Goal: Task Accomplishment & Management: Manage account settings

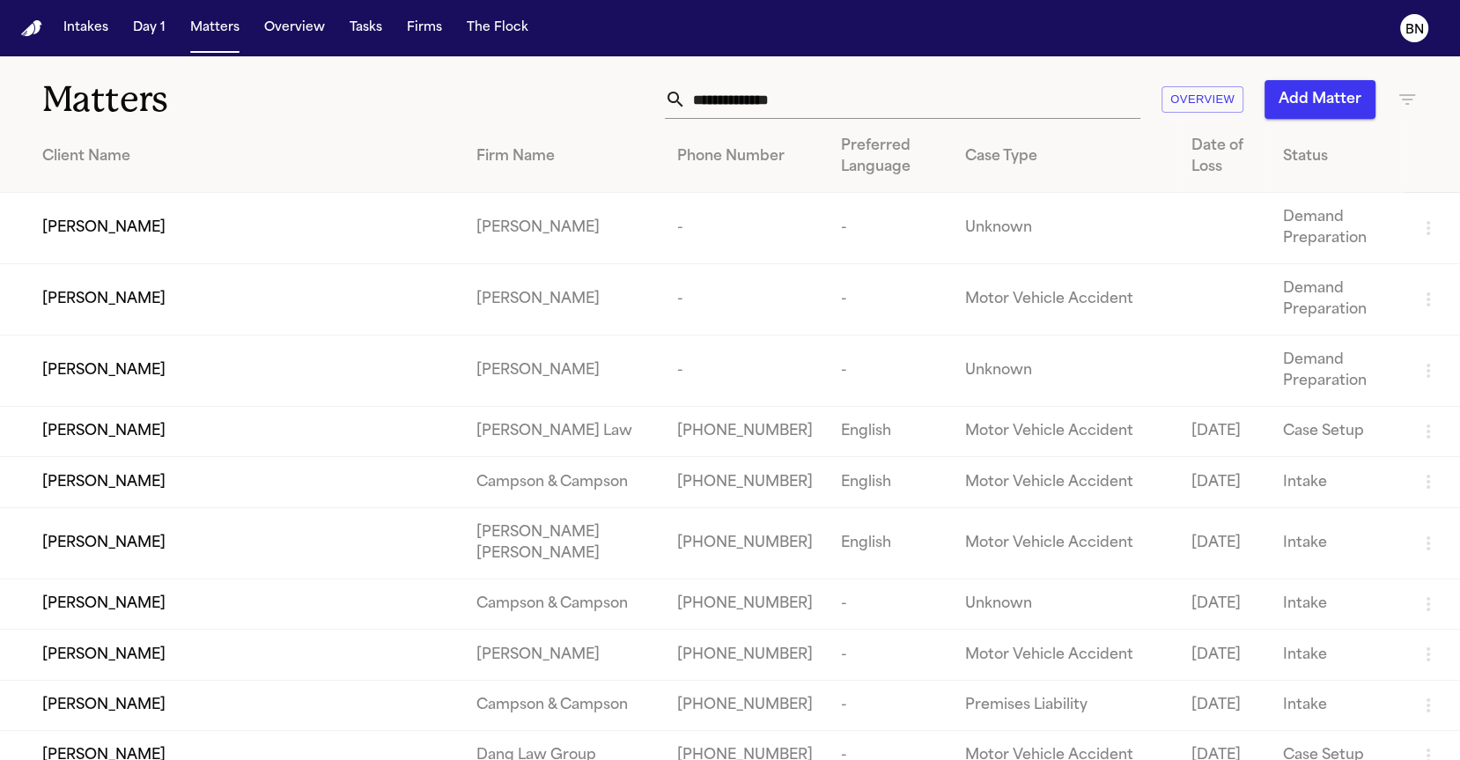
click at [530, 64] on div "Matters Overview Add Matter" at bounding box center [730, 88] width 1460 height 65
click at [360, 34] on button "Tasks" at bounding box center [366, 28] width 47 height 32
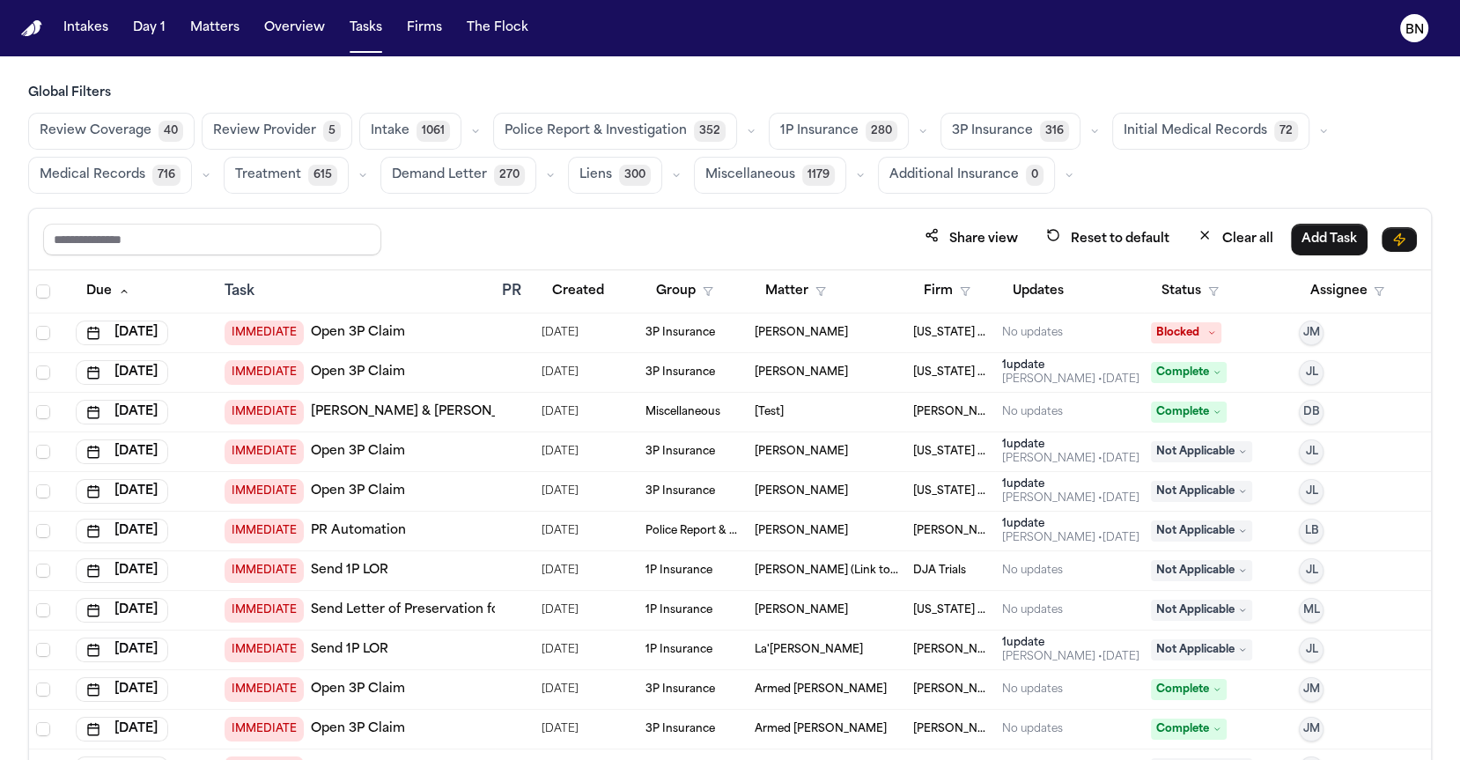
click at [746, 129] on icon "button" at bounding box center [751, 131] width 11 height 11
click at [587, 215] on span "Police Report Escalation" at bounding box center [581, 211] width 153 height 18
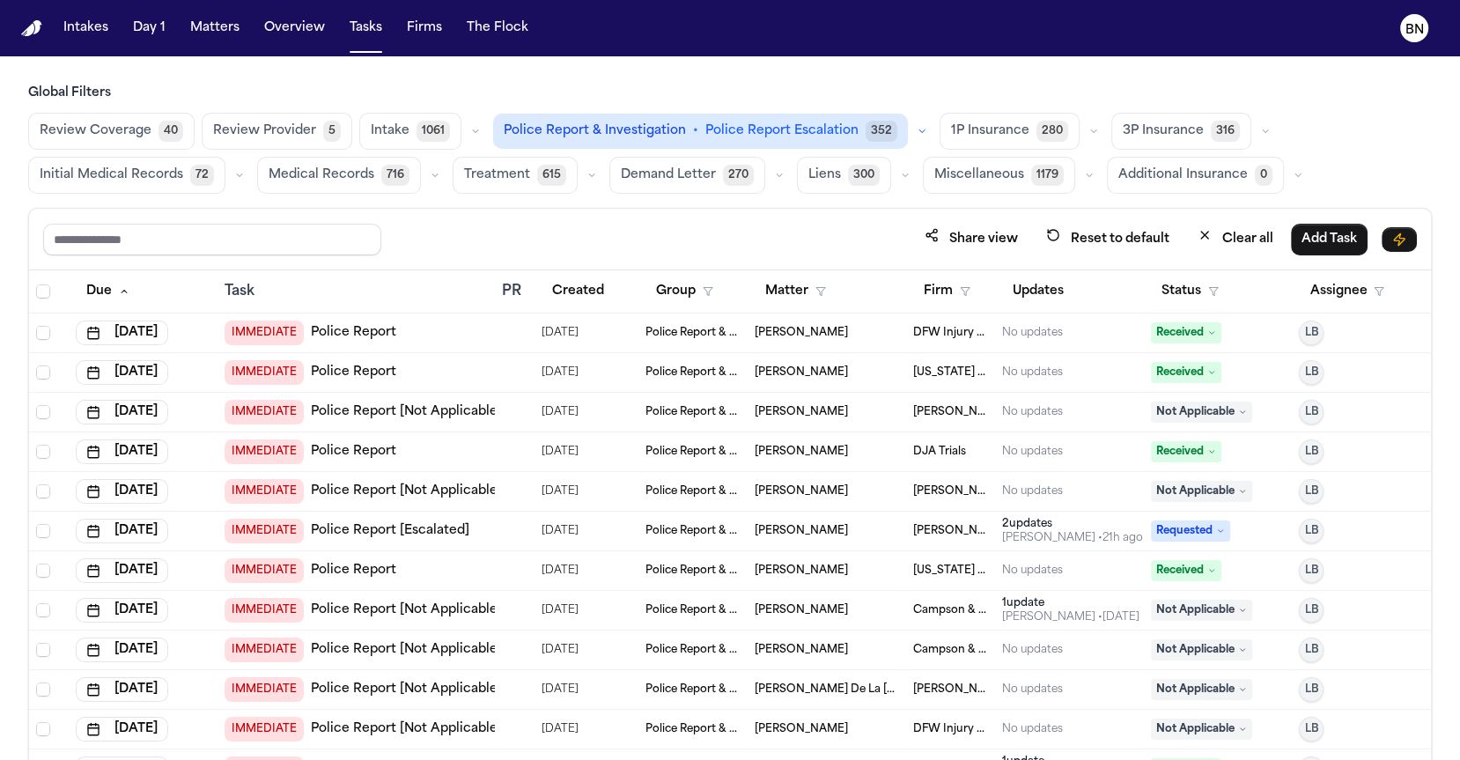
click at [576, 210] on div "Share view Reset to default Clear all Add Task" at bounding box center [730, 240] width 1402 height 62
click at [1196, 284] on button "Status" at bounding box center [1190, 292] width 78 height 32
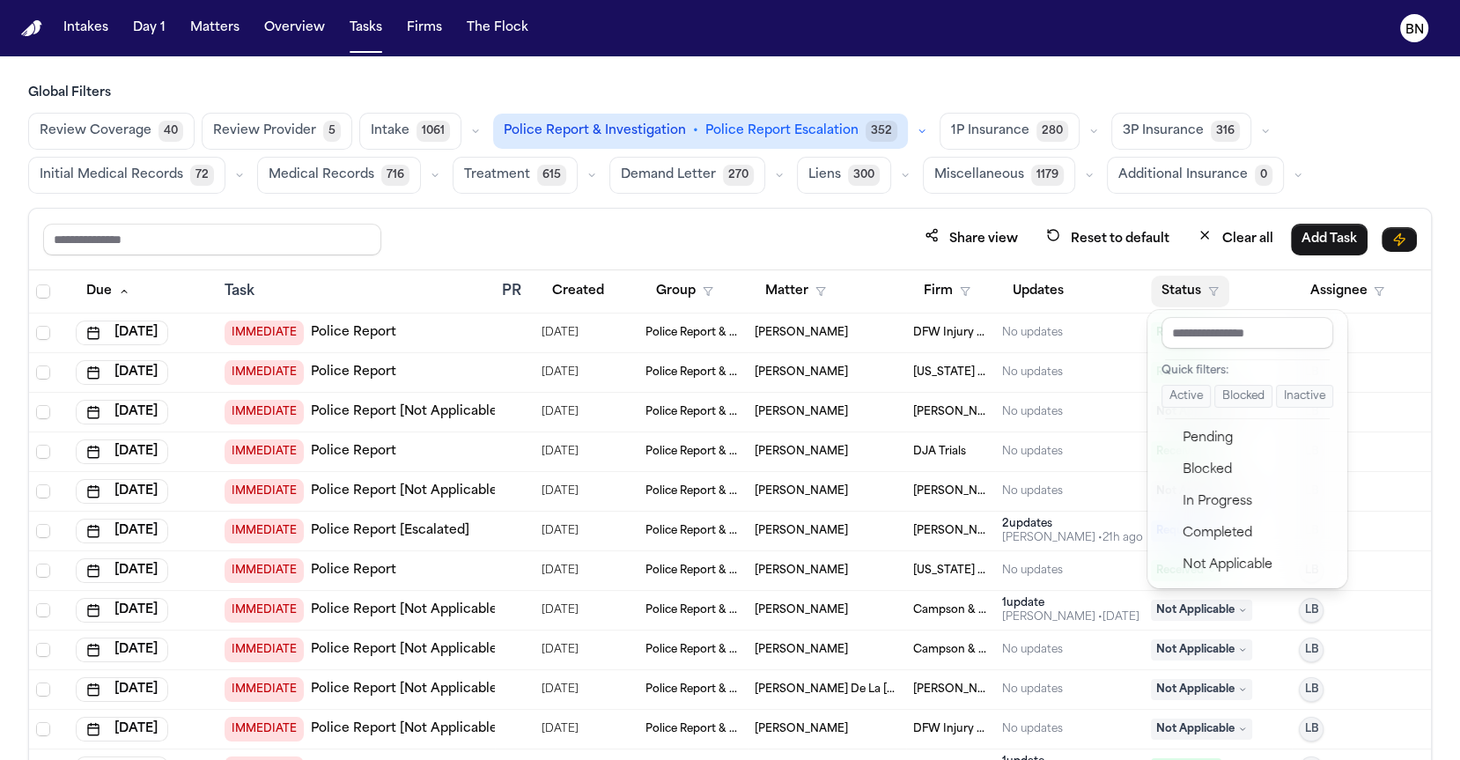
click at [1184, 396] on button "Active" at bounding box center [1185, 396] width 49 height 23
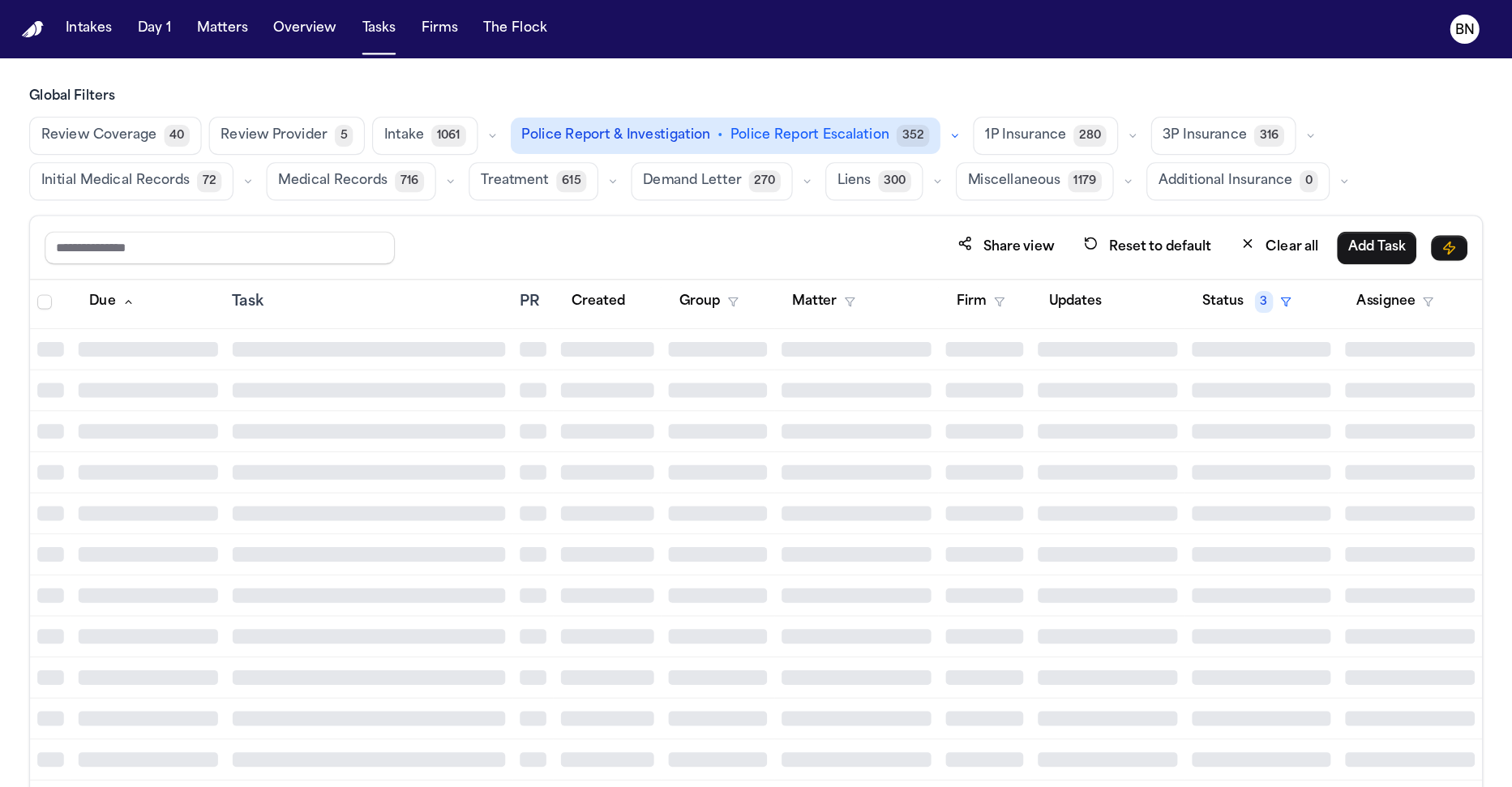
scroll to position [12209, 0]
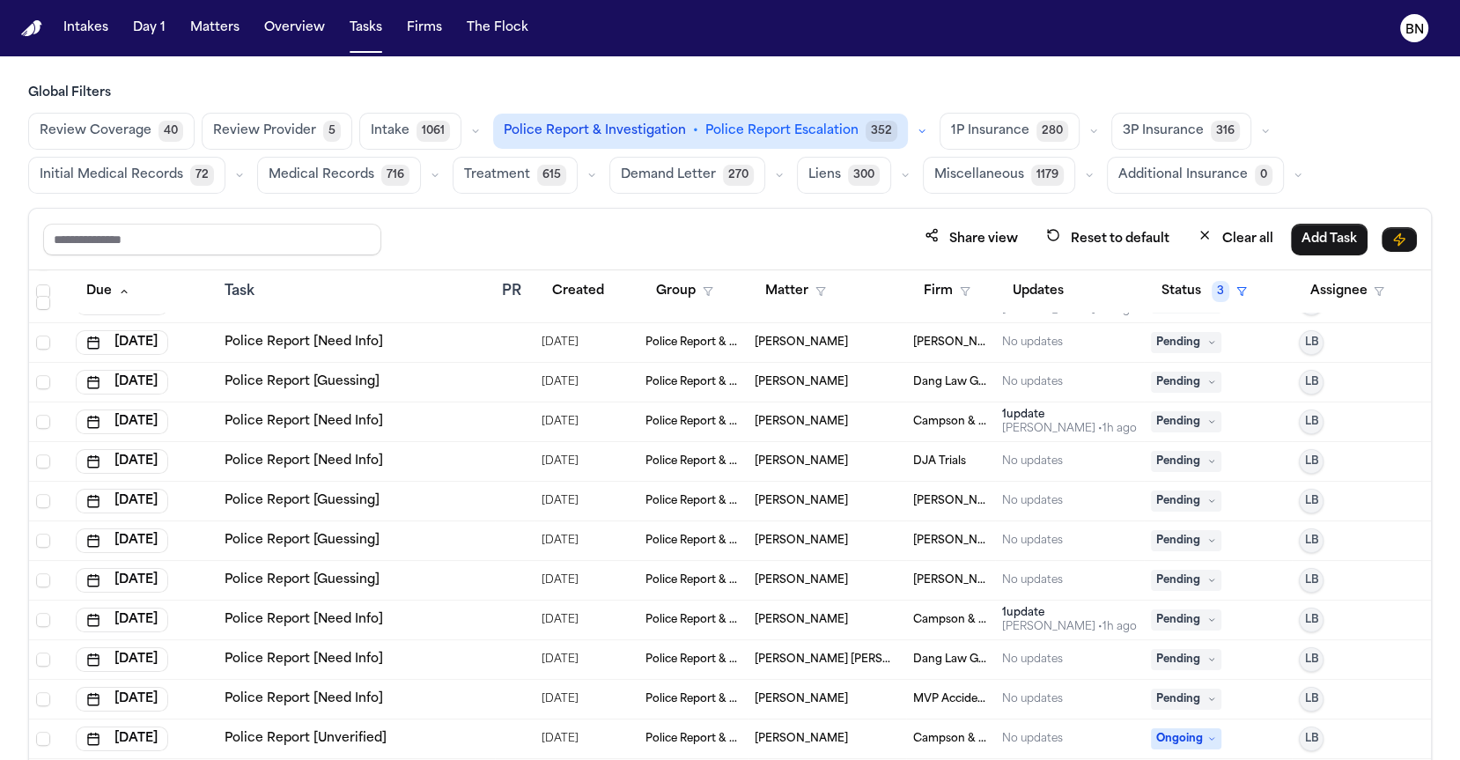
click at [417, 230] on div "Share view Reset to default Clear all Add Task" at bounding box center [730, 239] width 1374 height 33
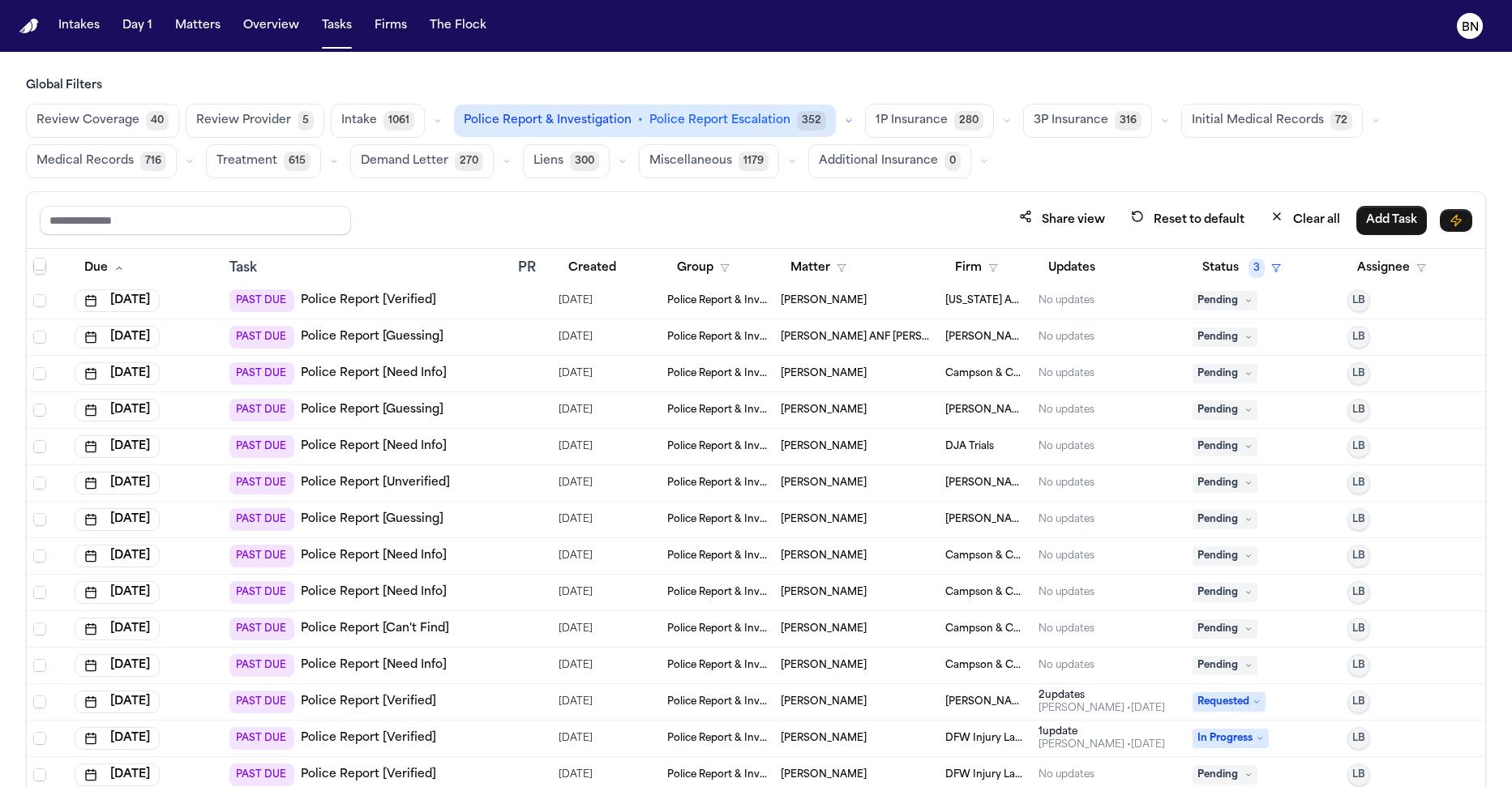
scroll to position [10468, 0]
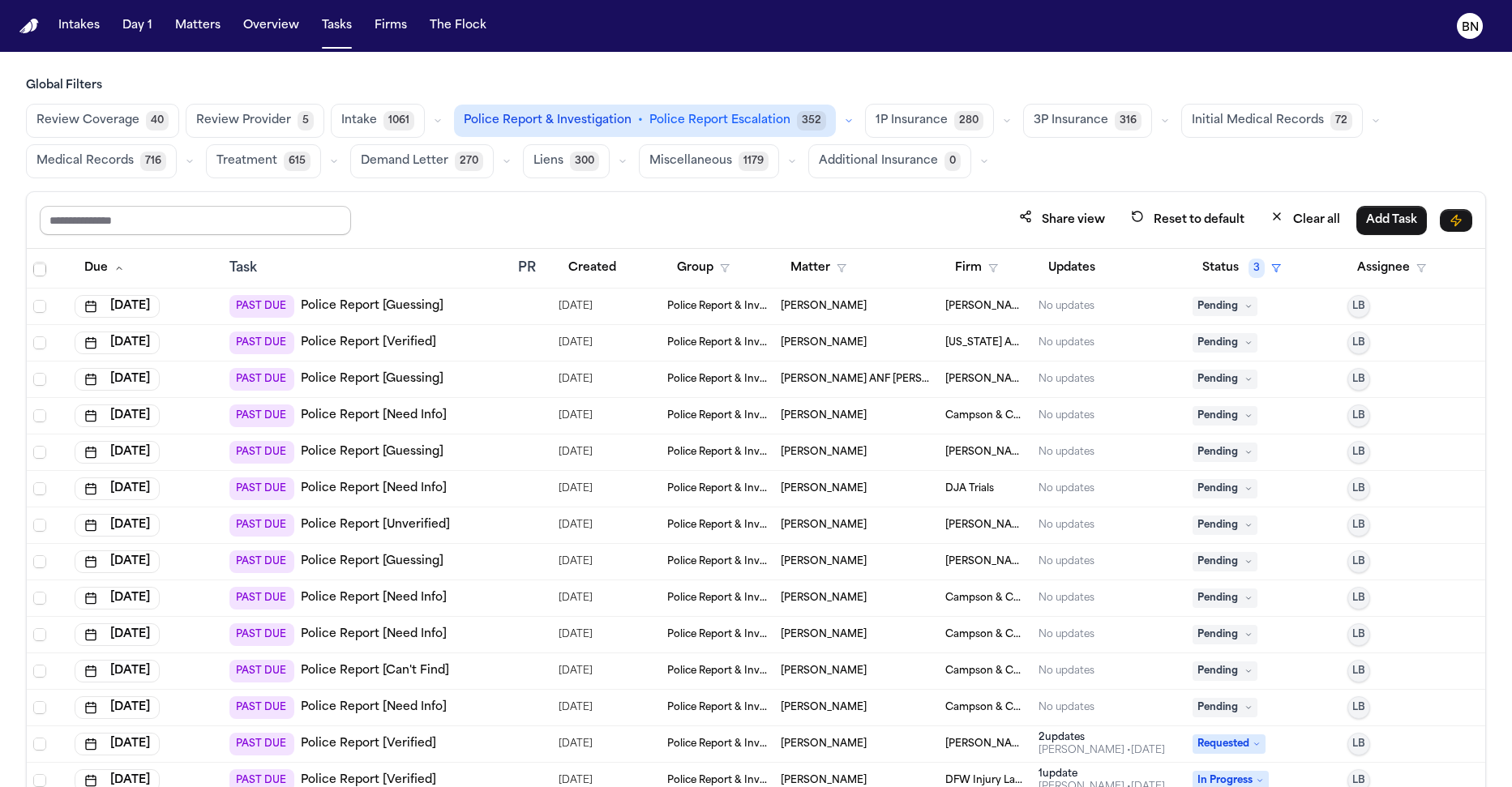
click at [245, 215] on input "text" at bounding box center [195, 221] width 311 height 29
type input "******"
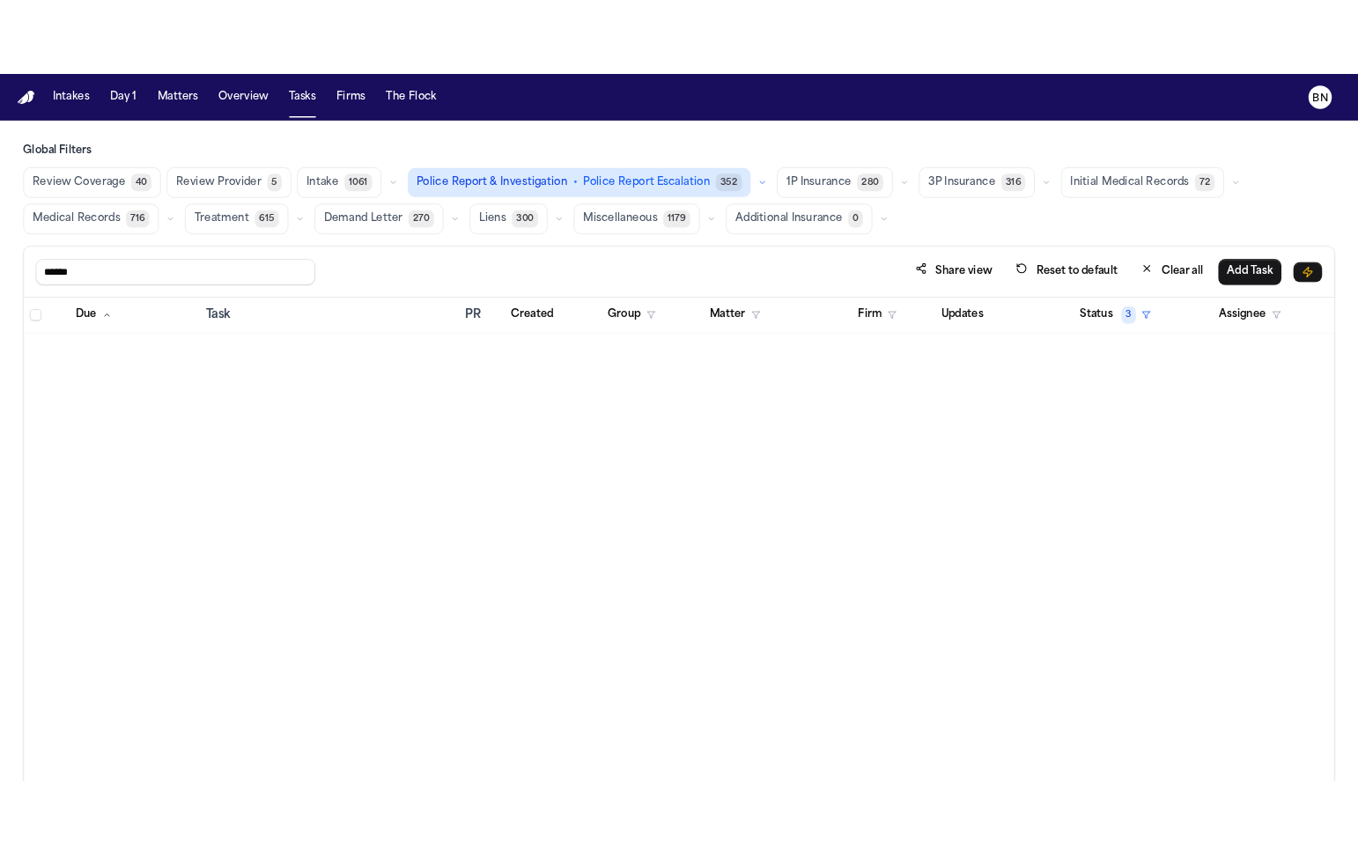
scroll to position [0, 0]
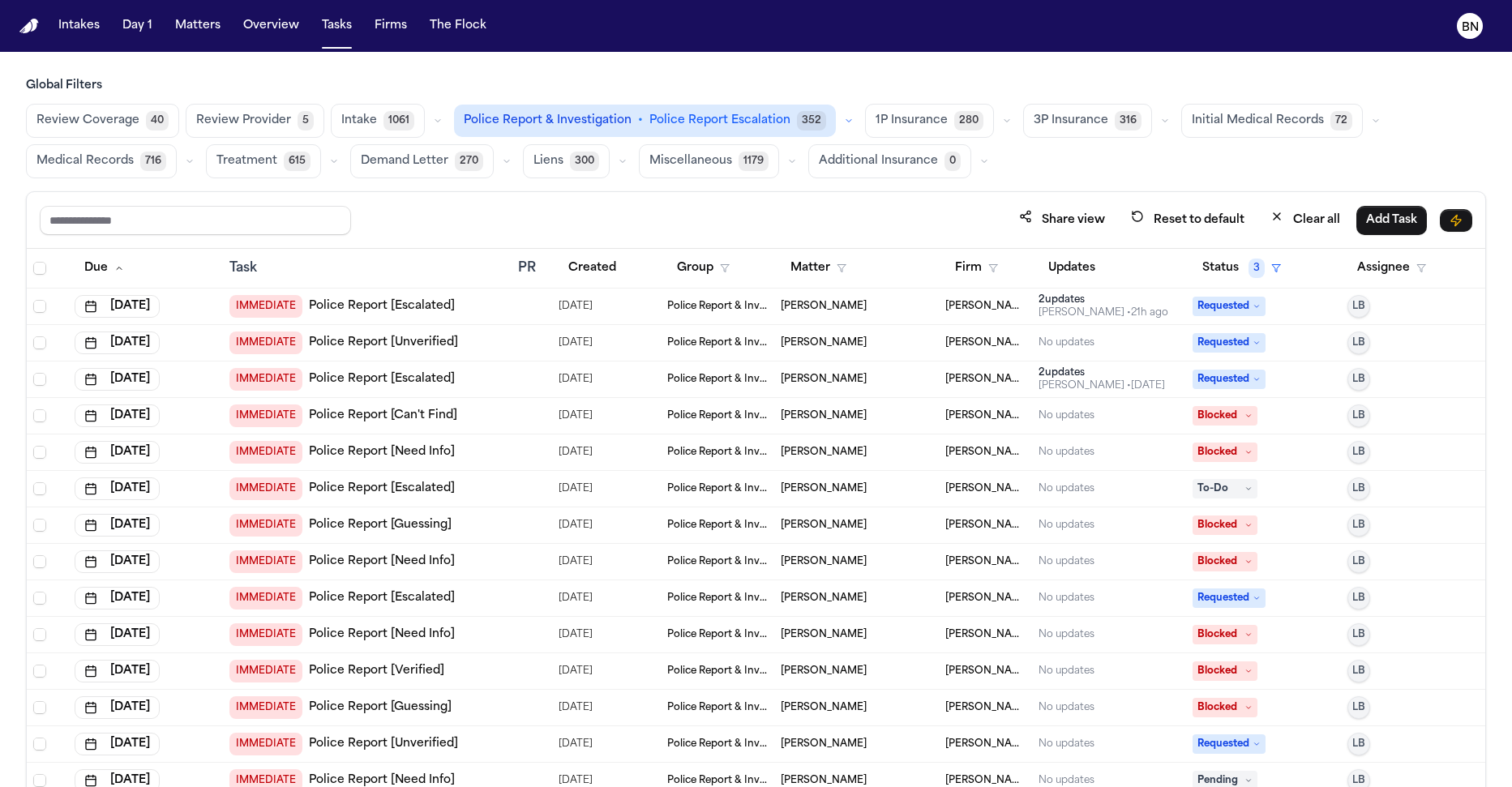
click at [378, 197] on div "Share view Reset to default Clear all Add Task" at bounding box center [756, 221] width 1459 height 57
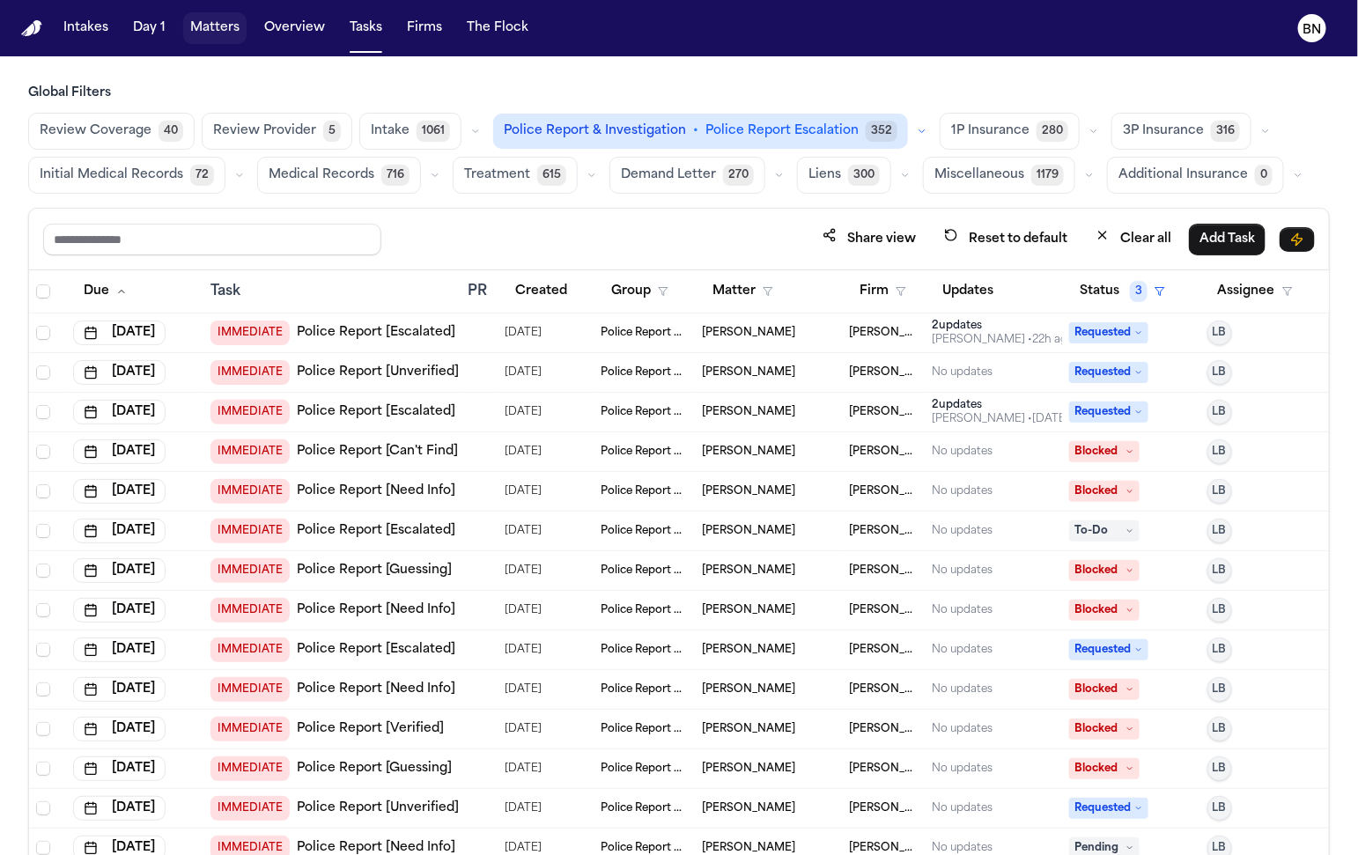
click at [207, 27] on button "Matters" at bounding box center [214, 28] width 63 height 32
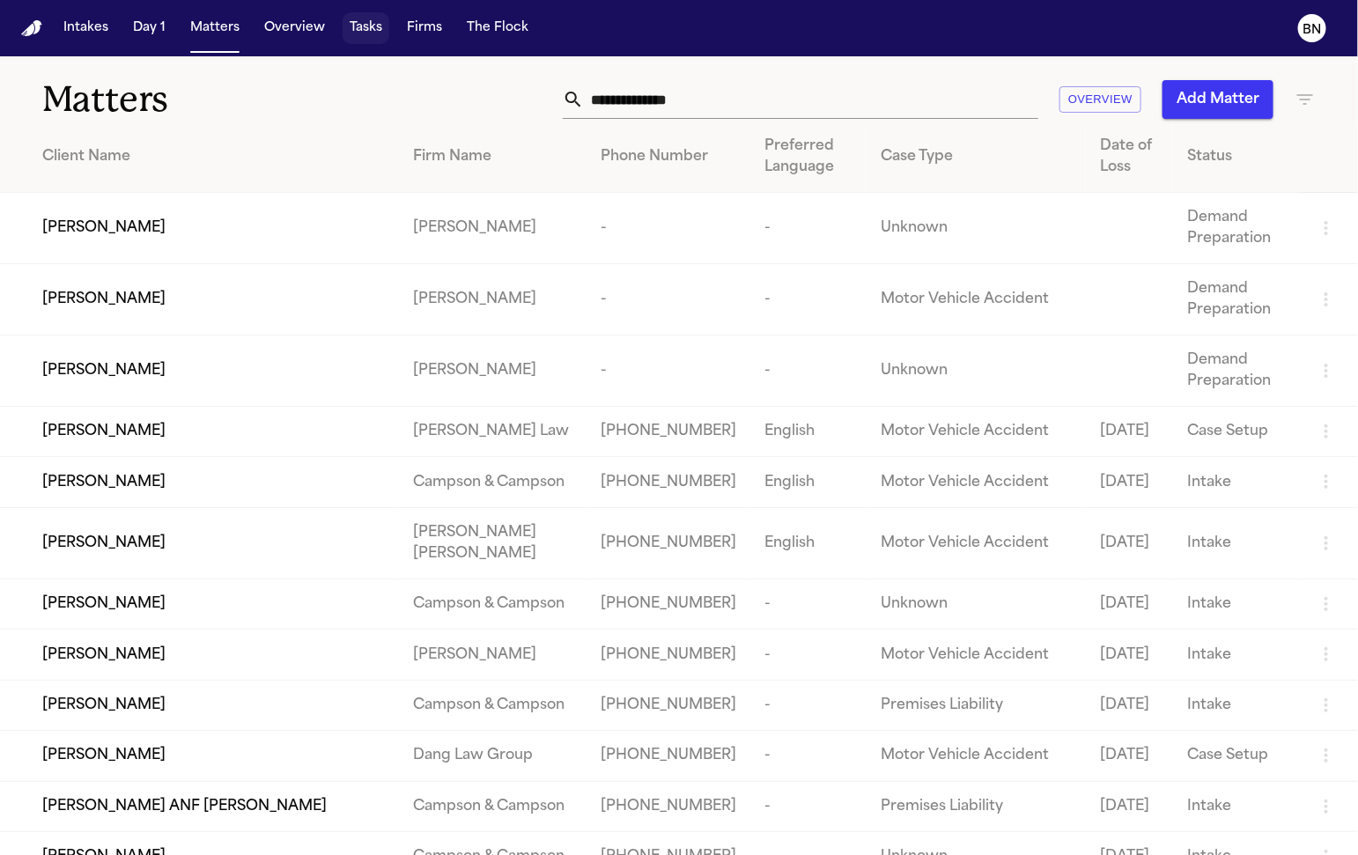
click at [361, 20] on button "Tasks" at bounding box center [366, 28] width 47 height 32
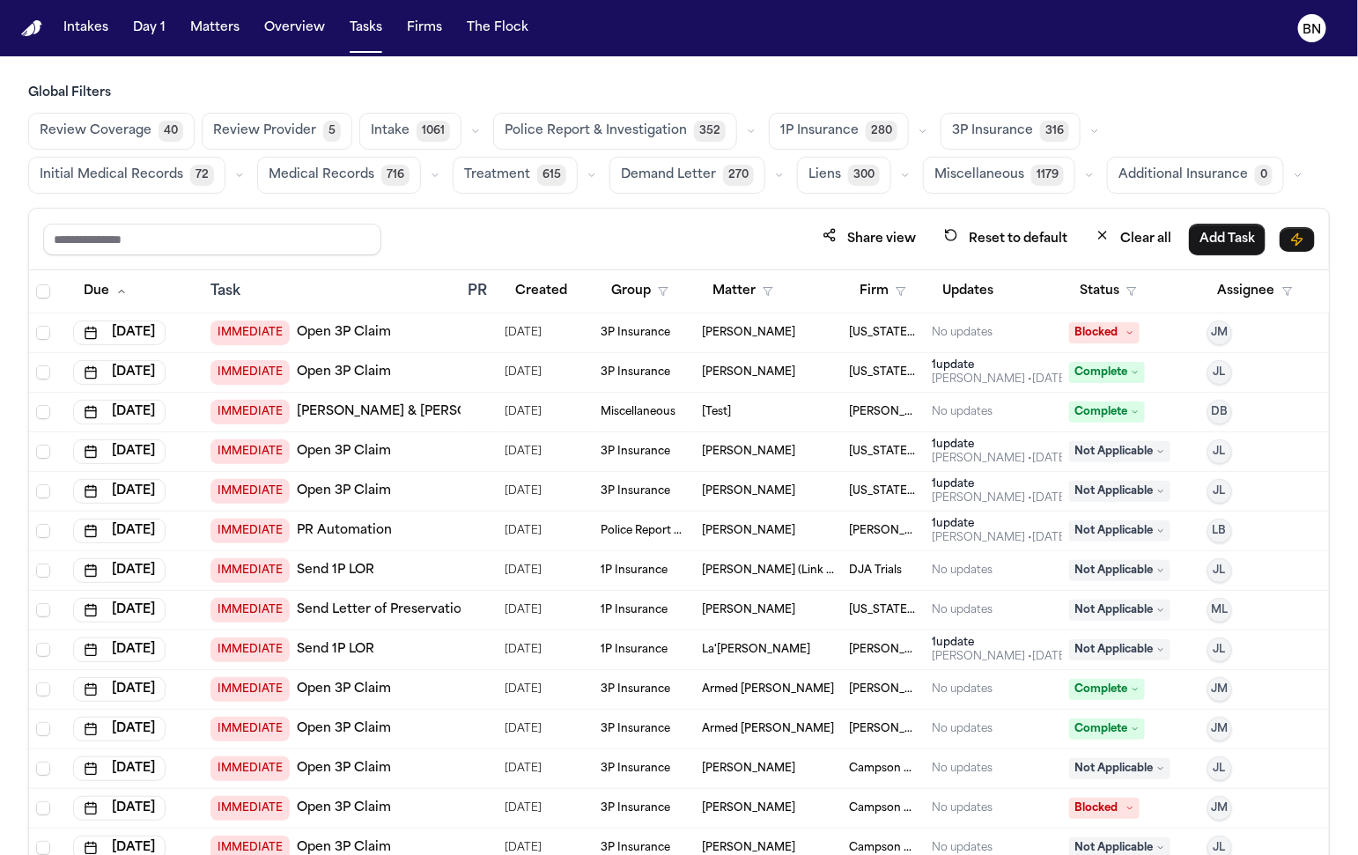
click at [101, 125] on span "Review Coverage" at bounding box center [96, 131] width 112 height 18
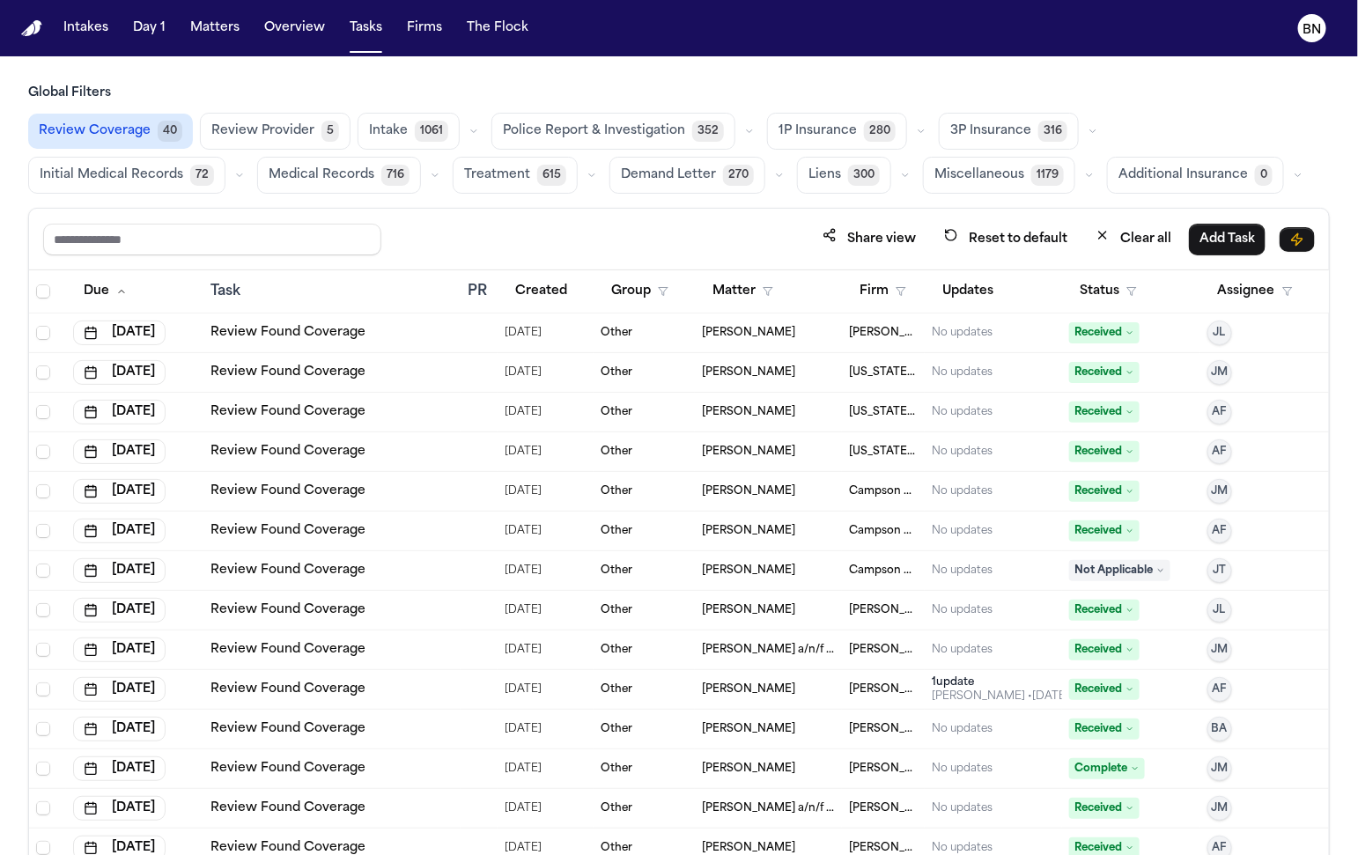
click at [1147, 276] on div "Status" at bounding box center [1130, 292] width 123 height 32
click at [1124, 280] on button "Status" at bounding box center [1108, 292] width 78 height 32
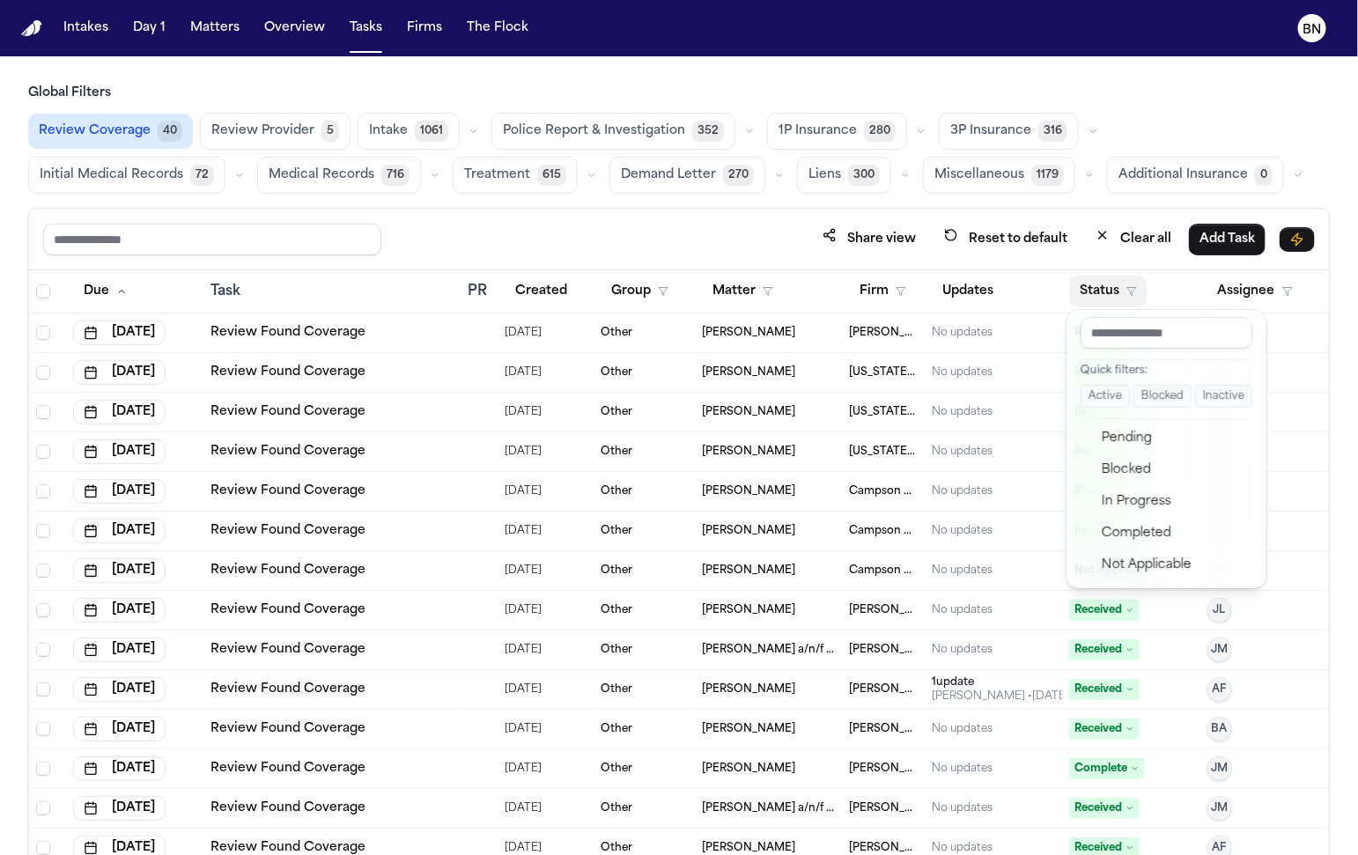
click at [1116, 394] on button "Active" at bounding box center [1104, 396] width 49 height 23
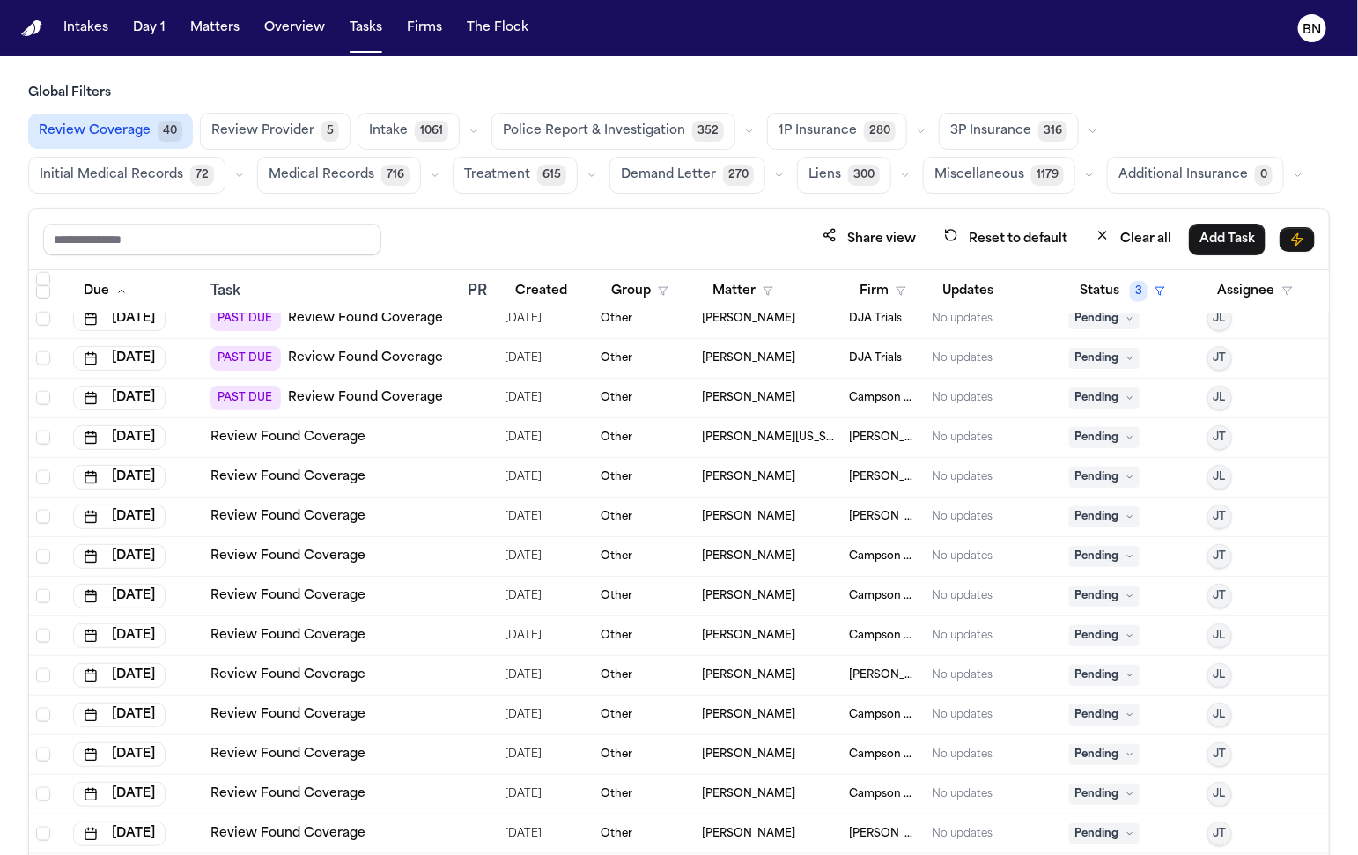
scroll to position [101, 0]
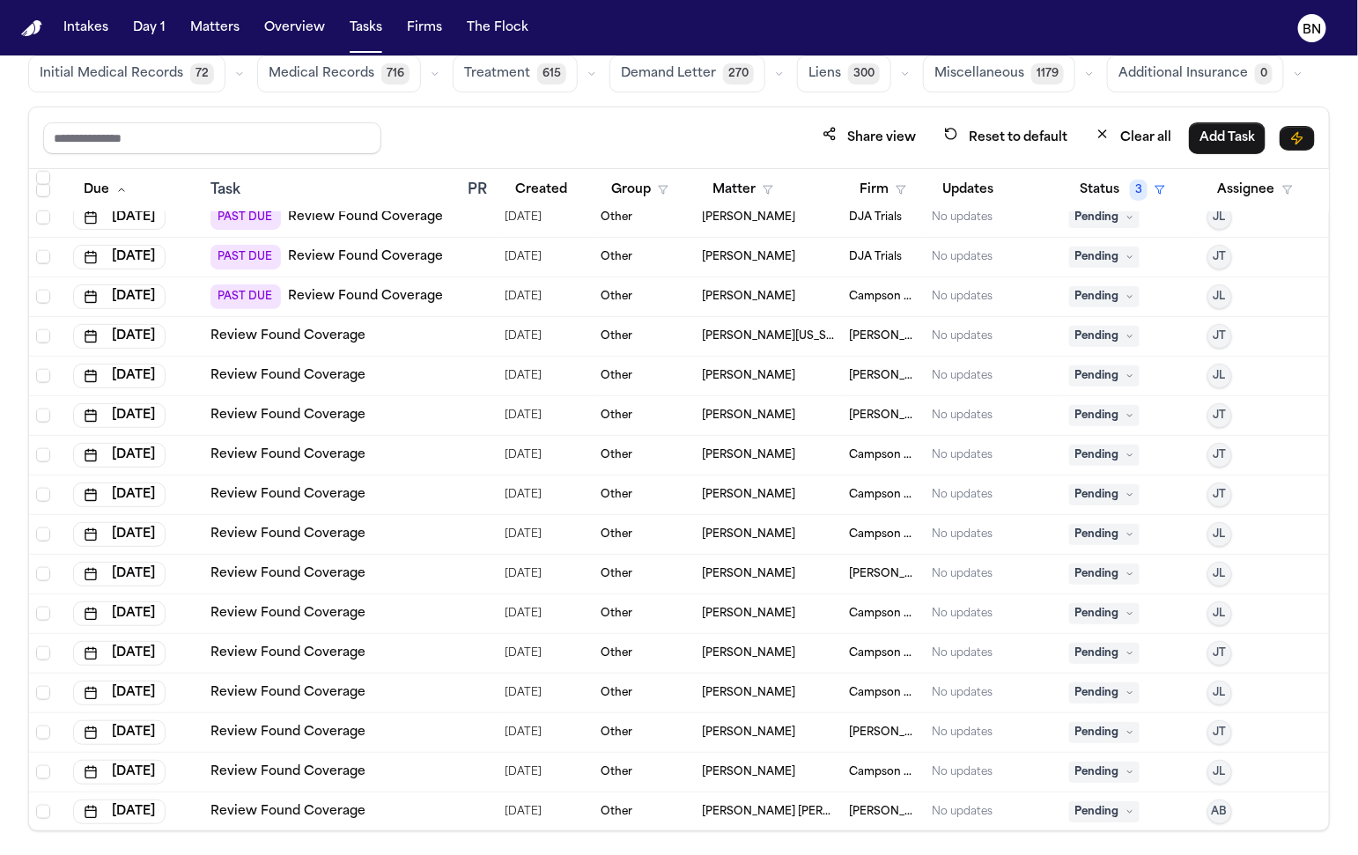
click at [678, 687] on div "Other" at bounding box center [644, 693] width 87 height 14
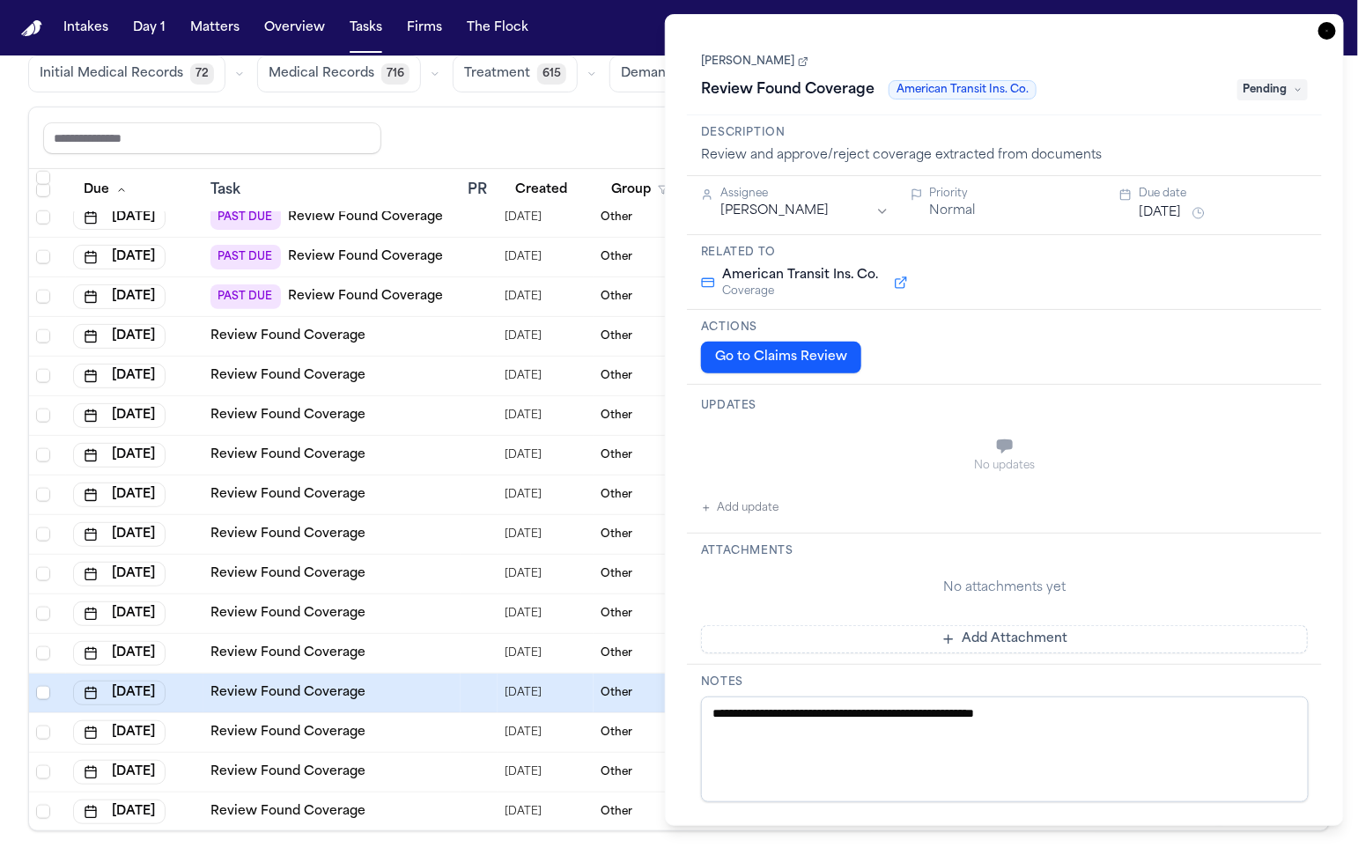
click at [781, 67] on link "[PERSON_NAME]" at bounding box center [754, 62] width 107 height 14
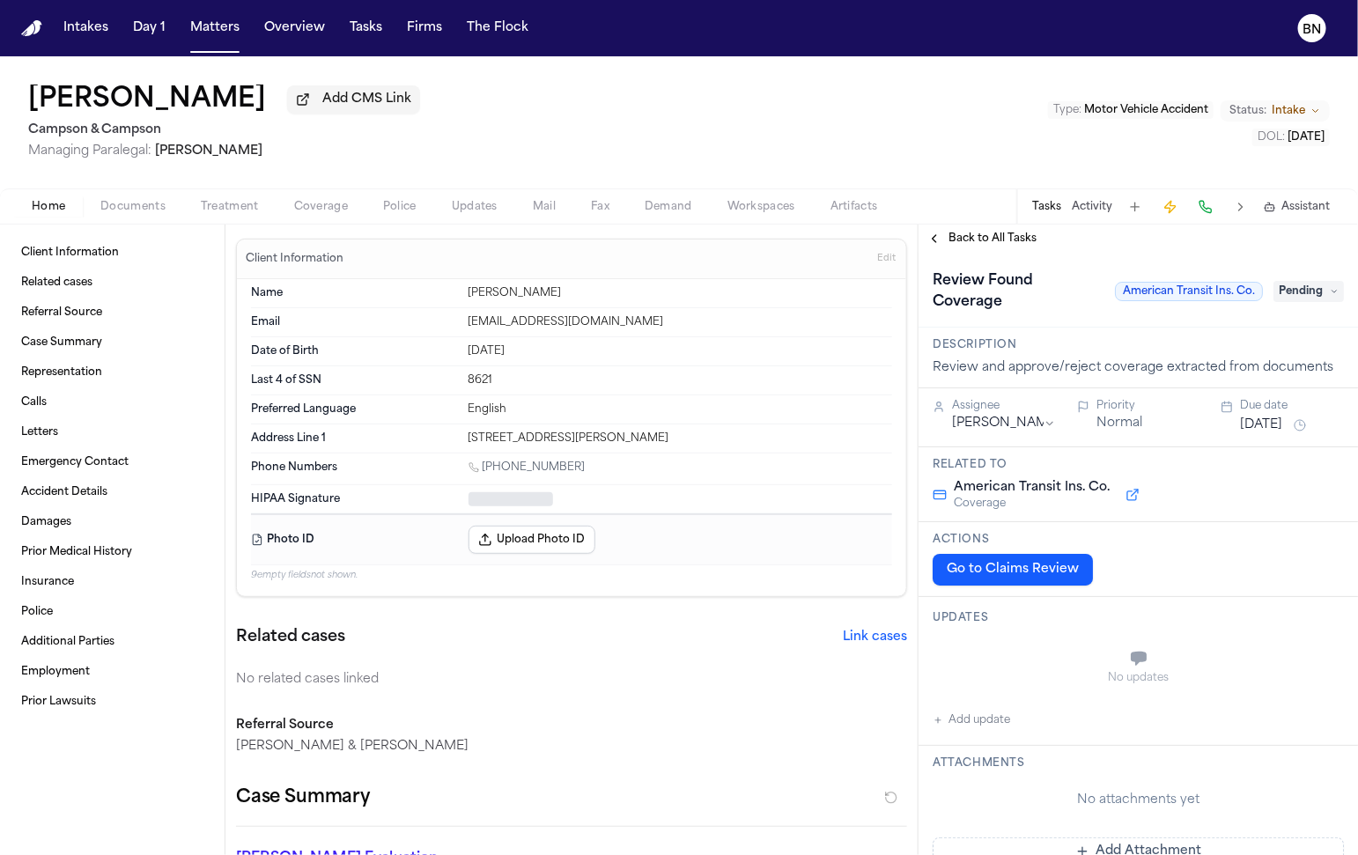
click at [339, 208] on span "Coverage" at bounding box center [321, 207] width 54 height 14
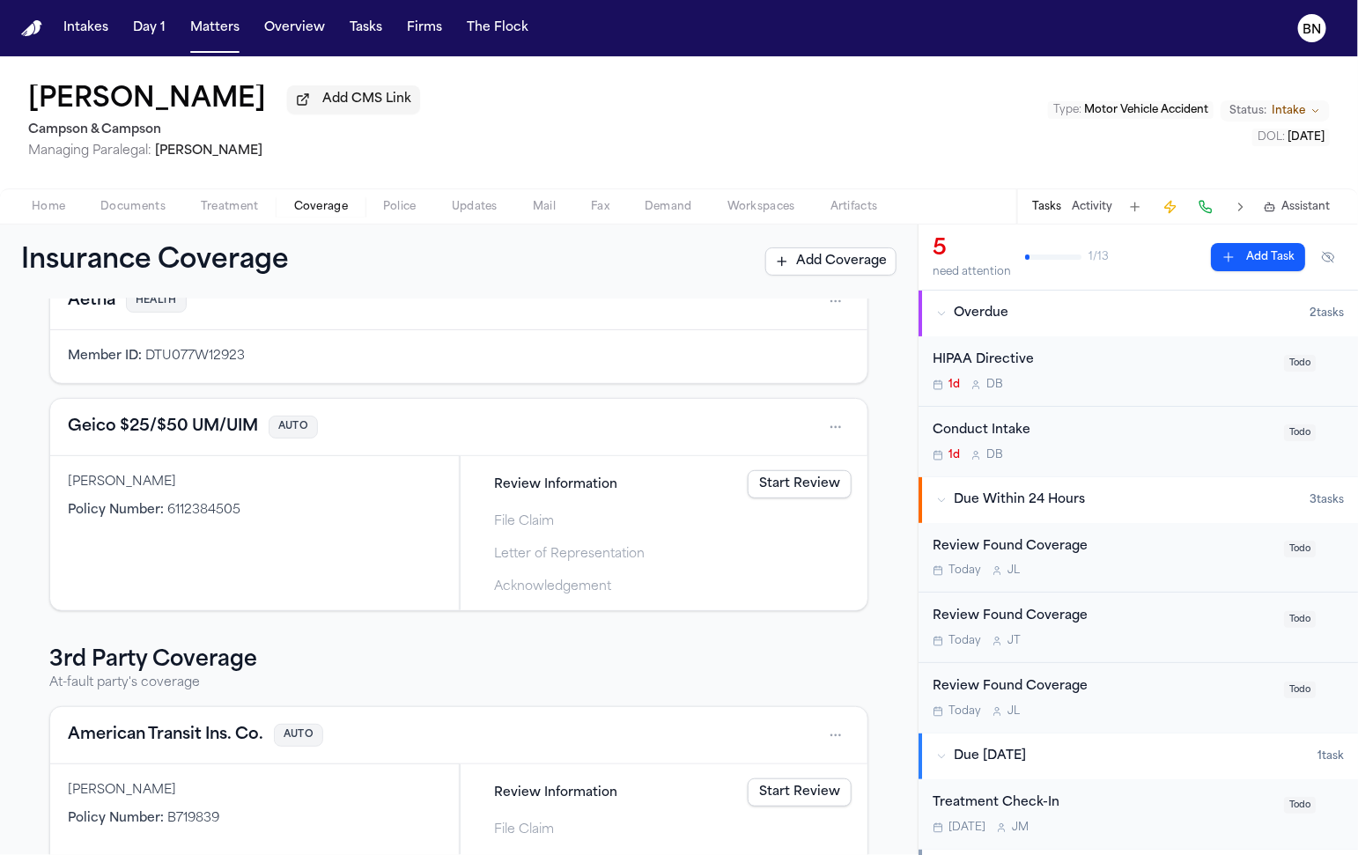
scroll to position [90, 0]
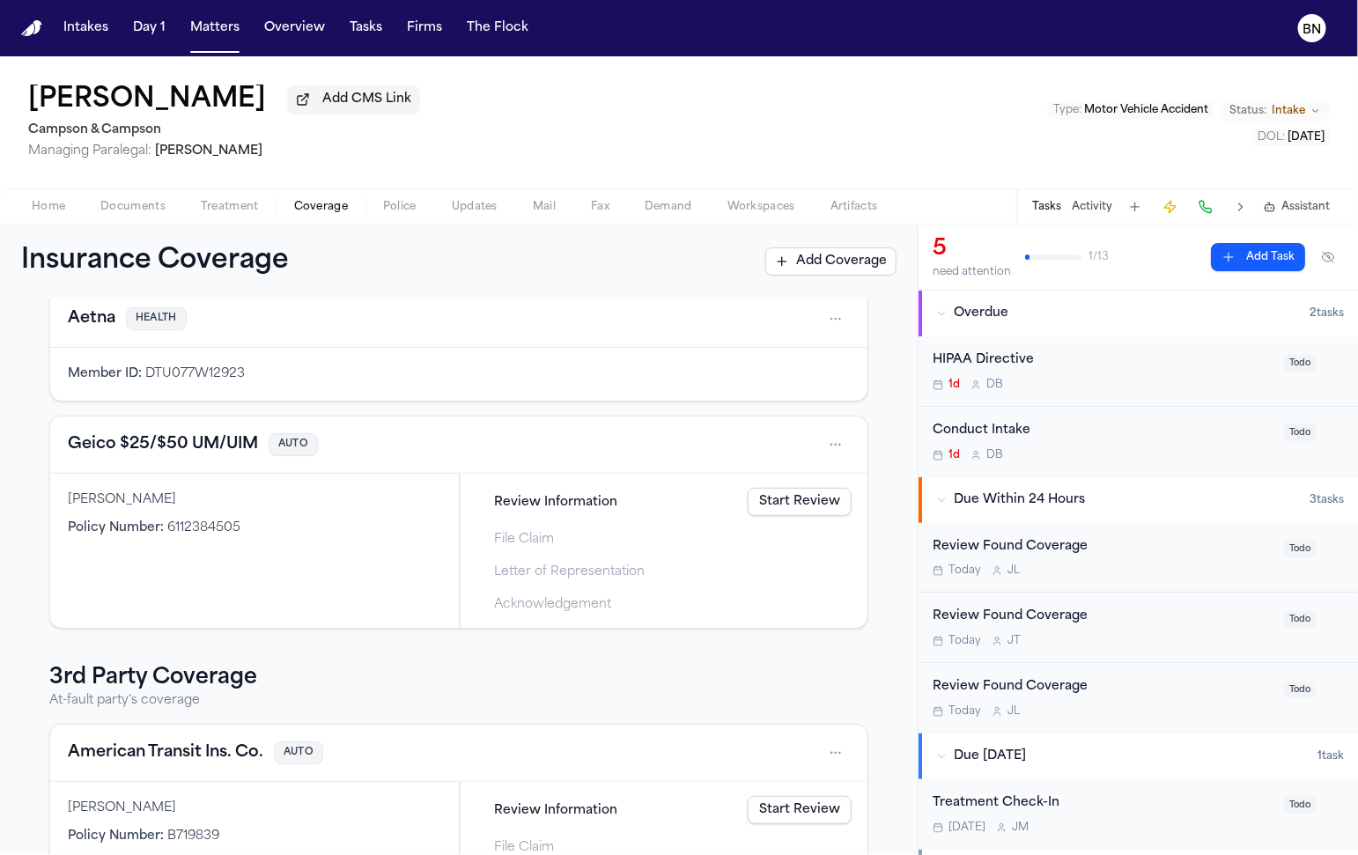
click at [1086, 205] on button "Activity" at bounding box center [1092, 207] width 41 height 14
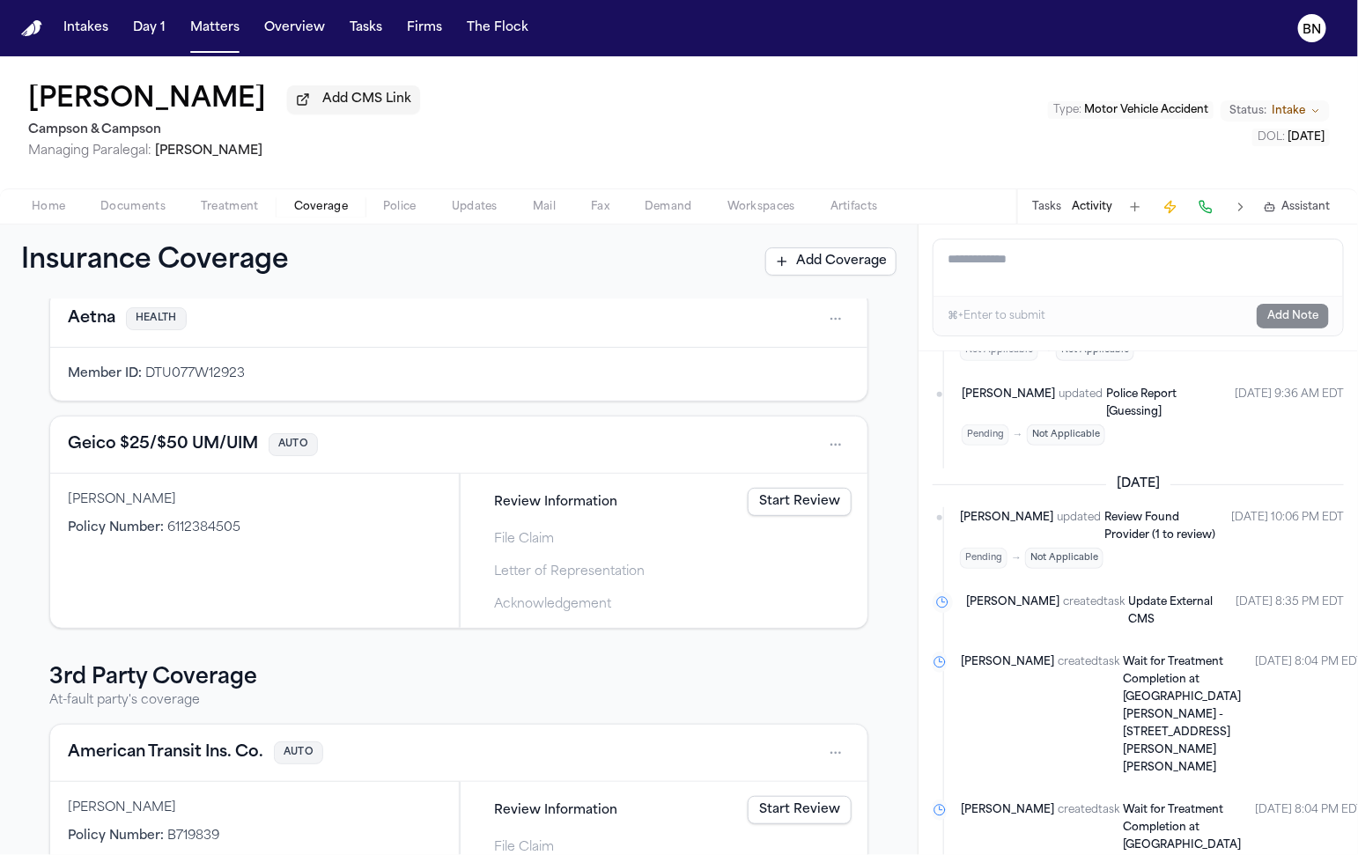
scroll to position [102, 0]
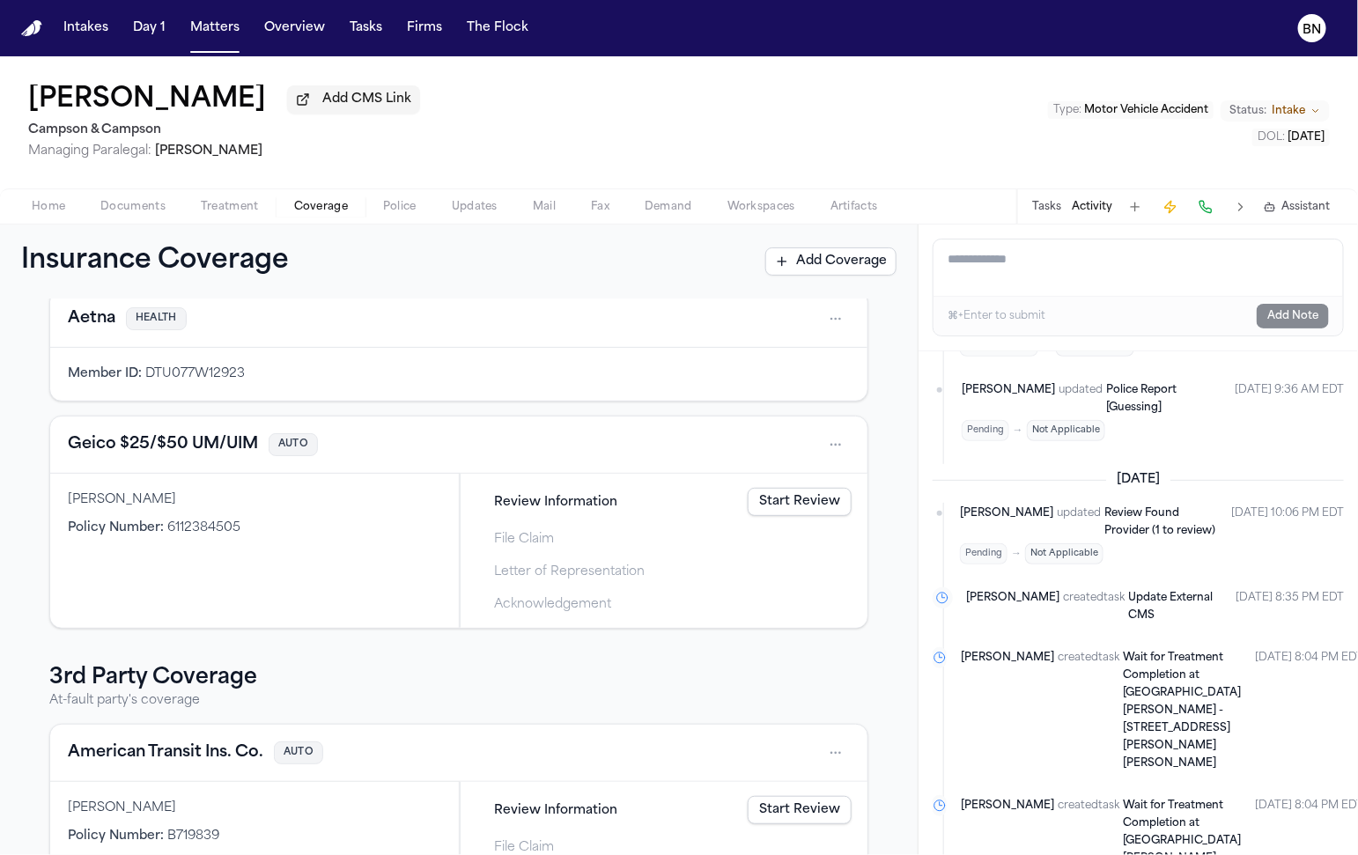
click at [190, 441] on button "Geico $25/$50 UM/UIM" at bounding box center [163, 444] width 190 height 25
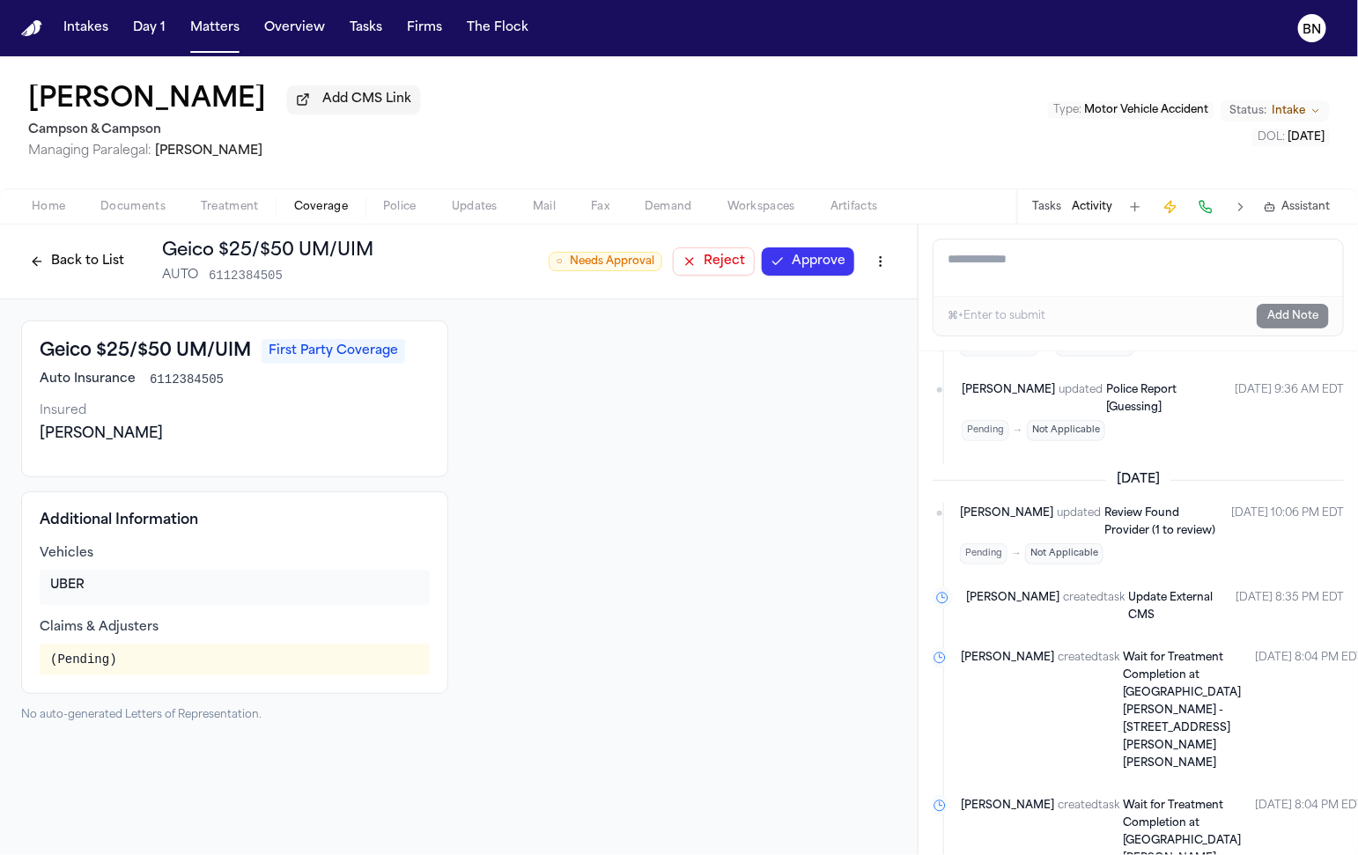
click at [170, 354] on h3 "Geico $25/$50 UM/UIM" at bounding box center [145, 351] width 211 height 25
click at [77, 265] on button "Back to List" at bounding box center [77, 261] width 112 height 28
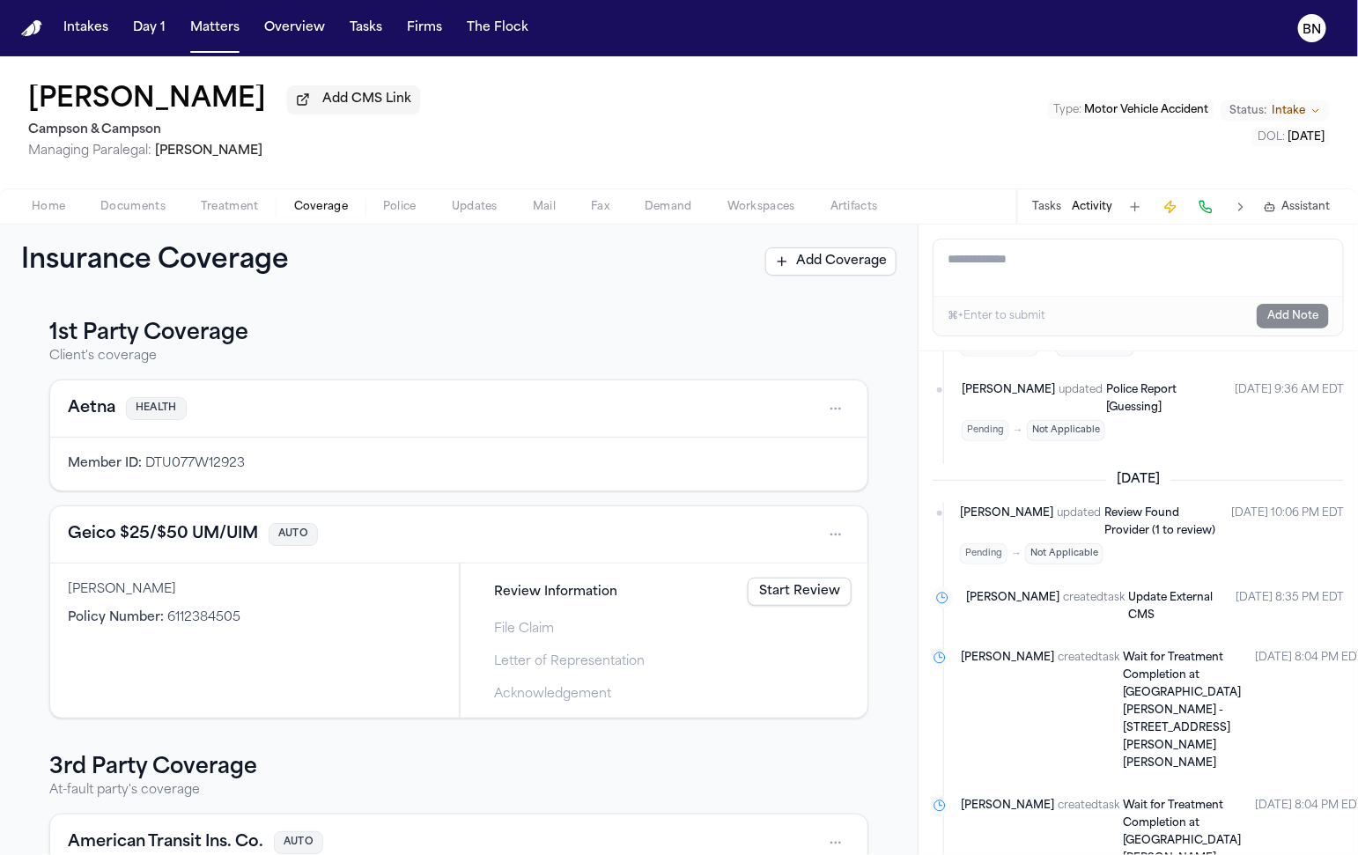
click at [585, 589] on span "Review Information" at bounding box center [555, 592] width 123 height 18
click at [190, 544] on button "Geico $25/$50 UM/UIM" at bounding box center [163, 534] width 190 height 25
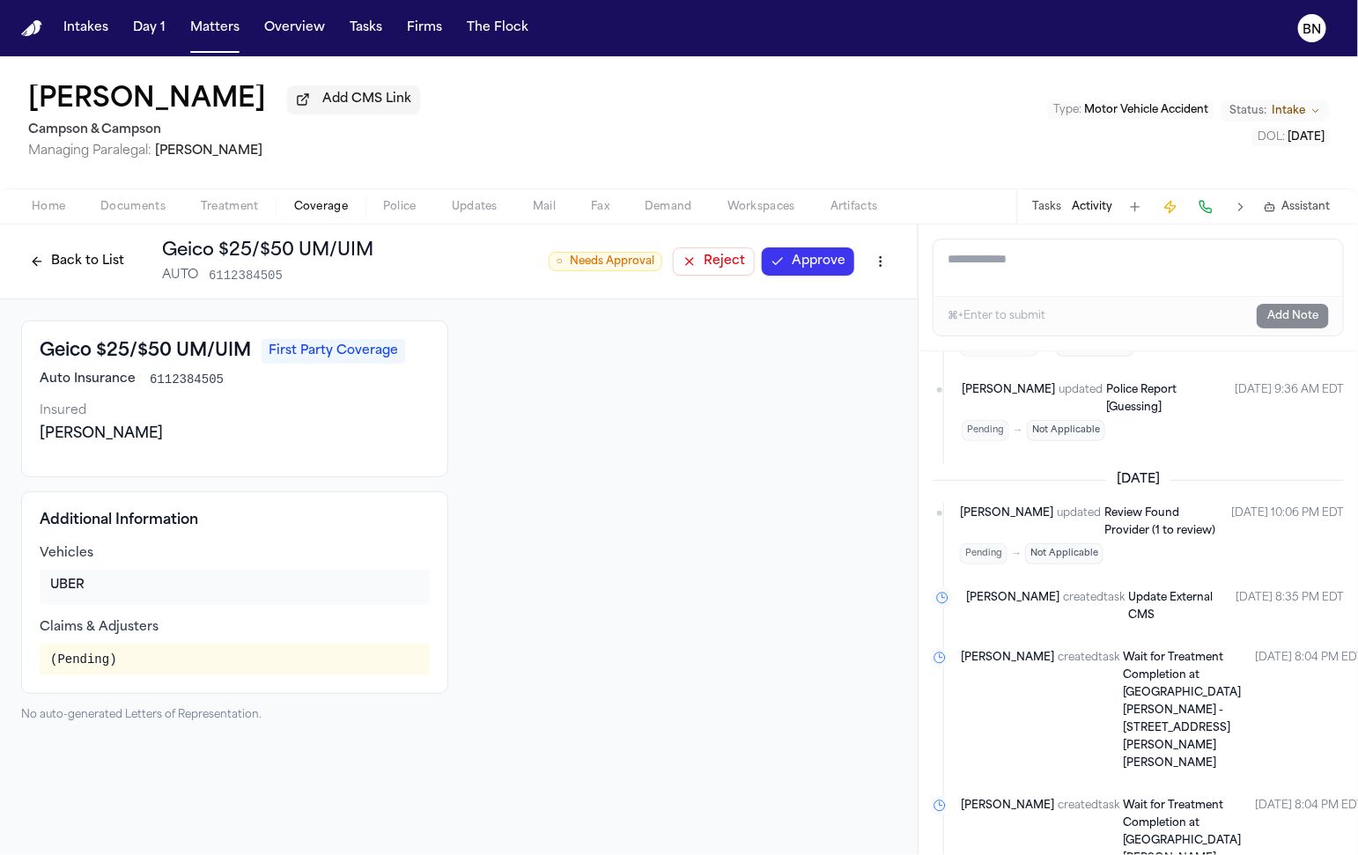
click at [119, 274] on button "Back to List" at bounding box center [77, 261] width 112 height 28
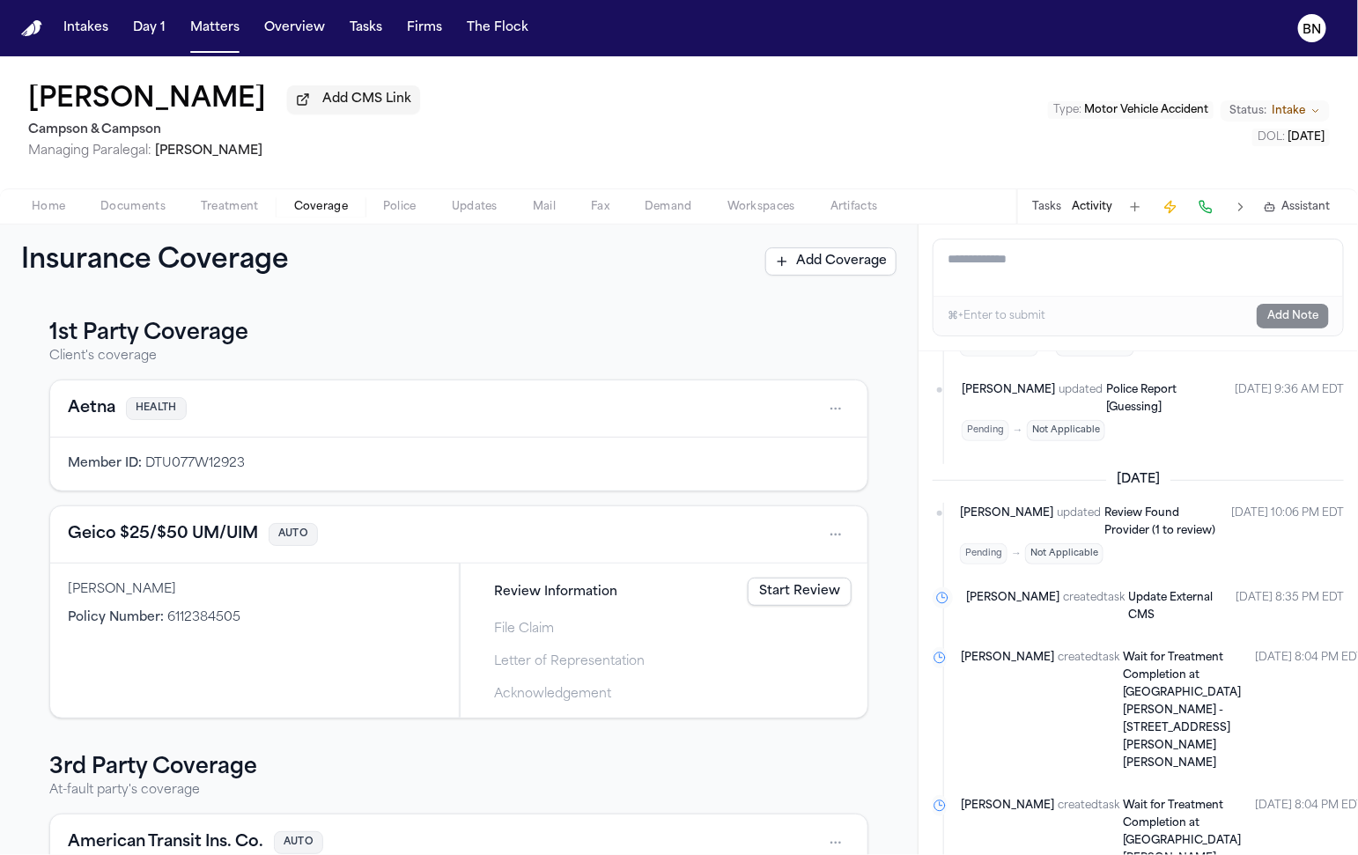
click at [207, 543] on button "Geico $25/$50 UM/UIM" at bounding box center [163, 534] width 190 height 25
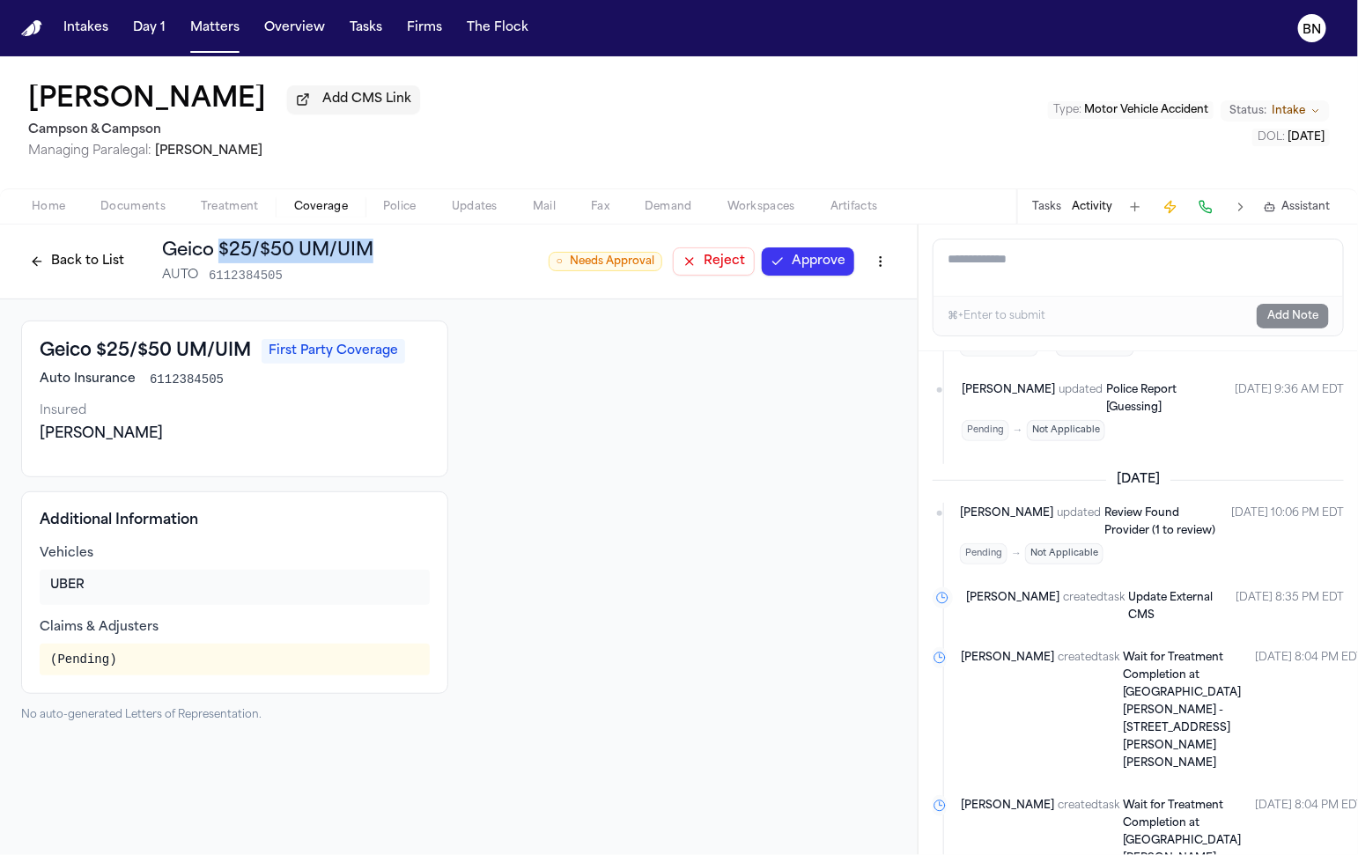
drag, startPoint x: 219, startPoint y: 262, endPoint x: 366, endPoint y: 260, distance: 147.1
click at [366, 260] on h1 "Geico $25/$50 UM/UIM" at bounding box center [267, 251] width 211 height 25
click at [886, 265] on html "Intakes Day 1 Matters Overview Tasks Firms The Flock BN [PERSON_NAME] Add CMS L…" at bounding box center [679, 427] width 1358 height 855
click at [854, 307] on div "Edit Coverage" at bounding box center [821, 303] width 148 height 28
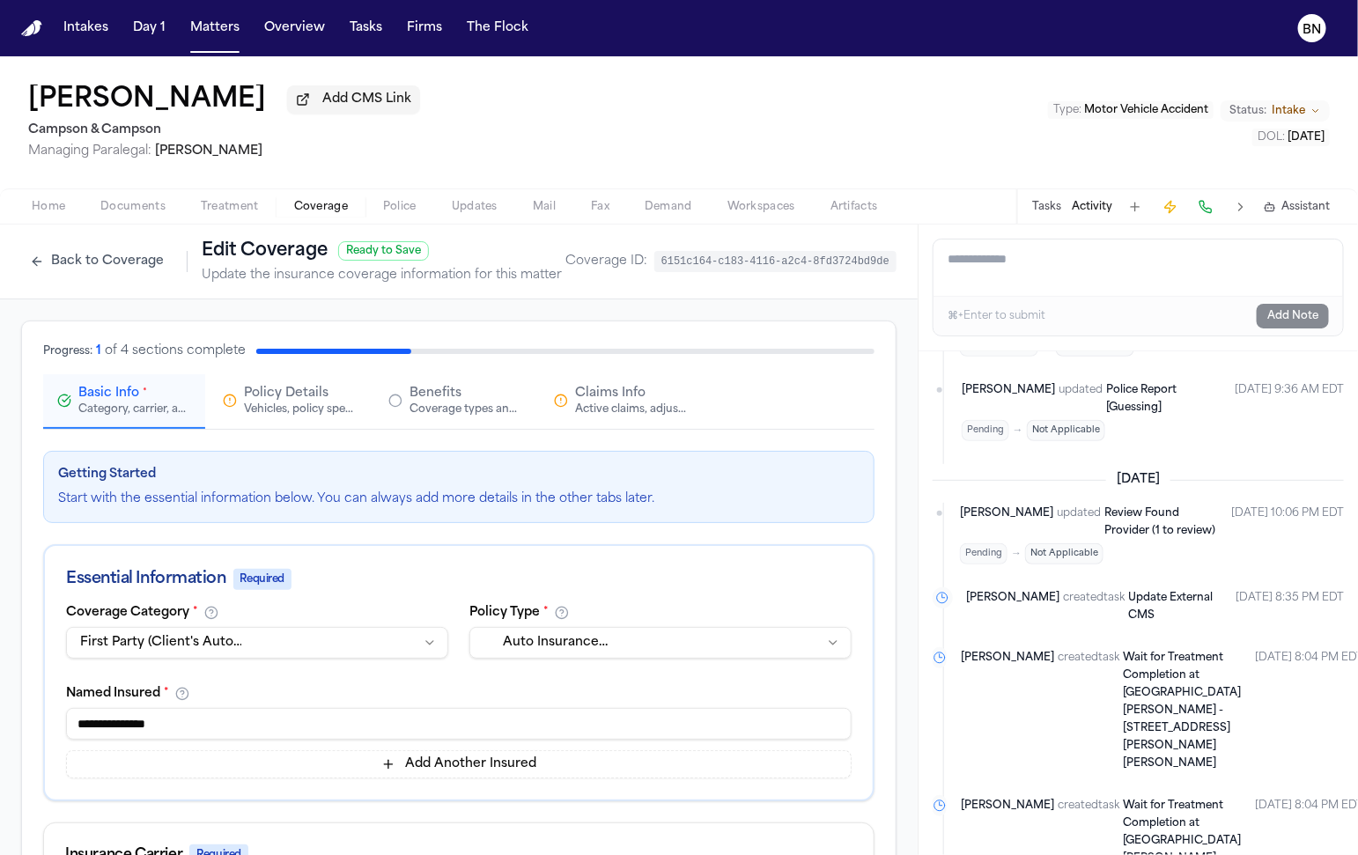
click at [615, 380] on button "Claims Info Active claims, adjusters, and subrogation details" at bounding box center [621, 401] width 162 height 55
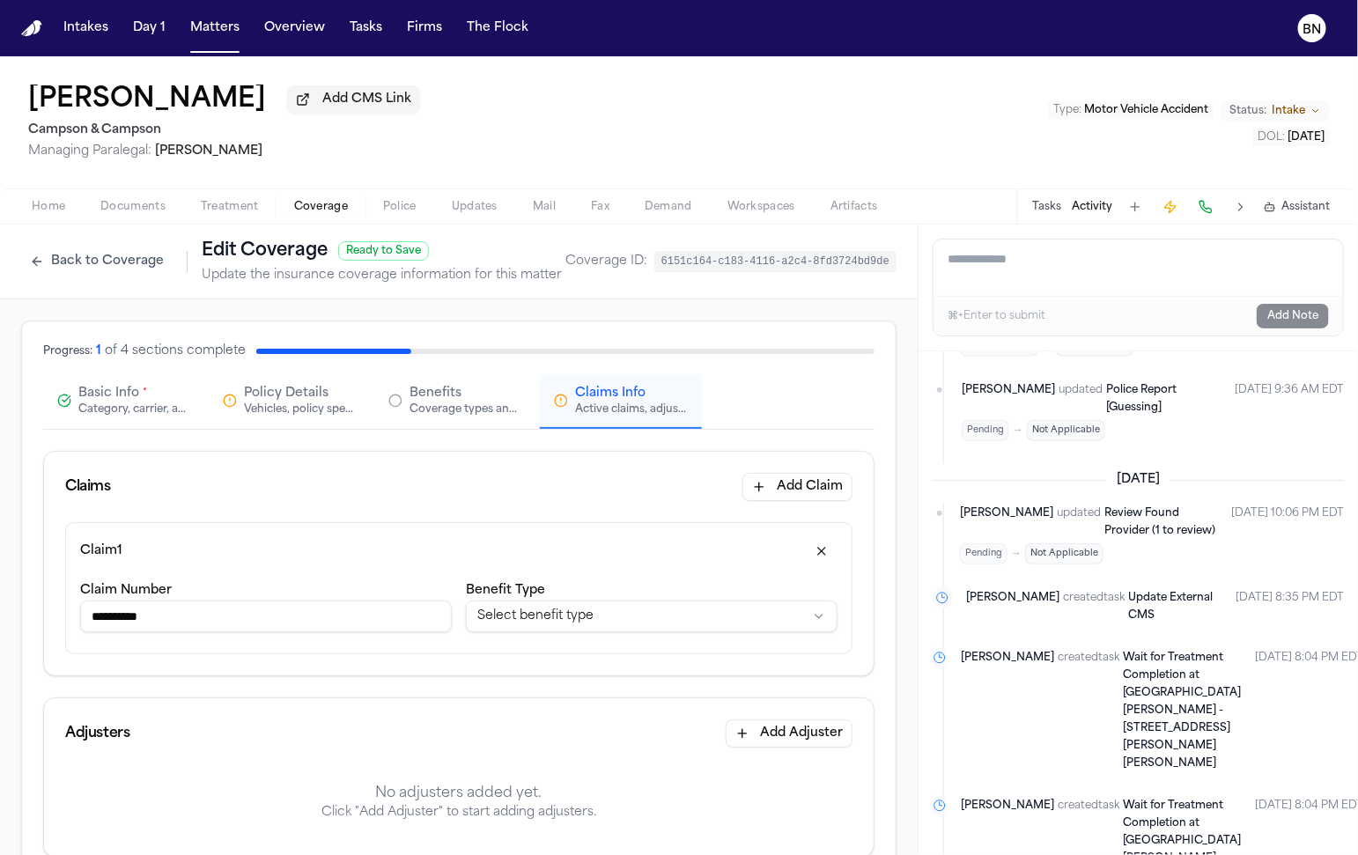
click at [103, 266] on button "Back to Coverage" at bounding box center [96, 261] width 151 height 28
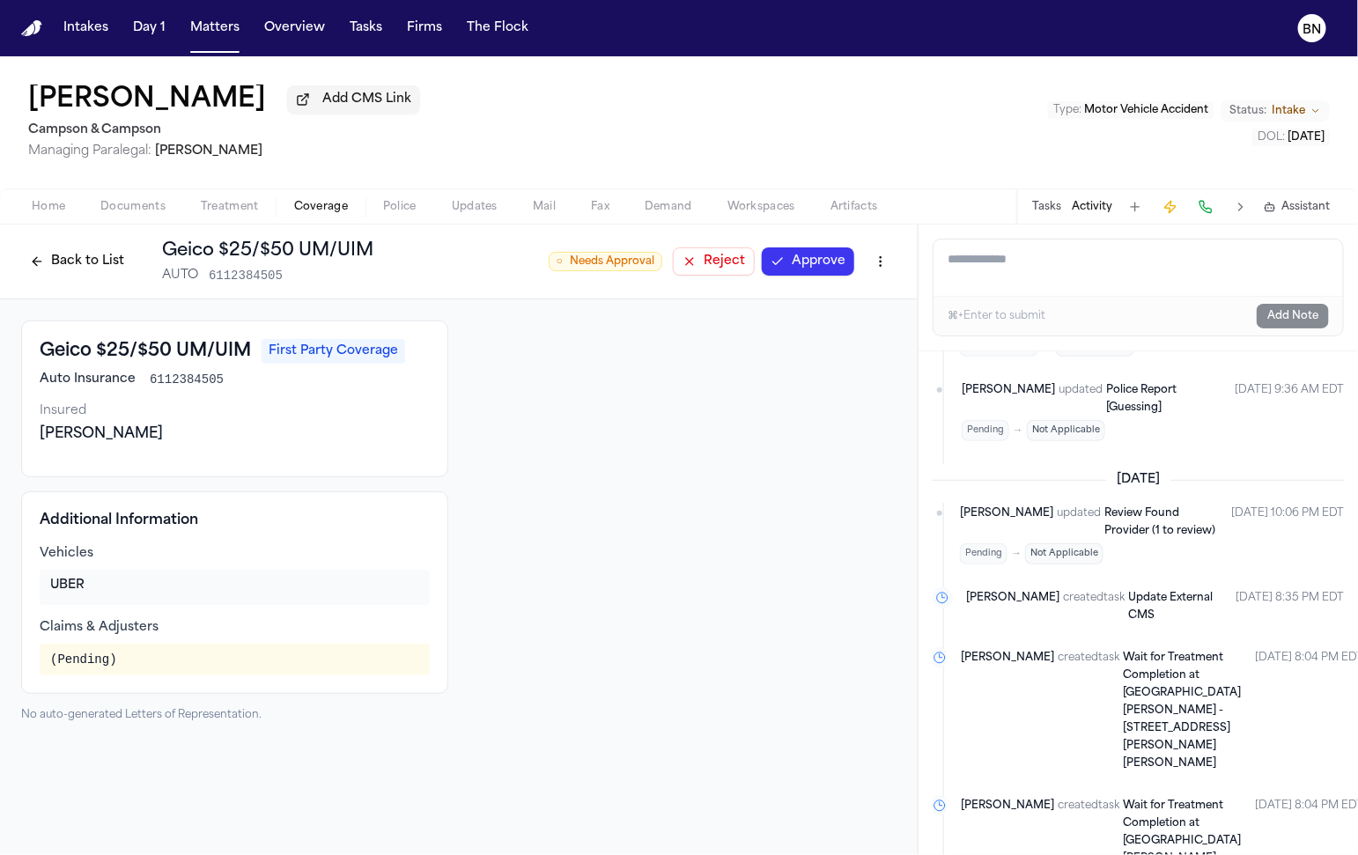
click at [99, 266] on button "Back to List" at bounding box center [77, 261] width 112 height 28
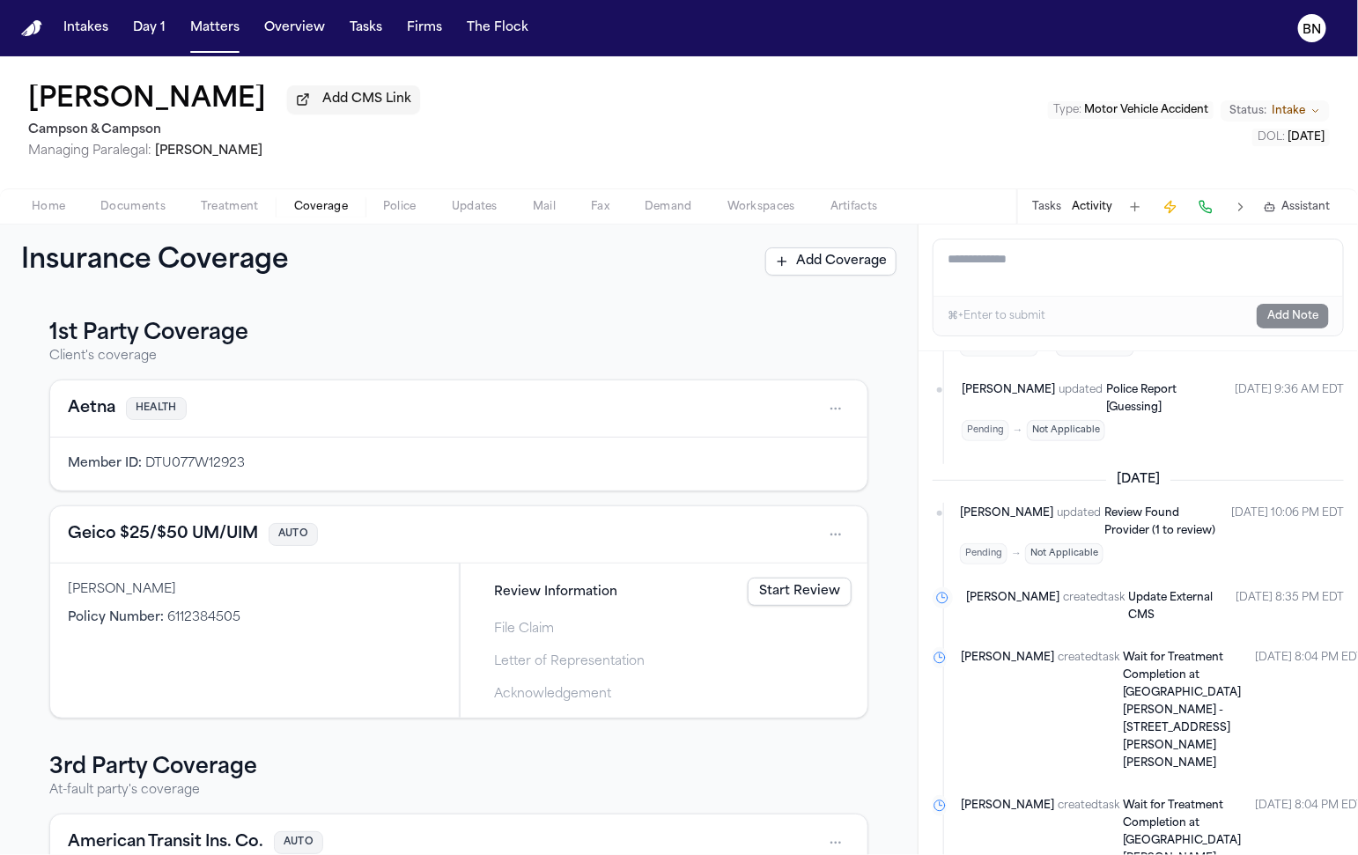
click at [795, 593] on link "Start Review" at bounding box center [800, 592] width 104 height 28
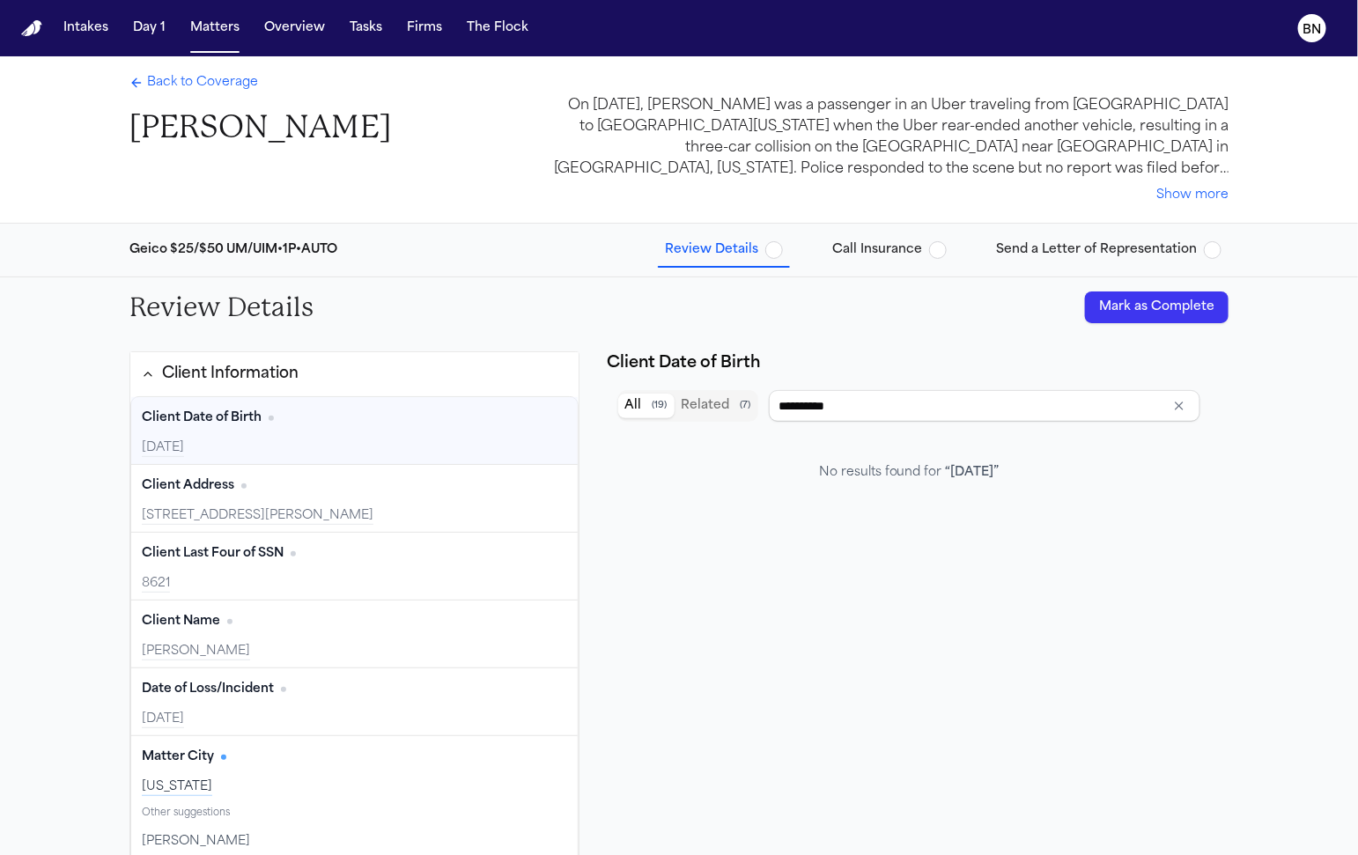
type input "**********"
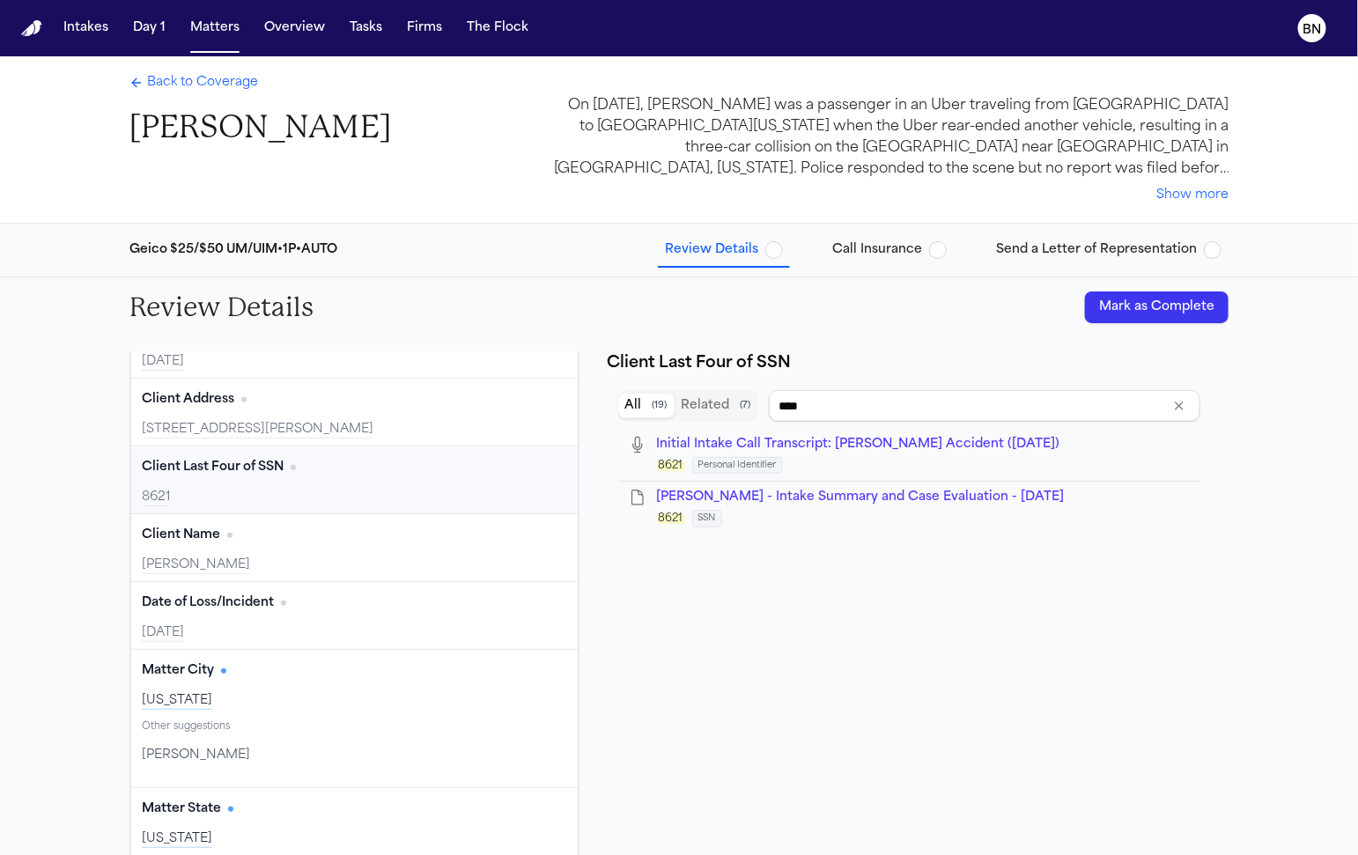
scroll to position [84, 0]
click at [342, 442] on div "Client Address Edit [STREET_ADDRESS][PERSON_NAME]" at bounding box center [354, 414] width 446 height 67
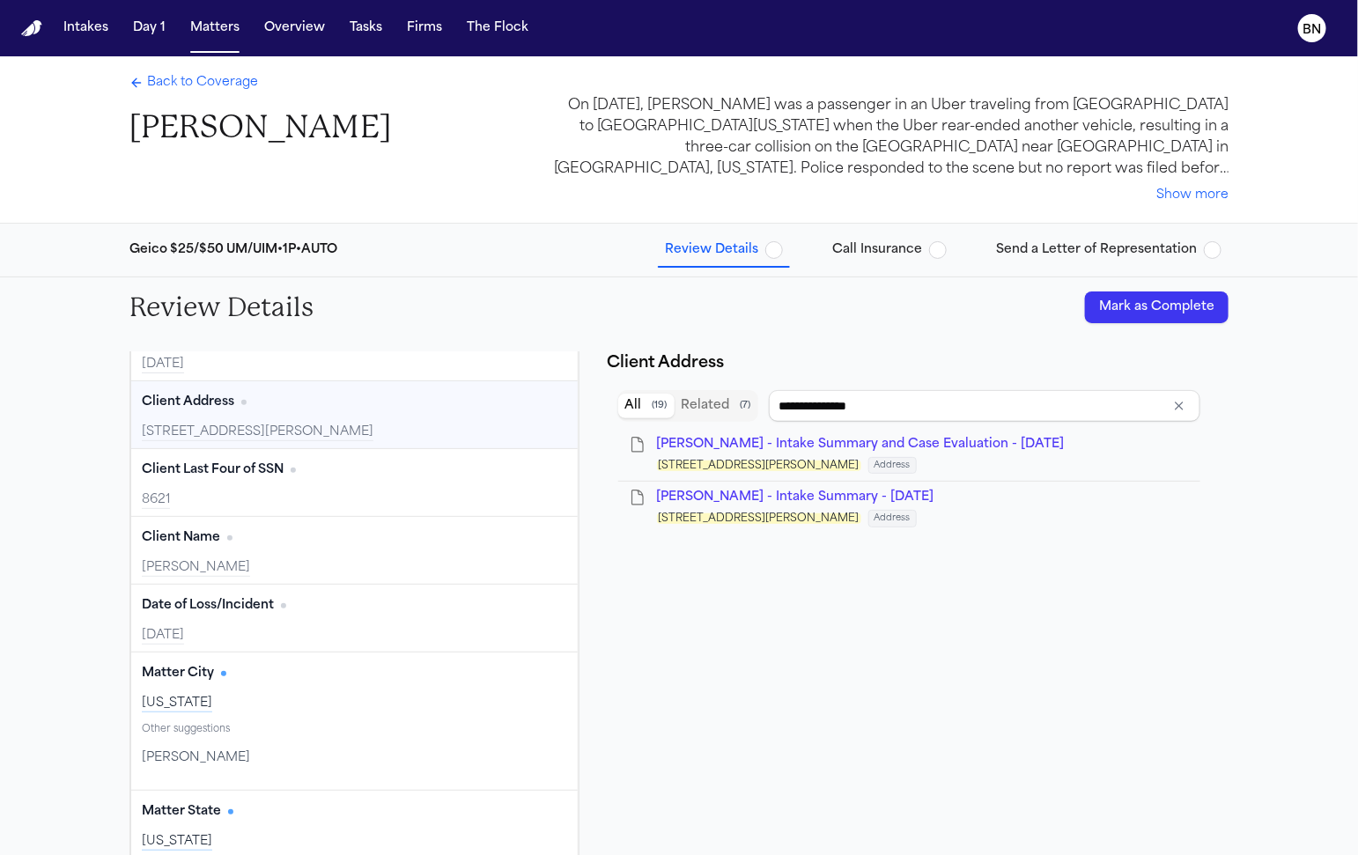
type input "**********"
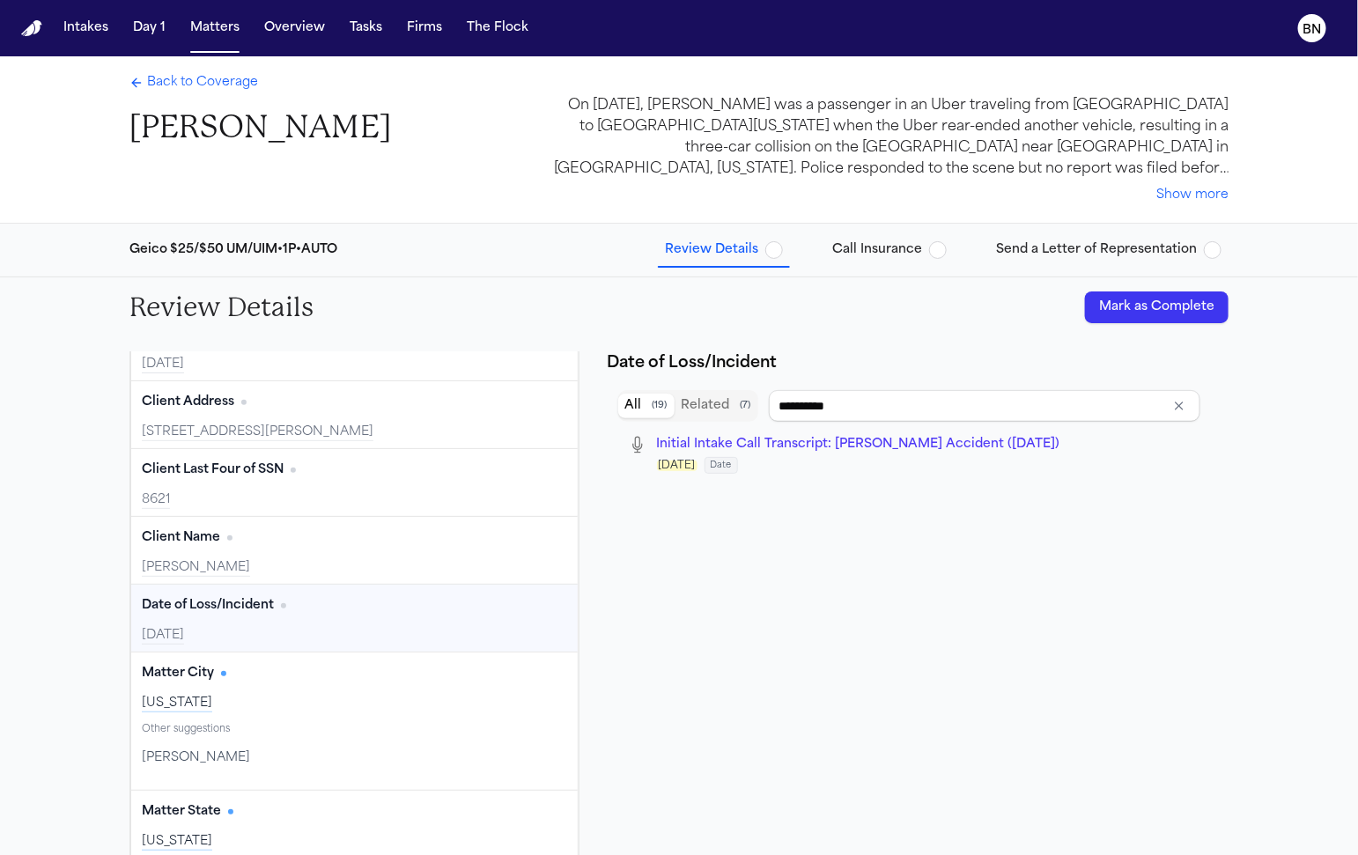
scroll to position [198, 0]
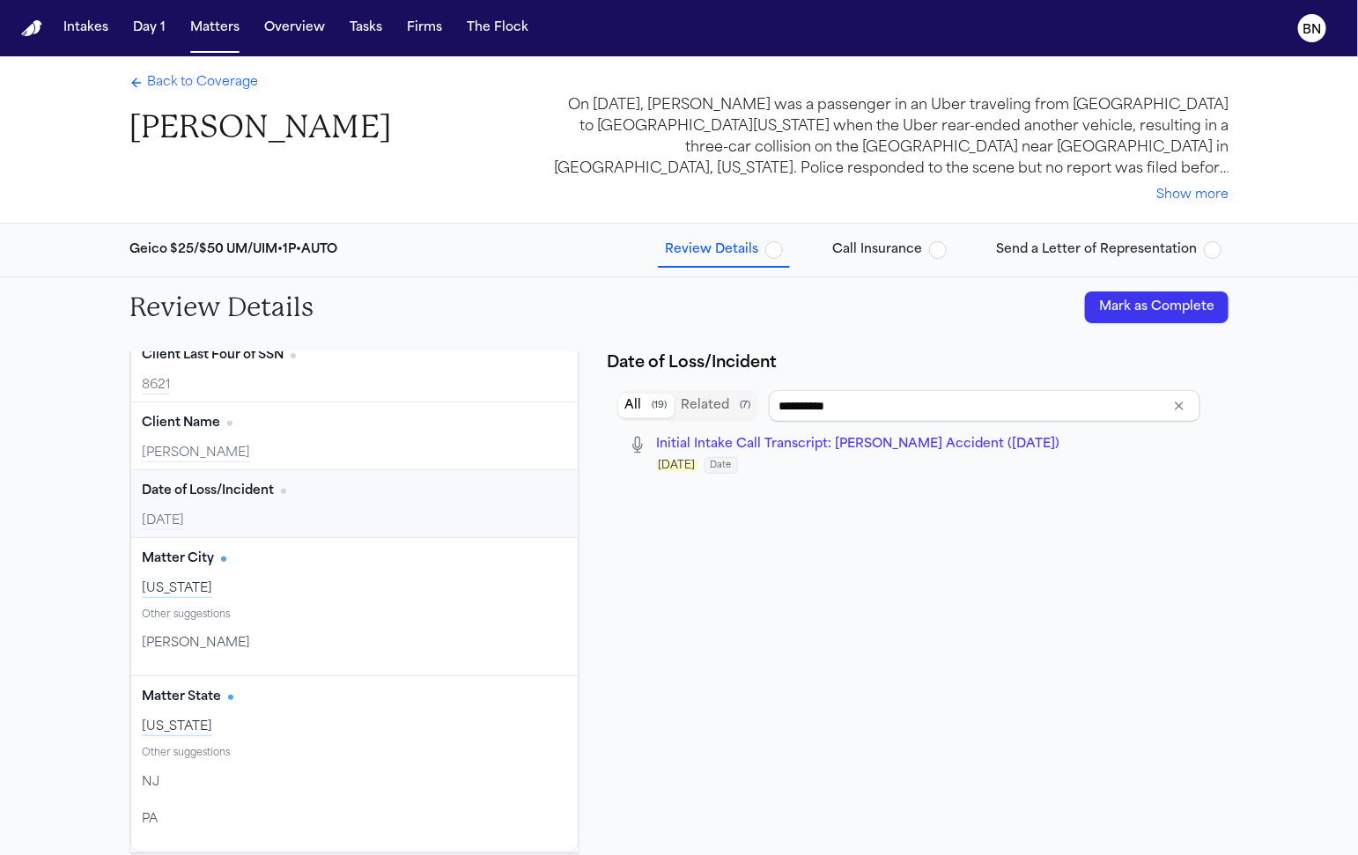
click at [257, 608] on div "Other suggestions" at bounding box center [354, 615] width 425 height 15
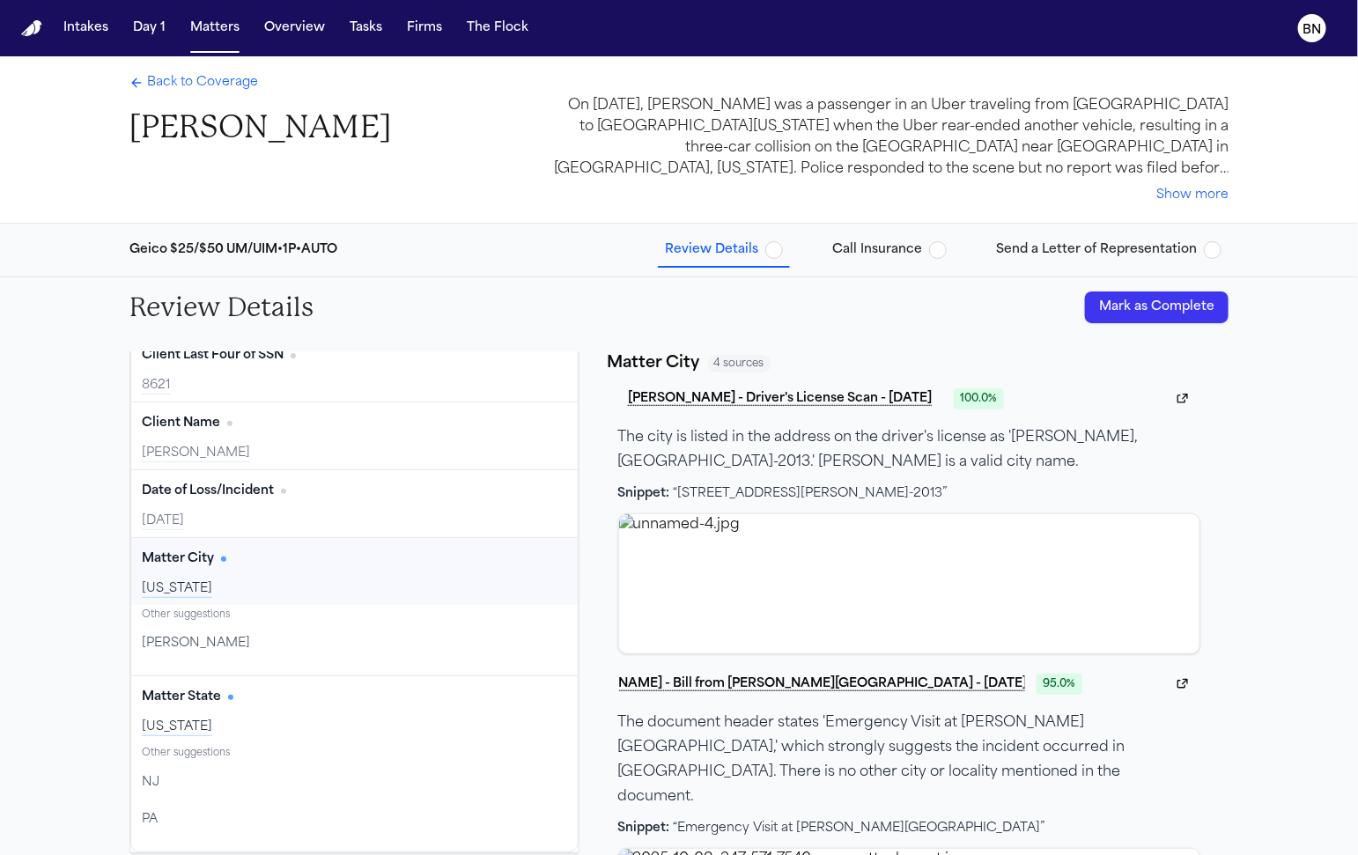
click at [249, 584] on div "New York" at bounding box center [354, 589] width 425 height 18
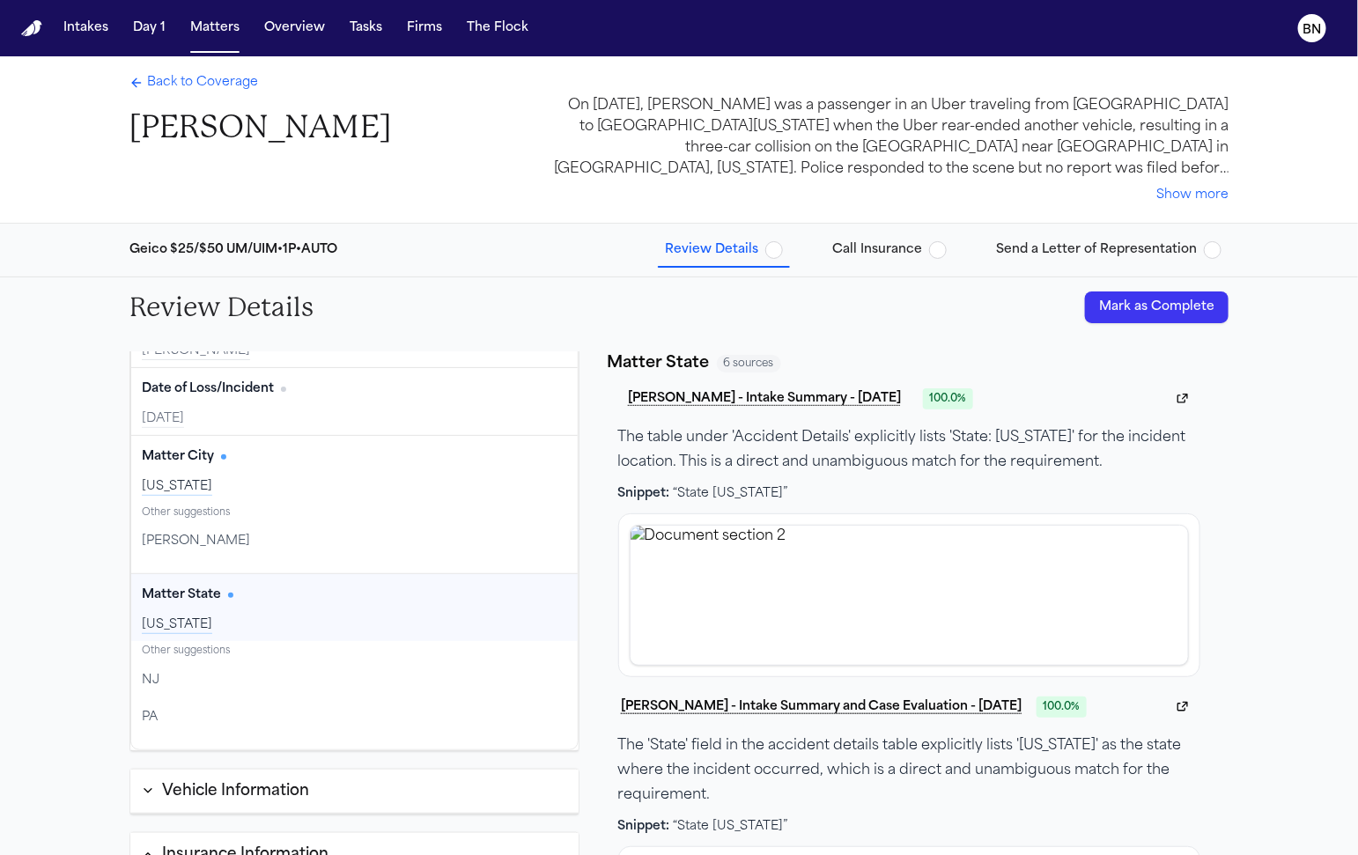
scroll to position [359, 0]
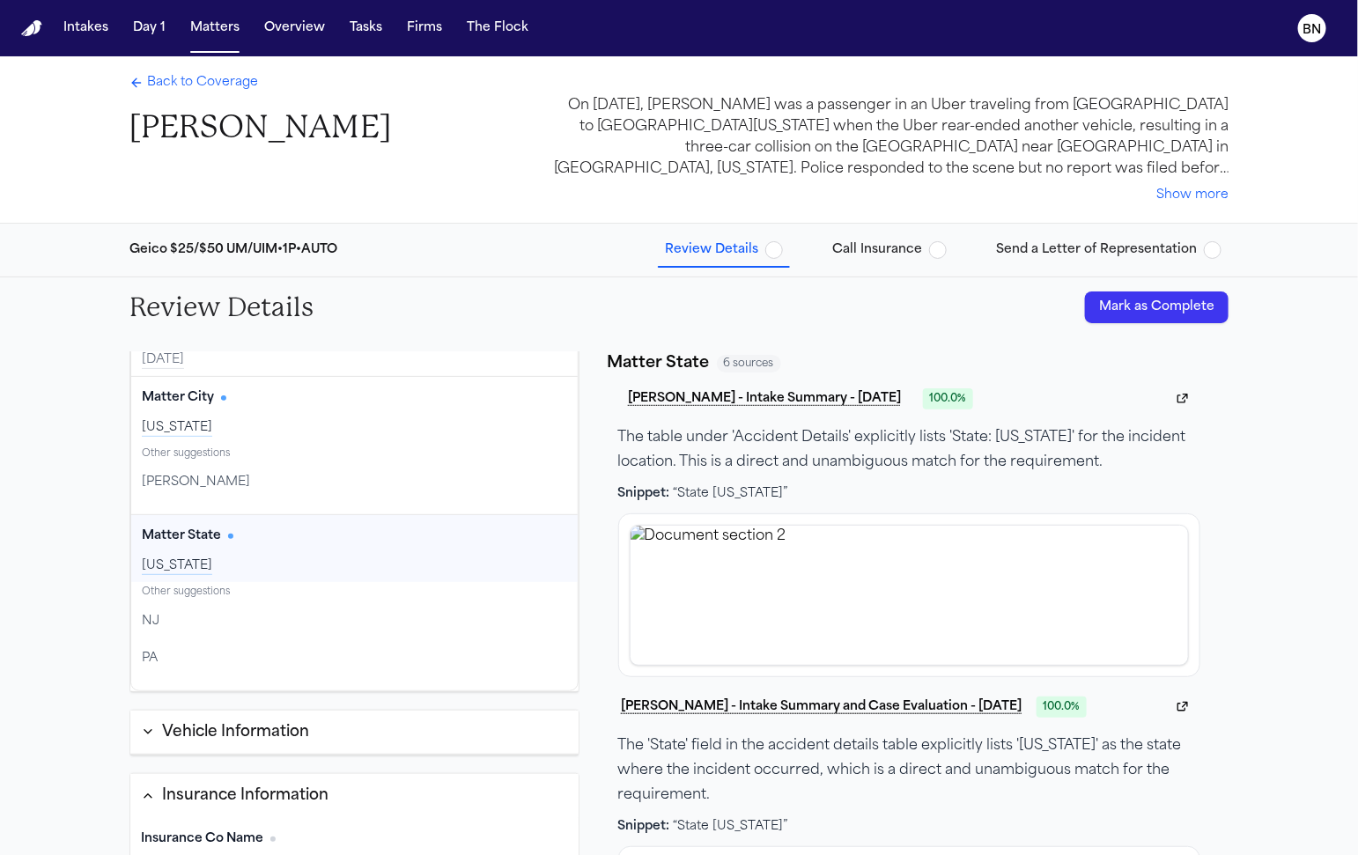
click at [223, 604] on div "NJ Confirm" at bounding box center [354, 621] width 425 height 35
click at [329, 733] on button "Vehicle Information" at bounding box center [354, 733] width 448 height 45
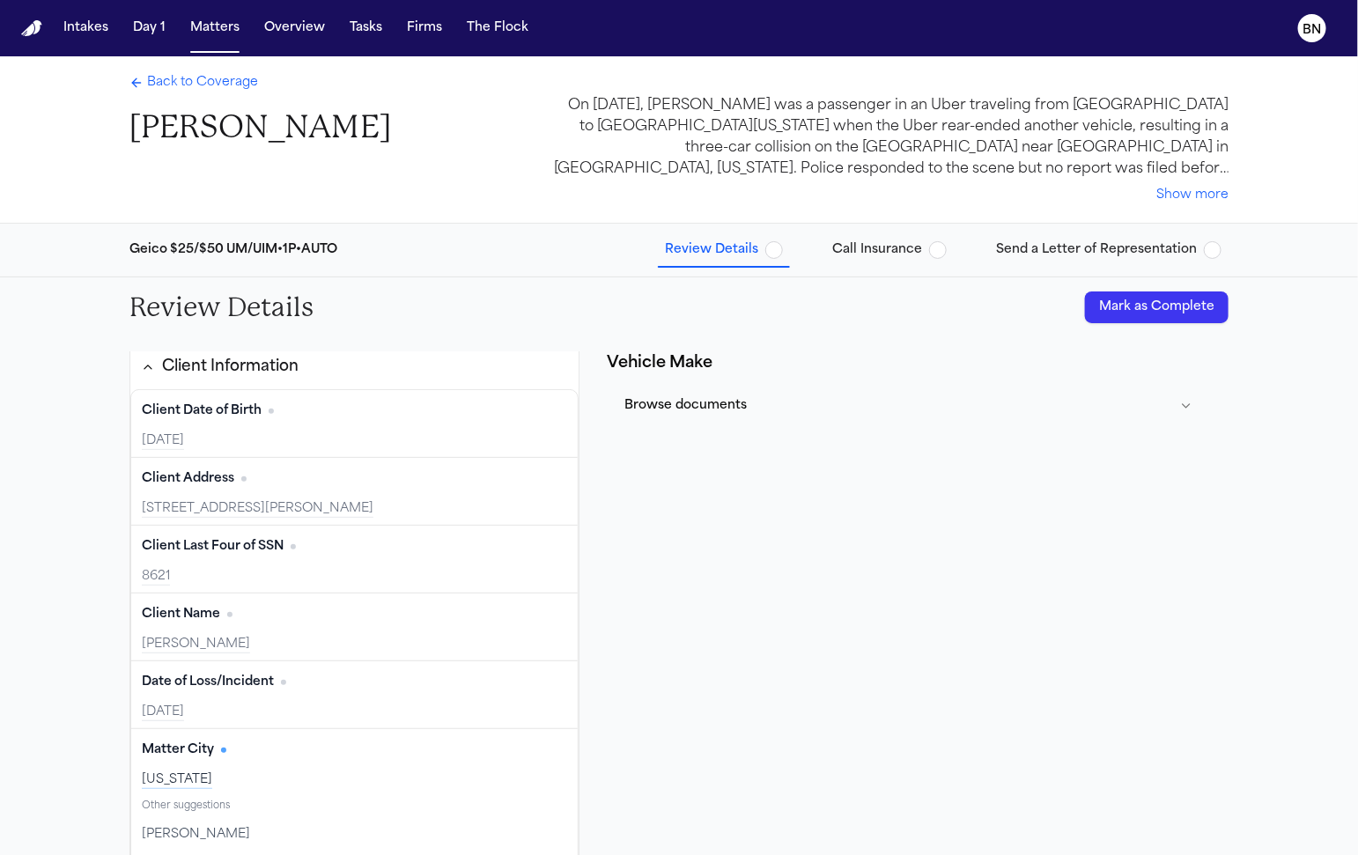
scroll to position [0, 0]
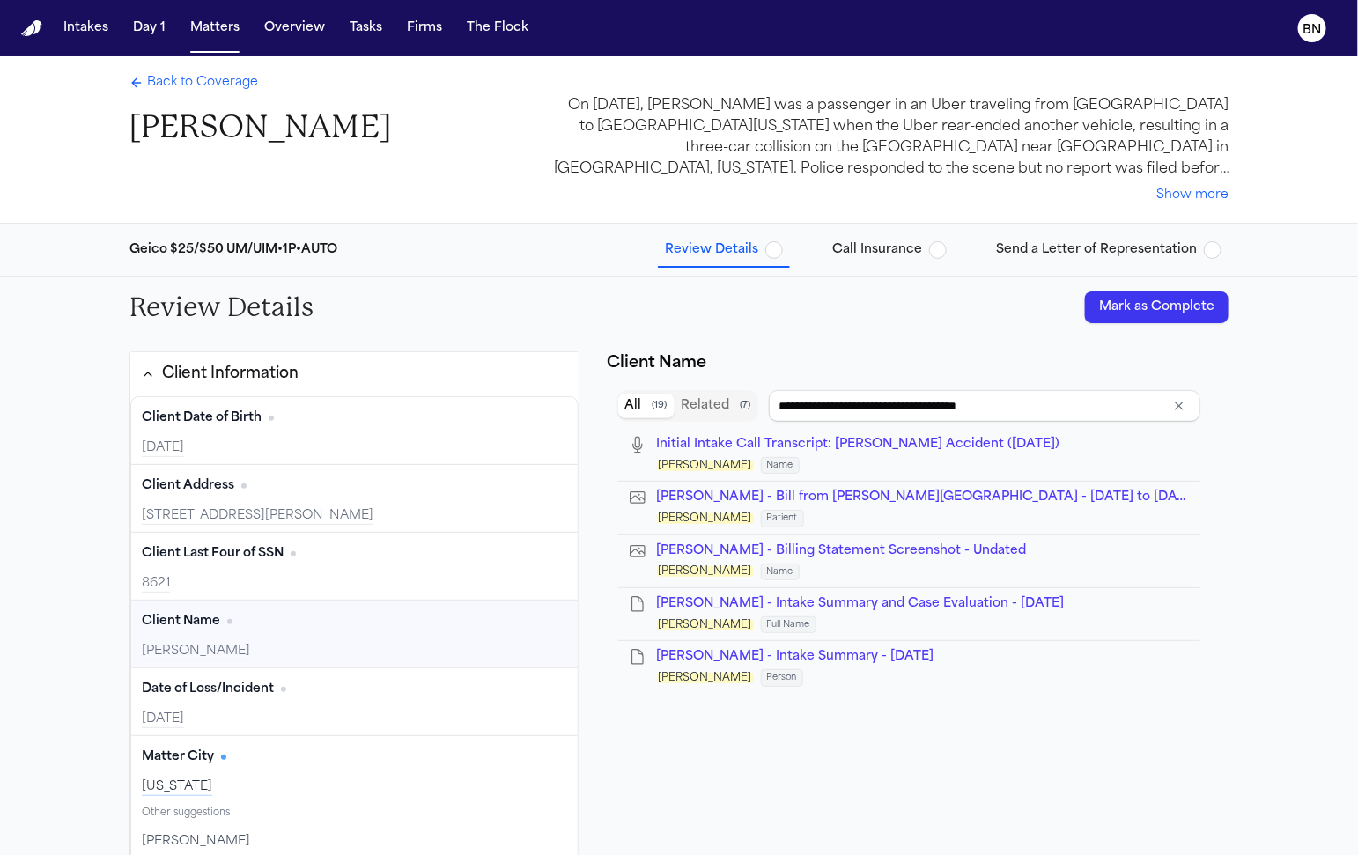
type input "**********"
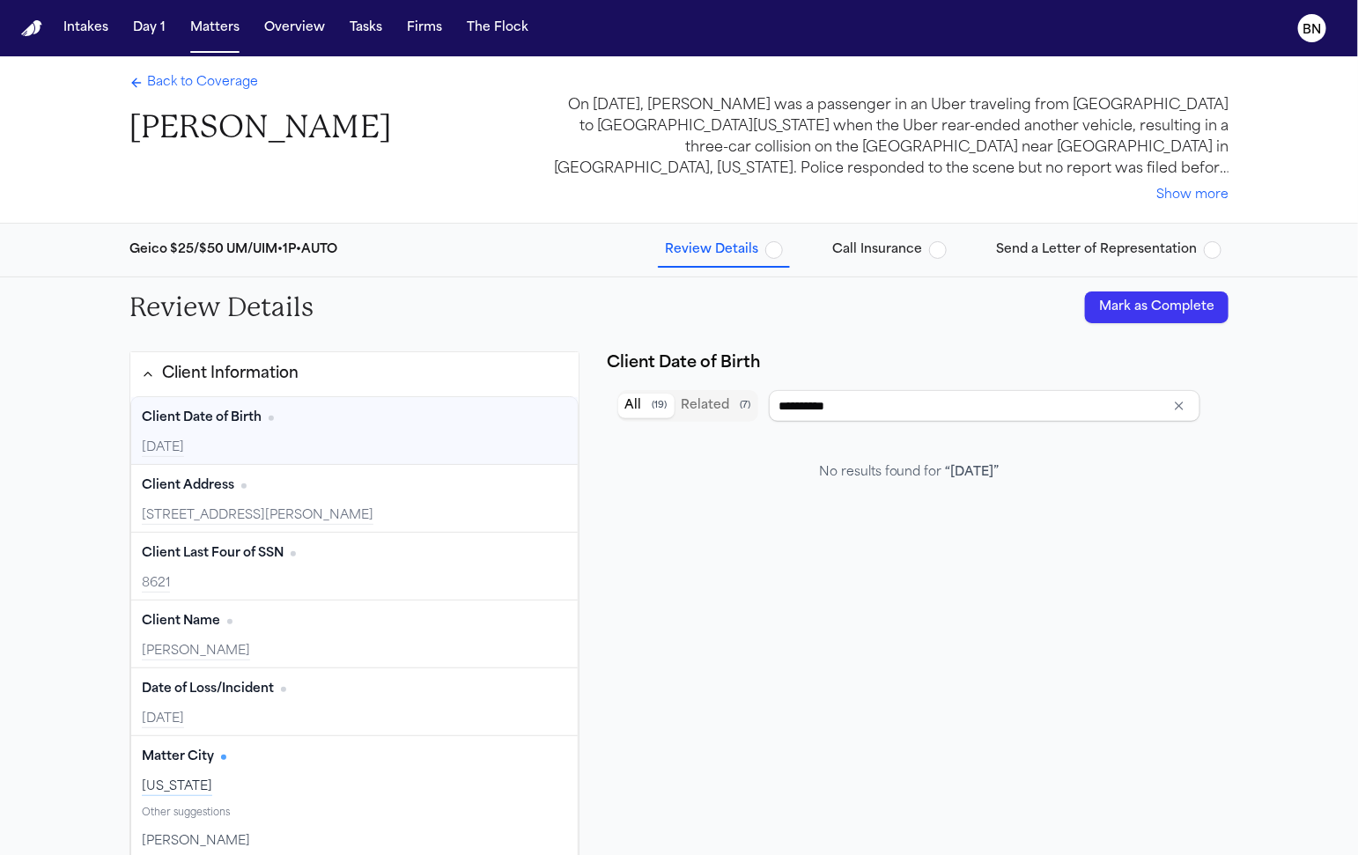
click at [212, 85] on span "Back to Coverage" at bounding box center [202, 83] width 111 height 18
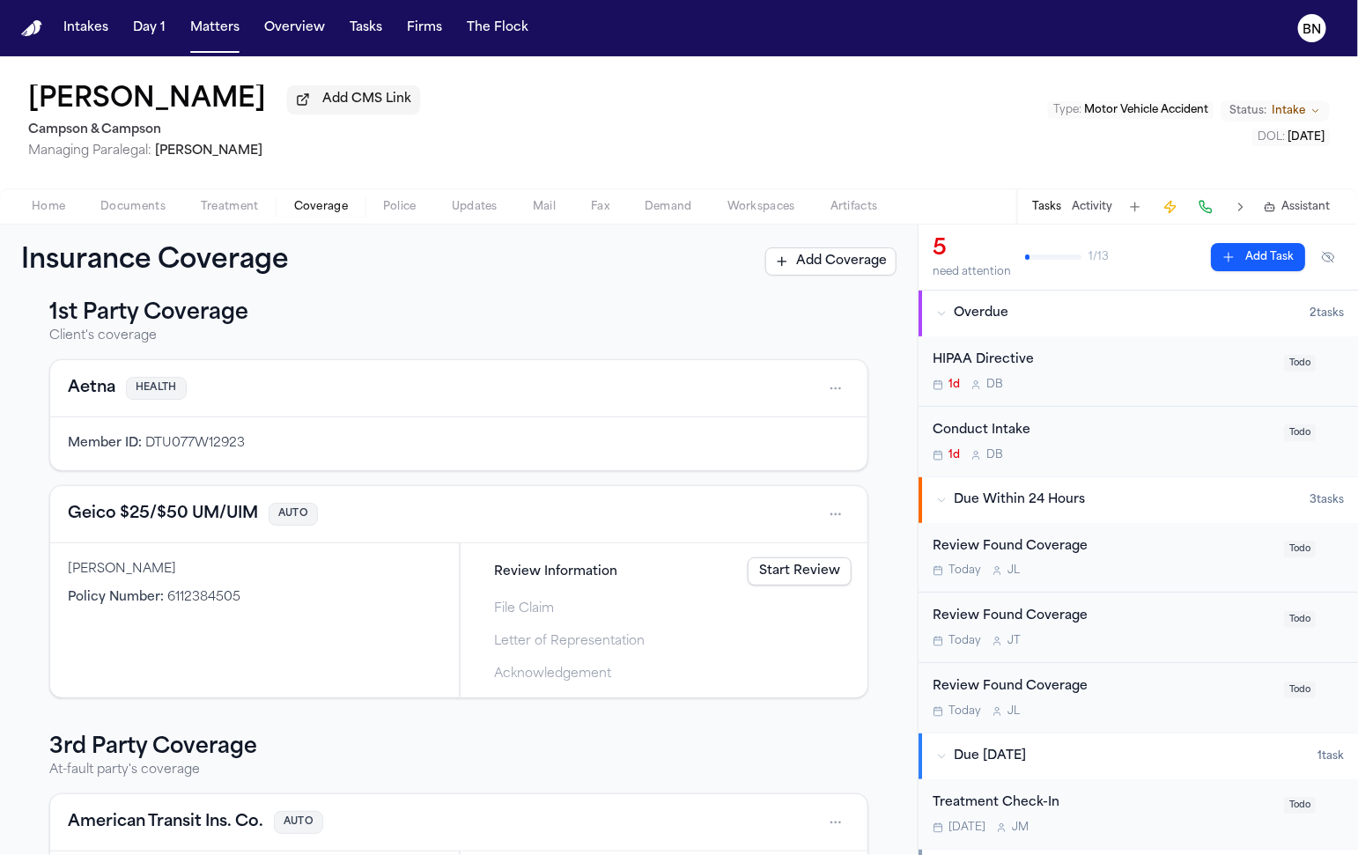
scroll to position [22, 0]
click at [462, 472] on div "Aetna HEALTH Member ID : DTU077W12923 Geico $25/$50 UM/UIM AUTO Michael Brydges…" at bounding box center [458, 526] width 819 height 339
click at [458, 473] on div "Aetna HEALTH Member ID : DTU077W12923 Geico $25/$50 UM/UIM AUTO Michael Brydges…" at bounding box center [458, 526] width 819 height 339
click at [473, 63] on div "Michael Brydges Add CMS Link Campson & Campson Managing Paralegal: Jacqueline M…" at bounding box center [679, 122] width 1358 height 132
click at [423, 31] on button "Firms" at bounding box center [424, 28] width 49 height 32
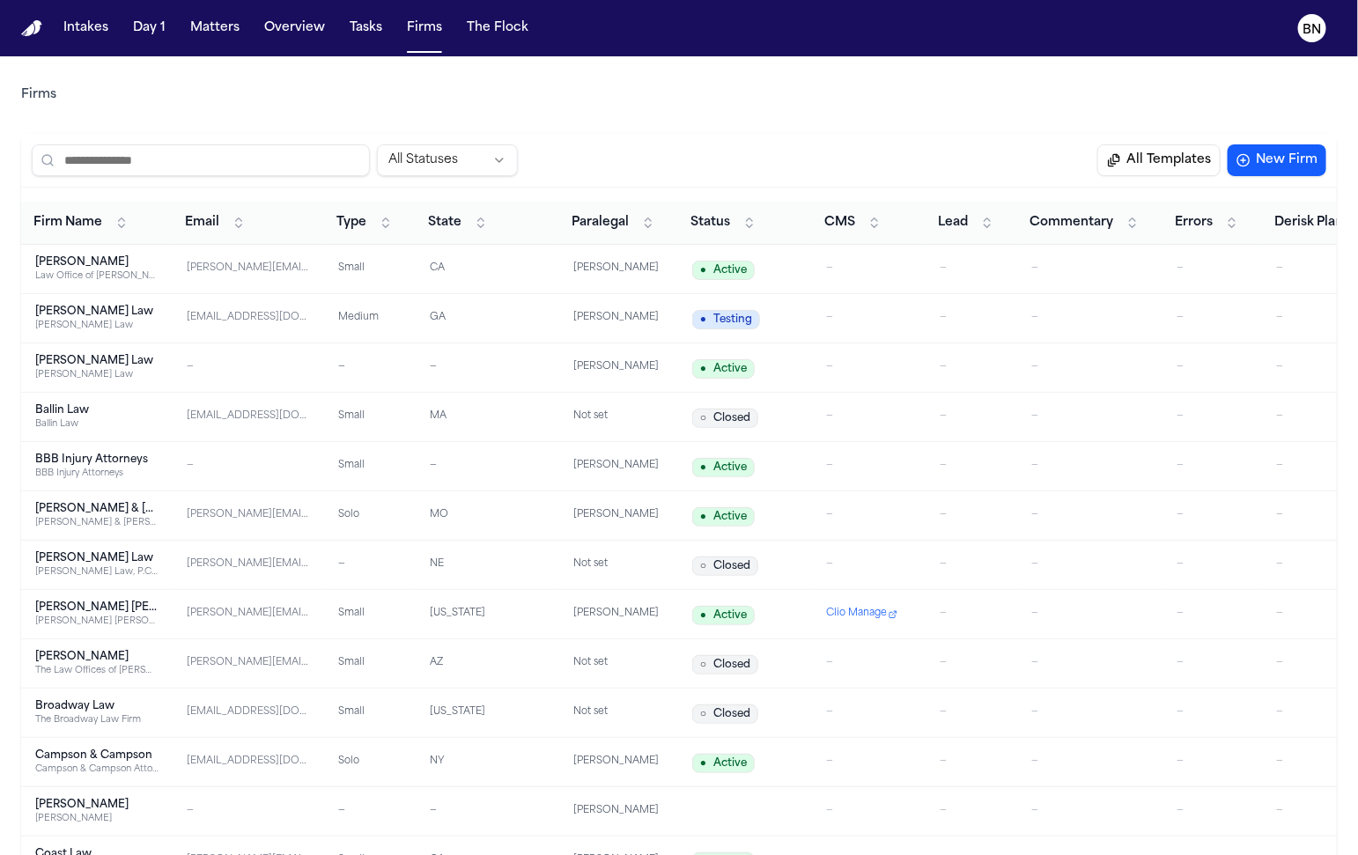
click at [1161, 173] on button "All Templates" at bounding box center [1158, 160] width 123 height 32
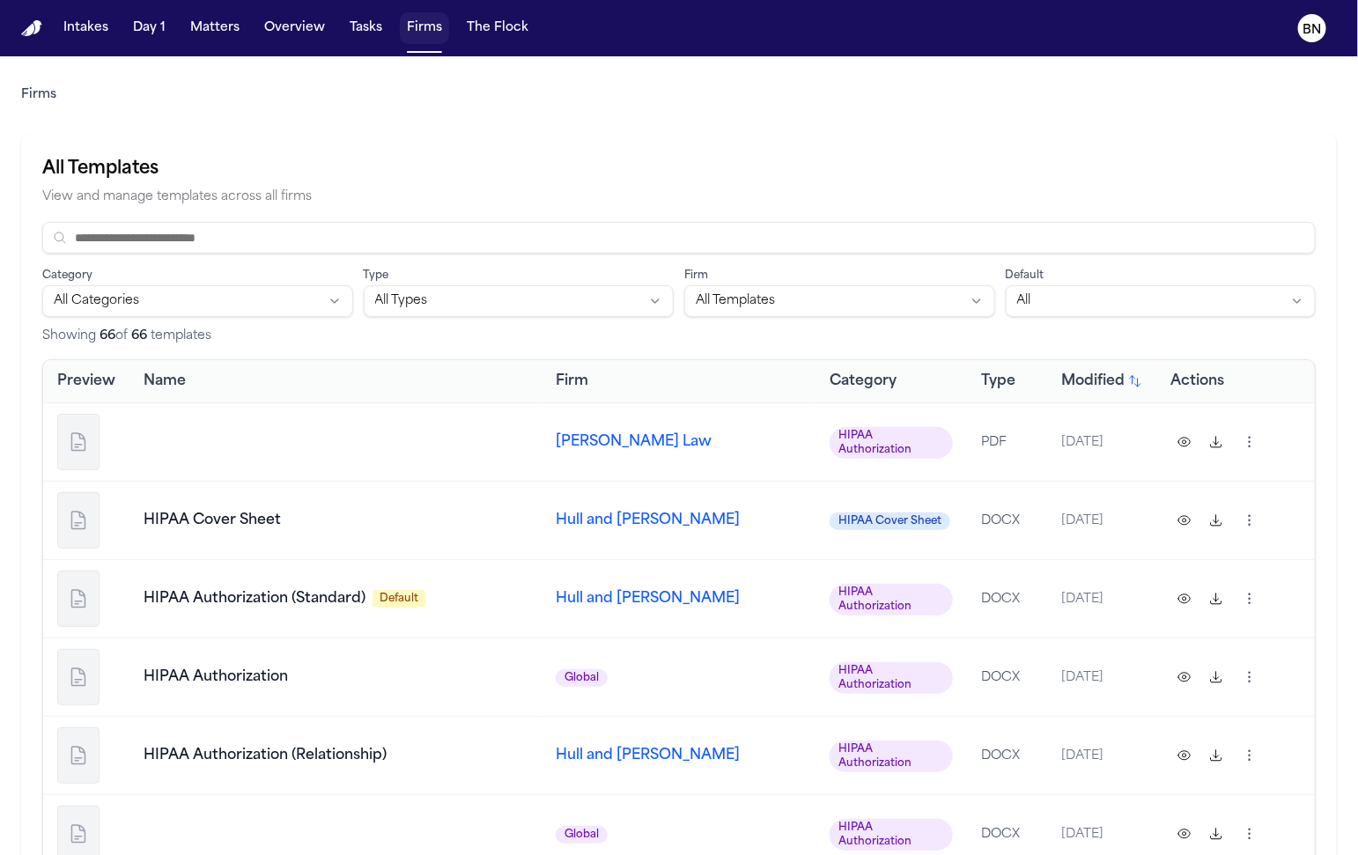
click at [424, 30] on button "Firms" at bounding box center [424, 28] width 49 height 32
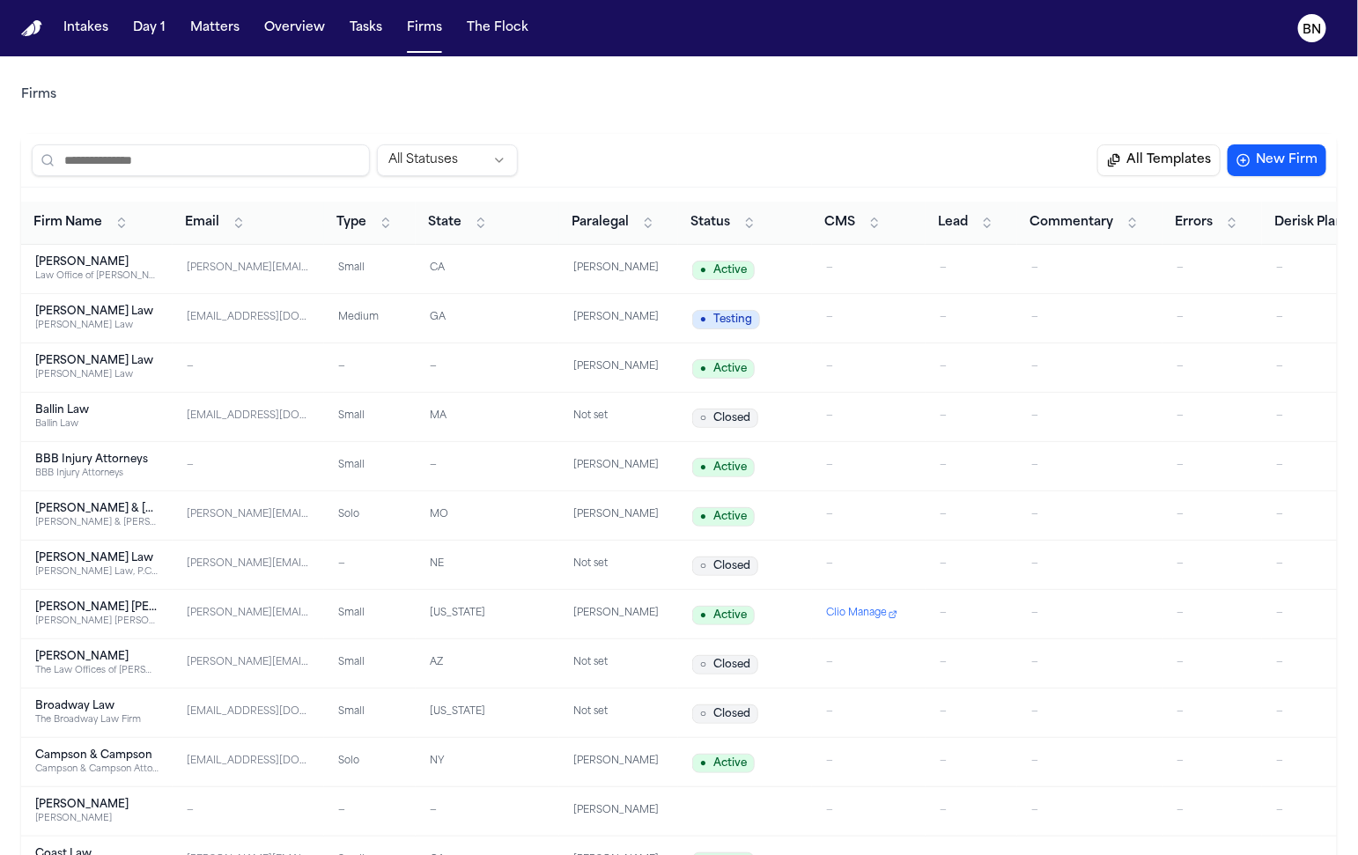
click at [497, 276] on td "CA" at bounding box center [488, 269] width 144 height 49
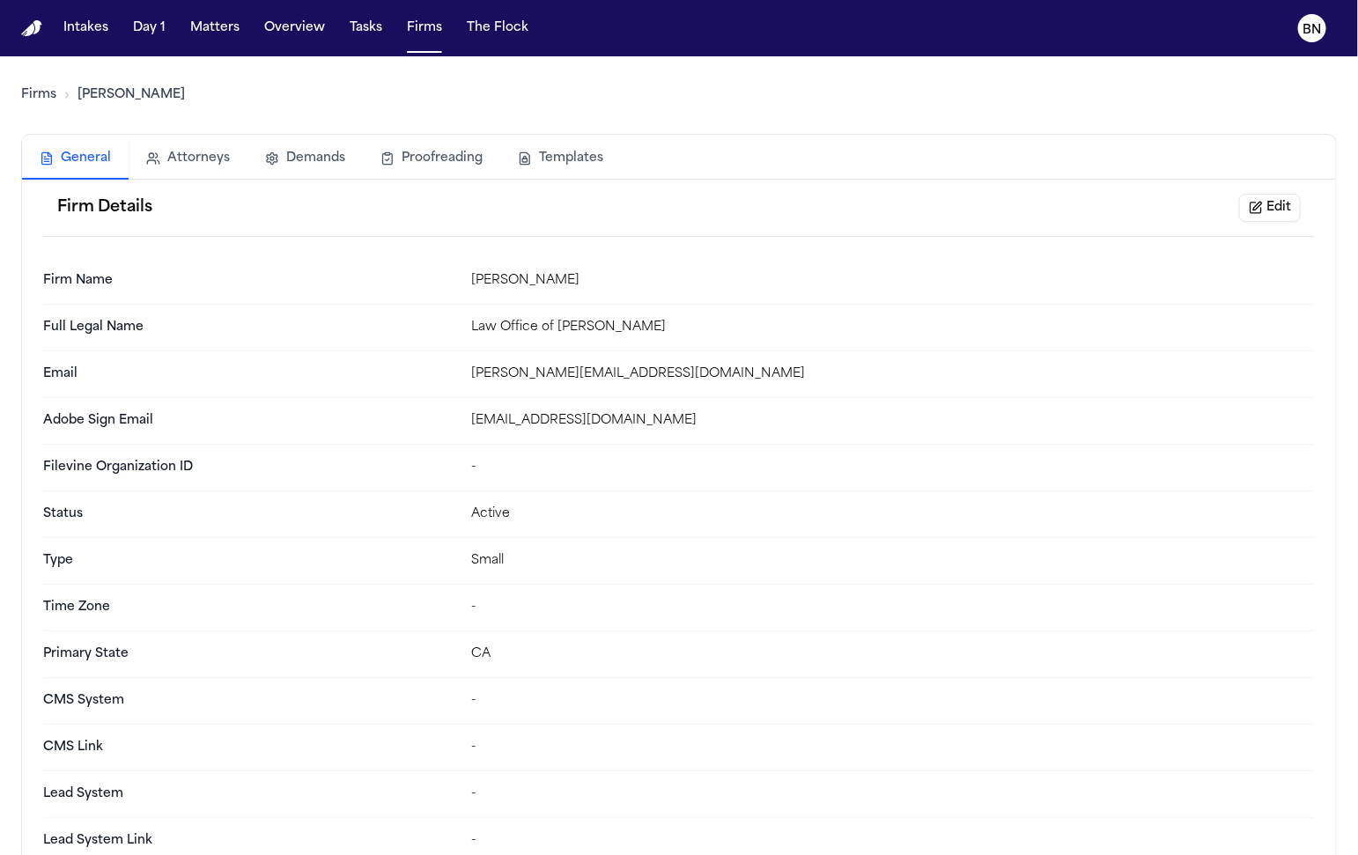
click at [534, 157] on button "Templates" at bounding box center [560, 158] width 121 height 39
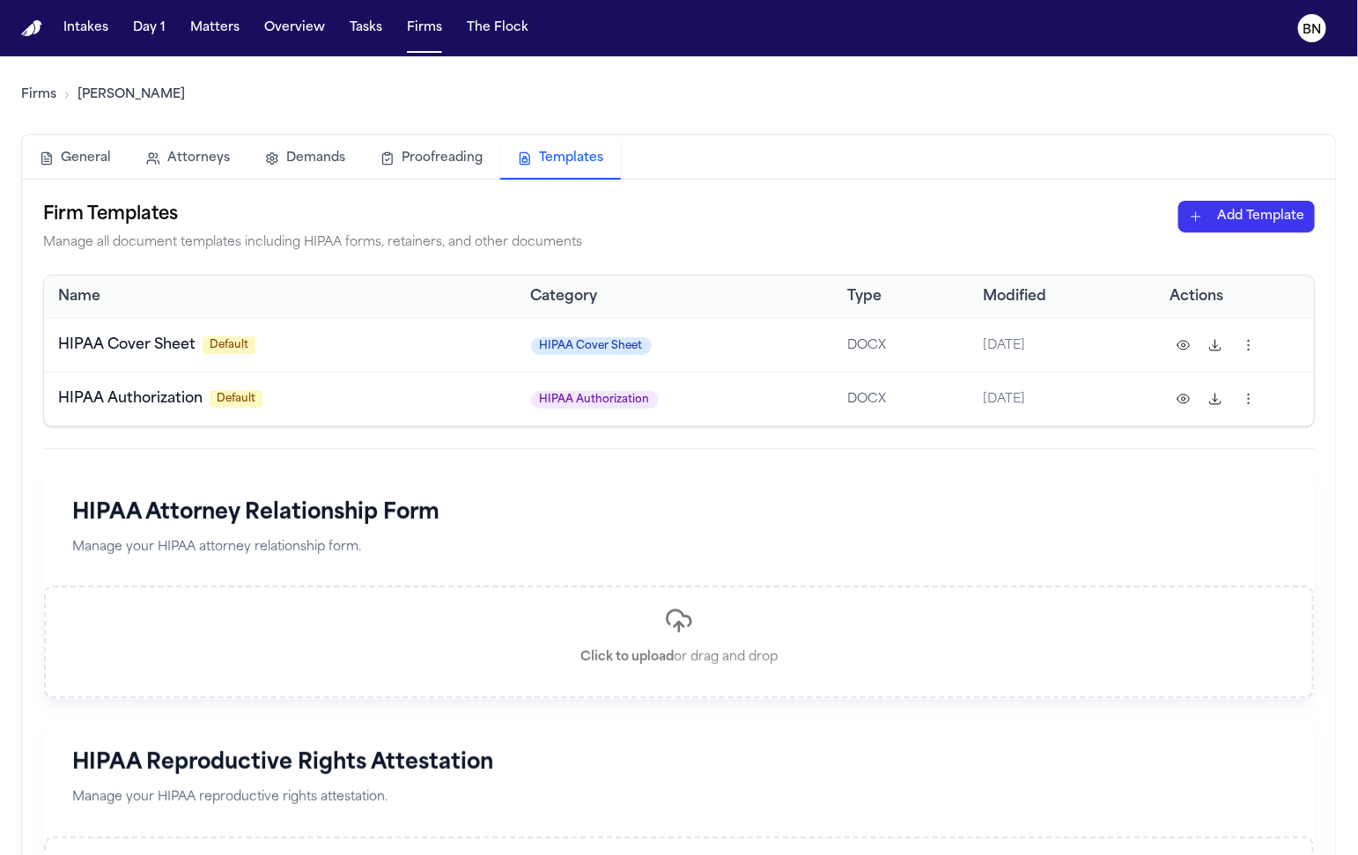
click at [1238, 204] on html "Intakes Day 1 Matters Overview Tasks Firms The Flock BN Firms Albert Le General…" at bounding box center [679, 427] width 1358 height 855
click at [1183, 335] on div "Other Document" at bounding box center [1217, 338] width 188 height 28
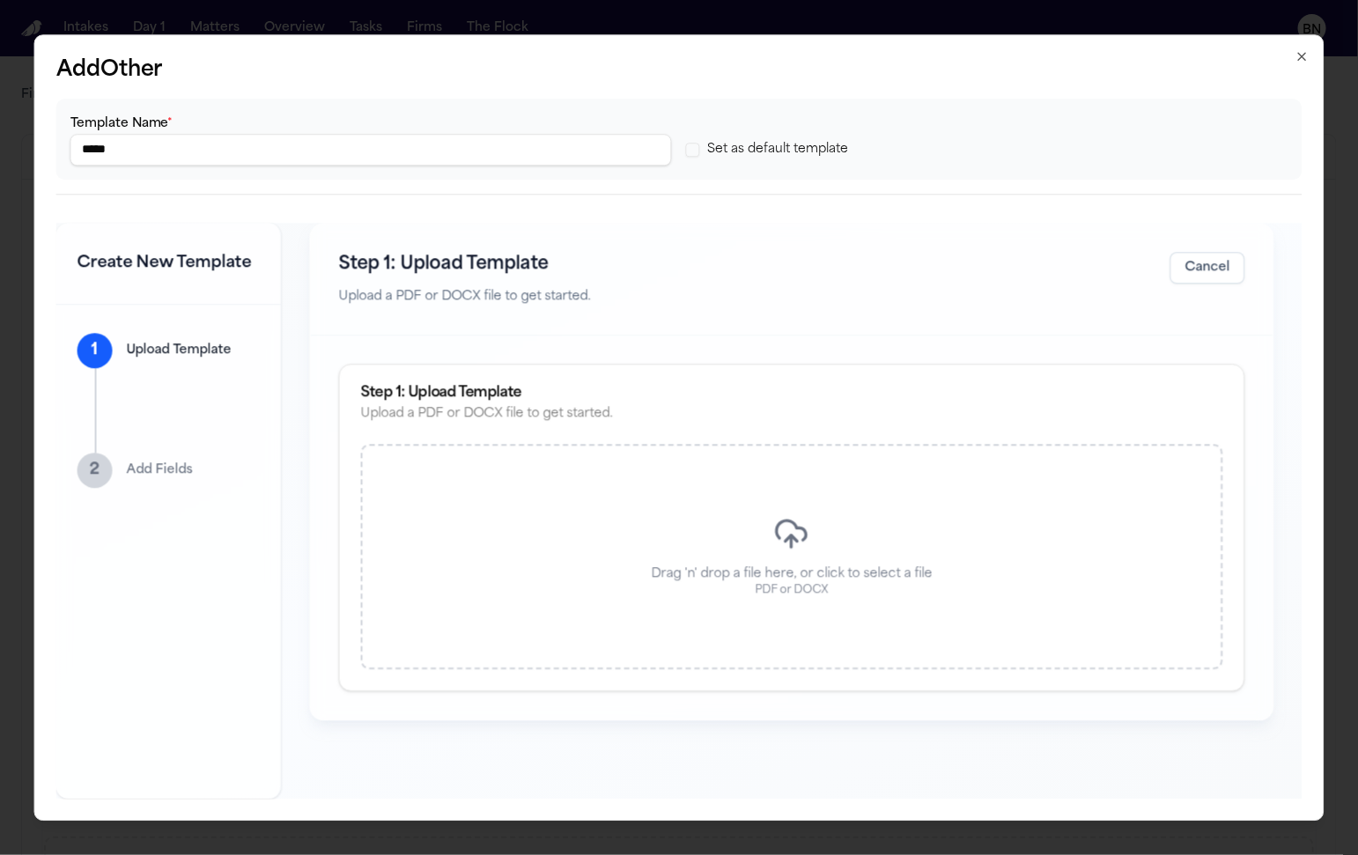
drag, startPoint x: 1299, startPoint y: 57, endPoint x: 256, endPoint y: 592, distance: 1171.5
click at [256, 595] on div "Add Other Template Name * ***** Set as default template Create New Template 1 U…" at bounding box center [679, 427] width 1290 height 786
click at [153, 463] on p "Add Fields" at bounding box center [160, 470] width 66 height 18
click at [187, 319] on div "1 Upload Template 2 Add Fields" at bounding box center [168, 552] width 225 height 494
click at [182, 342] on p "Upload Template" at bounding box center [179, 351] width 105 height 18
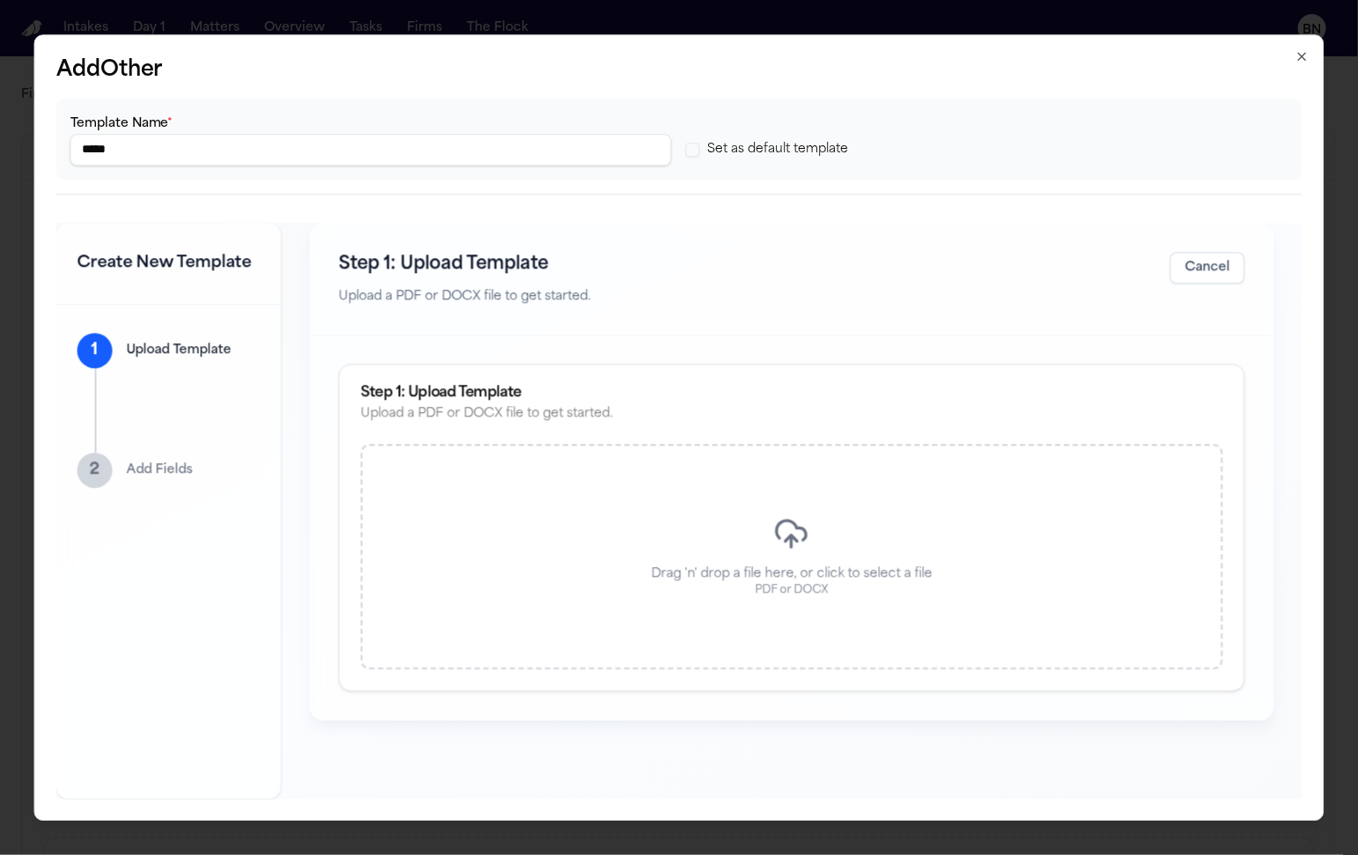
click at [1309, 57] on div "Add Other Template Name * ***** Set as default template Create New Template 1 U…" at bounding box center [679, 427] width 1290 height 786
click at [1303, 57] on icon "button" at bounding box center [1301, 56] width 7 height 7
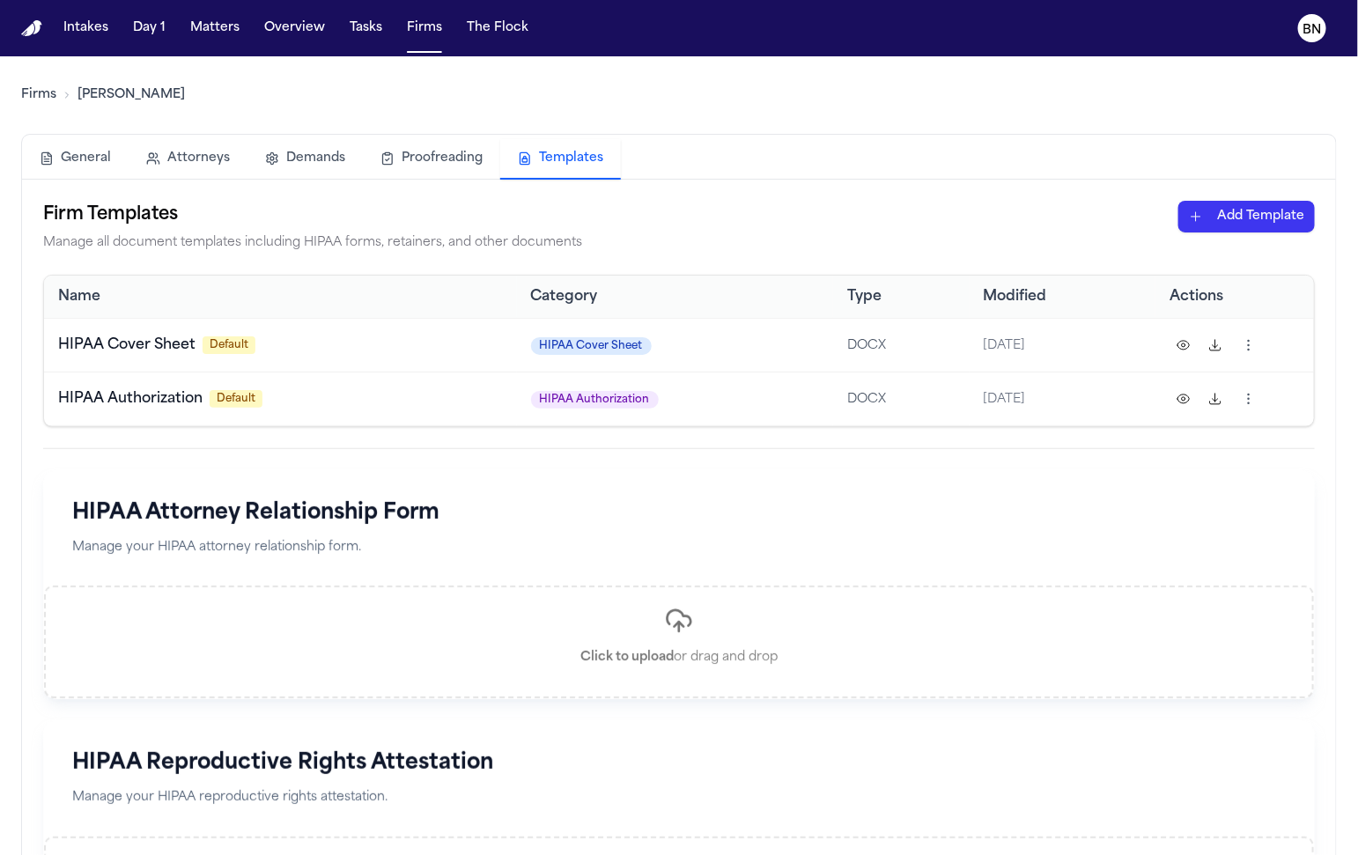
click at [40, 94] on link "Firms" at bounding box center [38, 95] width 35 height 18
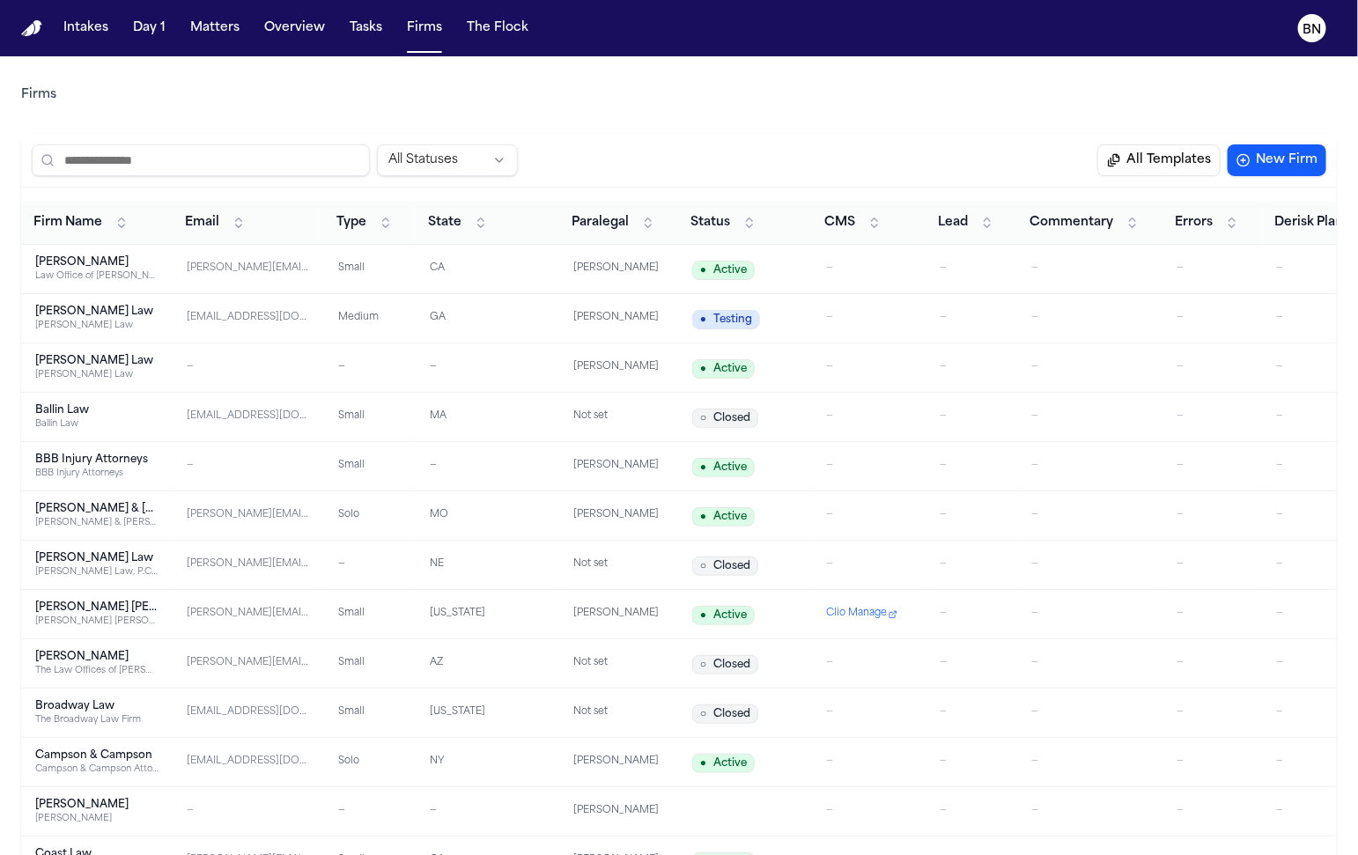
click at [490, 277] on td "CA" at bounding box center [488, 269] width 144 height 49
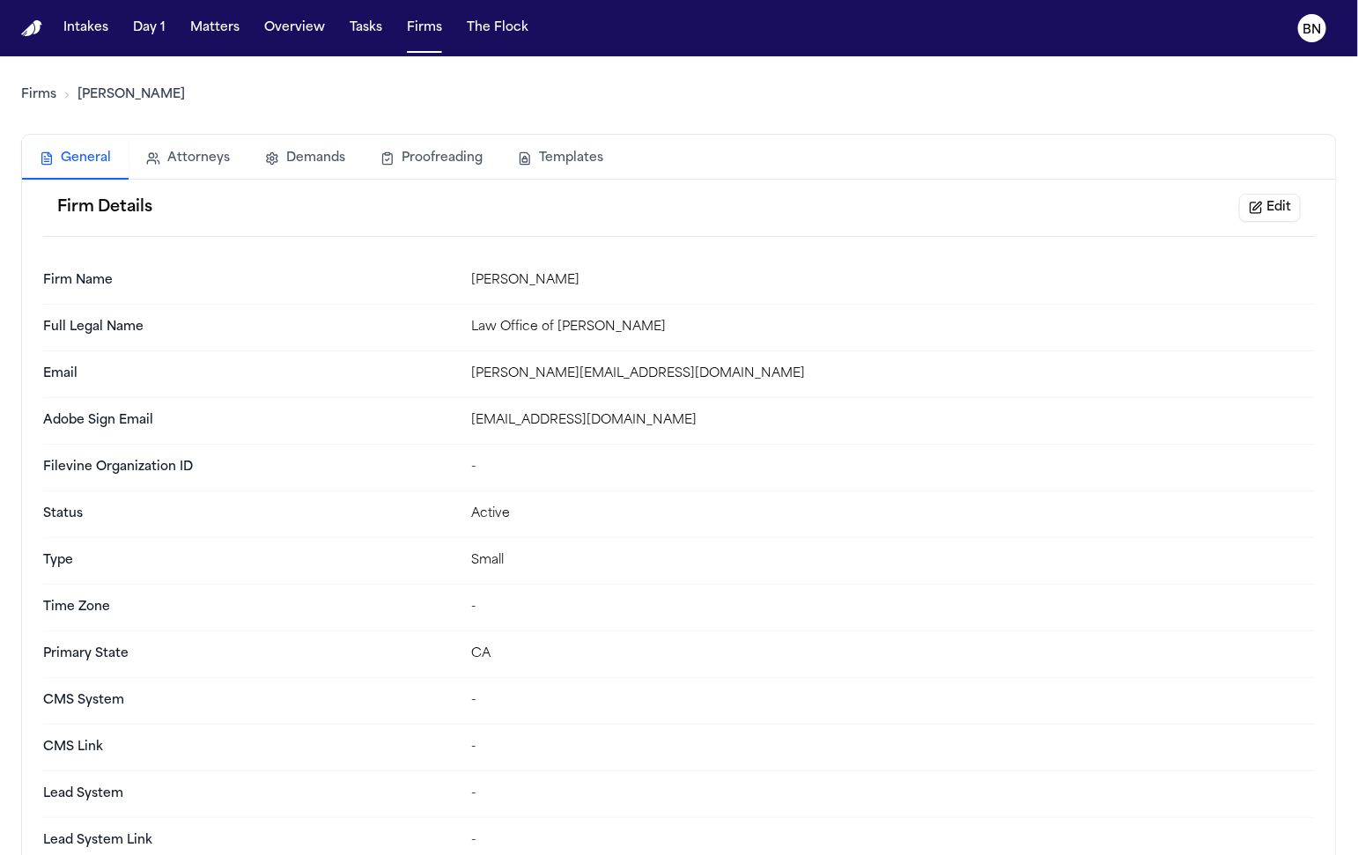
click at [512, 152] on button "Templates" at bounding box center [560, 158] width 121 height 39
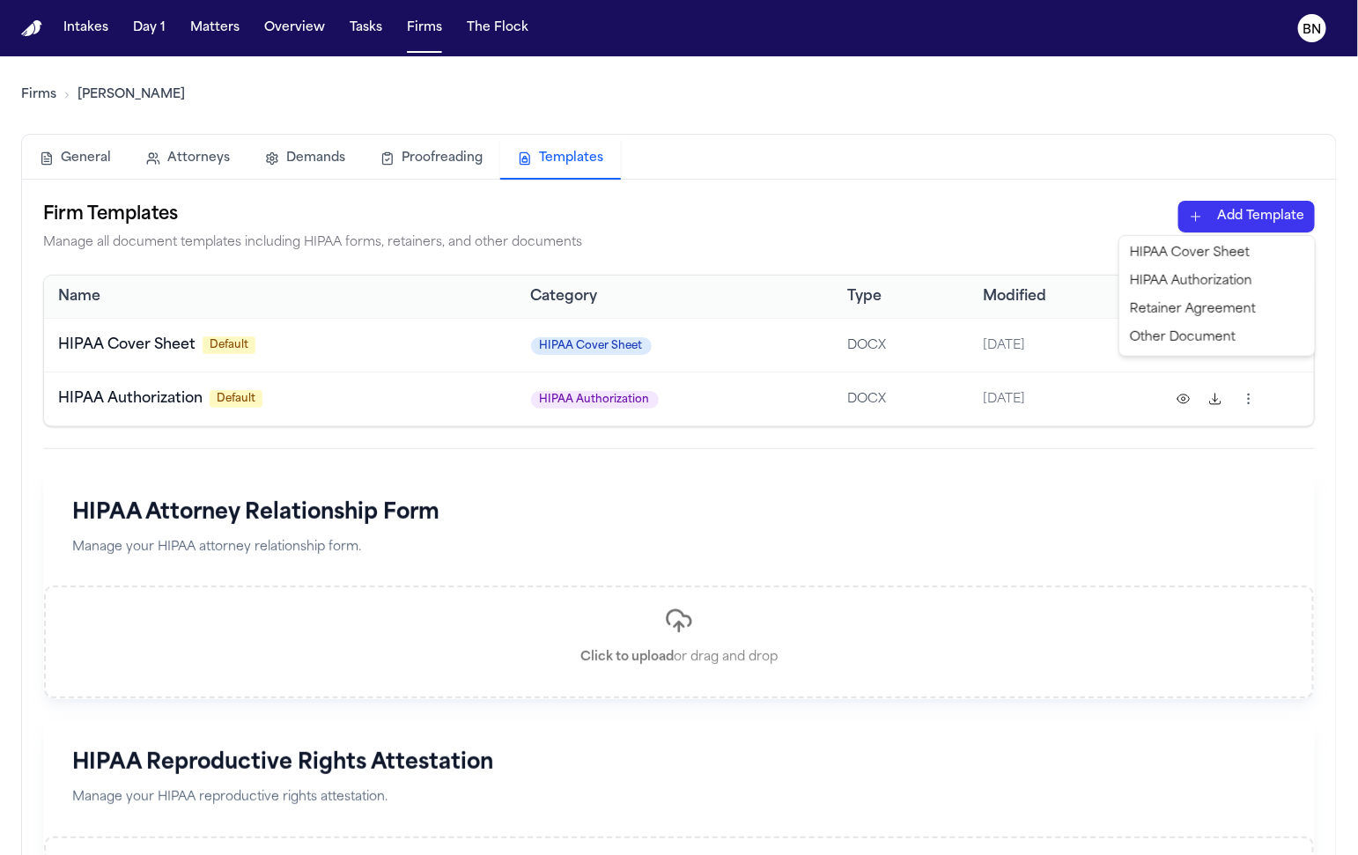
click at [1266, 225] on html "Intakes Day 1 Matters Overview Tasks Firms The Flock BN Firms Albert Le General…" at bounding box center [679, 427] width 1358 height 855
click at [1199, 338] on div "Other Document" at bounding box center [1217, 338] width 188 height 28
click at [85, 40] on button "Intakes" at bounding box center [85, 28] width 59 height 32
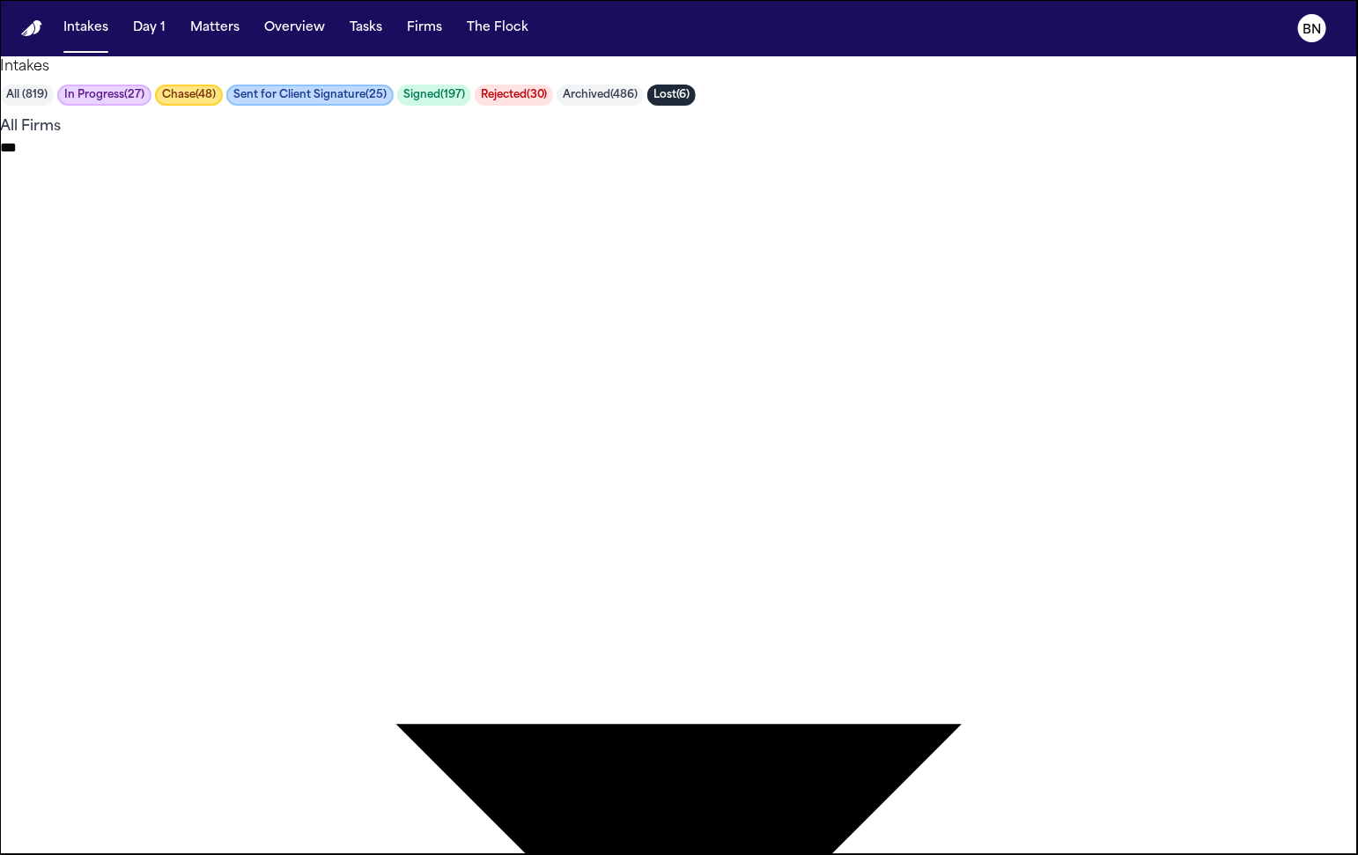
click at [223, 106] on button "Chase ( 48 )" at bounding box center [189, 95] width 68 height 21
click at [216, 28] on button "Matters" at bounding box center [214, 28] width 63 height 32
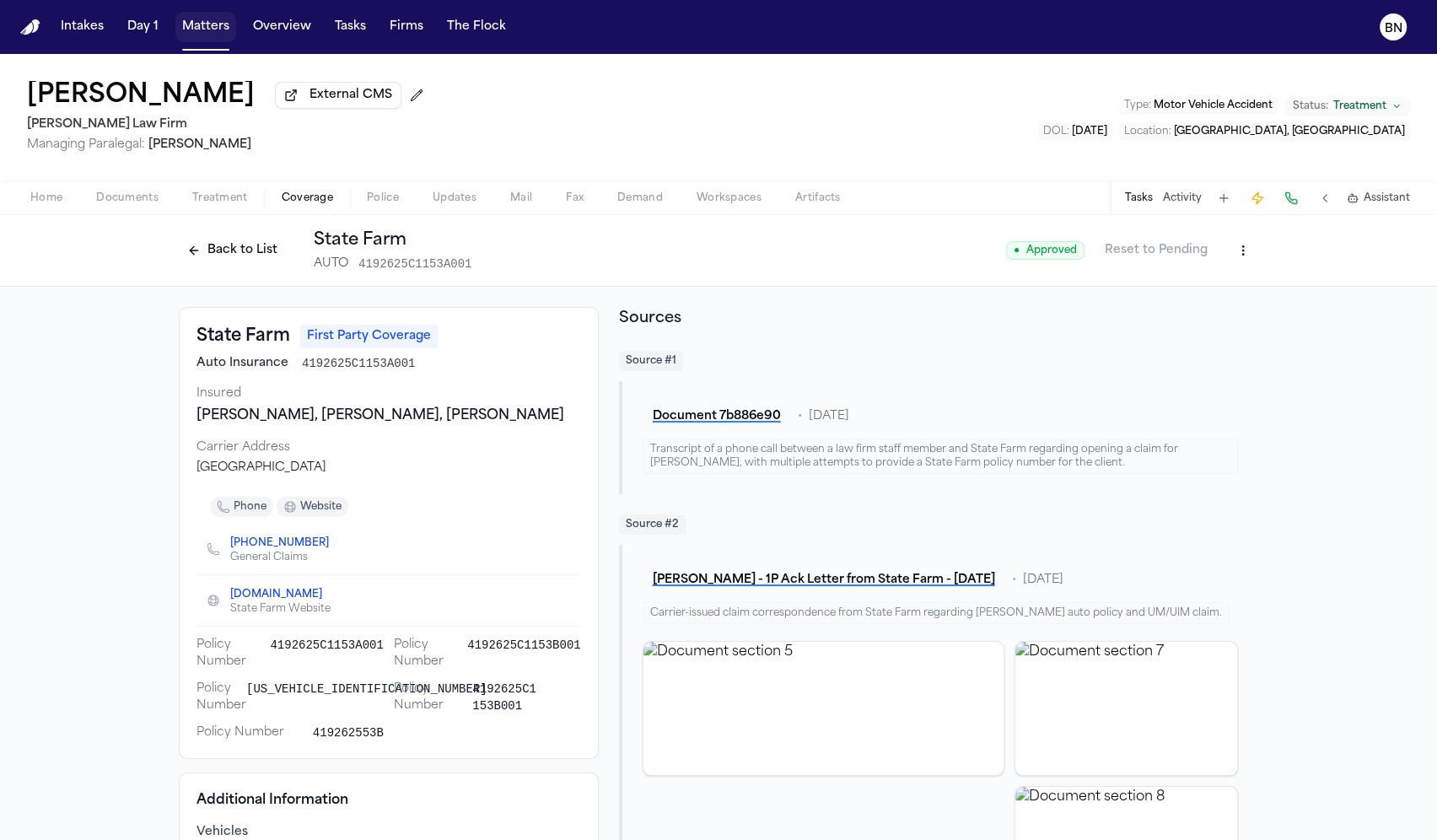
click at [198, 31] on button "Matters" at bounding box center [205, 27] width 60 height 31
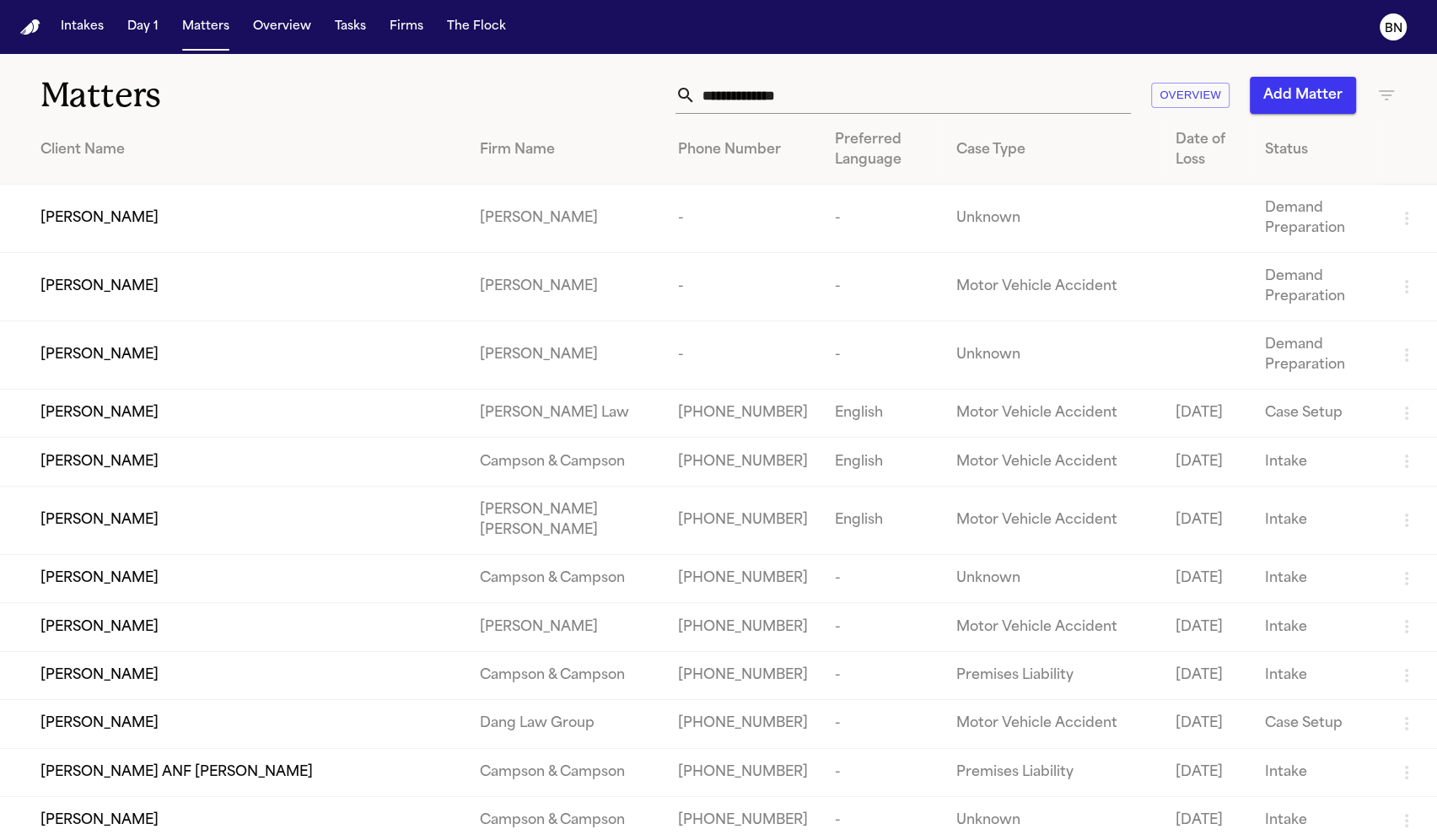
click at [329, 60] on div "Matters Overview Add Matter" at bounding box center [718, 84] width 1437 height 62
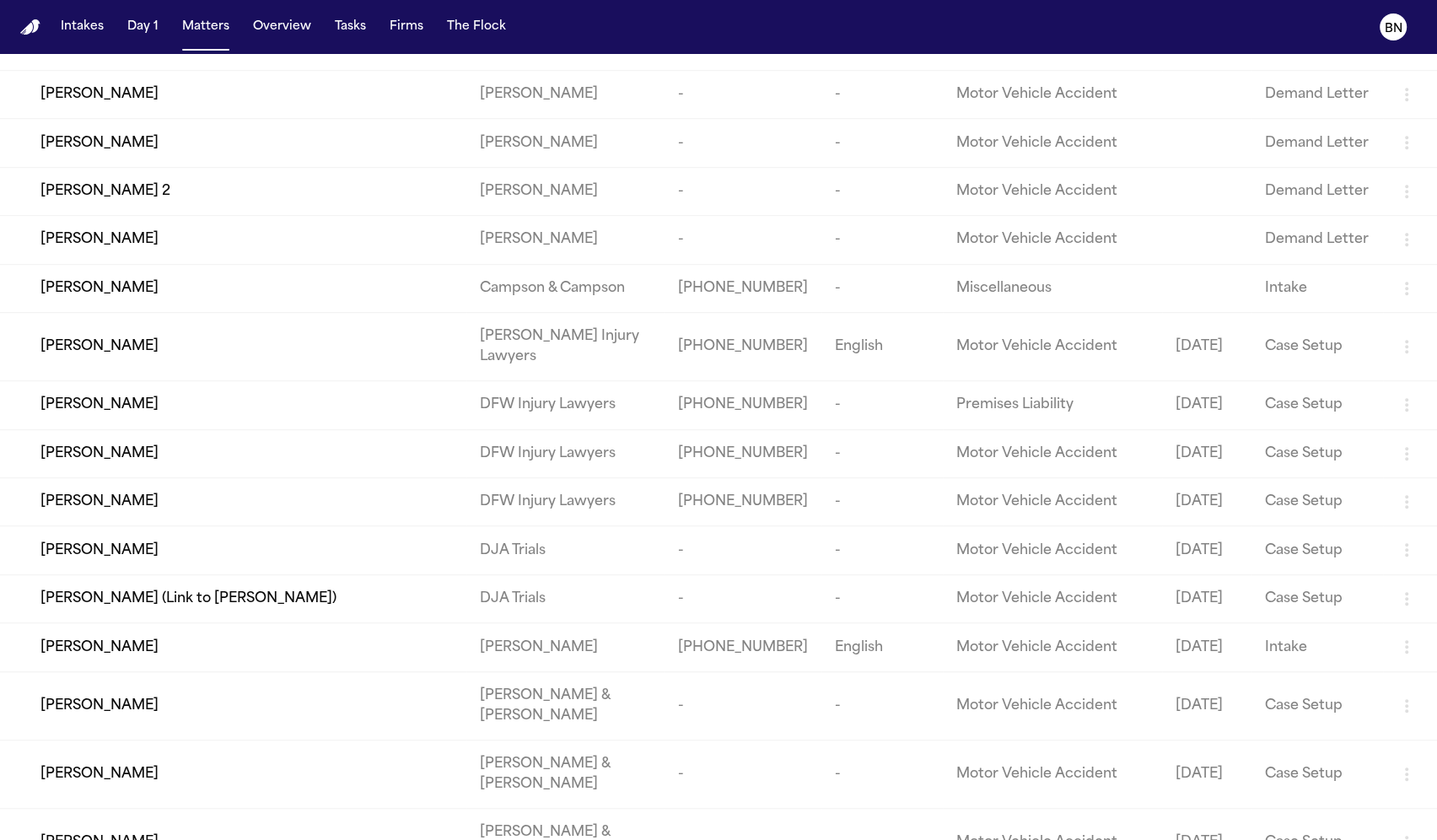
scroll to position [6655, 0]
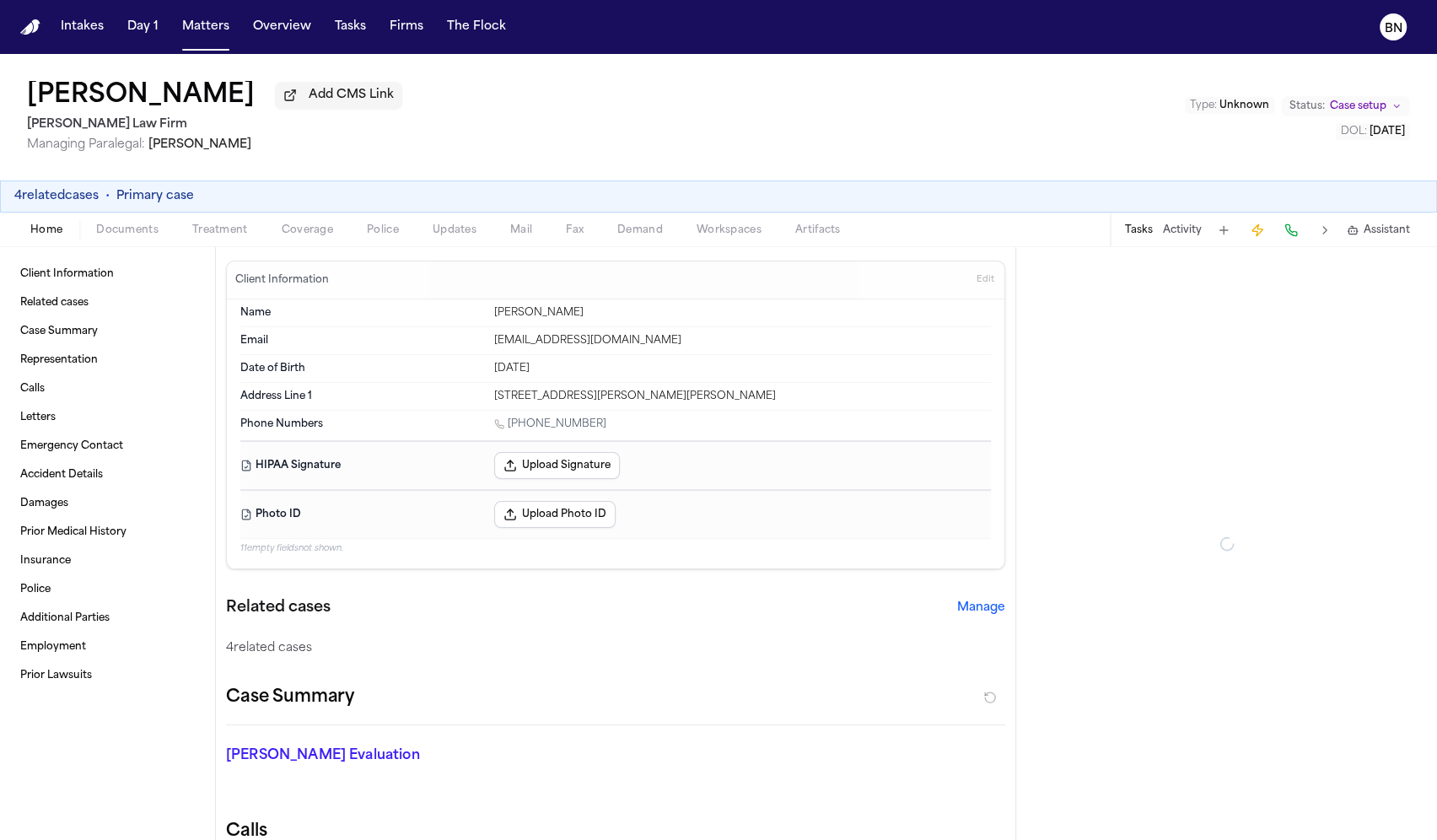
click at [308, 208] on div "4 related cases • Primary case" at bounding box center [718, 195] width 1437 height 32
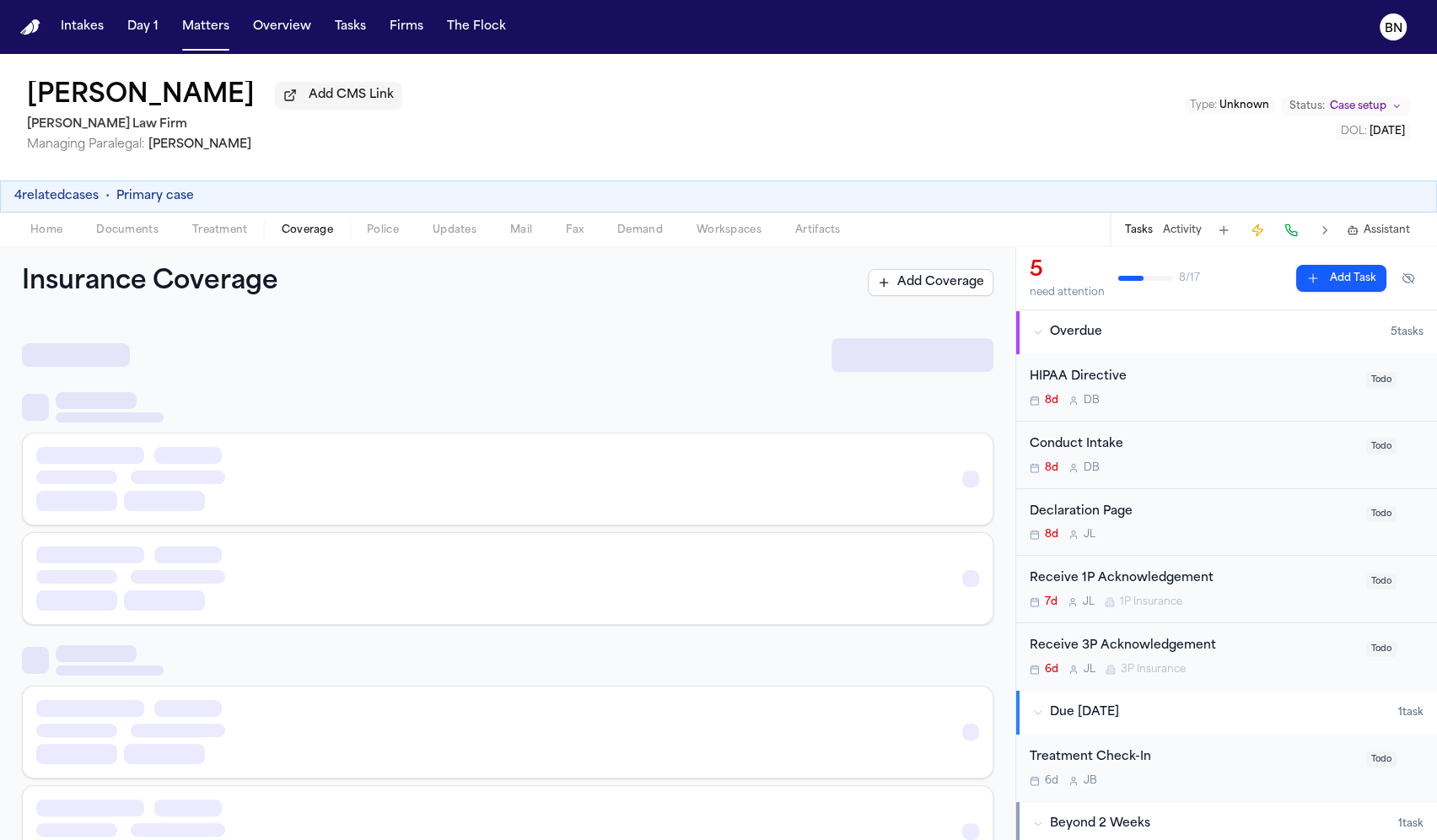
click at [308, 223] on span "Coverage" at bounding box center [308, 230] width 52 height 13
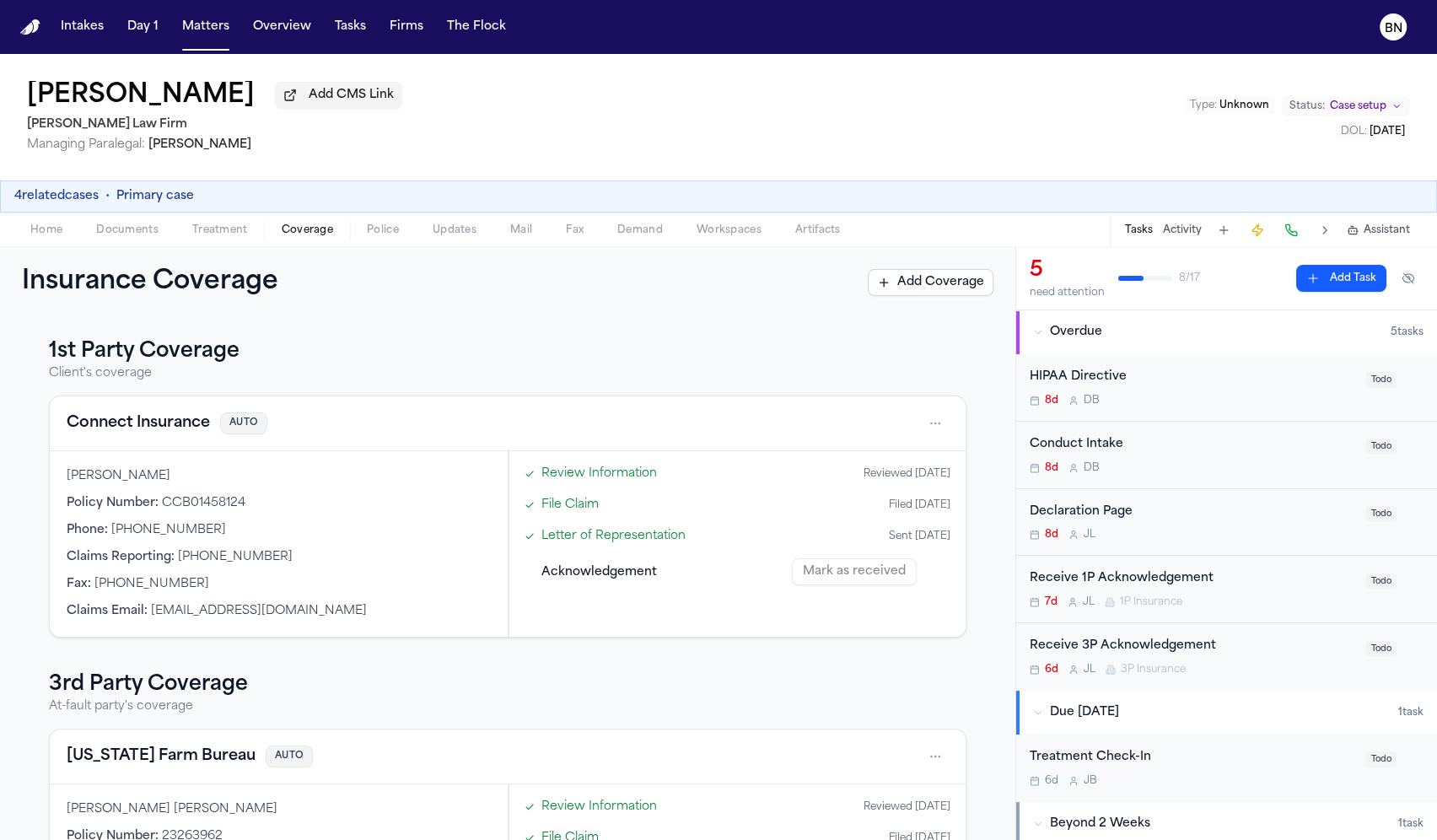
click at [601, 474] on link "Review Information" at bounding box center [599, 473] width 116 height 17
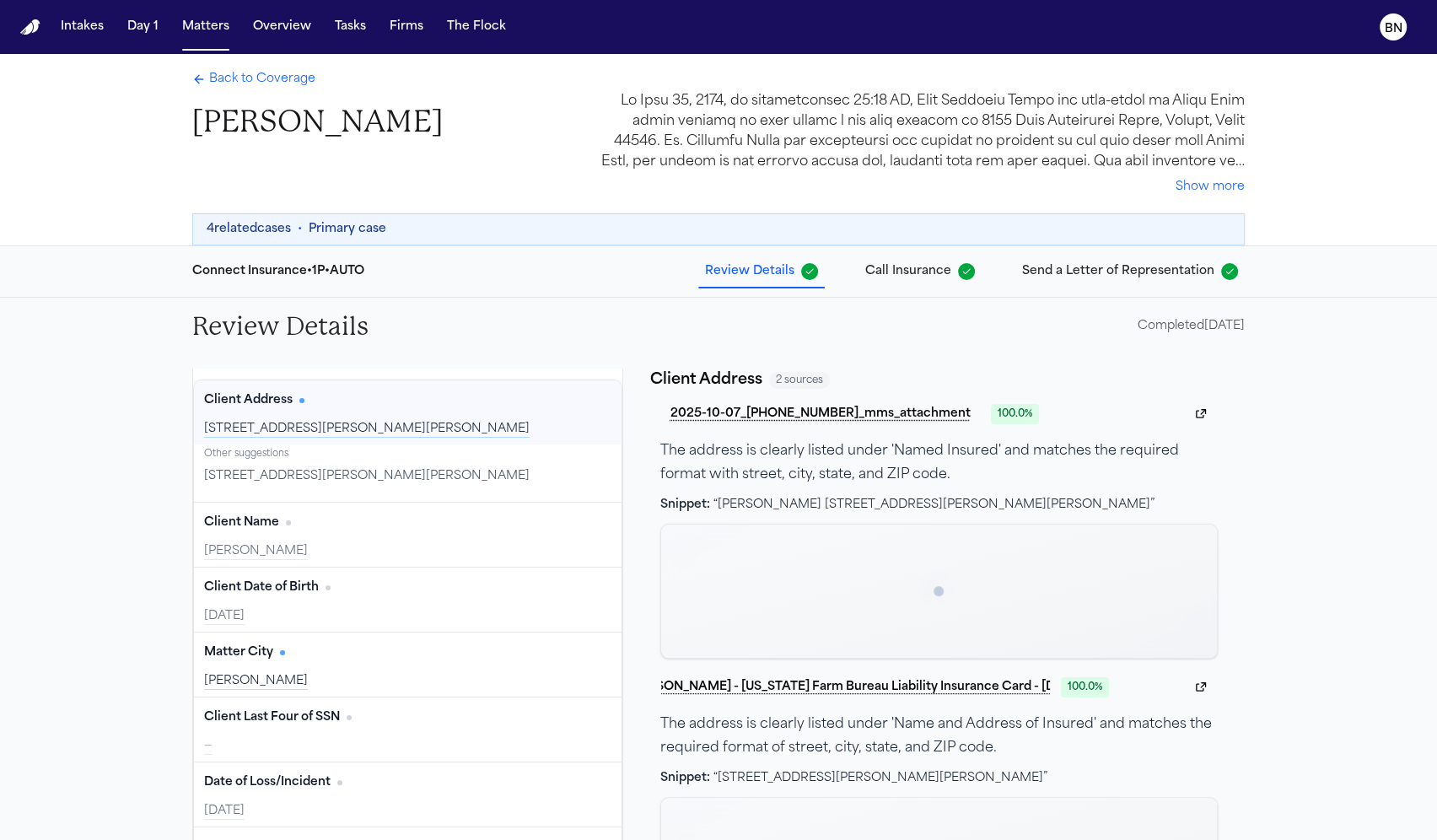
scroll to position [60, 0]
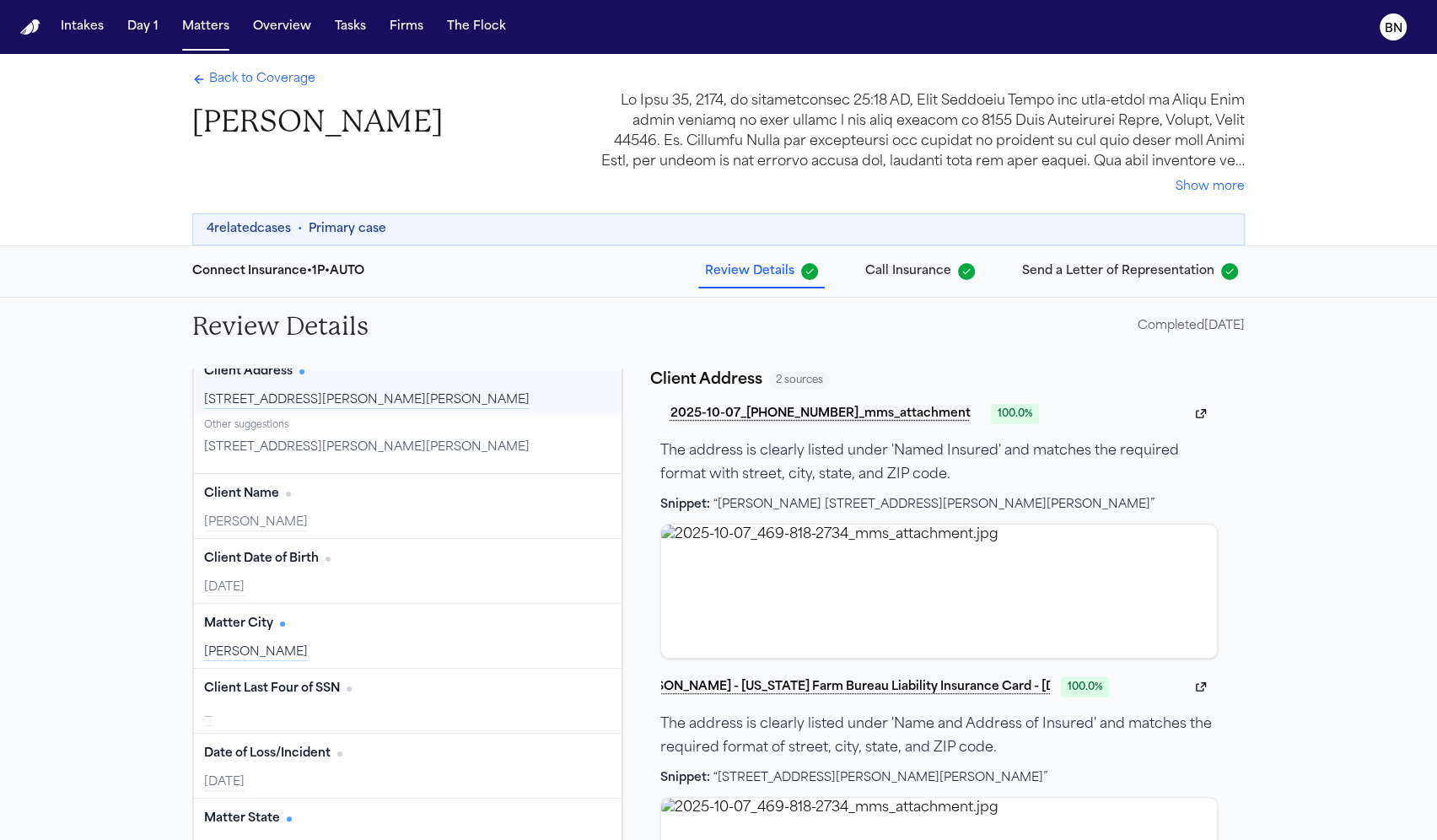
click at [477, 447] on div "8512 Kassandra Dr, Sanger, TX 76266-2330" at bounding box center [407, 447] width 407 height 24
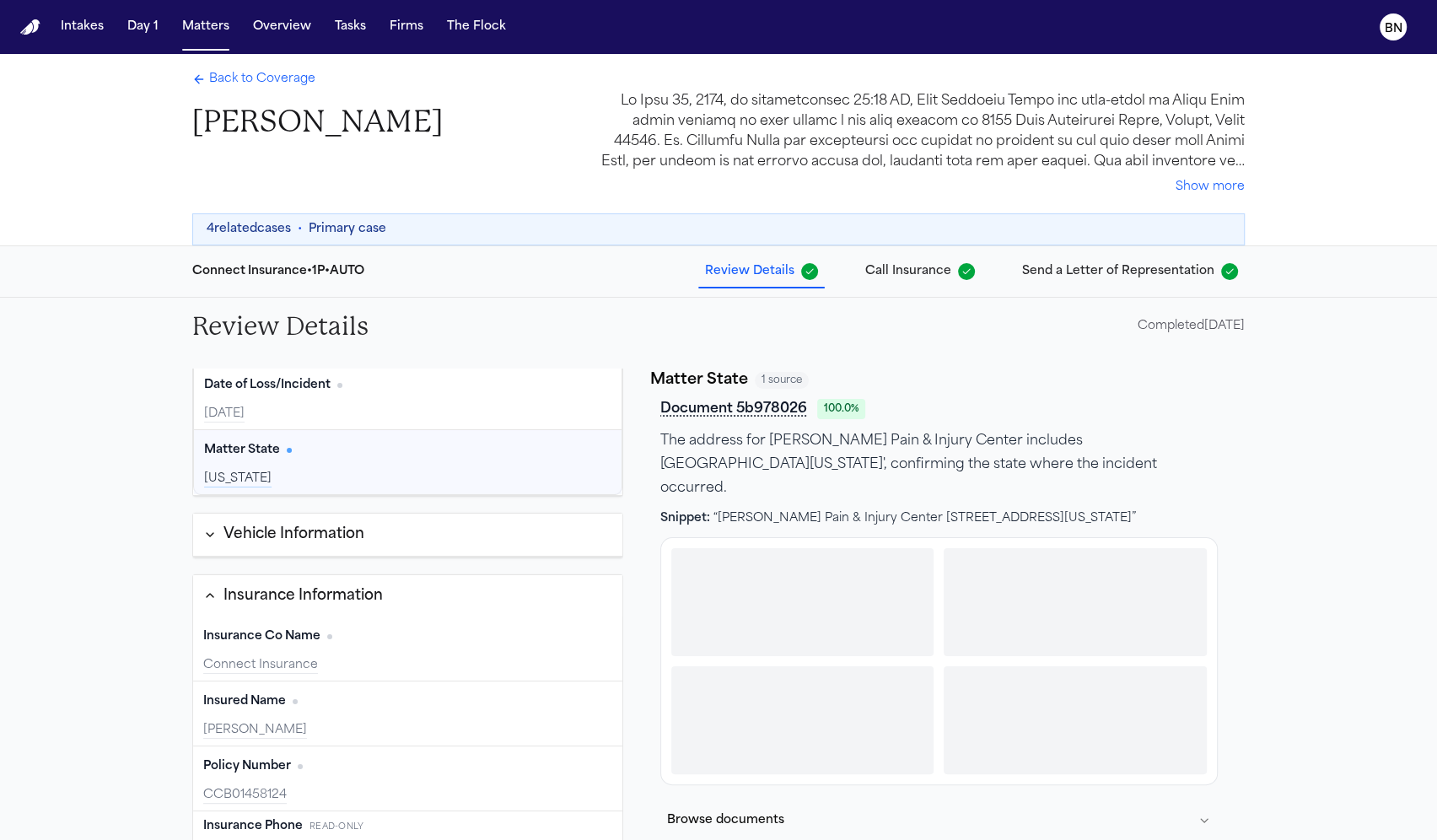
click at [406, 541] on button "Vehicle Information" at bounding box center [408, 534] width 429 height 43
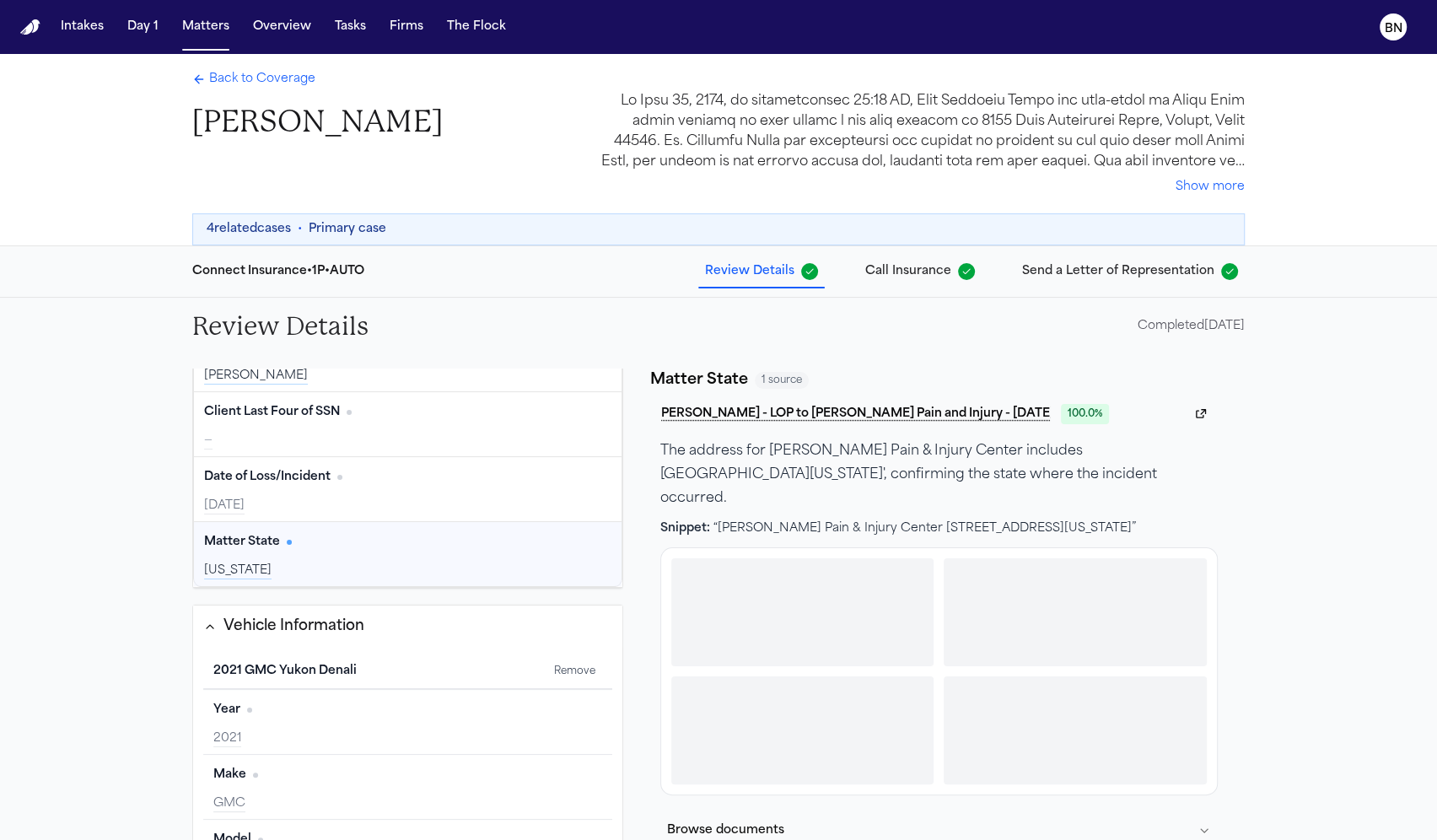
scroll to position [0, 0]
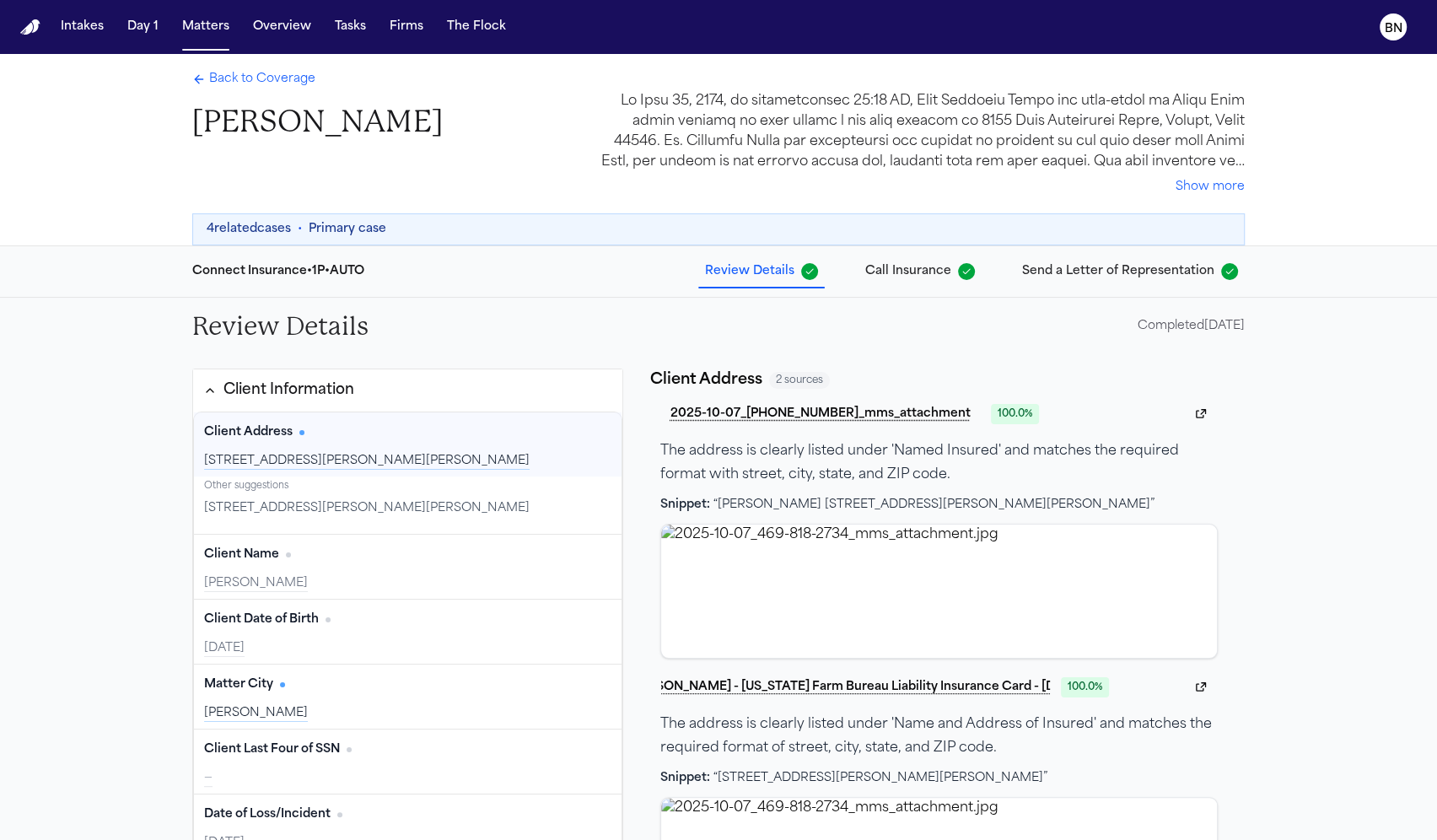
click at [432, 507] on span "8512 Kassandra Dr, Sanger, TX 76266-2330" at bounding box center [367, 509] width 326 height 17
click at [422, 505] on span "8512 Kassandra Dr, Sanger, TX 76266-2330" at bounding box center [367, 509] width 326 height 17
click at [472, 515] on div "8512 Kassandra Dr, Sanger, TX 76266-2330" at bounding box center [407, 509] width 407 height 24
click at [468, 513] on div "8512 Kassandra Dr, Sanger, TX 76266-2330" at bounding box center [407, 509] width 407 height 24
click at [407, 512] on span "8512 Kassandra Dr, Sanger, TX 76266-2330" at bounding box center [367, 509] width 326 height 17
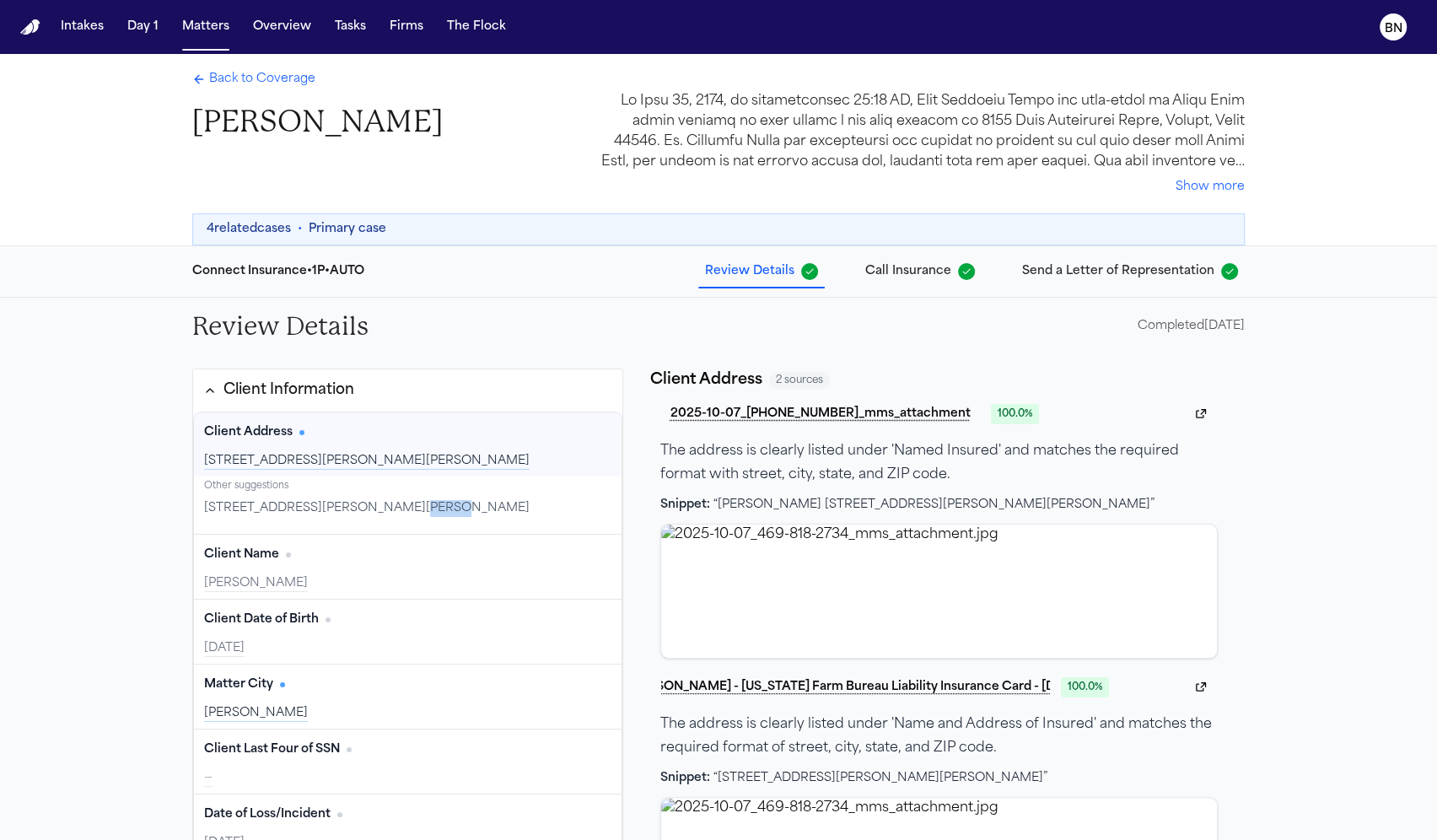
click at [407, 512] on span "8512 Kassandra Dr, Sanger, TX 76266-2330" at bounding box center [367, 509] width 326 height 17
click at [474, 499] on div "8512 Kassandra Dr, Sanger, TX 76266-2330" at bounding box center [407, 509] width 407 height 24
click at [473, 505] on div "8512 Kassandra Dr, Sanger, TX 76266-2330" at bounding box center [407, 509] width 407 height 24
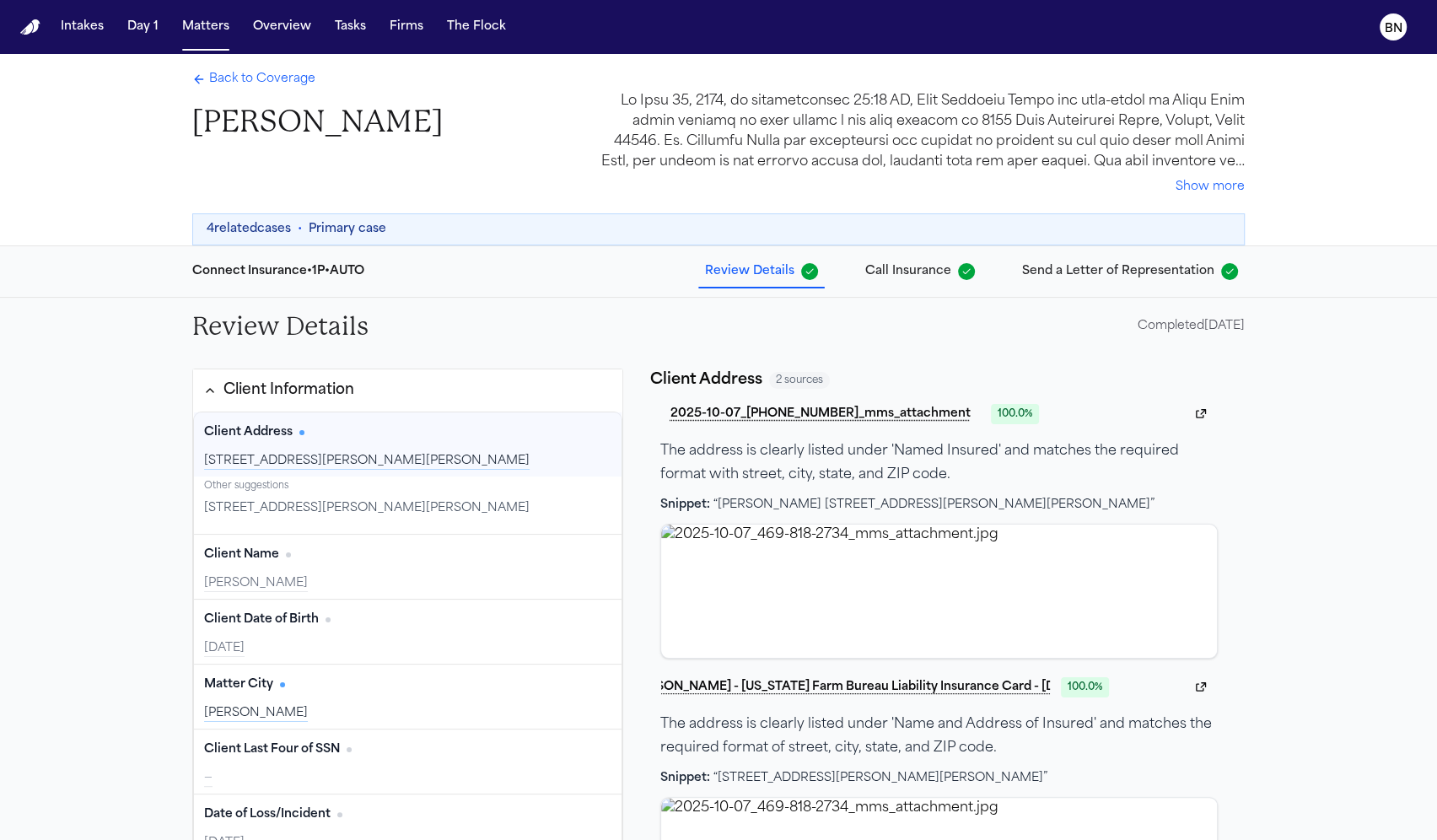
click at [476, 323] on div "Review Details Completed 10/03/2025" at bounding box center [718, 327] width 1080 height 57
click at [338, 501] on span "8512 Kassandra Dr, Sanger, TX 76266-2330" at bounding box center [367, 509] width 326 height 17
click at [582, 505] on div "8512 Kassandra Dr, Sanger, TX 76266-2330" at bounding box center [407, 509] width 407 height 24
click at [415, 509] on span "8512 Kassandra Dr, Sanger, TX 76266-2330" at bounding box center [367, 509] width 326 height 17
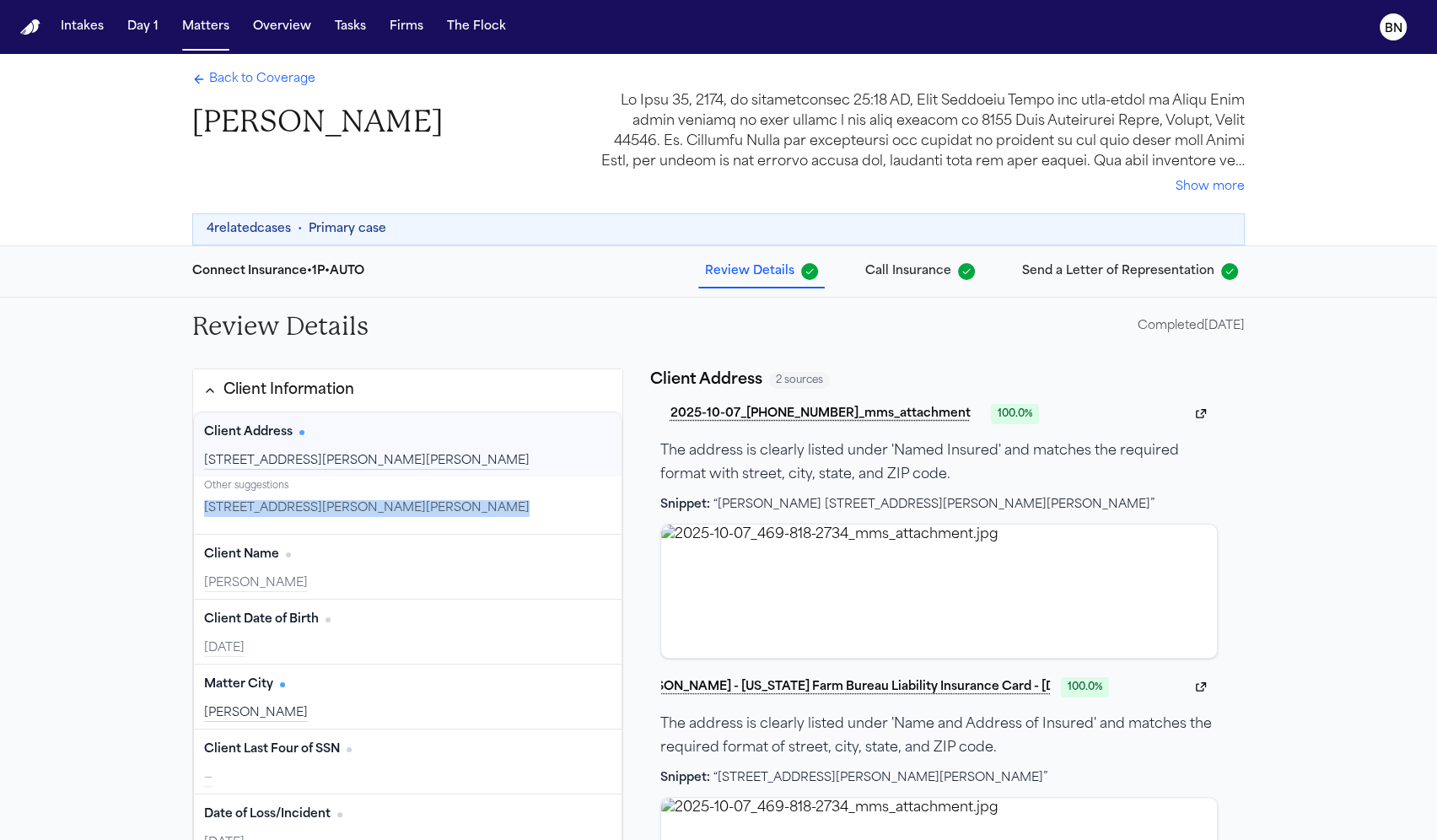
click at [415, 509] on span "8512 Kassandra Dr, Sanger, TX 76266-2330" at bounding box center [367, 509] width 326 height 17
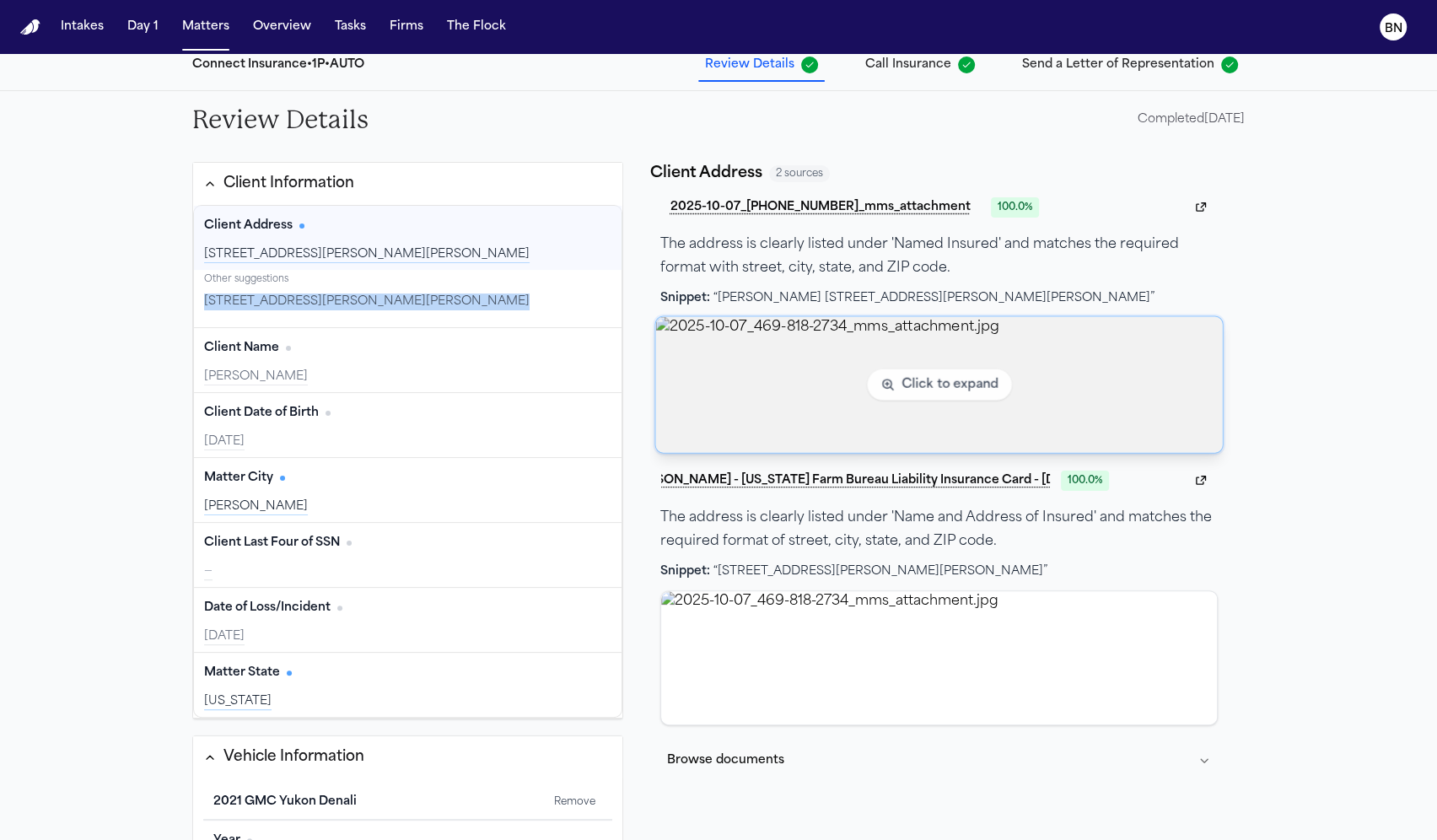
scroll to position [208, 0]
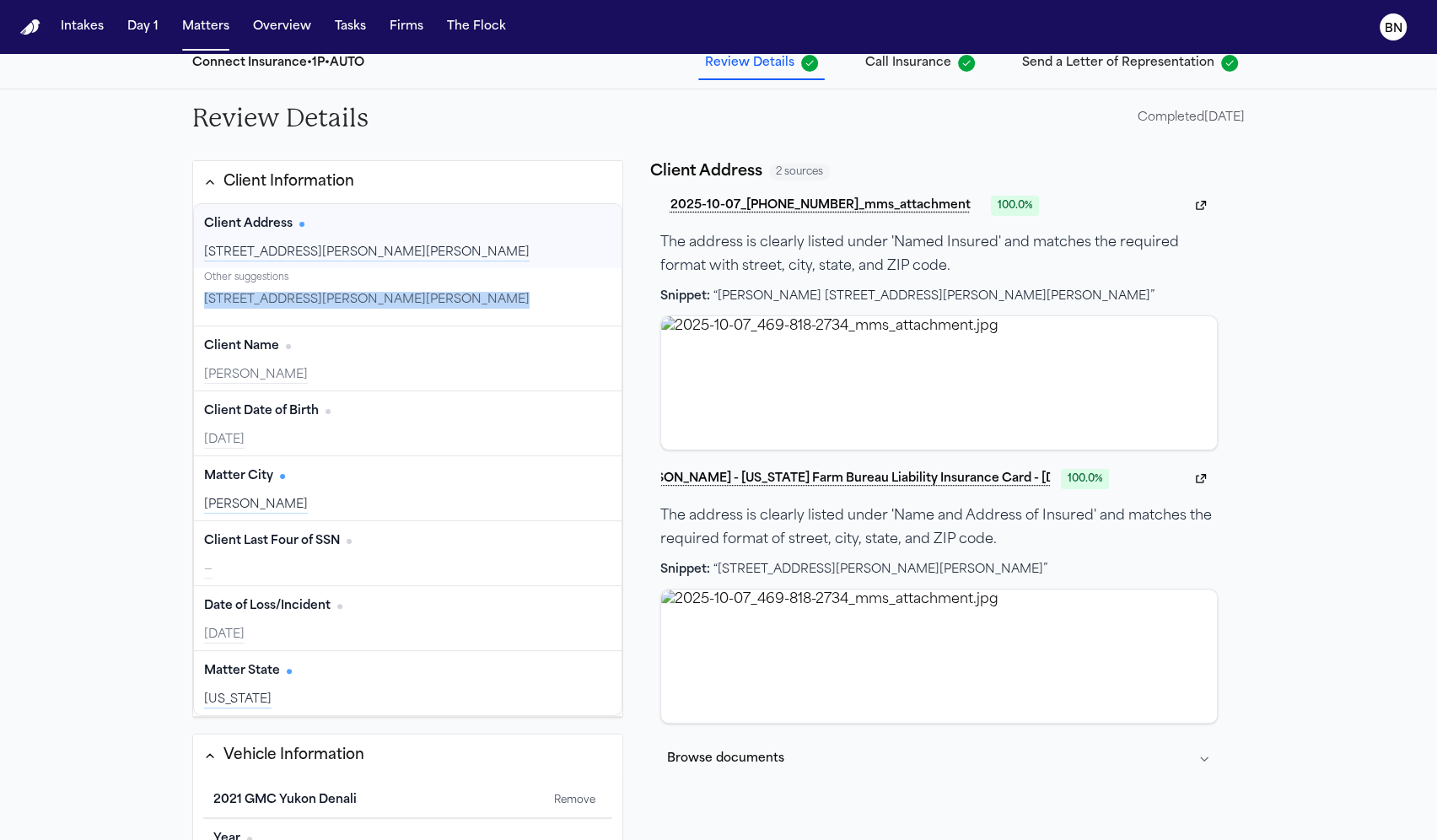
click at [596, 295] on div "8512 Kassandra Dr, Sanger, TX 76266-2330" at bounding box center [407, 300] width 407 height 24
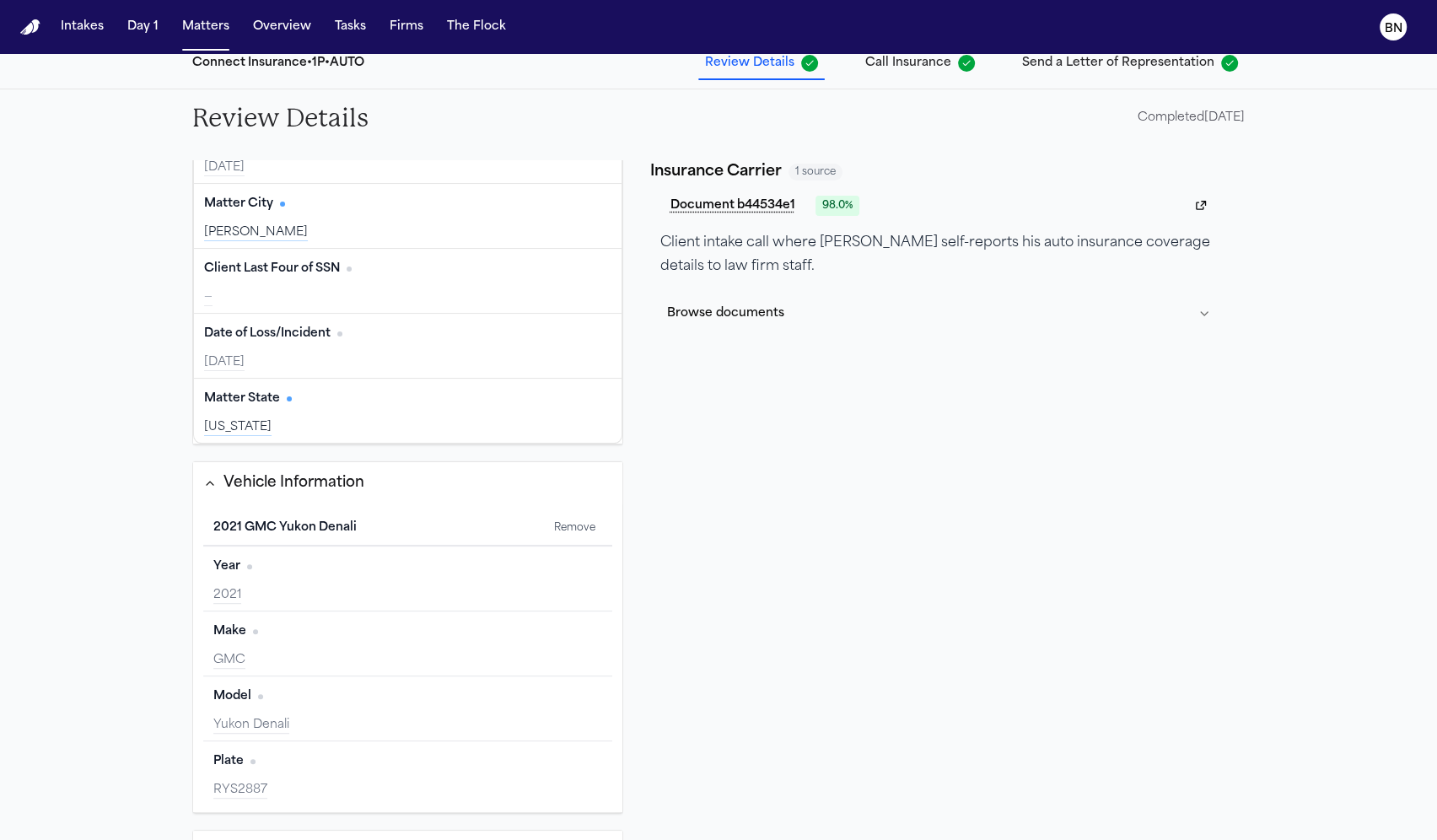
scroll to position [0, 0]
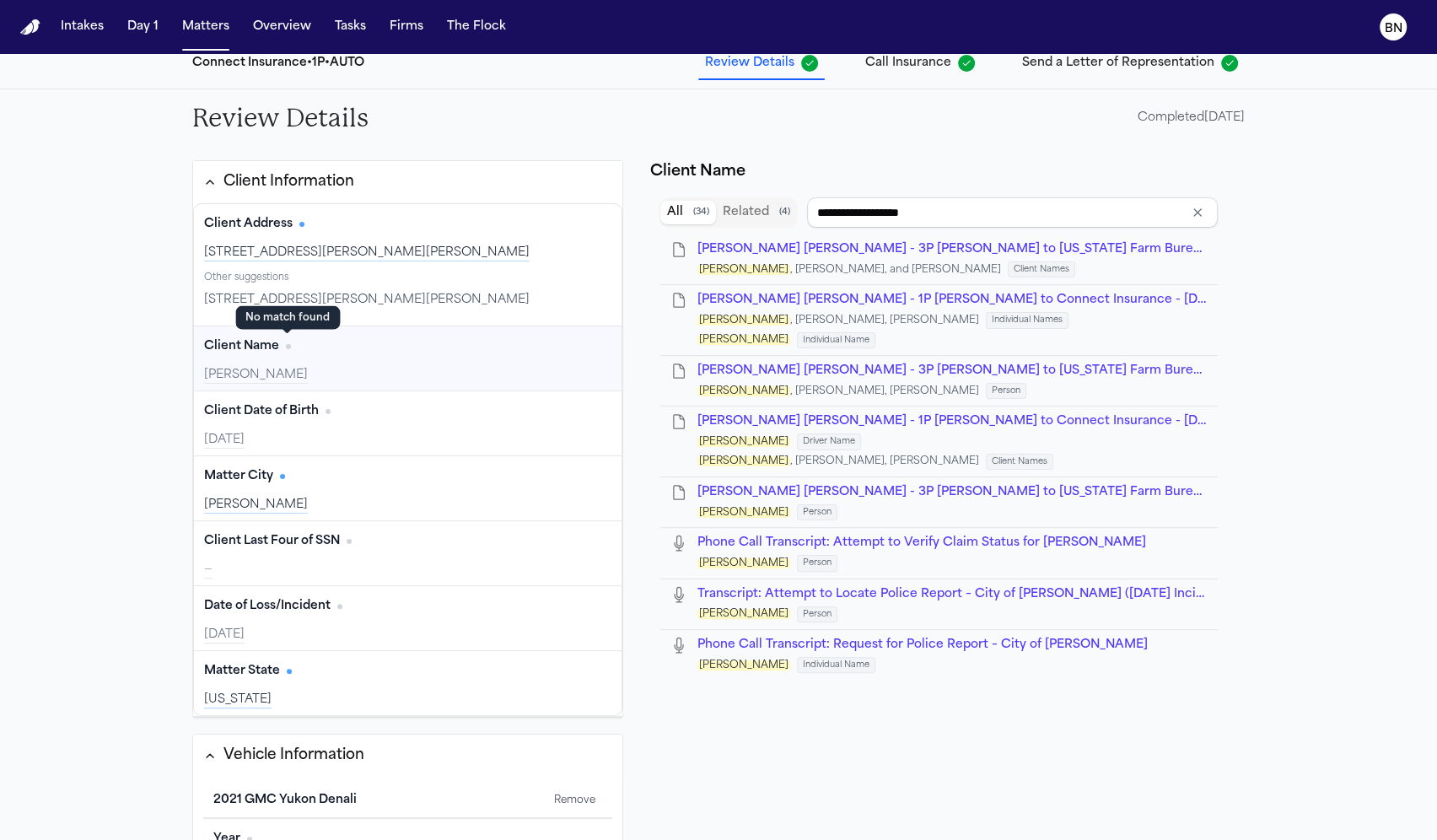
type input "**********"
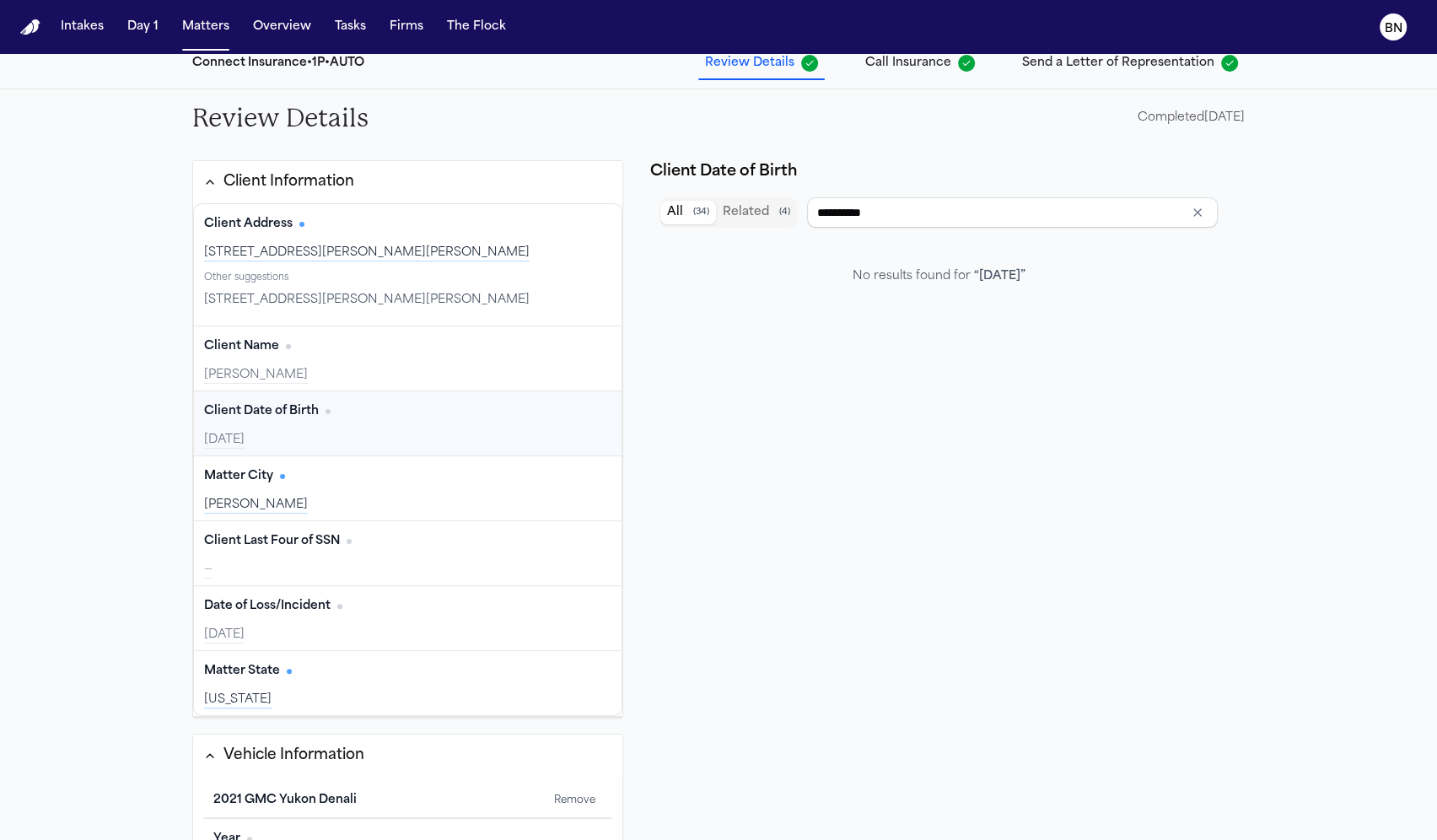
click at [392, 419] on div "Client Date of Birth Edit" at bounding box center [407, 412] width 407 height 27
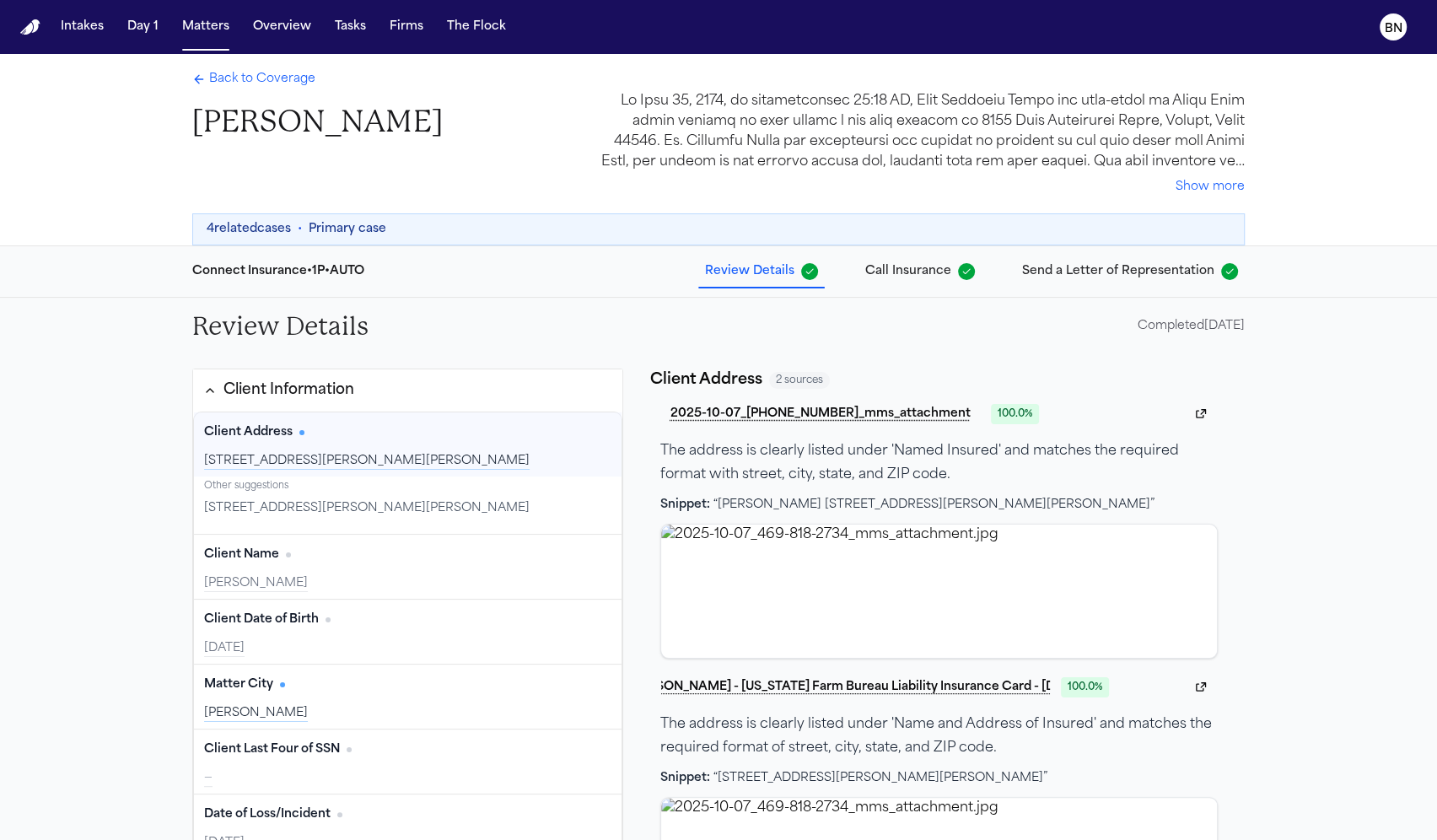
click at [227, 79] on span "Back to Coverage" at bounding box center [262, 79] width 106 height 17
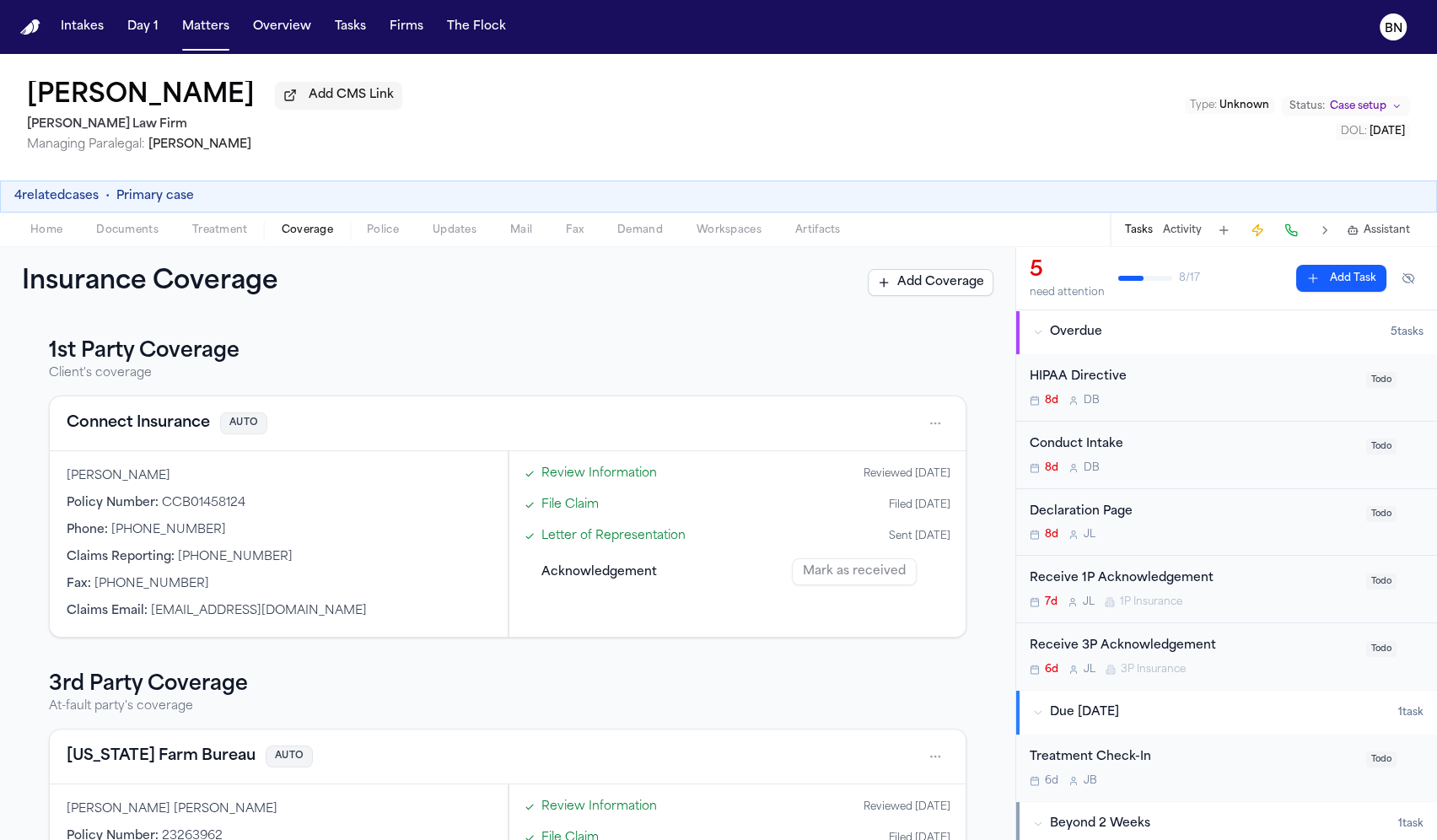
click at [64, 230] on button "Home" at bounding box center [46, 230] width 66 height 20
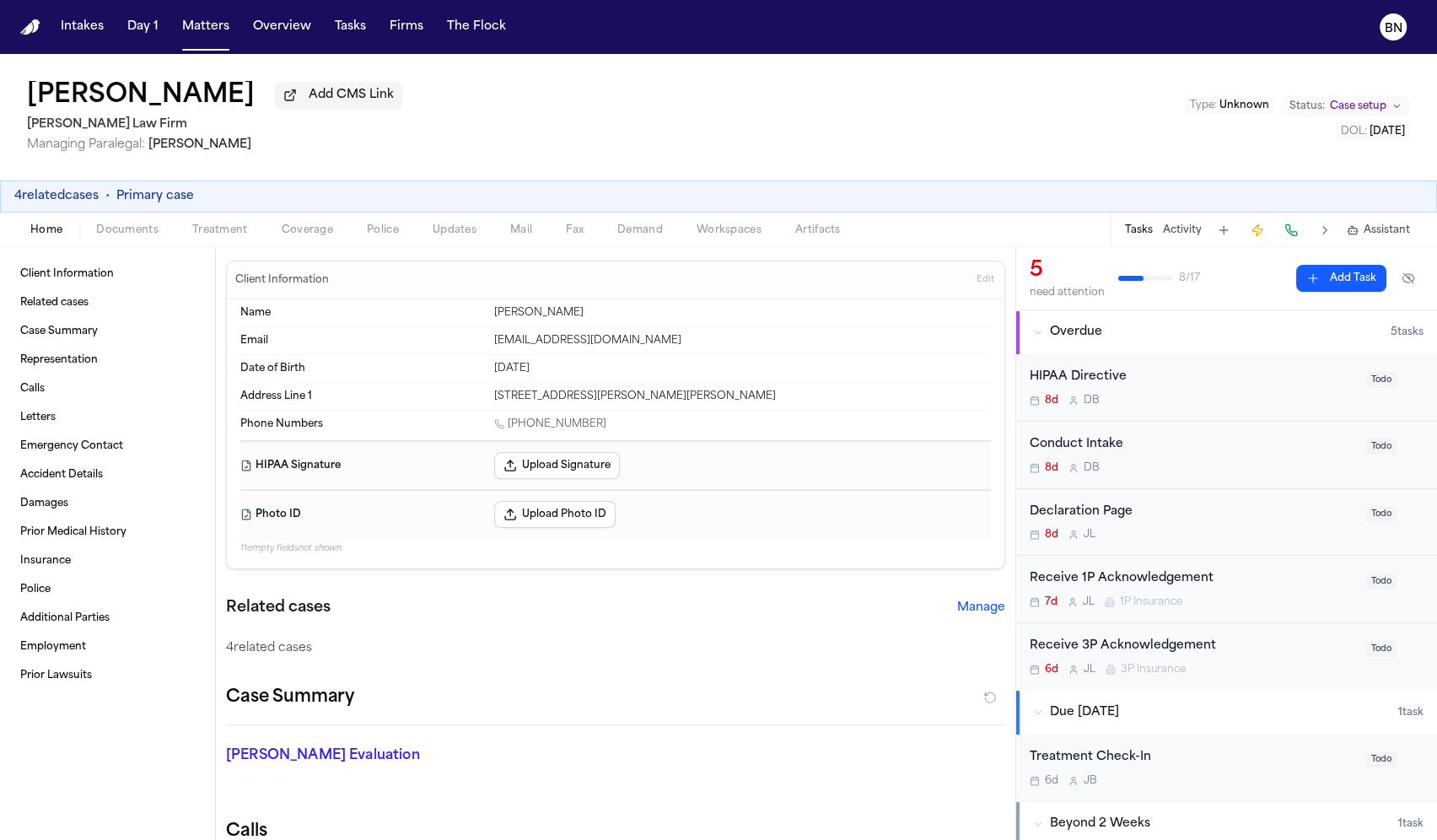
click at [518, 374] on div "Oct 30, 1993" at bounding box center [742, 369] width 497 height 13
click at [531, 394] on div "2546 SHEPARD RD, AUBREY, TX 76227-3046" at bounding box center [742, 397] width 497 height 13
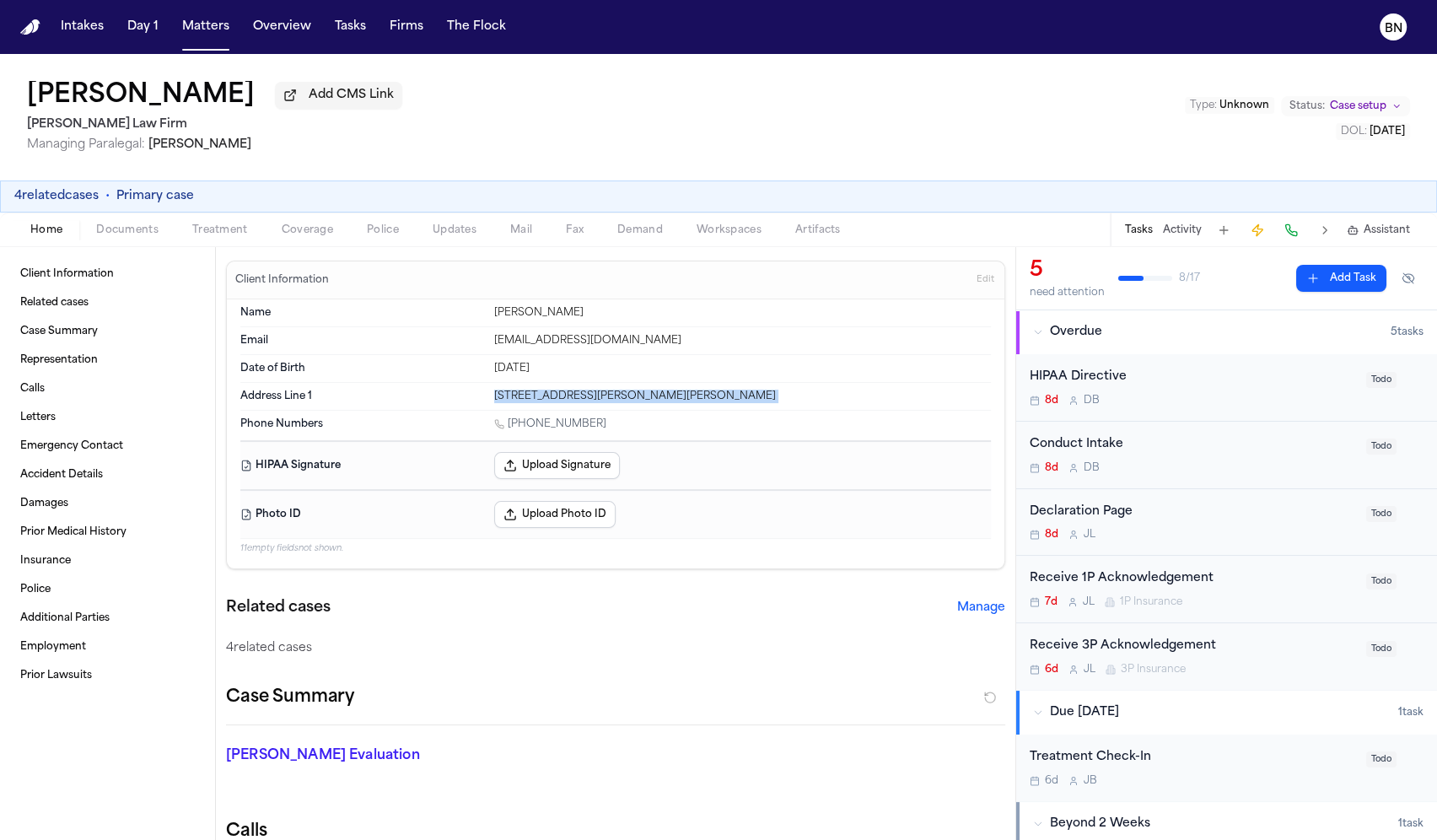
click at [531, 394] on div "2546 SHEPARD RD, AUBREY, TX 76227-3046" at bounding box center [742, 397] width 497 height 13
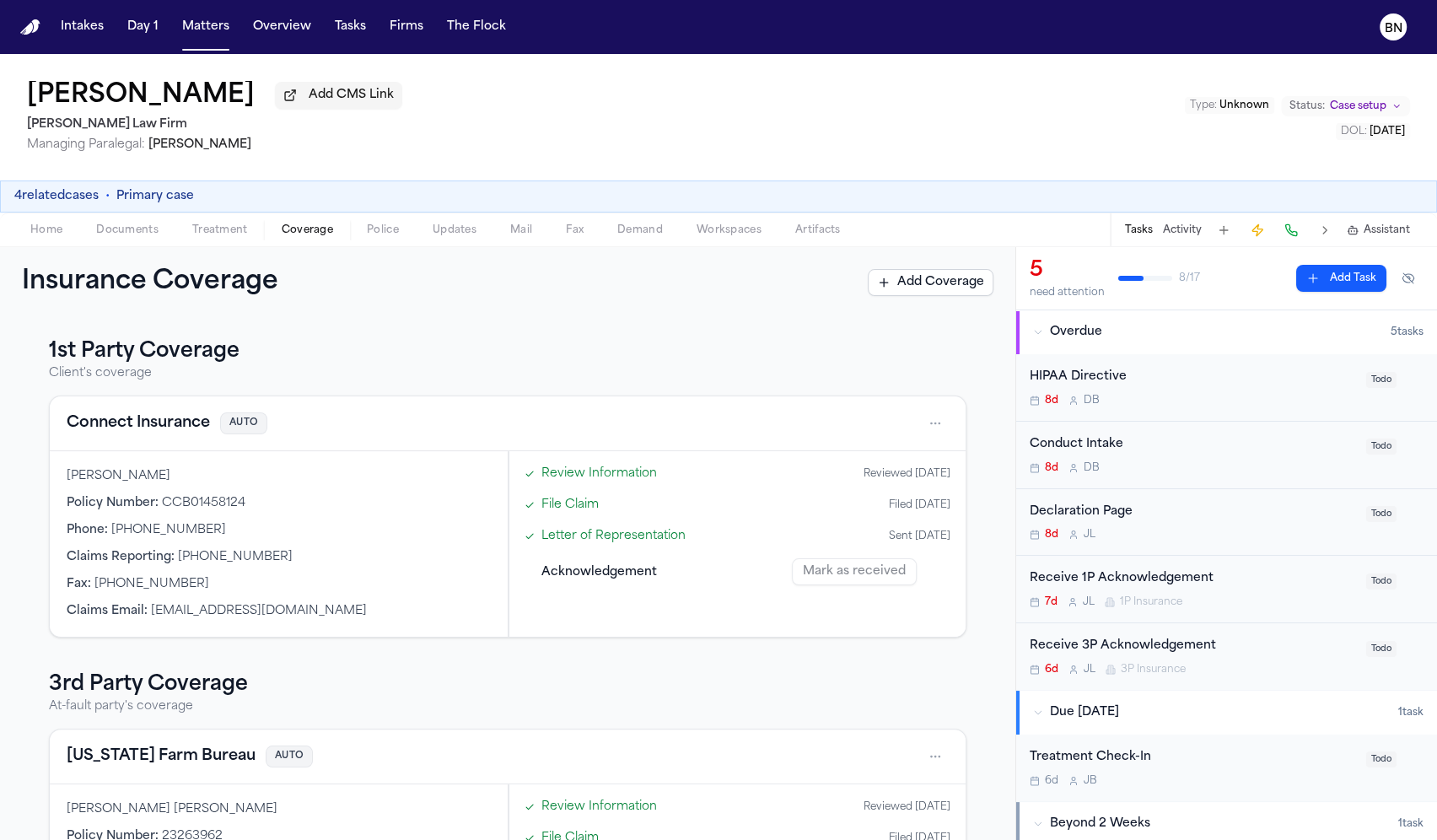
click at [305, 236] on span "Coverage" at bounding box center [308, 230] width 52 height 13
click at [624, 482] on link "Review Information" at bounding box center [599, 473] width 116 height 17
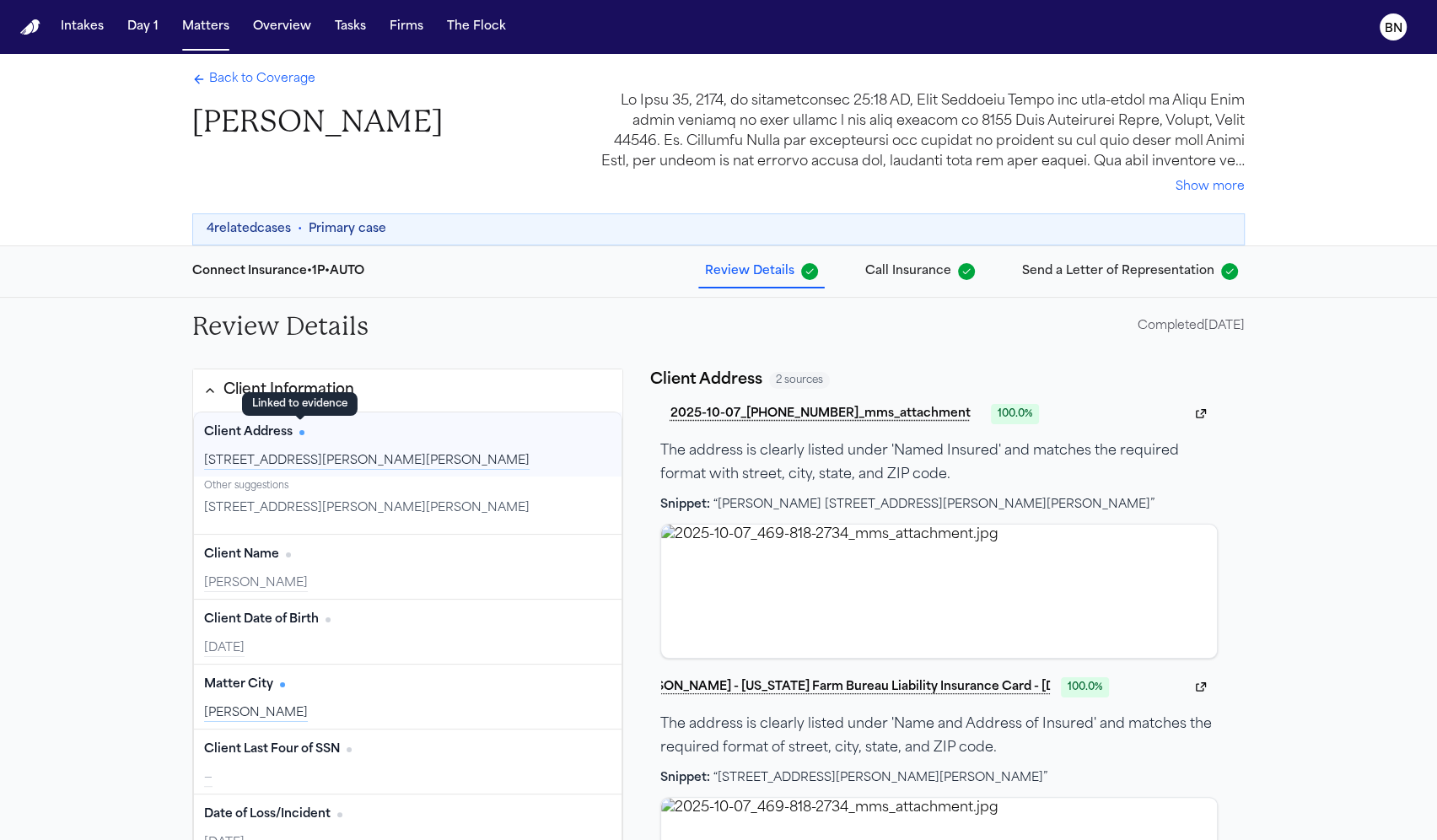
click at [300, 430] on span "Has citation" at bounding box center [302, 432] width 5 height 5
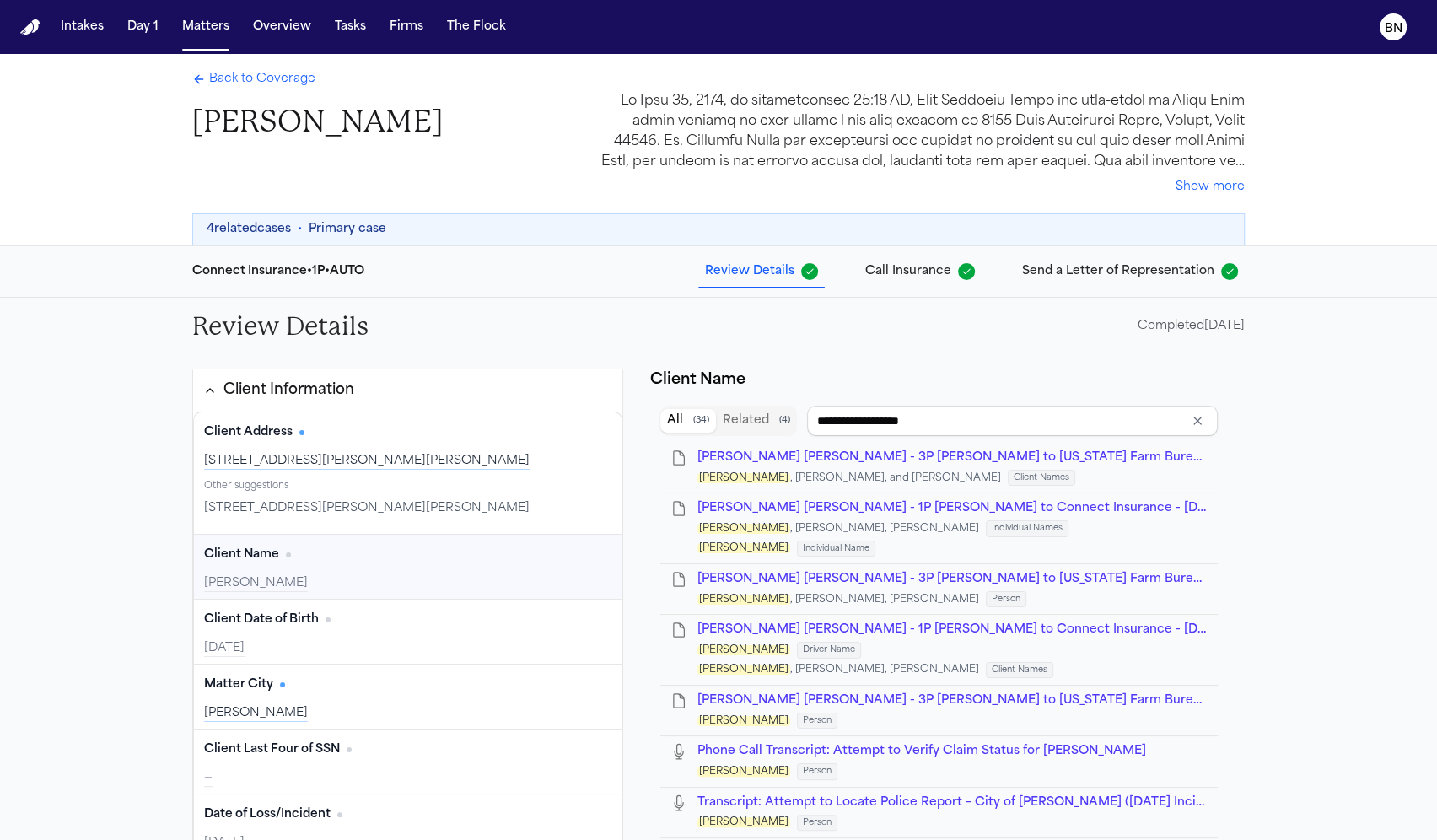
type input "**********"
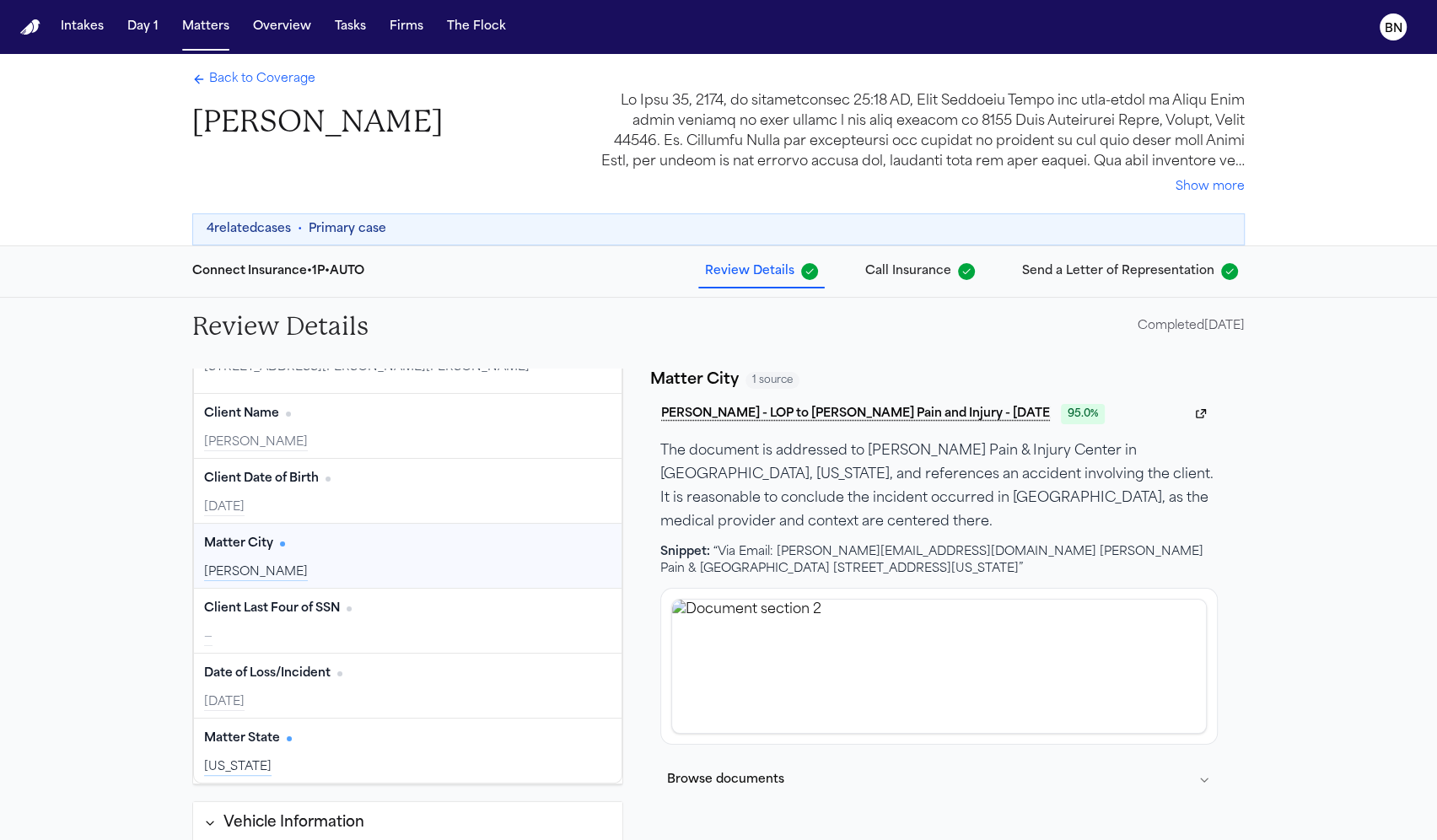
scroll to position [161, 0]
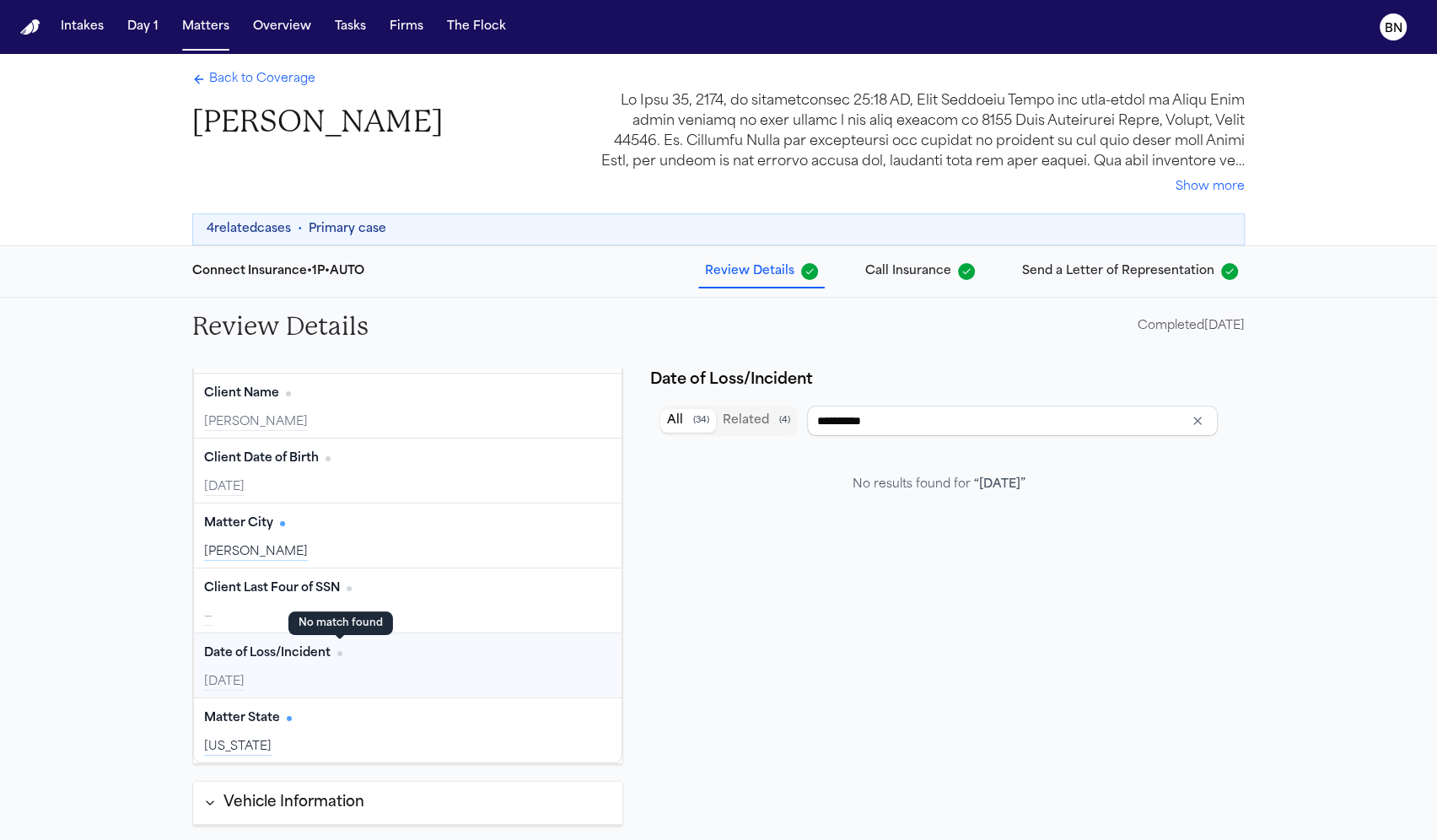
type input "**********"
click at [460, 647] on div "Date of Loss/Incident Edit" at bounding box center [407, 653] width 407 height 27
type input "**********"
click at [778, 427] on button "Related ( 4 )" at bounding box center [757, 420] width 81 height 24
click at [696, 424] on span "( 34 )" at bounding box center [701, 420] width 16 height 11
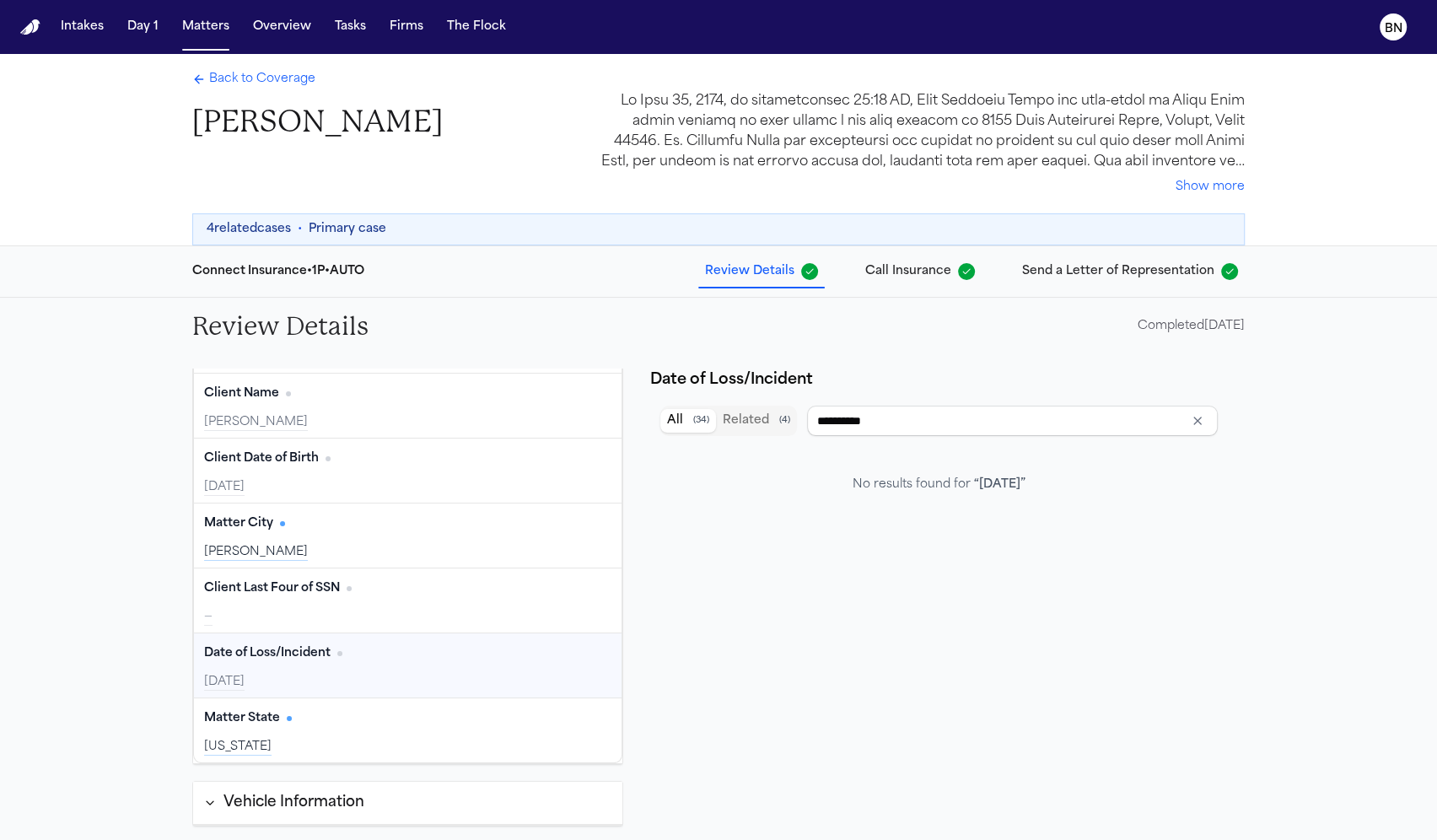
click at [381, 658] on div "Date of Loss/Incident Edit" at bounding box center [407, 653] width 407 height 27
click at [337, 651] on span "No citation" at bounding box center [339, 653] width 5 height 5
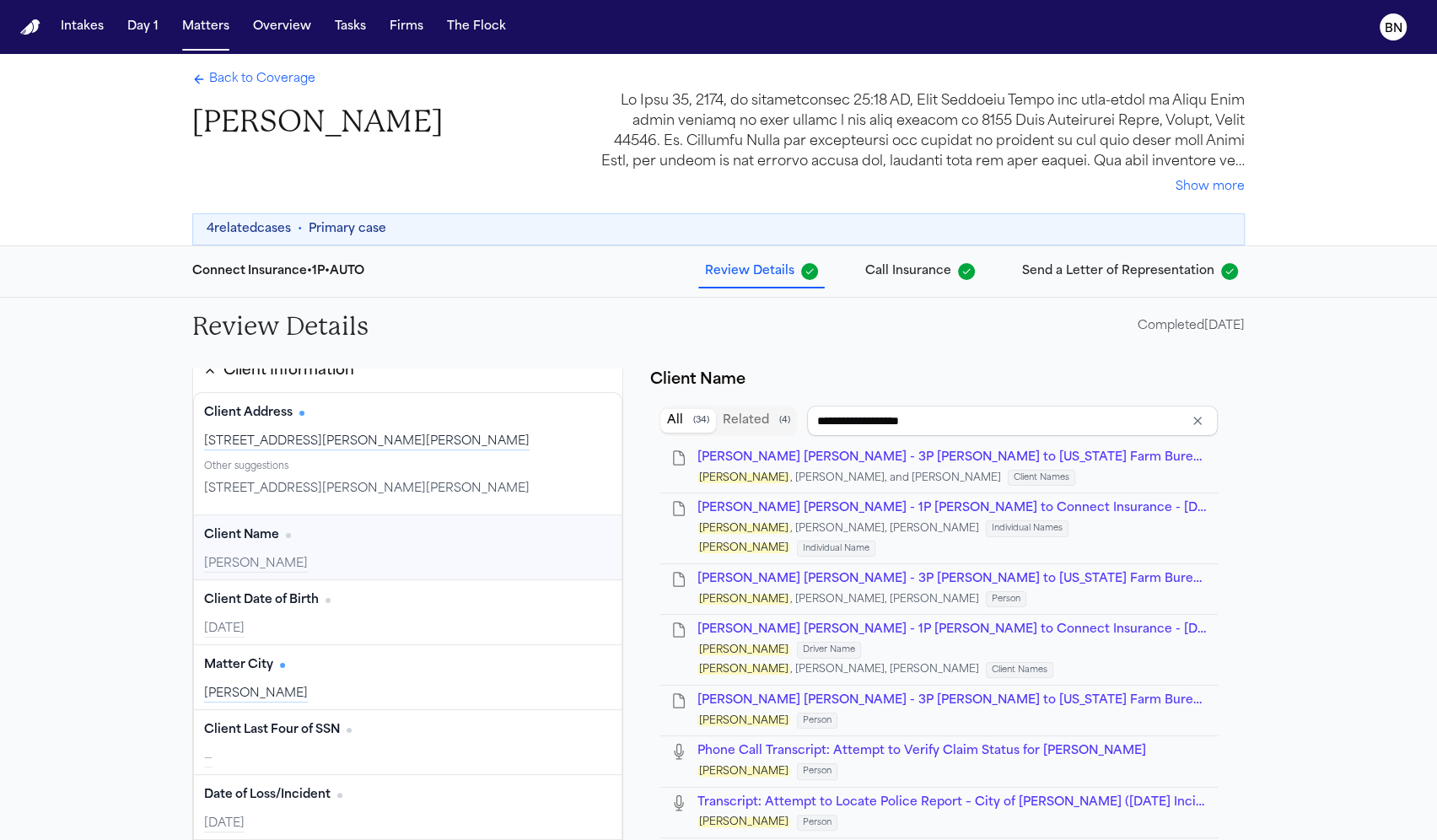
scroll to position [0, 0]
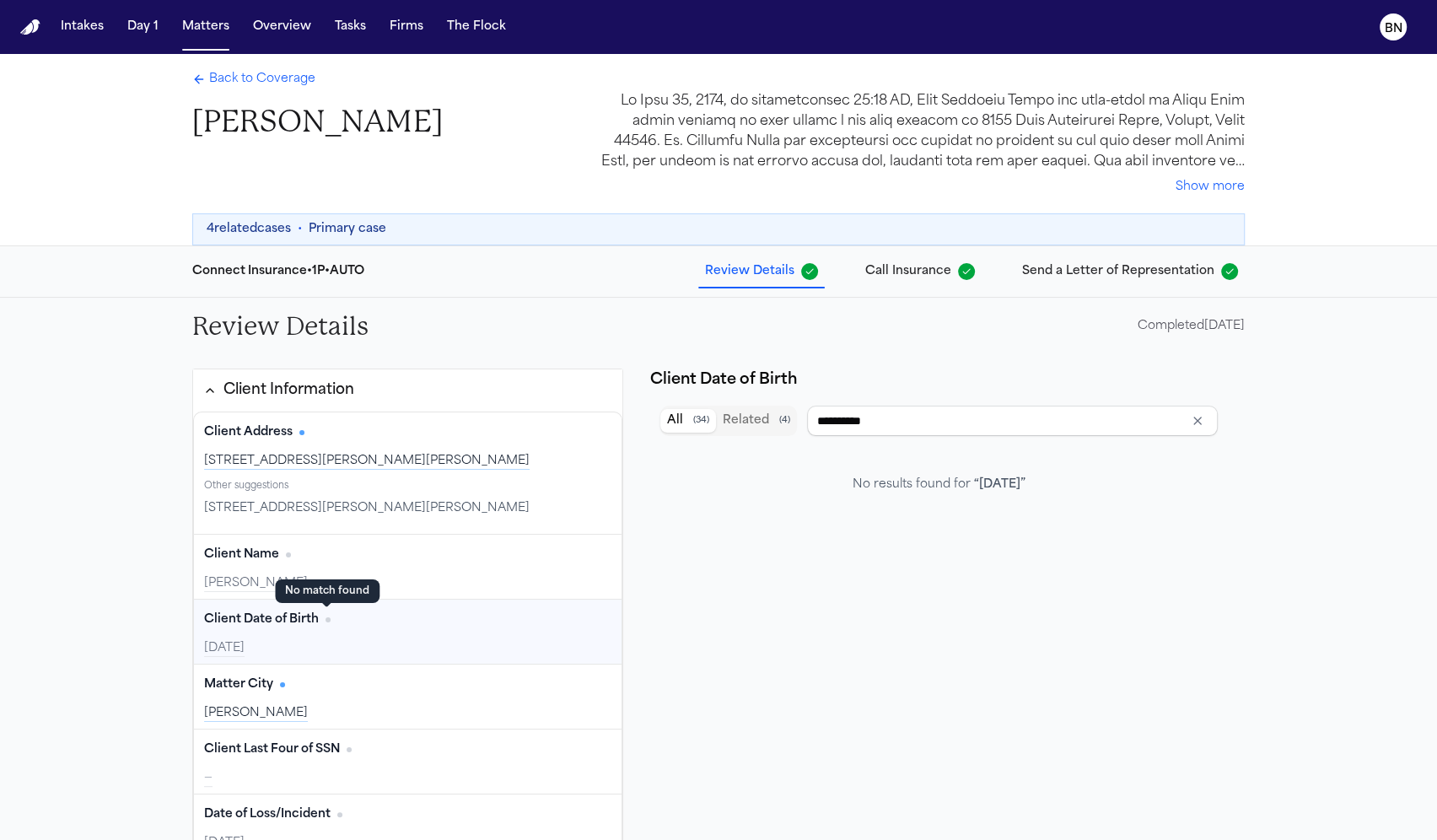
type input "**********"
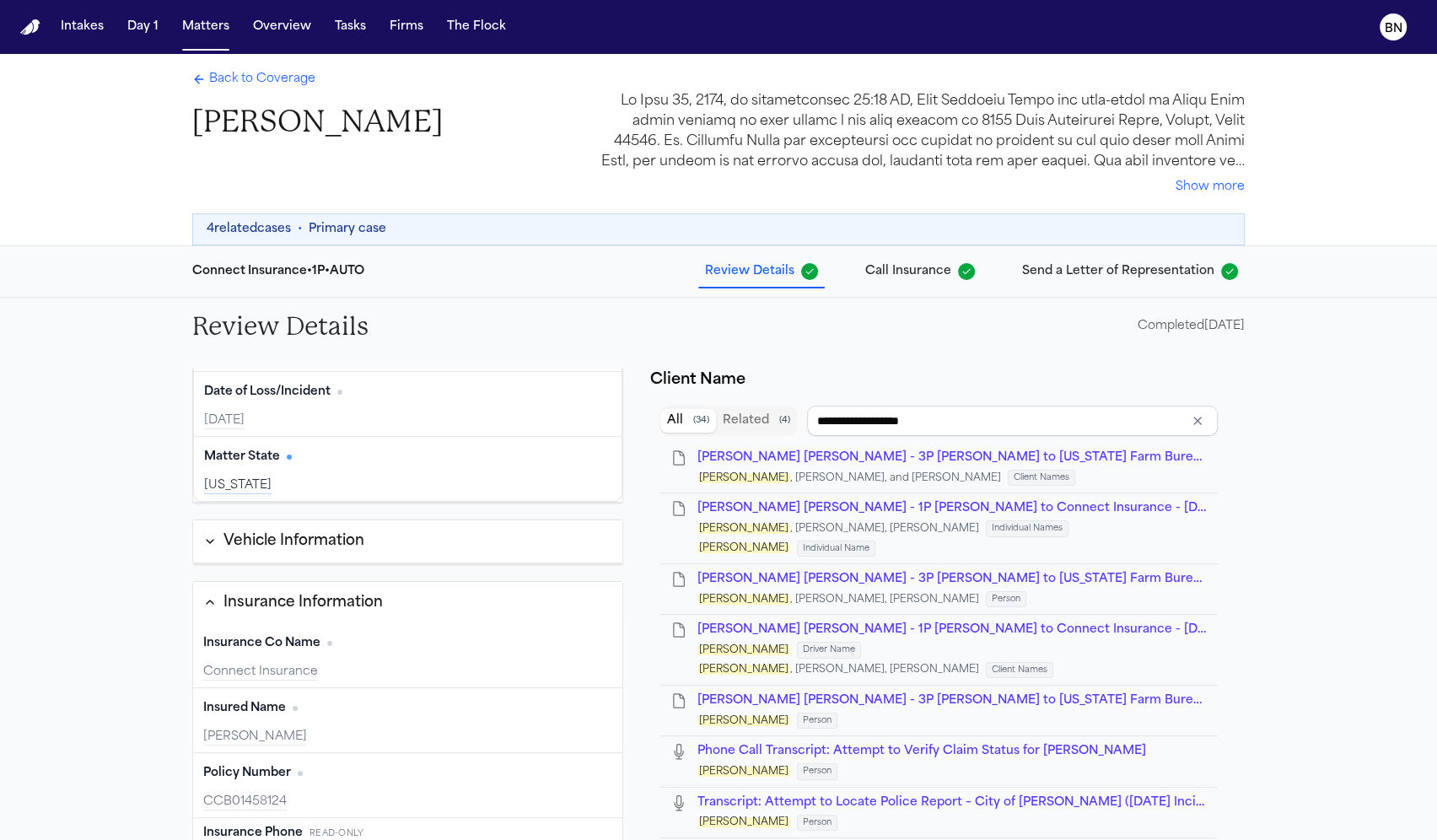
click at [361, 538] on div "Vehicle Information" at bounding box center [293, 541] width 141 height 22
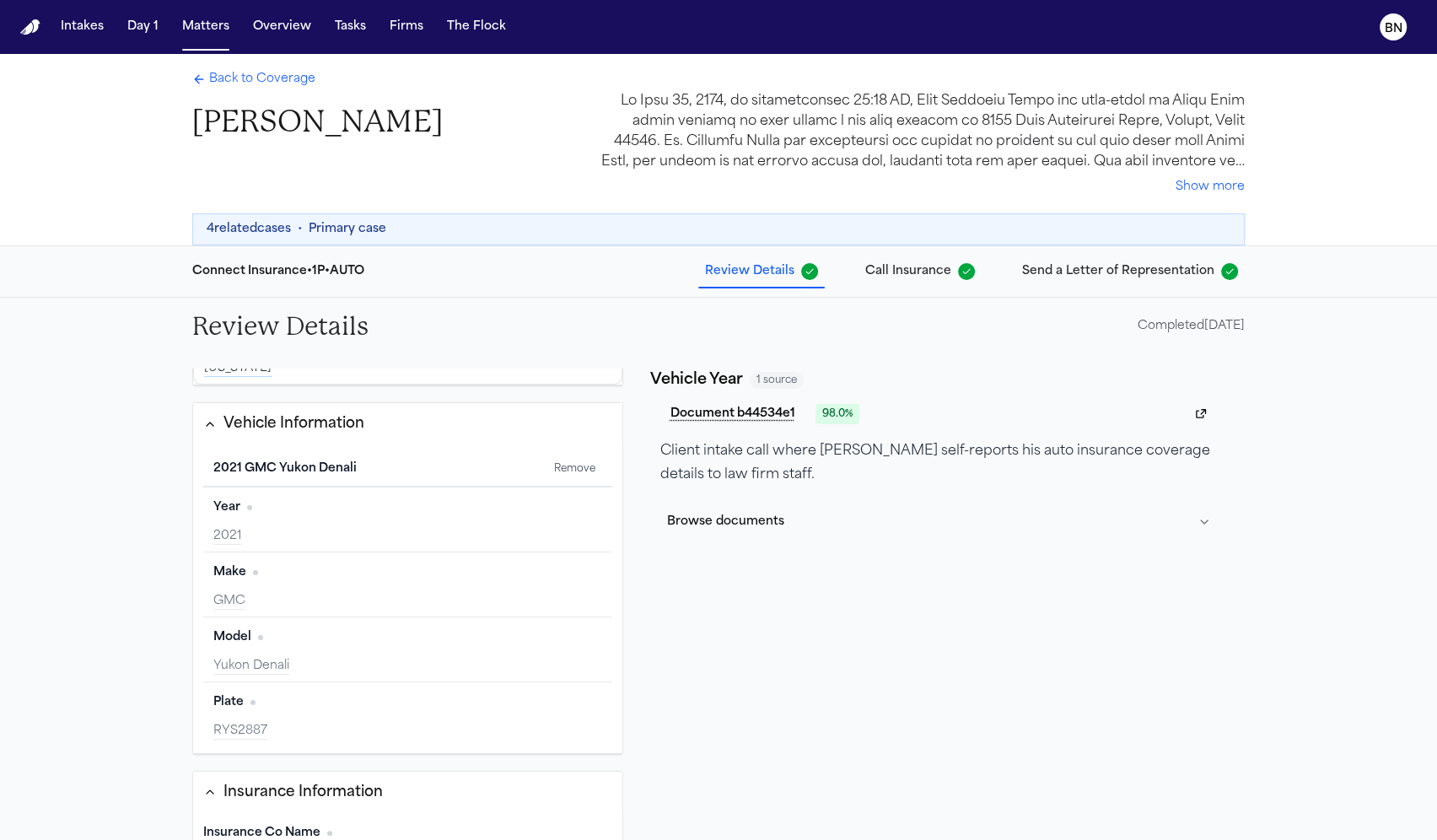
scroll to position [540, 0]
click at [350, 527] on div "2021" at bounding box center [408, 535] width 389 height 17
click at [351, 576] on div "Make Edit" at bounding box center [408, 572] width 389 height 27
click at [351, 510] on div "Year Edit" at bounding box center [408, 507] width 389 height 27
click at [799, 515] on button "Browse documents" at bounding box center [939, 522] width 558 height 44
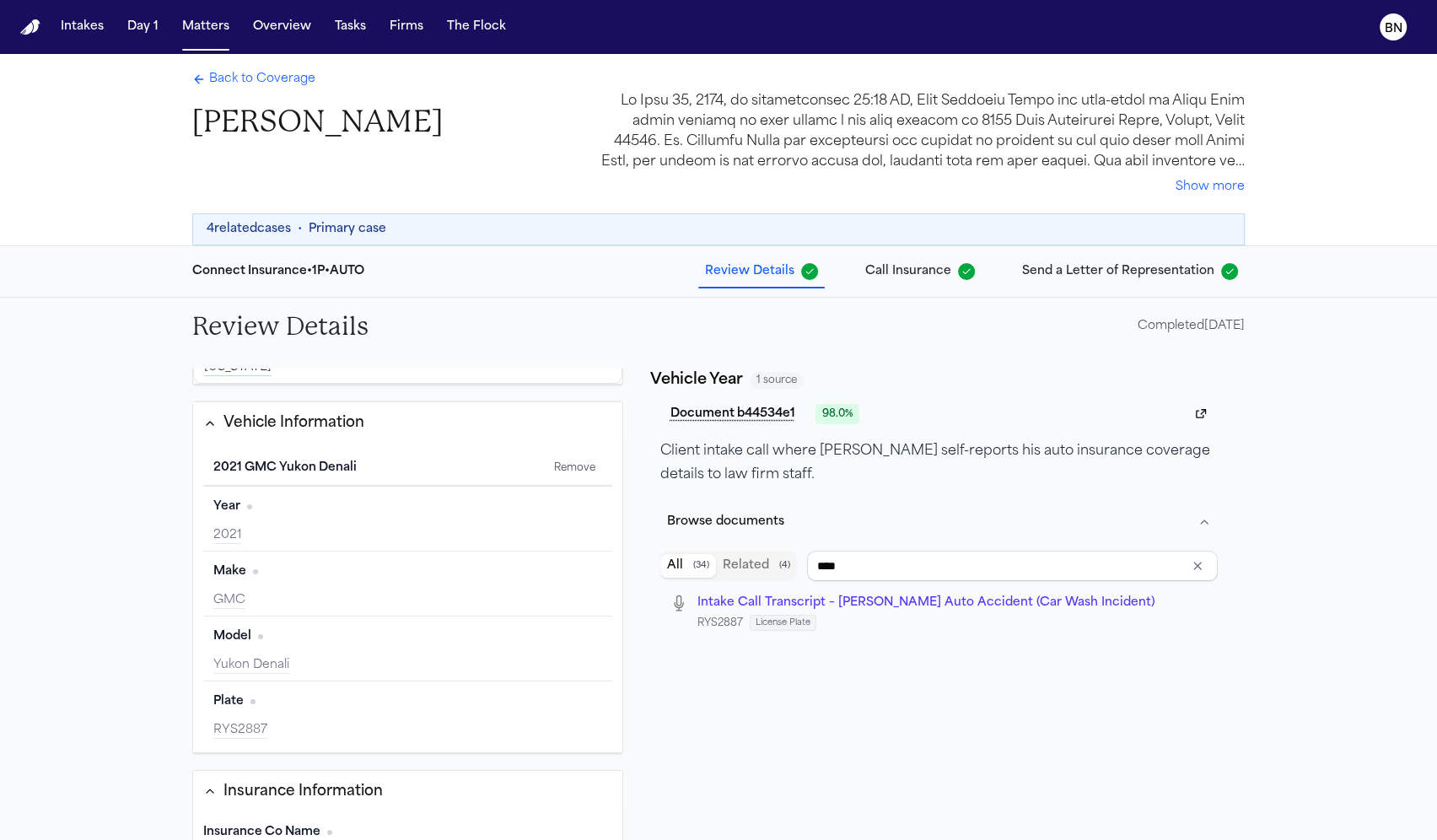
click at [329, 506] on div "Year Edit" at bounding box center [408, 507] width 389 height 27
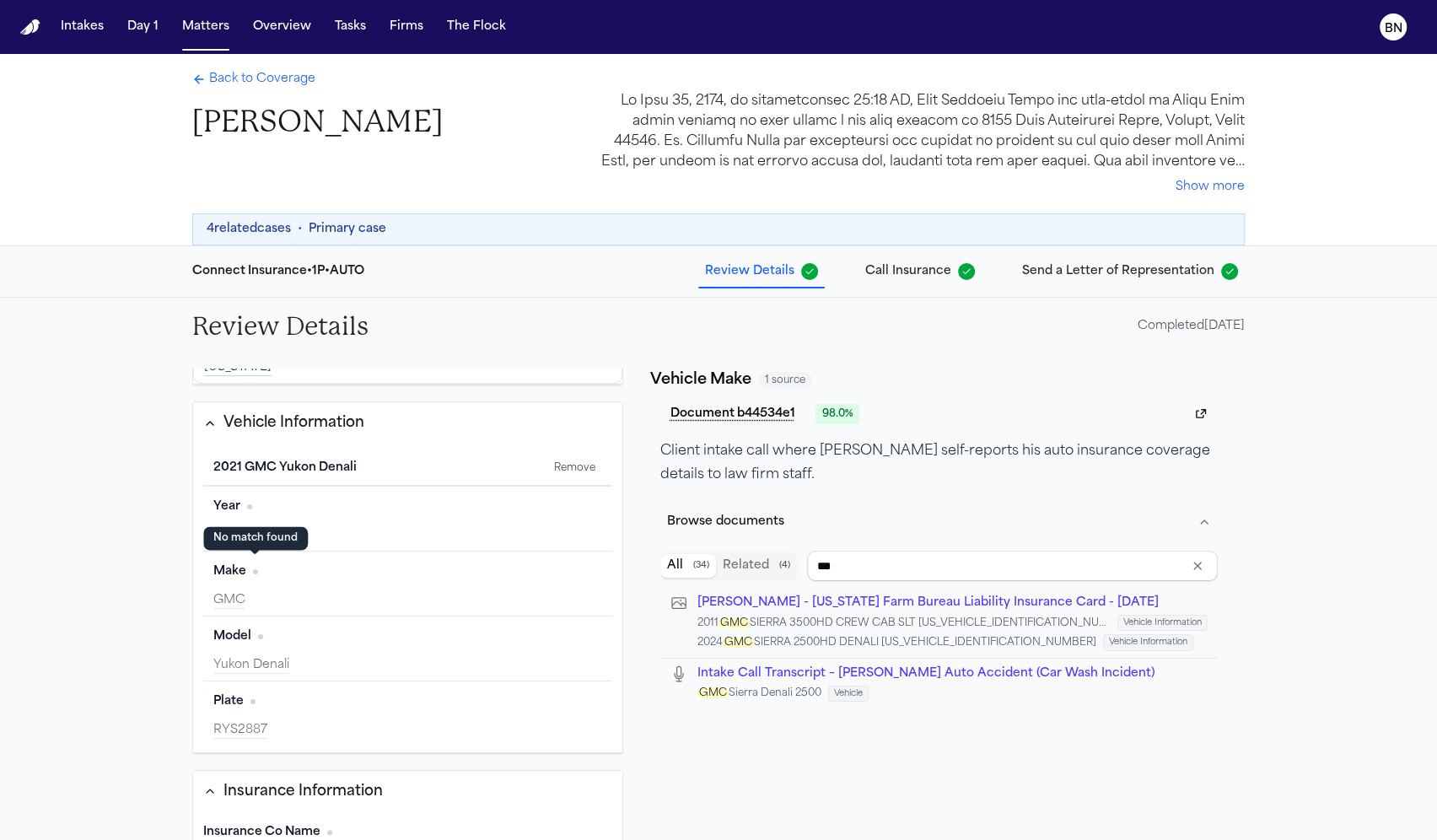
click at [255, 569] on span "No citation" at bounding box center [255, 571] width 5 height 5
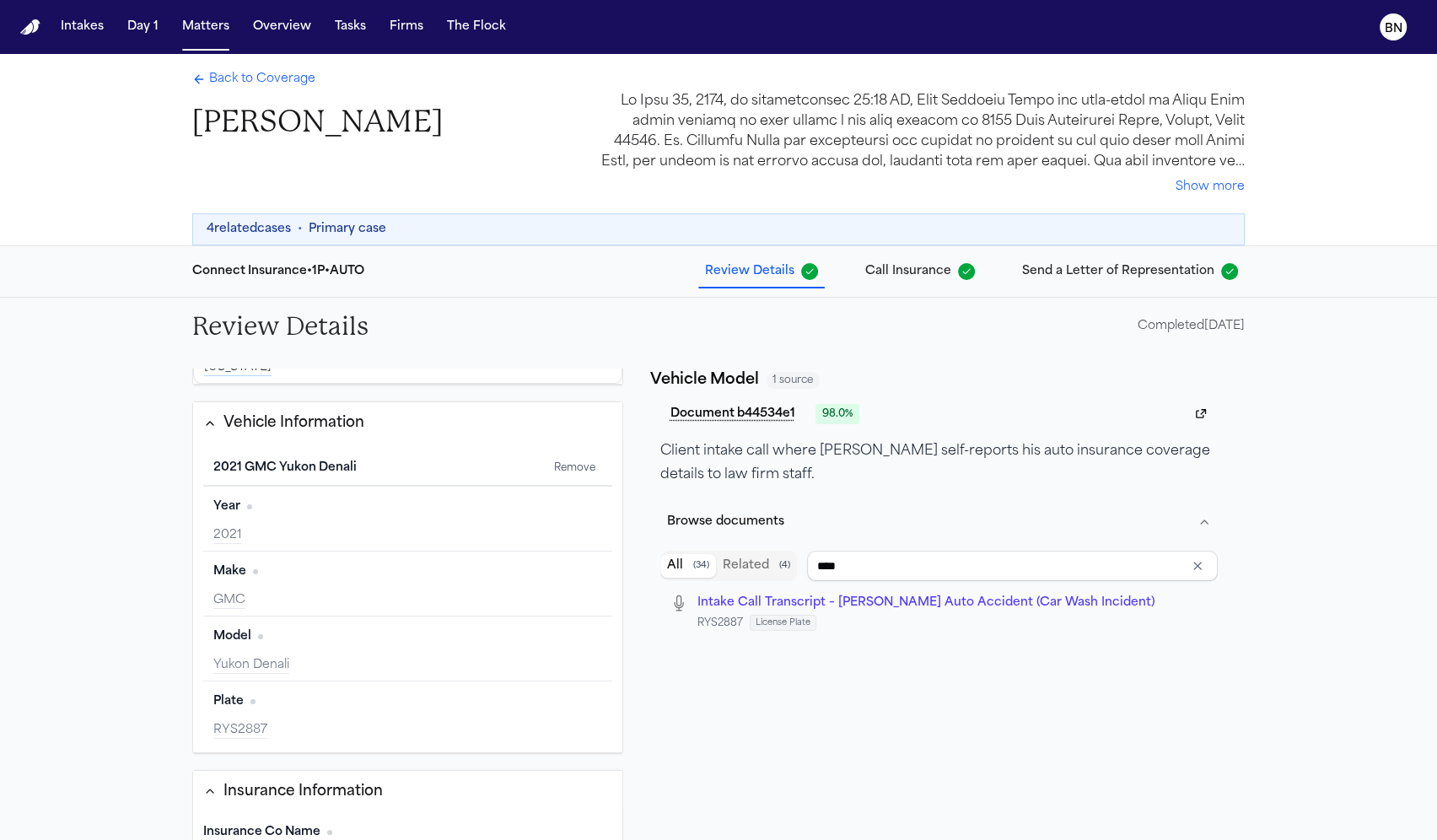
type input "**********"
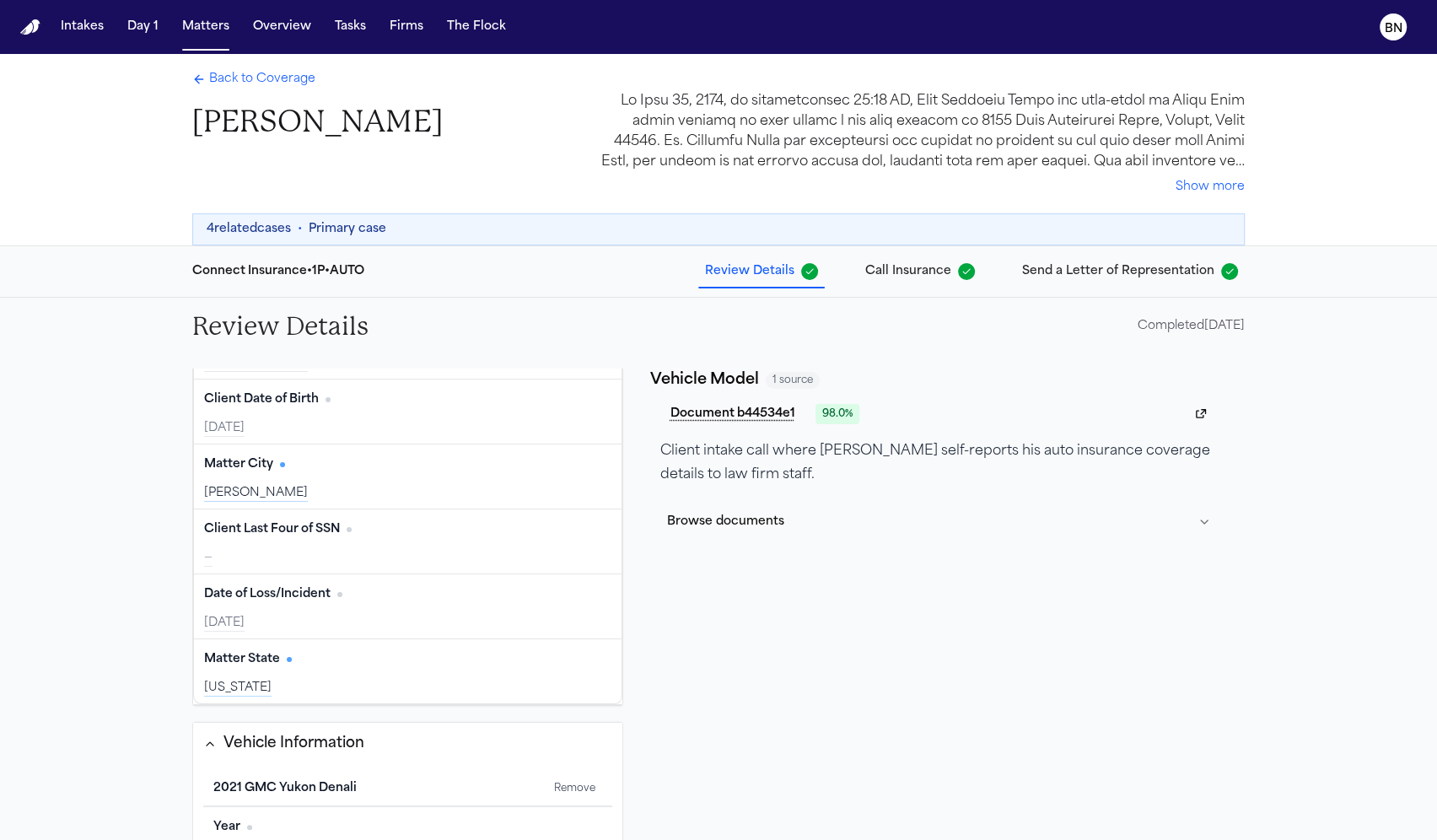
scroll to position [0, 0]
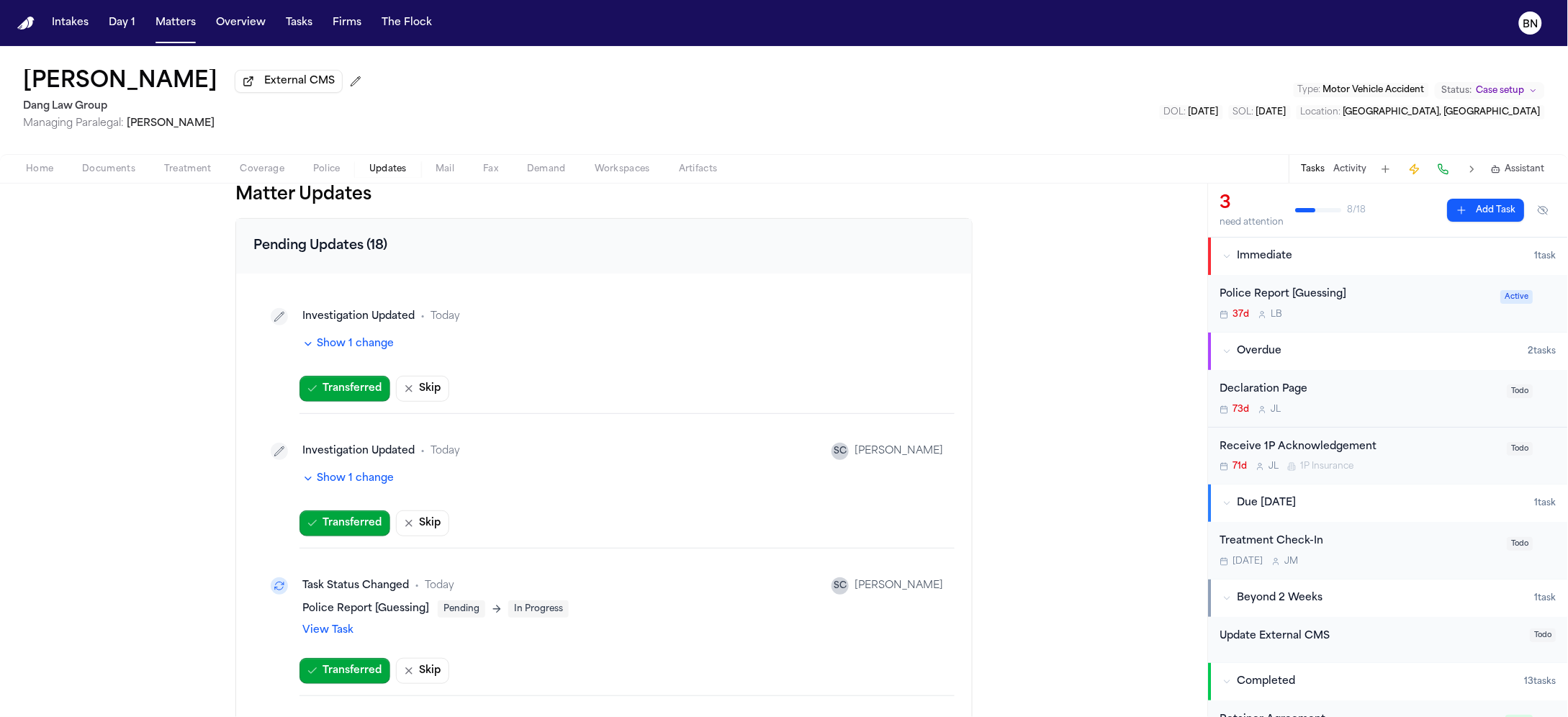
click at [370, 352] on button "Show 1 change" at bounding box center [348, 344] width 92 height 15
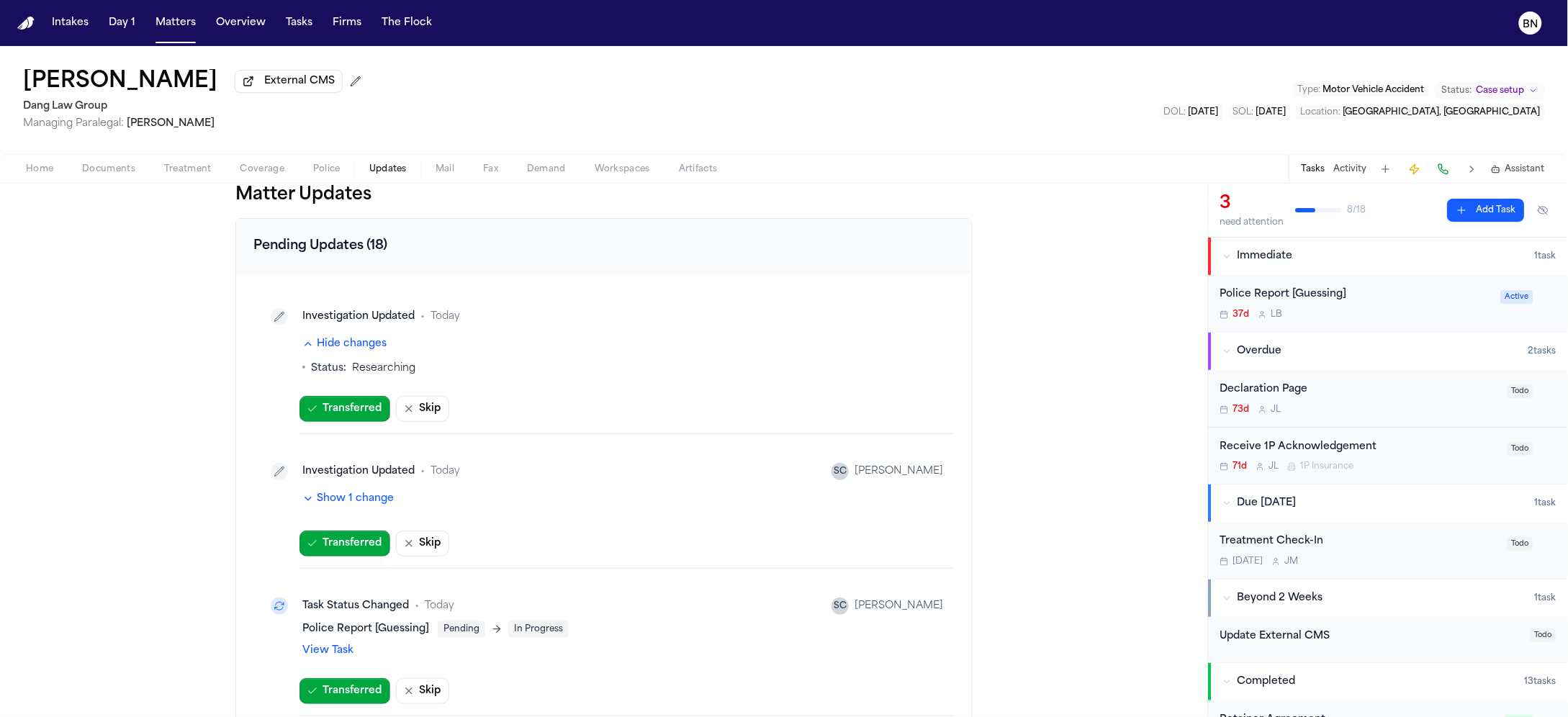
click at [370, 350] on button "Hide changes" at bounding box center [344, 344] width 84 height 15
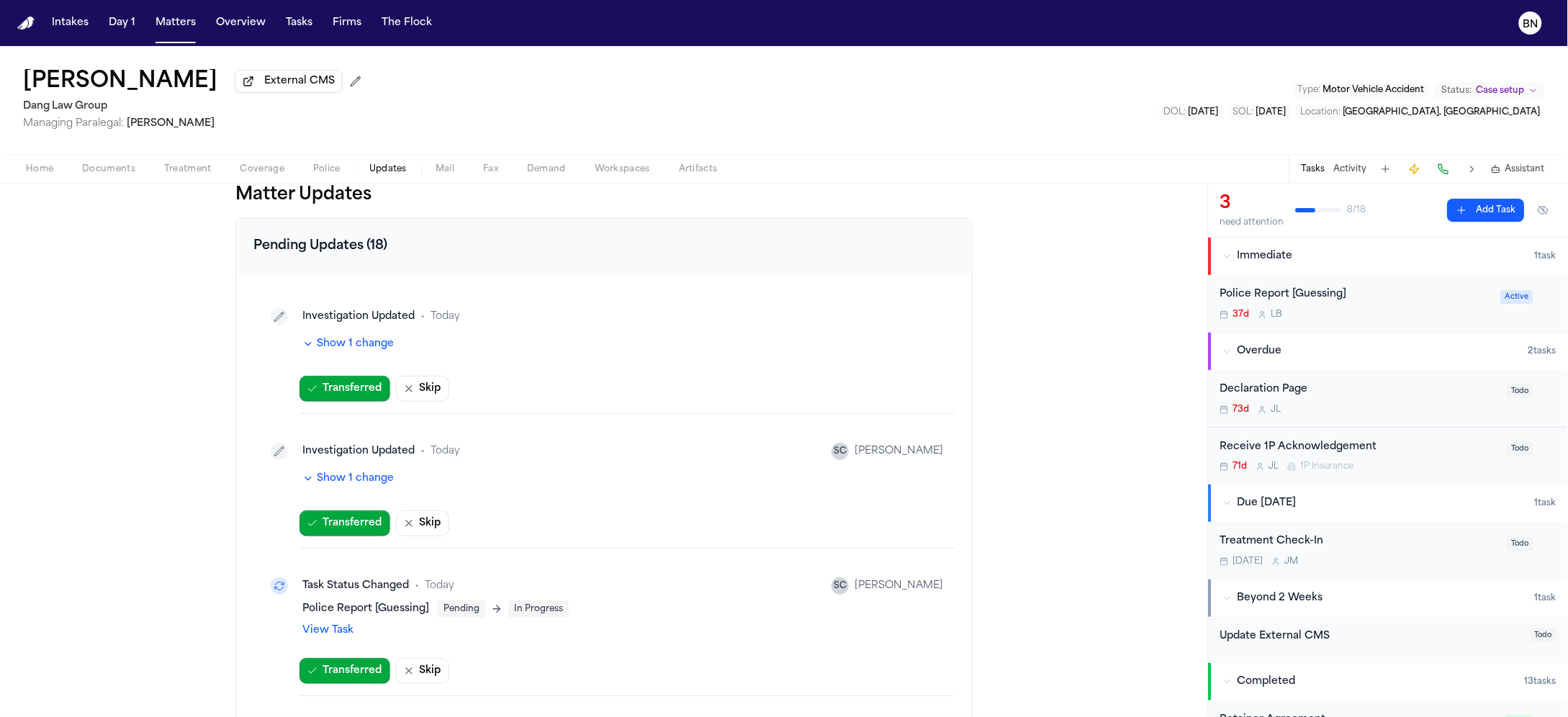
click at [377, 482] on button "Show 1 change" at bounding box center [348, 479] width 92 height 15
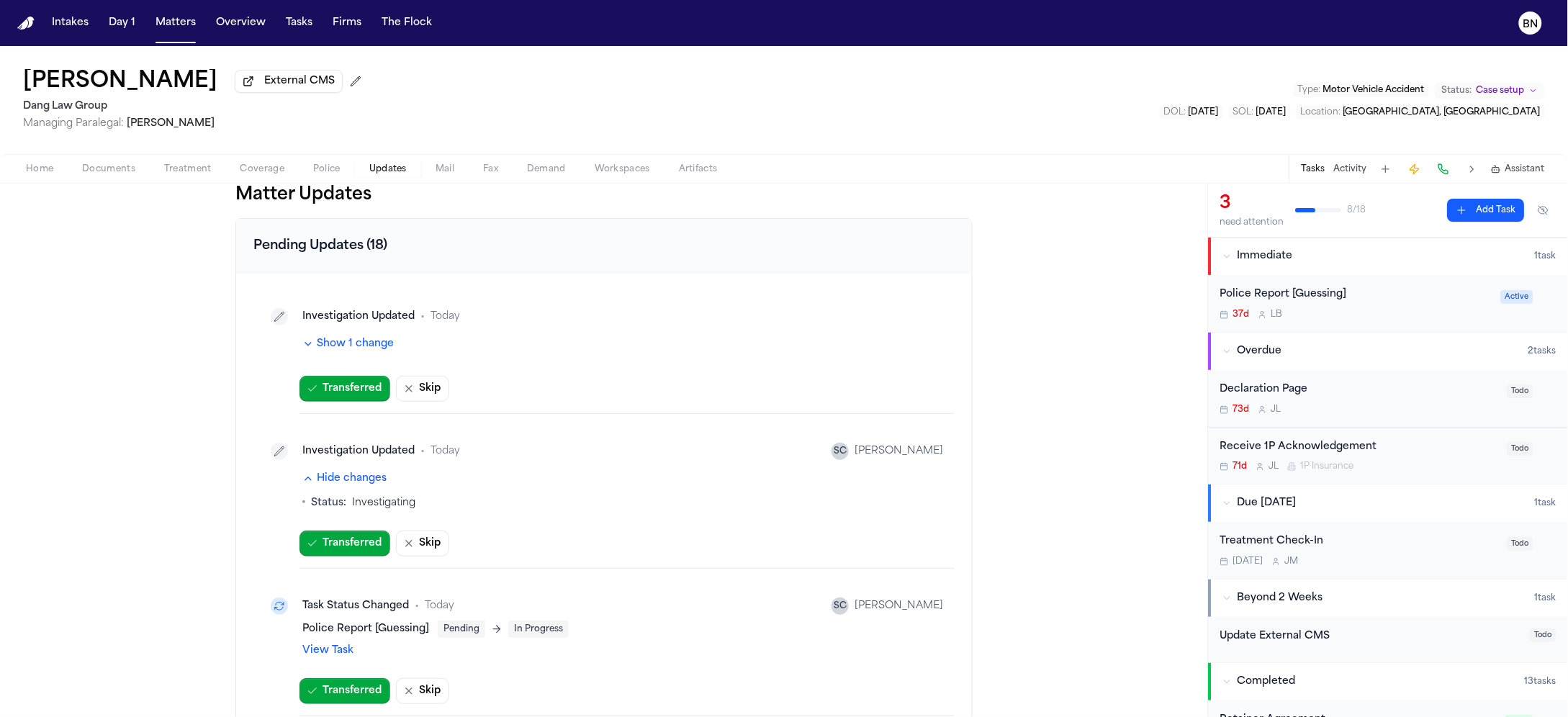
click at [377, 482] on button "Hide changes" at bounding box center [344, 479] width 84 height 15
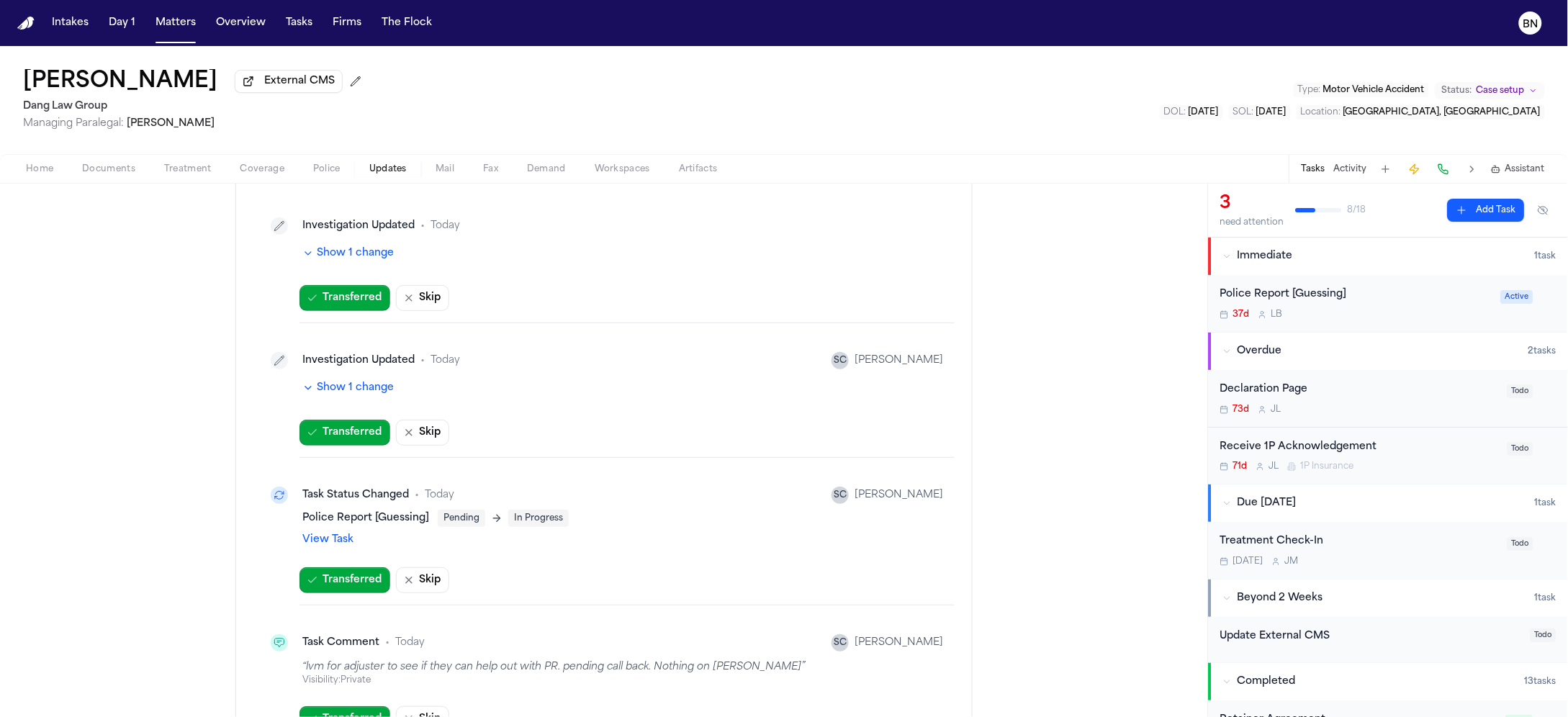
scroll to position [96, 0]
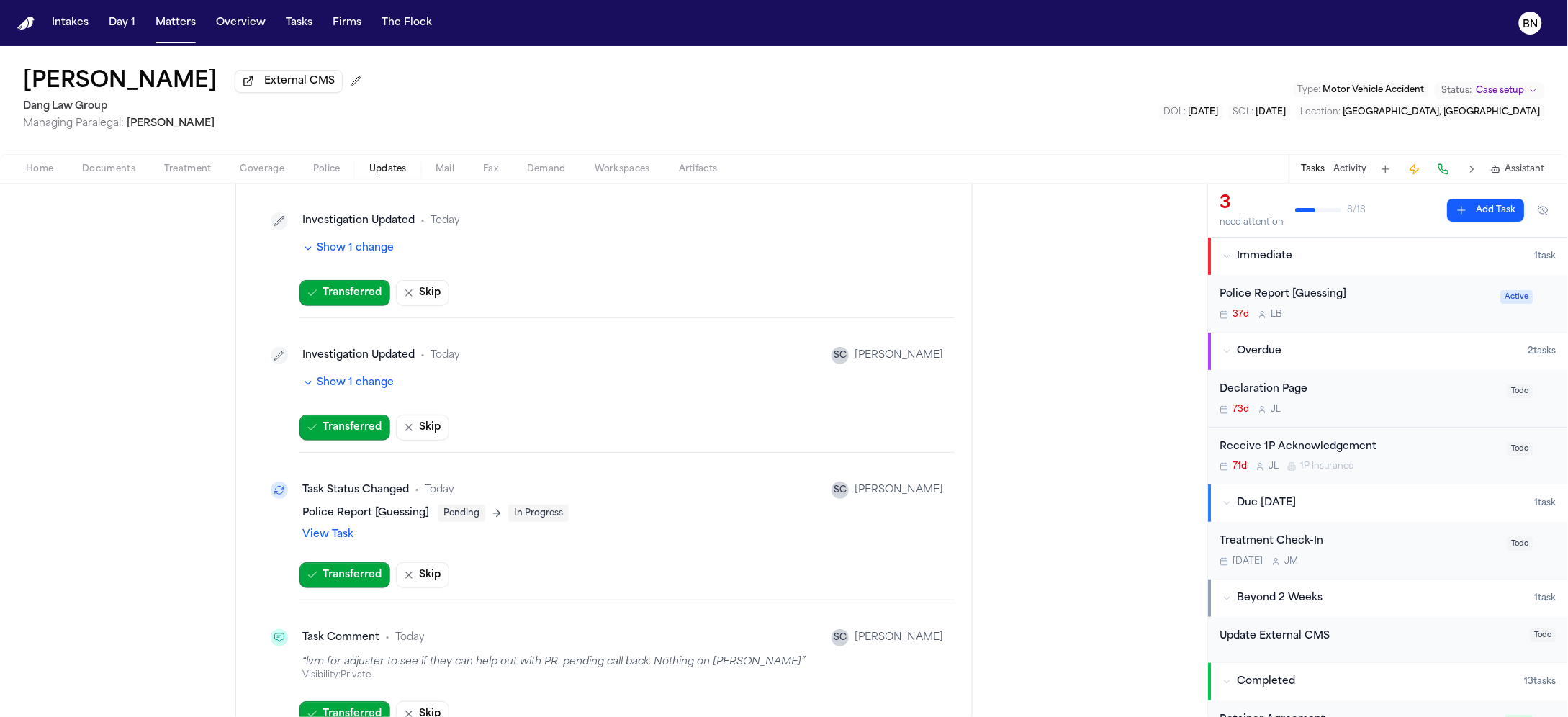
click at [320, 530] on link "View Task" at bounding box center [328, 535] width 52 height 15
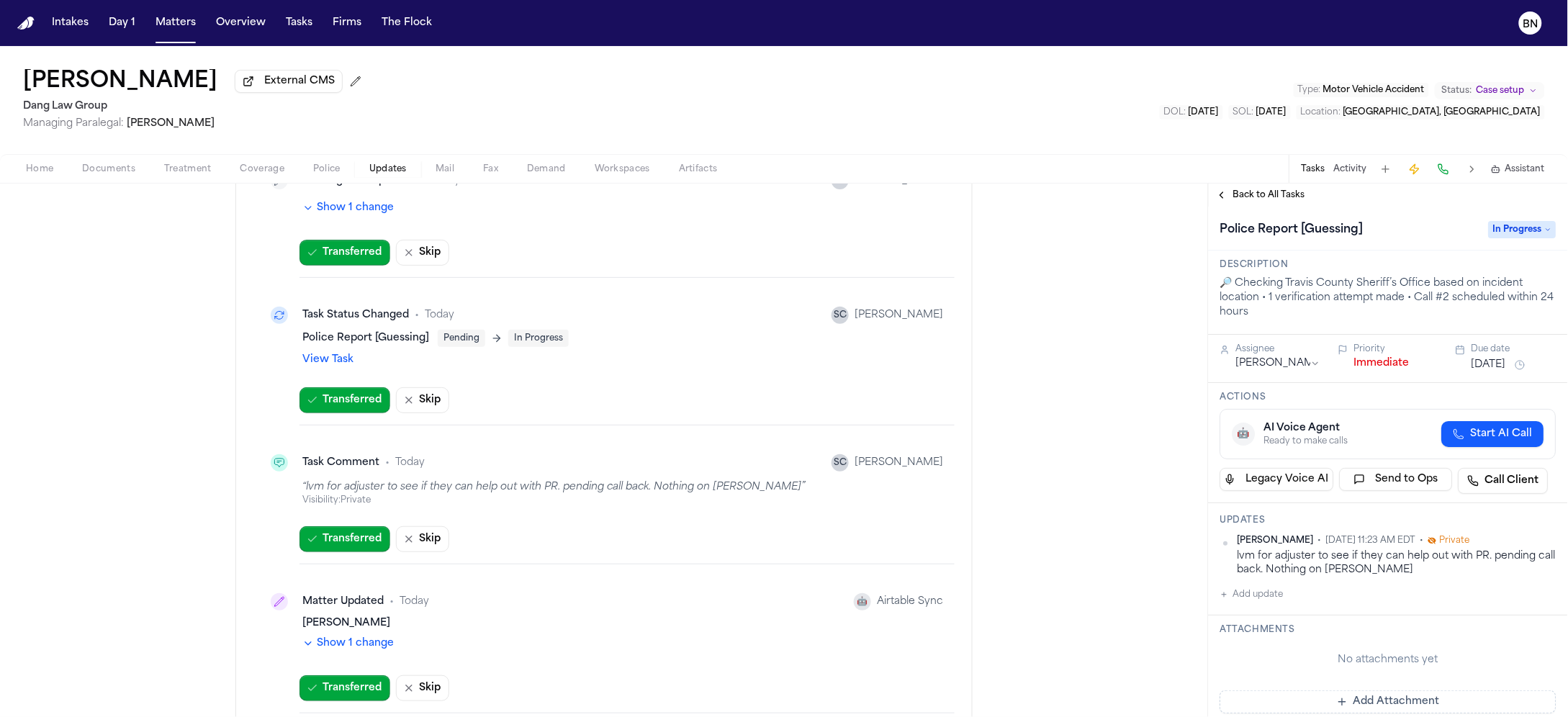
scroll to position [352, 0]
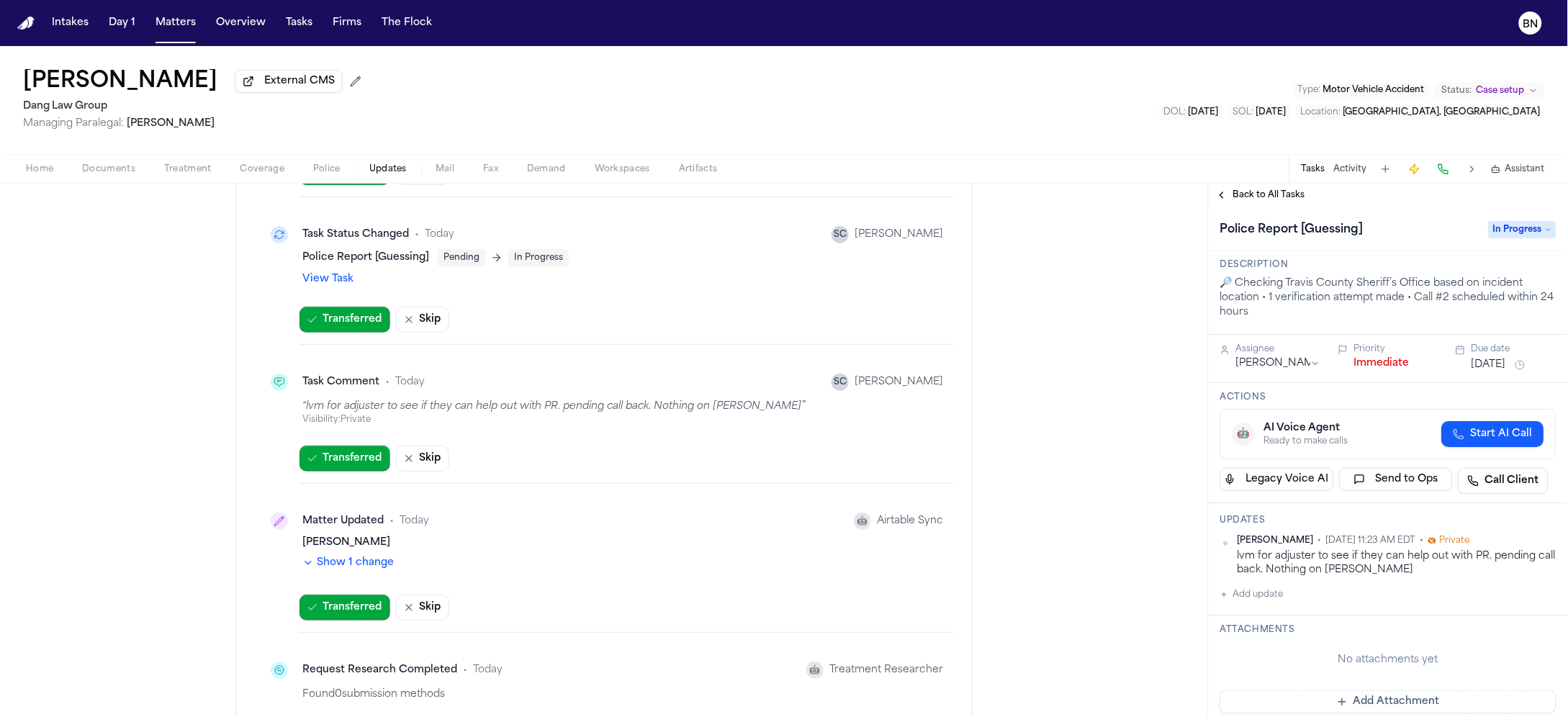
click at [362, 566] on button "Show 1 change" at bounding box center [348, 563] width 92 height 15
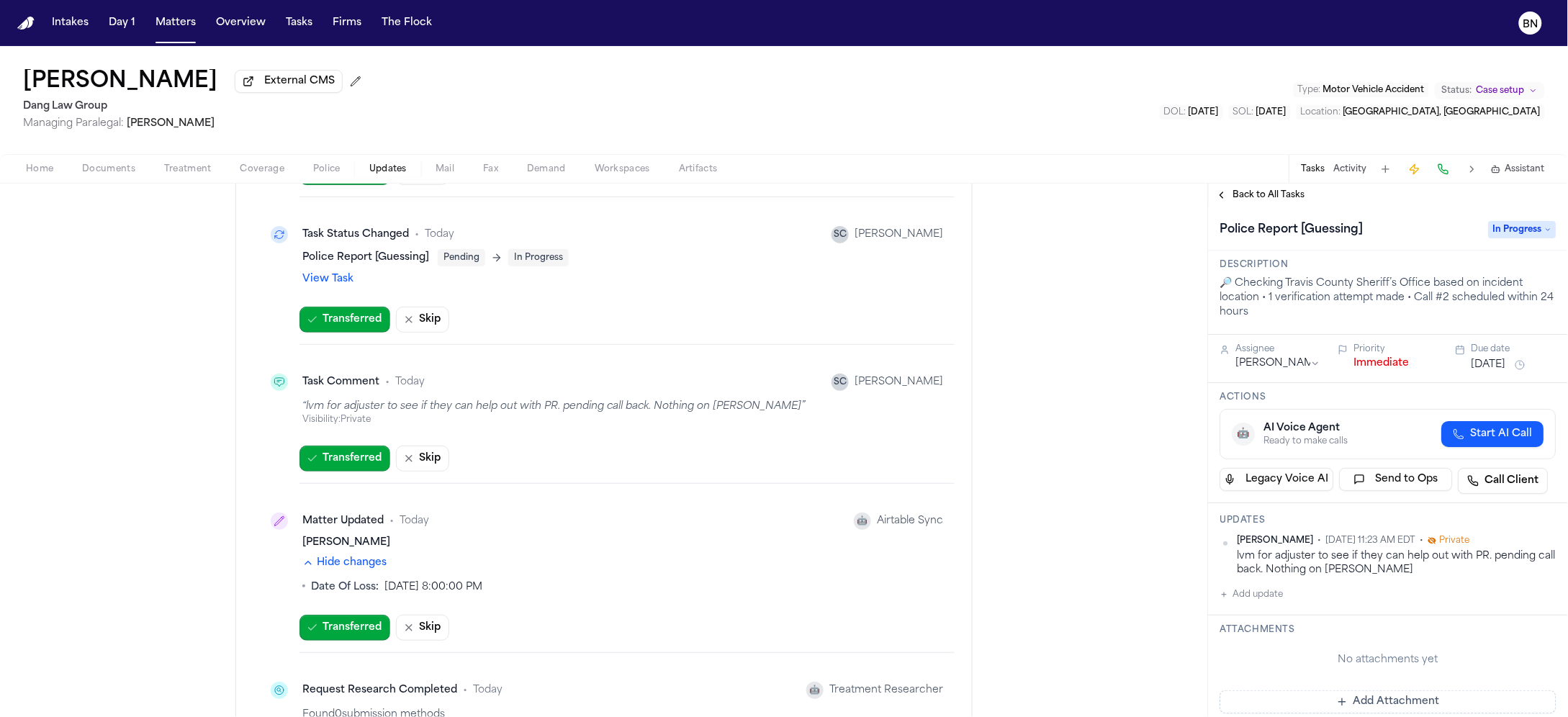
scroll to position [0, 0]
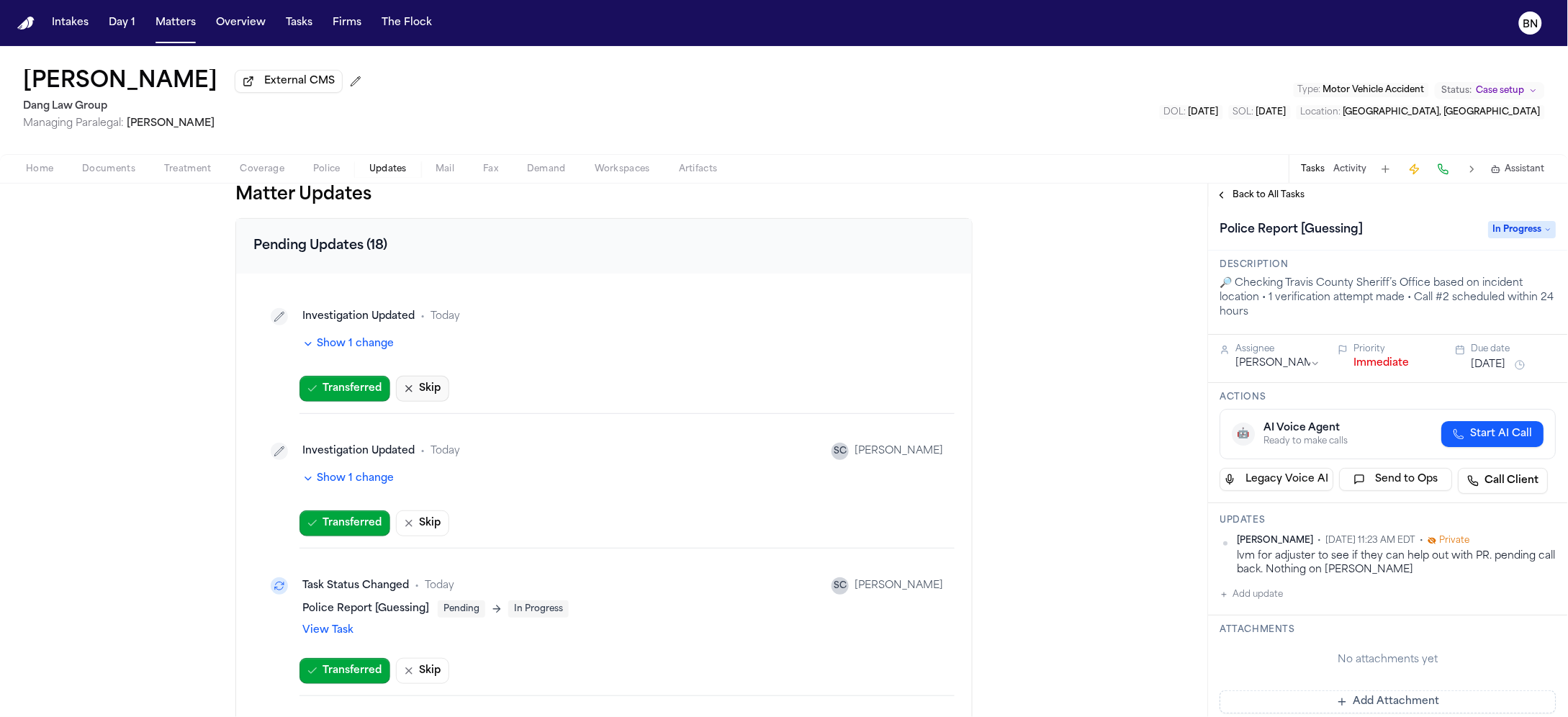
click at [420, 396] on button "Skip" at bounding box center [422, 389] width 53 height 26
click at [423, 521] on button "Skip" at bounding box center [422, 523] width 53 height 26
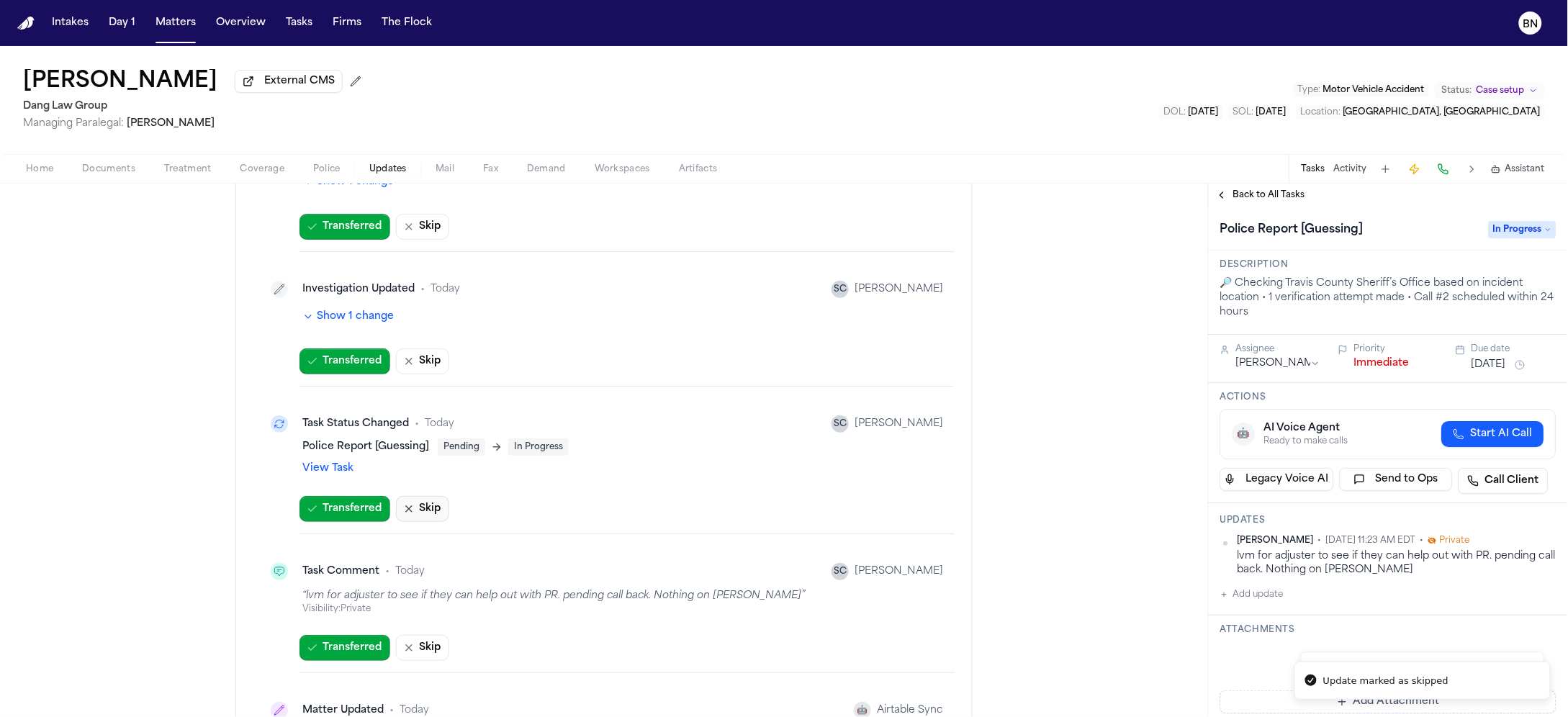
click at [428, 519] on button "Skip" at bounding box center [422, 509] width 53 height 26
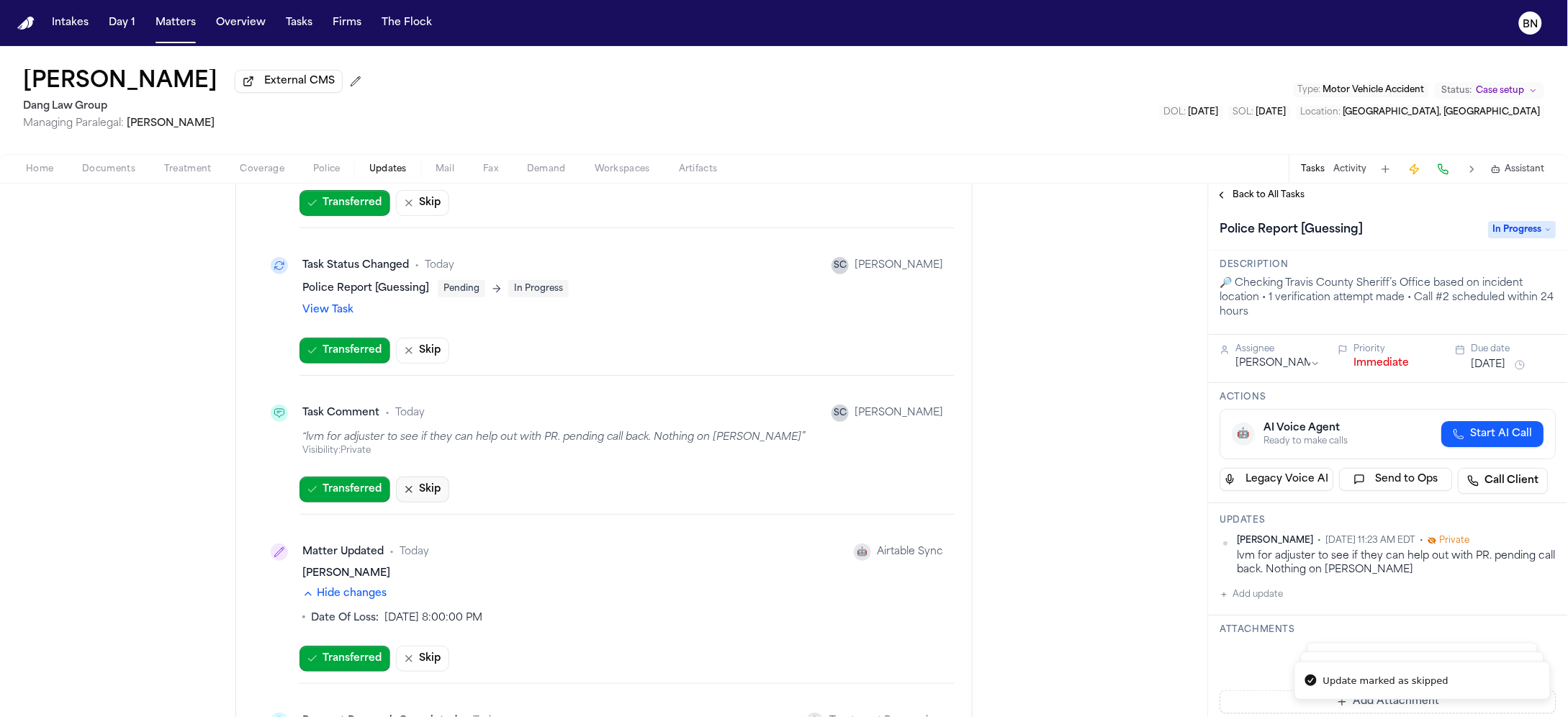
click at [420, 488] on button "Skip" at bounding box center [422, 490] width 53 height 26
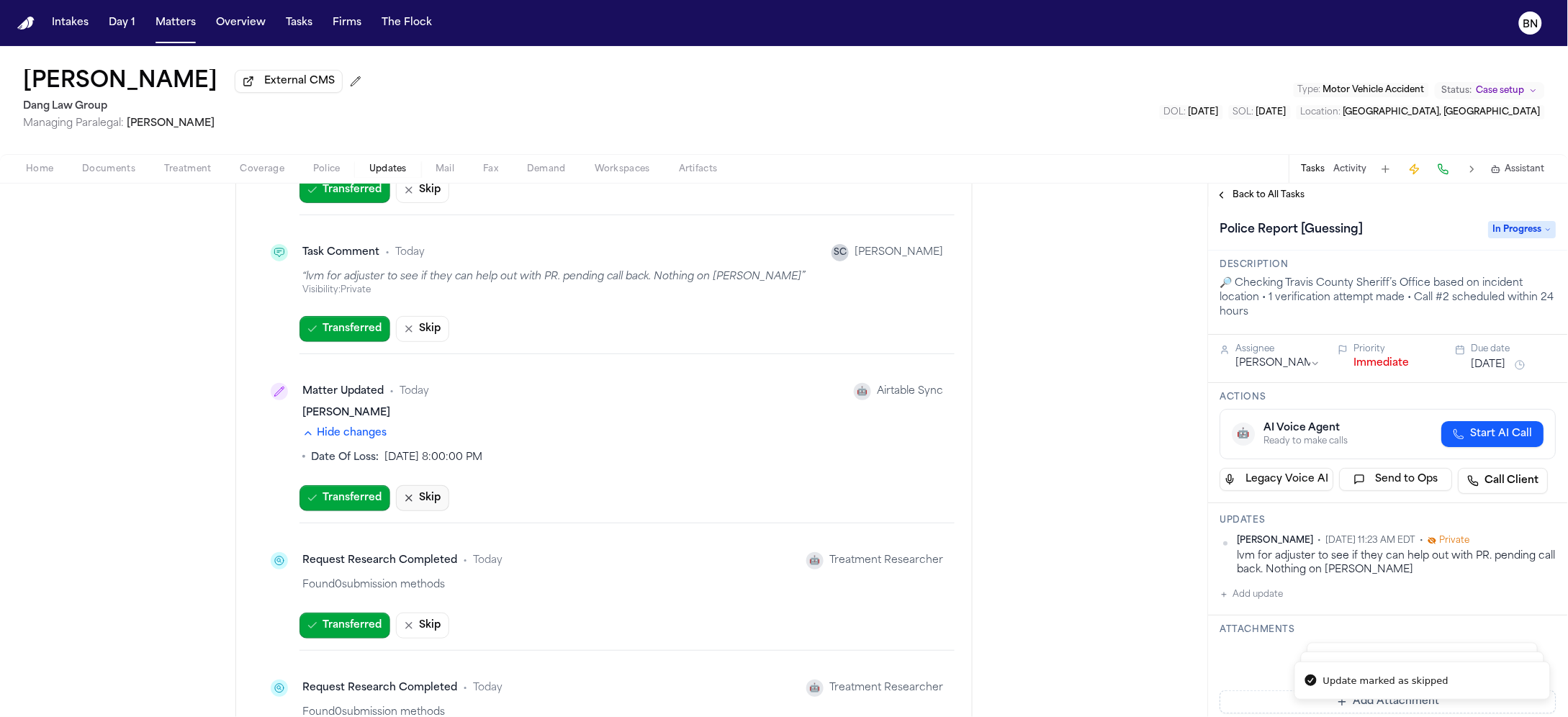
click at [419, 506] on button "Skip" at bounding box center [422, 498] width 53 height 26
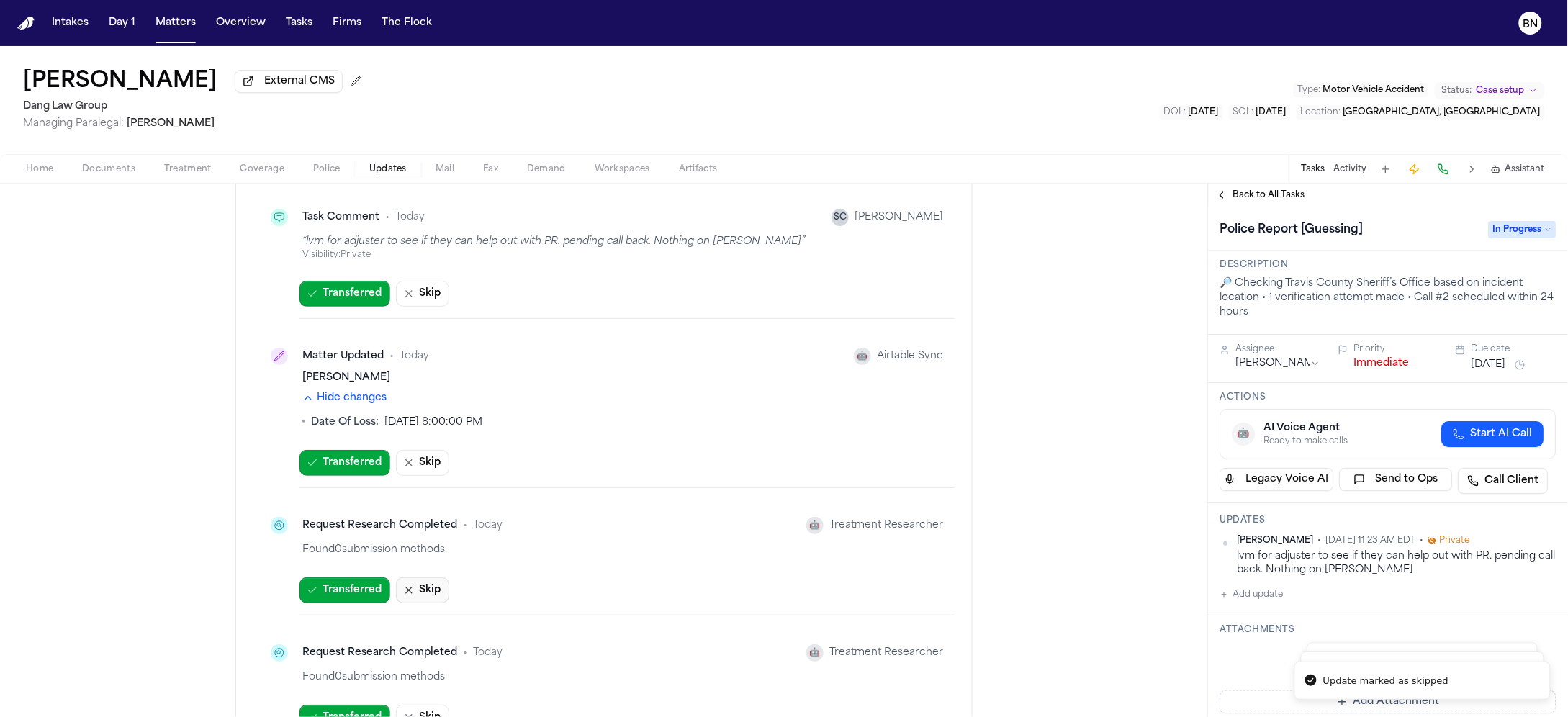
click at [425, 594] on button "Skip" at bounding box center [422, 590] width 53 height 26
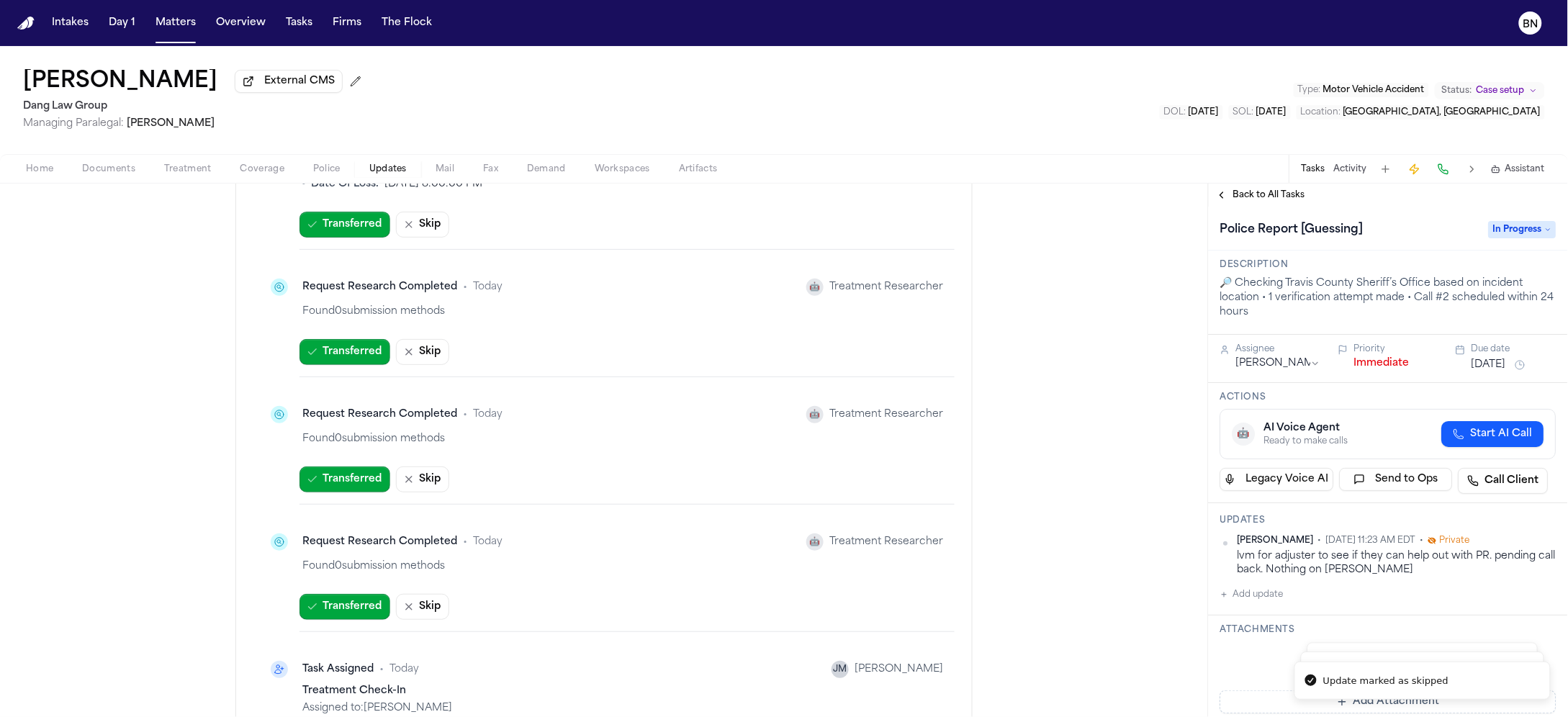
scroll to position [812, 0]
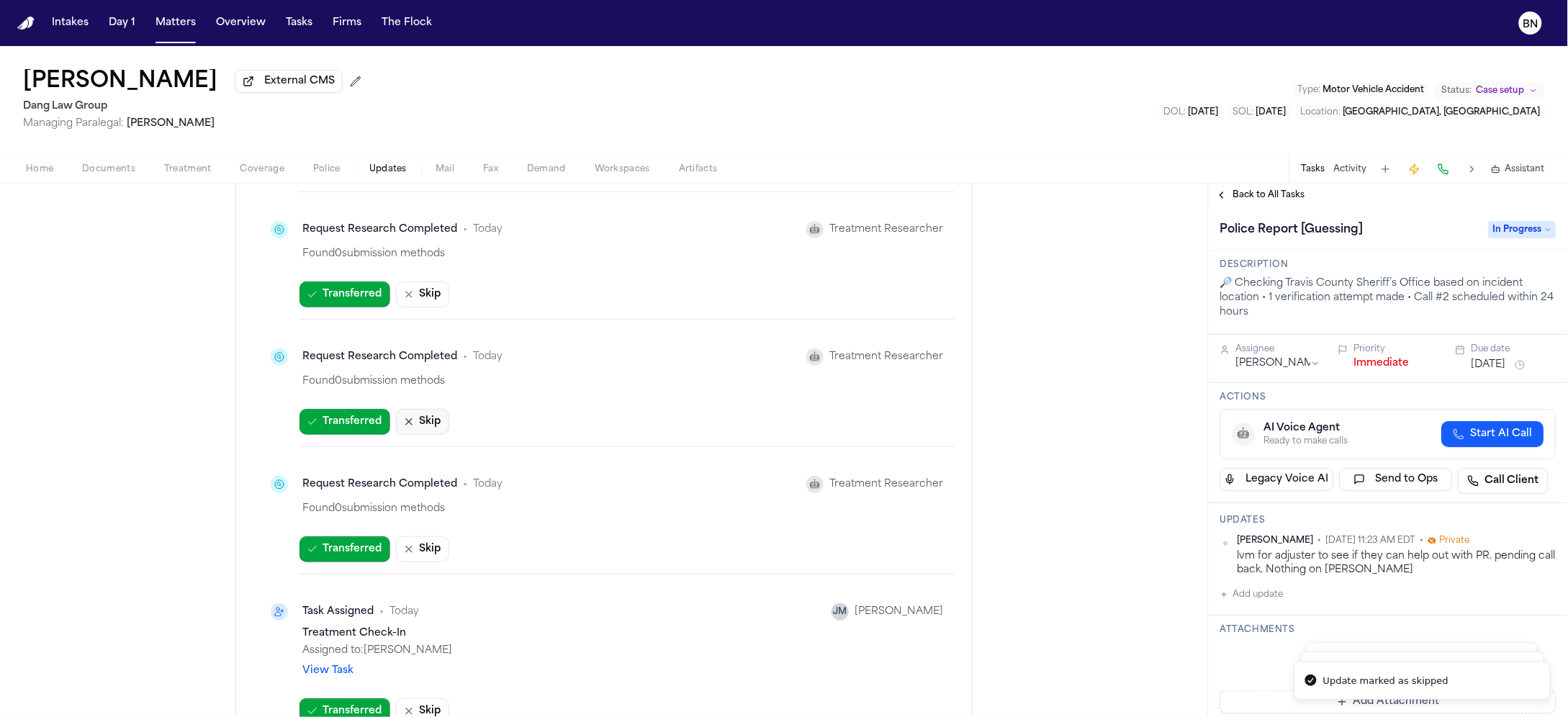
click at [406, 423] on icon "button" at bounding box center [409, 422] width 11 height 11
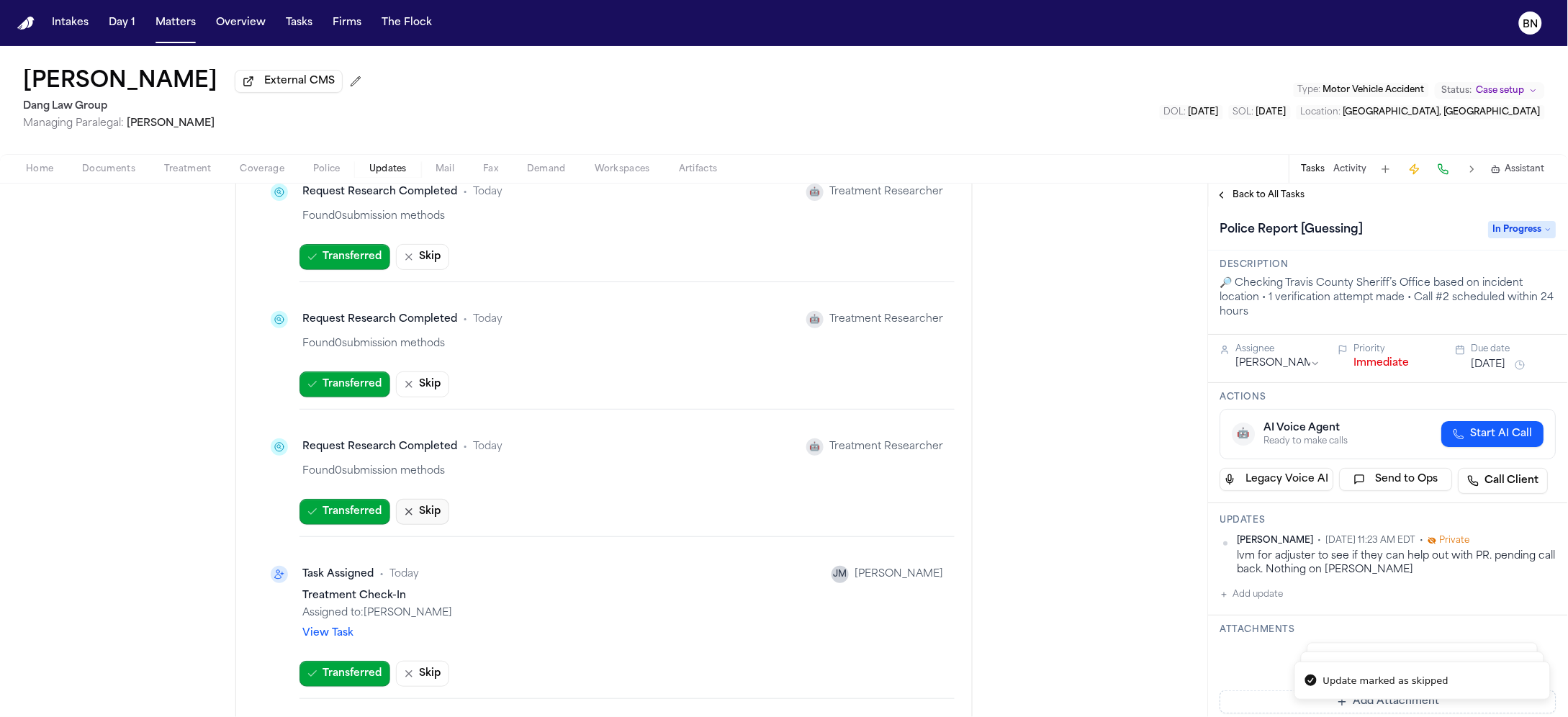
click at [419, 509] on button "Skip" at bounding box center [422, 512] width 53 height 26
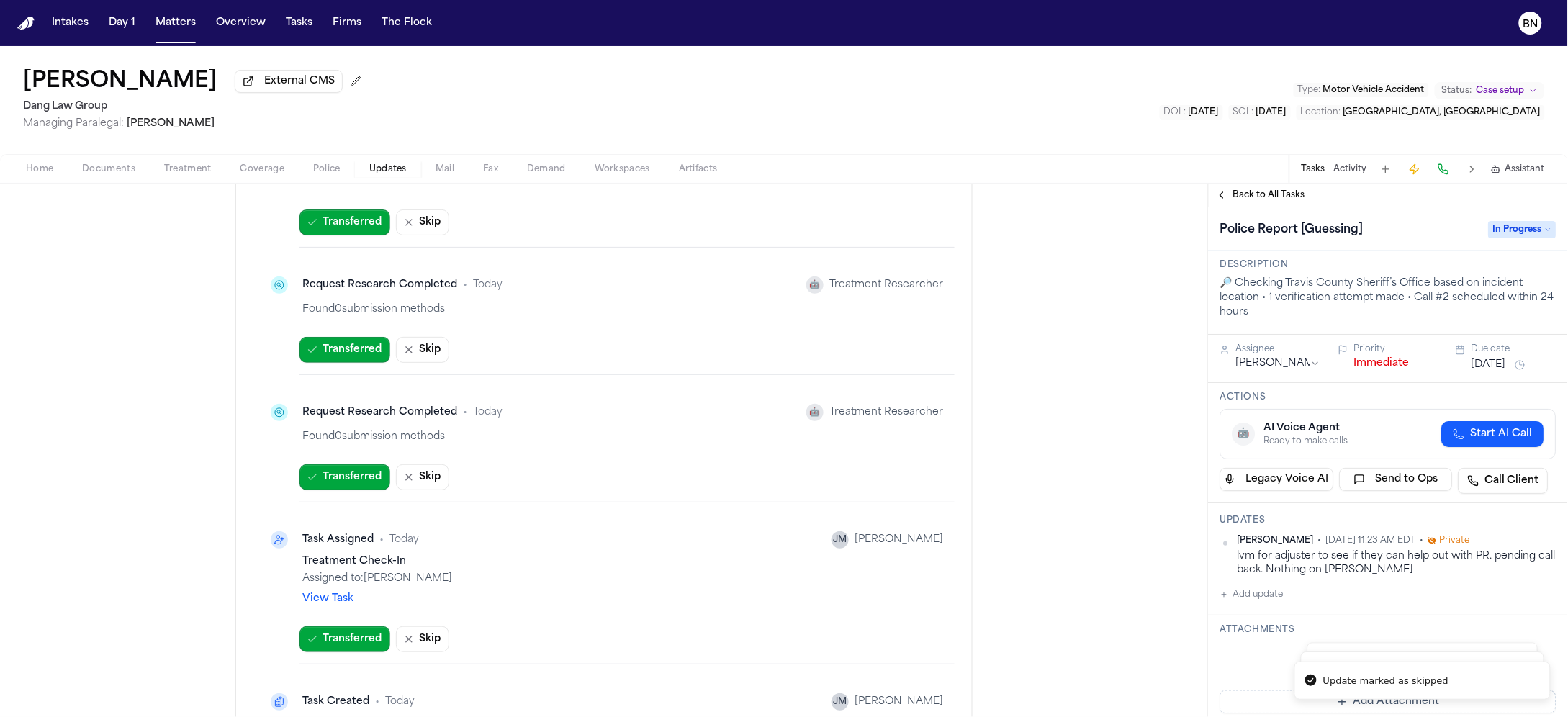
click at [333, 596] on link "View Task" at bounding box center [328, 599] width 52 height 15
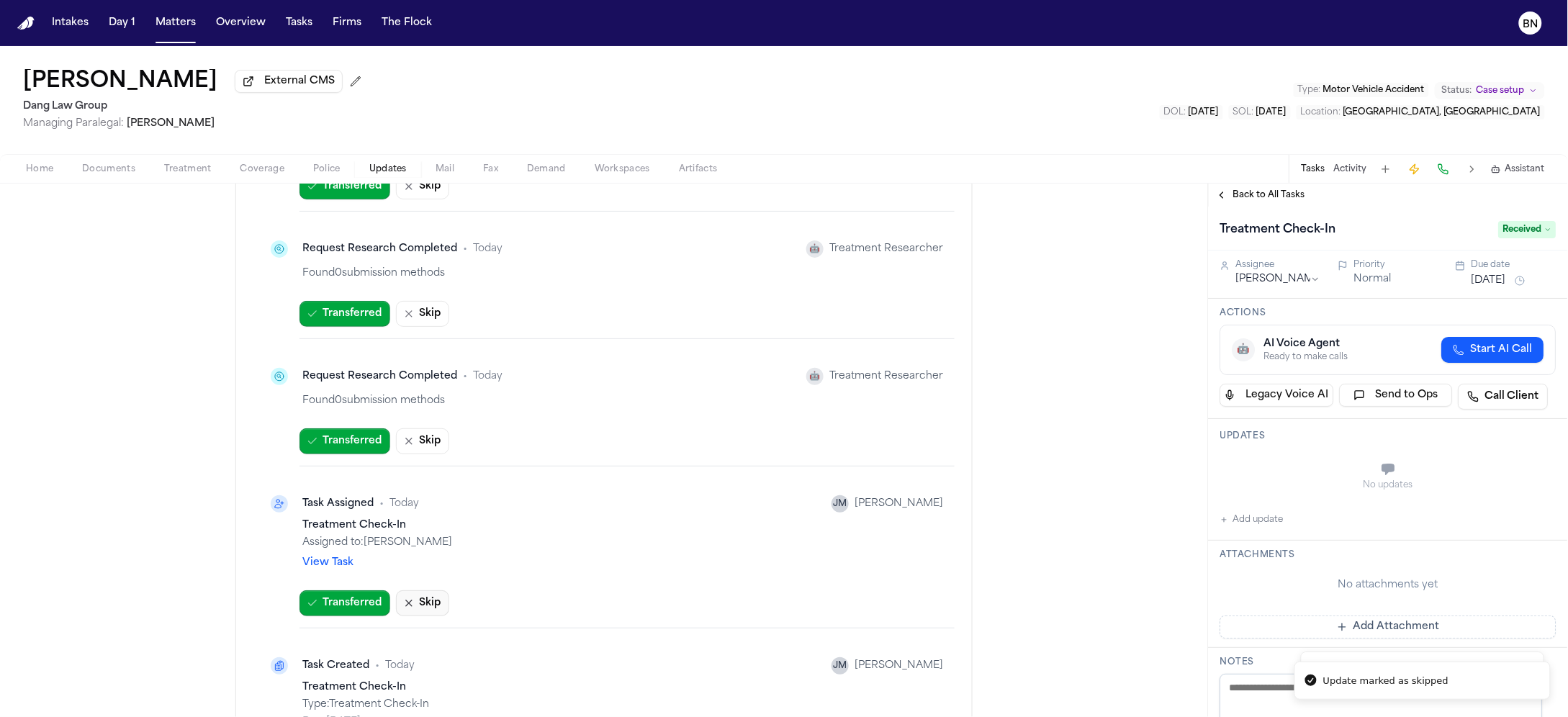
click at [423, 598] on button "Skip" at bounding box center [422, 603] width 53 height 26
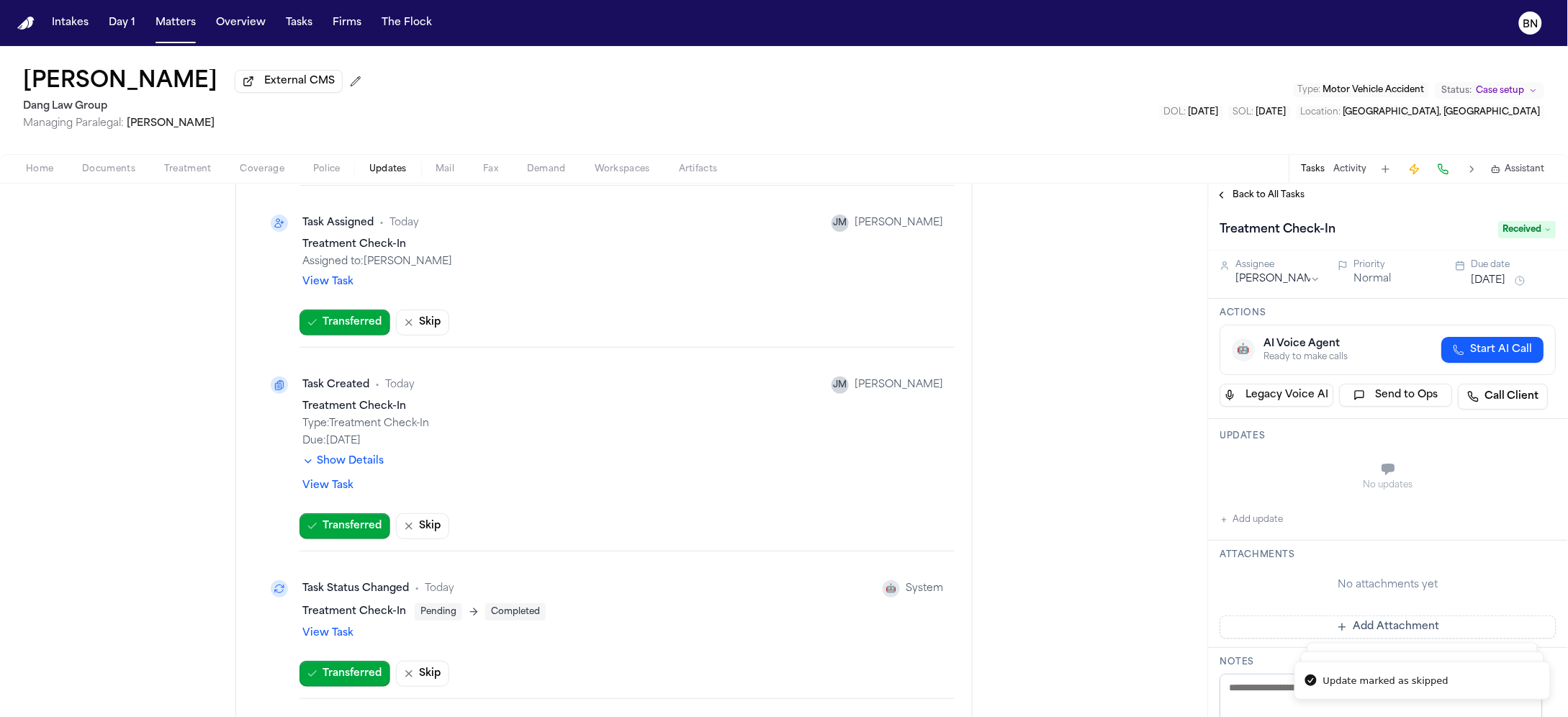
scroll to position [1209, 0]
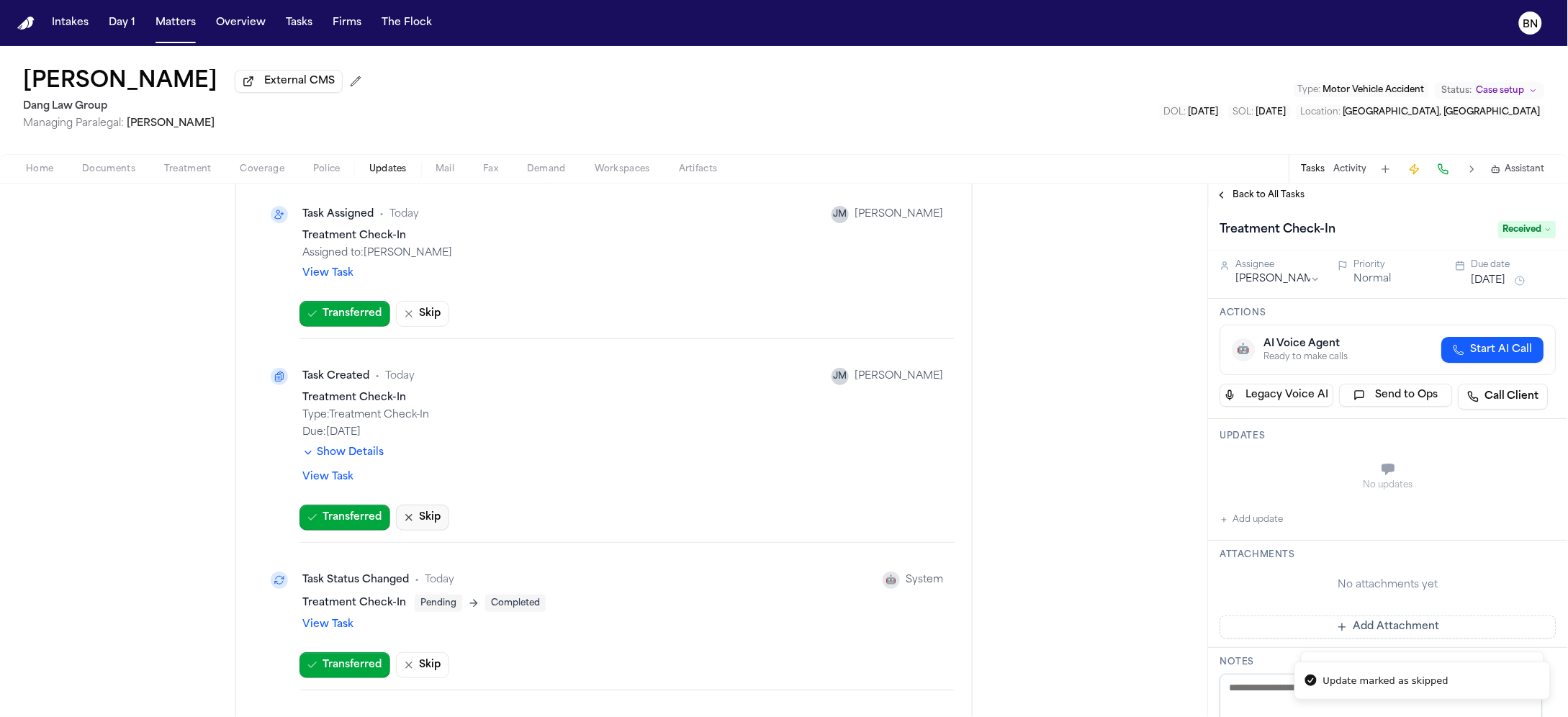
click at [410, 515] on button "Skip" at bounding box center [422, 518] width 53 height 26
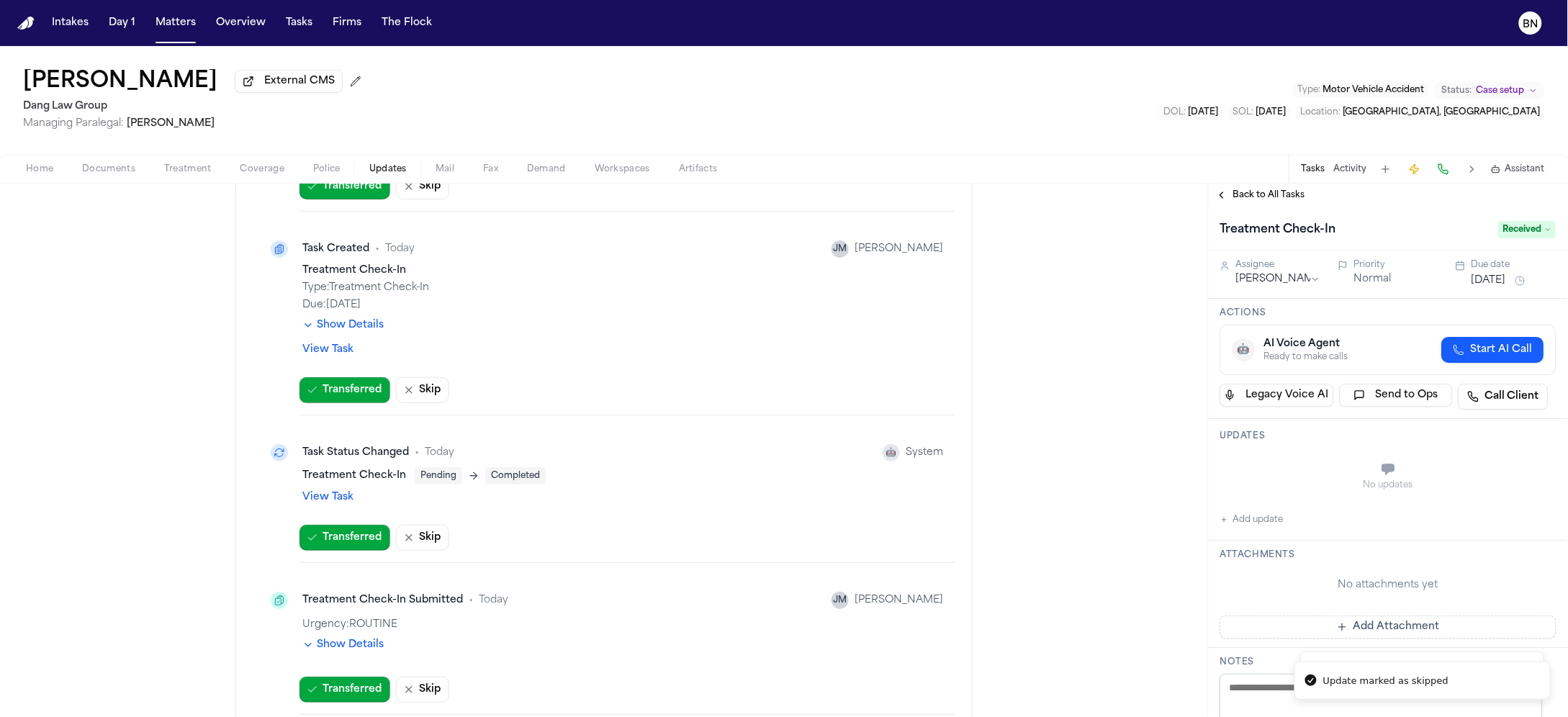
scroll to position [1371, 0]
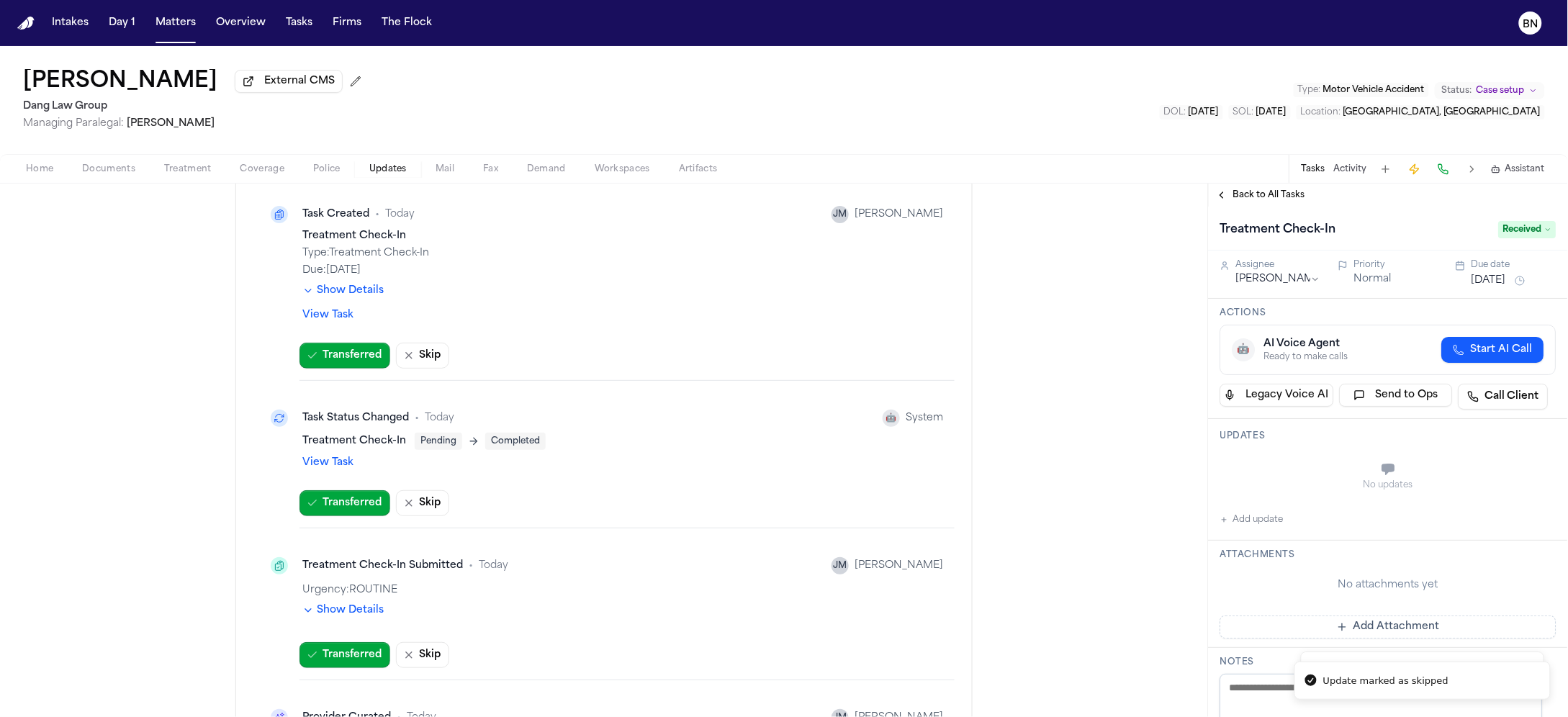
click at [338, 462] on link "View Task" at bounding box center [328, 463] width 52 height 15
click at [325, 461] on link "View Task" at bounding box center [328, 463] width 52 height 15
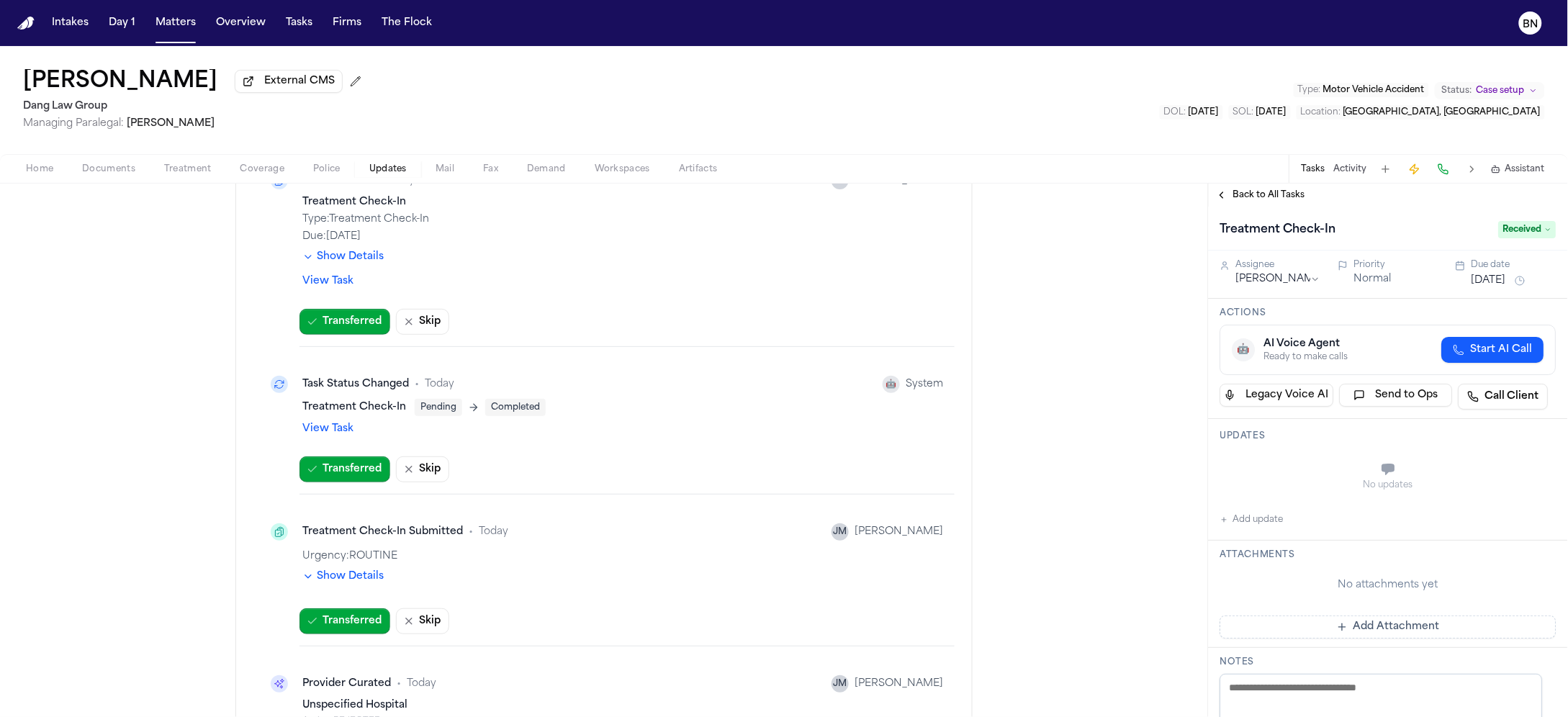
scroll to position [1406, 0]
click at [362, 580] on button "Show Details" at bounding box center [343, 576] width 81 height 15
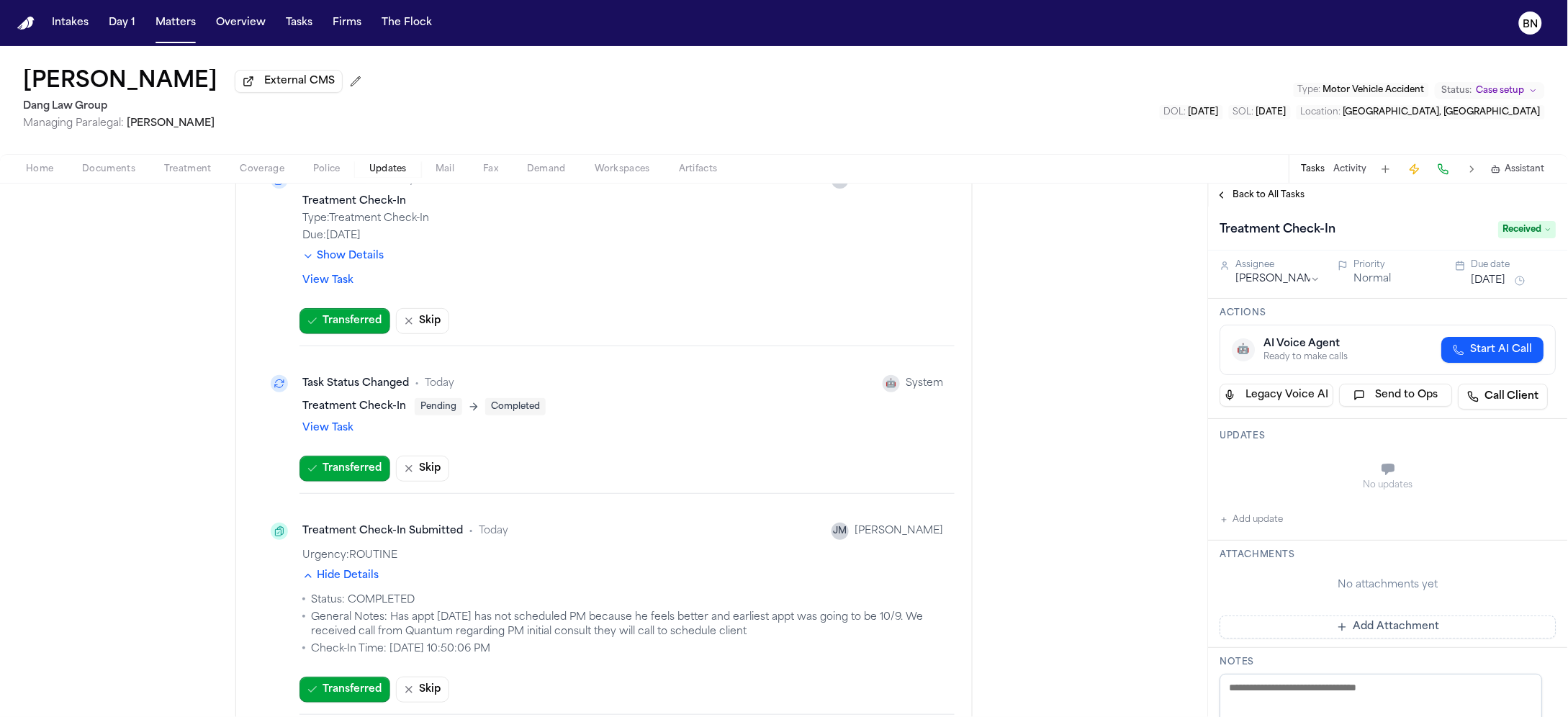
click at [1350, 172] on button "Activity" at bounding box center [1351, 169] width 34 height 11
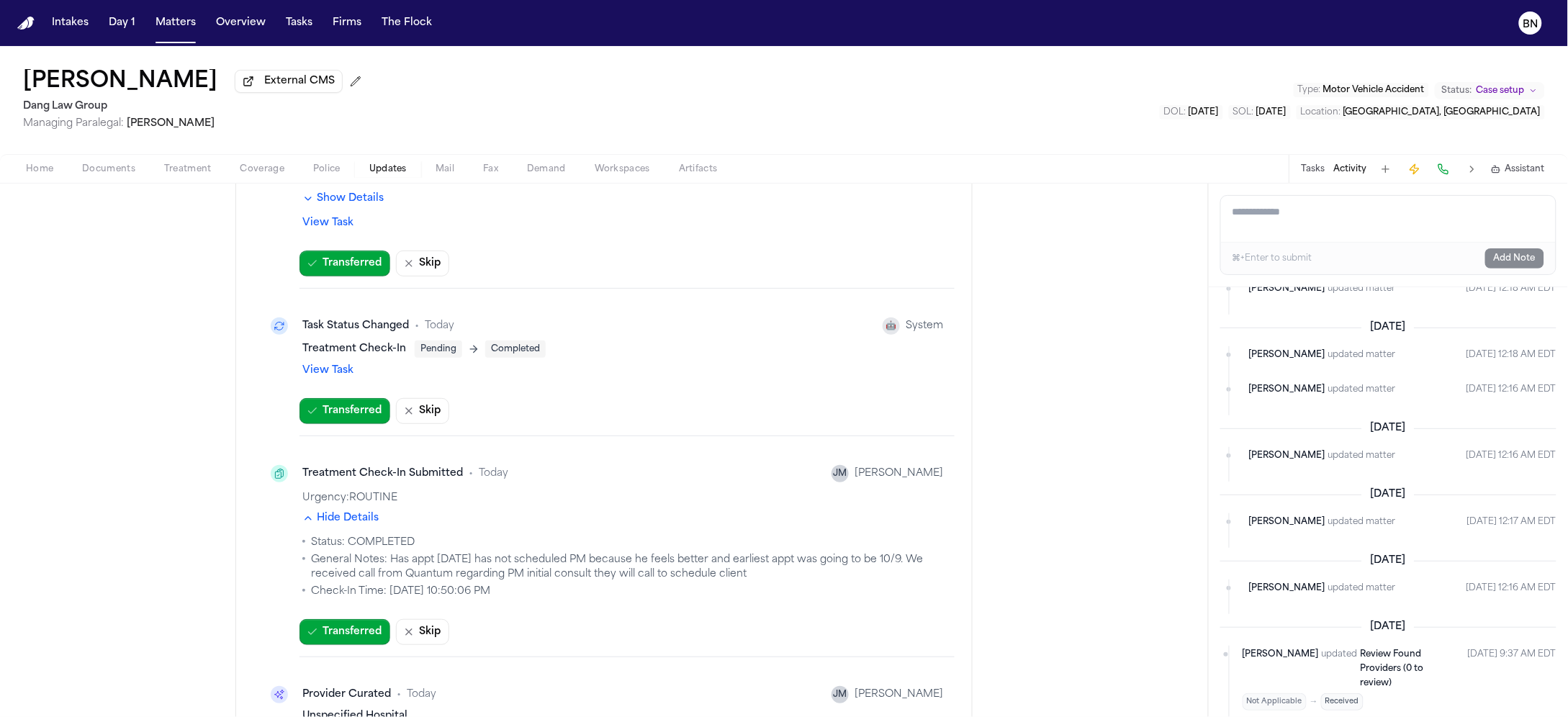
scroll to position [1564, 0]
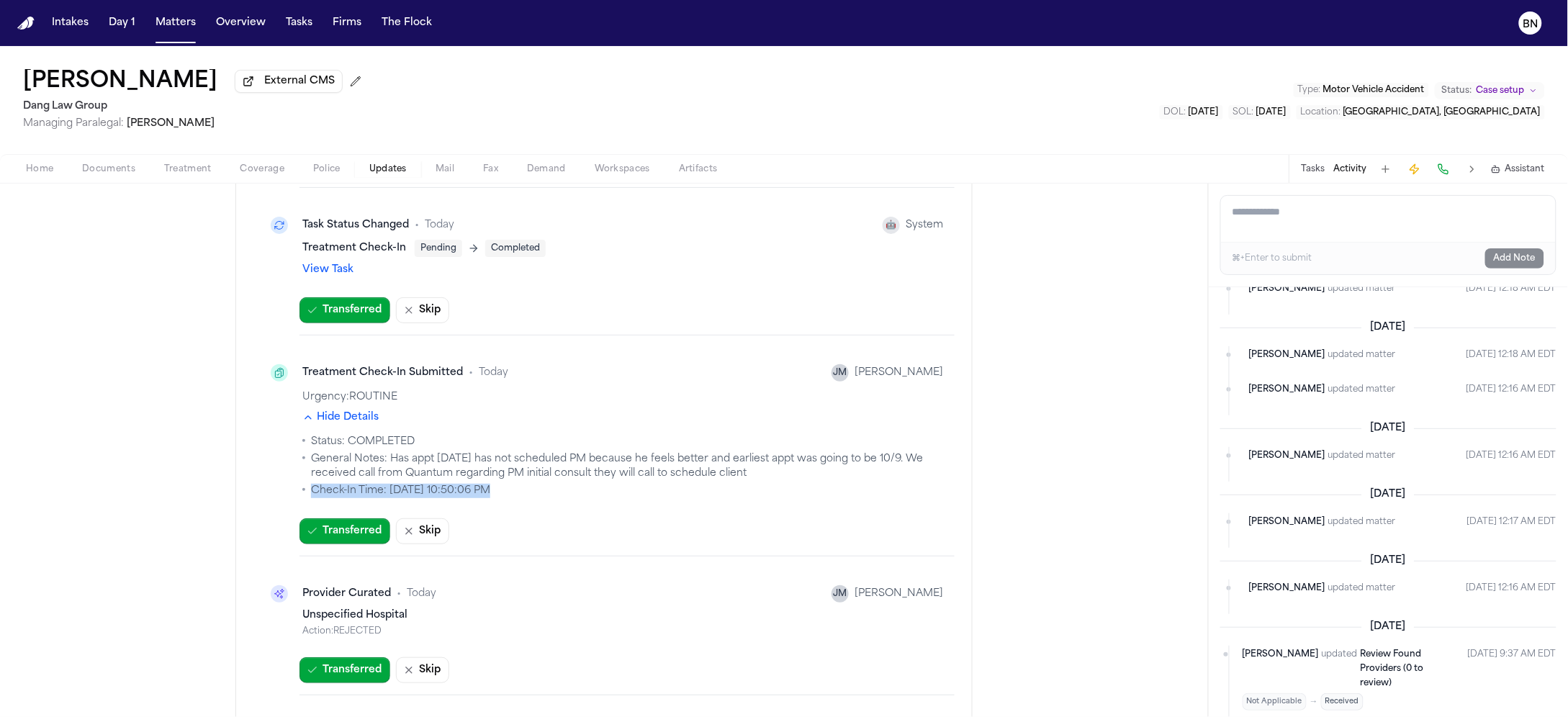
click at [547, 487] on li "Check-In Time: 10/8/2025, 10:50:06 PM" at bounding box center [623, 491] width 641 height 15
click at [539, 487] on li "Check-In Time: 10/8/2025, 10:50:06 PM" at bounding box center [623, 491] width 641 height 15
click at [311, 88] on span "External CMS" at bounding box center [299, 82] width 70 height 15
click at [289, 88] on span "External CMS" at bounding box center [299, 82] width 70 height 15
drag, startPoint x: 239, startPoint y: 88, endPoint x: 27, endPoint y: 87, distance: 212.0
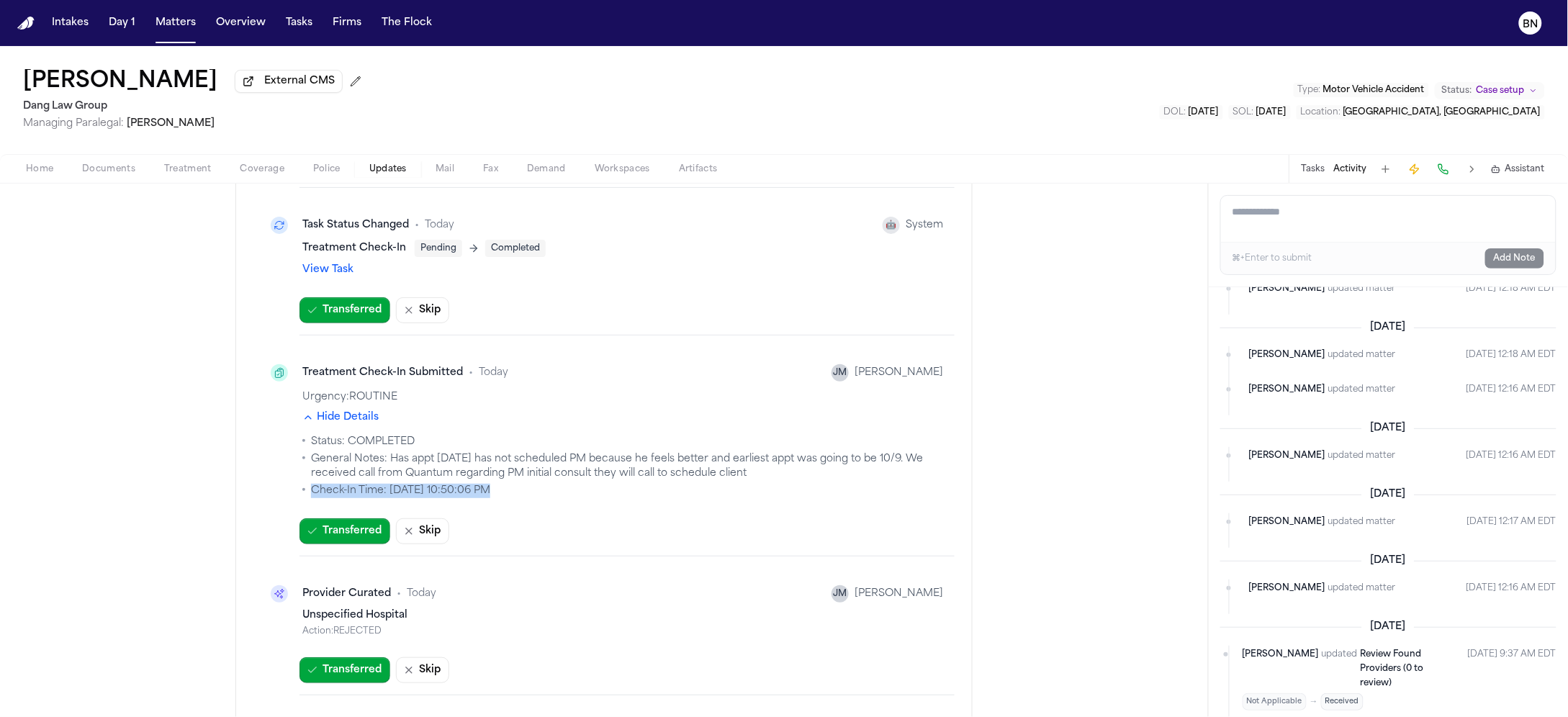
click at [27, 87] on div "Vidal Benitez Lopez External CMS" at bounding box center [195, 83] width 344 height 26
copy h1 "[PERSON_NAME]"
click at [367, 87] on button at bounding box center [356, 81] width 23 height 23
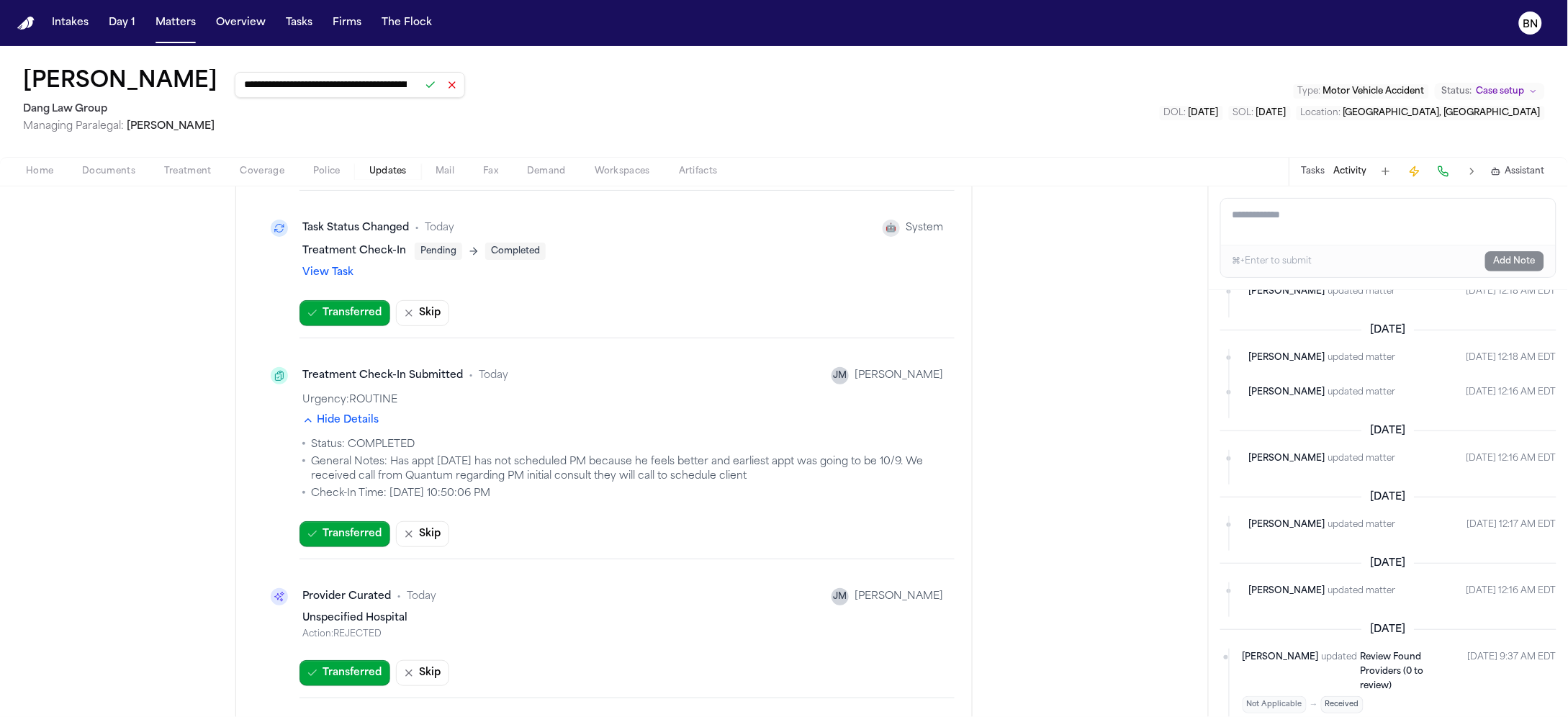
scroll to position [0, 296]
click at [441, 87] on button at bounding box center [430, 85] width 20 height 20
click at [515, 89] on div "**********" at bounding box center [784, 101] width 1568 height 110
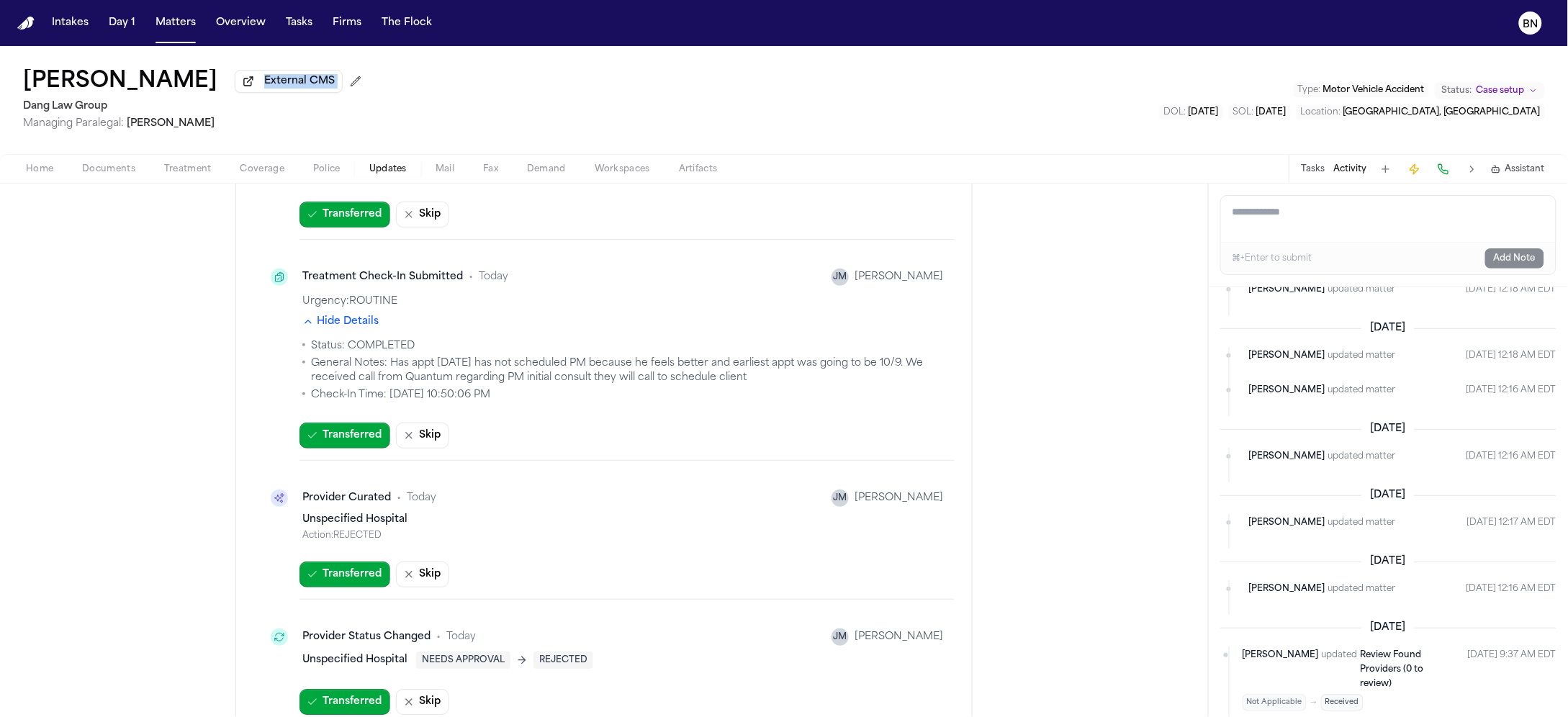
scroll to position [1706, 0]
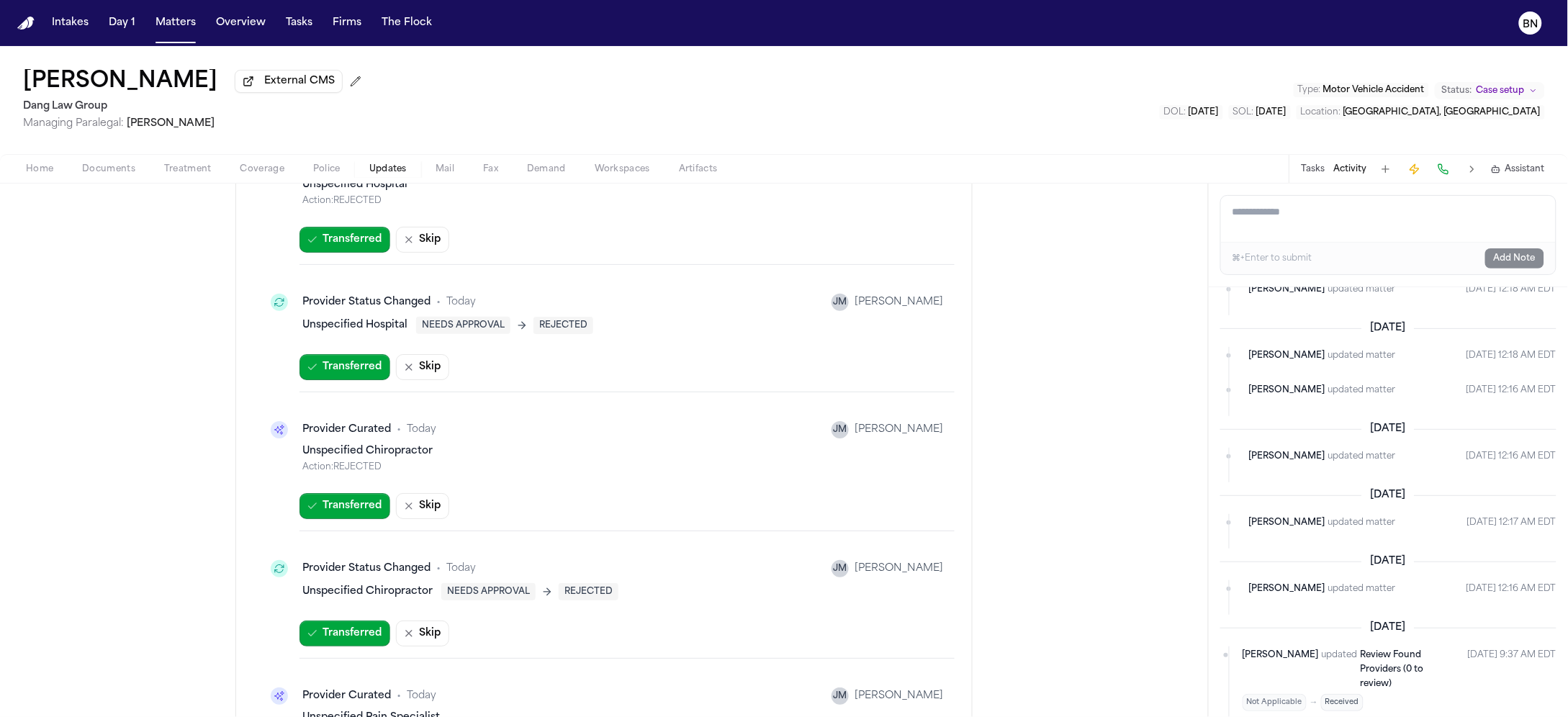
scroll to position [2000, 0]
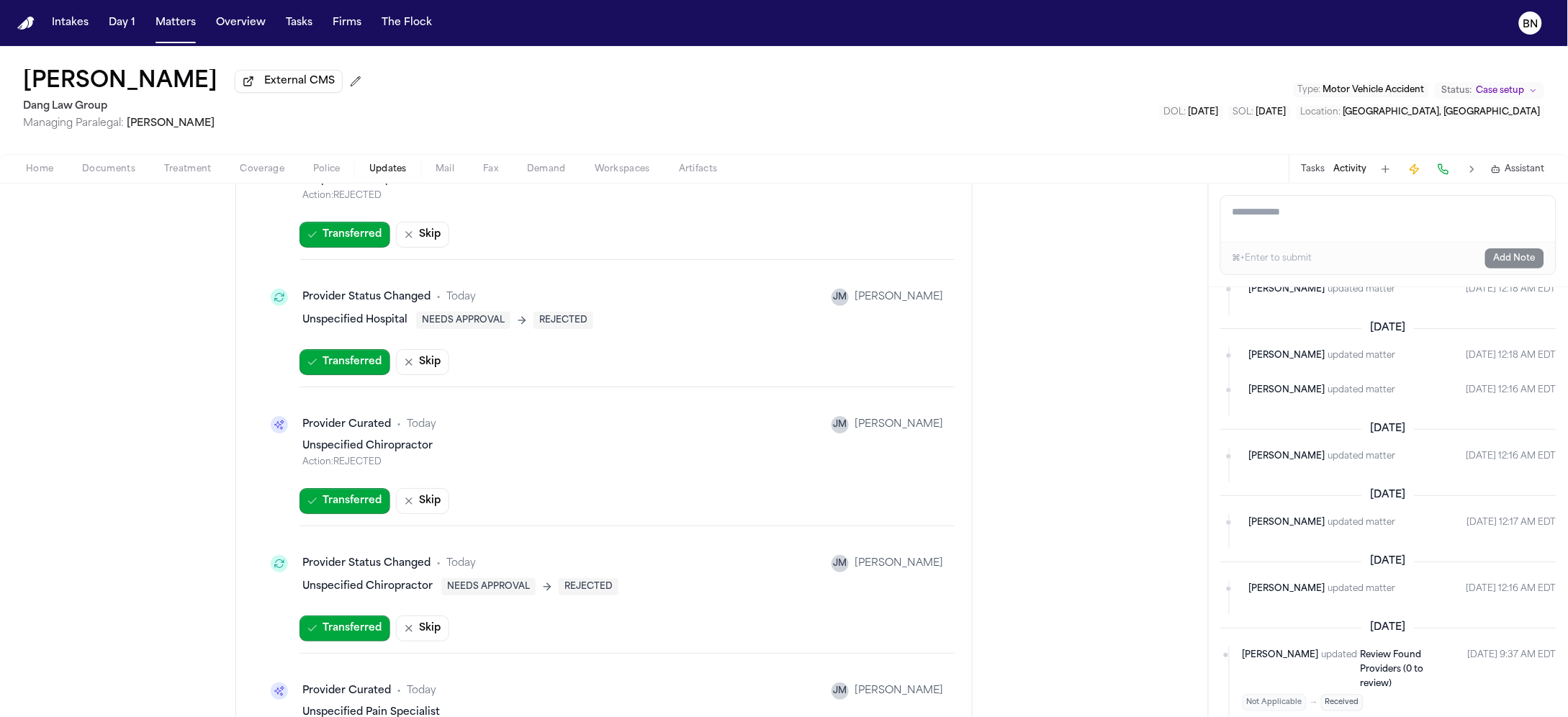
drag, startPoint x: 501, startPoint y: 395, endPoint x: 475, endPoint y: 429, distance: 42.8
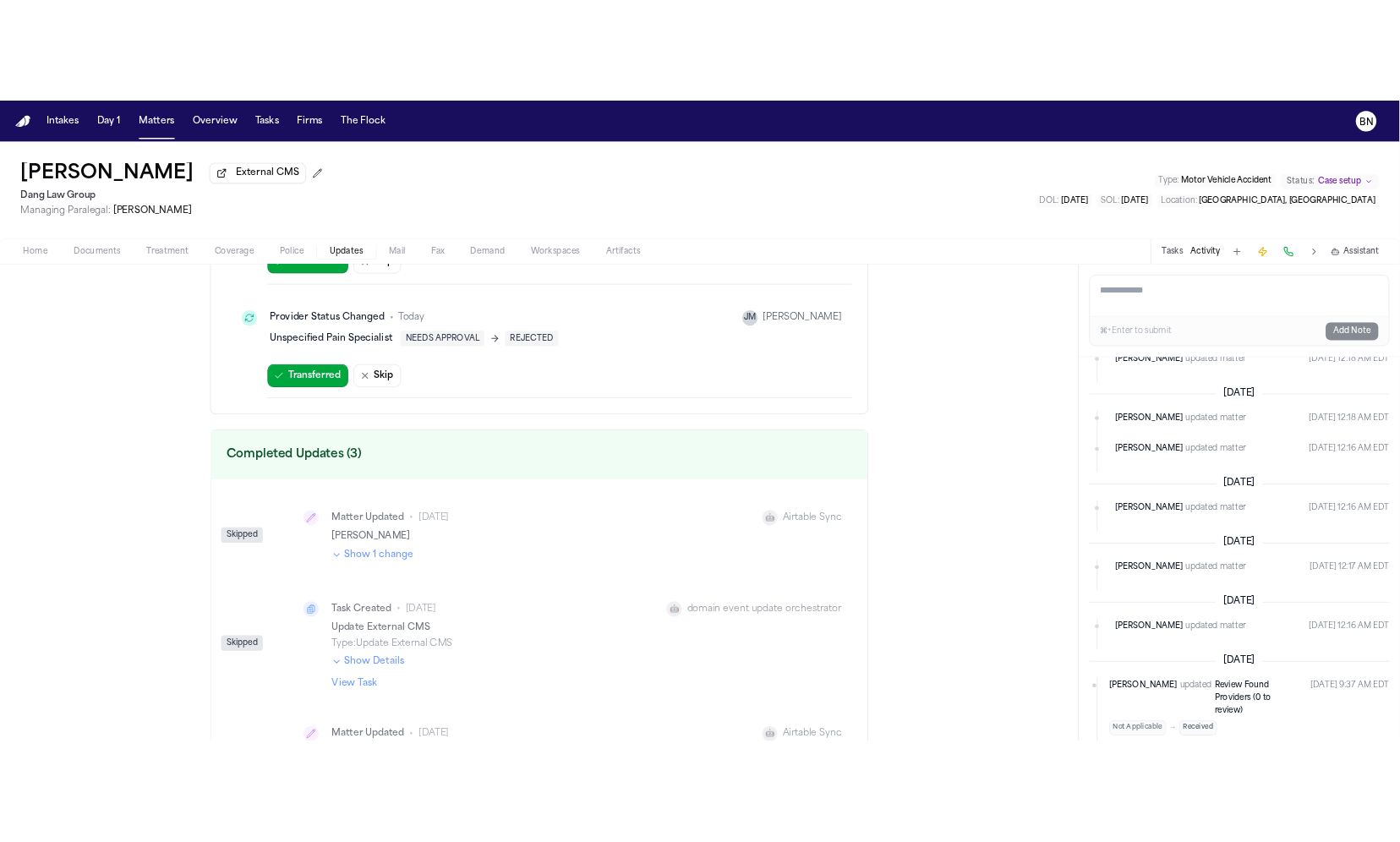
scroll to position [3125, 0]
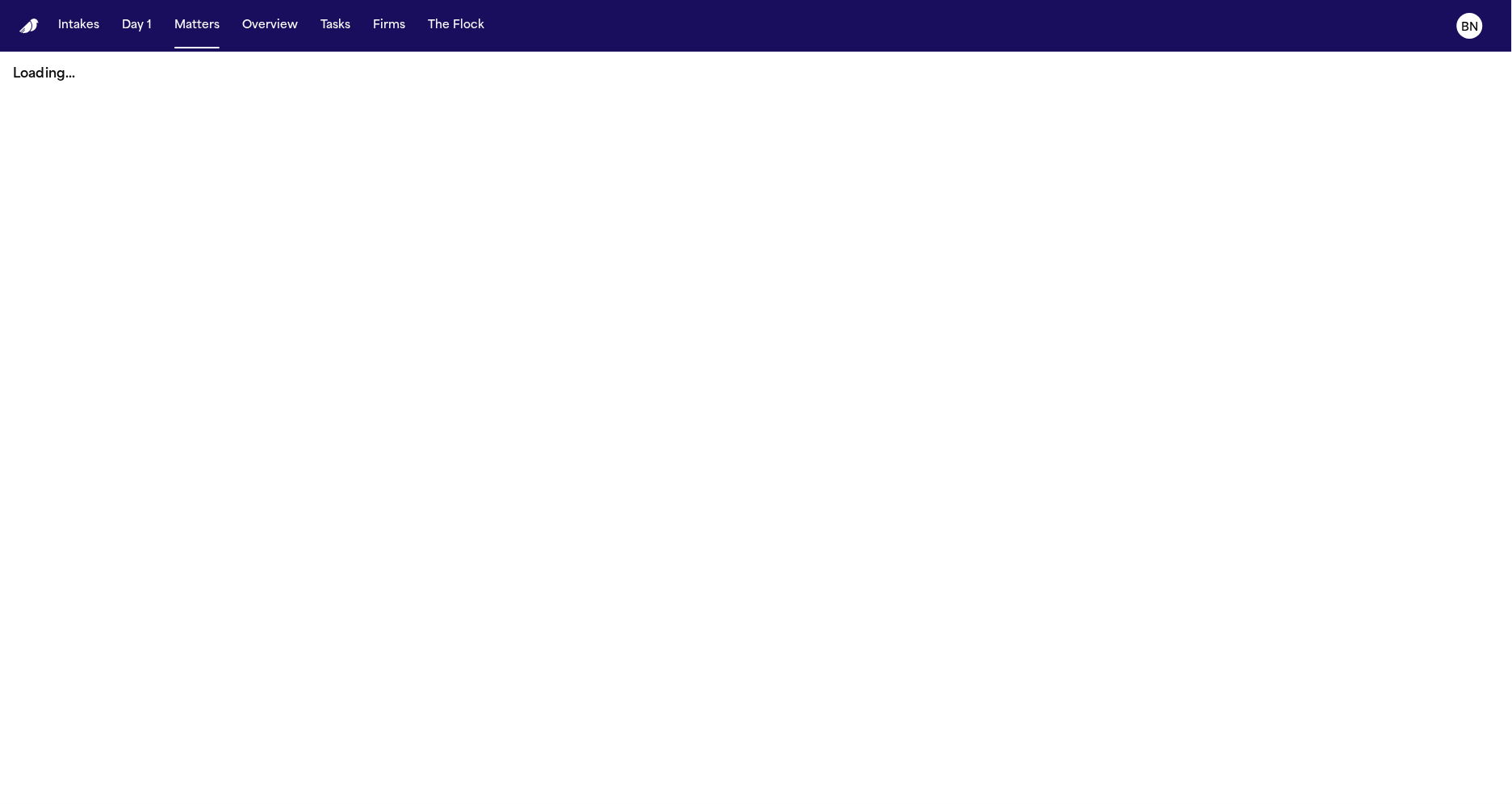
click at [97, 31] on button "Intakes" at bounding box center [78, 26] width 54 height 29
click at [87, 30] on button "Intakes" at bounding box center [78, 26] width 54 height 29
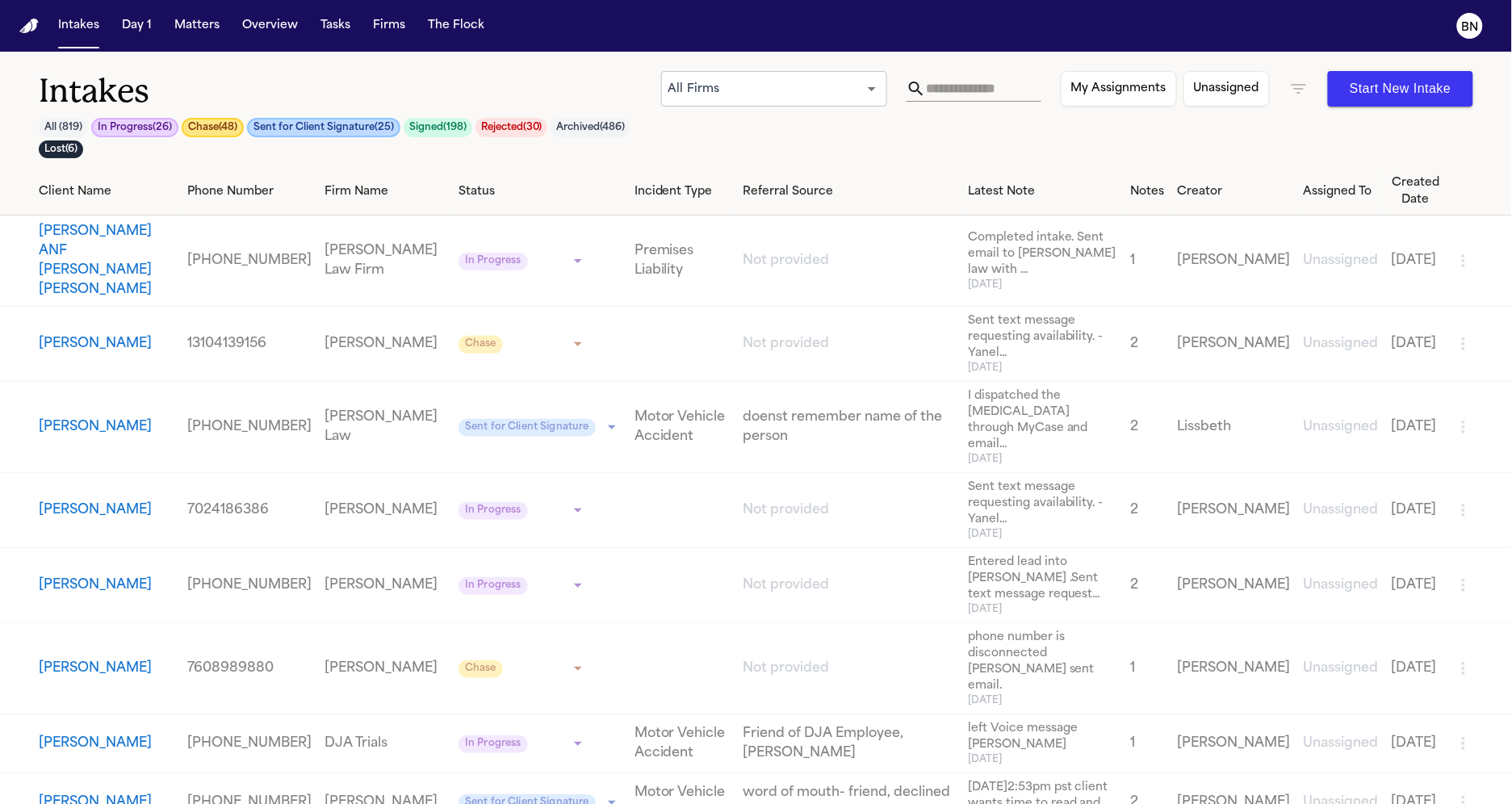
click at [942, 88] on input "text" at bounding box center [984, 89] width 116 height 26
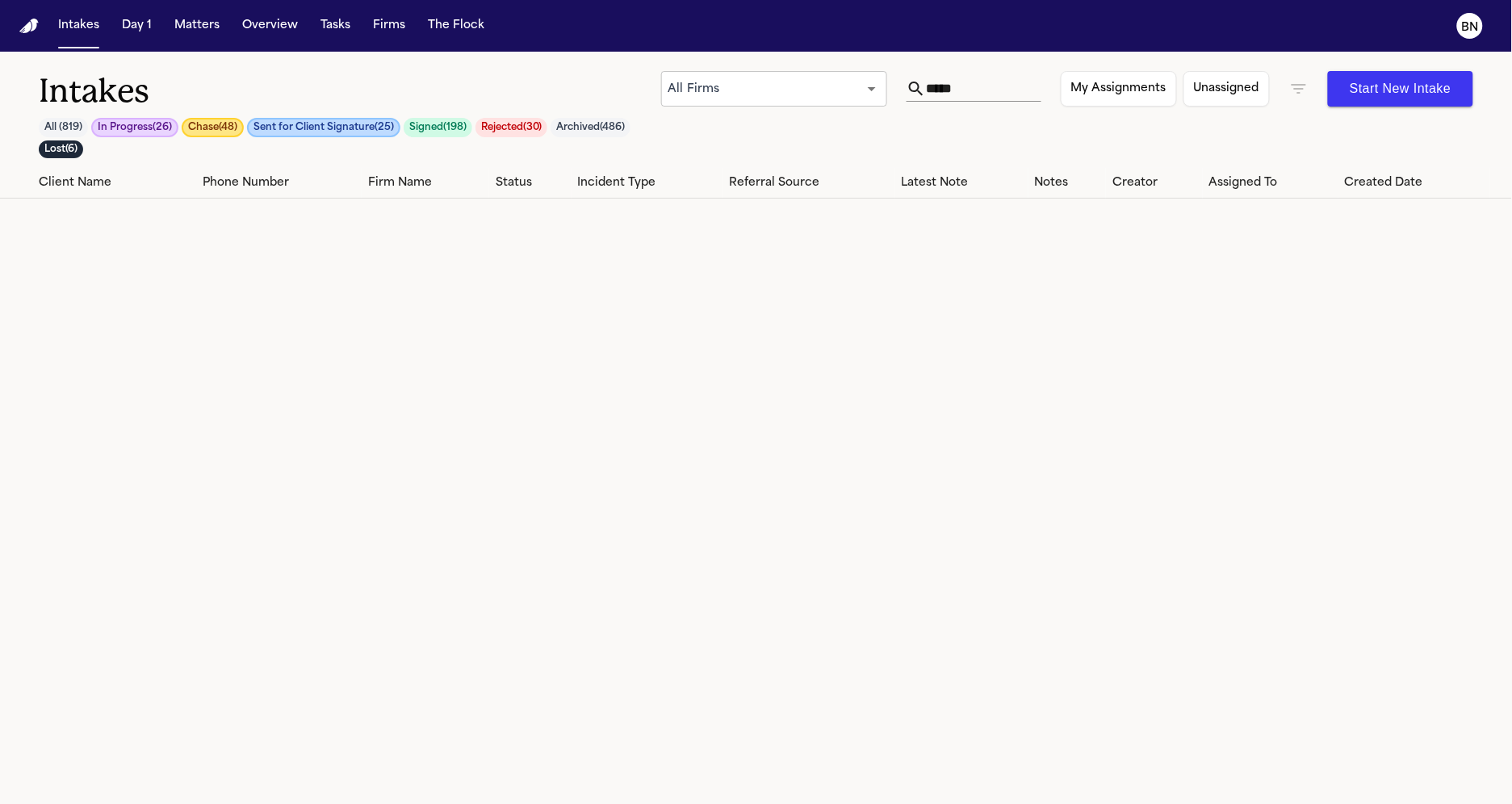
click at [1304, 83] on icon "button" at bounding box center [1298, 88] width 19 height 19
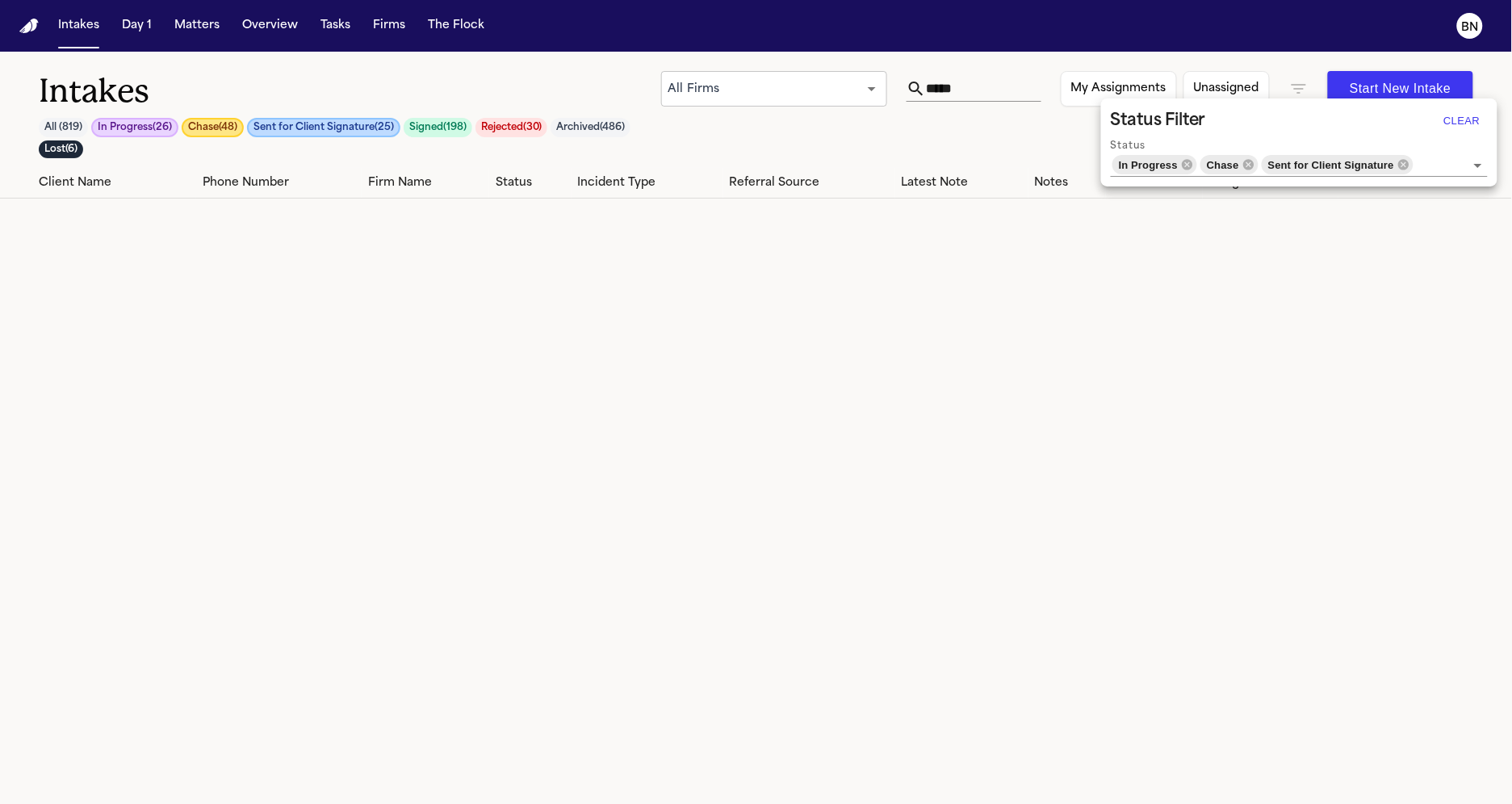
click at [1456, 125] on button "Clear" at bounding box center [1462, 121] width 51 height 26
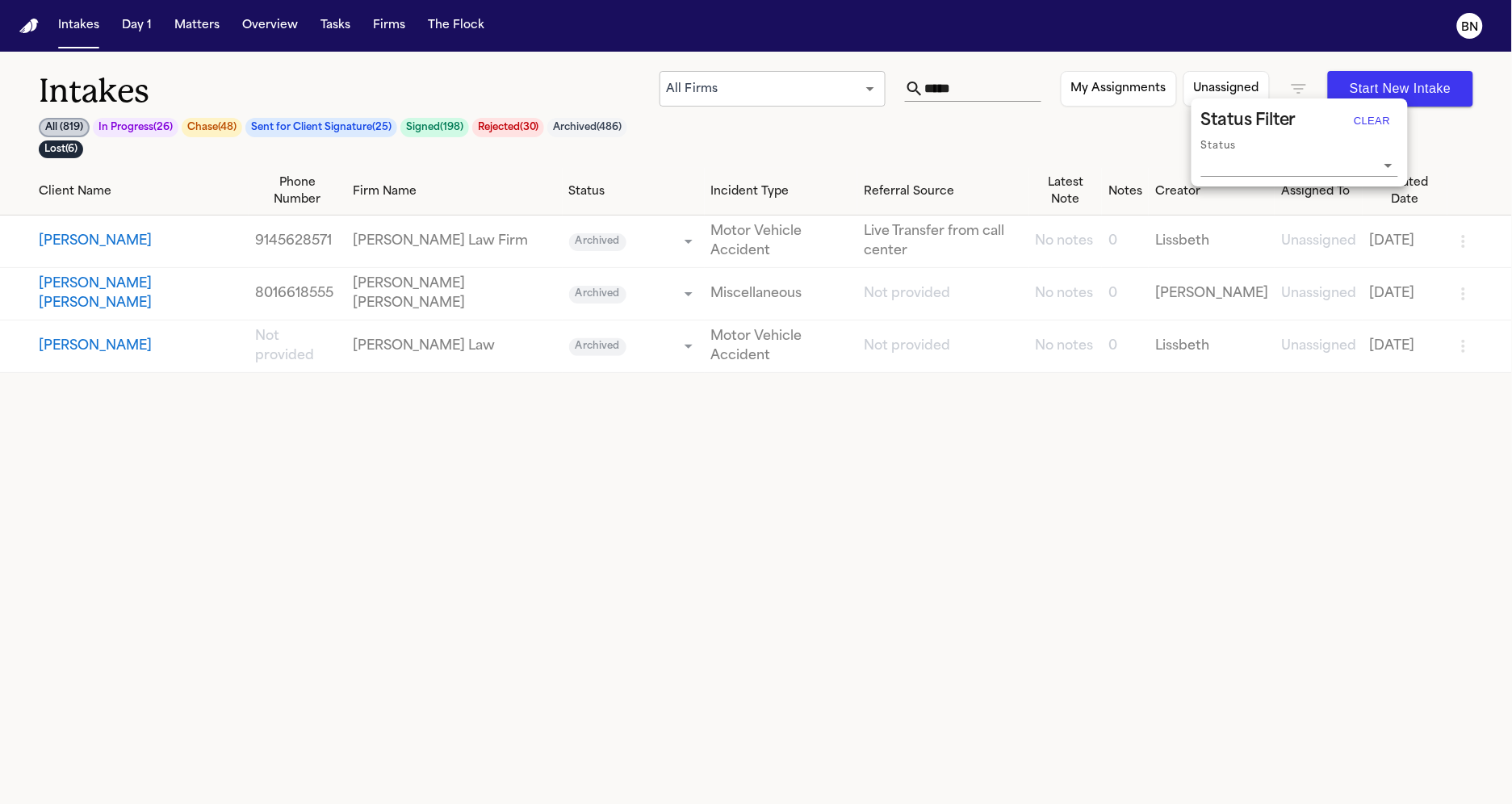
click at [915, 154] on div at bounding box center [756, 402] width 1512 height 804
click at [981, 90] on input "*****" at bounding box center [983, 89] width 117 height 26
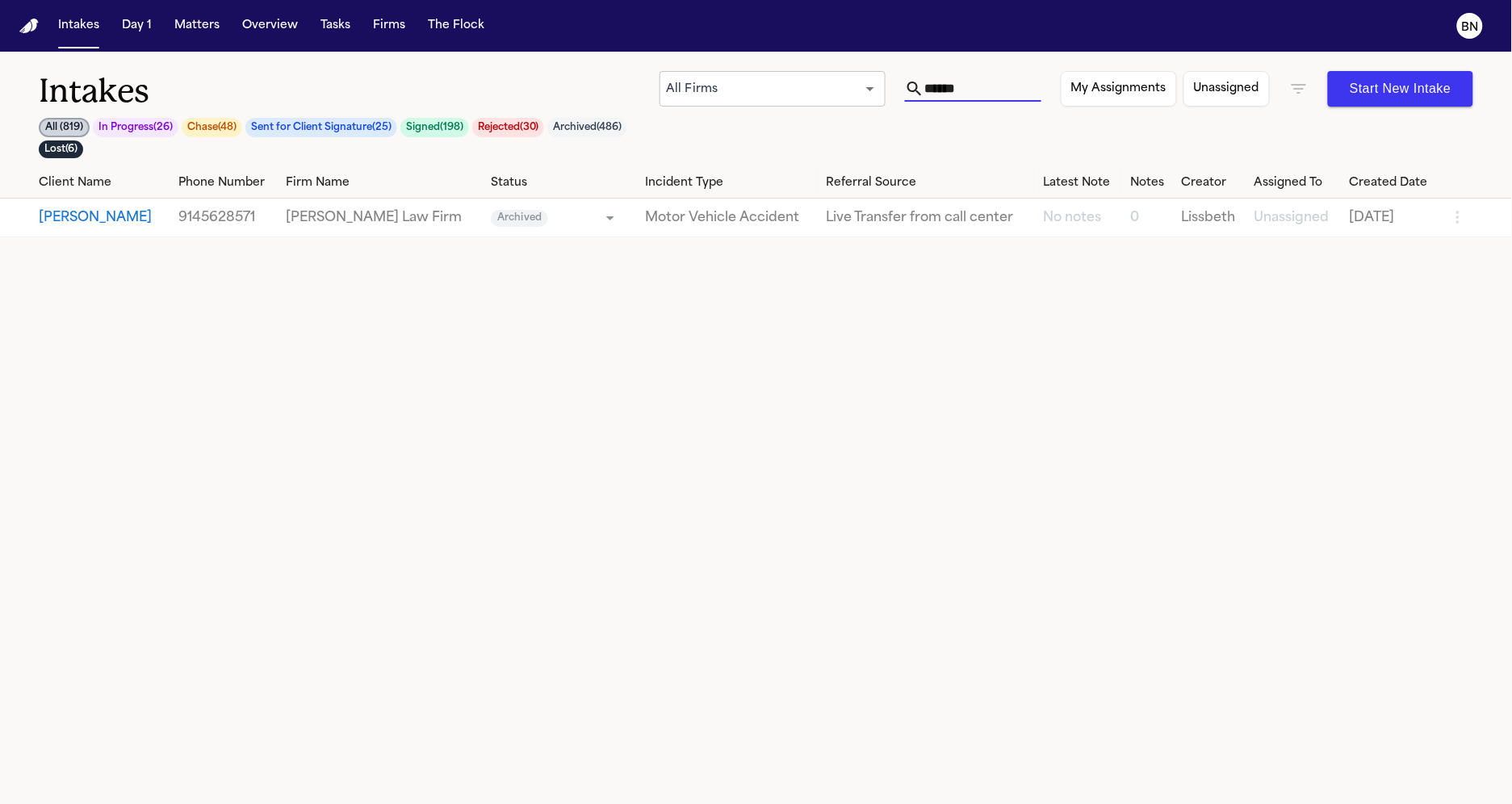
type input "******"
click at [378, 26] on button "Firms" at bounding box center [389, 26] width 45 height 29
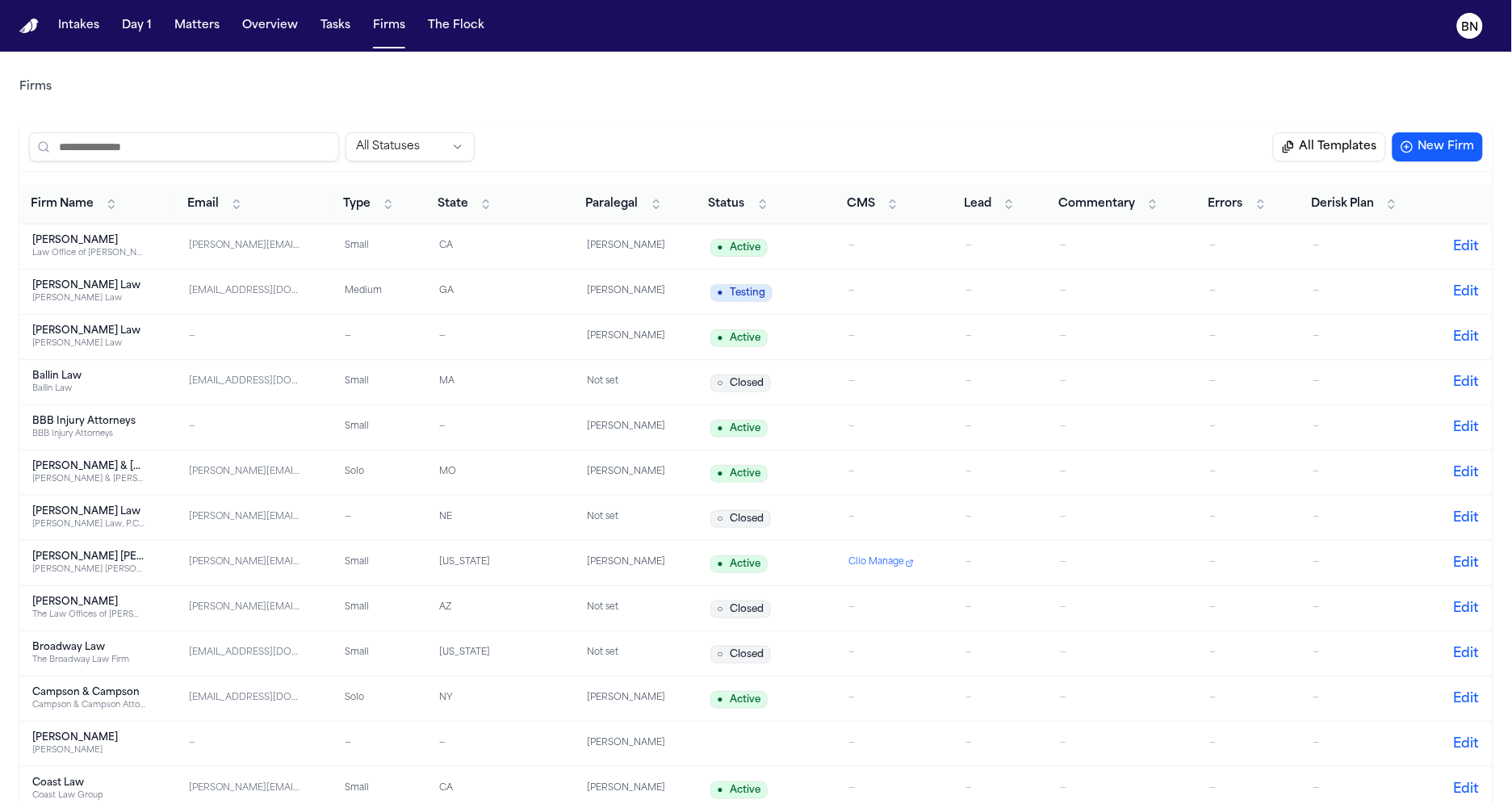
click at [295, 138] on input "search" at bounding box center [184, 147] width 310 height 29
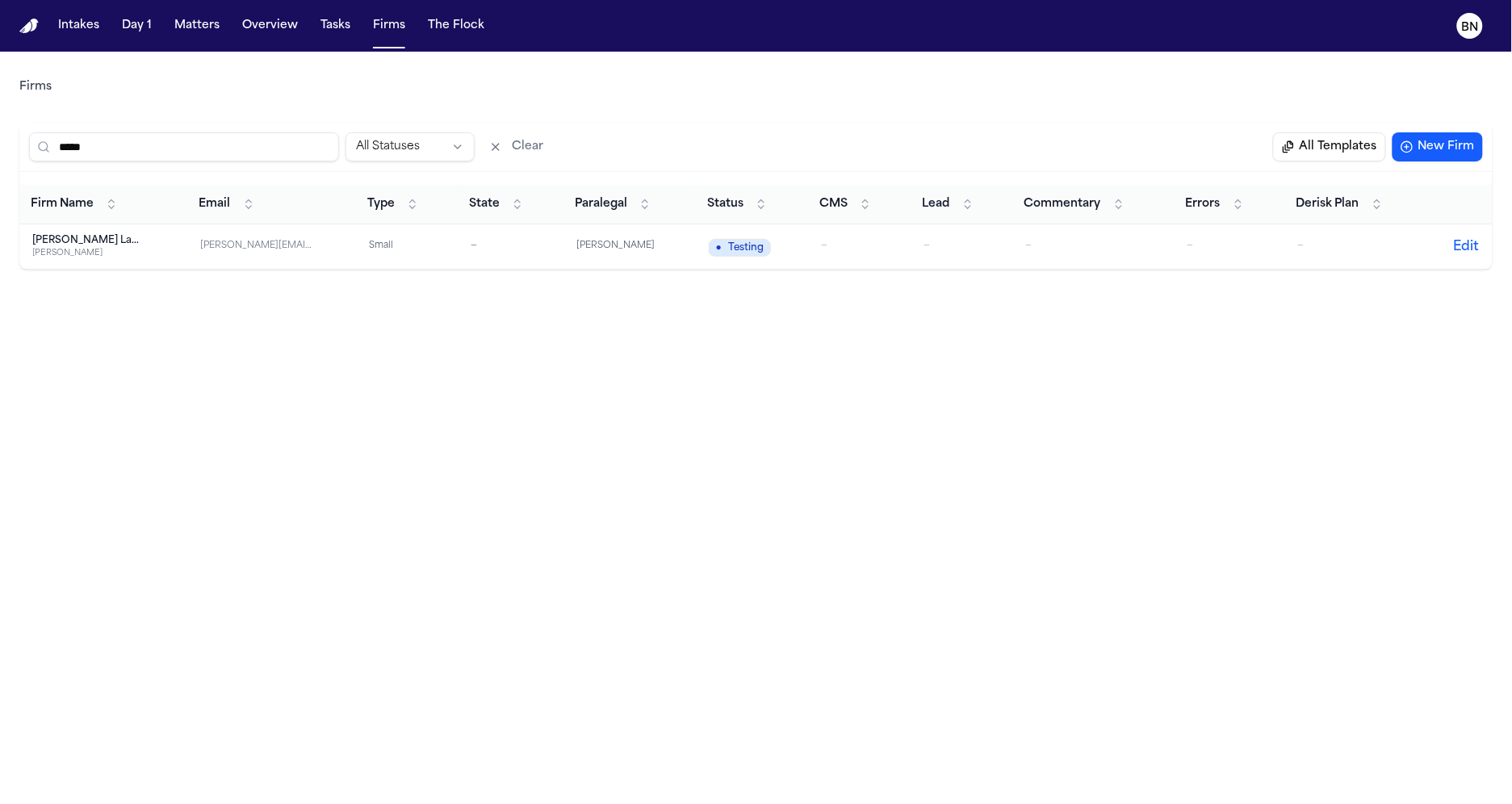
type input "*****"
click at [889, 234] on td "—" at bounding box center [859, 247] width 103 height 45
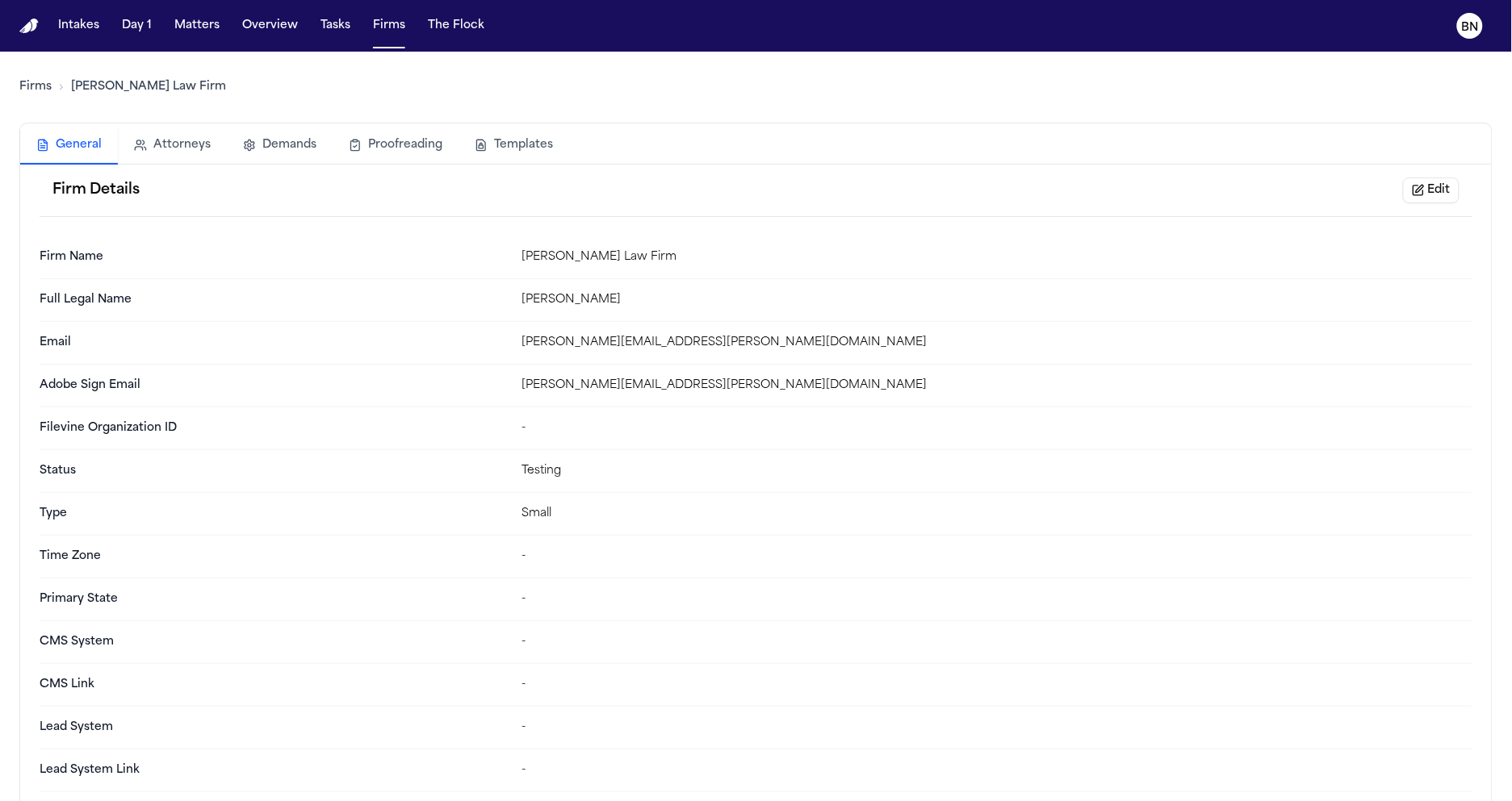
click at [1445, 187] on button "Edit" at bounding box center [1431, 191] width 57 height 26
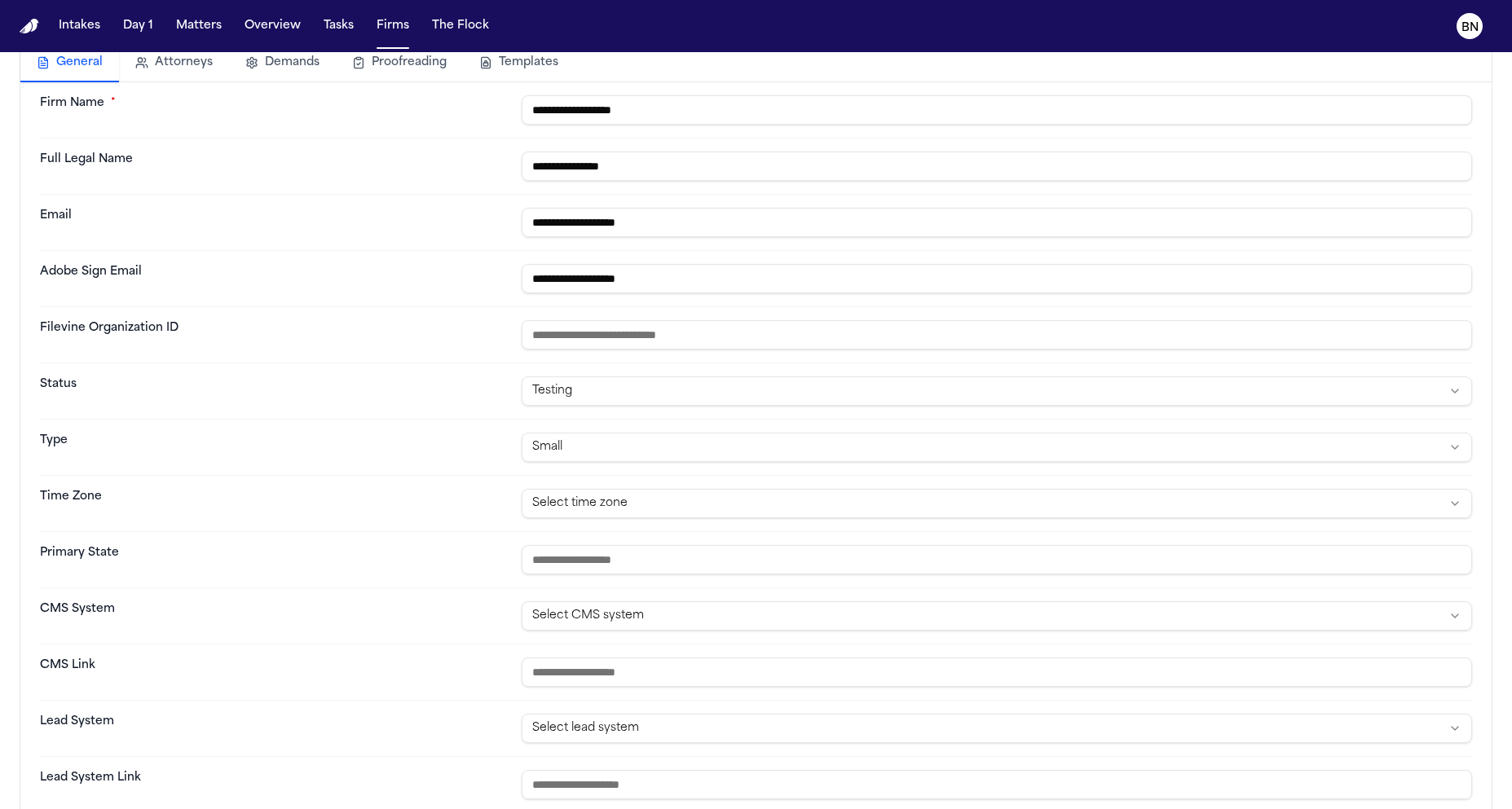
scroll to position [90, 0]
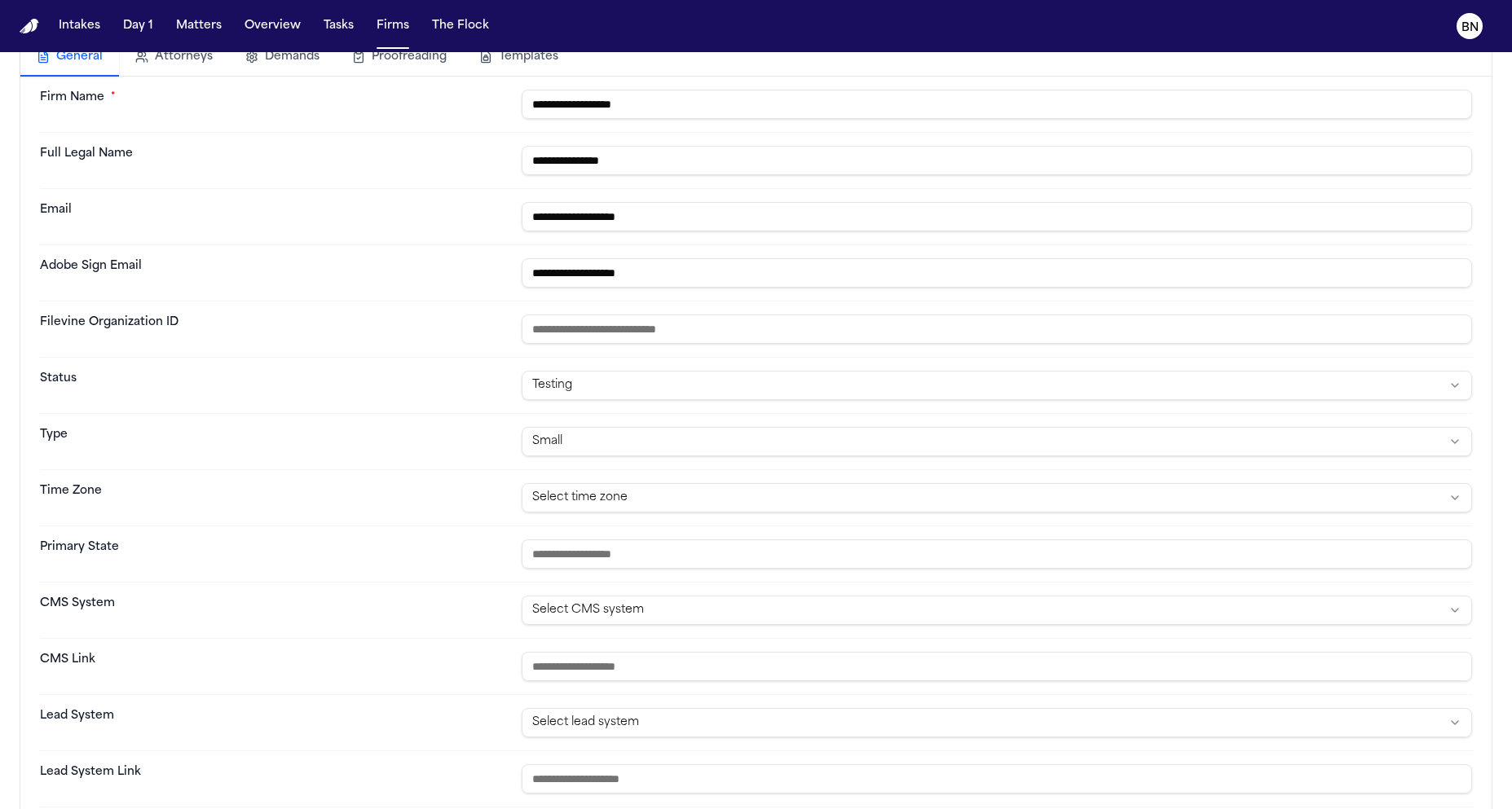
click at [640, 622] on html "**********" at bounding box center [756, 404] width 1512 height 809
click at [429, 583] on html "**********" at bounding box center [756, 404] width 1512 height 809
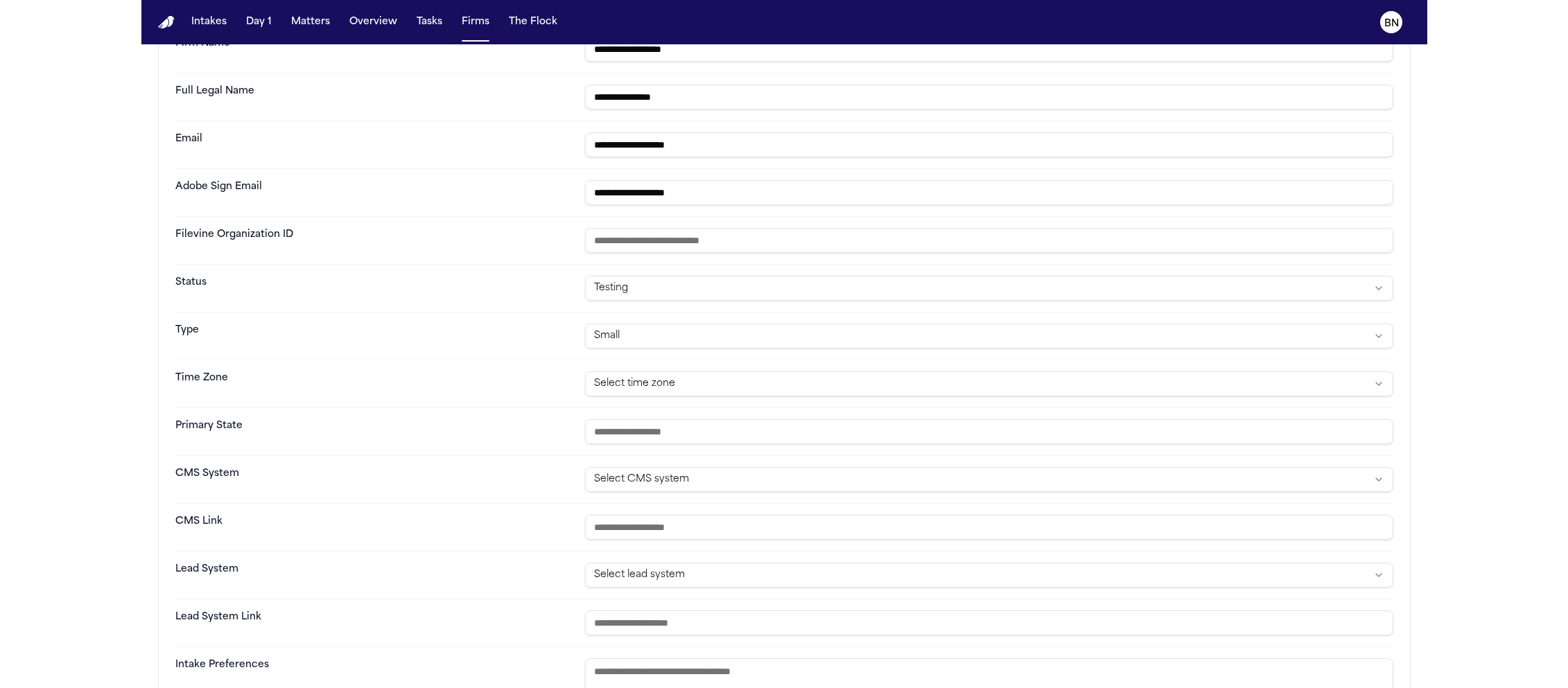
scroll to position [0, 0]
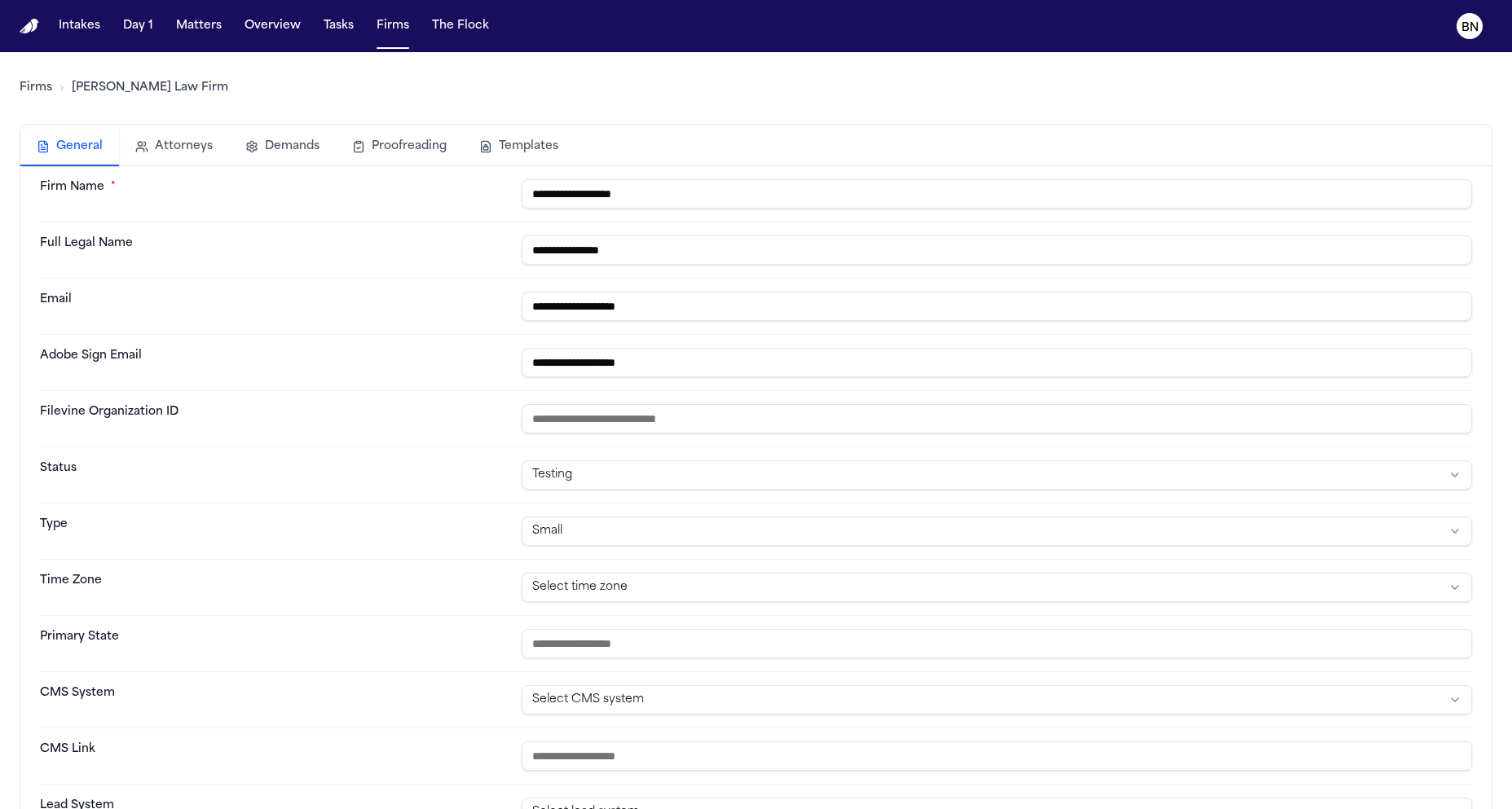
click at [495, 171] on div "**********" at bounding box center [756, 194] width 1432 height 56
click at [465, 172] on div "**********" at bounding box center [756, 194] width 1432 height 56
drag, startPoint x: 433, startPoint y: 180, endPoint x: 180, endPoint y: 112, distance: 262.0
click at [335, 186] on dt "Firm Name *" at bounding box center [274, 194] width 469 height 30
click at [45, 85] on link "Firms" at bounding box center [35, 88] width 32 height 17
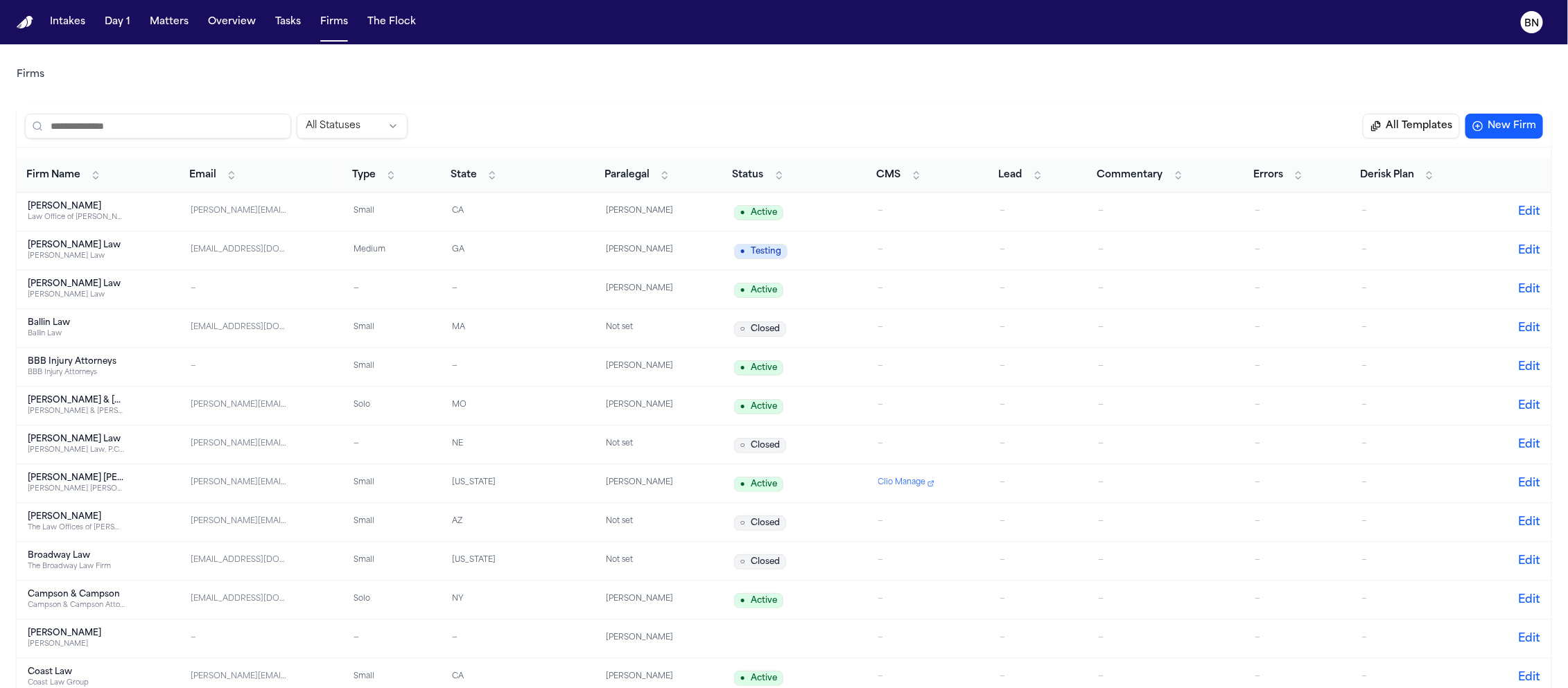
click at [911, 483] on span "Clio Manage" at bounding box center [902, 483] width 48 height 12
click at [639, 176] on span "Paralegal" at bounding box center [627, 176] width 45 height 14
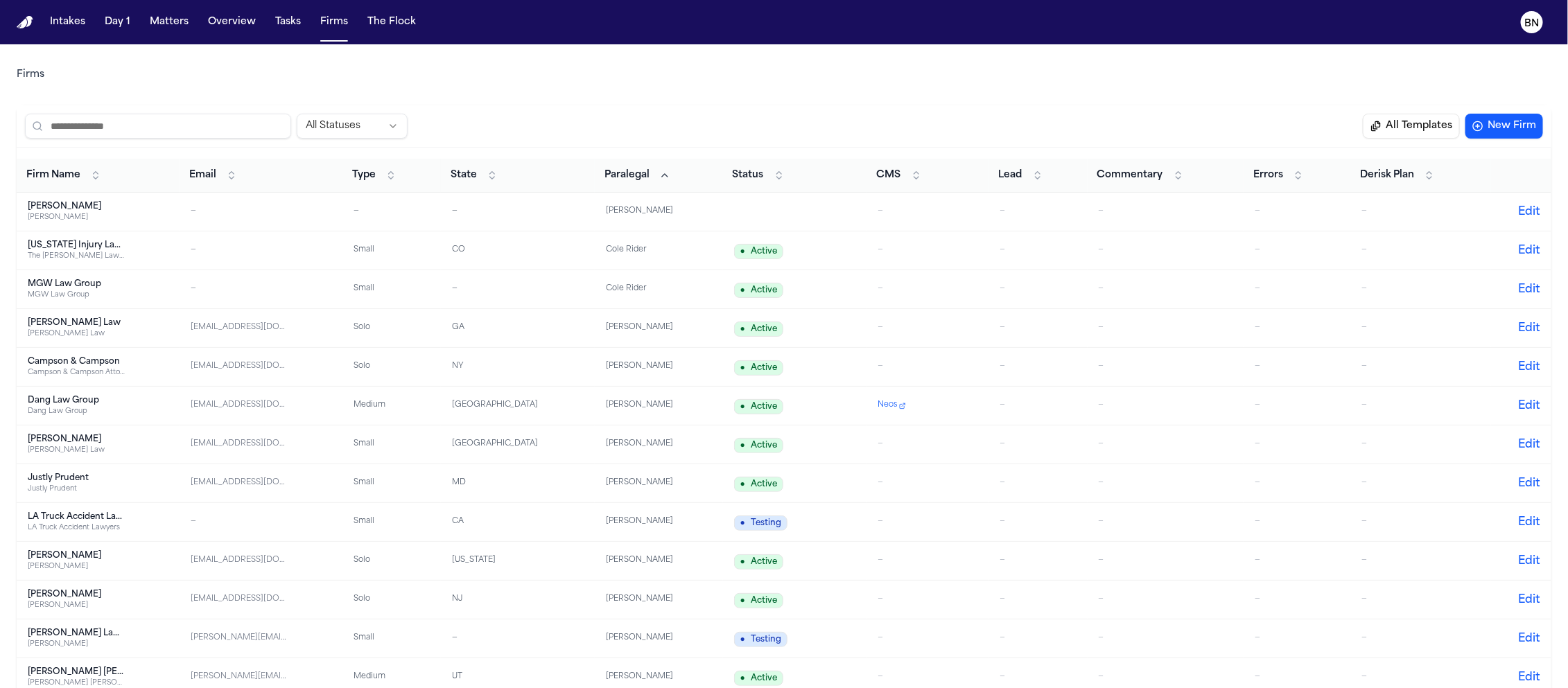
click at [639, 176] on span "Paralegal" at bounding box center [627, 176] width 45 height 14
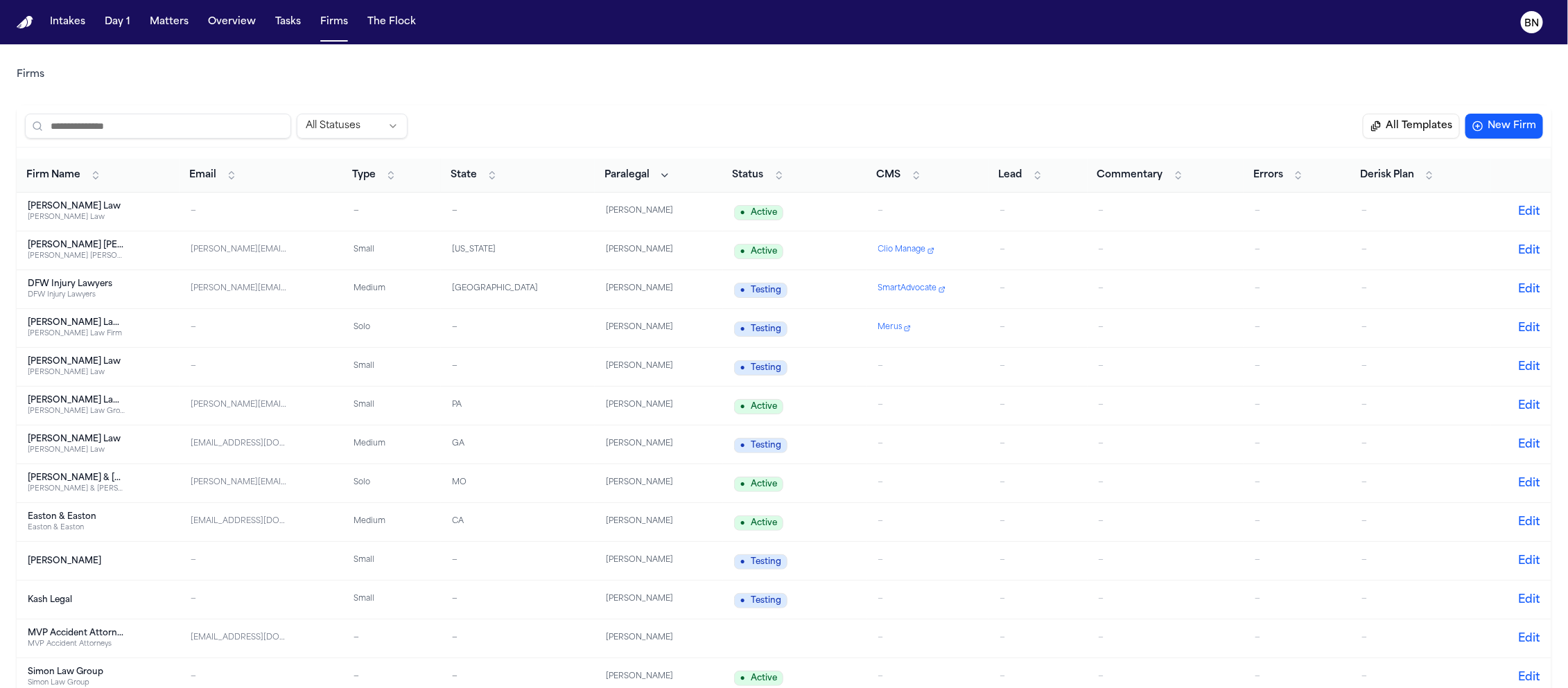
click at [638, 182] on span "Paralegal" at bounding box center [627, 176] width 45 height 14
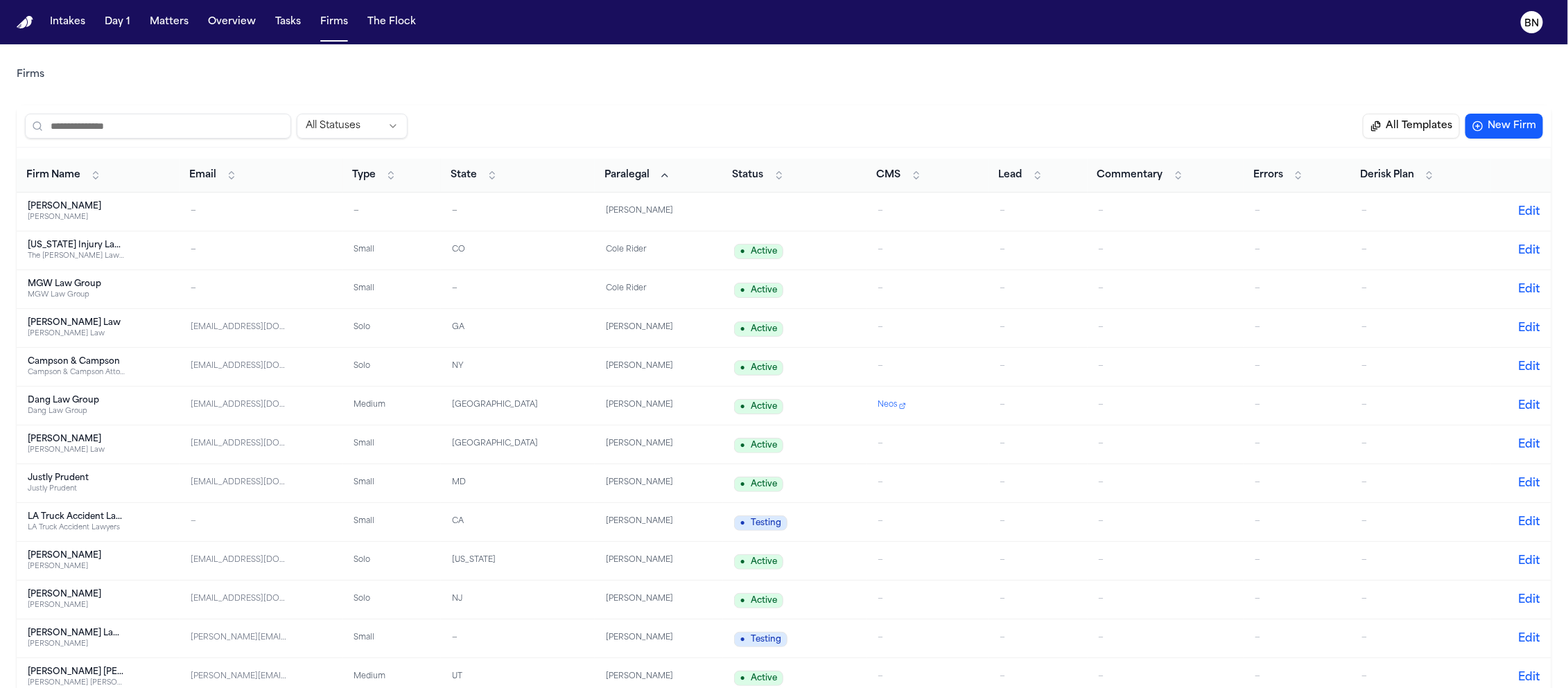
click at [638, 182] on span "Paralegal" at bounding box center [627, 176] width 45 height 14
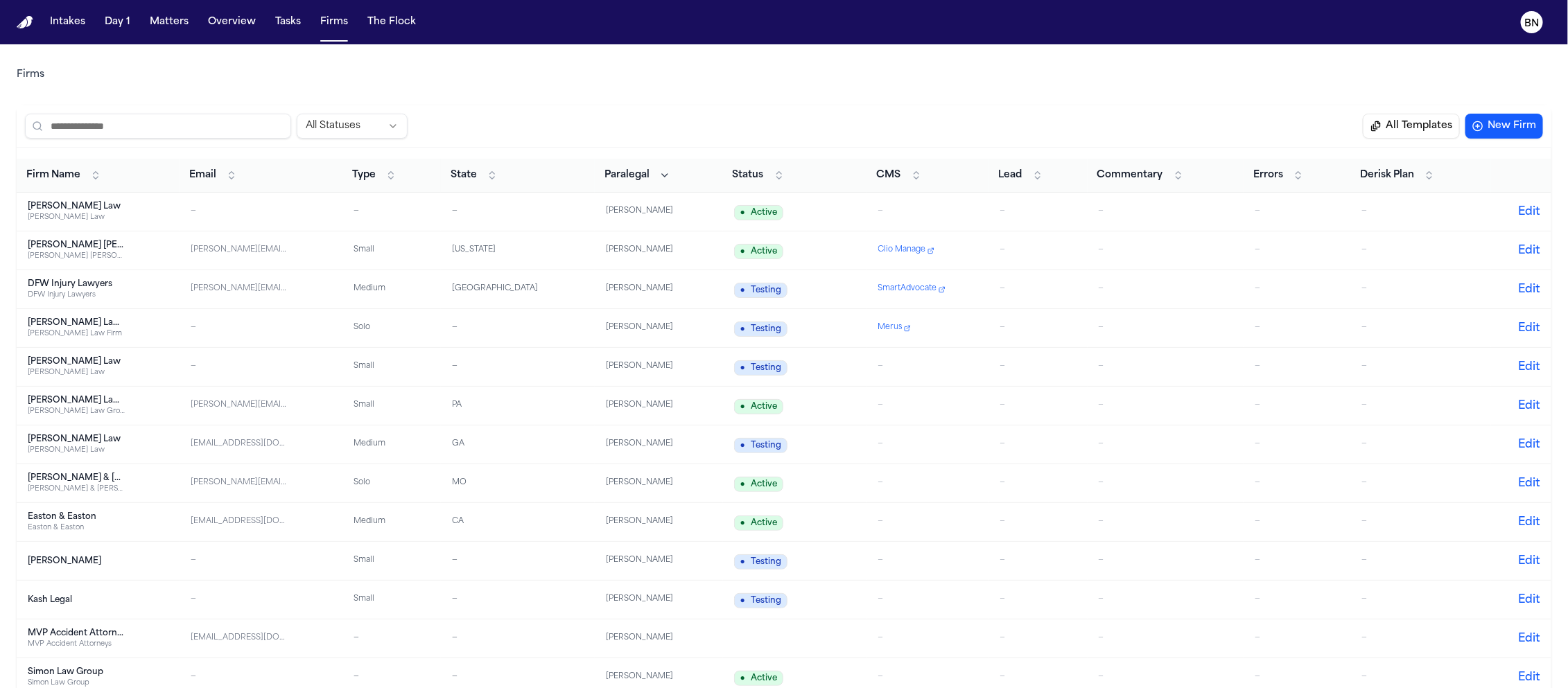
click at [623, 168] on button "Paralegal" at bounding box center [637, 176] width 80 height 22
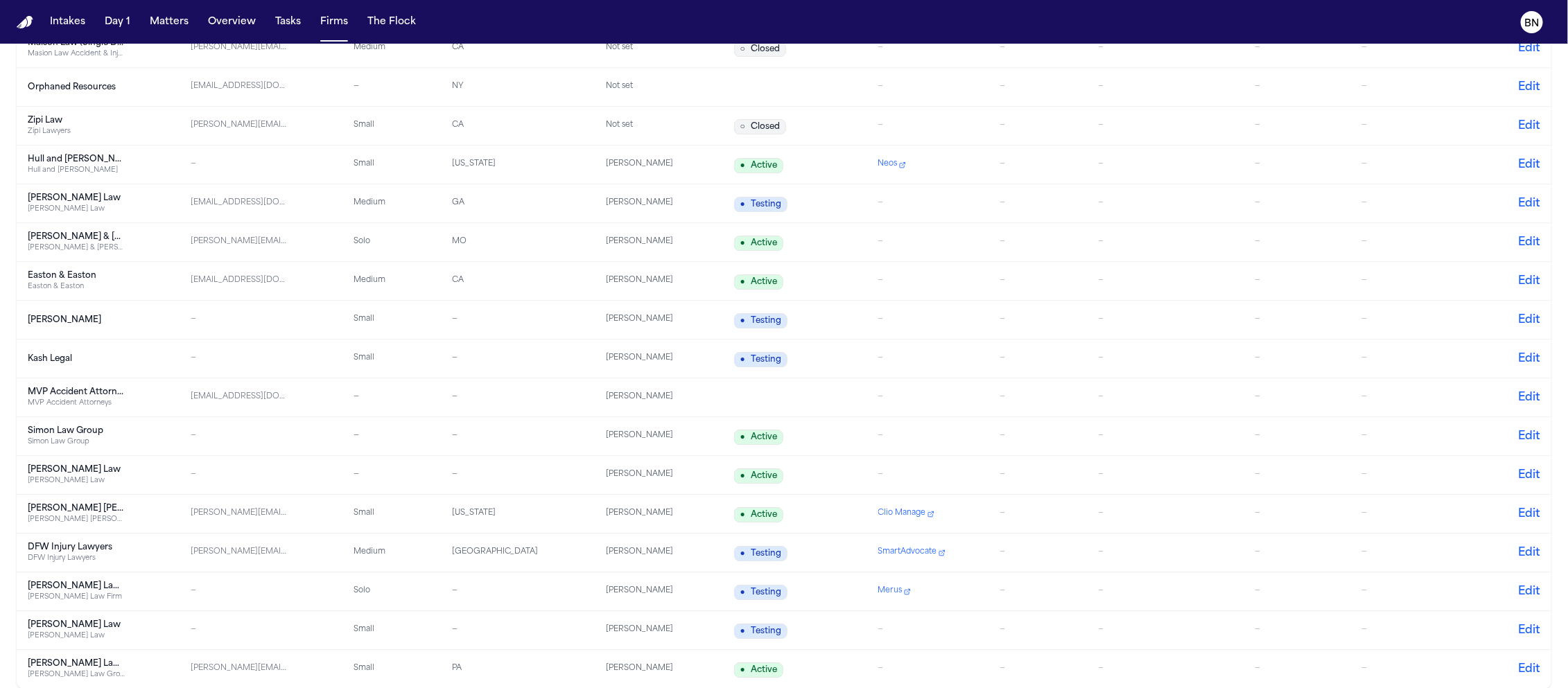
scroll to position [2489, 0]
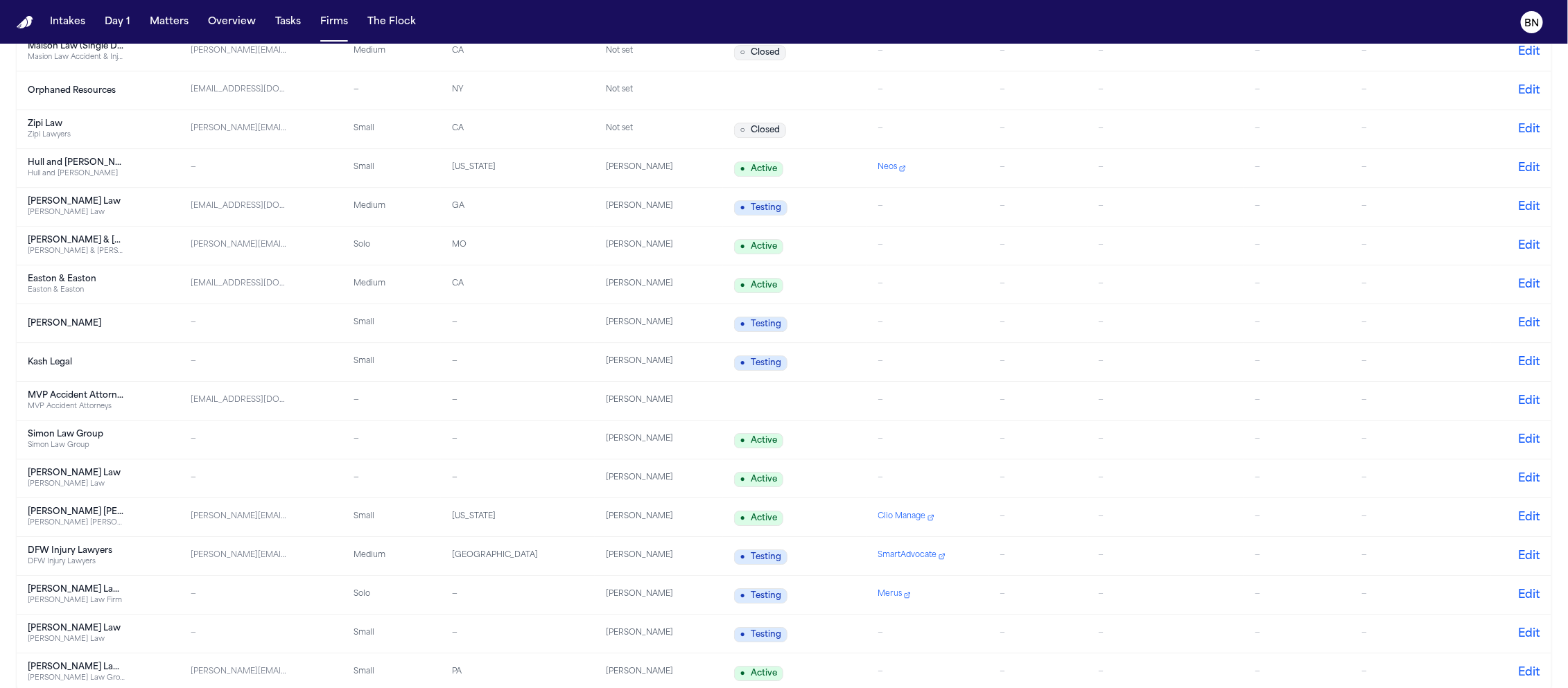
click at [520, 393] on td "—" at bounding box center [518, 401] width 154 height 39
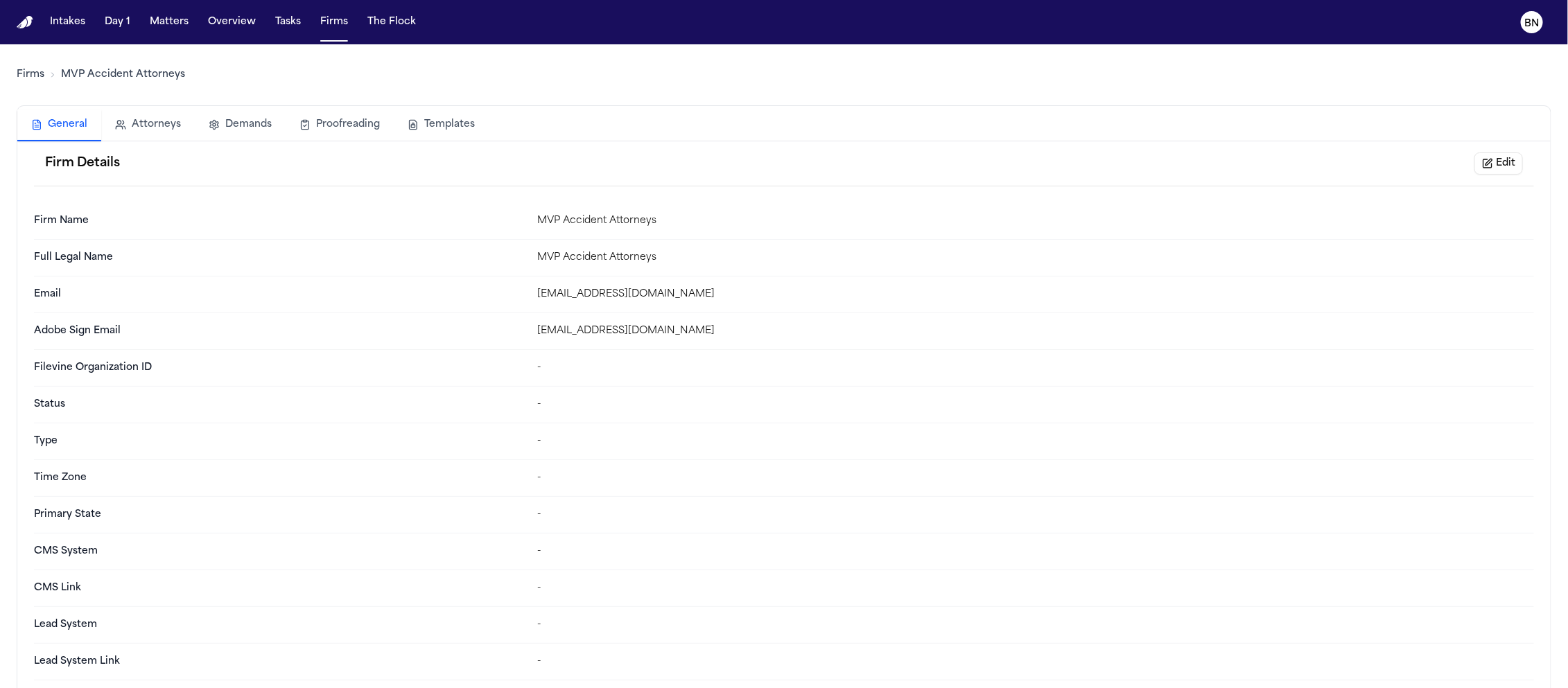
click at [1297, 164] on button "Edit" at bounding box center [1499, 164] width 49 height 22
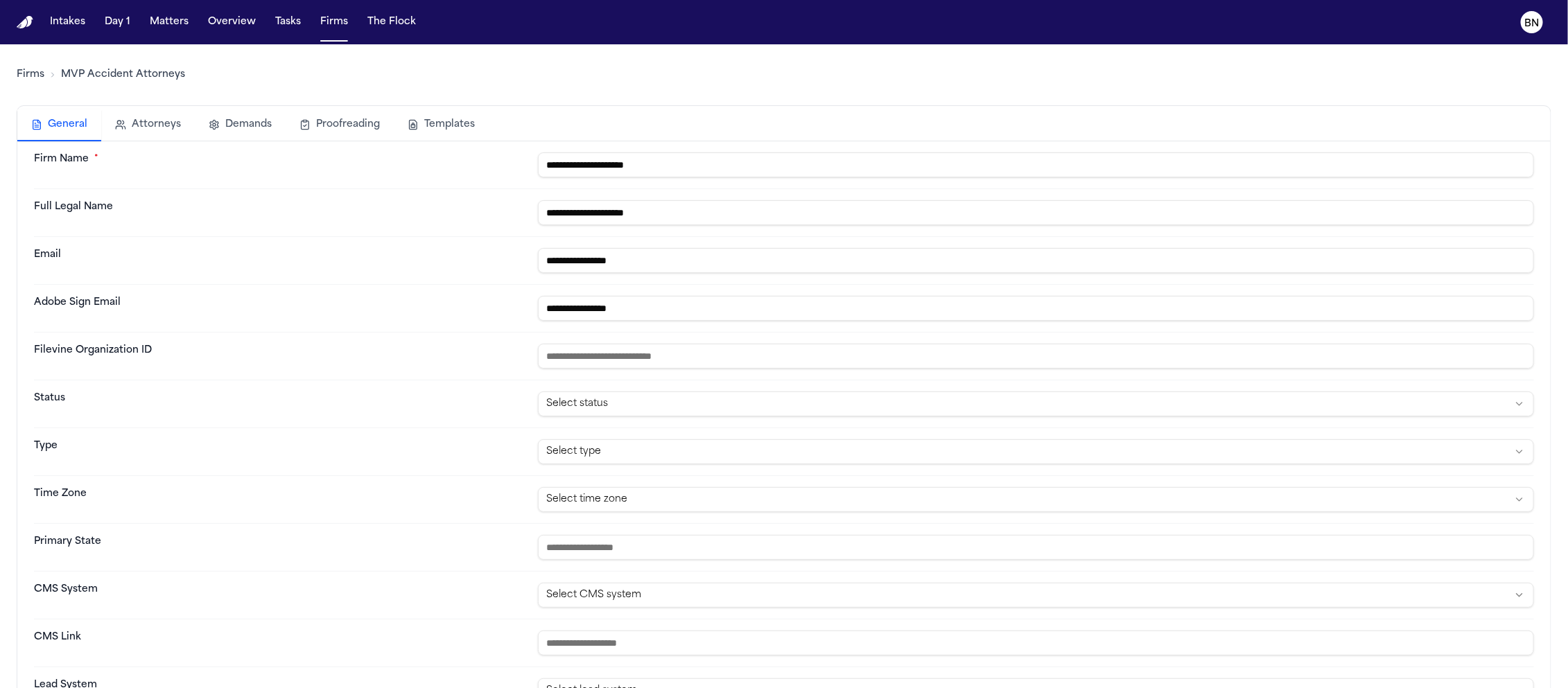
click at [681, 411] on html "**********" at bounding box center [784, 344] width 1568 height 688
select select "******"
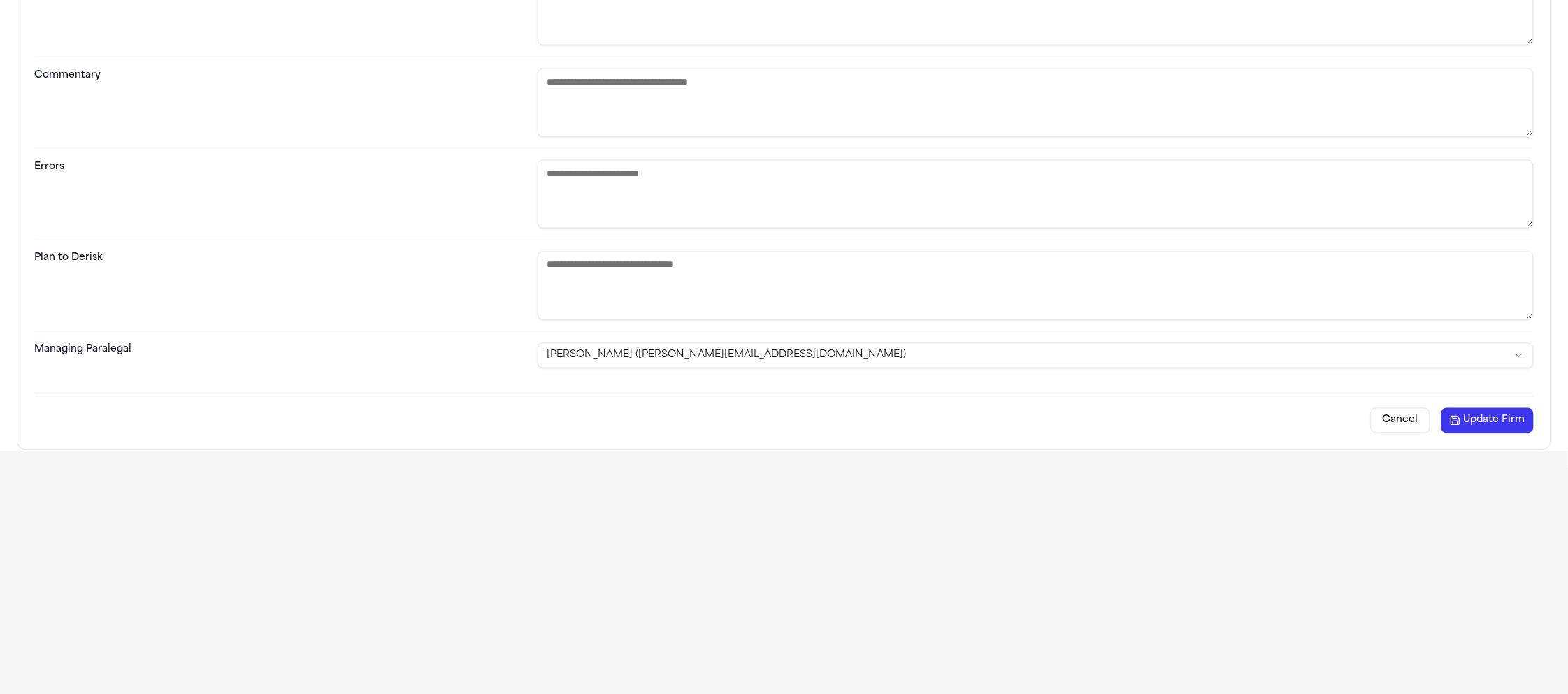
scroll to position [302, 0]
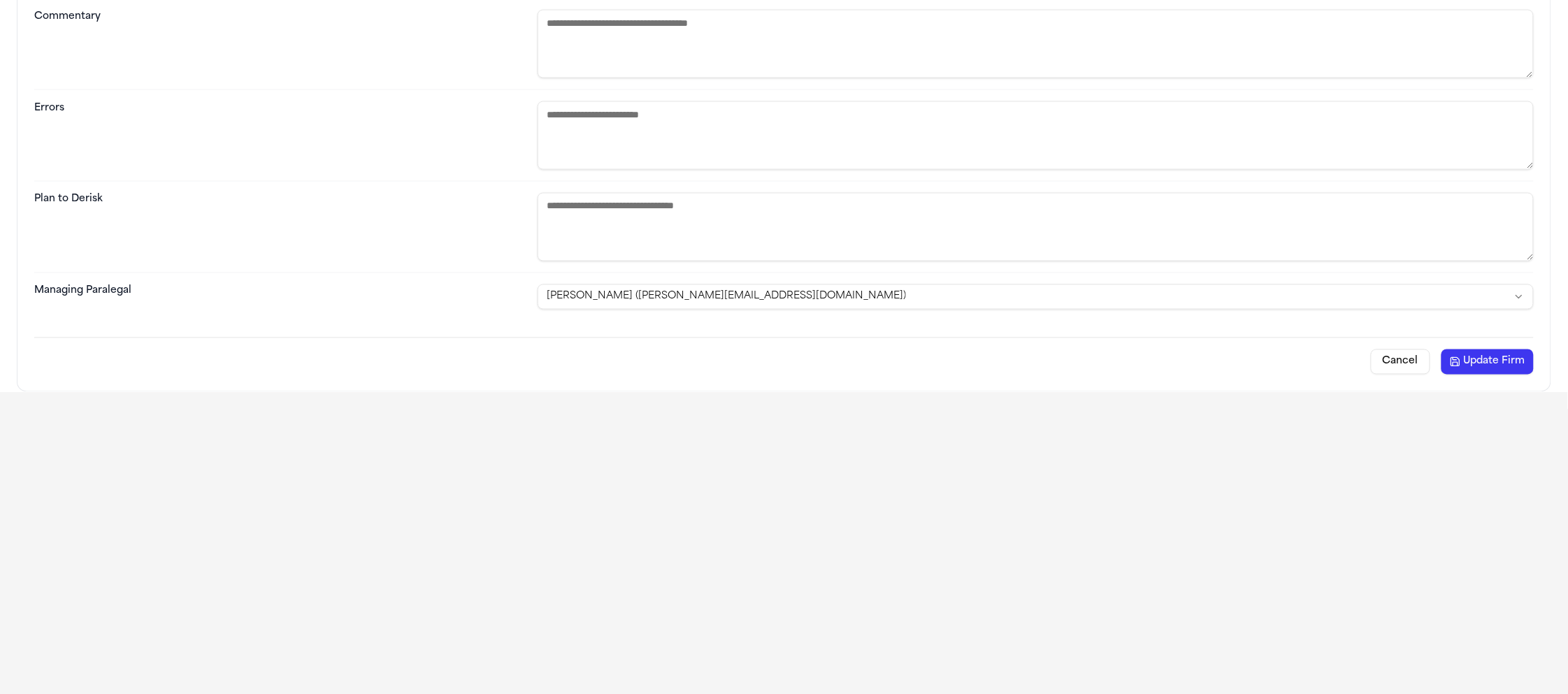
click at [1308, 350] on button "Update Firm" at bounding box center [1488, 362] width 92 height 25
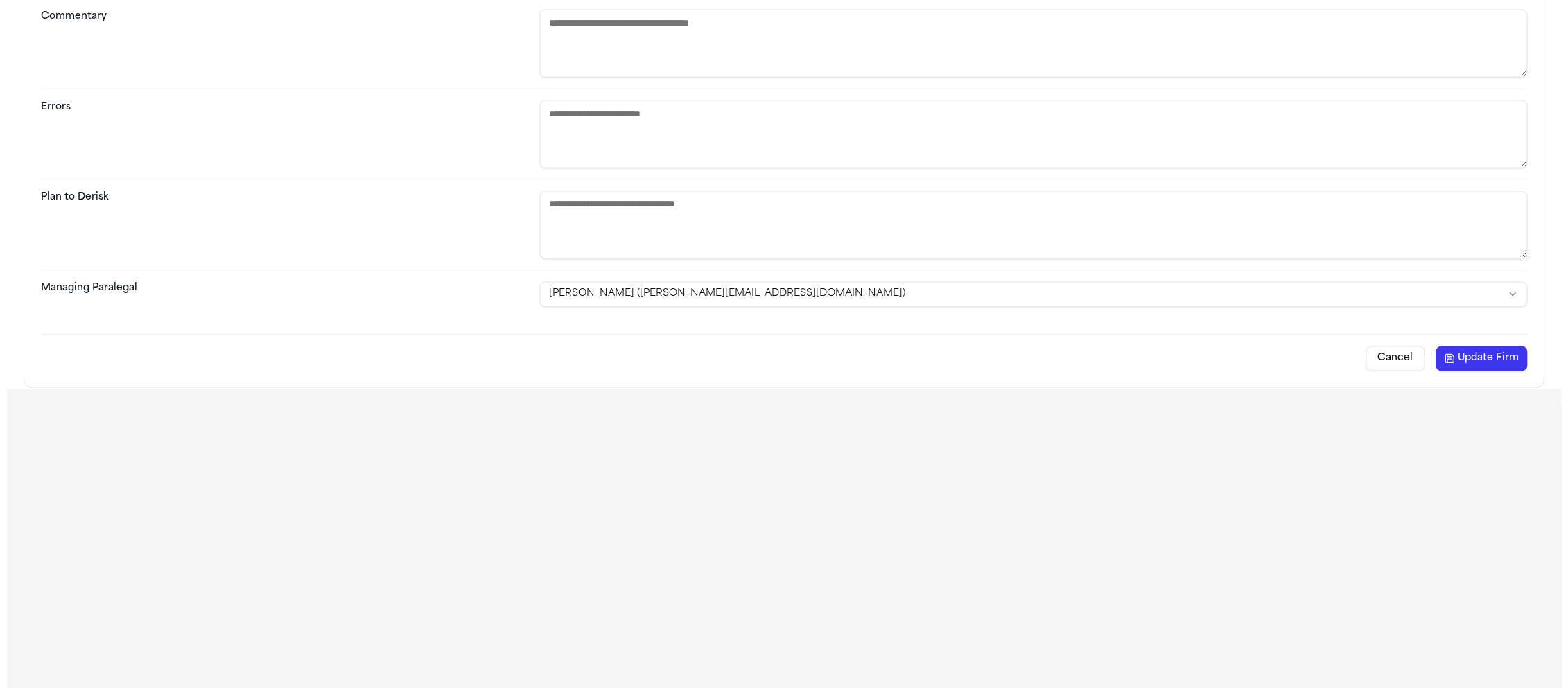
scroll to position [0, 0]
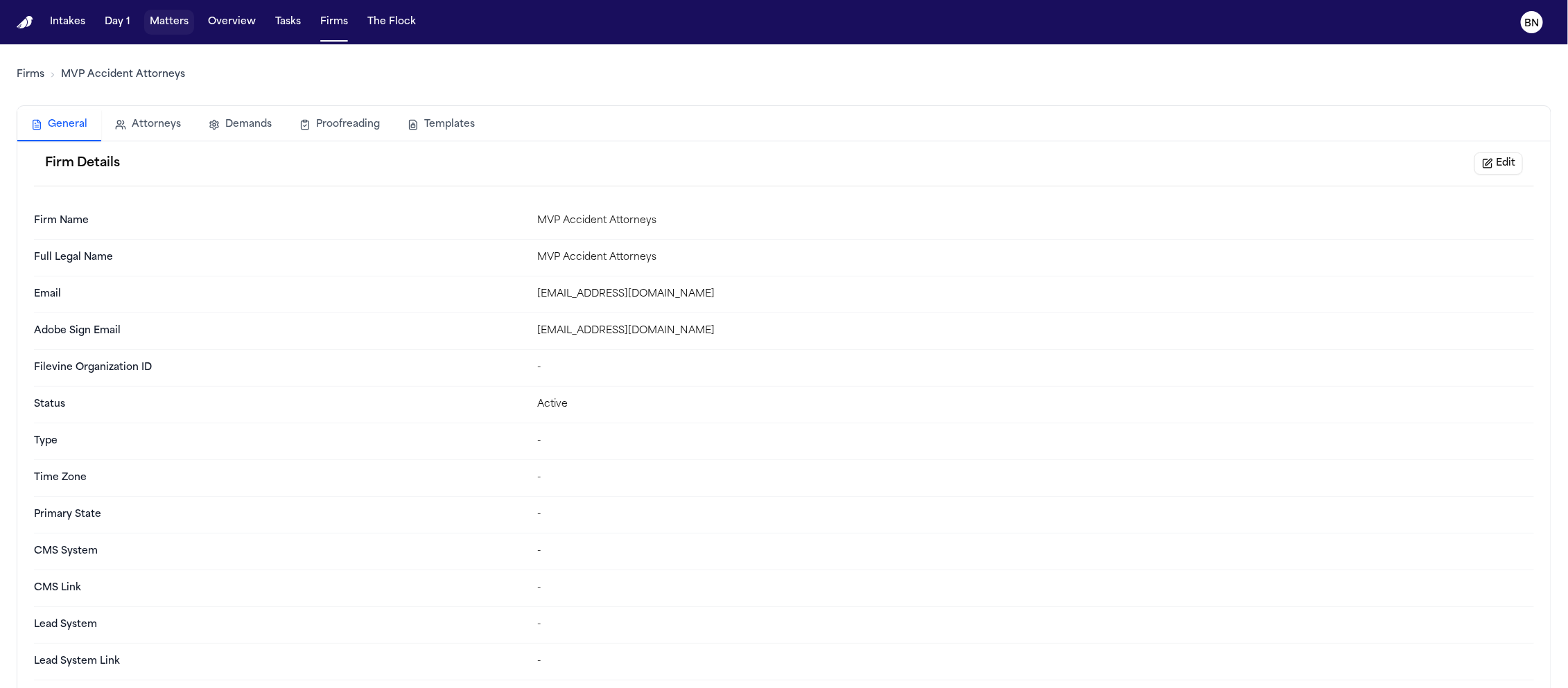
click at [165, 27] on button "Matters" at bounding box center [168, 22] width 50 height 25
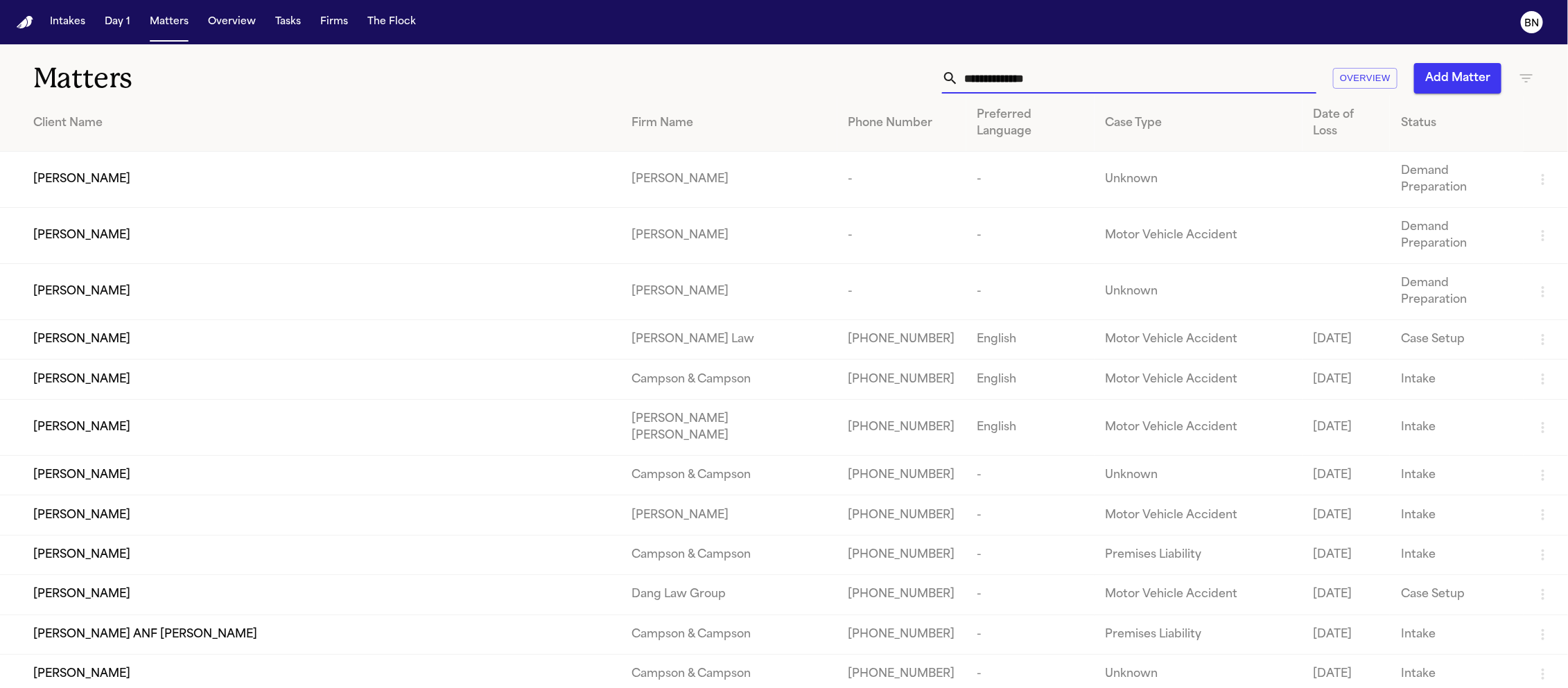
click at [1081, 77] on input "text" at bounding box center [1137, 78] width 357 height 31
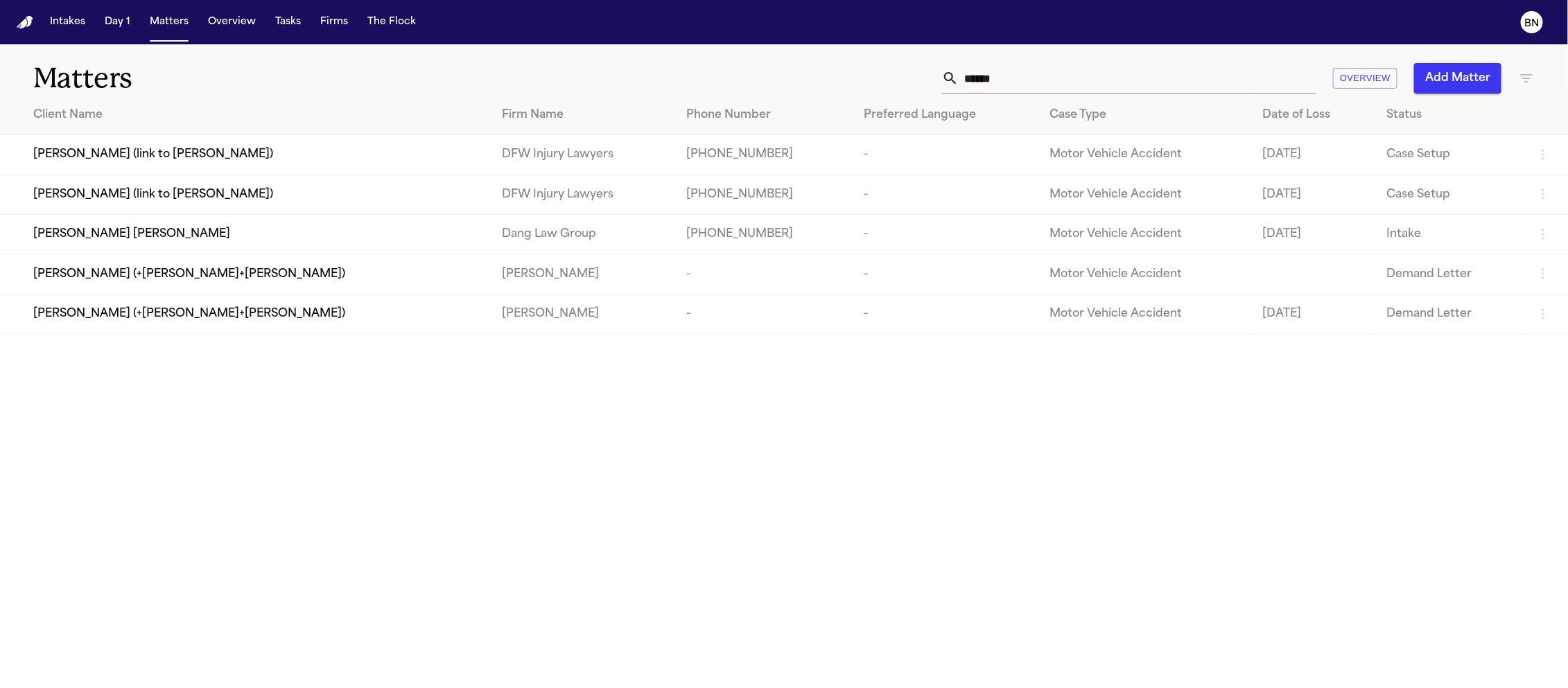
click at [1101, 79] on input "******" at bounding box center [1137, 78] width 357 height 31
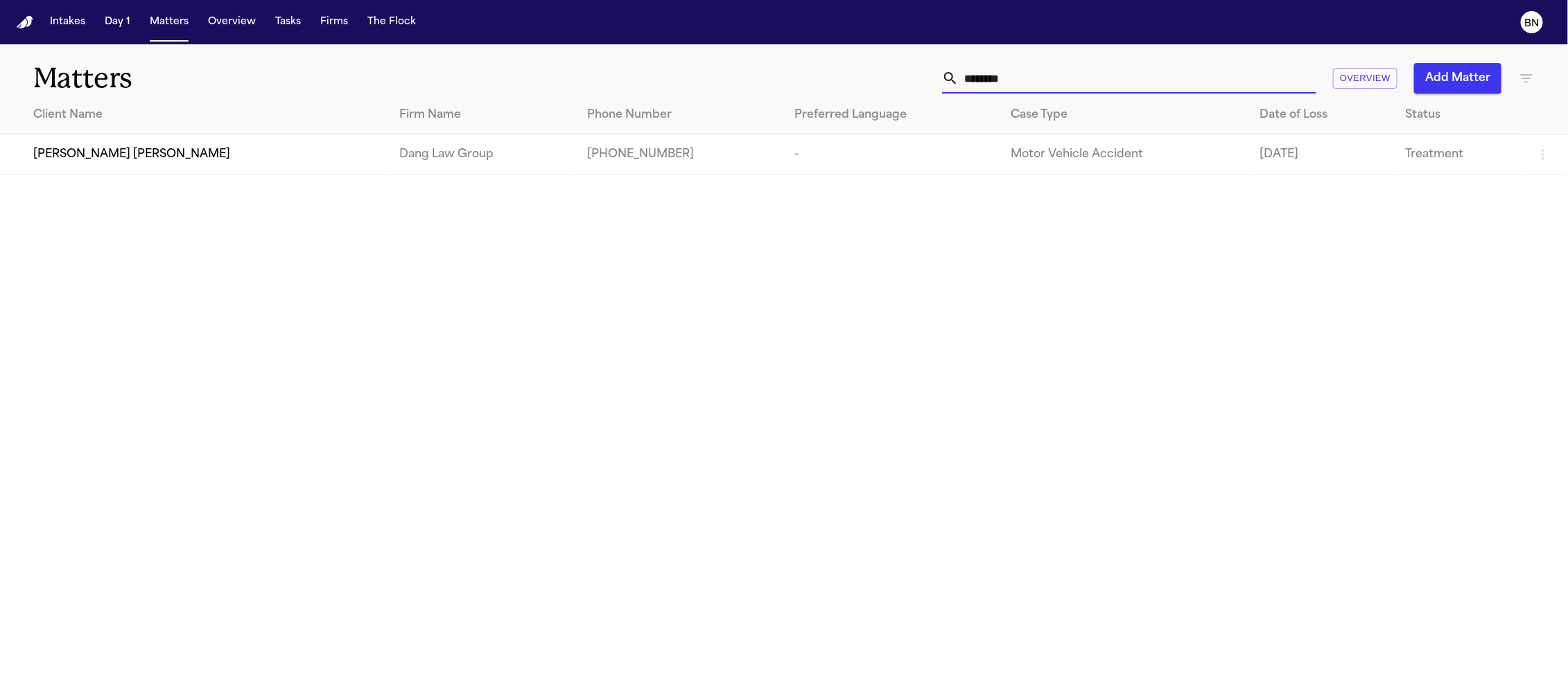
type input "********"
click at [176, 161] on div "[PERSON_NAME] [PERSON_NAME]" at bounding box center [205, 154] width 344 height 17
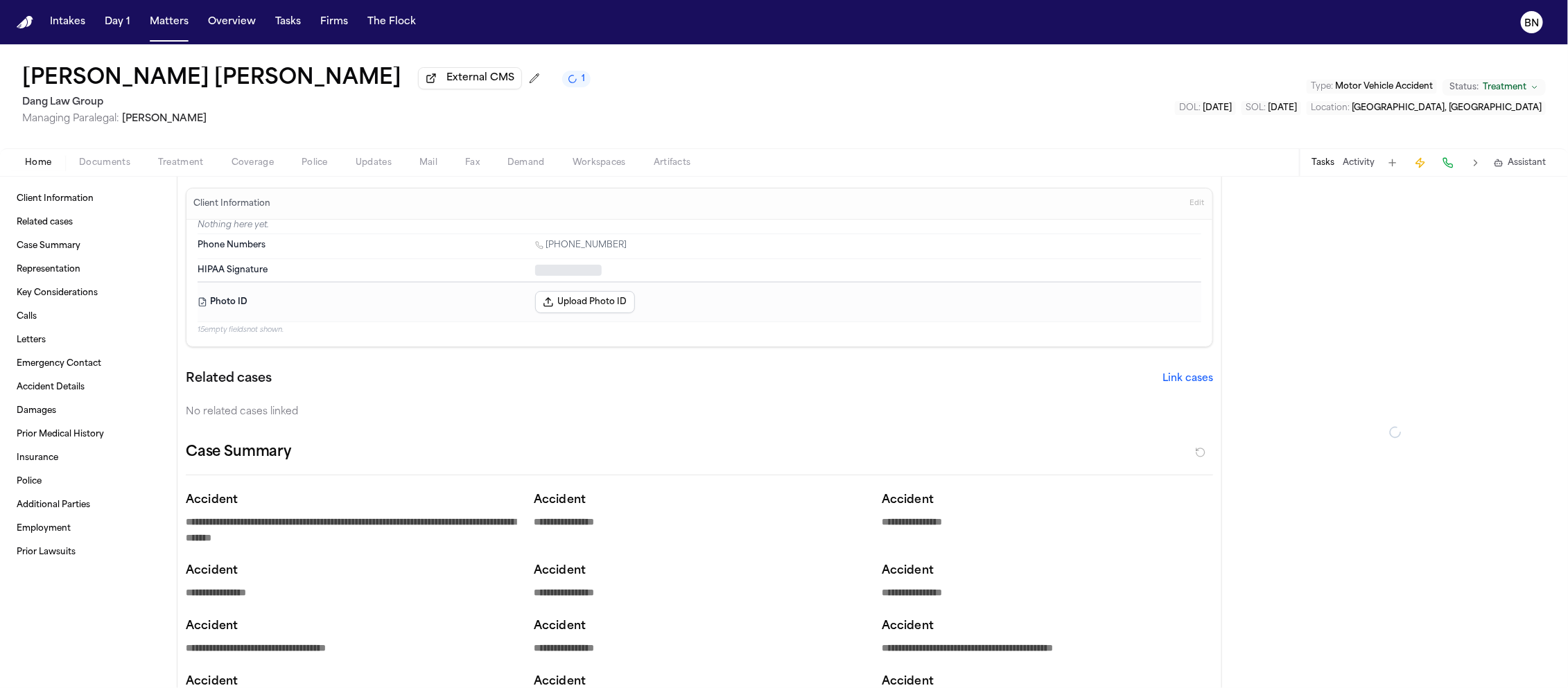
type textarea "*"
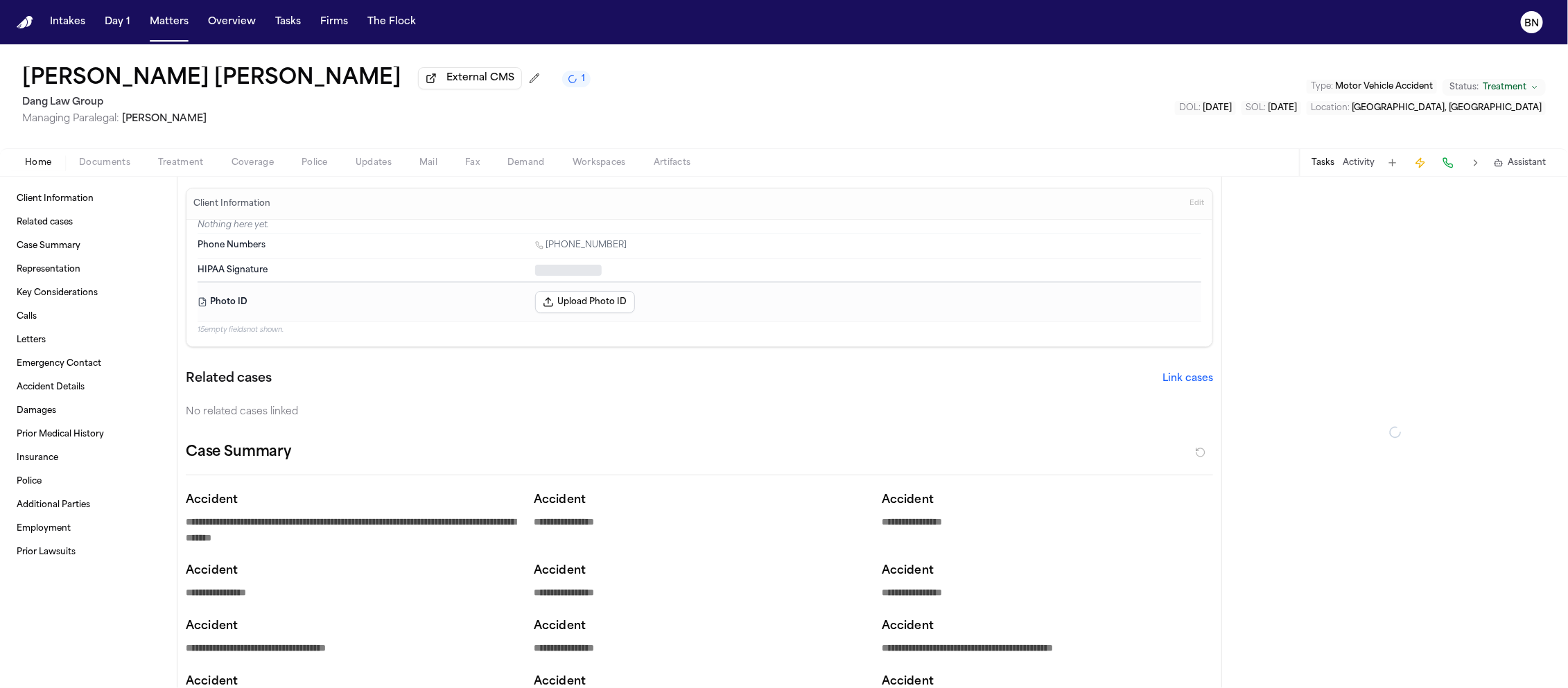
type textarea "*"
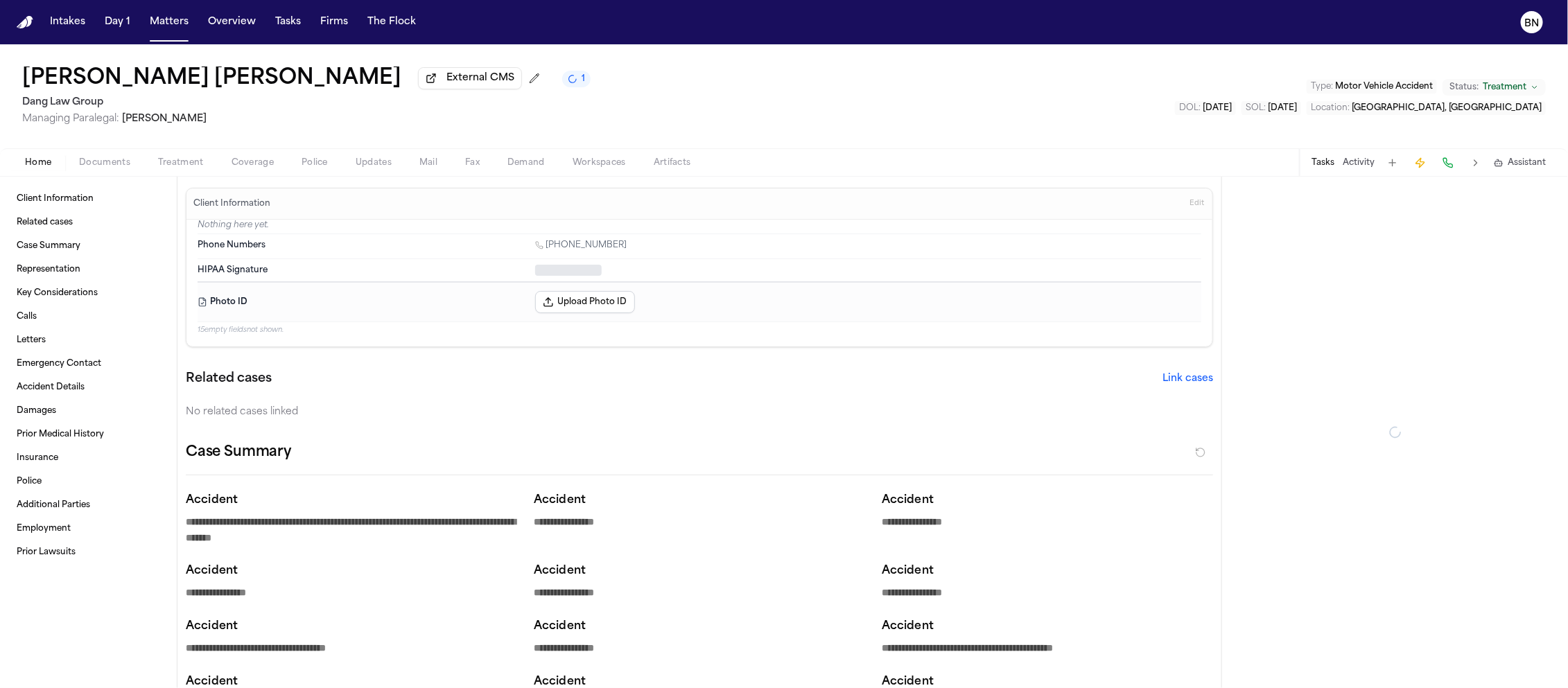
type textarea "*"
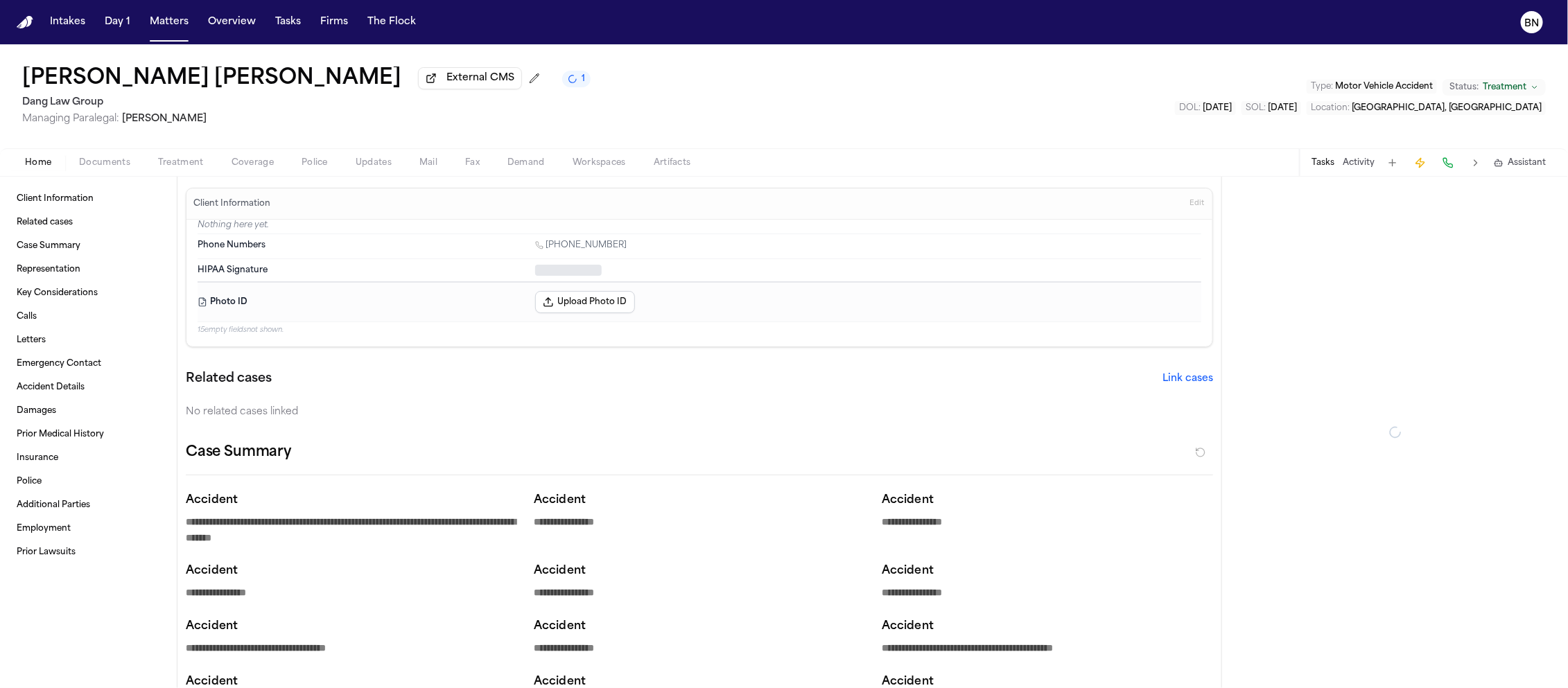
type textarea "*"
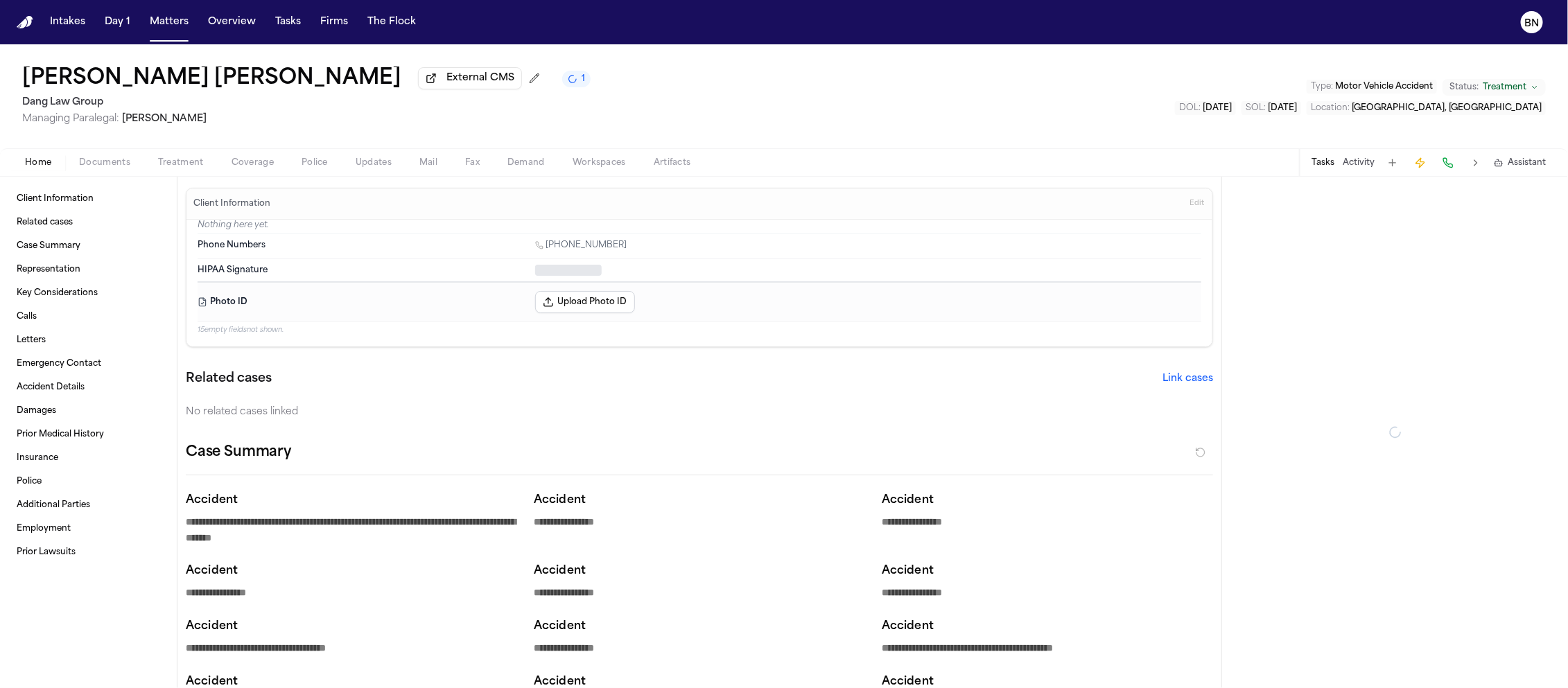
type textarea "*"
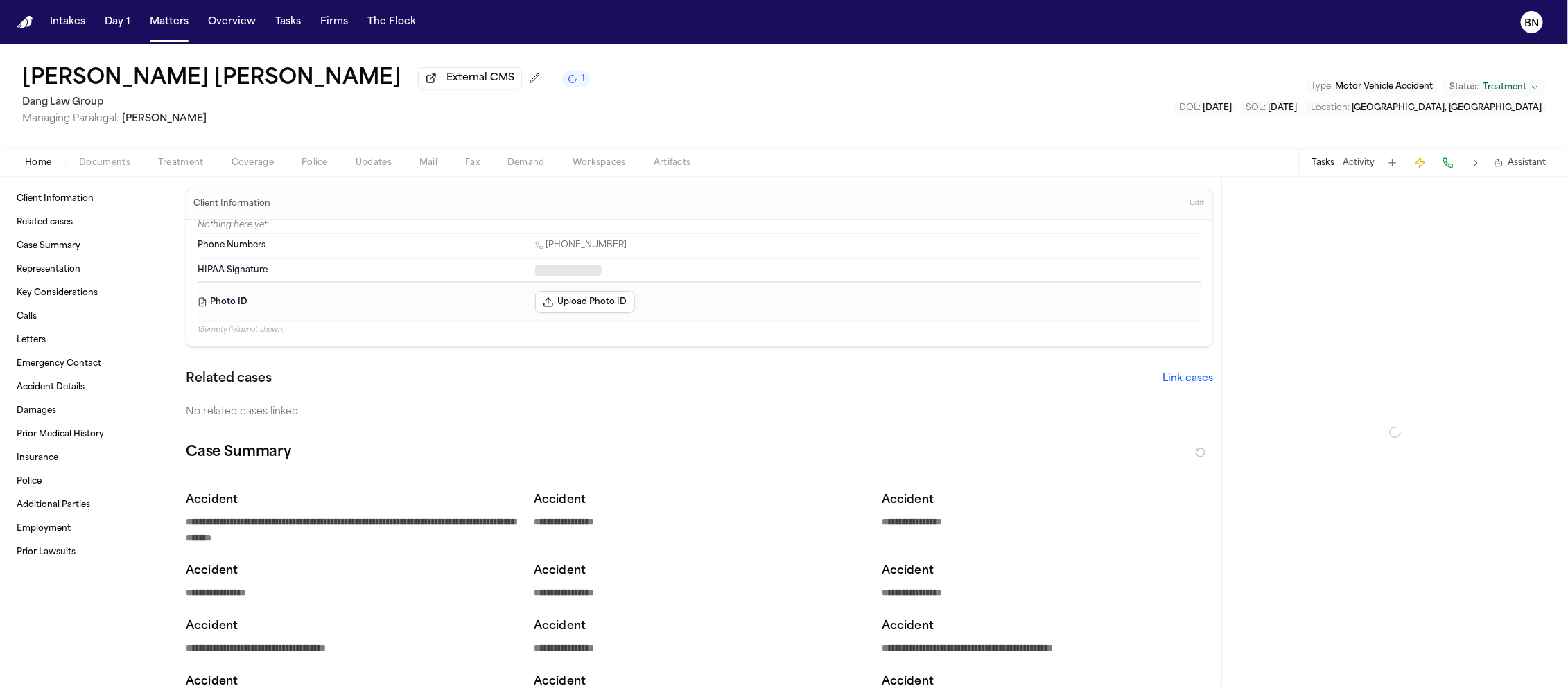
type textarea "*"
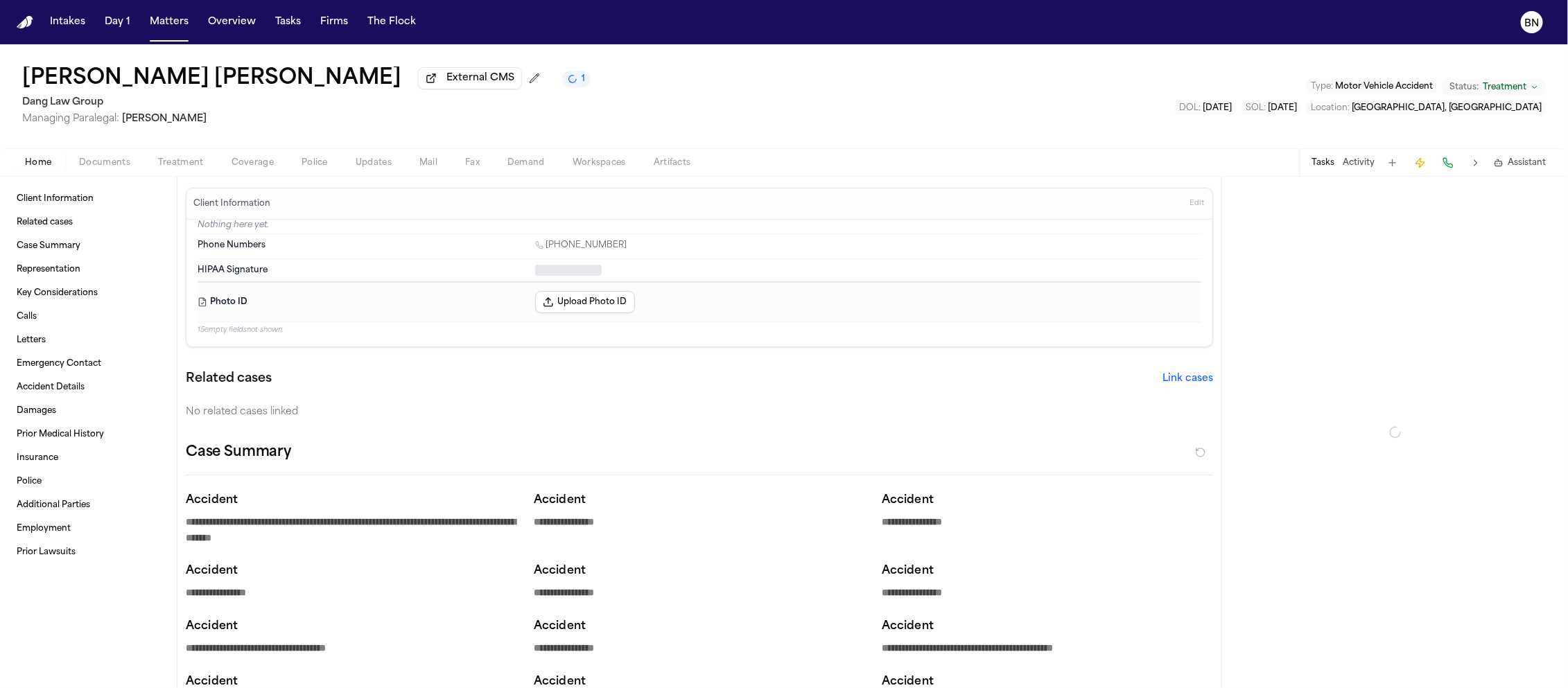
type textarea "*"
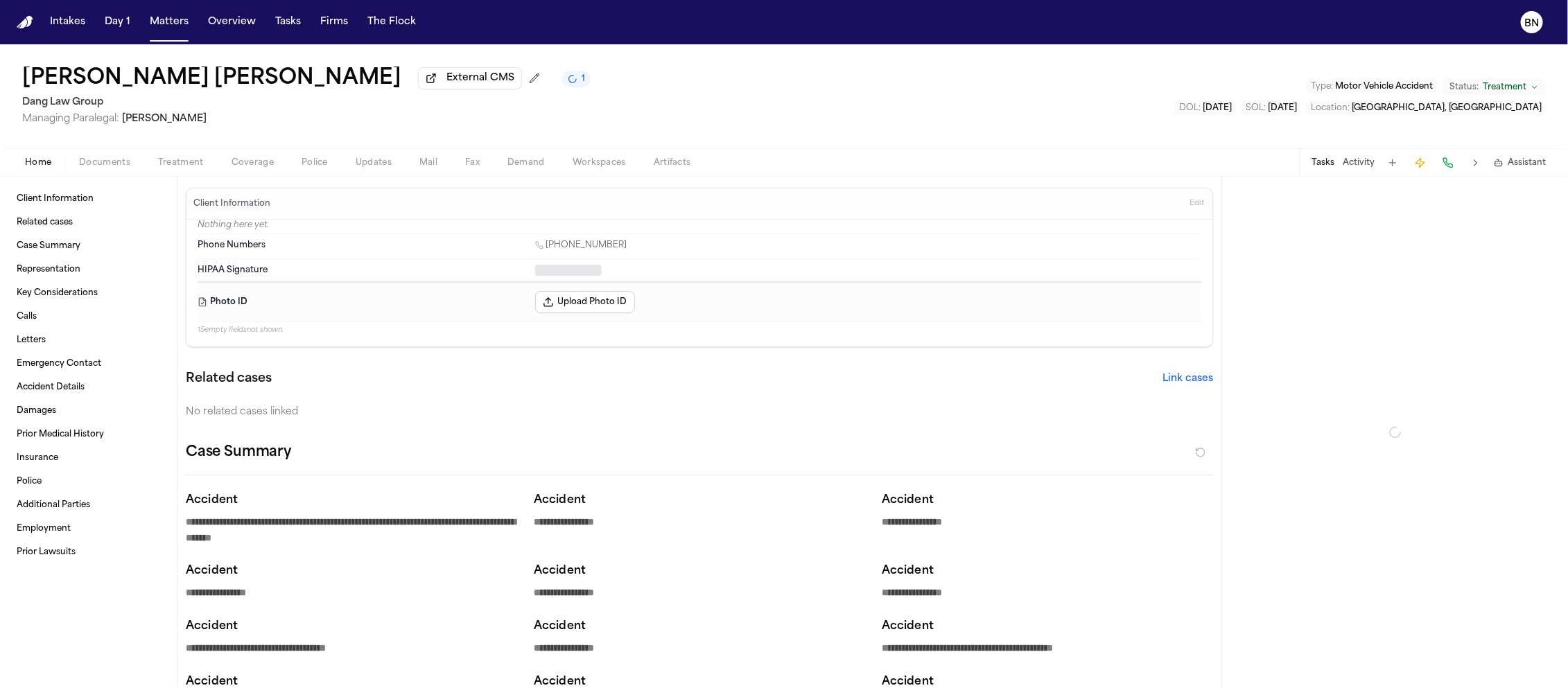
type textarea "*"
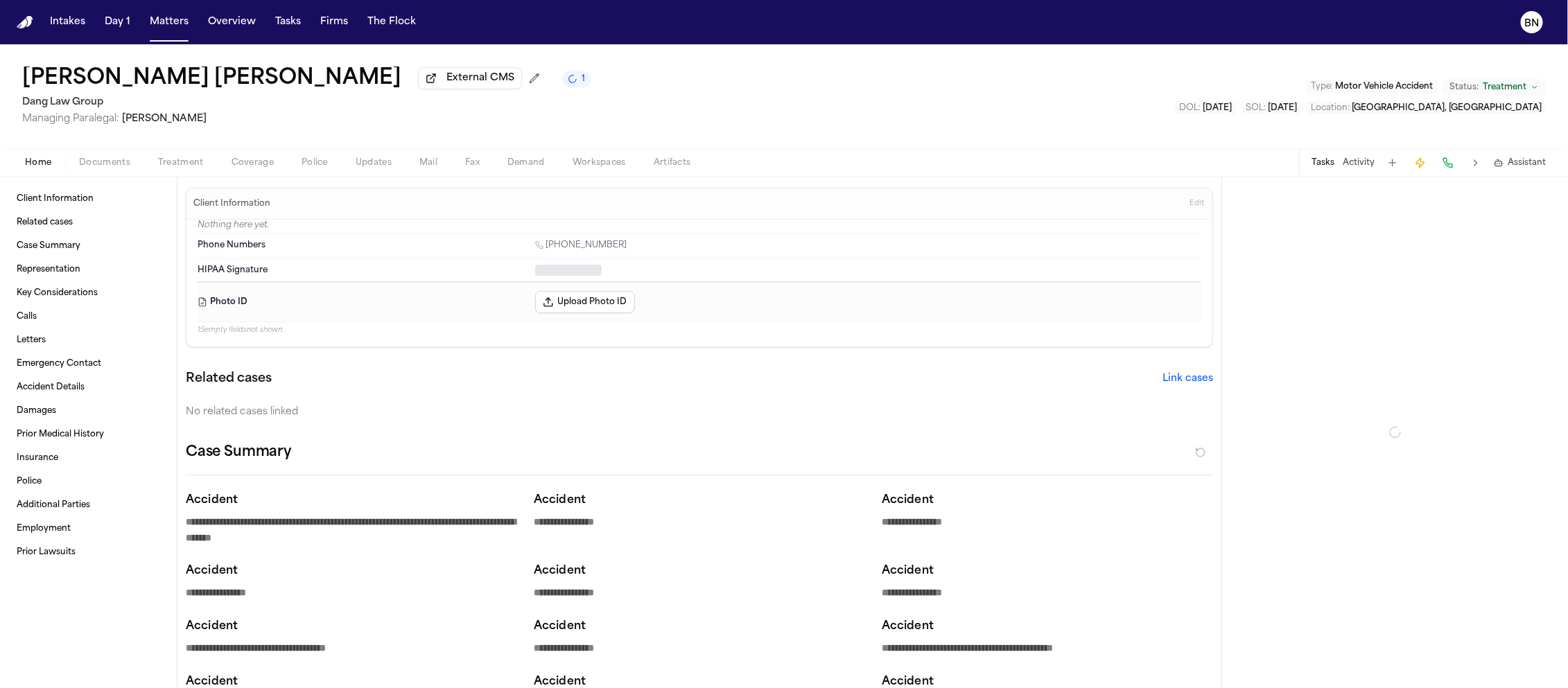
type textarea "*"
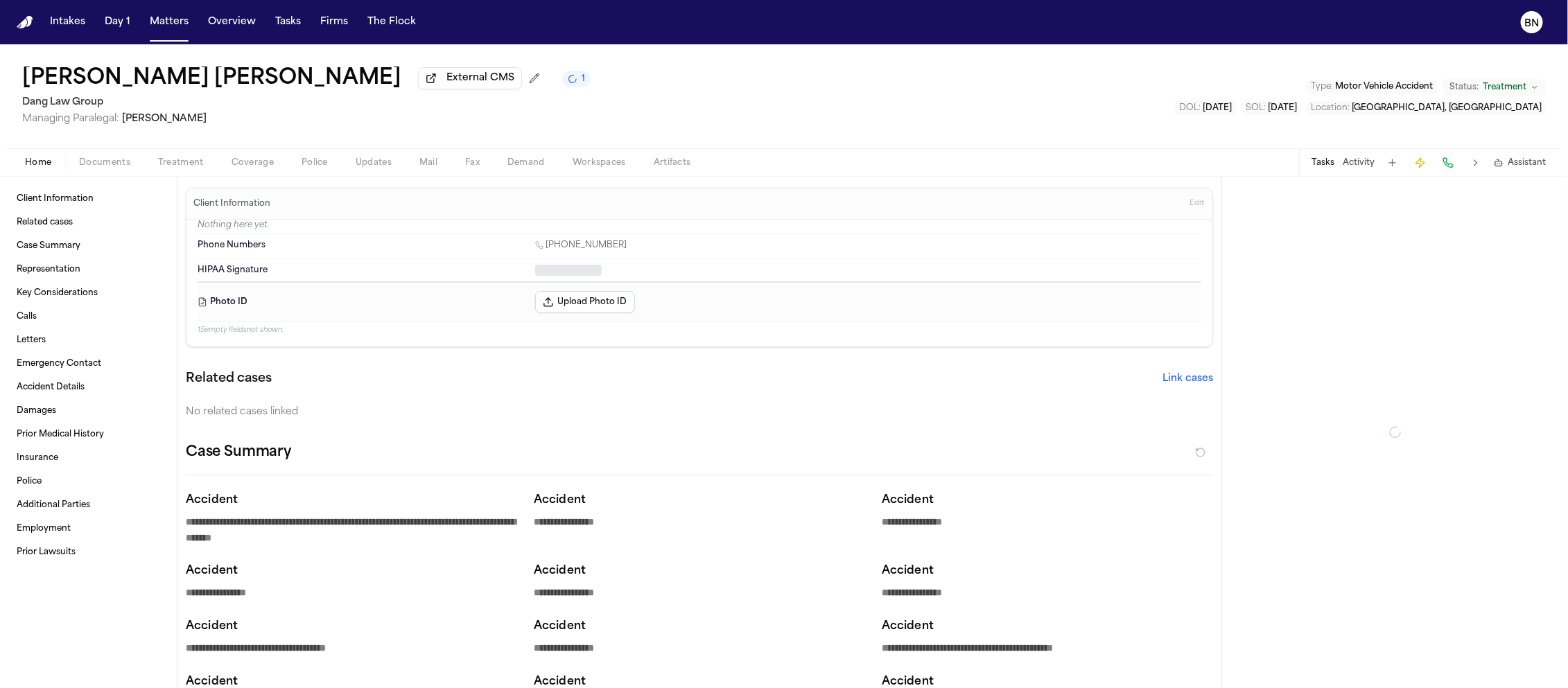
type textarea "*"
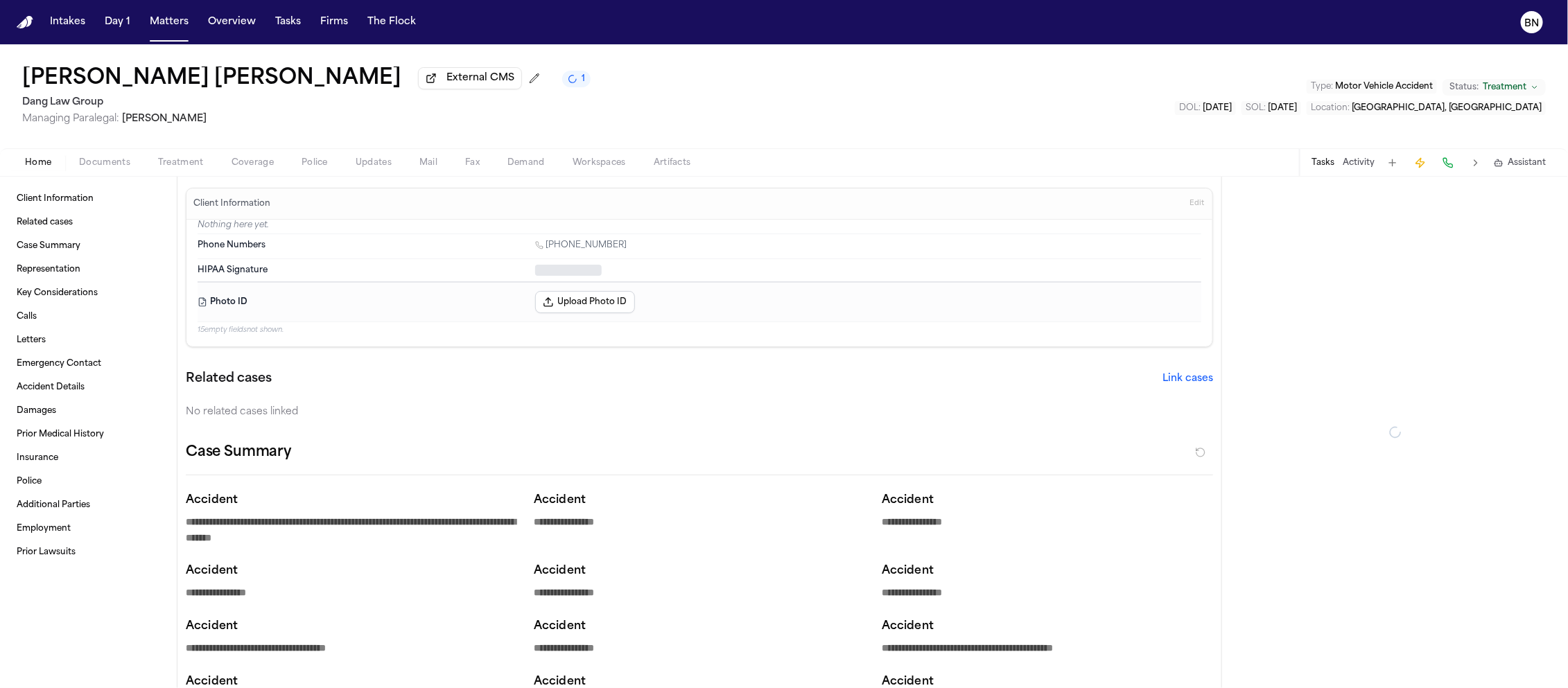
type textarea "*"
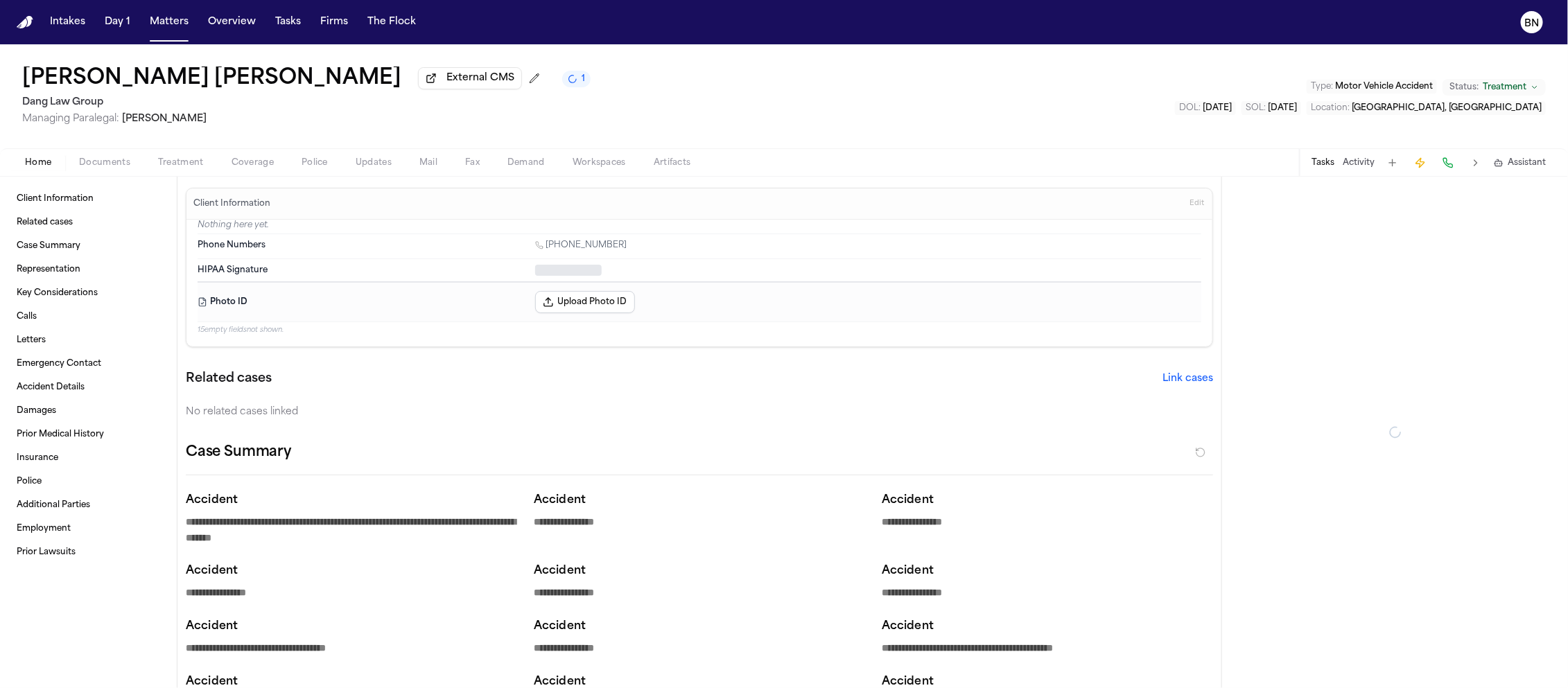
type textarea "*"
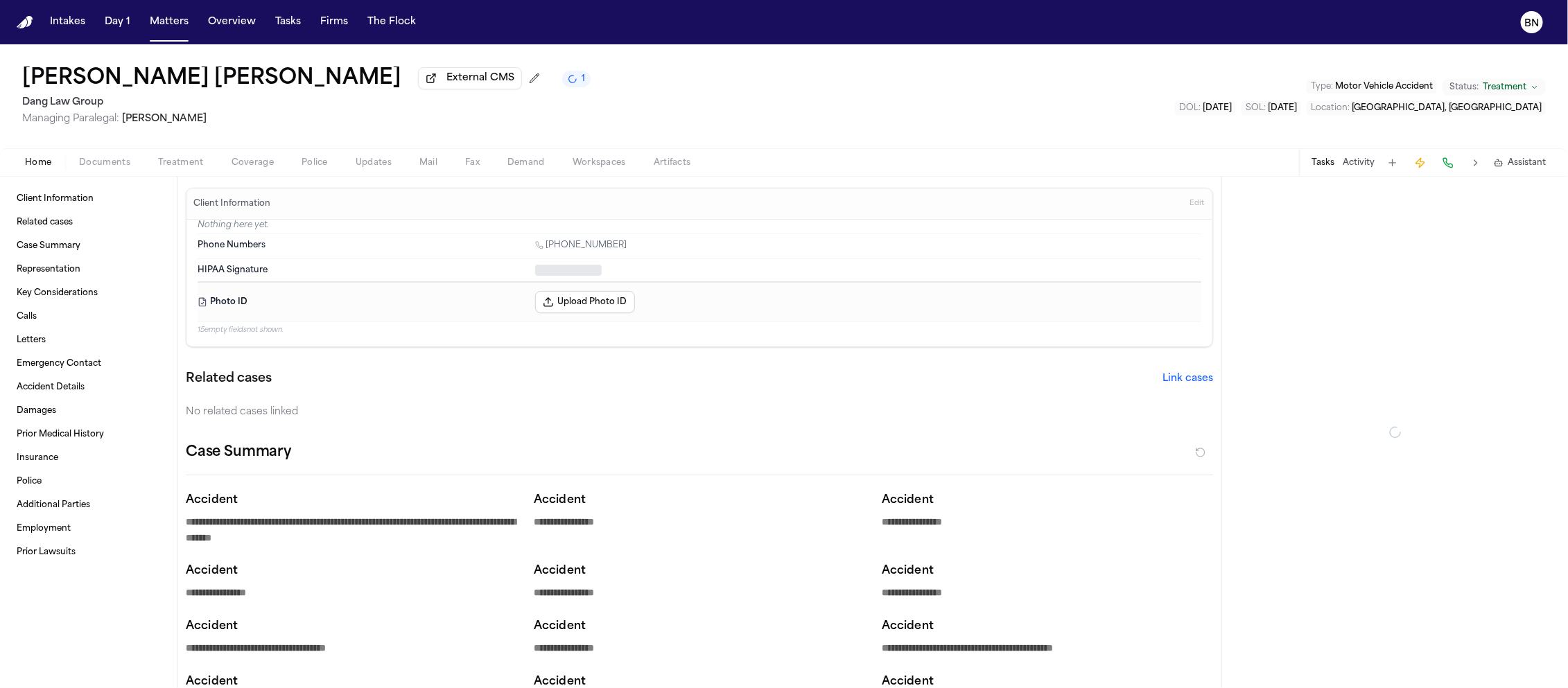
type textarea "*"
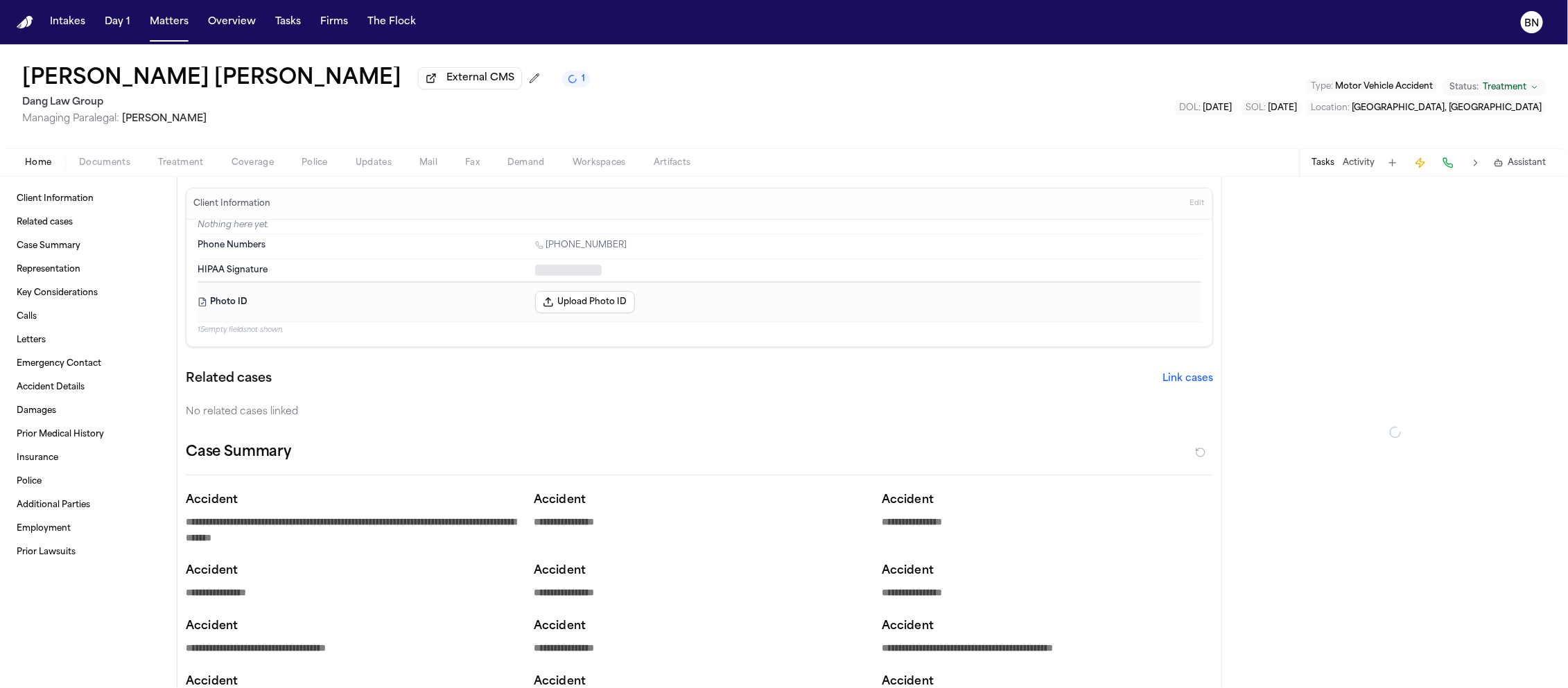
type textarea "*"
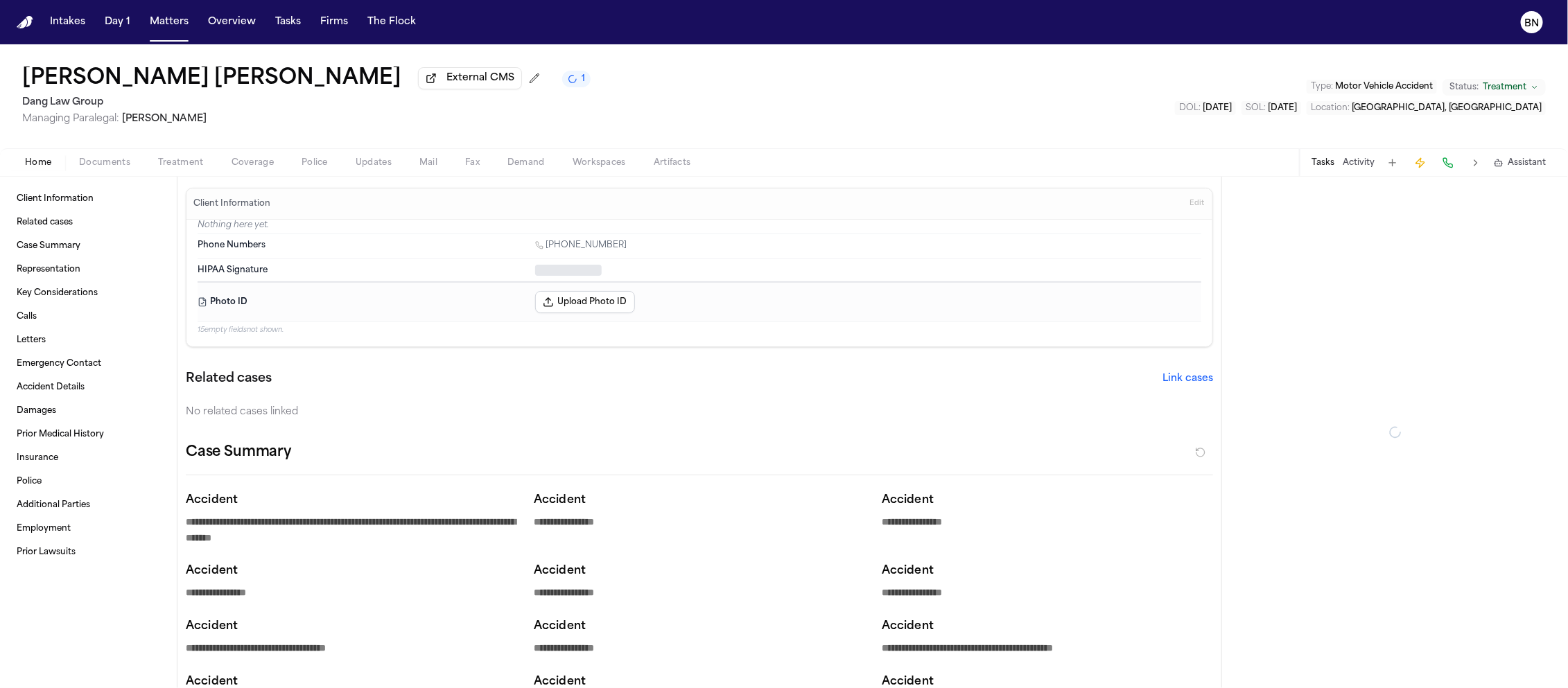
type textarea "*"
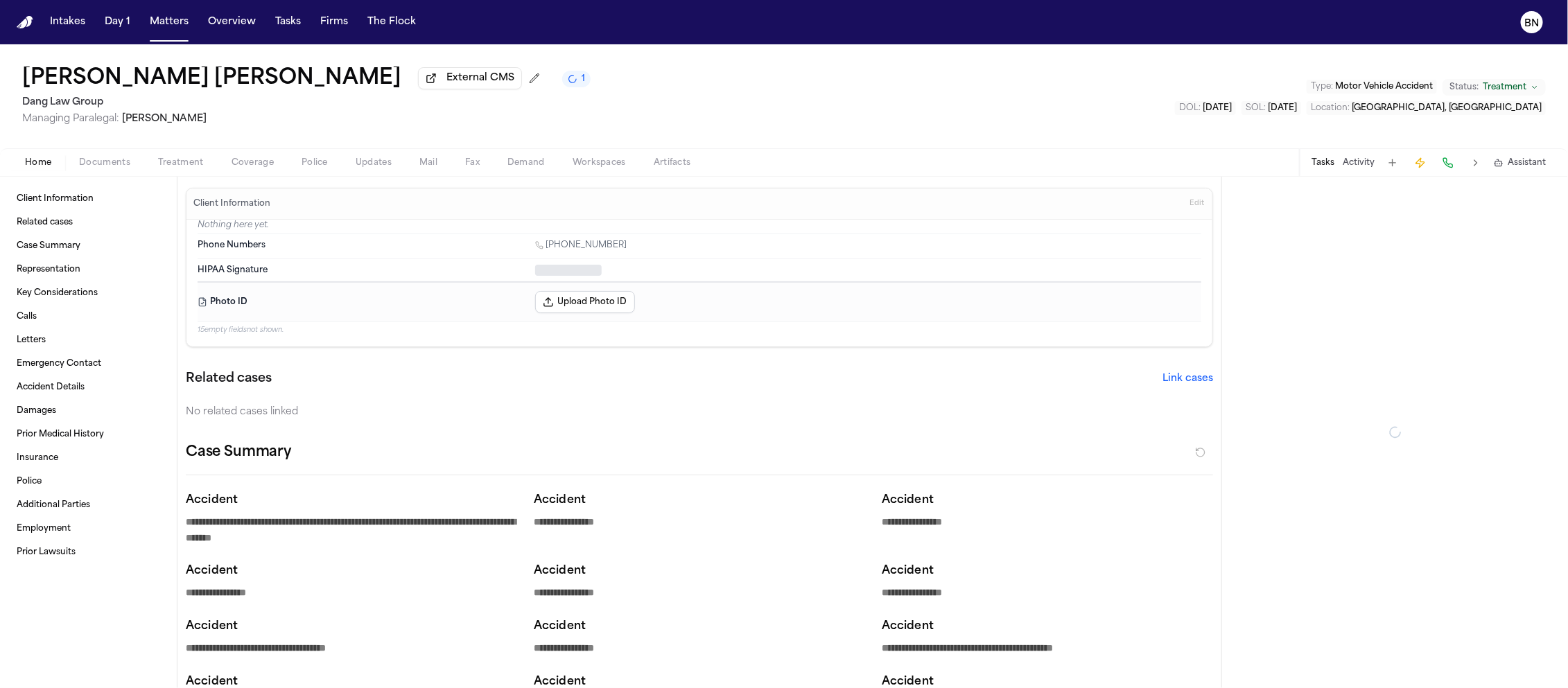
type textarea "*"
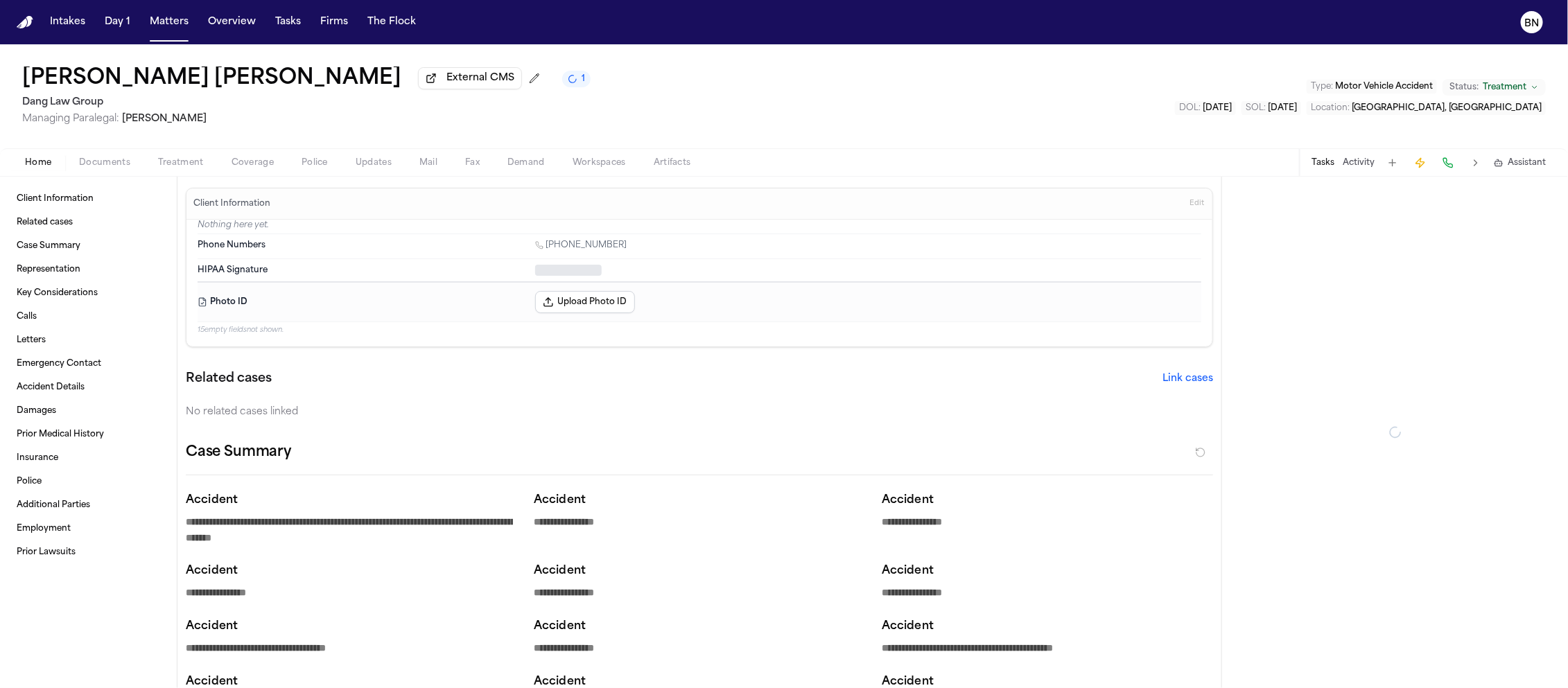
type textarea "*"
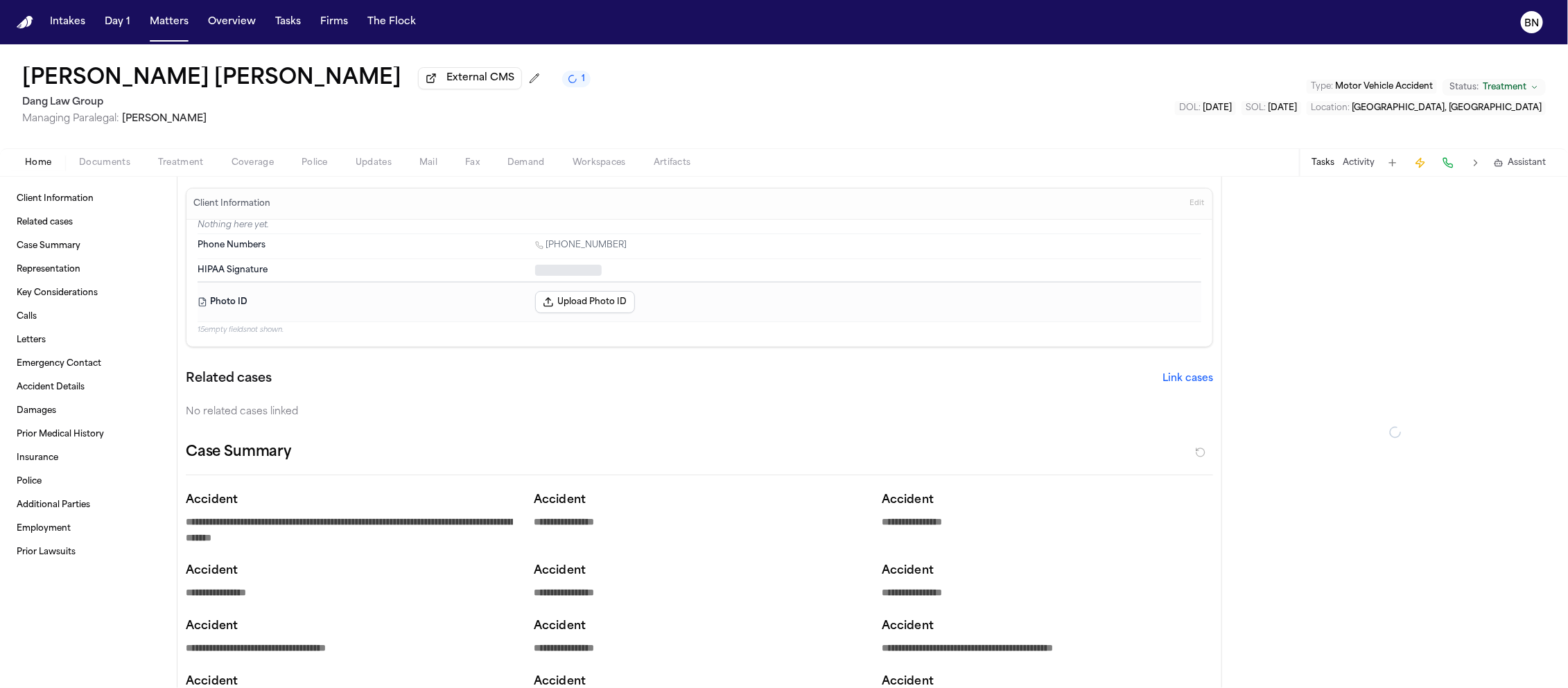
type textarea "*"
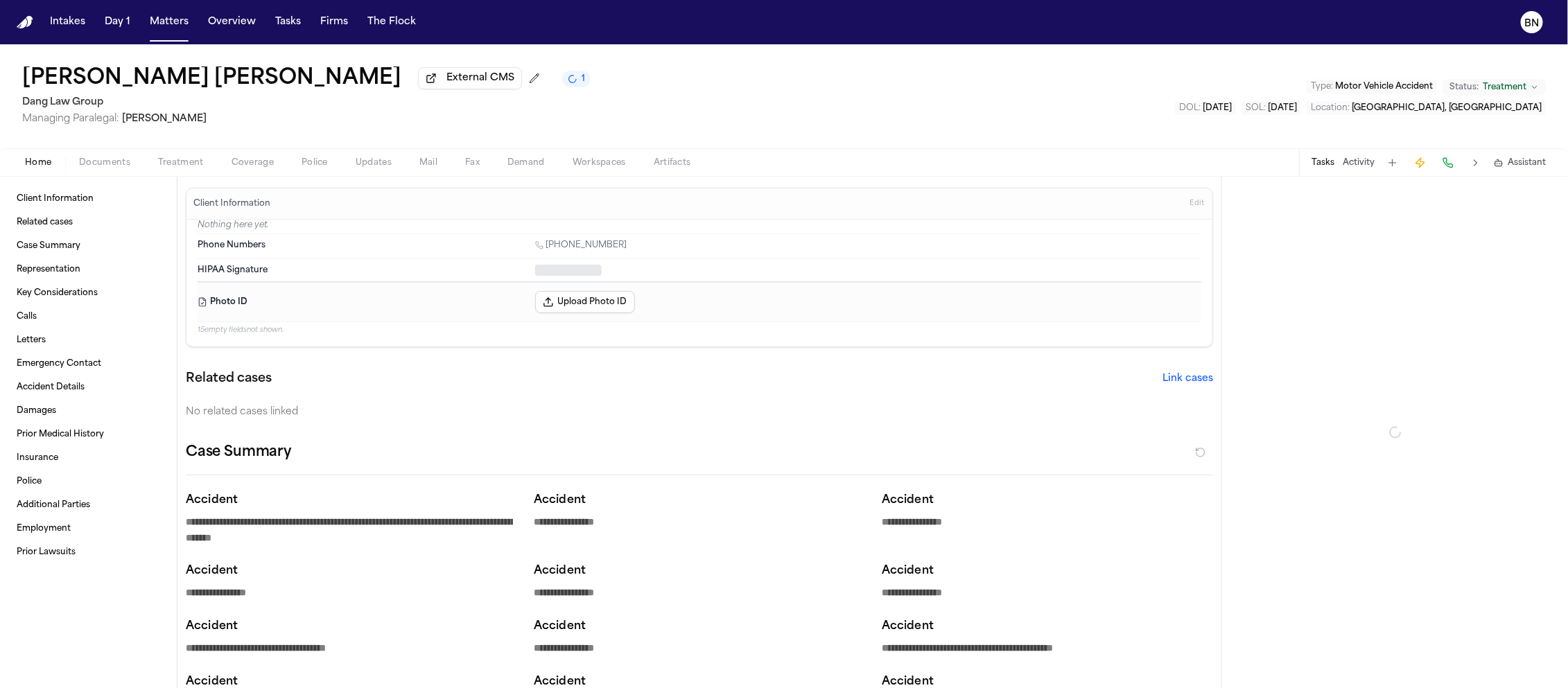
type textarea "*"
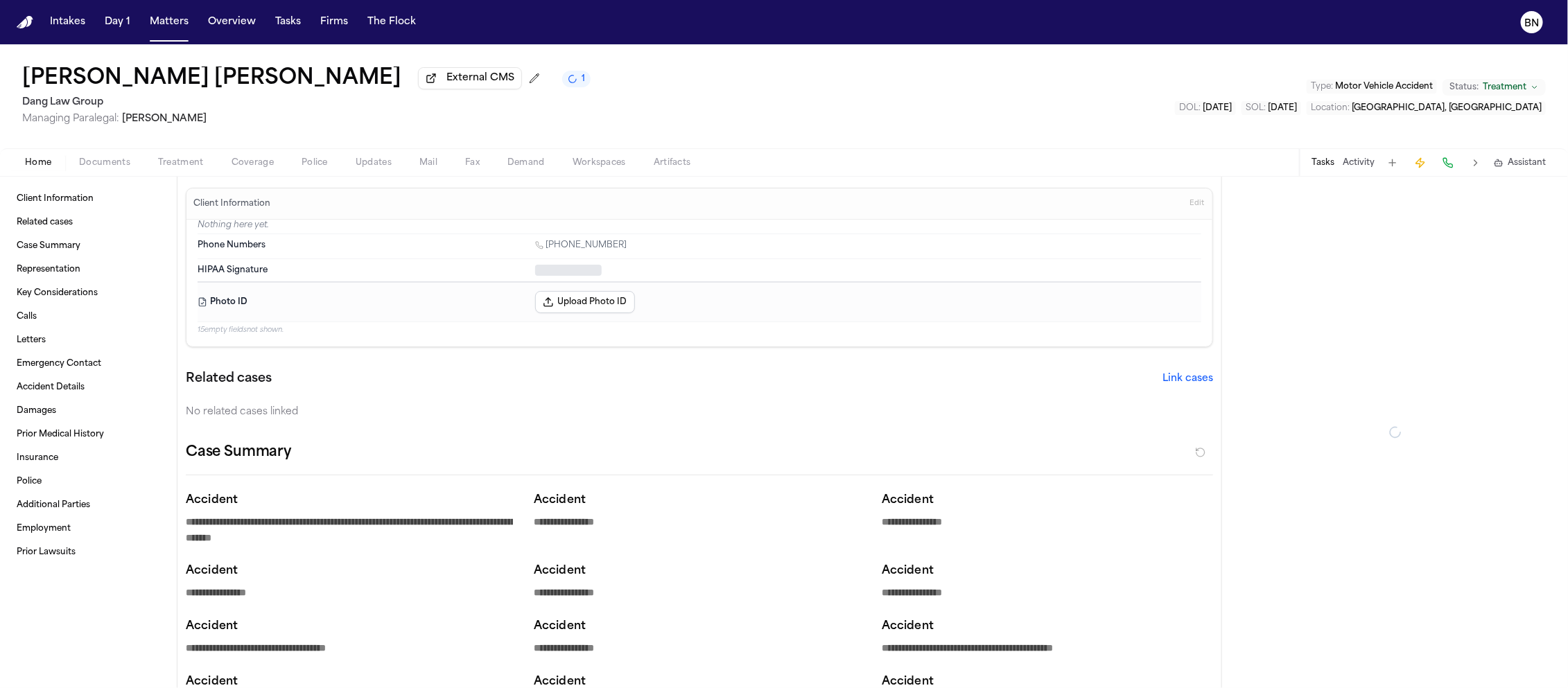
type textarea "*"
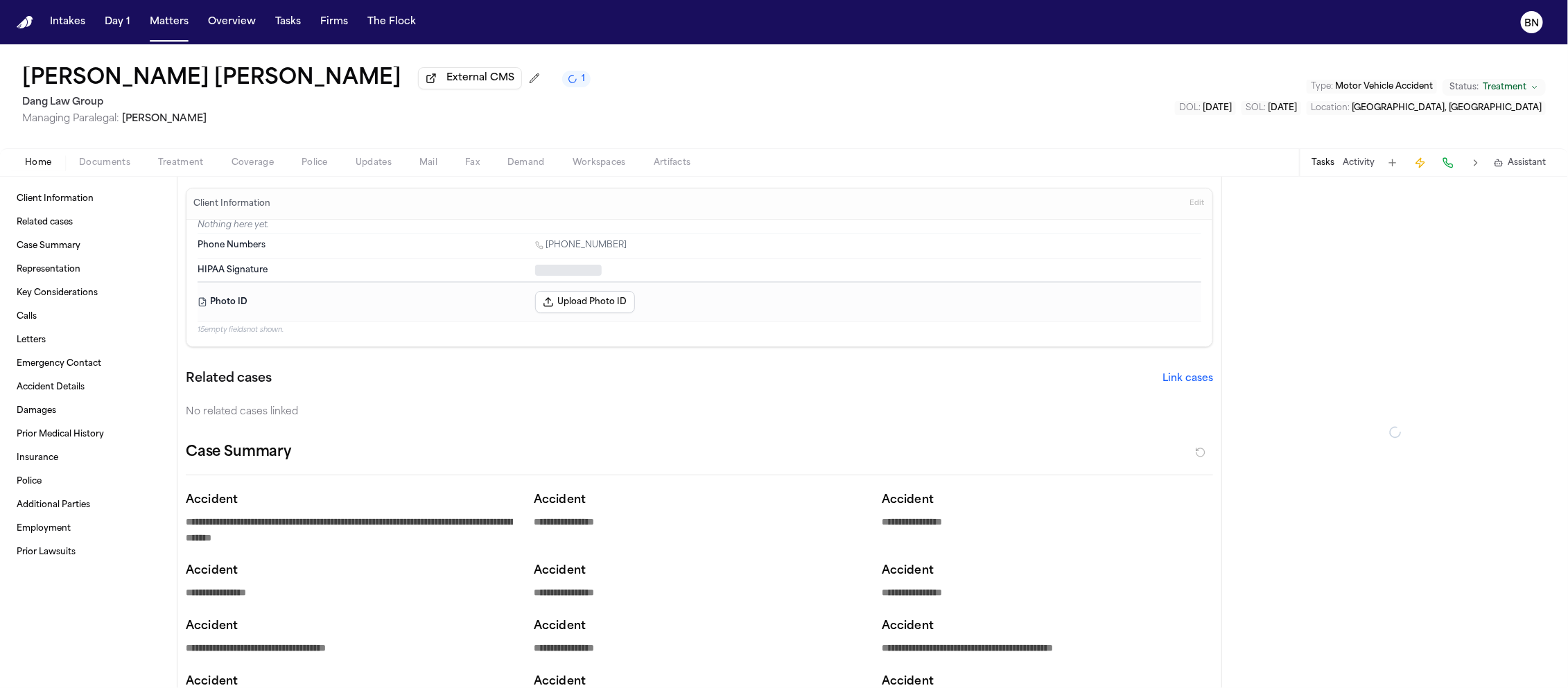
type textarea "*"
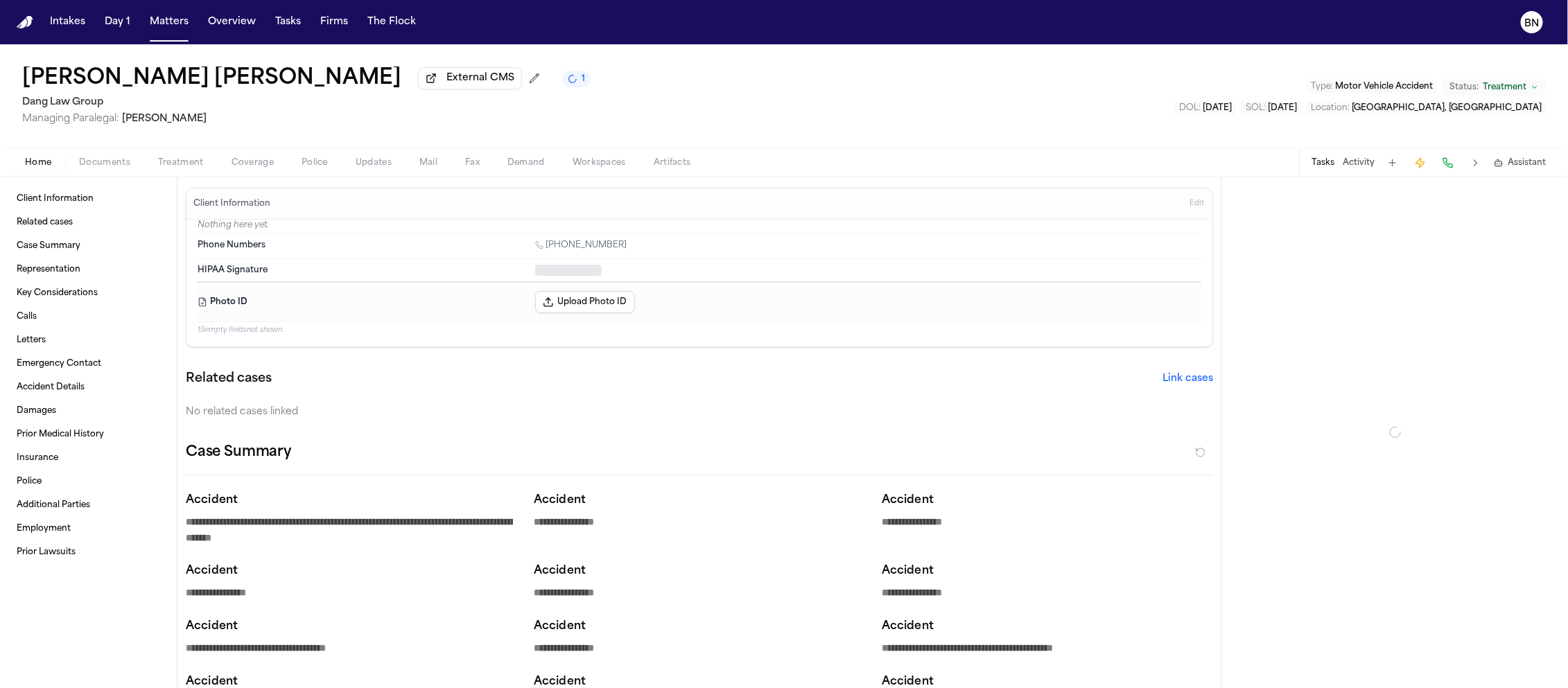
type textarea "*"
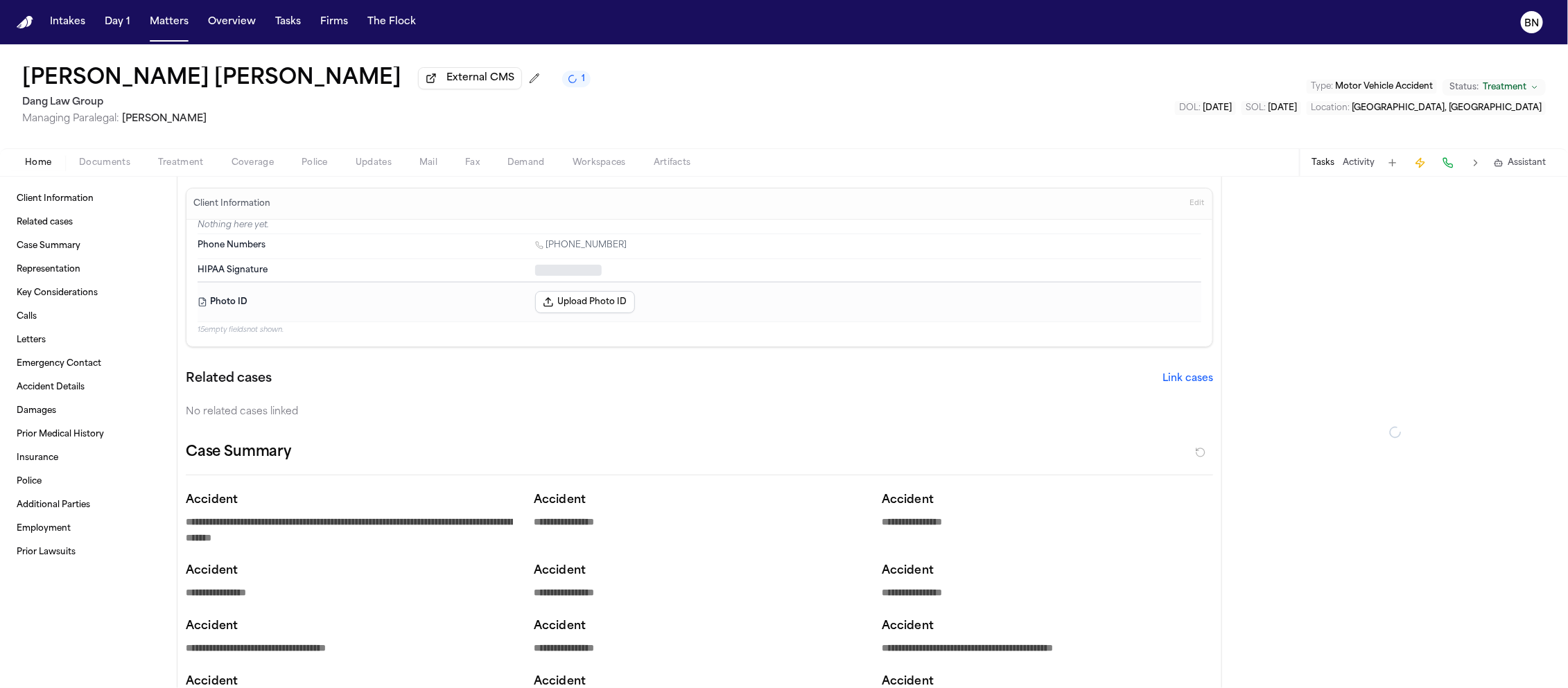
type textarea "*"
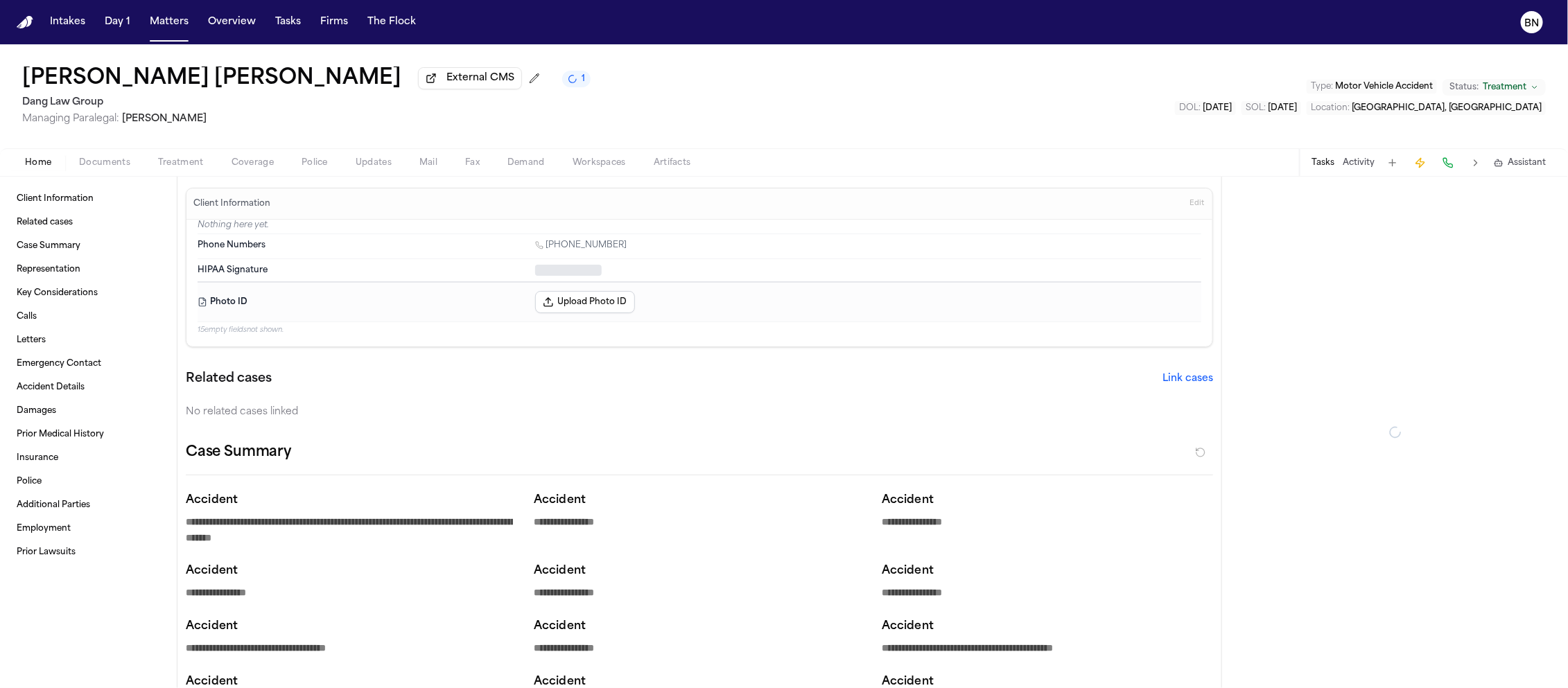
type textarea "*"
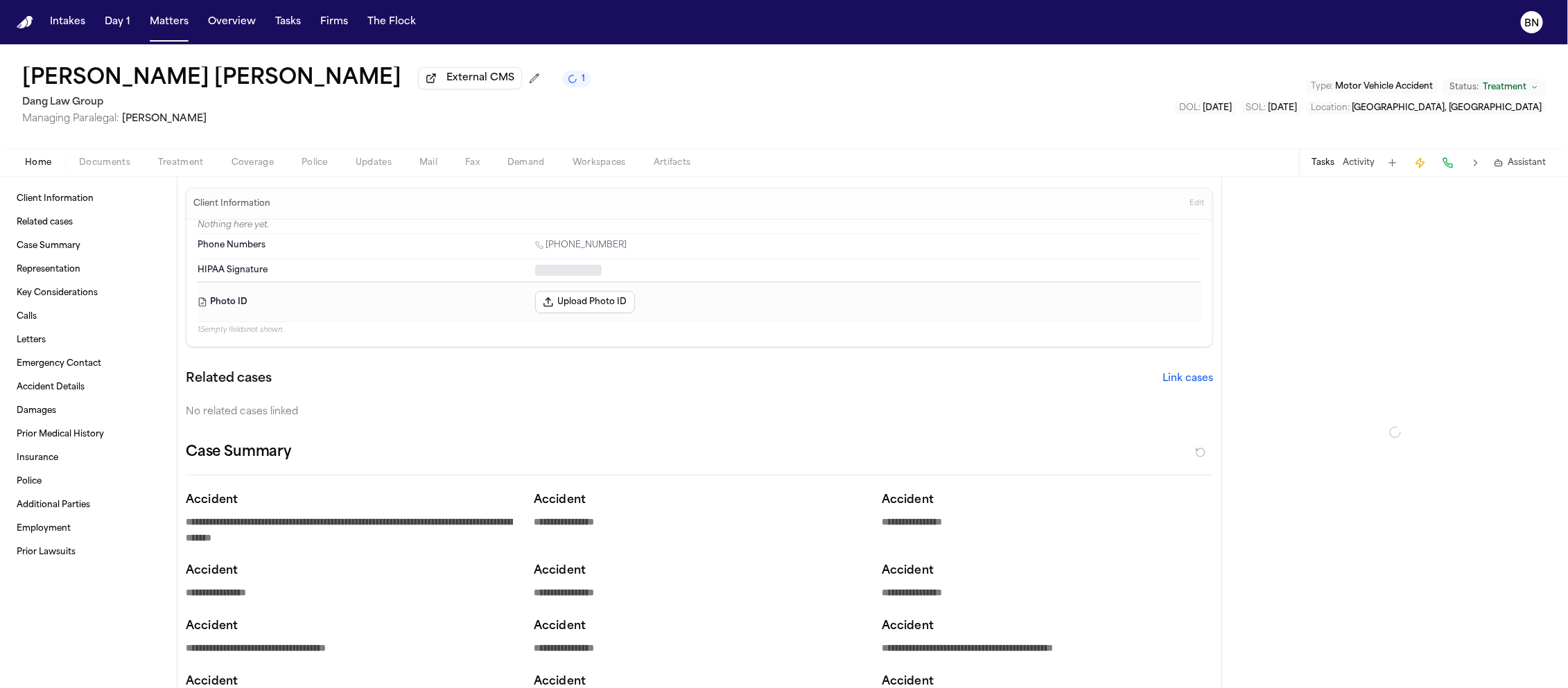
type textarea "*"
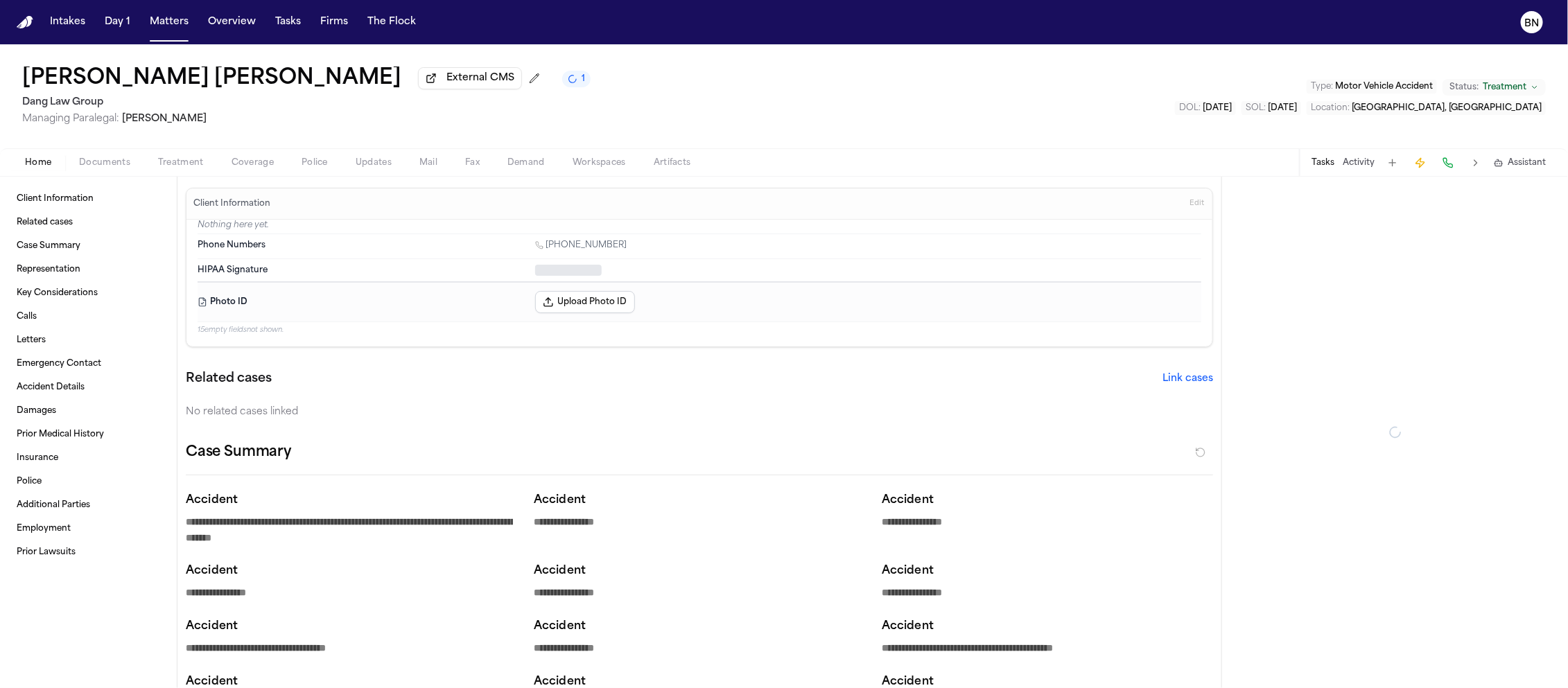
type textarea "*"
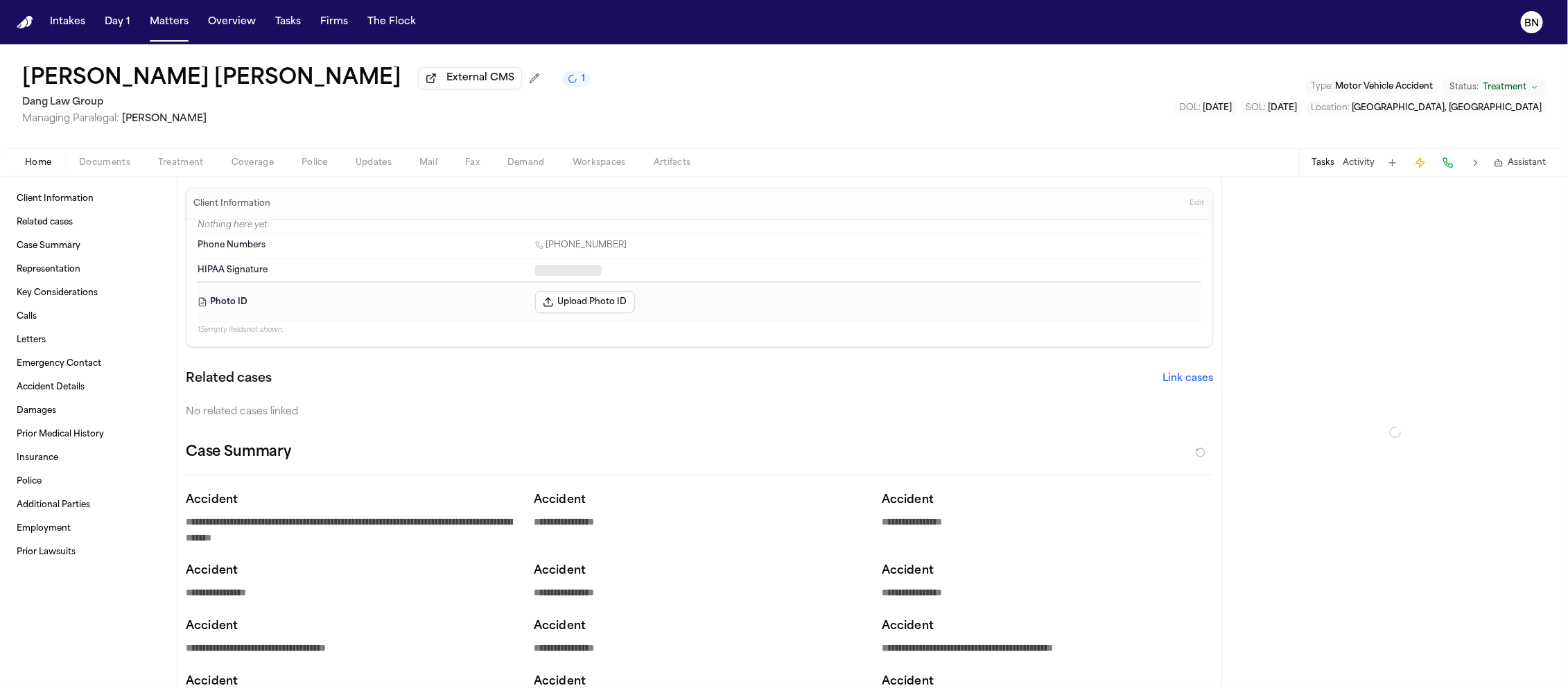
type textarea "*"
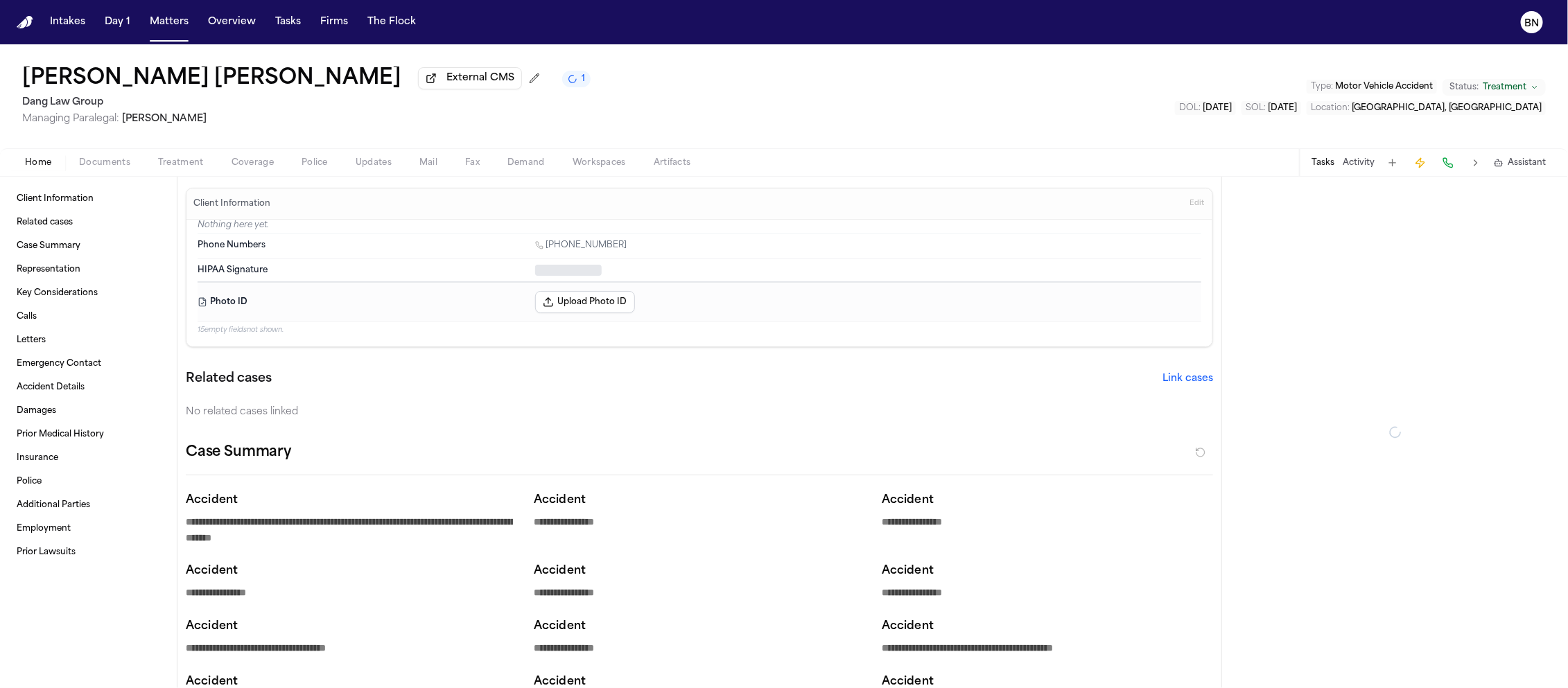
type textarea "*"
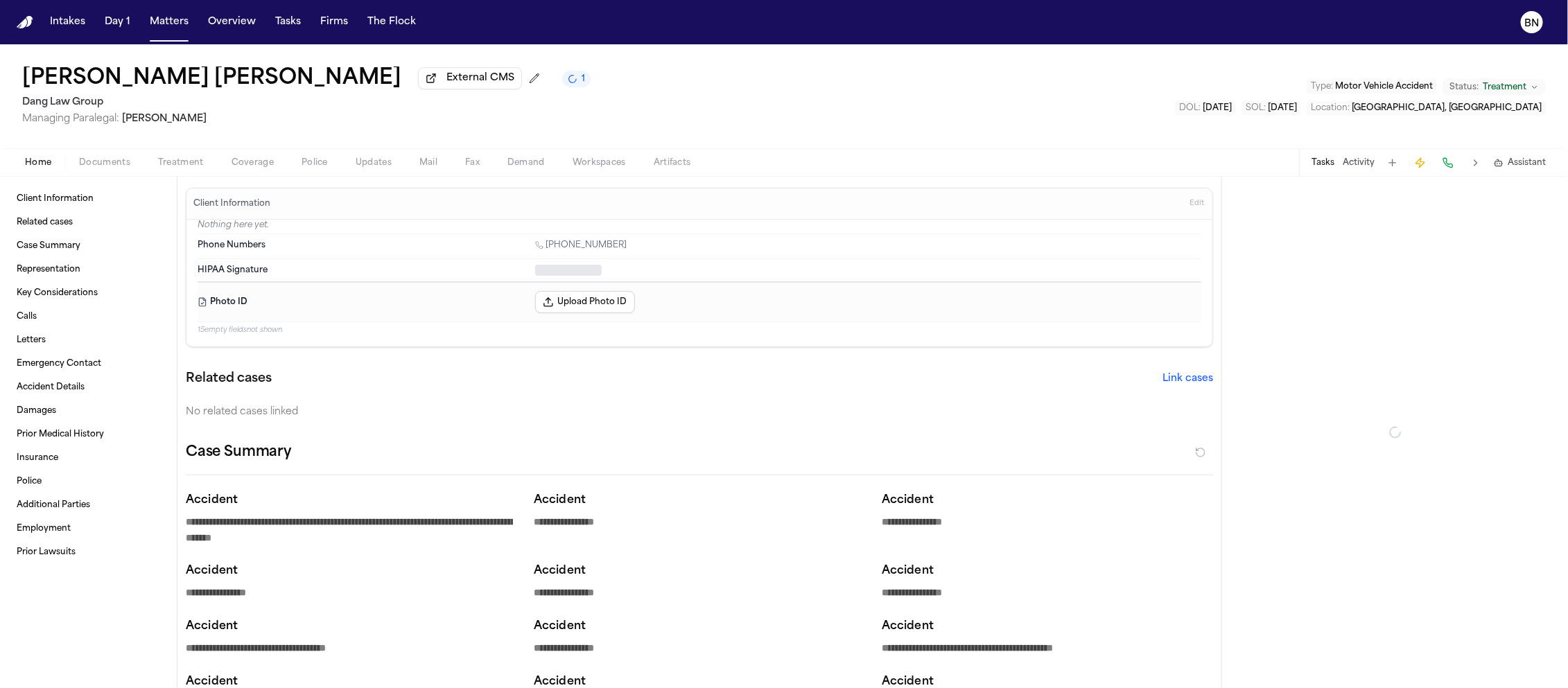
type textarea "*"
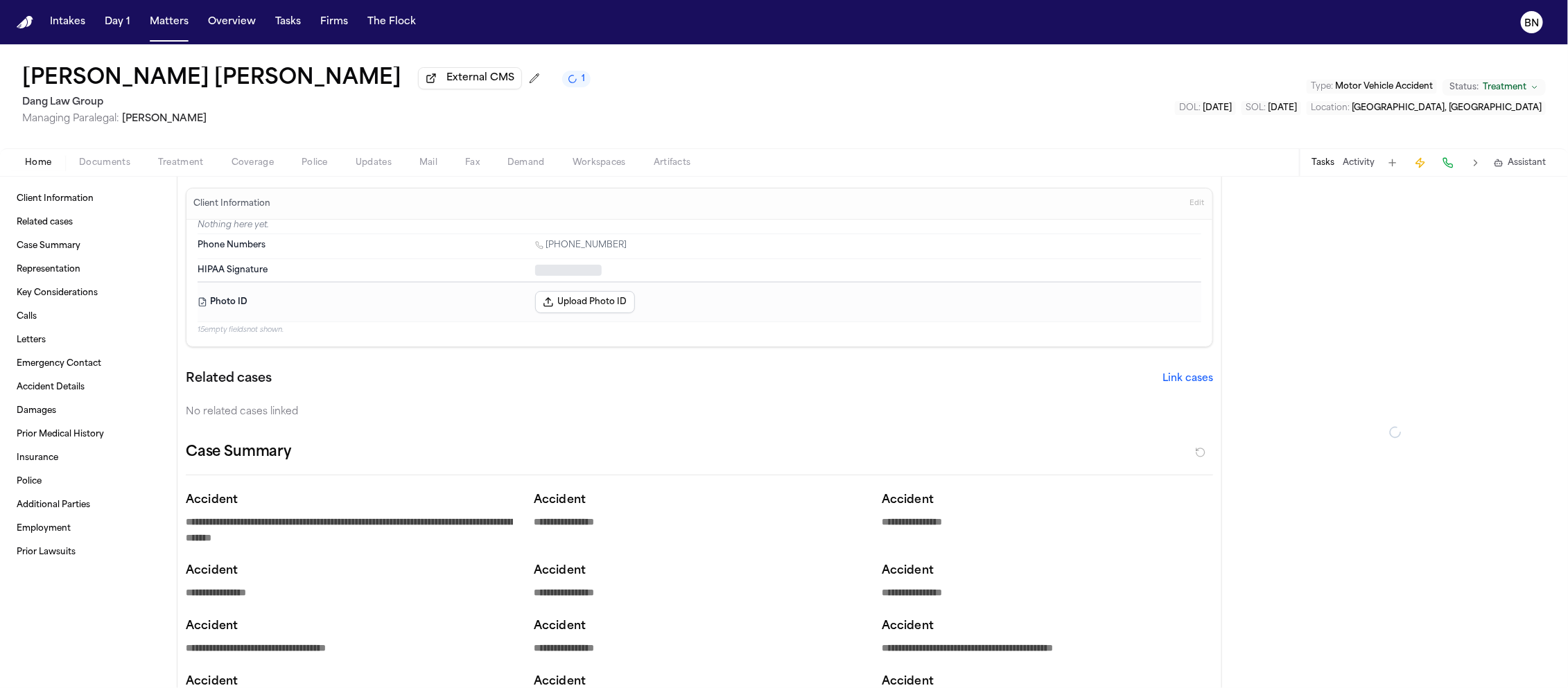
type textarea "*"
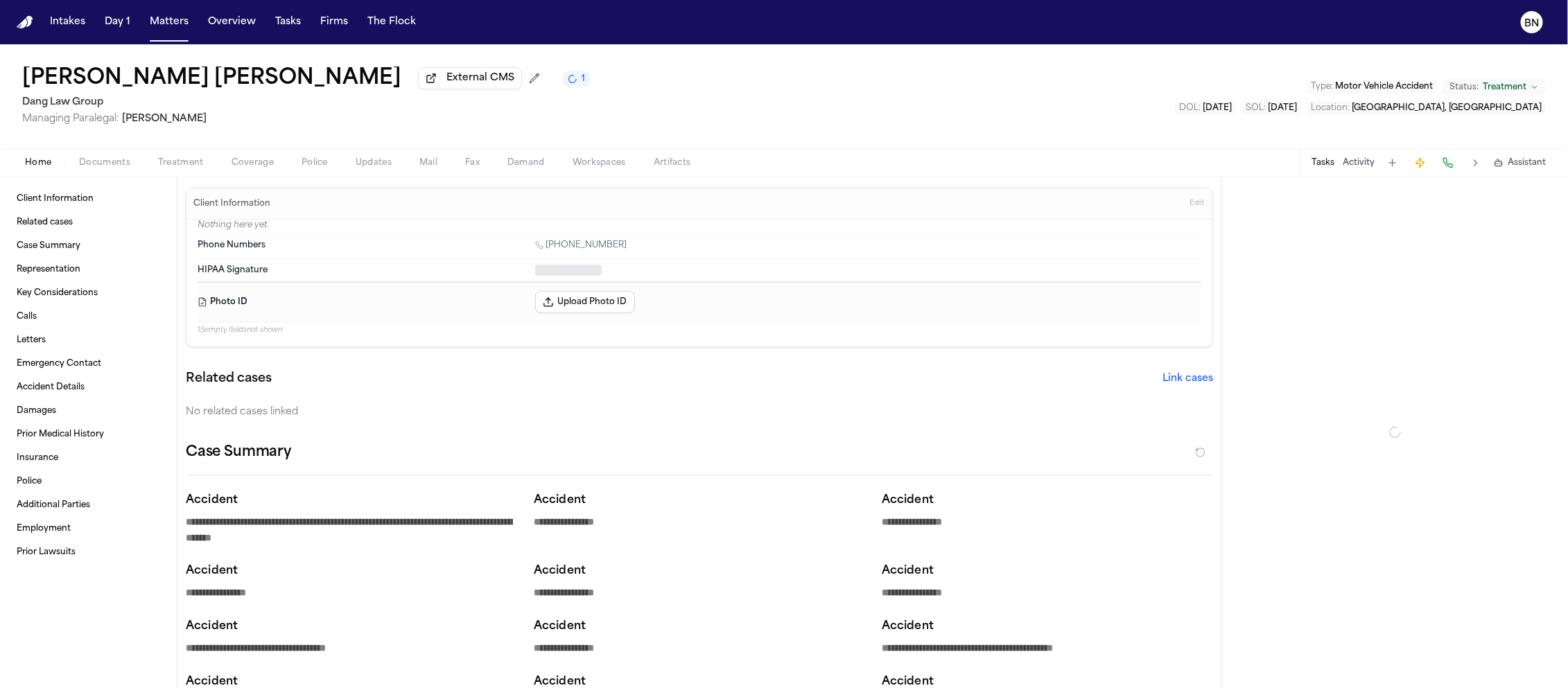
type textarea "*"
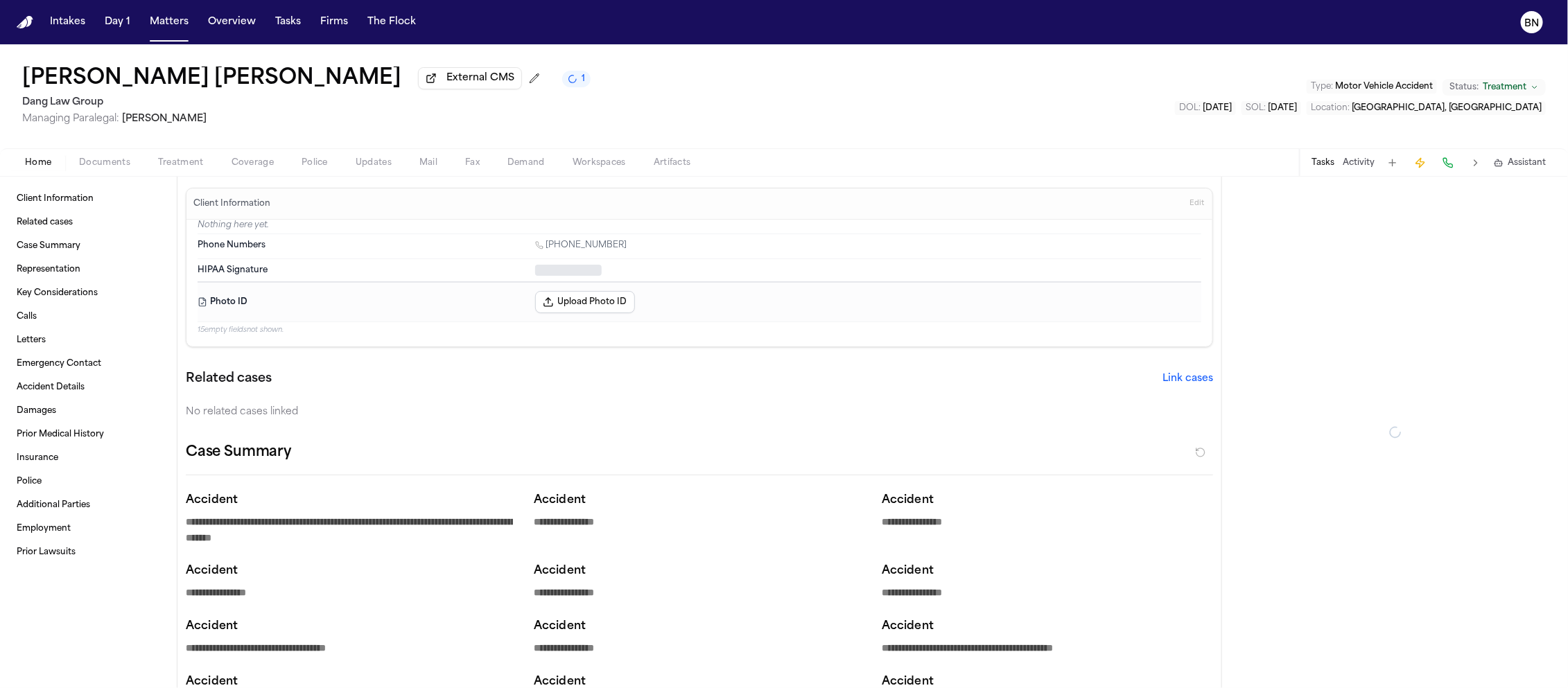
type textarea "*"
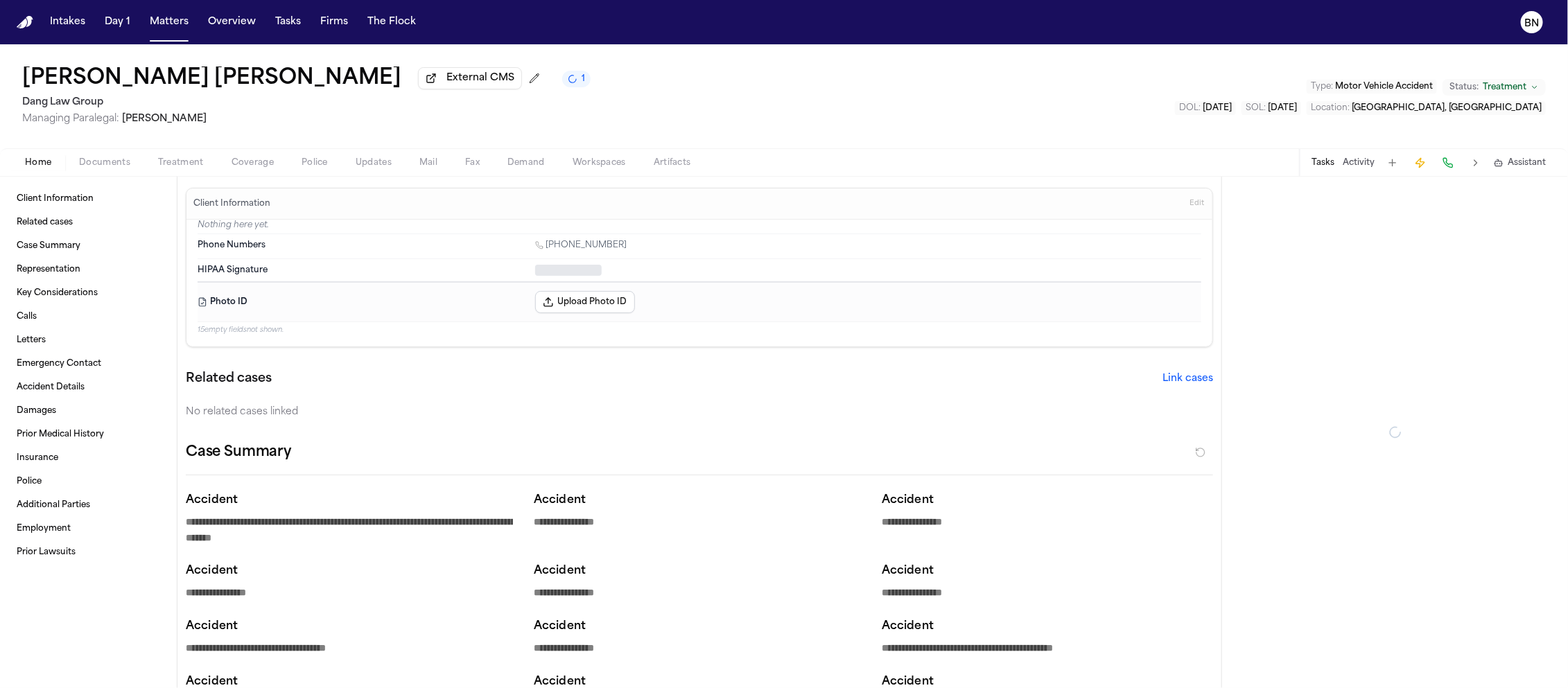
type textarea "*"
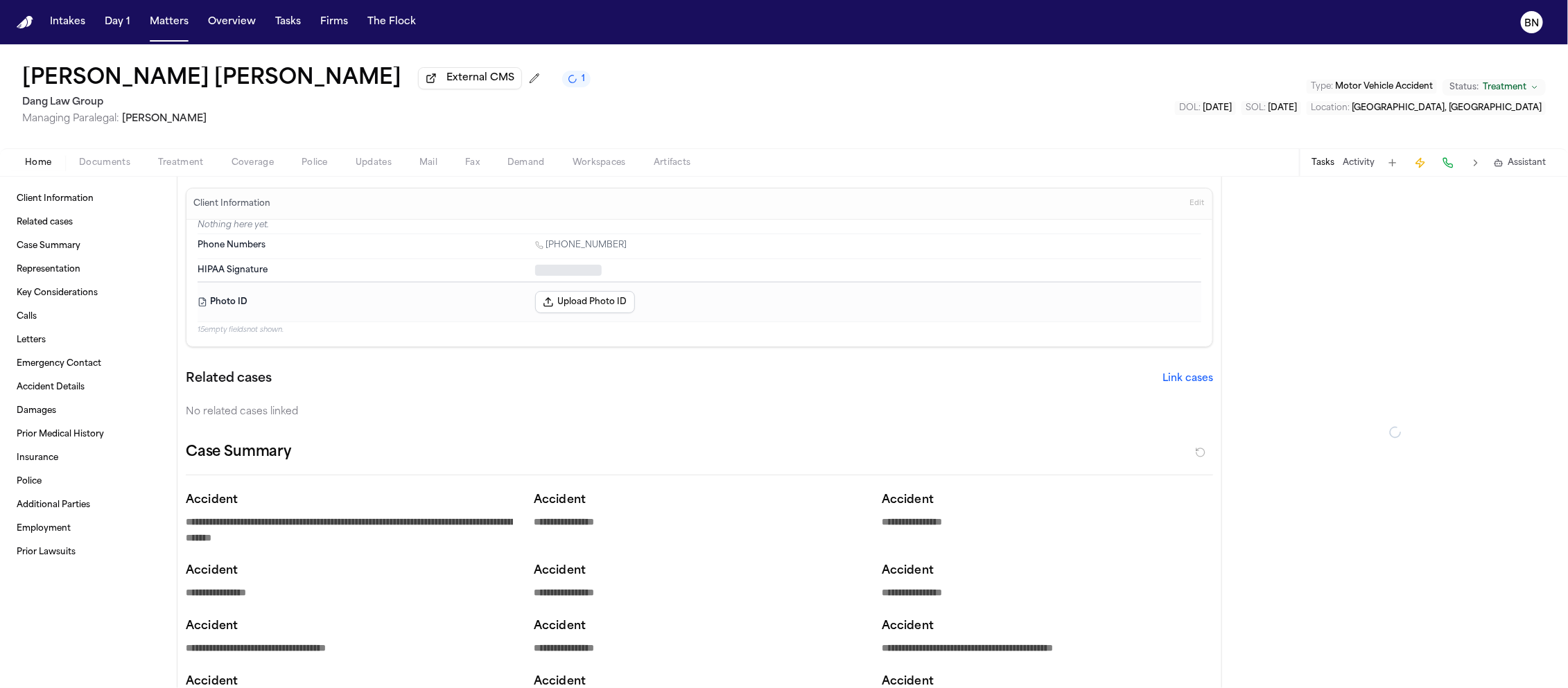
type textarea "*"
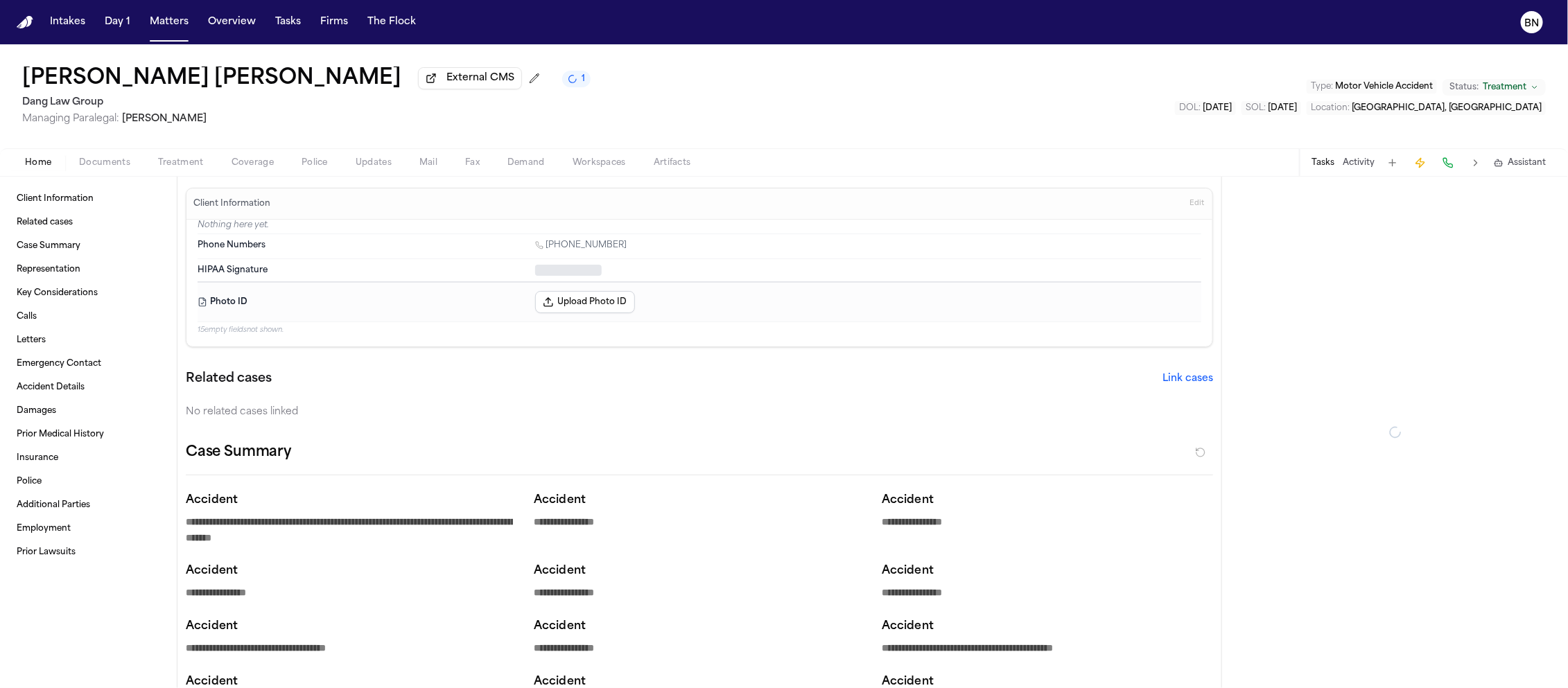
type textarea "*"
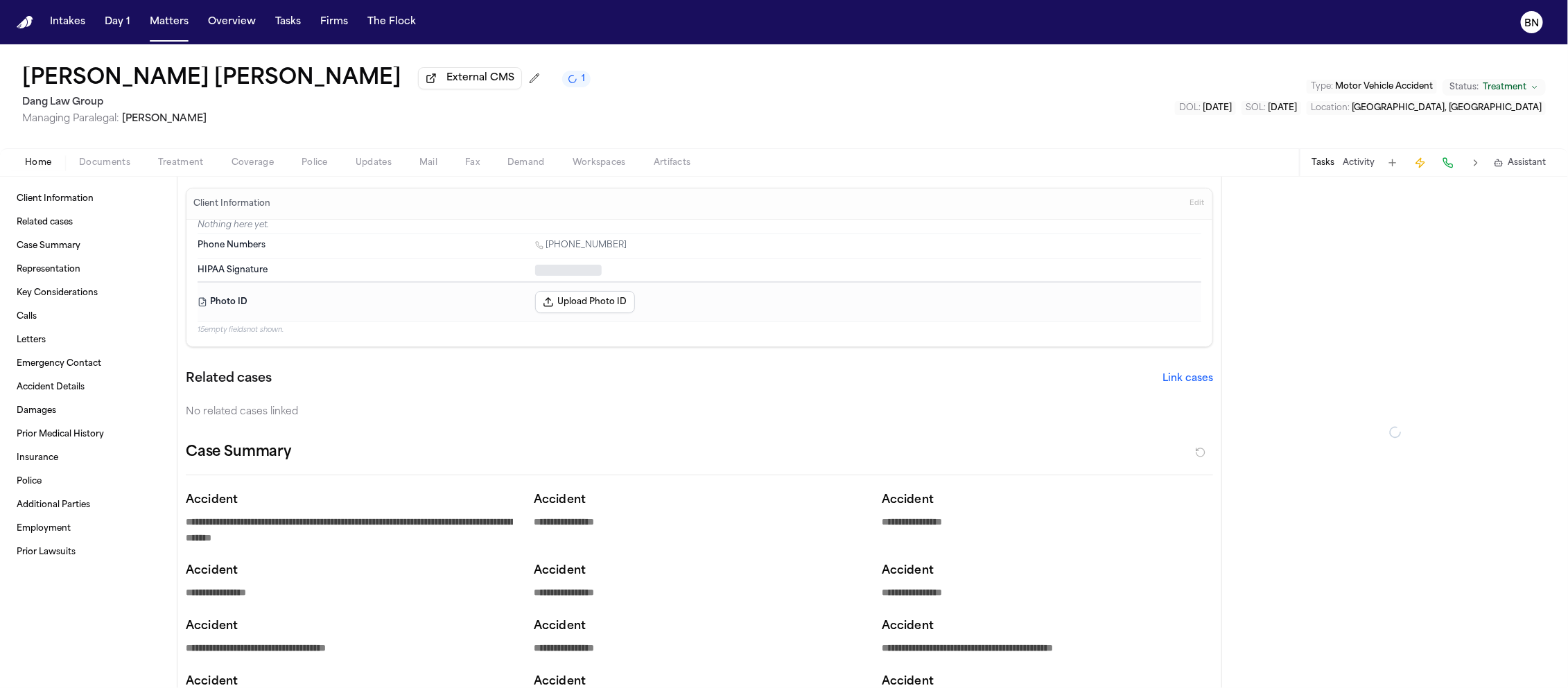
type textarea "*"
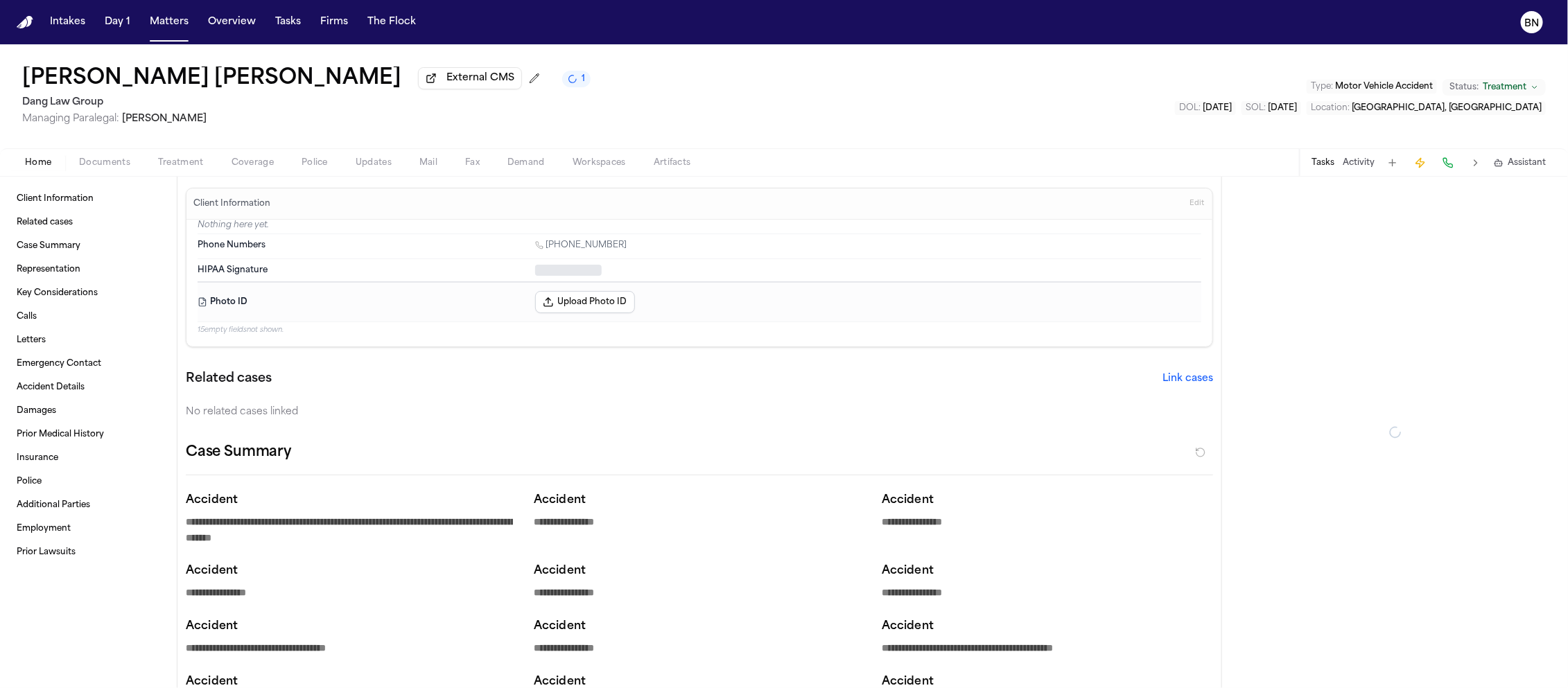
type textarea "*"
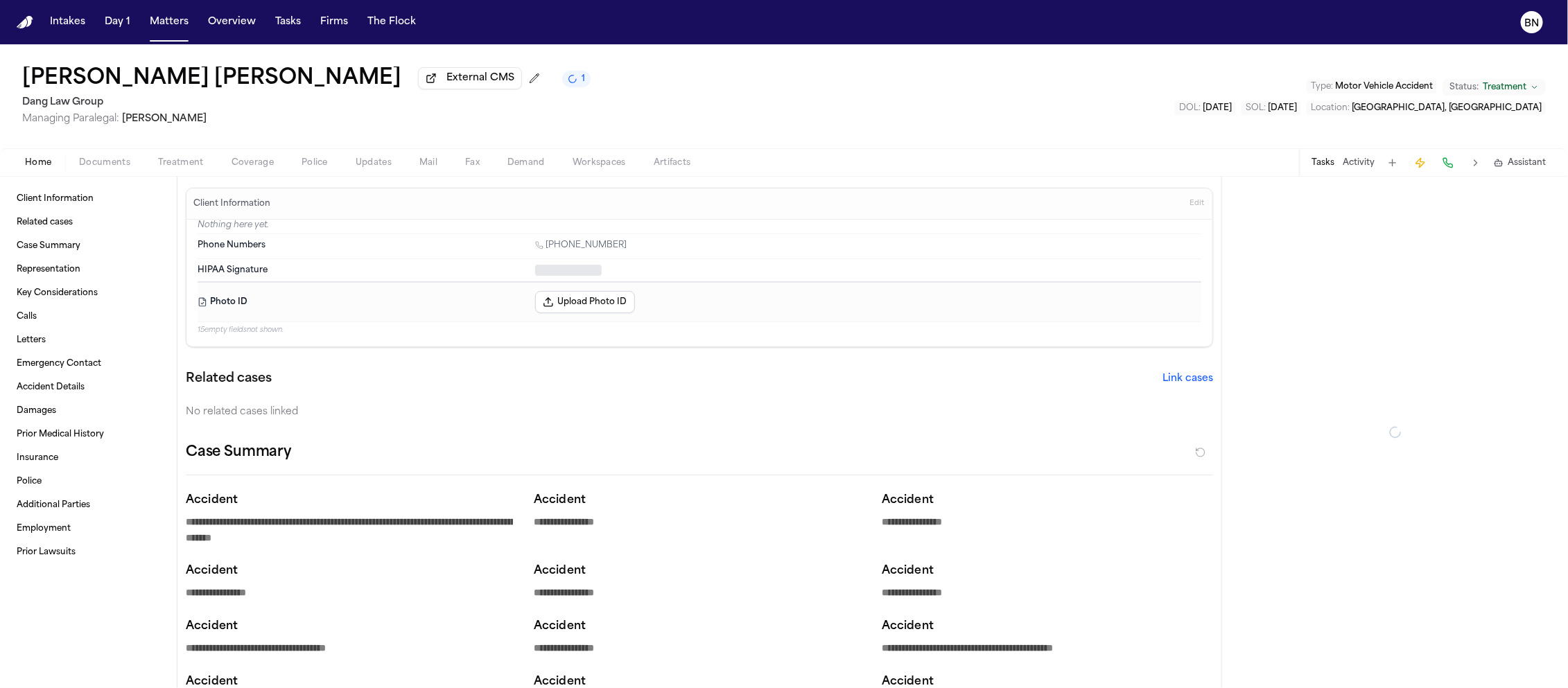
type textarea "*"
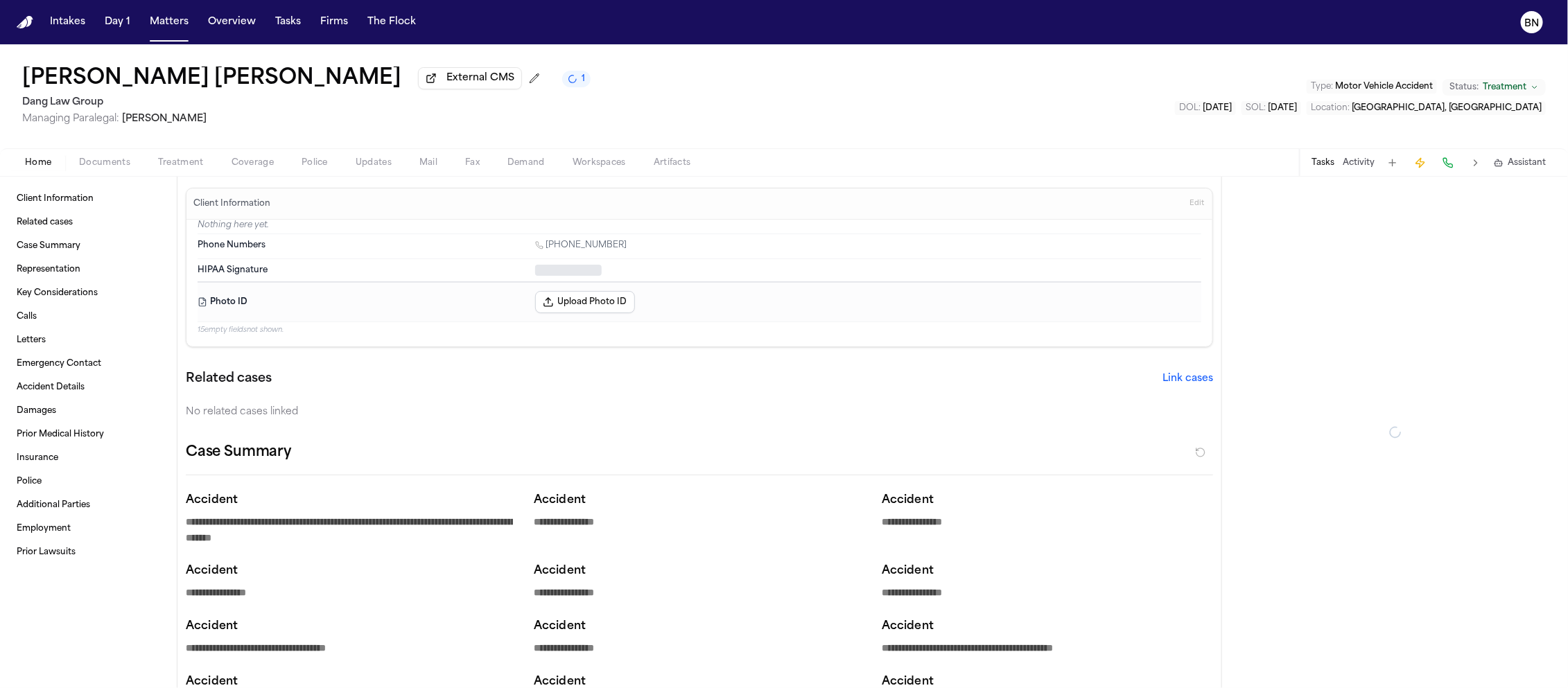
type textarea "*"
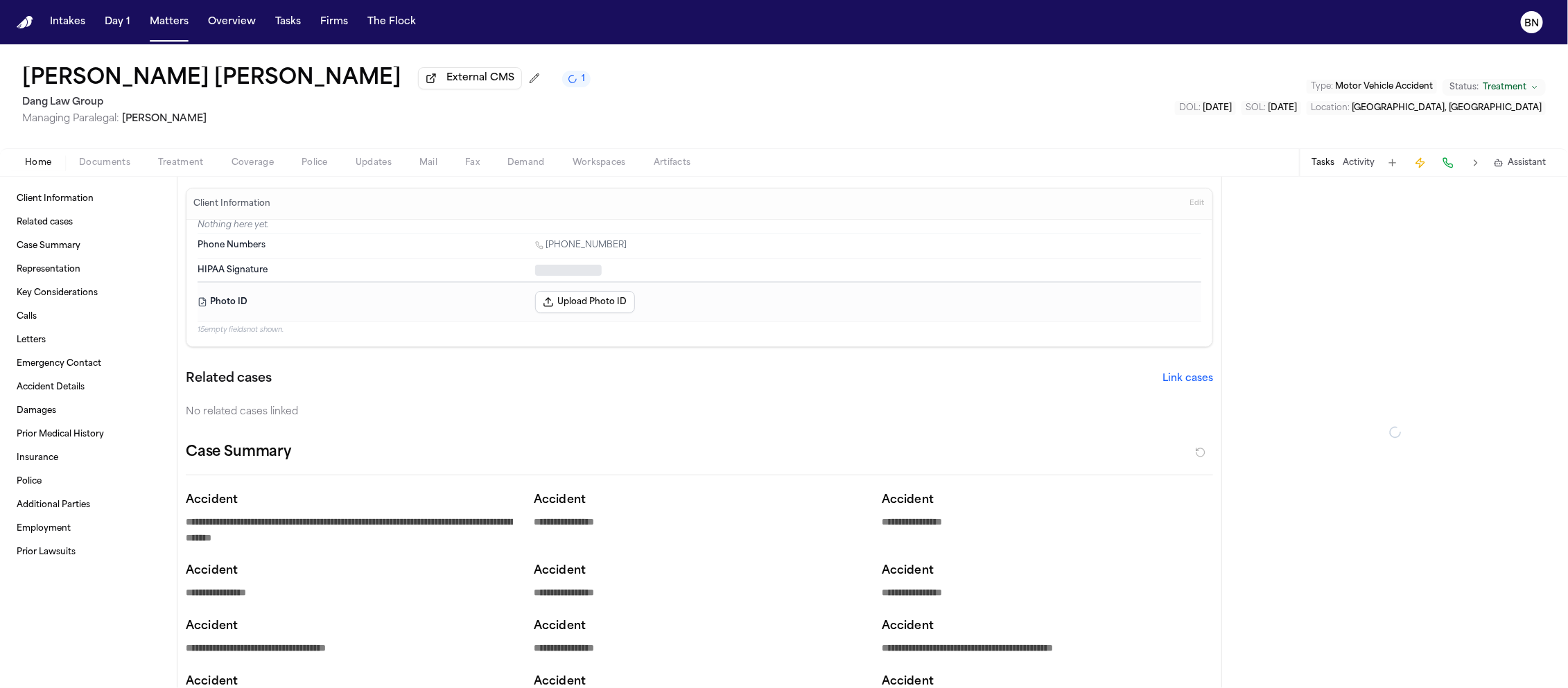
type textarea "*"
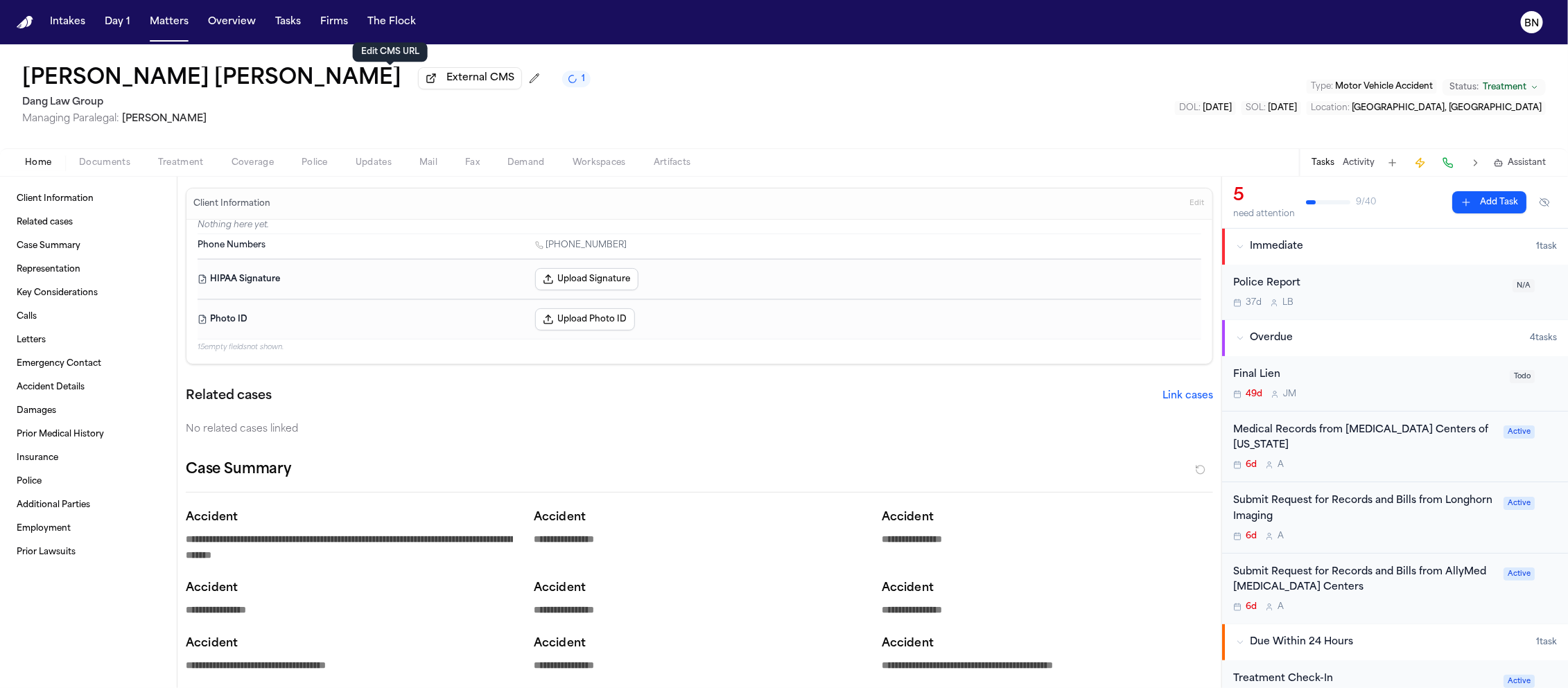
click at [523, 80] on button at bounding box center [534, 78] width 22 height 22
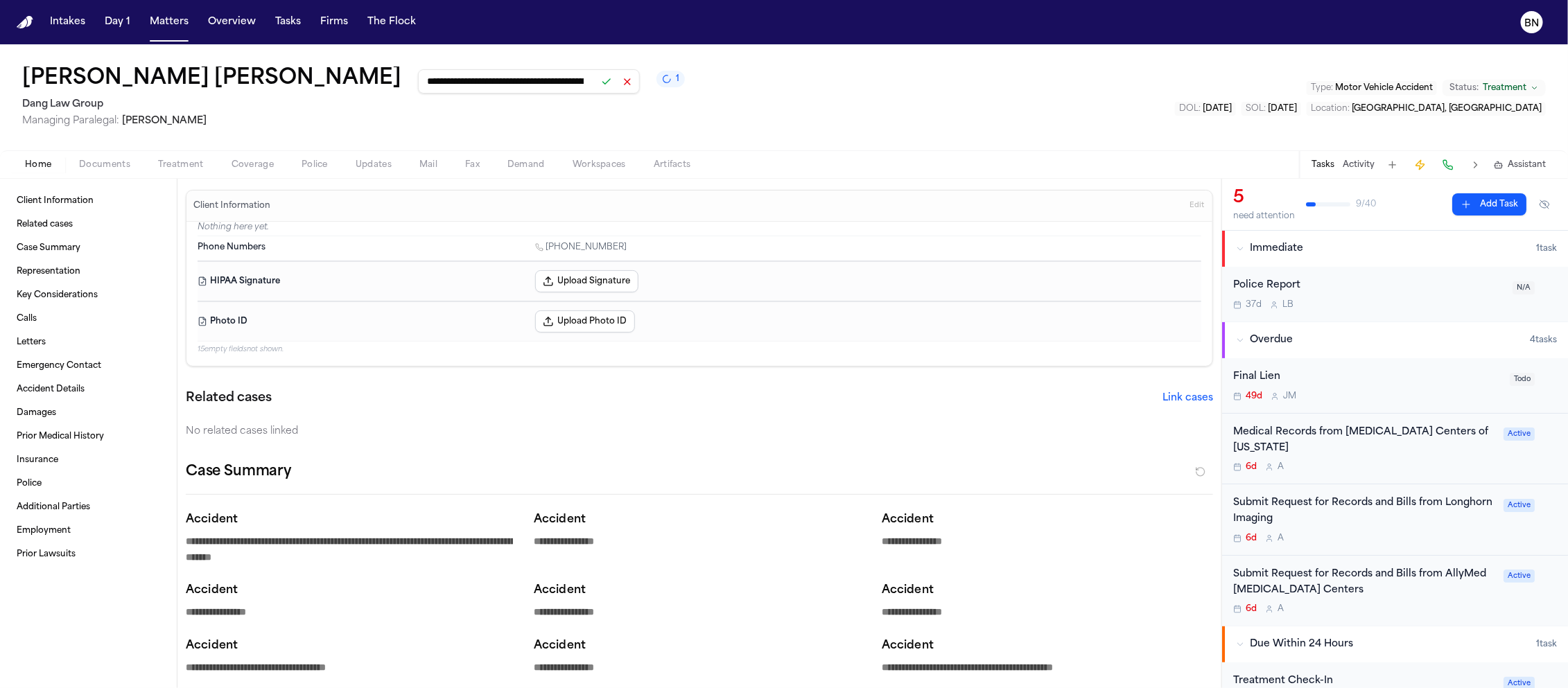
click at [597, 88] on button at bounding box center [606, 82] width 20 height 20
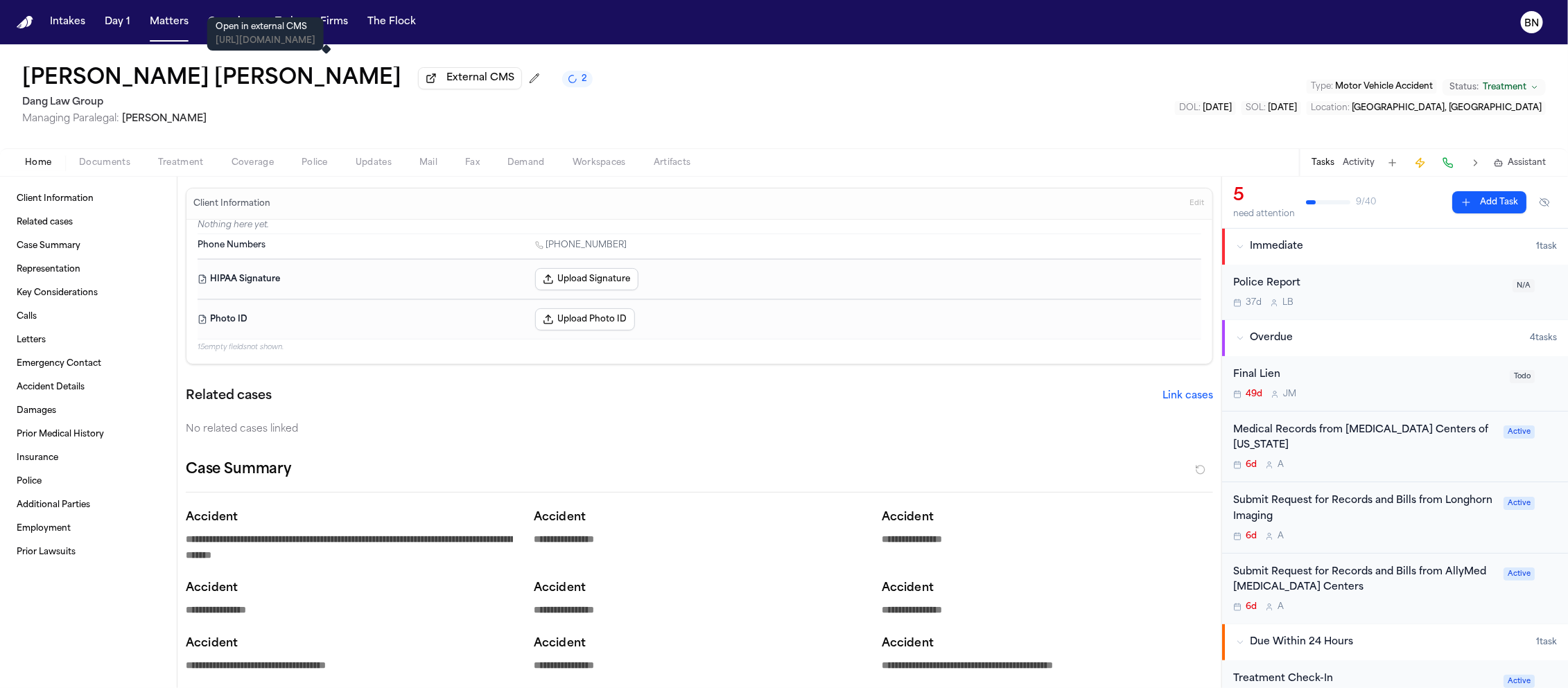
click at [446, 76] on span "External CMS" at bounding box center [480, 79] width 68 height 14
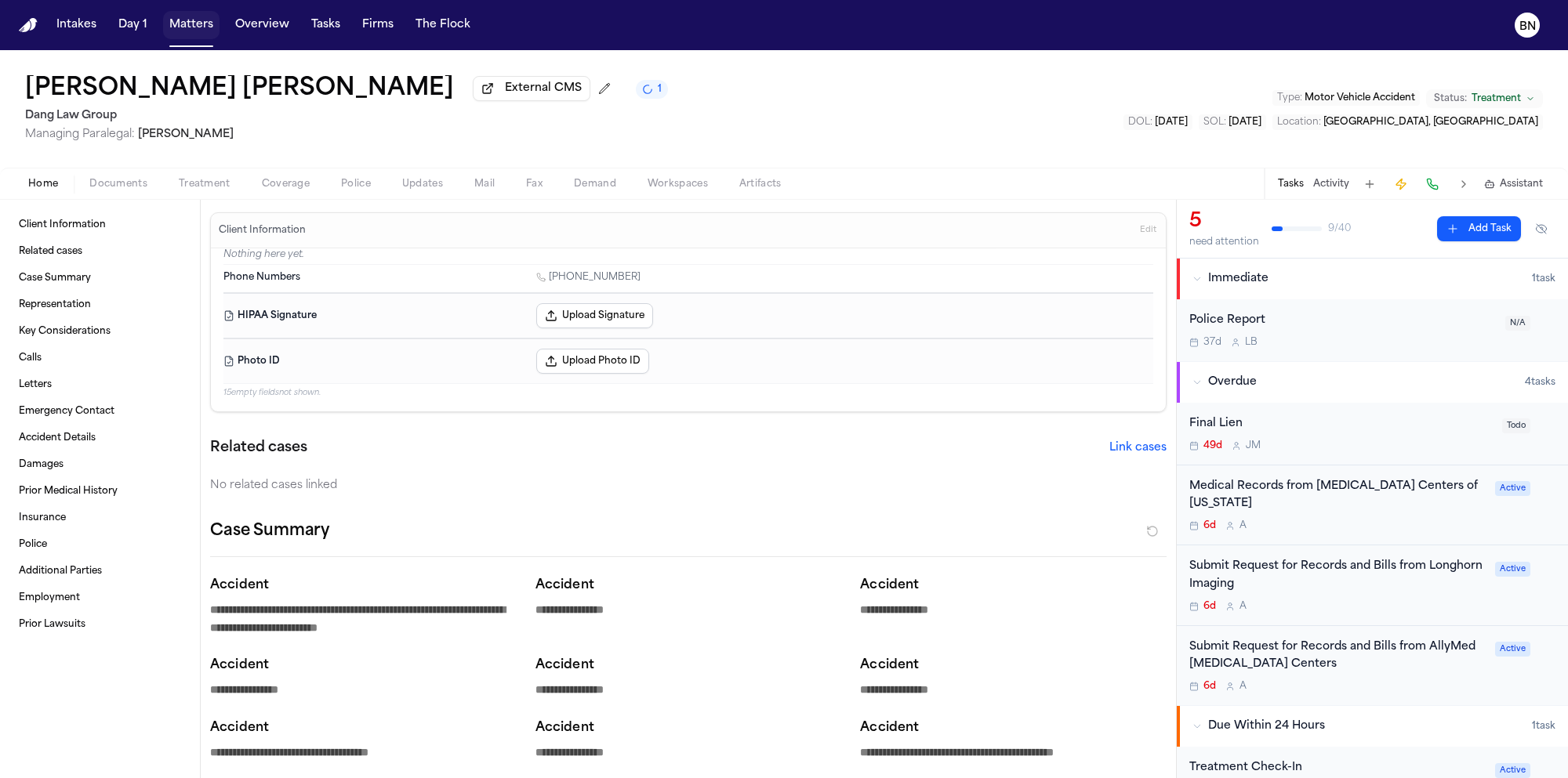
click at [201, 29] on button "Matters" at bounding box center [191, 25] width 56 height 28
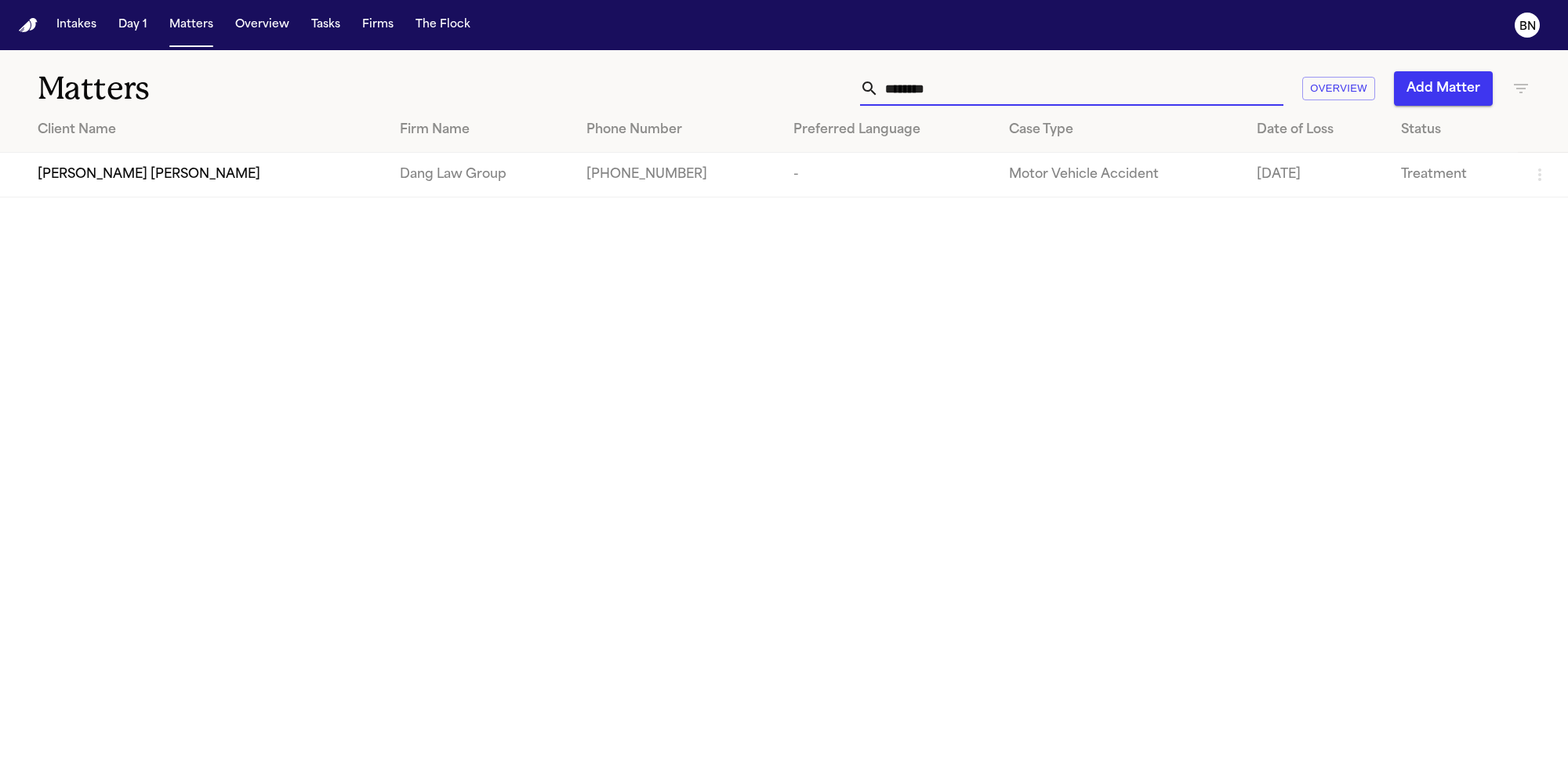
click at [972, 102] on input "********" at bounding box center [1081, 88] width 404 height 35
click at [969, 98] on input "********" at bounding box center [1081, 88] width 404 height 35
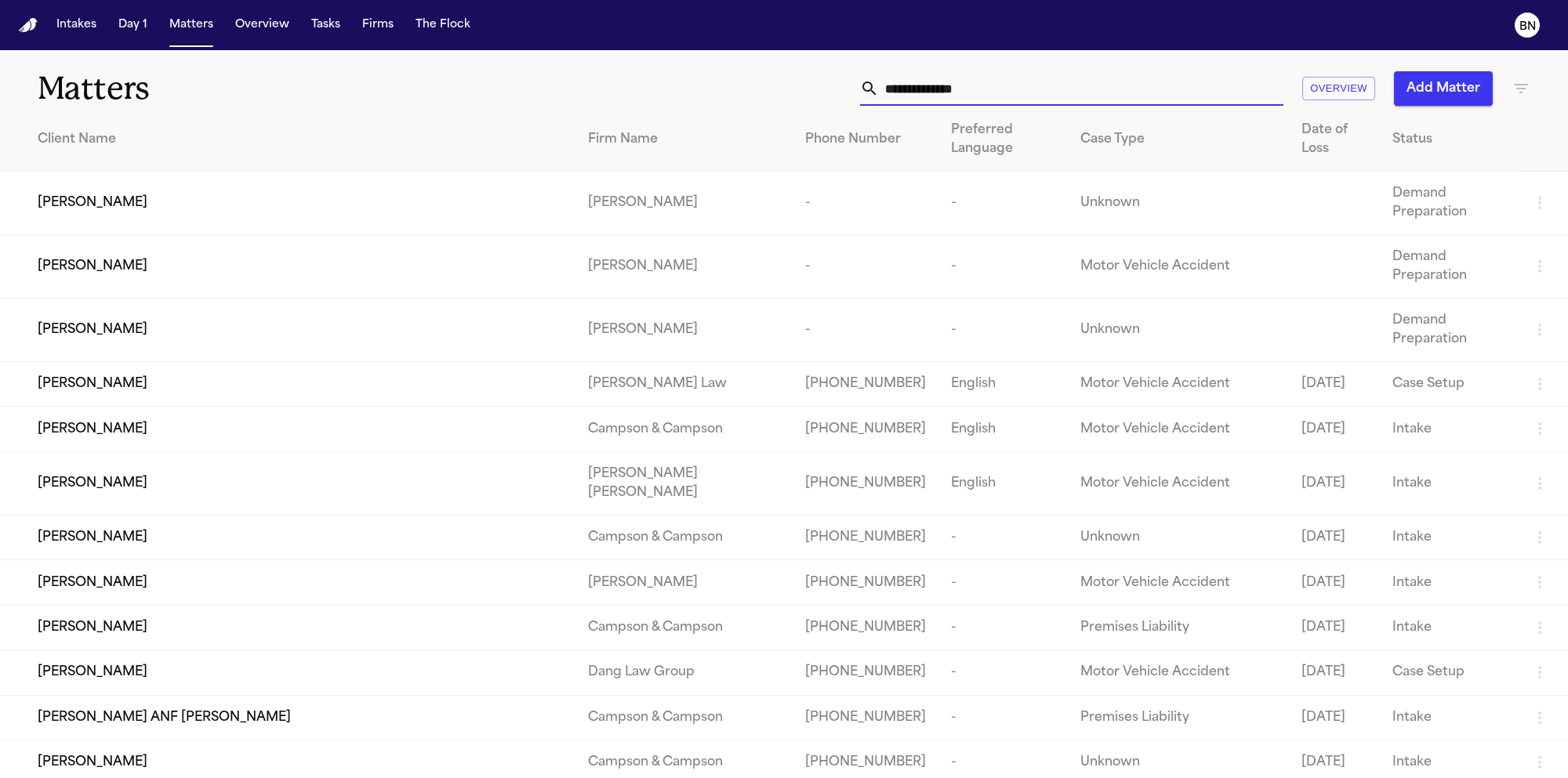
click at [1025, 69] on div "Matters Overview Add Matter" at bounding box center [784, 78] width 1568 height 58
click at [1021, 78] on input "text" at bounding box center [1081, 88] width 404 height 35
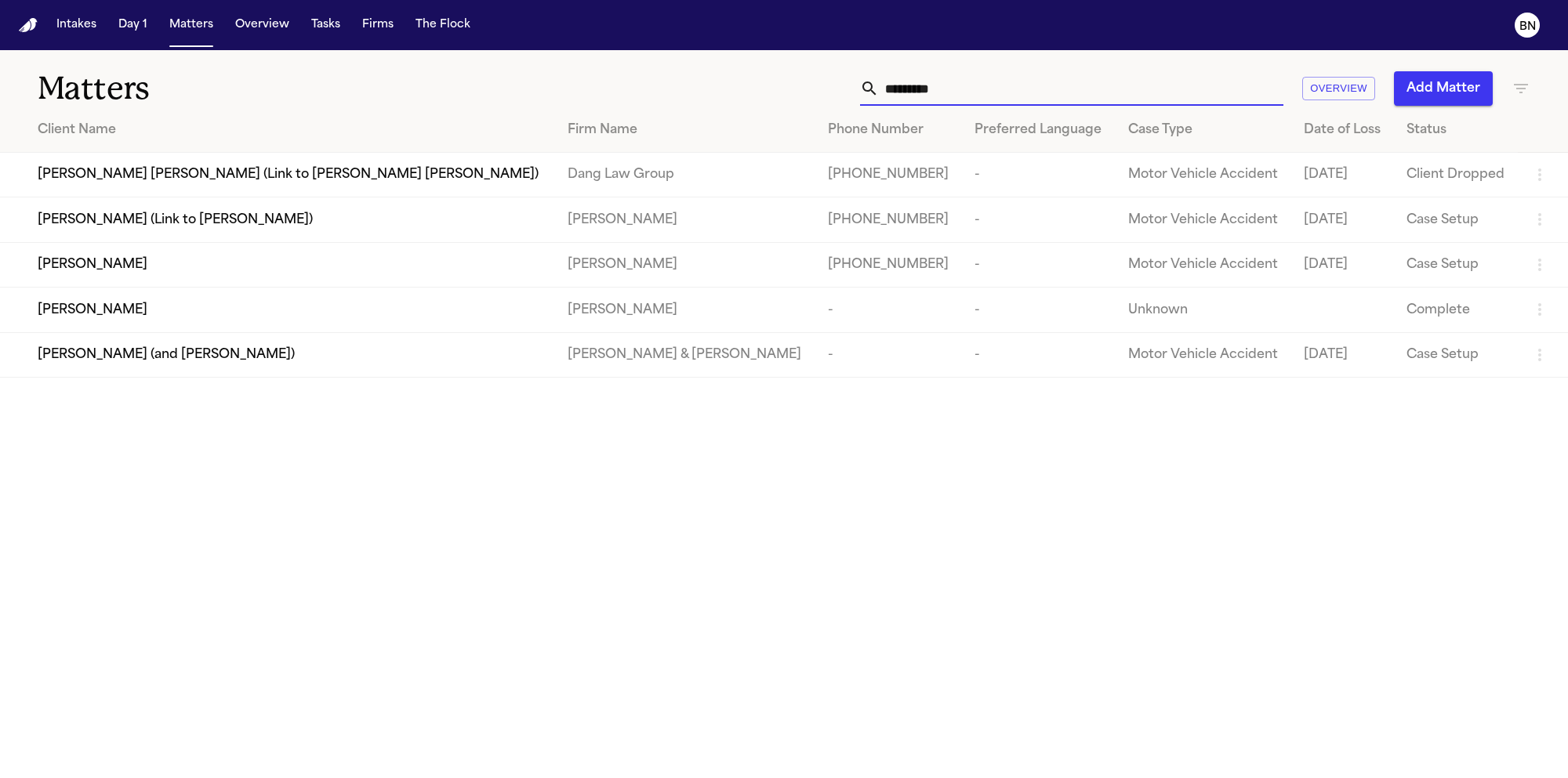
click at [909, 98] on input "*********" at bounding box center [1081, 88] width 404 height 35
click at [944, 94] on input "*********" at bounding box center [1081, 88] width 404 height 35
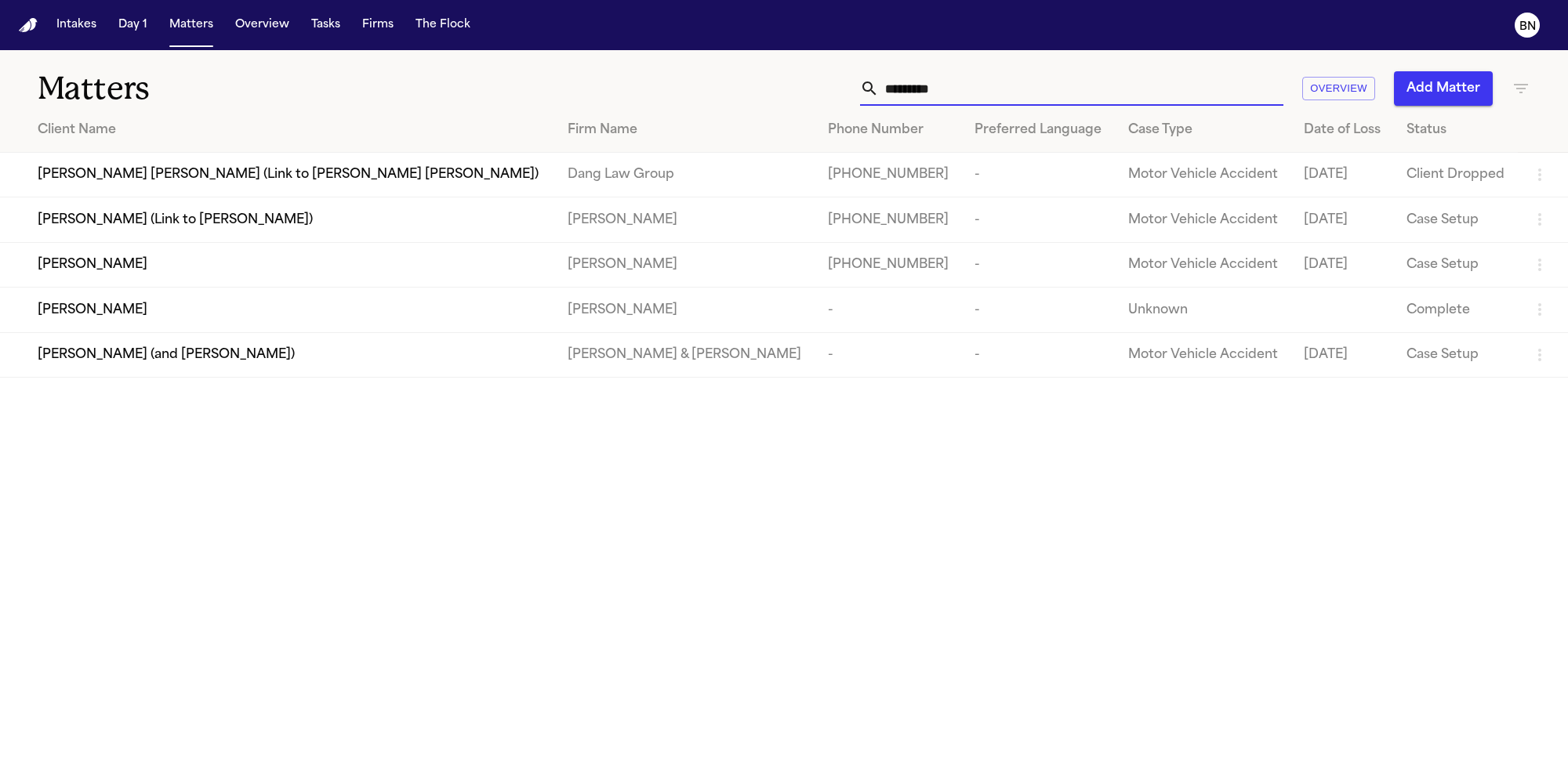
click at [944, 94] on input "*********" at bounding box center [1081, 88] width 404 height 35
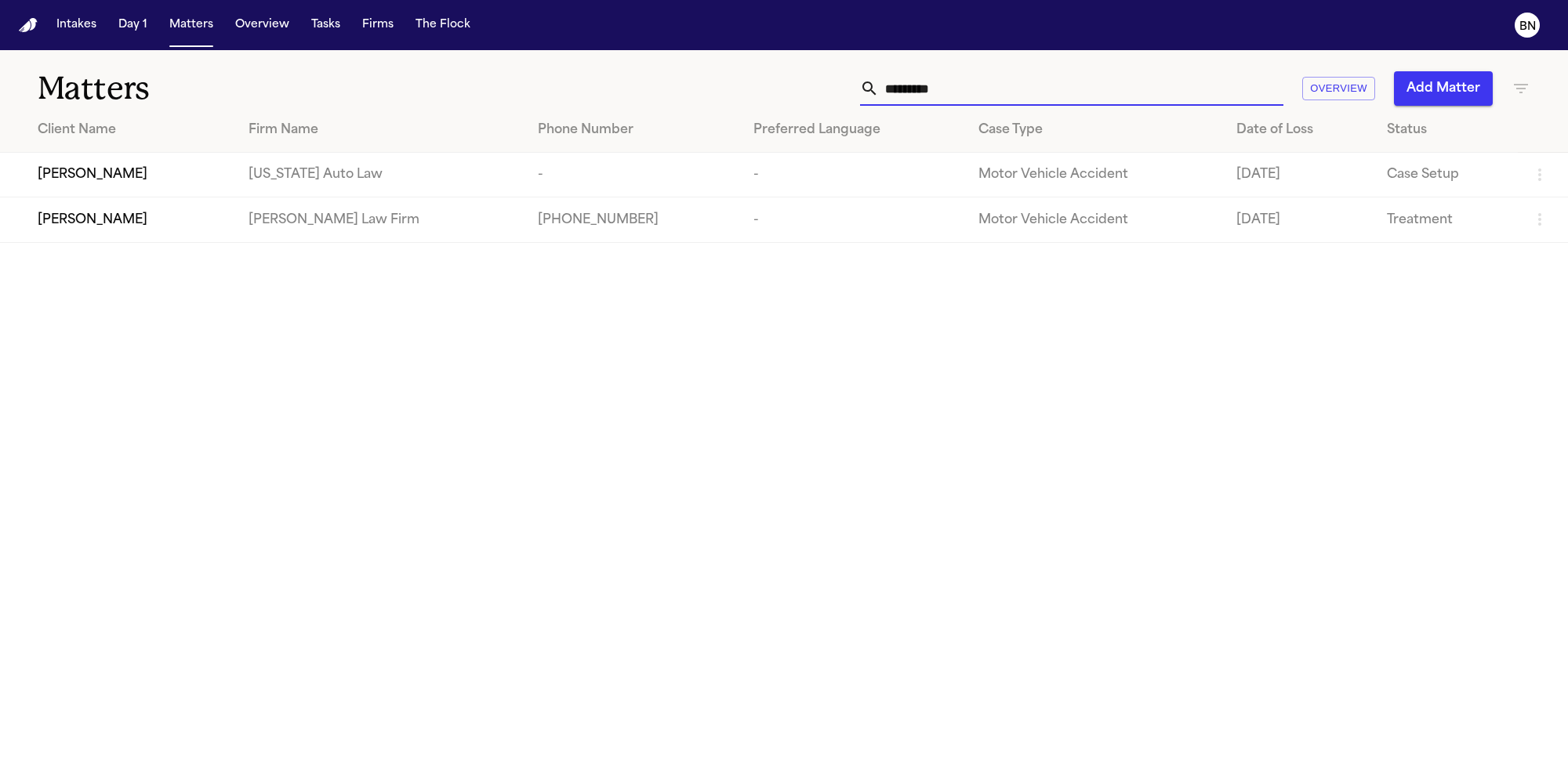
type input "********"
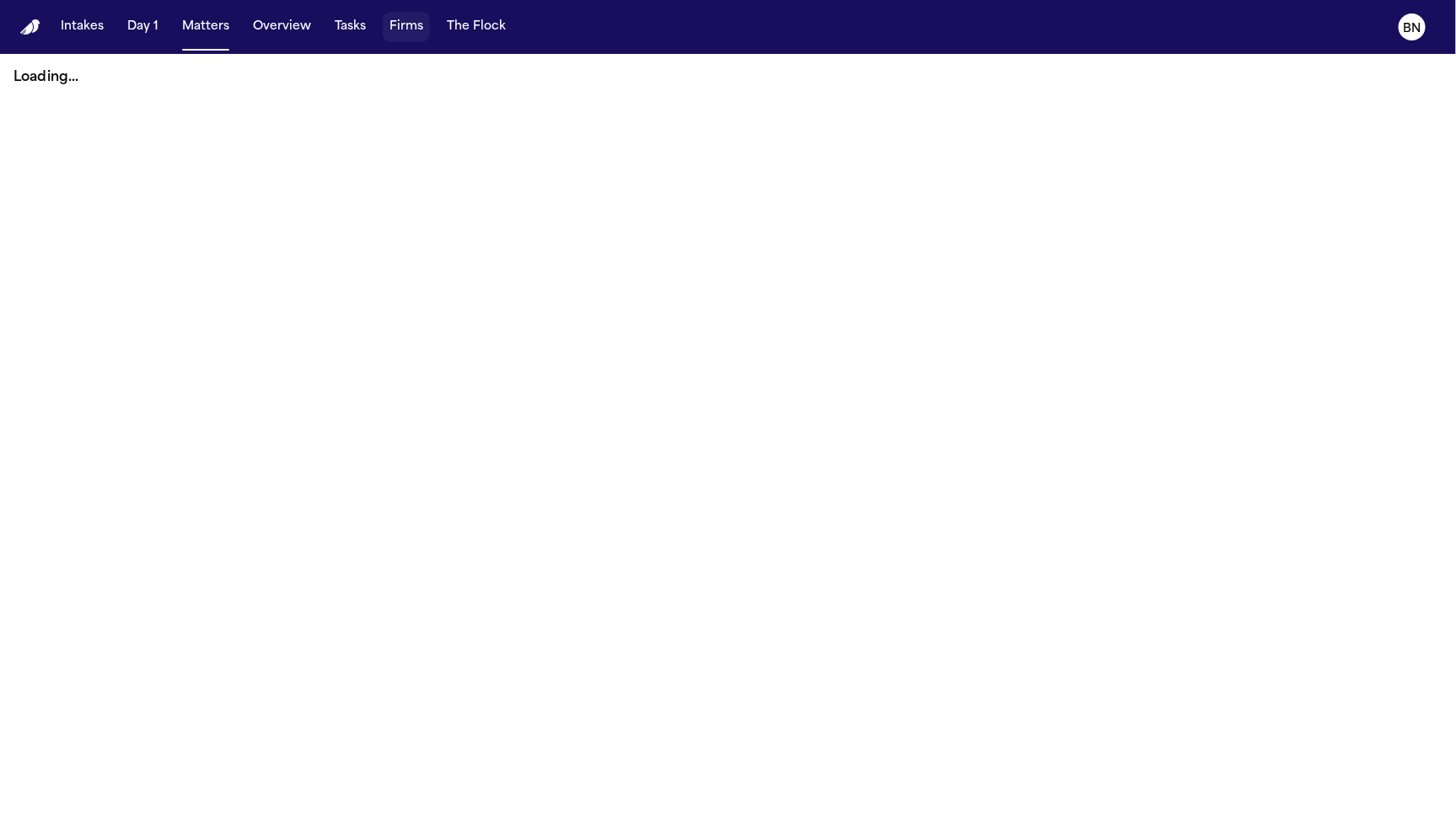
click at [398, 28] on button "Firms" at bounding box center [406, 27] width 47 height 31
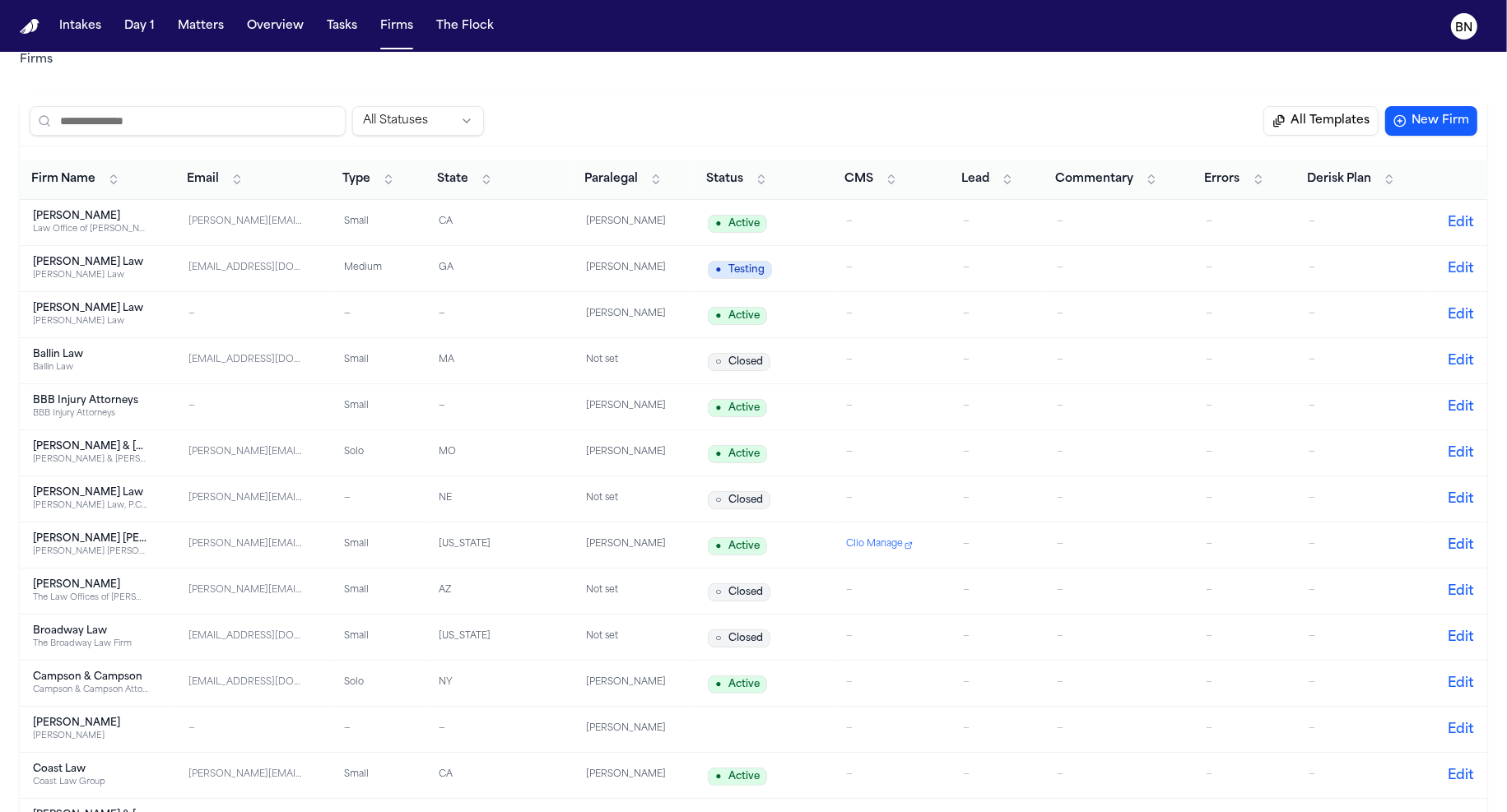
scroll to position [29, 0]
click at [990, 229] on td "—" at bounding box center [997, 222] width 93 height 46
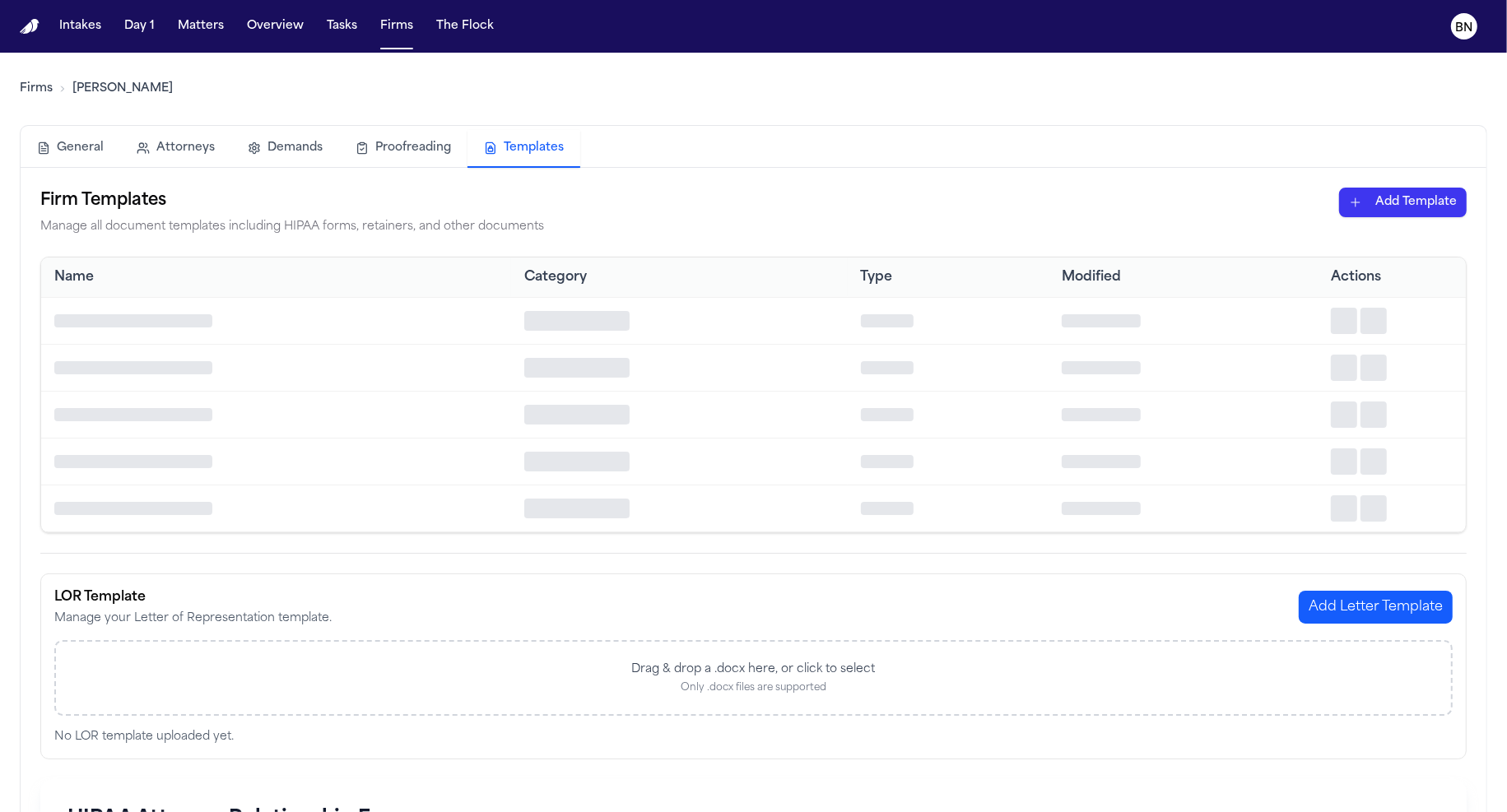
click at [503, 130] on button "Templates" at bounding box center [524, 149] width 113 height 38
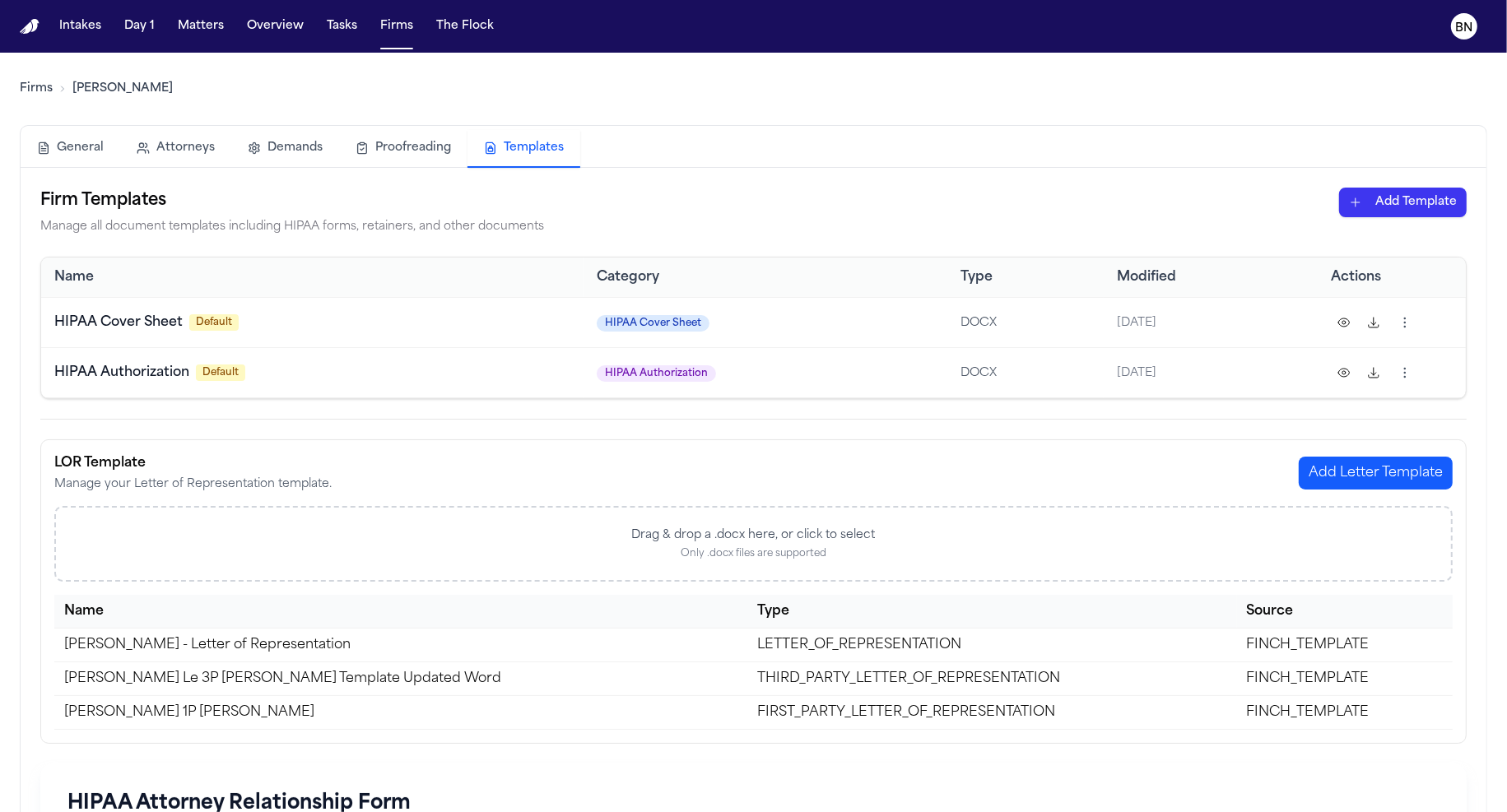
click at [965, 423] on div "Firm Templates Manage all document templates including HIPAA forms, retainers, …" at bounding box center [754, 700] width 1427 height 1024
click at [484, 672] on td "Albert Le 3P LOR Template Updated Word" at bounding box center [400, 678] width 693 height 34
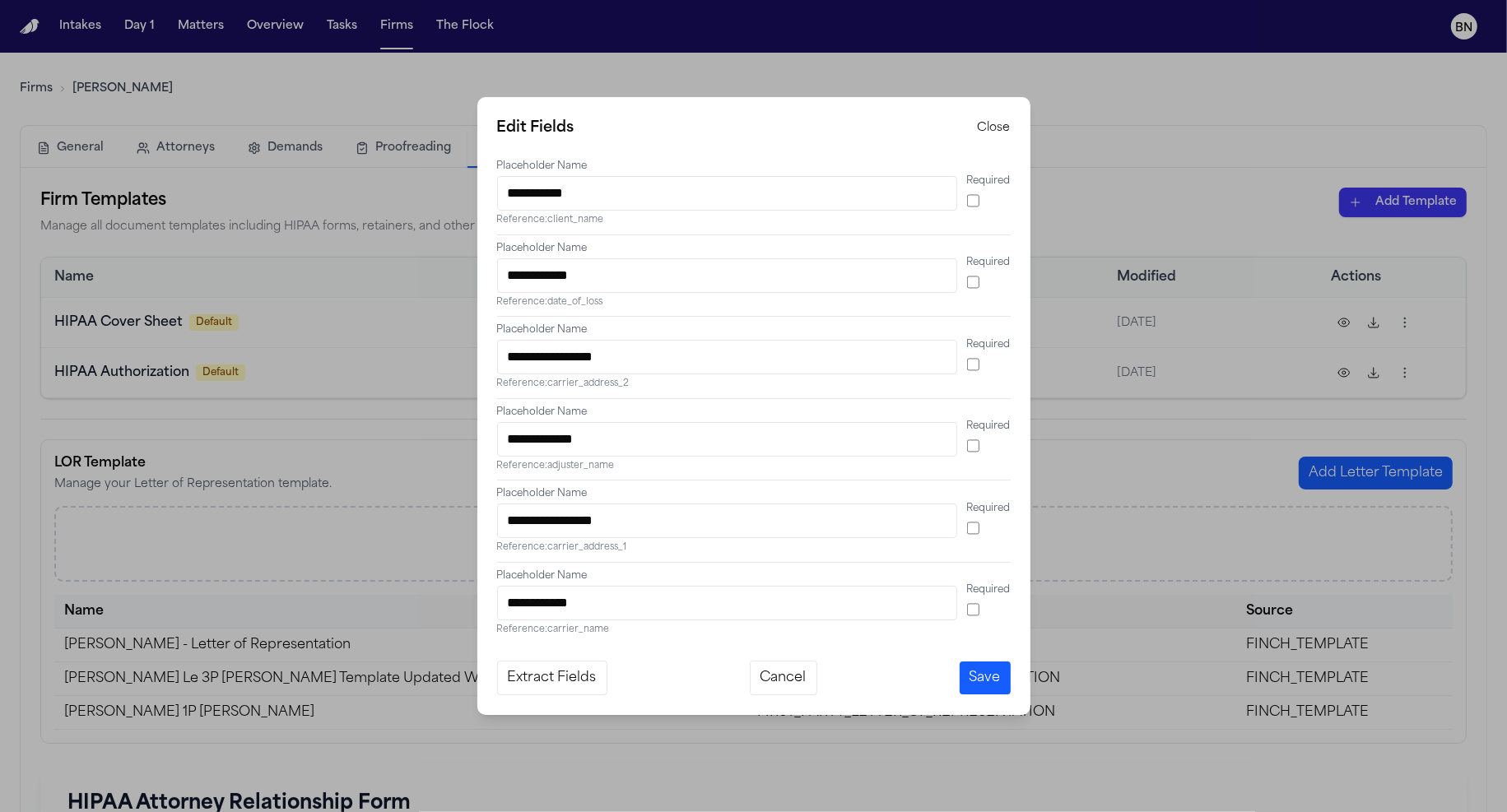
click at [999, 128] on button "Close" at bounding box center [994, 129] width 33 height 17
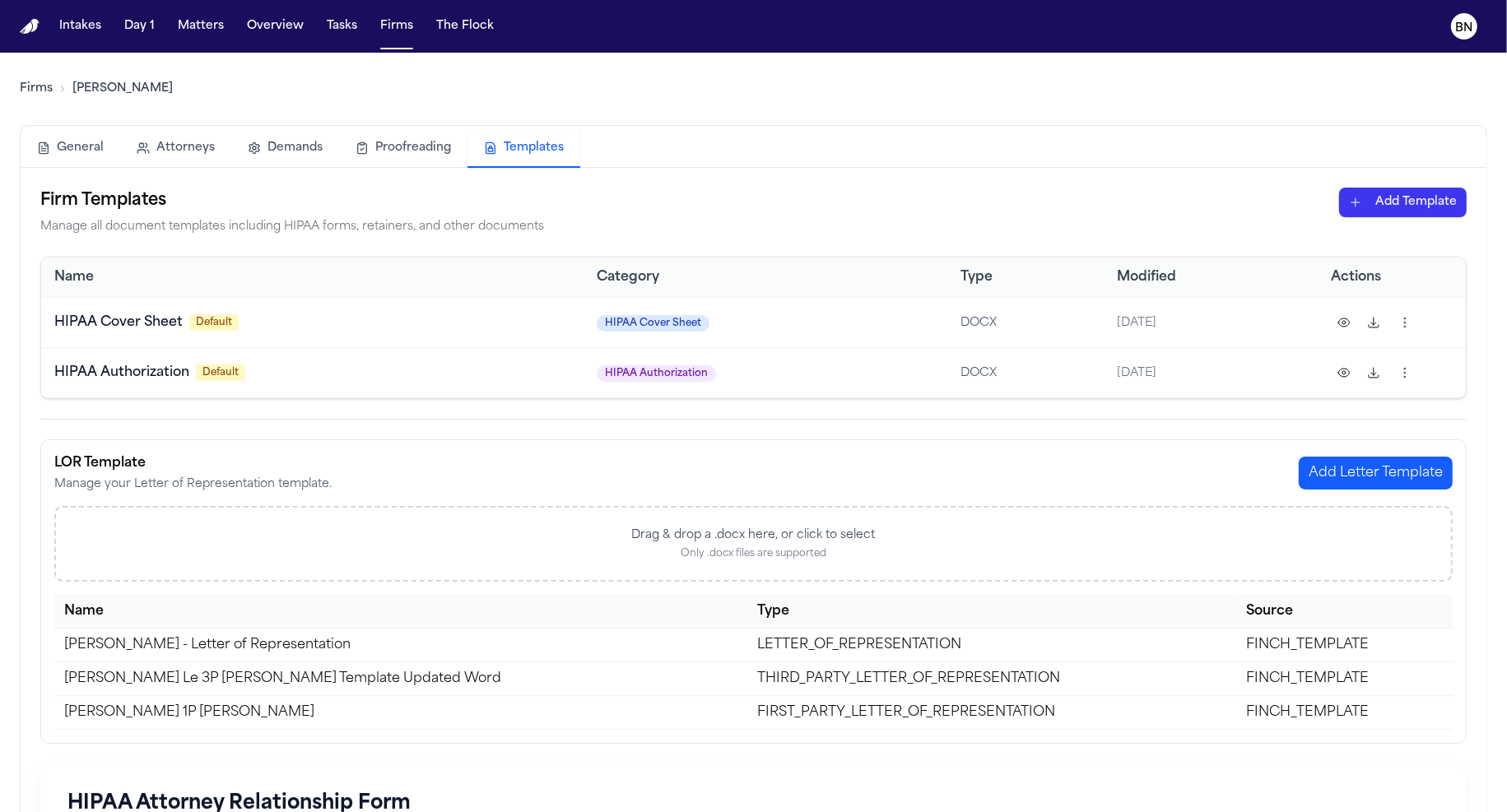
click at [1060, 127] on div "General Attorneys Demands Proofreading Templates" at bounding box center [754, 147] width 1468 height 43
click at [221, 22] on button "Matters" at bounding box center [200, 26] width 59 height 30
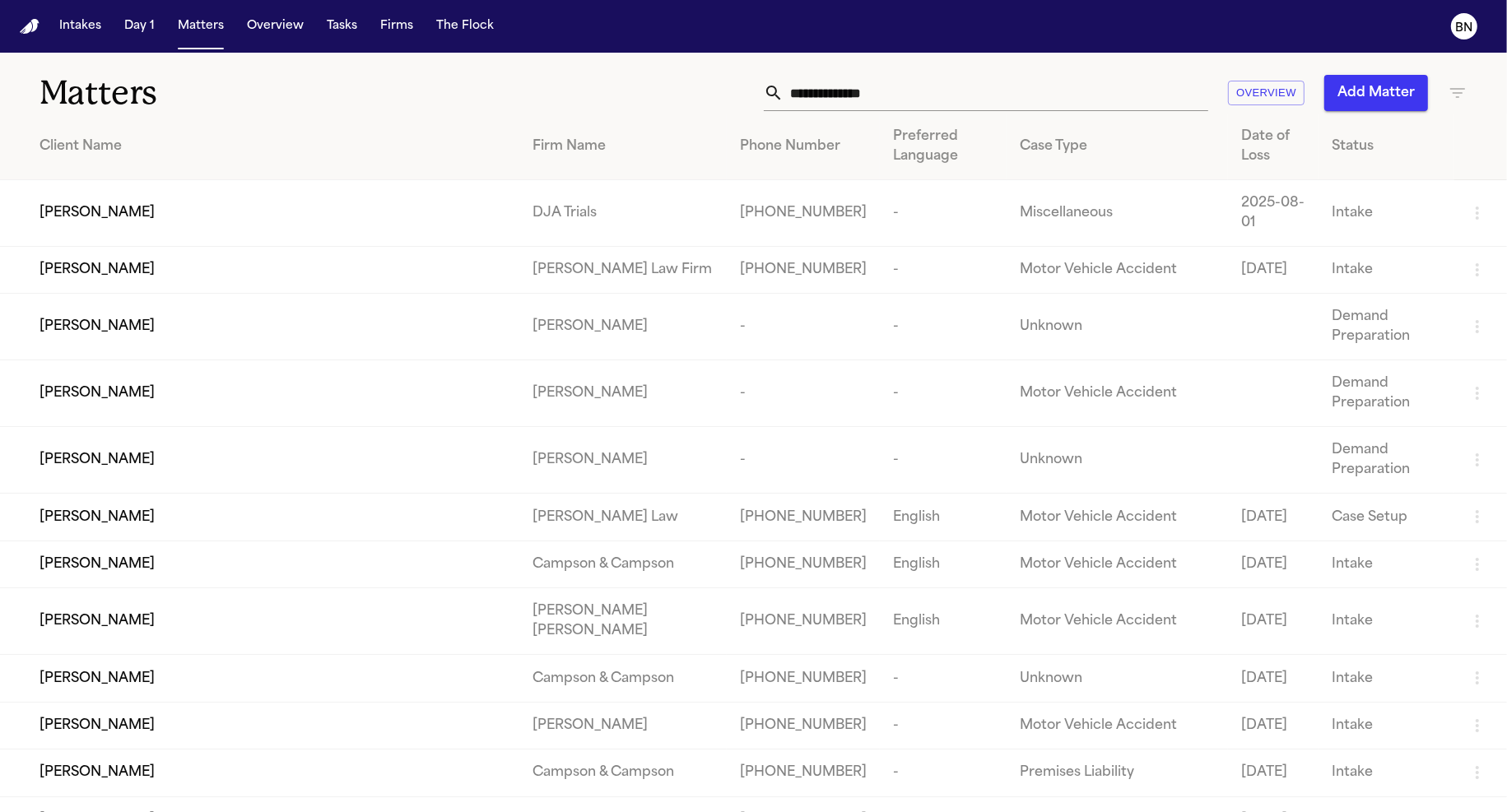
click at [613, 59] on div "Matters Overview Add Matter" at bounding box center [754, 82] width 1507 height 61
click at [455, 216] on div "[PERSON_NAME]" at bounding box center [272, 212] width 466 height 20
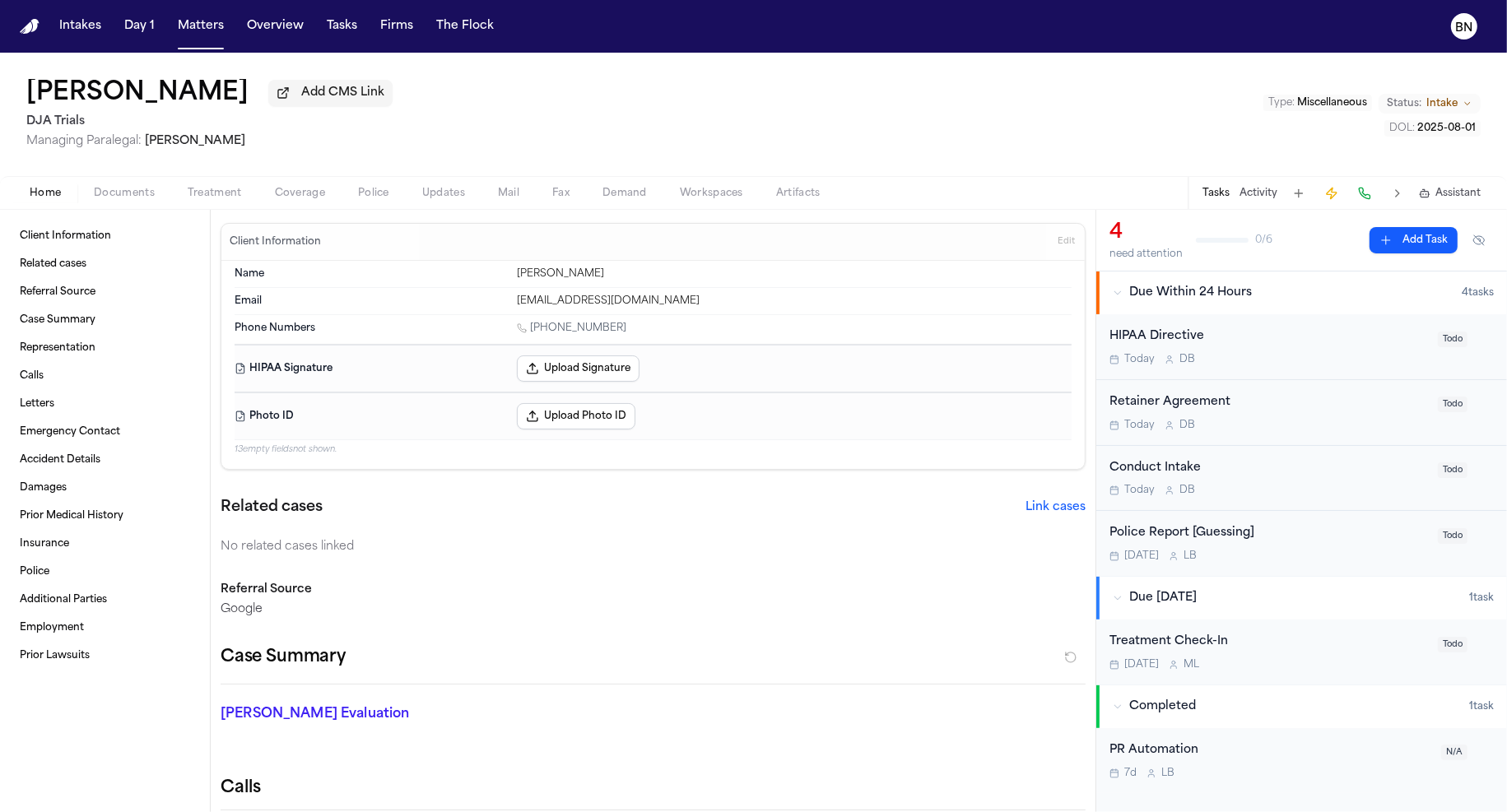
click at [309, 197] on span "Coverage" at bounding box center [300, 193] width 50 height 13
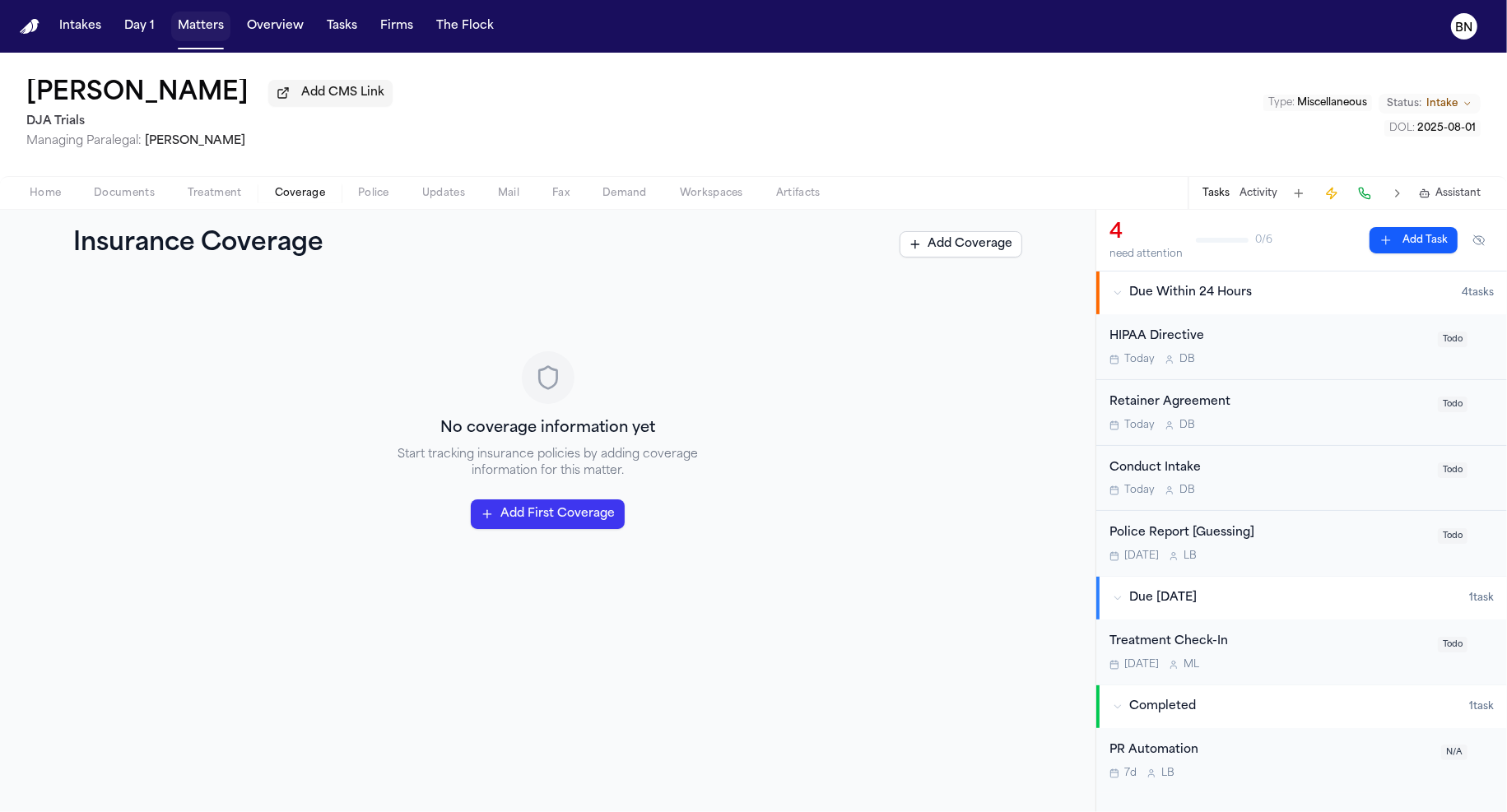
click at [203, 35] on button "Matters" at bounding box center [200, 26] width 59 height 30
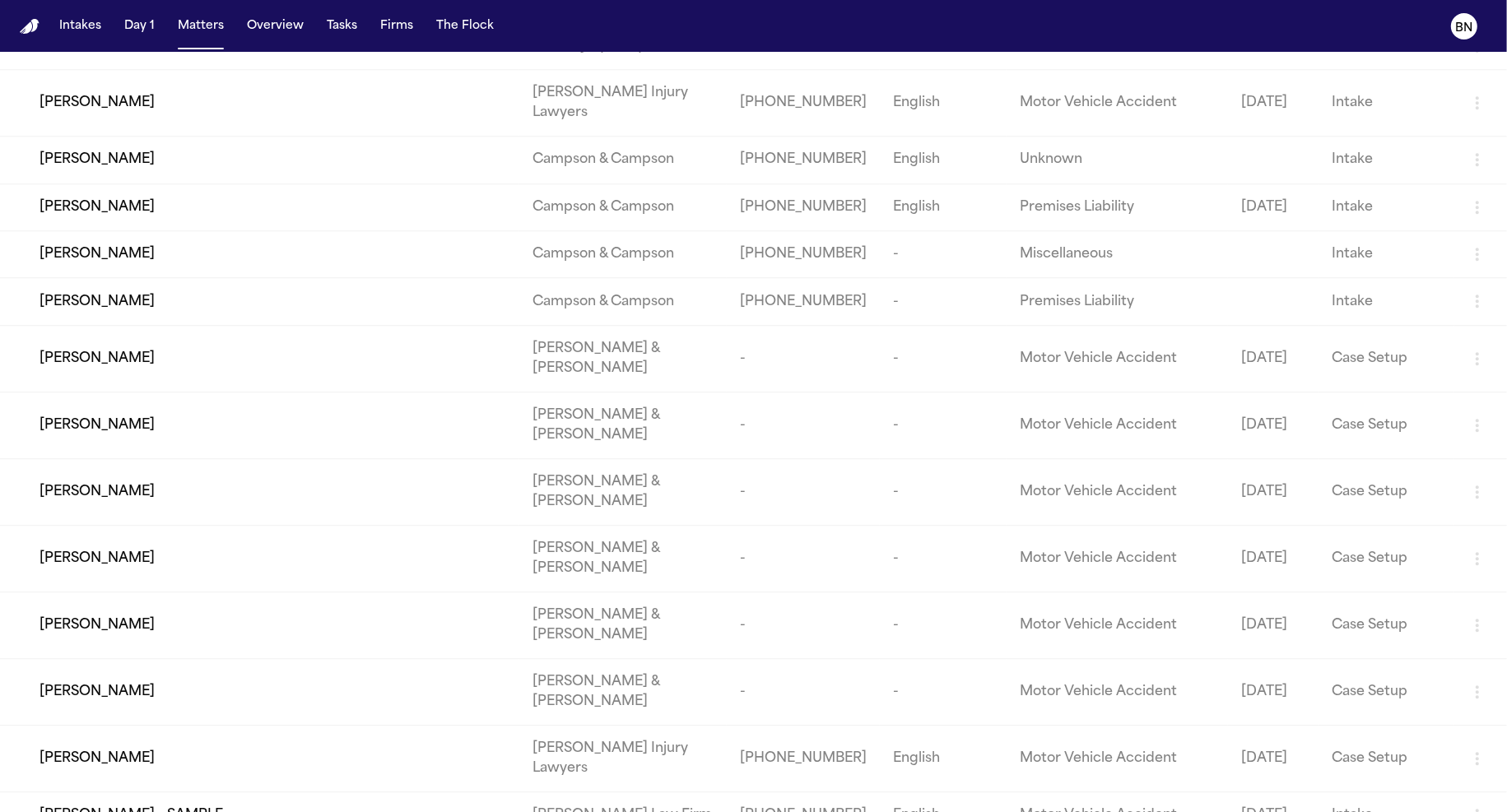
scroll to position [4731, 0]
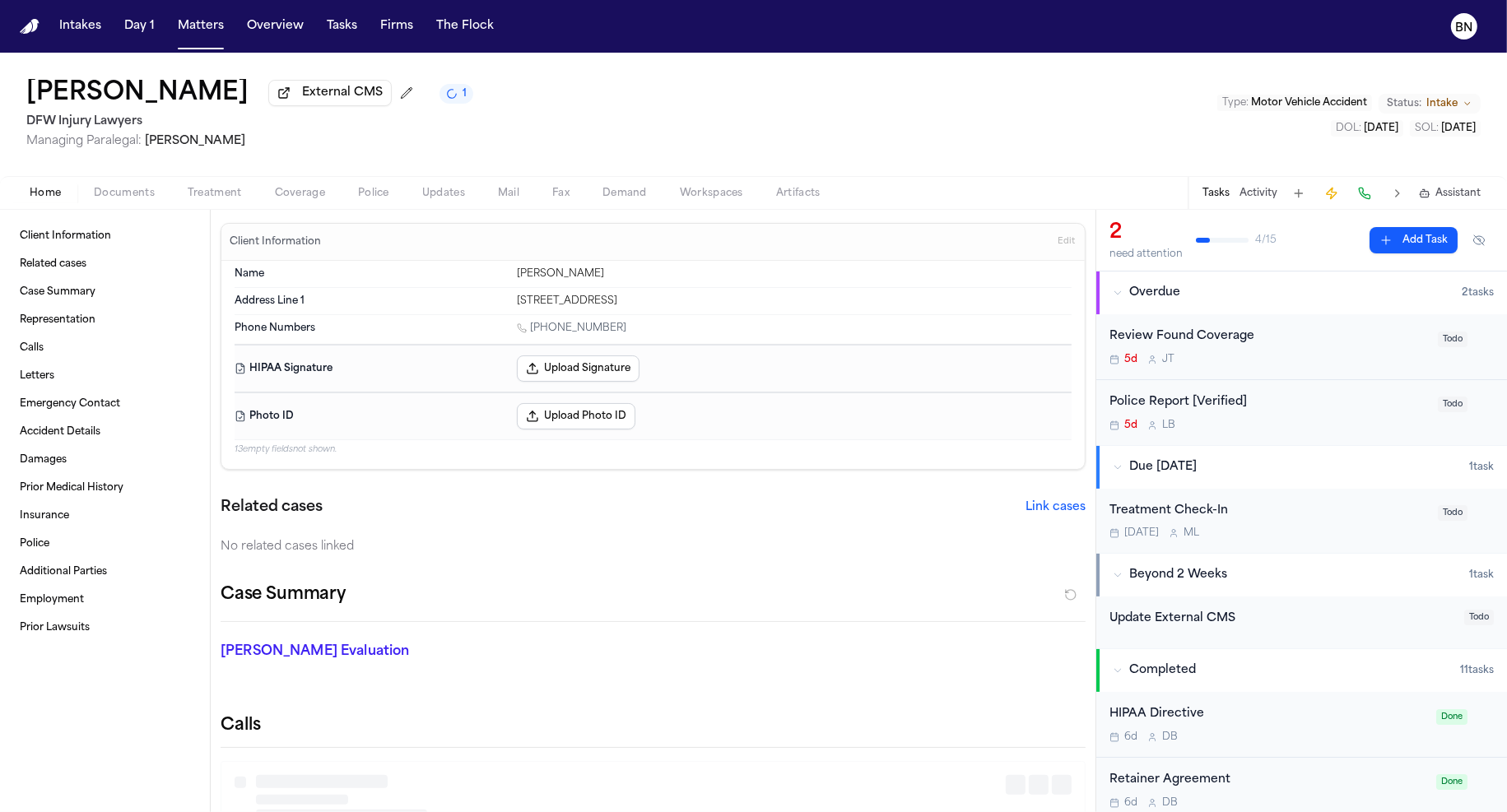
click at [286, 196] on span "Coverage" at bounding box center [300, 193] width 50 height 13
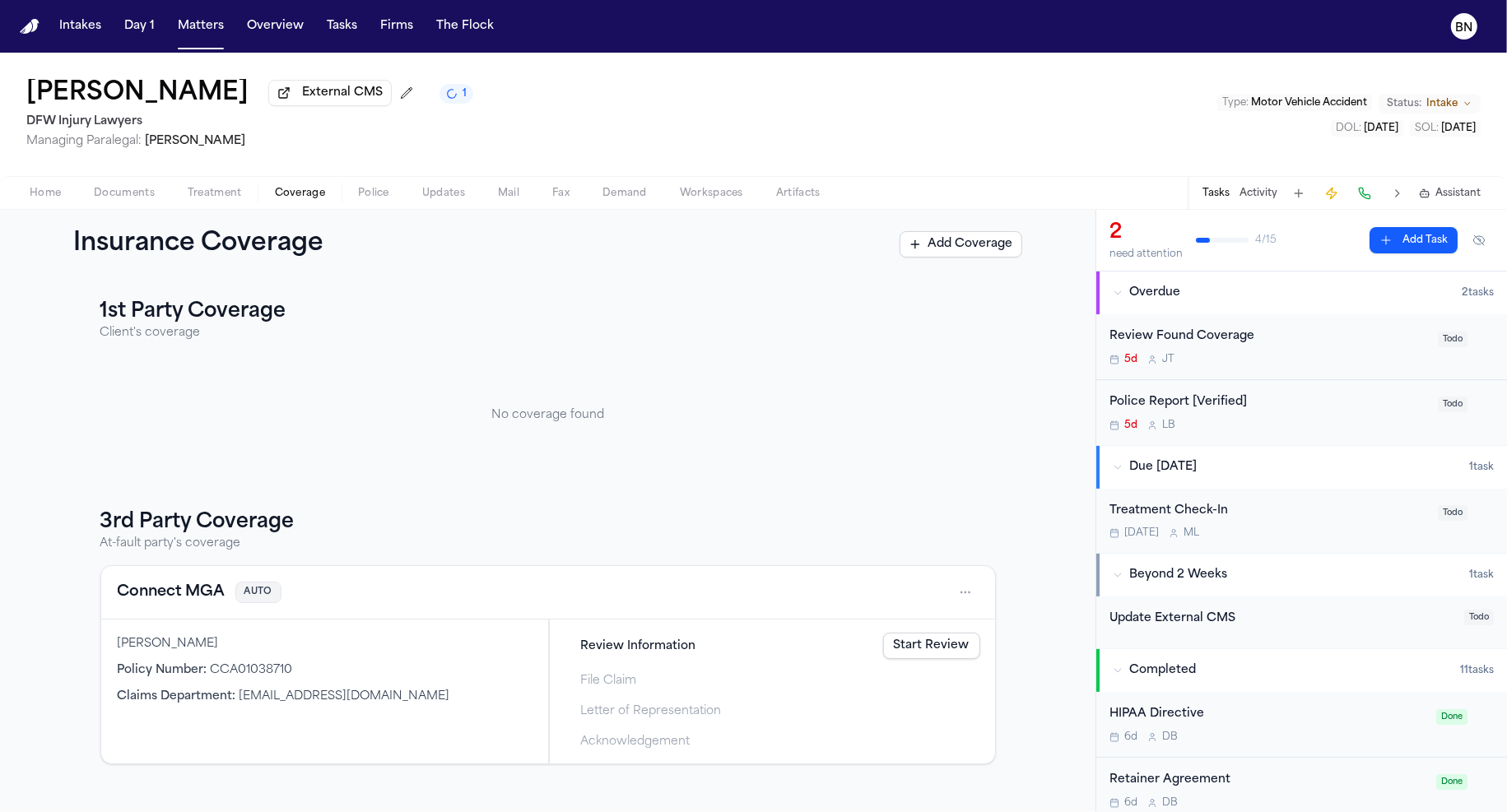
click at [935, 650] on link "Start Review" at bounding box center [932, 646] width 97 height 26
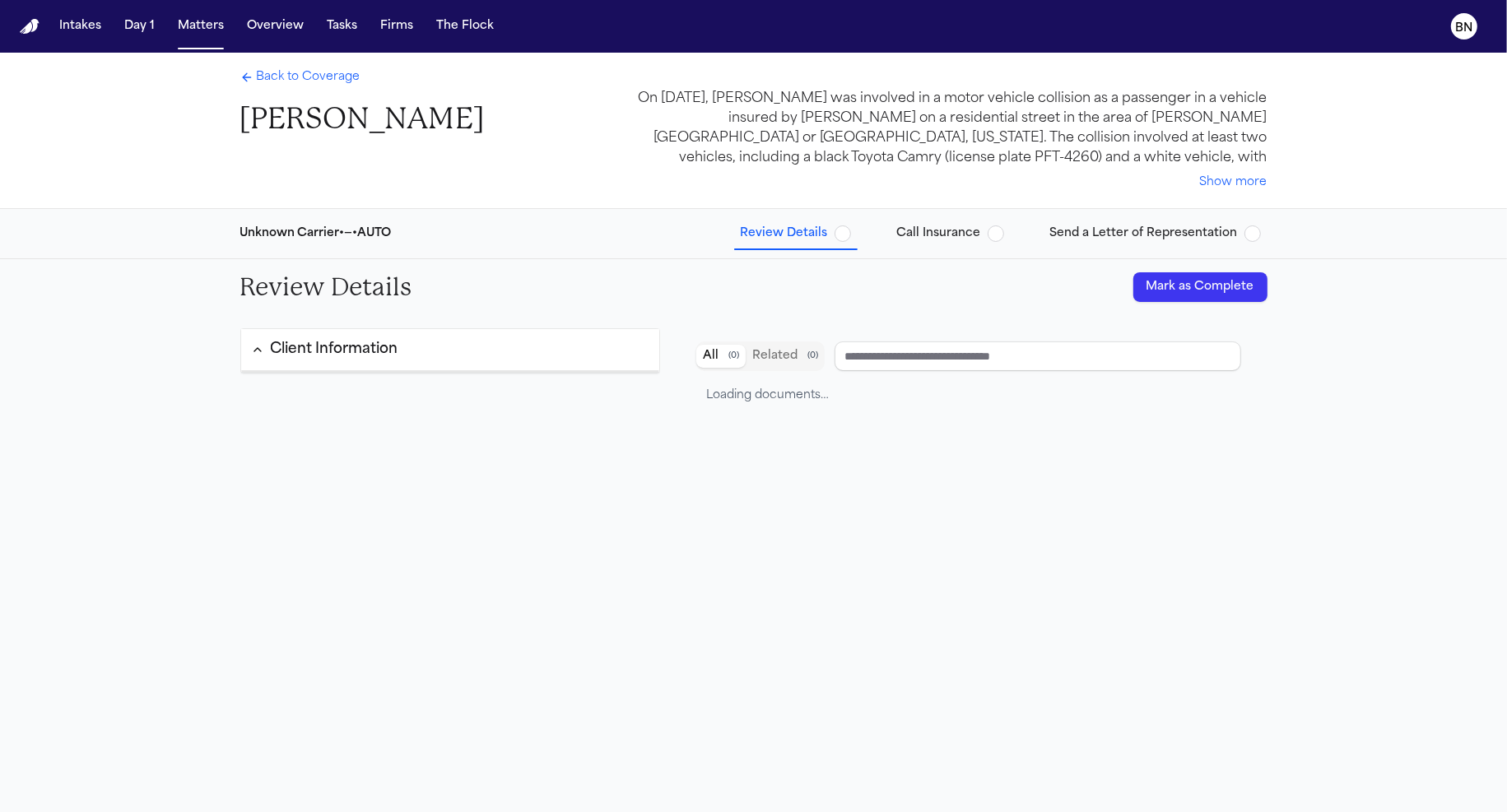
type input "**********"
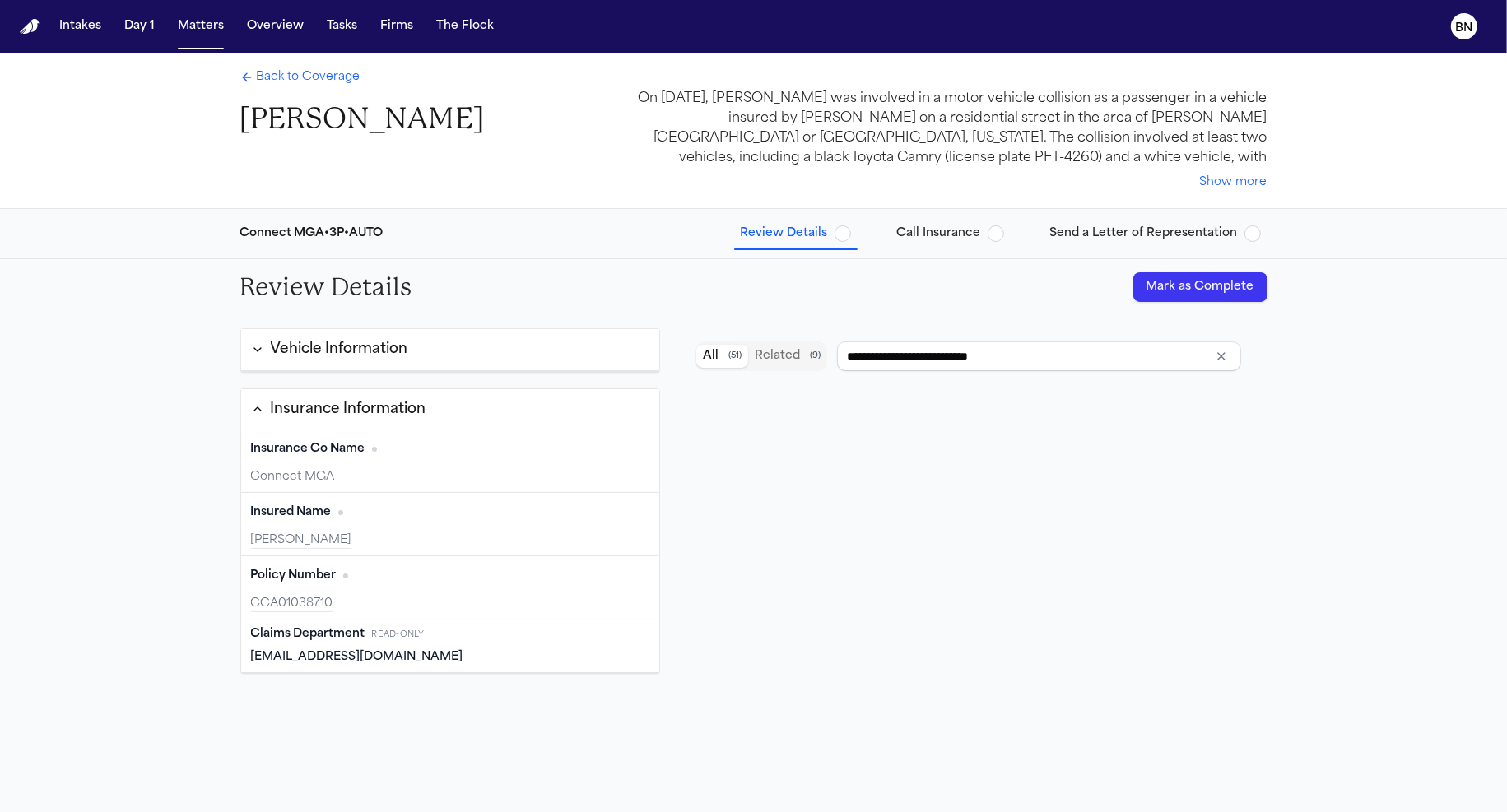
click at [579, 361] on button "Vehicle Information" at bounding box center [451, 349] width 419 height 42
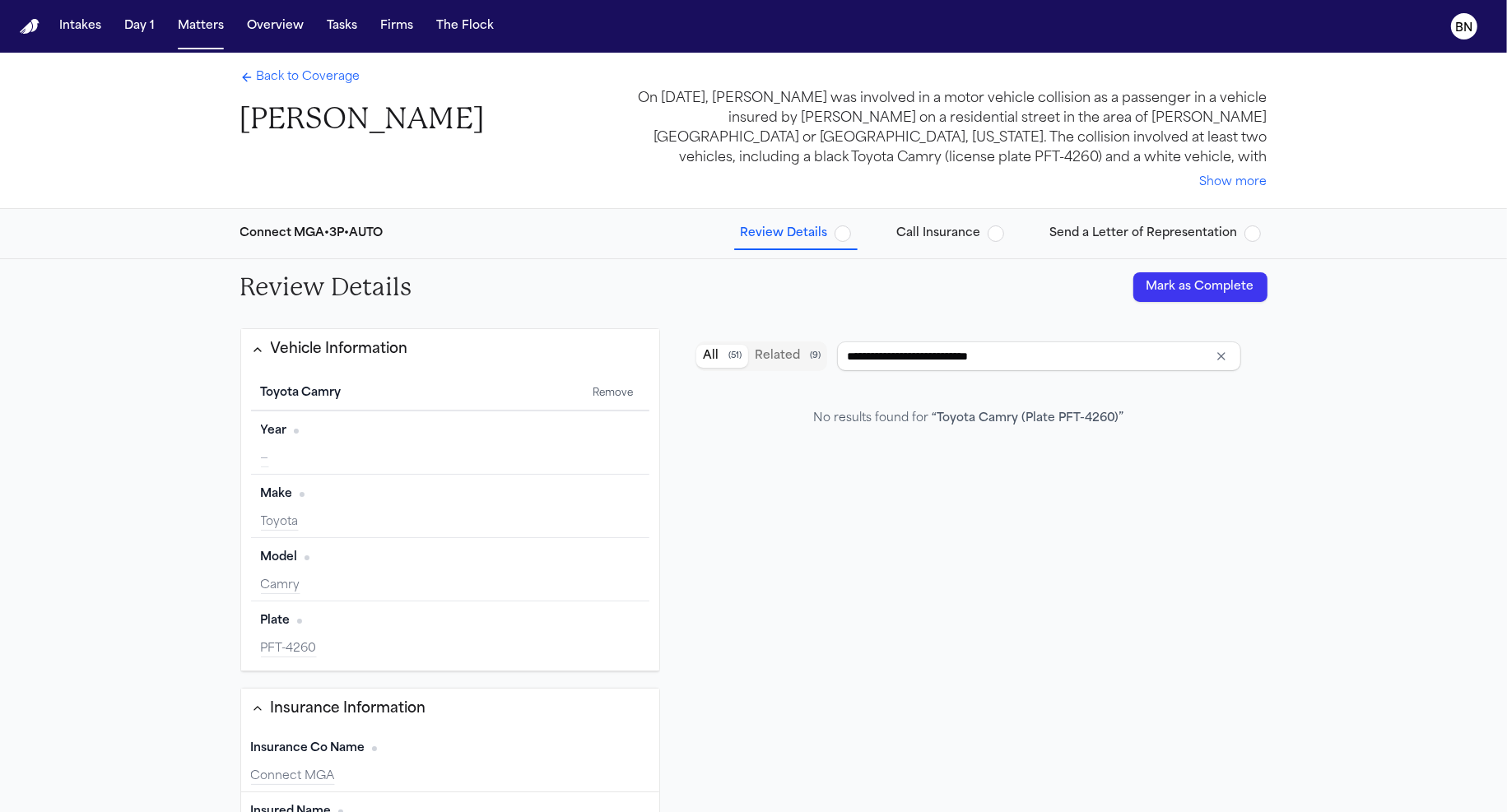
click at [563, 305] on div "Review Details Mark as Complete" at bounding box center [754, 287] width 1054 height 56
click at [289, 96] on div "Back to Coverage Alice Eagans" at bounding box center [363, 103] width 245 height 68
click at [289, 86] on span "Back to Coverage" at bounding box center [309, 78] width 104 height 17
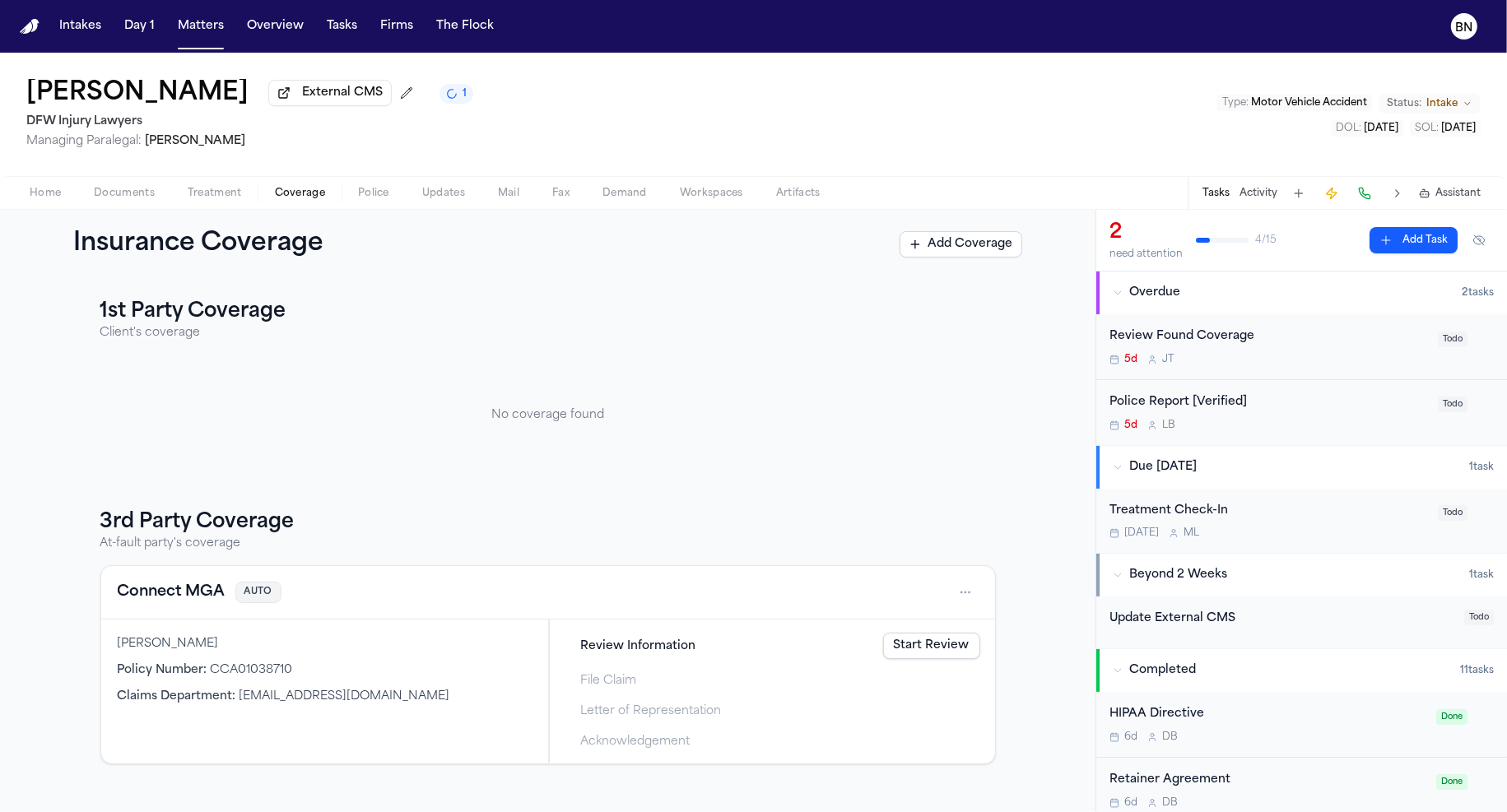
click at [122, 182] on div "Home Documents Treatment Coverage Police Updates Mail Fax Demand Workspaces Art…" at bounding box center [754, 192] width 1507 height 33
click at [68, 191] on button "Home" at bounding box center [45, 192] width 65 height 20
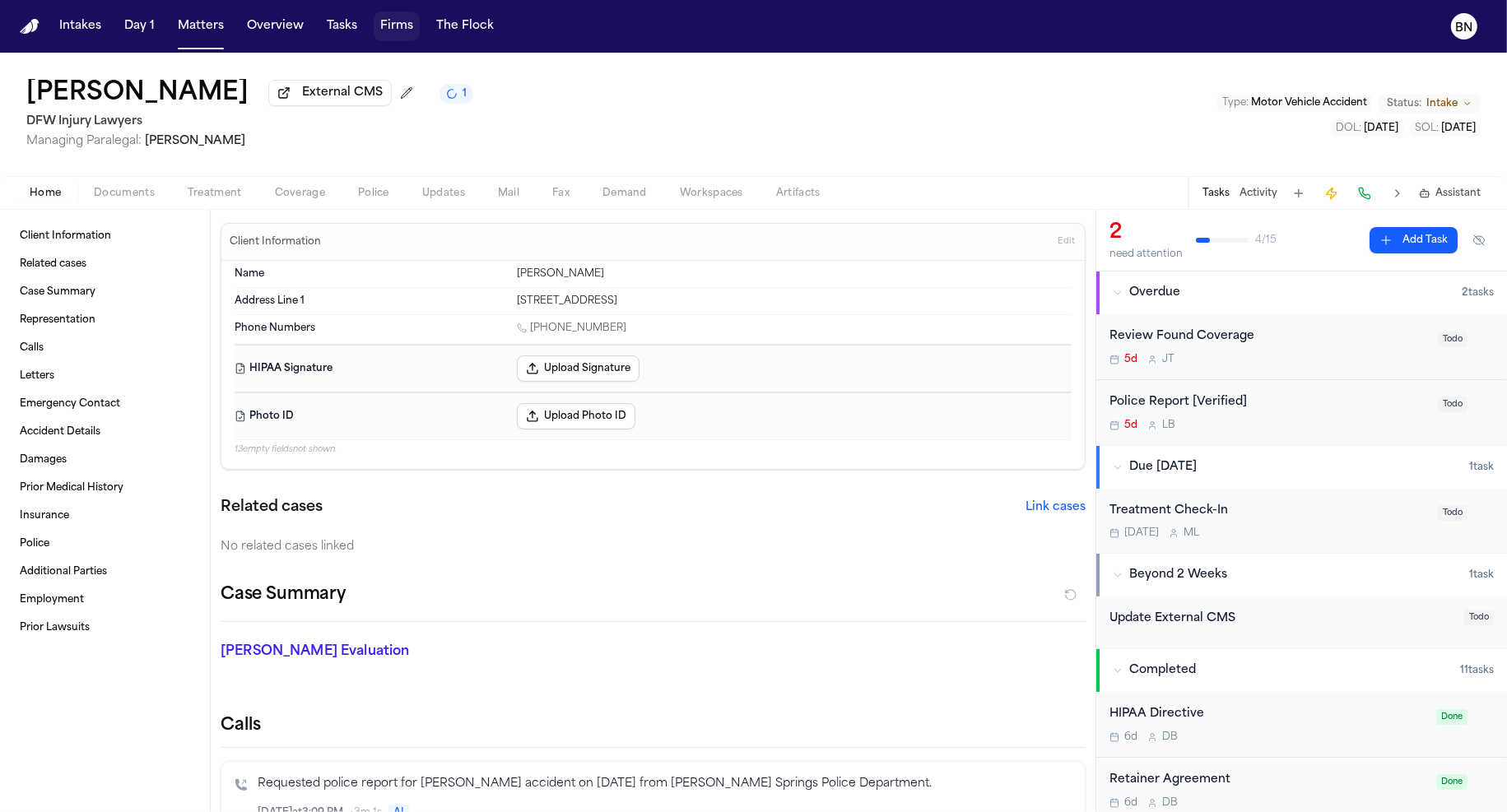
click at [375, 30] on button "Firms" at bounding box center [396, 26] width 46 height 30
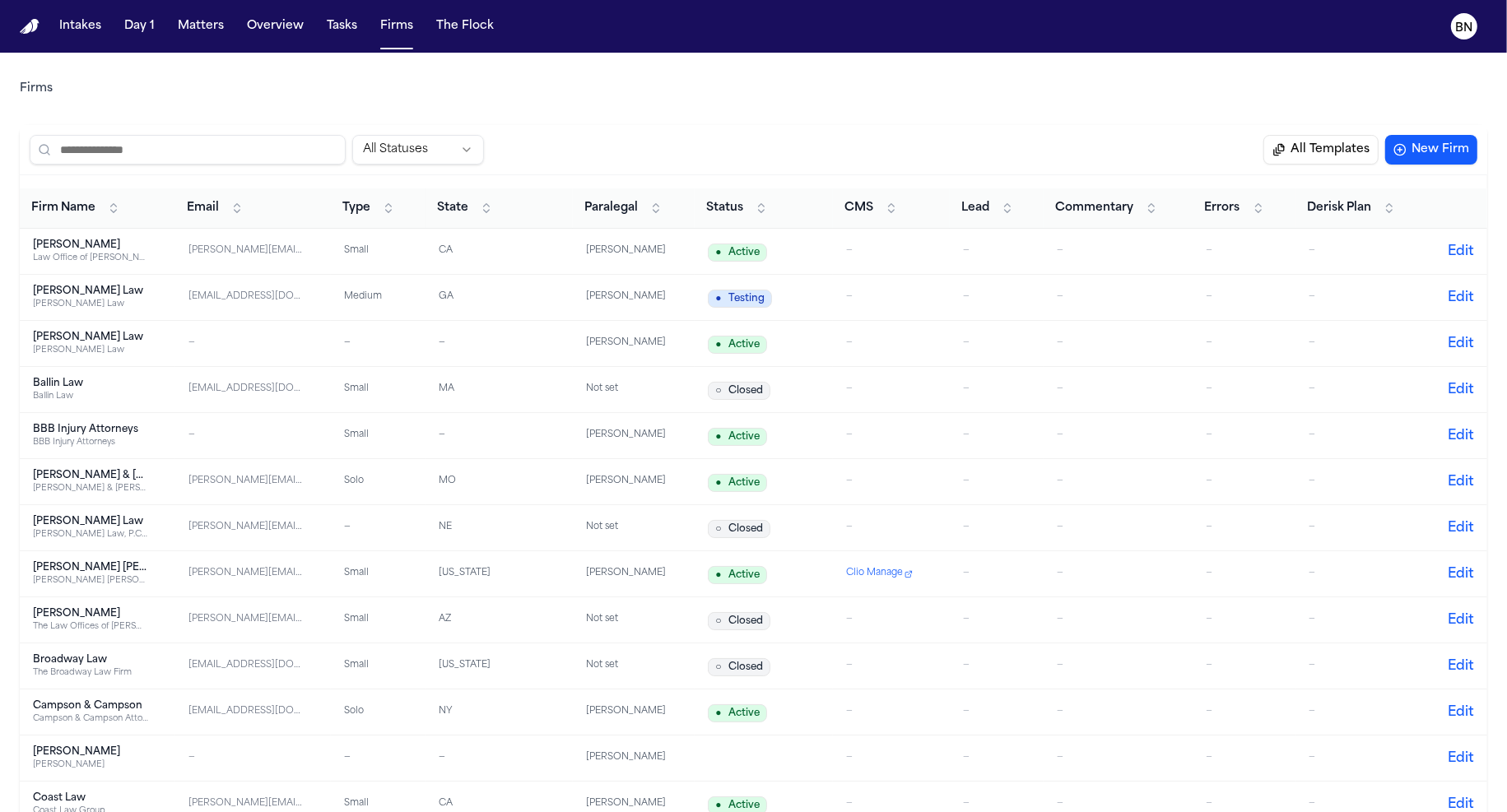
click at [279, 150] on input "search" at bounding box center [188, 150] width 316 height 30
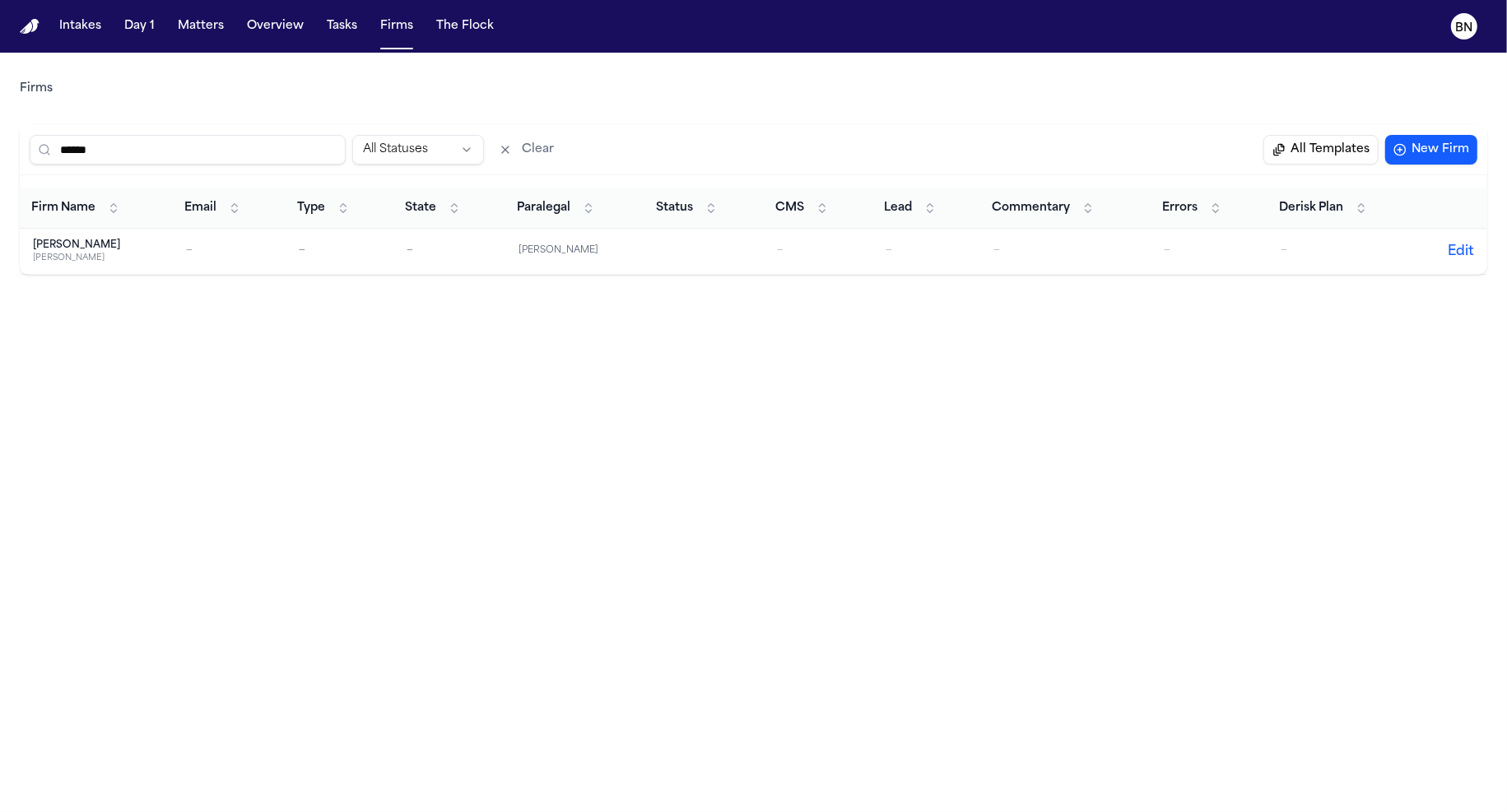
type input "******"
click at [280, 242] on td "—" at bounding box center [229, 251] width 113 height 46
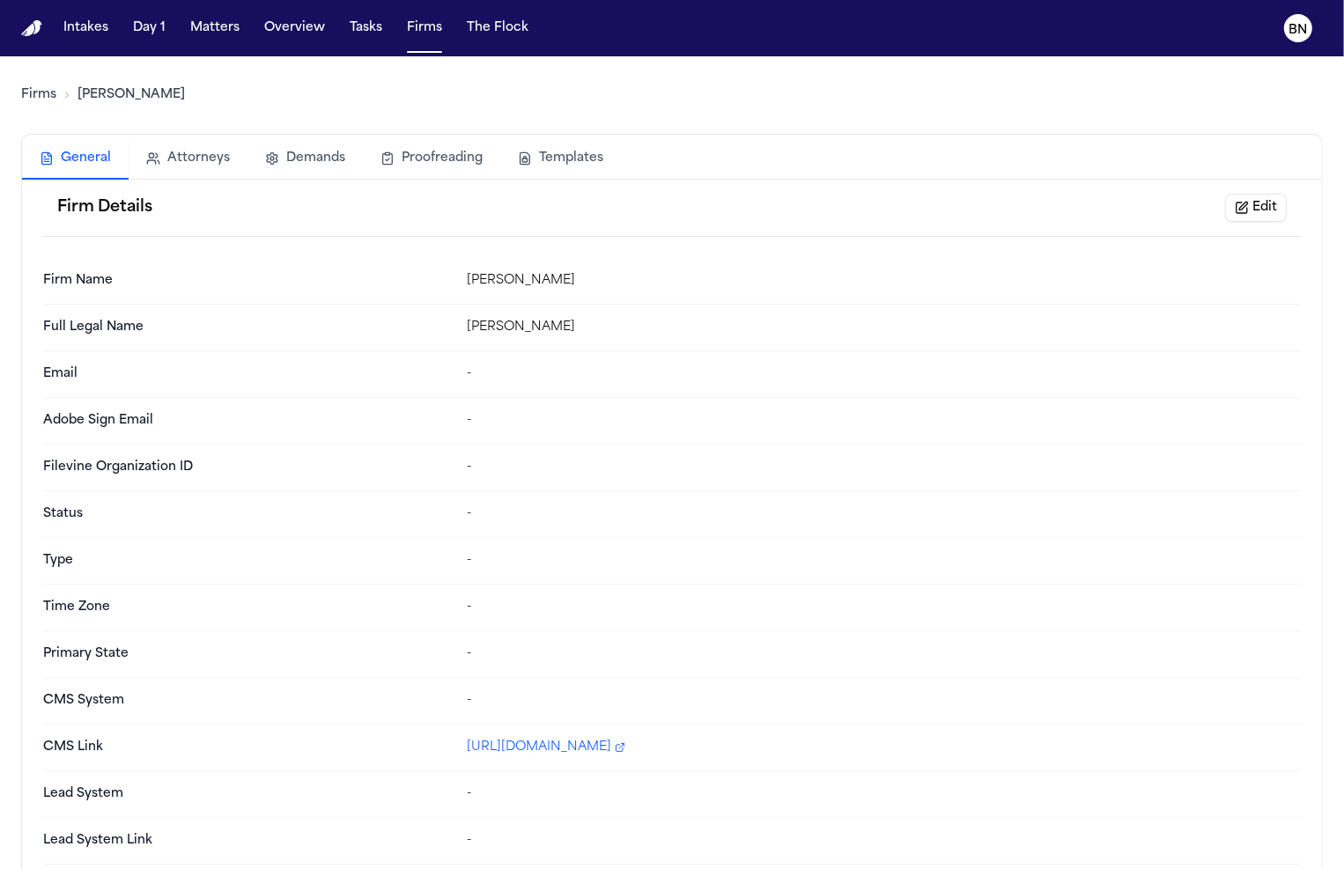
click at [1258, 207] on button "Edit" at bounding box center [1256, 208] width 62 height 28
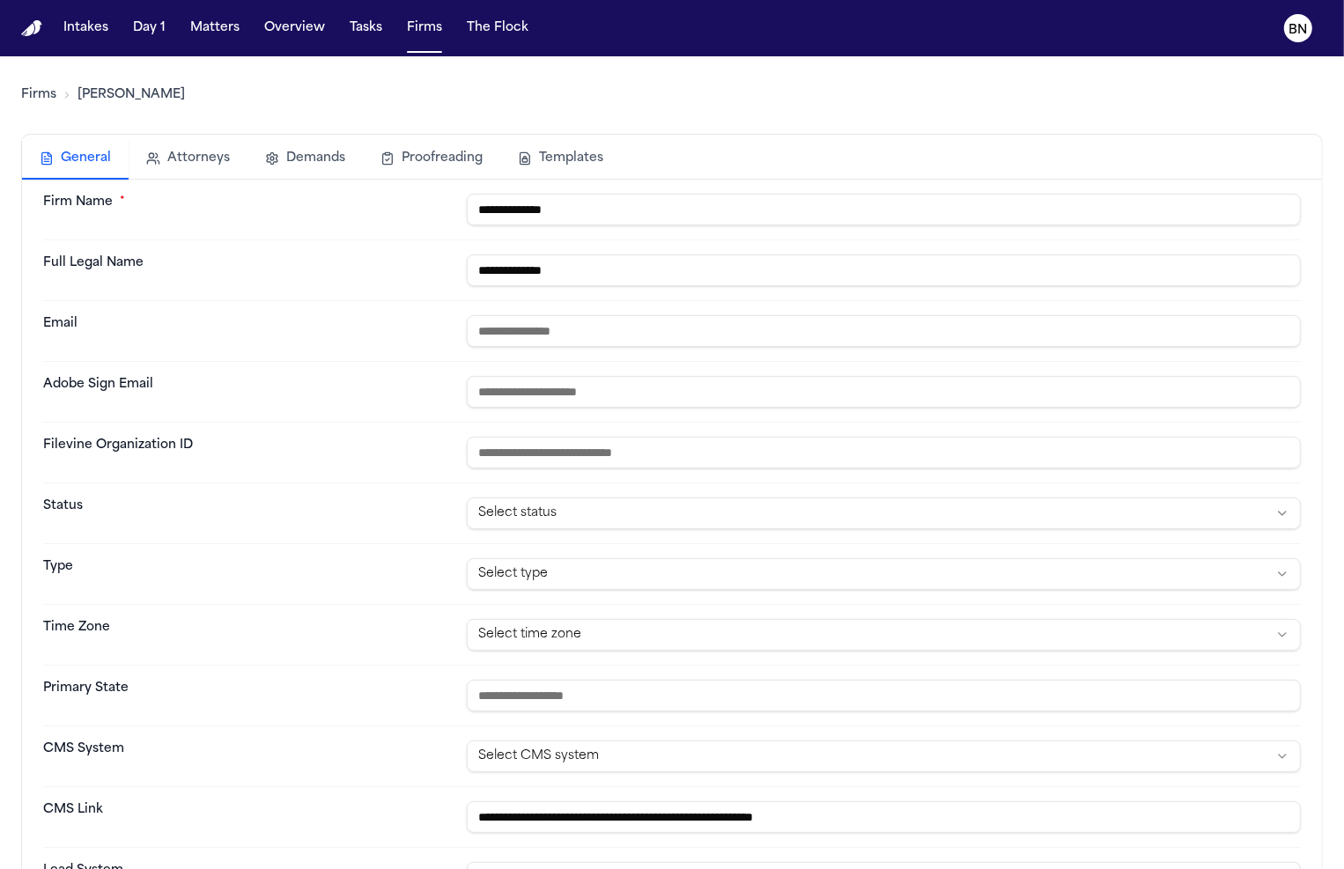
click at [607, 490] on div "**********" at bounding box center [671, 513] width 1257 height 61
click at [607, 528] on div "**********" at bounding box center [671, 513] width 1257 height 61
click at [607, 527] on div "**********" at bounding box center [671, 513] width 1257 height 61
click at [607, 521] on html "**********" at bounding box center [672, 434] width 1344 height 869
select select "*******"
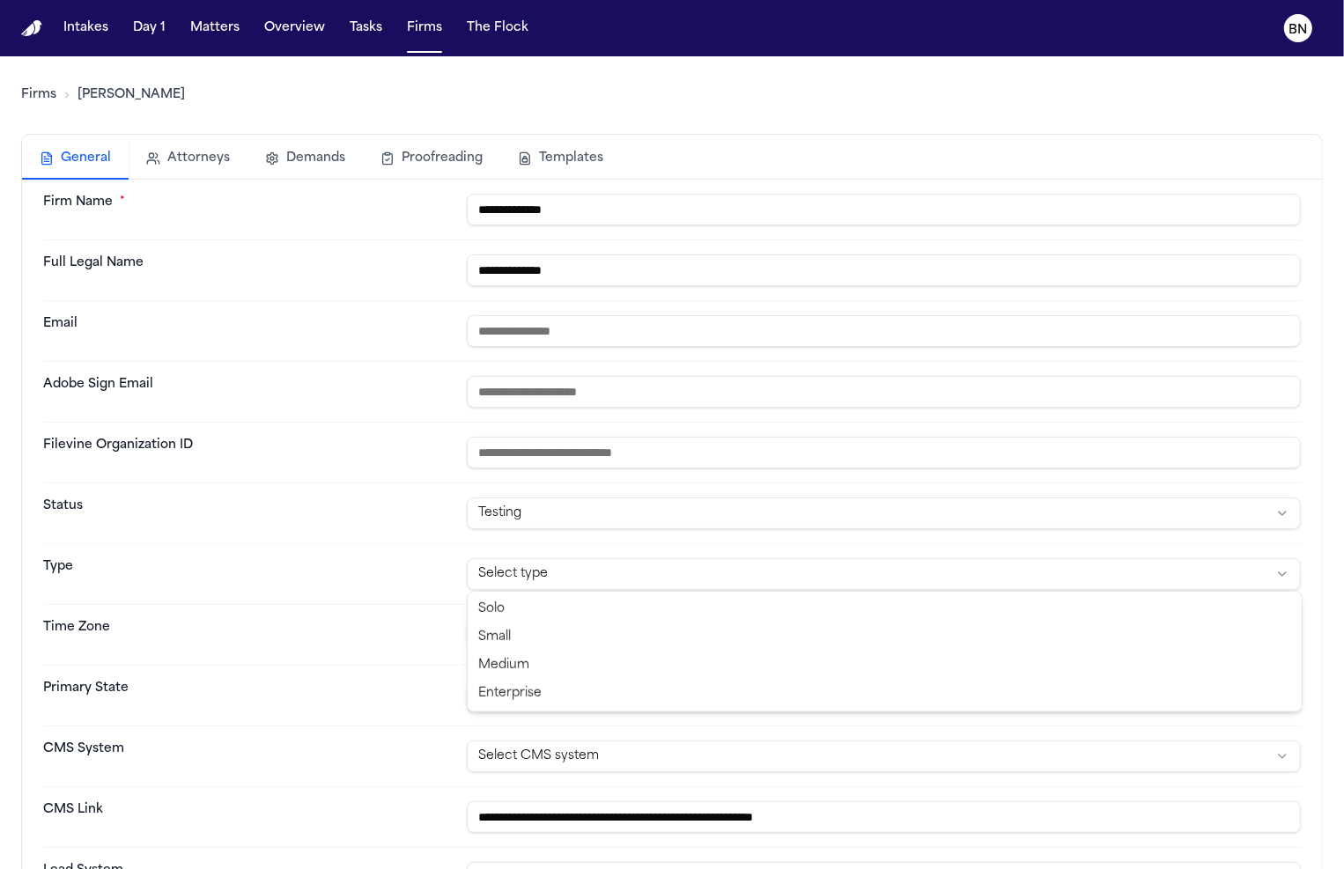
click at [615, 573] on html "**********" at bounding box center [672, 434] width 1344 height 869
select select "******"
click at [624, 639] on html "**********" at bounding box center [672, 434] width 1344 height 869
select select "***"
click at [621, 703] on input "text" at bounding box center [884, 696] width 834 height 32
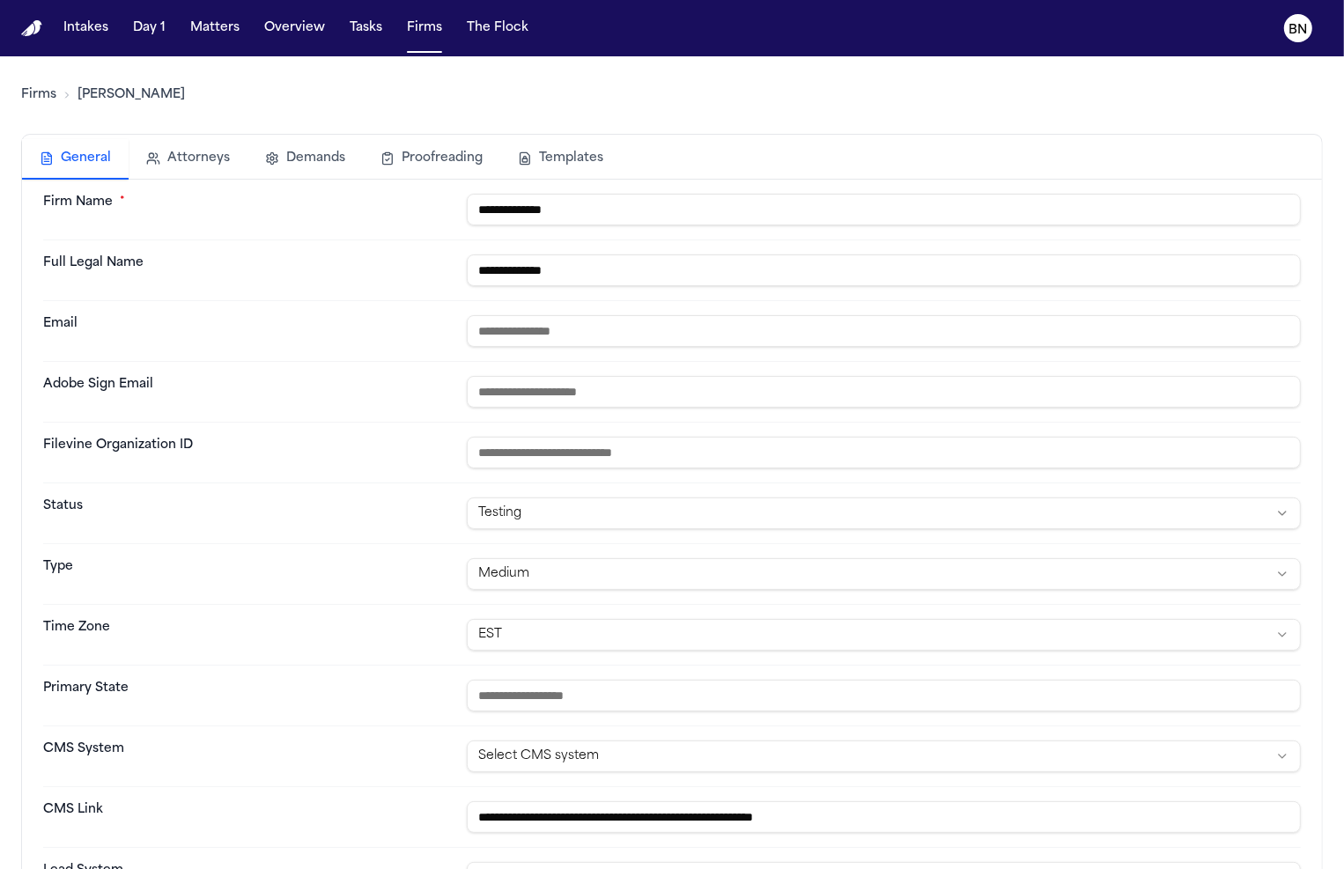
paste input "**********"
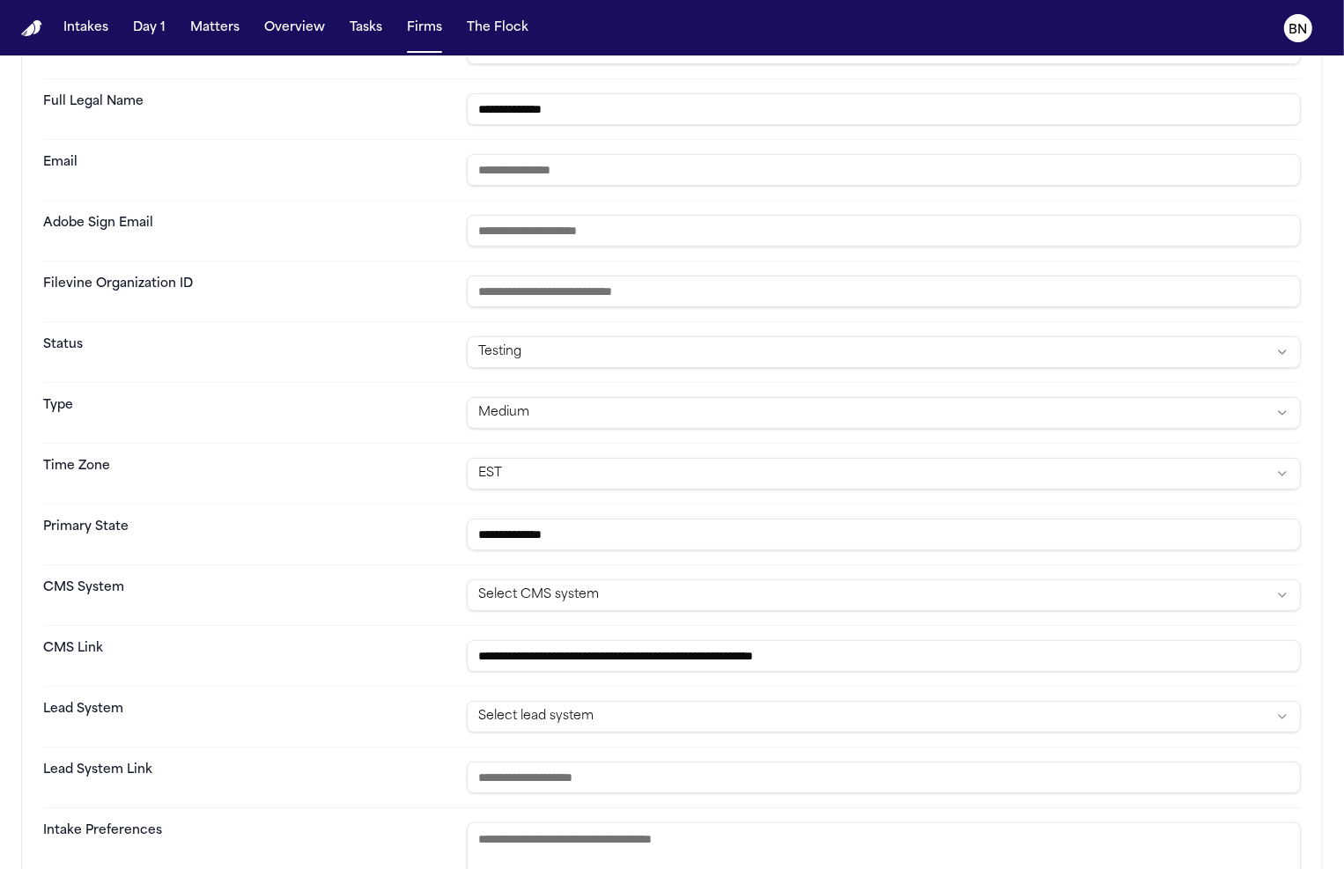
scroll to position [181, 0]
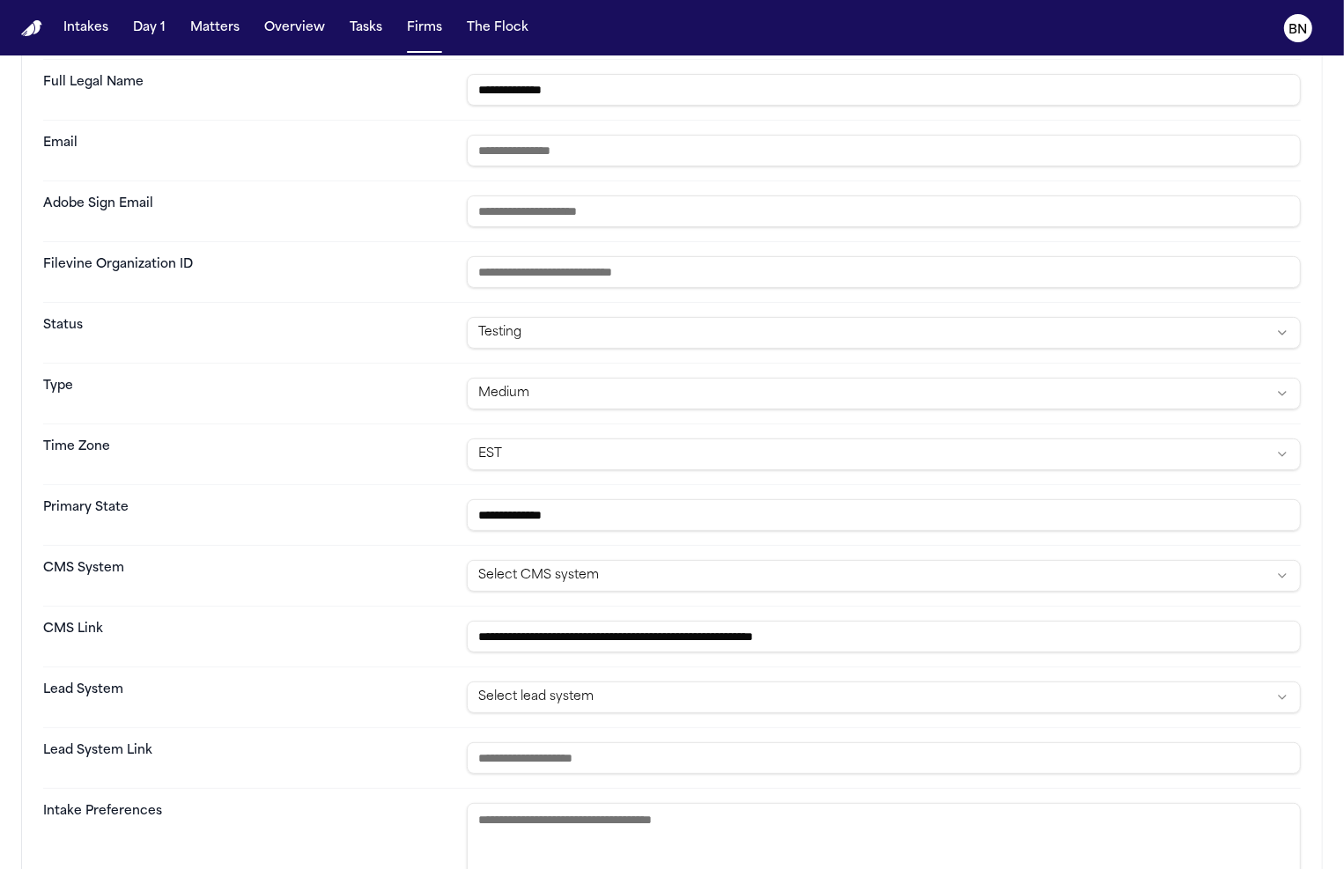
type input "**********"
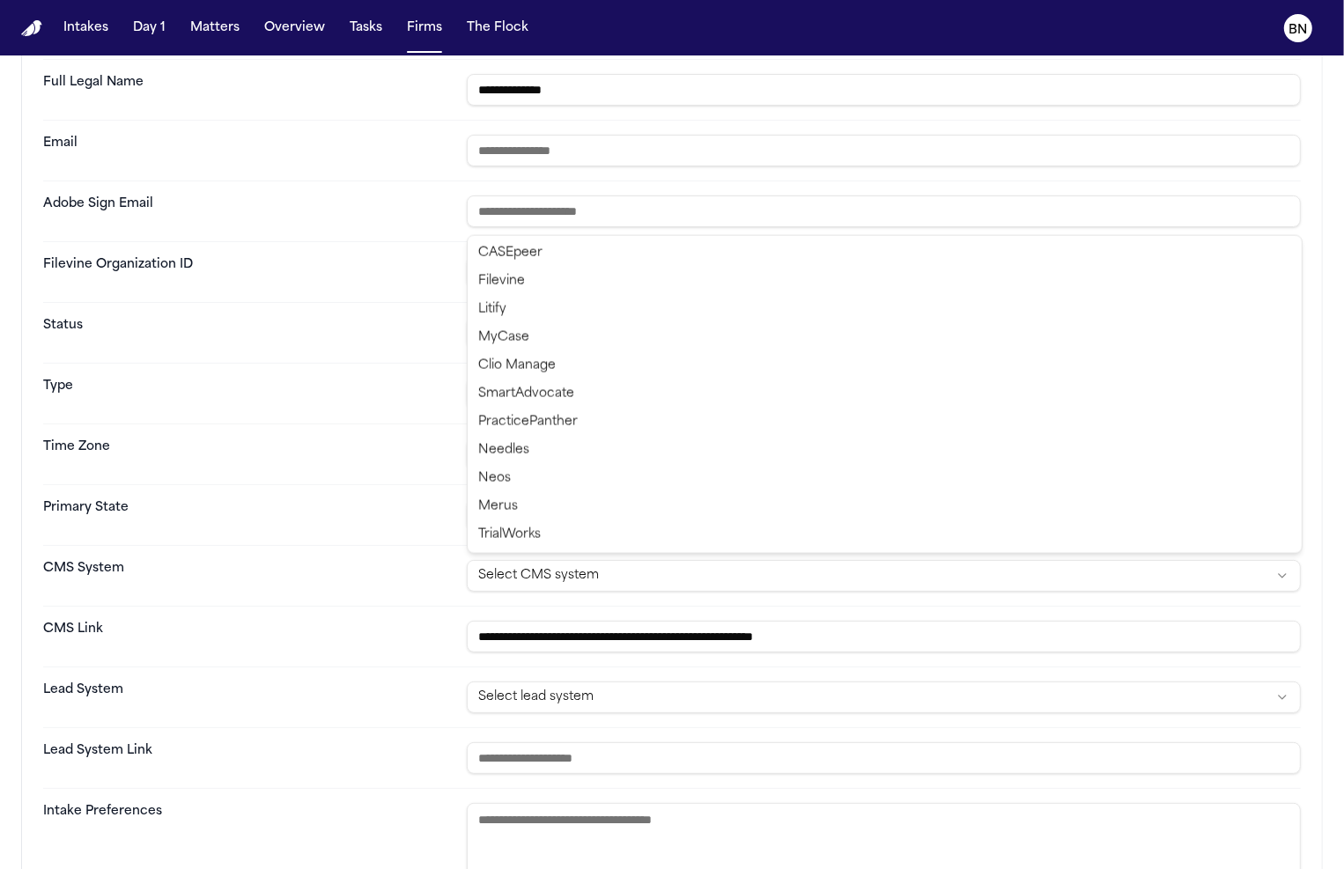
click at [707, 569] on html "**********" at bounding box center [672, 434] width 1344 height 869
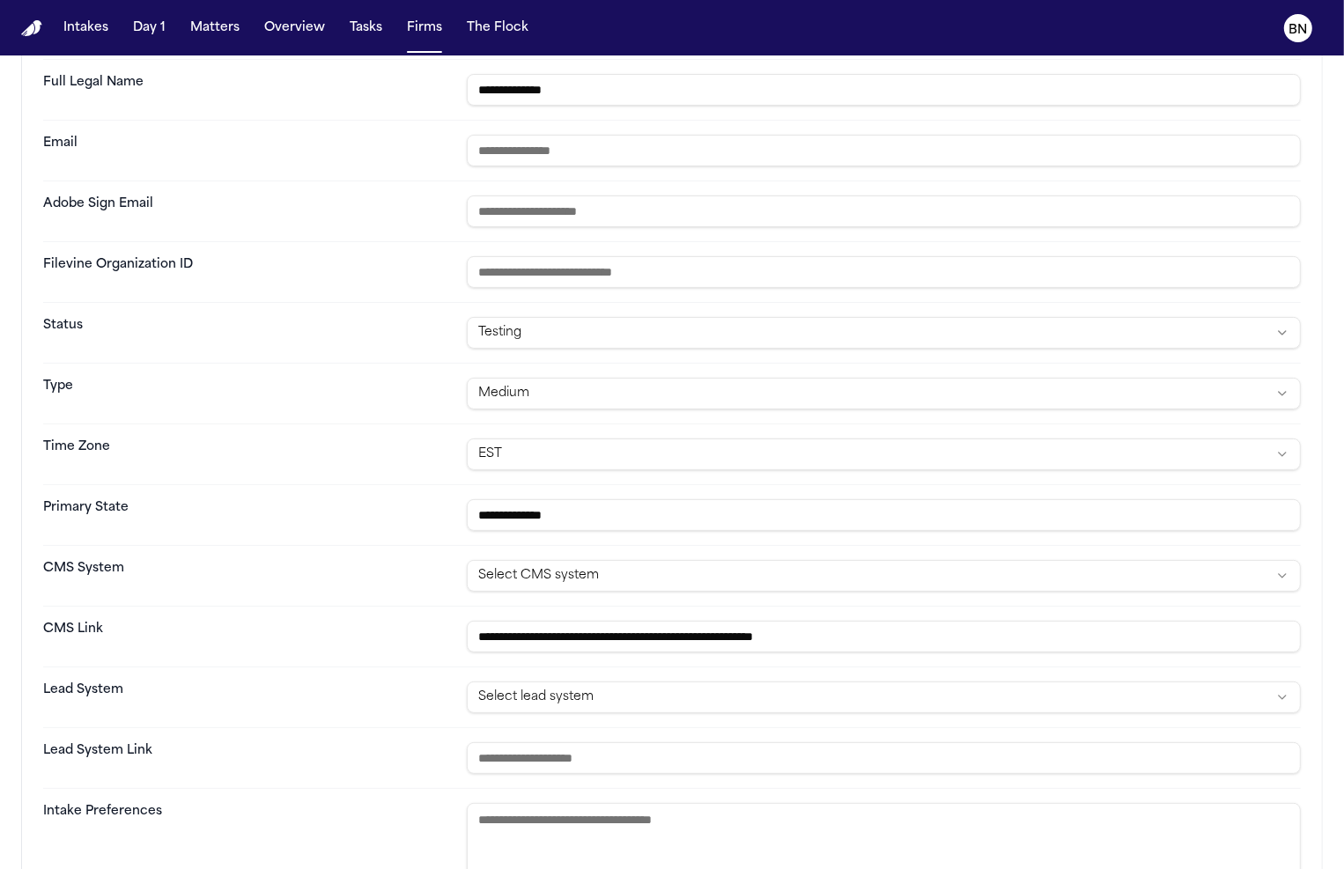
click at [606, 575] on html "**********" at bounding box center [672, 434] width 1344 height 869
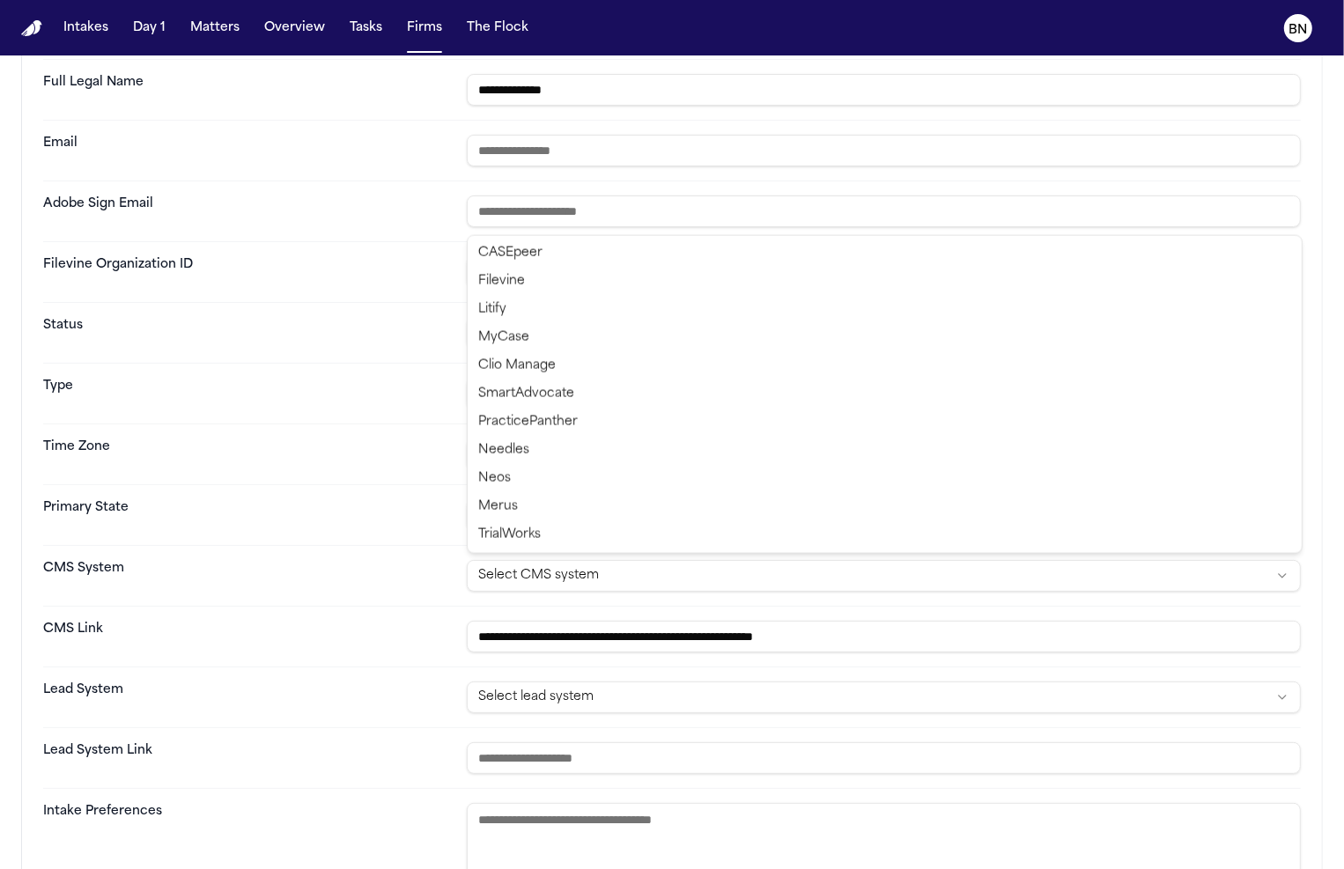
select select "********"
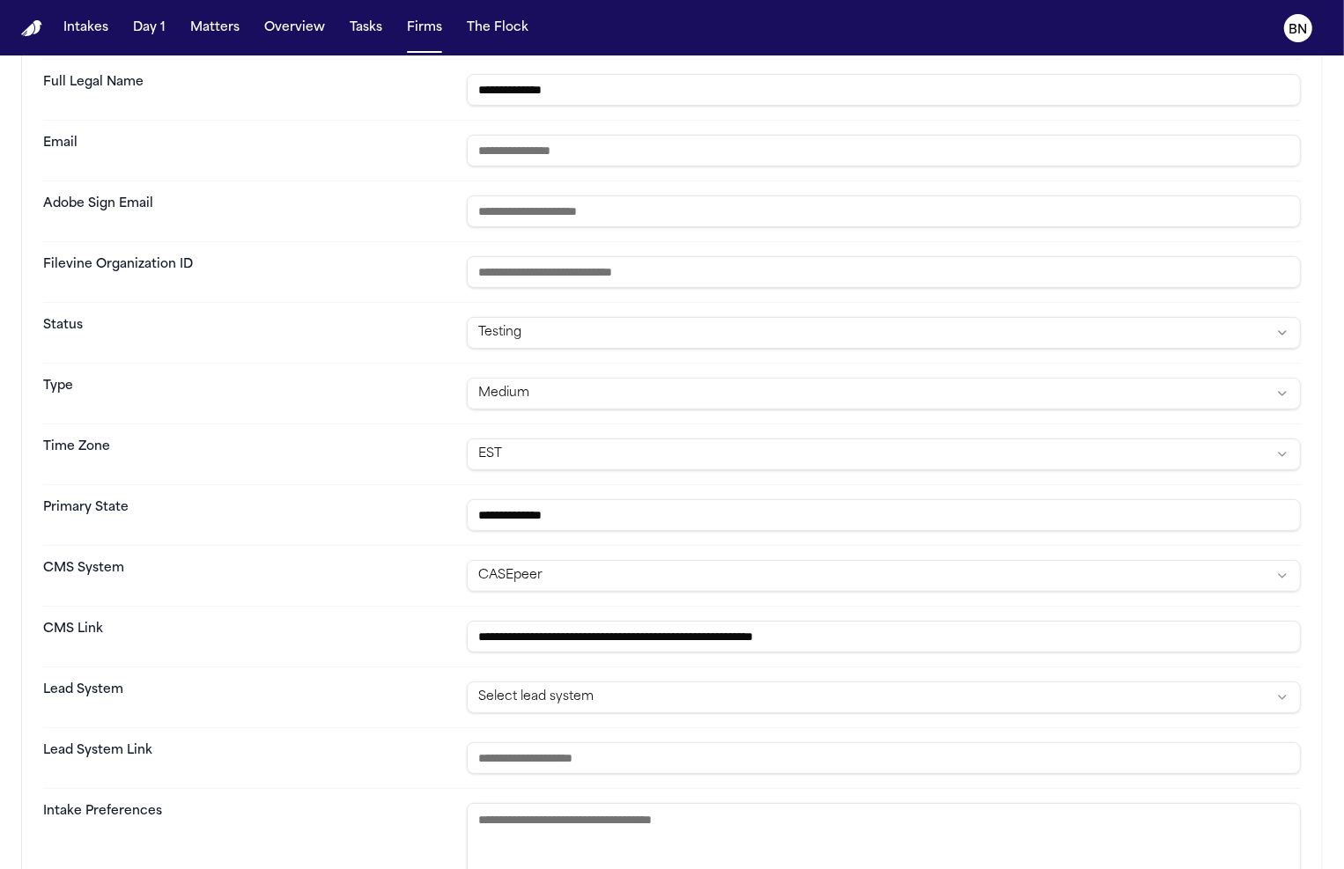
click at [753, 631] on input "**********" at bounding box center [884, 637] width 834 height 32
click at [719, 745] on input "url" at bounding box center [884, 758] width 834 height 32
paste input "**********"
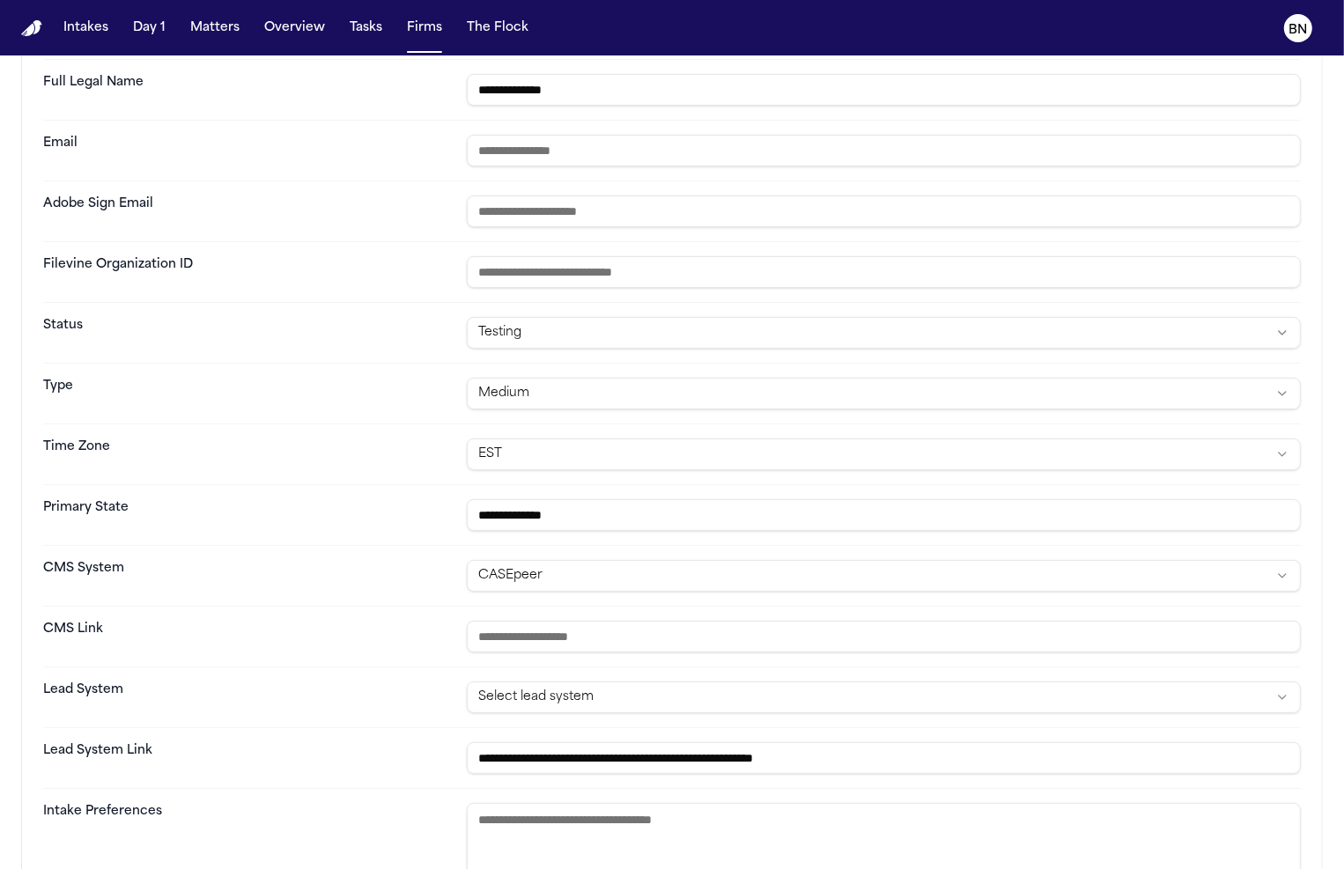
type input "**********"
click at [715, 693] on html "**********" at bounding box center [672, 434] width 1344 height 869
select select "**********"
click at [1019, 623] on input "url" at bounding box center [884, 637] width 834 height 32
paste input "**********"
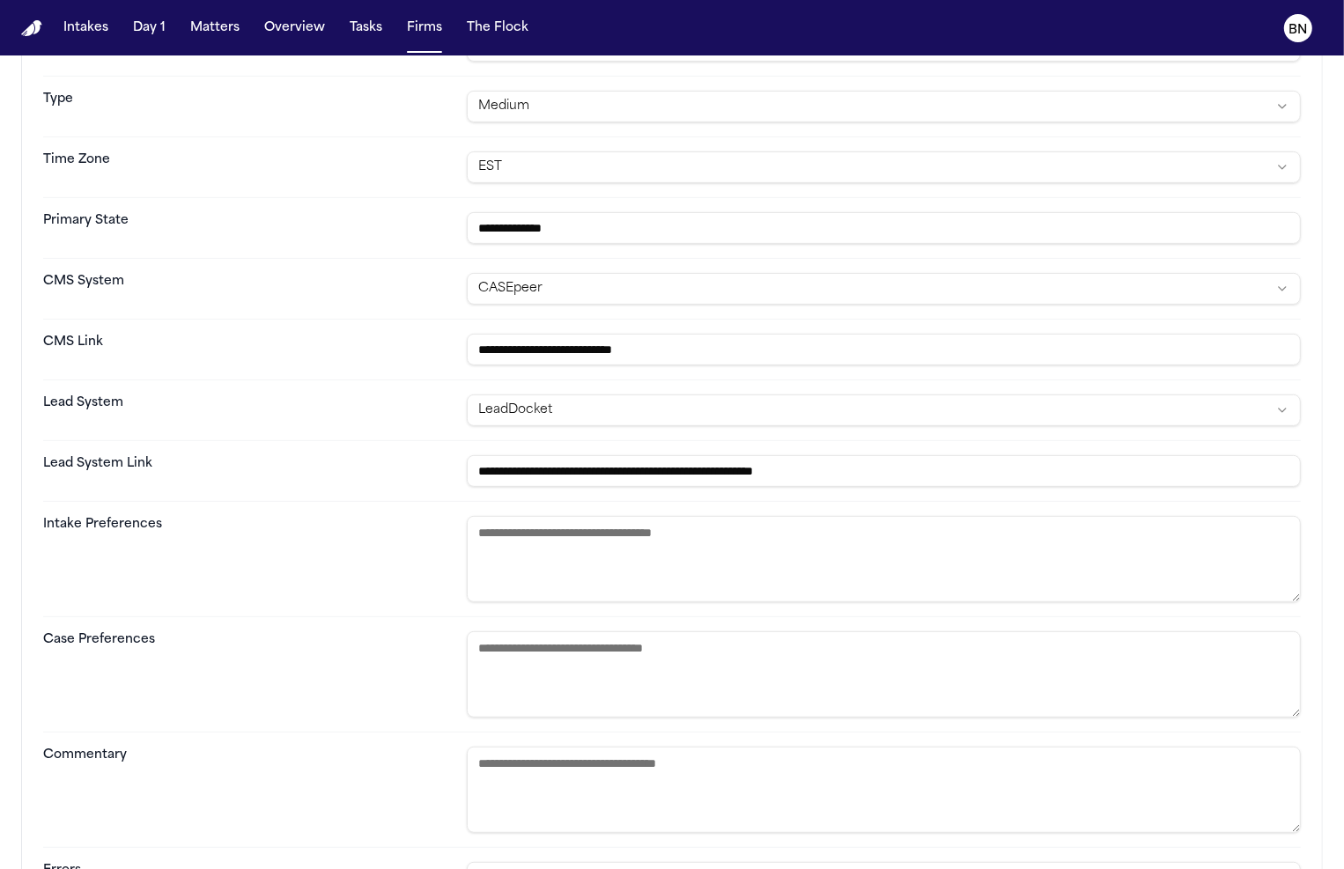
scroll to position [478, 0]
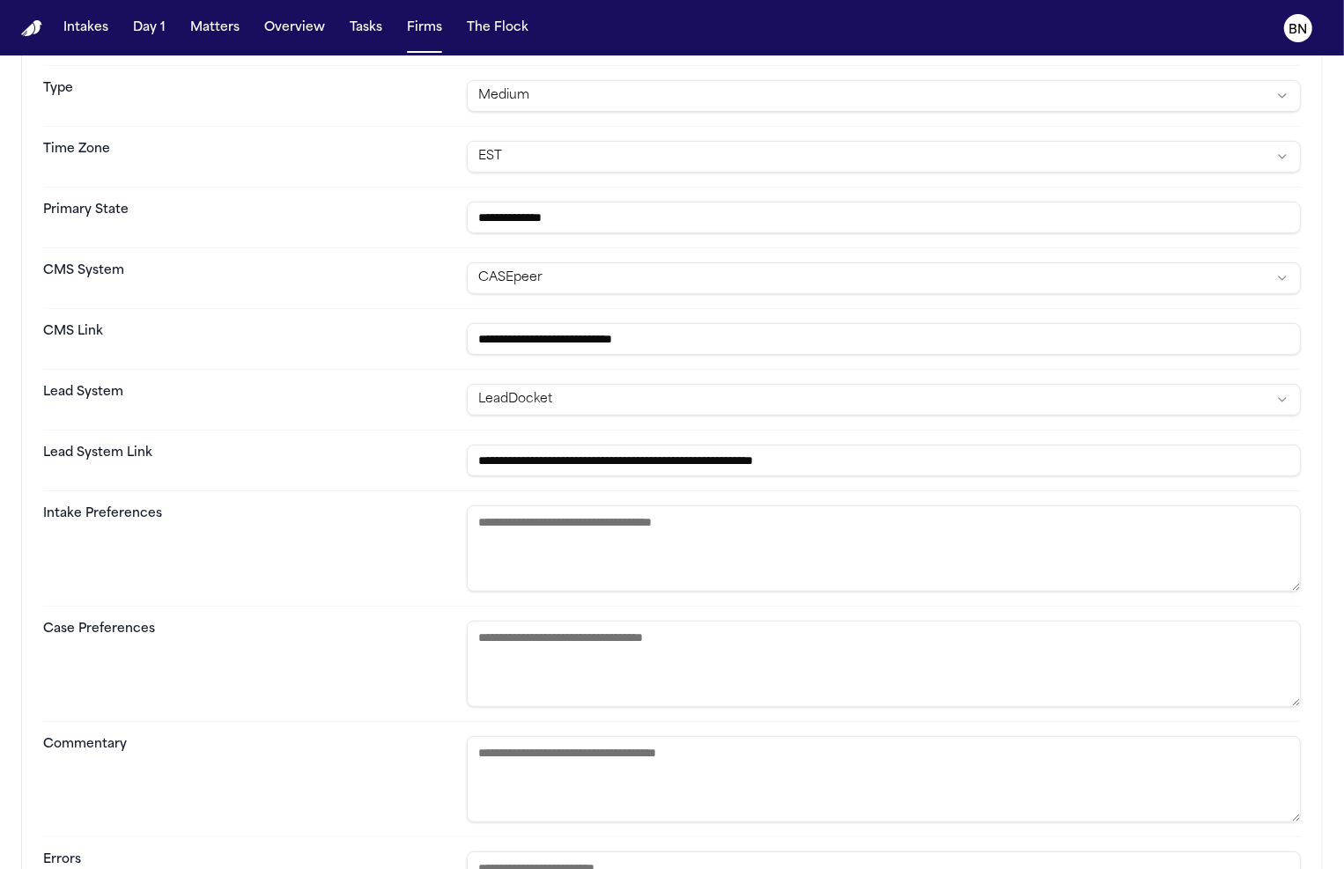
type input "**********"
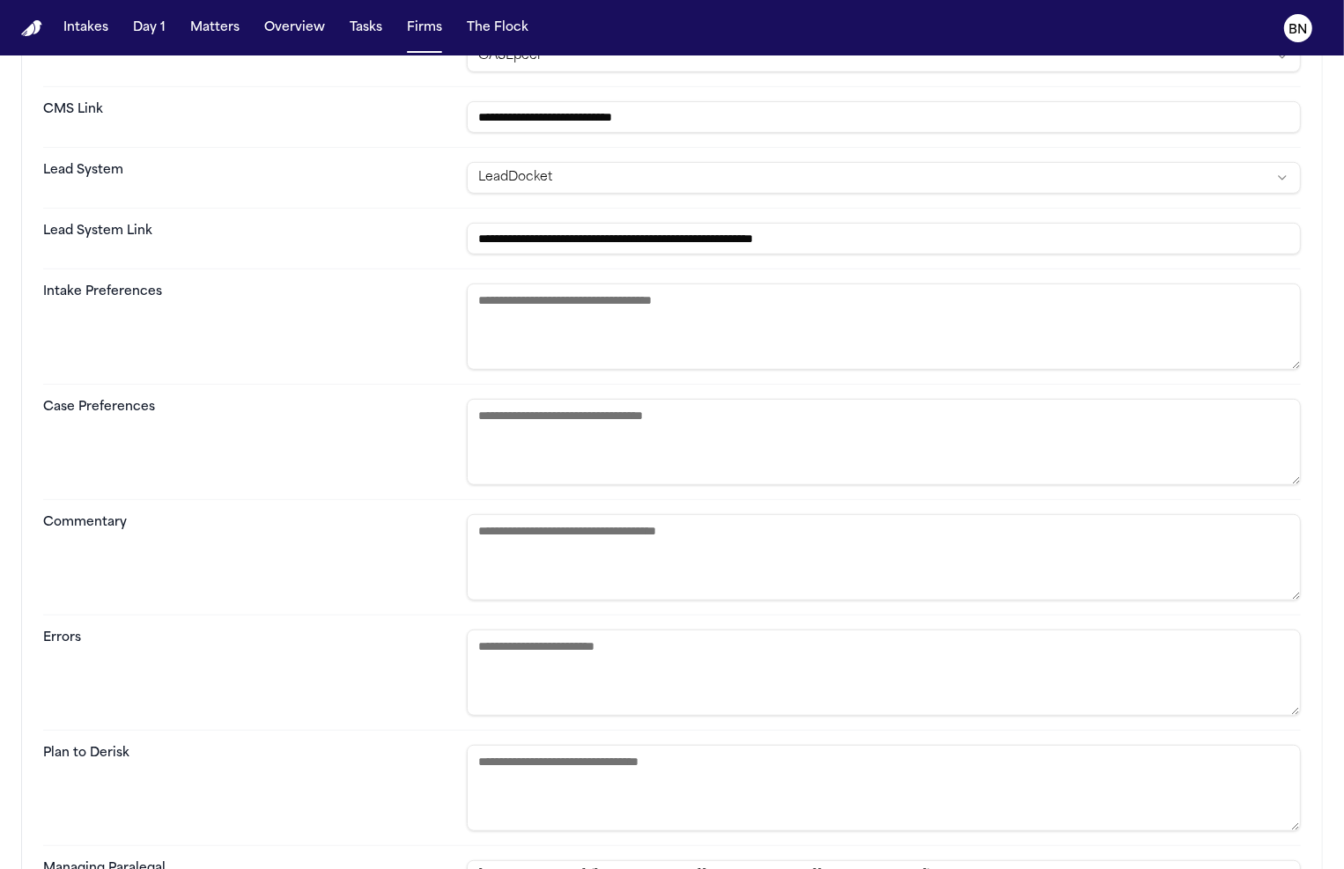
scroll to position [814, 0]
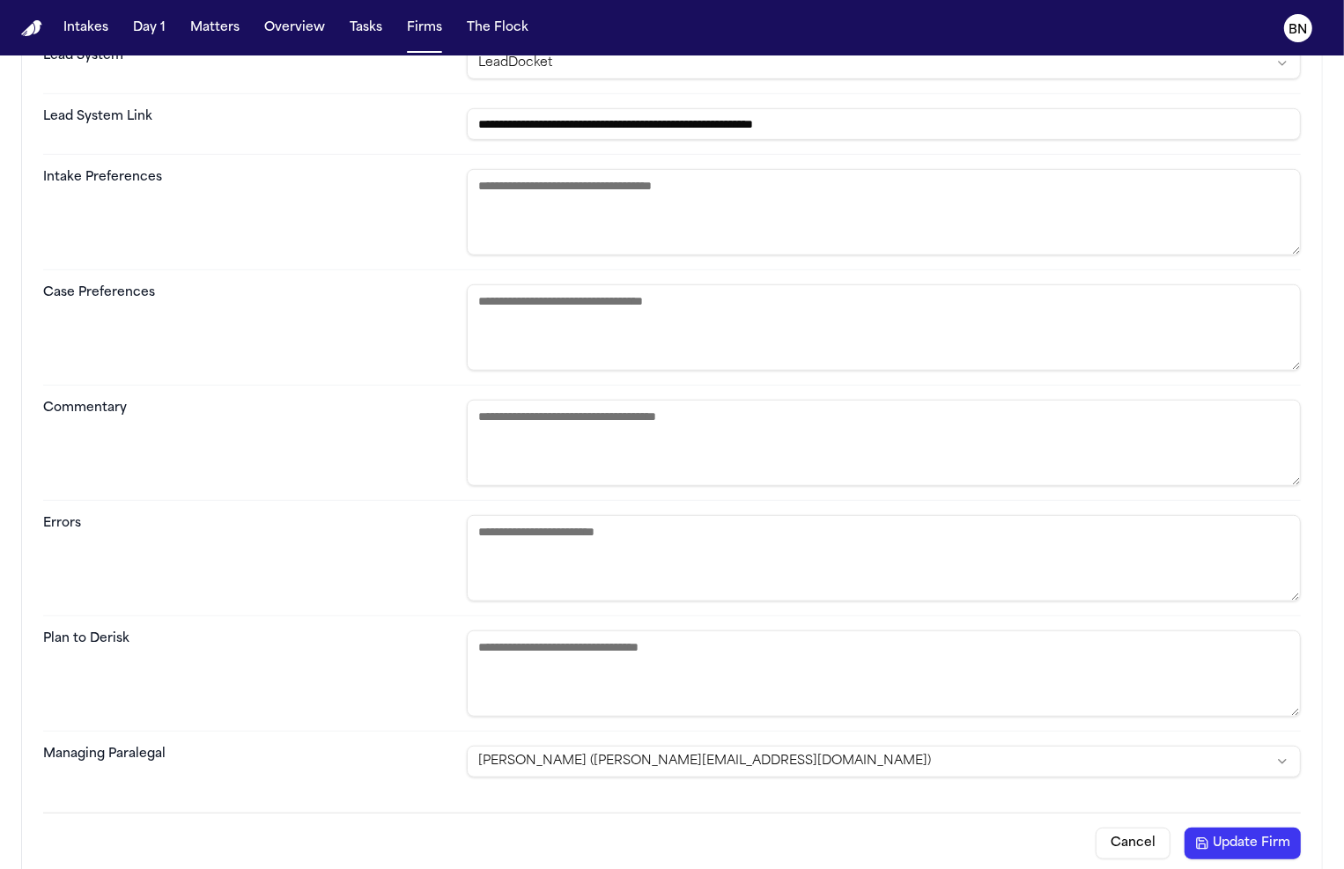
click at [1249, 838] on button "Update Firm" at bounding box center [1242, 844] width 116 height 32
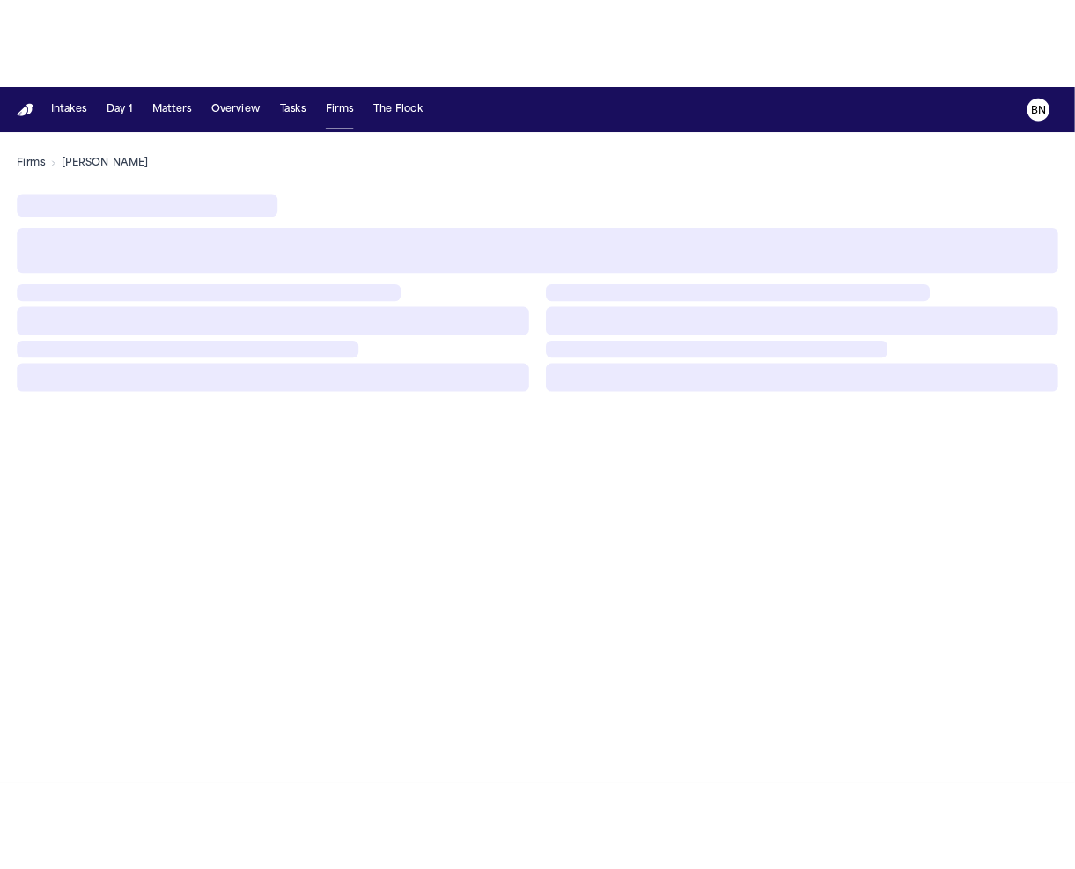
scroll to position [0, 0]
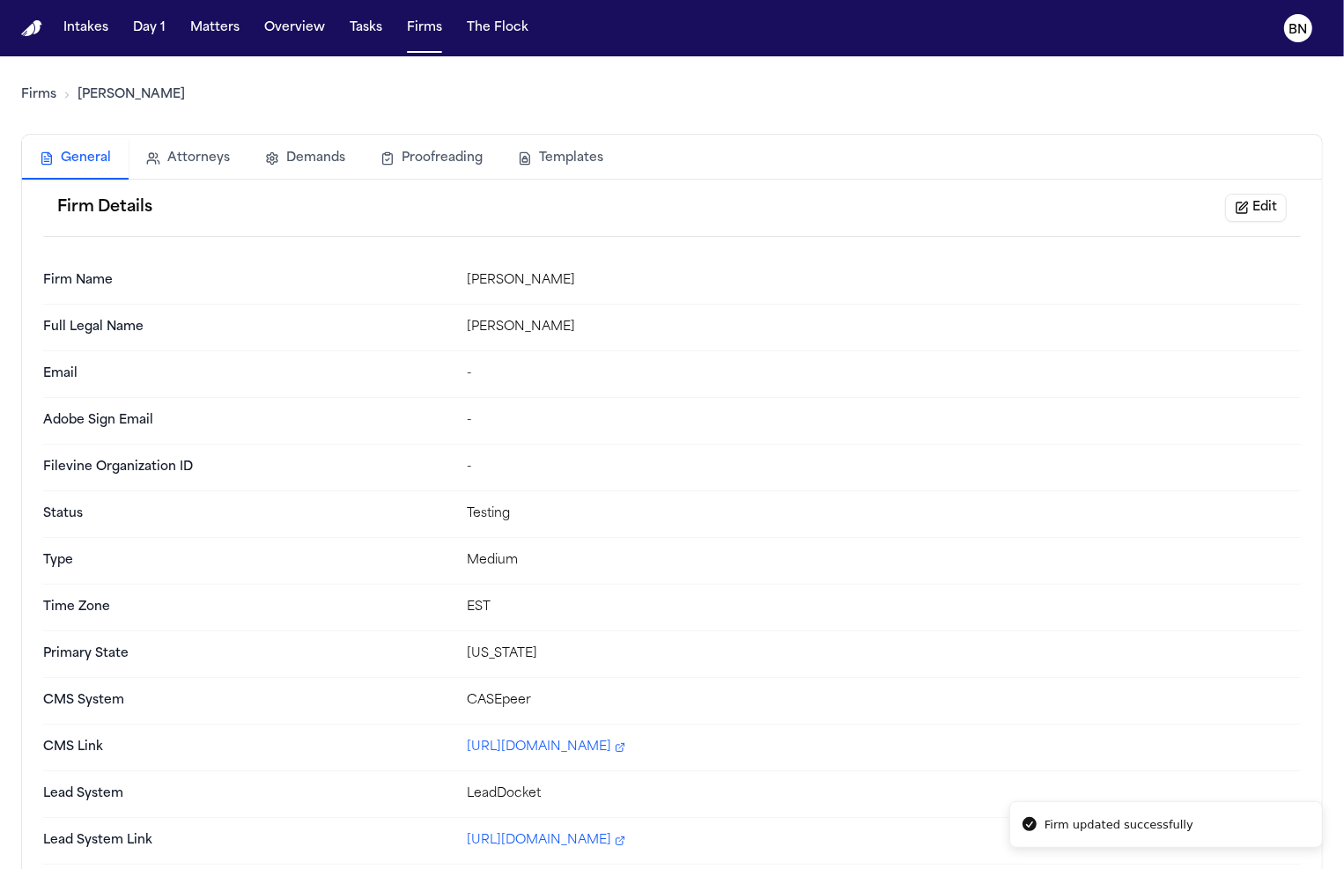
click at [56, 113] on div "Firms Chandler Volta" at bounding box center [671, 94] width 1301 height 49
click at [43, 97] on link "Firms" at bounding box center [38, 95] width 35 height 18
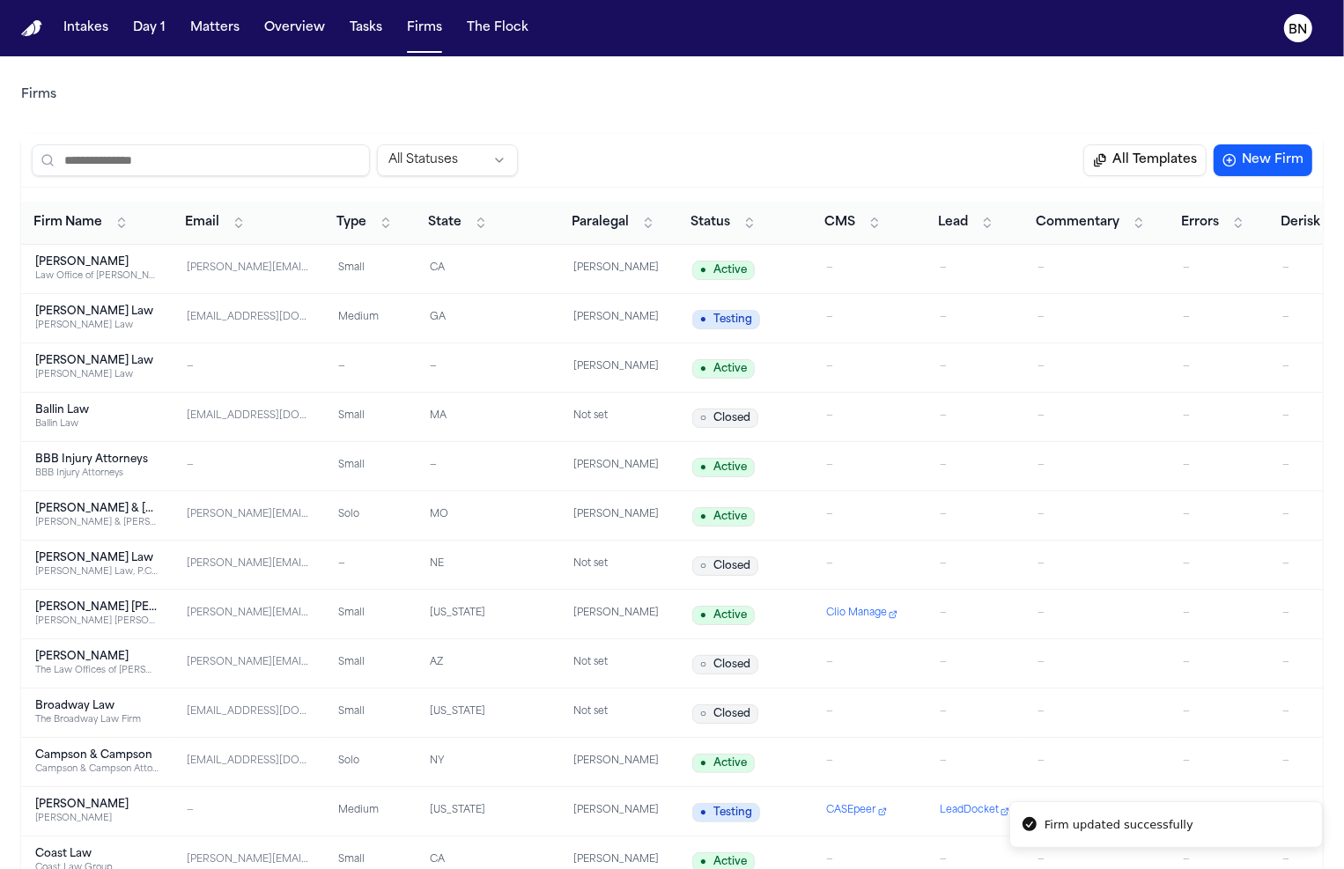
click at [255, 278] on td "[PERSON_NAME][EMAIL_ADDRESS][DOMAIN_NAME]" at bounding box center [248, 269] width 151 height 49
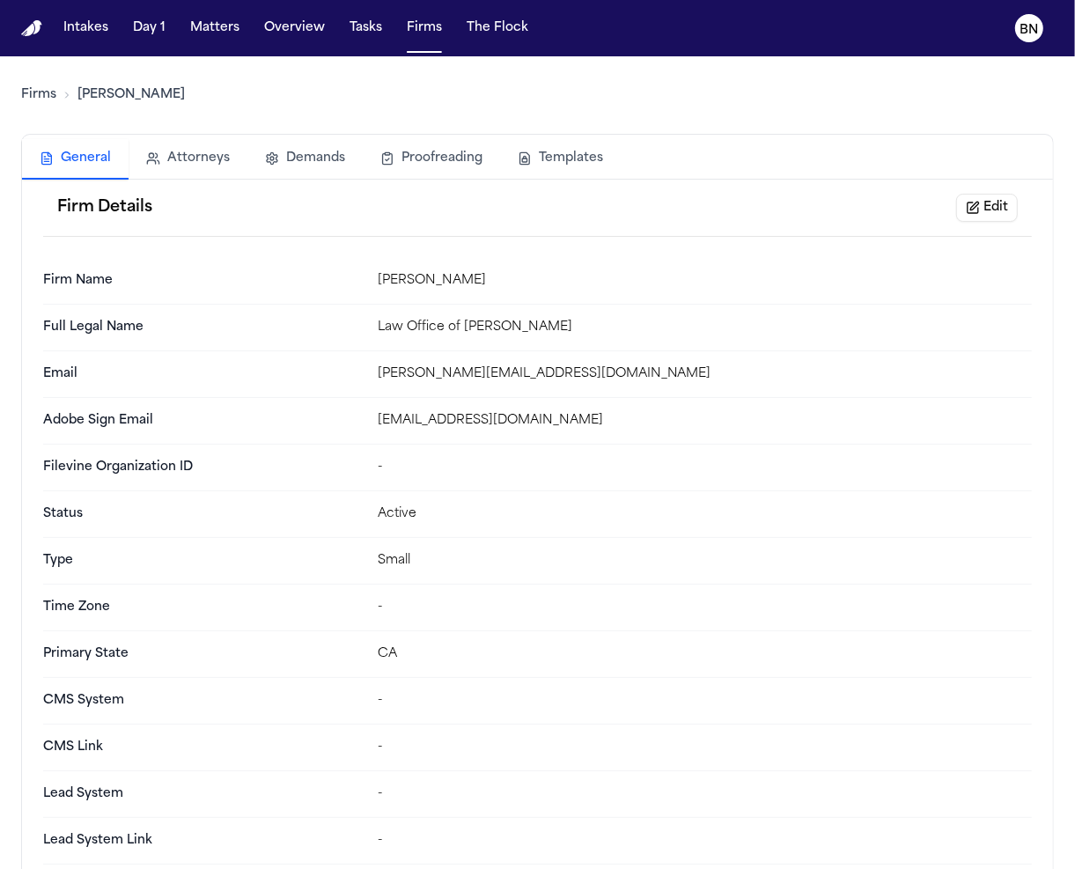
click at [996, 212] on button "Edit" at bounding box center [987, 208] width 62 height 28
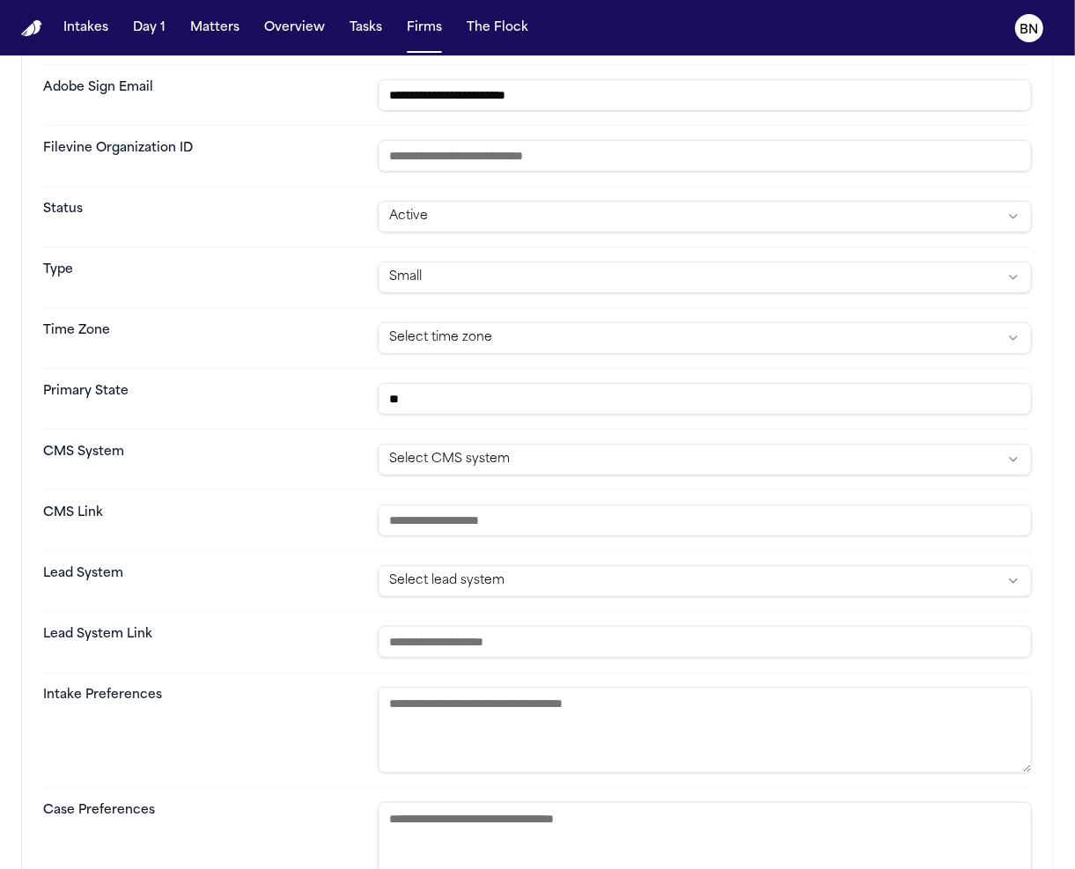
scroll to position [613, 0]
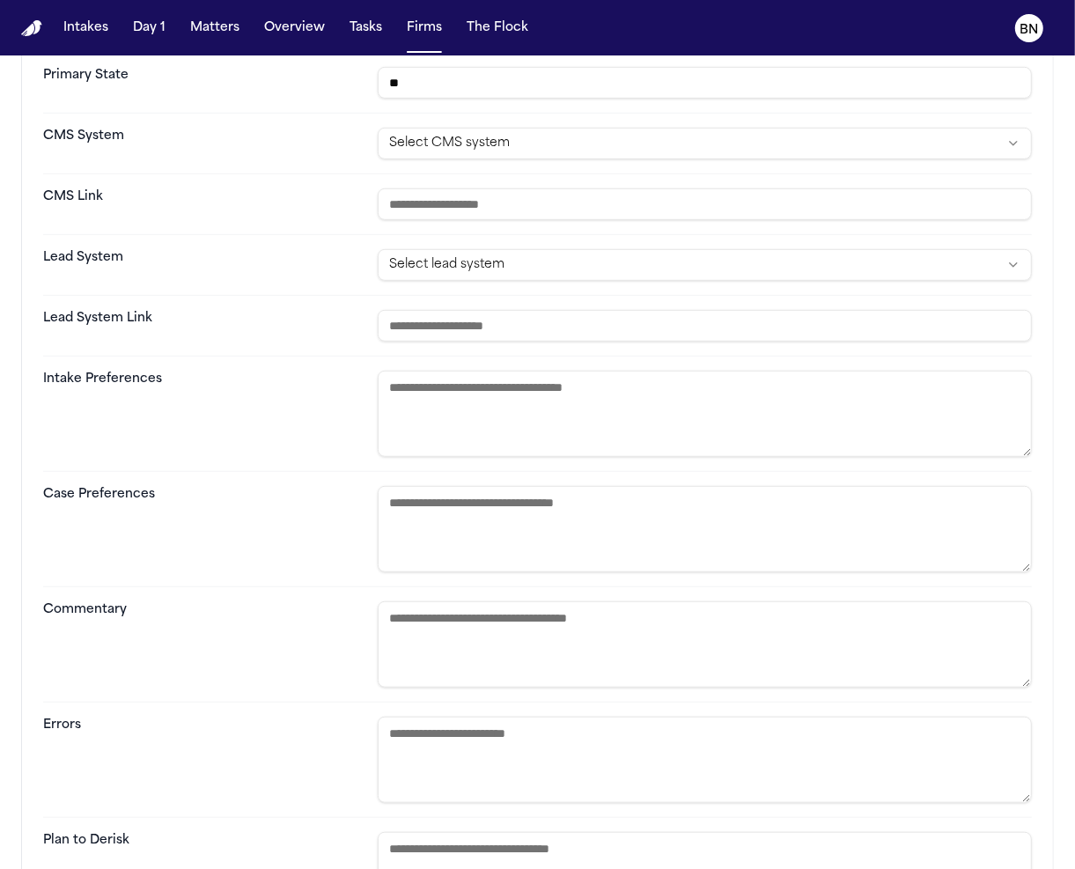
click at [605, 607] on textarea at bounding box center [705, 644] width 654 height 86
paste textarea "**********"
type textarea "**********"
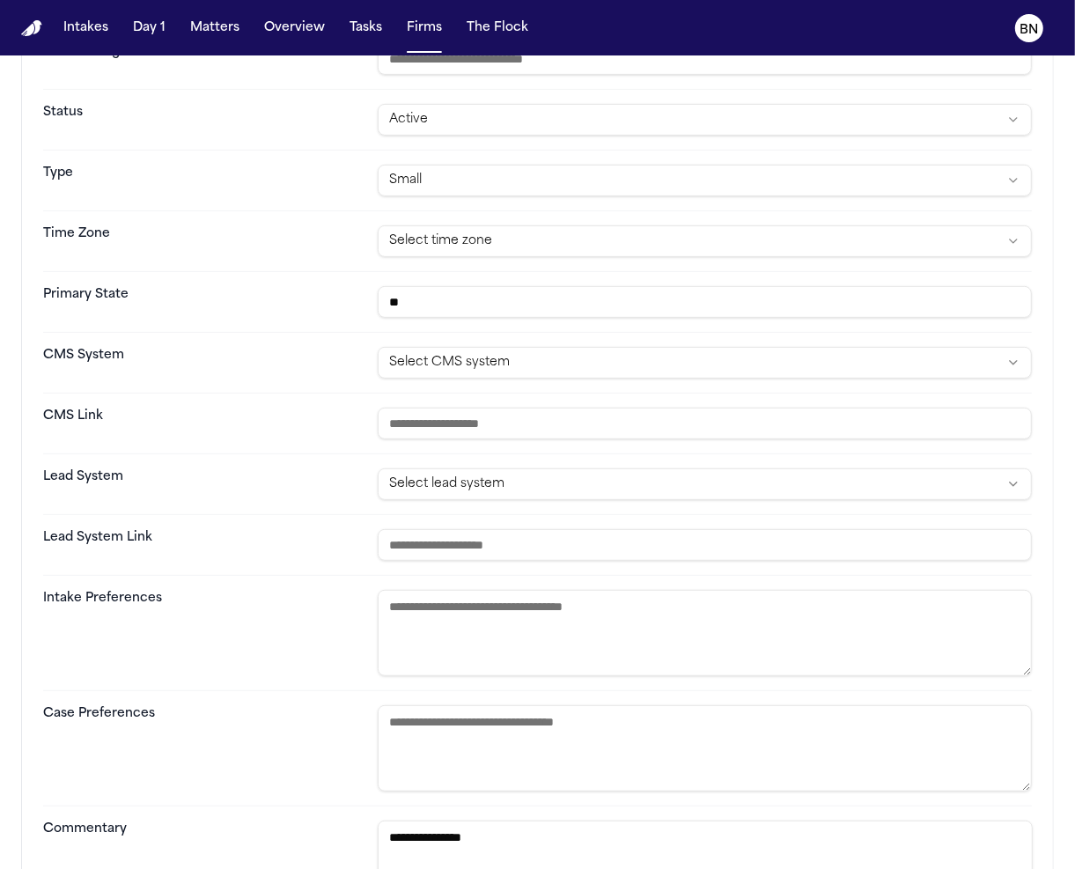
scroll to position [375, 0]
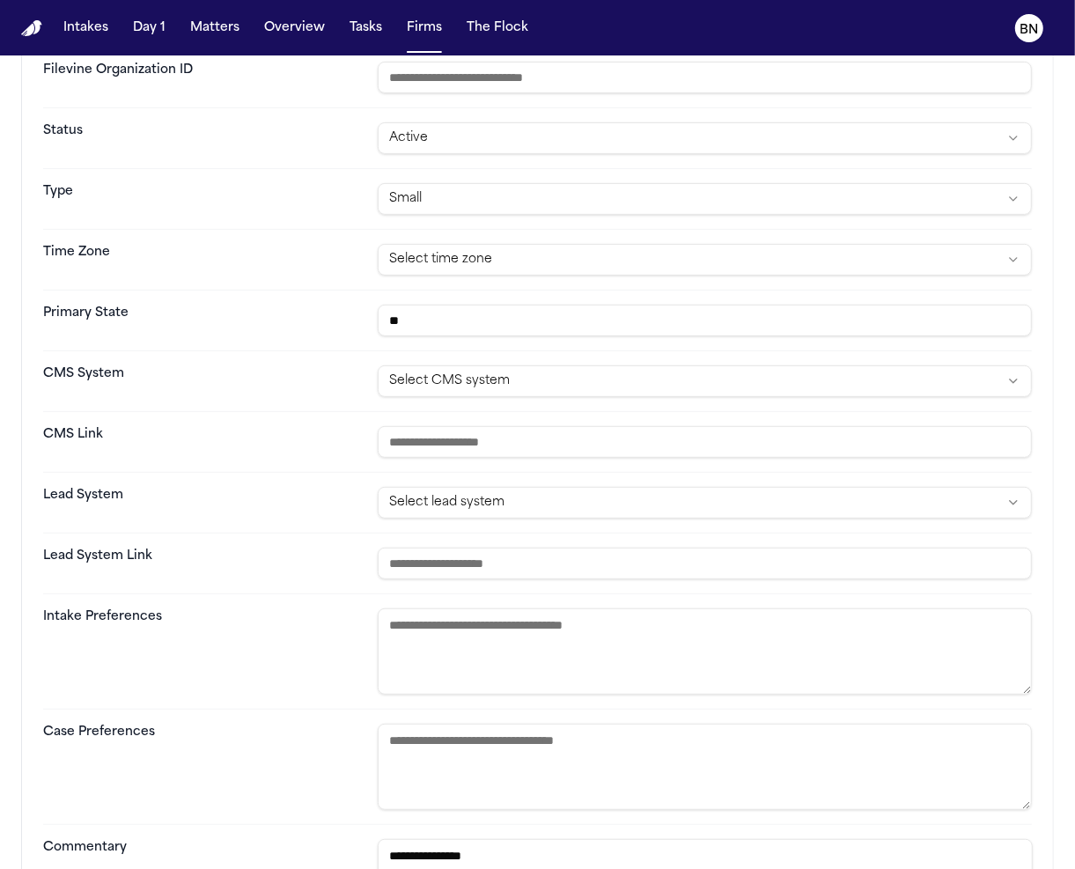
click at [455, 318] on input "**" at bounding box center [705, 321] width 654 height 32
type input "**********"
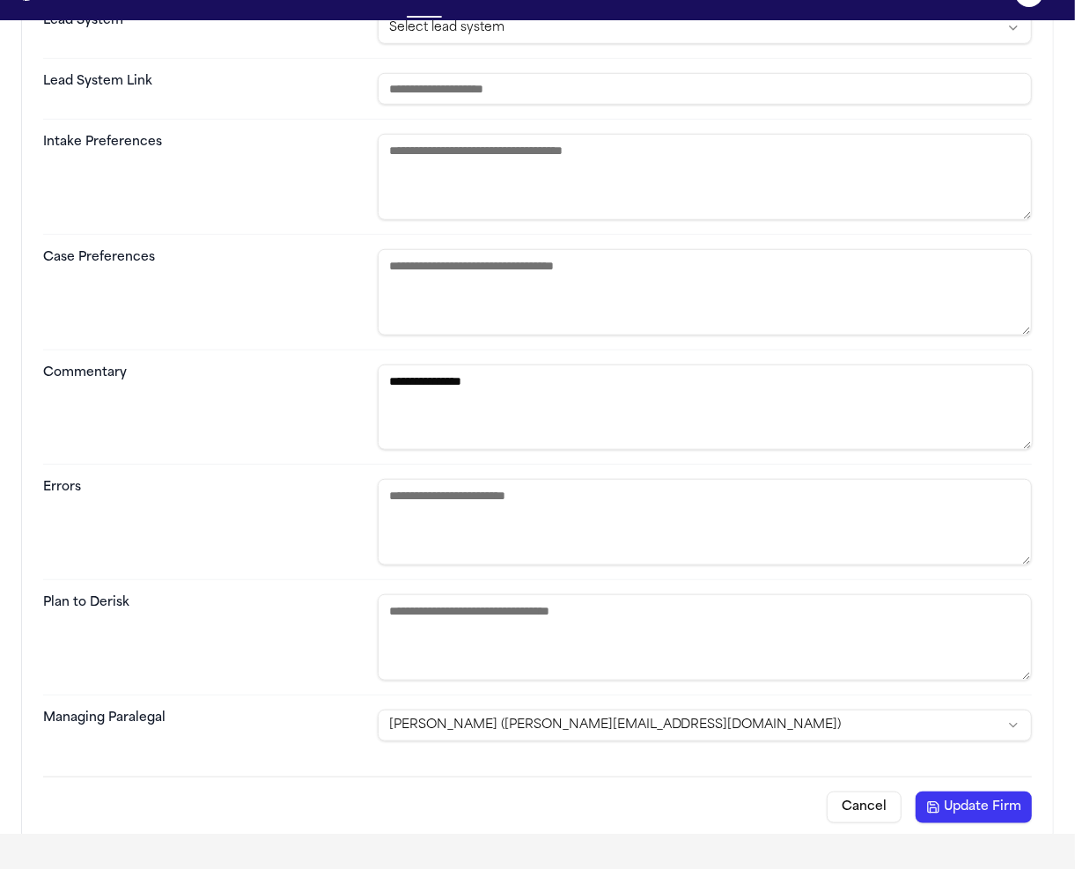
scroll to position [81, 0]
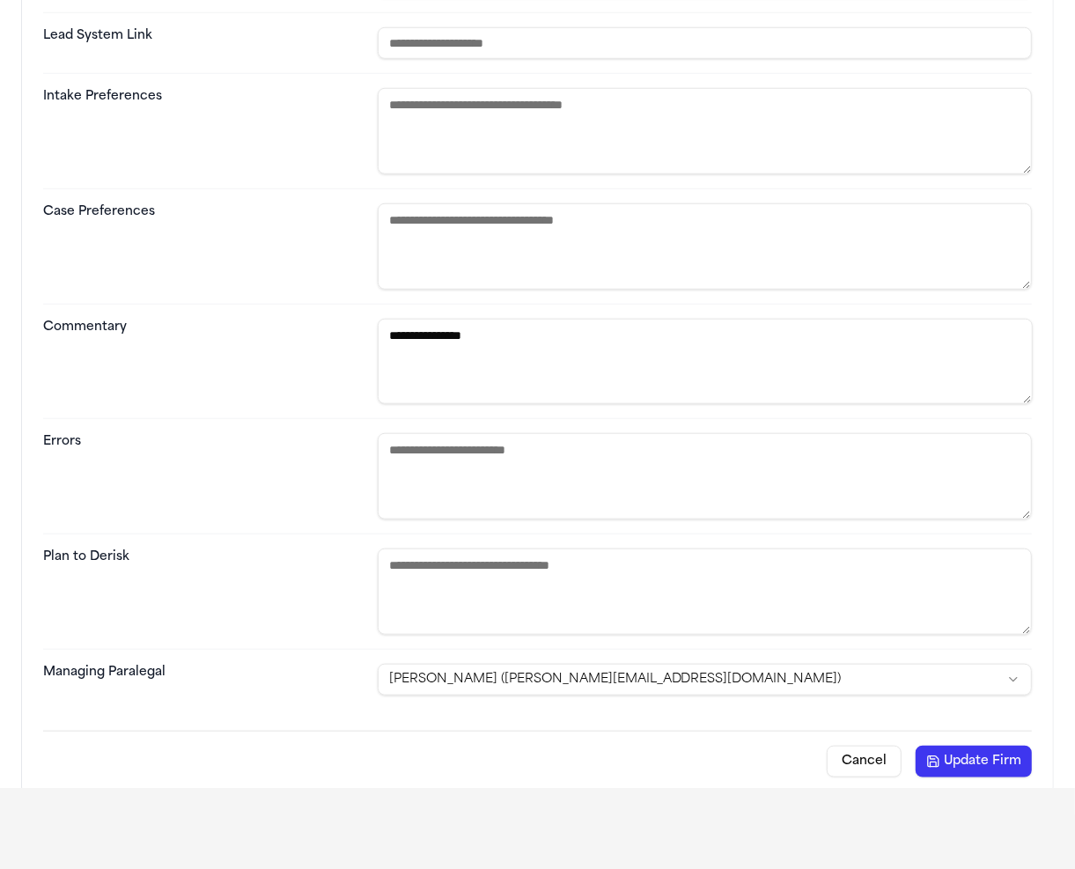
click at [964, 748] on button "Update Firm" at bounding box center [974, 762] width 116 height 32
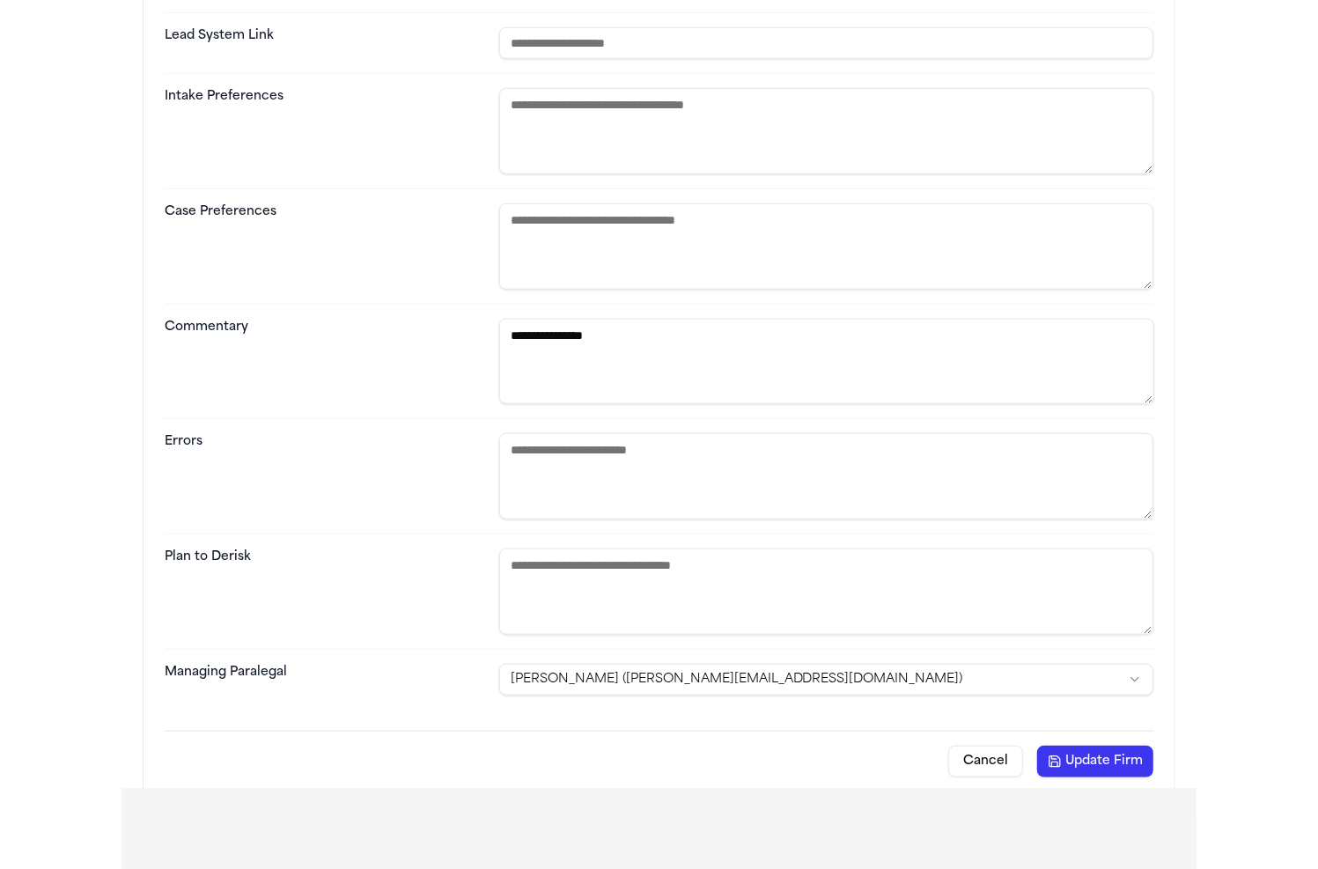
scroll to position [0, 0]
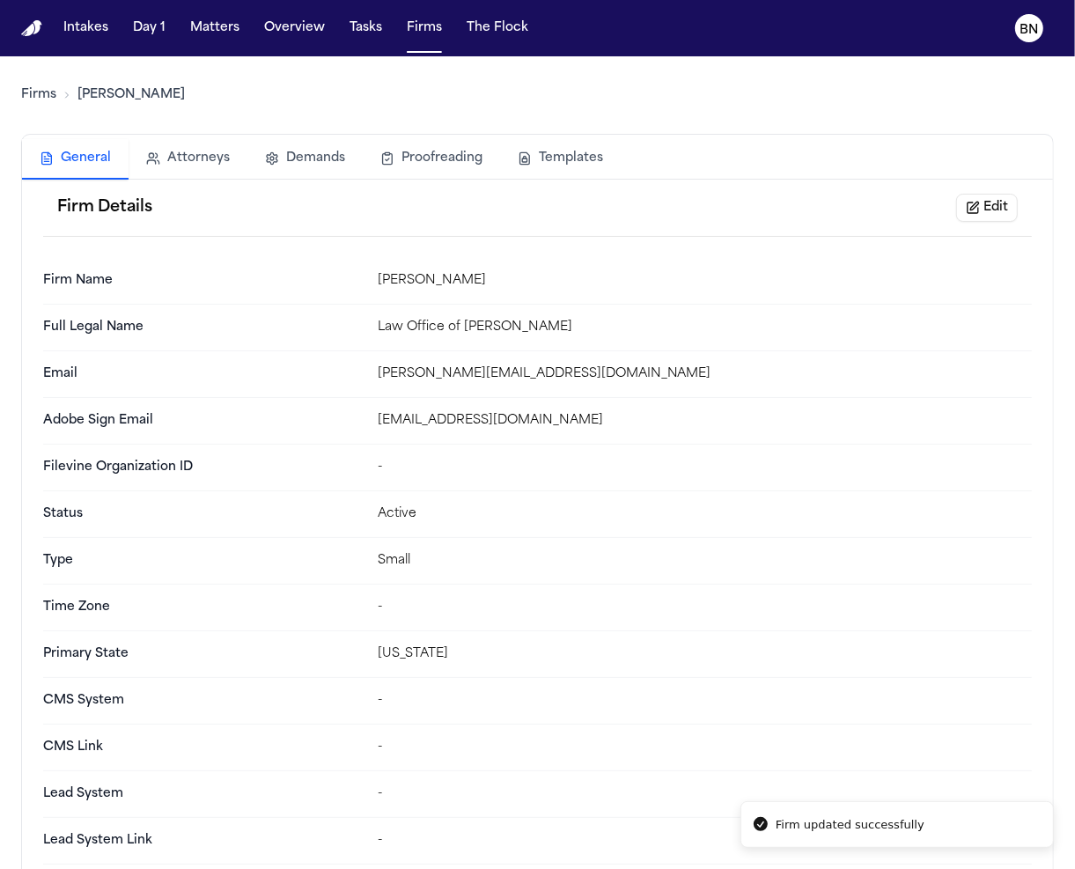
click at [43, 105] on div "Firms Albert Le" at bounding box center [537, 94] width 1033 height 49
click at [38, 93] on link "Firms" at bounding box center [38, 95] width 35 height 18
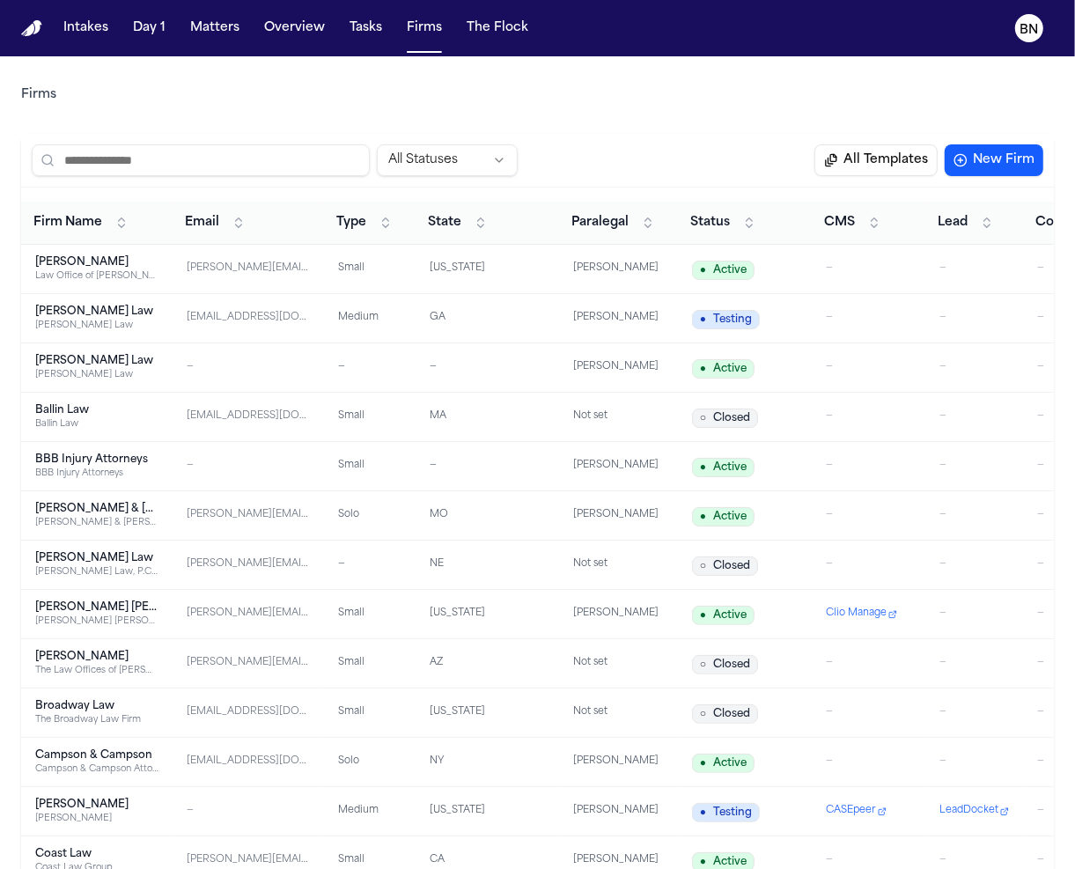
click at [515, 329] on td "GA" at bounding box center [488, 318] width 144 height 49
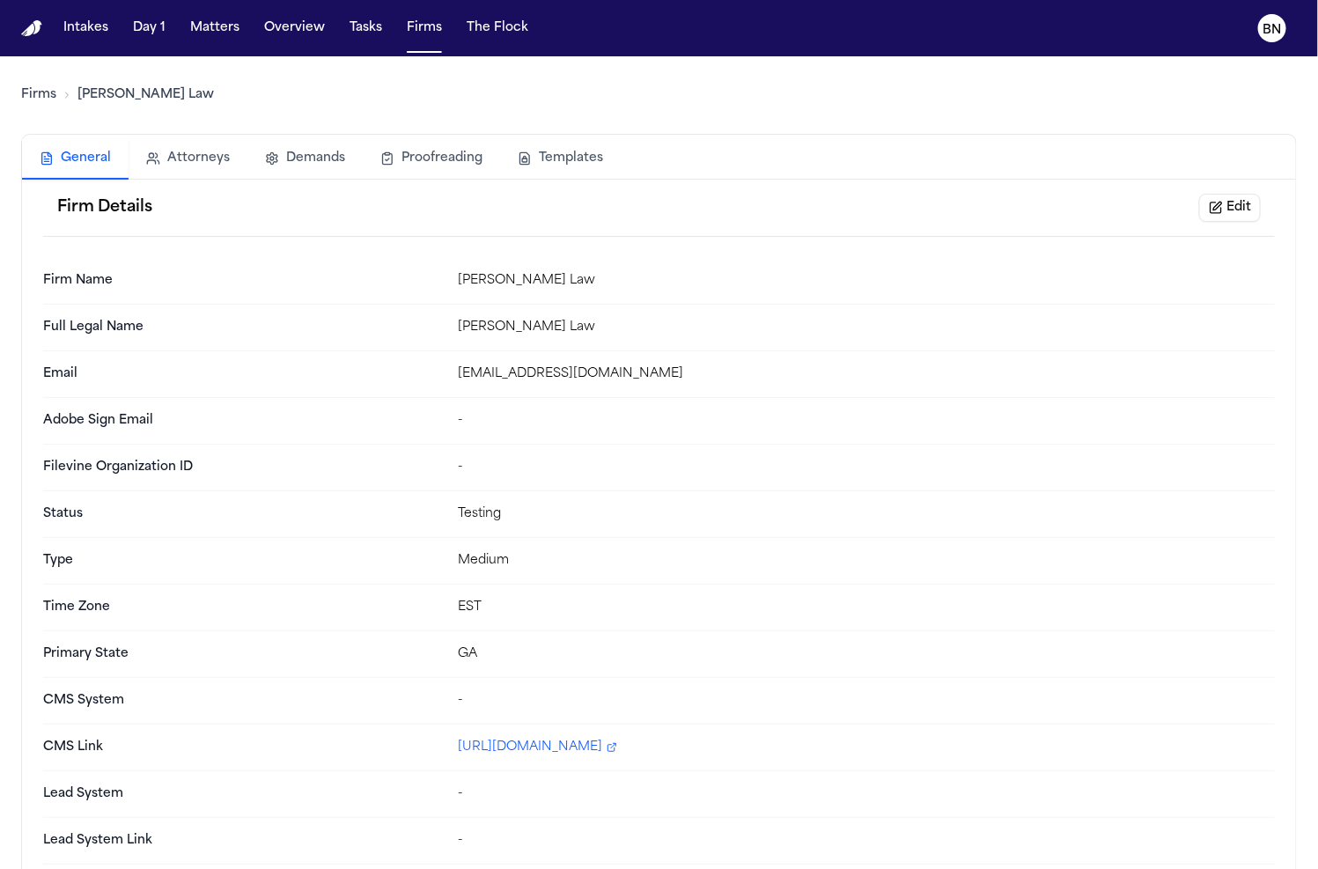
click at [1215, 219] on button "Edit" at bounding box center [1230, 208] width 62 height 28
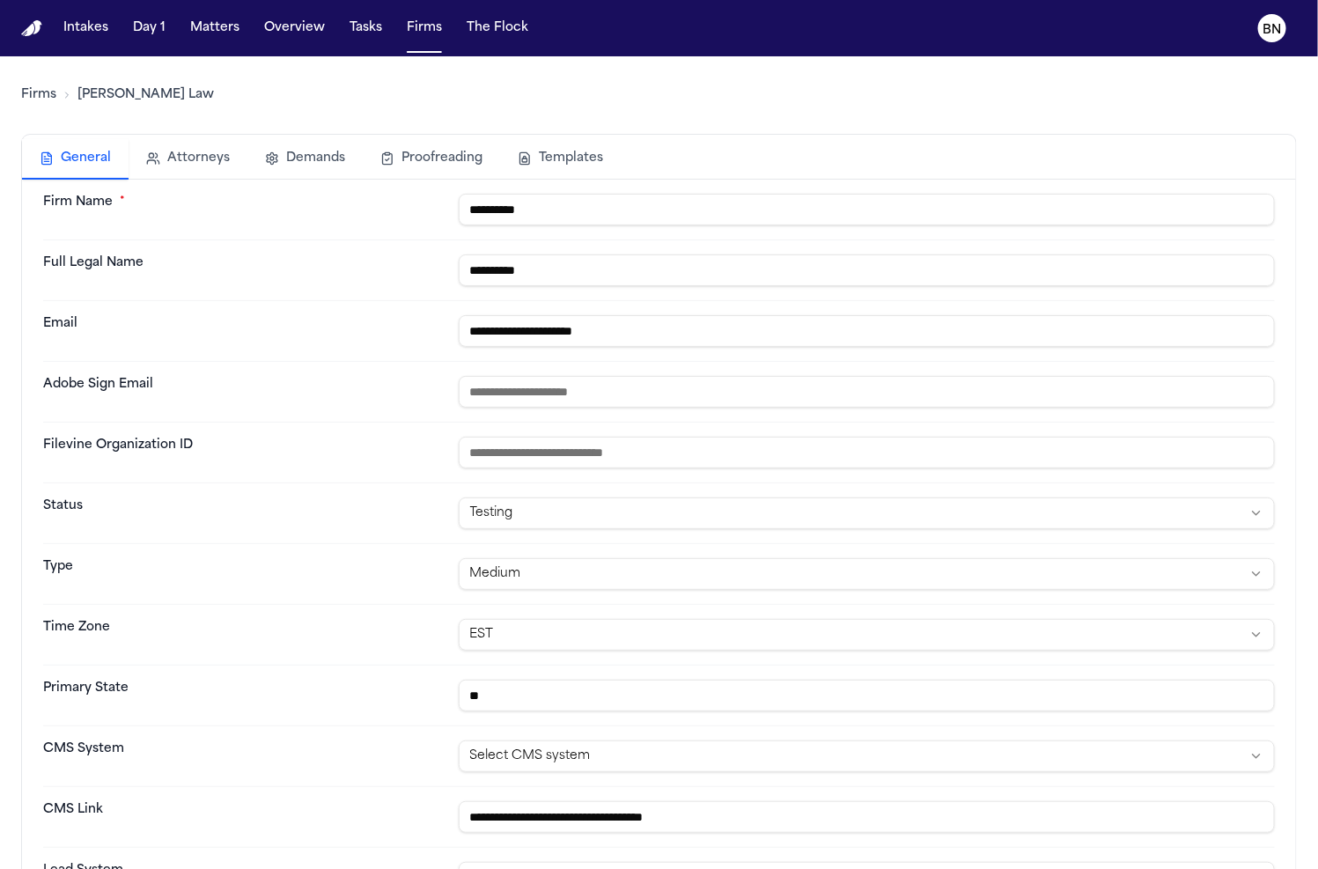
click at [637, 690] on input "**" at bounding box center [867, 696] width 816 height 32
type input "*******"
click at [652, 757] on html "**********" at bounding box center [659, 434] width 1318 height 869
select select "******"
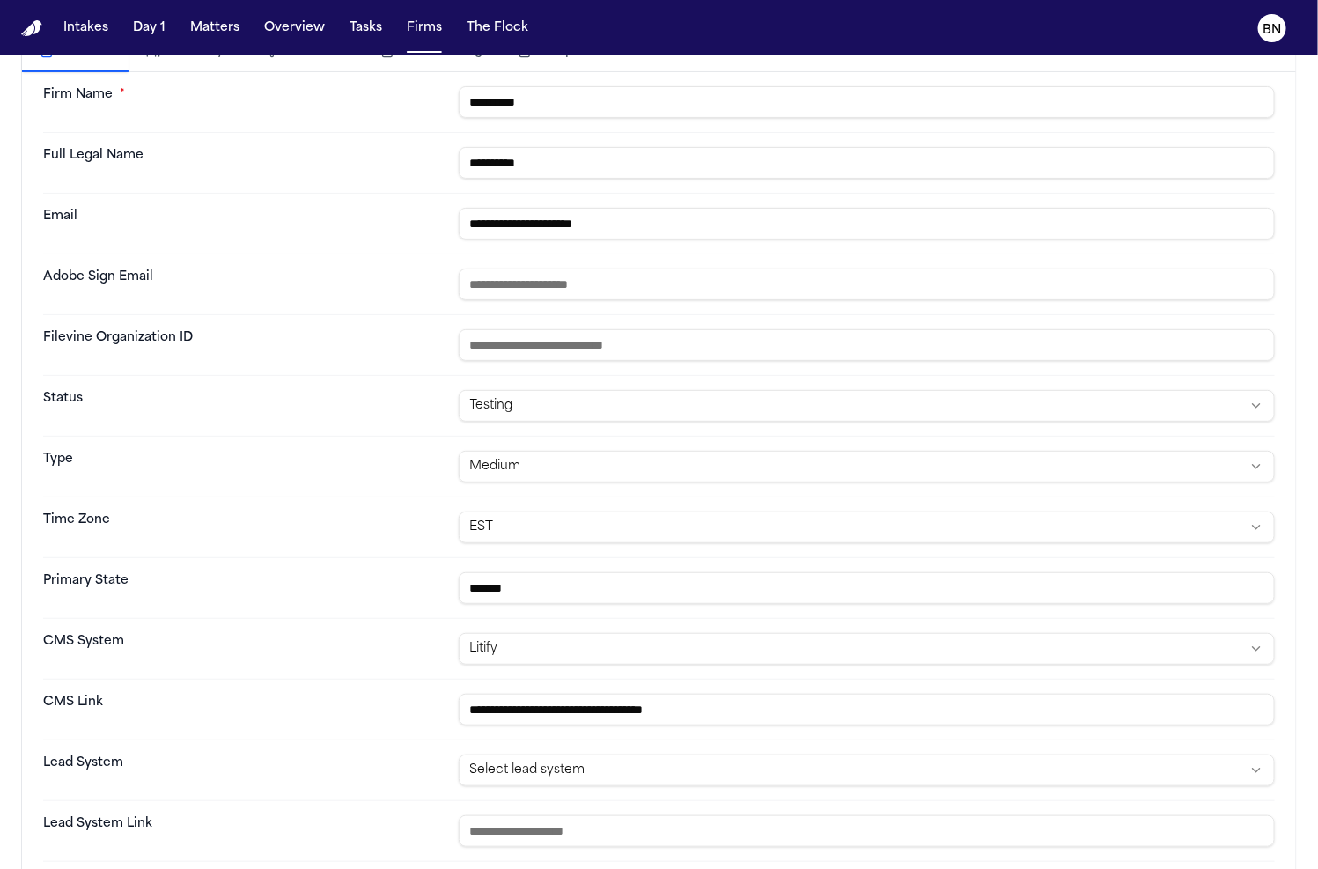
scroll to position [144, 0]
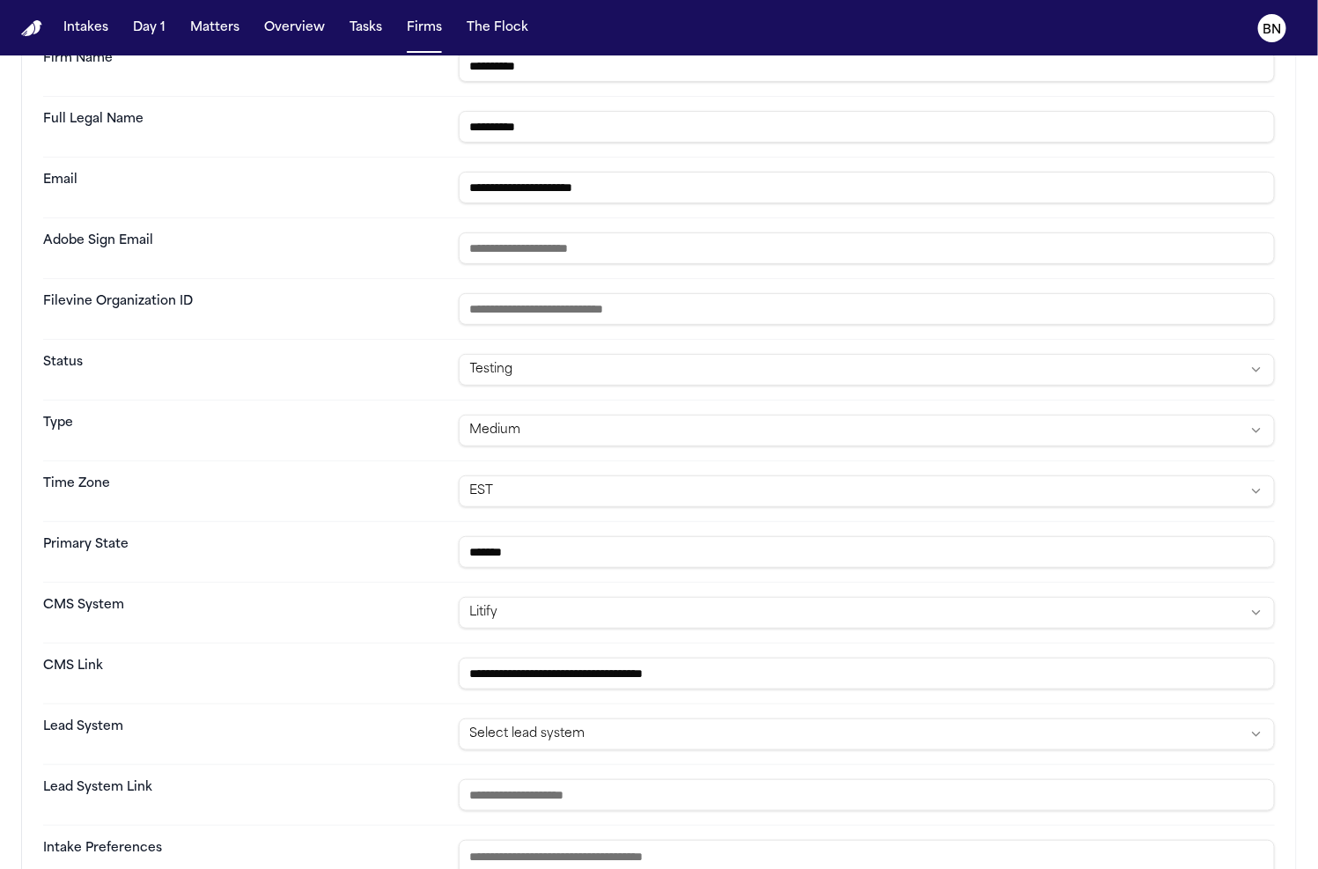
click at [800, 729] on html "**********" at bounding box center [659, 434] width 1318 height 869
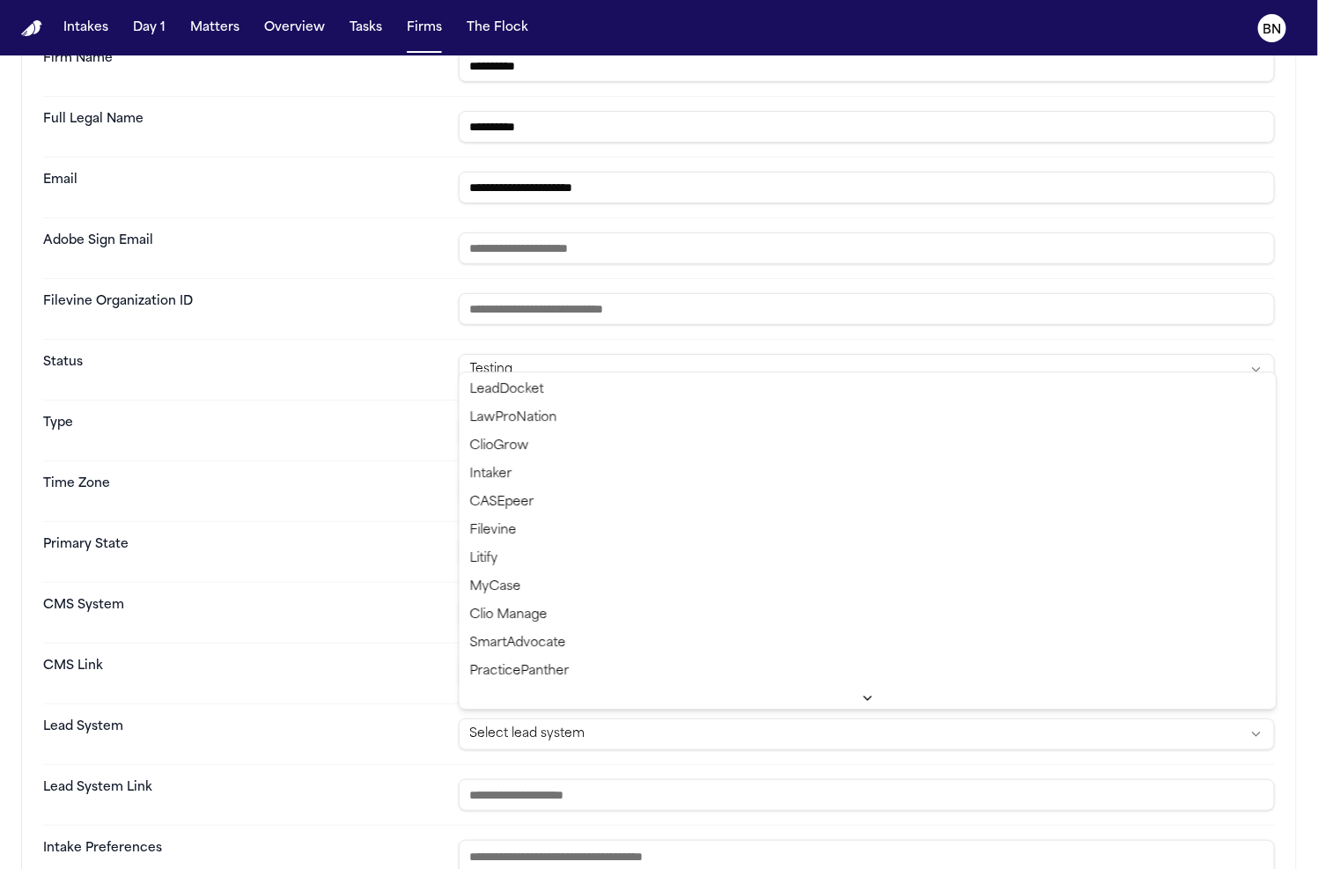
click at [400, 750] on html "**********" at bounding box center [659, 434] width 1318 height 869
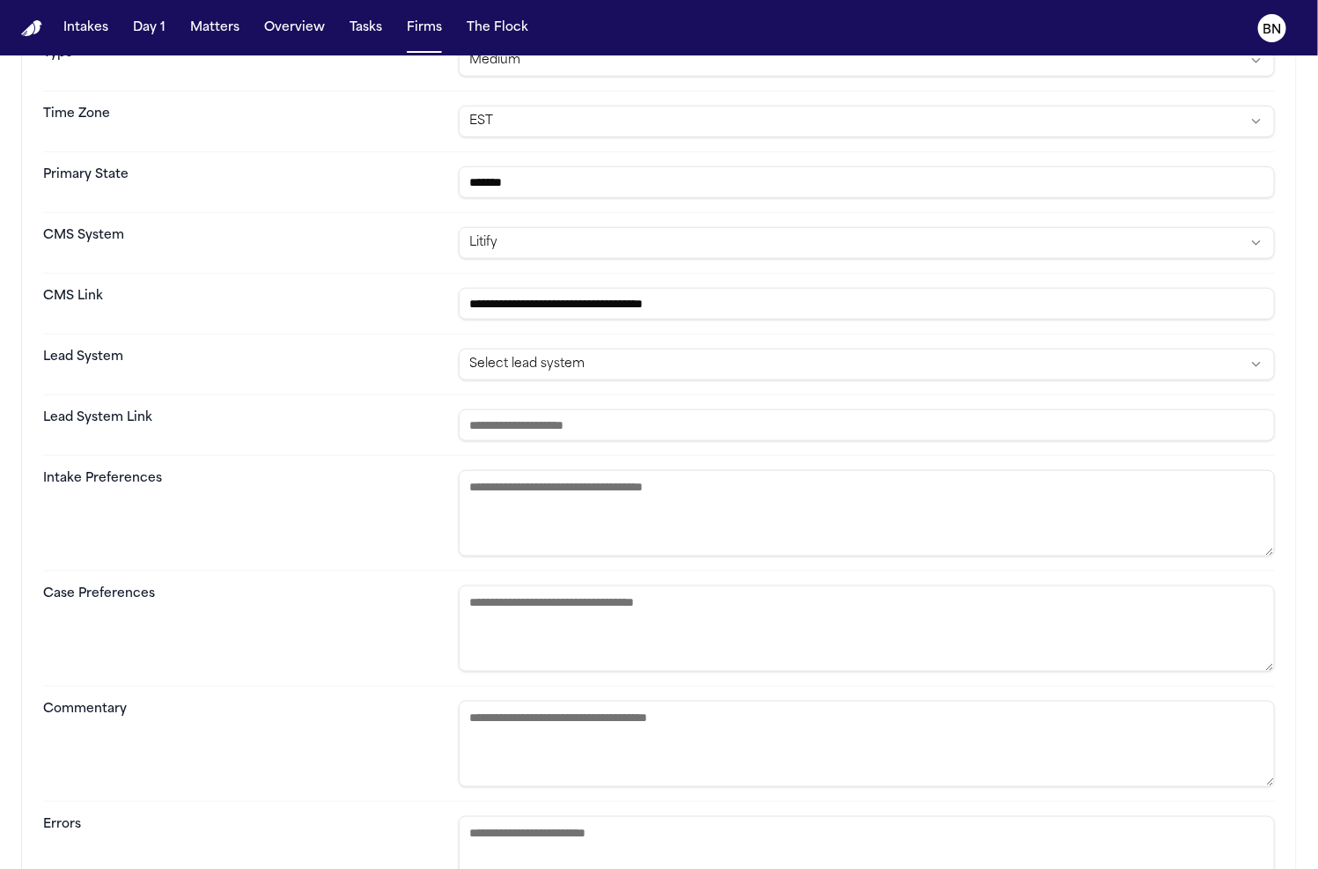
scroll to position [509, 0]
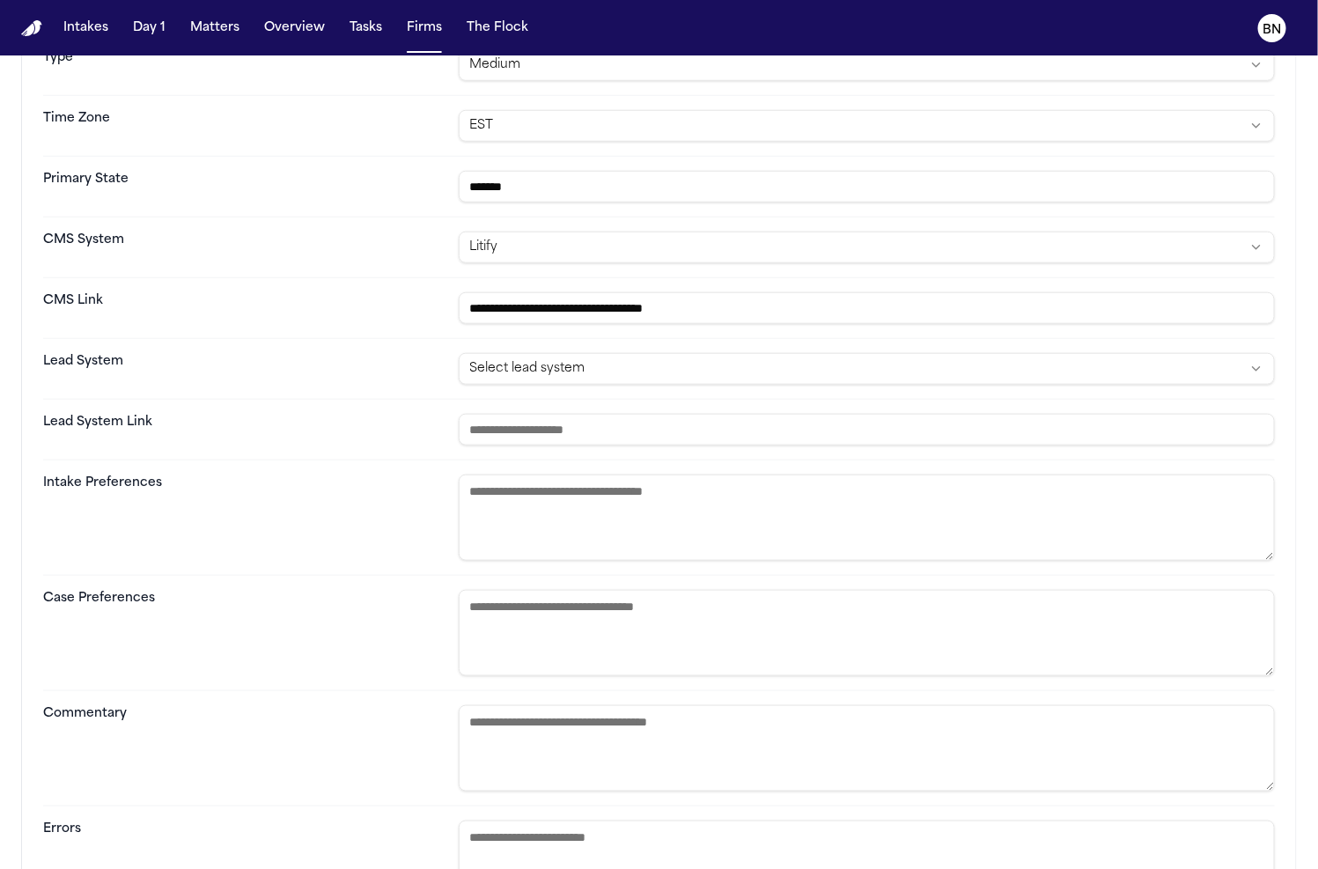
click at [627, 709] on textarea at bounding box center [867, 748] width 816 height 86
paste textarea "**********"
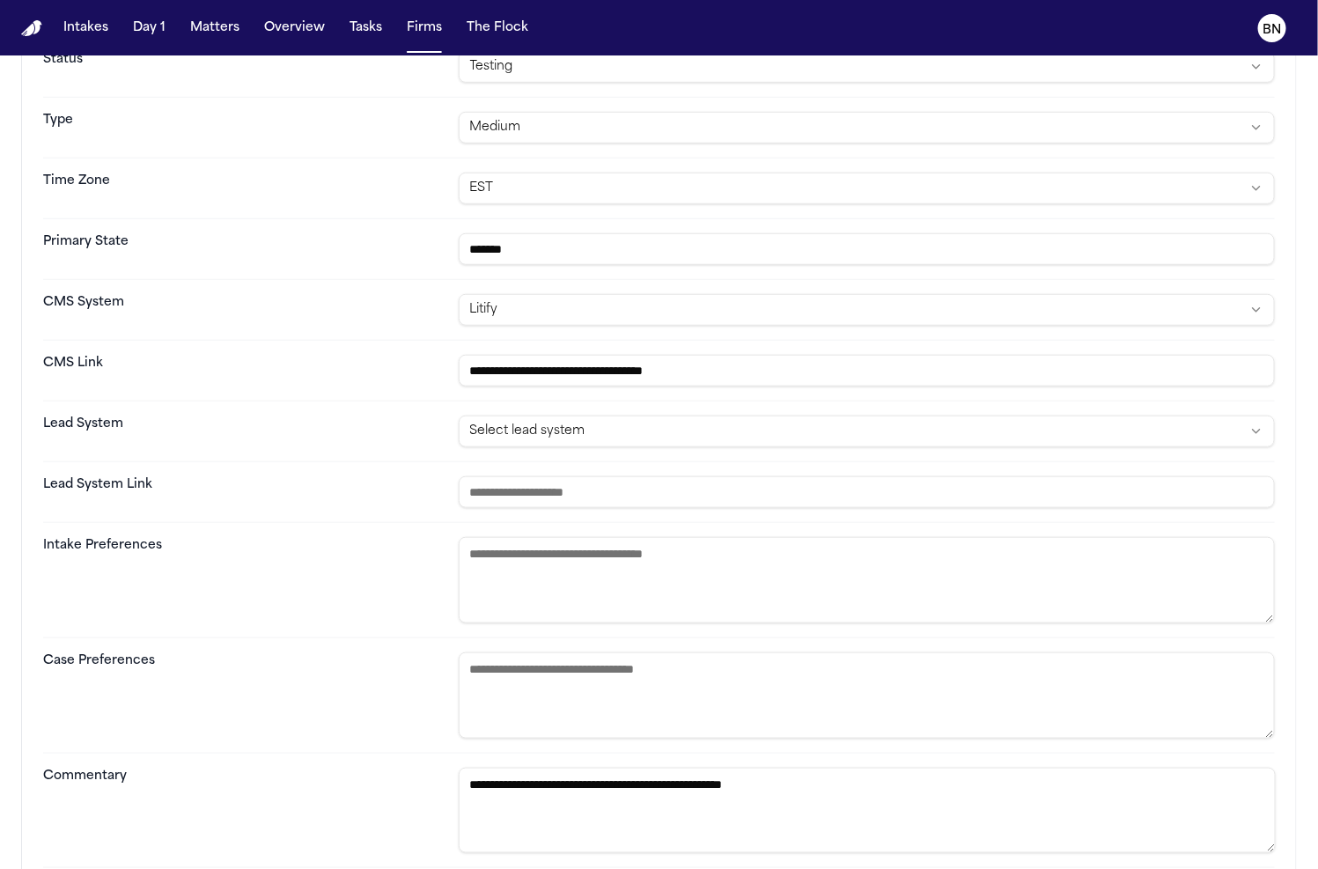
type textarea "**********"
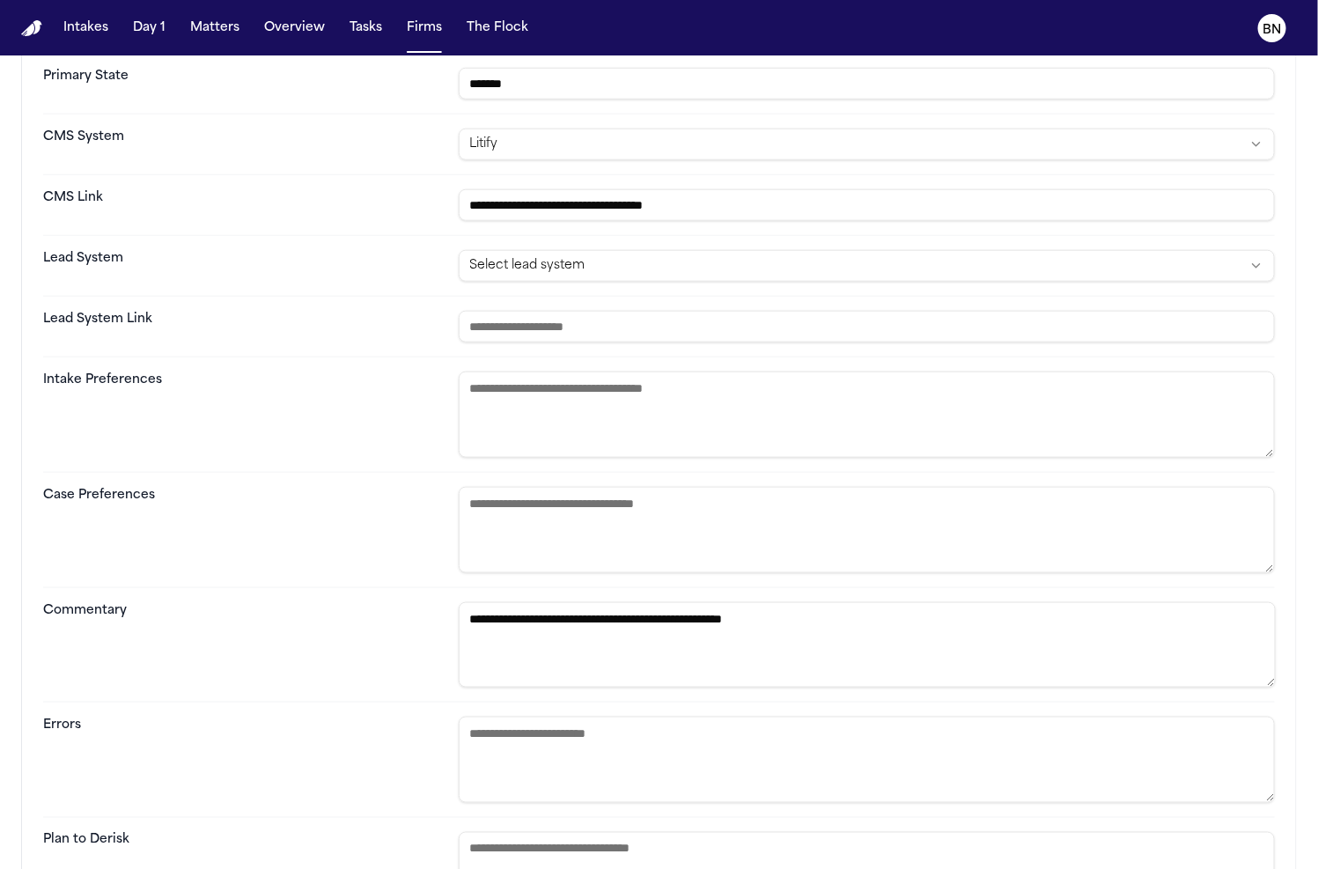
scroll to position [814, 0]
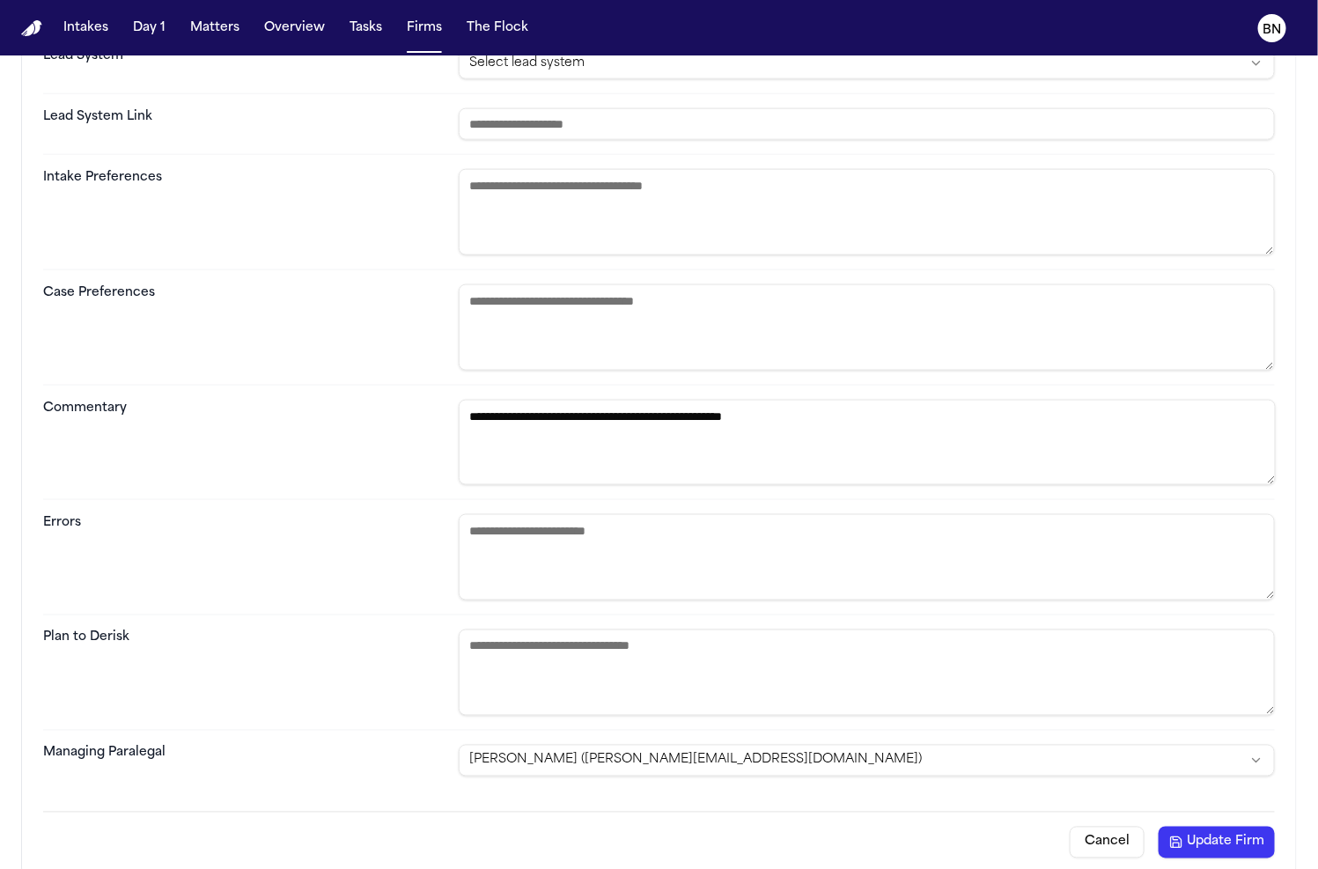
click at [1236, 832] on button "Update Firm" at bounding box center [1217, 843] width 116 height 32
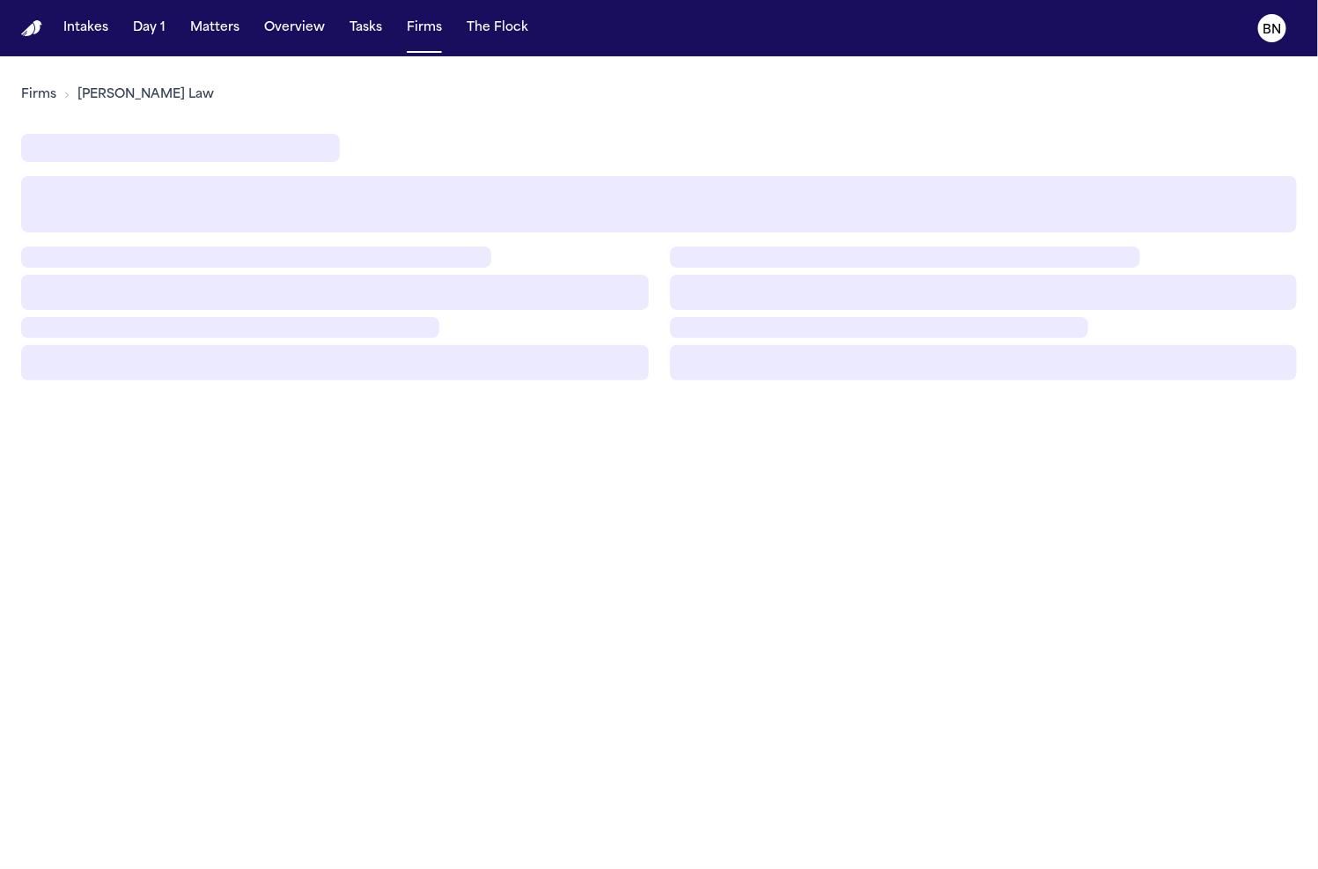
scroll to position [0, 0]
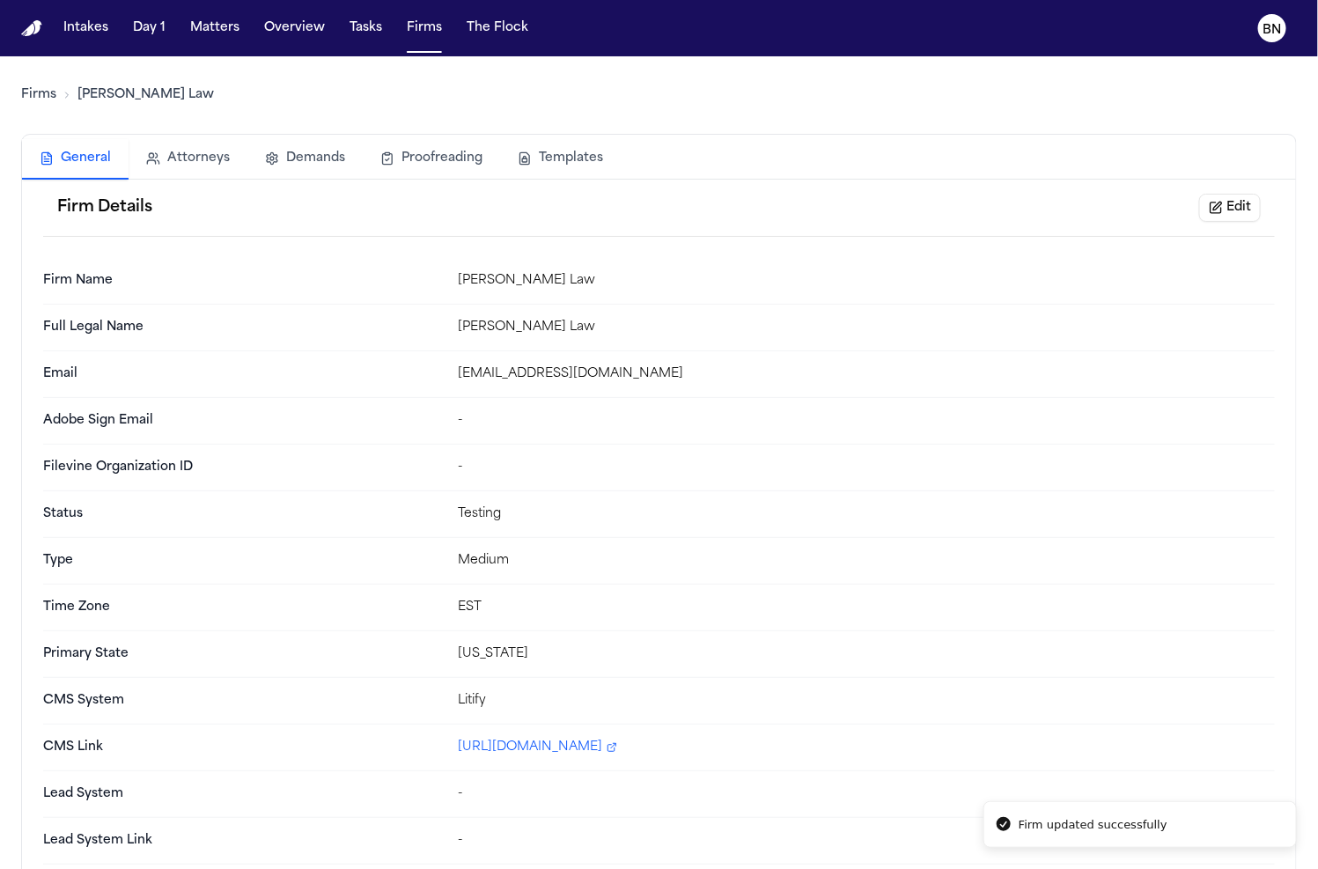
click at [34, 89] on link "Firms" at bounding box center [38, 95] width 35 height 18
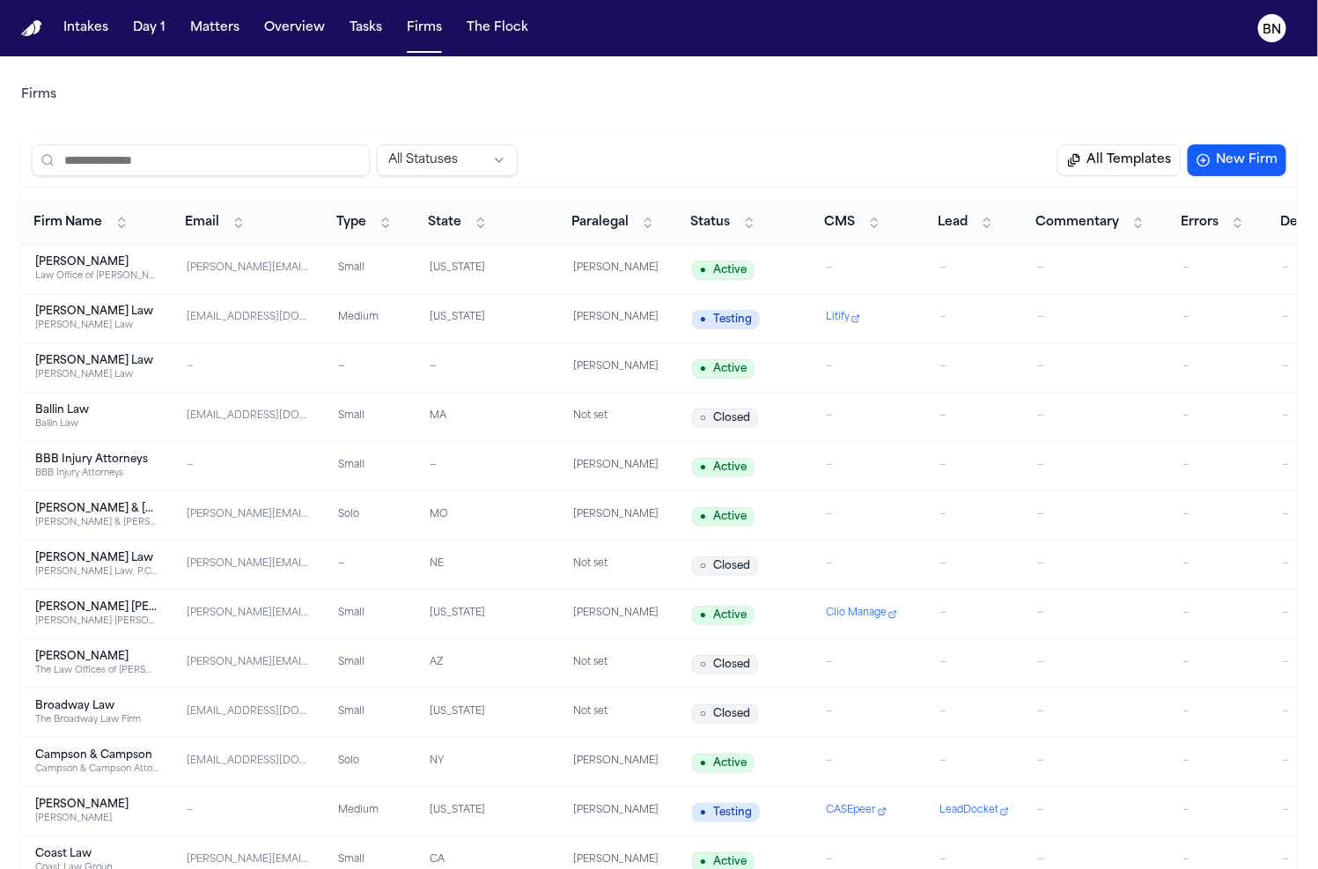
click at [1056, 311] on div "—" at bounding box center [1095, 318] width 117 height 15
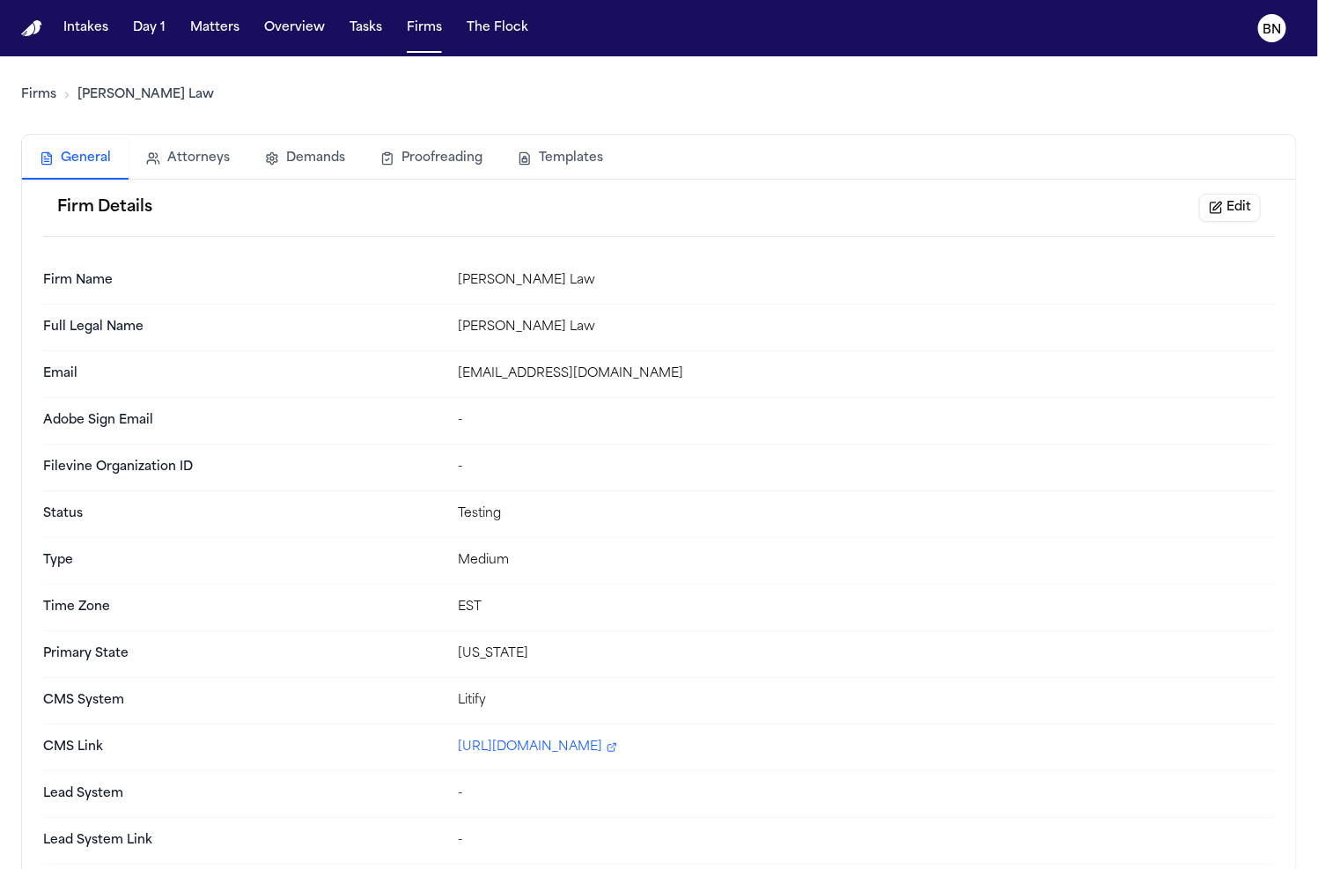
click at [35, 99] on link "Firms" at bounding box center [38, 95] width 35 height 18
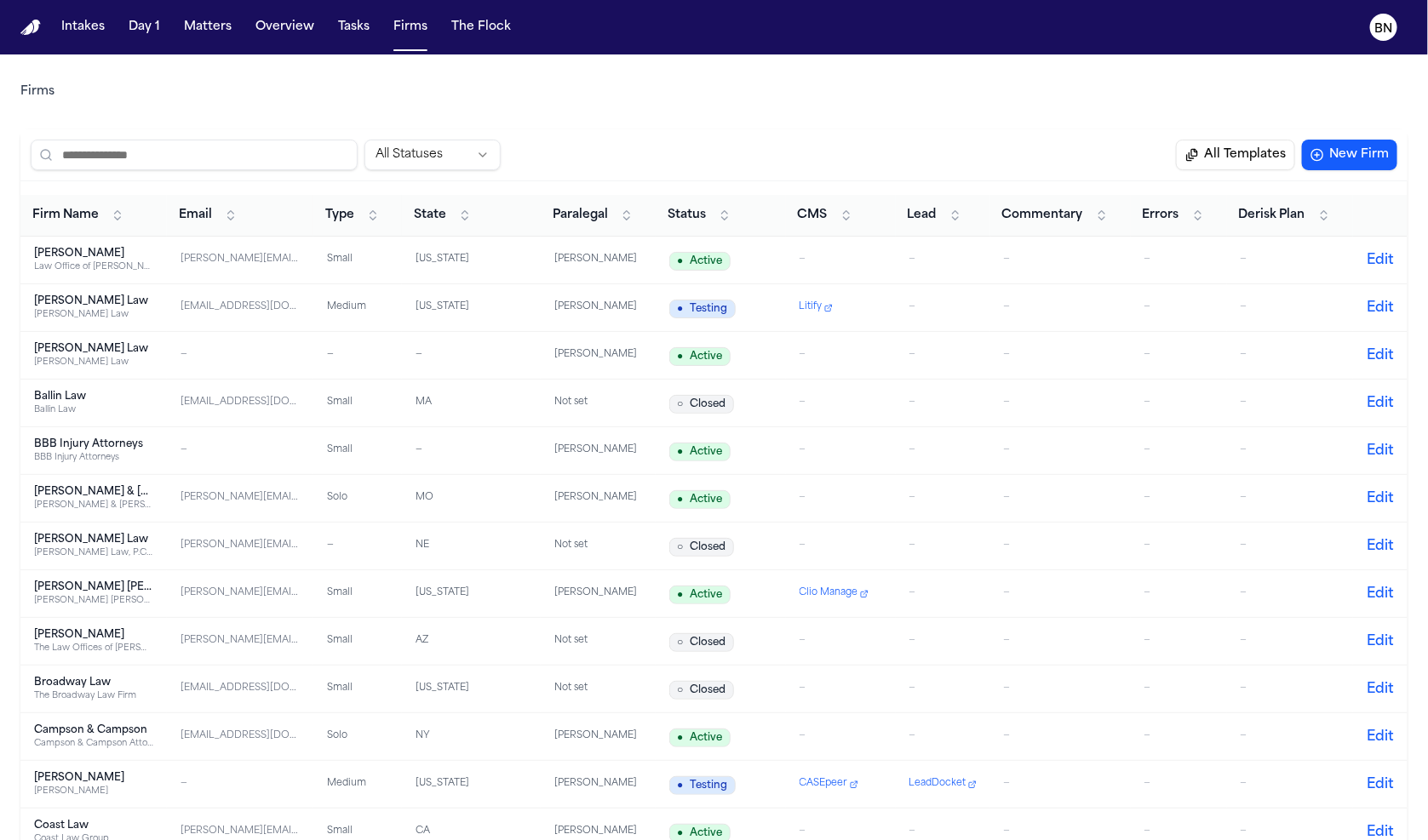
click at [1093, 203] on button "Commentary" at bounding box center [1056, 216] width 124 height 27
click at [1059, 208] on span "Commentary" at bounding box center [1042, 216] width 81 height 17
click at [911, 227] on button "Lead" at bounding box center [935, 216] width 72 height 27
click at [912, 227] on button "Lead" at bounding box center [935, 216] width 72 height 27
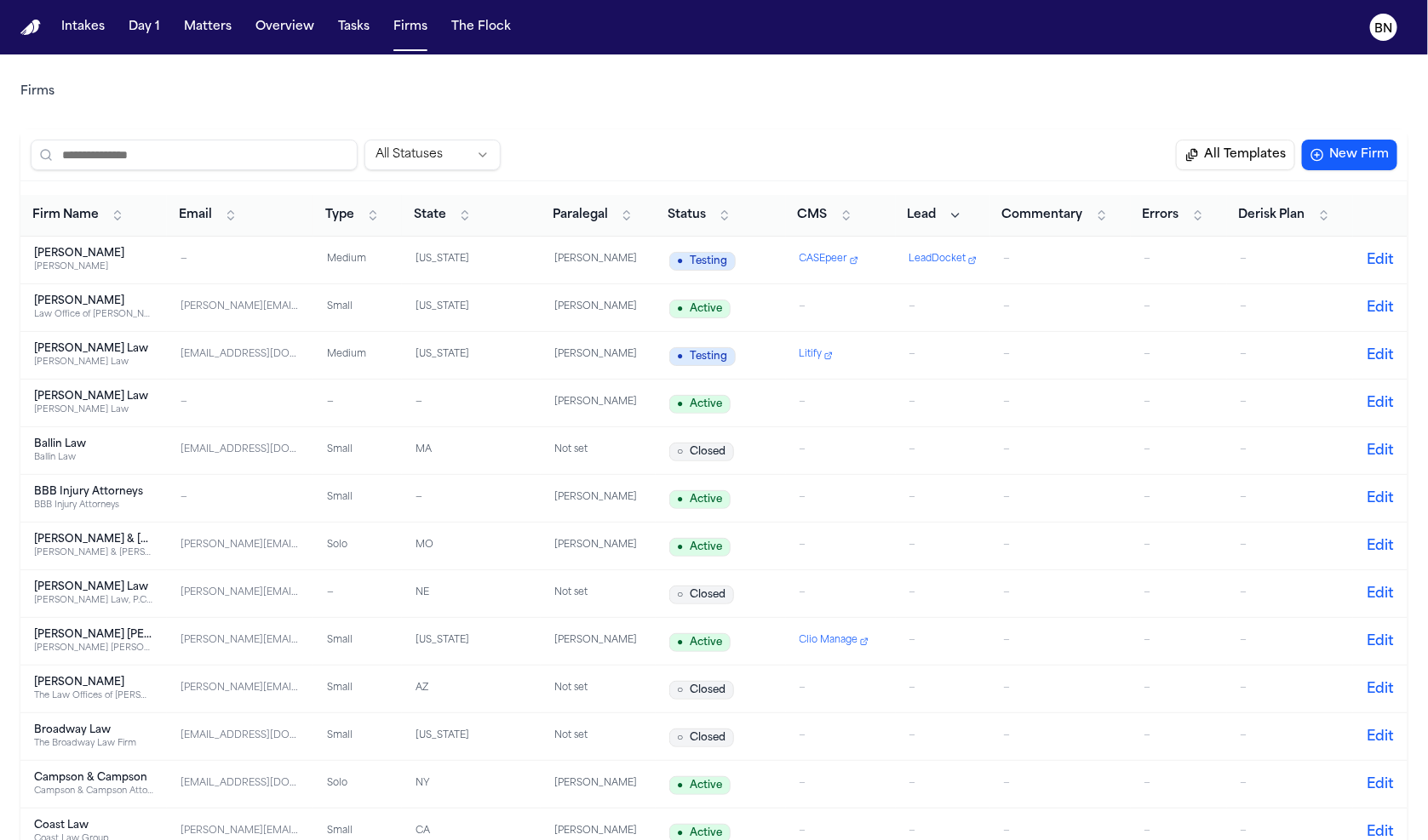
click at [1059, 221] on span "Commentary" at bounding box center [1042, 216] width 81 height 17
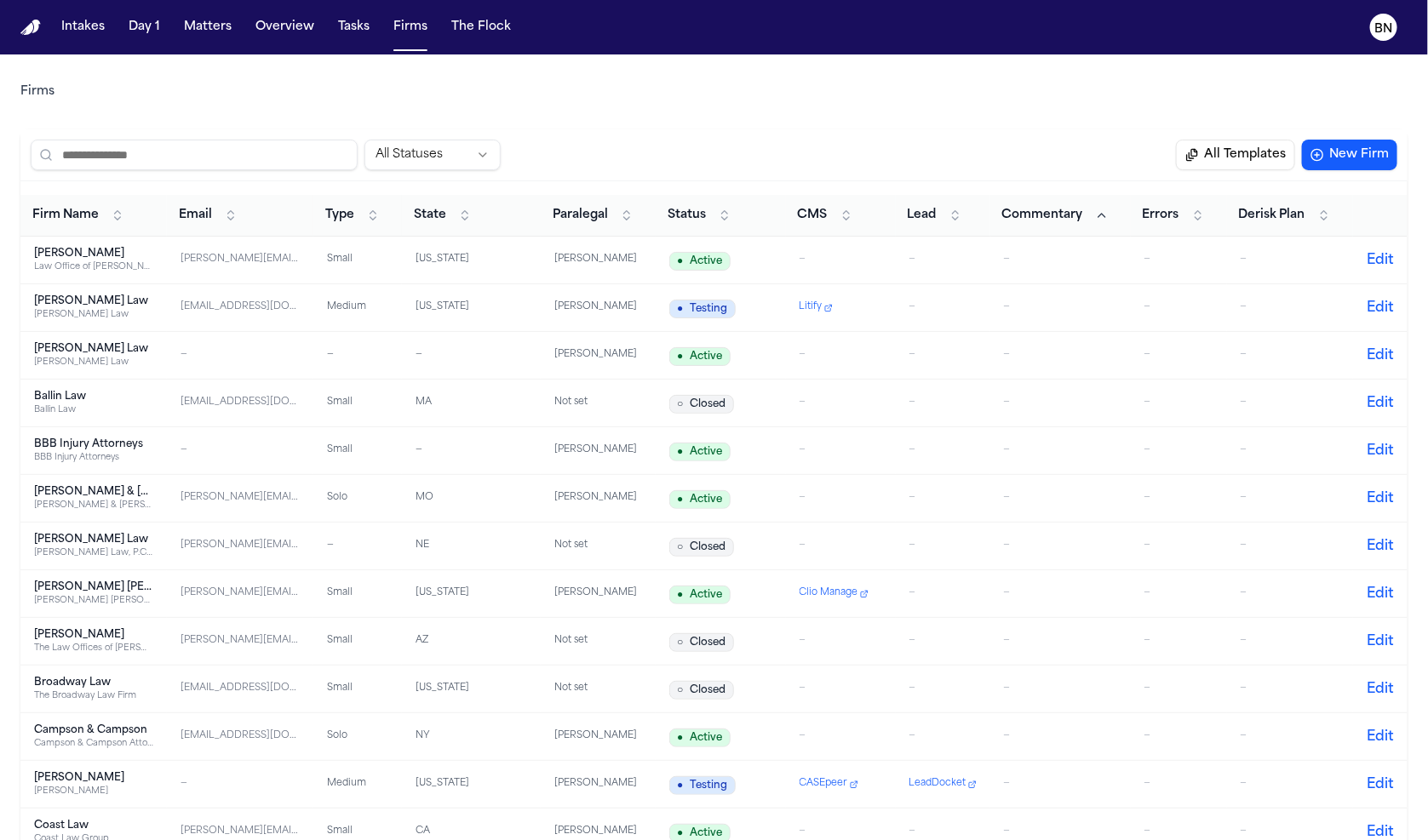
click at [1059, 221] on span "Commentary" at bounding box center [1042, 216] width 81 height 17
click at [1064, 305] on div "—" at bounding box center [1060, 307] width 113 height 14
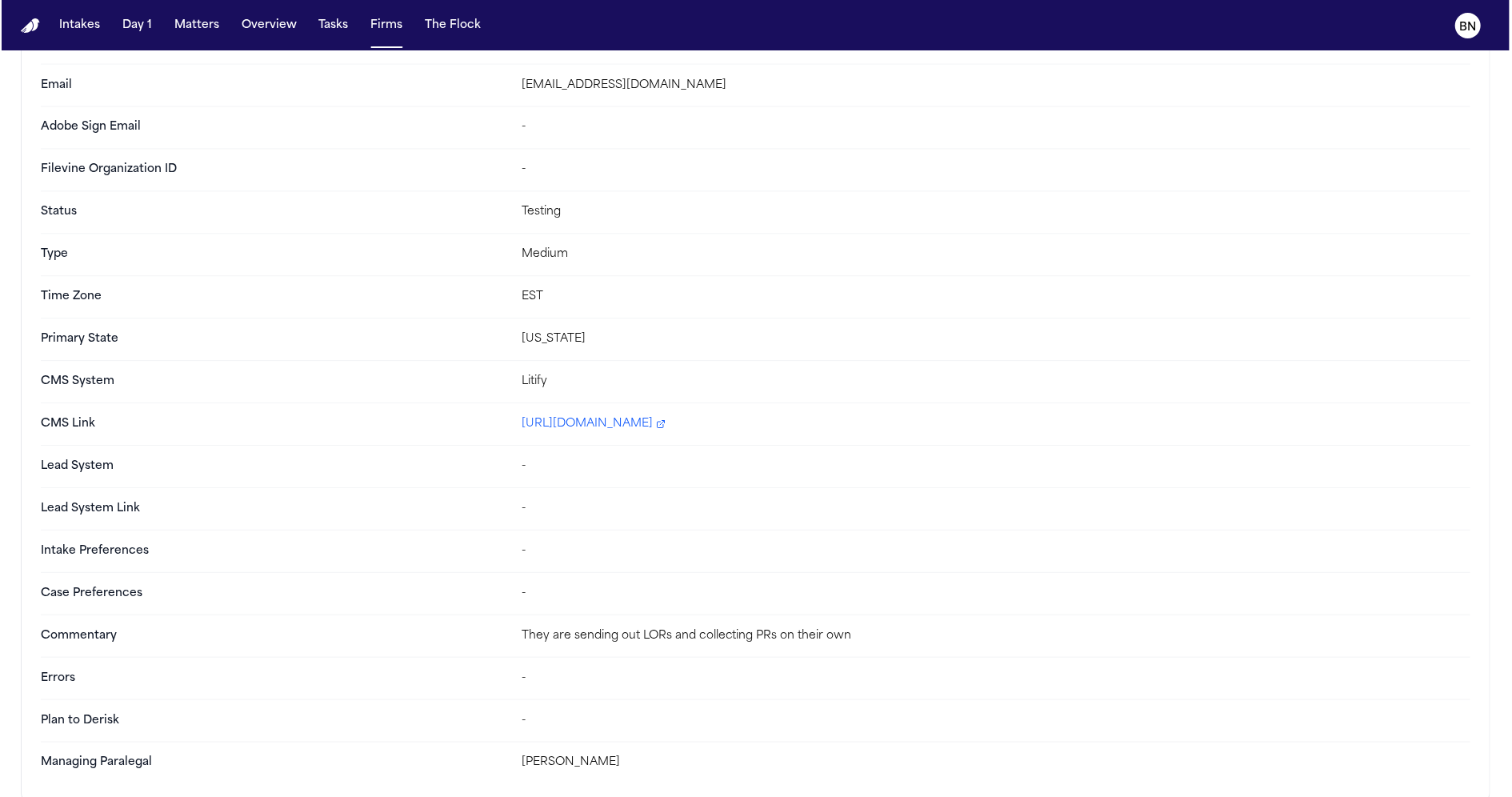
scroll to position [254, 0]
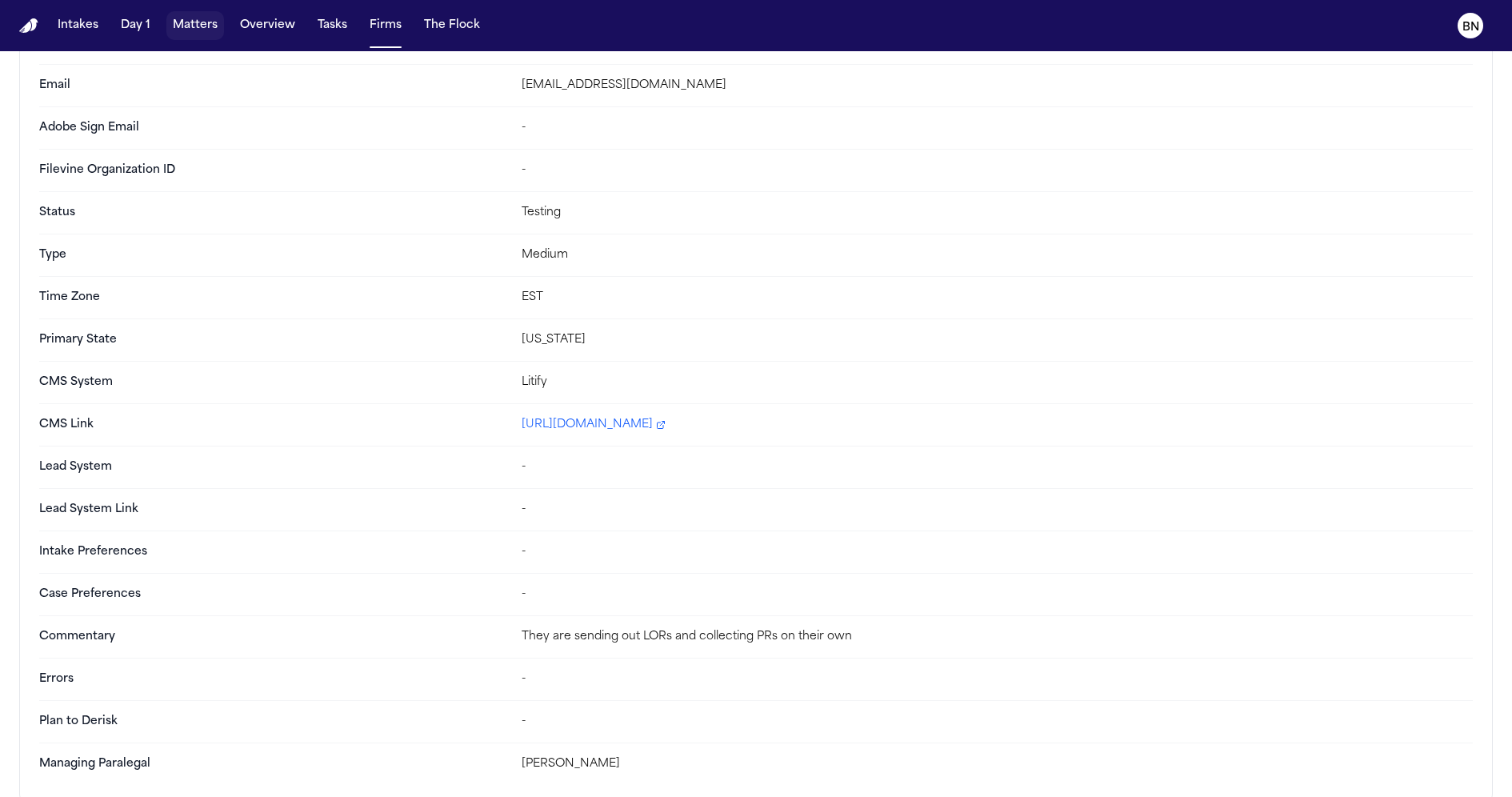
click at [185, 30] on button "Matters" at bounding box center [194, 25] width 57 height 29
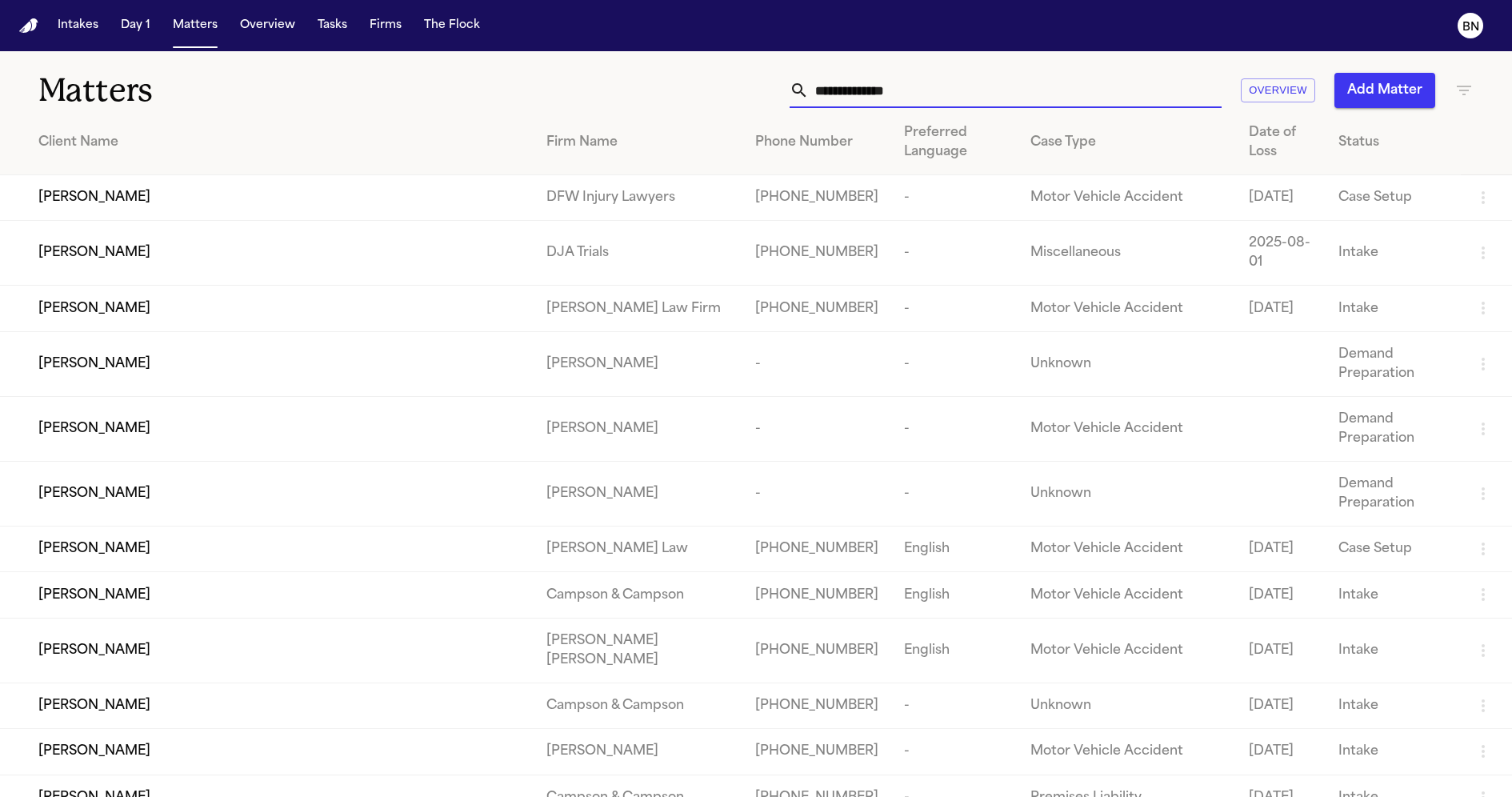
click at [868, 86] on input "text" at bounding box center [1015, 90] width 413 height 35
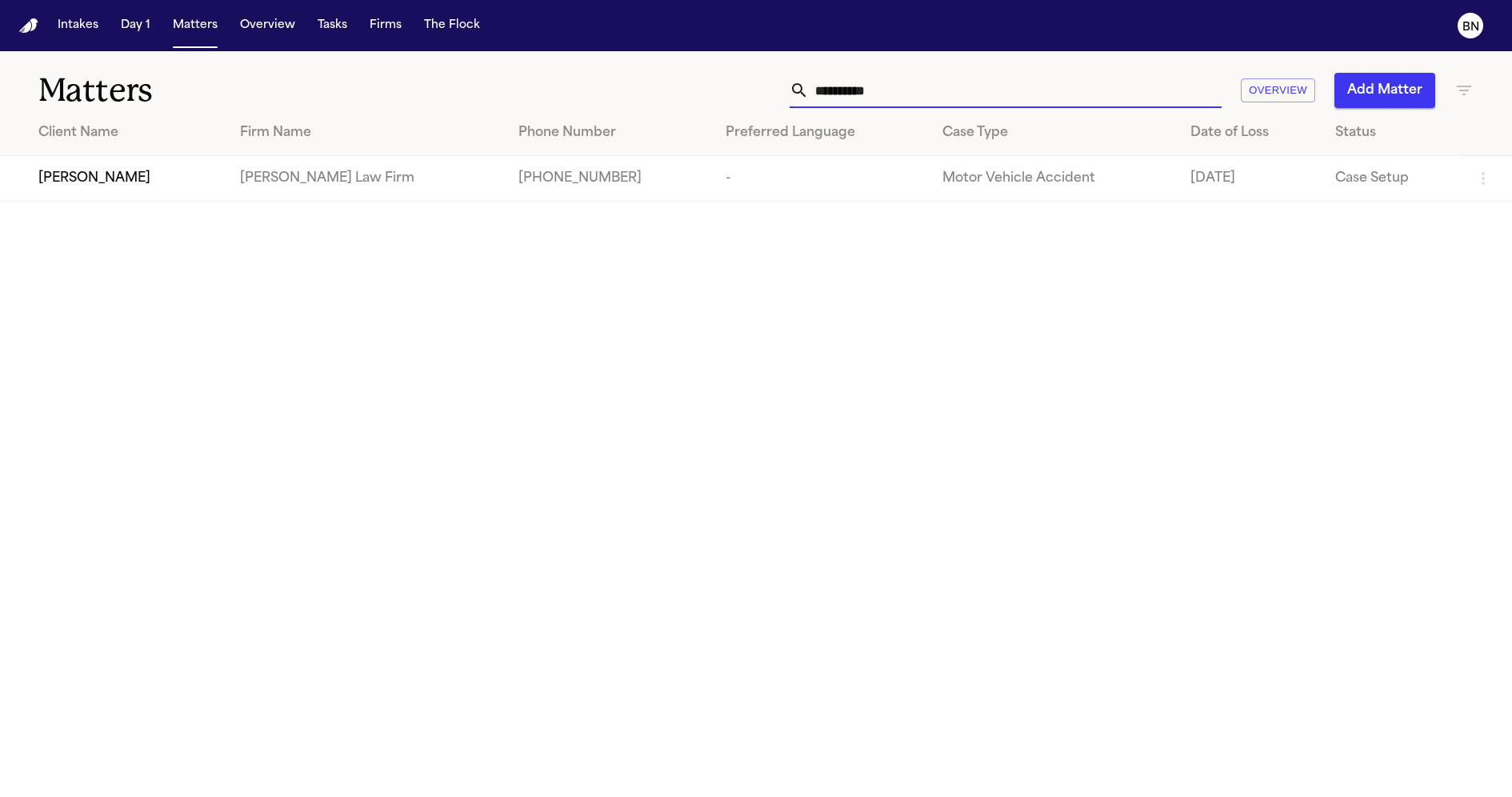
type input "**********"
click at [227, 167] on td "[PERSON_NAME]" at bounding box center [114, 179] width 227 height 45
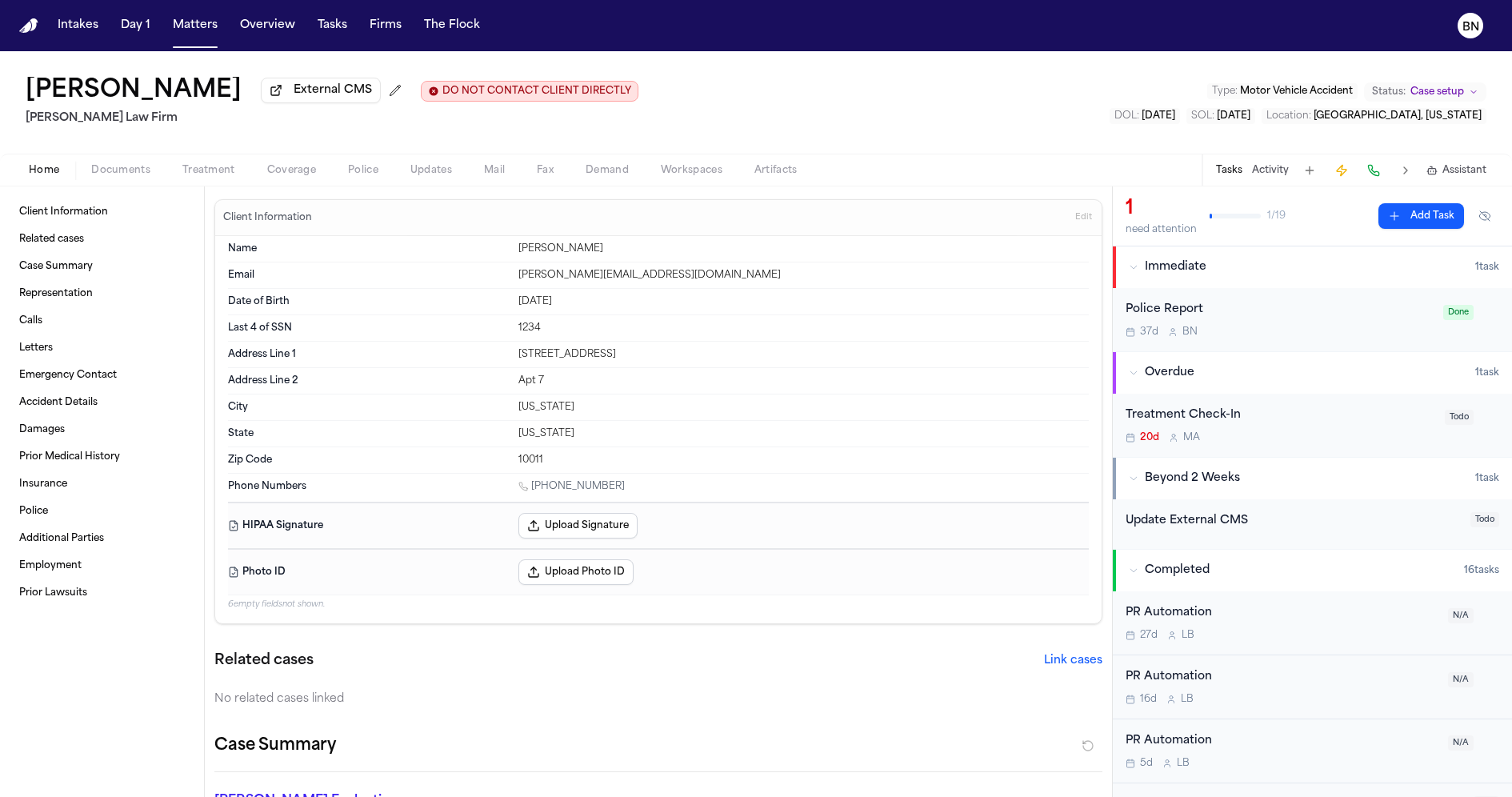
click at [274, 172] on span "Coverage" at bounding box center [292, 171] width 49 height 13
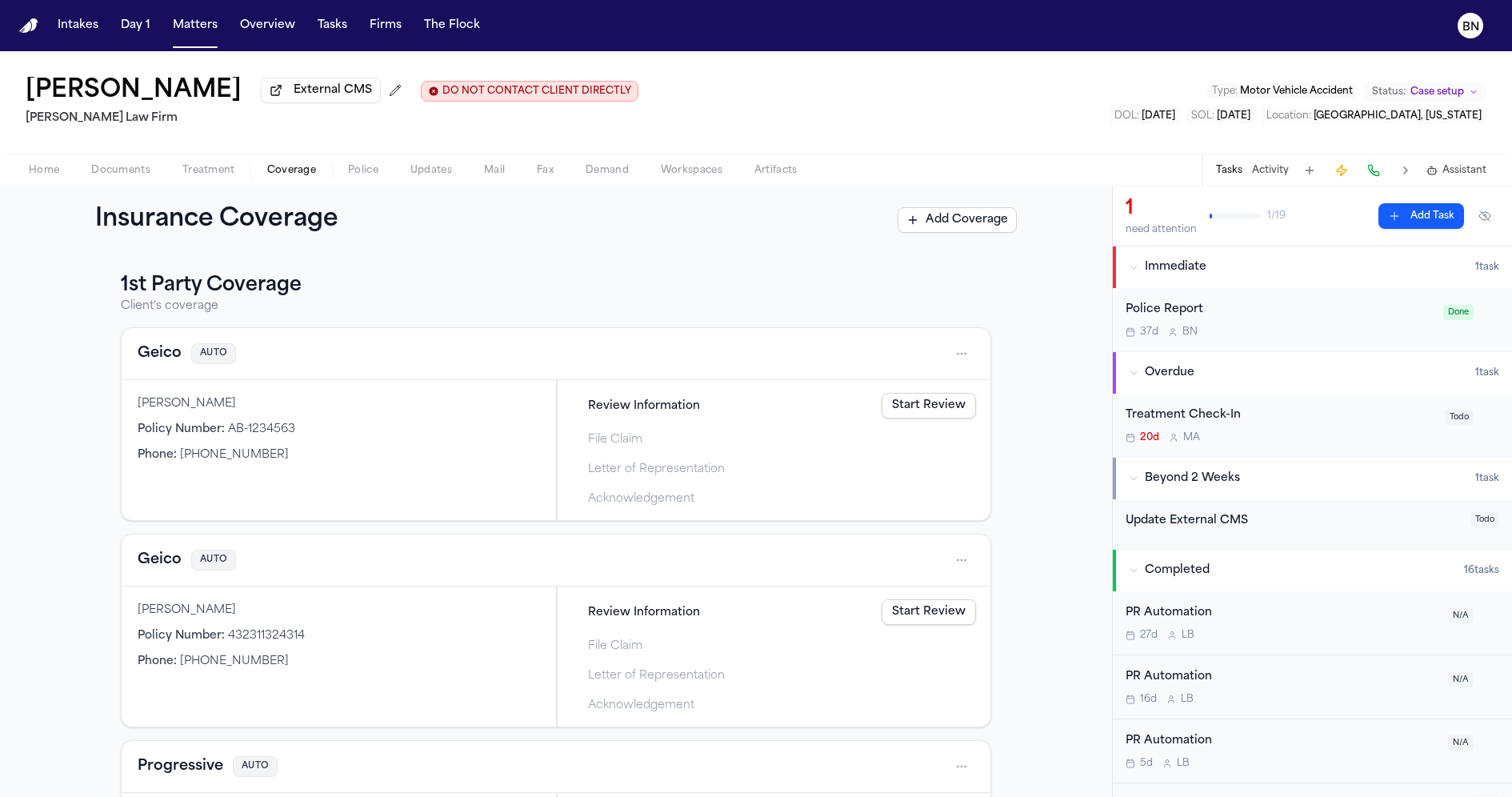
click at [281, 175] on span "Coverage" at bounding box center [292, 171] width 49 height 13
click at [203, 24] on button "Matters" at bounding box center [194, 25] width 57 height 29
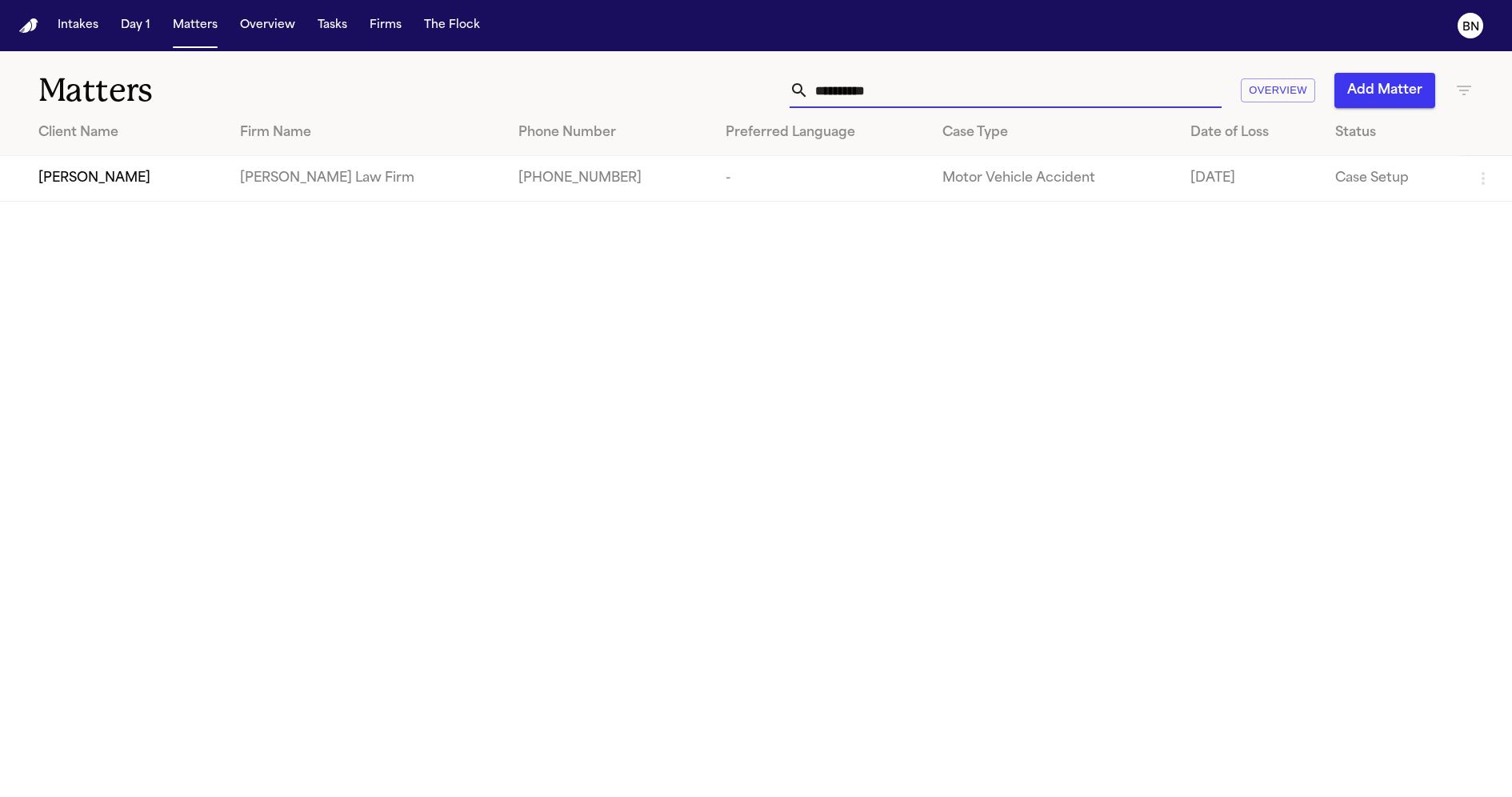
click at [841, 104] on input "**********" at bounding box center [1015, 90] width 413 height 35
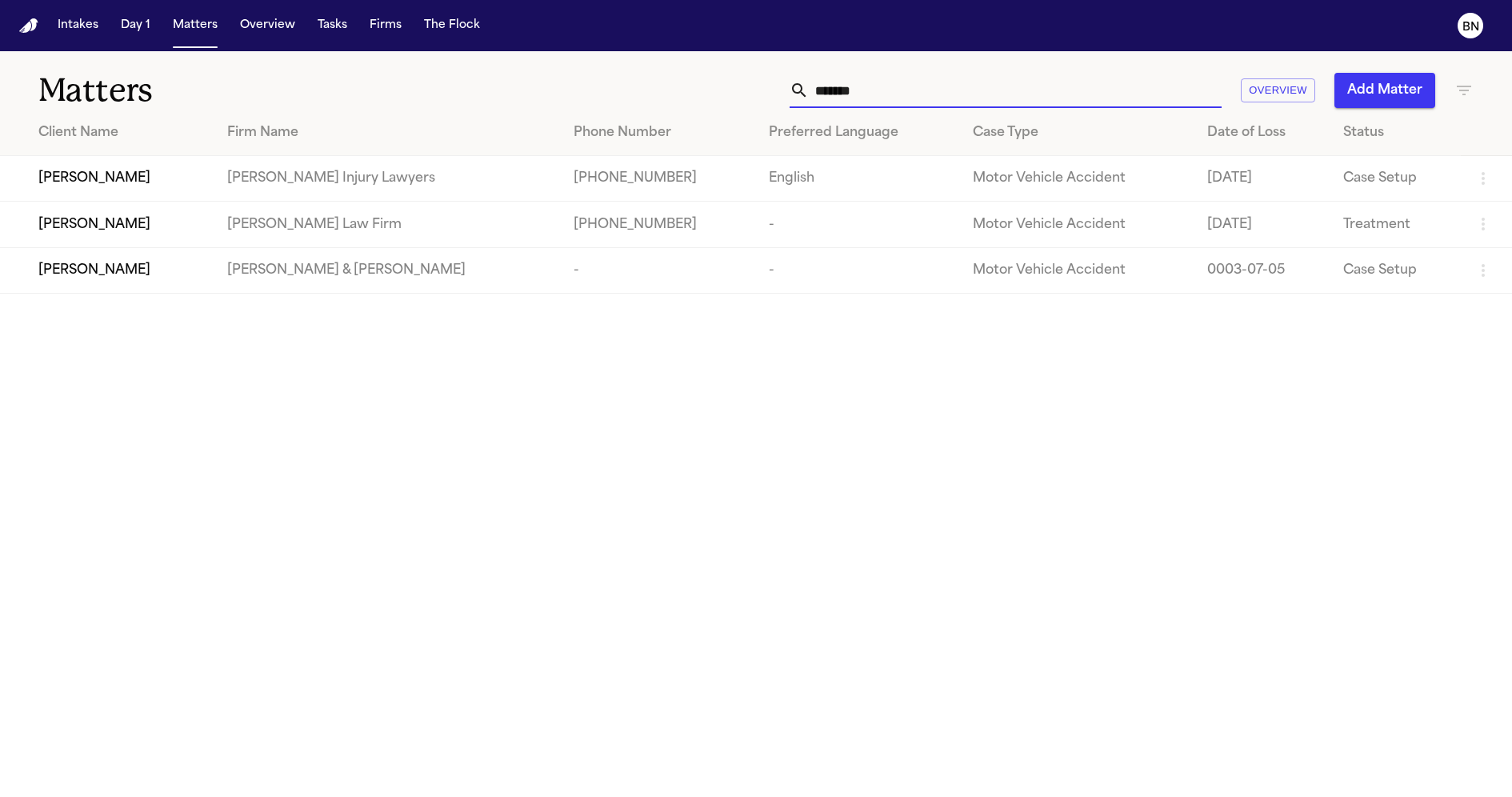
type input "*******"
click at [146, 238] on td "[PERSON_NAME]" at bounding box center [107, 224] width 214 height 45
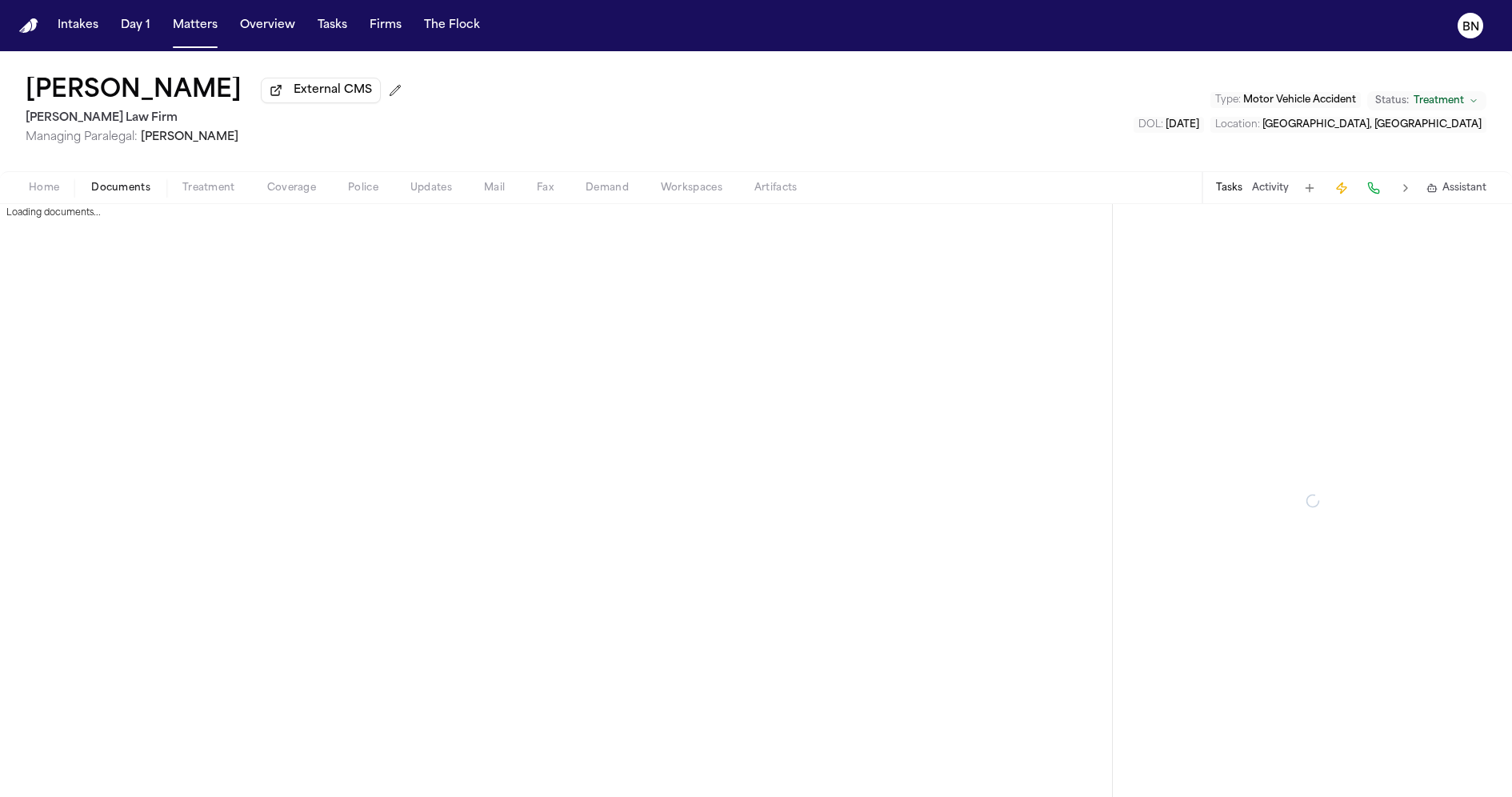
click at [125, 186] on span "Documents" at bounding box center [120, 188] width 59 height 13
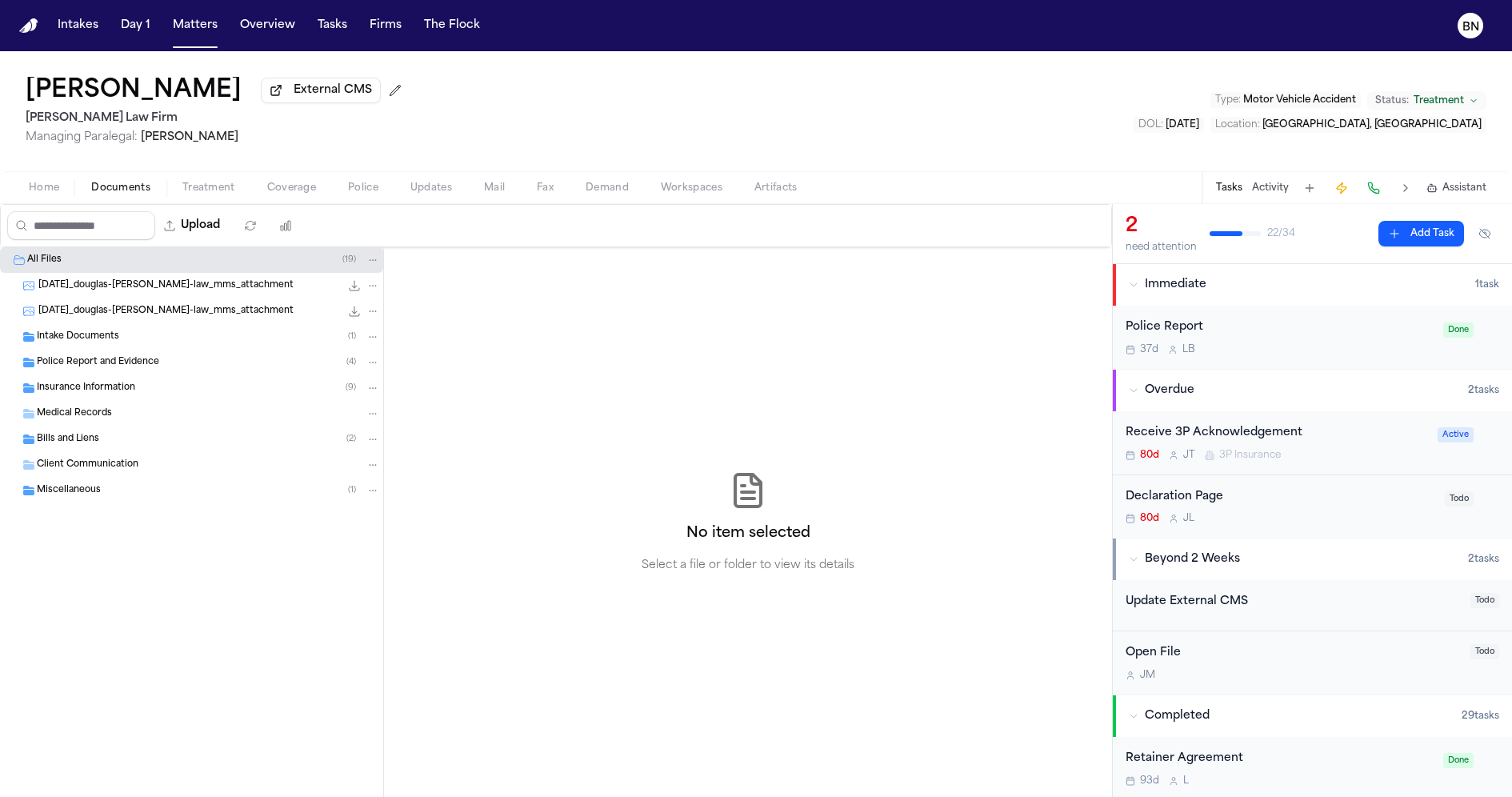
click at [149, 353] on div "Police Report and Evidence ( 4 )" at bounding box center [192, 363] width 383 height 25
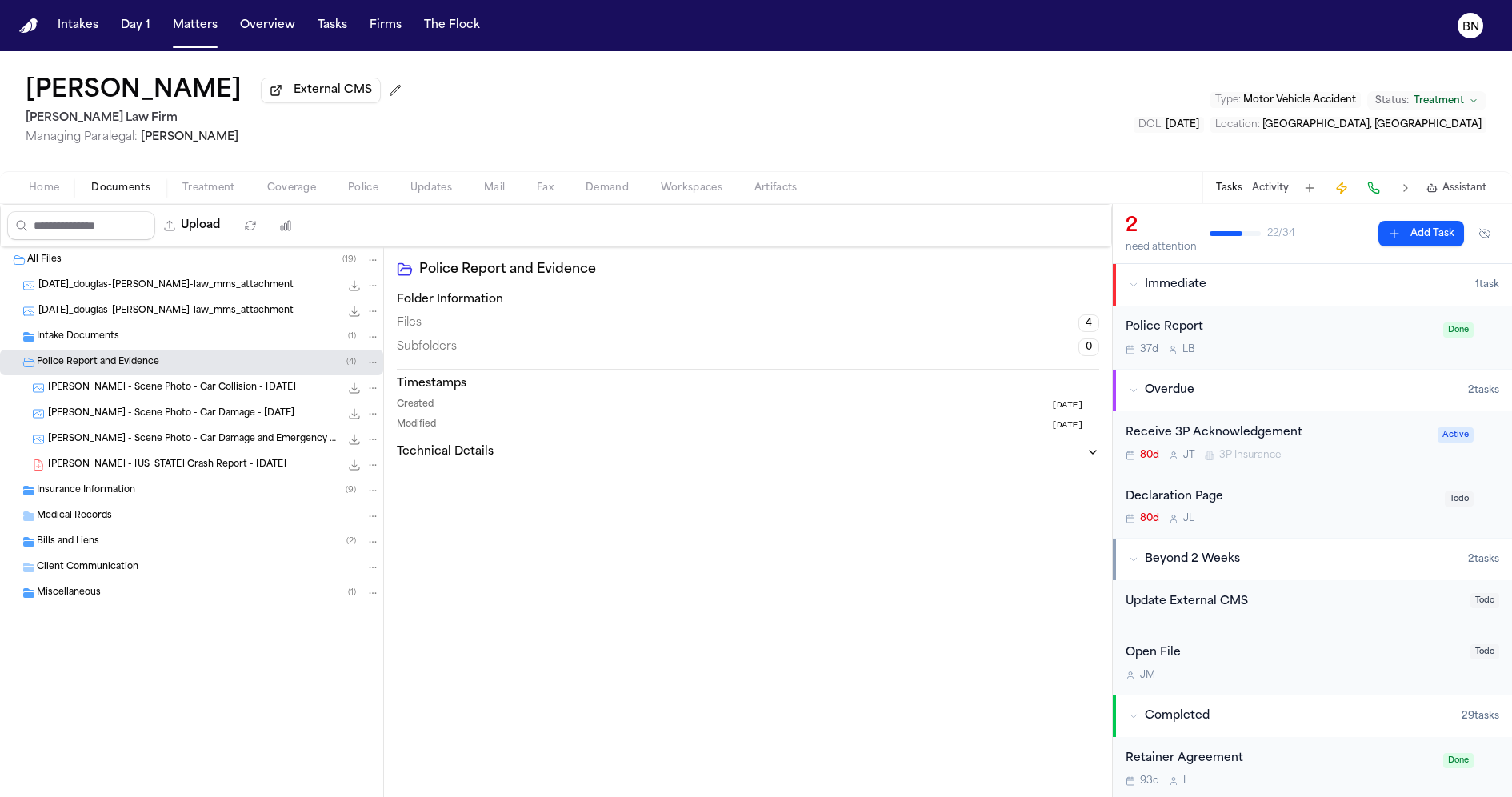
click at [217, 466] on div "D. Webb - Texas Crash Report - 6.3.25 500.9 KB • PDF" at bounding box center [214, 465] width 332 height 16
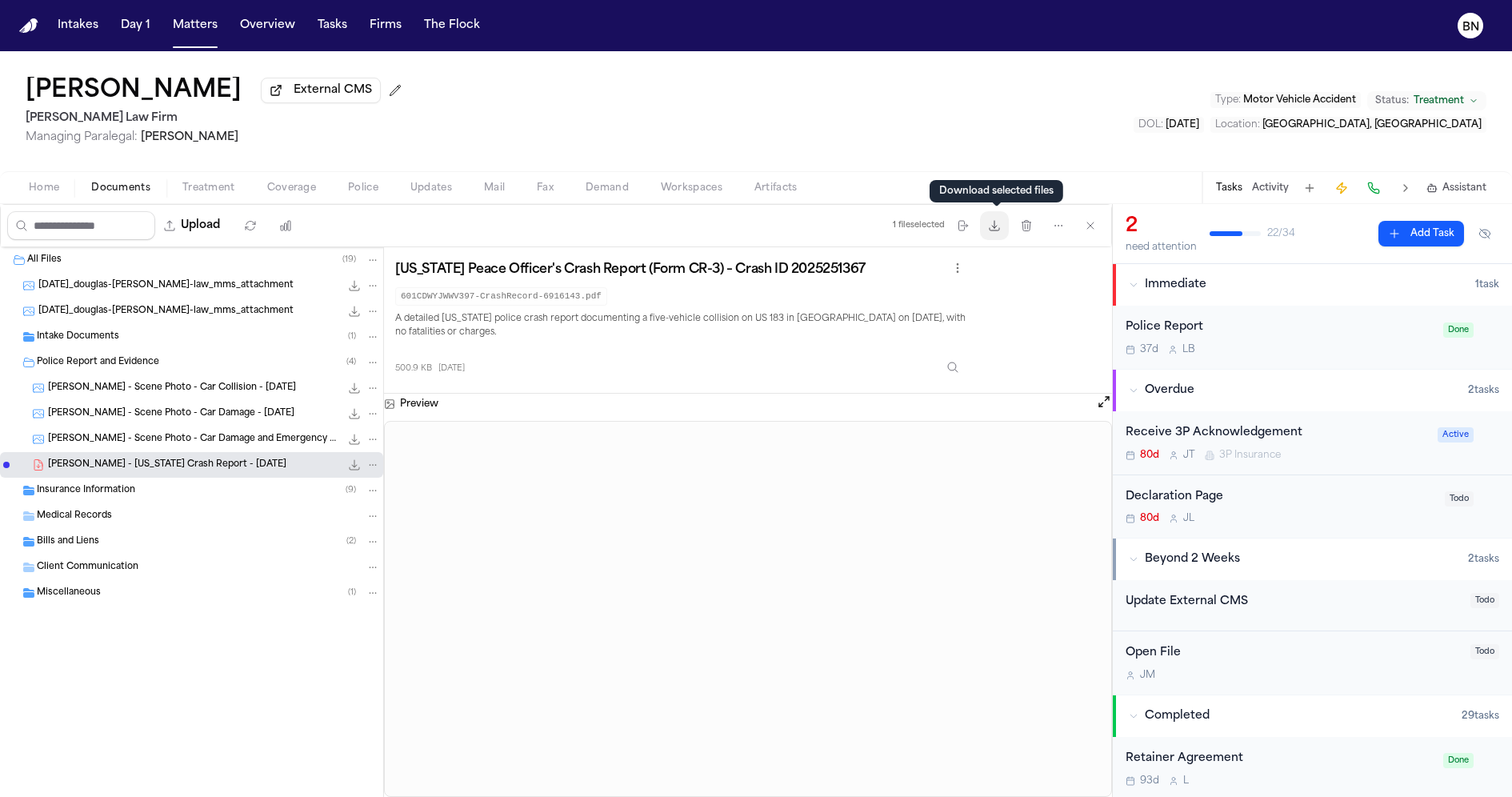
click at [999, 234] on button "Download files" at bounding box center [995, 225] width 29 height 29
click at [323, 191] on button "Coverage" at bounding box center [291, 187] width 81 height 19
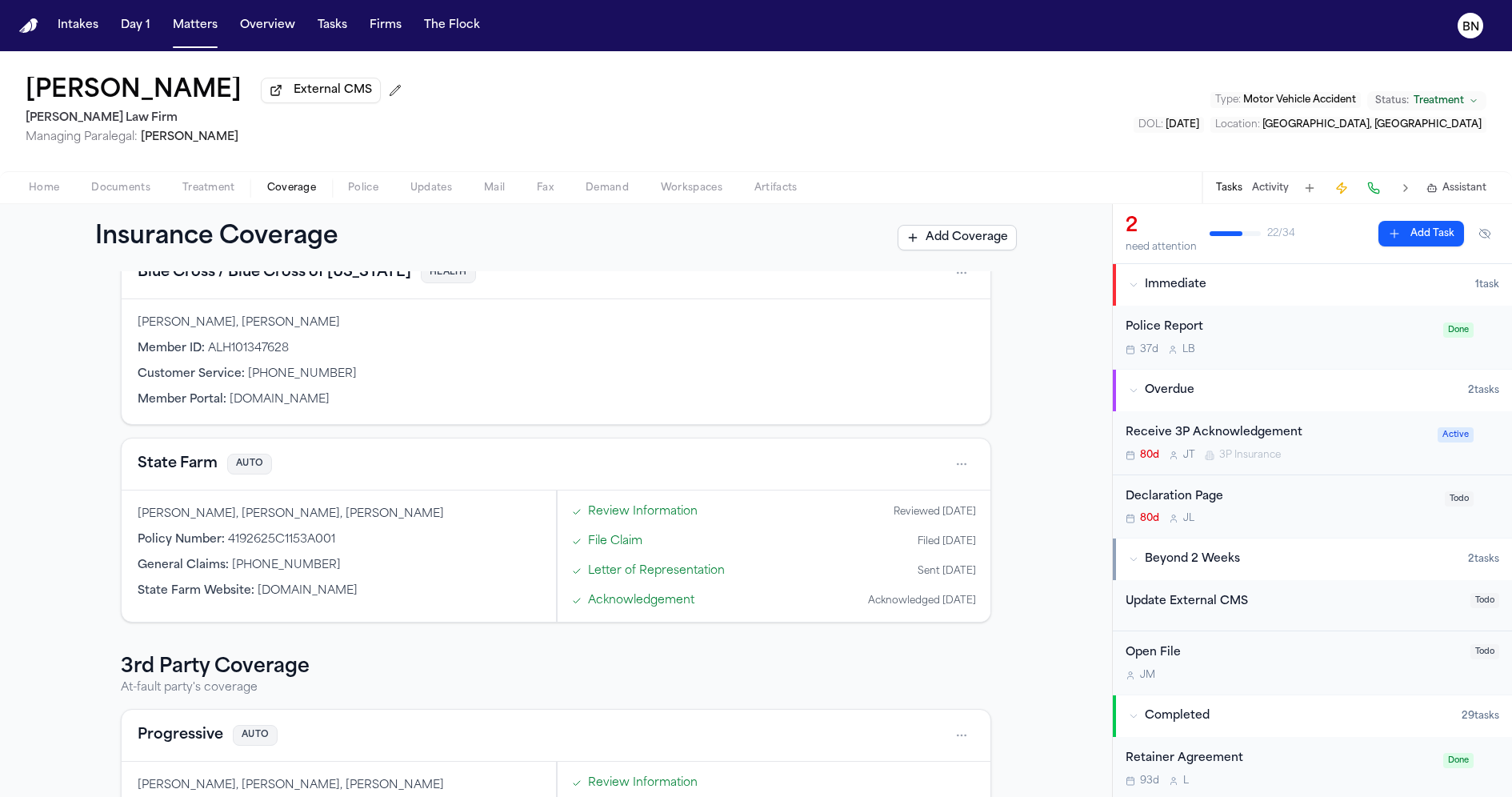
scroll to position [103, 0]
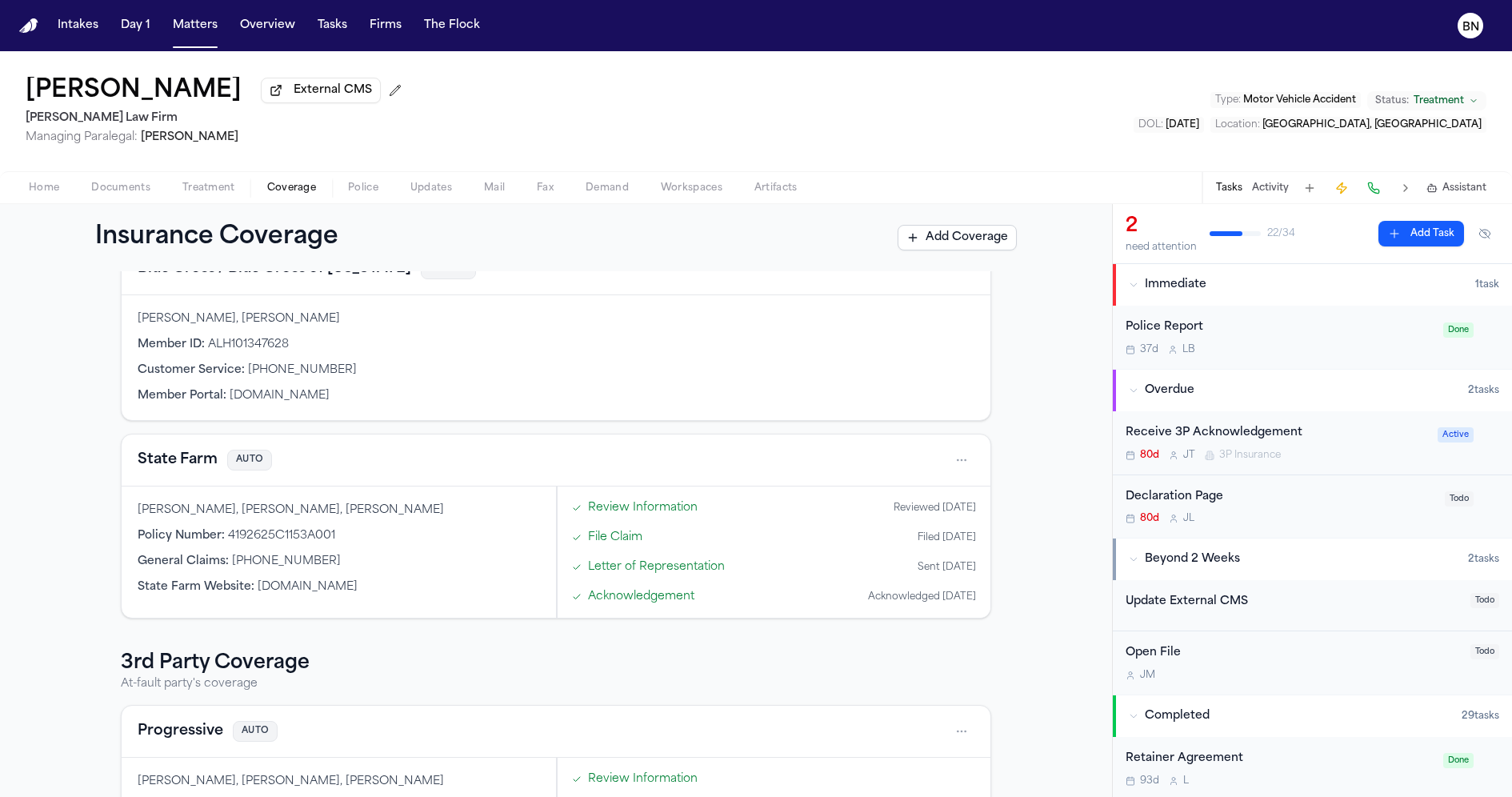
click at [141, 191] on span "Documents" at bounding box center [120, 188] width 59 height 13
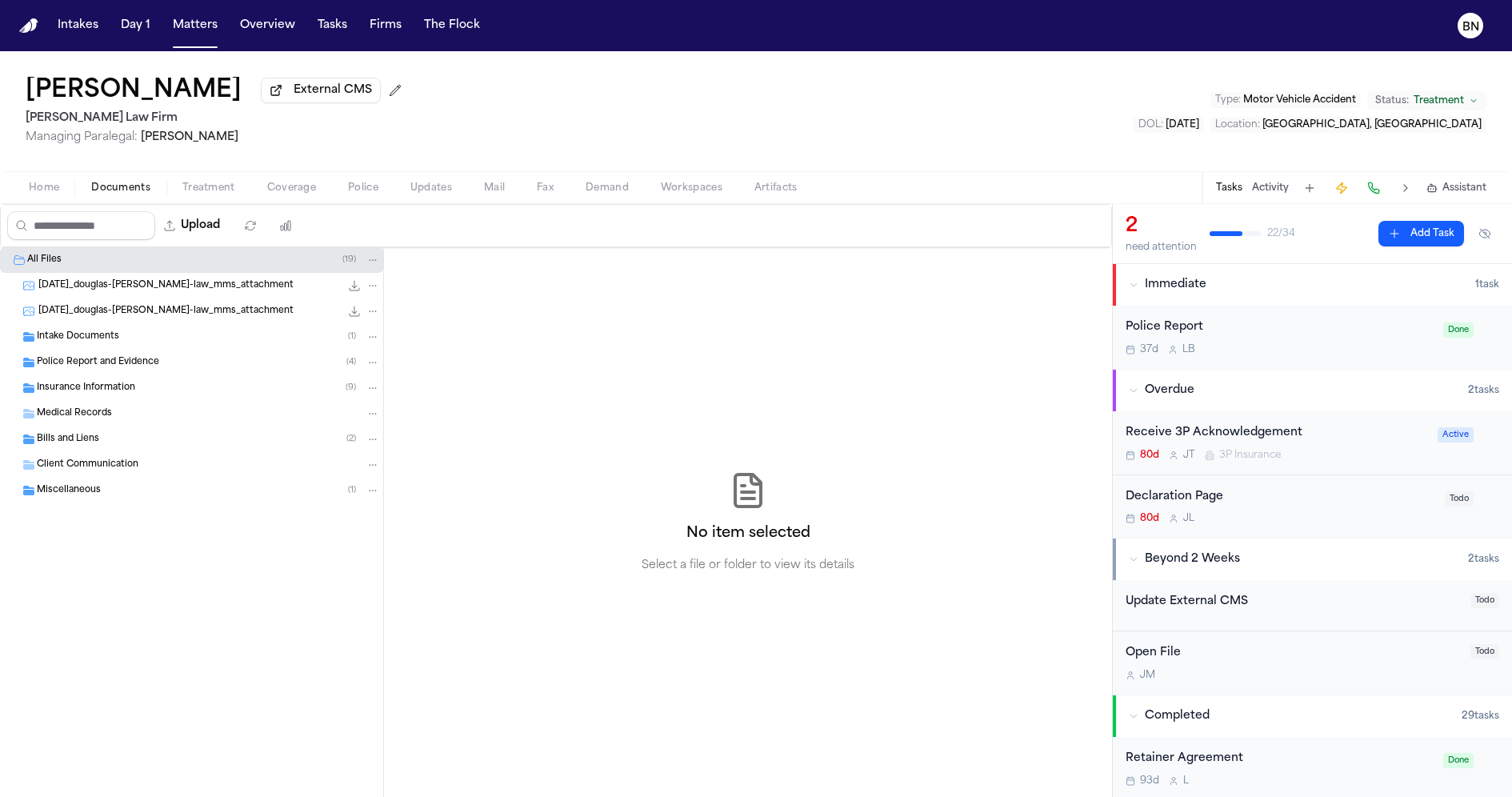
click at [196, 364] on div "Police Report and Evidence ( 4 )" at bounding box center [209, 363] width 343 height 15
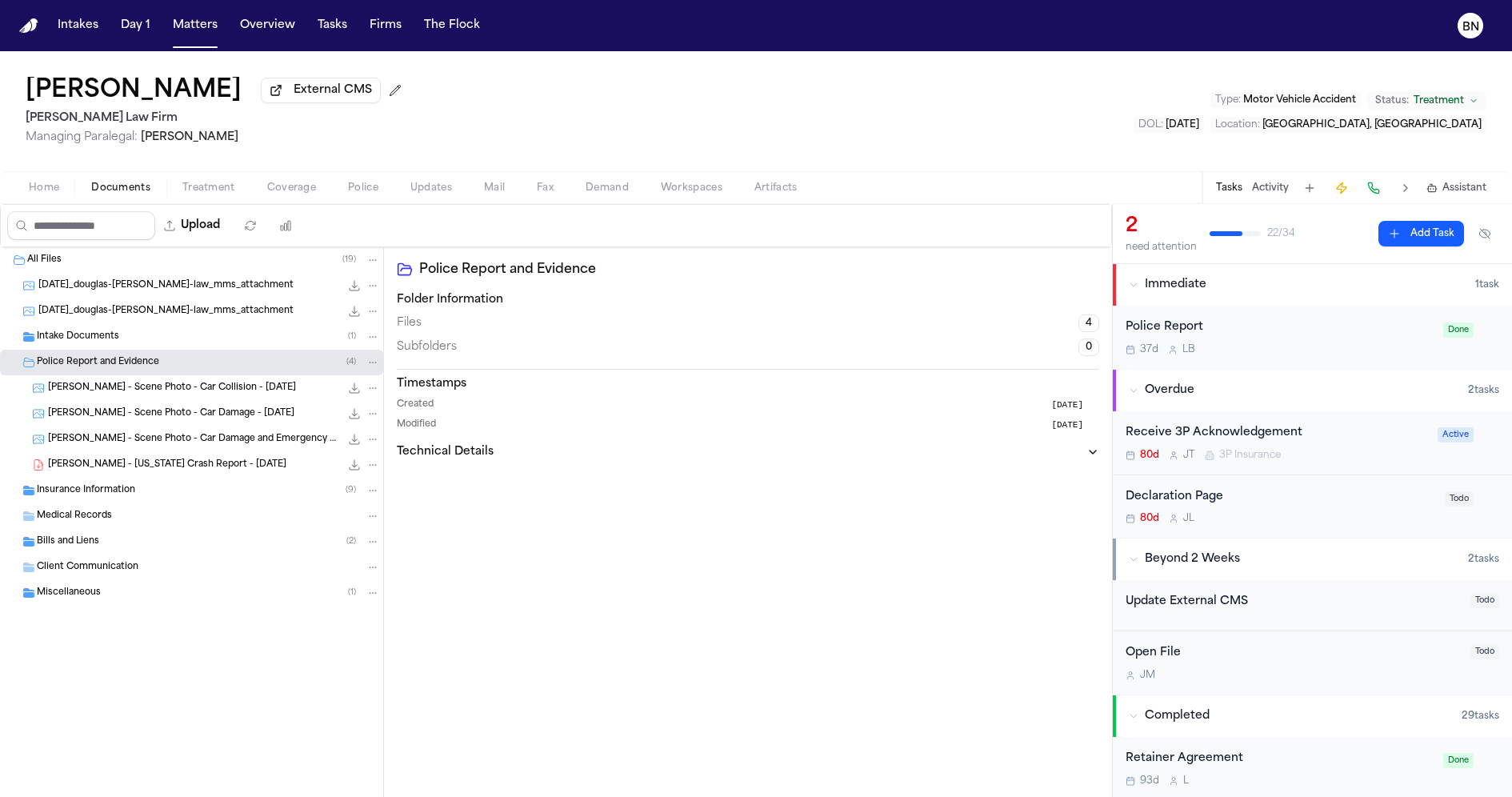
click at [205, 473] on span "D. Webb - Texas Crash Report - 6.3.25" at bounding box center [167, 465] width 238 height 14
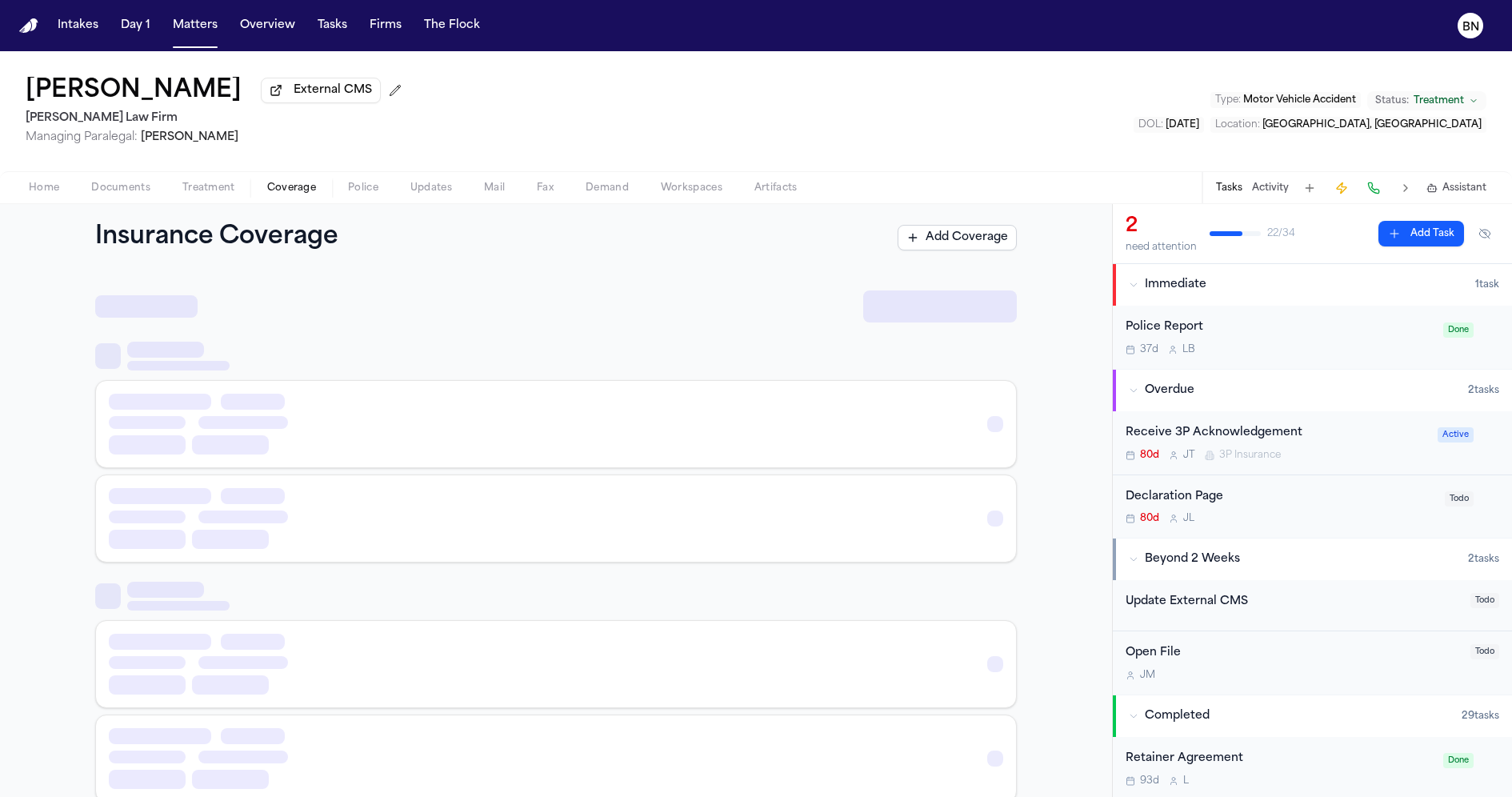
click at [283, 197] on button "Coverage" at bounding box center [291, 187] width 81 height 19
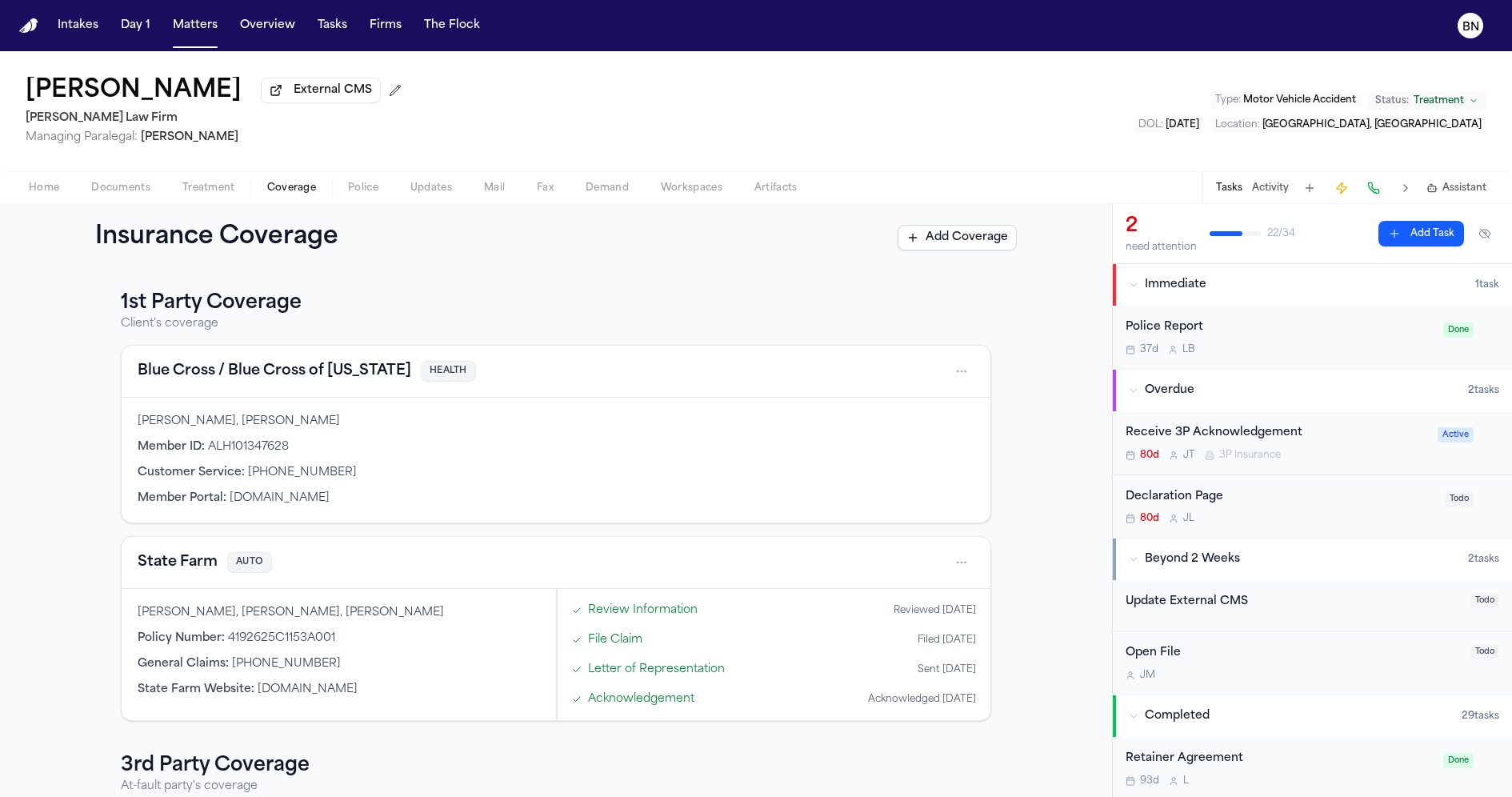
click at [358, 194] on span "Police" at bounding box center [363, 188] width 30 height 13
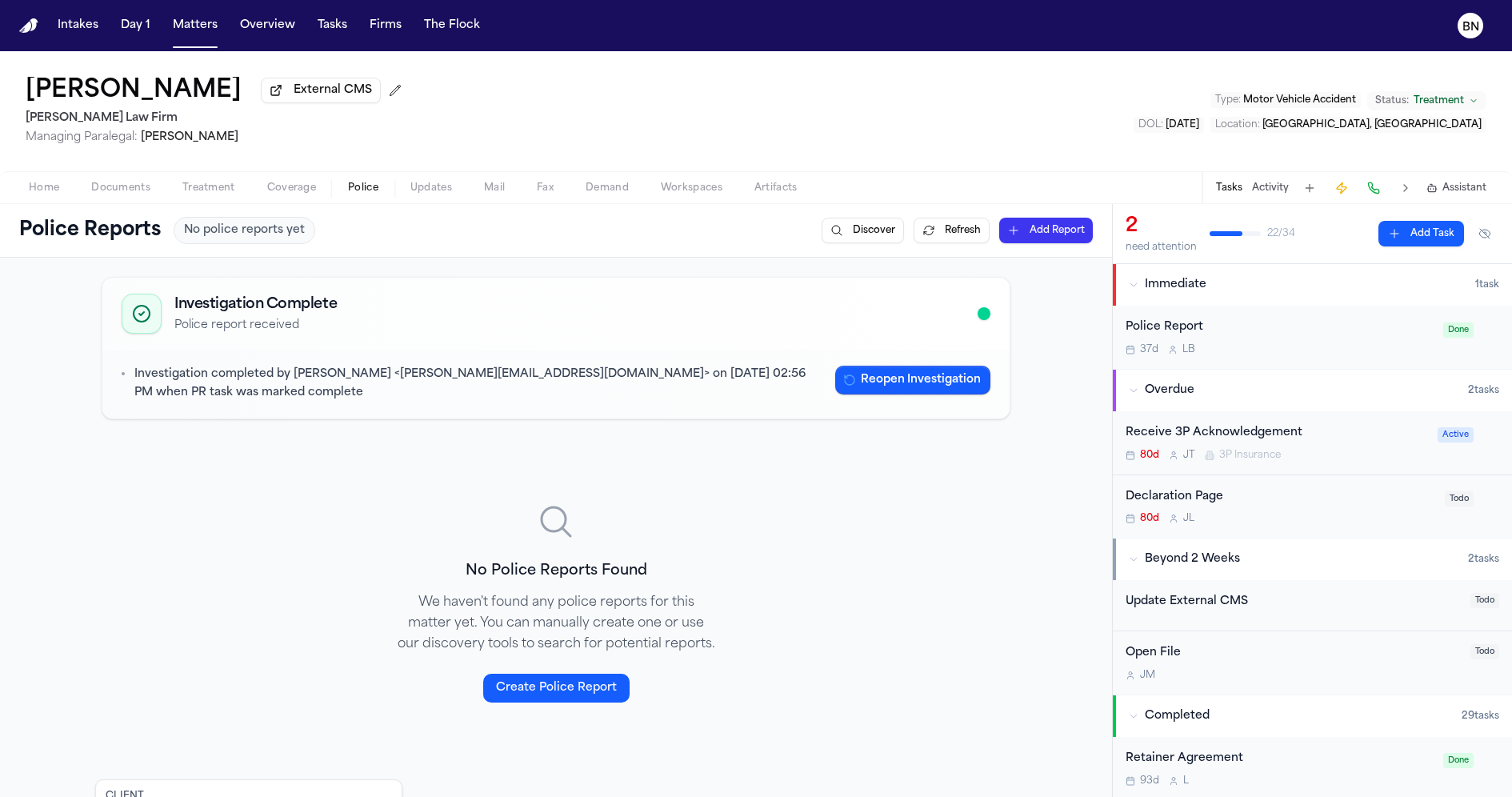
click at [306, 194] on span "Coverage" at bounding box center [292, 188] width 49 height 13
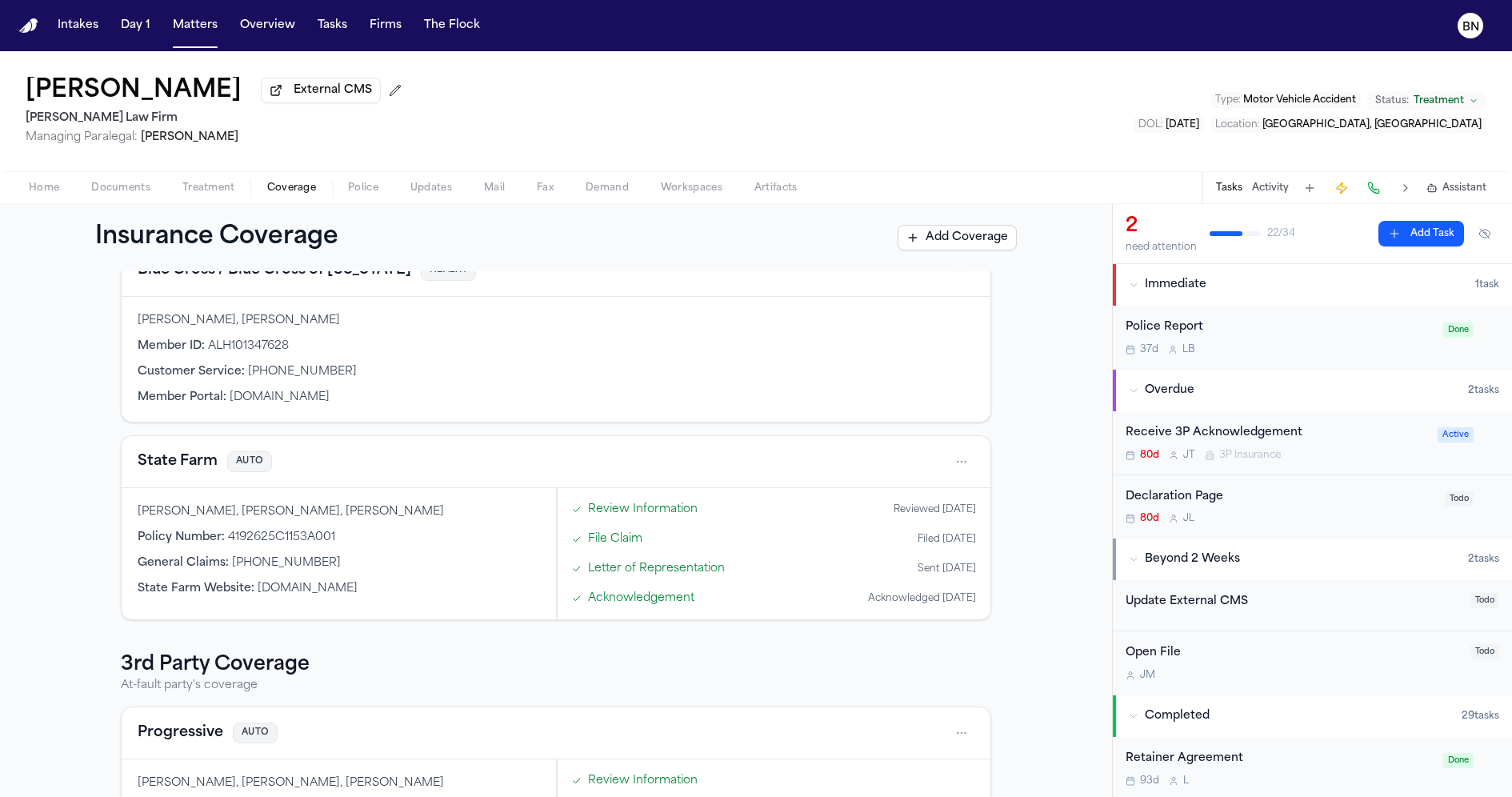
scroll to position [114, 0]
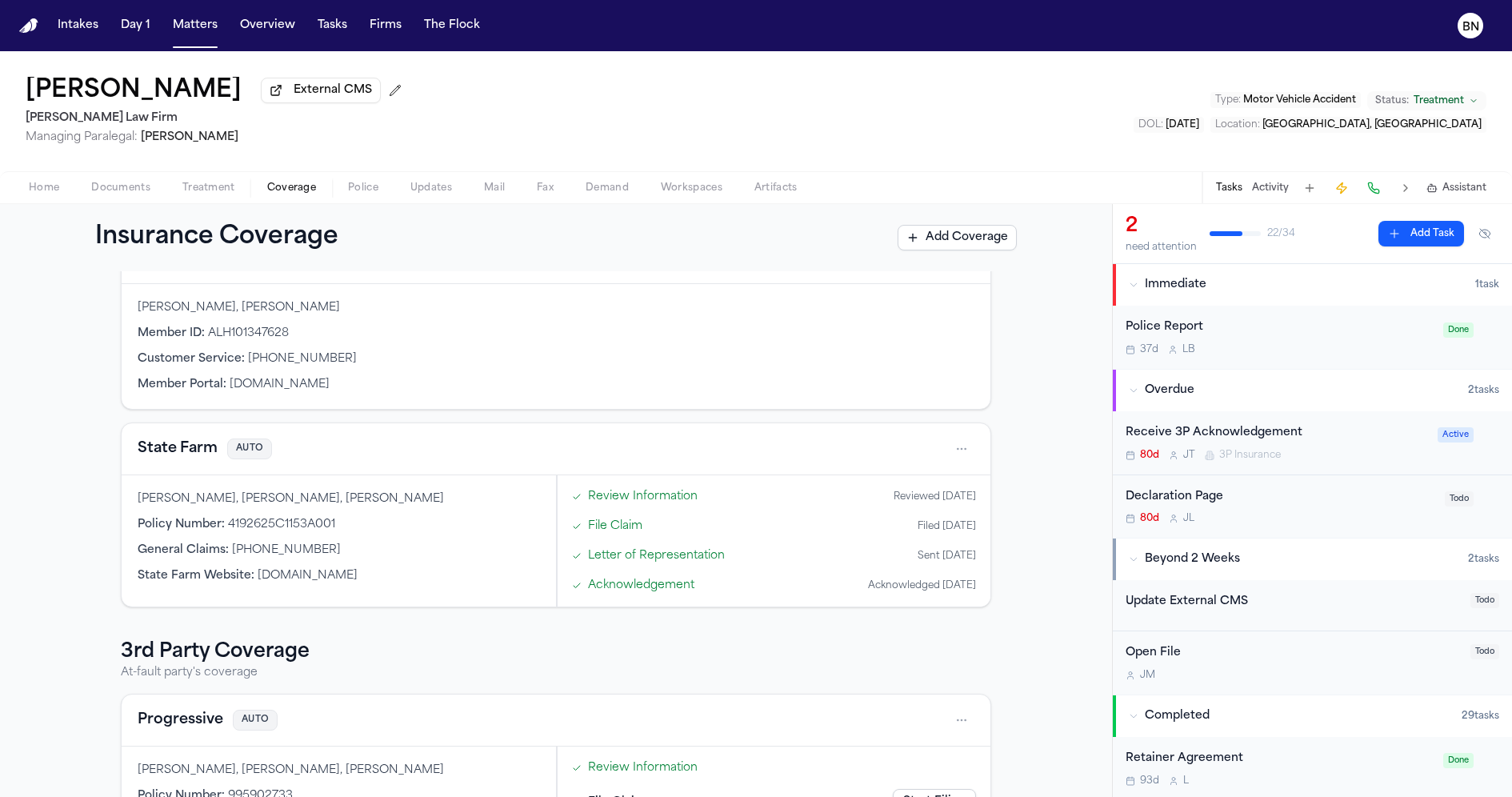
click at [652, 561] on link "Letter of Representation" at bounding box center [656, 555] width 137 height 16
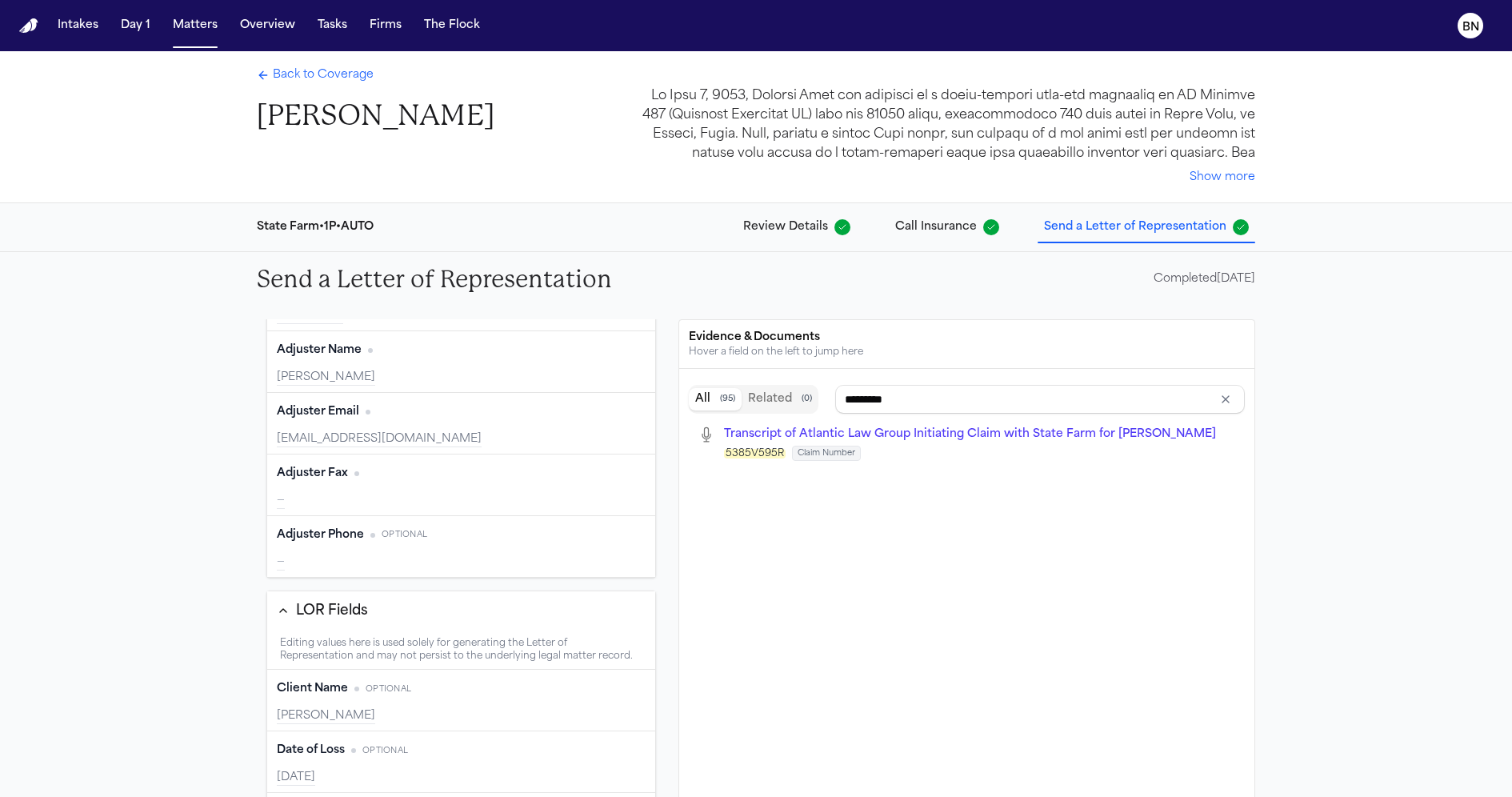
type input "**********"
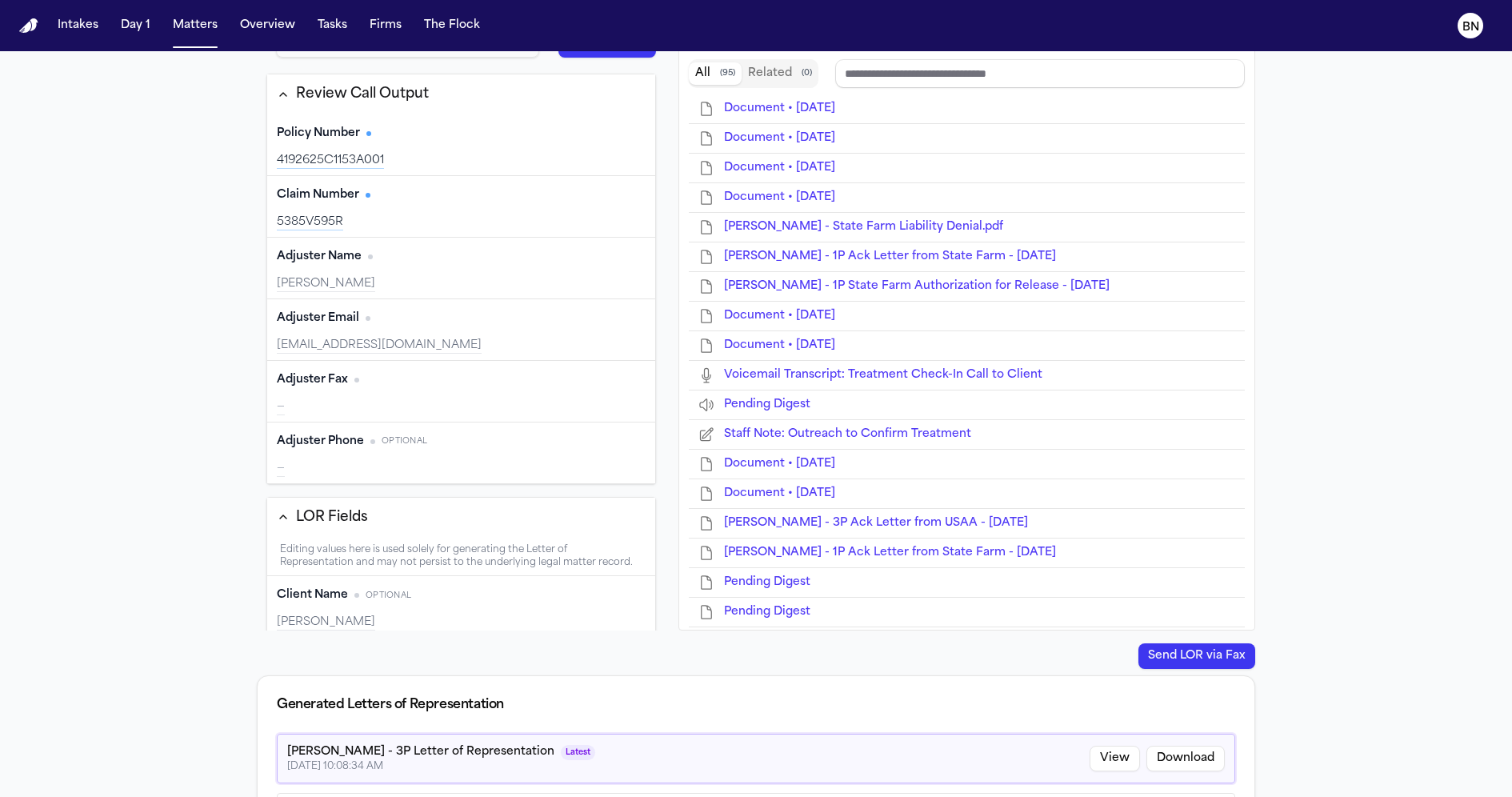
type input "**********"
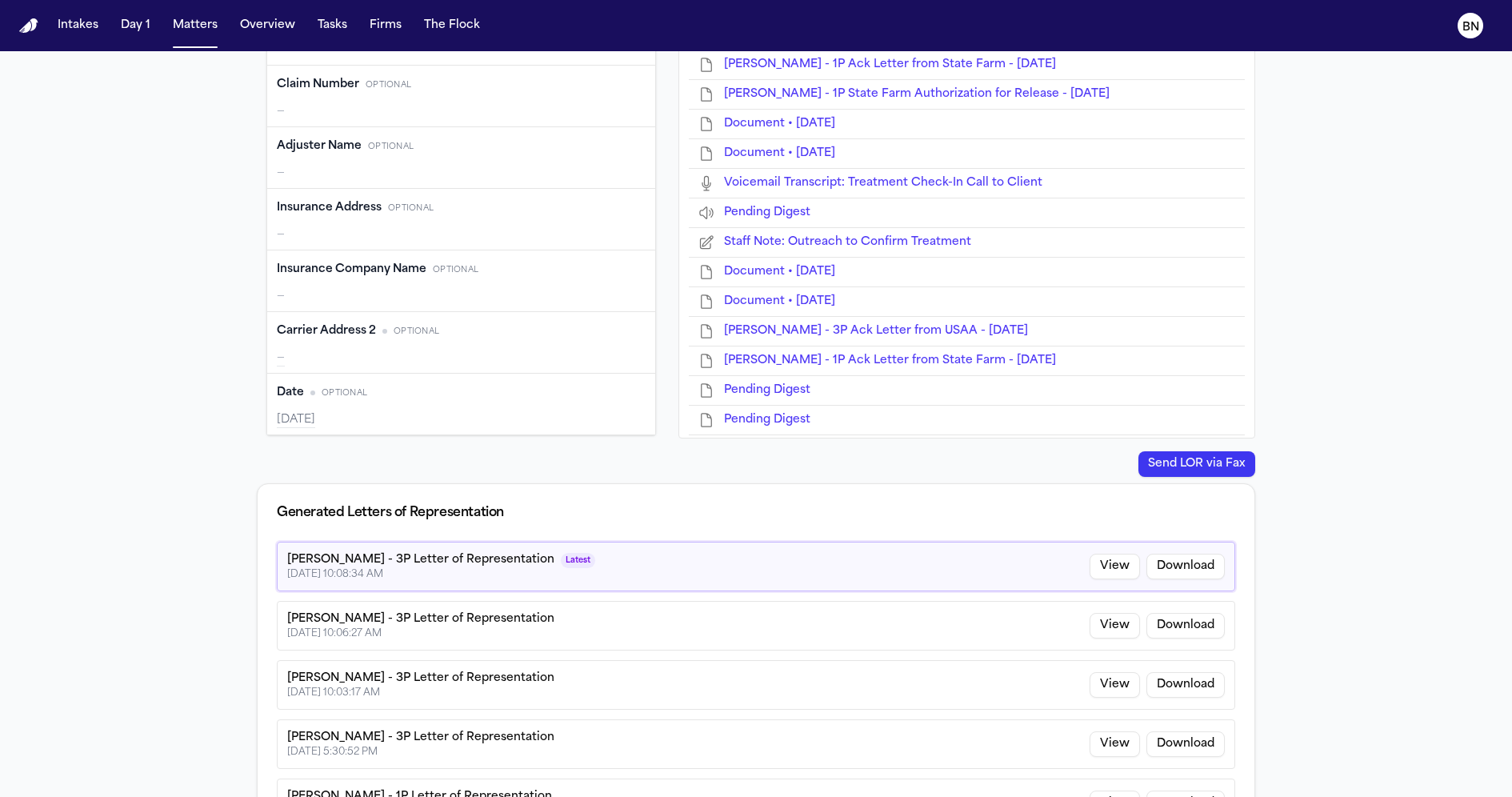
scroll to position [577, 0]
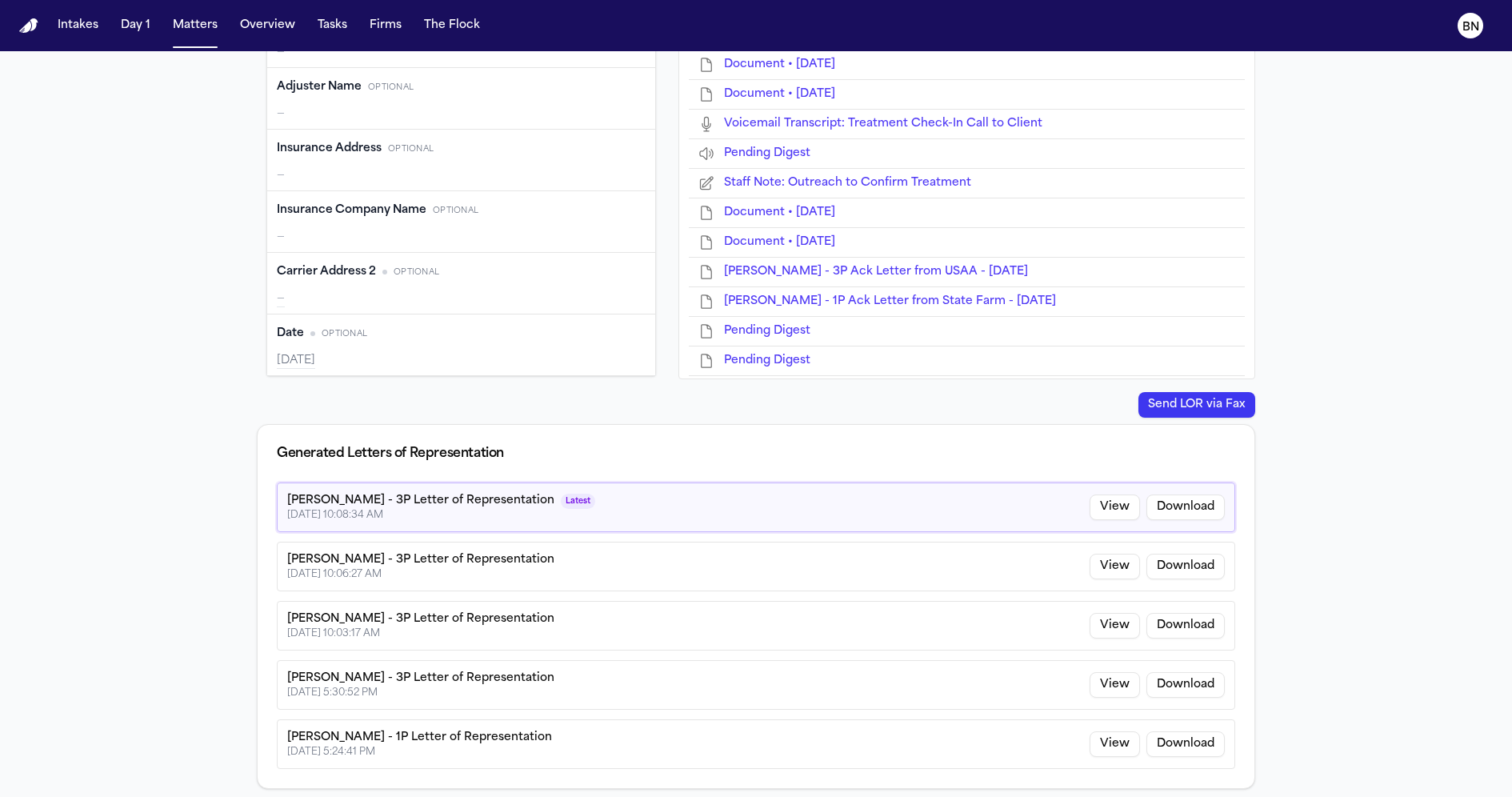
click at [1096, 506] on button "View" at bounding box center [1114, 507] width 50 height 25
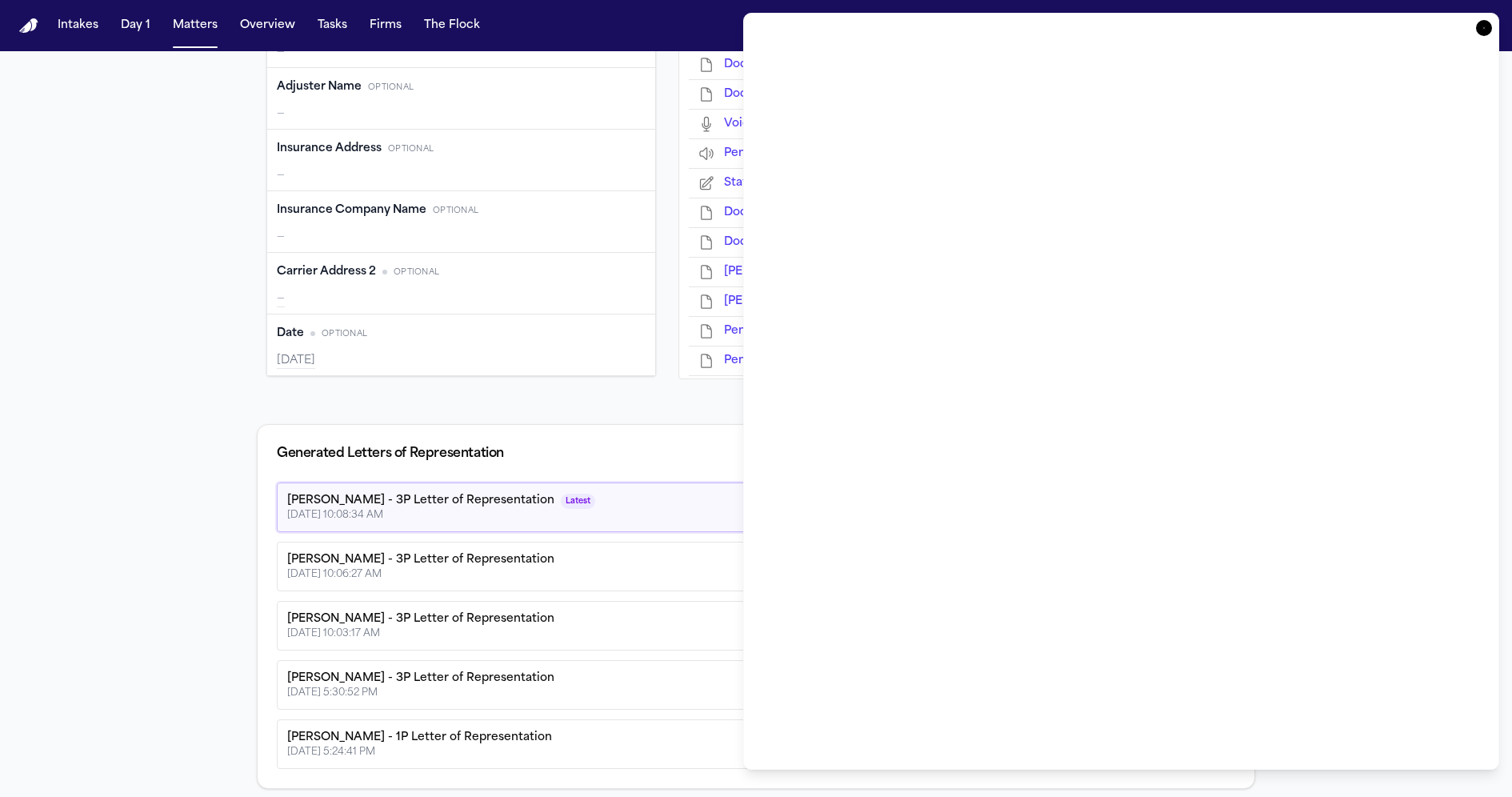
type input "**********"
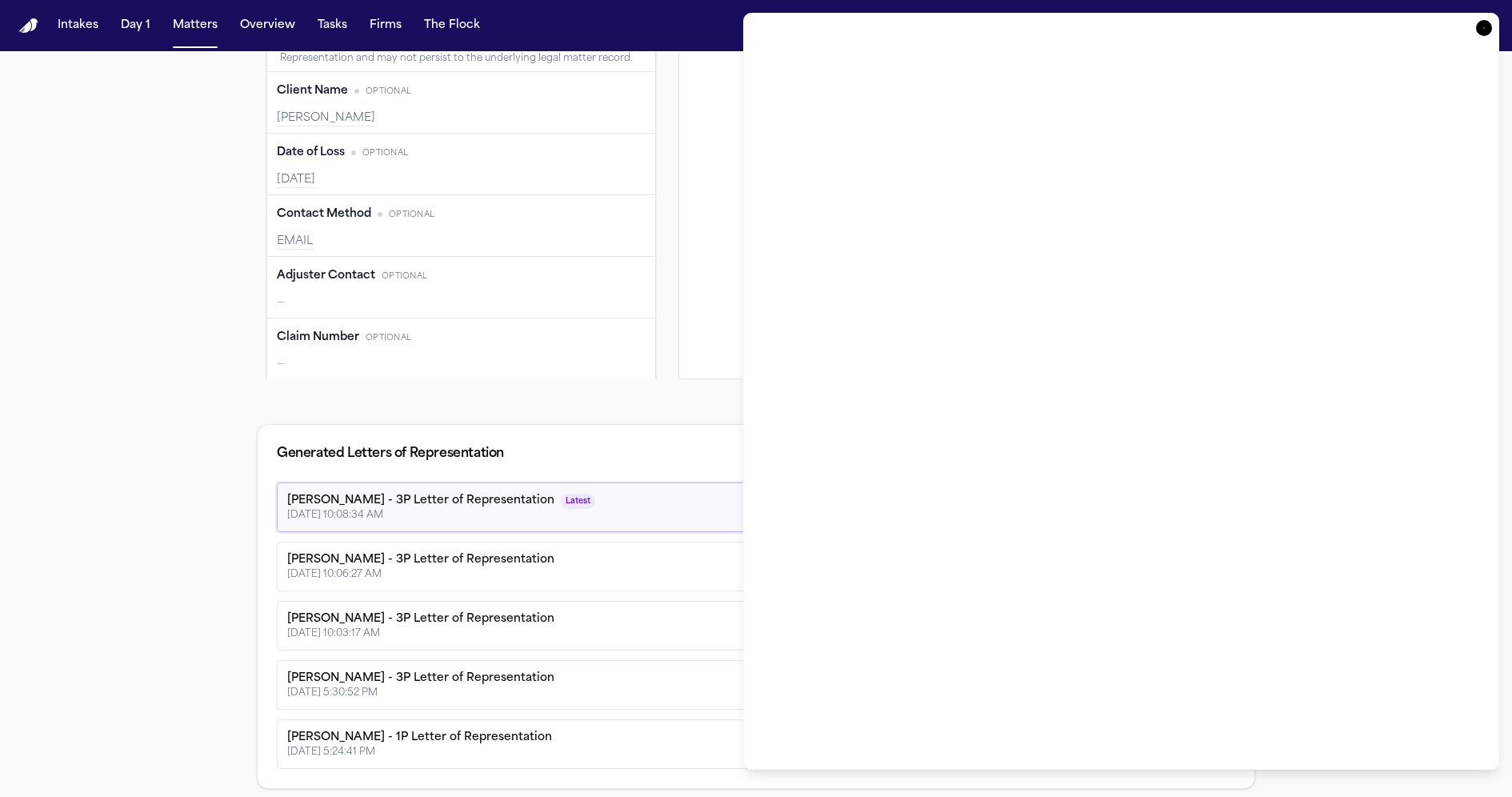
scroll to position [0, 0]
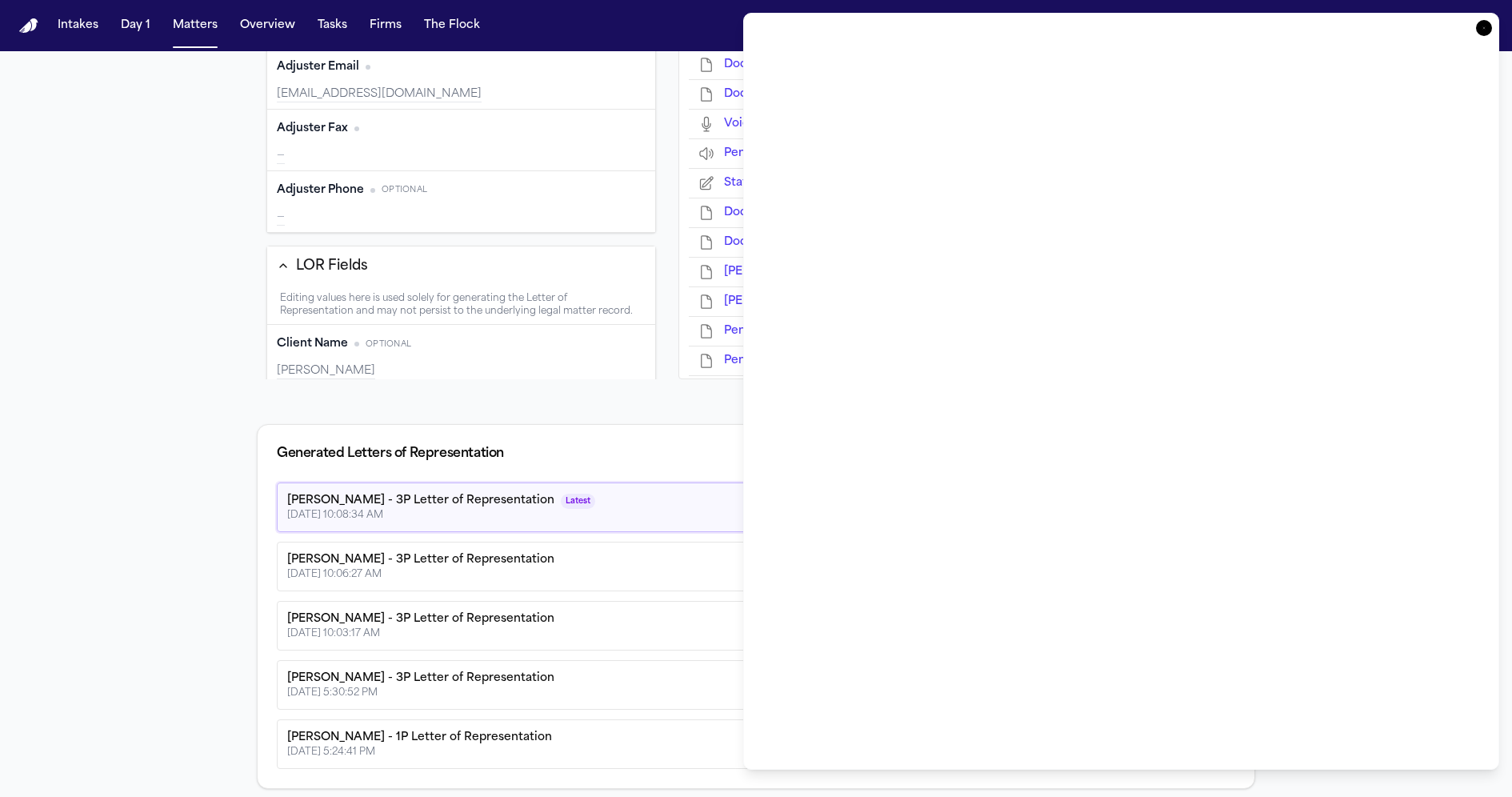
click at [1381, 26] on icon "button" at bounding box center [1485, 28] width 16 height 16
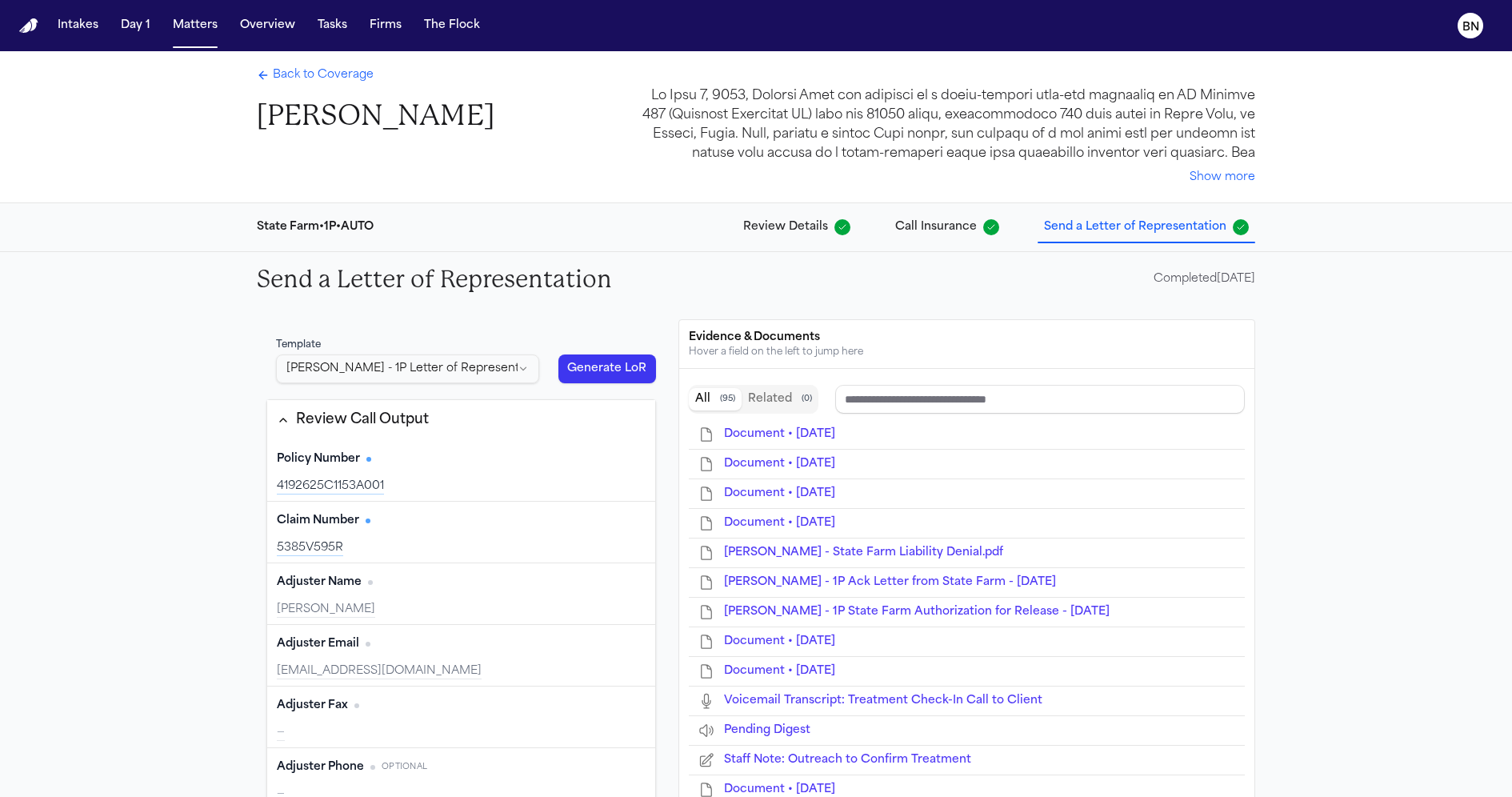
click at [308, 81] on span "Back to Coverage" at bounding box center [323, 75] width 101 height 16
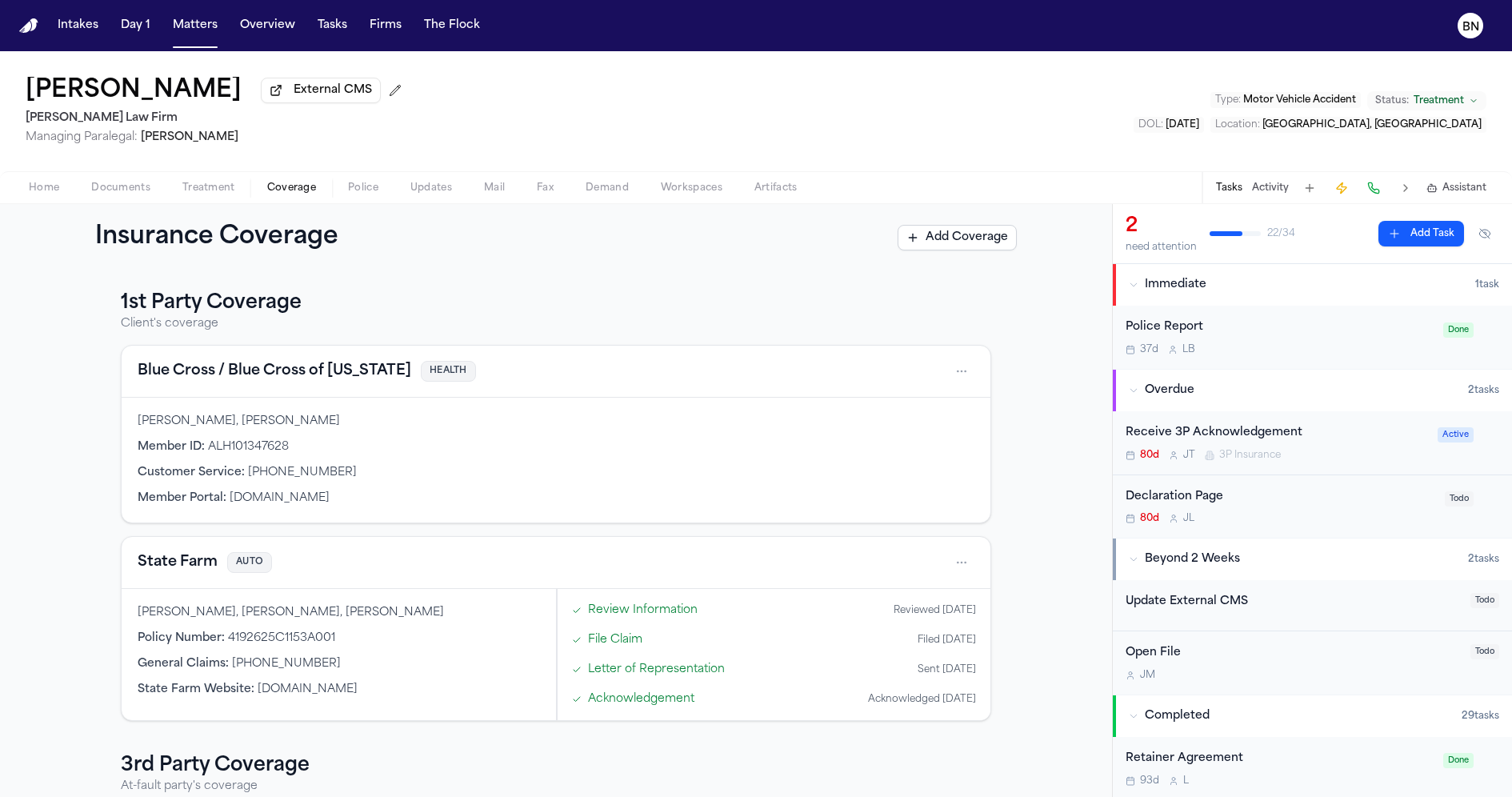
click at [362, 194] on span "Police" at bounding box center [363, 188] width 30 height 13
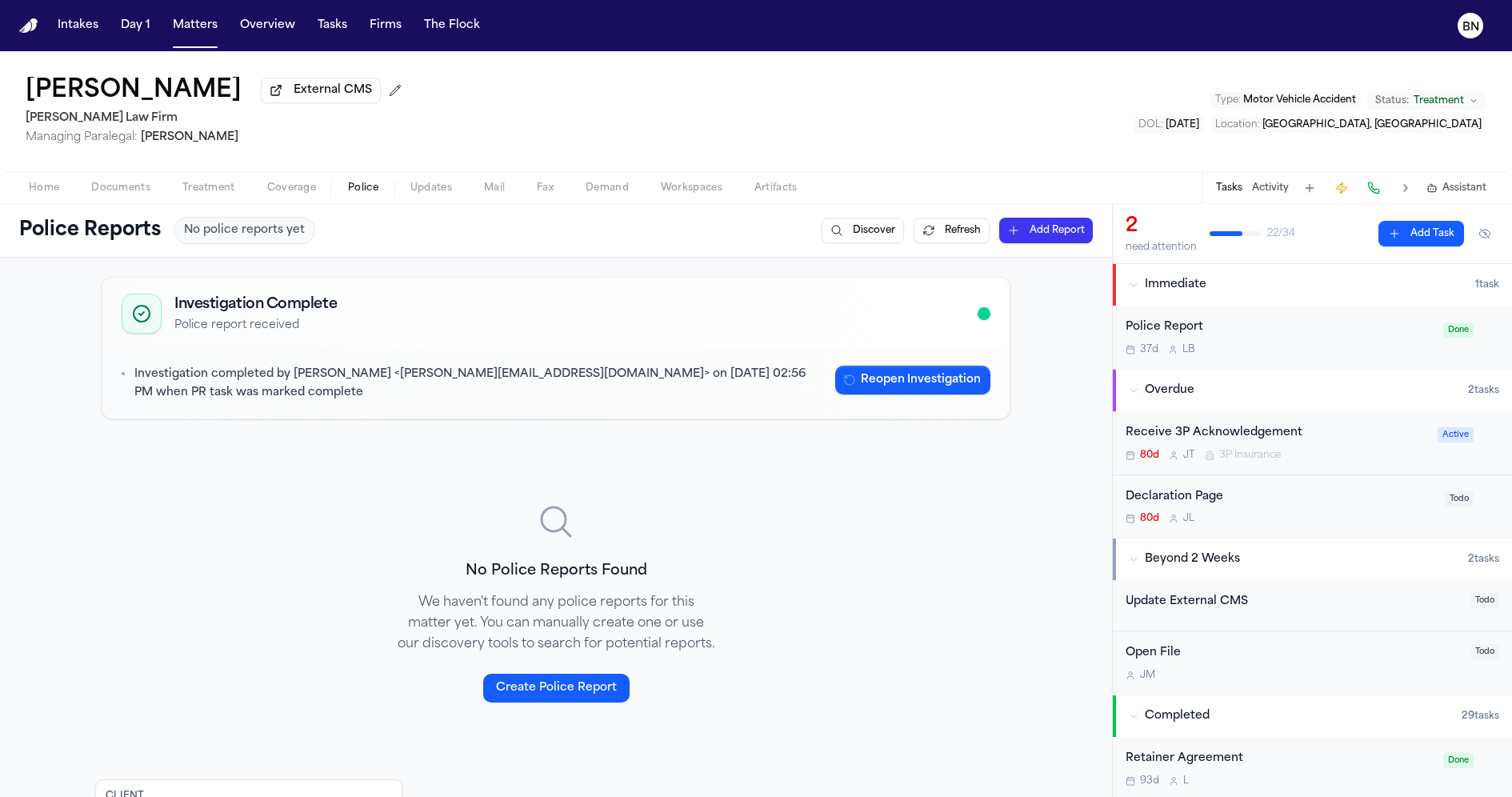
click at [279, 187] on span "Coverage" at bounding box center [292, 188] width 49 height 13
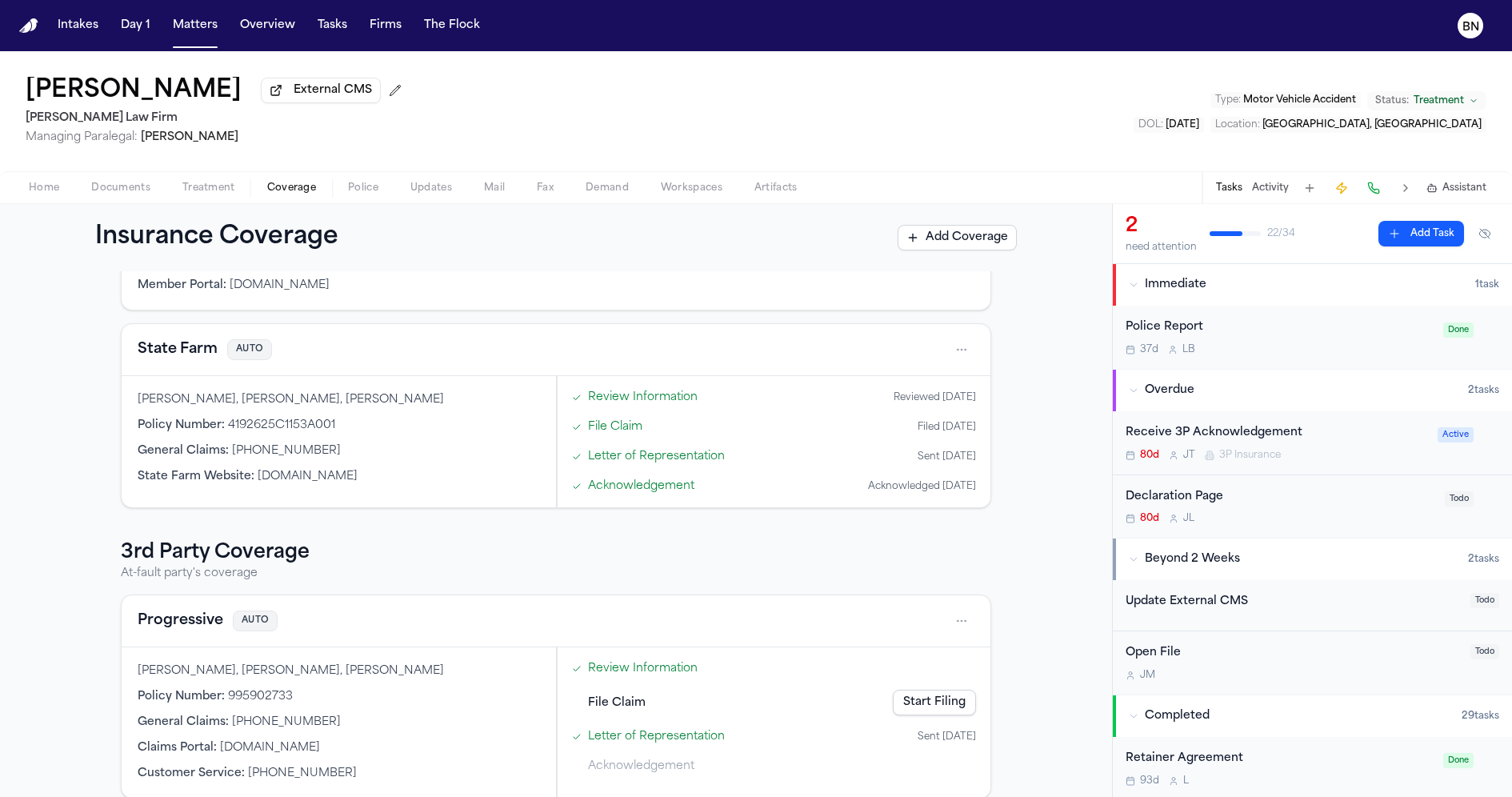
scroll to position [171, 0]
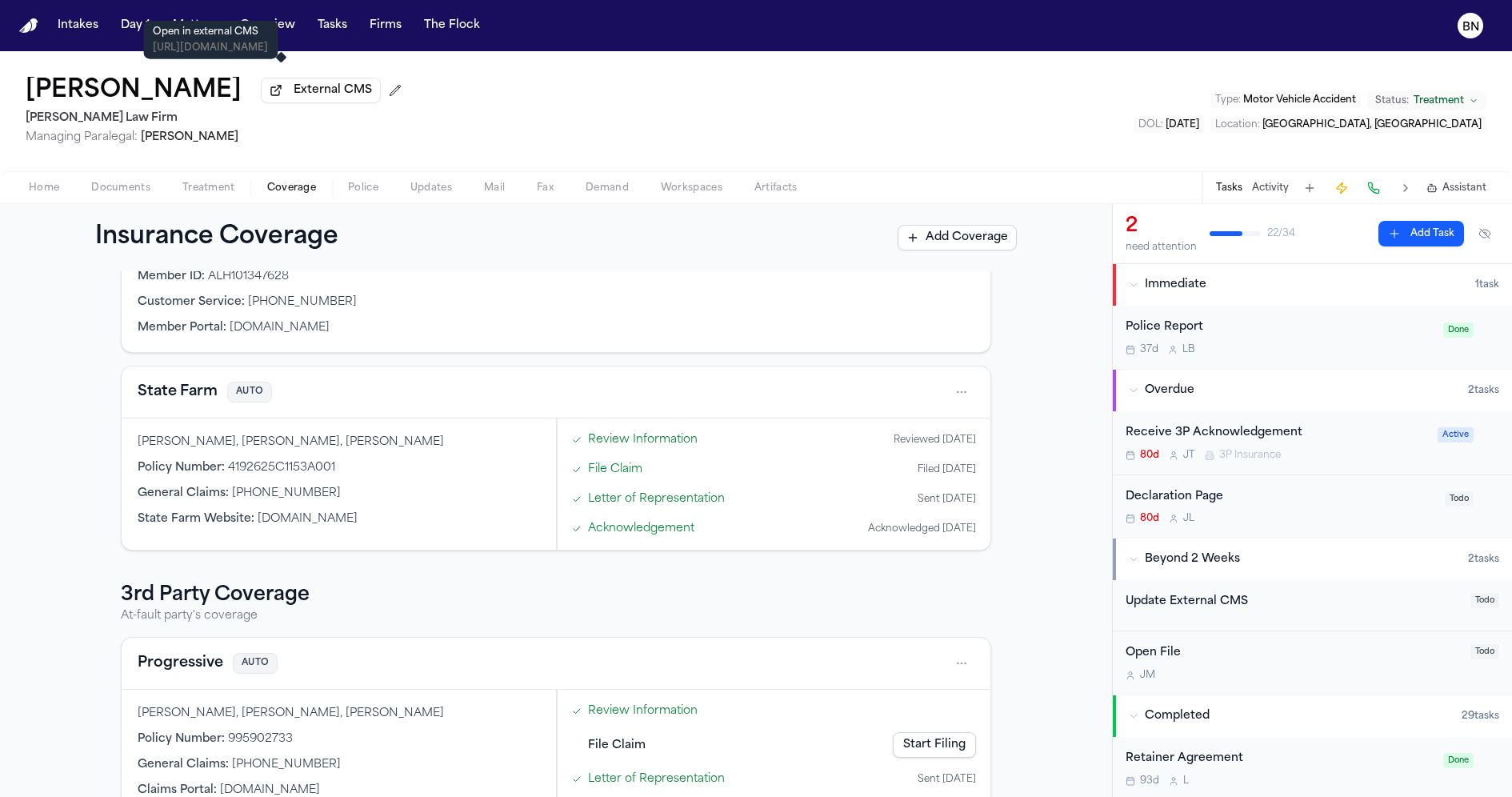
click at [293, 86] on span "External CMS" at bounding box center [333, 91] width 78 height 16
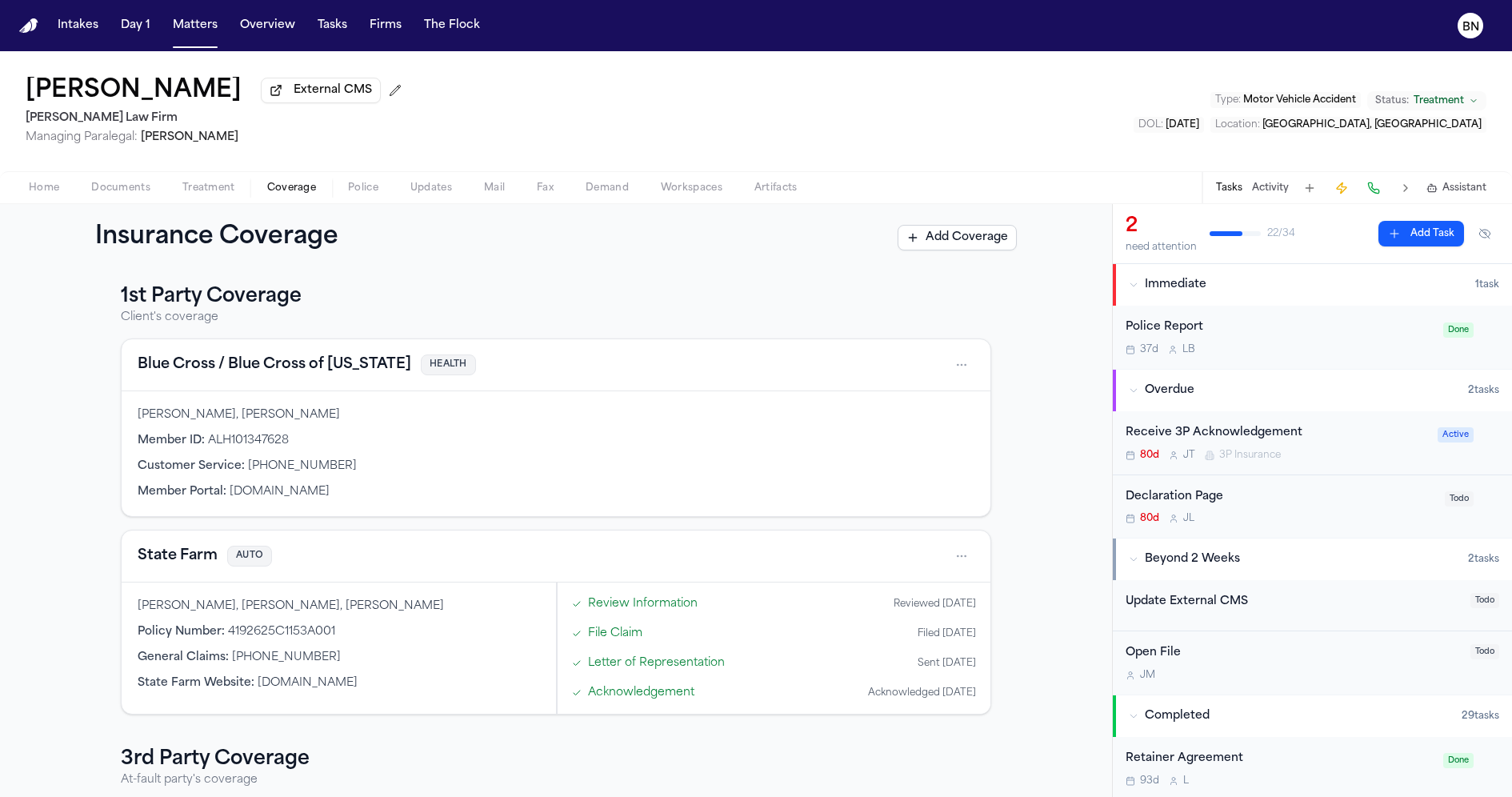
scroll to position [0, 0]
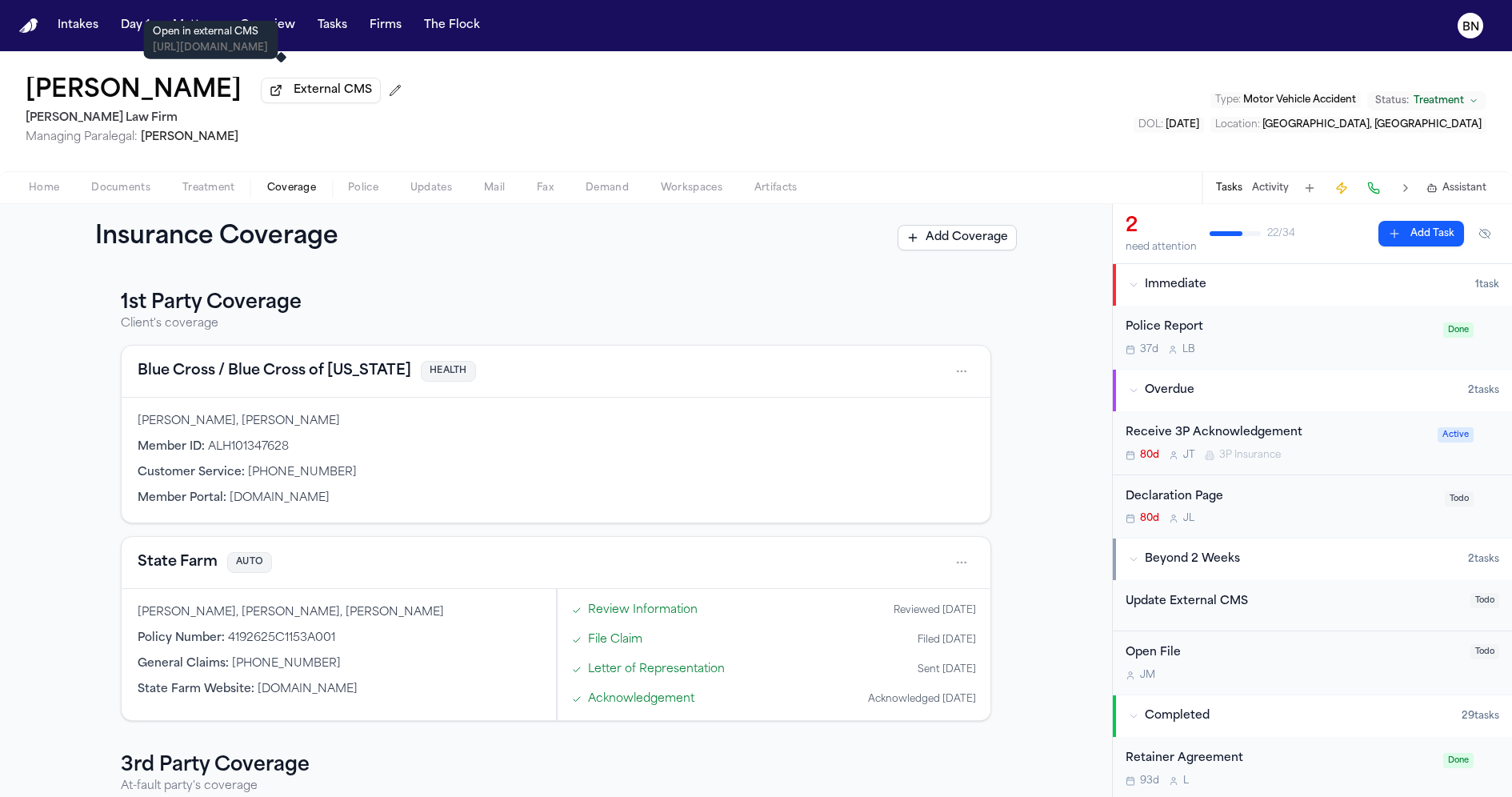
click at [432, 157] on div "Douglas Webb External CMS Hecht Law Firm Managing Paralegal: Jessica Barrett Ty…" at bounding box center [756, 111] width 1512 height 120
click at [214, 190] on span "Treatment" at bounding box center [209, 188] width 53 height 13
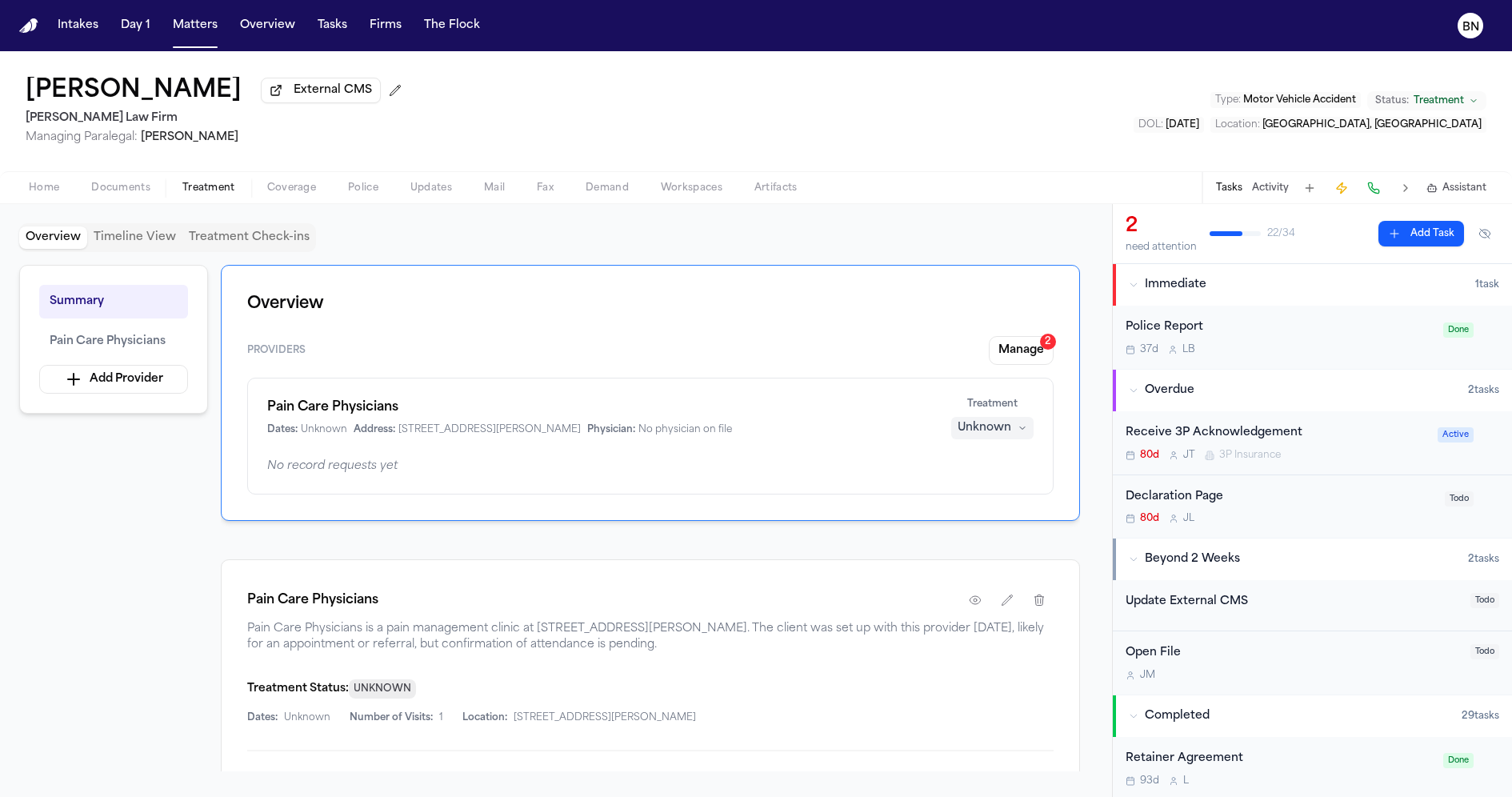
click at [358, 194] on span "Police" at bounding box center [363, 188] width 30 height 13
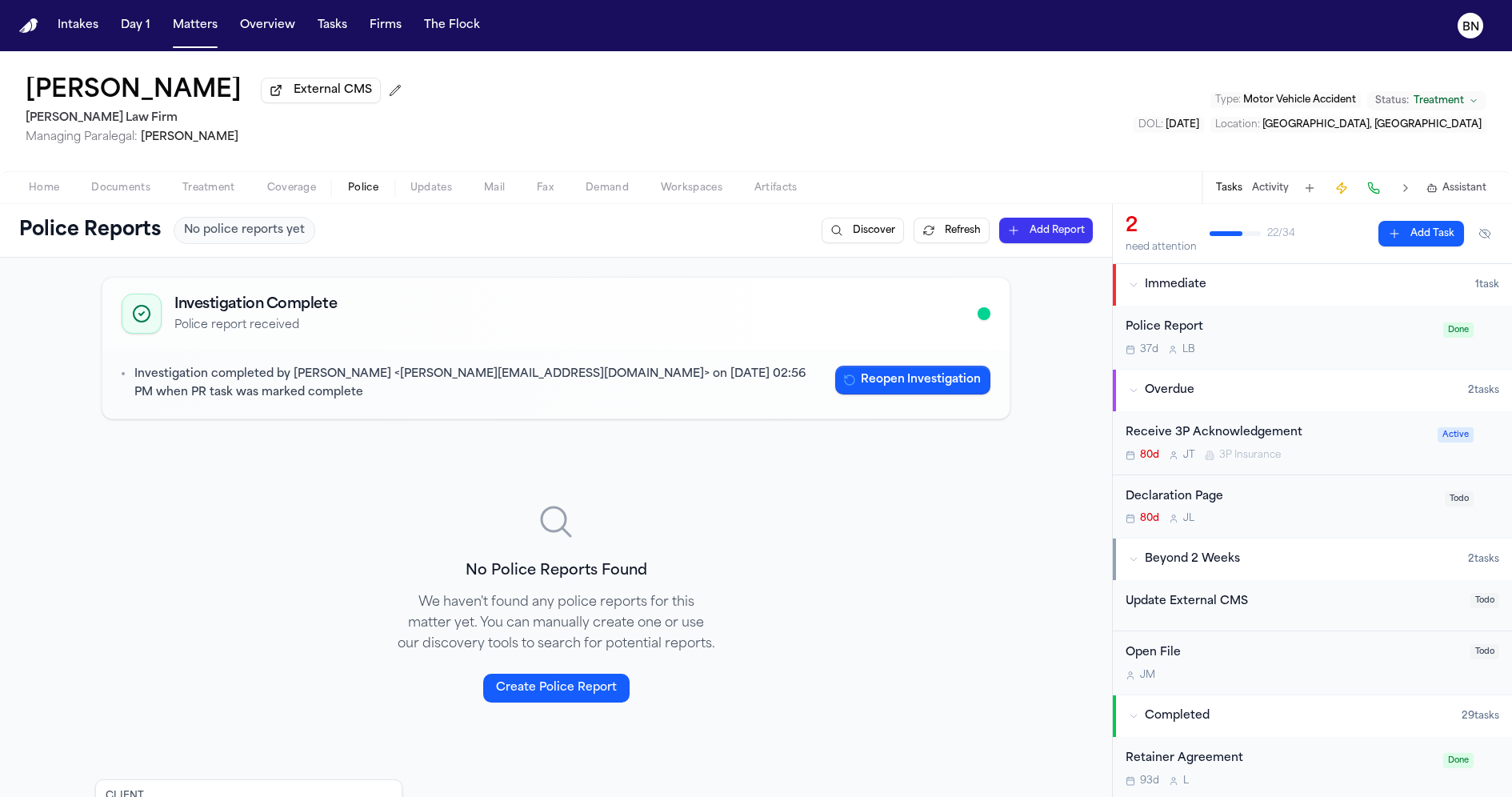
click at [120, 182] on span "Documents" at bounding box center [120, 188] width 59 height 13
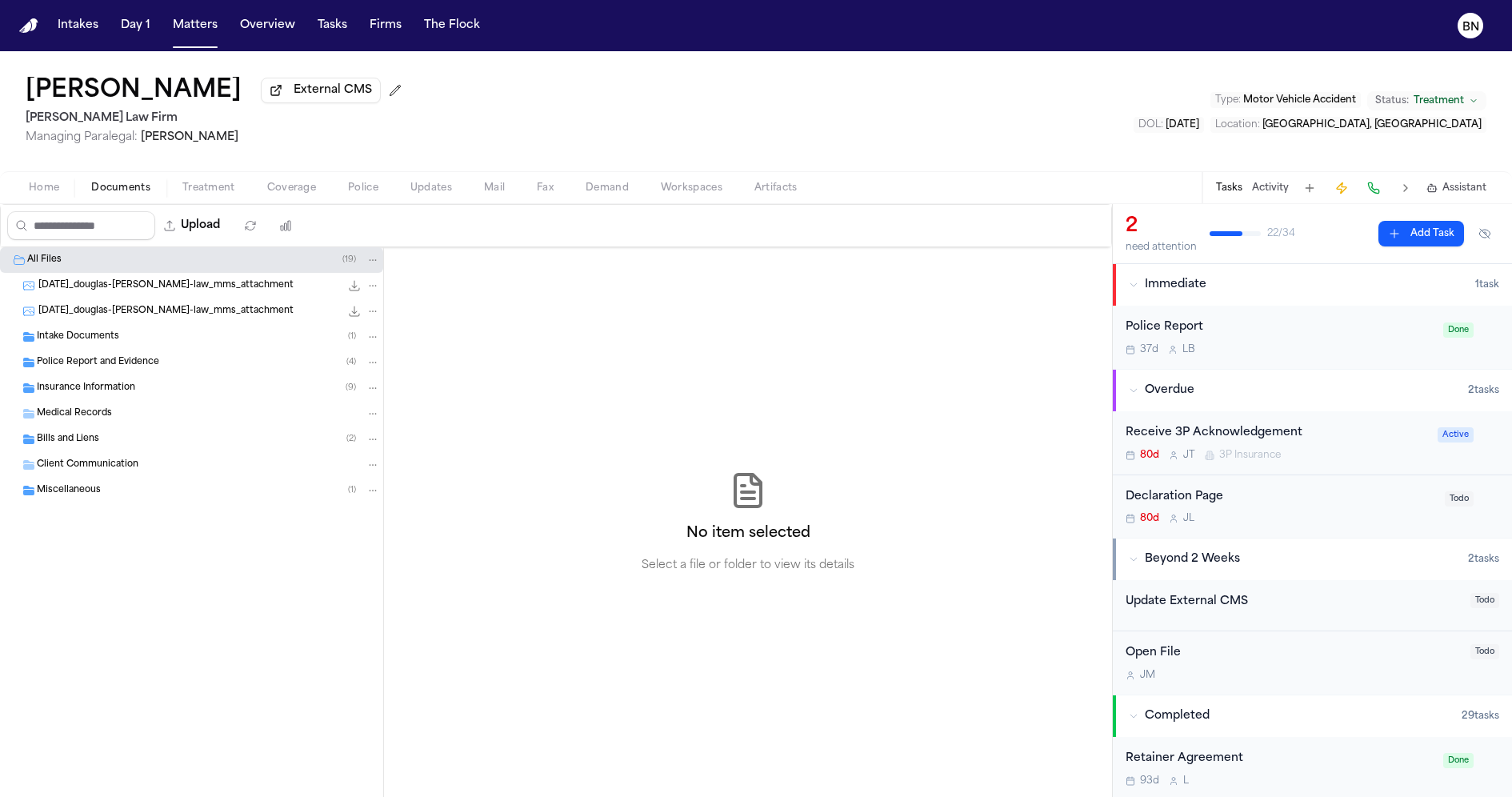
click at [281, 190] on span "Coverage" at bounding box center [292, 188] width 49 height 13
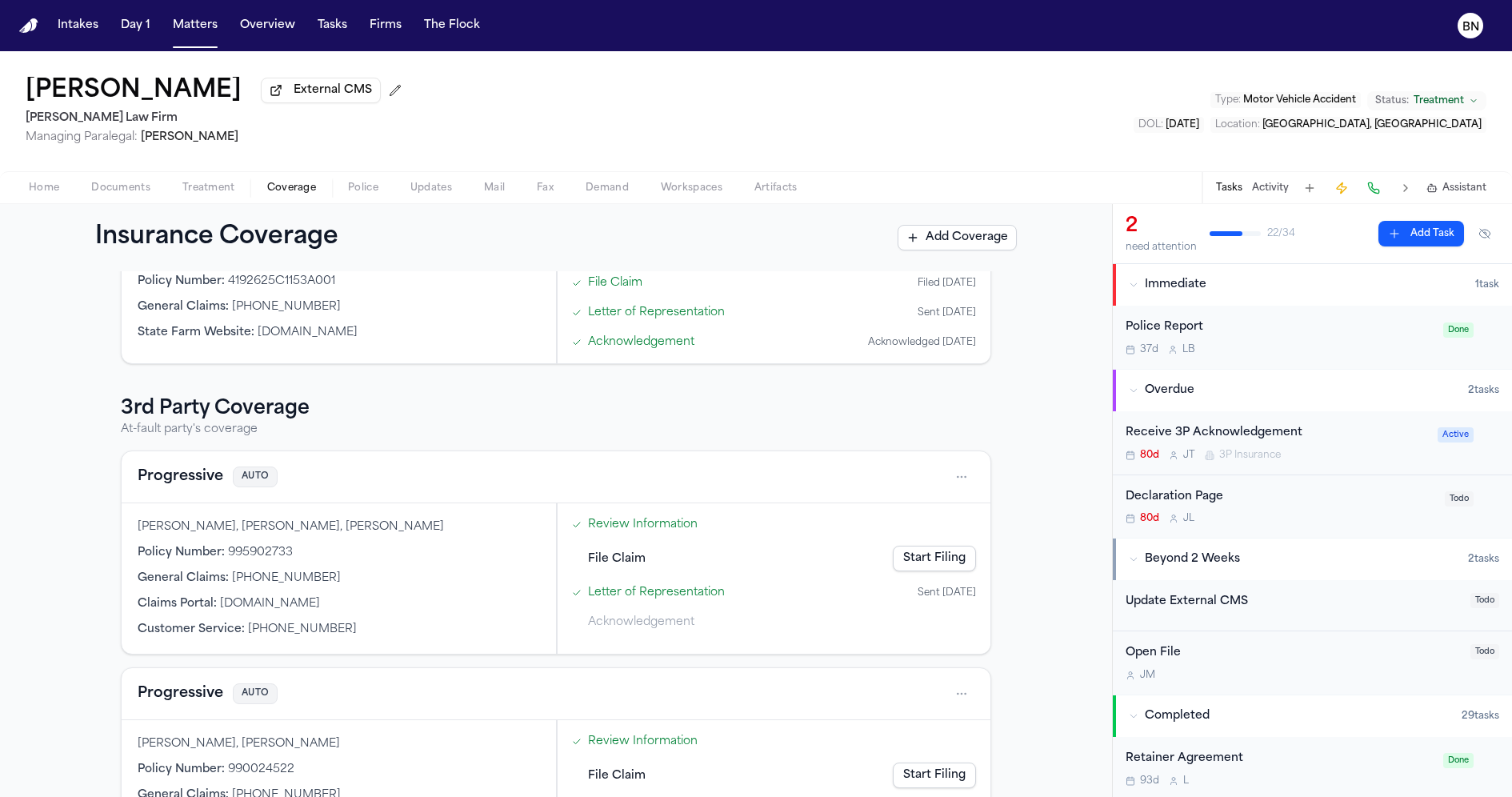
scroll to position [728, 0]
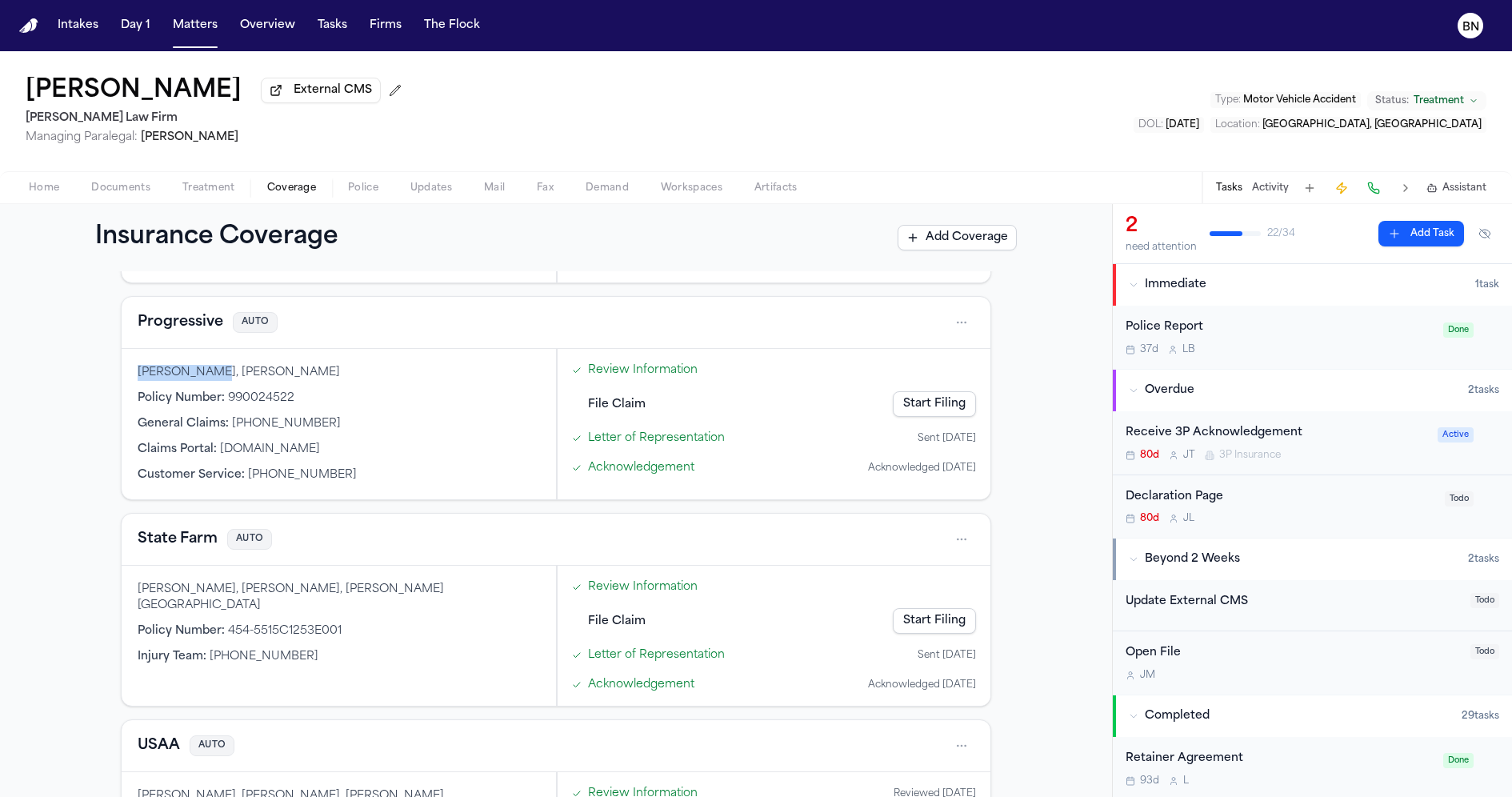
drag, startPoint x: 197, startPoint y: 376, endPoint x: 135, endPoint y: 377, distance: 62.0
click at [135, 377] on div "Lori Erdley, ERDLEY, LORI Policy Number : 990024522 General Claims : +1 (800) 2…" at bounding box center [339, 424] width 434 height 151
click at [176, 369] on div "Lori Erdley, ERDLEY, LORI" at bounding box center [338, 374] width 403 height 16
drag, startPoint x: 198, startPoint y: 375, endPoint x: 123, endPoint y: 376, distance: 75.0
click at [123, 376] on div "Lori Erdley, ERDLEY, LORI Policy Number : 990024522 General Claims : +1 (800) 2…" at bounding box center [339, 424] width 434 height 151
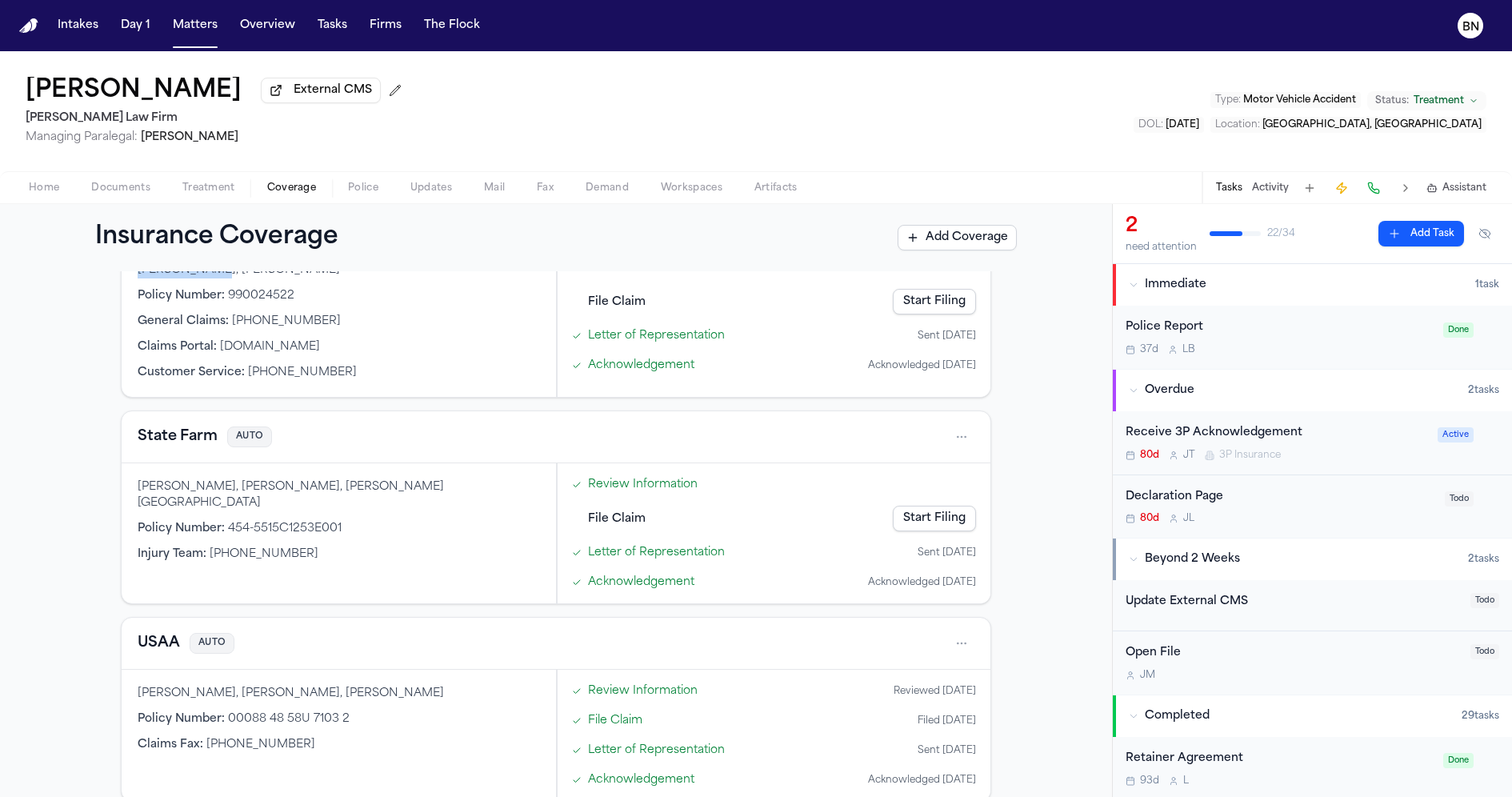
scroll to position [816, 0]
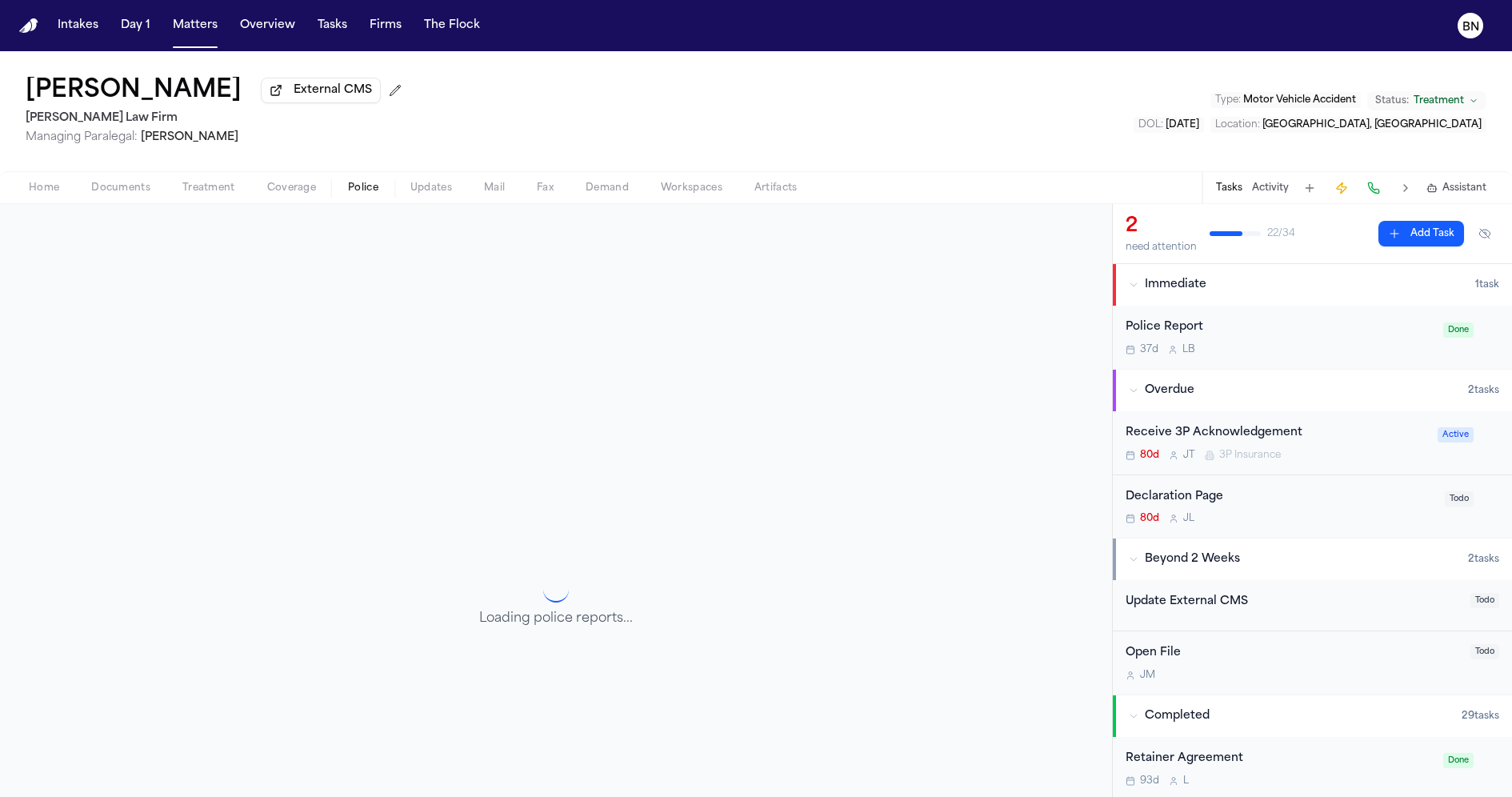
click at [352, 191] on span "Police" at bounding box center [363, 188] width 30 height 13
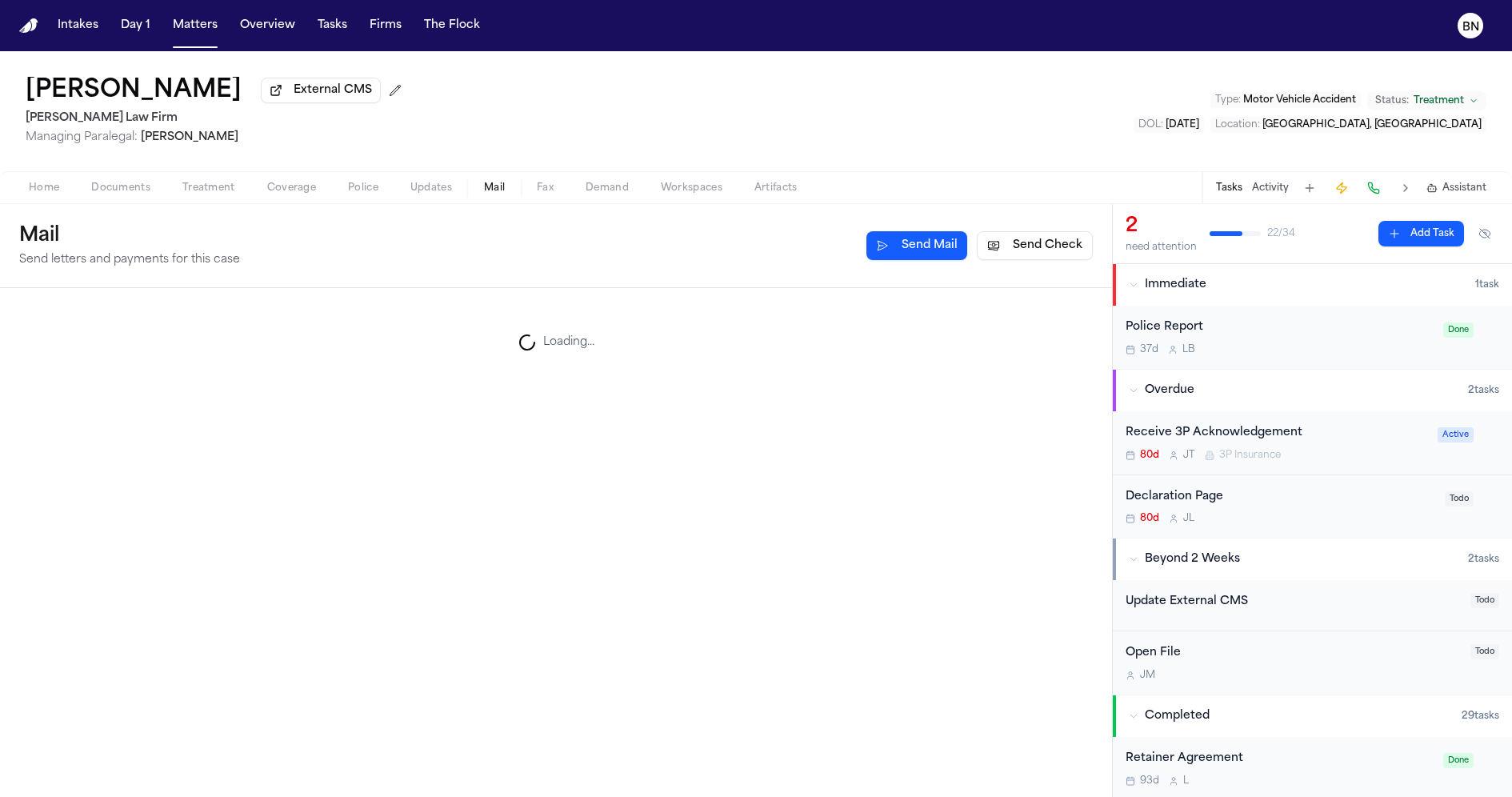
click at [500, 185] on span "Mail" at bounding box center [494, 188] width 21 height 13
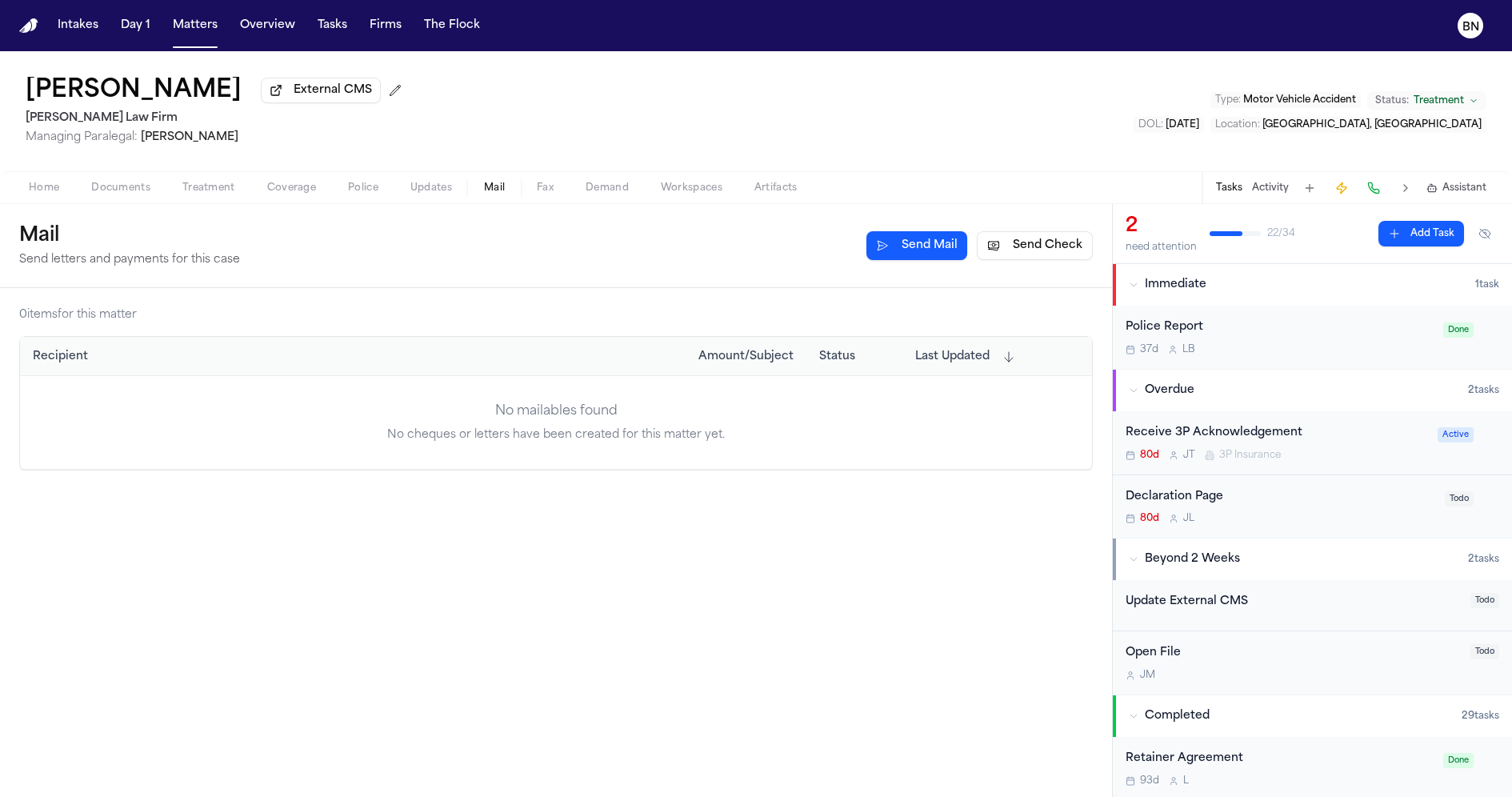
click at [548, 194] on span "Fax" at bounding box center [545, 188] width 16 height 13
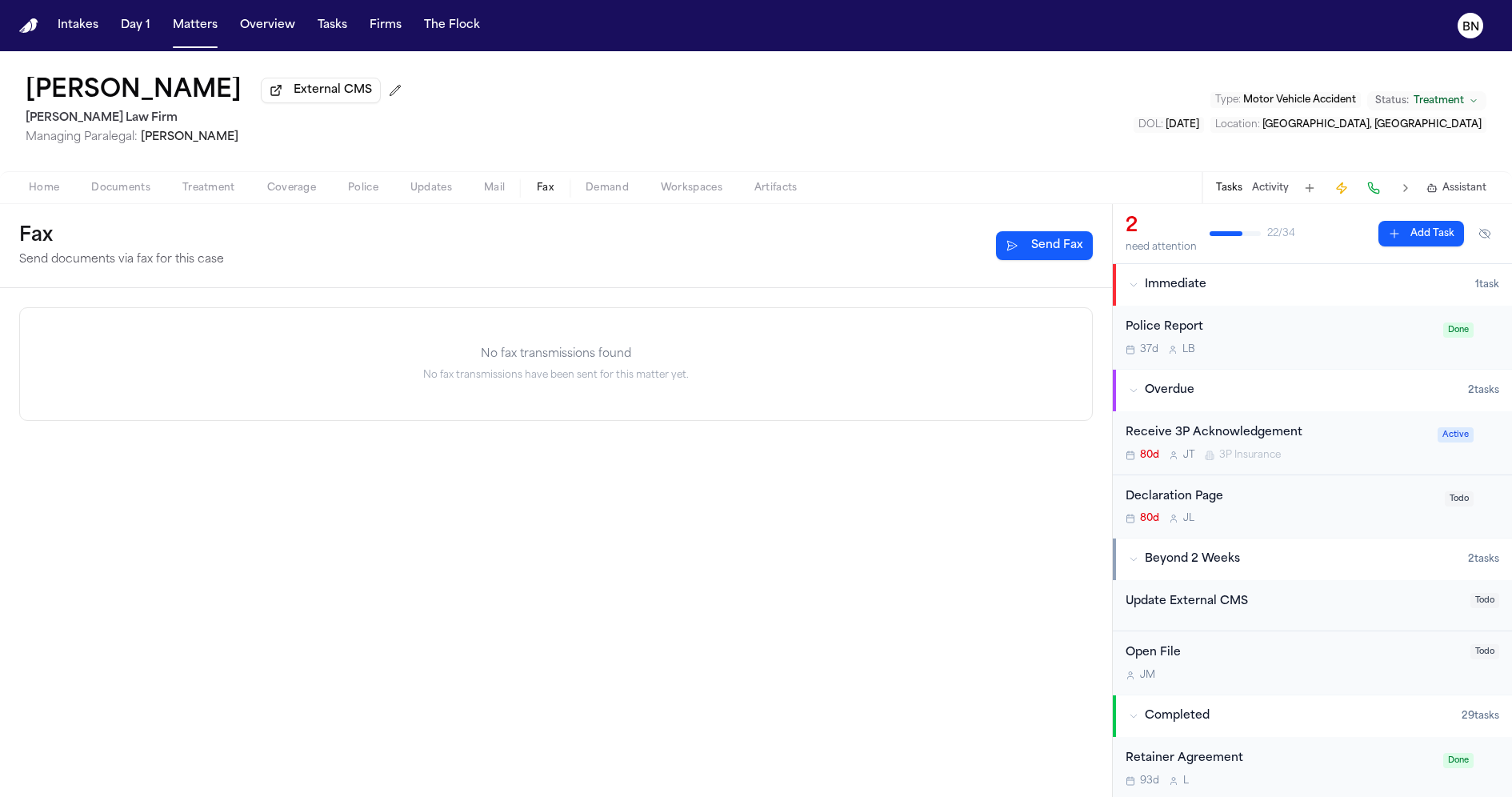
click at [606, 197] on button "Demand" at bounding box center [607, 187] width 75 height 19
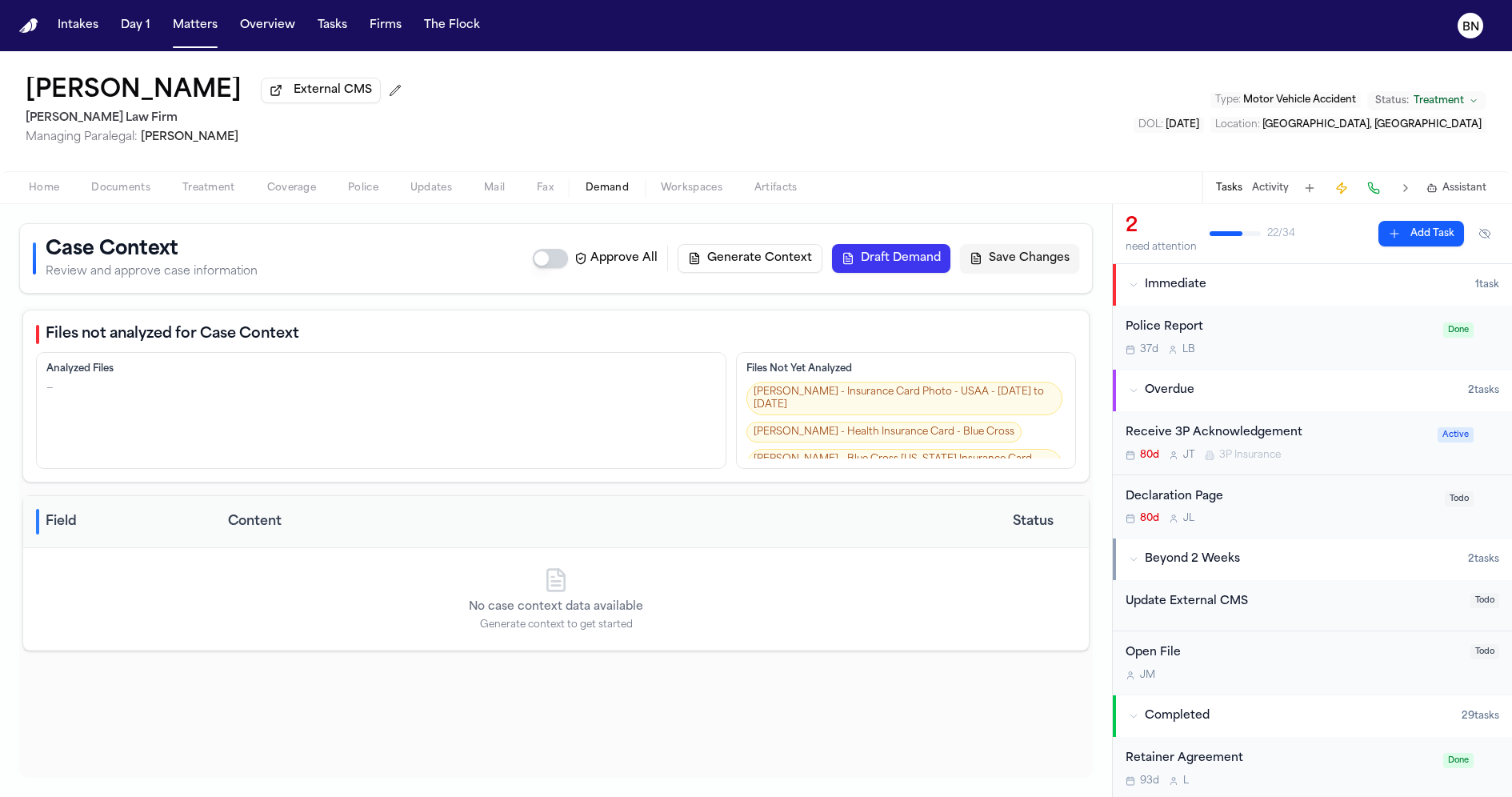
click at [219, 194] on span "Treatment" at bounding box center [209, 188] width 53 height 13
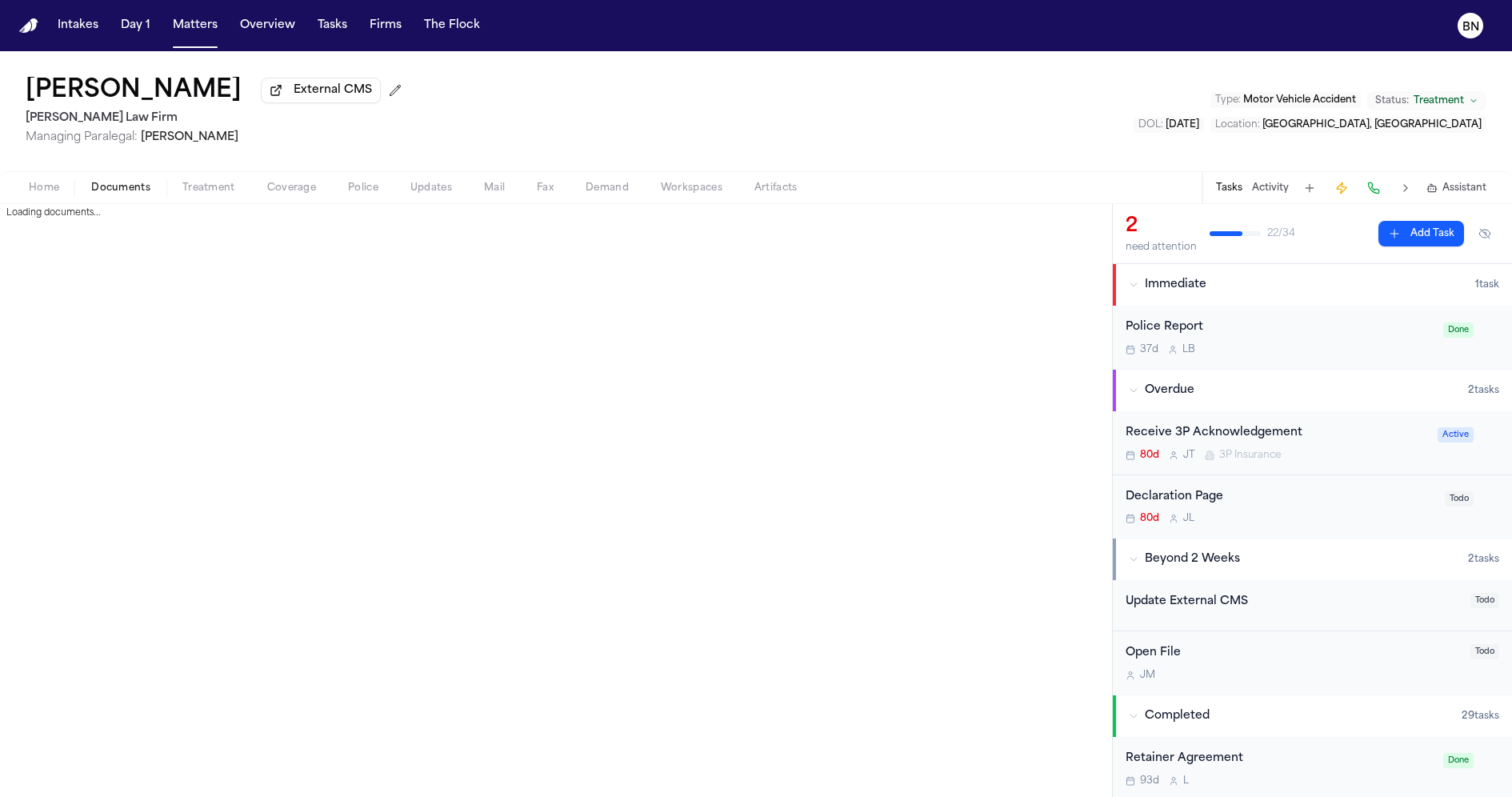
click at [95, 180] on button "Documents" at bounding box center [121, 187] width 91 height 19
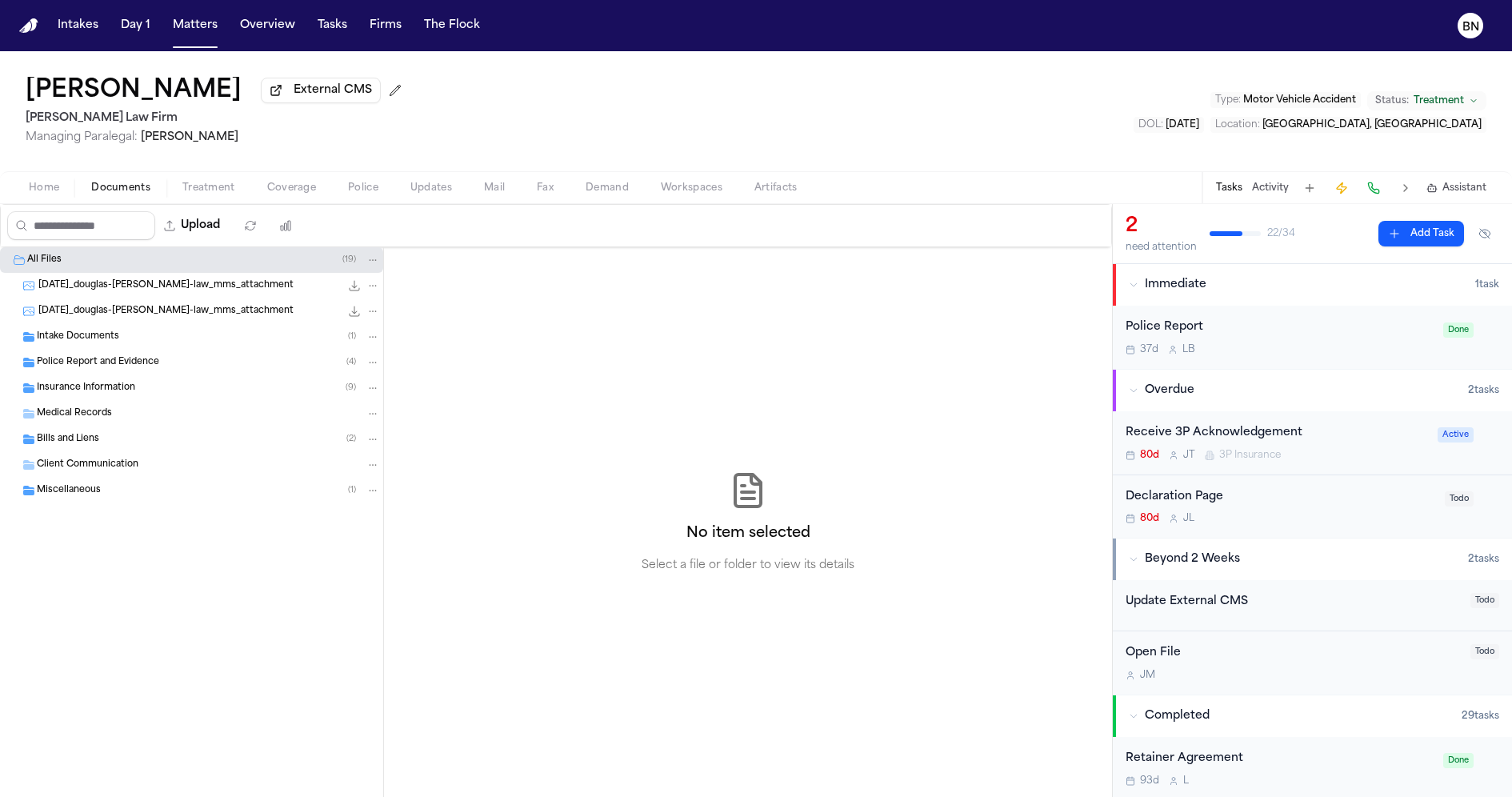
click at [146, 395] on div "Insurance Information ( 9 )" at bounding box center [209, 388] width 343 height 15
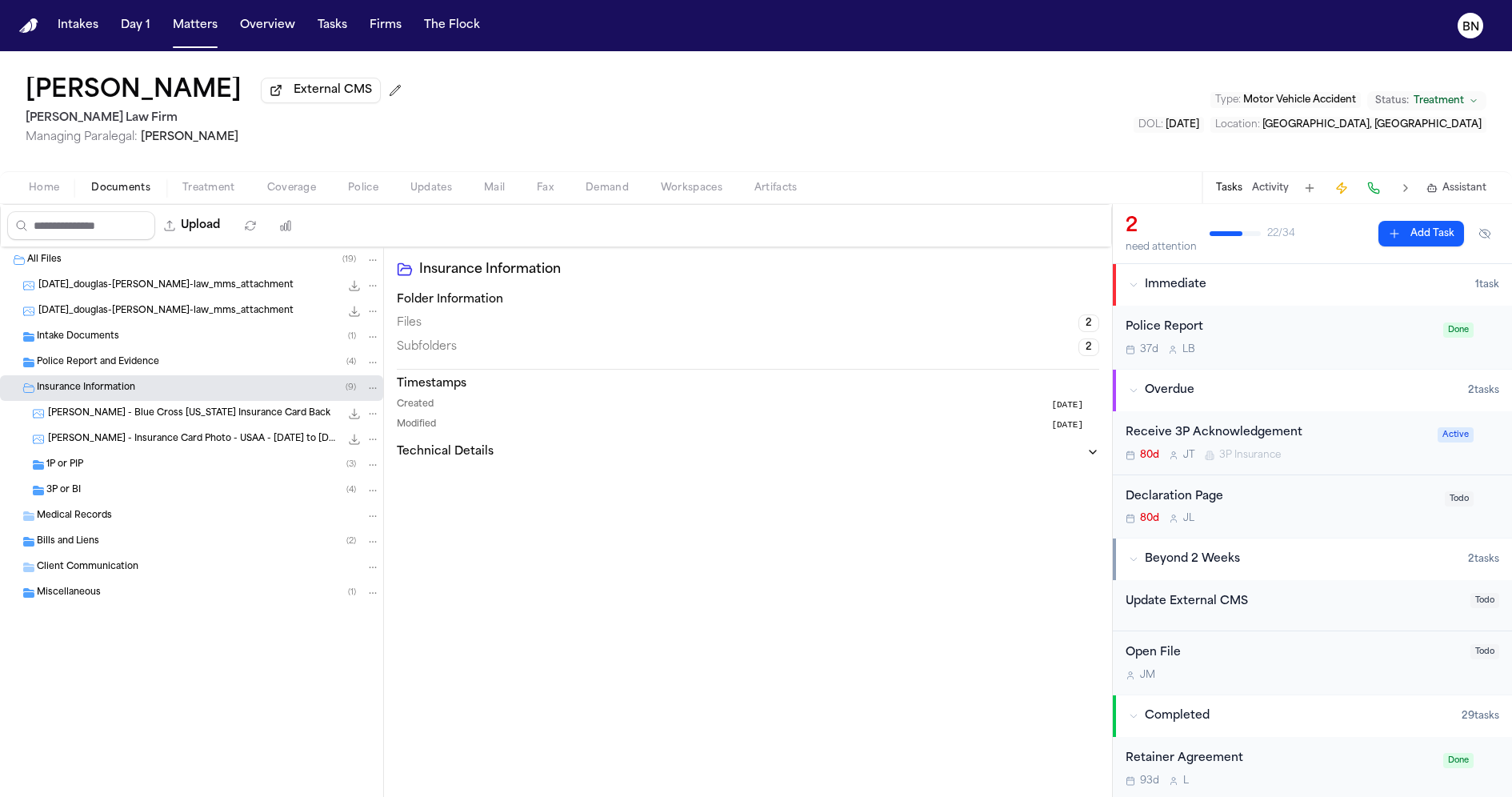
click at [213, 144] on span "[PERSON_NAME]" at bounding box center [189, 136] width 97 height 12
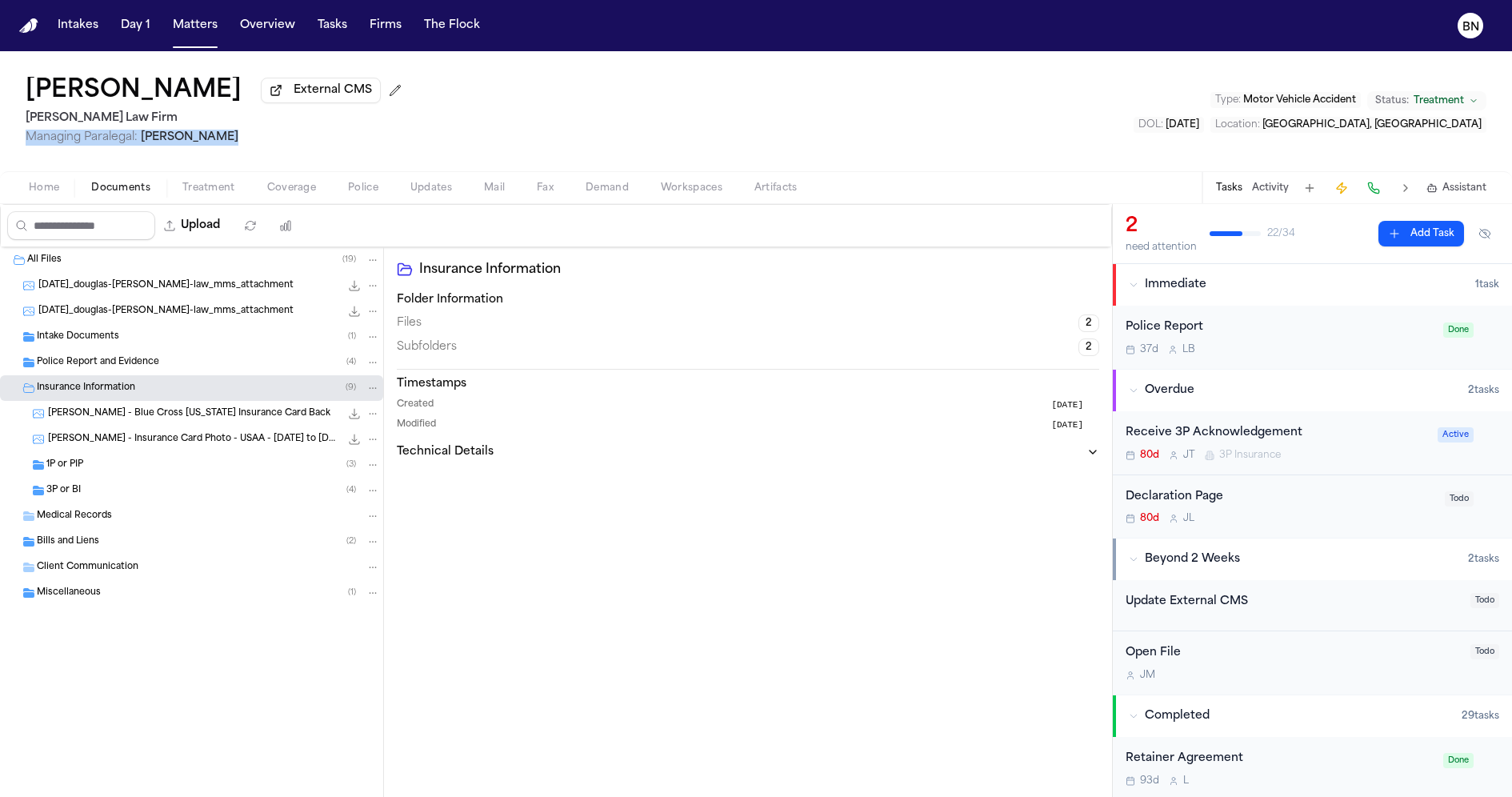
click at [233, 144] on span "Managing Paralegal: Jessica Barrett" at bounding box center [216, 138] width 383 height 16
drag, startPoint x: 240, startPoint y: 144, endPoint x: 142, endPoint y: 146, distance: 98.0
click at [142, 145] on span "Managing Paralegal: Jessica Barrett" at bounding box center [216, 138] width 383 height 16
click at [208, 144] on span "[PERSON_NAME]" at bounding box center [189, 136] width 97 height 12
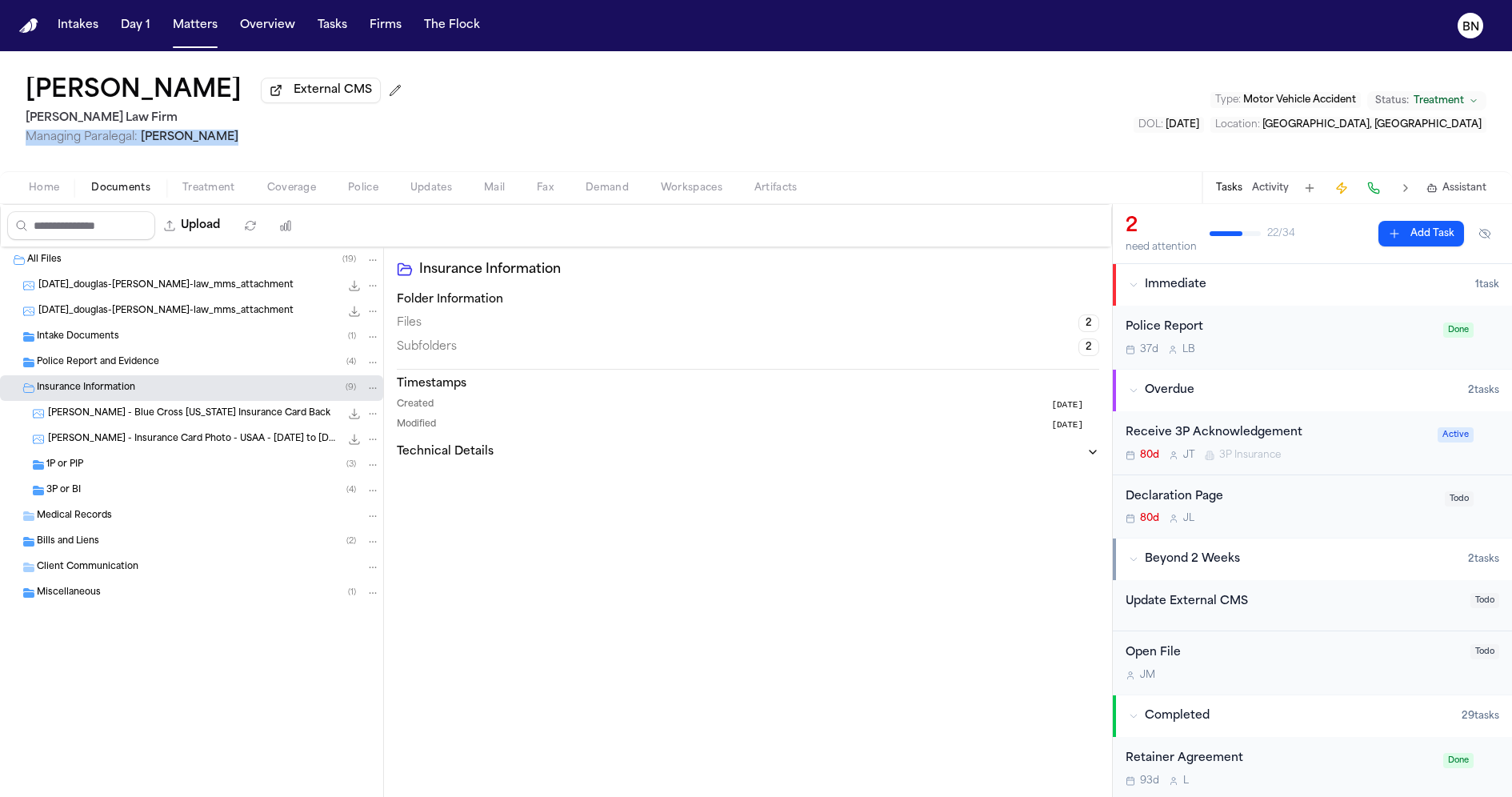
click at [208, 144] on span "[PERSON_NAME]" at bounding box center [189, 136] width 97 height 12
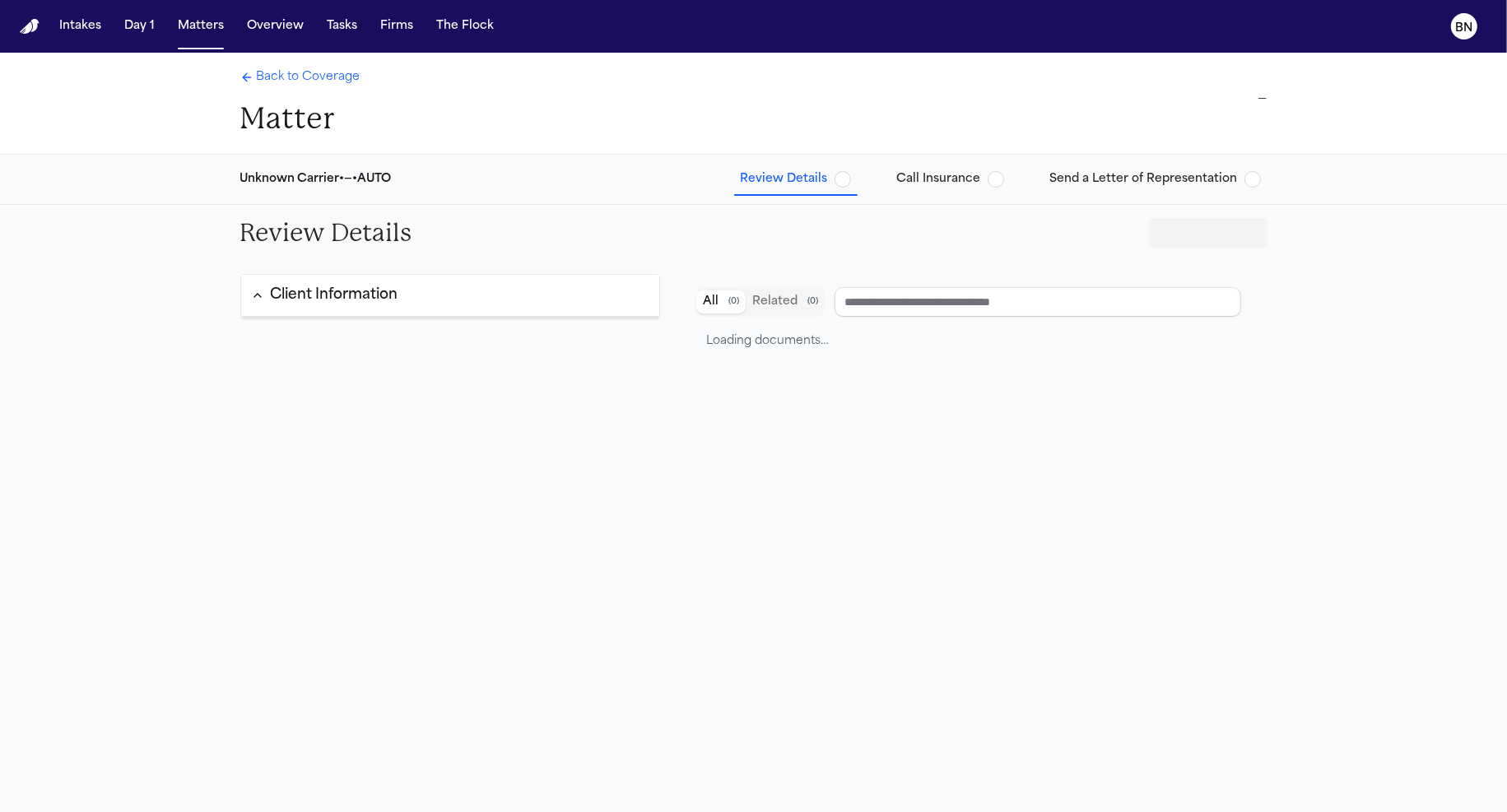
type input "**********"
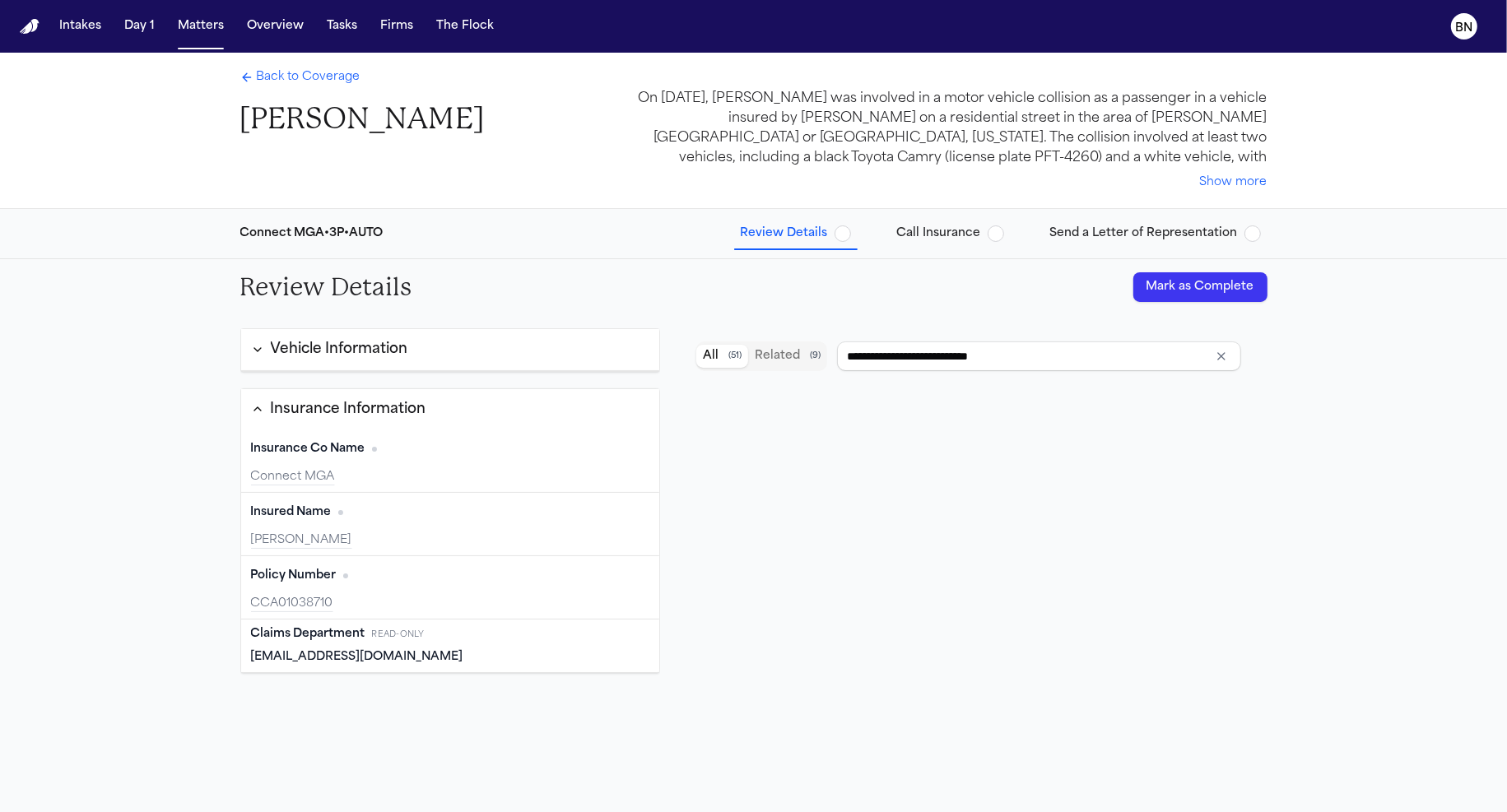
click at [495, 362] on button "Vehicle Information" at bounding box center [451, 349] width 419 height 42
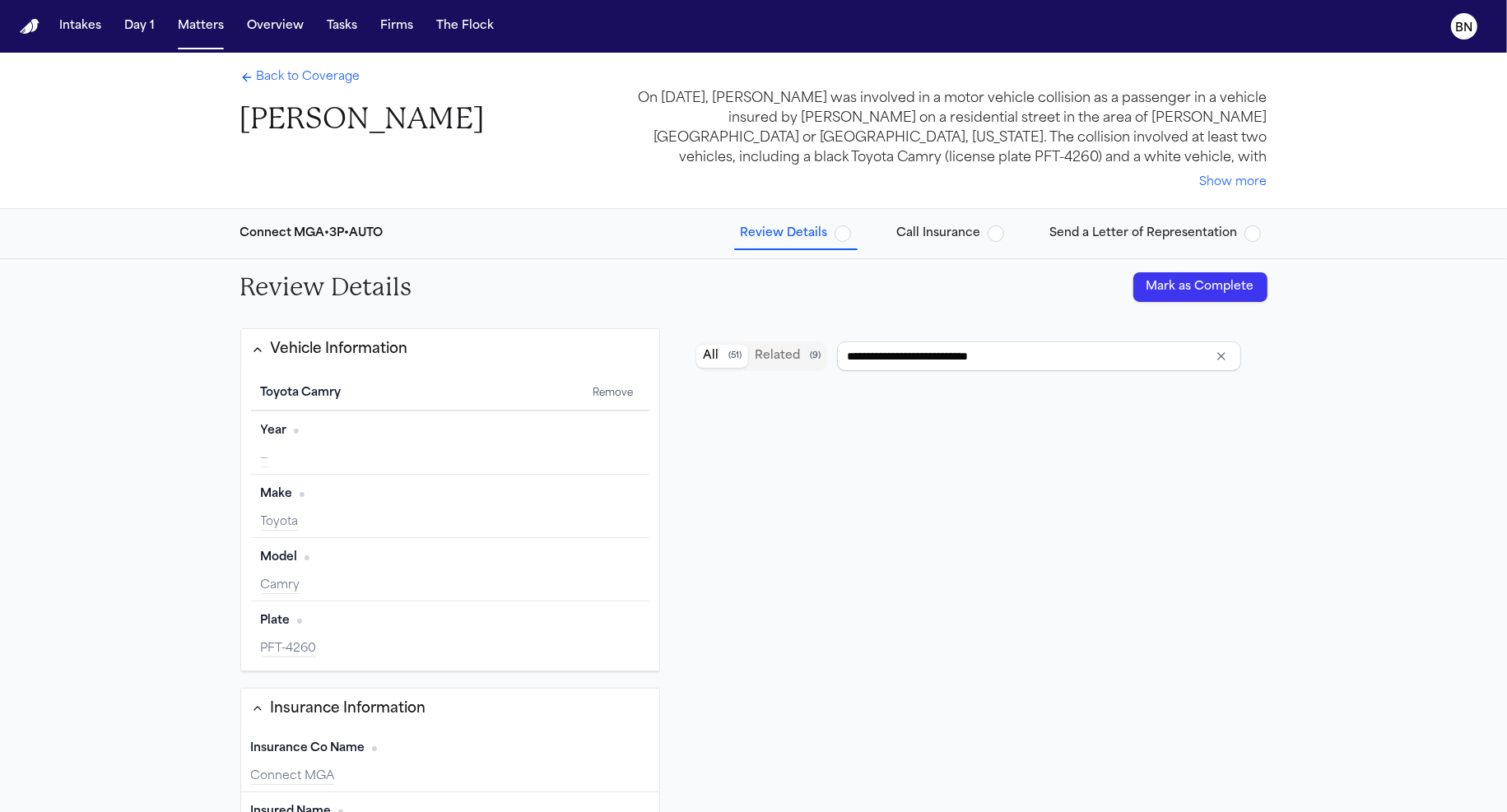
click at [495, 362] on button "Vehicle Information" at bounding box center [451, 349] width 419 height 41
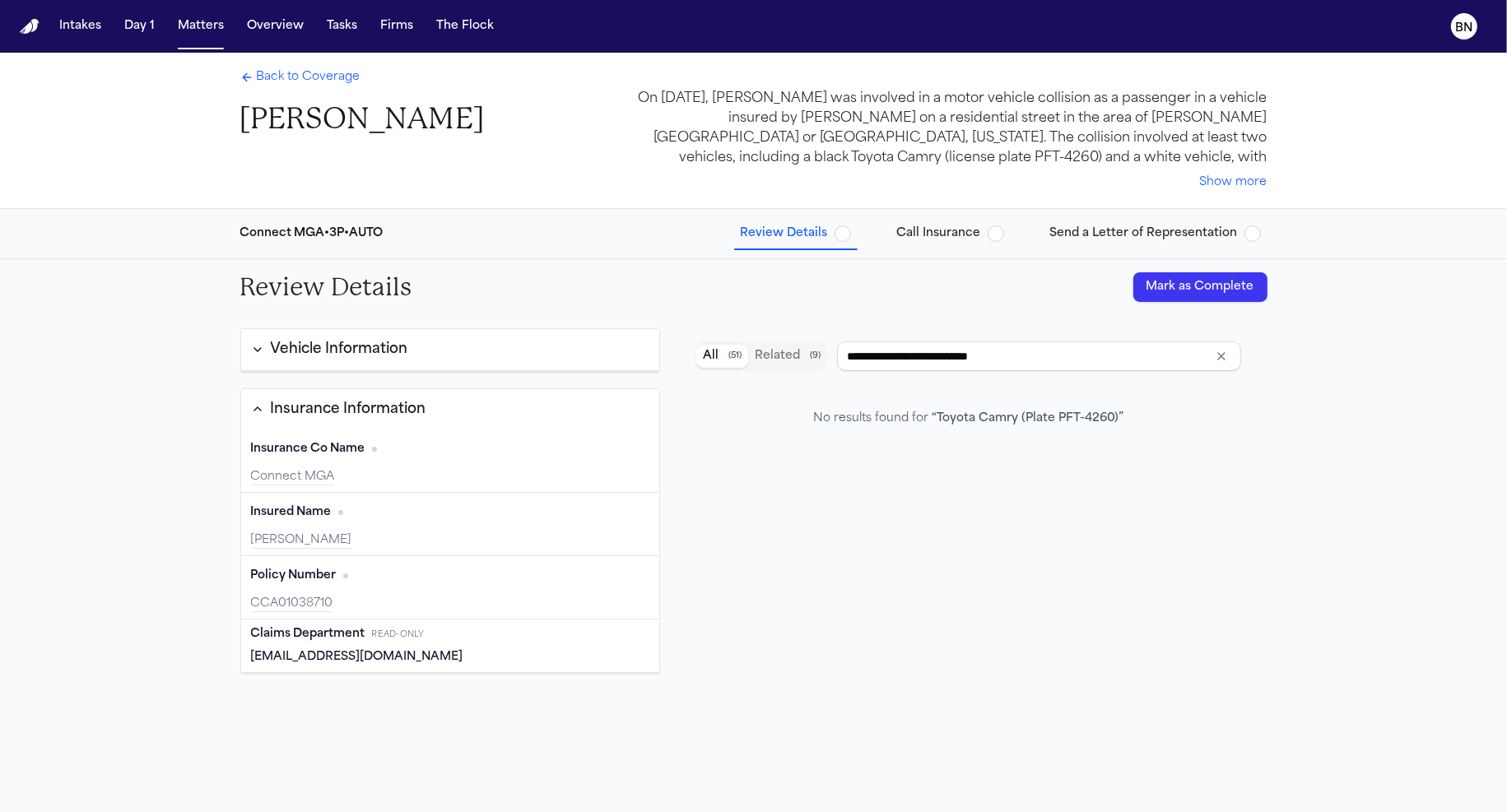
click at [336, 358] on div "Vehicle Information" at bounding box center [339, 349] width 137 height 21
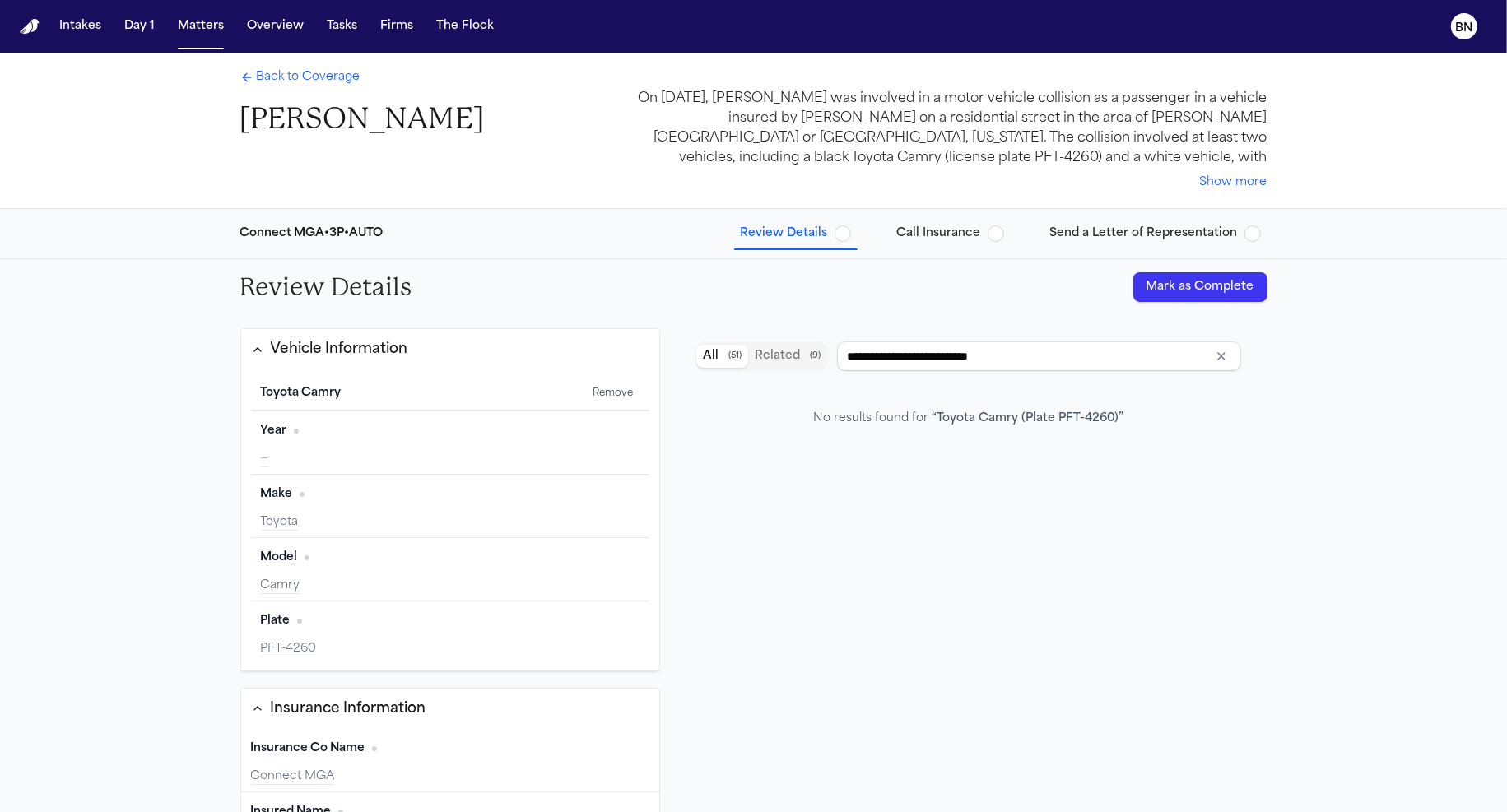
click at [967, 247] on button "Call Insurance" at bounding box center [951, 234] width 121 height 30
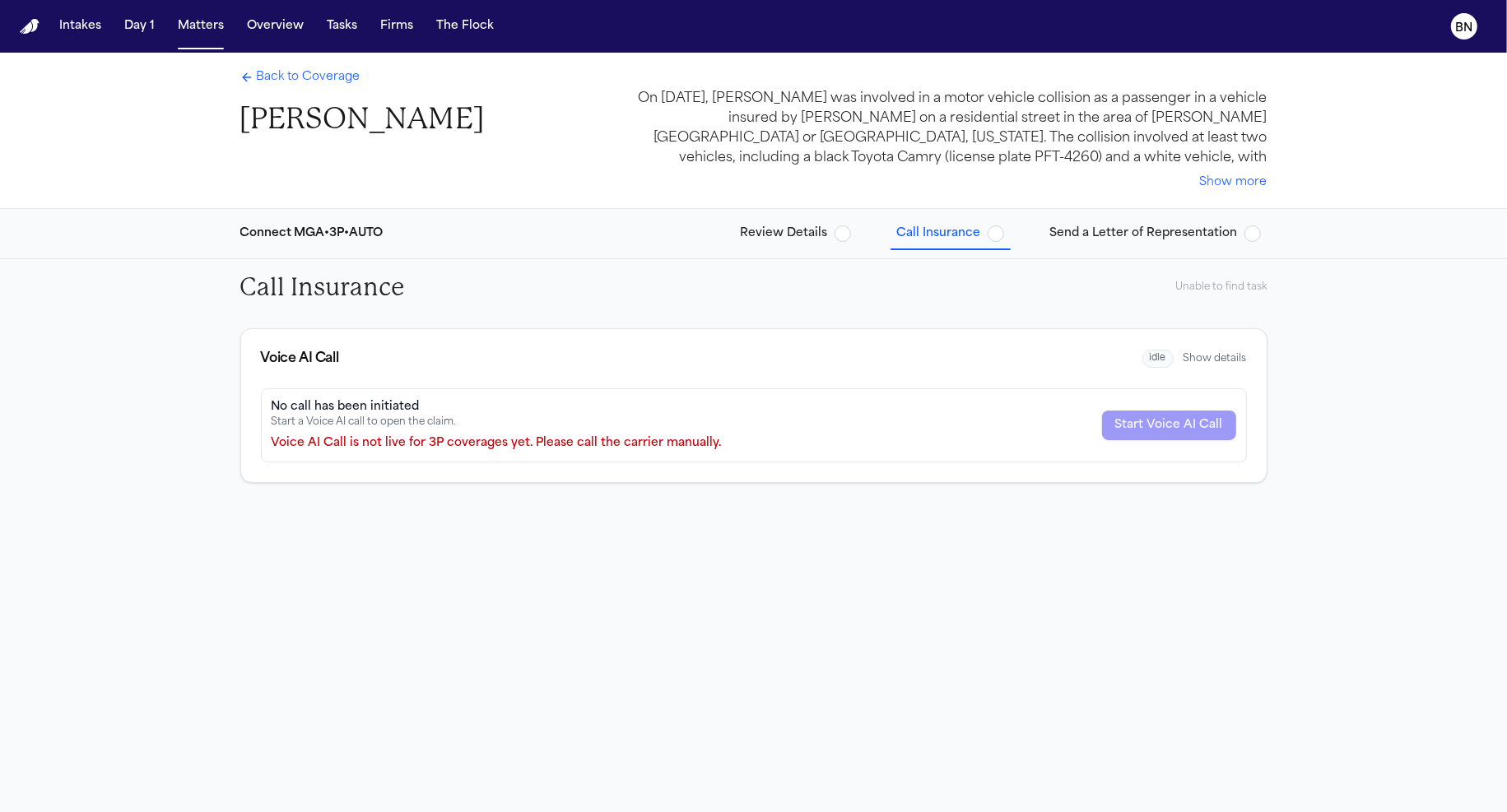
click at [816, 237] on span "Review Details" at bounding box center [783, 234] width 87 height 17
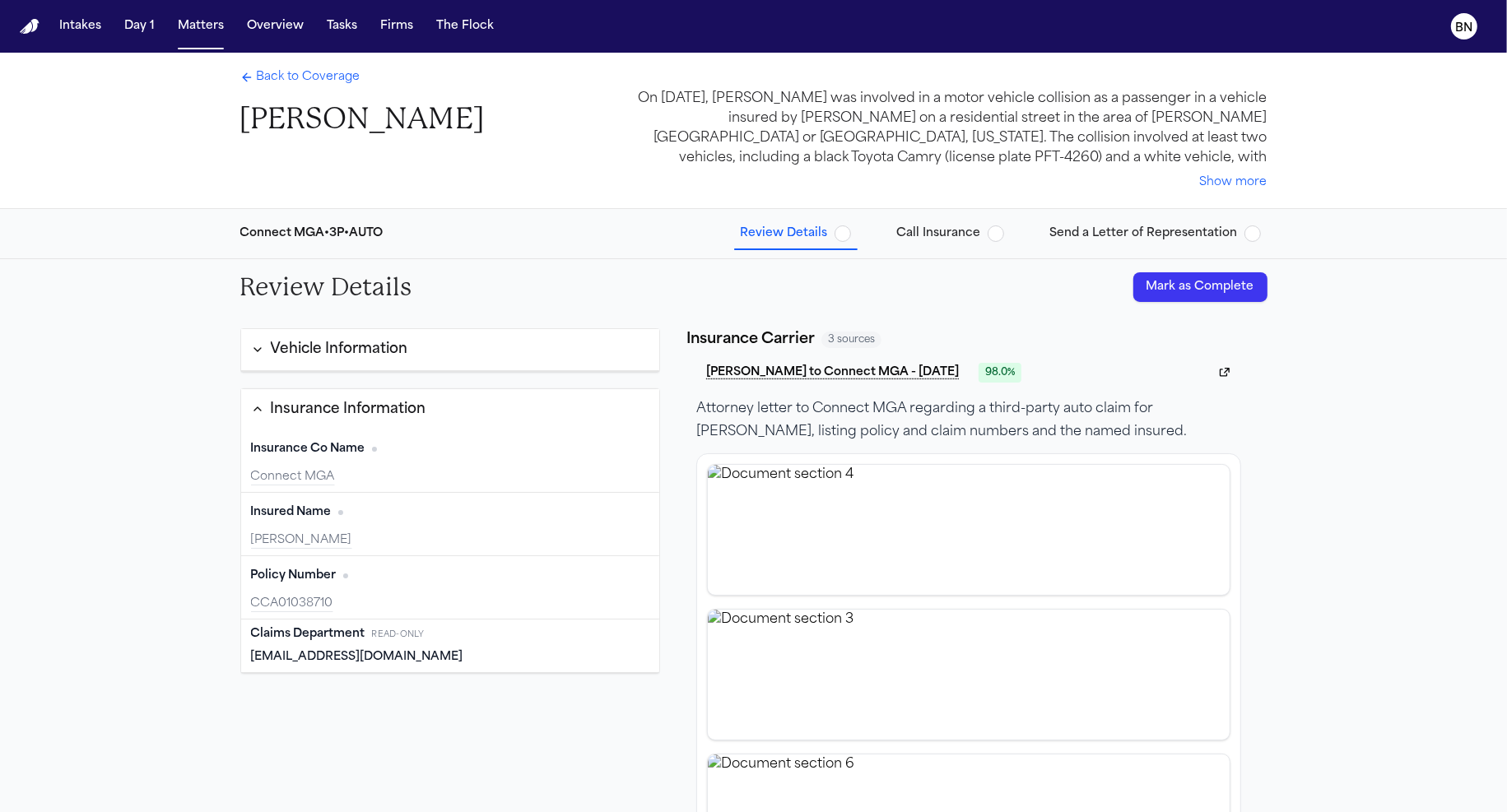
click at [418, 457] on div "Insurance Co Name Edit" at bounding box center [451, 449] width 399 height 26
click at [424, 520] on div "Insured Name Edit" at bounding box center [451, 512] width 399 height 26
click at [430, 567] on div "Policy Number Edit" at bounding box center [451, 576] width 399 height 26
click at [433, 633] on div "Claims Department Read-only" at bounding box center [451, 634] width 399 height 17
click at [269, 71] on span "Back to Coverage" at bounding box center [309, 78] width 104 height 17
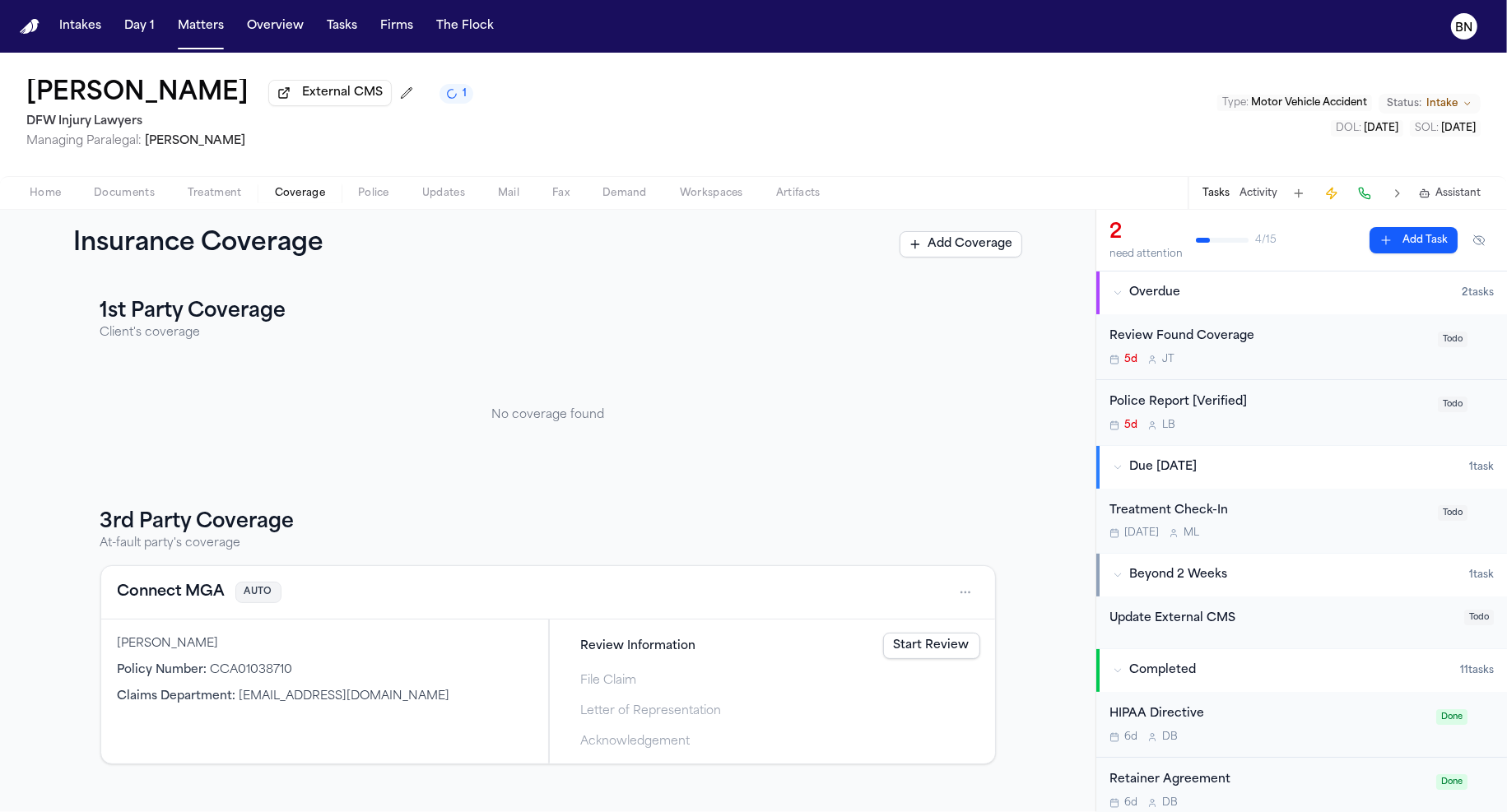
click at [59, 198] on span "Home" at bounding box center [45, 193] width 31 height 13
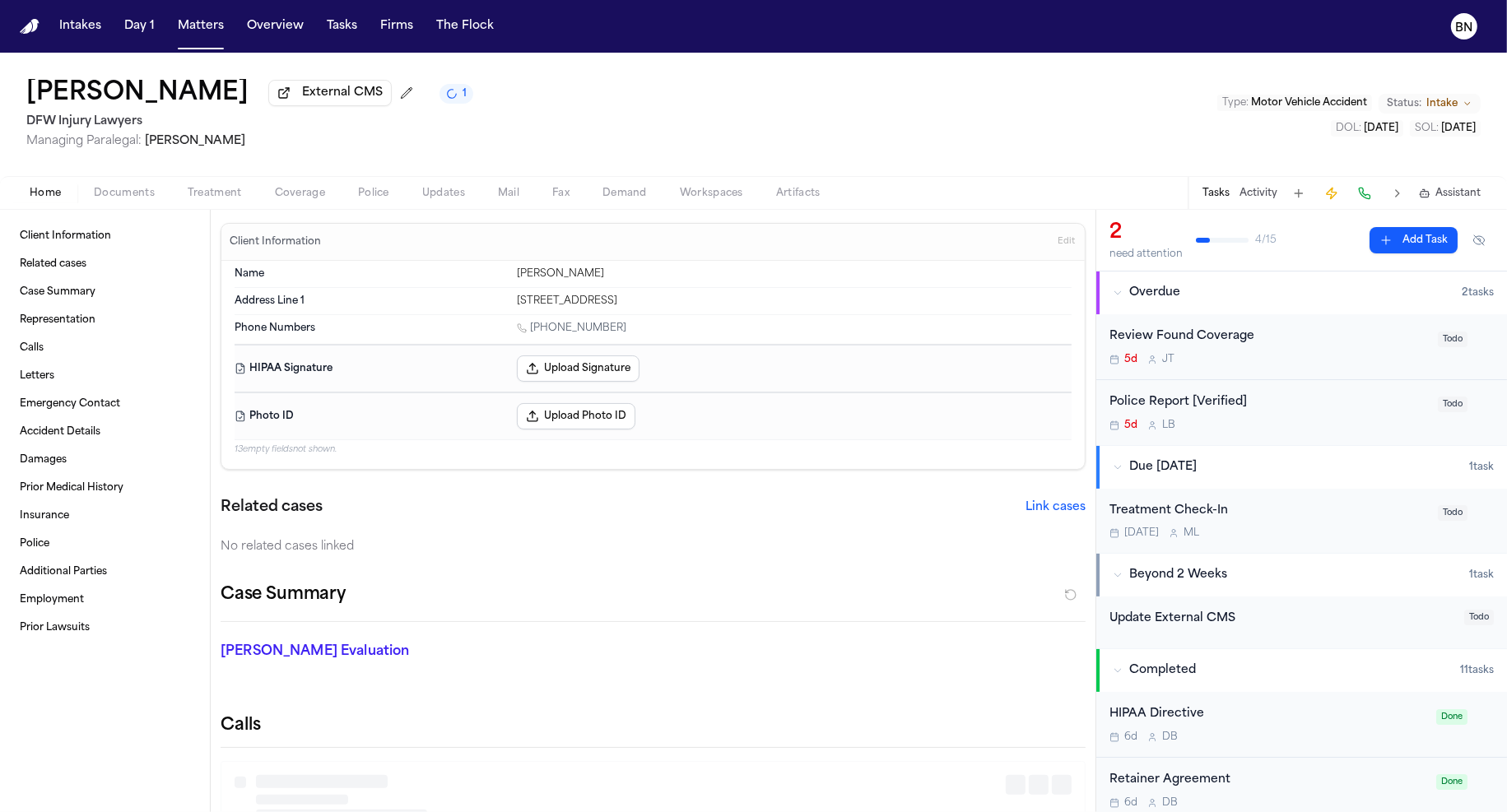
click at [559, 59] on div "[PERSON_NAME] External CMS 1 DFW Injury Lawyers Managing Paralegal: [PERSON_NAM…" at bounding box center [754, 114] width 1507 height 123
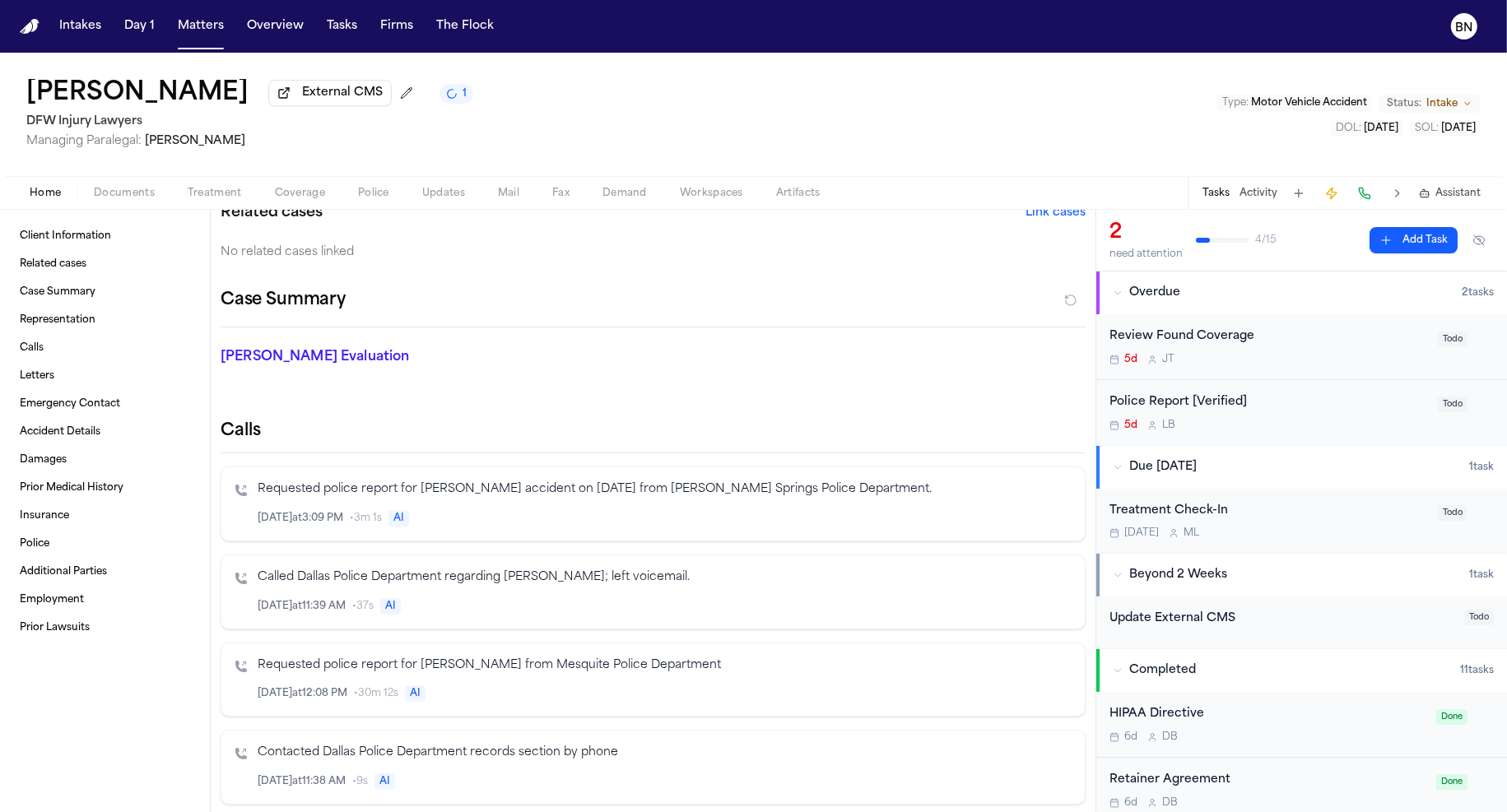
scroll to position [334, 0]
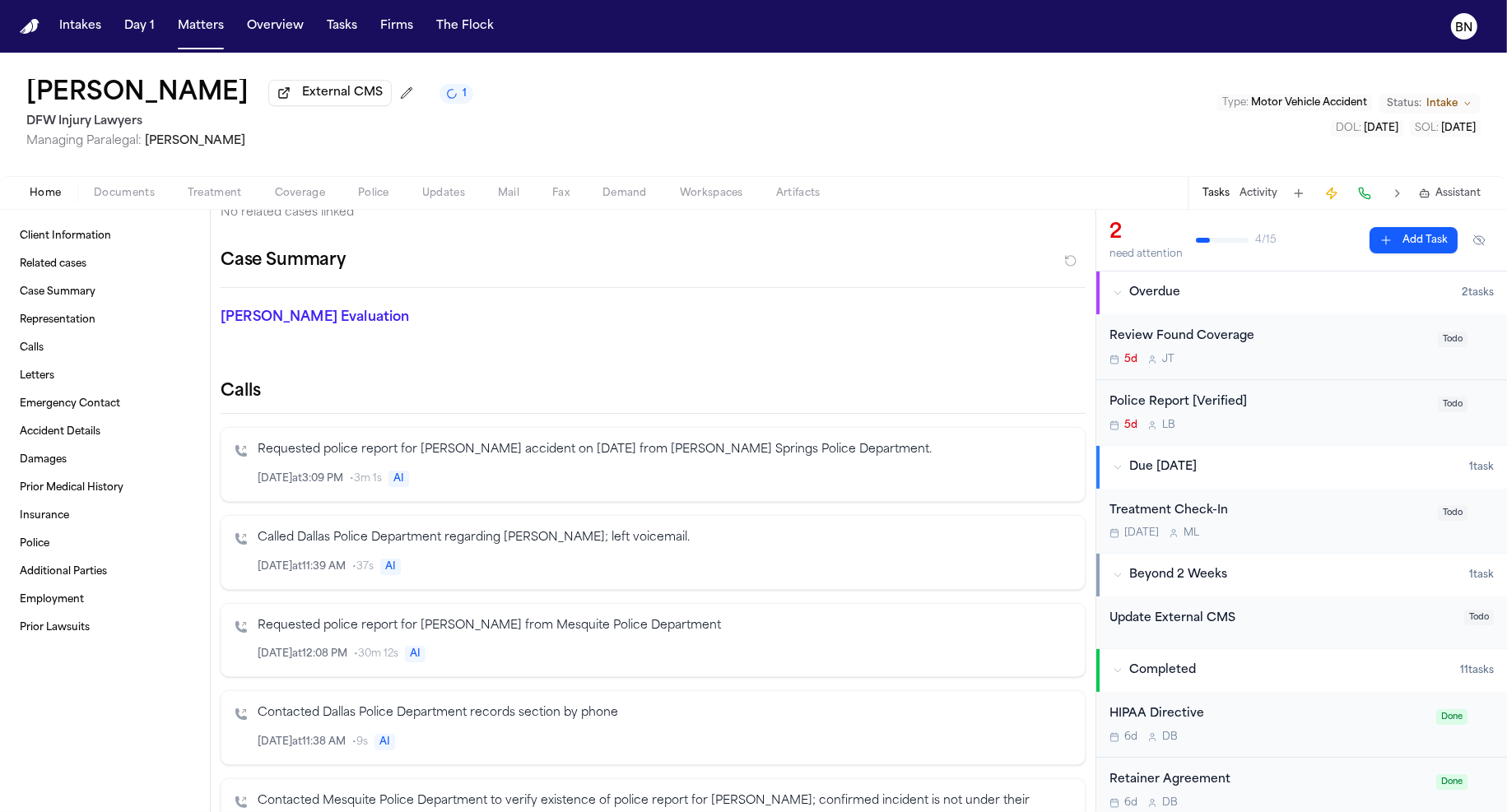
scroll to position [212, 0]
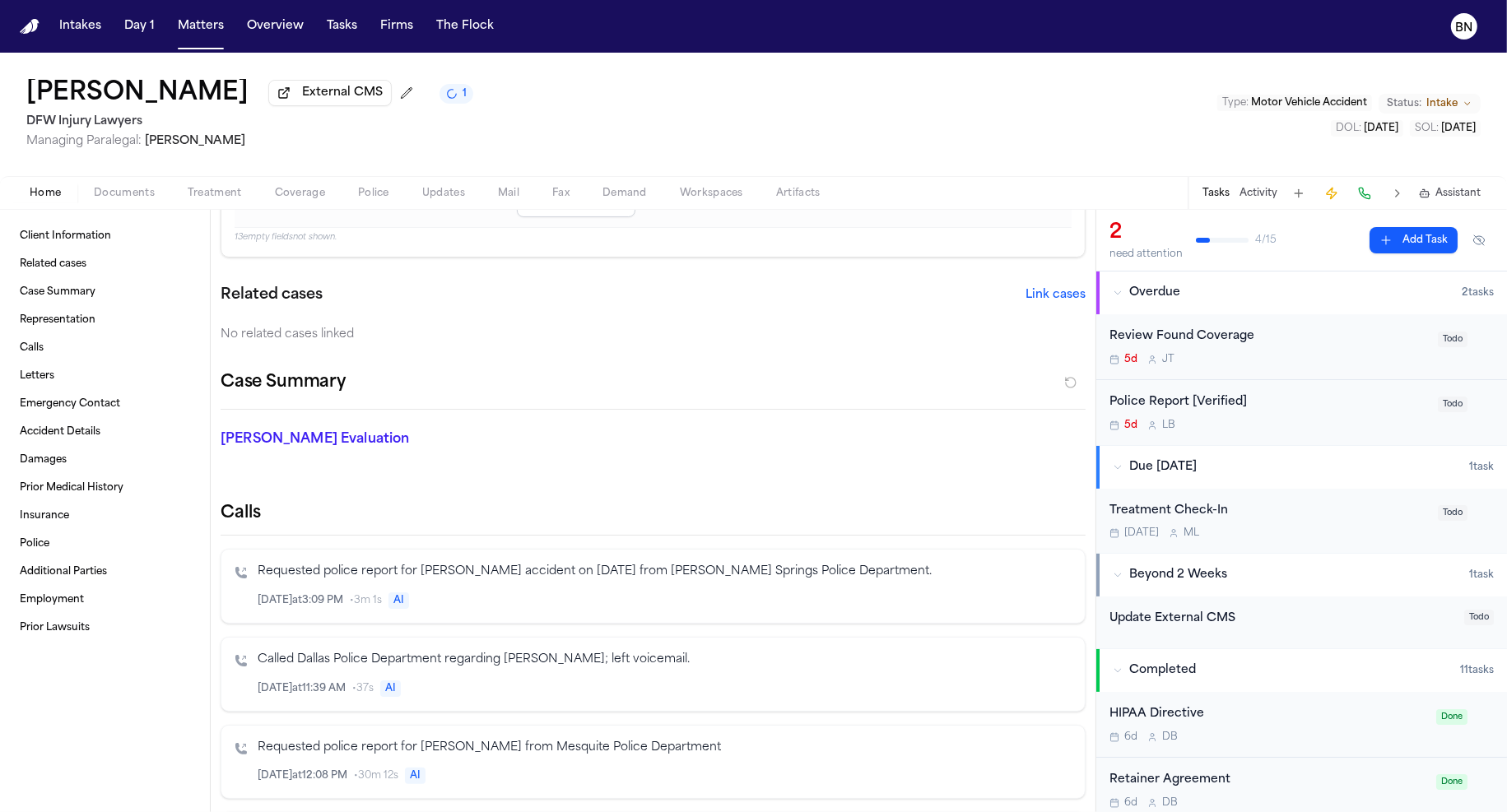
click at [376, 197] on span "Police" at bounding box center [373, 193] width 31 height 13
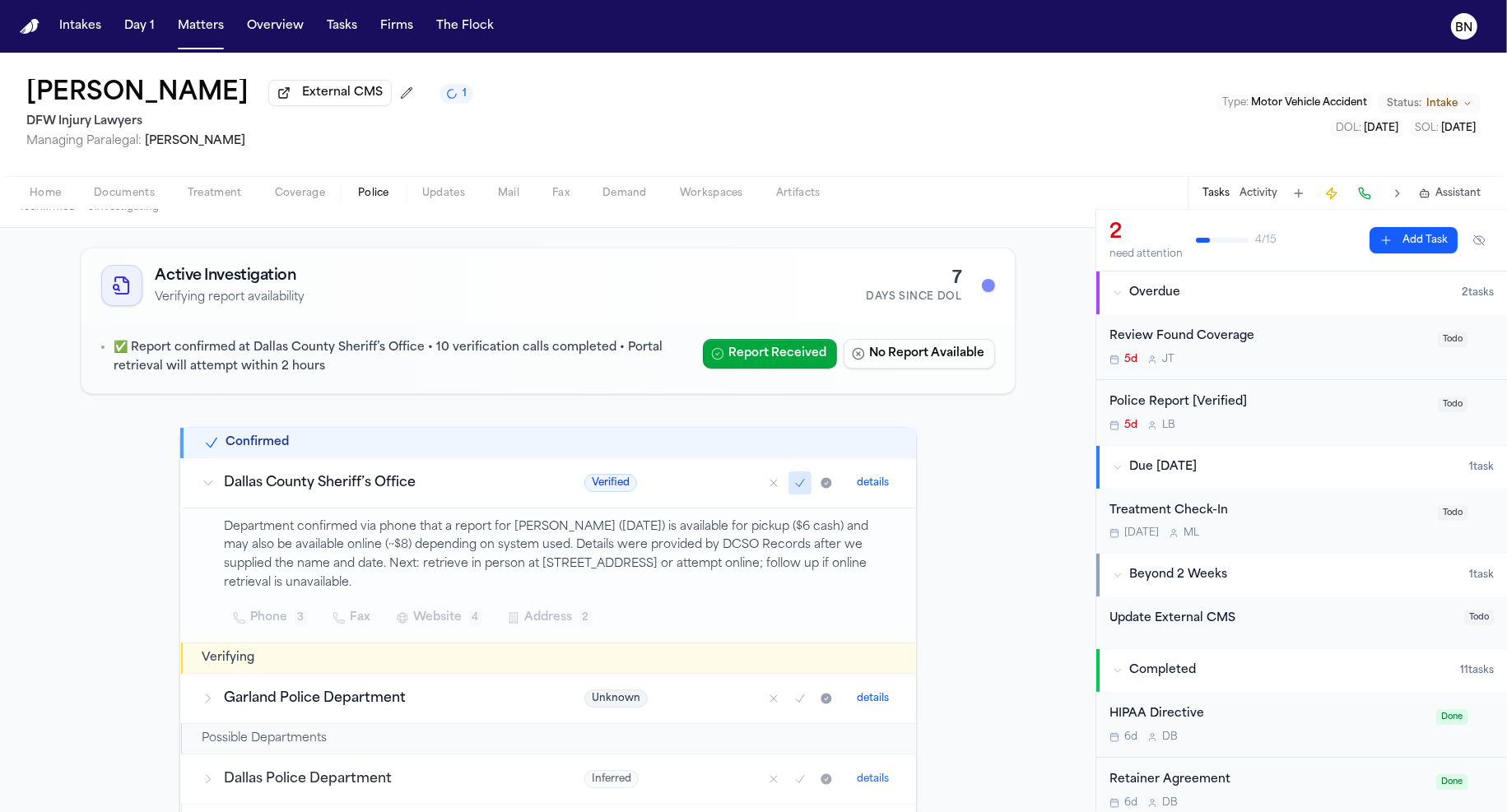
scroll to position [0, 0]
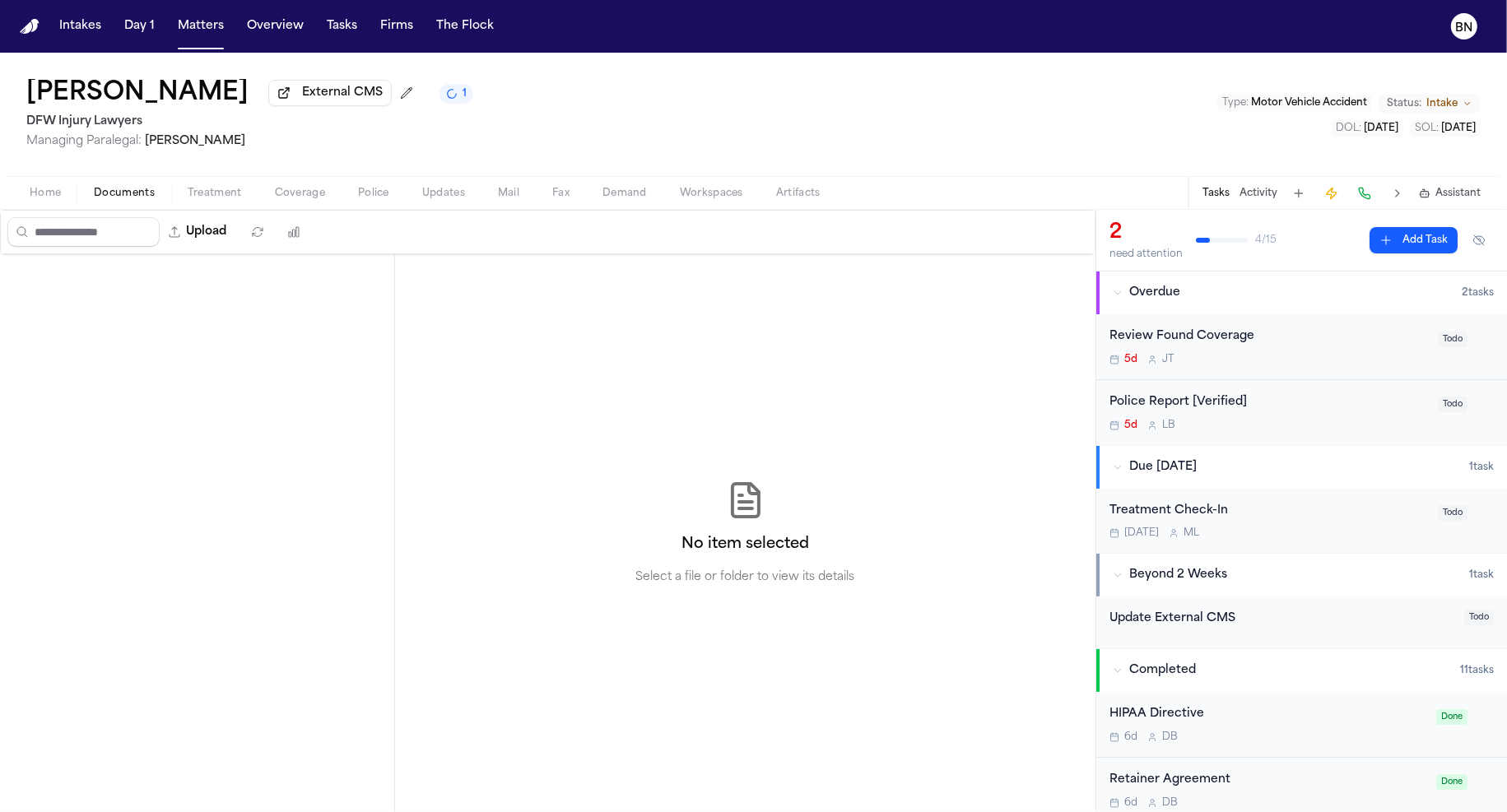
click at [135, 192] on span "Documents" at bounding box center [123, 193] width 61 height 13
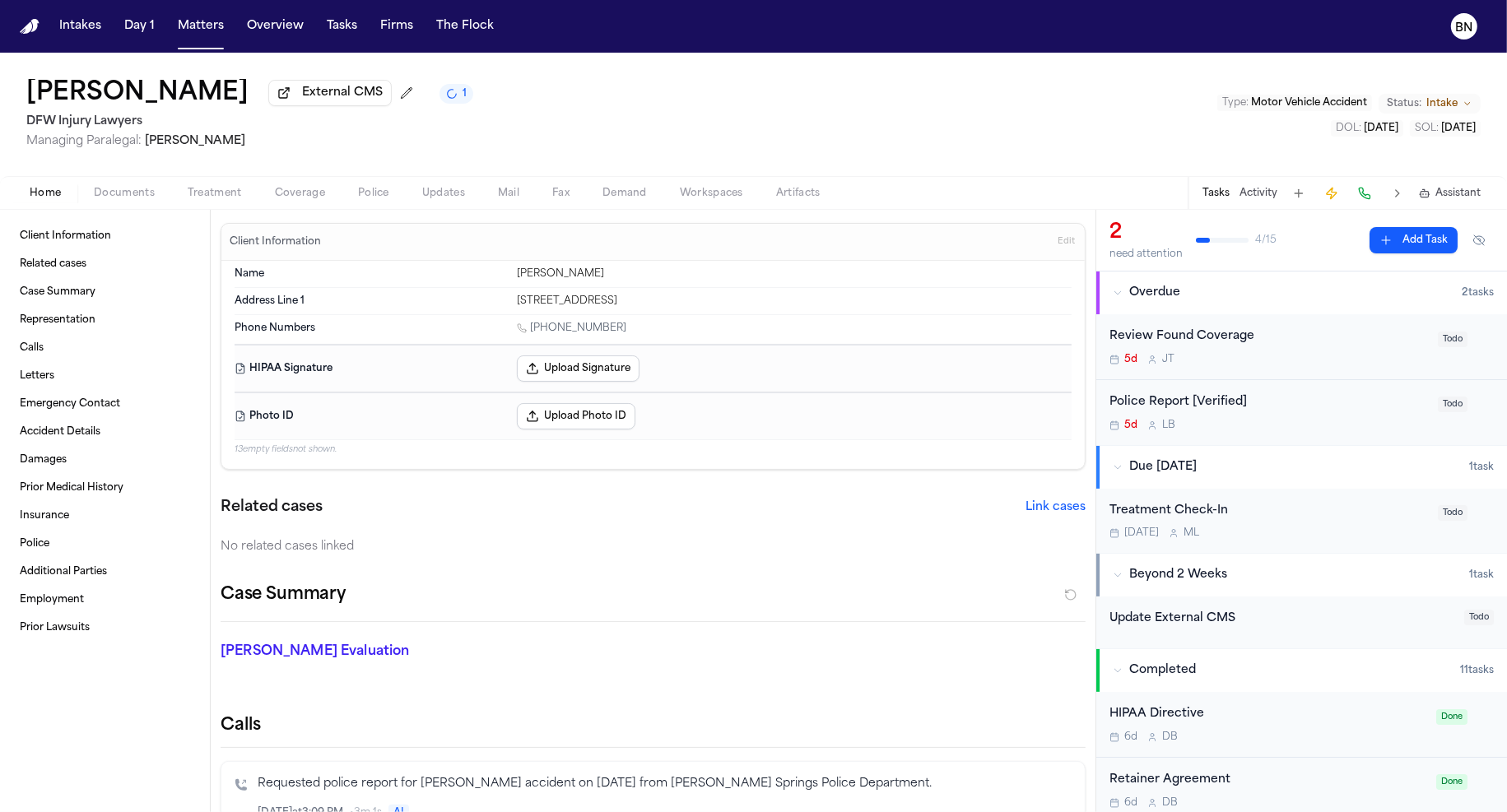
click at [33, 200] on span "Home" at bounding box center [45, 193] width 31 height 13
click at [646, 59] on div "[PERSON_NAME] External CMS 1 DFW Injury Lawyers Managing Paralegal: [PERSON_NAM…" at bounding box center [754, 114] width 1507 height 123
click at [300, 194] on span "Coverage" at bounding box center [300, 193] width 50 height 13
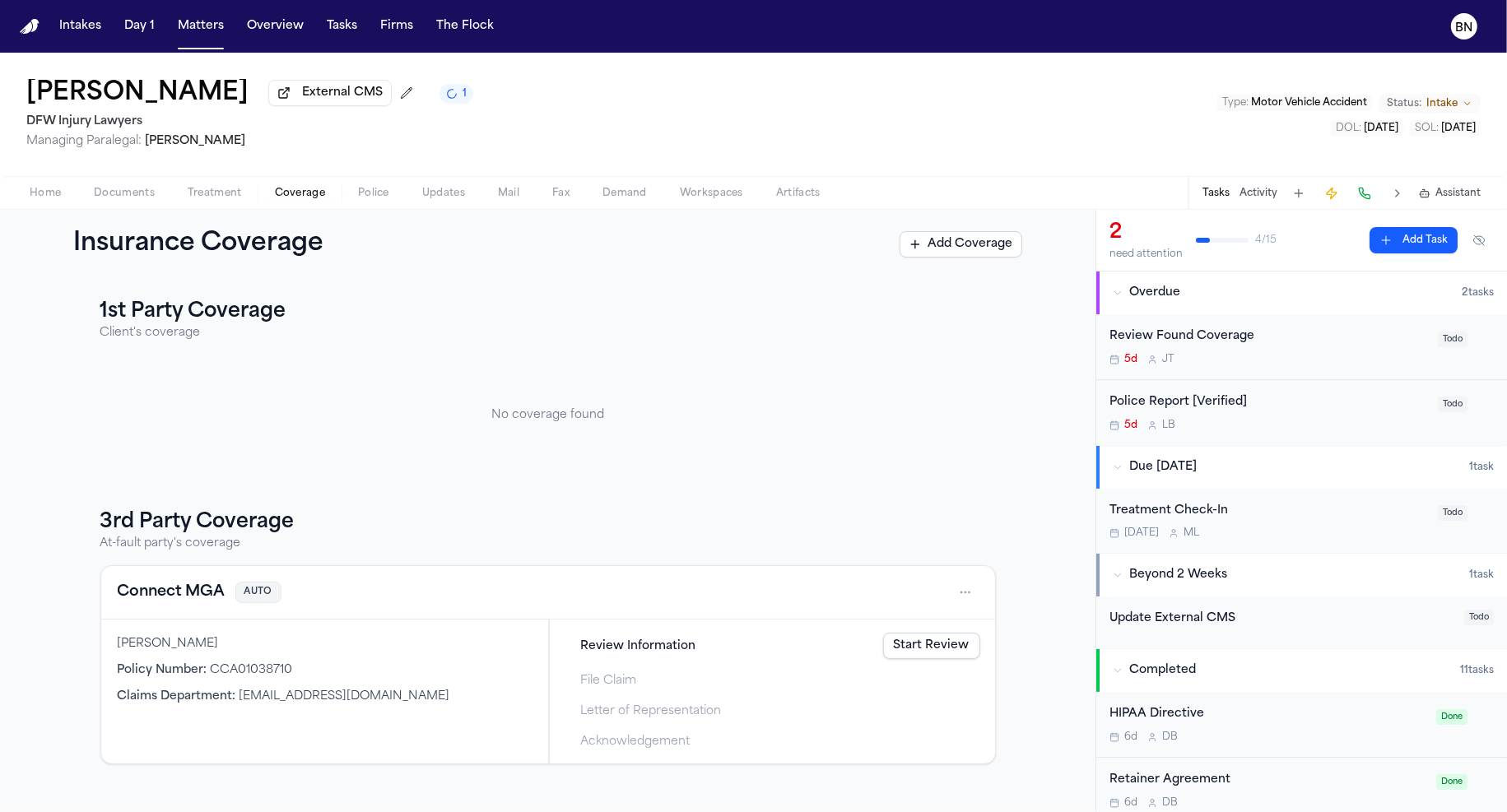
click at [217, 321] on h3 "1st Party Coverage" at bounding box center [548, 312] width 896 height 26
click at [186, 295] on div "1st Party Coverage Client's coverage No coverage found 3rd Party Coverage At-fa…" at bounding box center [548, 545] width 1096 height 534
click at [194, 28] on button "Matters" at bounding box center [200, 26] width 59 height 30
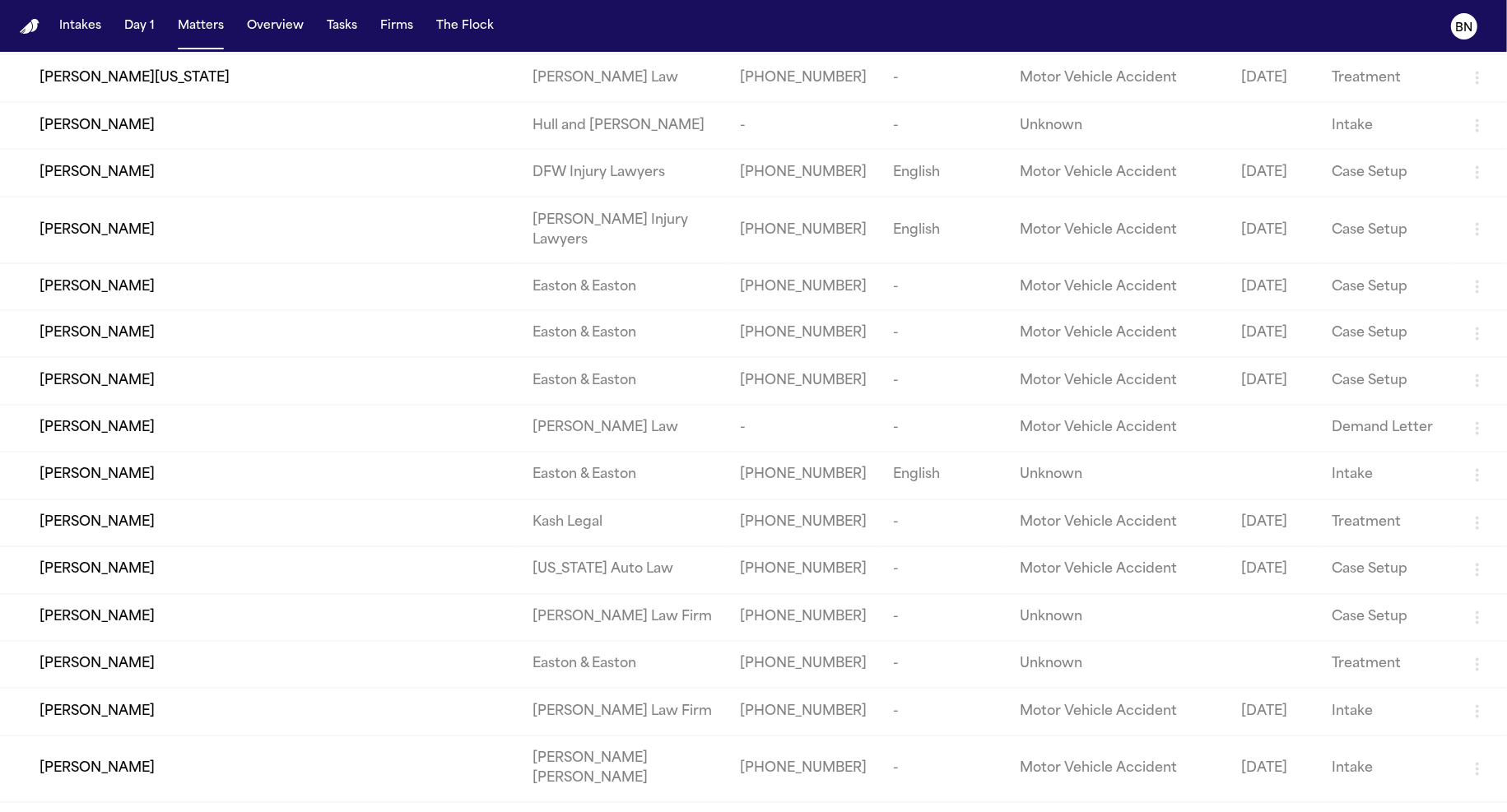
scroll to position [2586, 0]
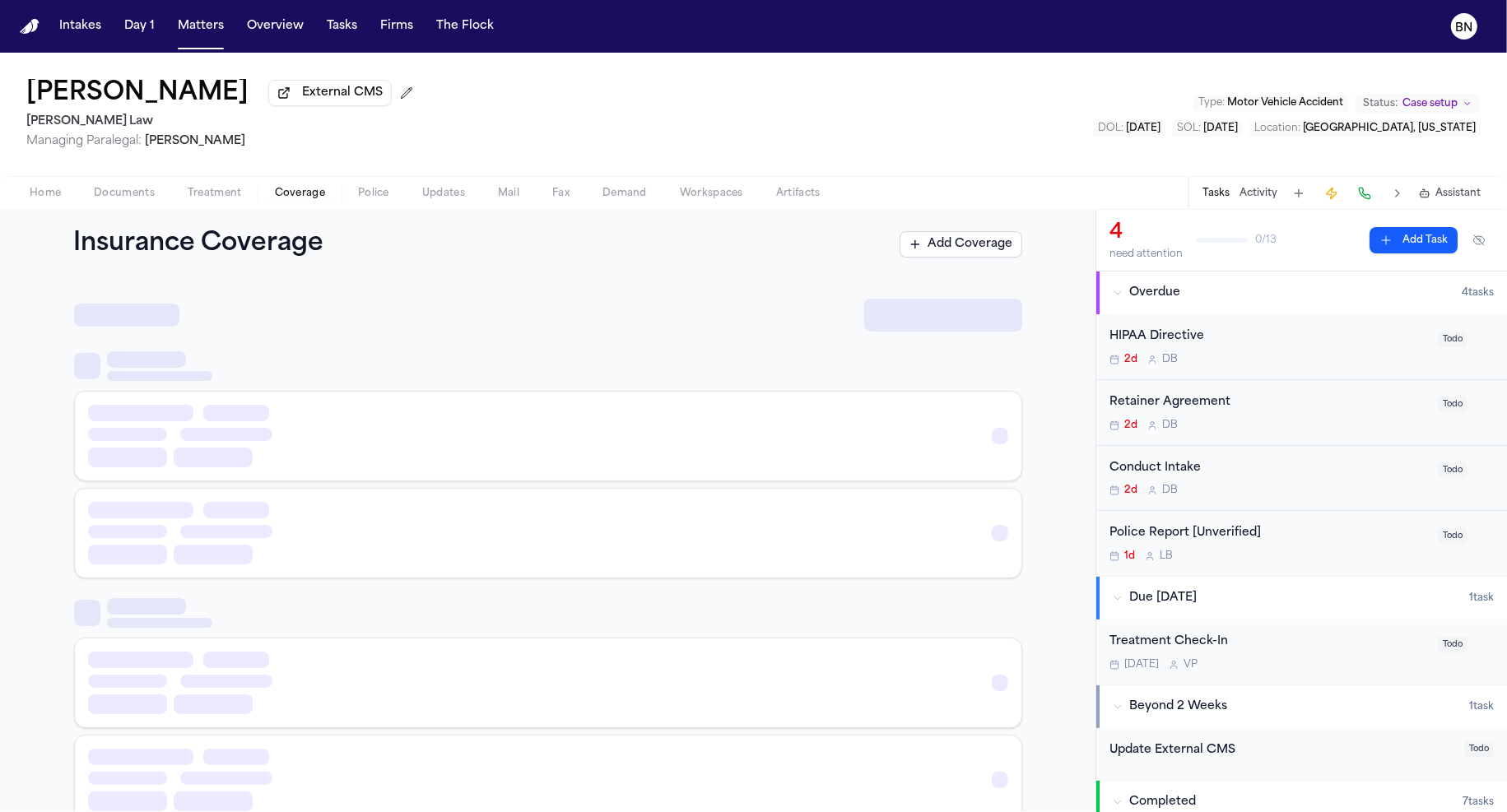
click at [303, 198] on span "Coverage" at bounding box center [300, 193] width 50 height 13
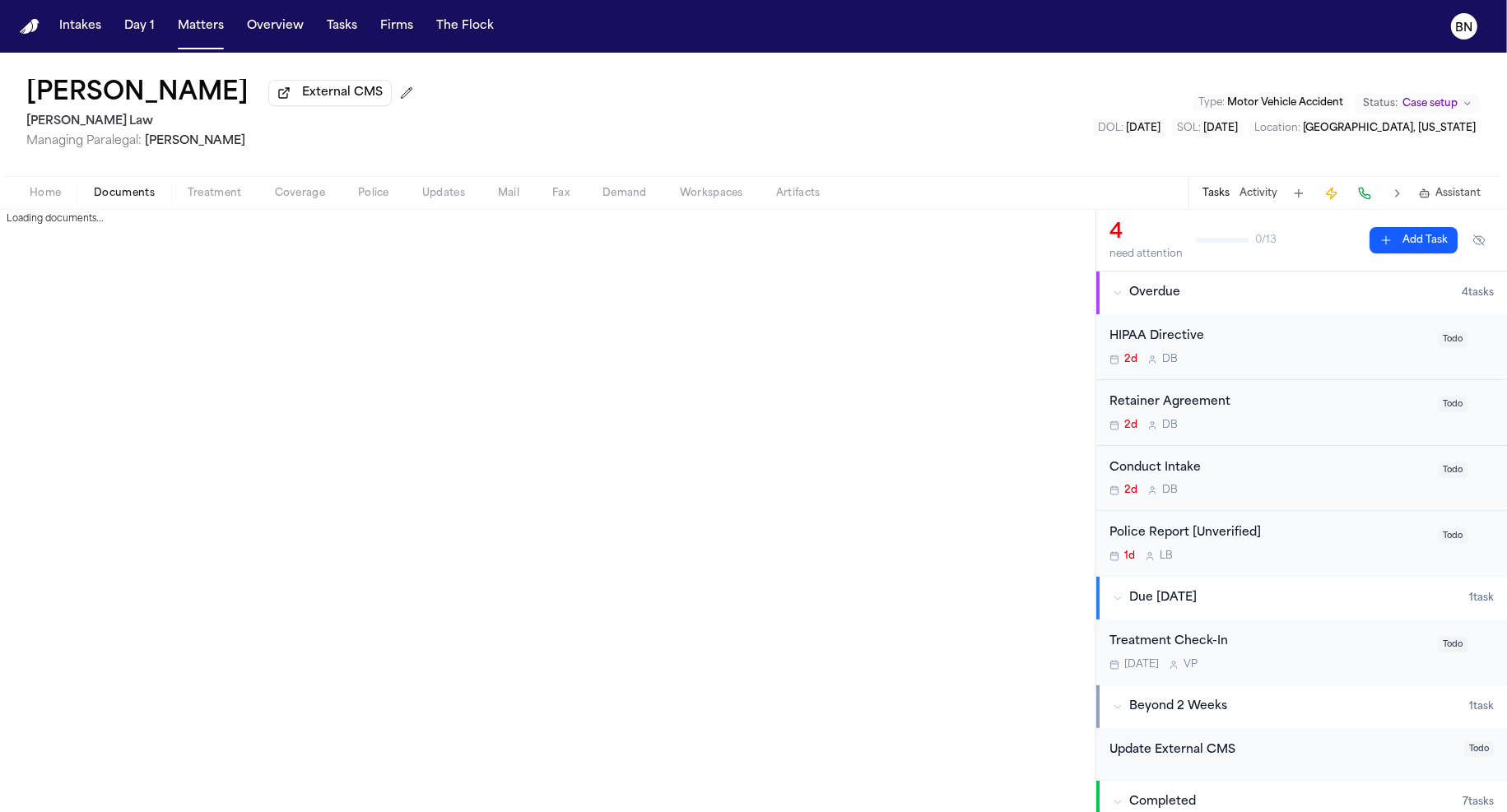
click at [108, 193] on span "Documents" at bounding box center [123, 193] width 61 height 13
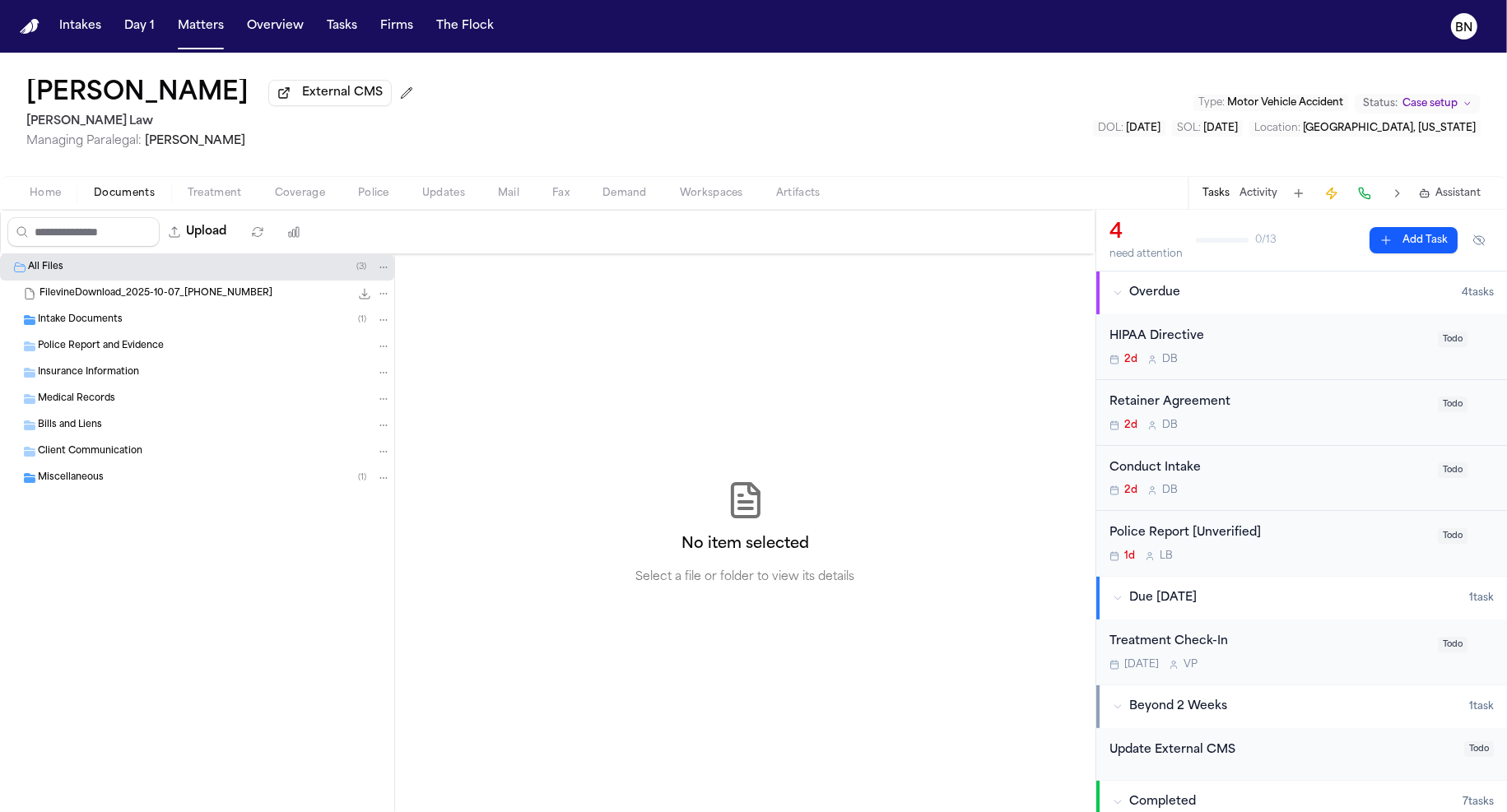
click at [180, 331] on div "Intake Documents ( 1 )" at bounding box center [197, 320] width 395 height 26
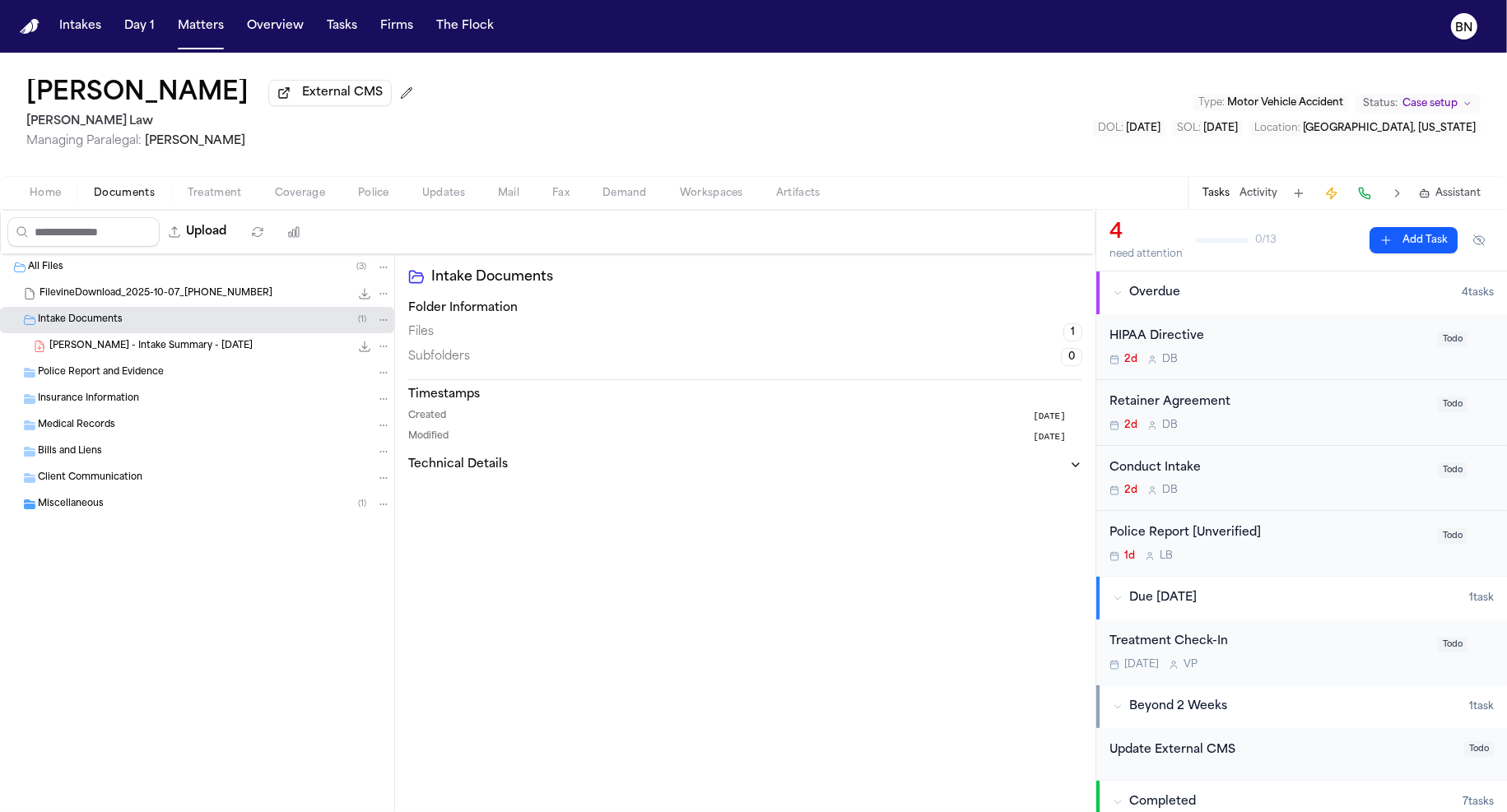
click at [179, 349] on span "[PERSON_NAME] - Intake Summary - [DATE]" at bounding box center [151, 347] width 203 height 14
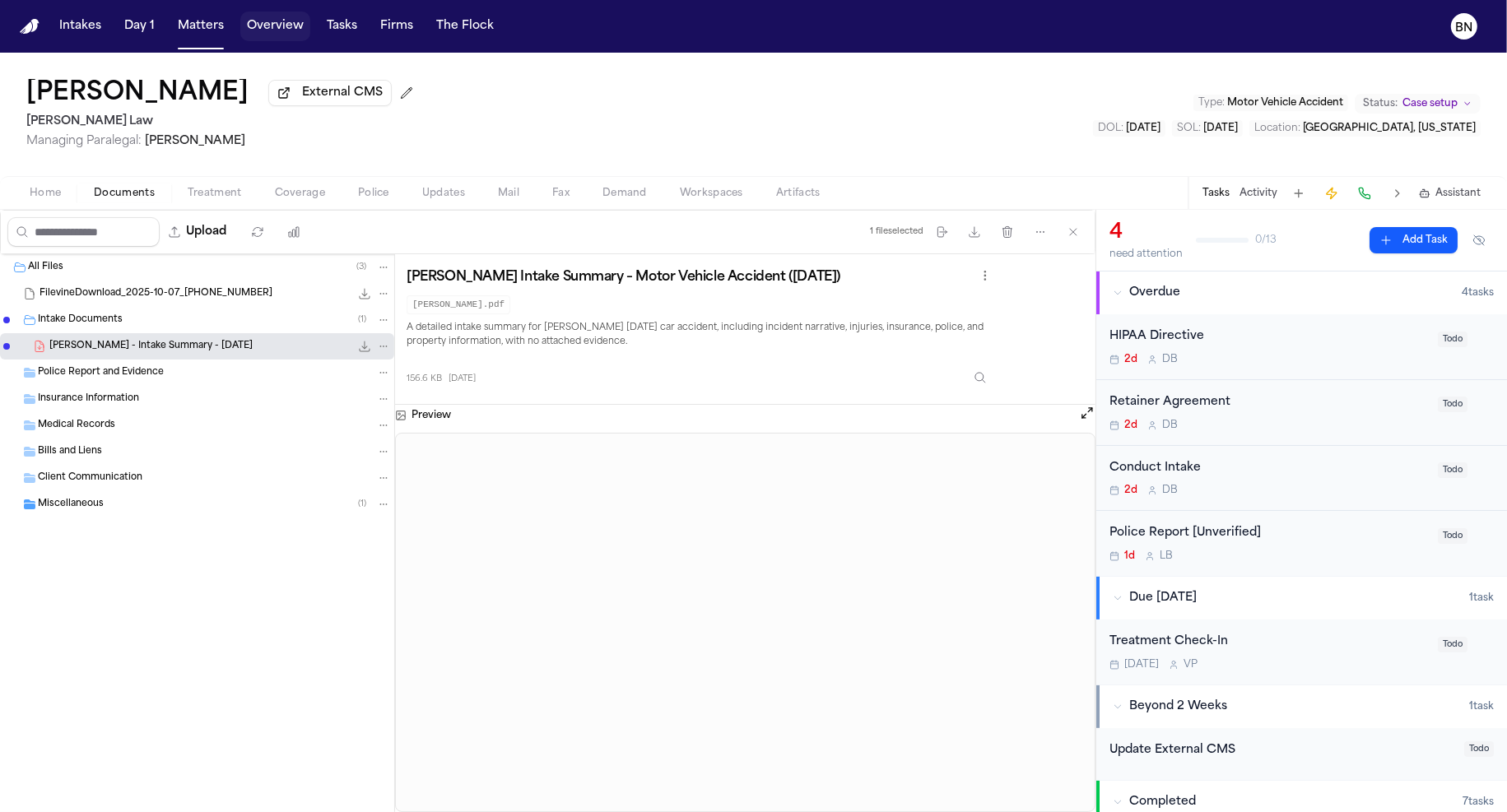
click at [336, 29] on button "Tasks" at bounding box center [342, 26] width 44 height 30
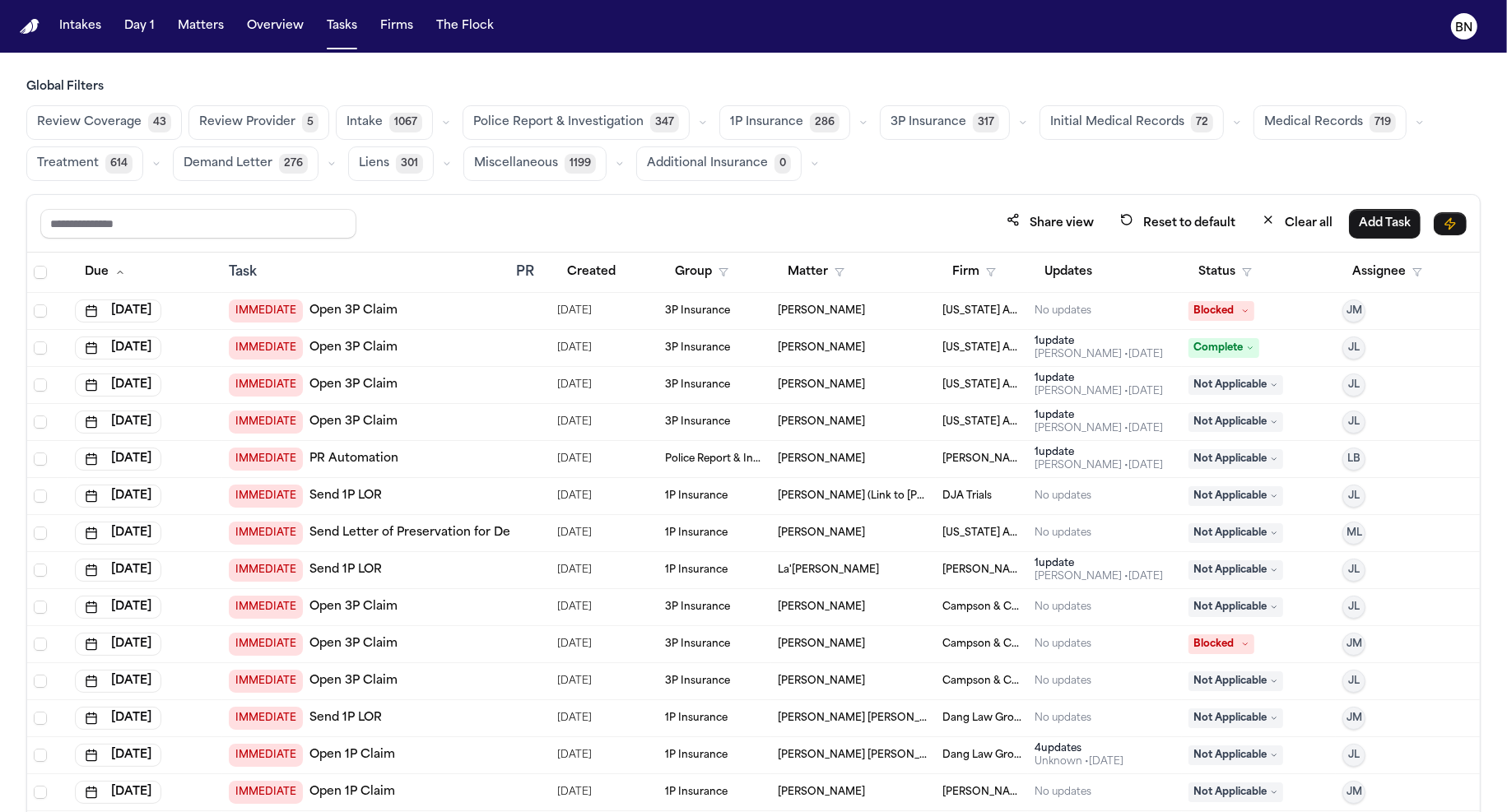
click at [365, 128] on span "Intake" at bounding box center [365, 122] width 36 height 17
click at [442, 122] on icon "button" at bounding box center [444, 122] width 5 height 3
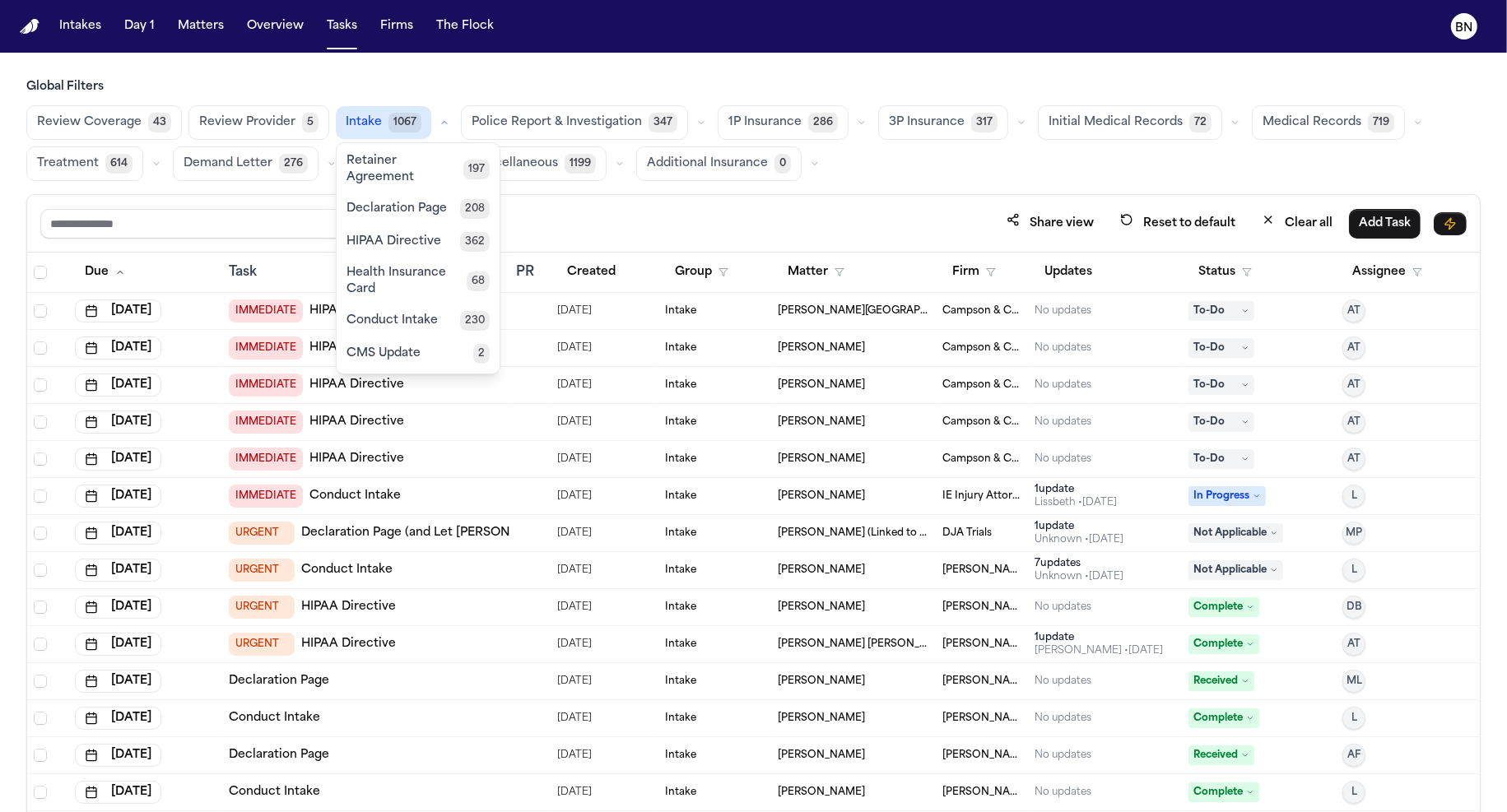
click at [432, 166] on span "Retainer Agreement" at bounding box center [405, 169] width 117 height 33
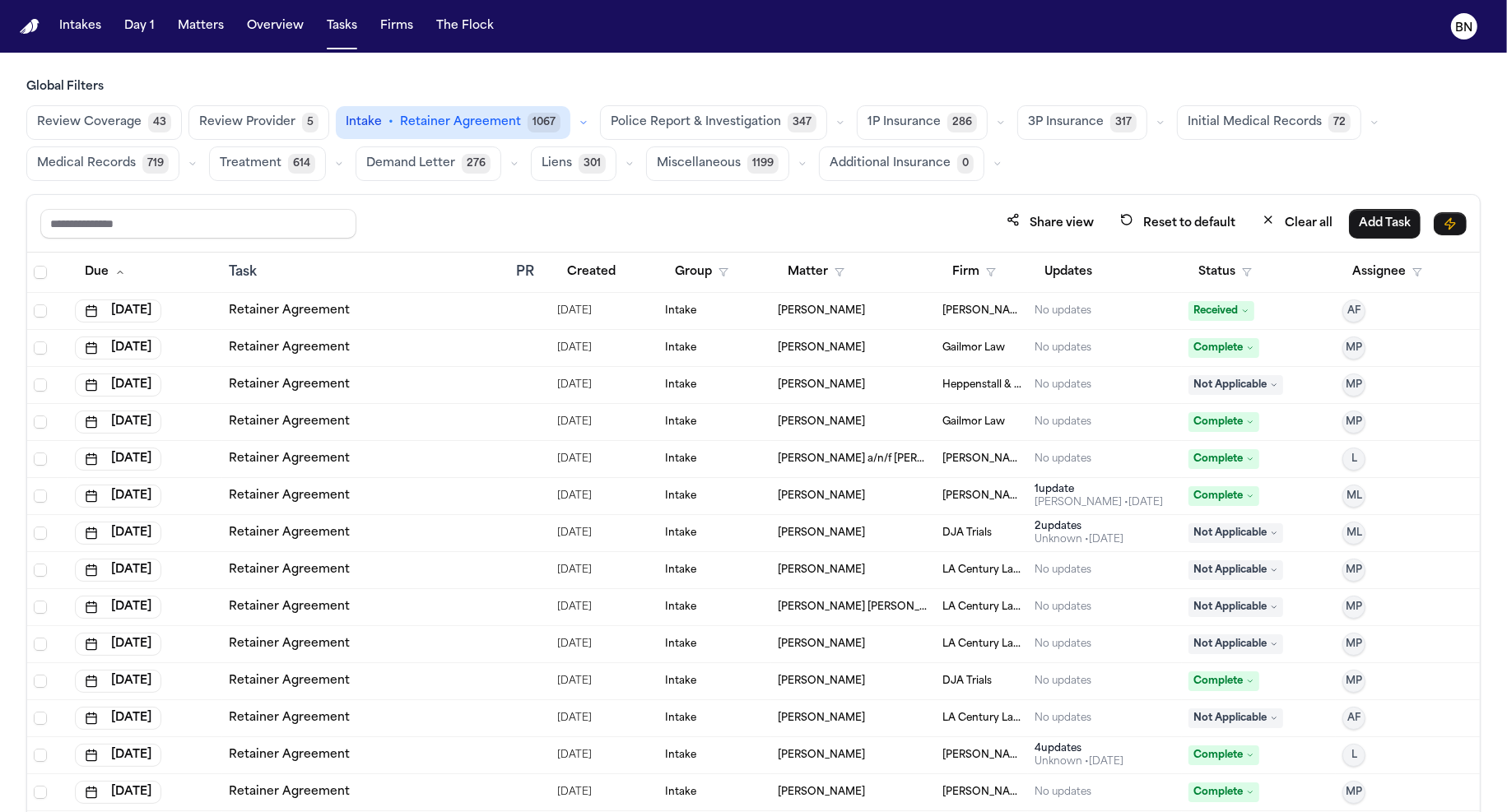
click at [1238, 272] on button "Status" at bounding box center [1225, 273] width 73 height 30
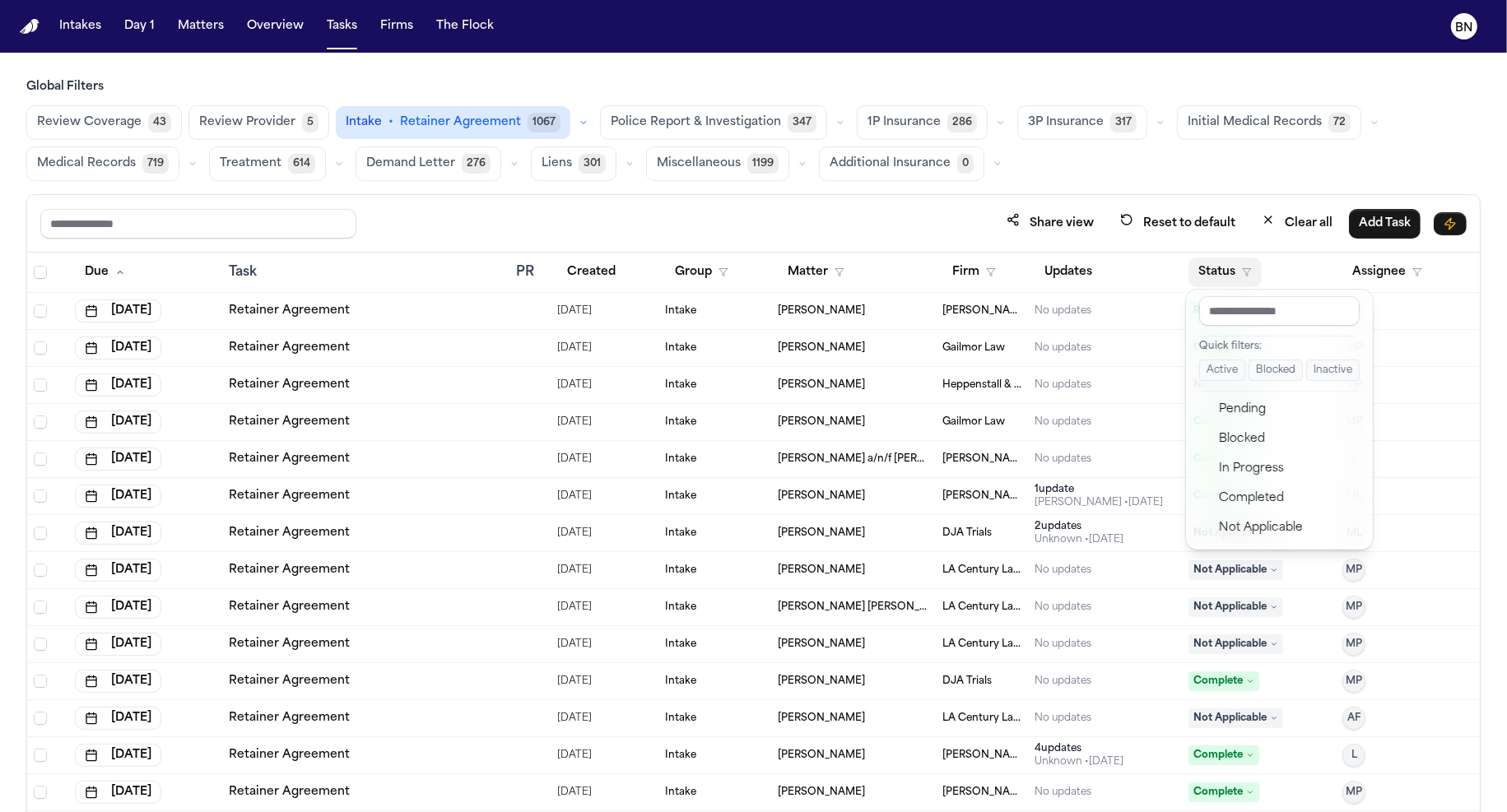
click at [1214, 375] on button "Active" at bounding box center [1222, 370] width 46 height 21
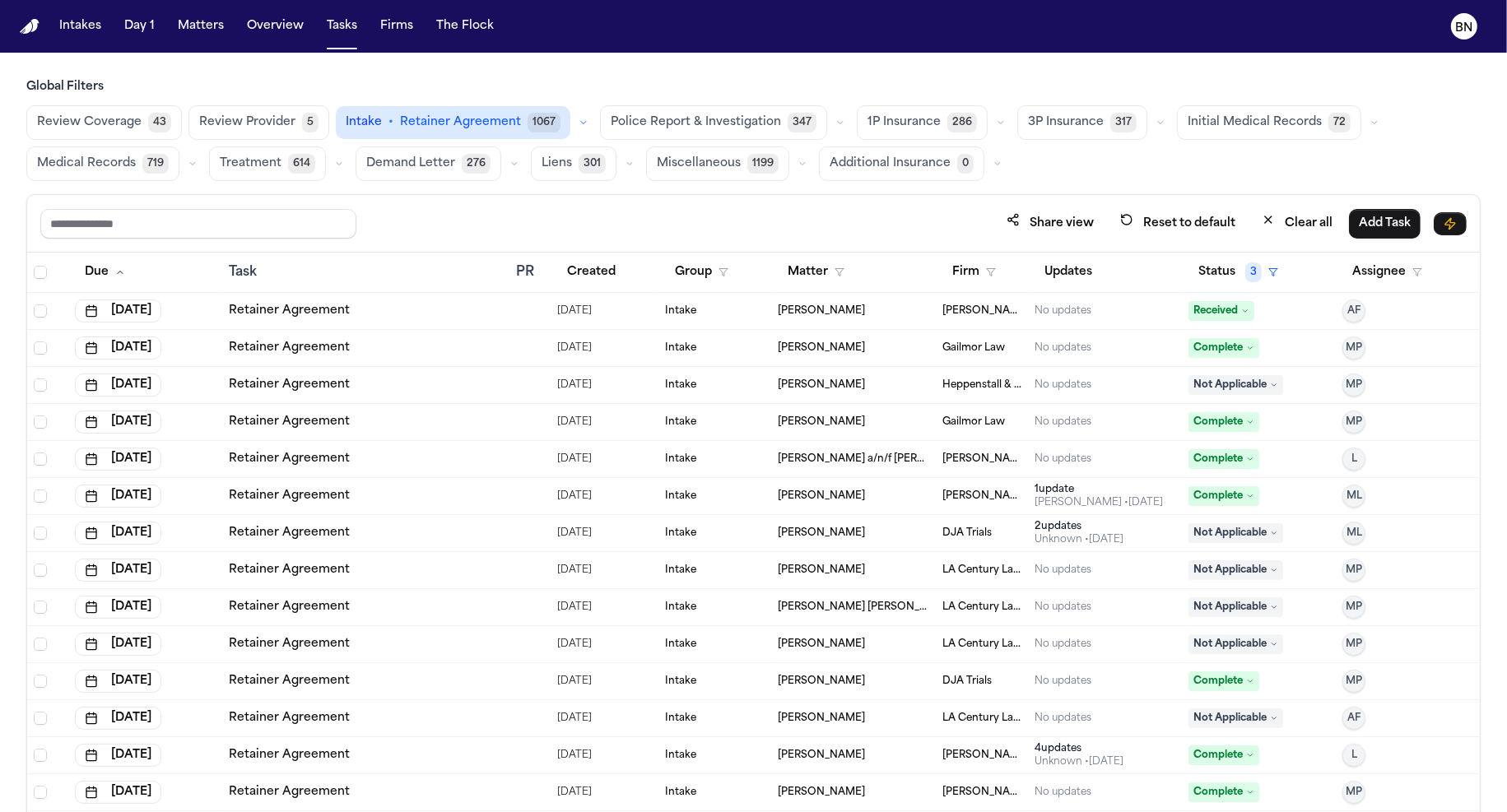
click at [995, 278] on button "Firm" at bounding box center [974, 273] width 64 height 30
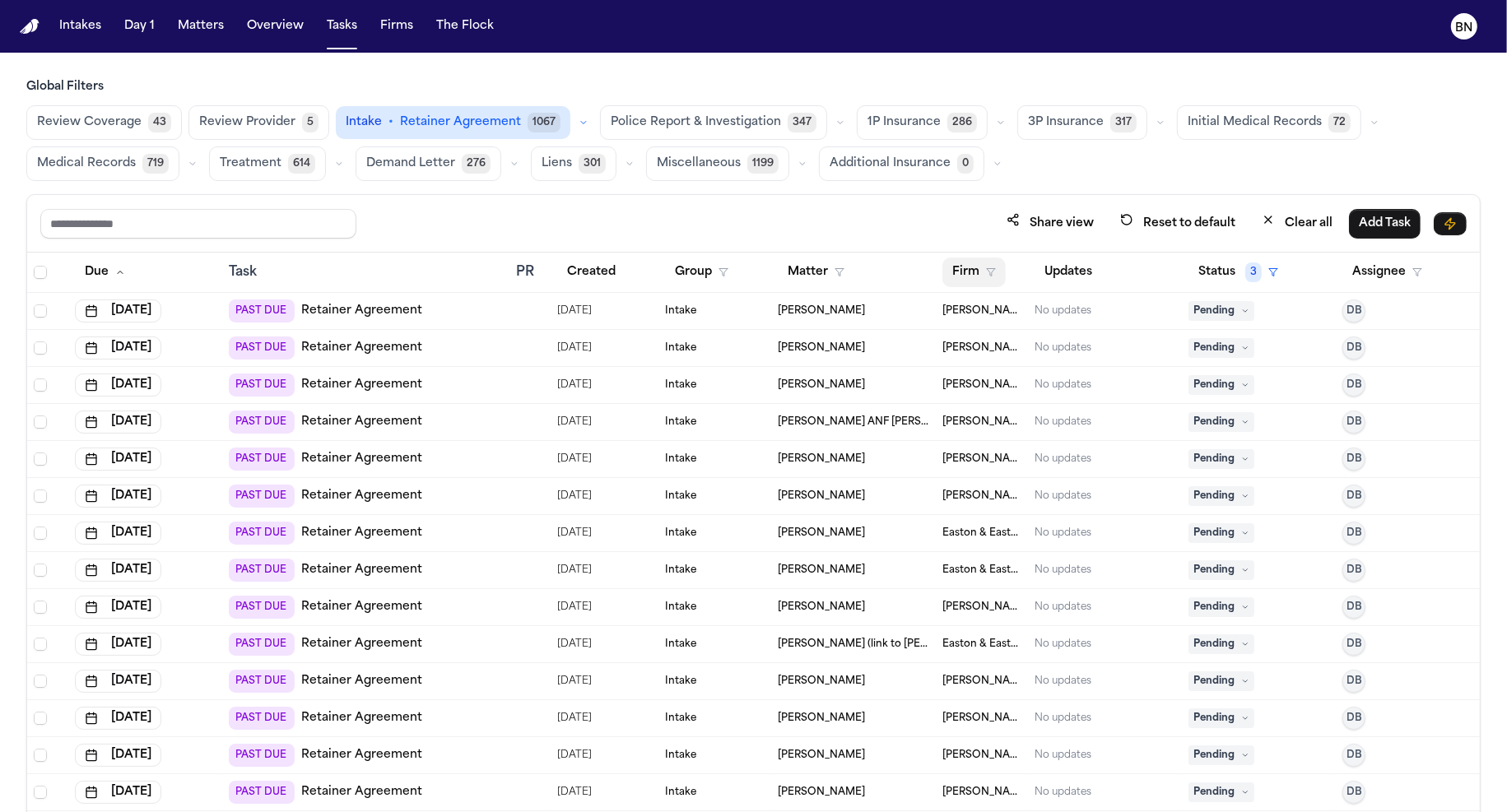
click at [972, 264] on button "Firm" at bounding box center [974, 273] width 64 height 30
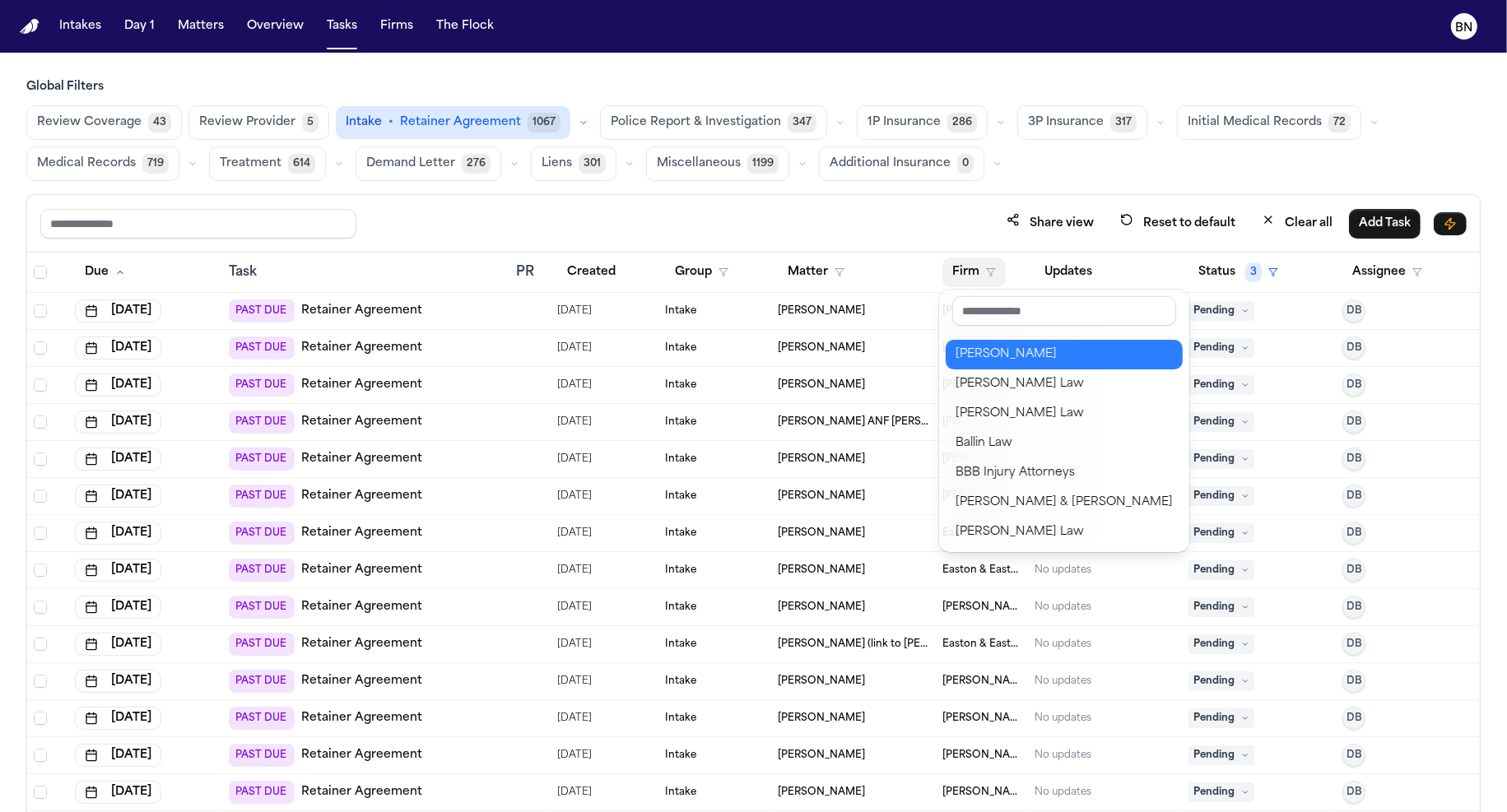
click at [1002, 296] on input "text" at bounding box center [1064, 311] width 223 height 30
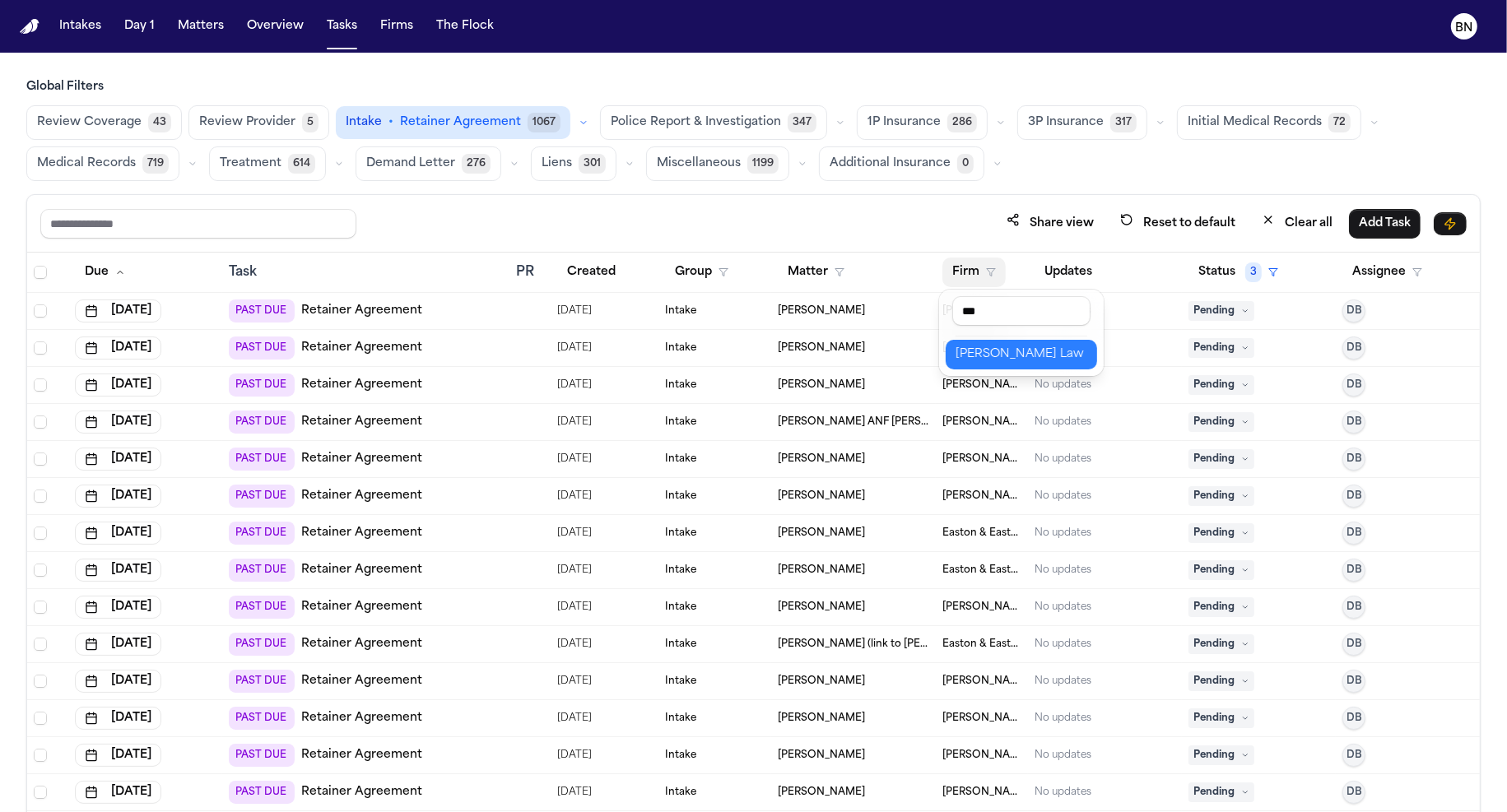
type input "***"
click at [1010, 360] on div "[PERSON_NAME] Law" at bounding box center [1021, 354] width 132 height 20
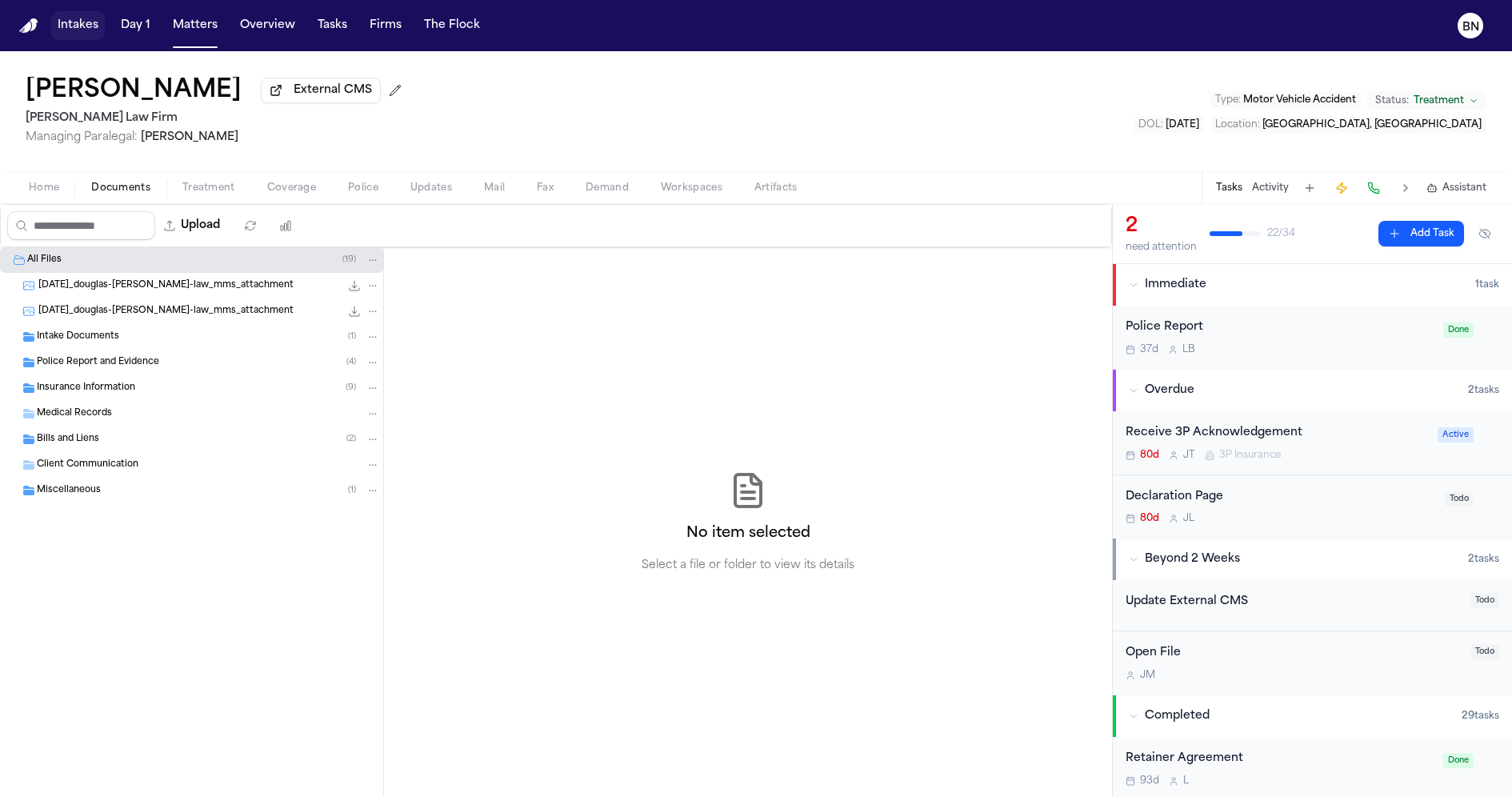
click at [94, 26] on button "Intakes" at bounding box center [77, 25] width 54 height 29
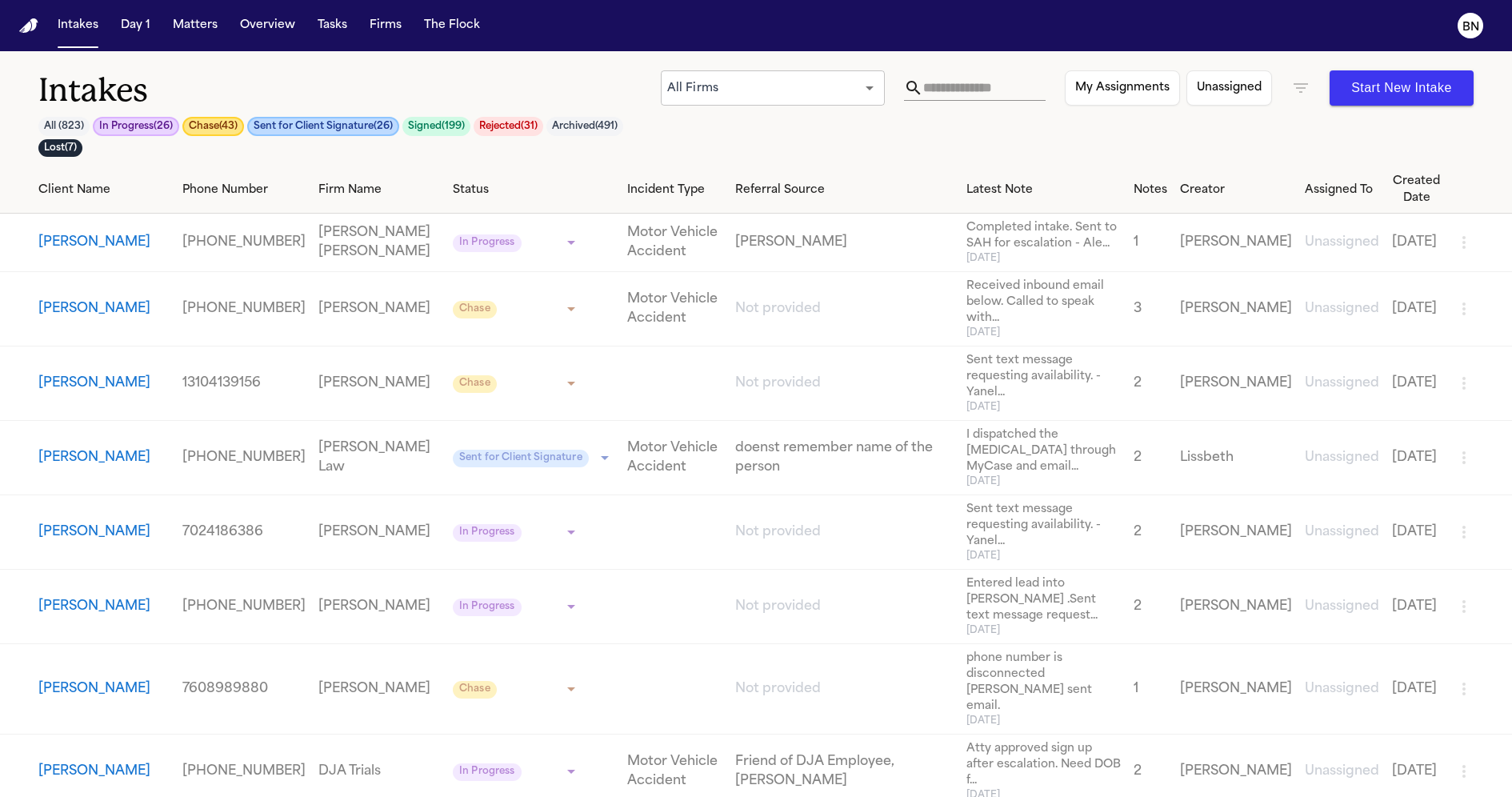
click at [228, 123] on button "Chase ( 43 )" at bounding box center [214, 126] width 62 height 19
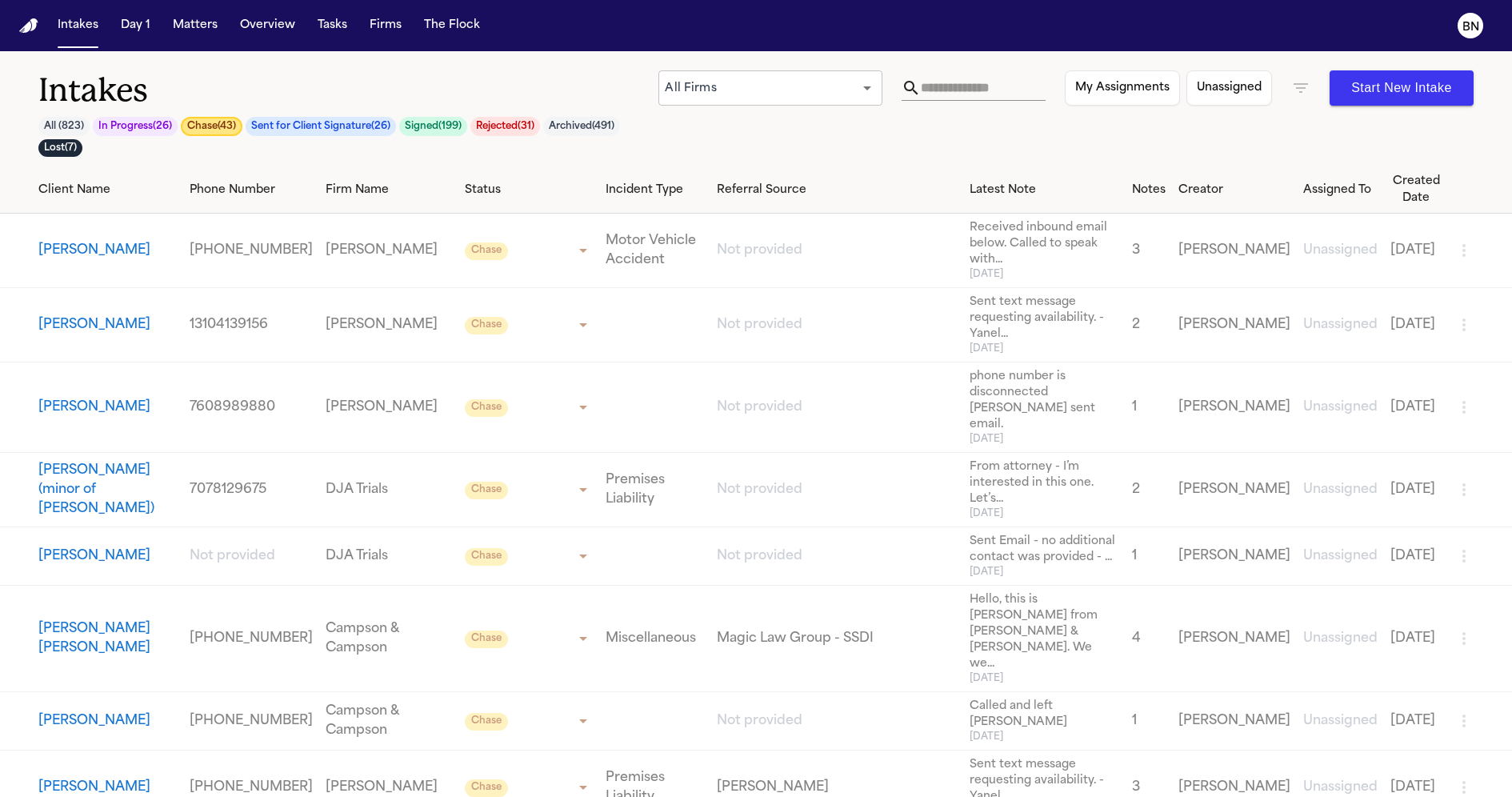
click at [582, 131] on button "Archived ( 491 )" at bounding box center [582, 126] width 77 height 19
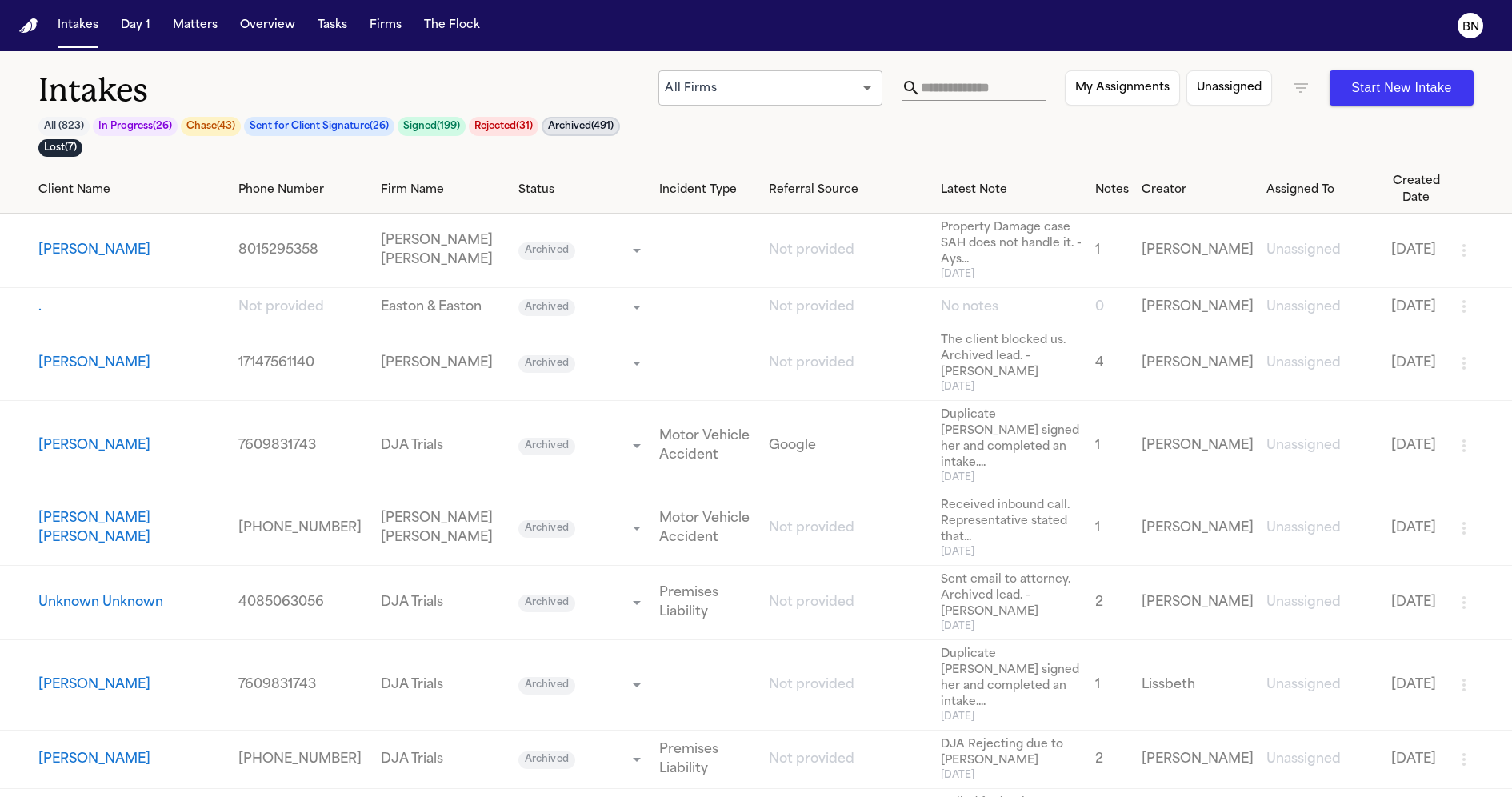
click at [838, 107] on div "Intakes All ( 823 ) In Progress ( 26 ) Chase ( 43 ) Sent for Client Signature (…" at bounding box center [756, 118] width 1436 height 96
click at [831, 94] on body "Intakes Day 1 Matters Overview Tasks Firms The Flock BN Intakes All ( 823 ) In …" at bounding box center [756, 398] width 1512 height 797
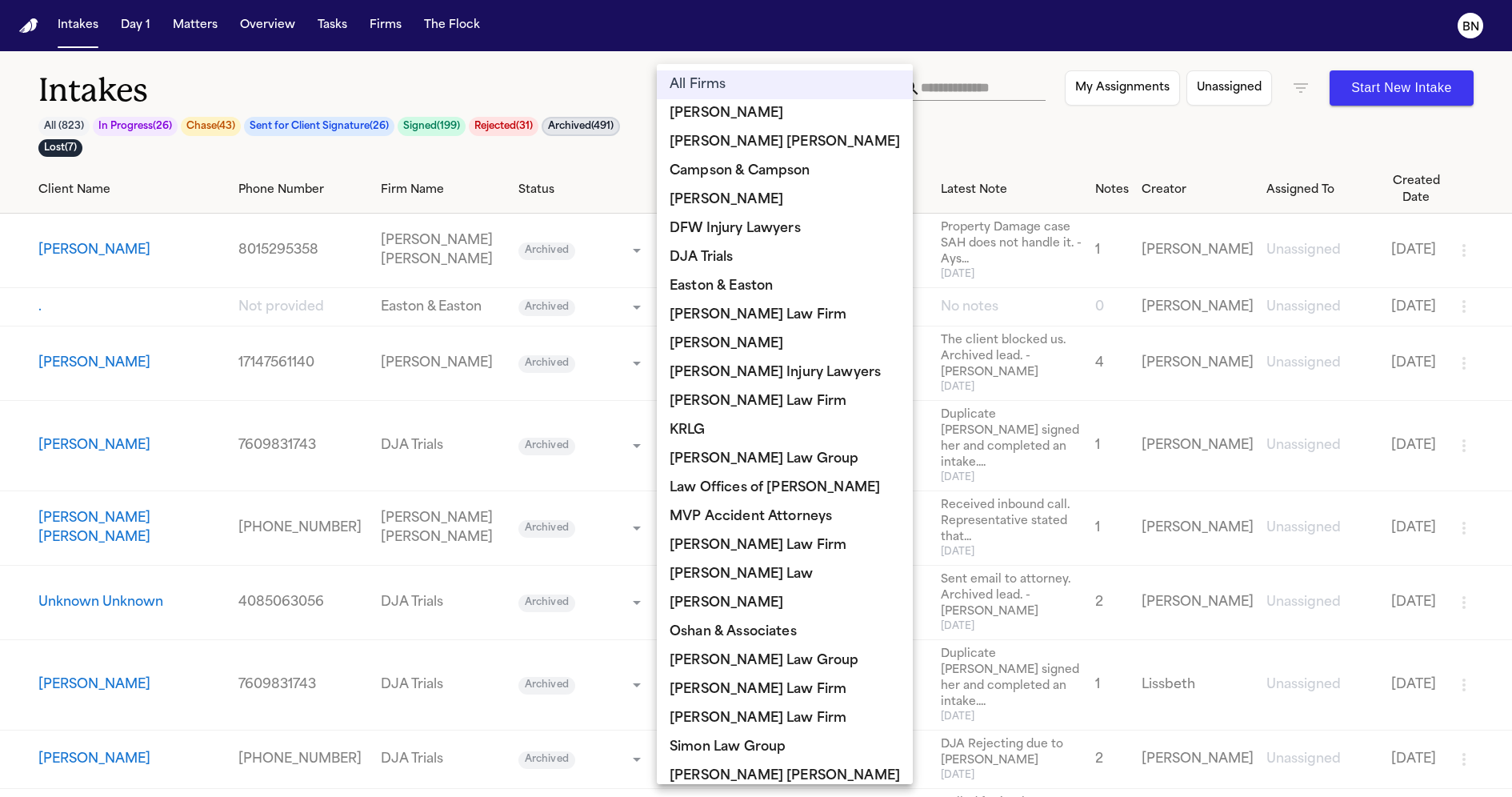
click at [544, 75] on div at bounding box center [756, 398] width 1512 height 797
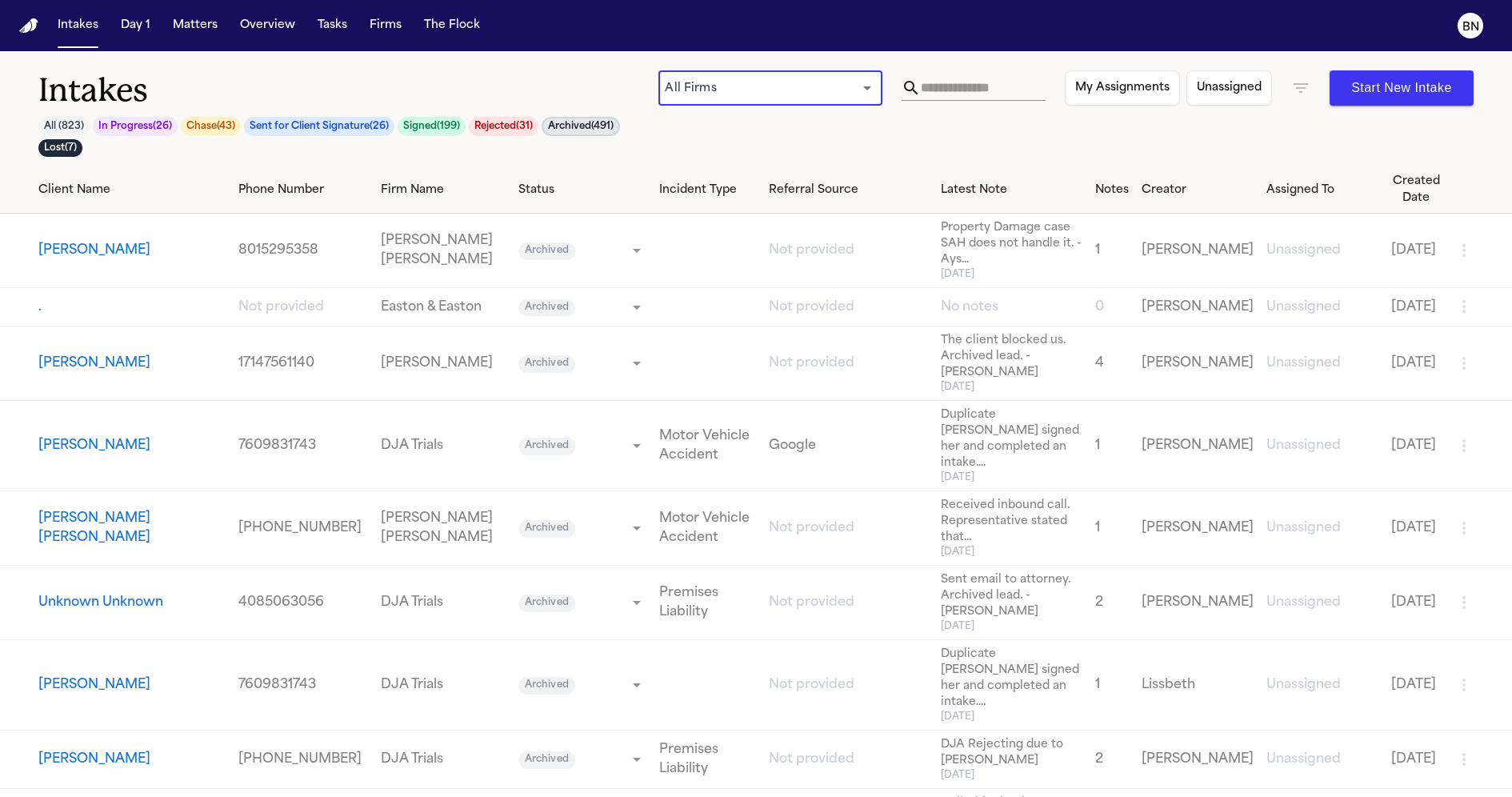
click at [55, 120] on button "All ( 823 )" at bounding box center [64, 126] width 51 height 19
click at [191, 27] on button "Matters" at bounding box center [194, 25] width 57 height 29
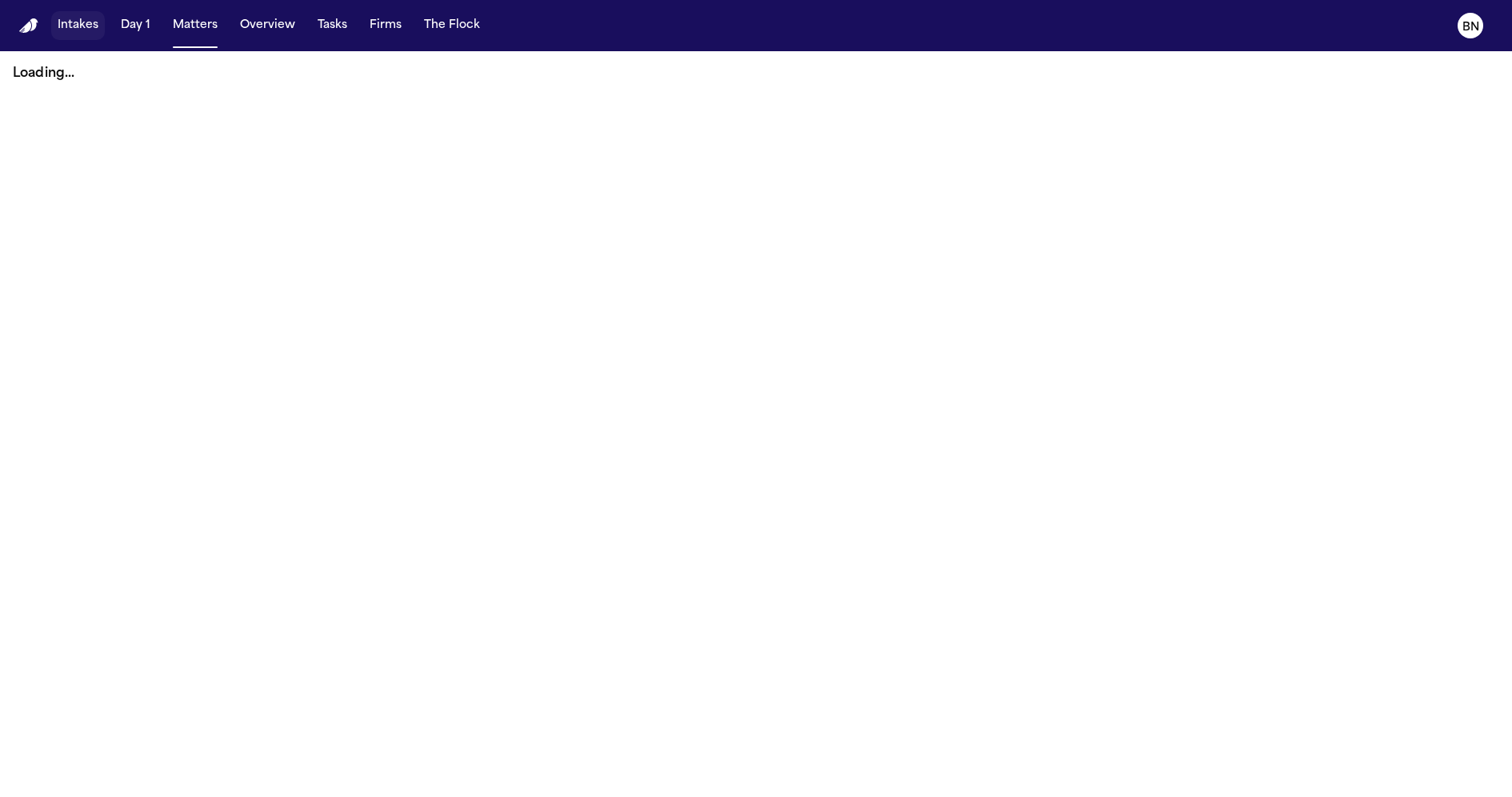
click at [96, 26] on button "Intakes" at bounding box center [77, 25] width 54 height 29
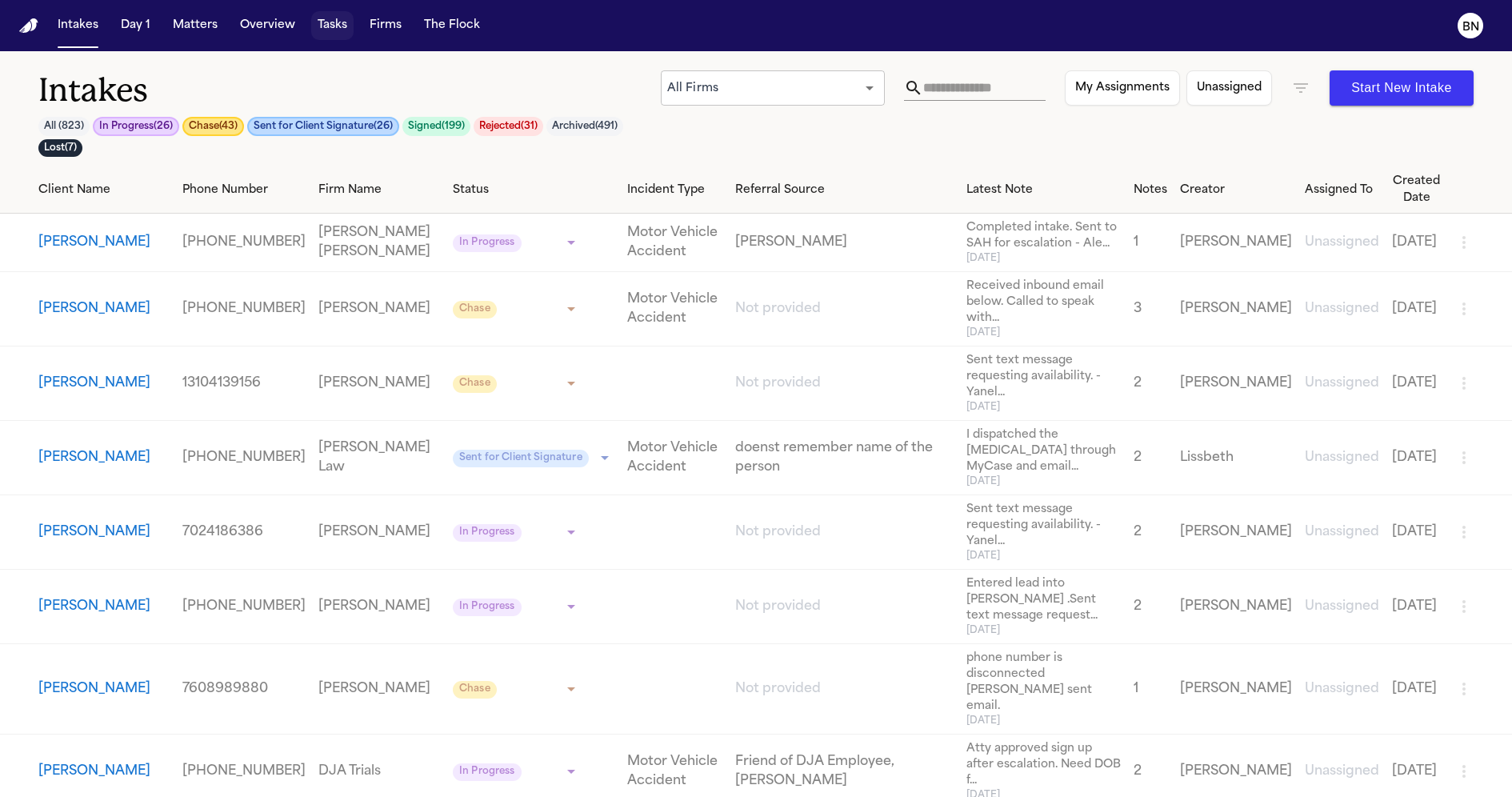
click at [332, 33] on button "Tasks" at bounding box center [333, 25] width 43 height 29
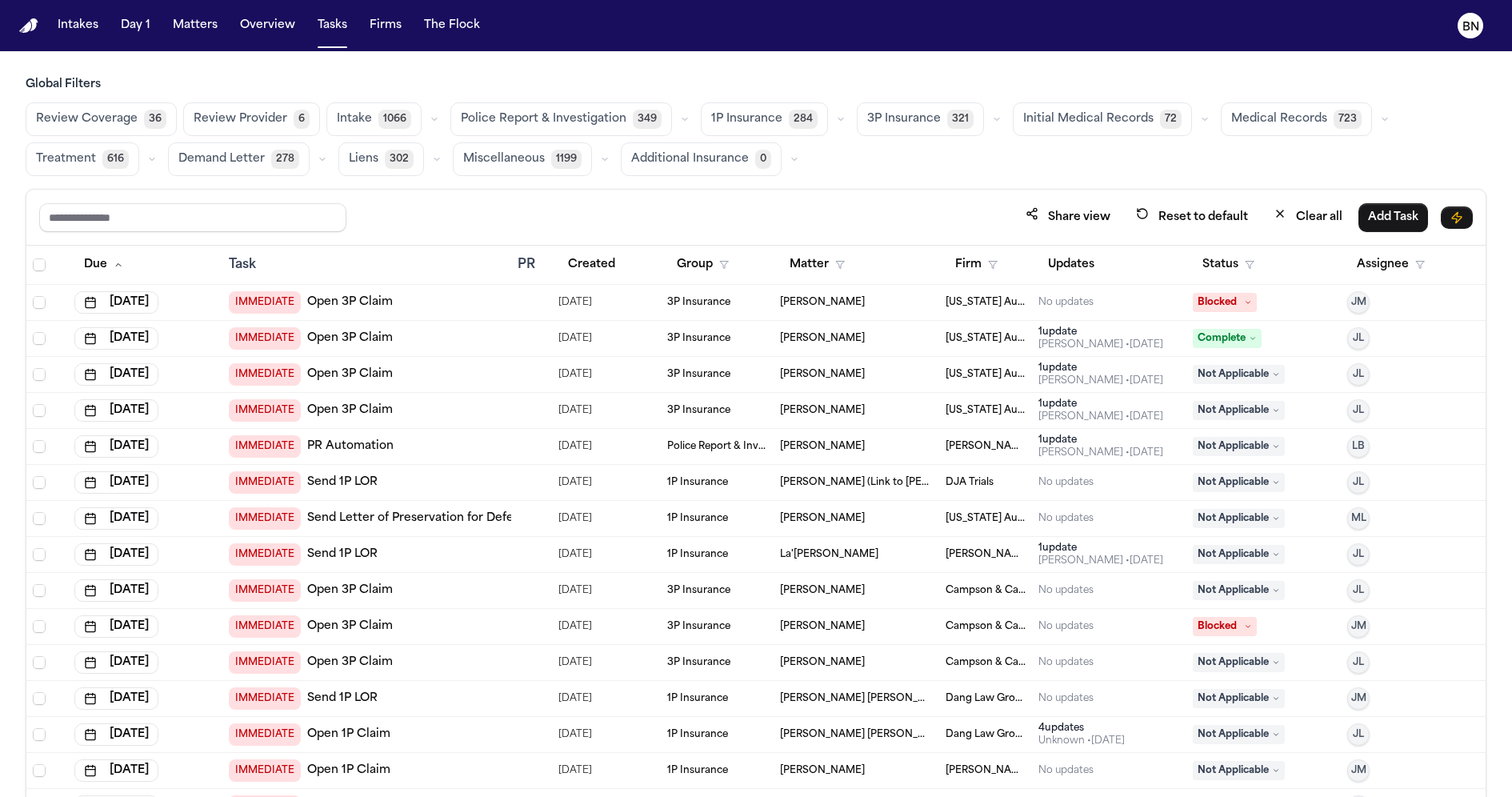
click at [680, 117] on icon "button" at bounding box center [684, 119] width 10 height 10
click at [430, 117] on icon "button" at bounding box center [434, 119] width 10 height 10
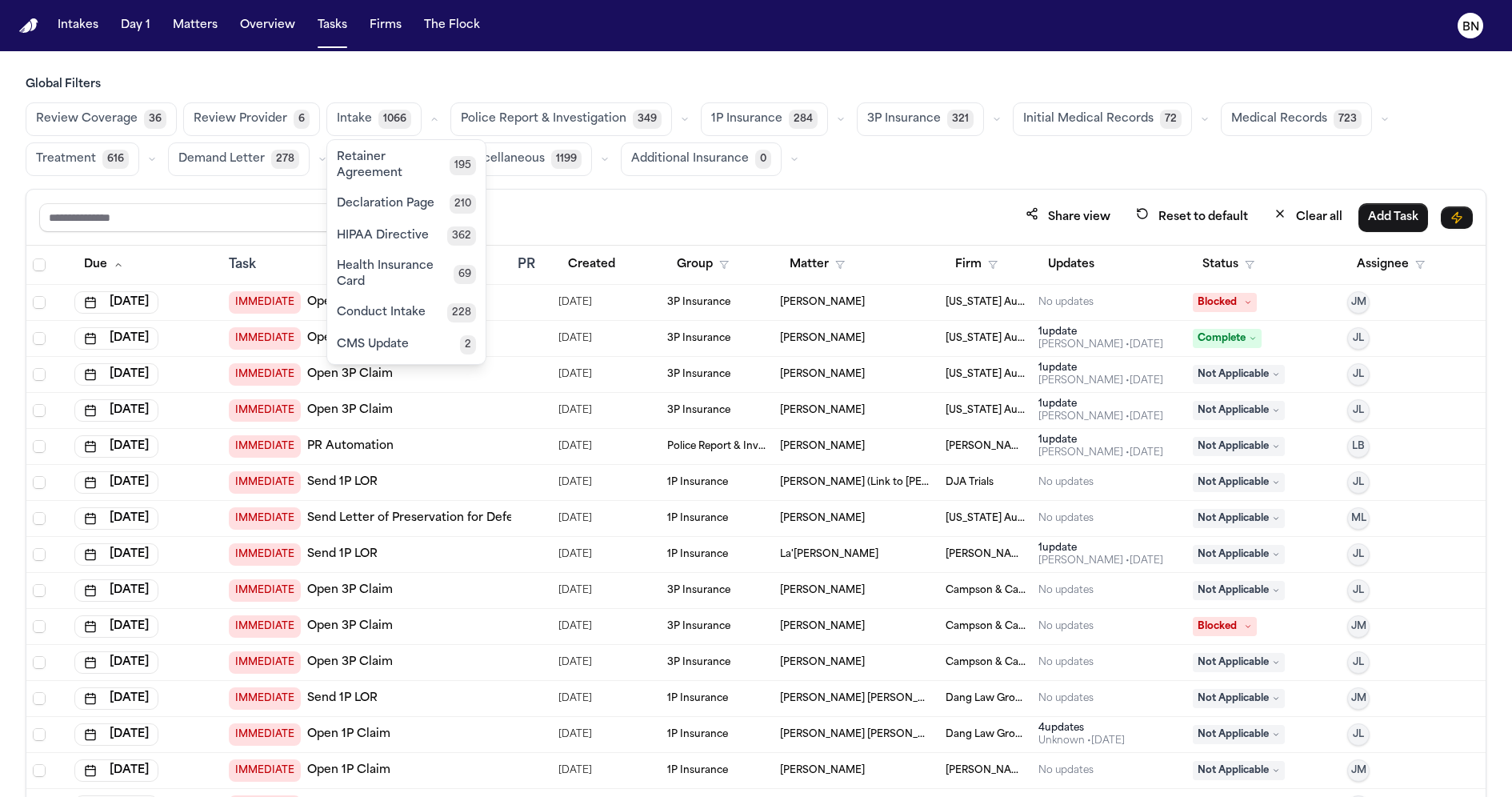
click at [451, 90] on h3 "Global Filters" at bounding box center [756, 85] width 1461 height 16
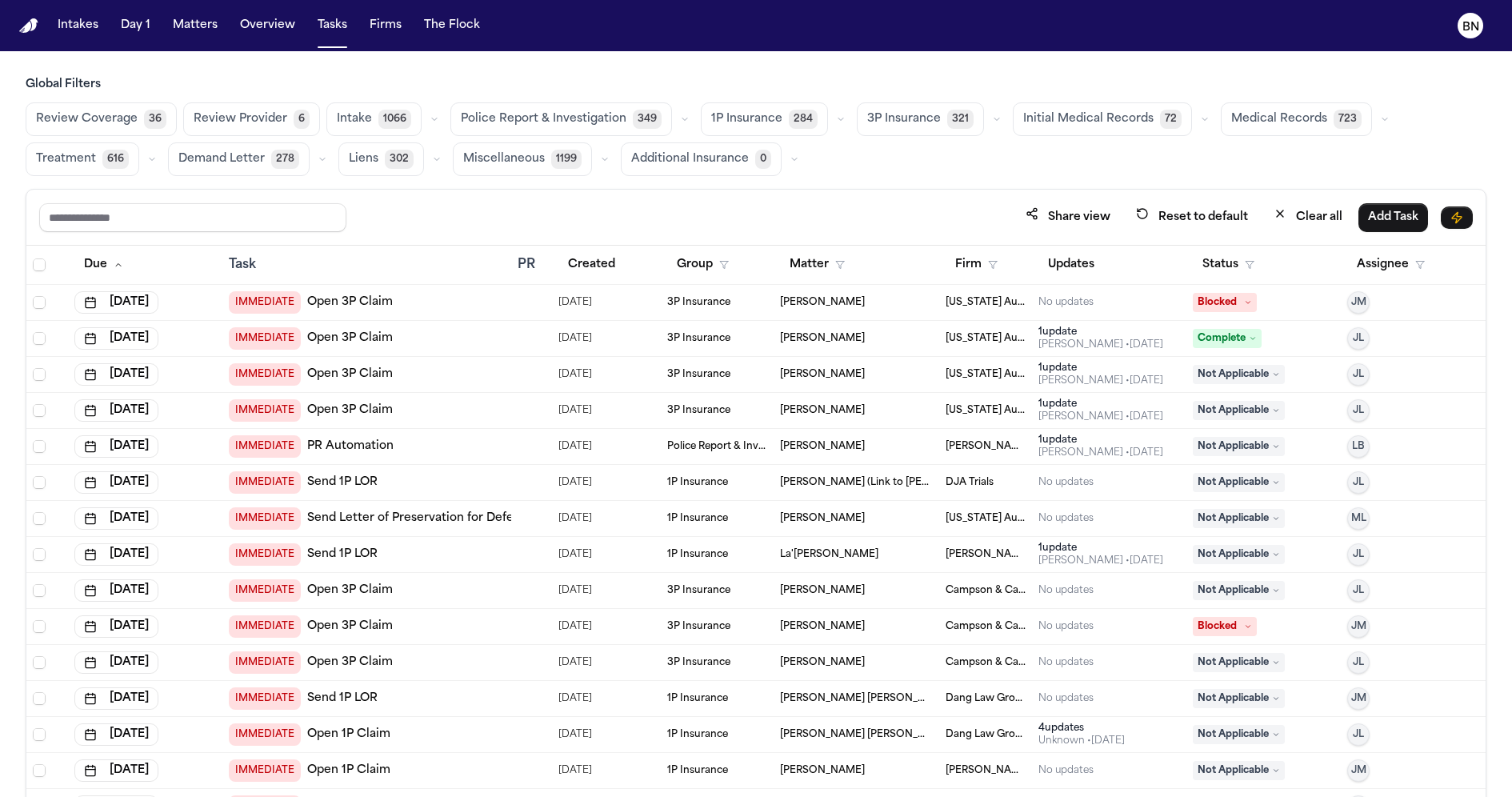
click at [1376, 119] on button "button" at bounding box center [1385, 119] width 19 height 19
click at [1035, 164] on div "Review Coverage 36 Review Provider 6 Intake 1066 Police Report & Investigation …" at bounding box center [756, 139] width 1461 height 74
click at [427, 158] on button "button" at bounding box center [436, 159] width 19 height 19
click at [313, 151] on button "button" at bounding box center [322, 159] width 19 height 19
click at [433, 156] on icon "button" at bounding box center [436, 159] width 10 height 10
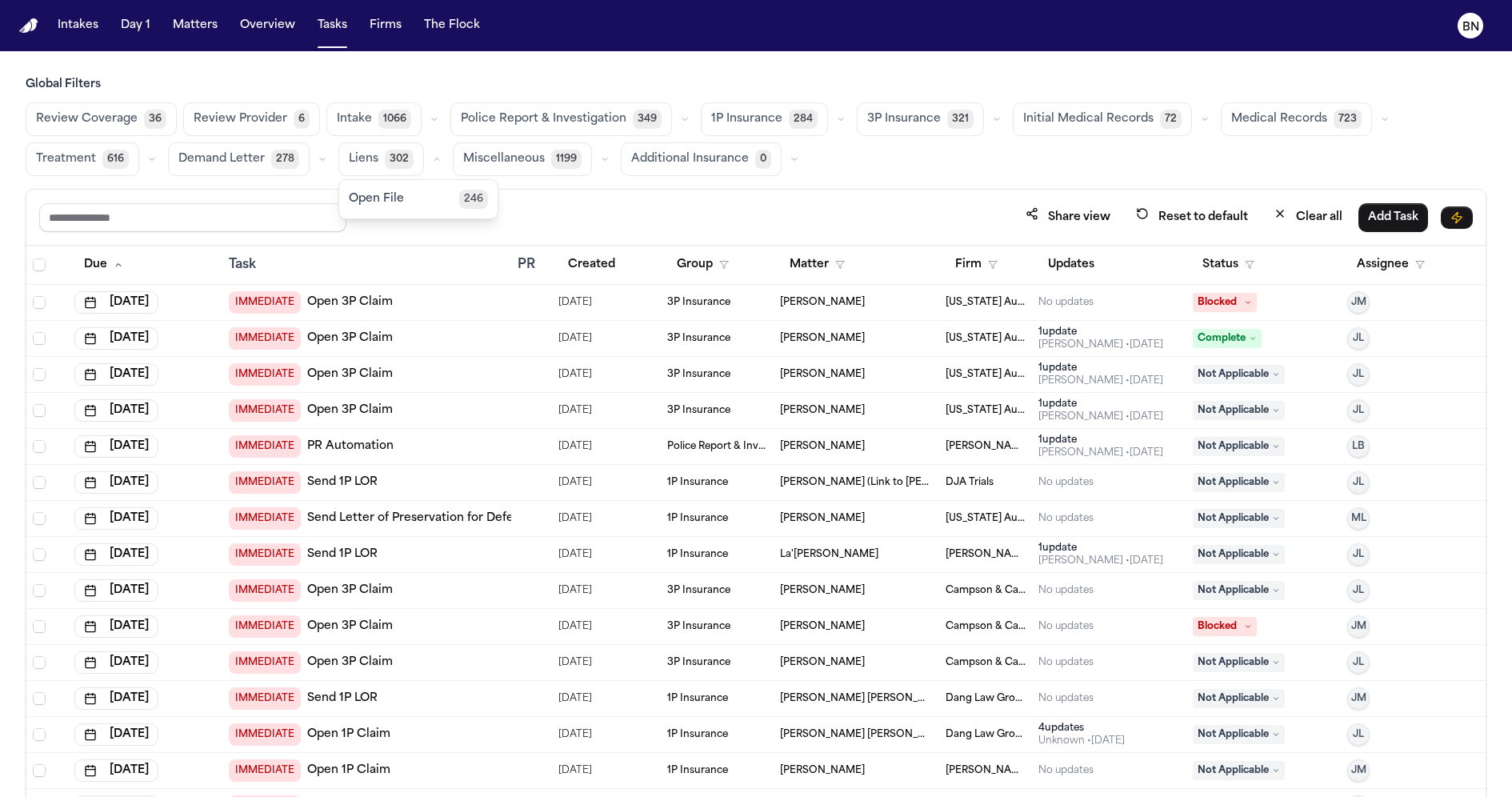
click at [418, 57] on main "Global Filters Review Coverage 36 Review Provider 6 Intake 1066 Police Report &…" at bounding box center [756, 423] width 1512 height 746
click at [1200, 119] on icon "button" at bounding box center [1205, 119] width 10 height 10
click at [194, 31] on button "Matters" at bounding box center [194, 25] width 57 height 29
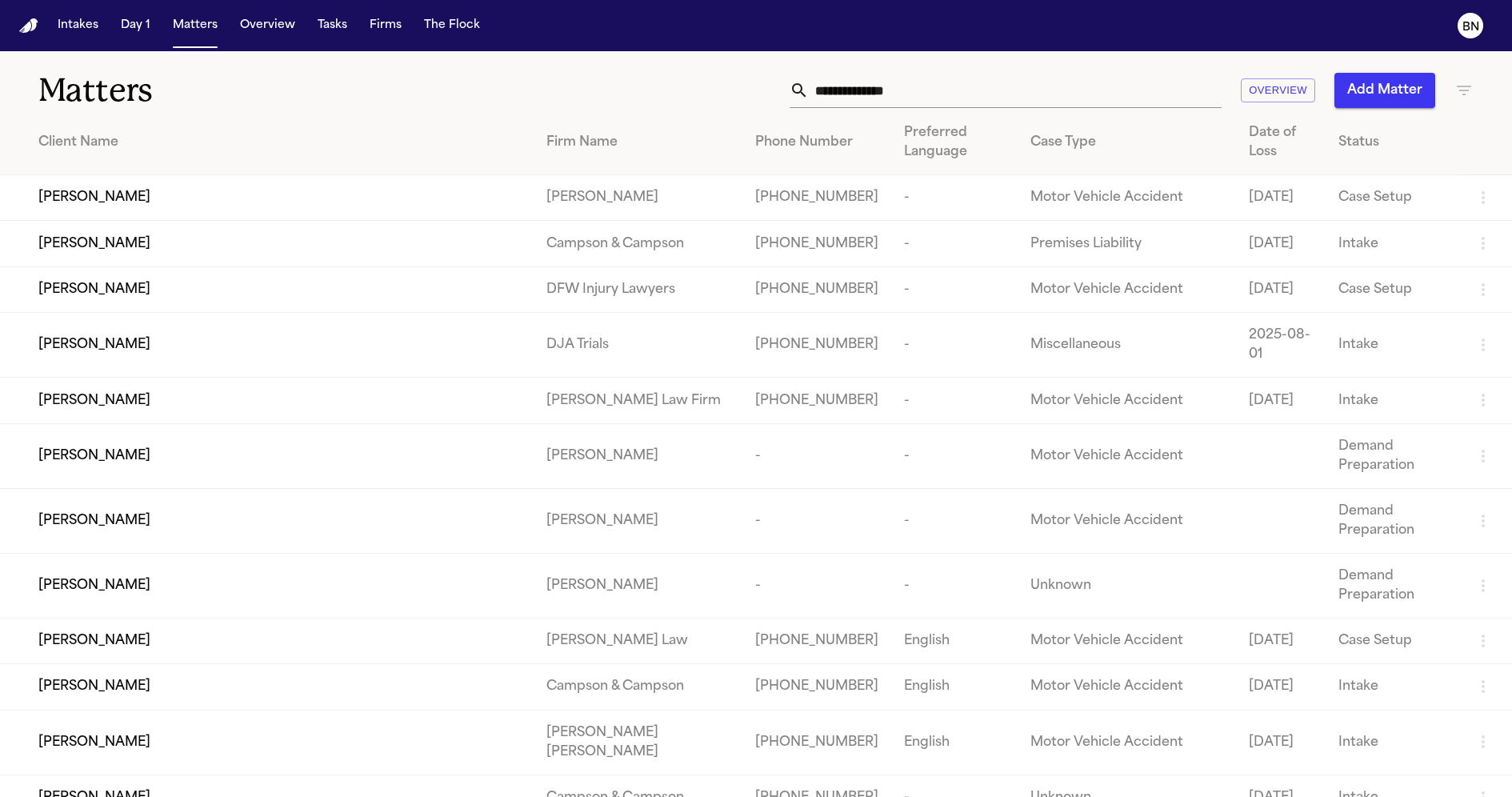
click at [322, 254] on div "Tawanna Smith" at bounding box center [279, 244] width 482 height 19
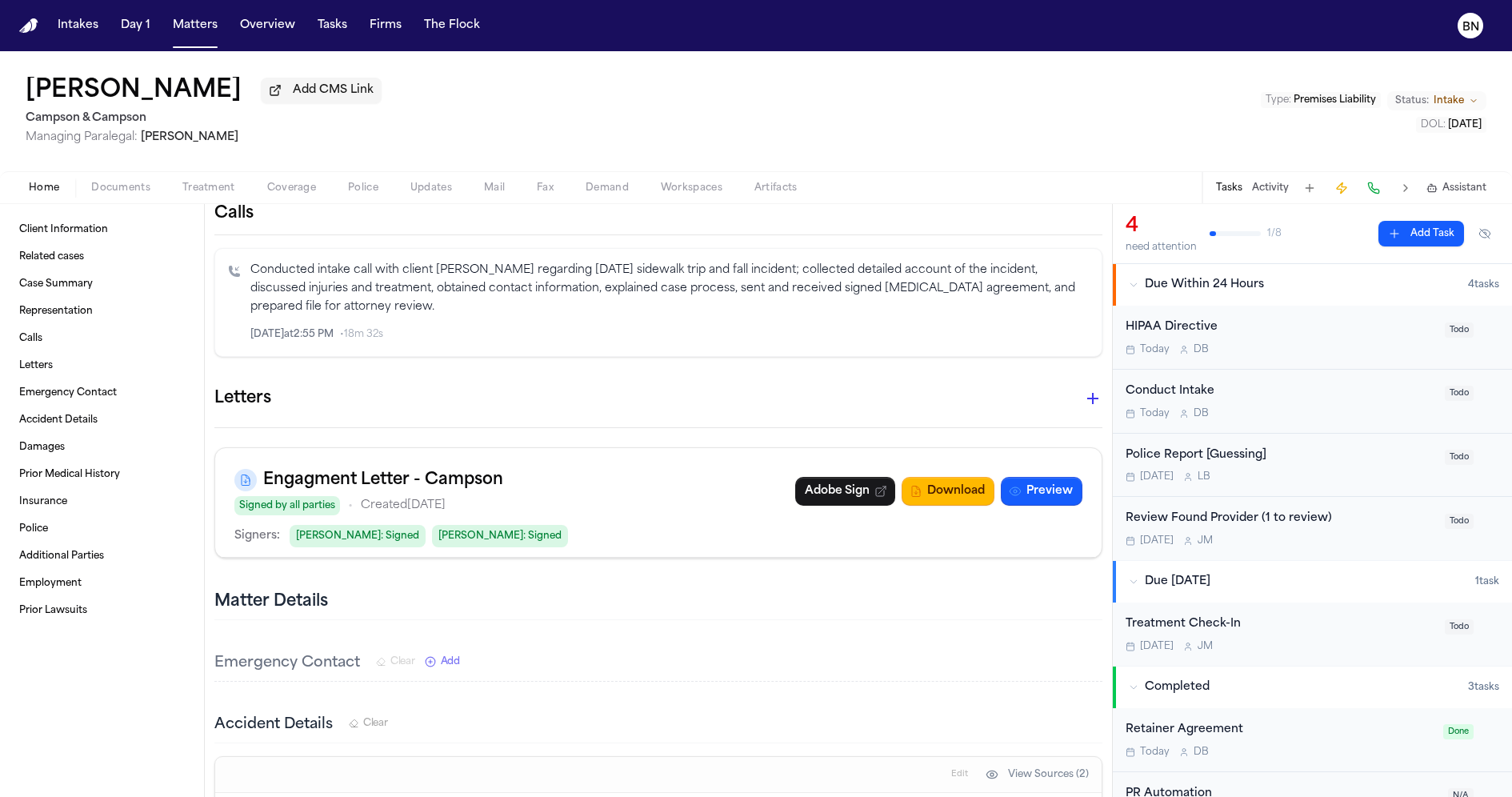
scroll to position [421, 0]
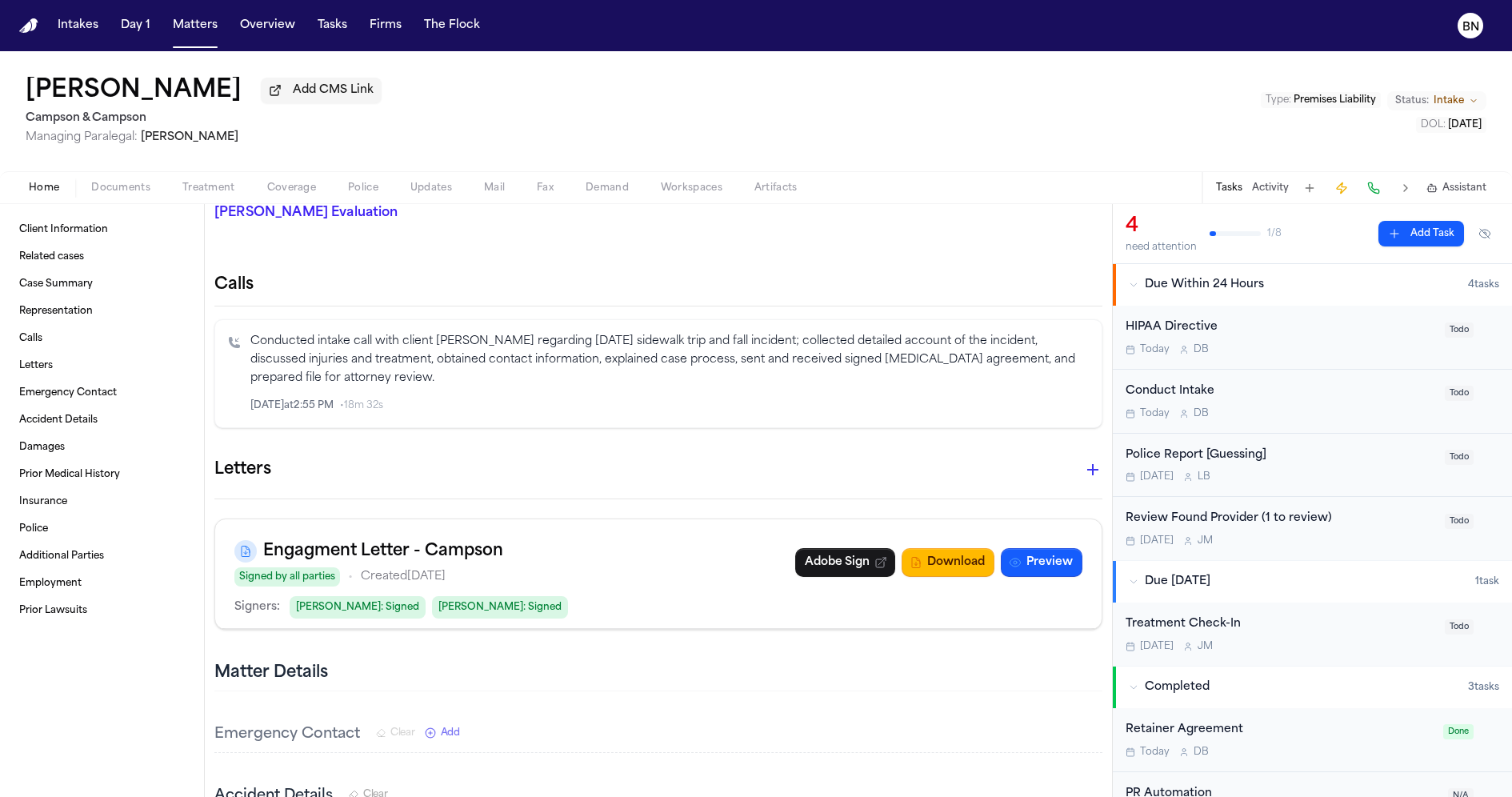
click at [611, 358] on p "Conducted intake call with client Sonna Smith regarding September 30th sidewalk…" at bounding box center [670, 360] width 839 height 55
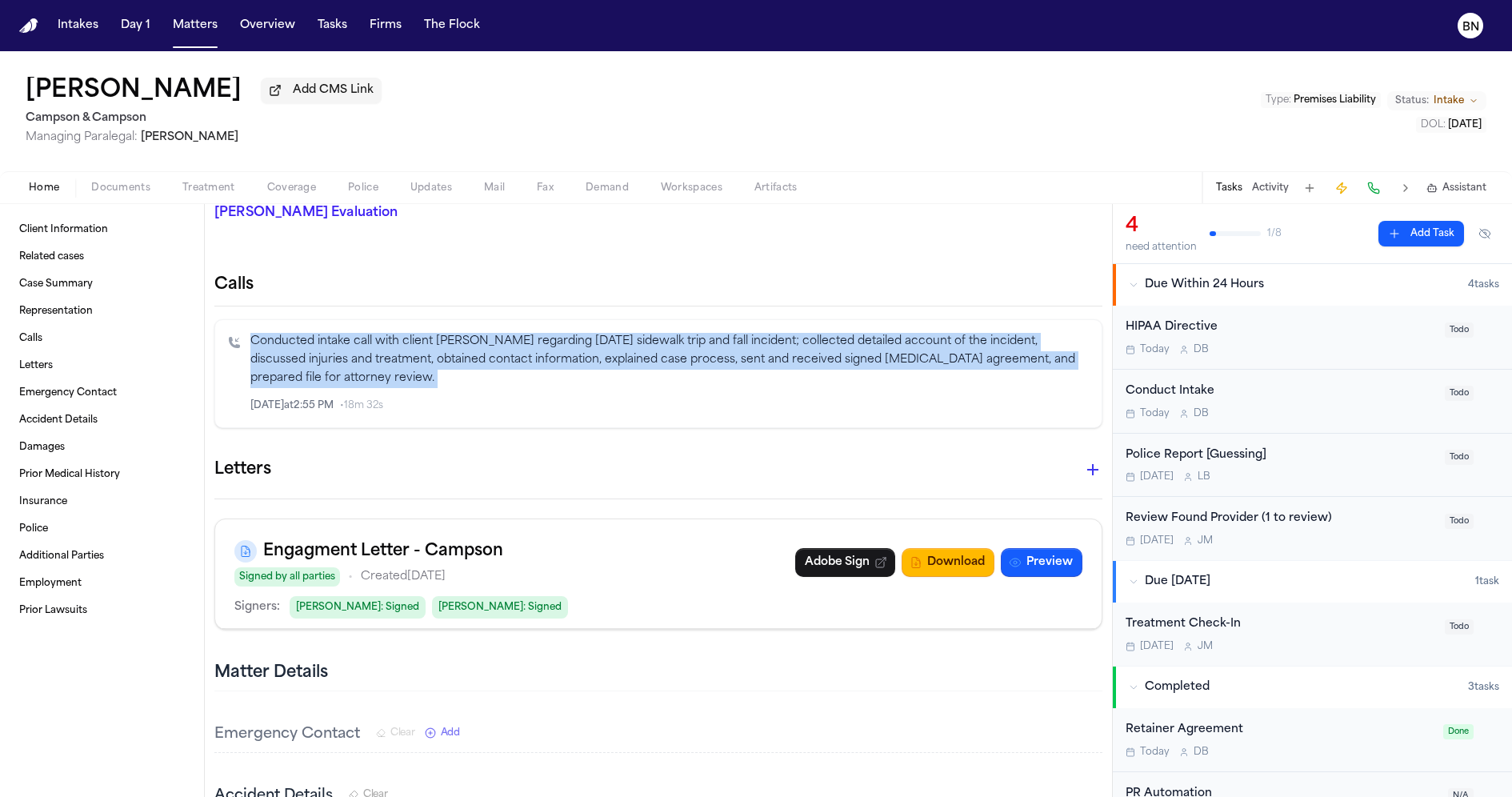
click at [611, 358] on p "Conducted intake call with client Sonna Smith regarding September 30th sidewalk…" at bounding box center [670, 360] width 839 height 55
click at [611, 368] on p "Conducted intake call with client Sonna Smith regarding September 30th sidewalk…" at bounding box center [670, 360] width 839 height 55
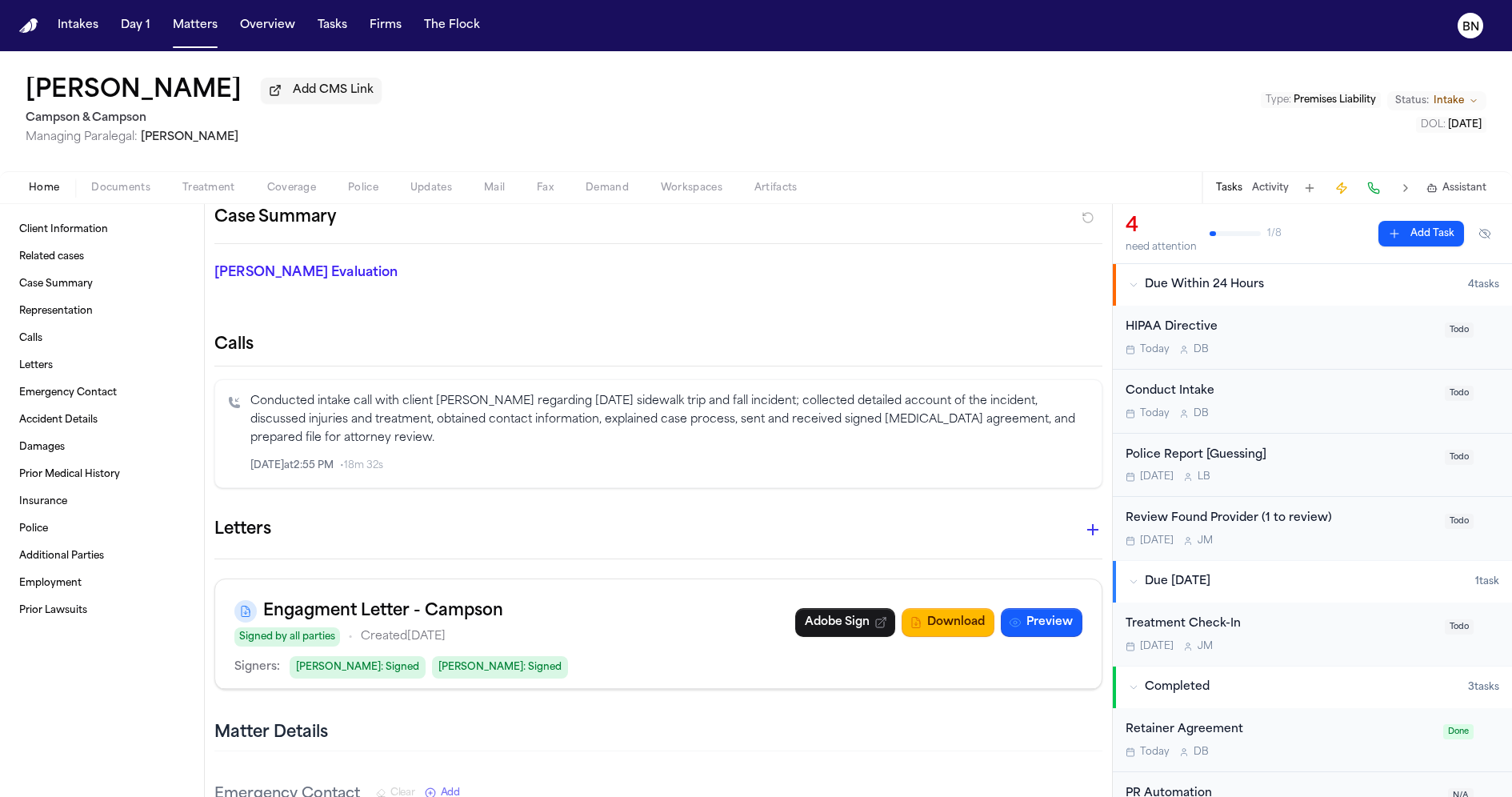
scroll to position [413, 0]
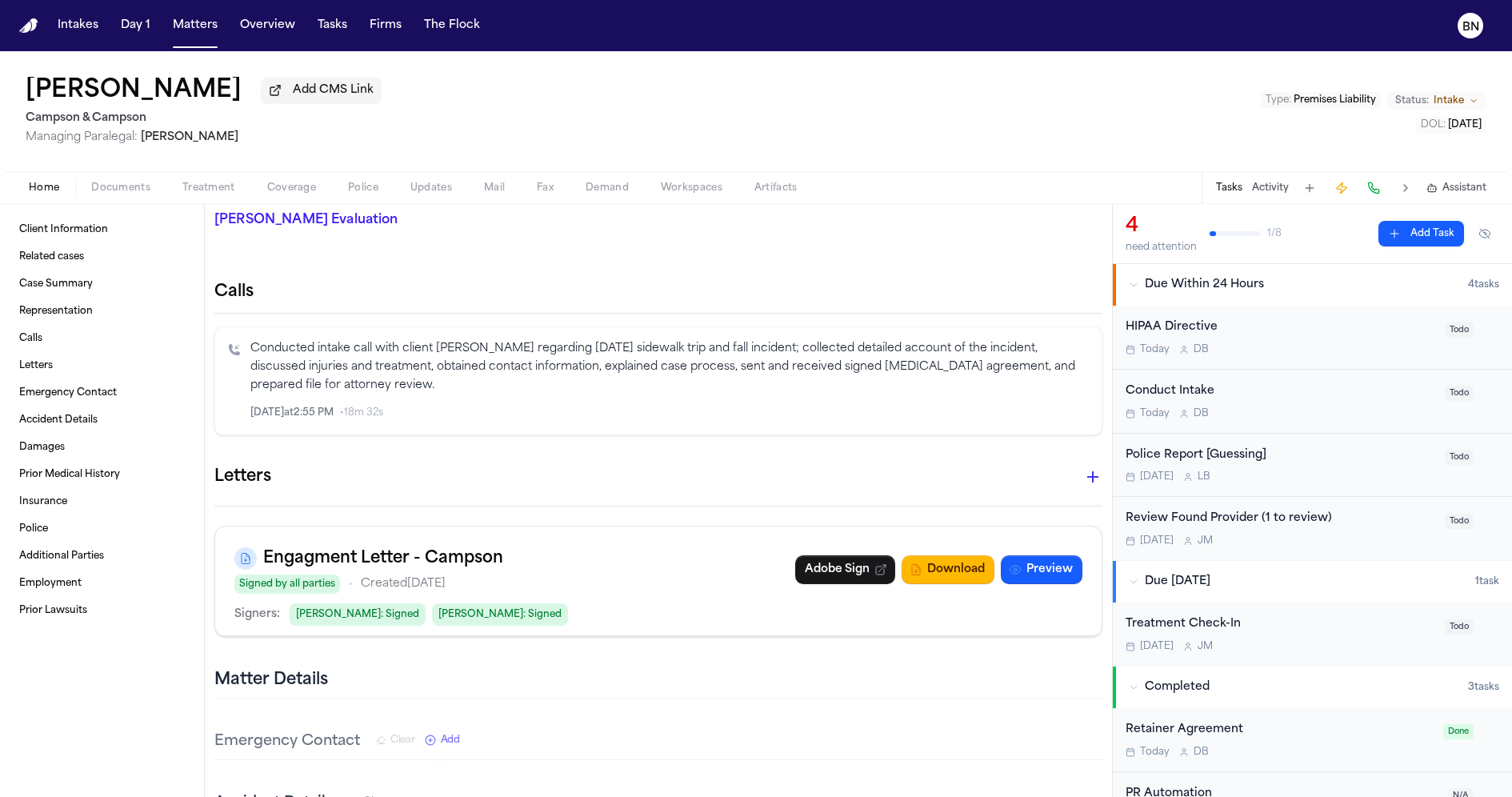
click at [448, 554] on h3 "Engagment Letter - Campson" at bounding box center [383, 559] width 240 height 25
click at [453, 556] on h3 "Engagment Letter - Campson" at bounding box center [383, 559] width 240 height 25
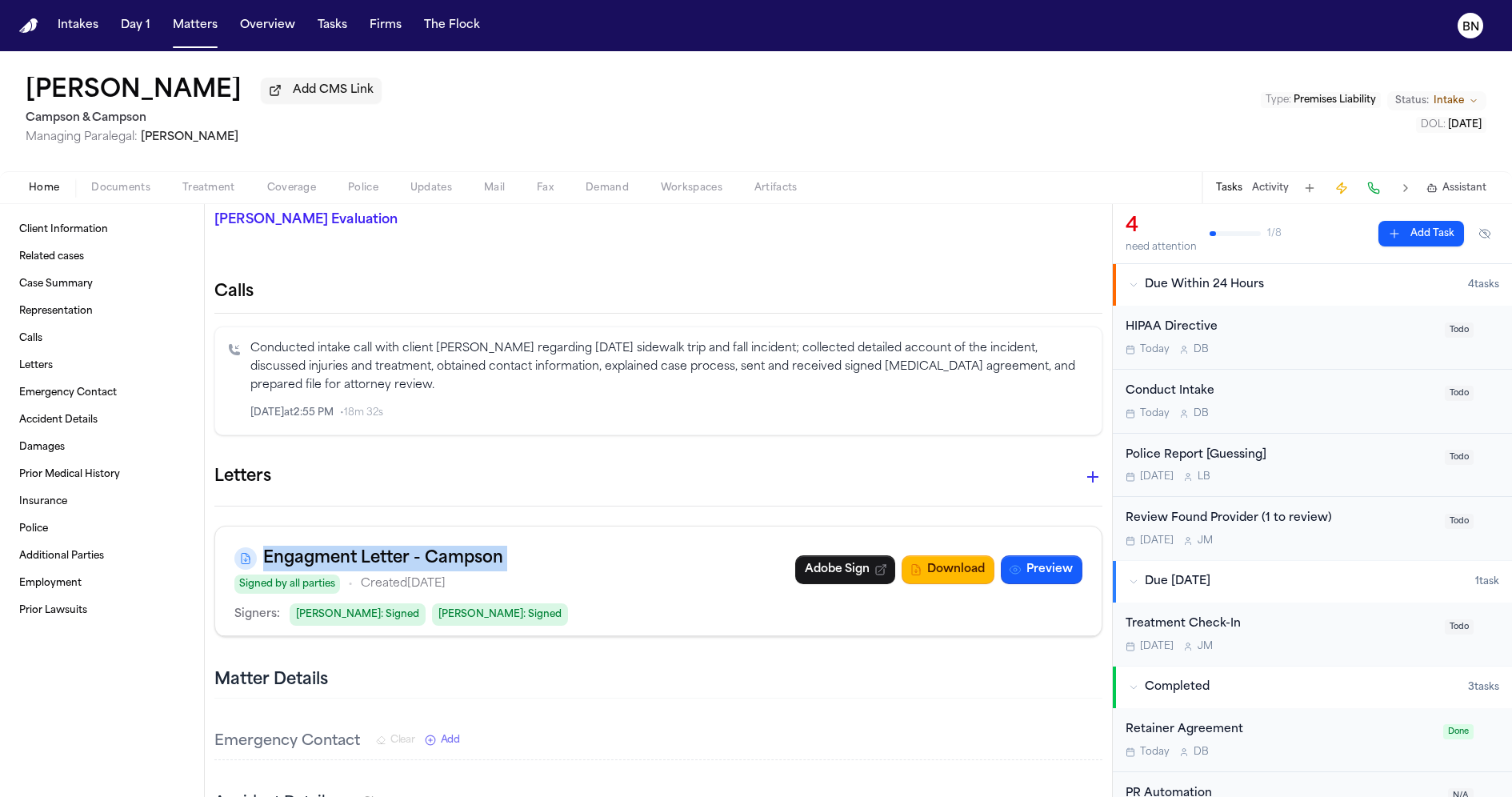
click at [453, 556] on h3 "Engagment Letter - Campson" at bounding box center [383, 559] width 240 height 25
click at [572, 614] on div "Signers: Tawanna Smith : Signed Paul Campson : Signed" at bounding box center [658, 614] width 848 height 23
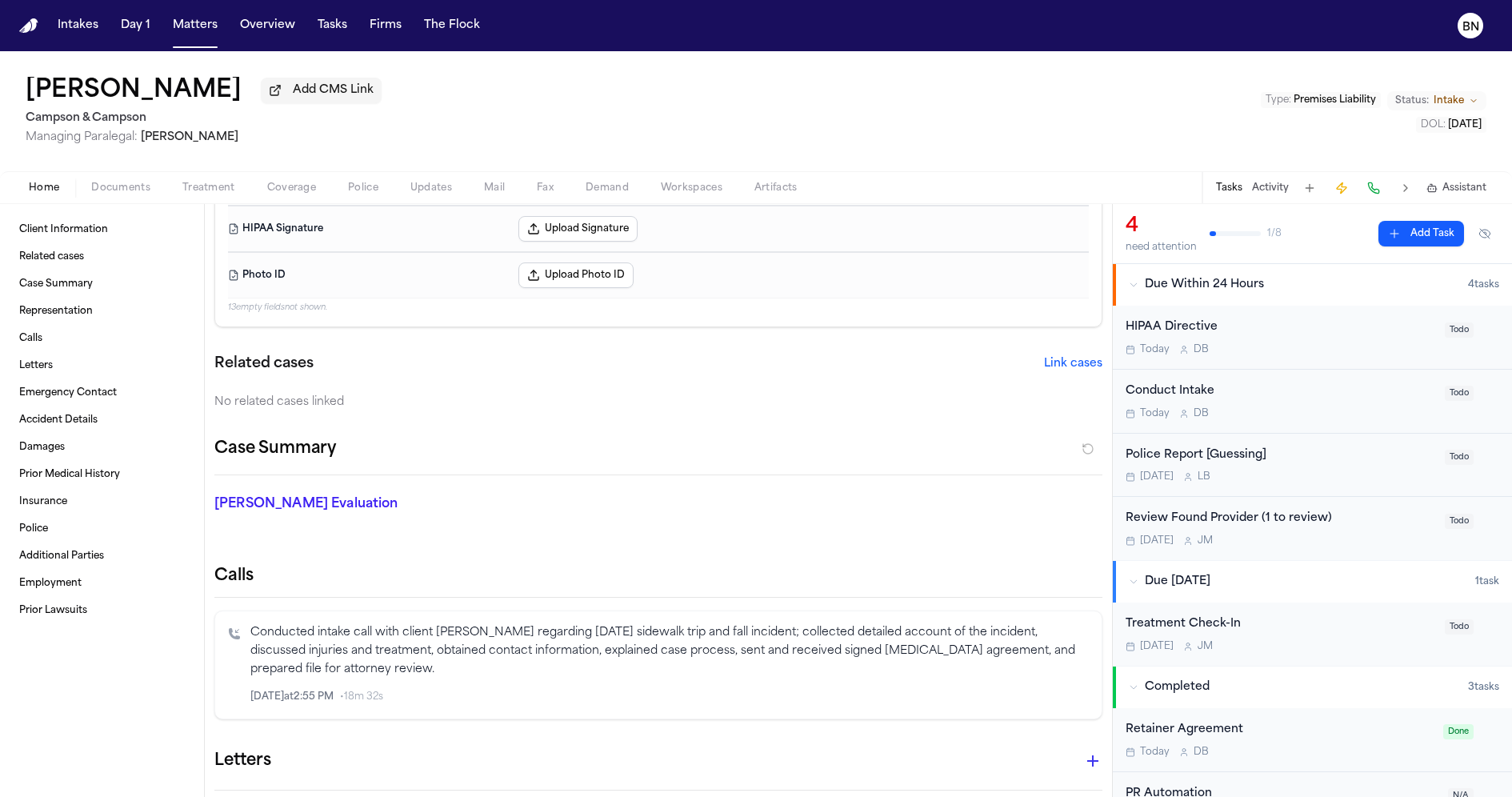
scroll to position [0, 0]
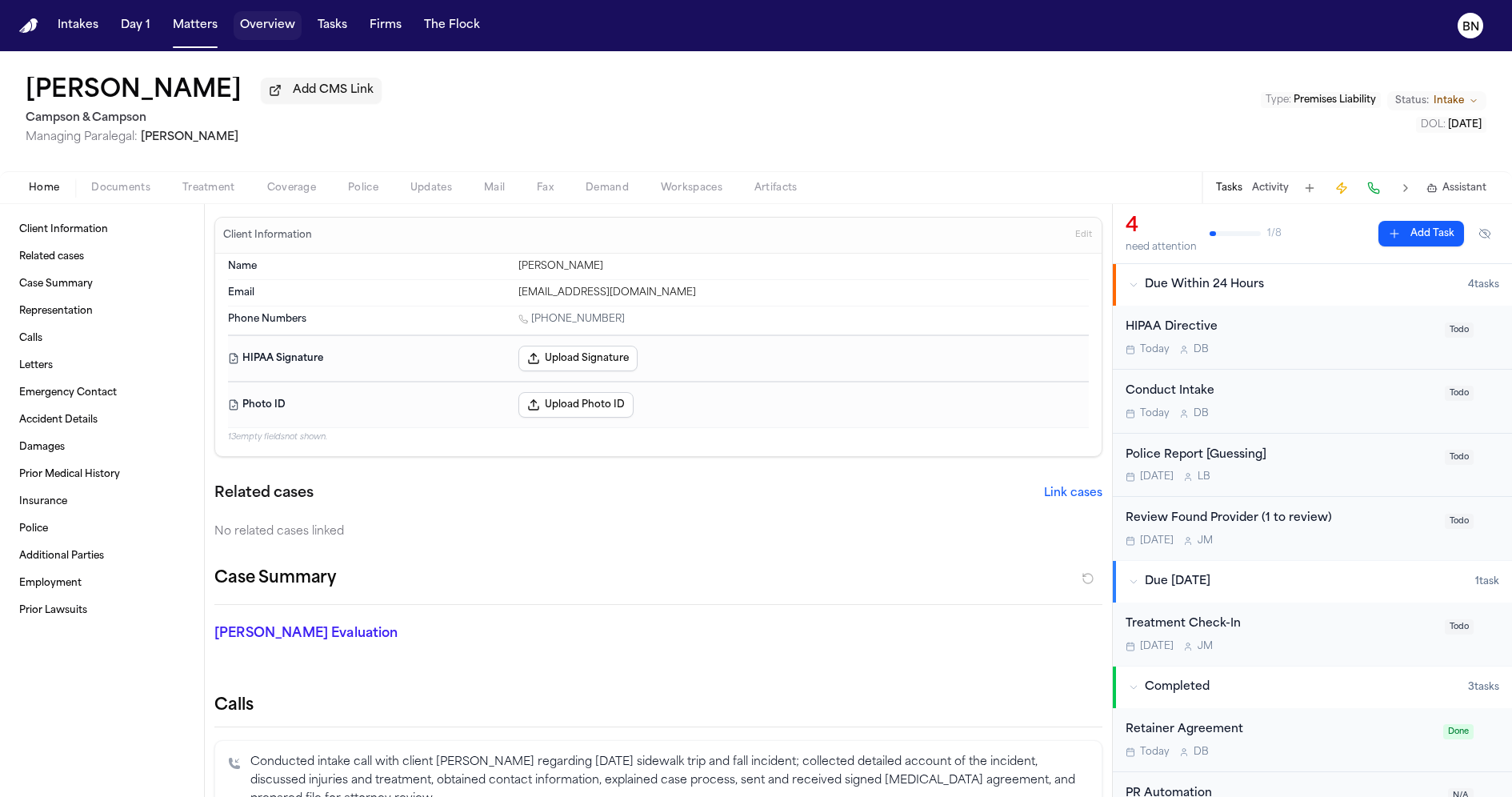
click at [269, 26] on button "Overview" at bounding box center [267, 25] width 68 height 29
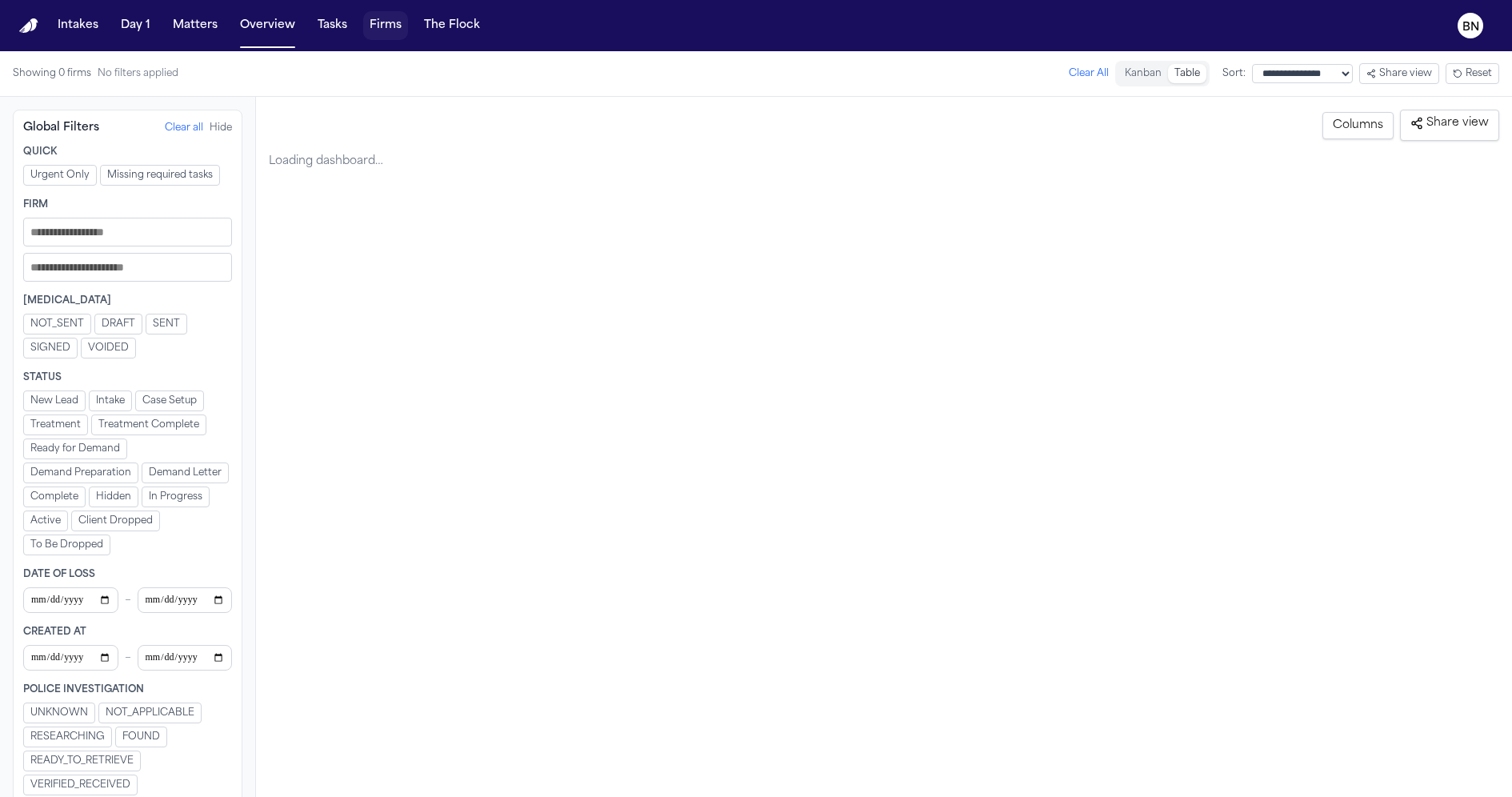
click at [385, 37] on button "Firms" at bounding box center [385, 25] width 45 height 29
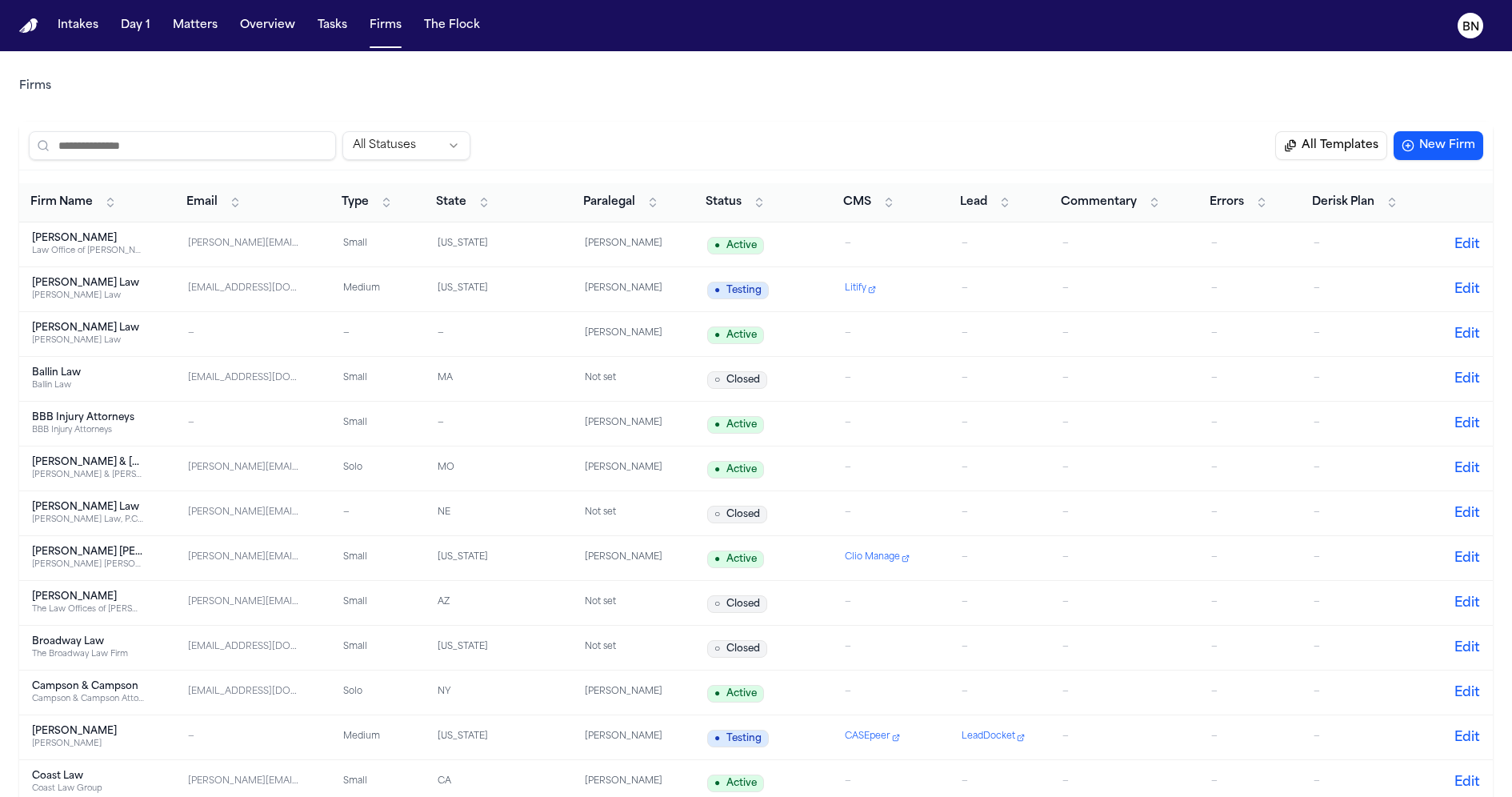
click at [244, 149] on input "search" at bounding box center [183, 145] width 307 height 29
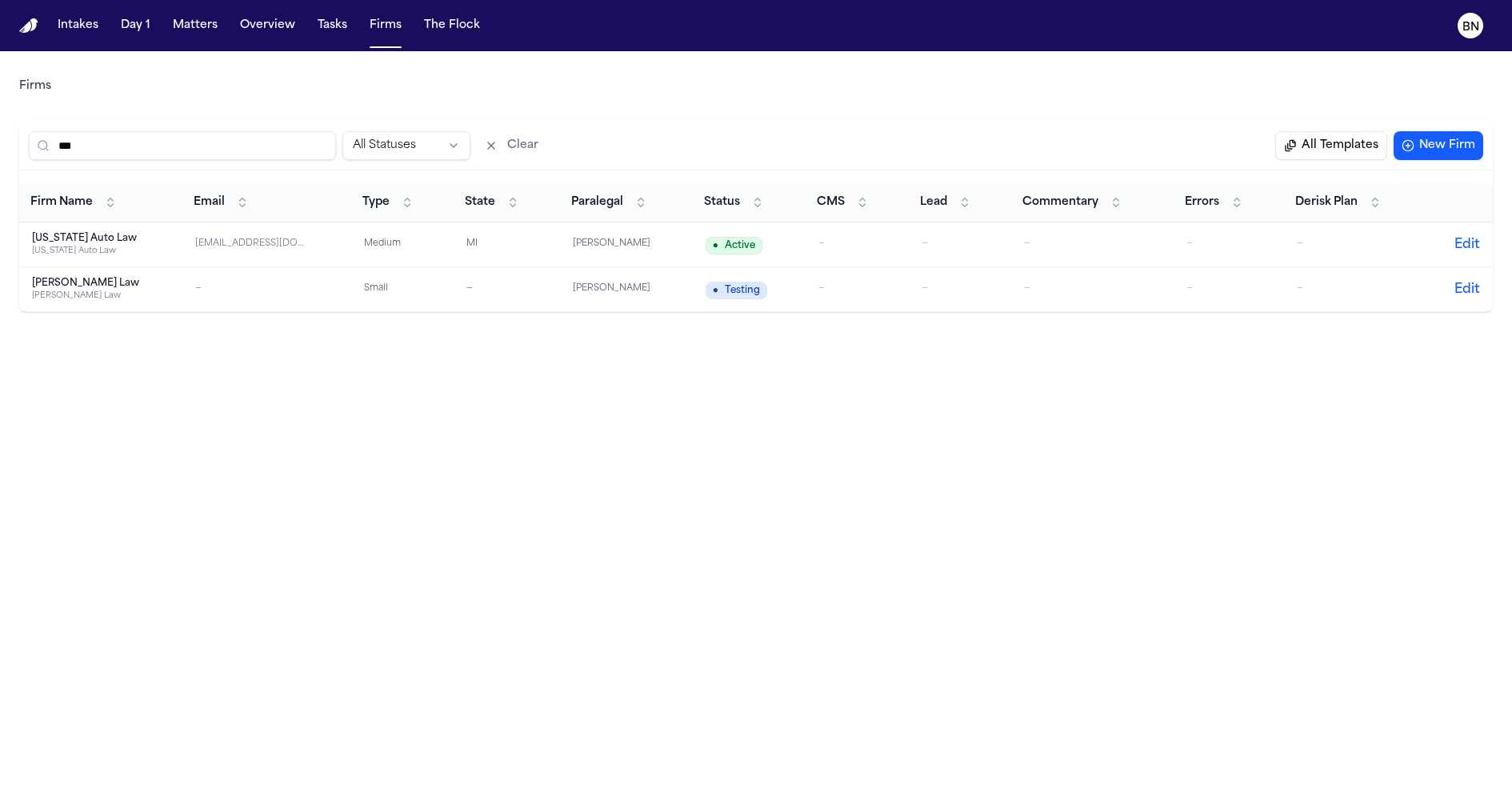
type input "***"
click at [288, 251] on td "[EMAIL_ADDRESS][DOMAIN_NAME]" at bounding box center [267, 244] width 169 height 45
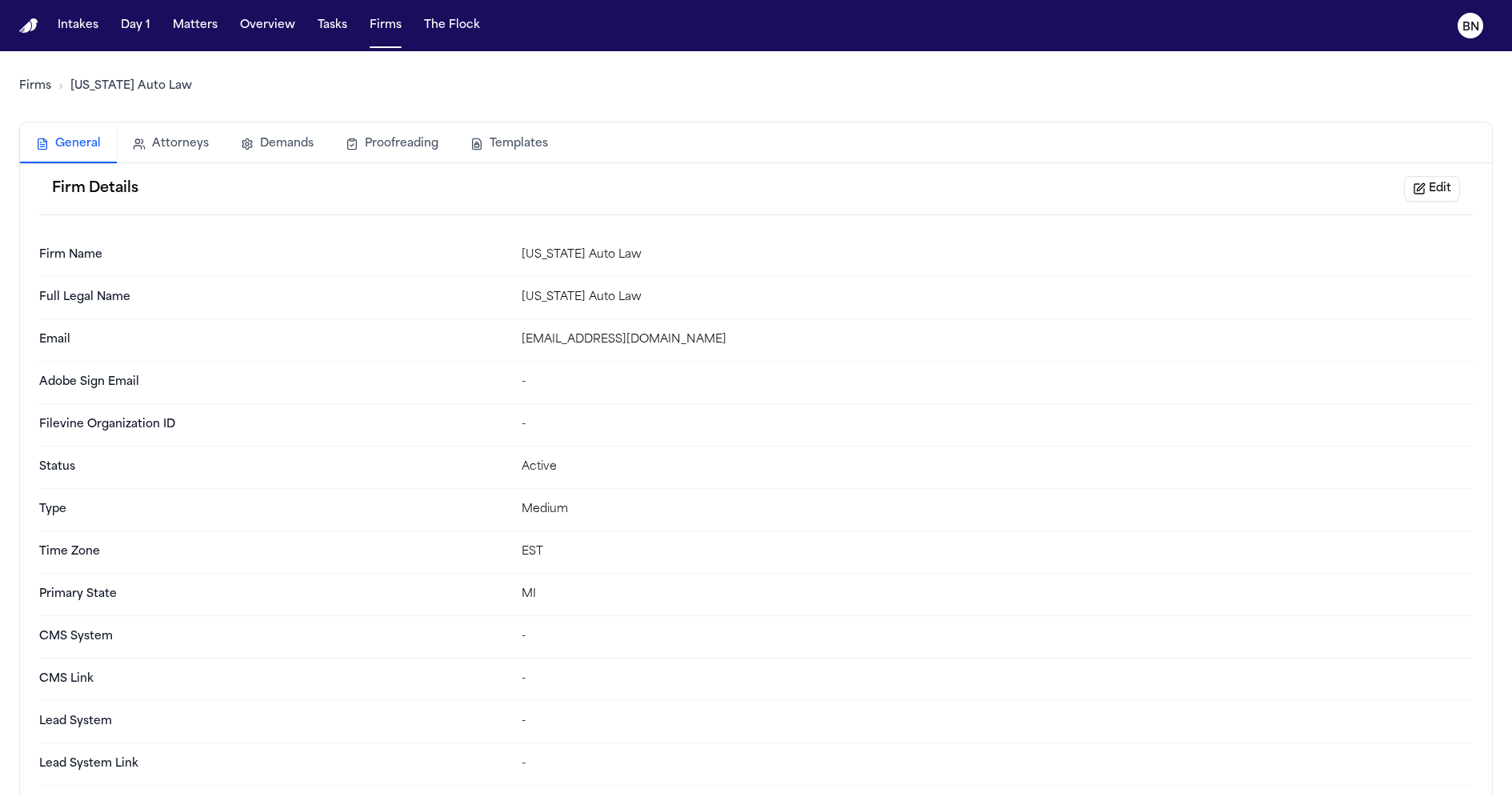
click at [195, 141] on button "Attorneys" at bounding box center [171, 144] width 108 height 35
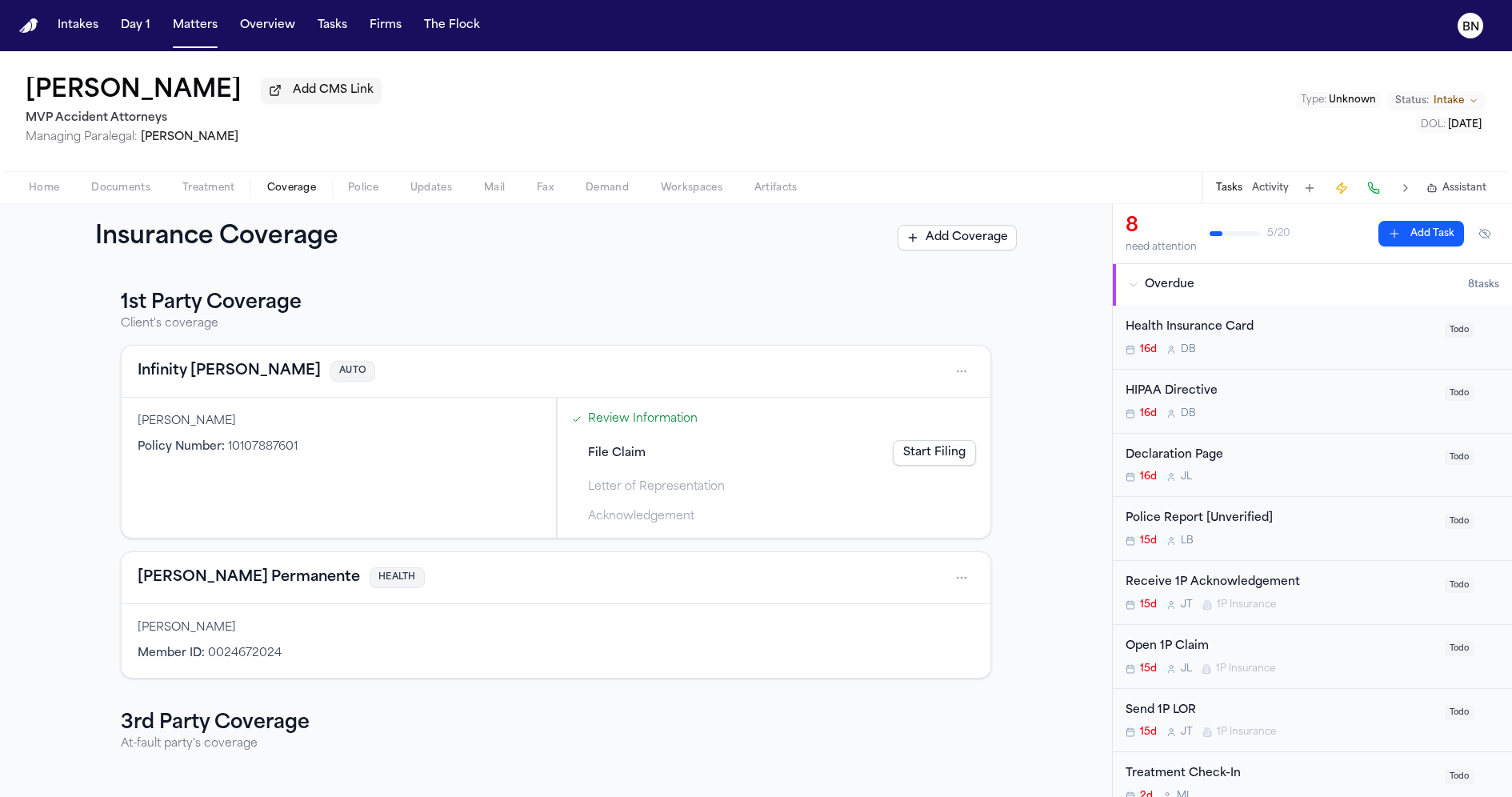
click at [602, 419] on link "Review Information" at bounding box center [642, 419] width 110 height 16
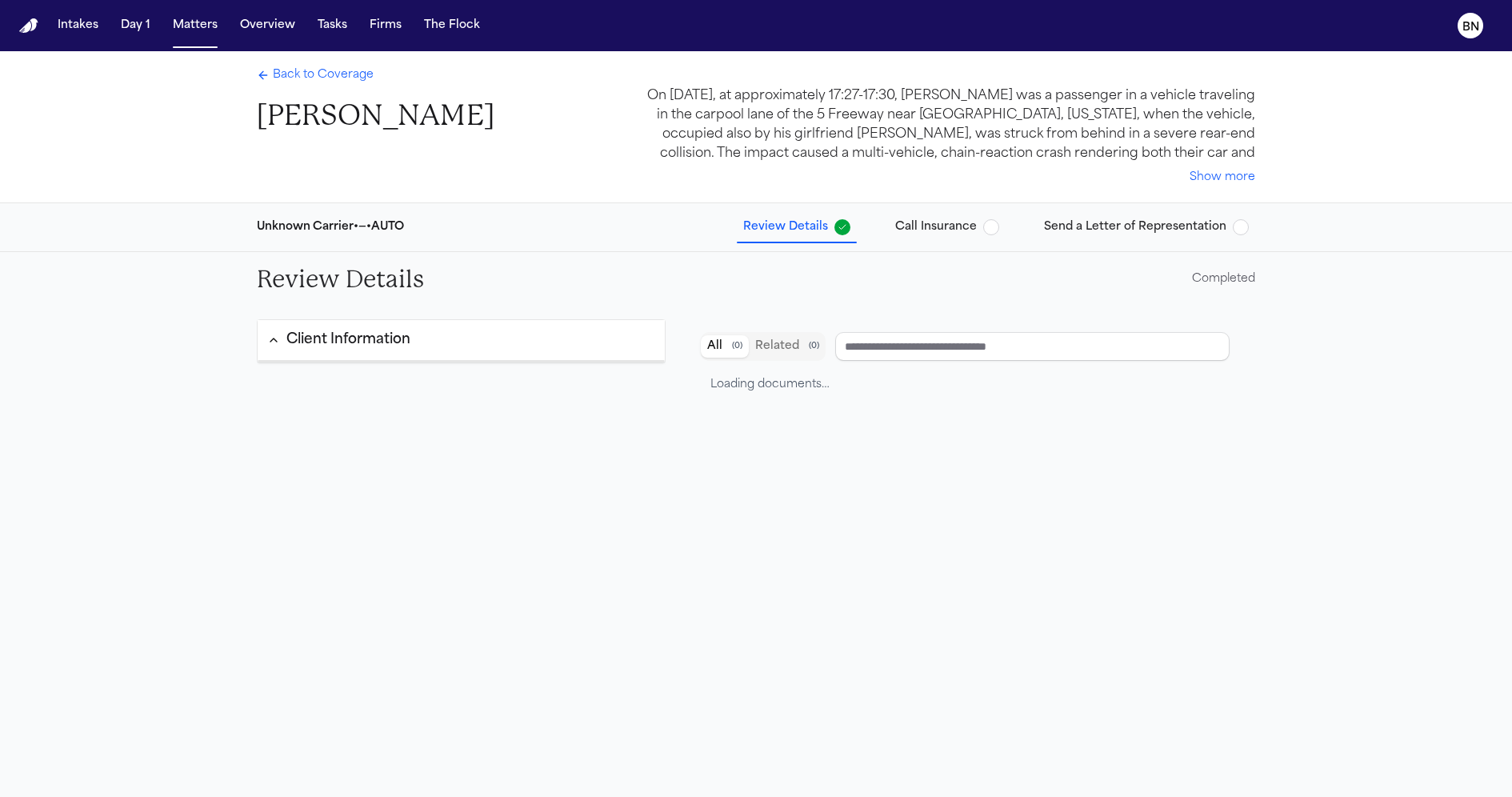
type input "**********"
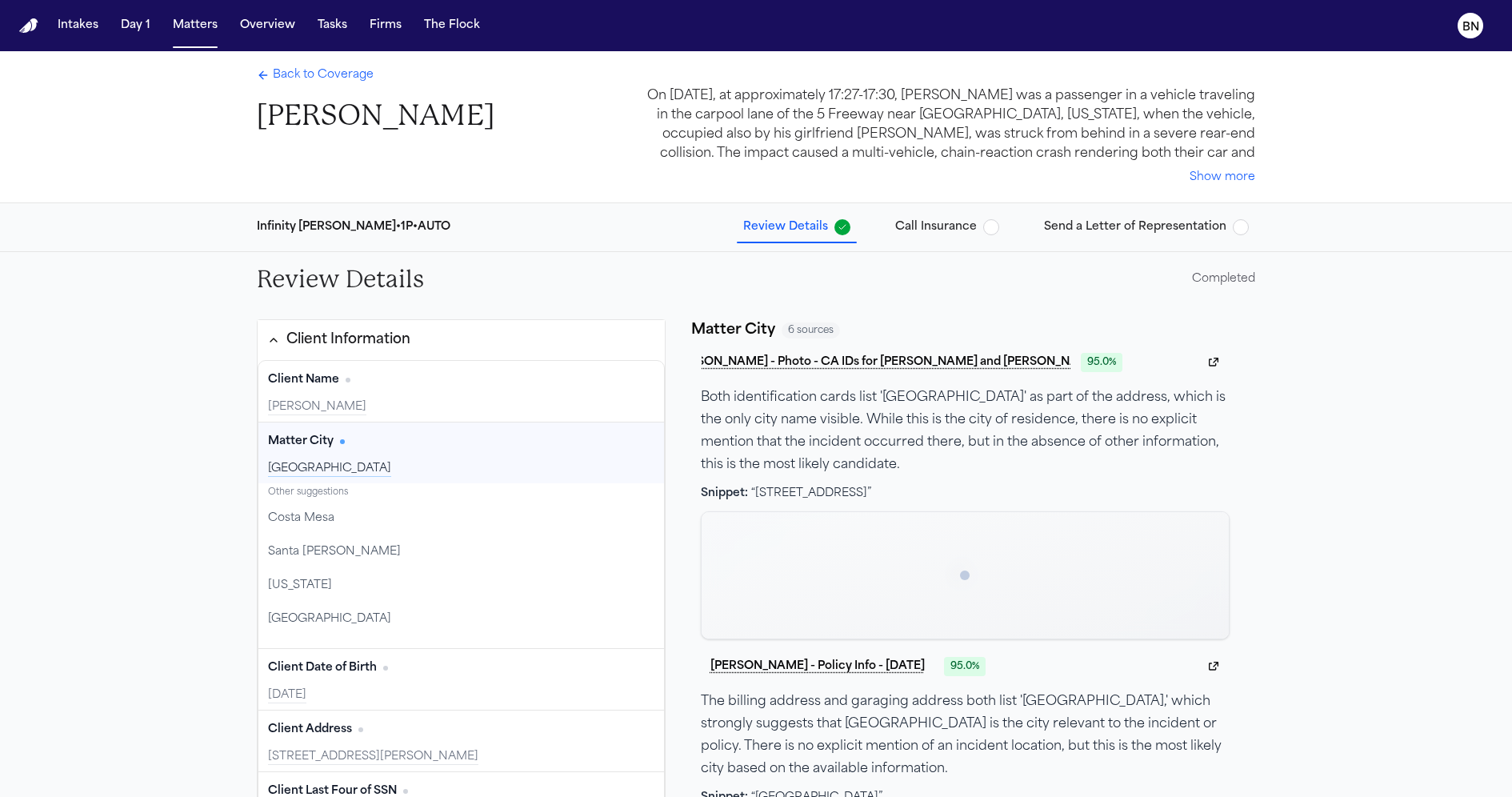
click at [933, 219] on span "Call Insurance" at bounding box center [936, 227] width 82 height 16
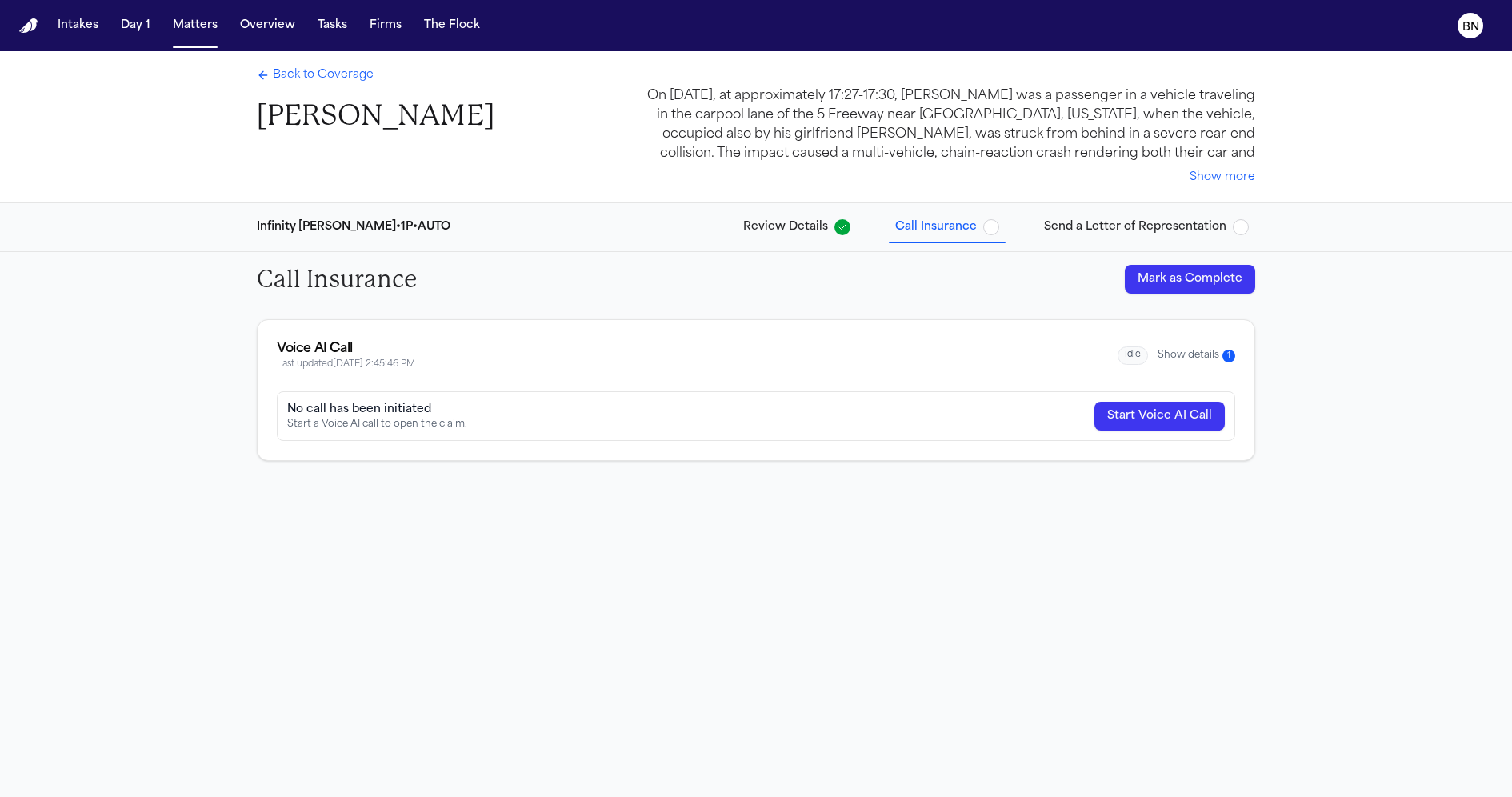
click at [1203, 352] on button "Show details 1" at bounding box center [1196, 355] width 77 height 14
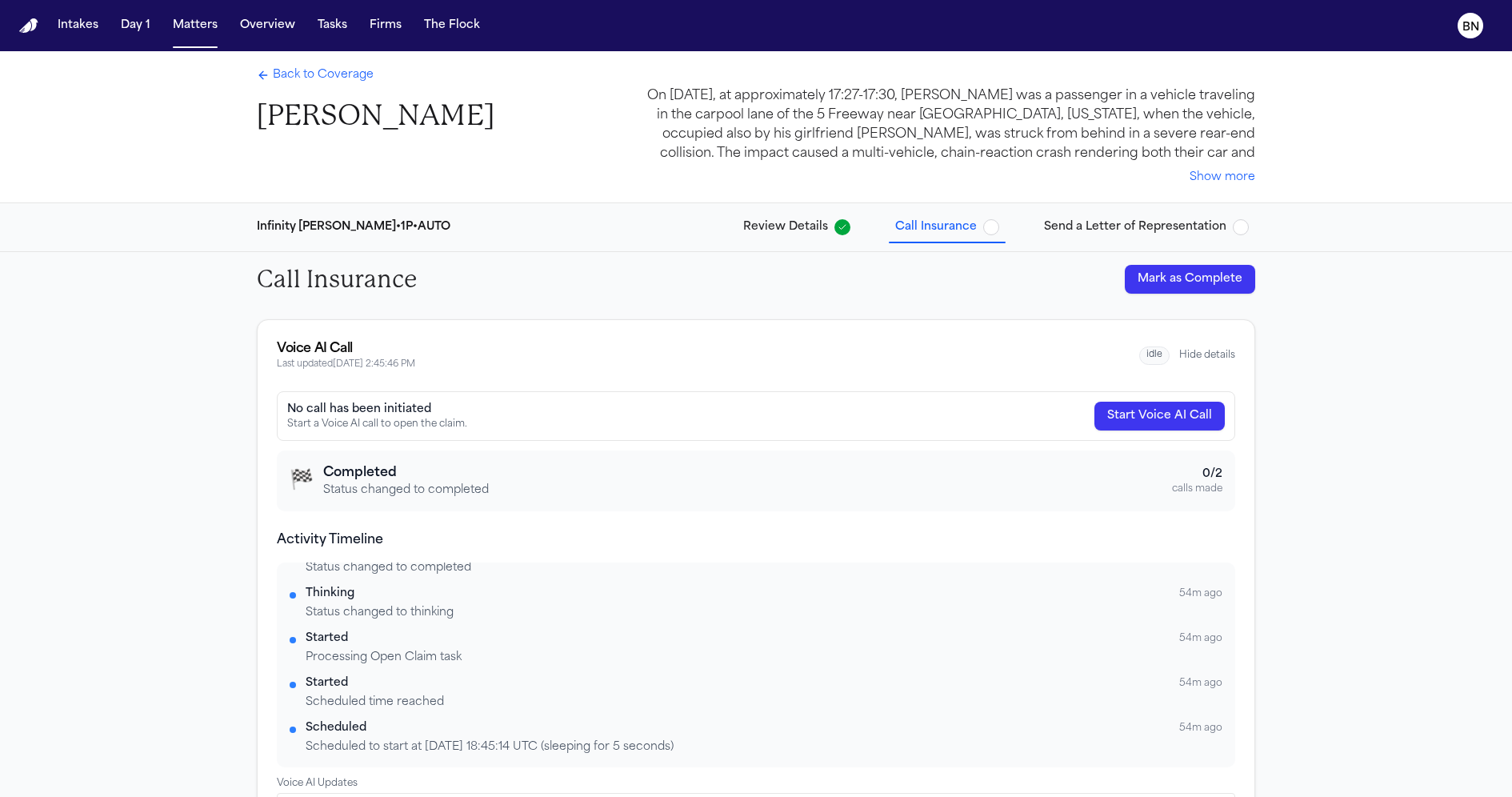
click at [761, 235] on span "Review Details" at bounding box center [785, 227] width 85 height 16
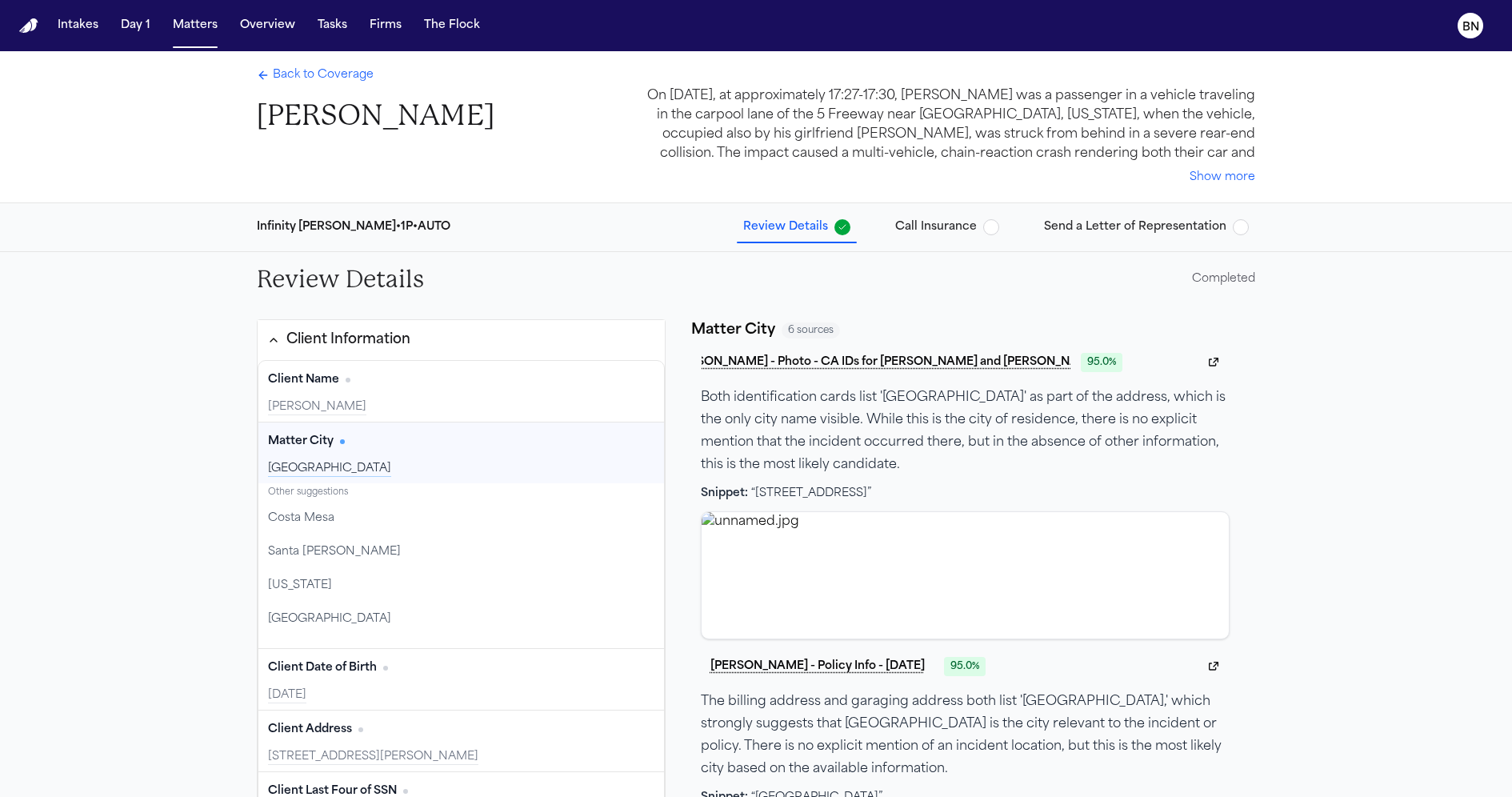
click at [323, 85] on div "Back to Coverage [PERSON_NAME]" at bounding box center [376, 100] width 238 height 66
click at [320, 79] on span "Back to Coverage" at bounding box center [323, 75] width 101 height 16
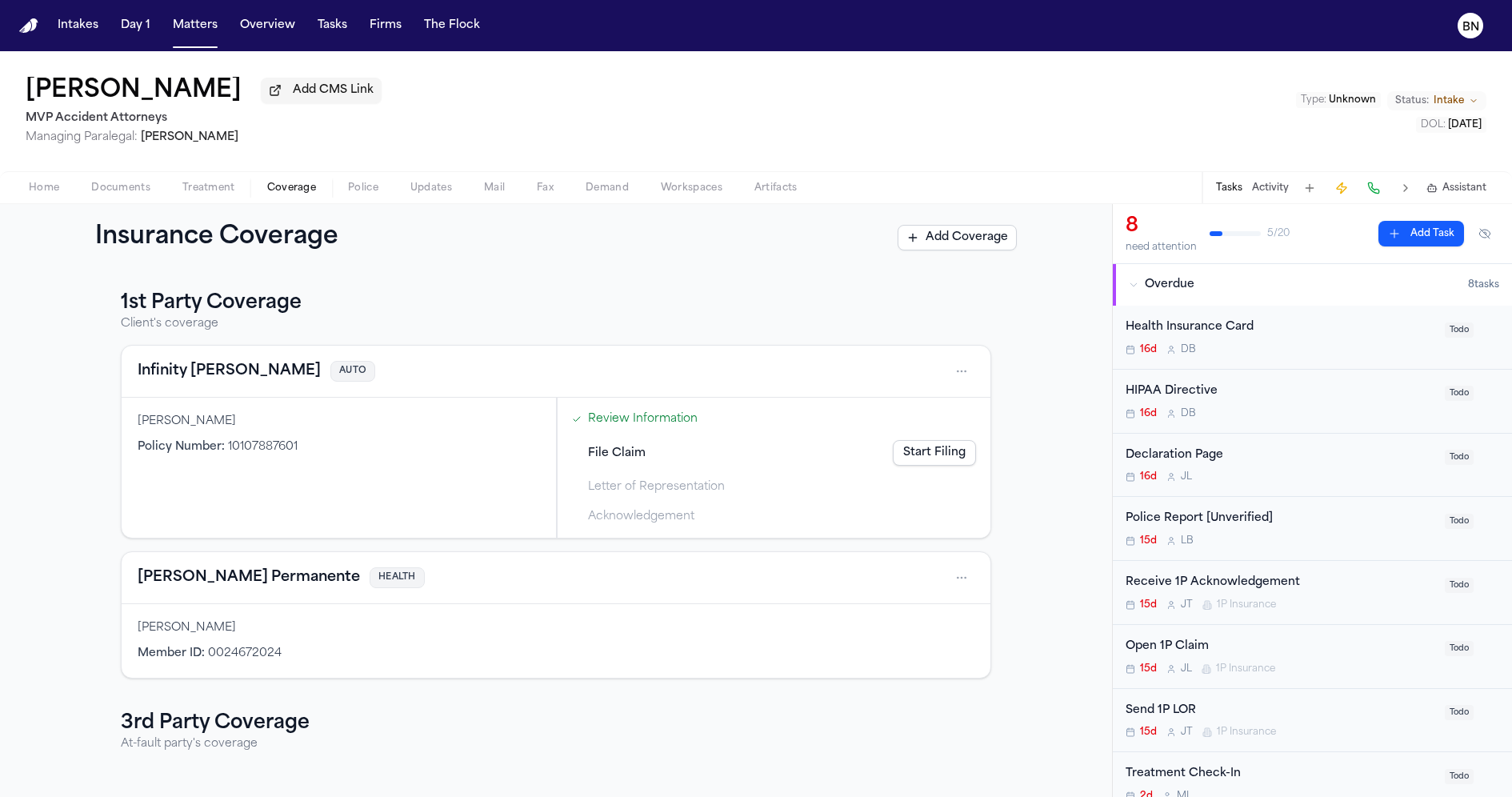
click at [209, 382] on button "Infinity [PERSON_NAME]" at bounding box center [229, 371] width 184 height 23
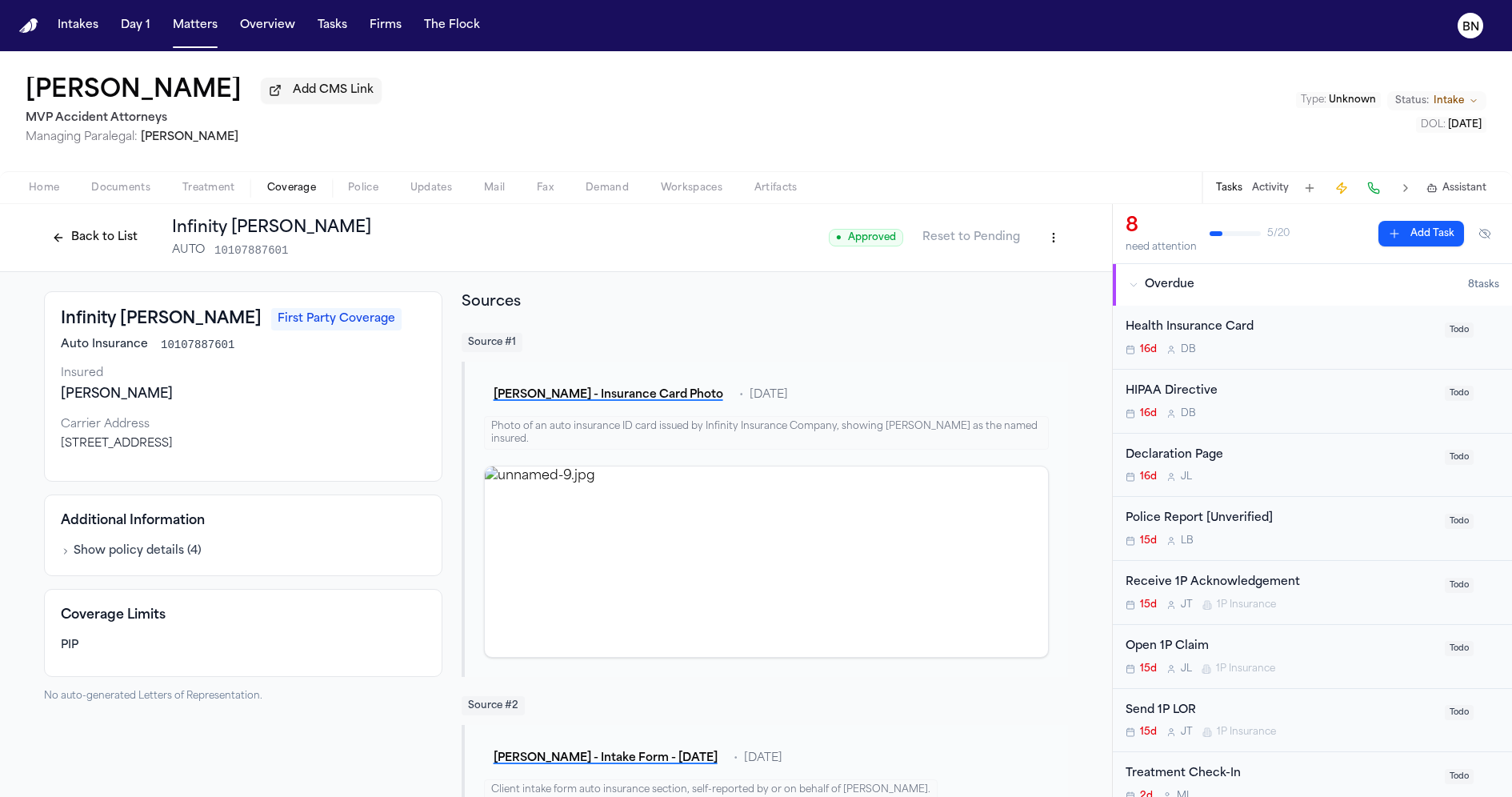
click at [134, 558] on button "Show policy details ( 4 )" at bounding box center [131, 552] width 141 height 16
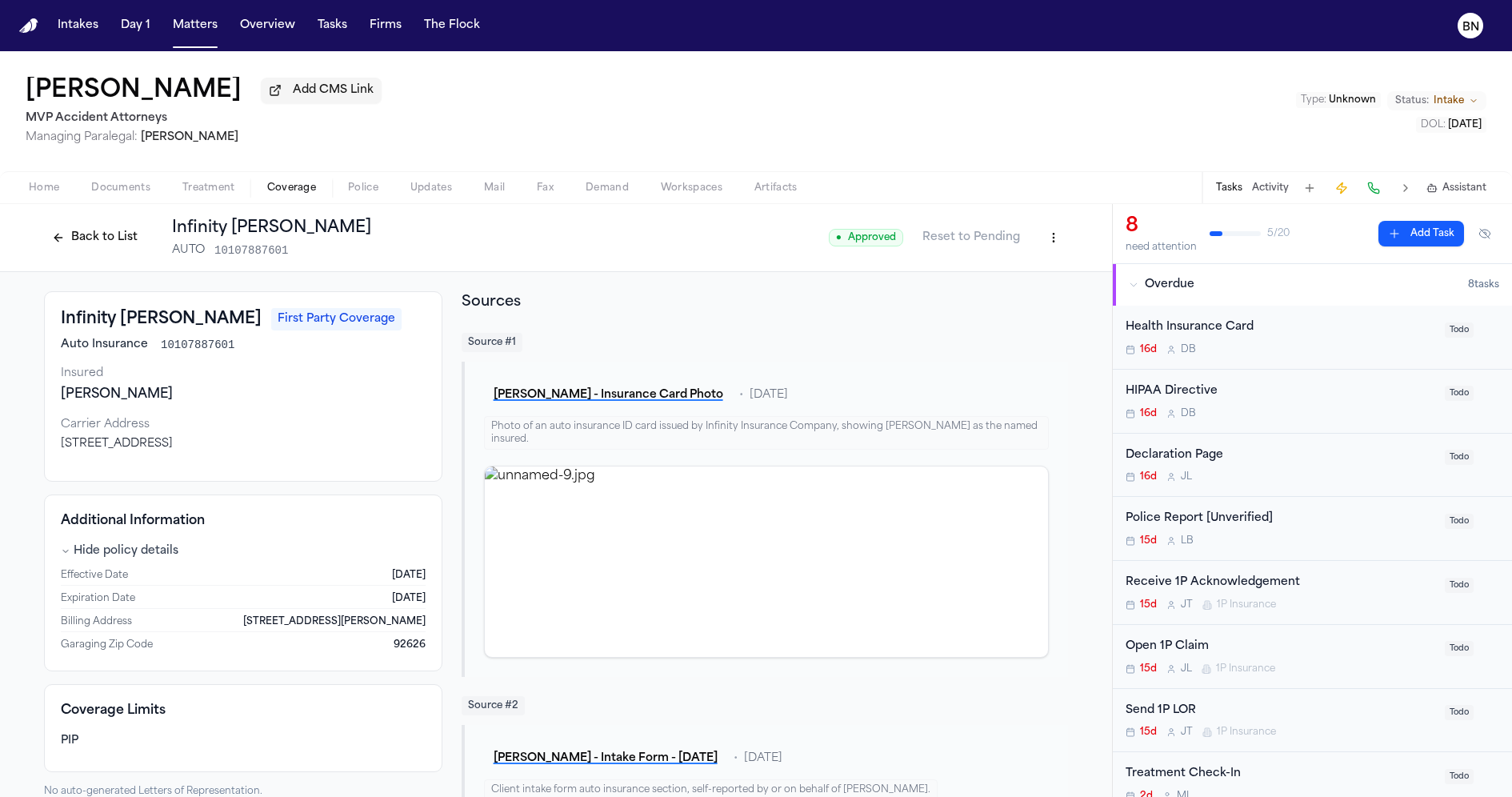
click at [1042, 238] on html "Intakes Day 1 Matters Overview Tasks Firms The Flock BN [PERSON_NAME] Add CMS L…" at bounding box center [756, 398] width 1512 height 797
click at [1020, 271] on div "Edit Coverage" at bounding box center [990, 275] width 134 height 25
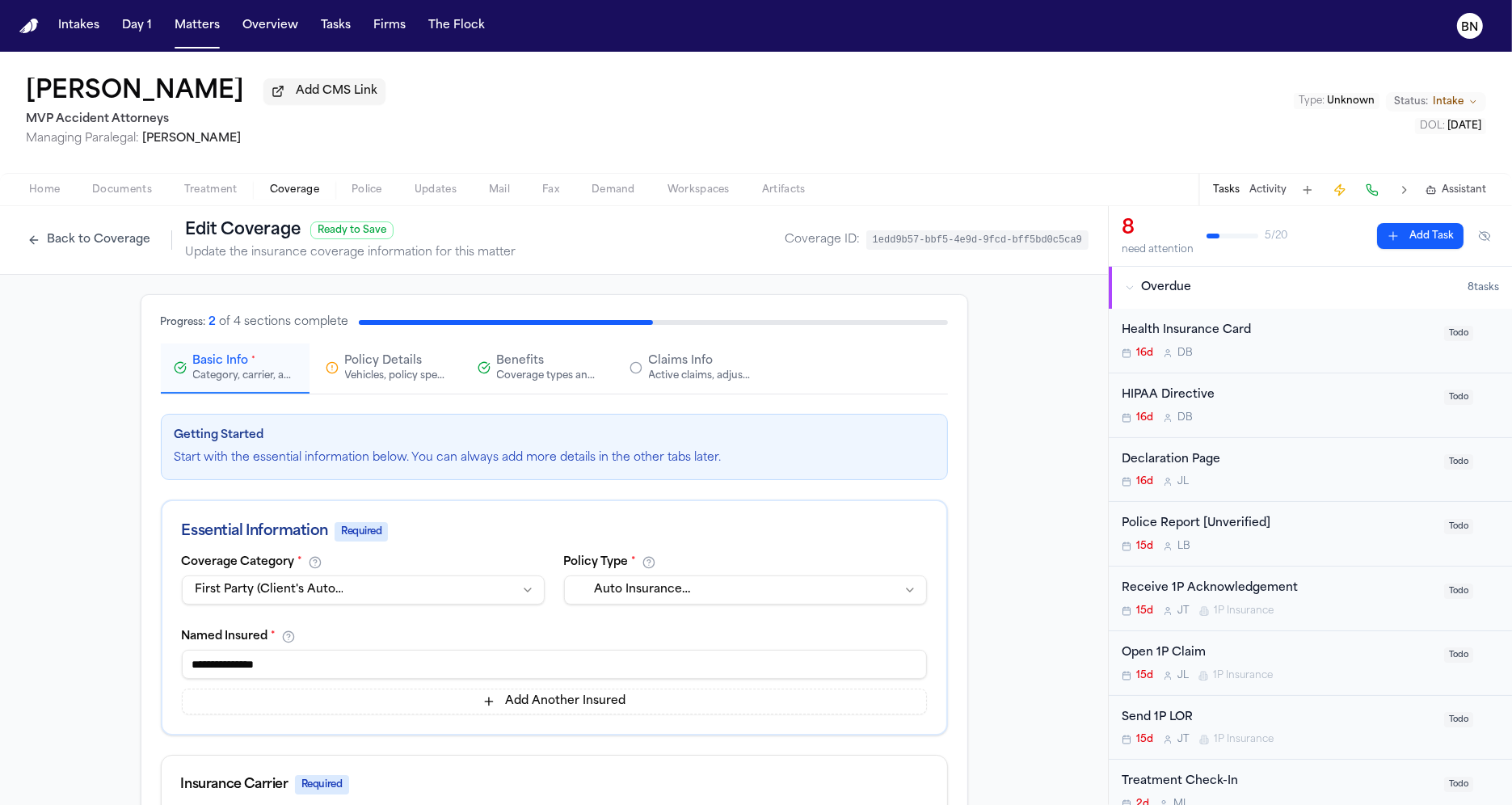
click at [95, 236] on button "Back to Coverage" at bounding box center [88, 240] width 139 height 26
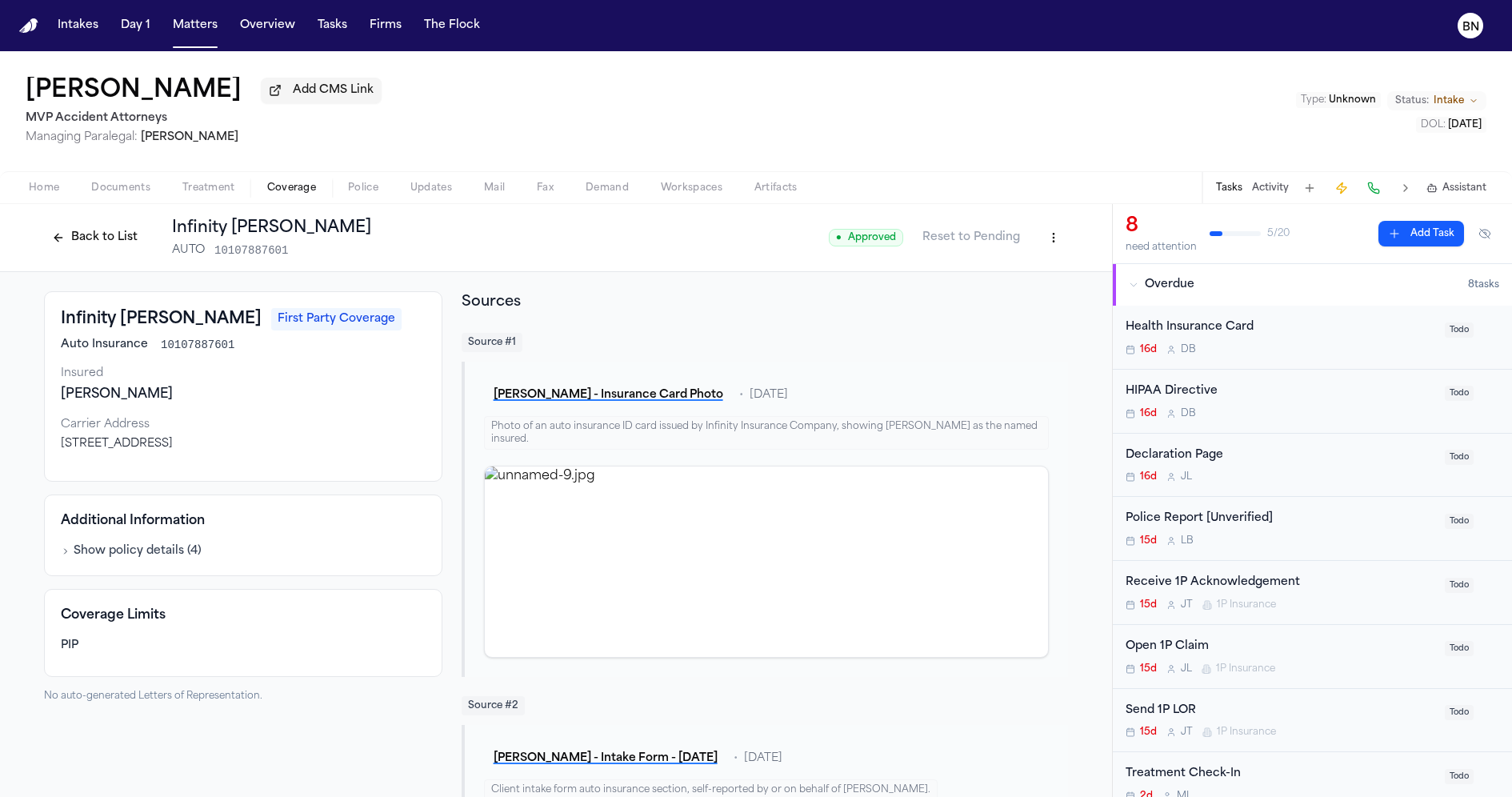
click at [94, 246] on button "Back to List" at bounding box center [94, 237] width 102 height 25
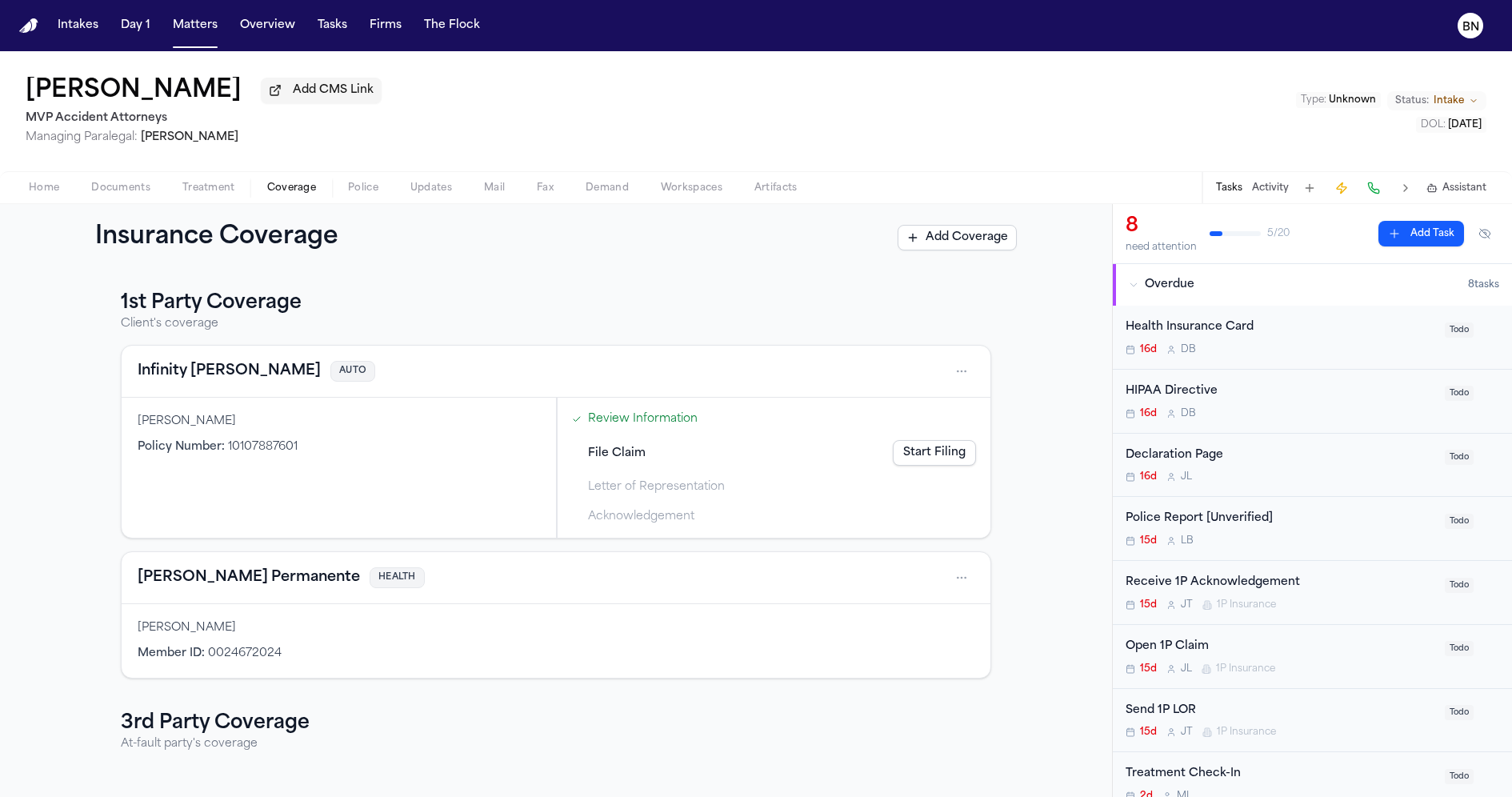
click at [589, 423] on link "Review Information" at bounding box center [642, 419] width 110 height 16
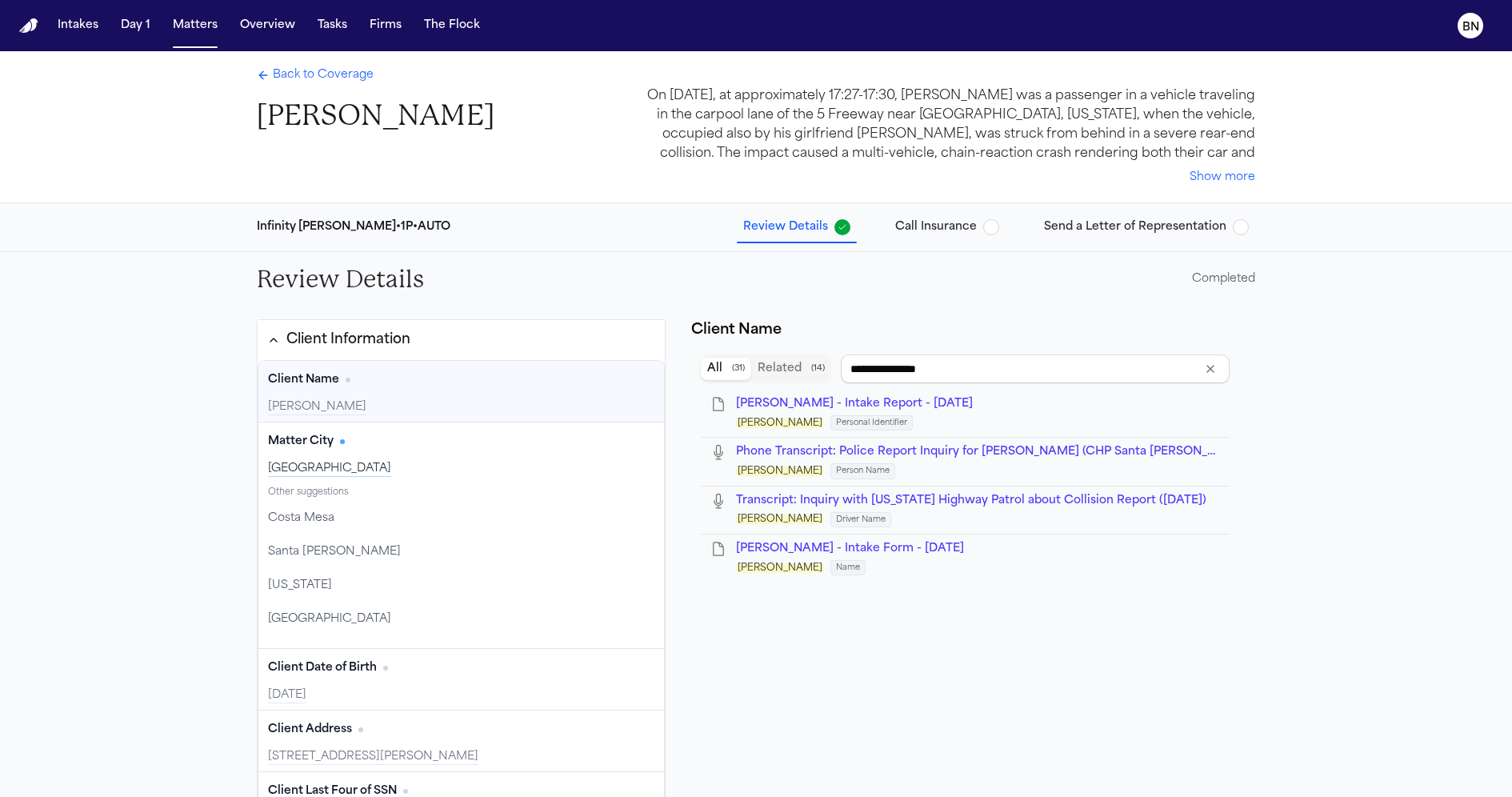
click at [961, 219] on span "Call Insurance" at bounding box center [936, 227] width 82 height 16
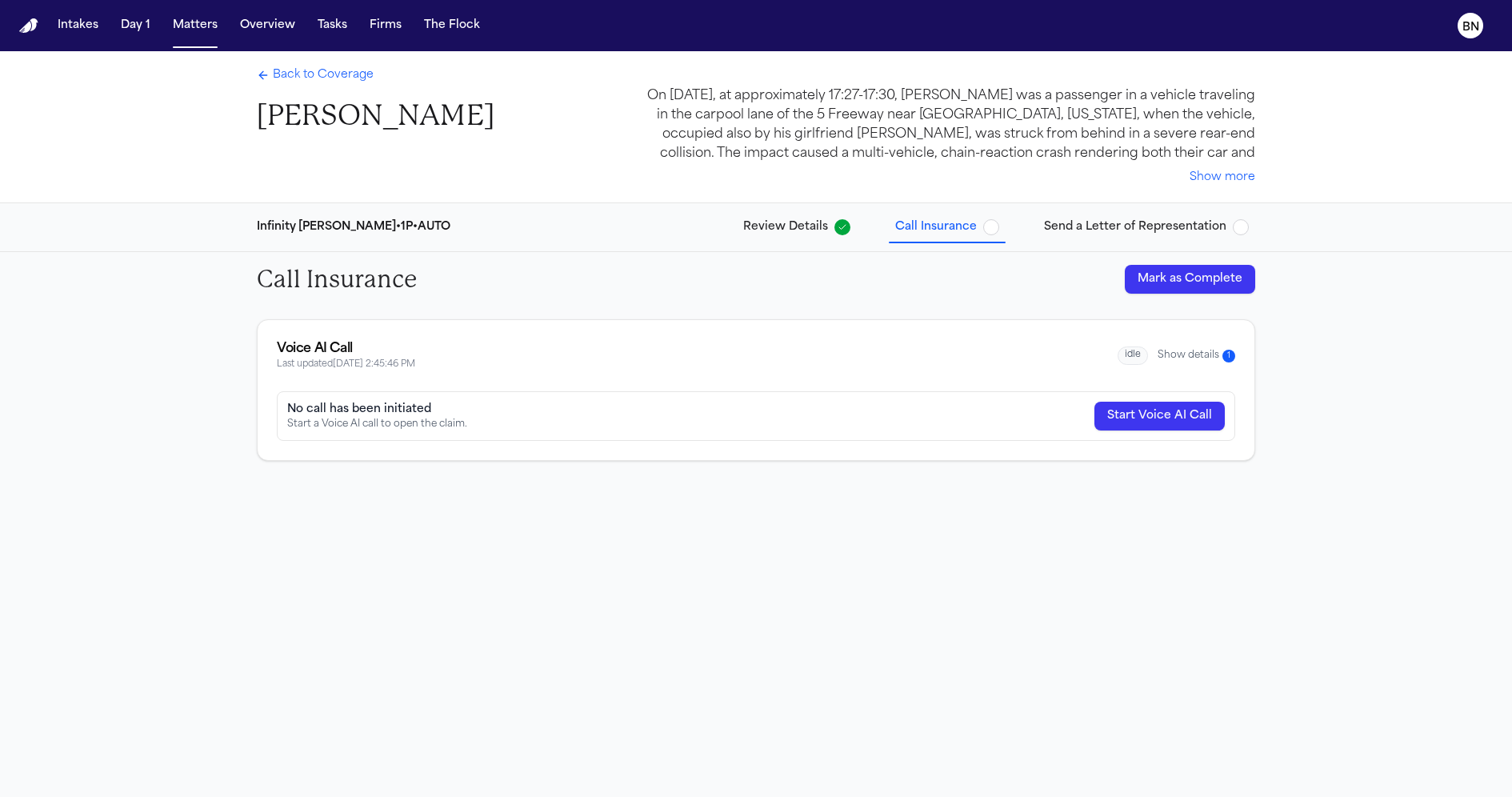
click at [1183, 354] on button "Show details 1" at bounding box center [1196, 355] width 77 height 14
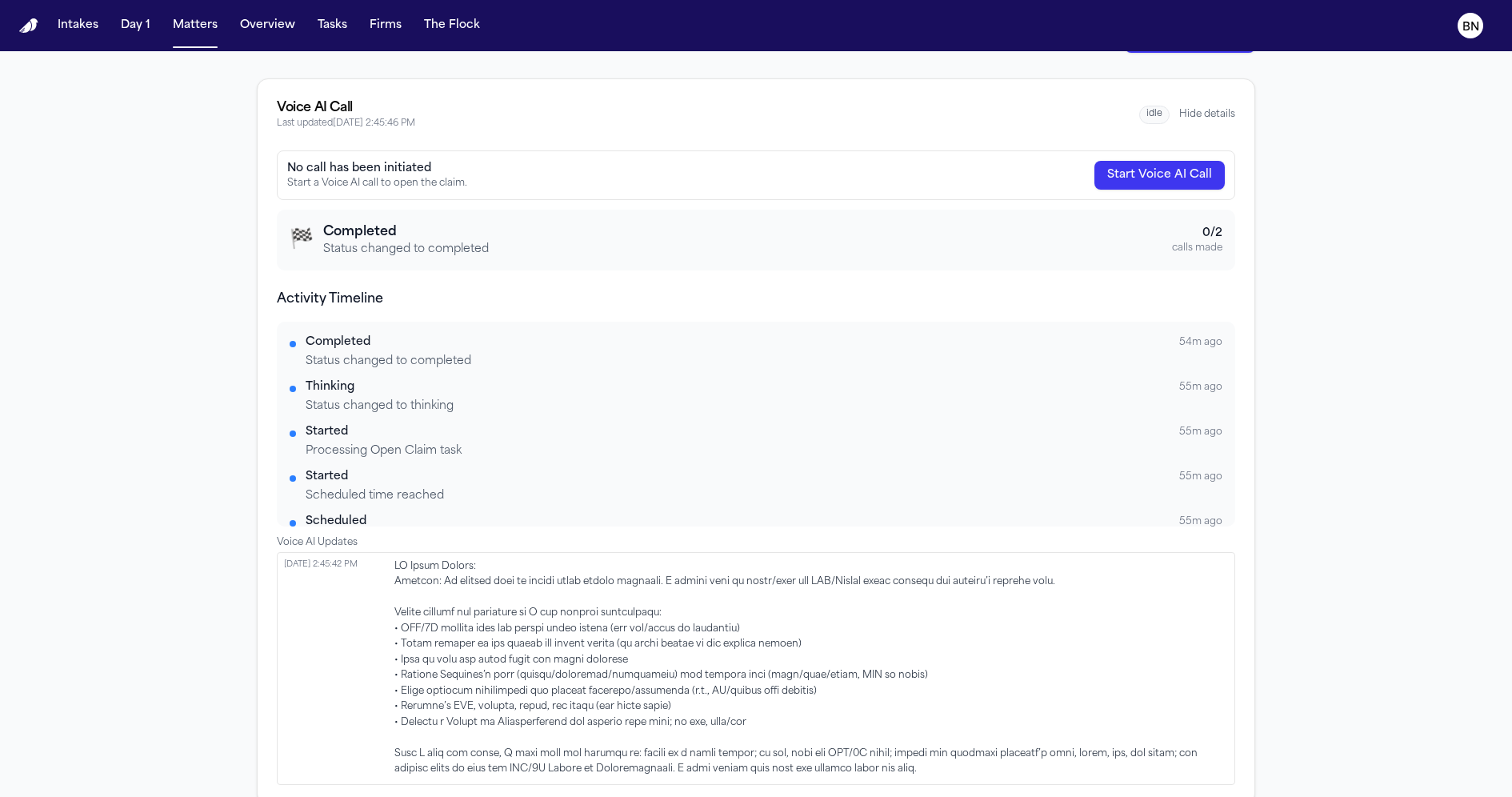
scroll to position [261, 0]
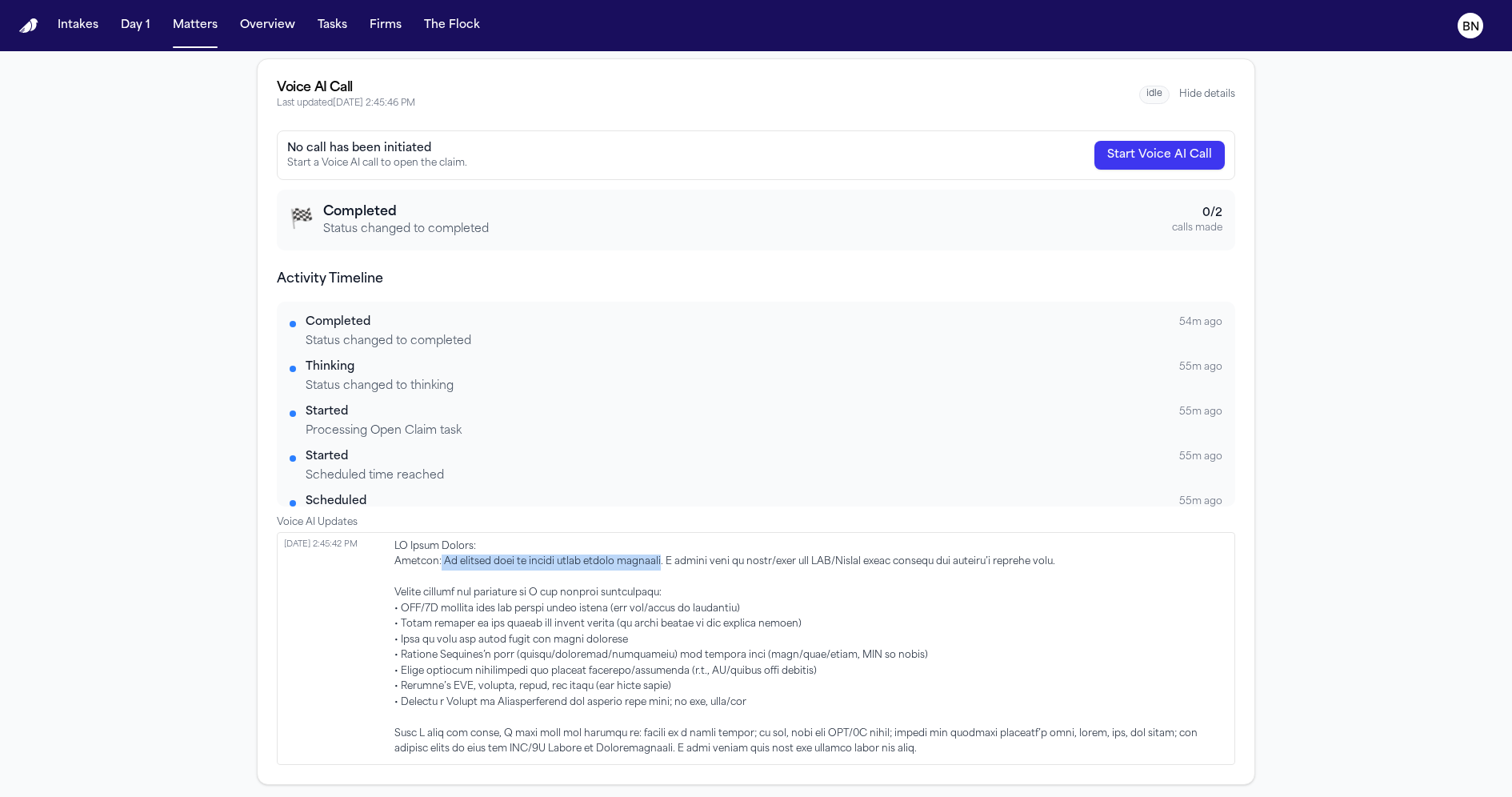
drag, startPoint x: 436, startPoint y: 563, endPoint x: 680, endPoint y: 568, distance: 244.1
click at [680, 568] on span at bounding box center [811, 648] width 833 height 218
click at [736, 634] on span at bounding box center [811, 648] width 833 height 218
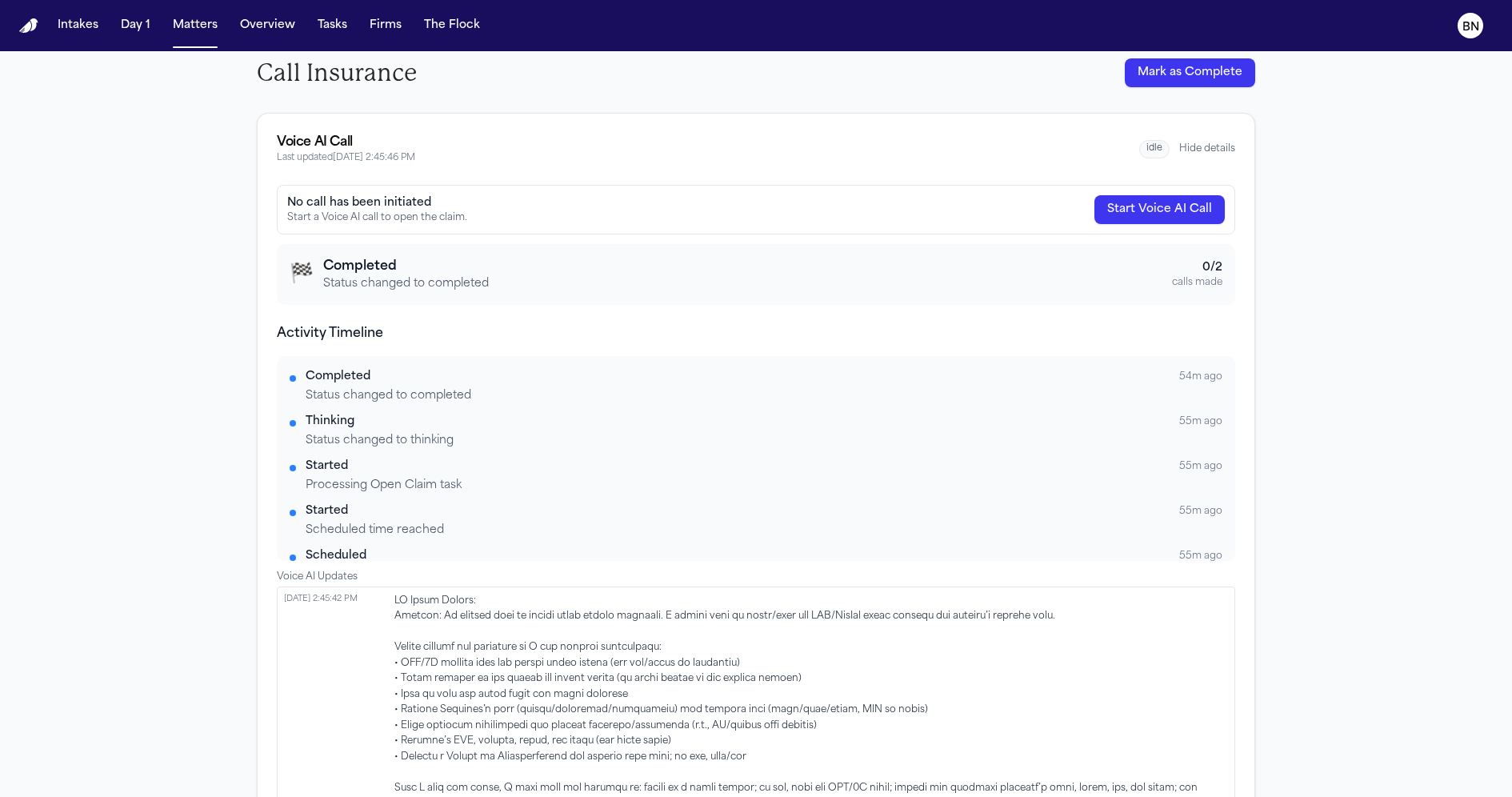
scroll to position [0, 0]
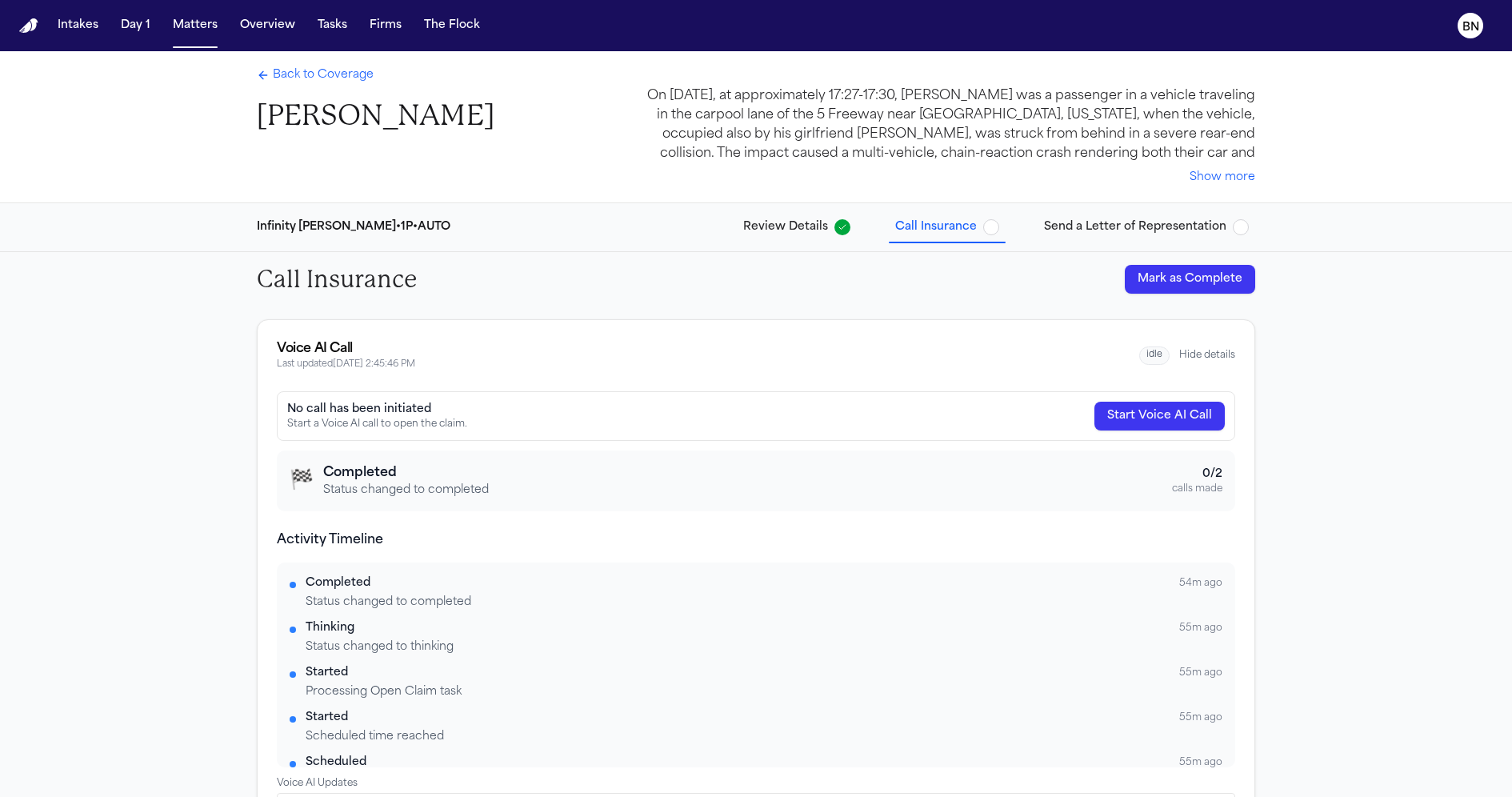
click at [793, 236] on button "Review Details" at bounding box center [797, 227] width 120 height 29
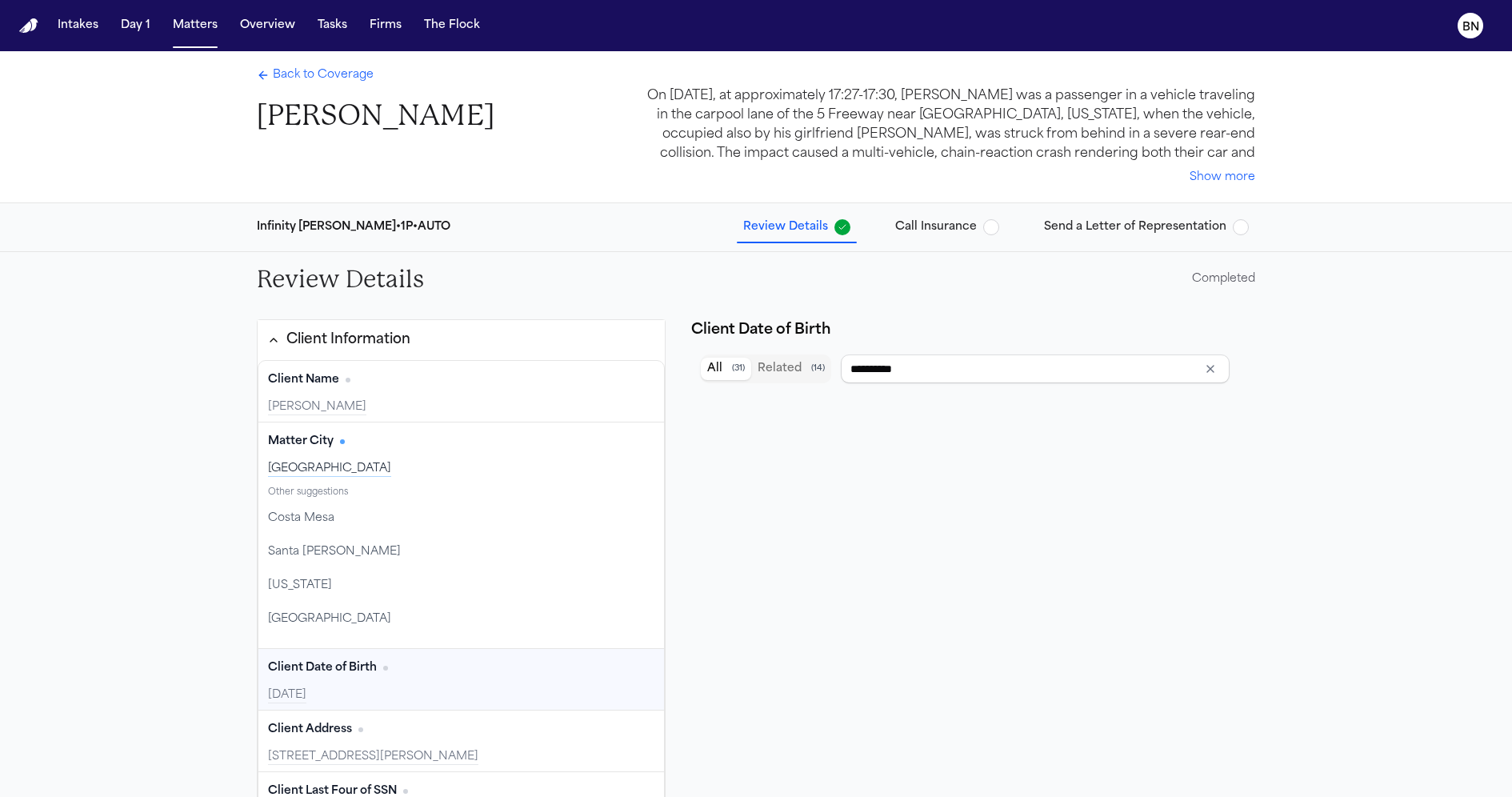
click at [184, 35] on button "Matters" at bounding box center [194, 25] width 57 height 29
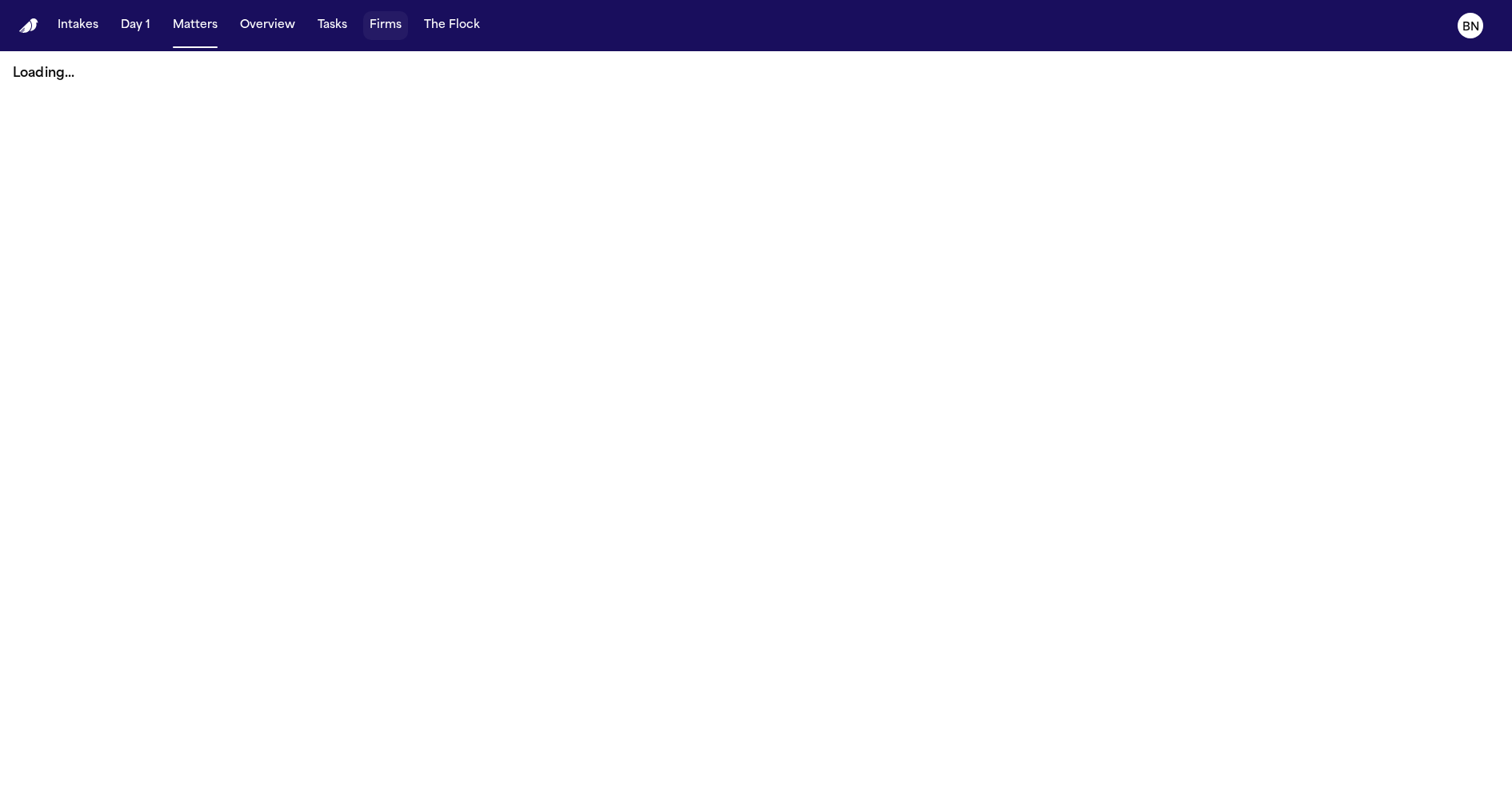
click at [370, 28] on button "Firms" at bounding box center [385, 25] width 45 height 29
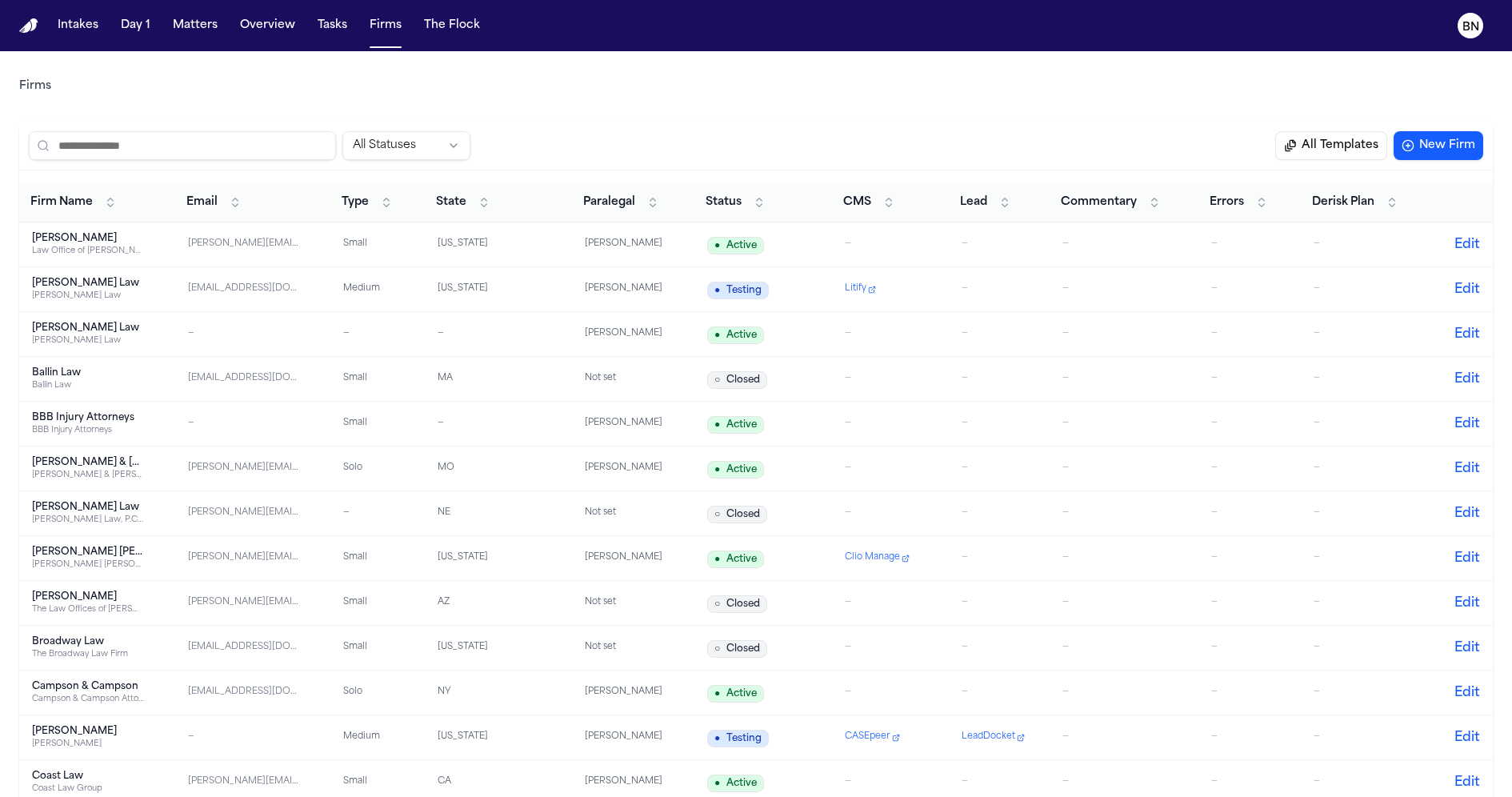
click at [259, 144] on input "search" at bounding box center [183, 145] width 307 height 29
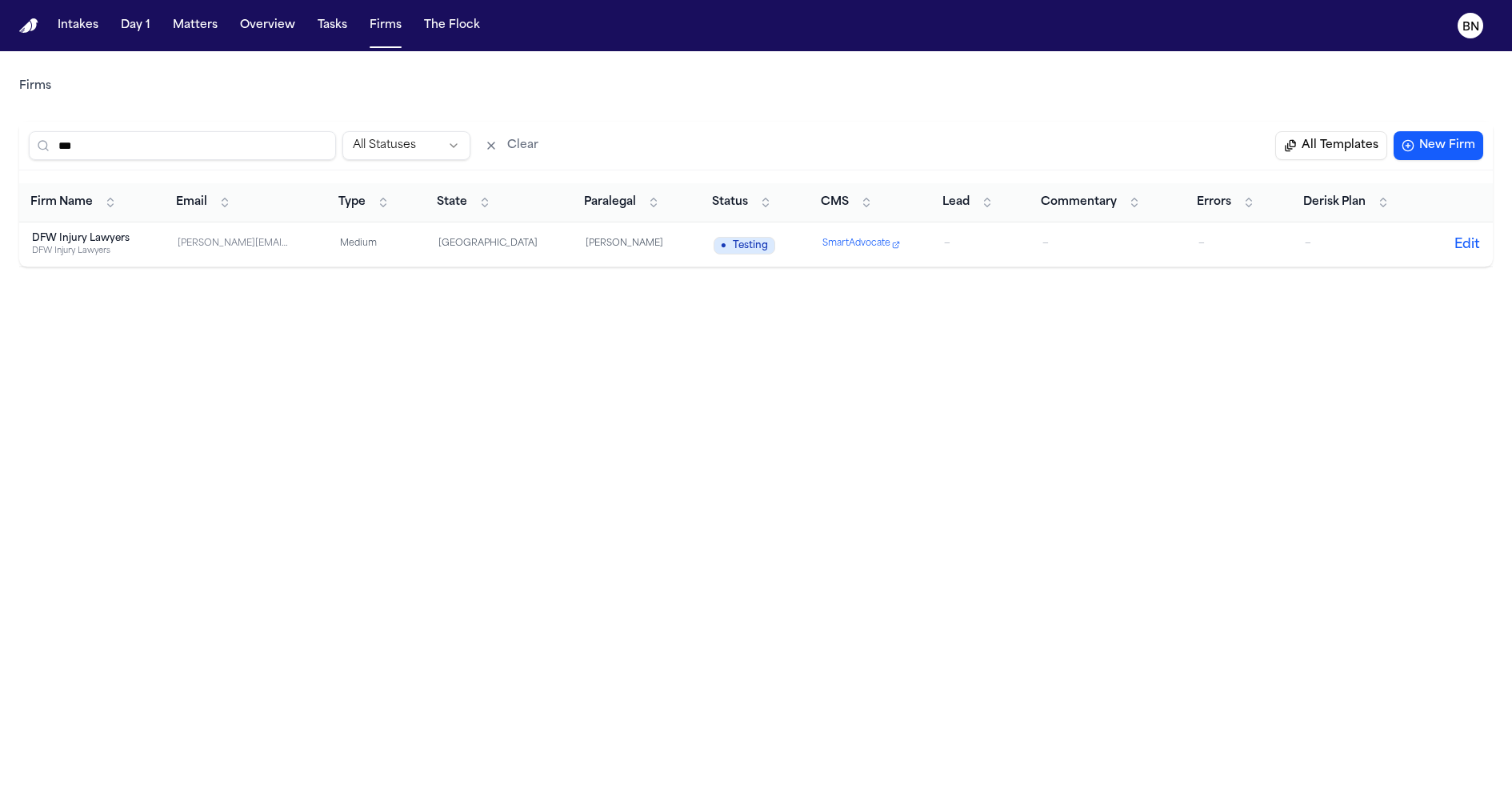
type input "***"
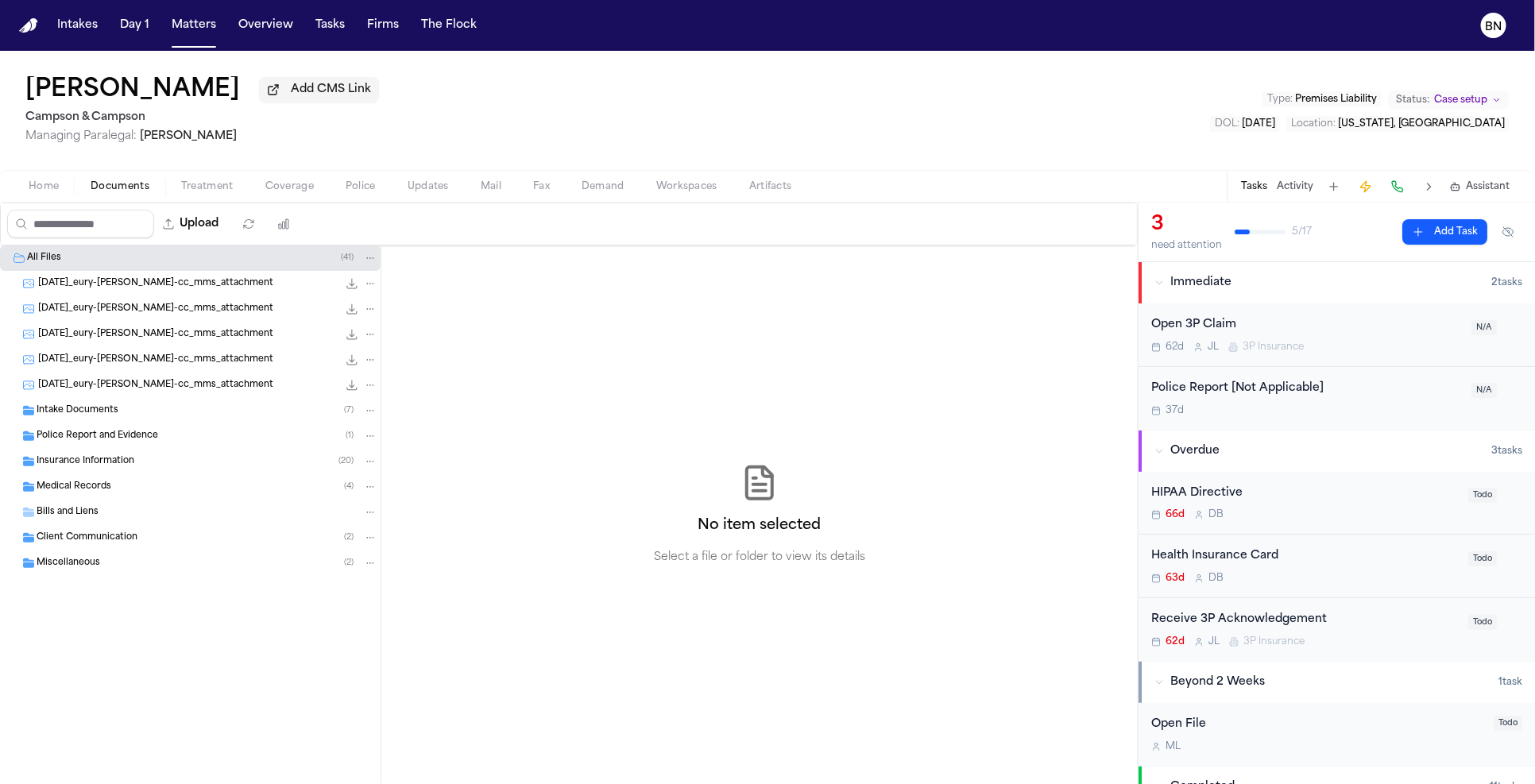
click at [293, 187] on span "Coverage" at bounding box center [290, 187] width 49 height 13
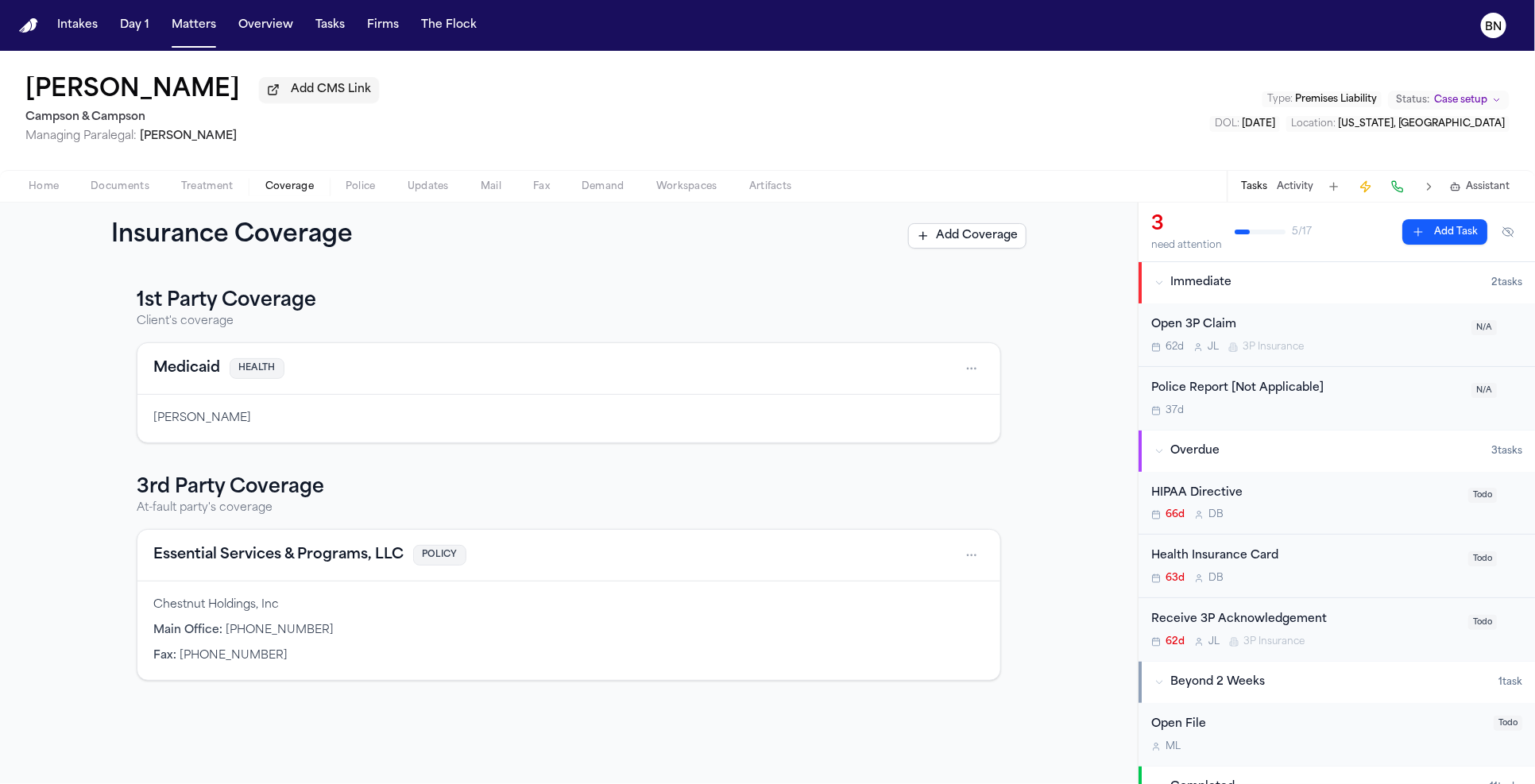
click at [1317, 329] on div "Open 3P Claim" at bounding box center [1307, 325] width 310 height 18
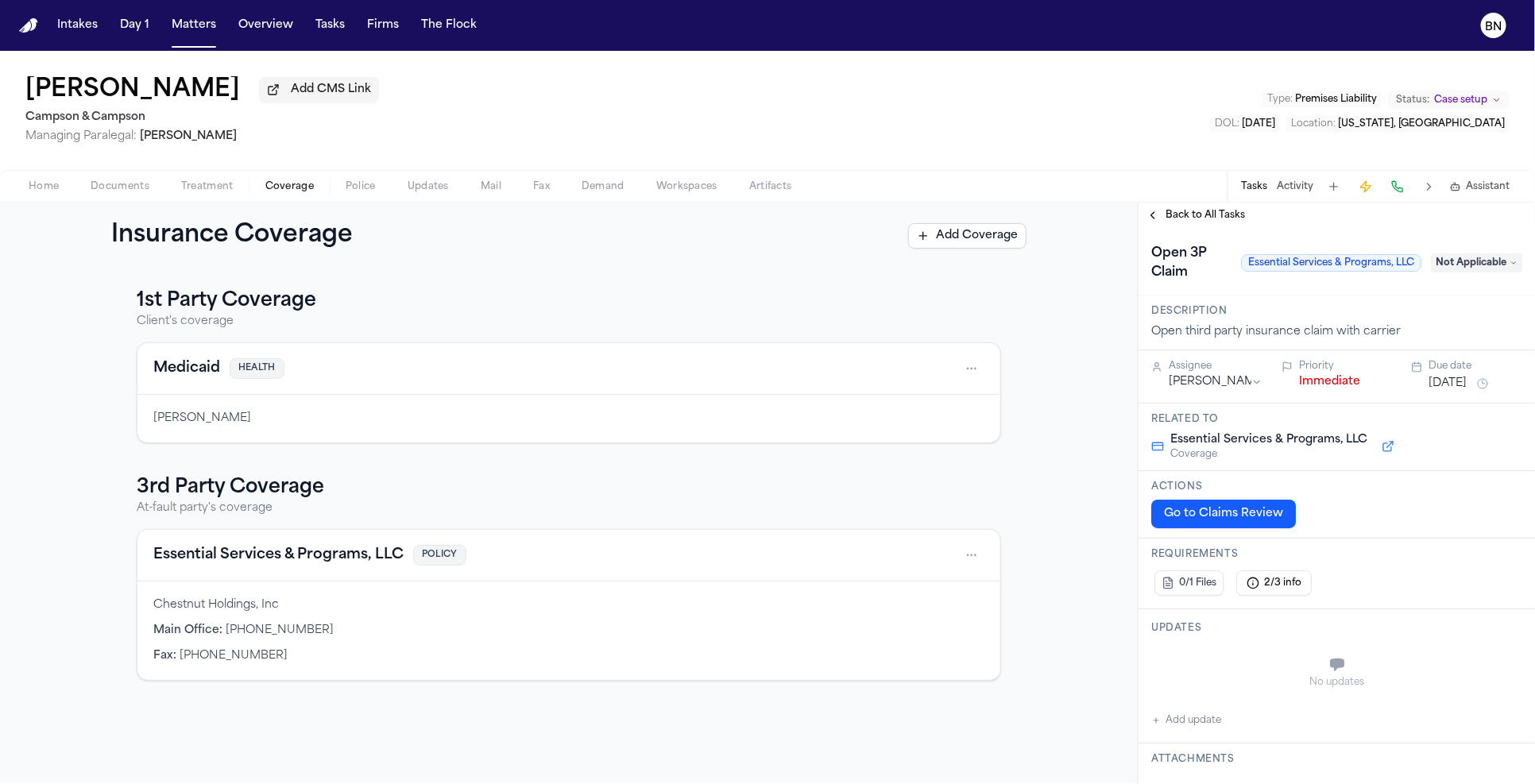
click at [1194, 214] on span "Back to All Tasks" at bounding box center [1206, 216] width 79 height 13
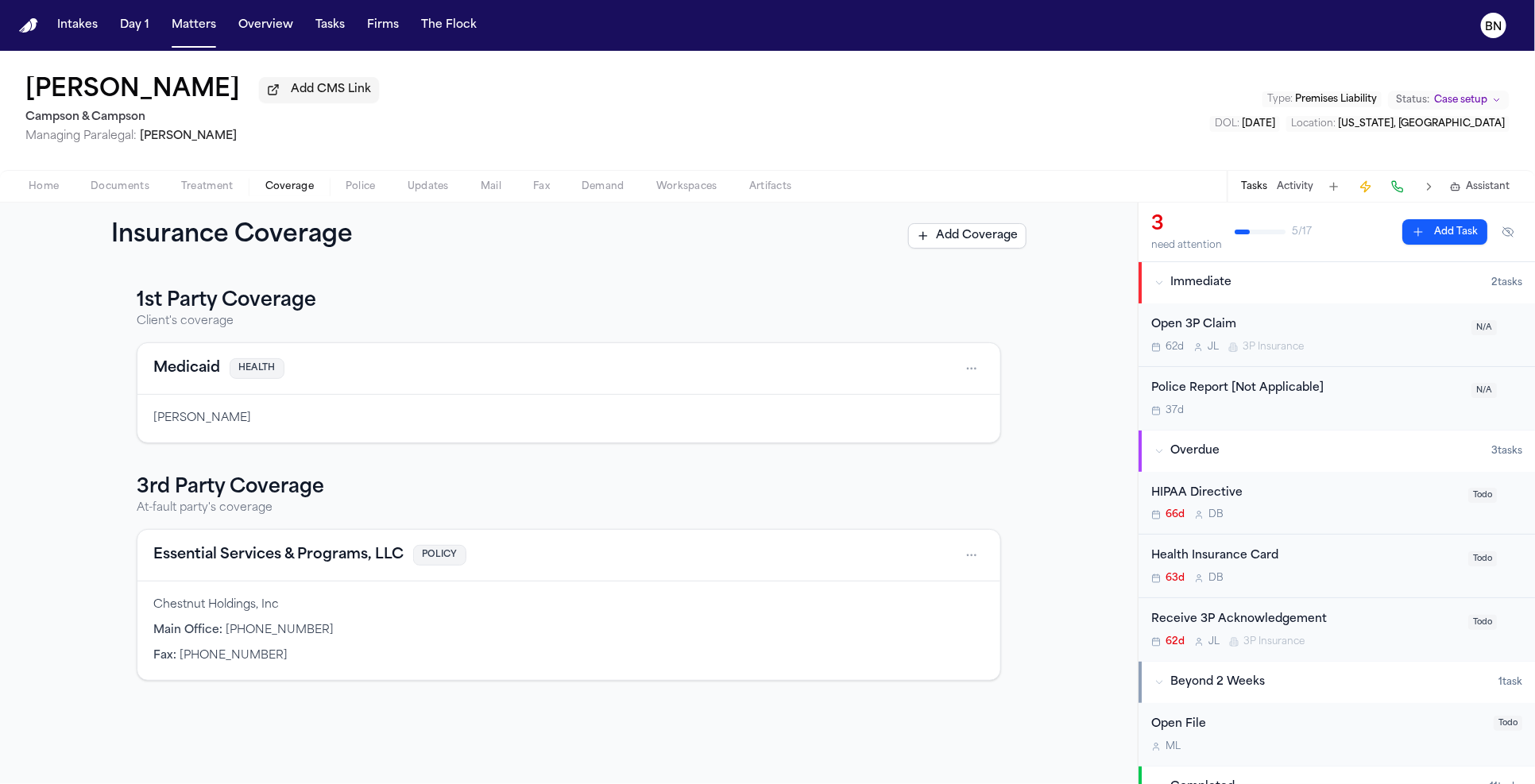
click at [1288, 189] on button "Activity" at bounding box center [1295, 187] width 37 height 13
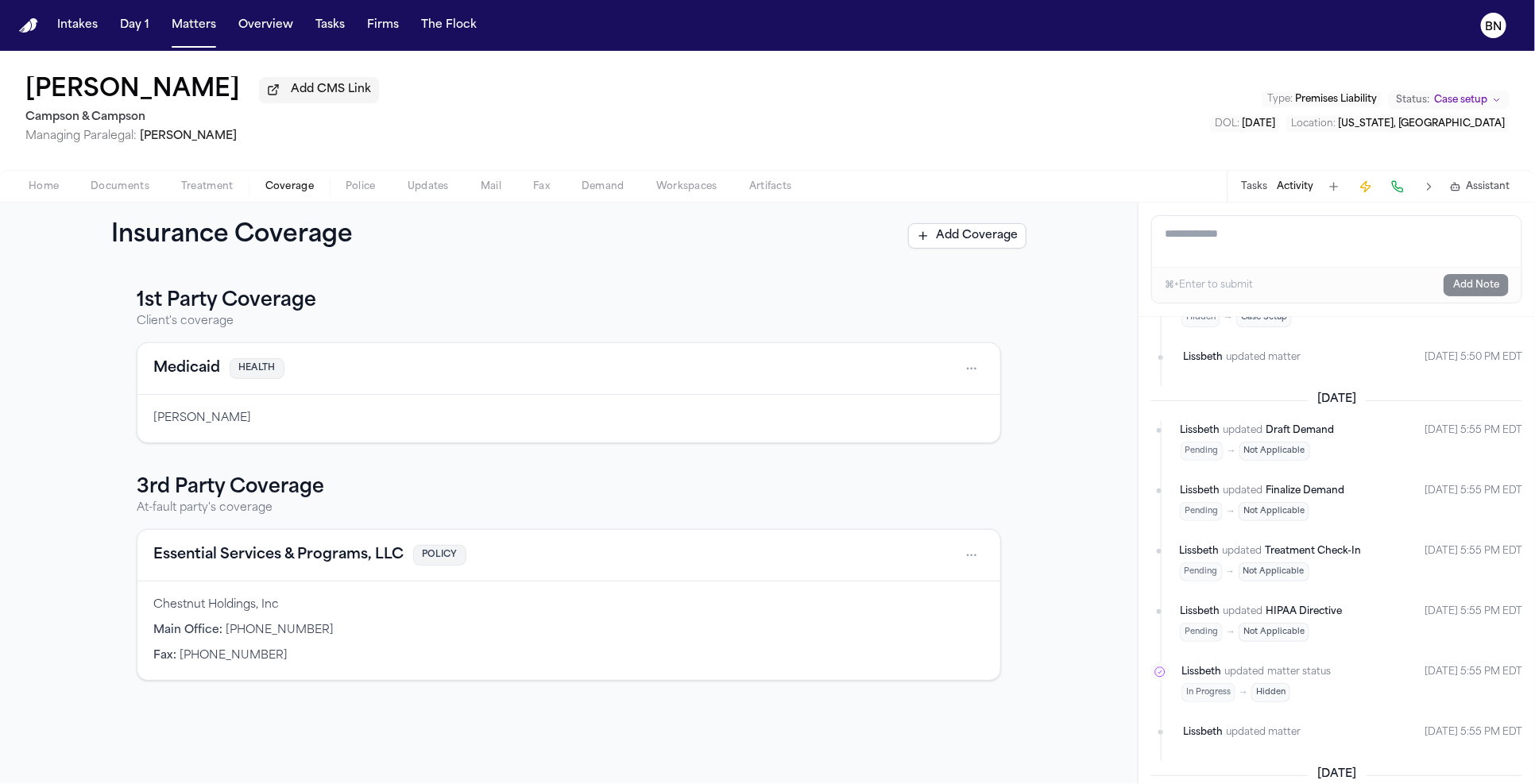
scroll to position [1570, 0]
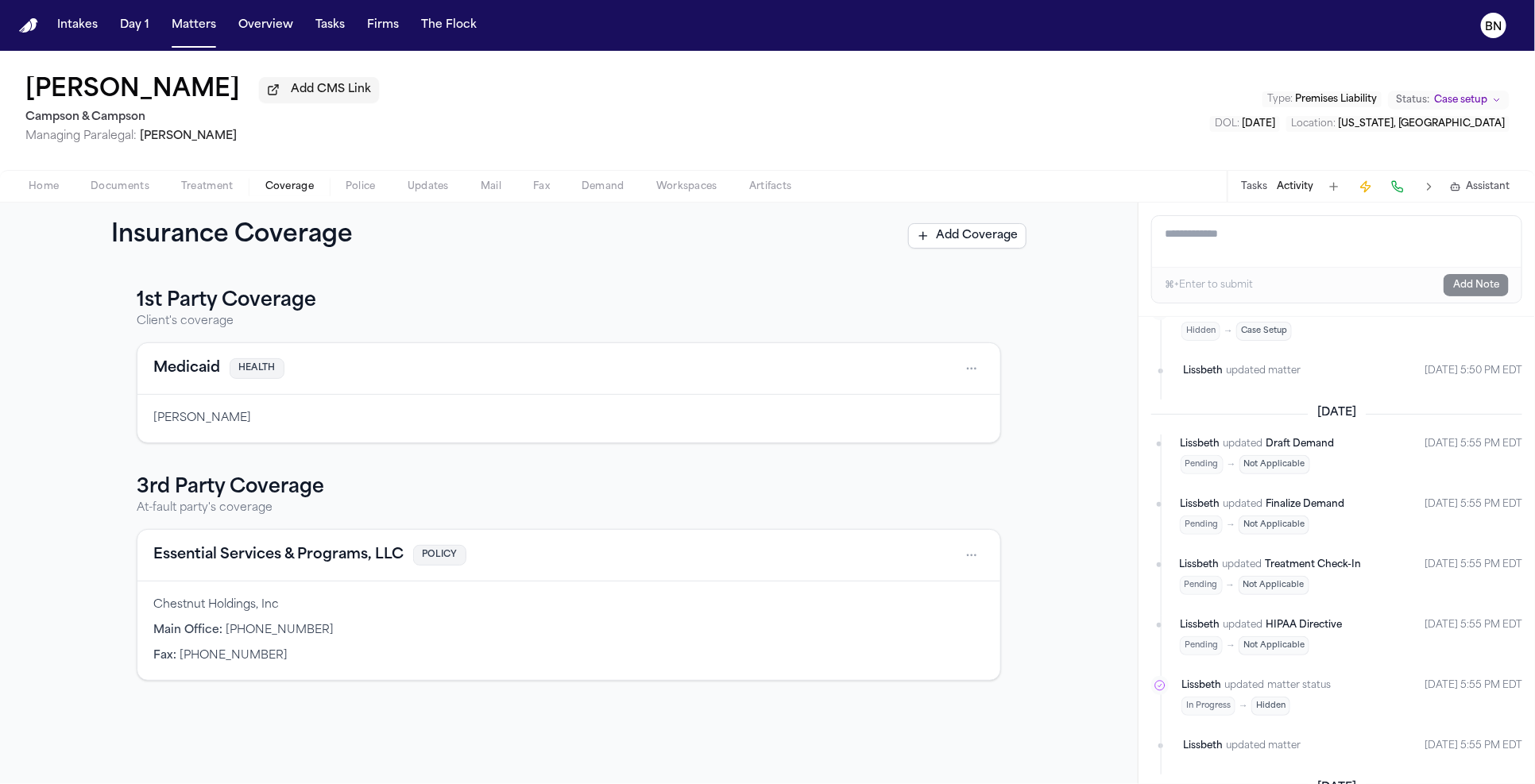
click at [1253, 187] on button "Tasks" at bounding box center [1253, 187] width 26 height 13
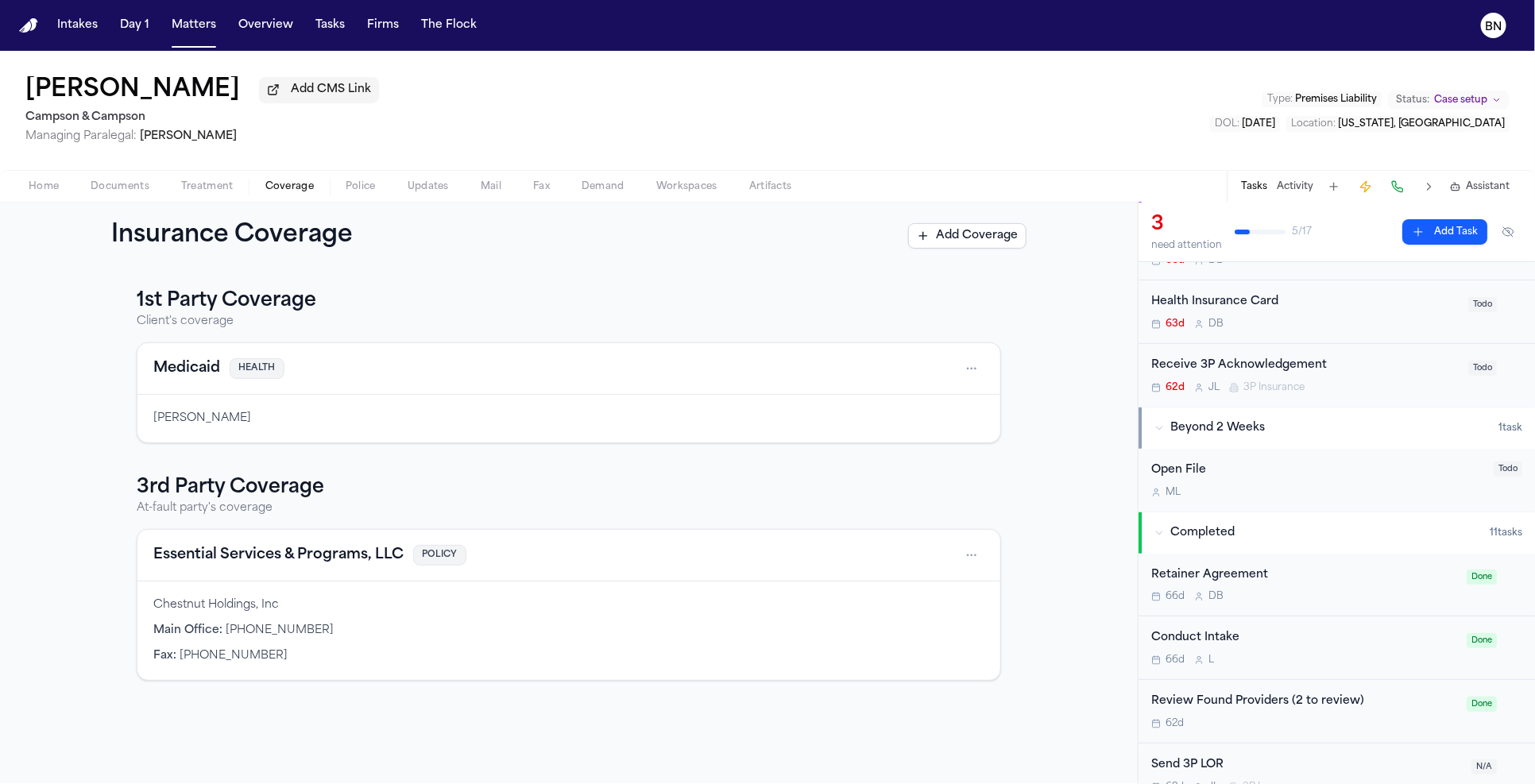
scroll to position [0, 0]
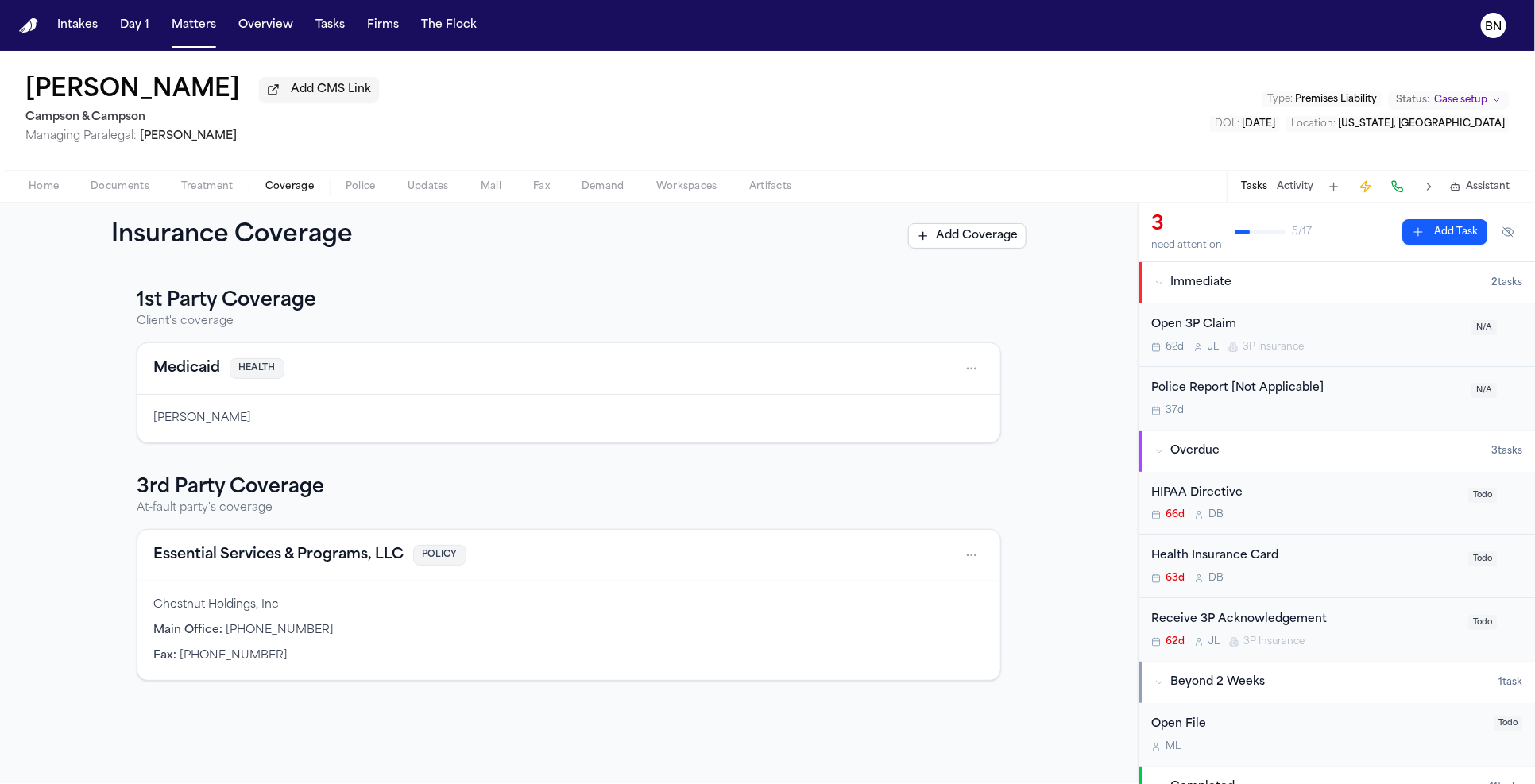
click at [1288, 189] on button "Activity" at bounding box center [1295, 187] width 37 height 13
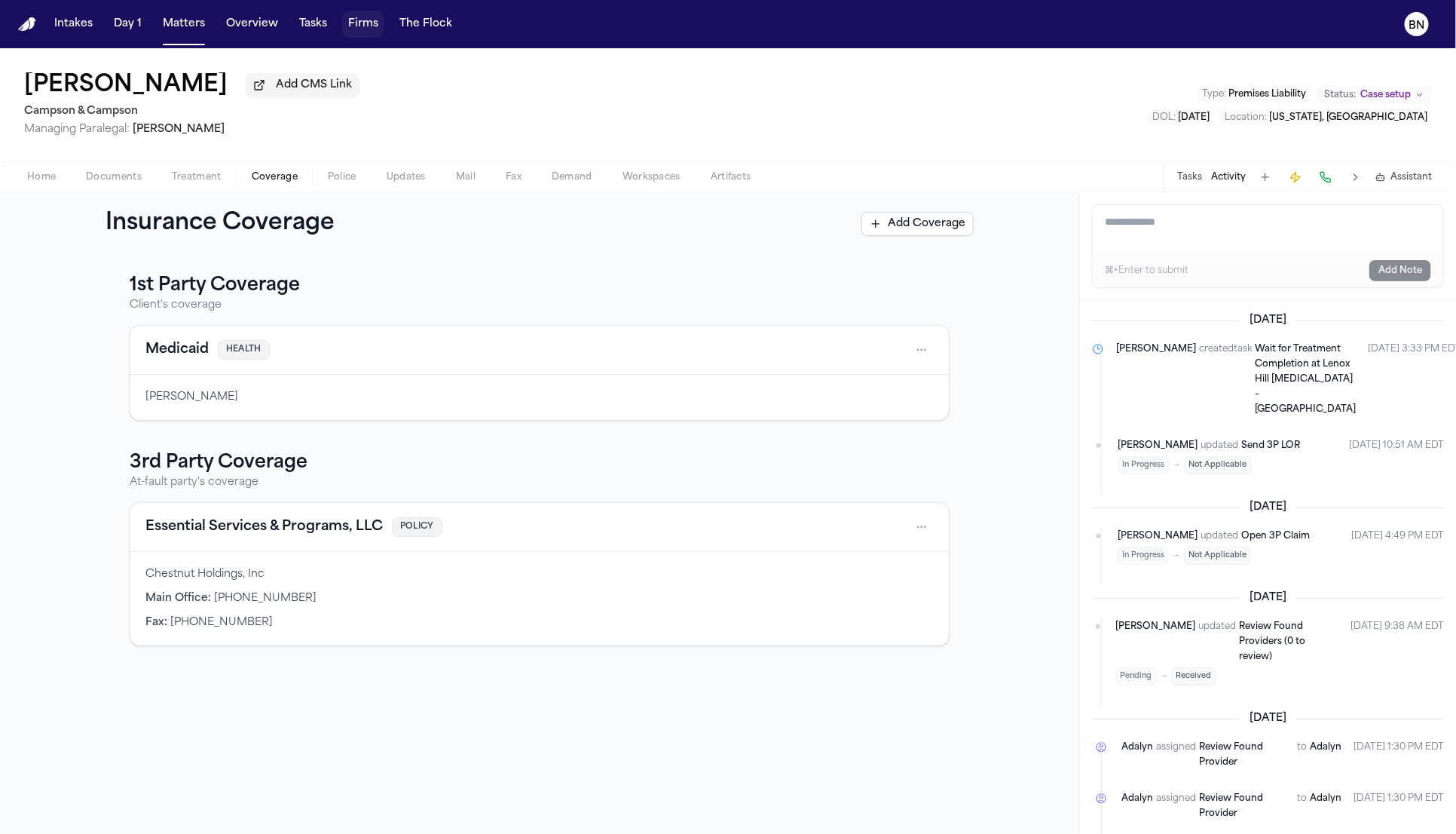
click at [350, 33] on button "Firms" at bounding box center [363, 24] width 42 height 27
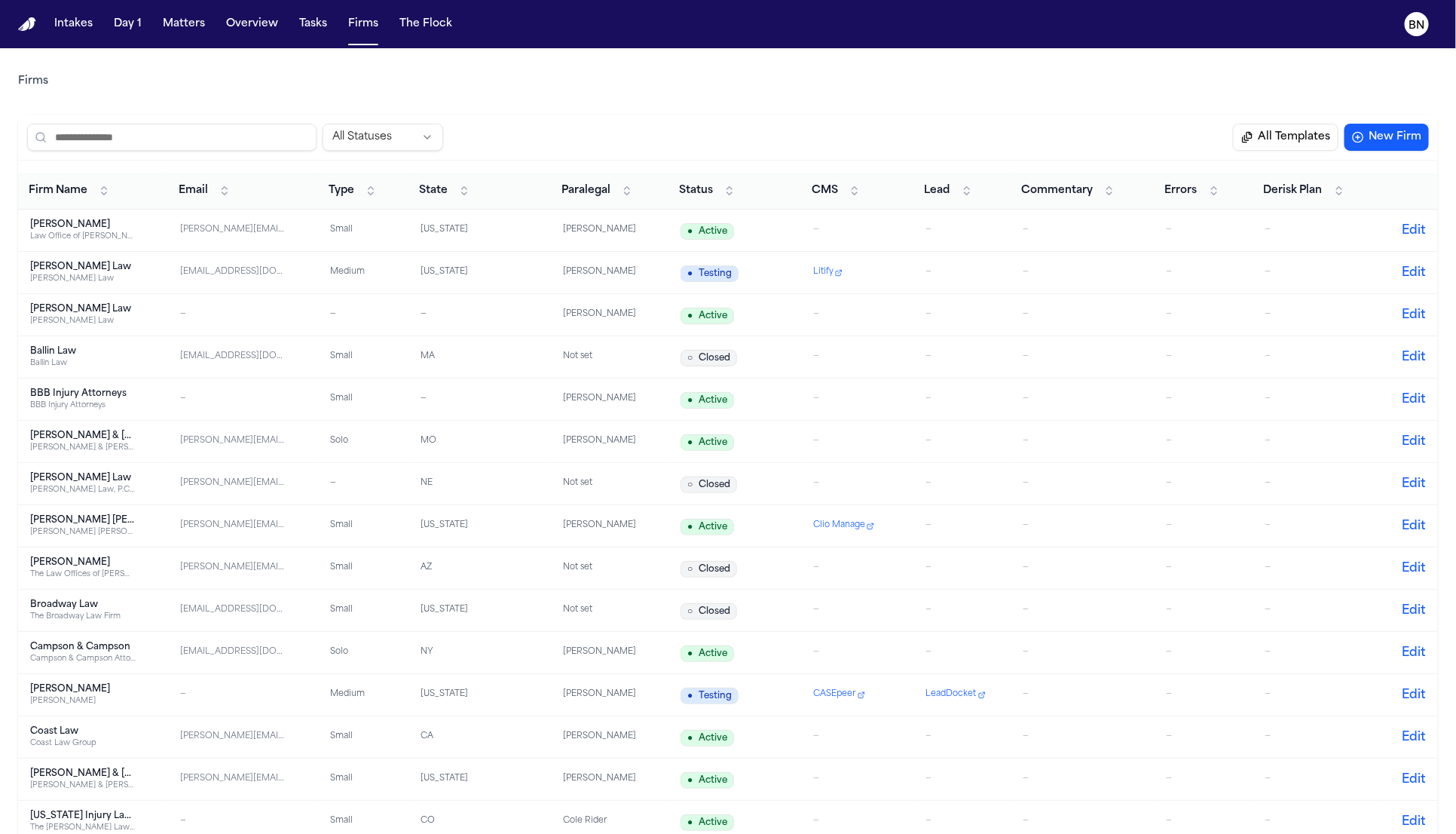
click at [160, 146] on input "search" at bounding box center [172, 137] width 289 height 27
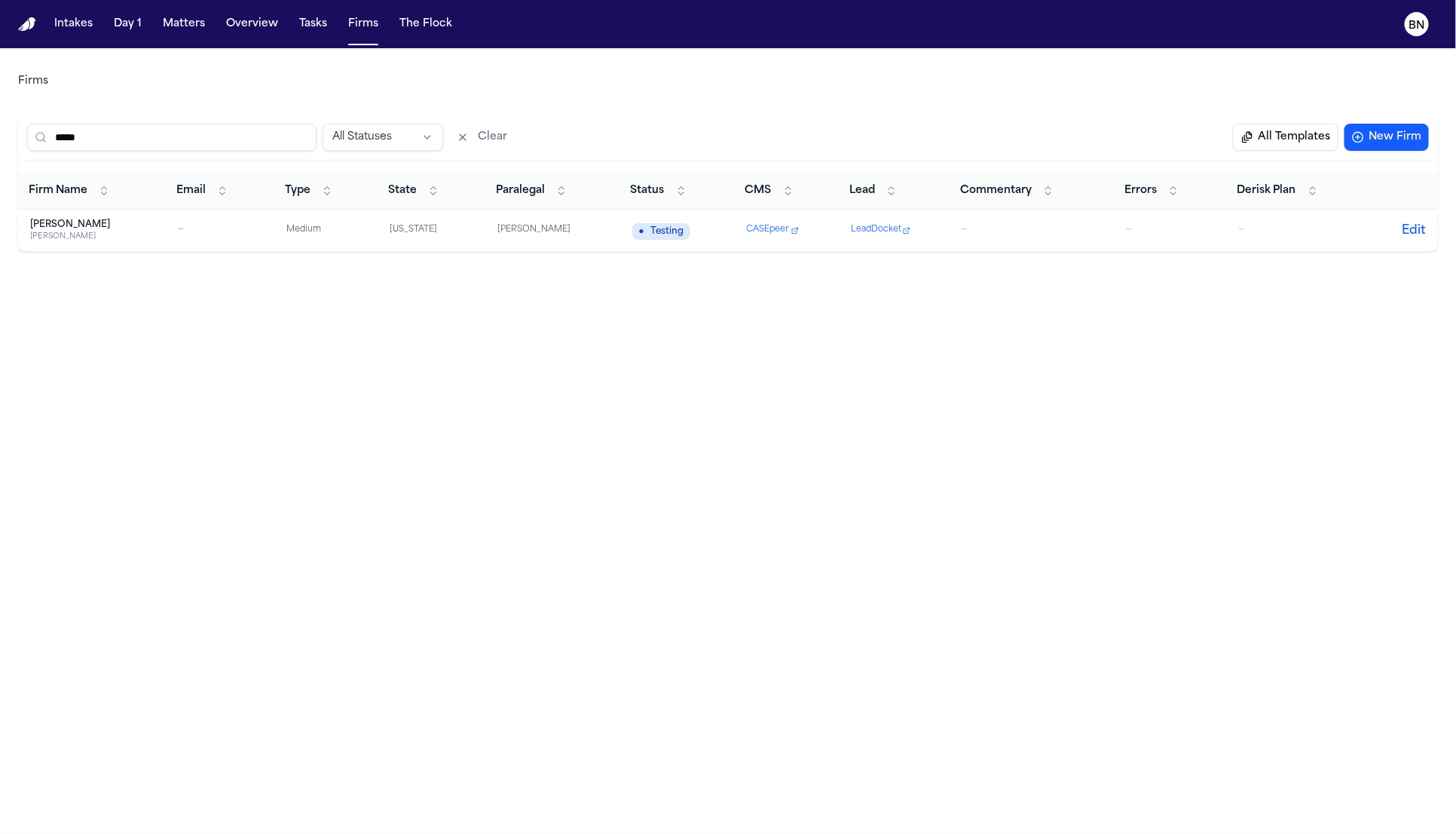
type input "*****"
click at [300, 235] on div "Medium" at bounding box center [326, 230] width 79 height 13
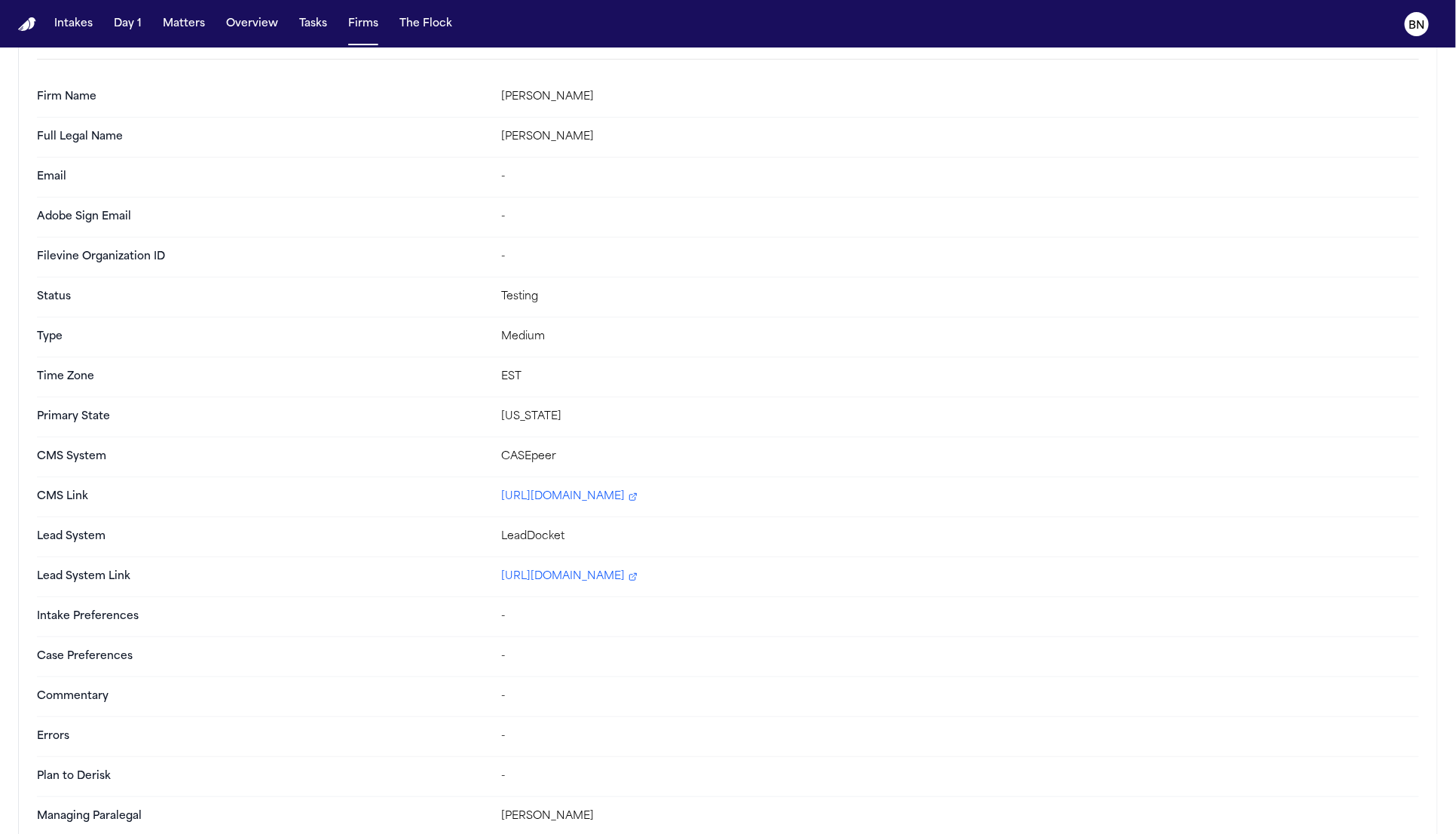
scroll to position [141, 0]
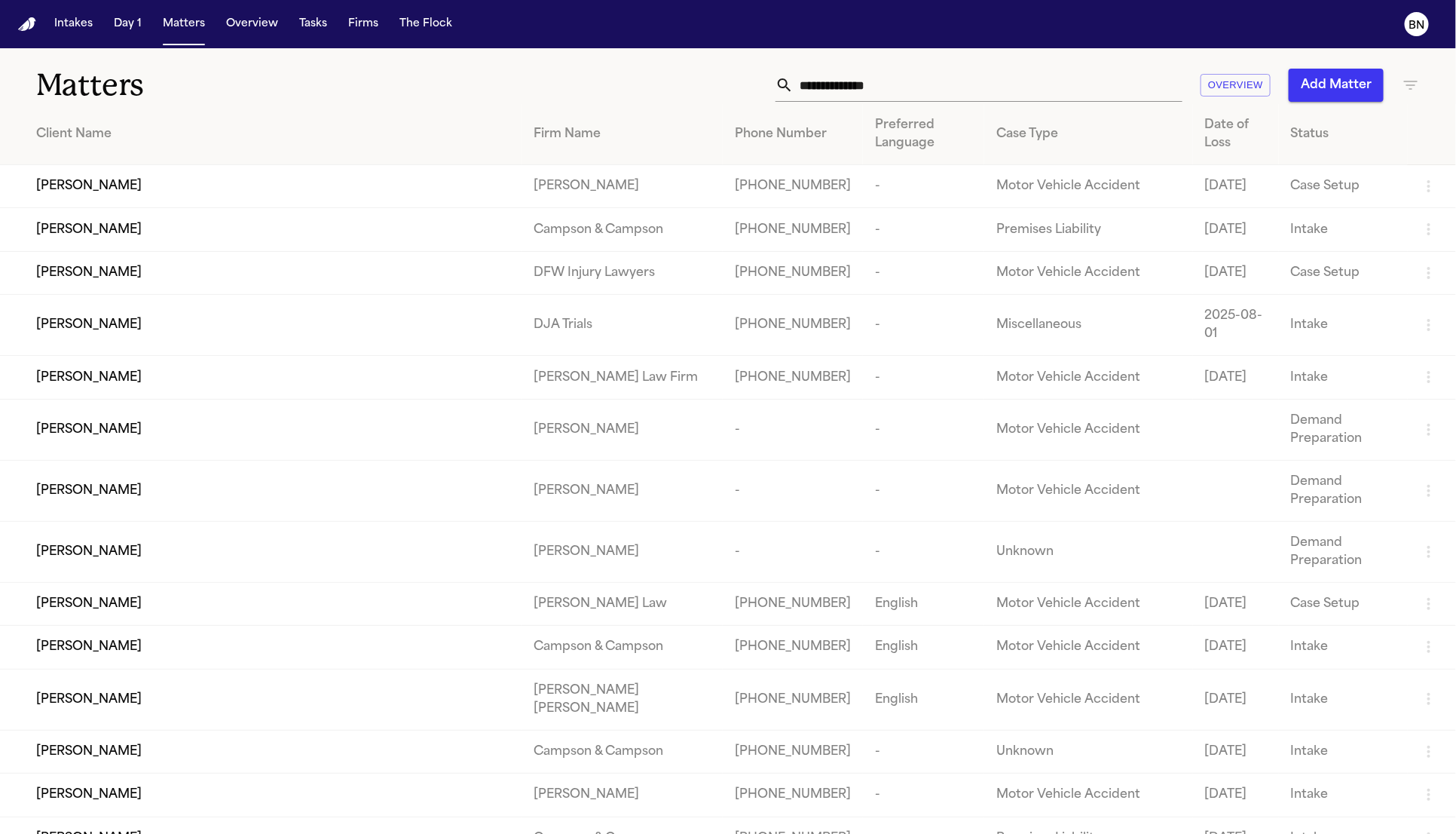
drag, startPoint x: 865, startPoint y: 124, endPoint x: 862, endPoint y: 105, distance: 19.2
click at [875, 123] on div "Preferred Language" at bounding box center [924, 134] width 98 height 36
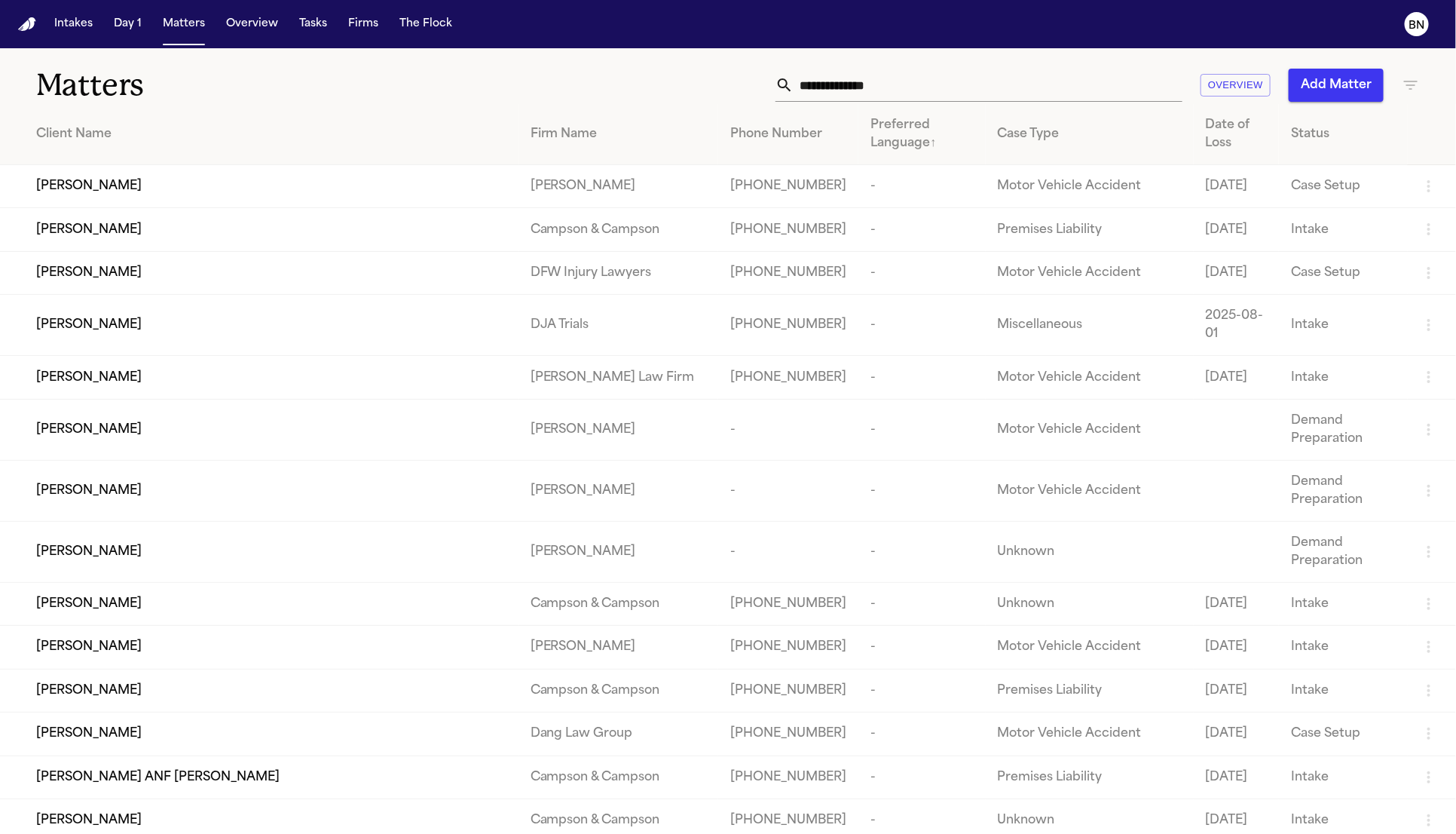
click at [861, 92] on input "text" at bounding box center [988, 85] width 389 height 33
click at [861, 91] on input "text" at bounding box center [988, 85] width 389 height 33
paste input "**********"
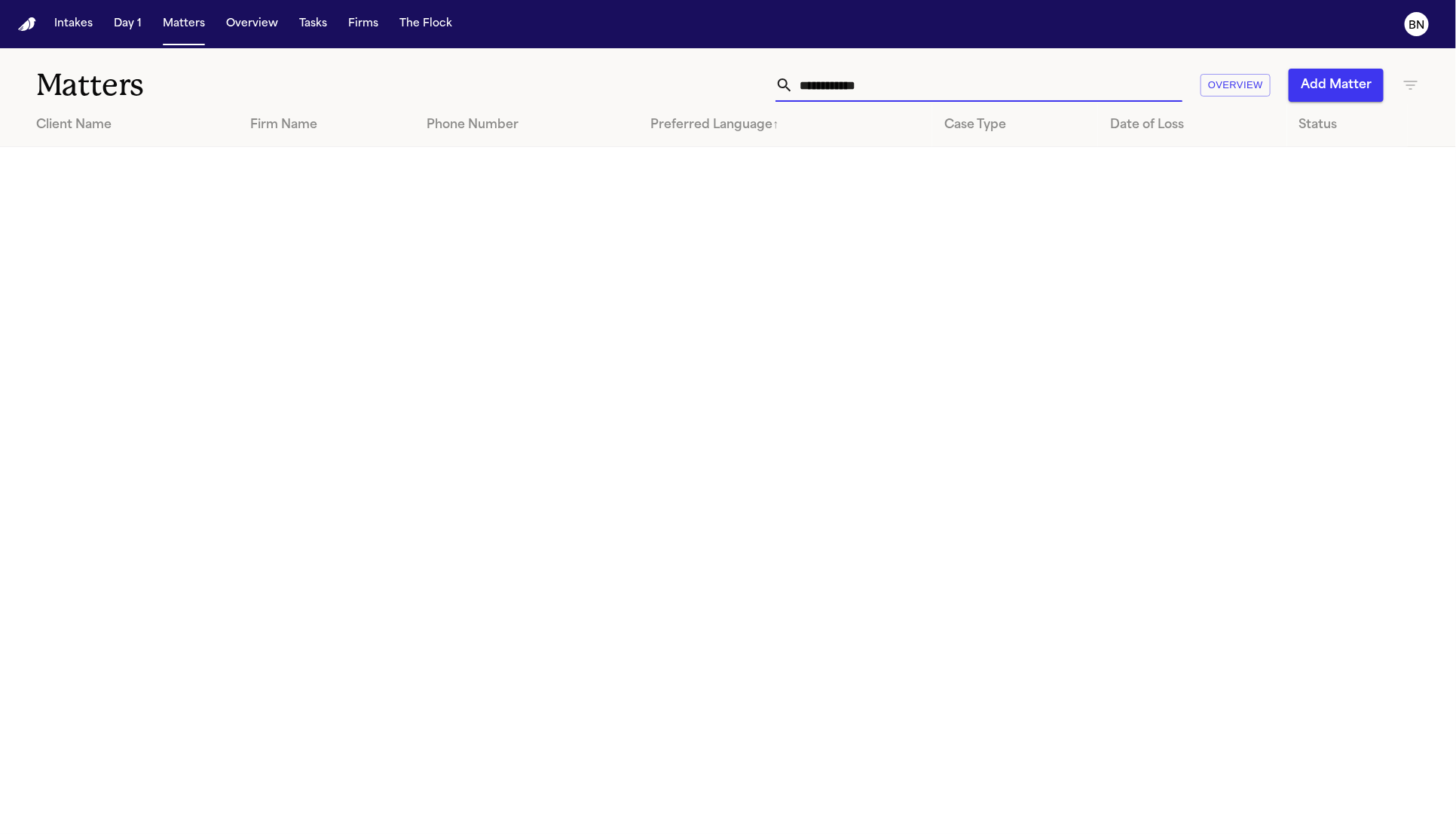
click at [890, 76] on input "**********" at bounding box center [988, 85] width 389 height 33
click at [886, 81] on input "**********" at bounding box center [988, 85] width 389 height 33
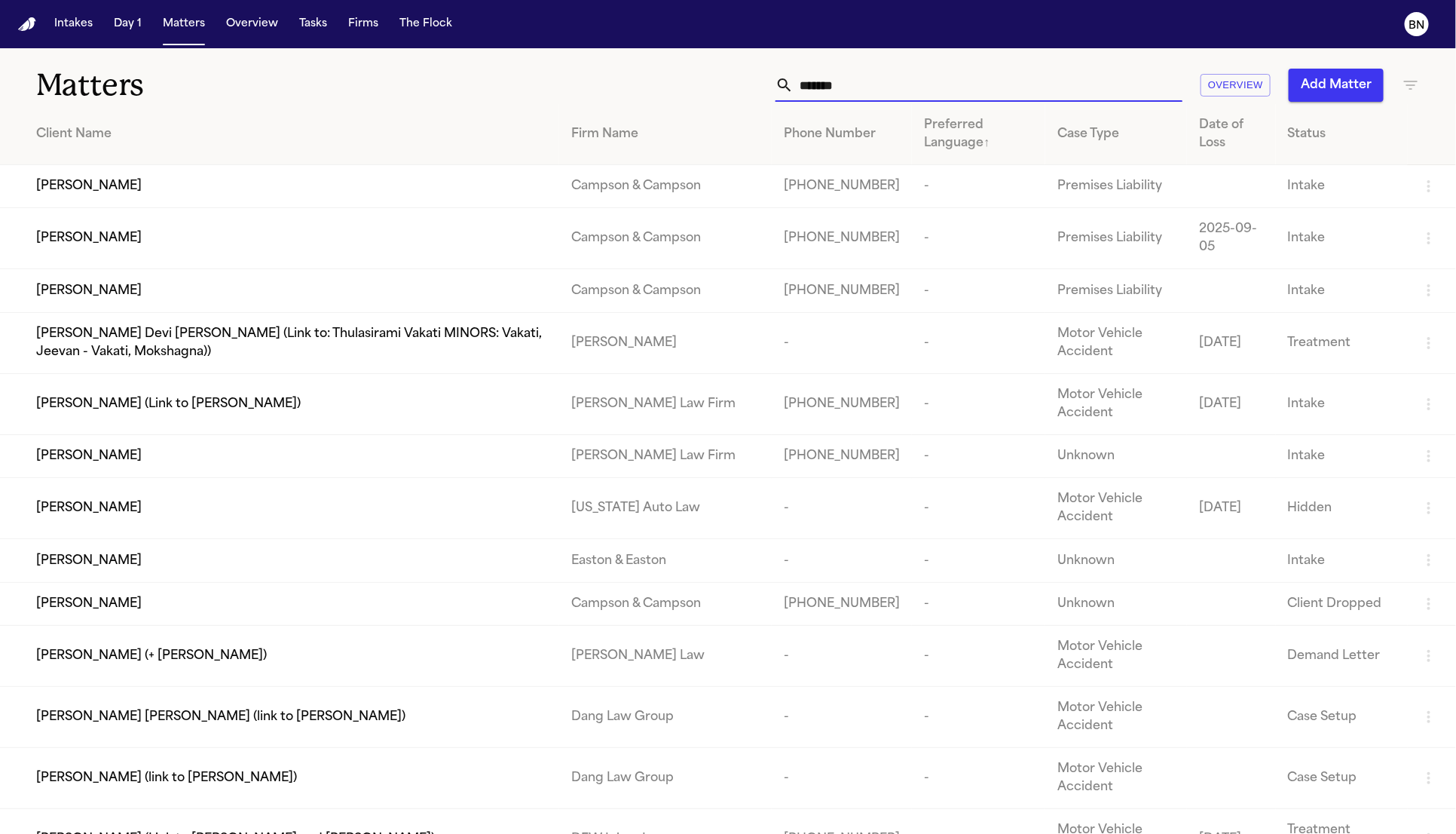
drag, startPoint x: 662, startPoint y: 84, endPoint x: 574, endPoint y: 74, distance: 88.6
click at [574, 74] on div "******* Overview Add Matter" at bounding box center [930, 85] width 981 height 33
type input "*******"
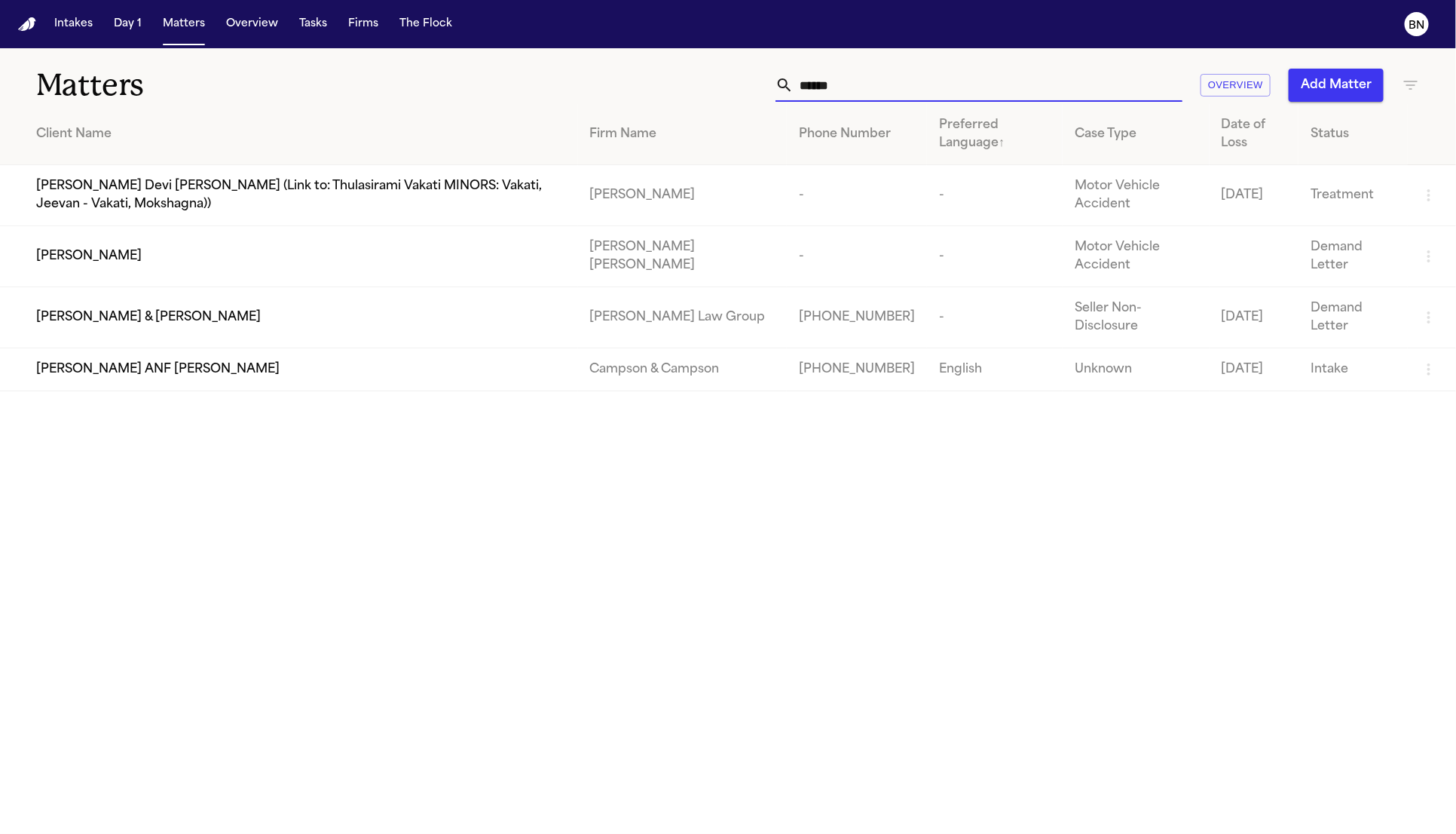
click at [898, 79] on input "******" at bounding box center [988, 85] width 389 height 33
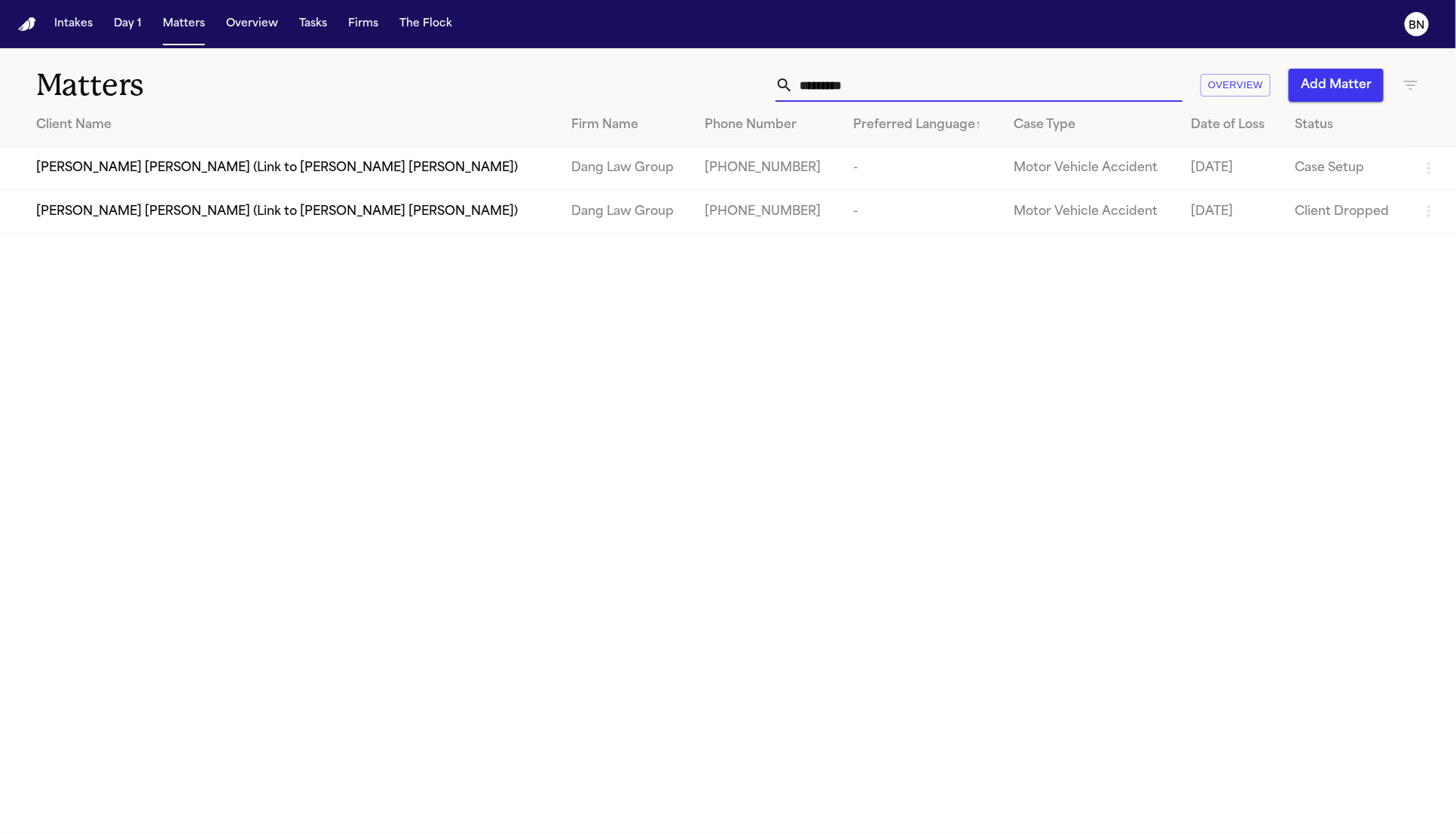
type input "*********"
click at [181, 159] on span "[PERSON_NAME] [PERSON_NAME] (Link to [PERSON_NAME] [PERSON_NAME])" at bounding box center [276, 168] width 482 height 18
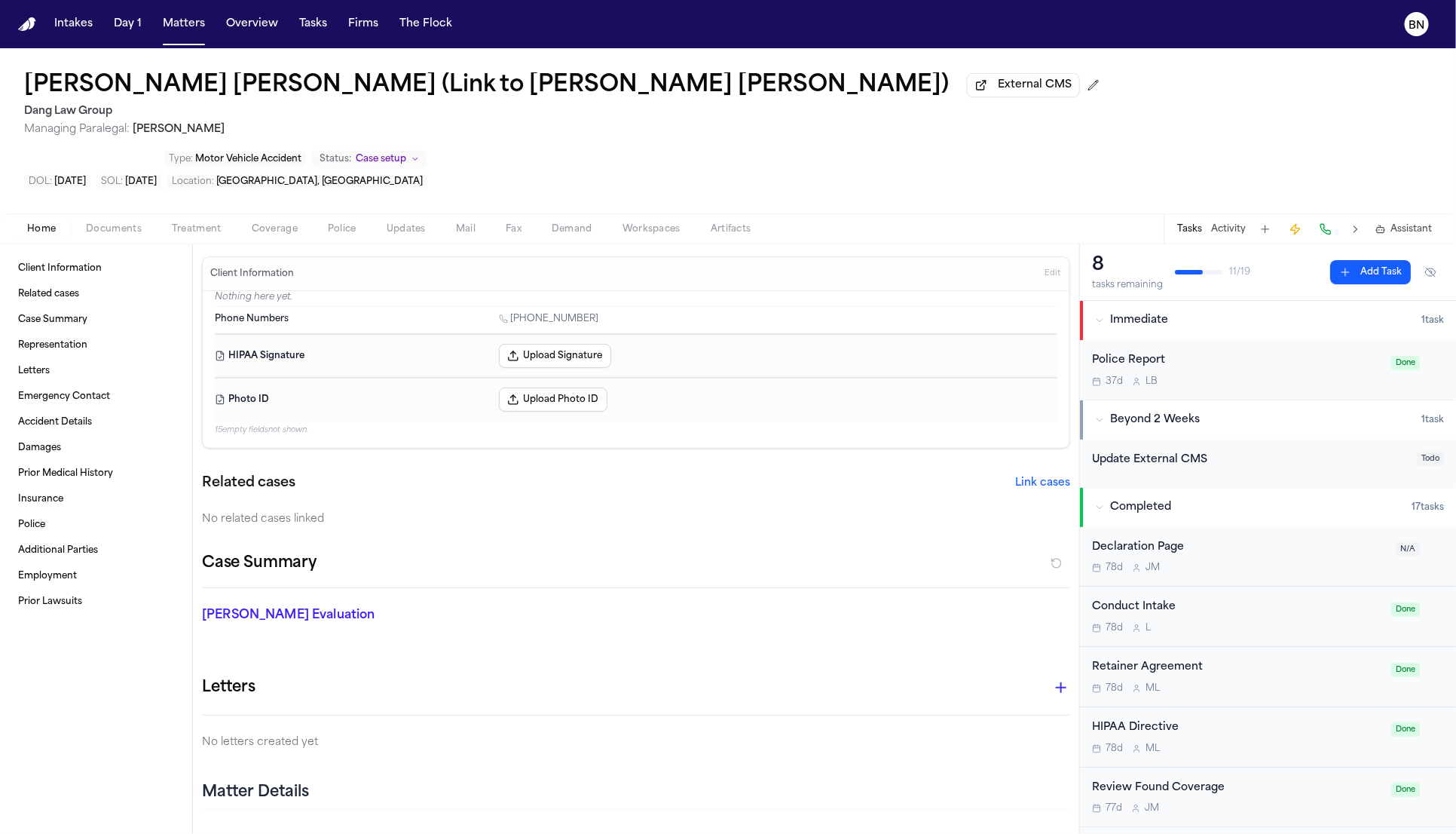
click at [413, 223] on span "Updates" at bounding box center [407, 229] width 39 height 12
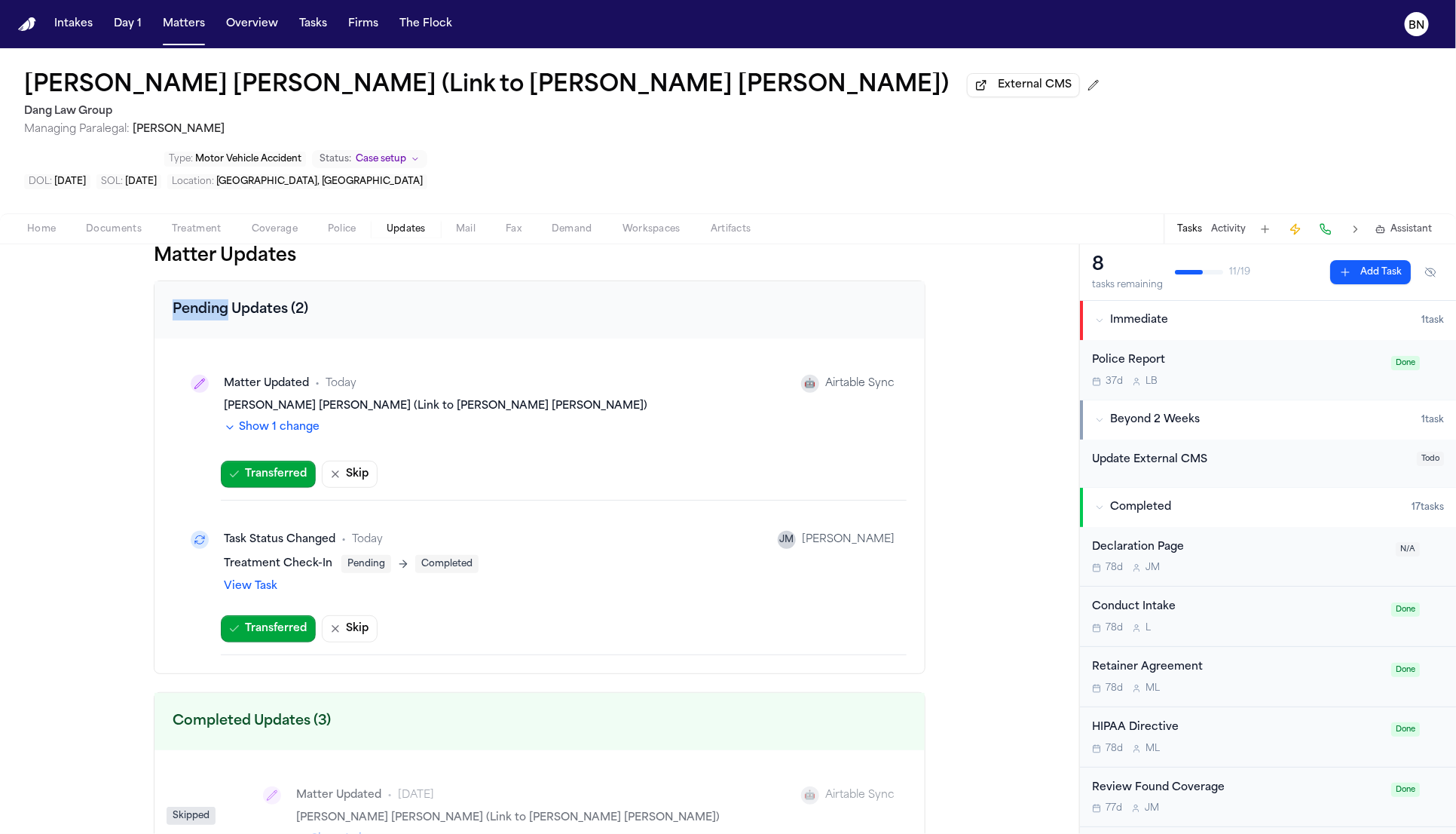
drag, startPoint x: 142, startPoint y: 230, endPoint x: 279, endPoint y: 731, distance: 519.4
click at [123, 244] on div "Matter Updates Pending Updates (2) Matter Updated • Today 🤖 Airtable Sync Norma…" at bounding box center [539, 539] width 1079 height 590
click at [230, 162] on div "Norma Leticia Diaz Hernandez (Link to Maria G Rodriguez Carvajal) External CMS …" at bounding box center [728, 130] width 1456 height 165
click at [288, 213] on div "Home Documents Treatment Coverage Police Updates Mail Fax Demand Workspaces Art…" at bounding box center [728, 228] width 1456 height 30
click at [288, 223] on span "Coverage" at bounding box center [275, 229] width 46 height 12
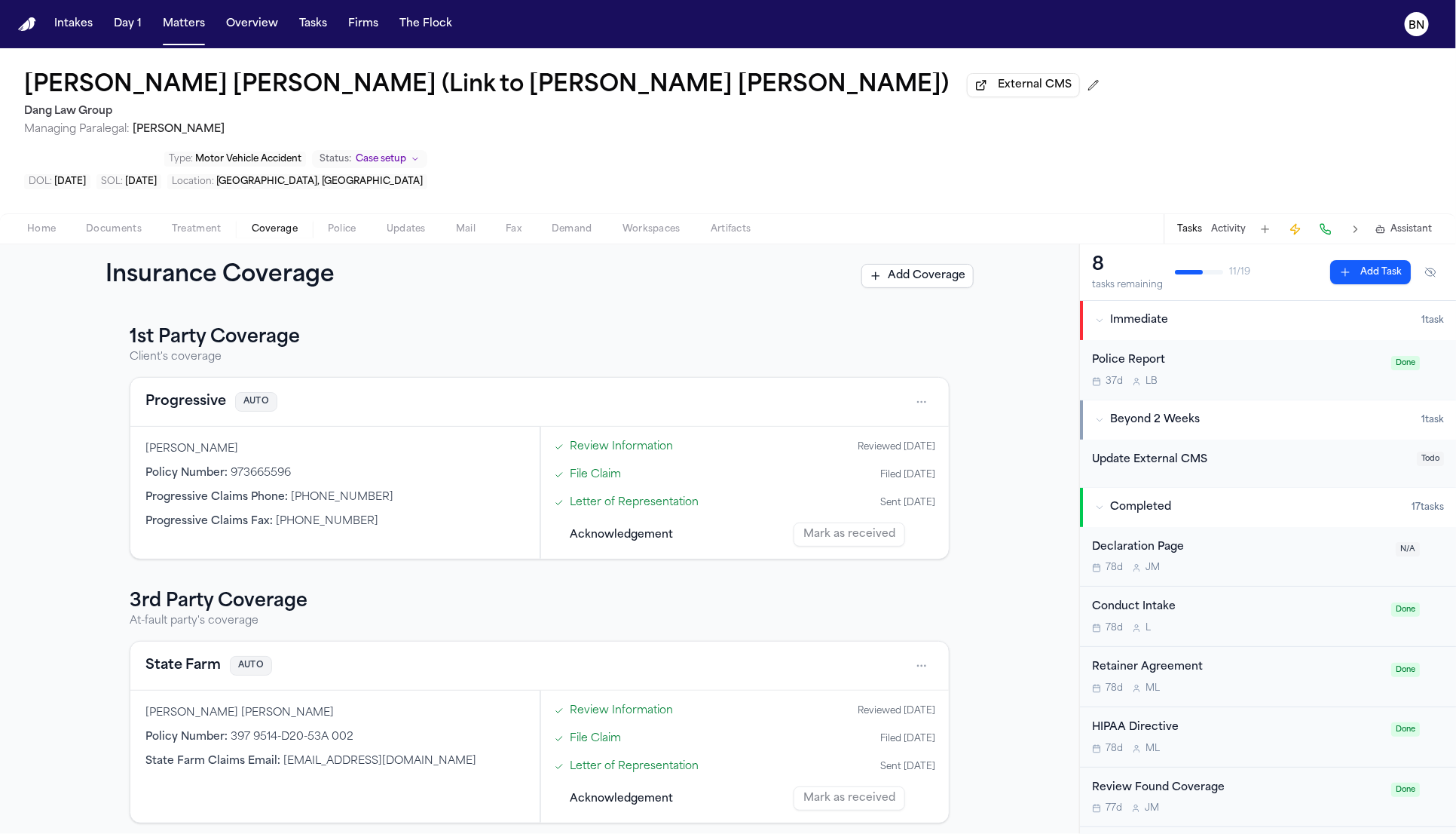
drag, startPoint x: 524, startPoint y: 279, endPoint x: 515, endPoint y: 273, distance: 10.8
click at [515, 307] on div "1st Party Coverage Client's coverage Progressive AUTO Federico Zuñiga Trejo Pol…" at bounding box center [539, 570] width 1079 height 527
click at [1233, 214] on div "Tasks Activity Assistant" at bounding box center [1304, 229] width 281 height 29
click at [1233, 223] on button "Activity" at bounding box center [1228, 229] width 35 height 12
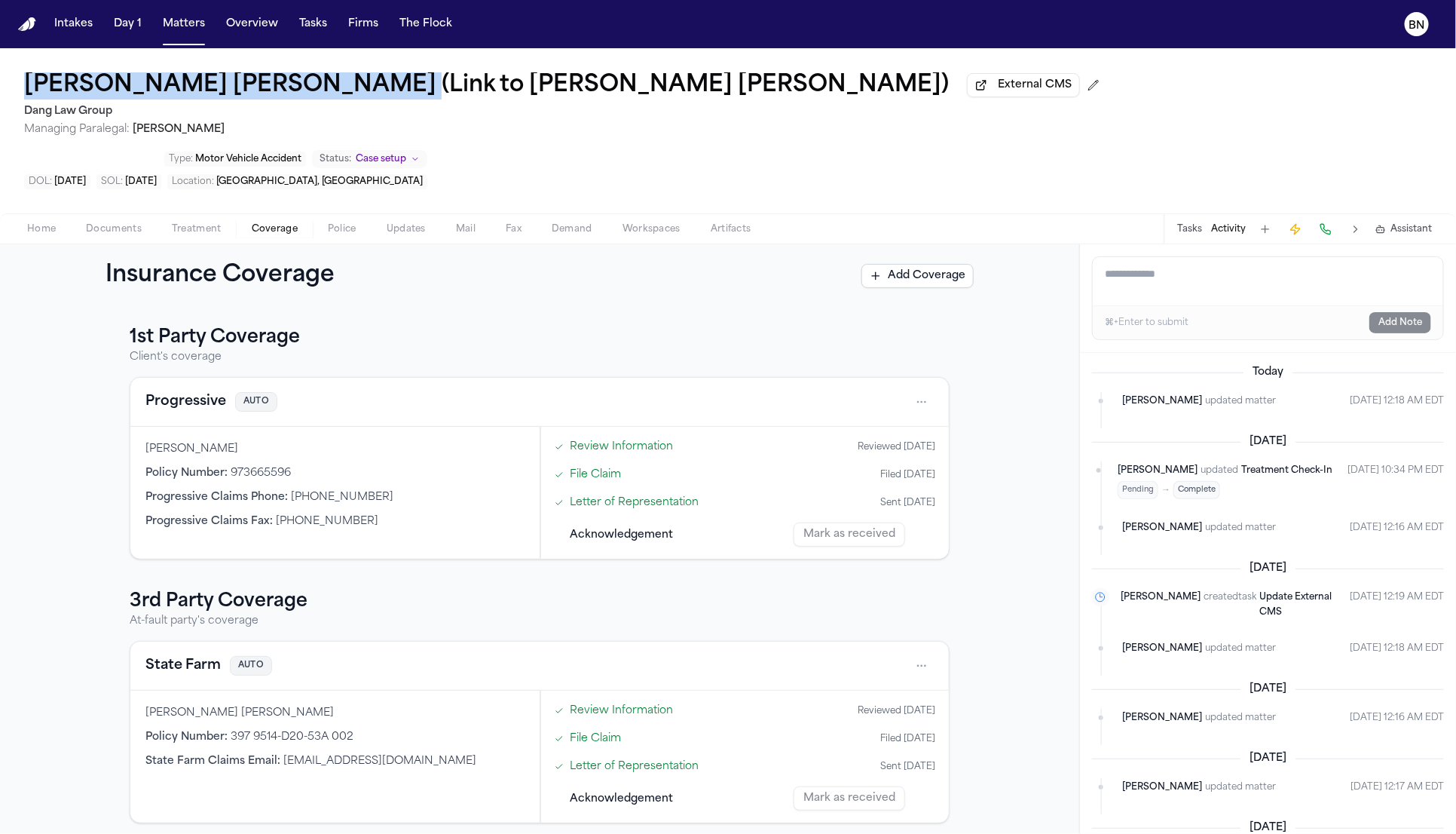
copy h1 "Norma Leticia Diaz Hernandez"
drag, startPoint x: 32, startPoint y: 65, endPoint x: 369, endPoint y: 94, distance: 338.2
click at [369, 94] on div "Norma Leticia Diaz Hernandez (Link to Maria G Rodriguez Carvajal) External CMS …" at bounding box center [728, 130] width 1456 height 165
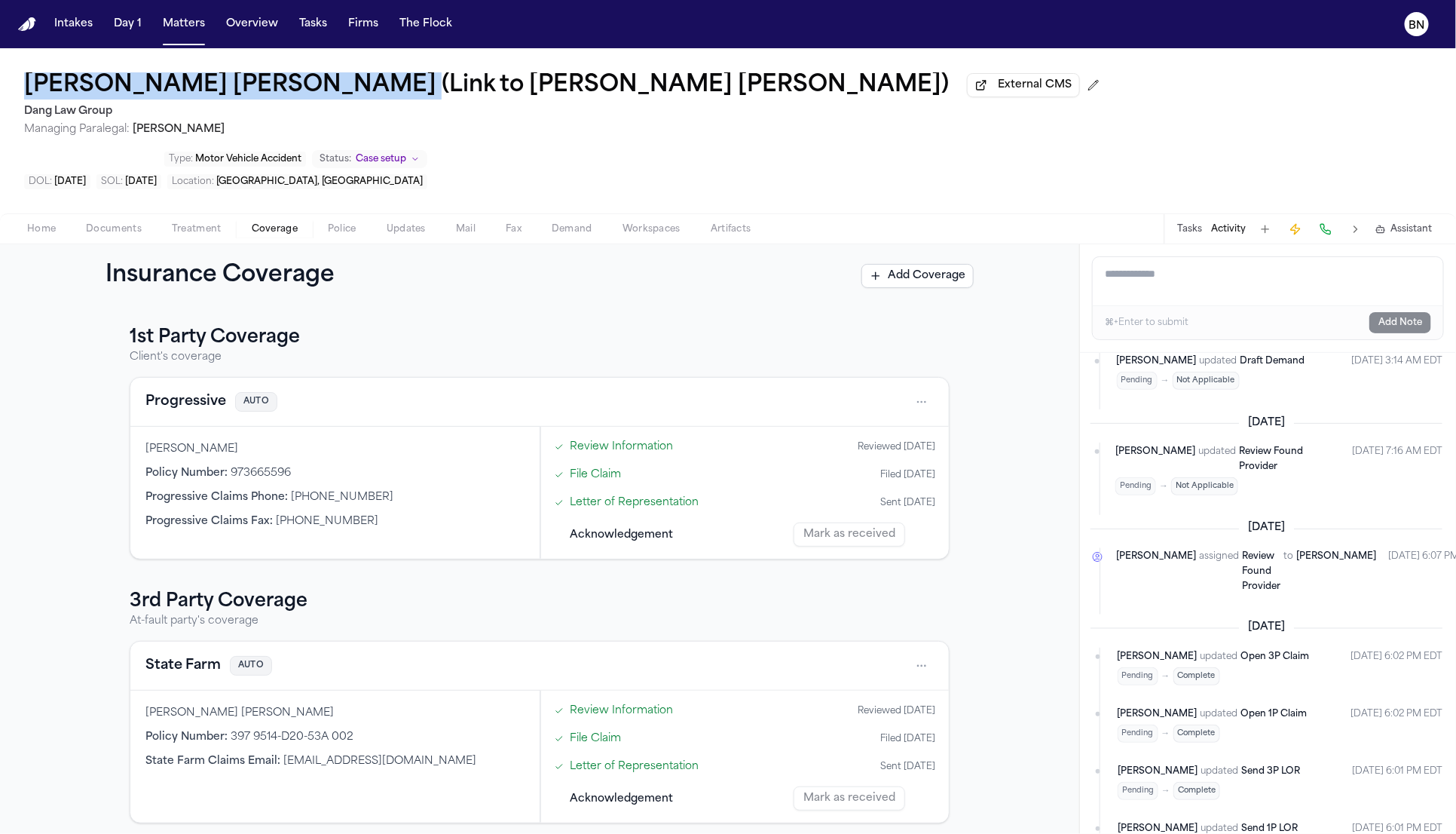
scroll to position [1313, 2]
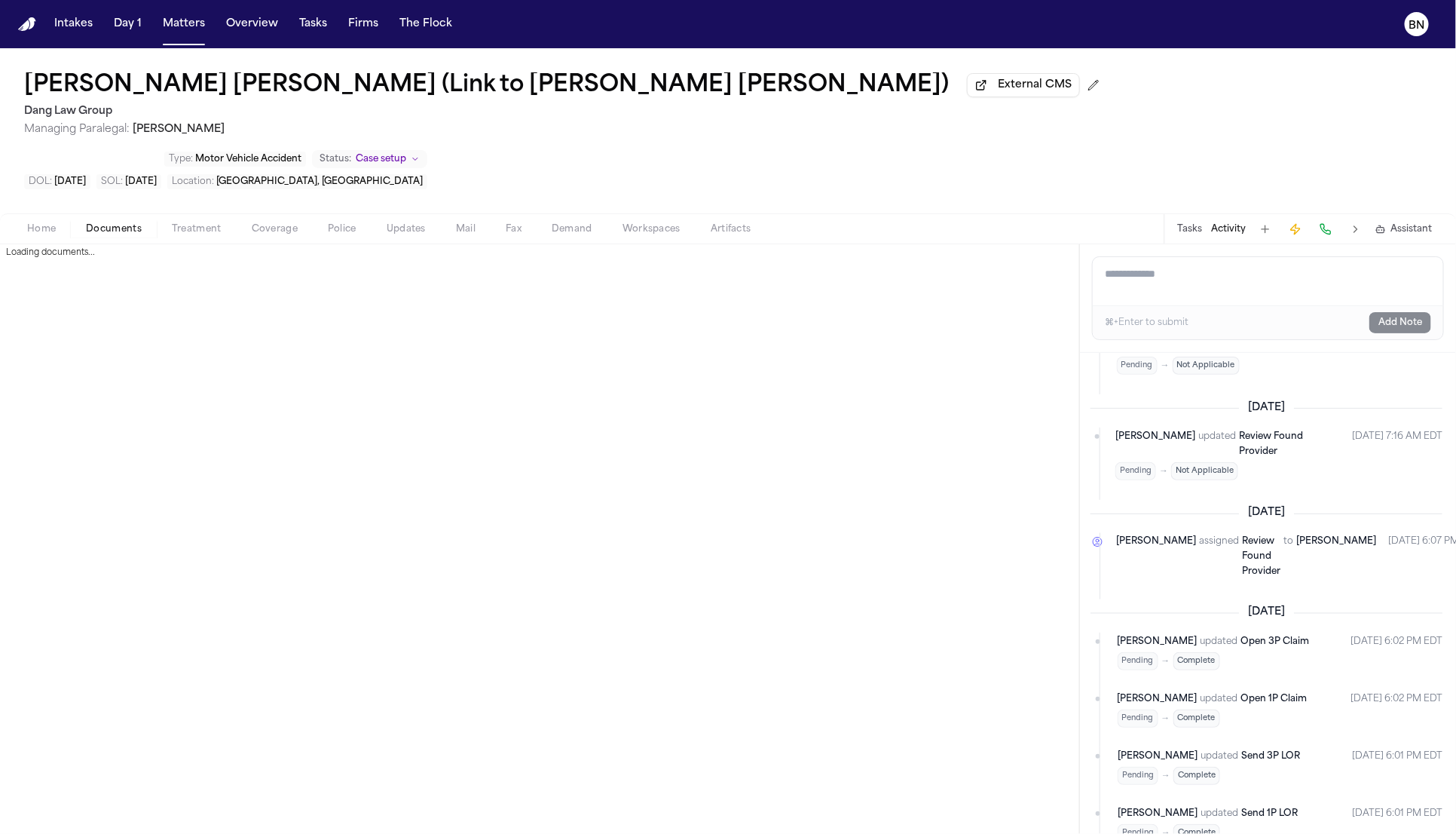
click at [107, 223] on span "Documents" at bounding box center [113, 229] width 56 height 12
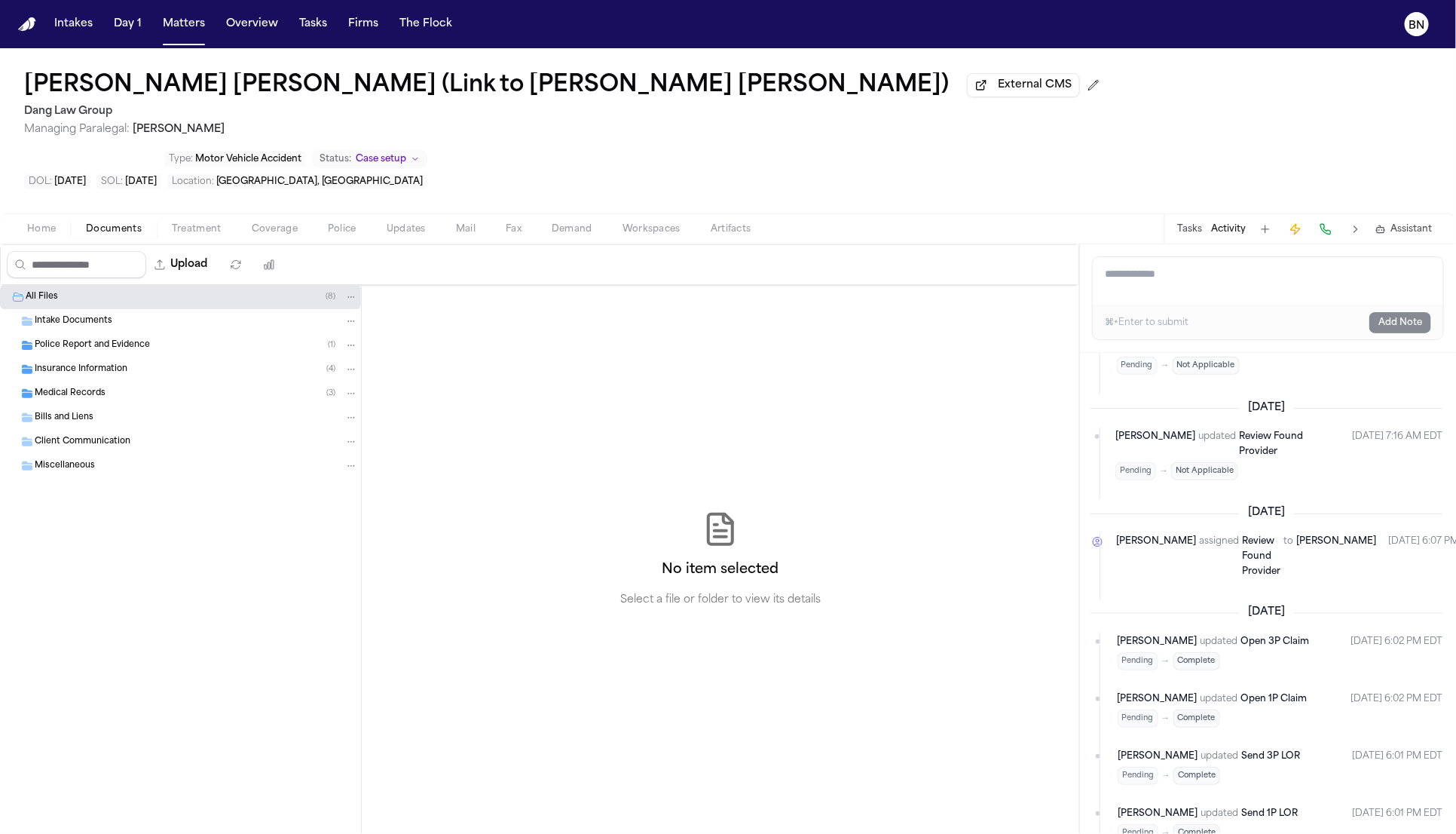
click at [38, 223] on span "Home" at bounding box center [41, 229] width 28 height 12
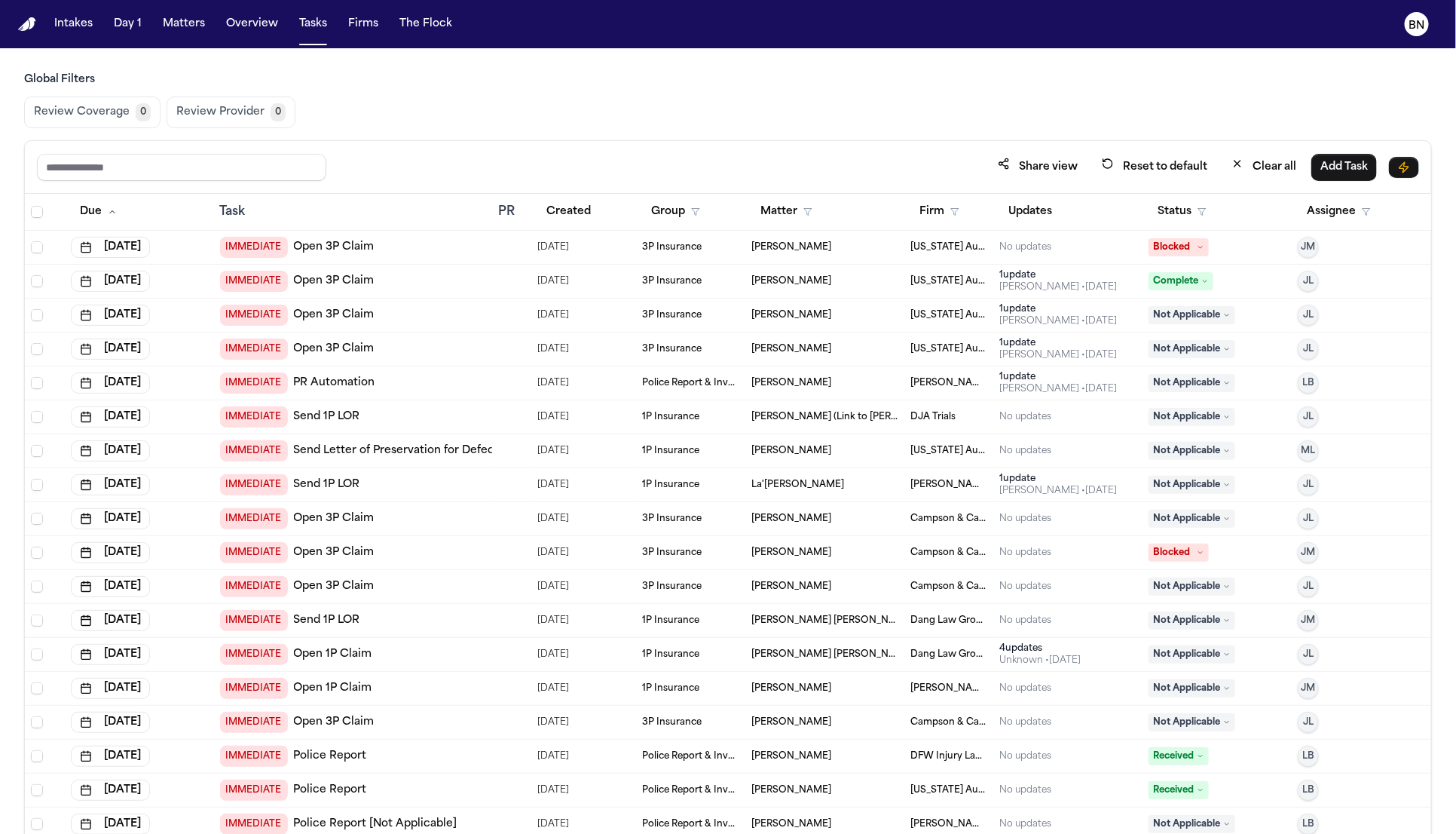
click at [176, 27] on button "Matters" at bounding box center [183, 24] width 54 height 27
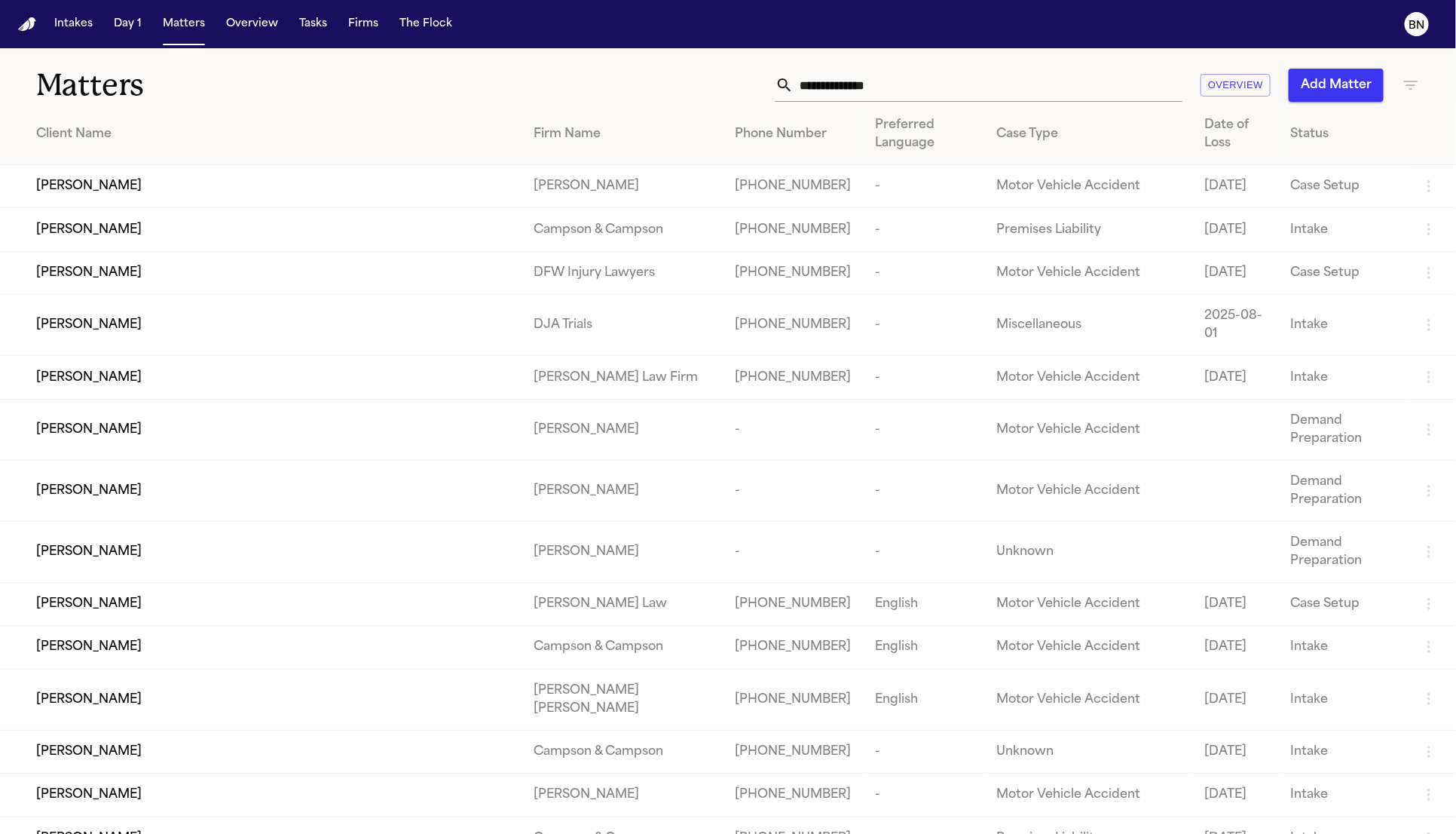
drag, startPoint x: 968, startPoint y: 103, endPoint x: 957, endPoint y: 92, distance: 15.6
click at [953, 85] on input "text" at bounding box center [988, 85] width 389 height 33
paste input "**********"
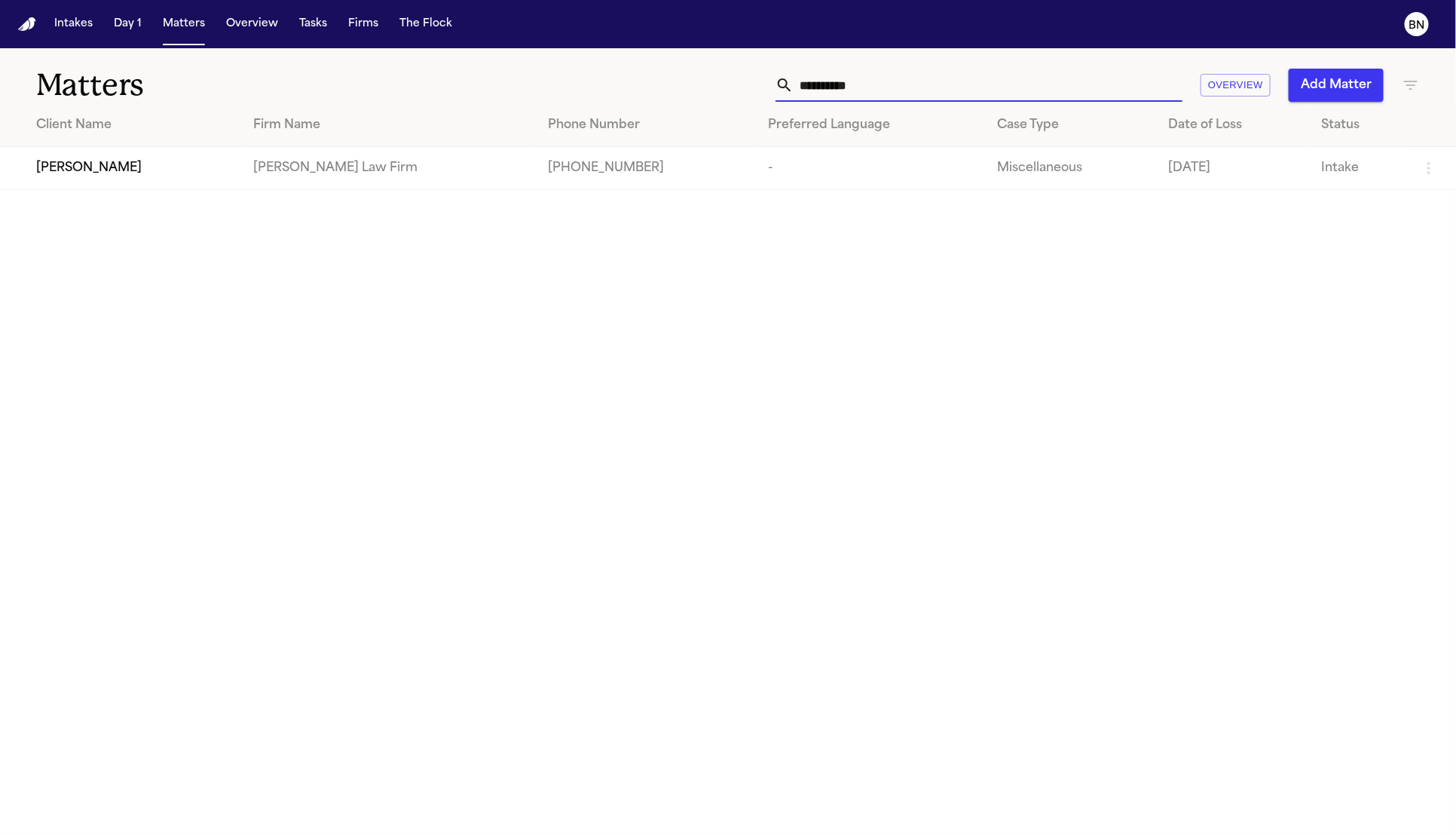
type input "**********"
click at [165, 163] on div "[PERSON_NAME]" at bounding box center [132, 168] width 193 height 18
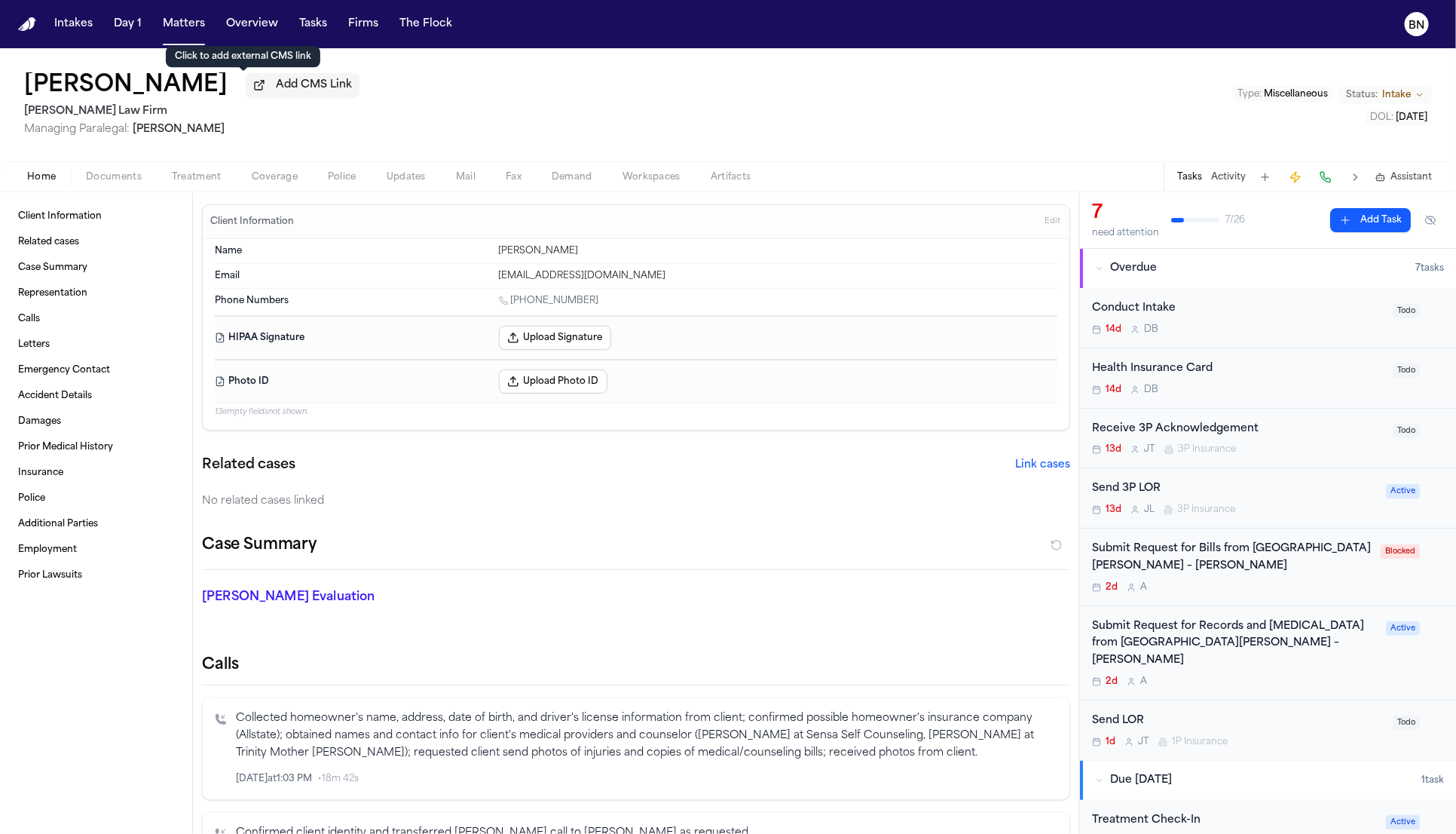
click at [276, 86] on span "Add CMS Link" at bounding box center [313, 86] width 76 height 15
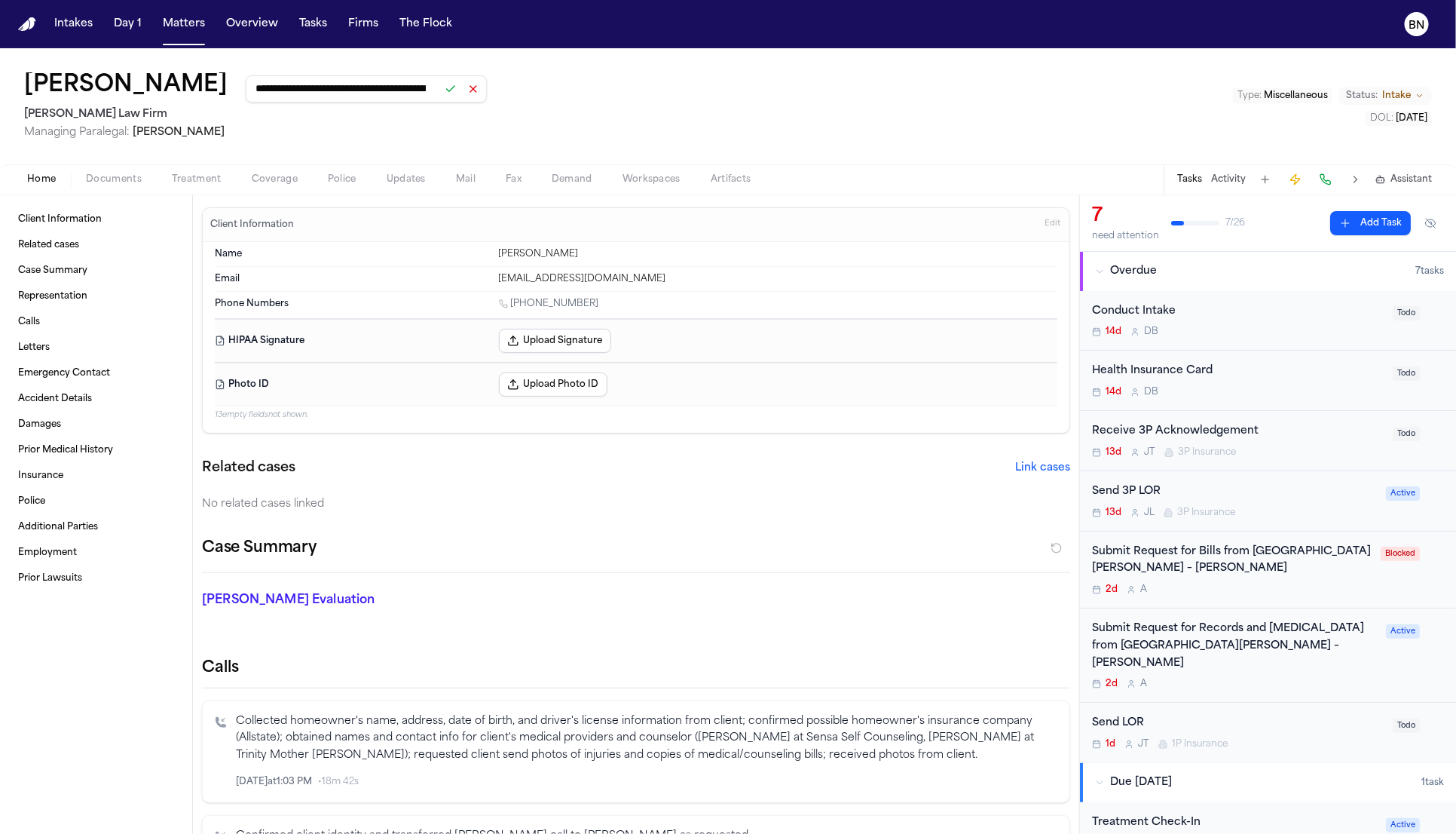
scroll to position [0, 170]
type input "**********"
click at [440, 88] on button at bounding box center [450, 89] width 21 height 21
click at [567, 93] on div "**********" at bounding box center [728, 105] width 1456 height 116
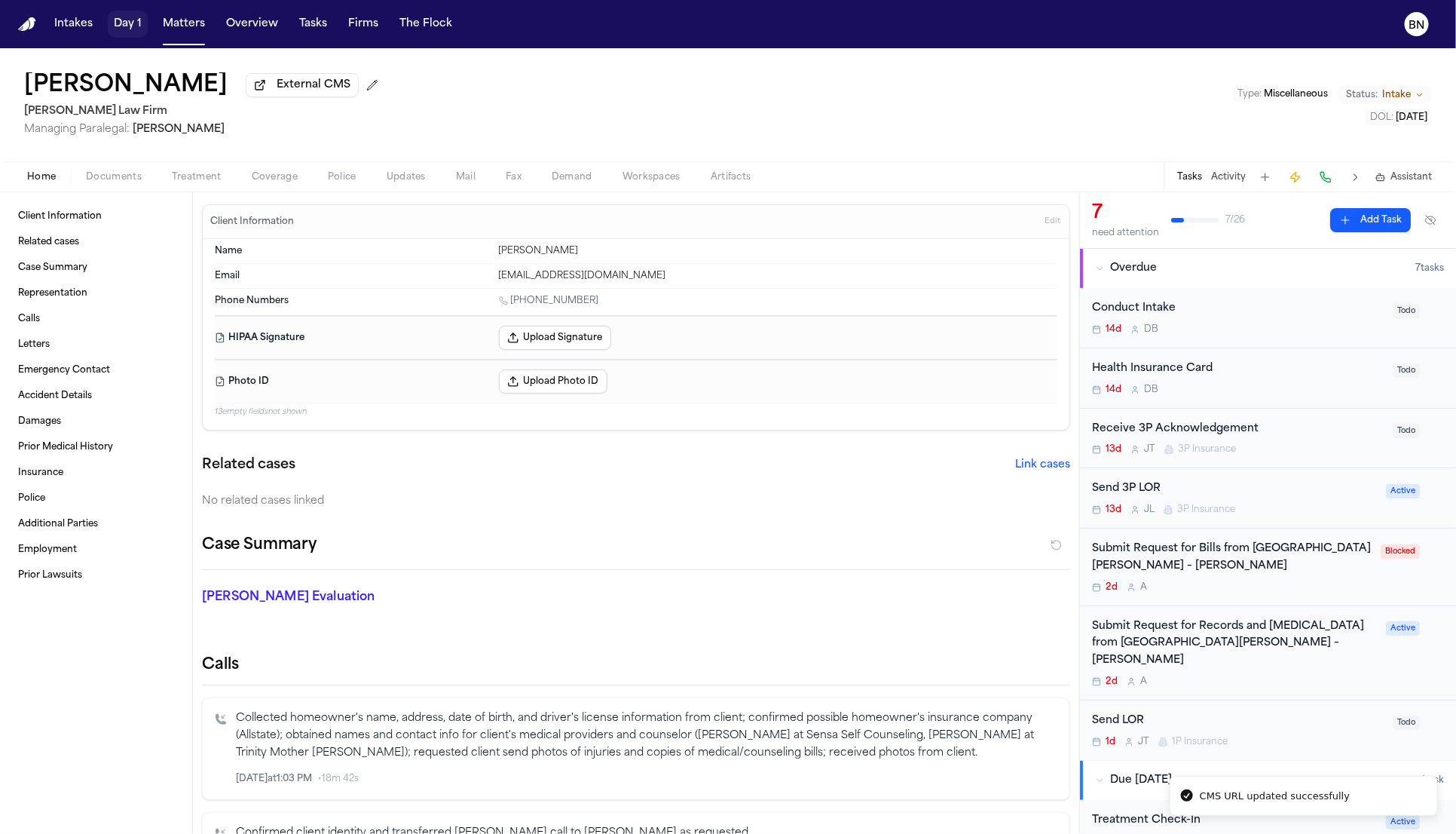
click at [174, 18] on button "Matters" at bounding box center [183, 24] width 54 height 27
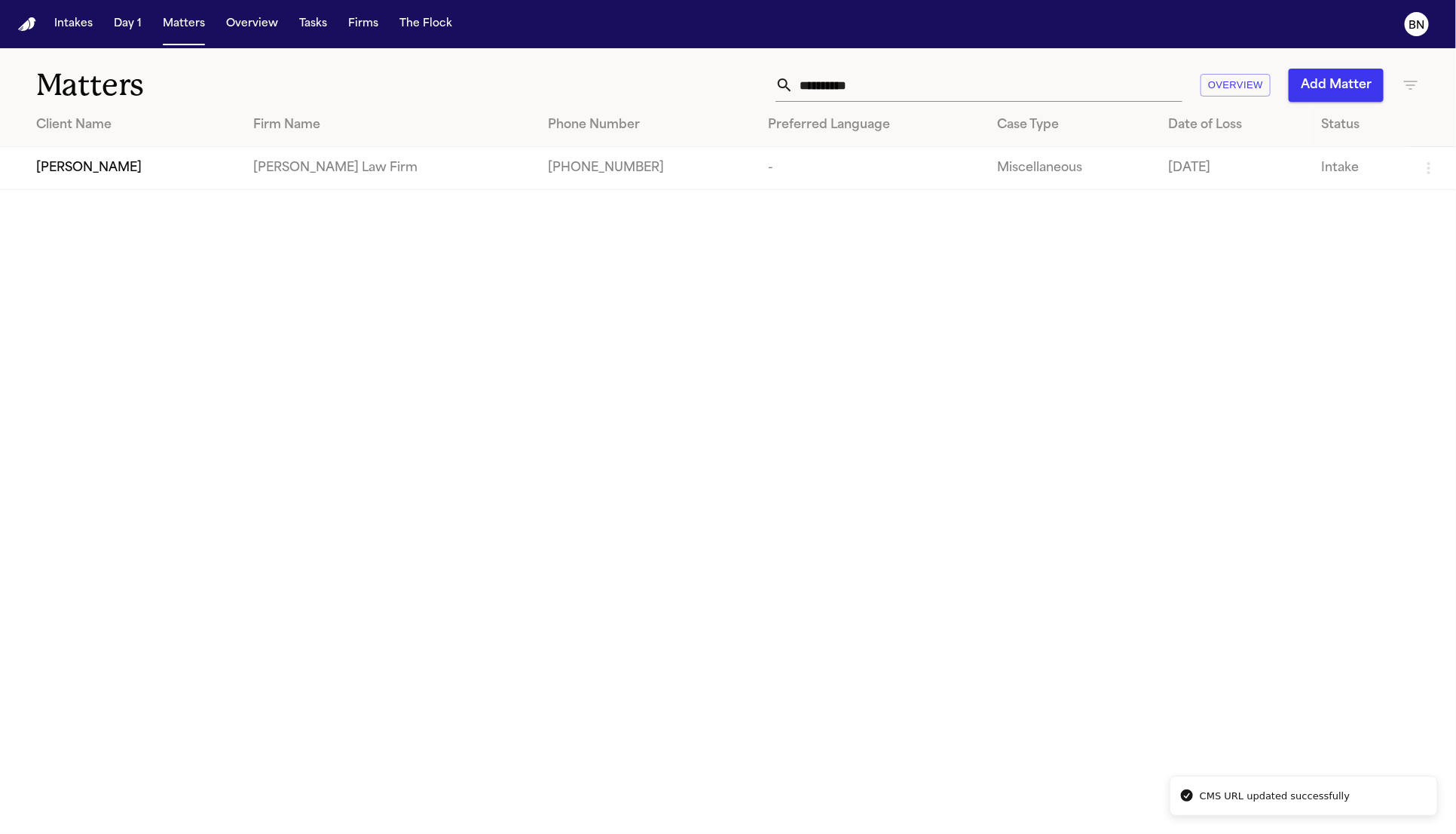
click at [958, 88] on input "**********" at bounding box center [988, 85] width 389 height 33
paste input "**********"
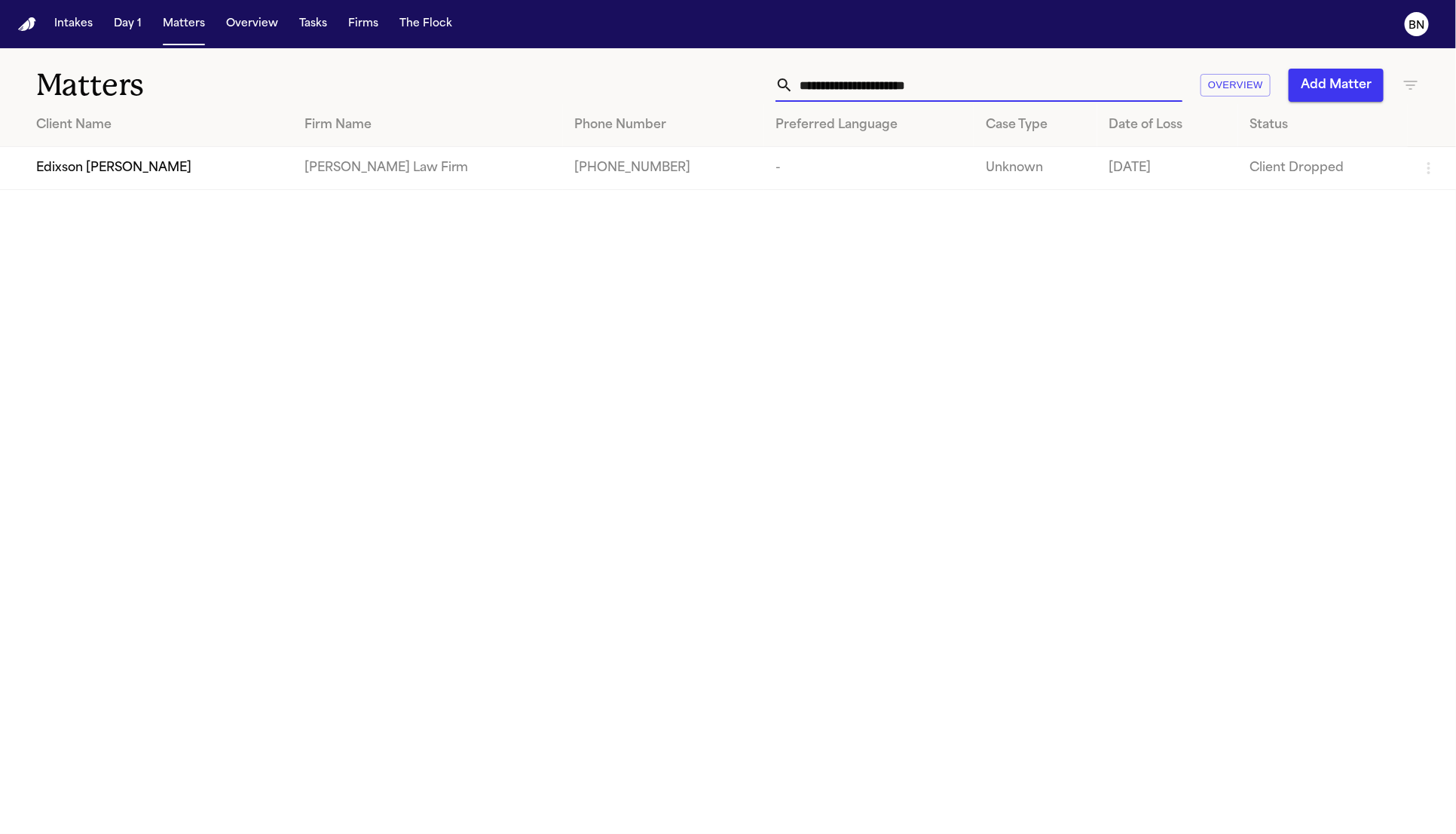
type input "**********"
click at [203, 190] on td "Edixson [PERSON_NAME]" at bounding box center [146, 169] width 293 height 43
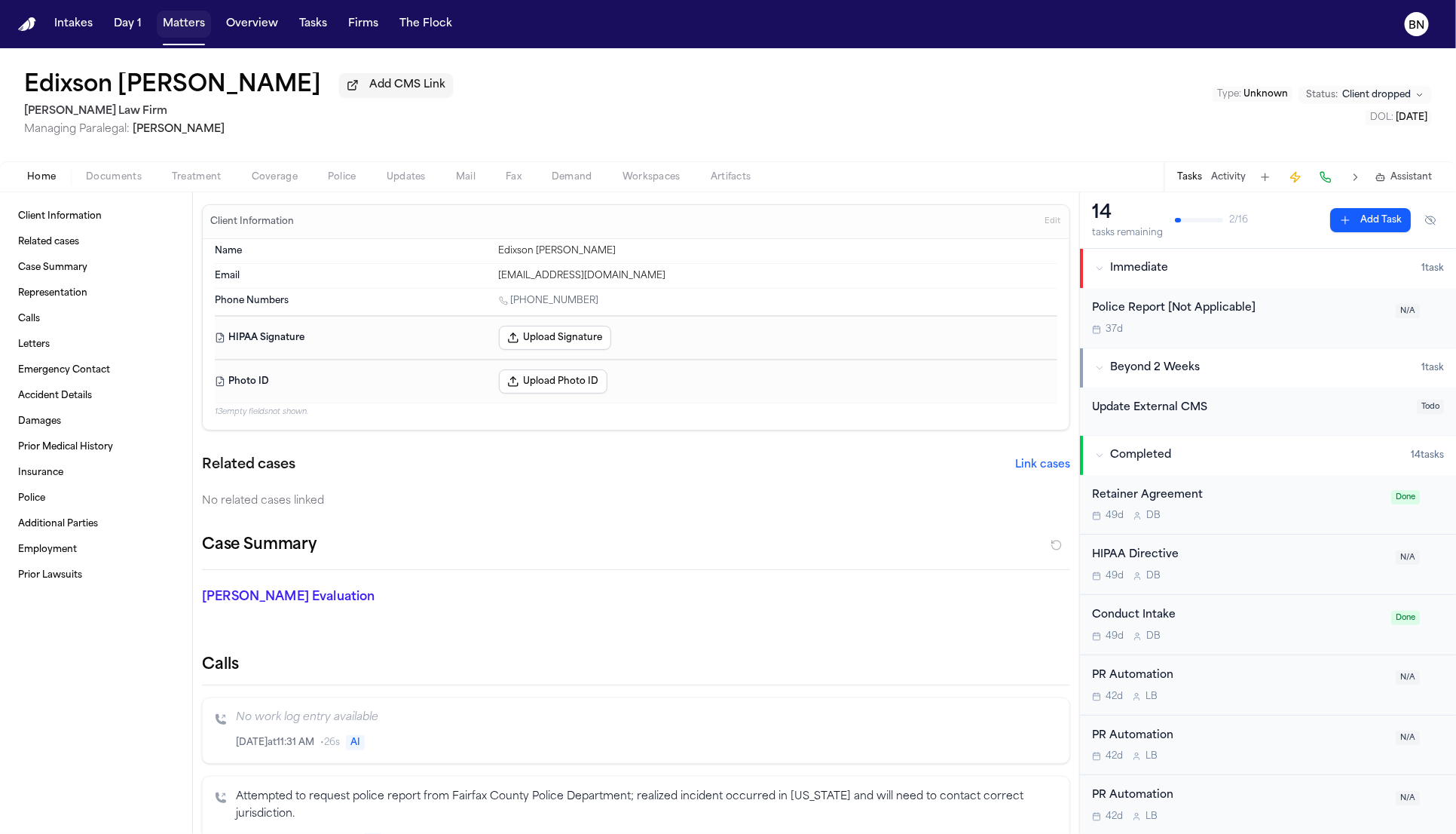
click at [174, 19] on button "Matters" at bounding box center [183, 24] width 54 height 27
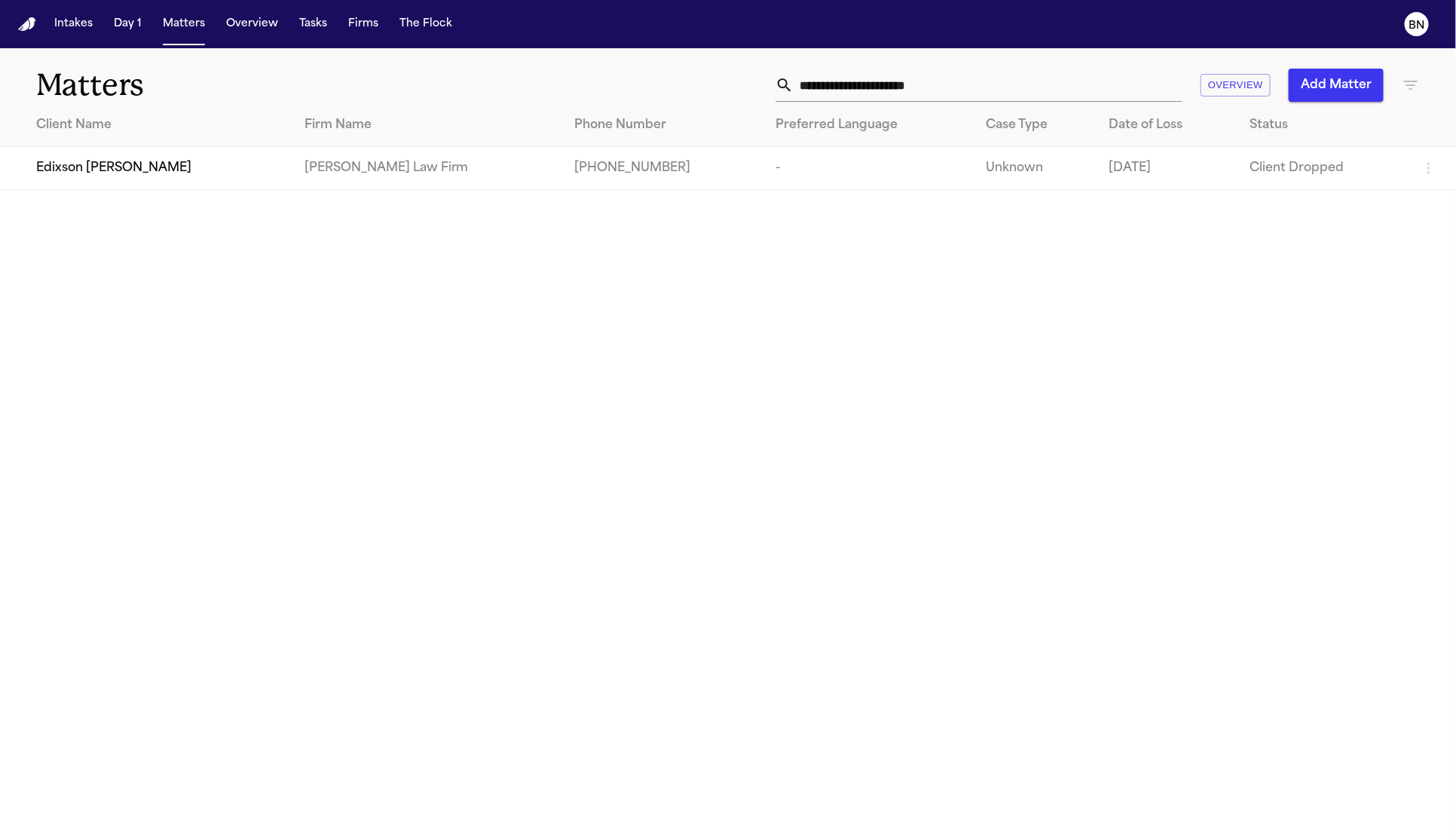
click at [1061, 74] on input "**********" at bounding box center [988, 85] width 389 height 33
paste input "text"
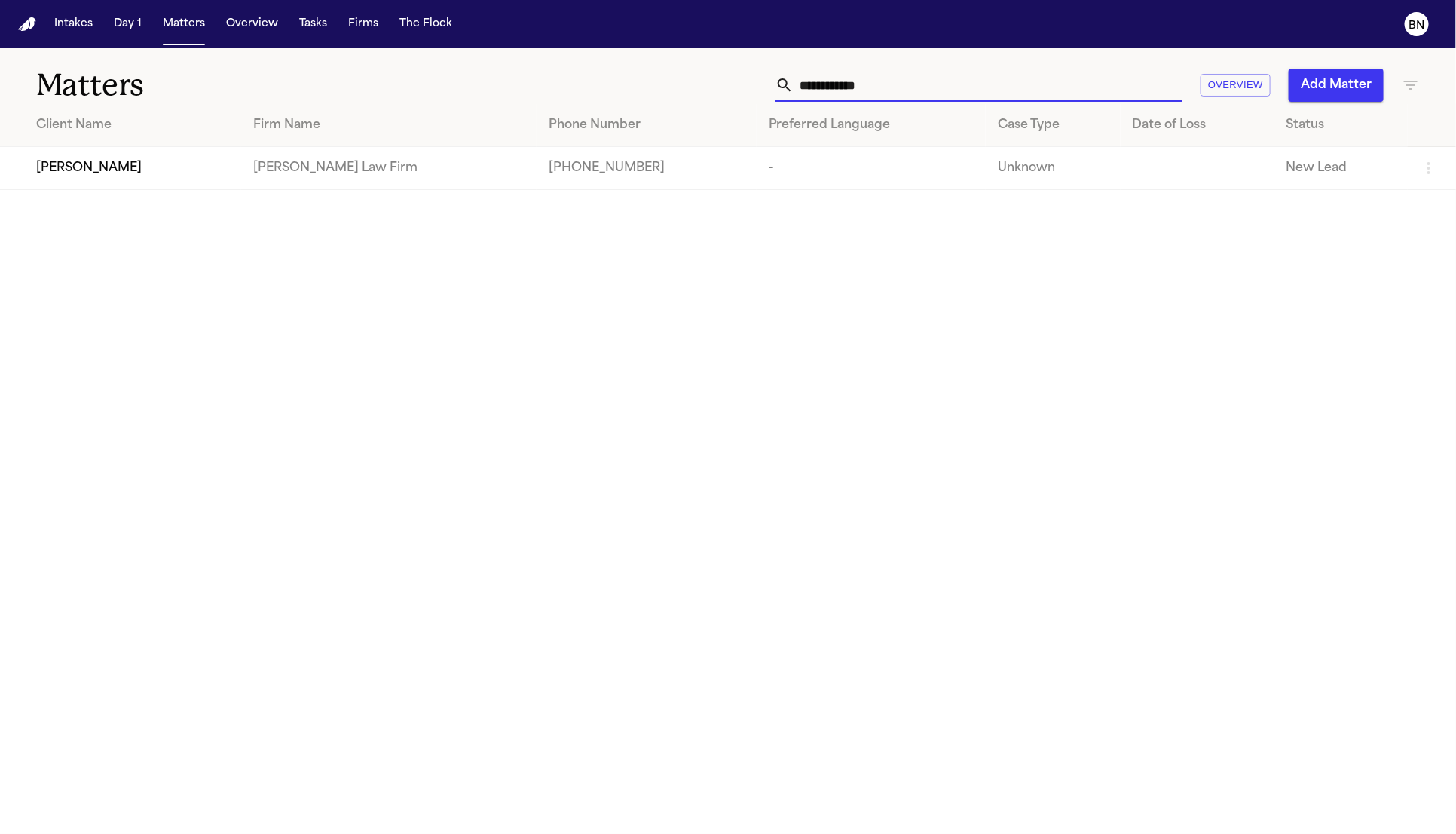
type input "**********"
click at [186, 171] on div "[PERSON_NAME]" at bounding box center [132, 168] width 193 height 18
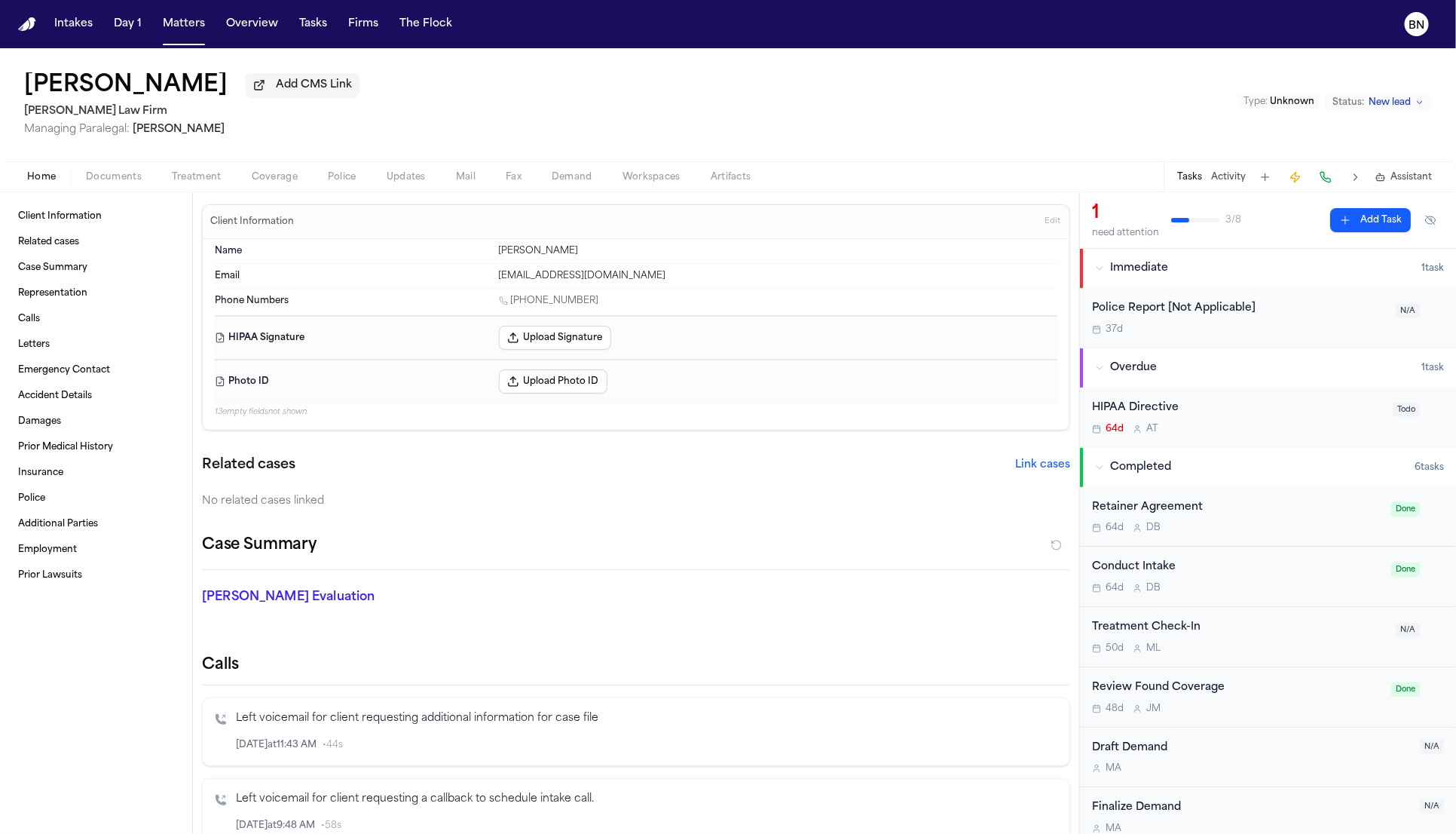
click at [148, 30] on div "Intakes Day 1 Matters Overview Tasks Firms The Flock" at bounding box center [253, 24] width 410 height 27
click at [182, 27] on button "Matters" at bounding box center [183, 24] width 54 height 27
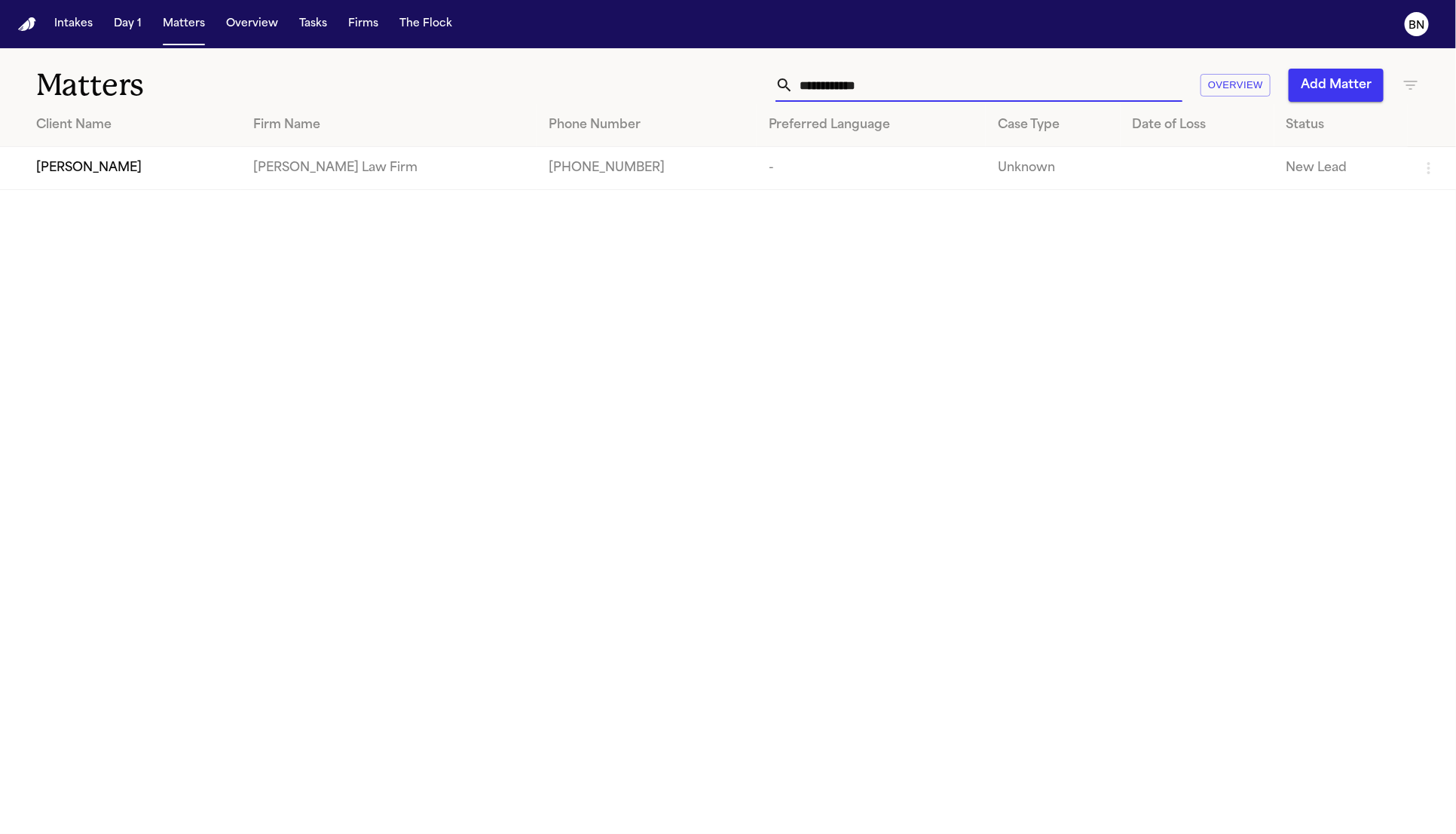
click at [978, 89] on input "**********" at bounding box center [988, 85] width 389 height 33
paste input "***"
type input "**********"
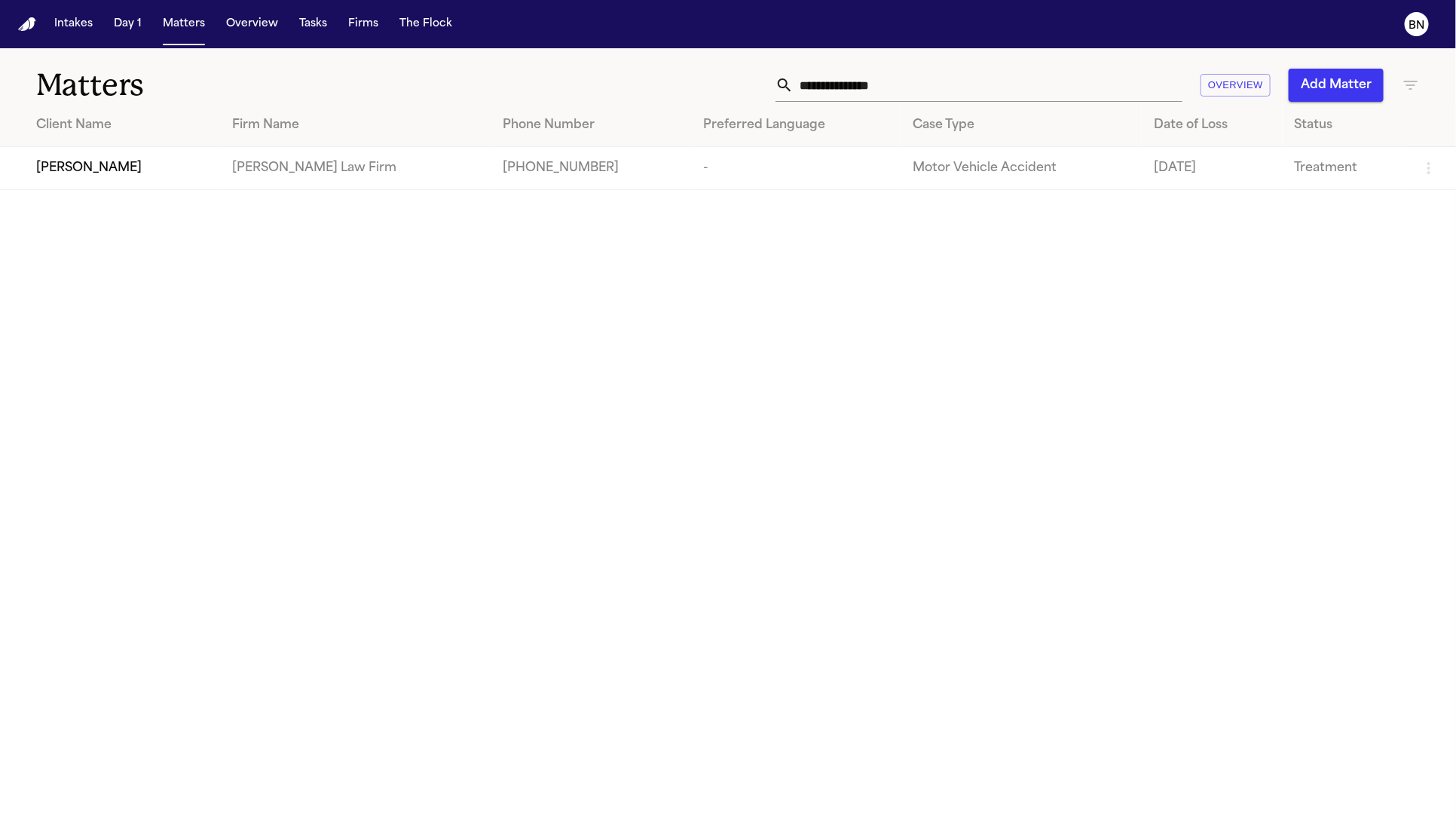
click at [183, 185] on td "[PERSON_NAME]" at bounding box center [110, 169] width 220 height 43
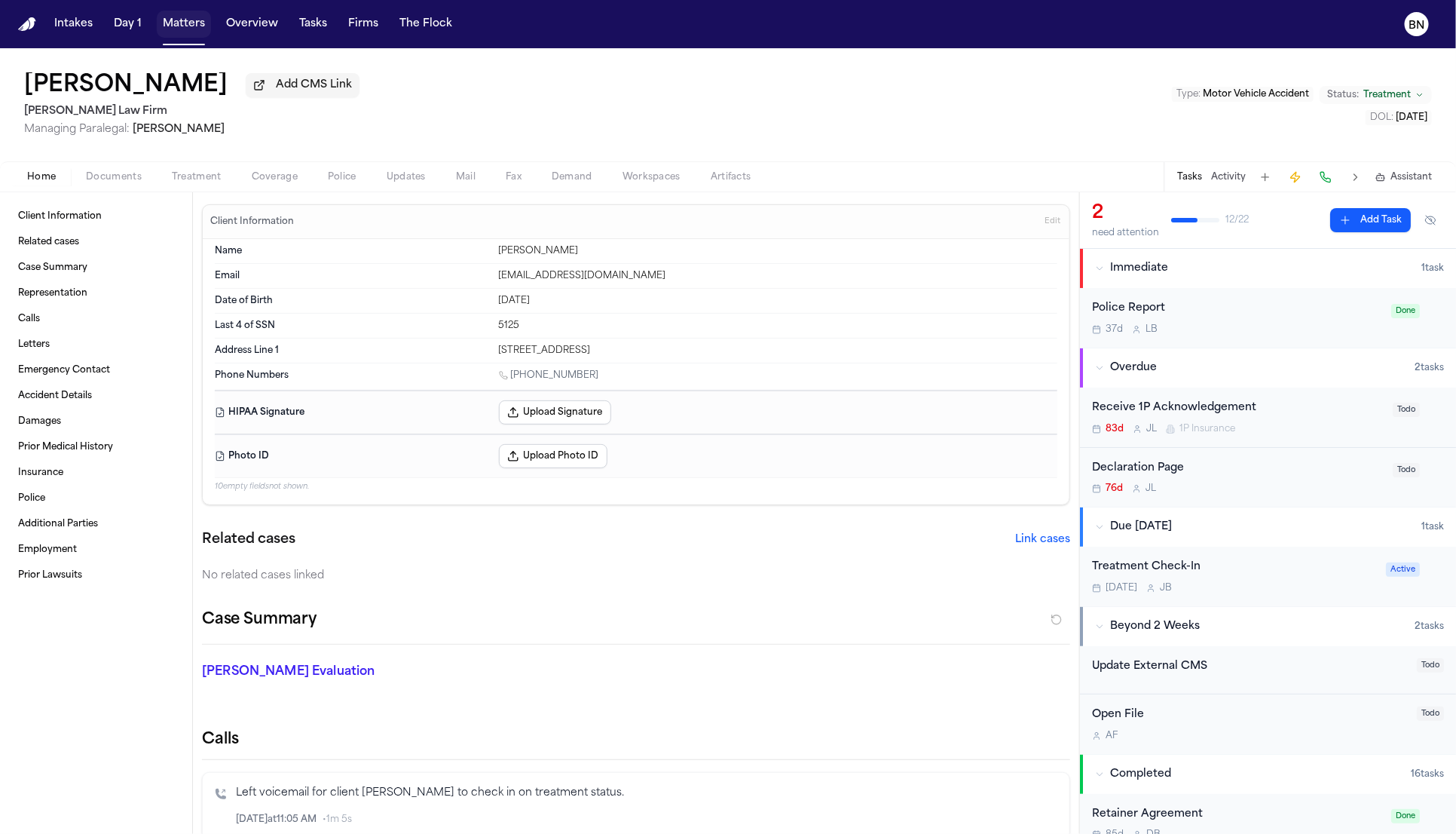
click at [171, 22] on button "Matters" at bounding box center [183, 24] width 54 height 27
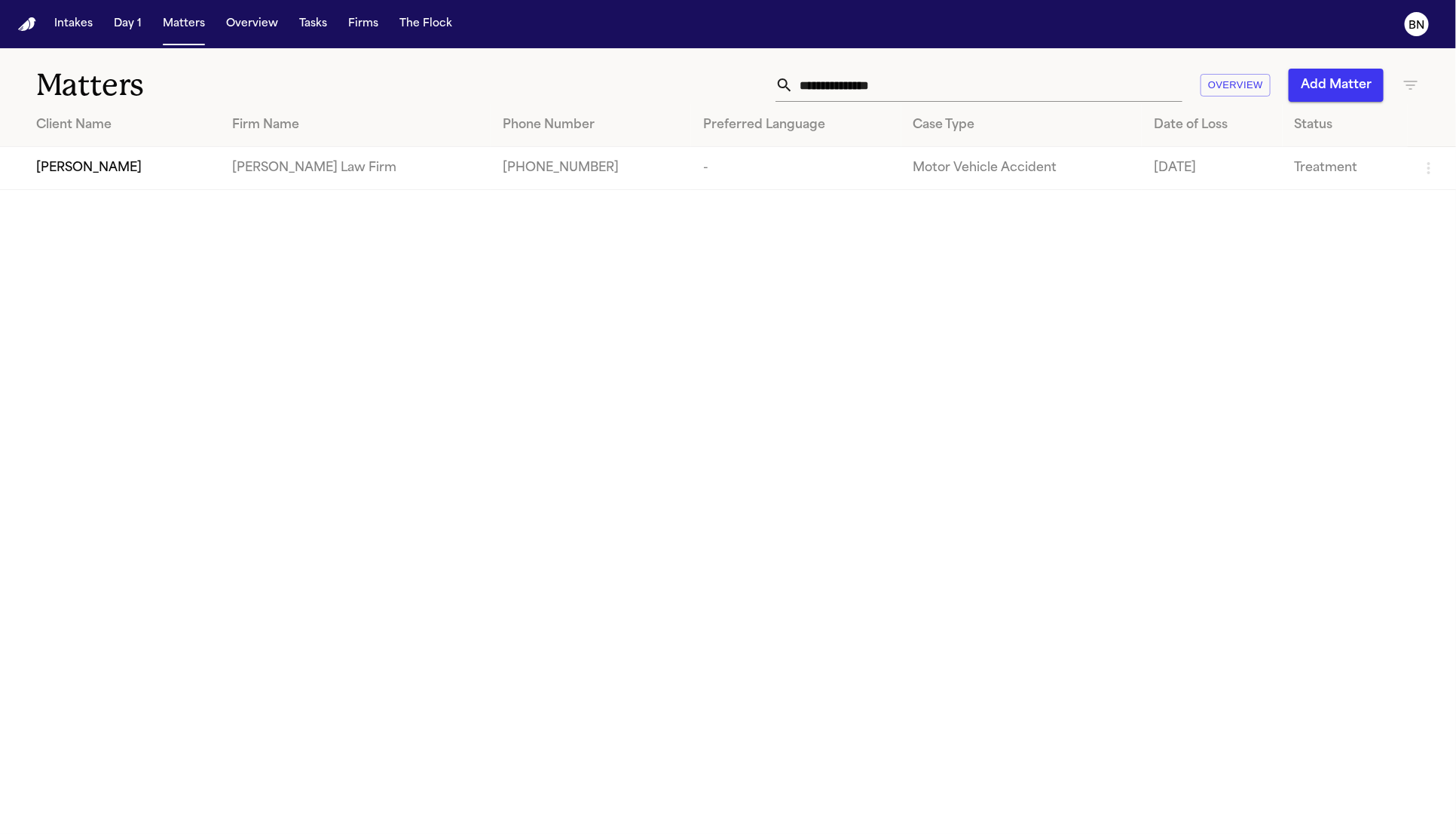
click at [913, 64] on div "**********" at bounding box center [728, 75] width 1456 height 56
click at [912, 72] on input "**********" at bounding box center [988, 85] width 389 height 33
click at [912, 73] on input "**********" at bounding box center [988, 85] width 389 height 33
paste input "******"
type input "**********"
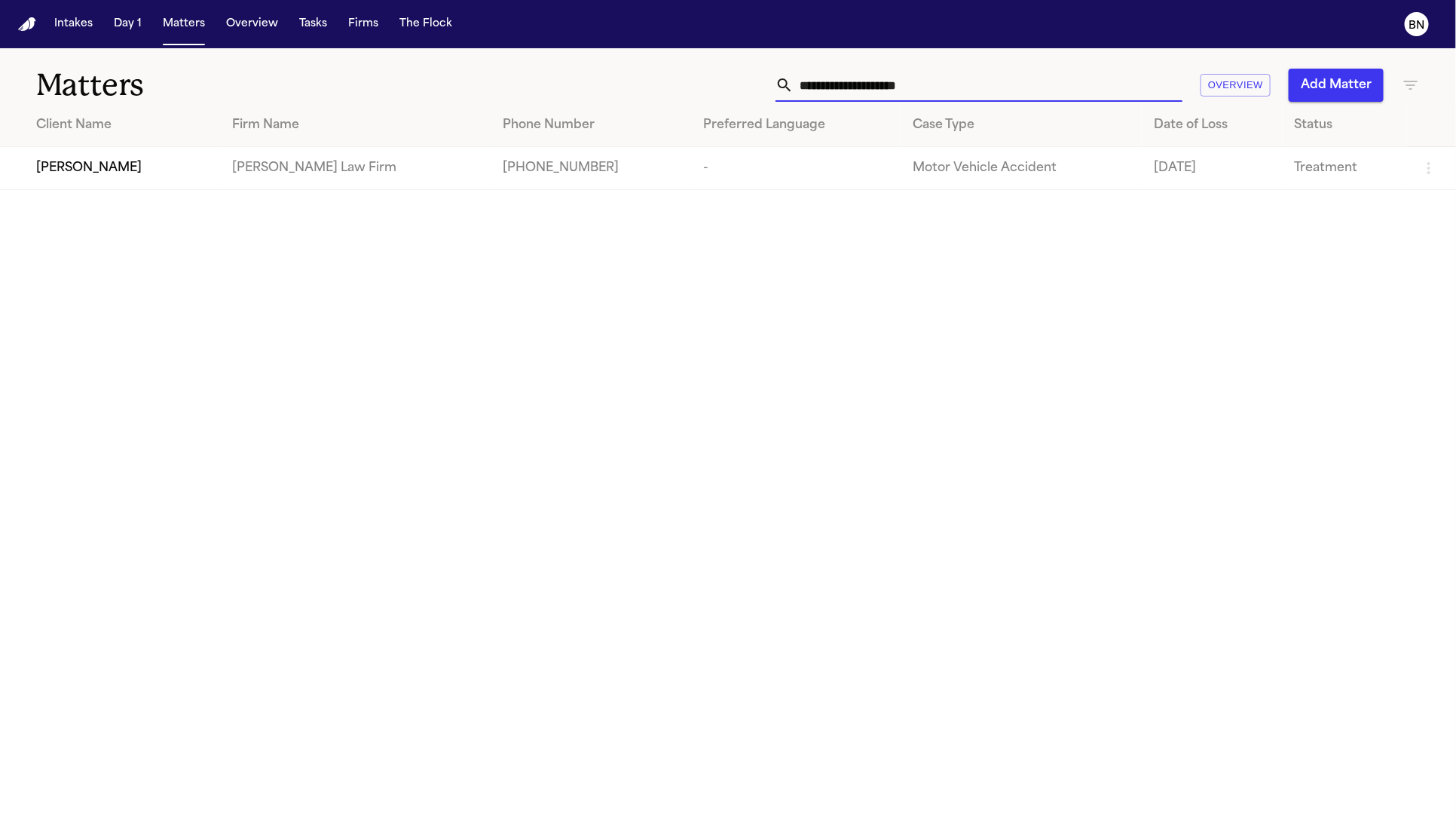
click at [208, 165] on div "[PERSON_NAME]" at bounding box center [122, 168] width 172 height 18
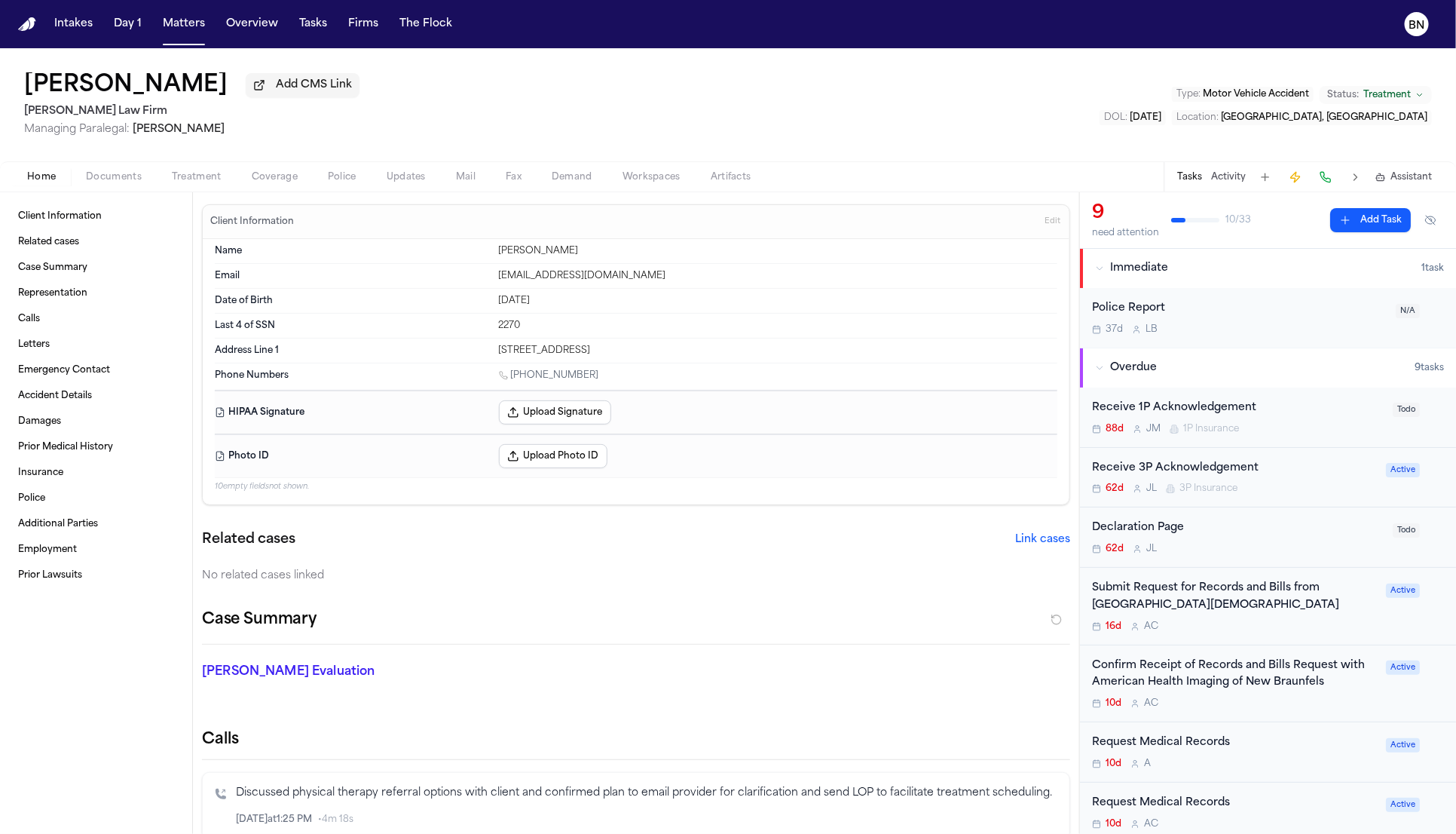
click at [490, 110] on div "[PERSON_NAME] Add CMS Link [PERSON_NAME] Law Firm Managing Paralegal: [PERSON_N…" at bounding box center [728, 104] width 1456 height 113
click at [171, 29] on button "Matters" at bounding box center [183, 24] width 54 height 27
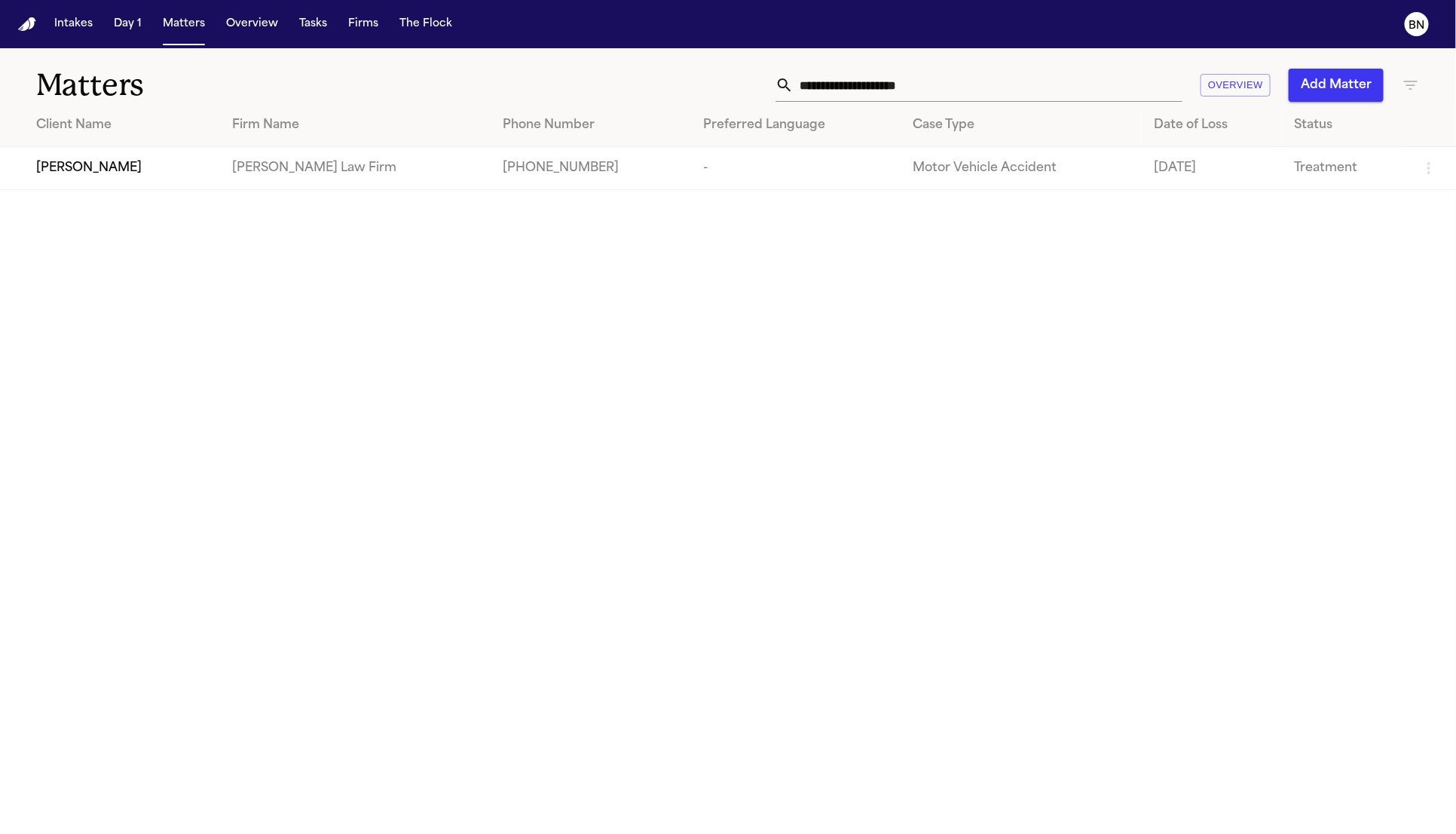
click at [888, 71] on input "**********" at bounding box center [988, 85] width 389 height 33
paste input "text"
type input "**********"
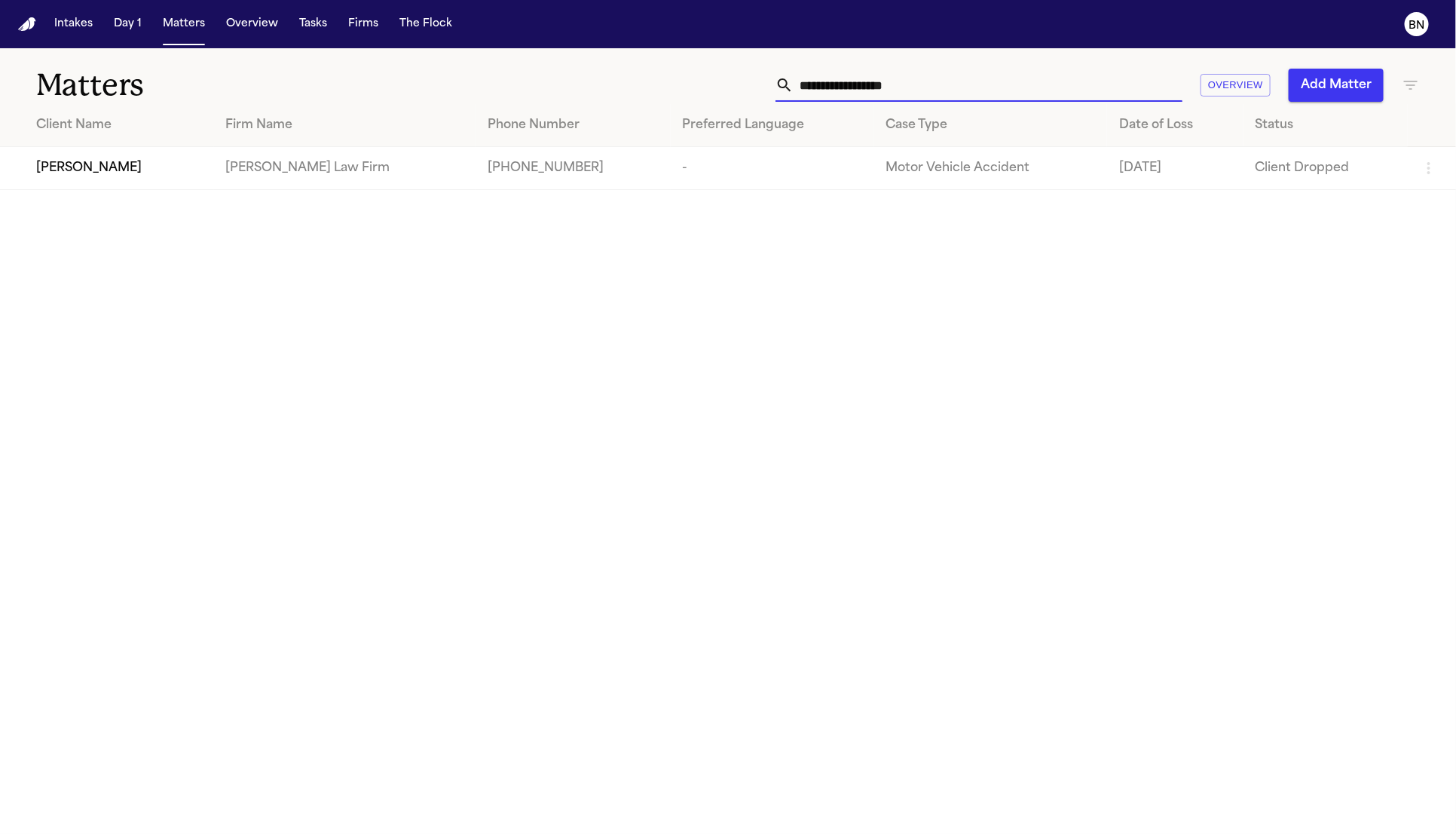
click at [118, 148] on td "[PERSON_NAME]" at bounding box center [107, 169] width 214 height 43
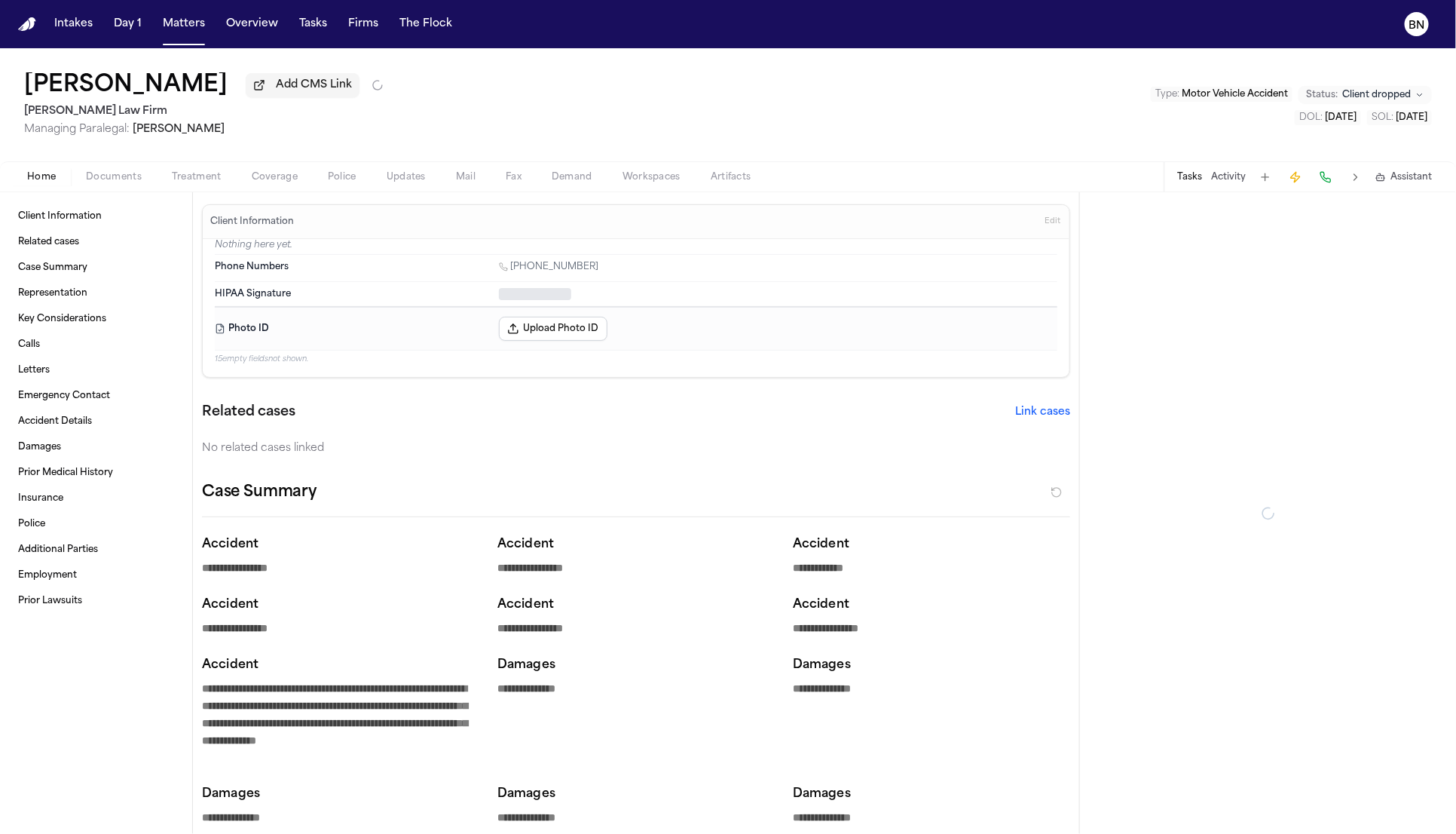
type textarea "*"
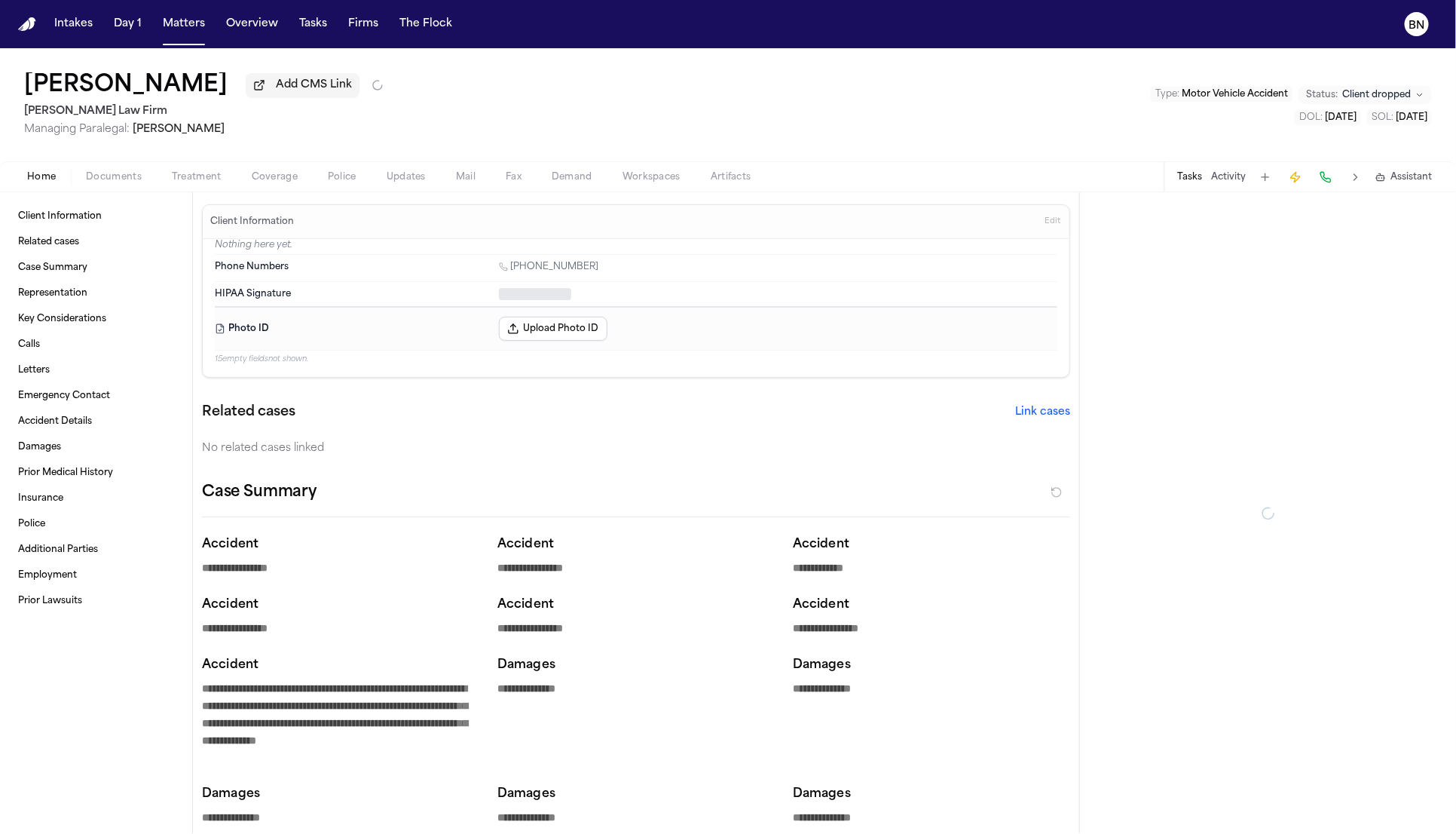
type textarea "*"
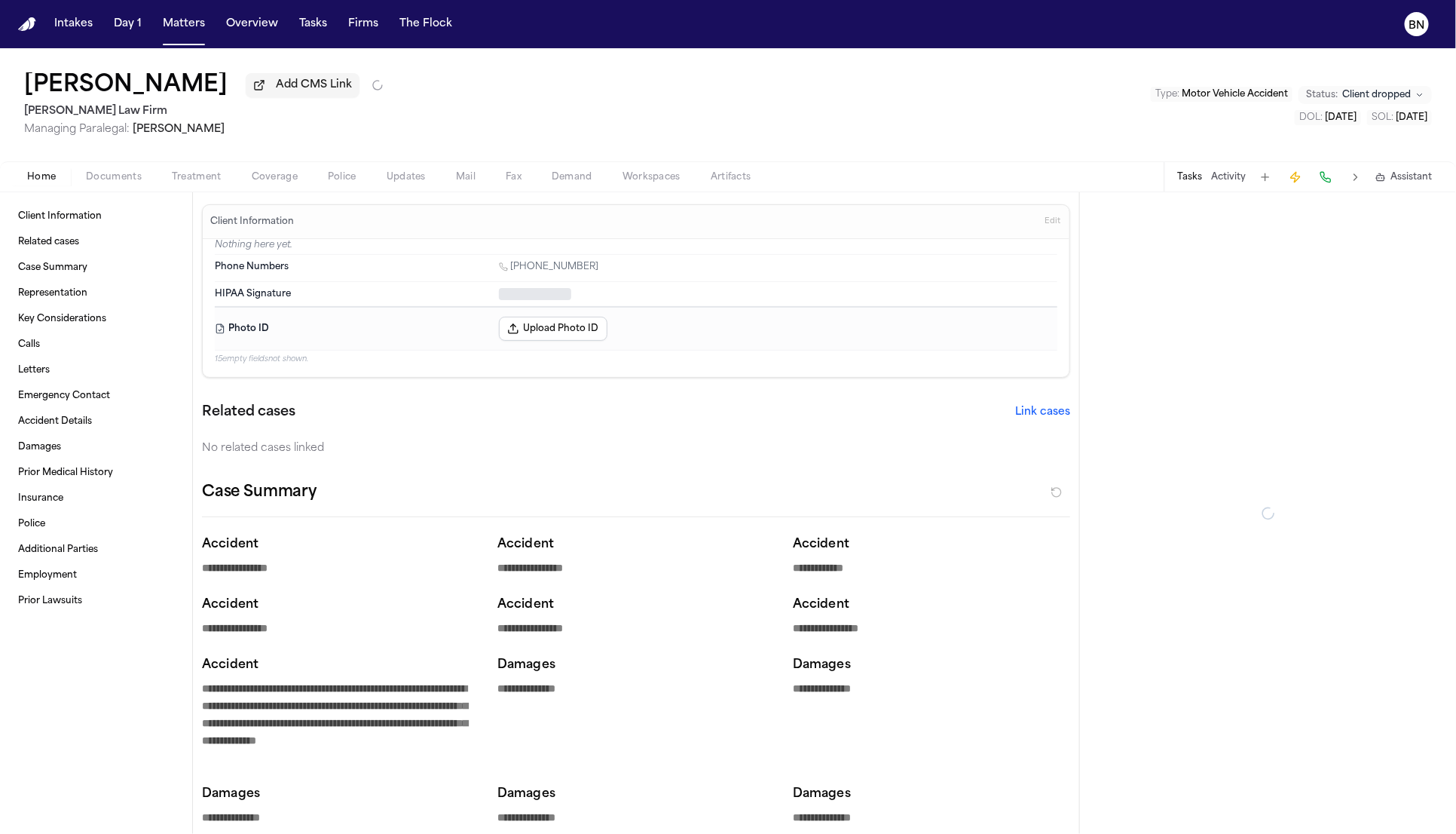
type textarea "*"
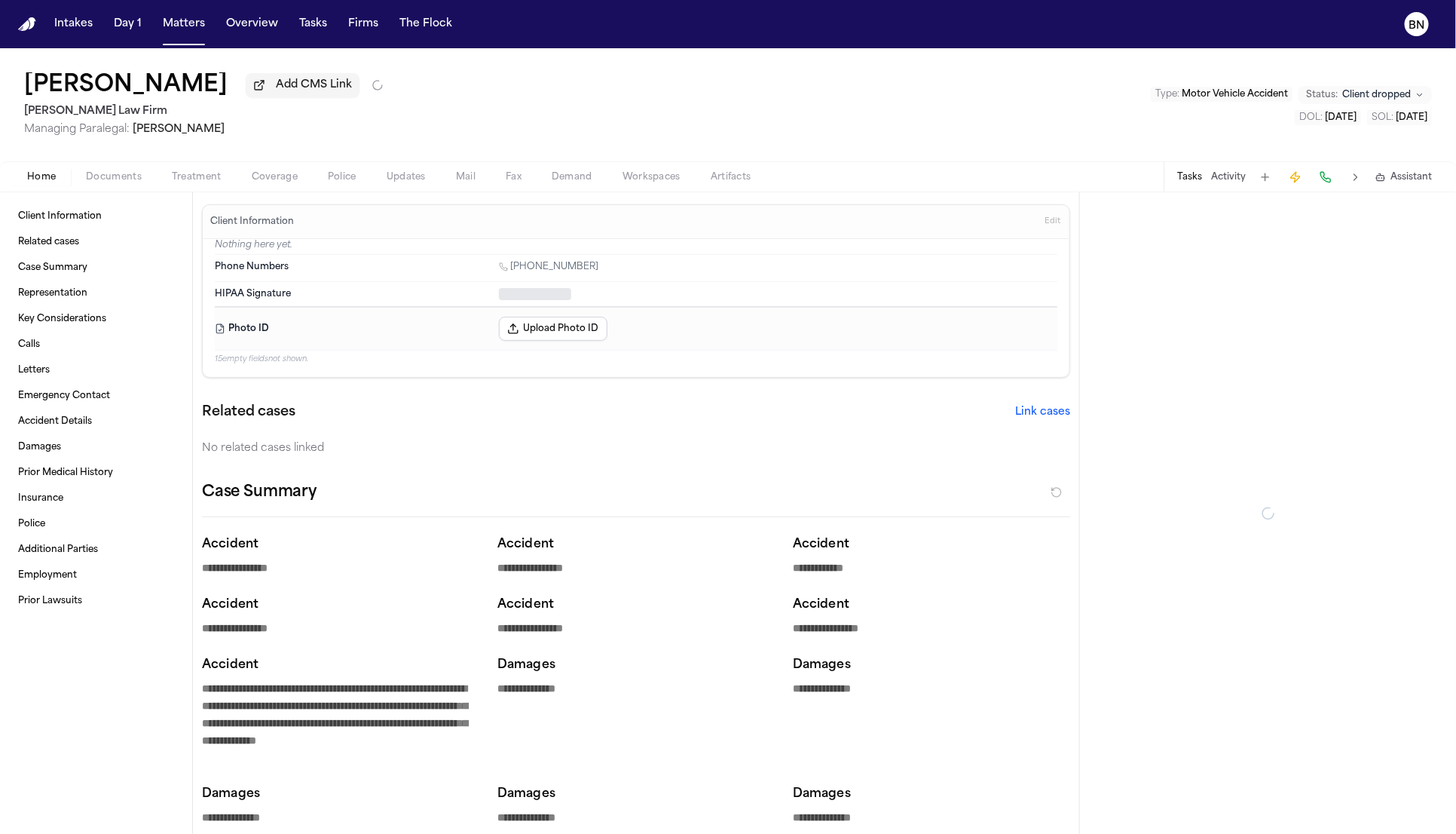
type textarea "*"
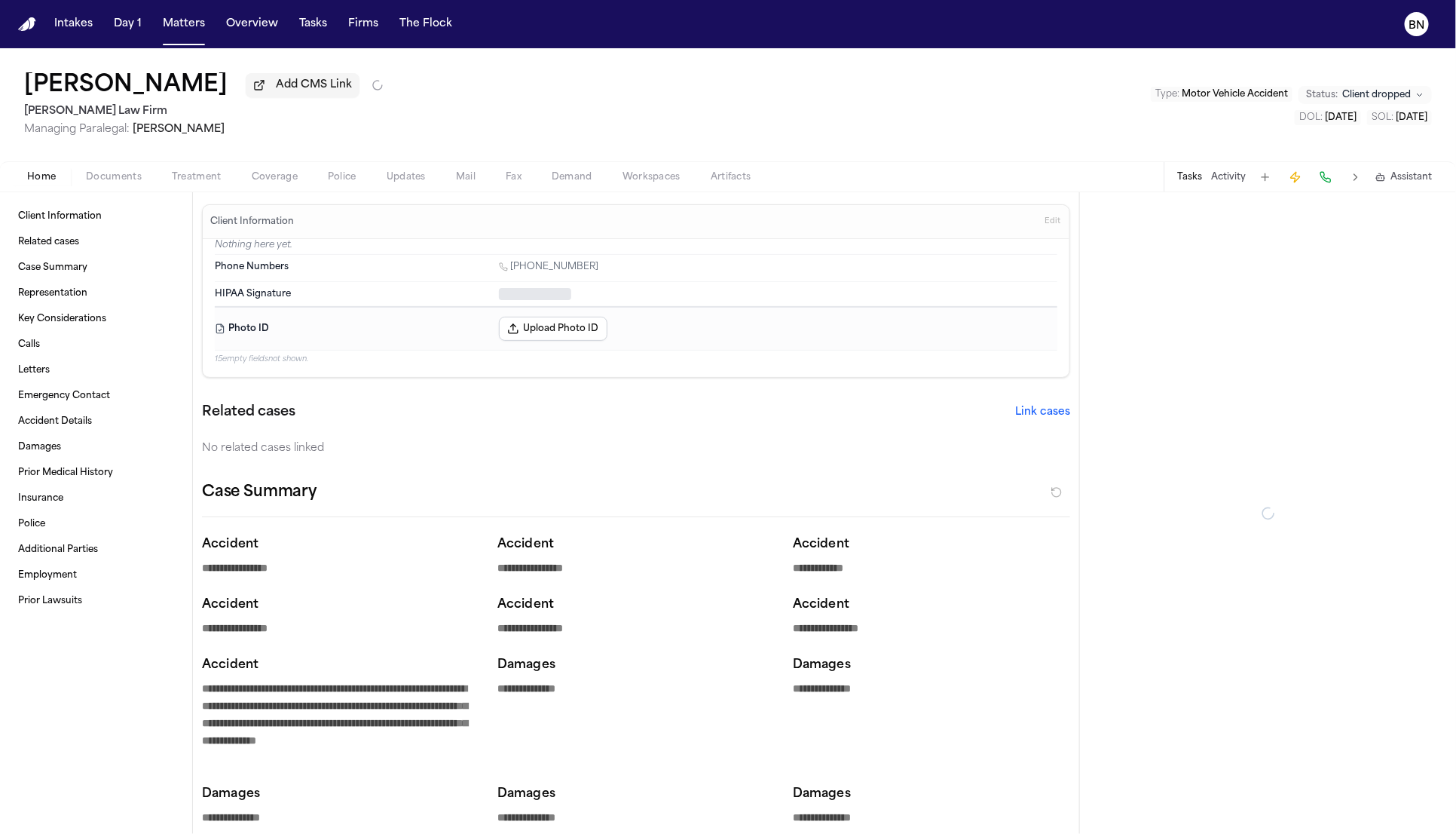
type textarea "*"
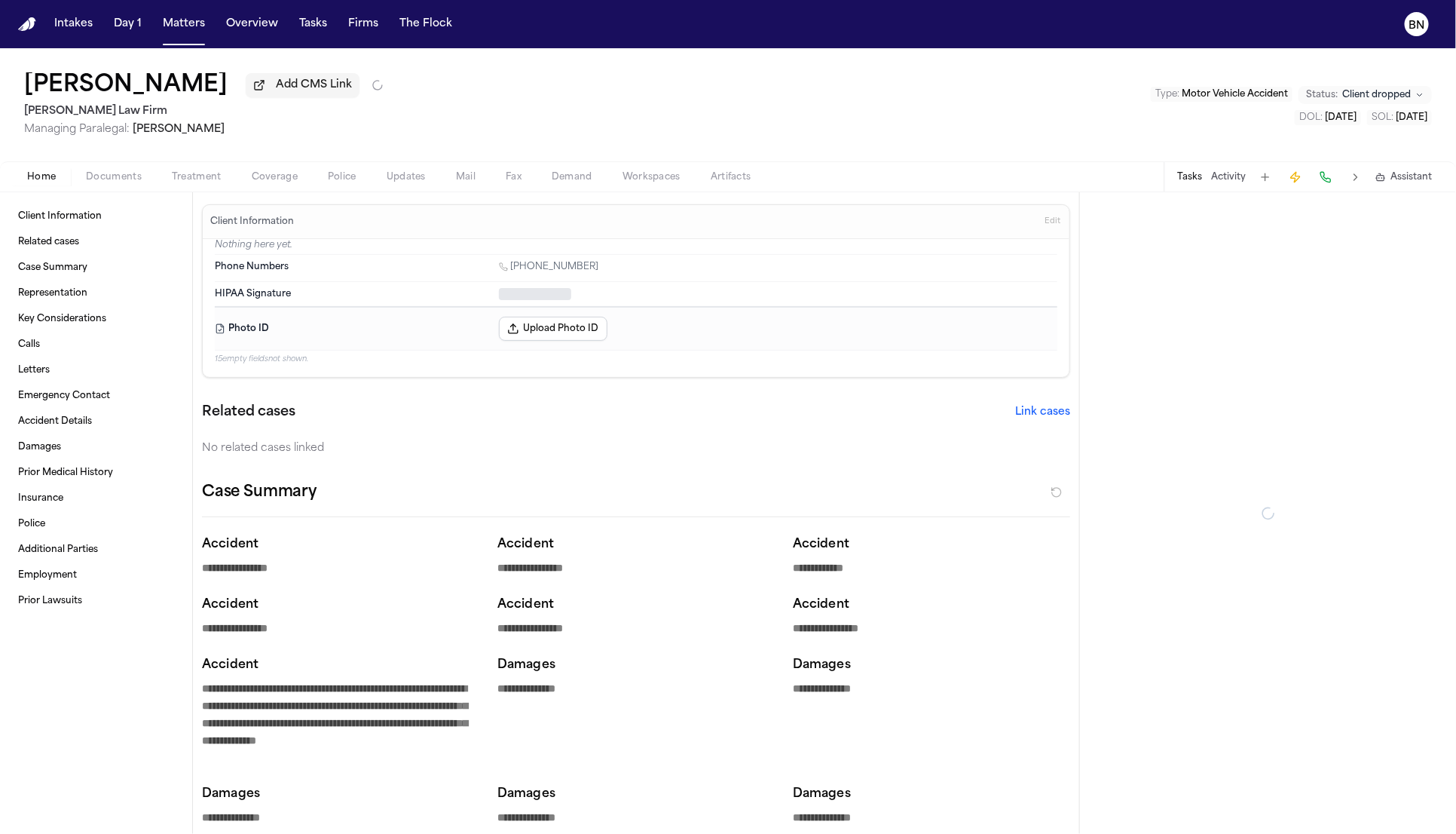
type textarea "*"
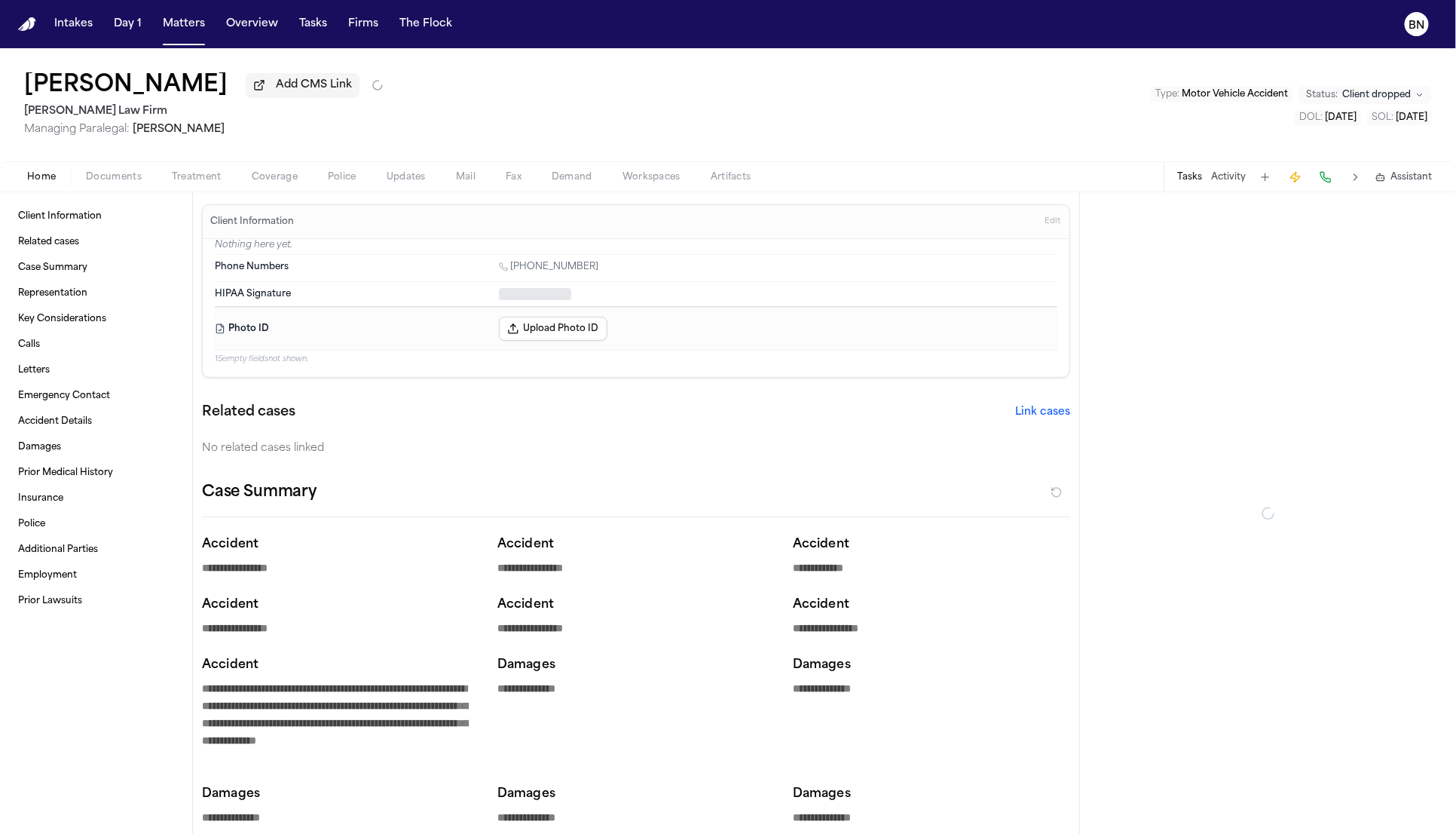
type textarea "*"
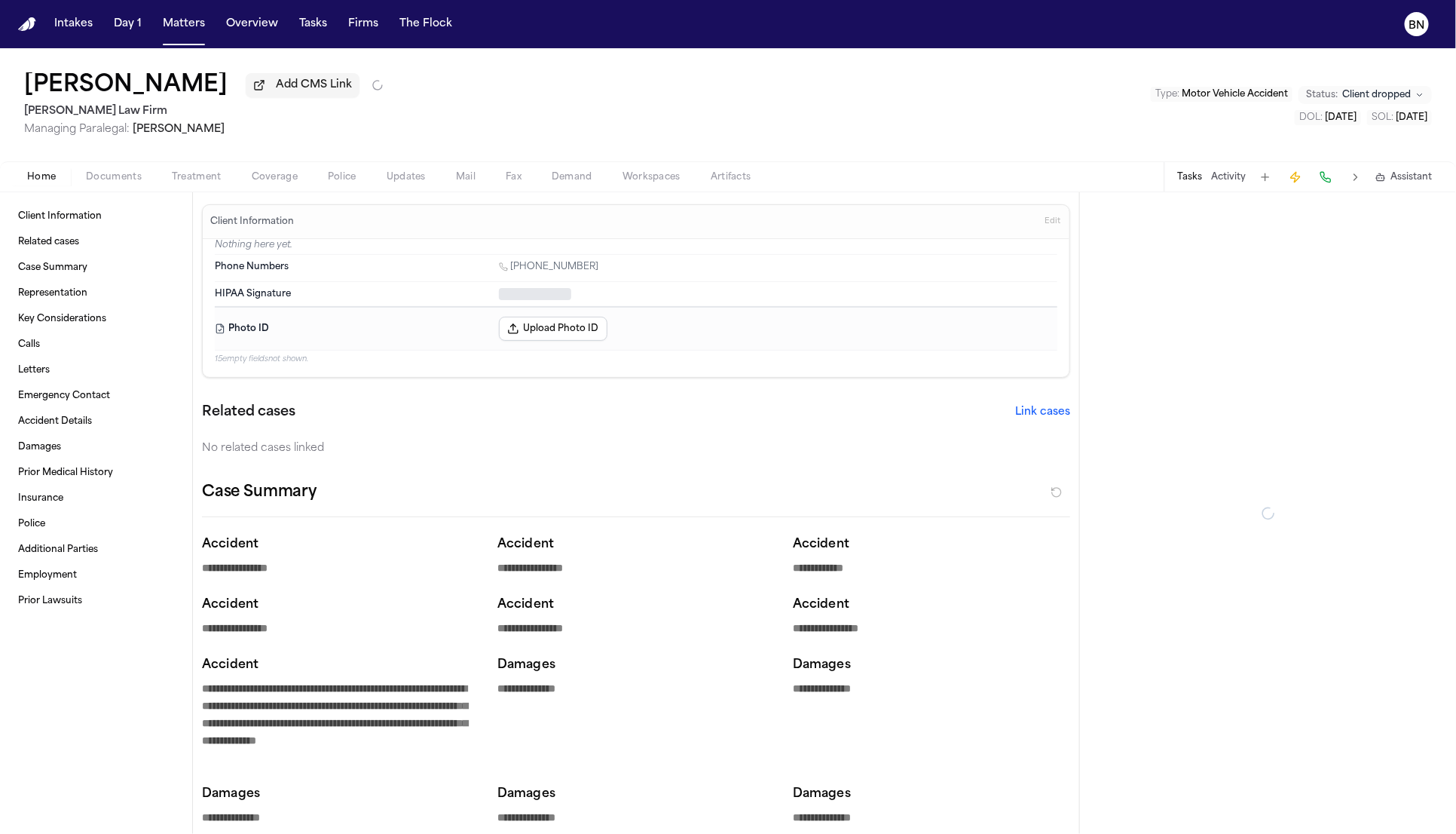
type textarea "*"
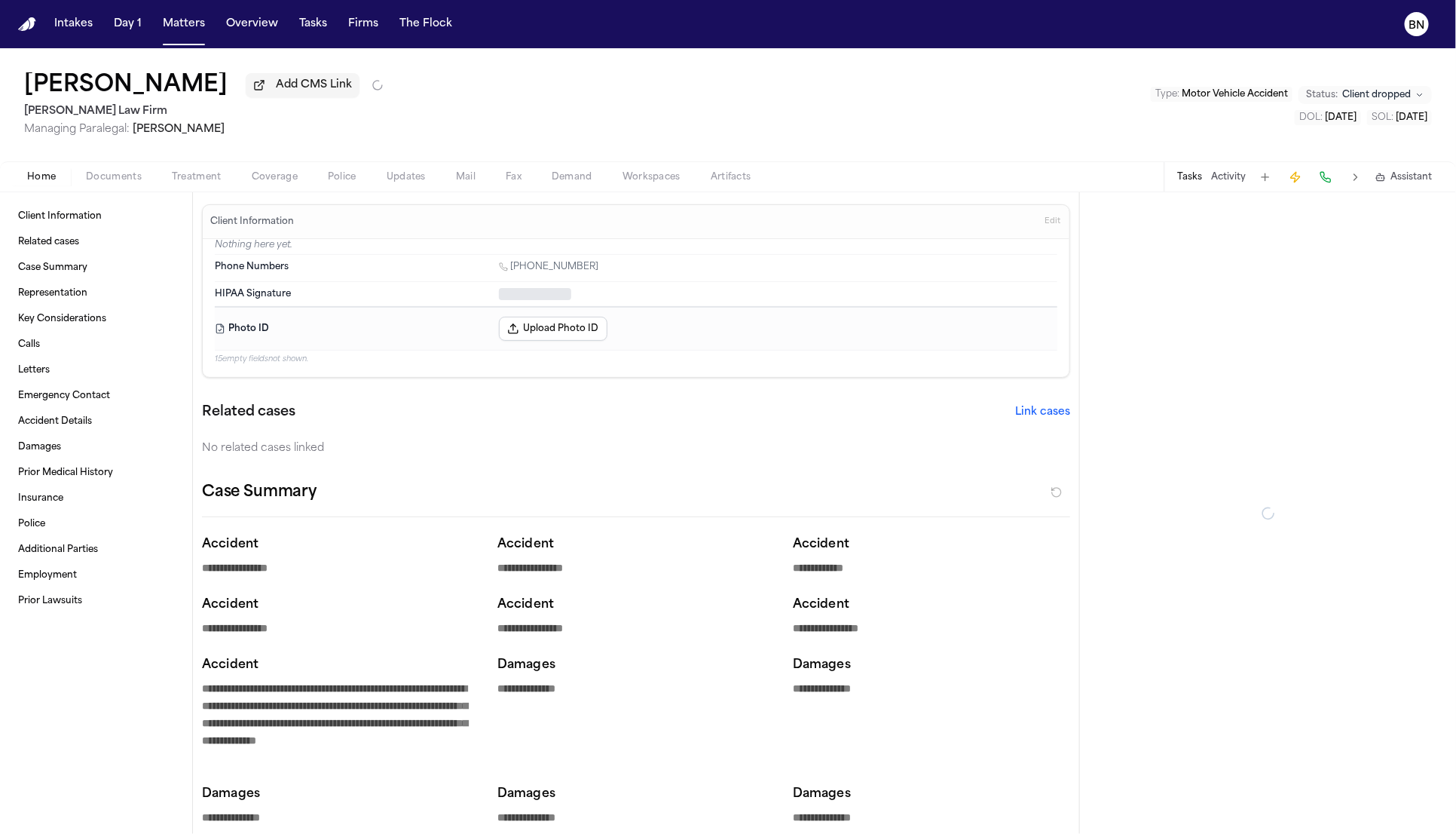
type textarea "*"
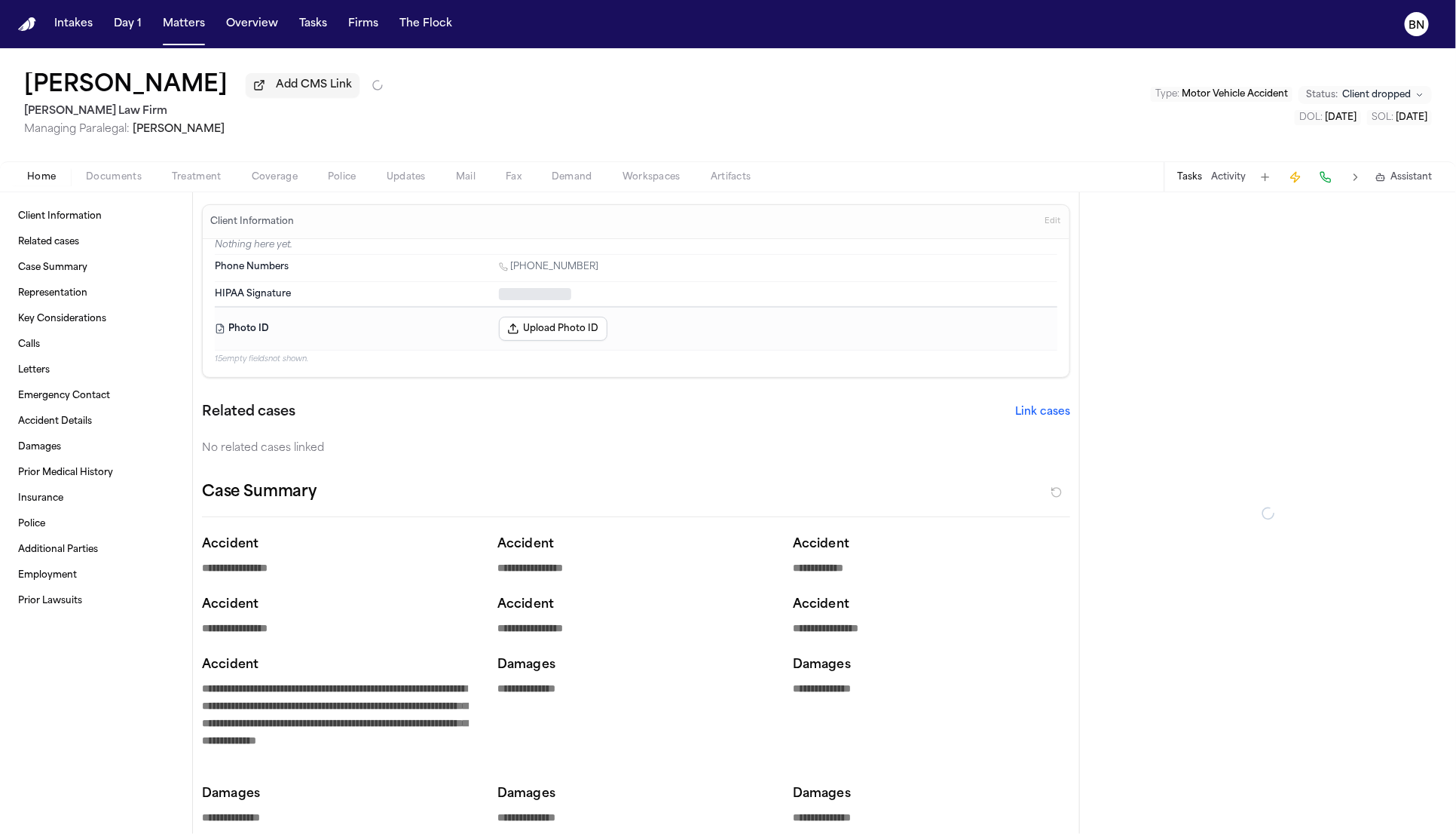
type textarea "*"
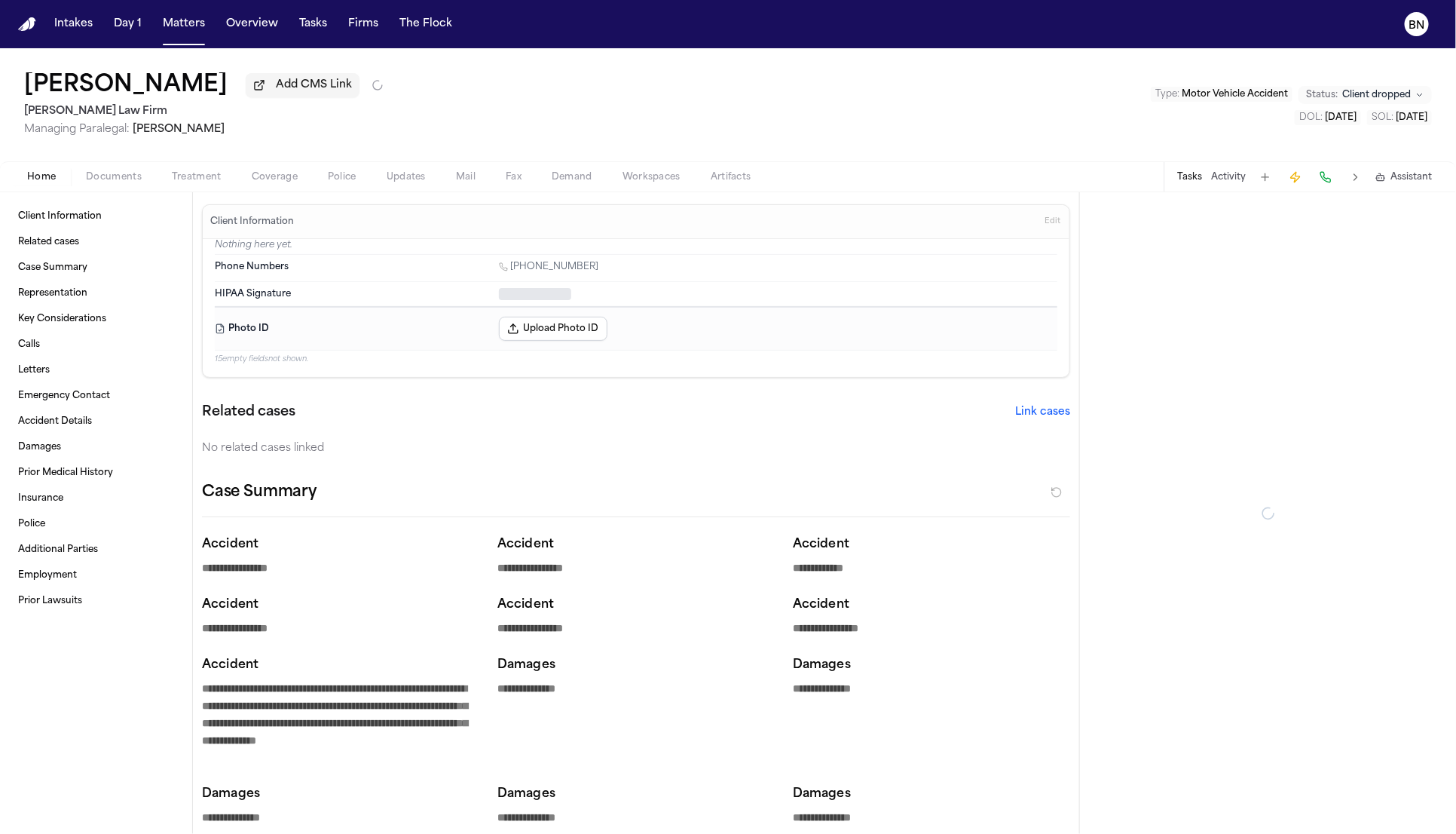
type textarea "*"
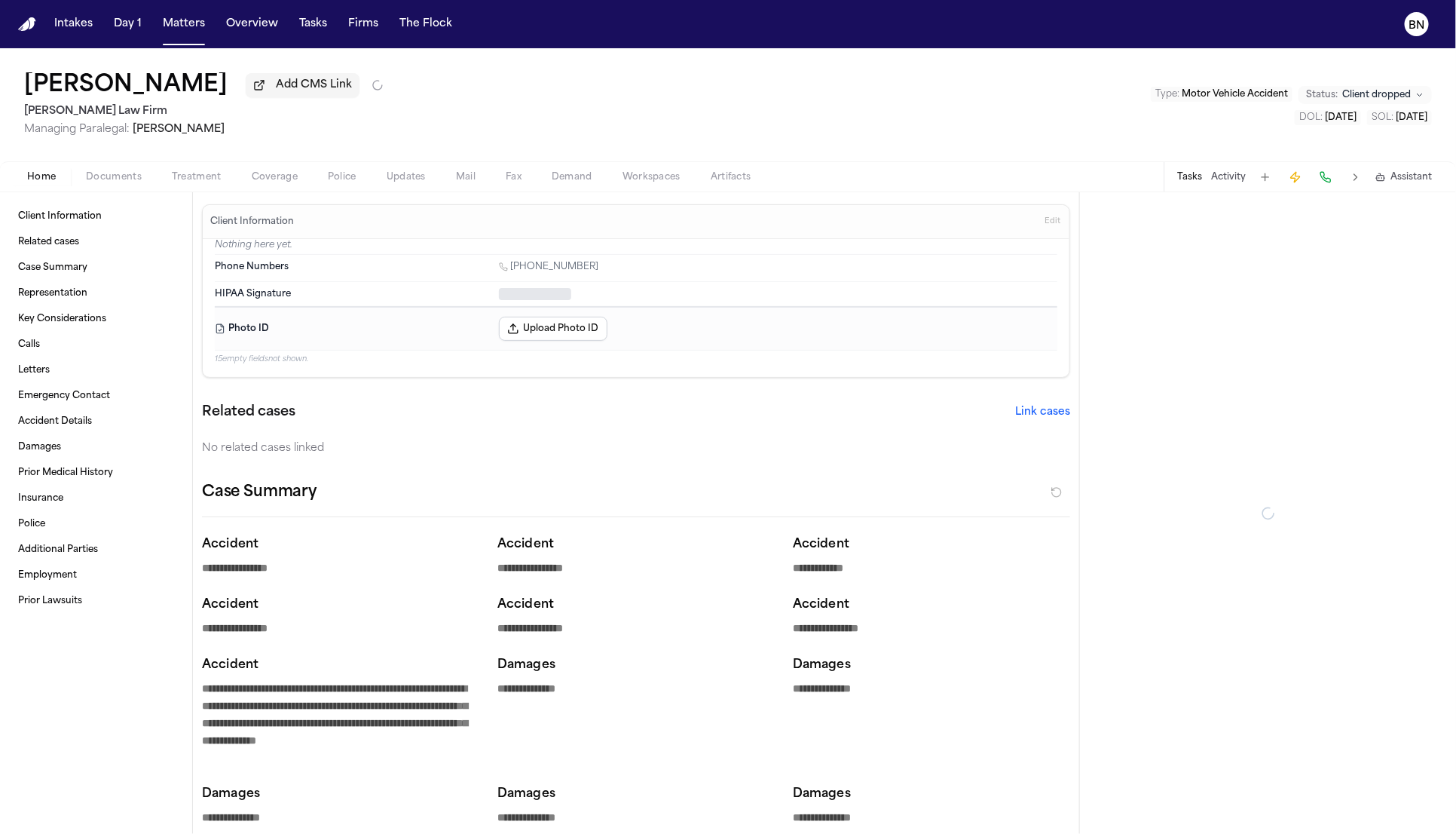
type textarea "*"
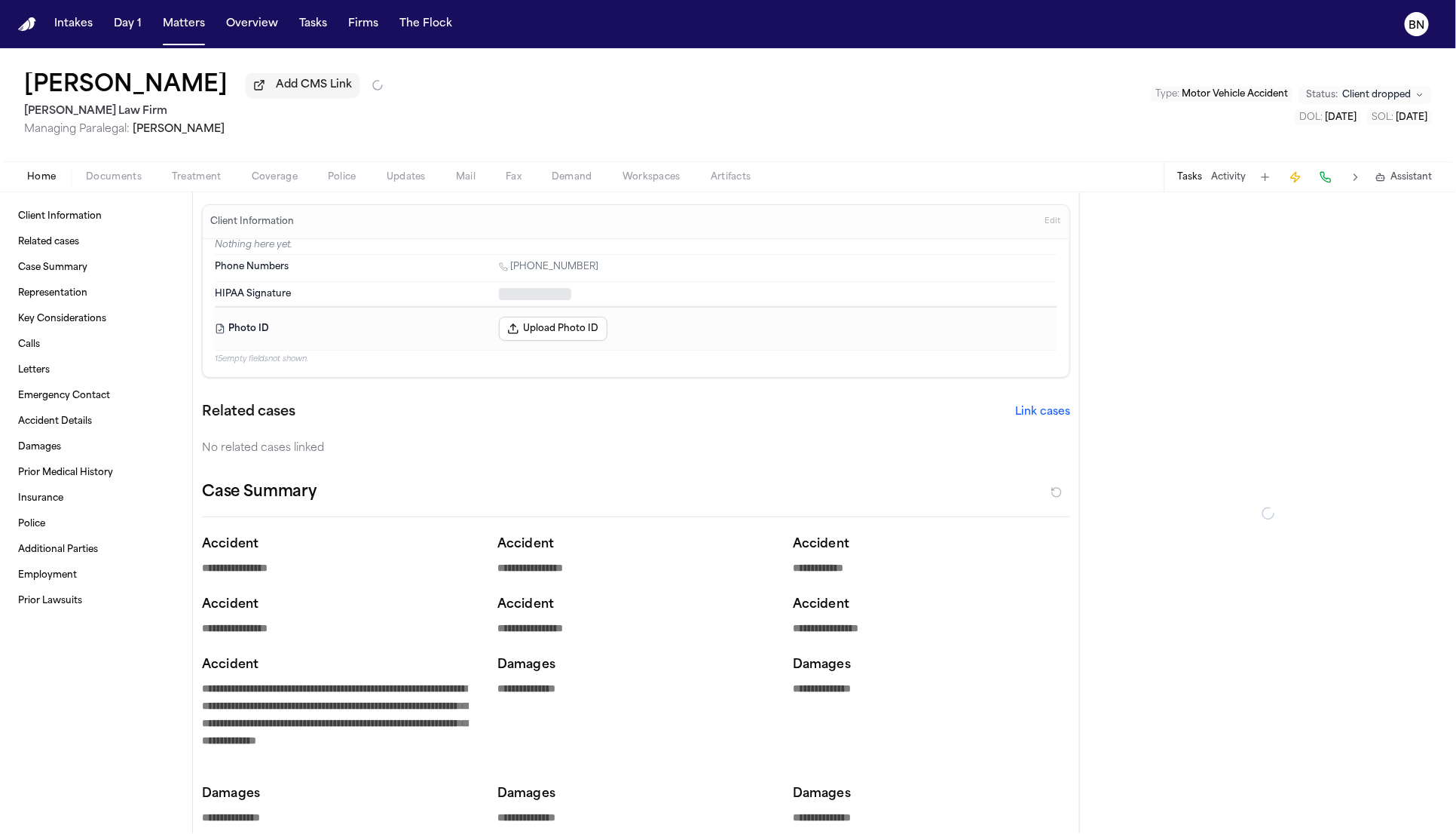
type textarea "*"
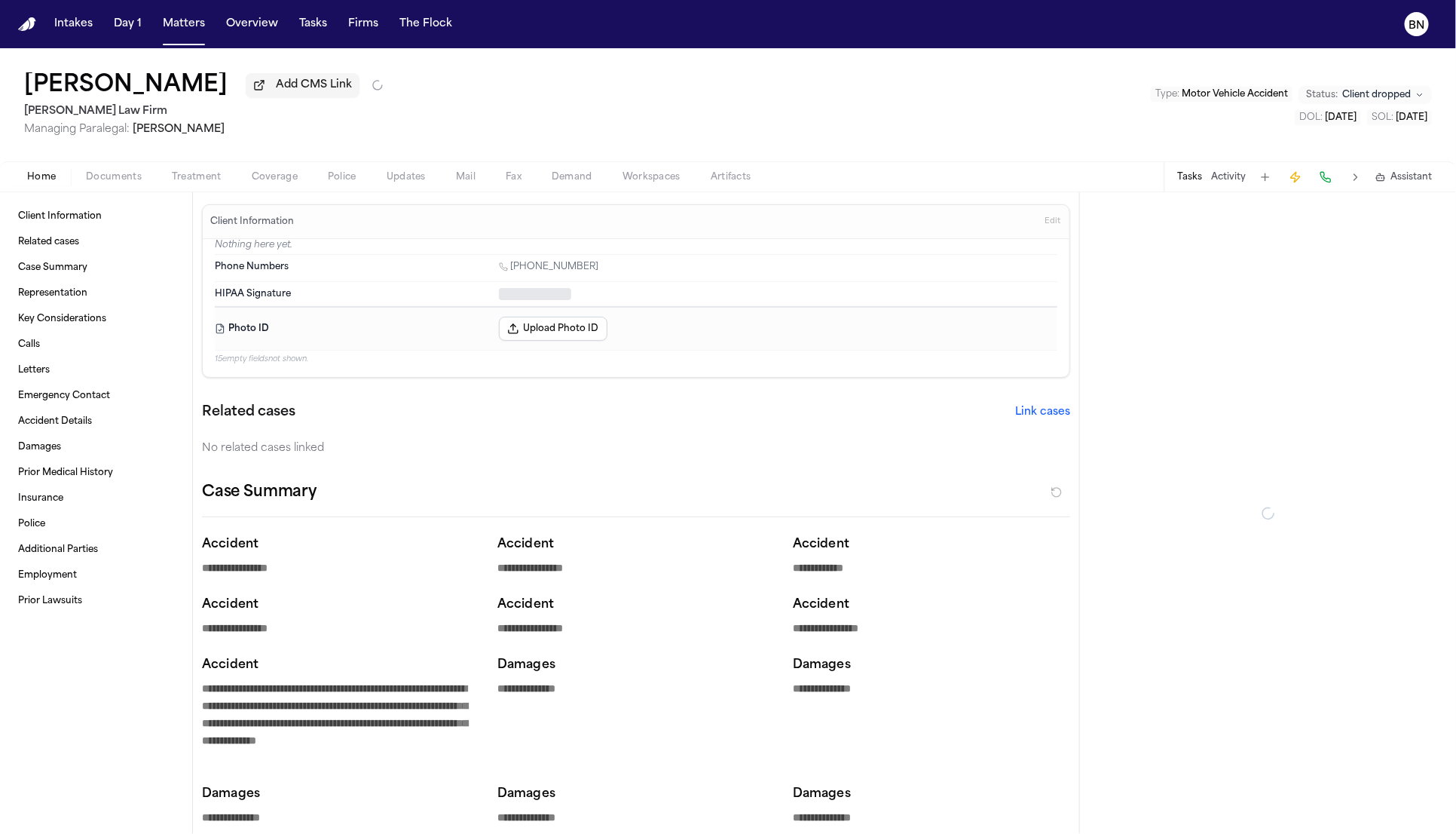
type textarea "*"
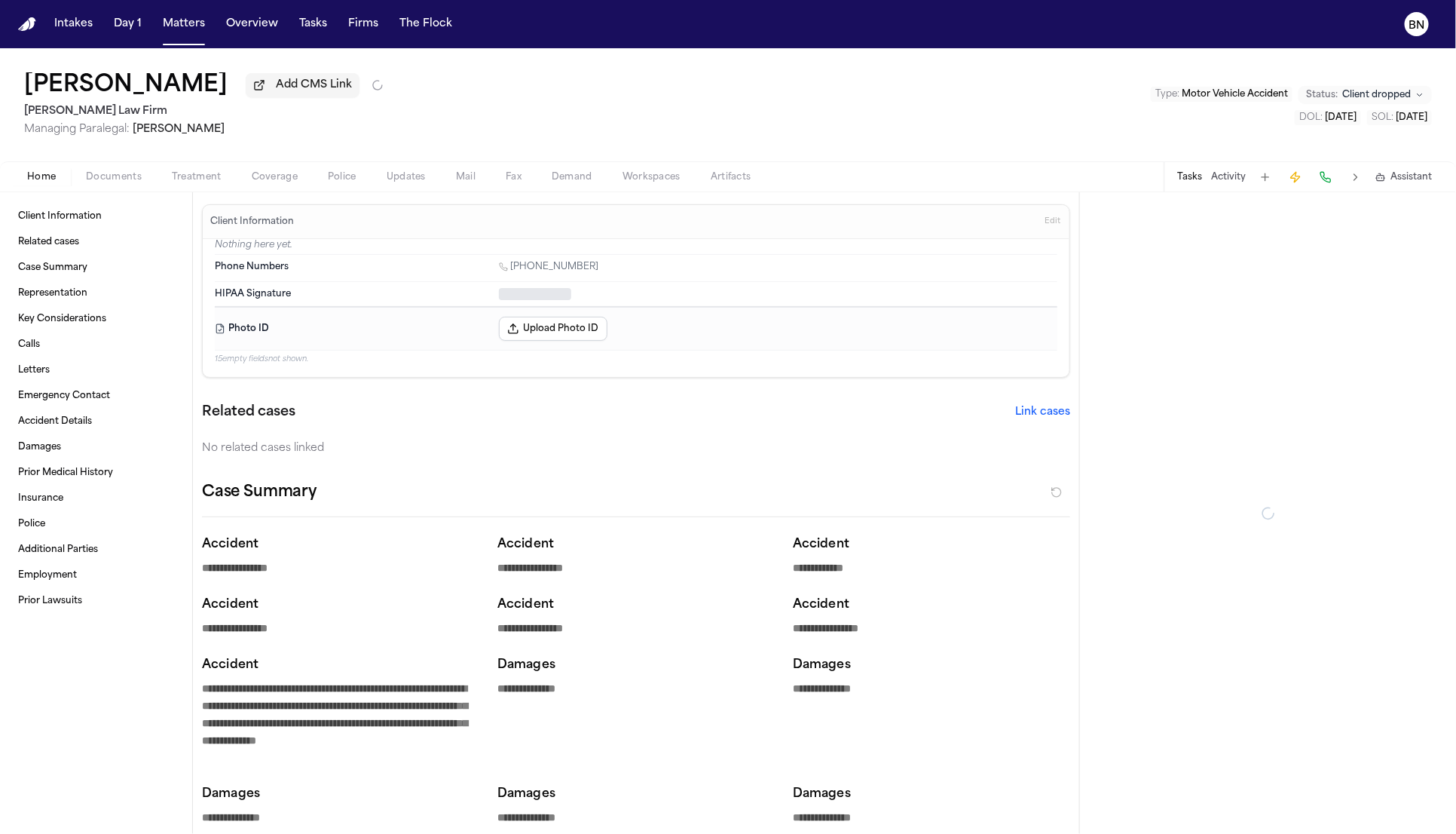
type textarea "*"
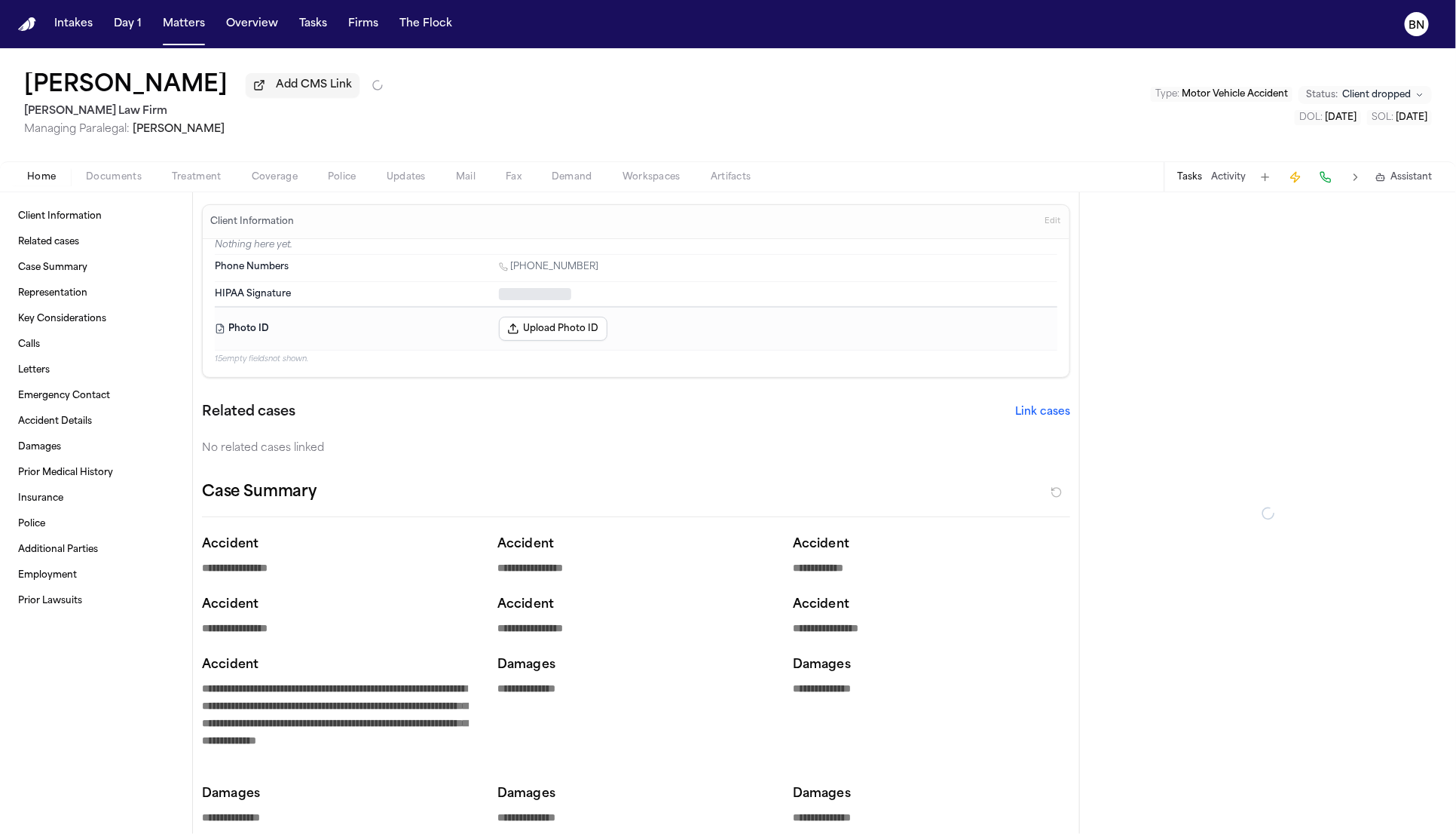
type textarea "*"
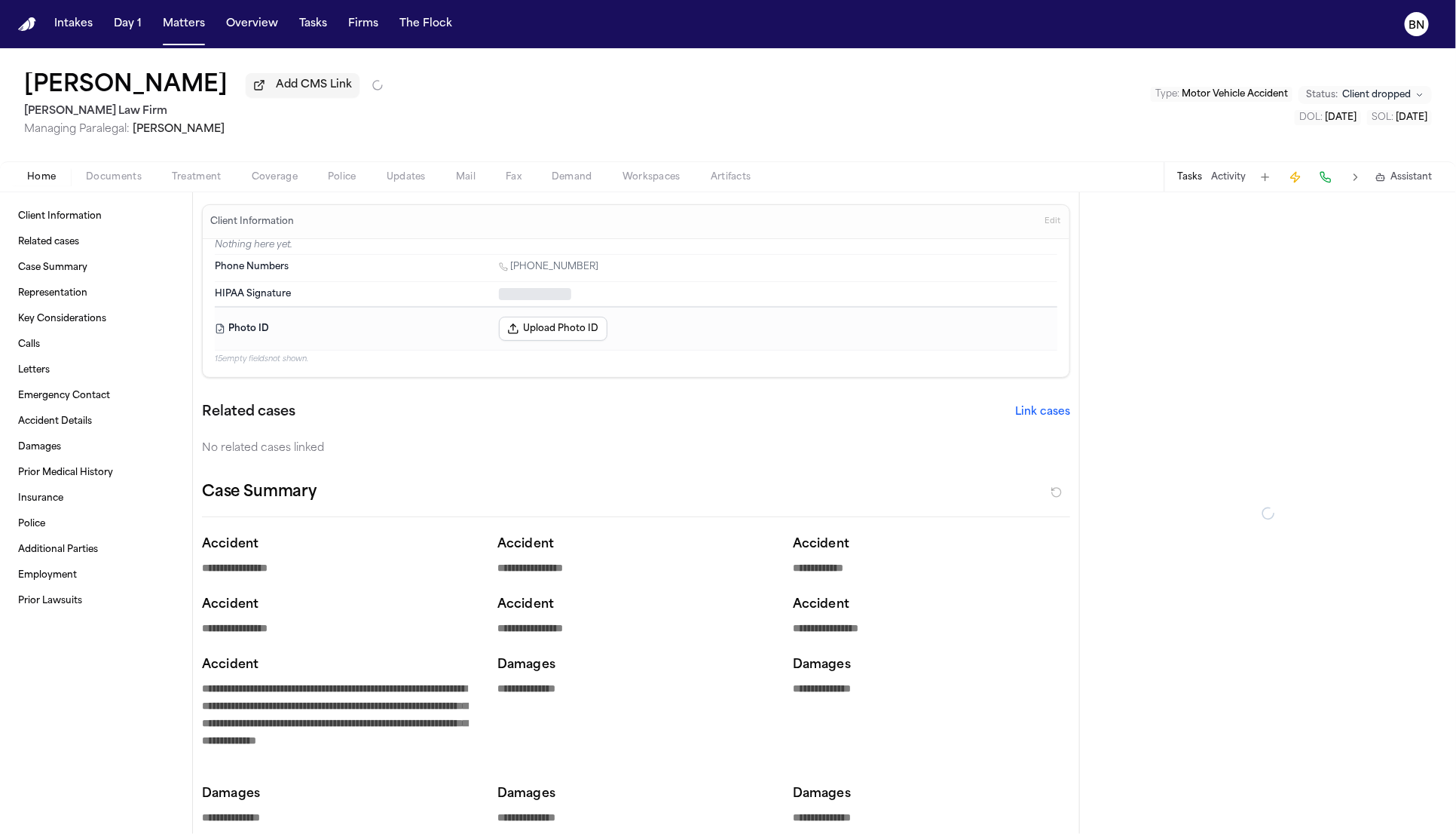
type textarea "*"
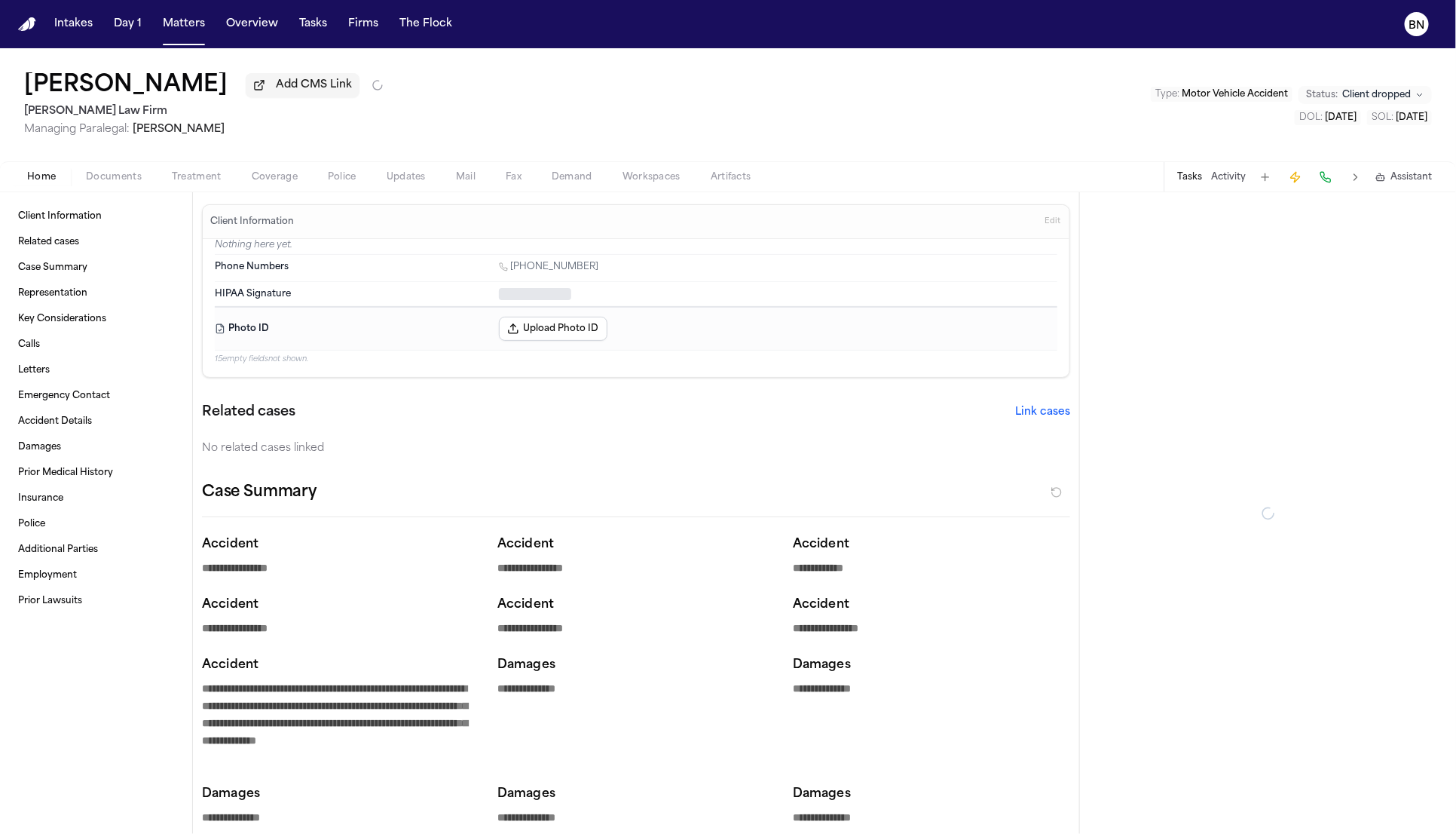
type textarea "*"
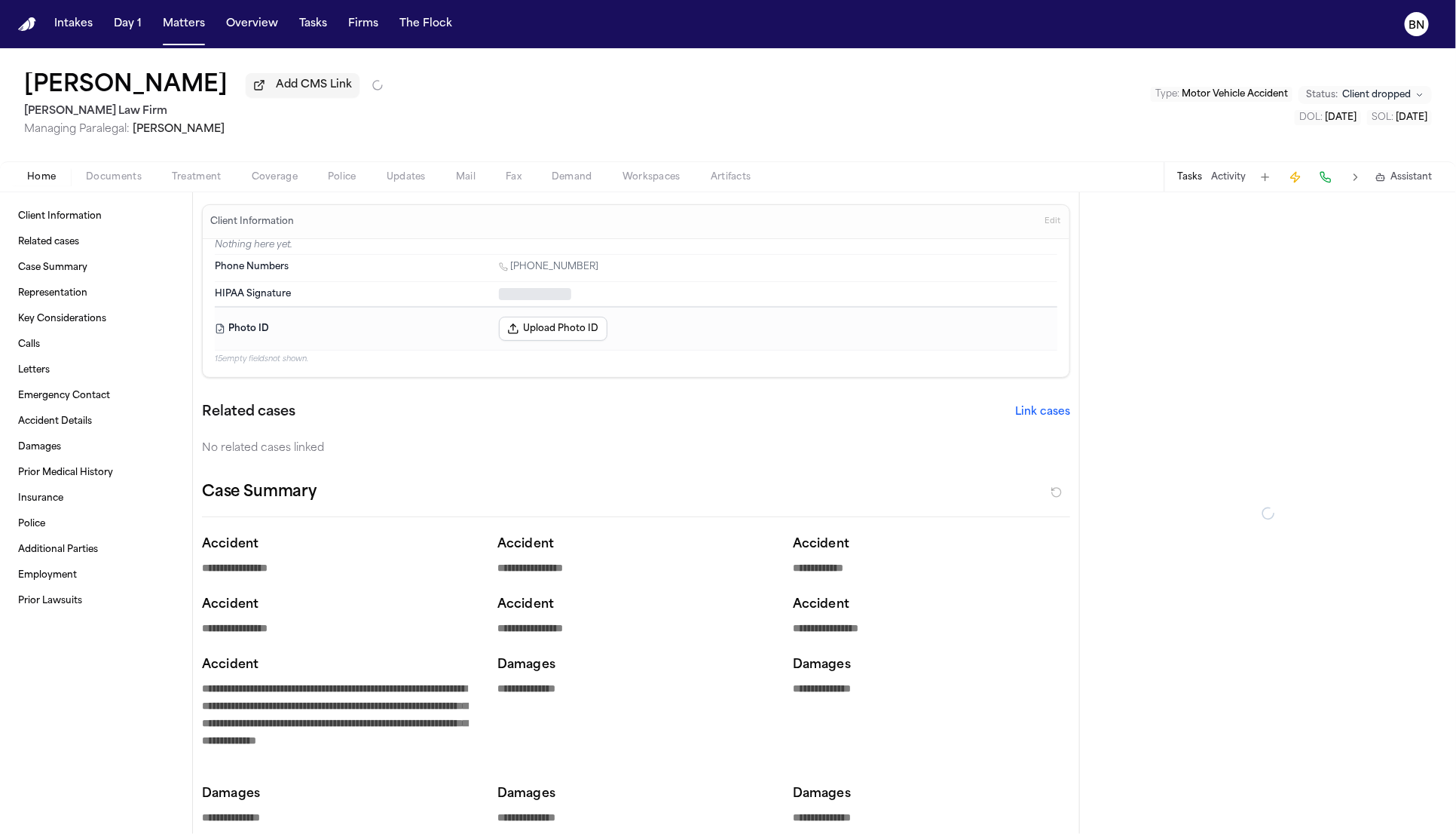
type textarea "*"
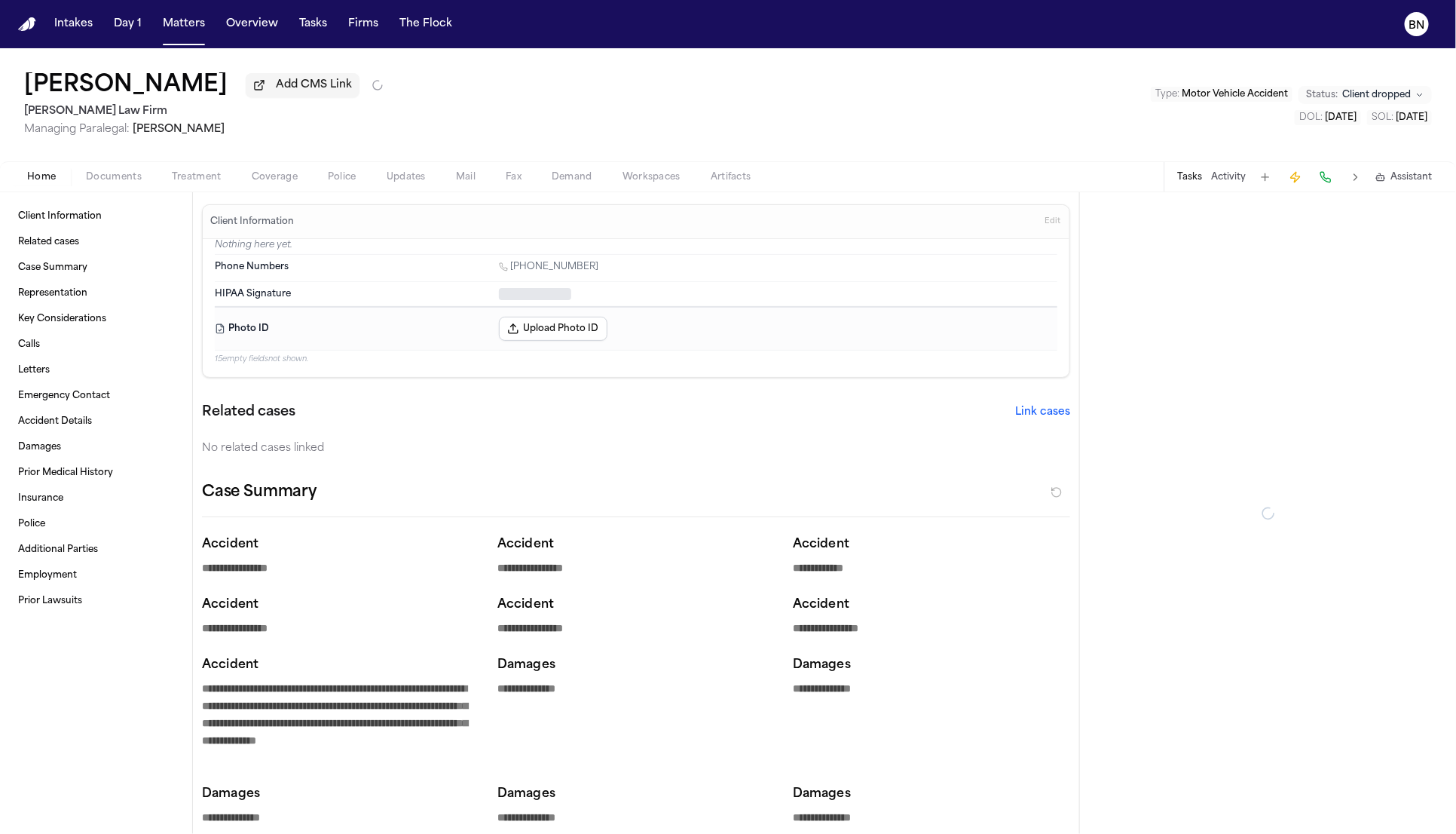
type textarea "*"
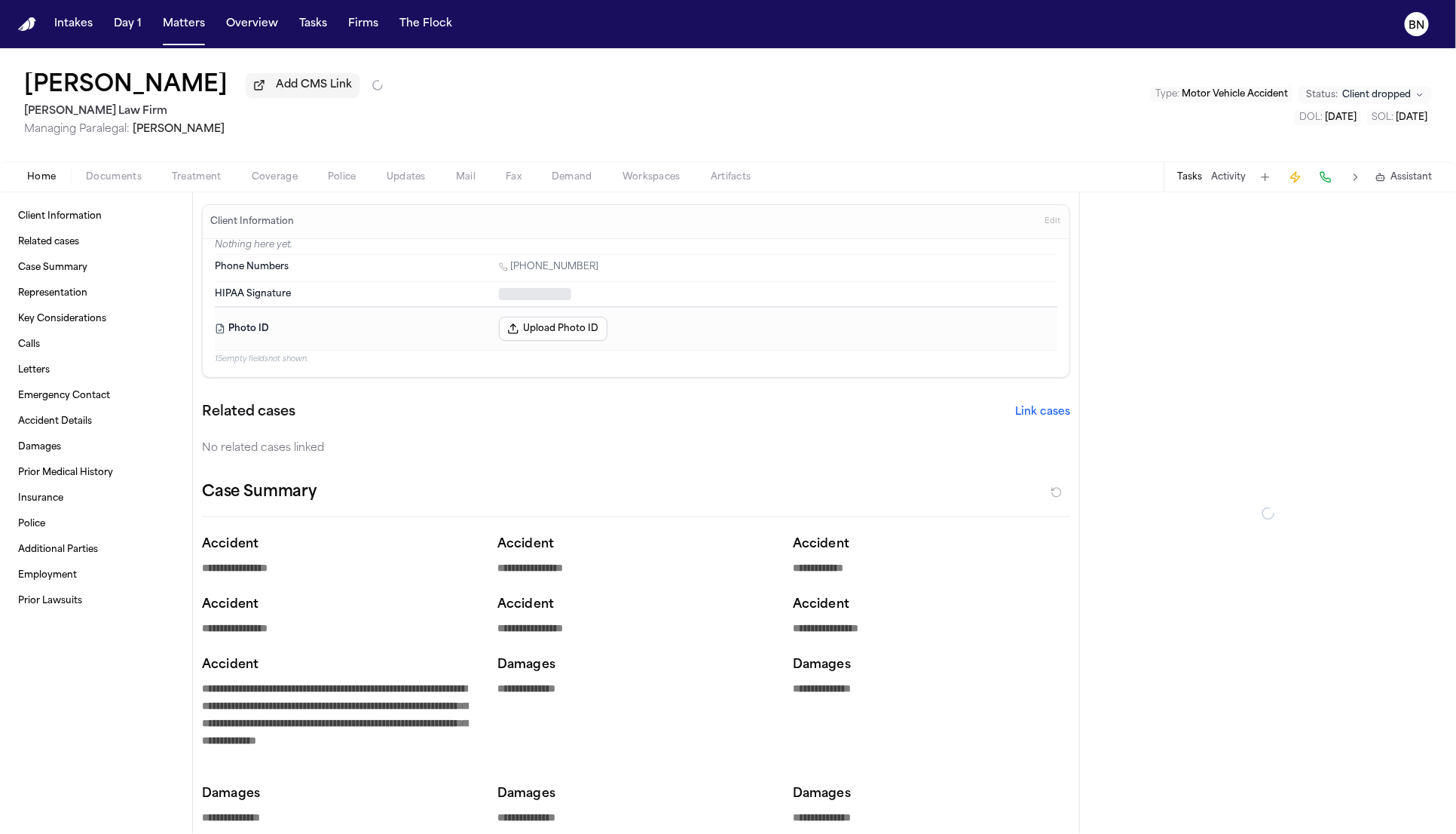
type textarea "*"
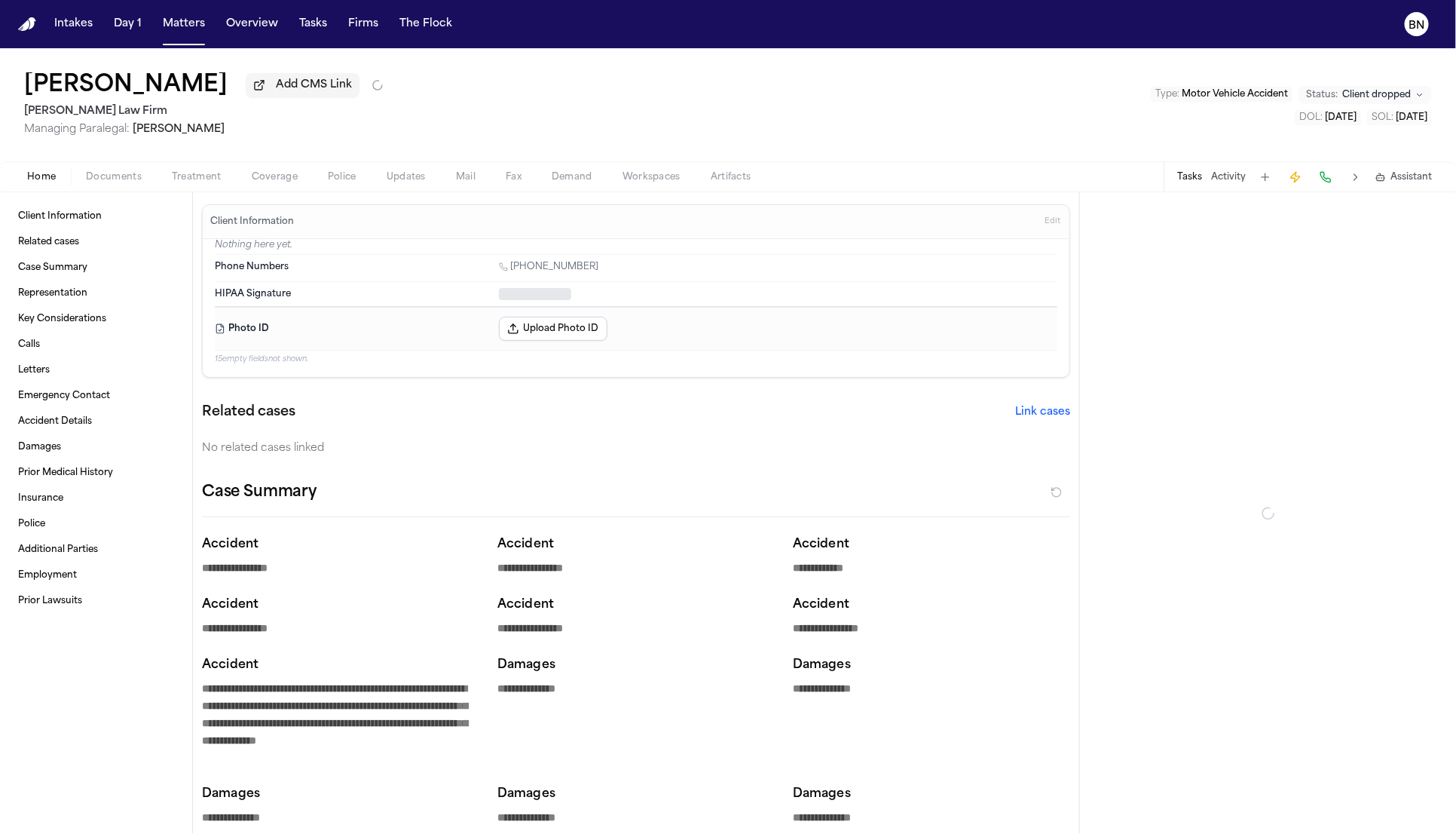
type textarea "*"
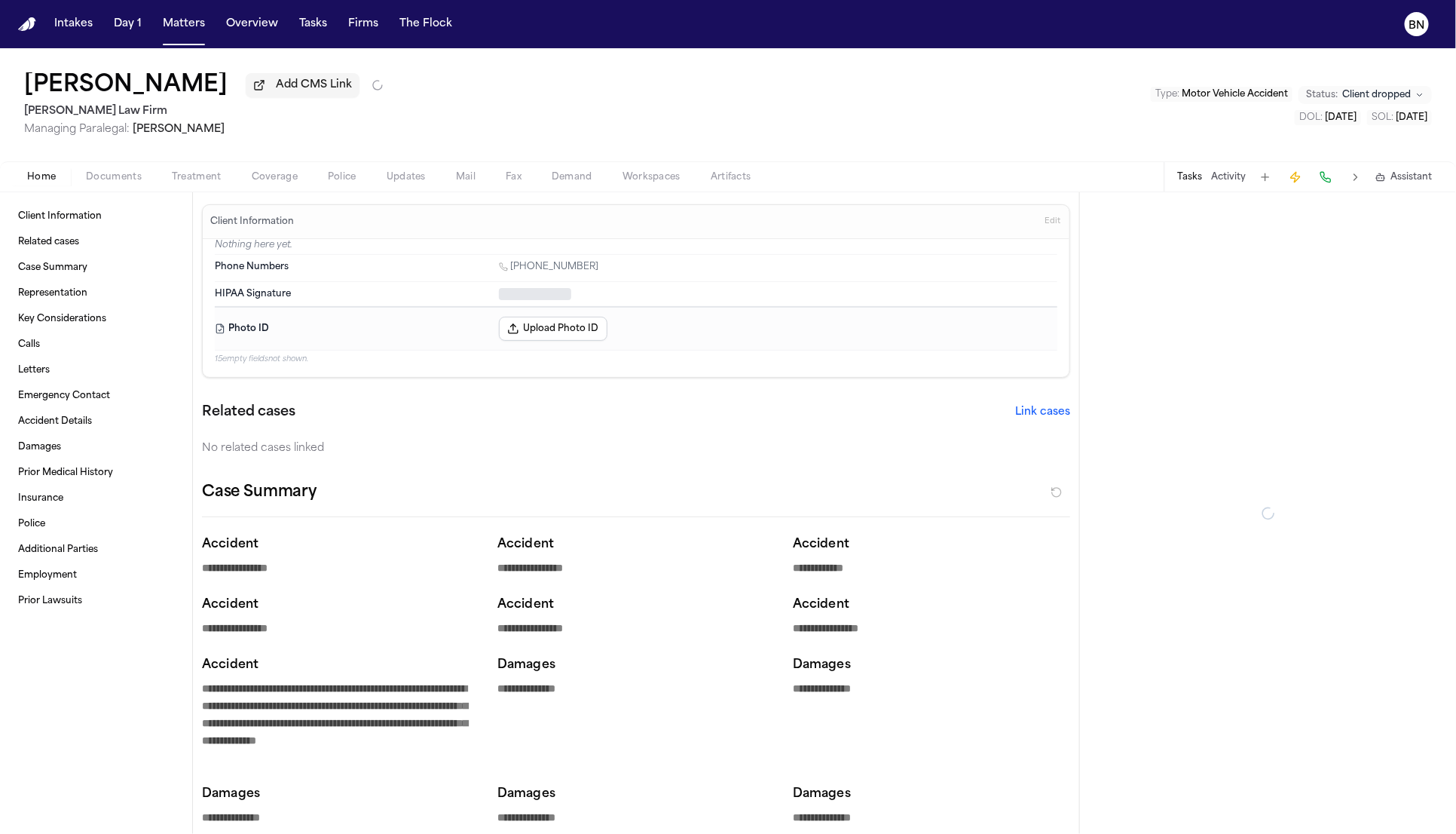
type textarea "*"
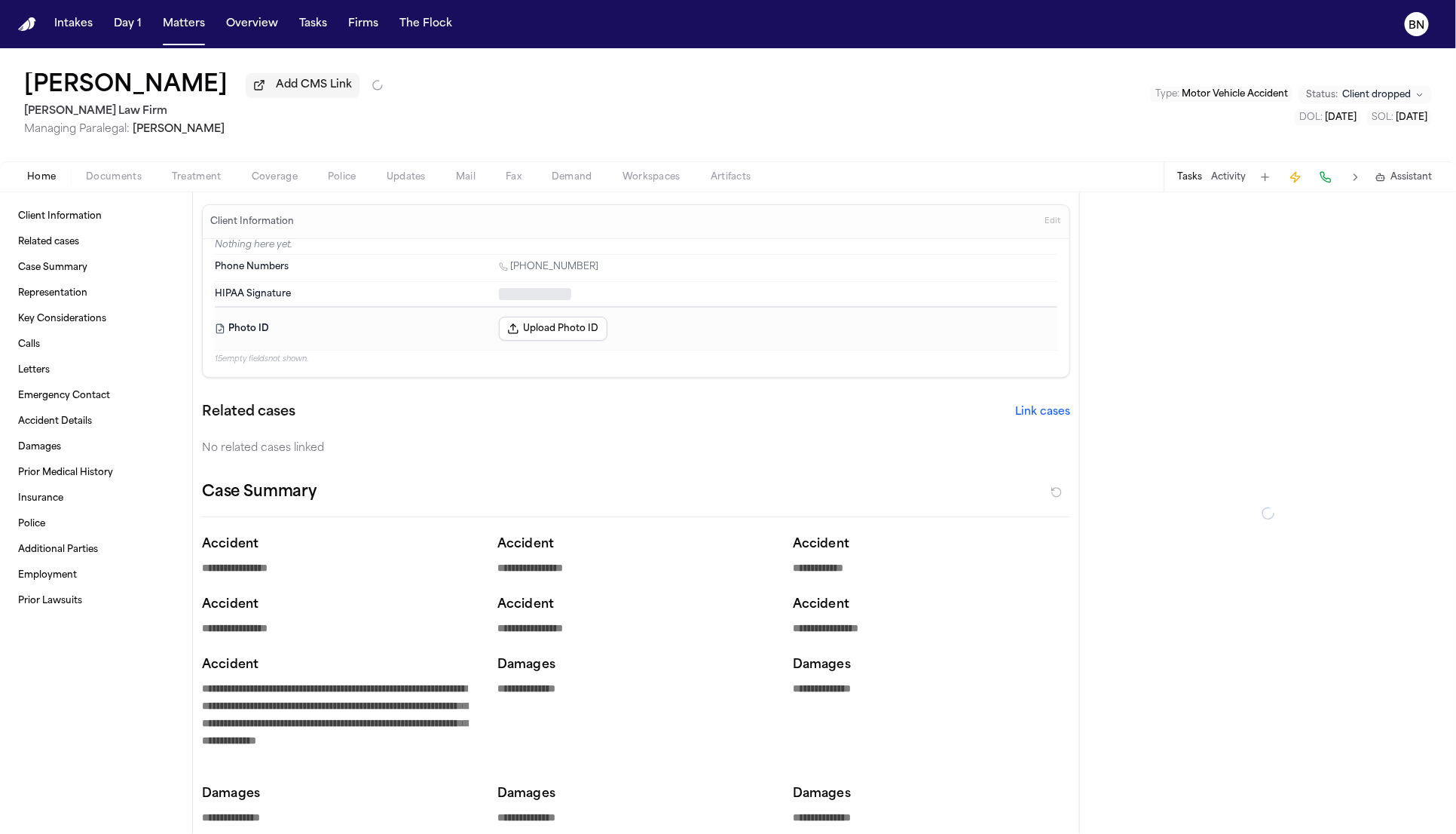
type textarea "*"
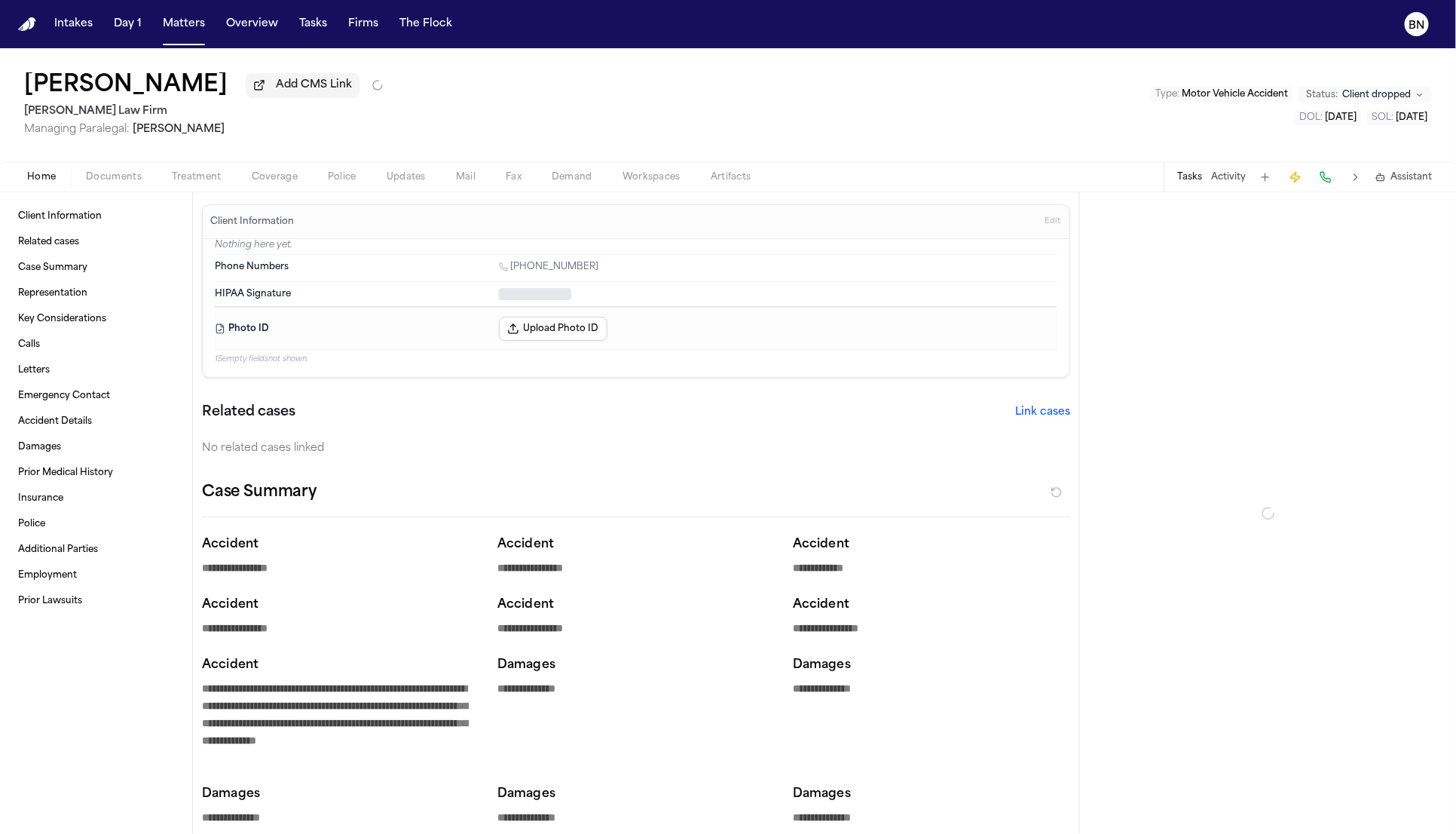
type textarea "*"
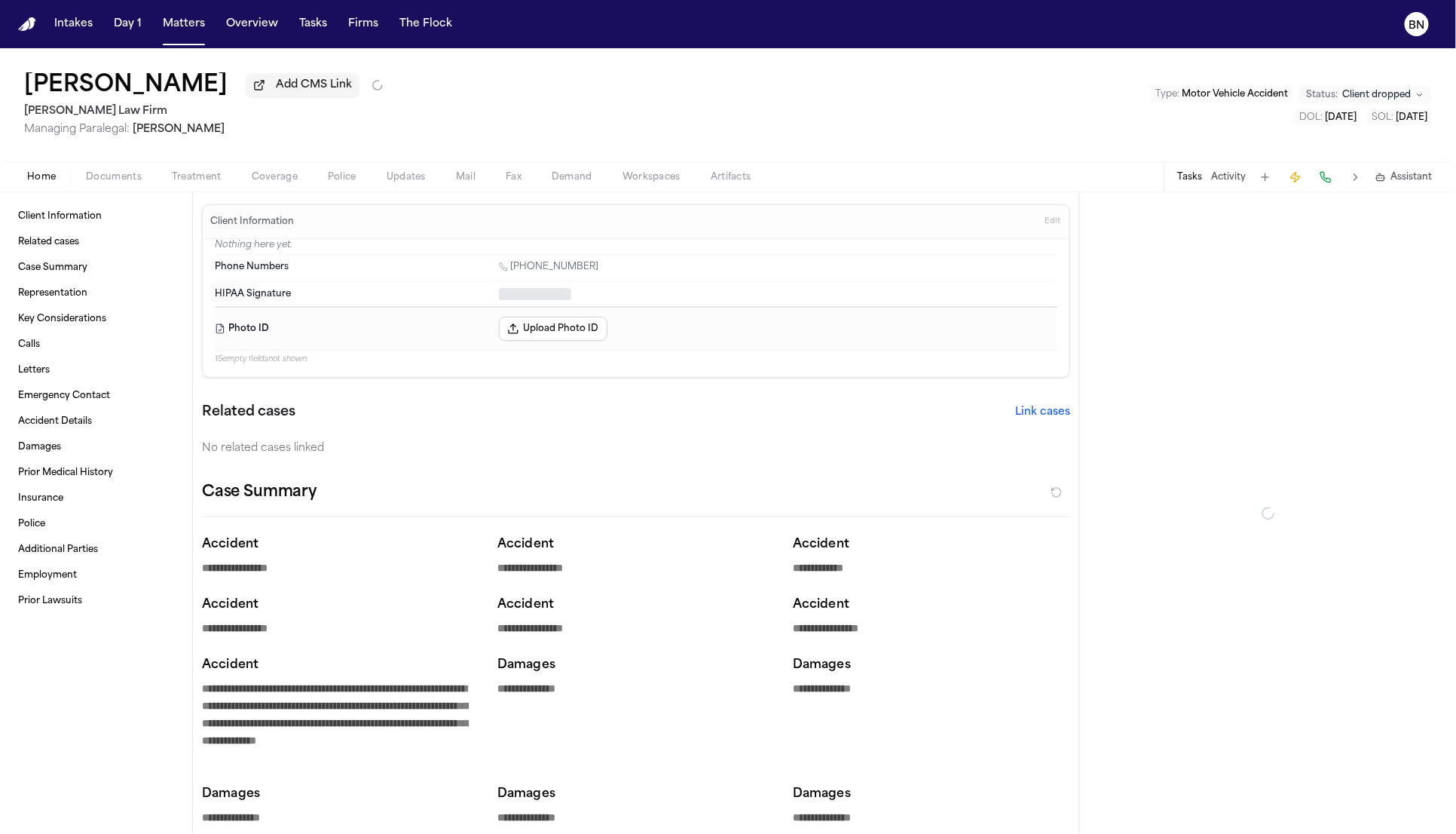
type textarea "*"
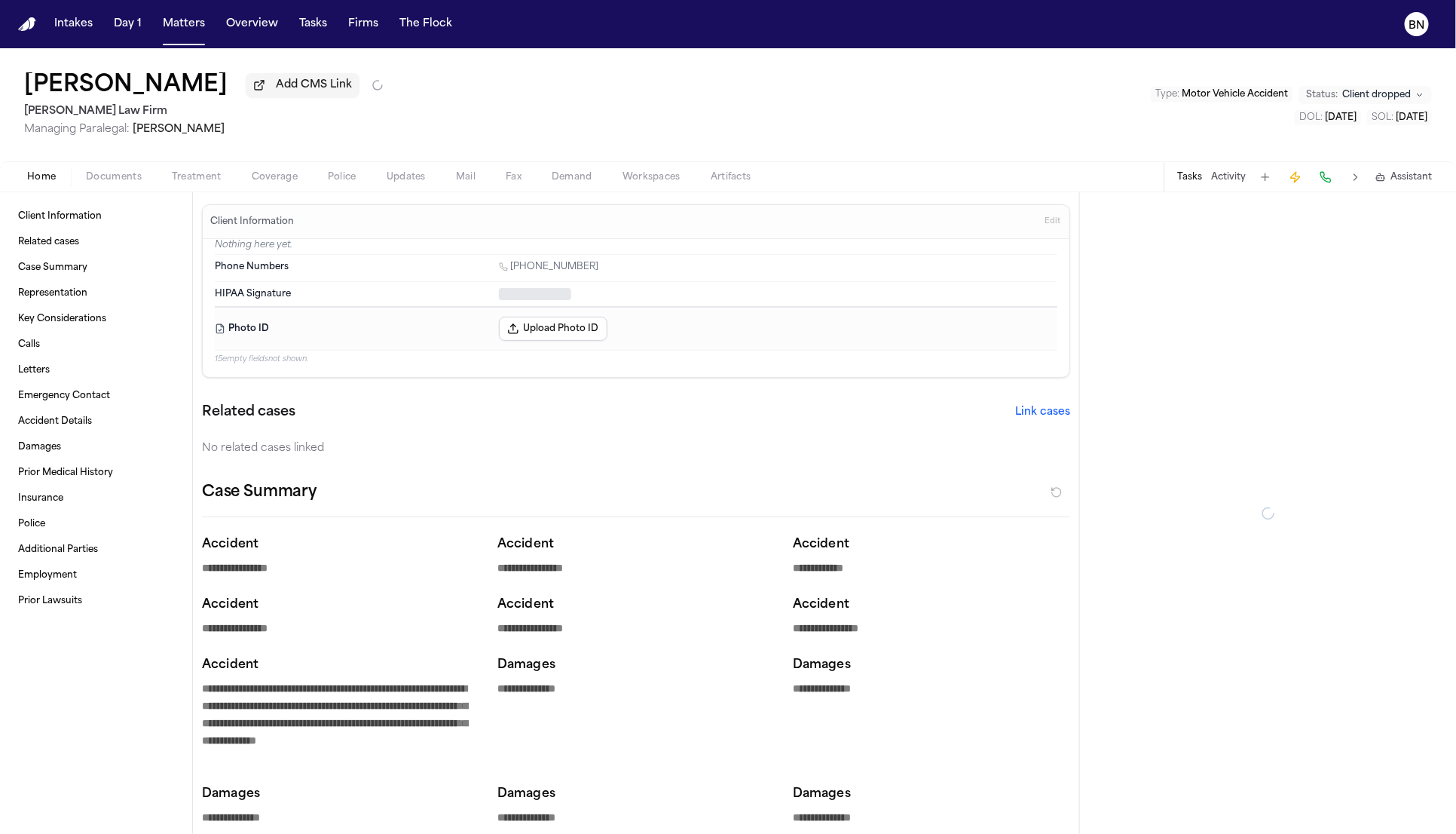
type textarea "*"
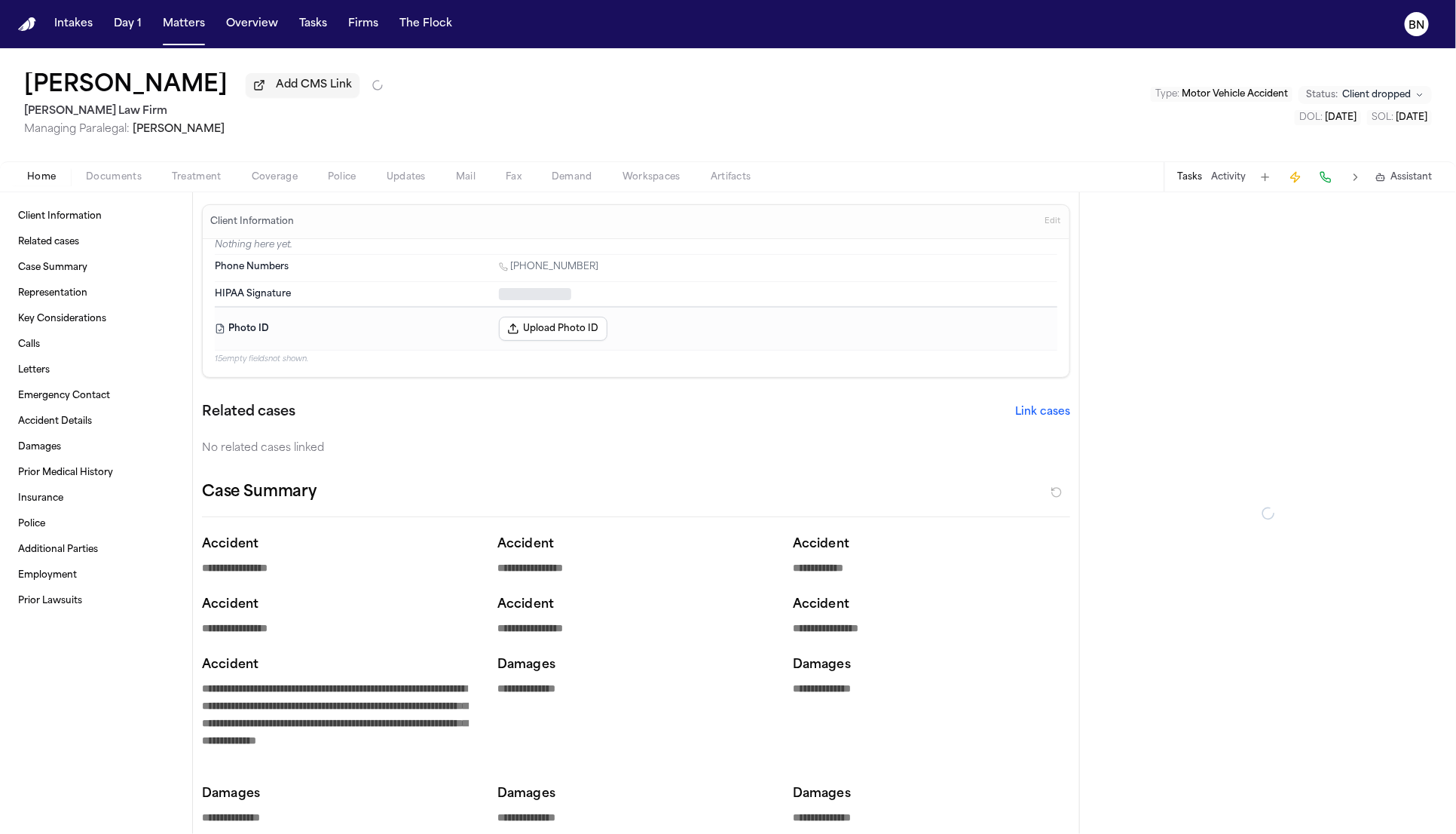
type textarea "*"
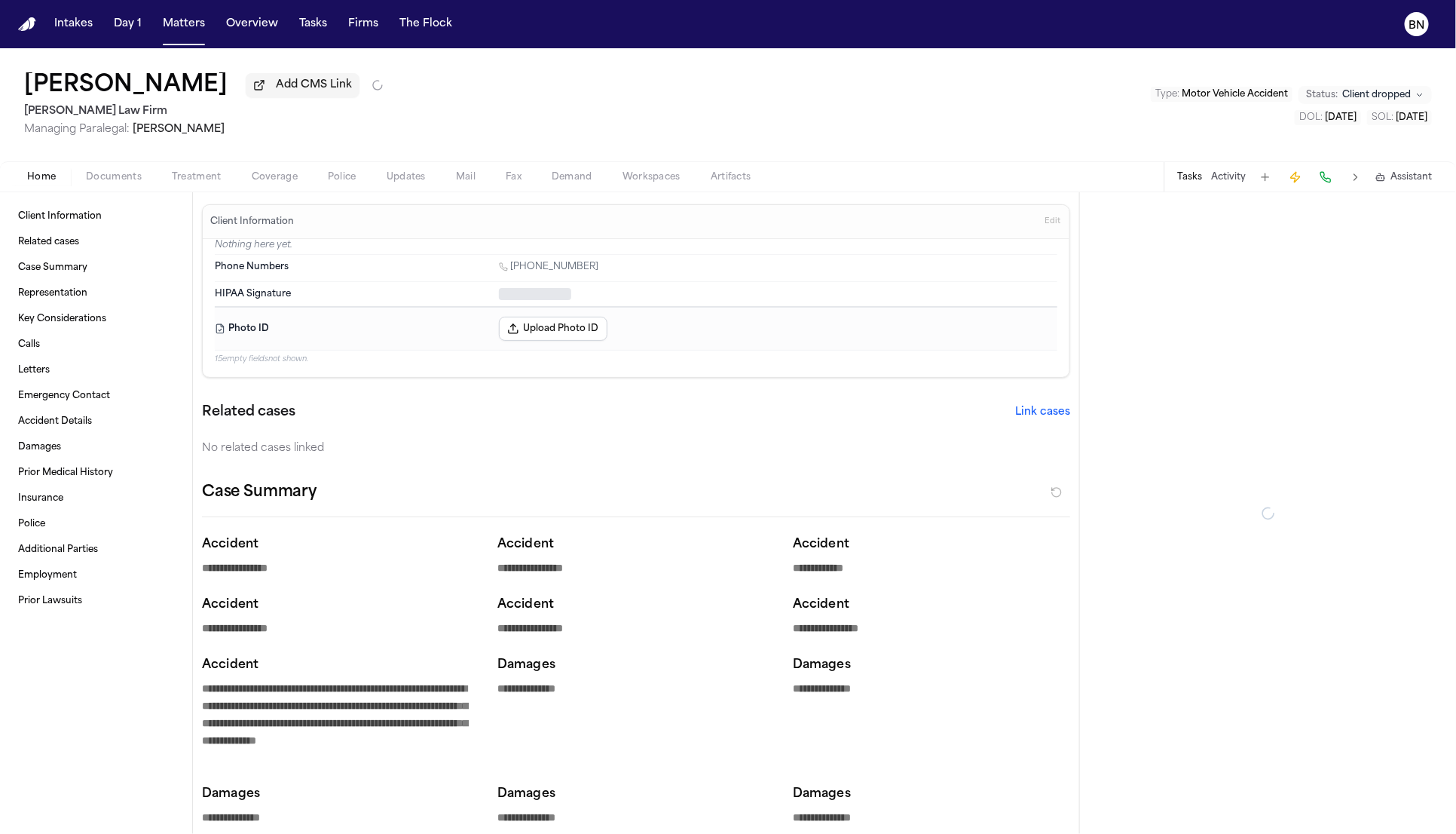
type textarea "*"
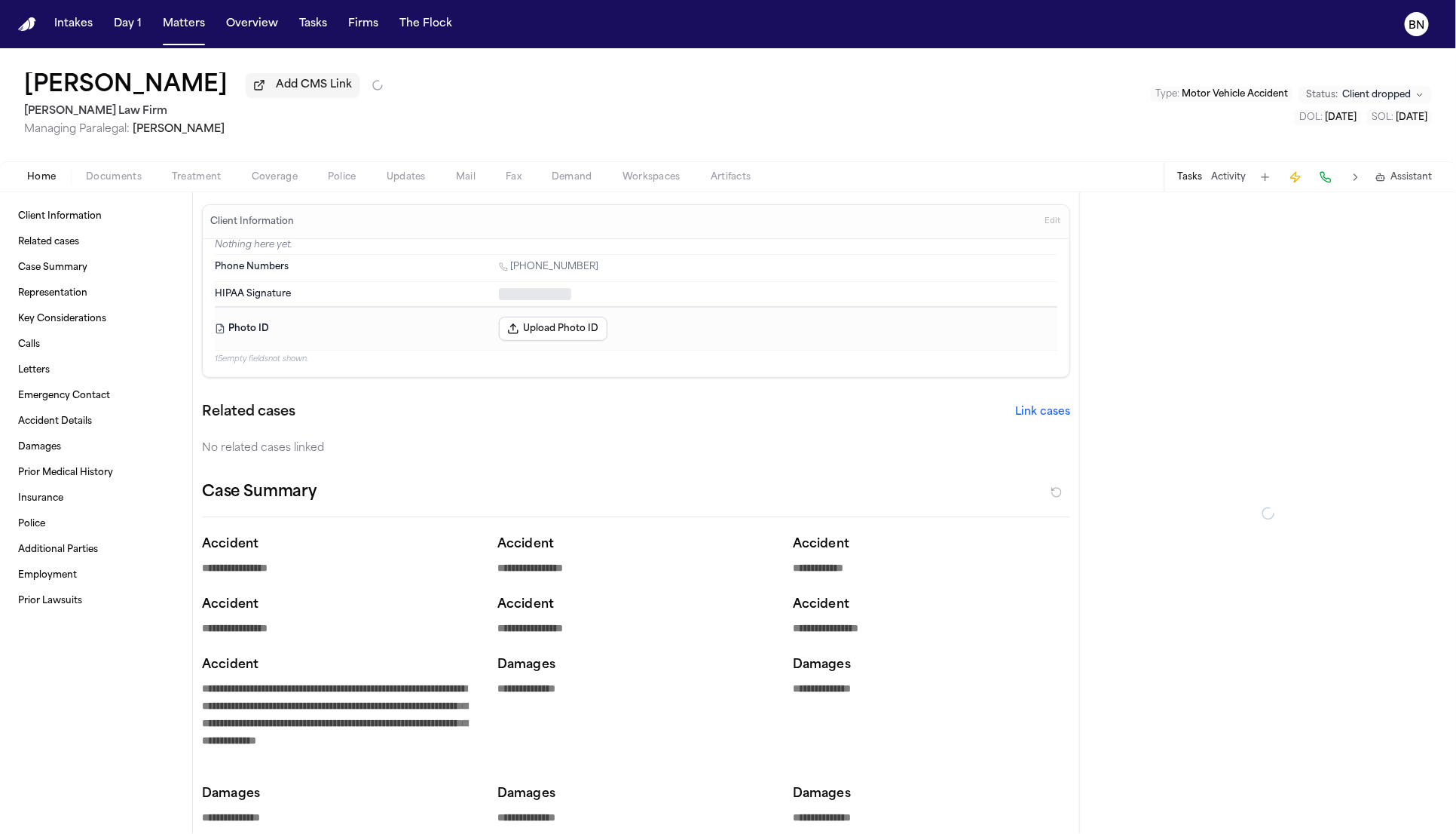
type textarea "*"
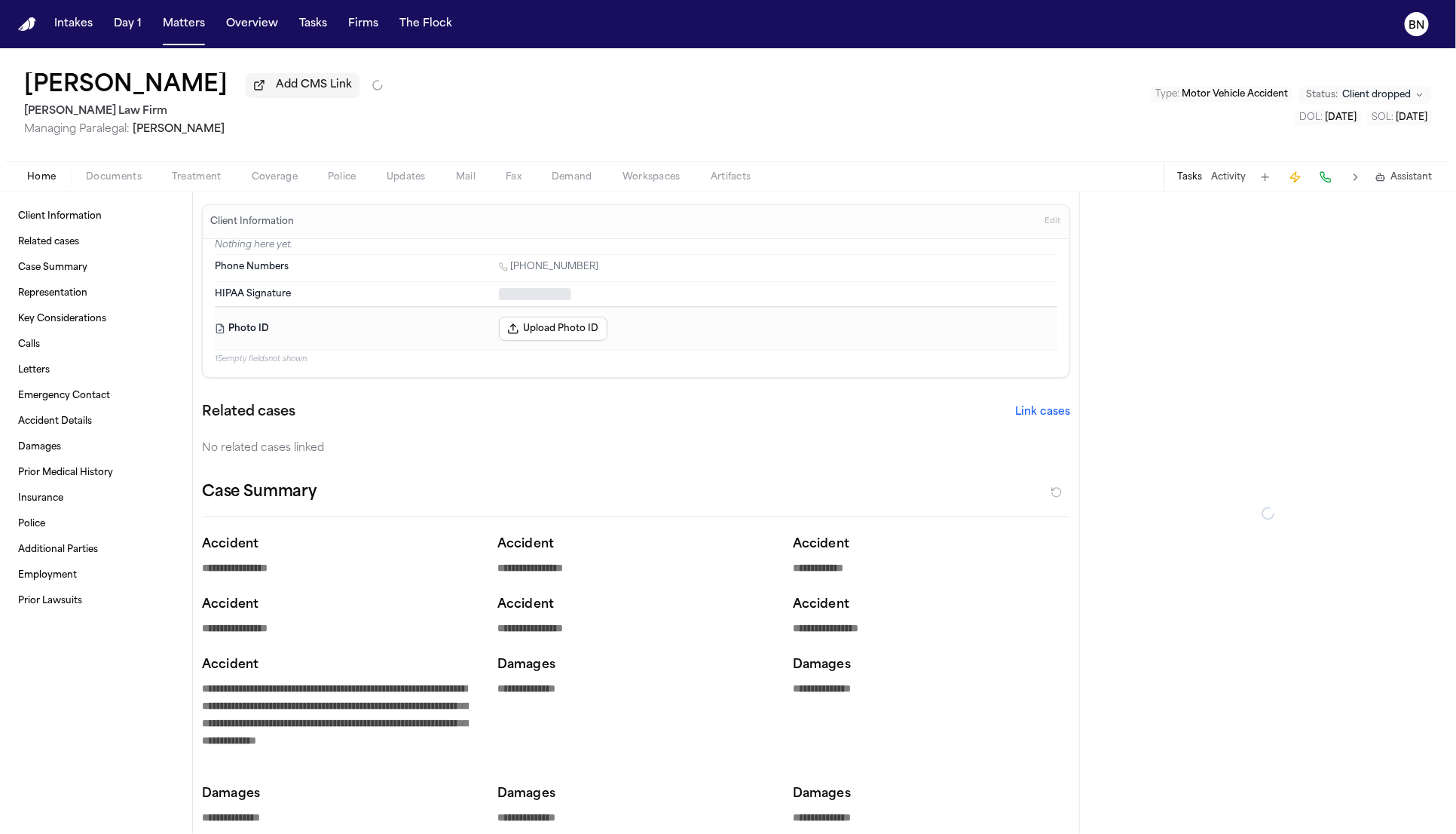
type textarea "*"
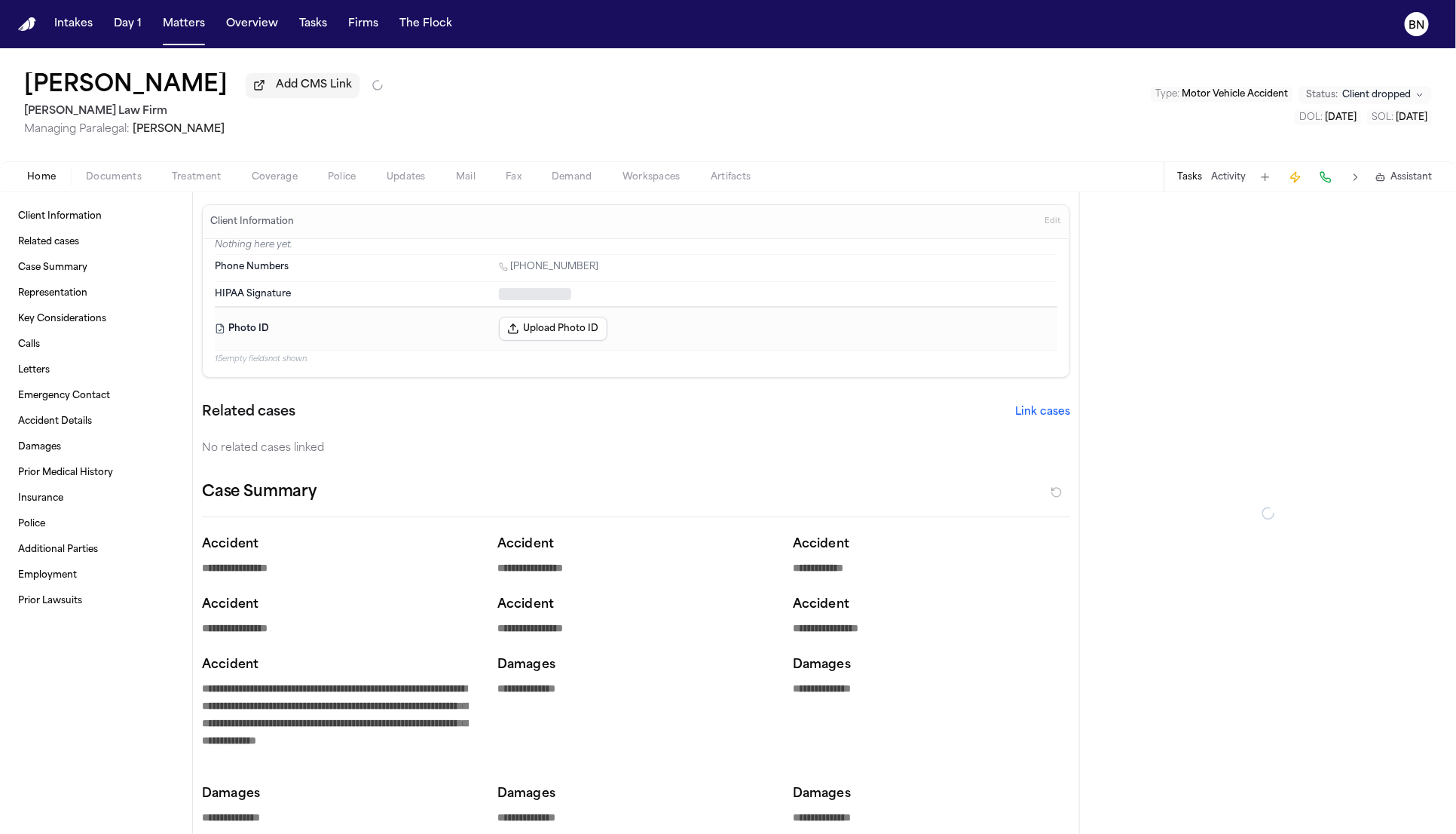
type textarea "*"
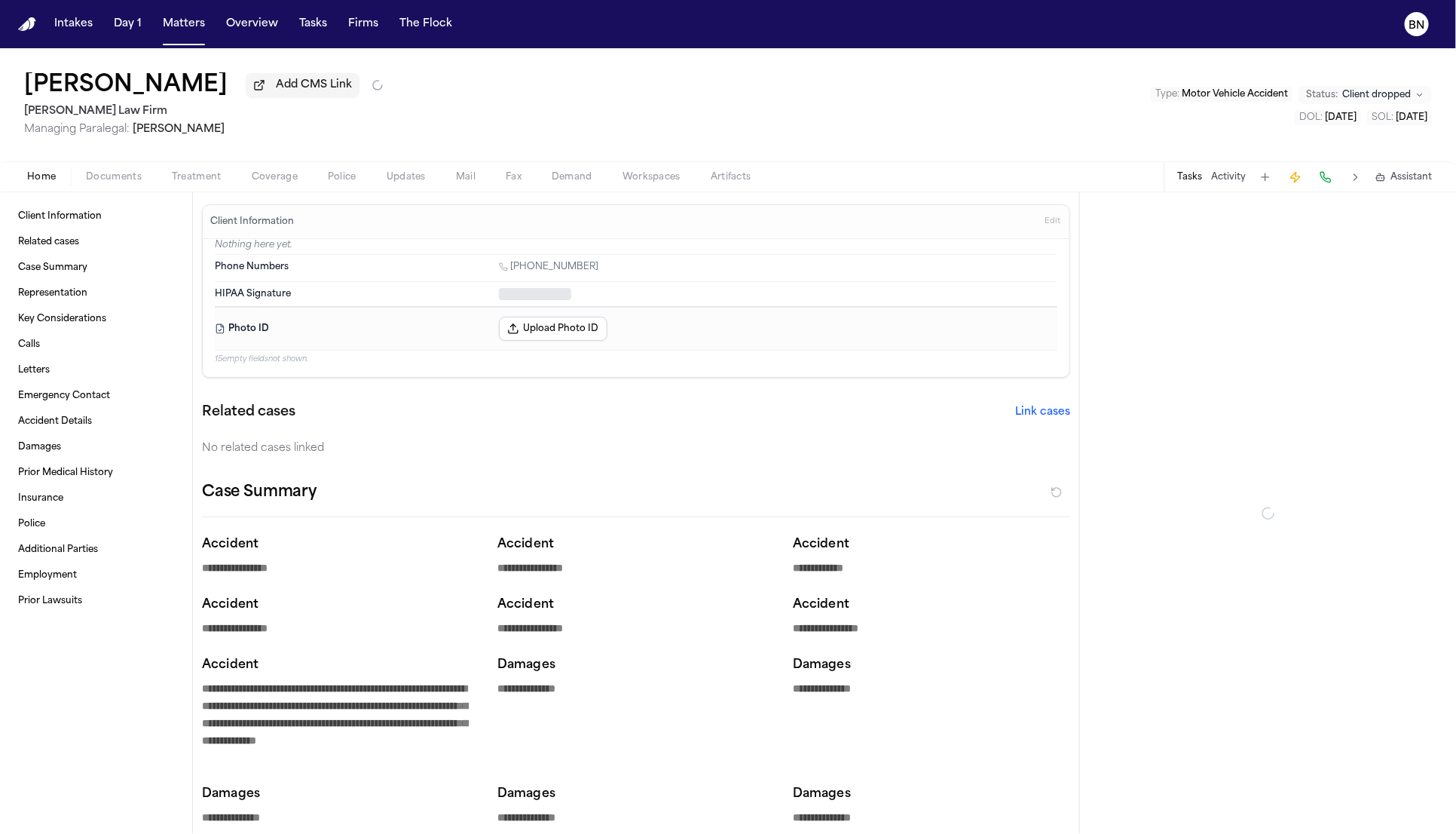
type textarea "*"
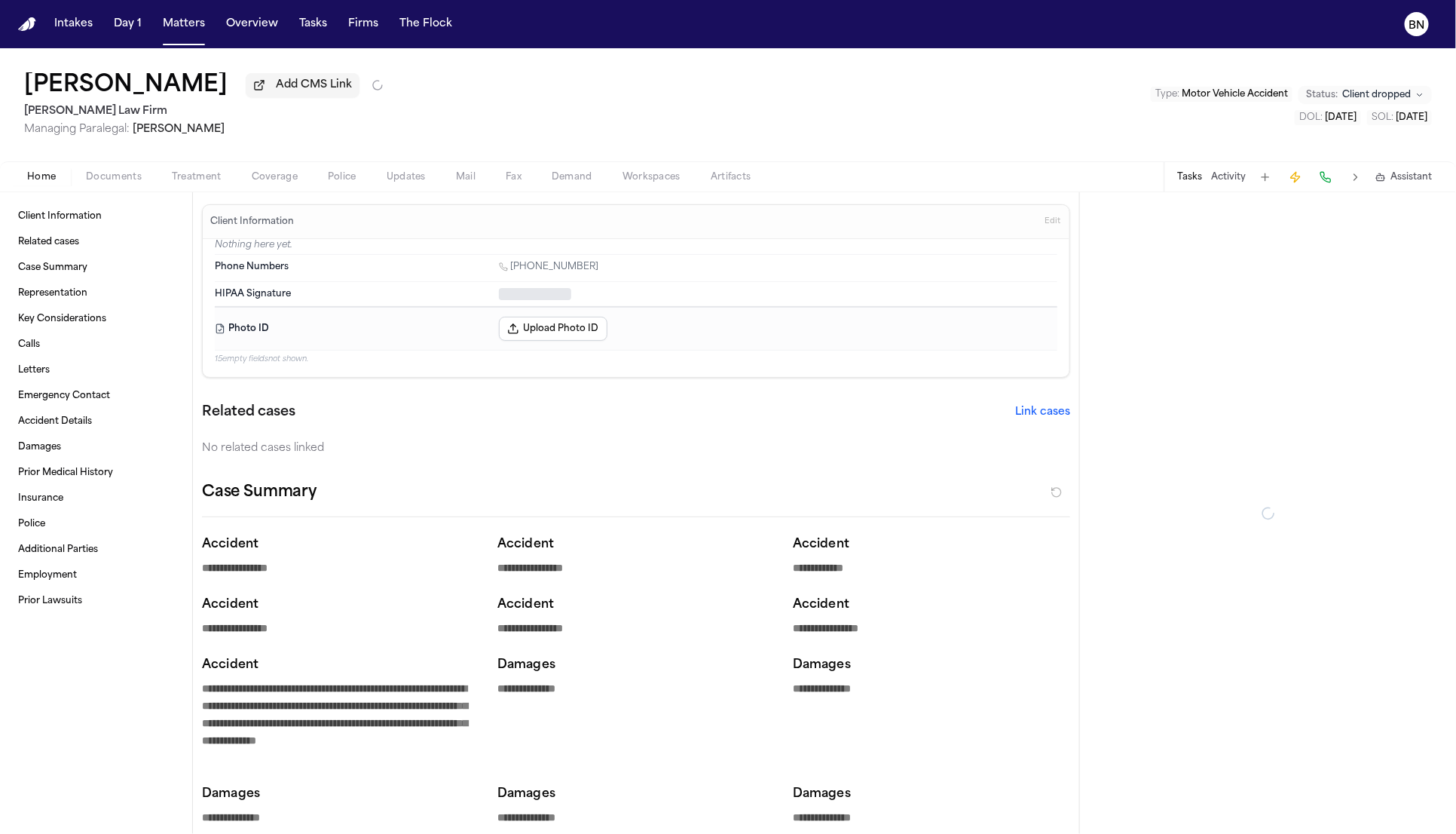
type textarea "*"
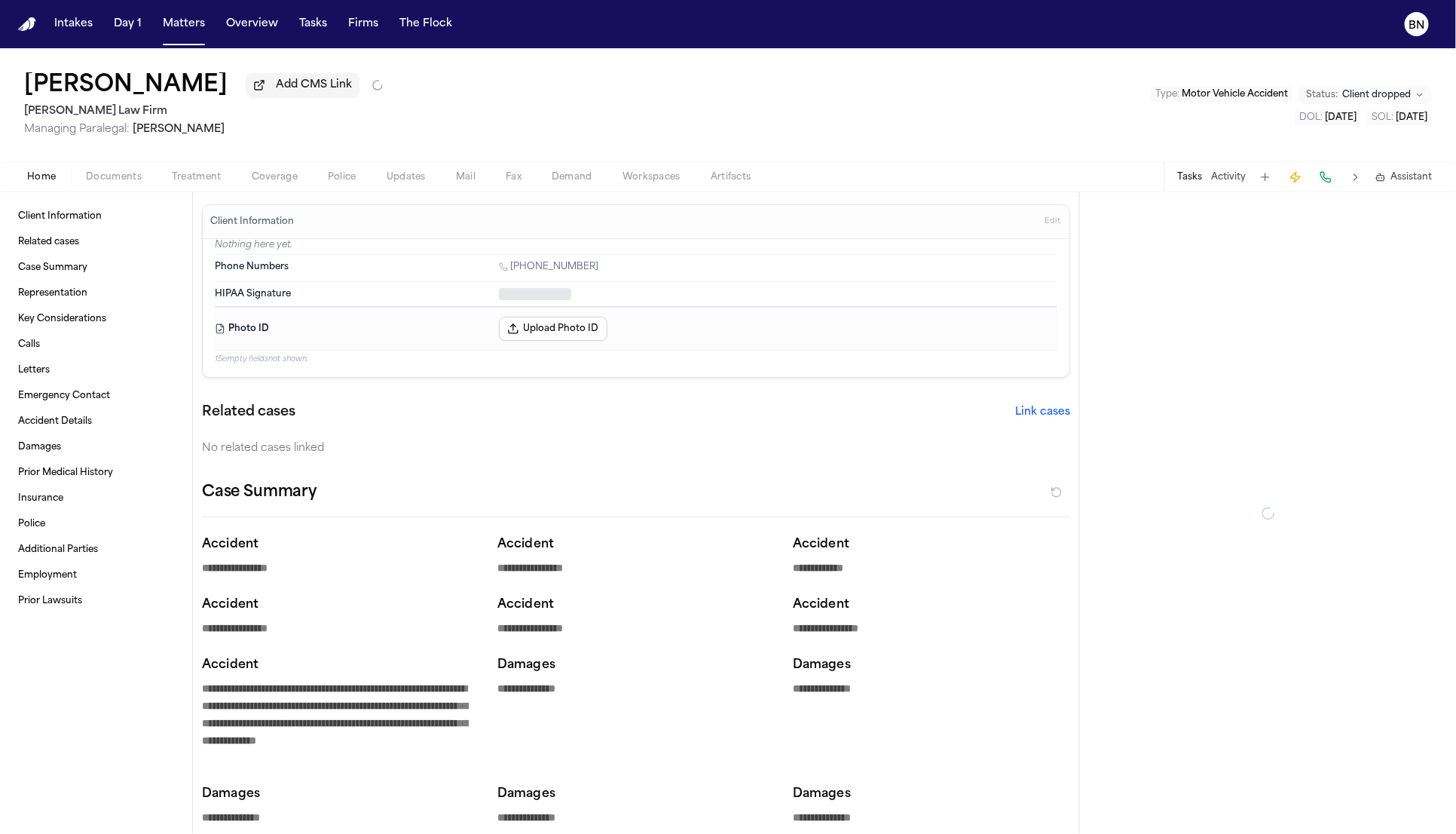
type textarea "*"
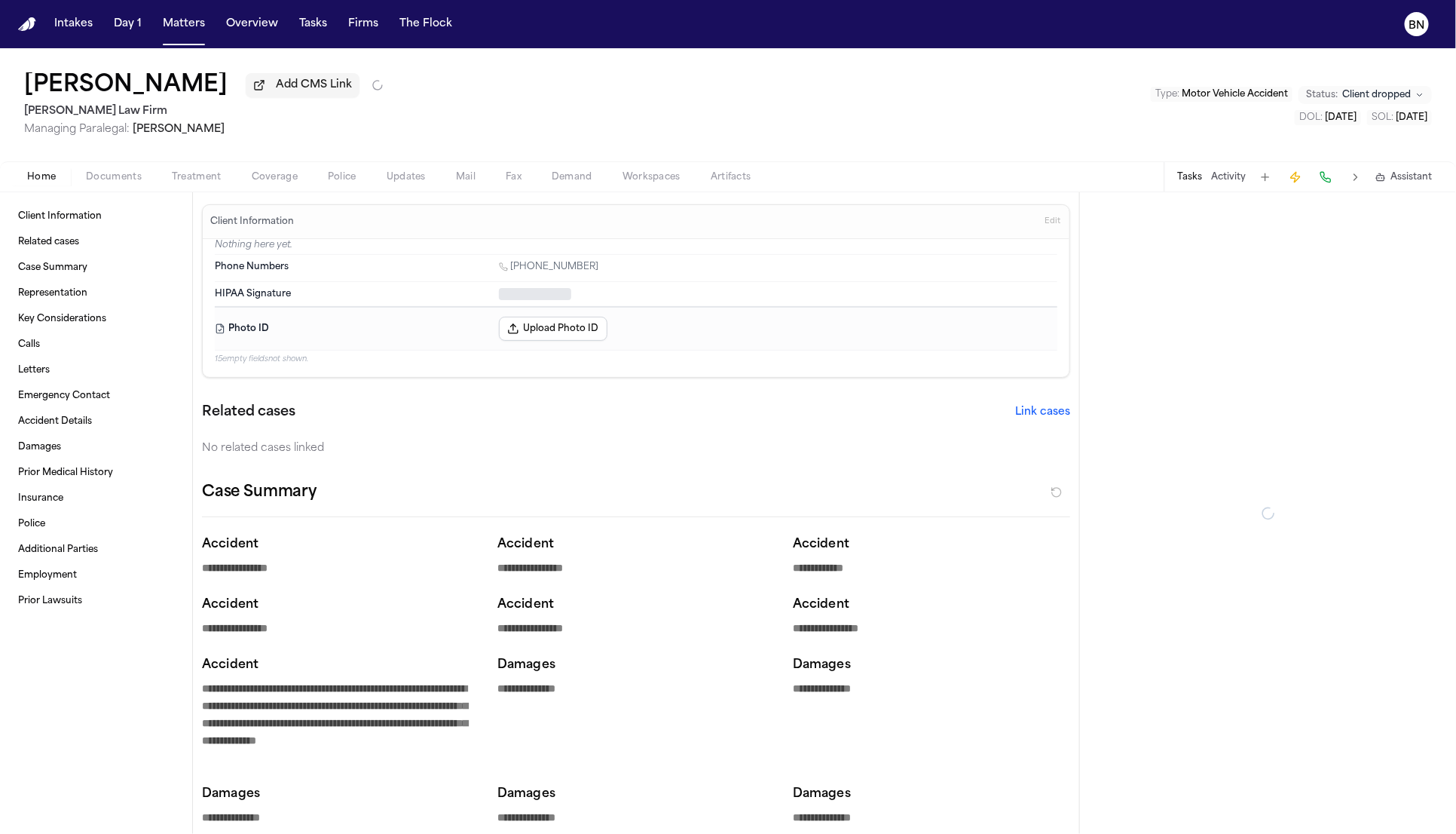
type textarea "*"
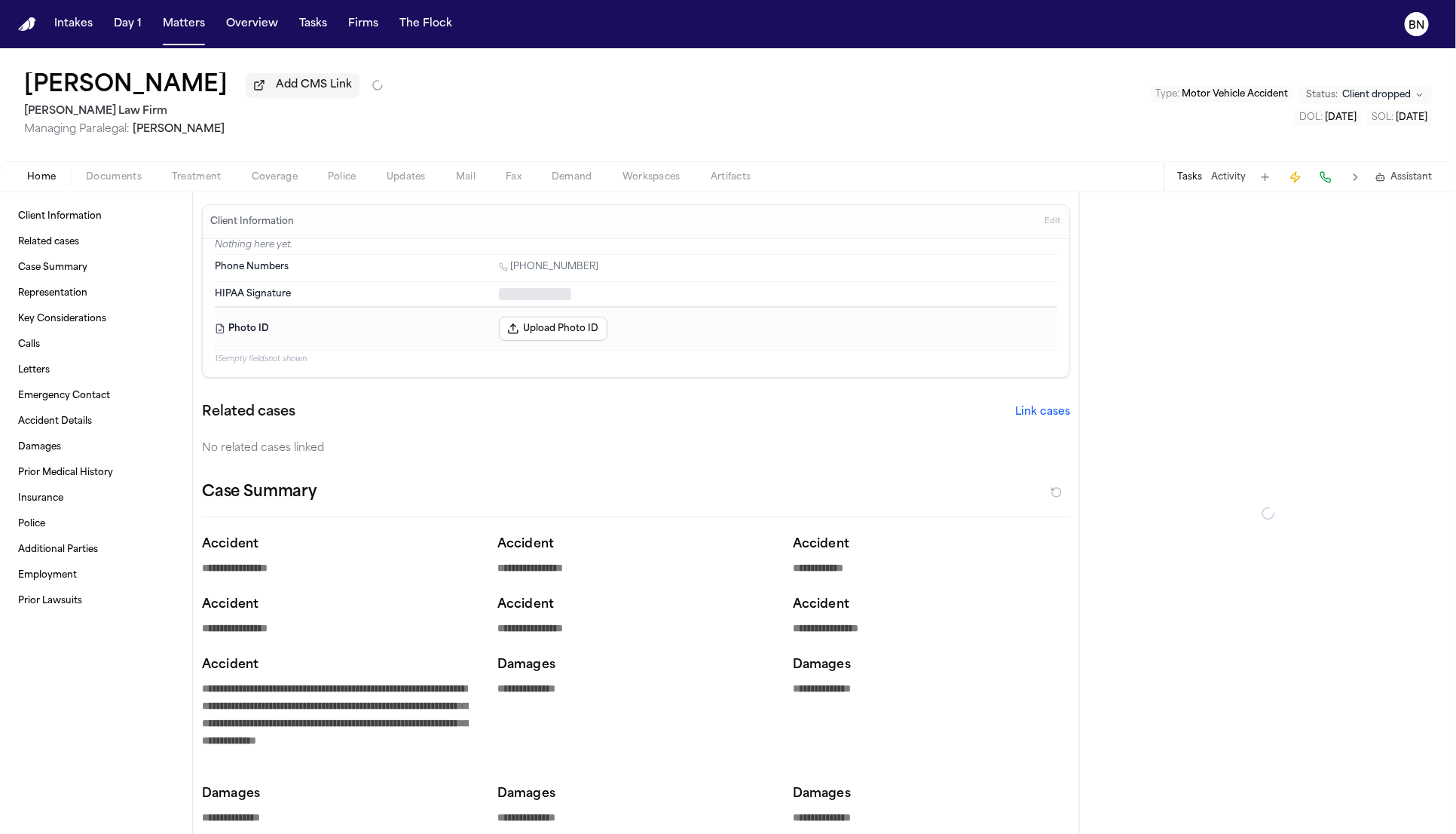
type textarea "*"
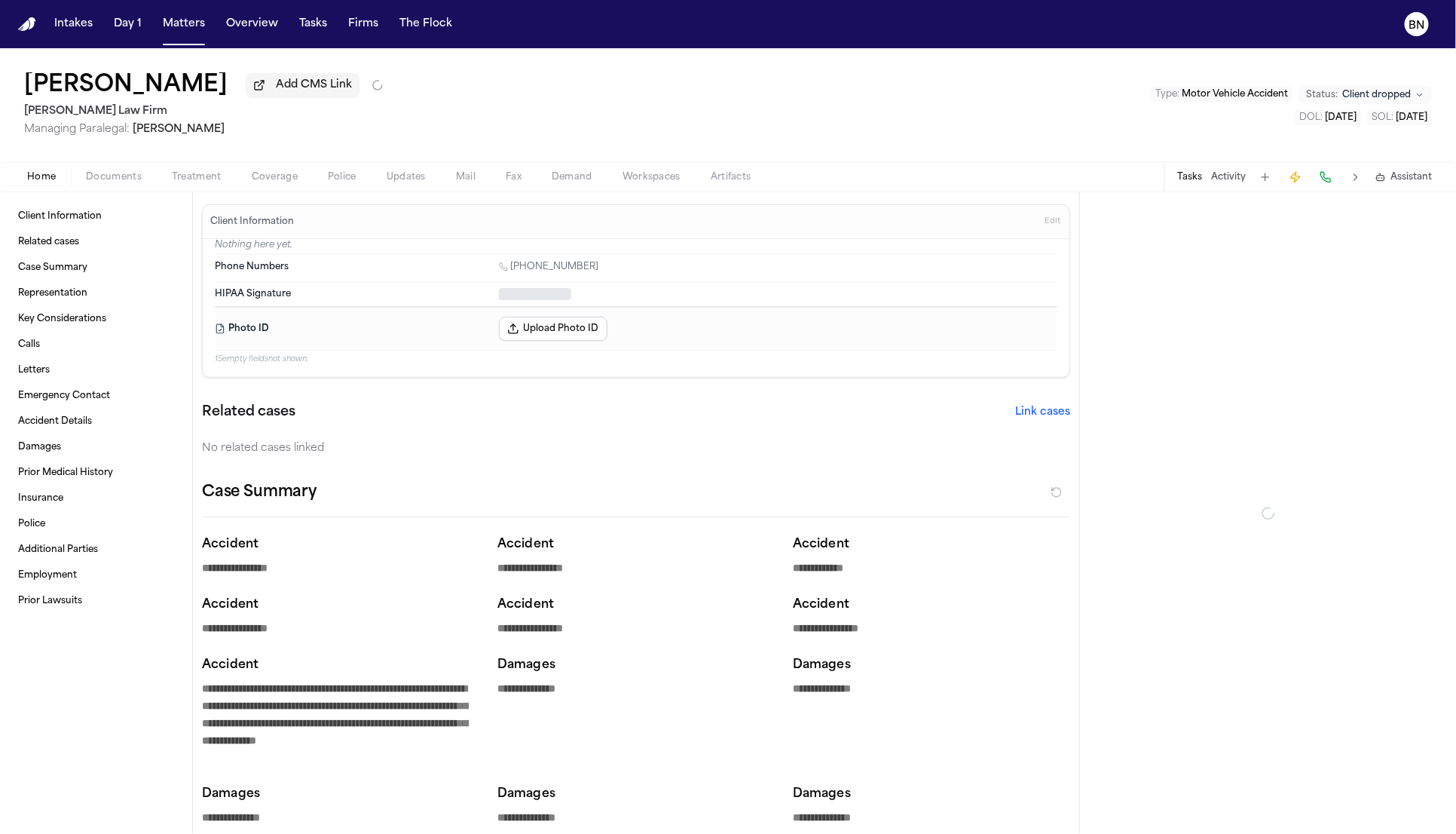
type textarea "*"
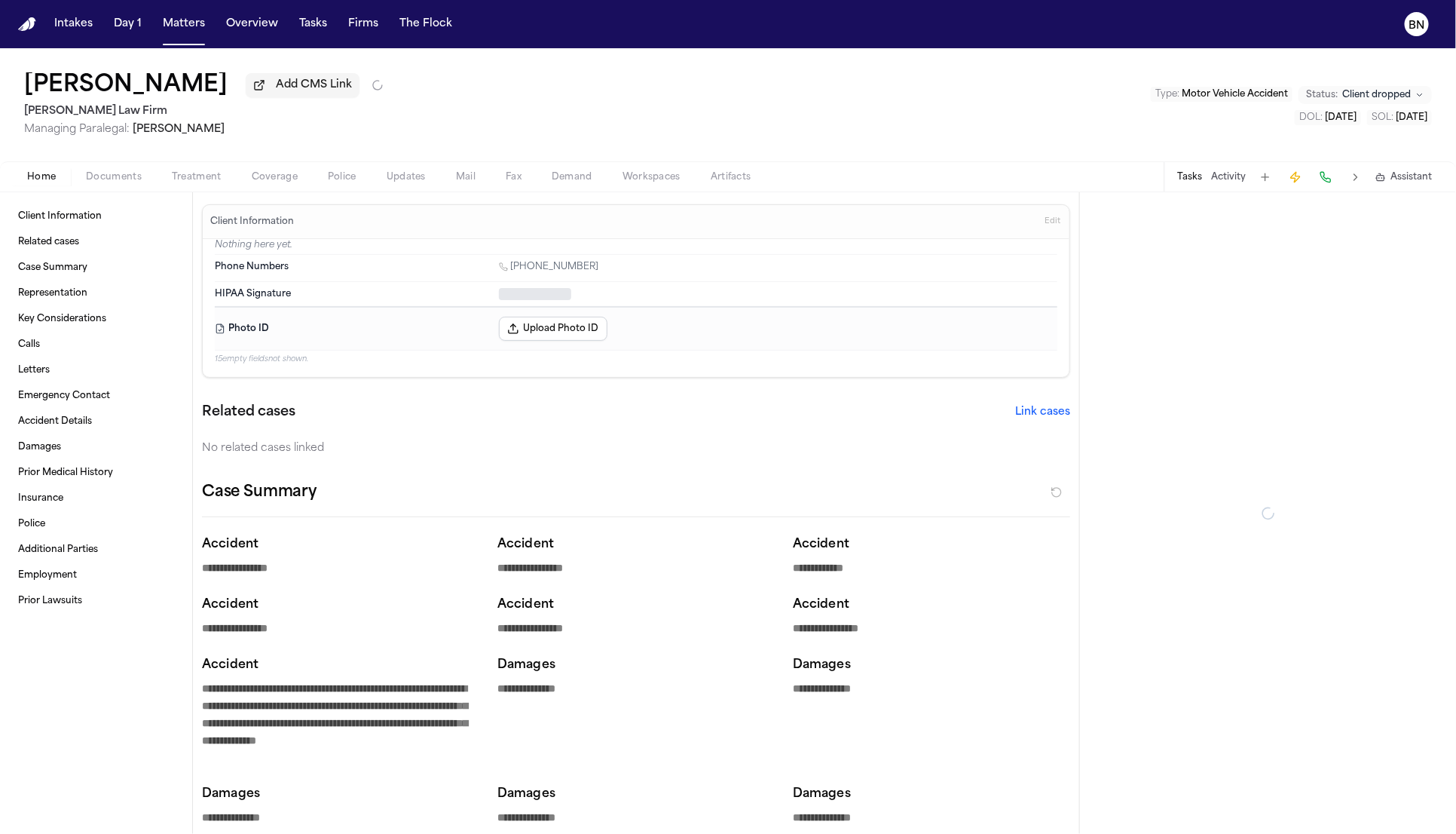
type textarea "*"
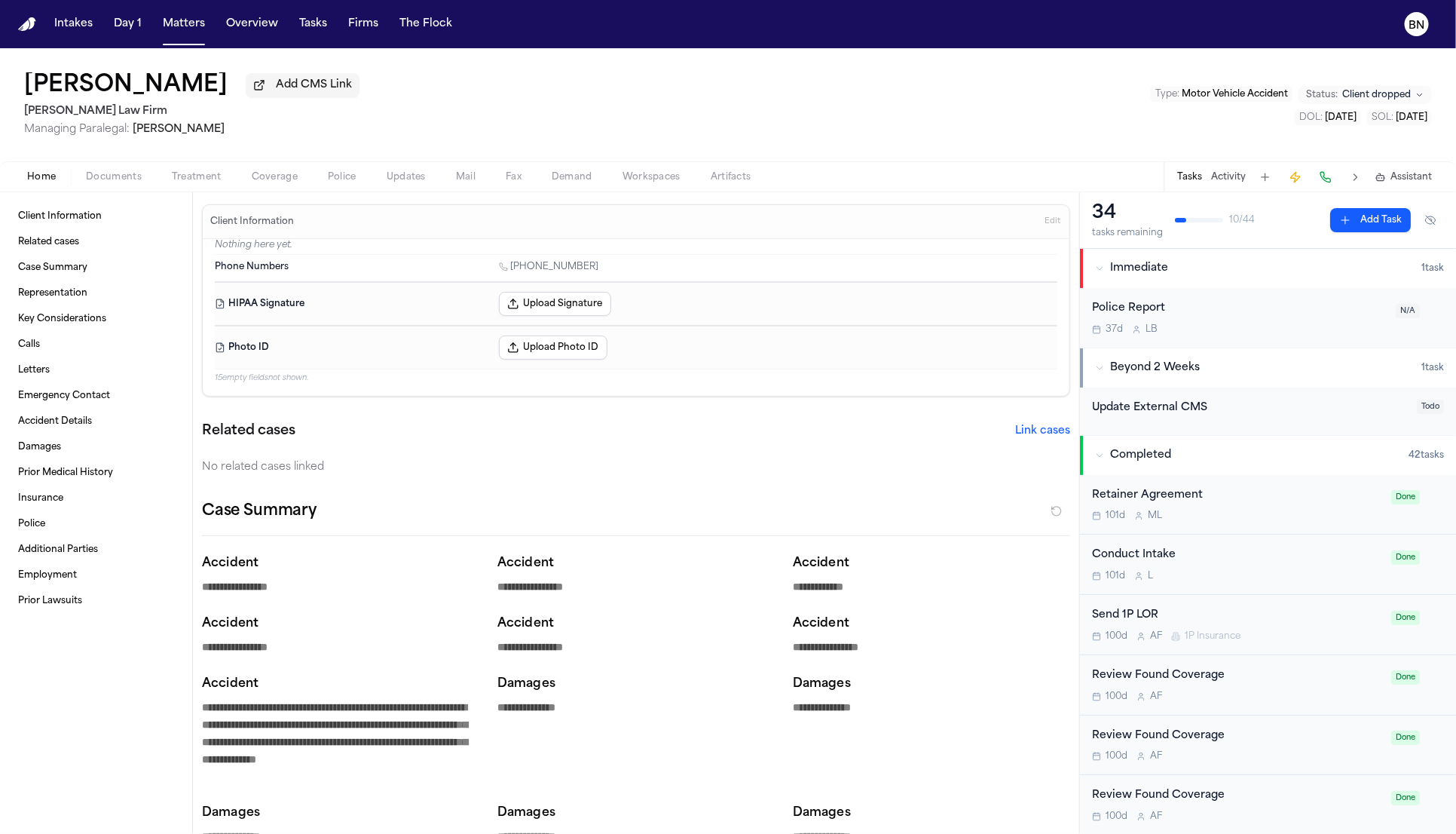
click at [350, 98] on button "Add CMS Link" at bounding box center [302, 85] width 114 height 24
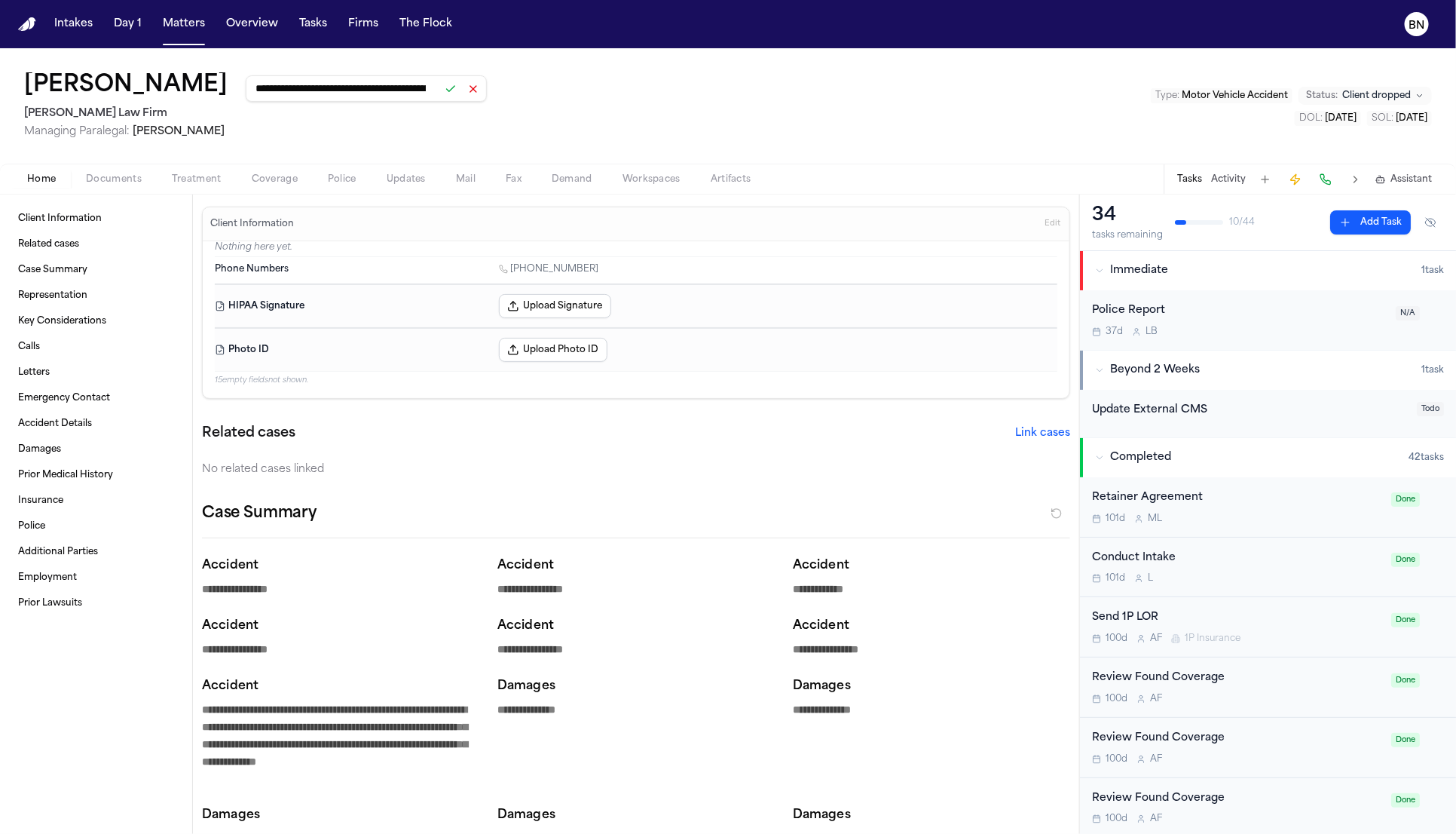
click at [461, 92] on button at bounding box center [450, 89] width 21 height 21
click at [624, 113] on div "**********" at bounding box center [728, 105] width 1456 height 116
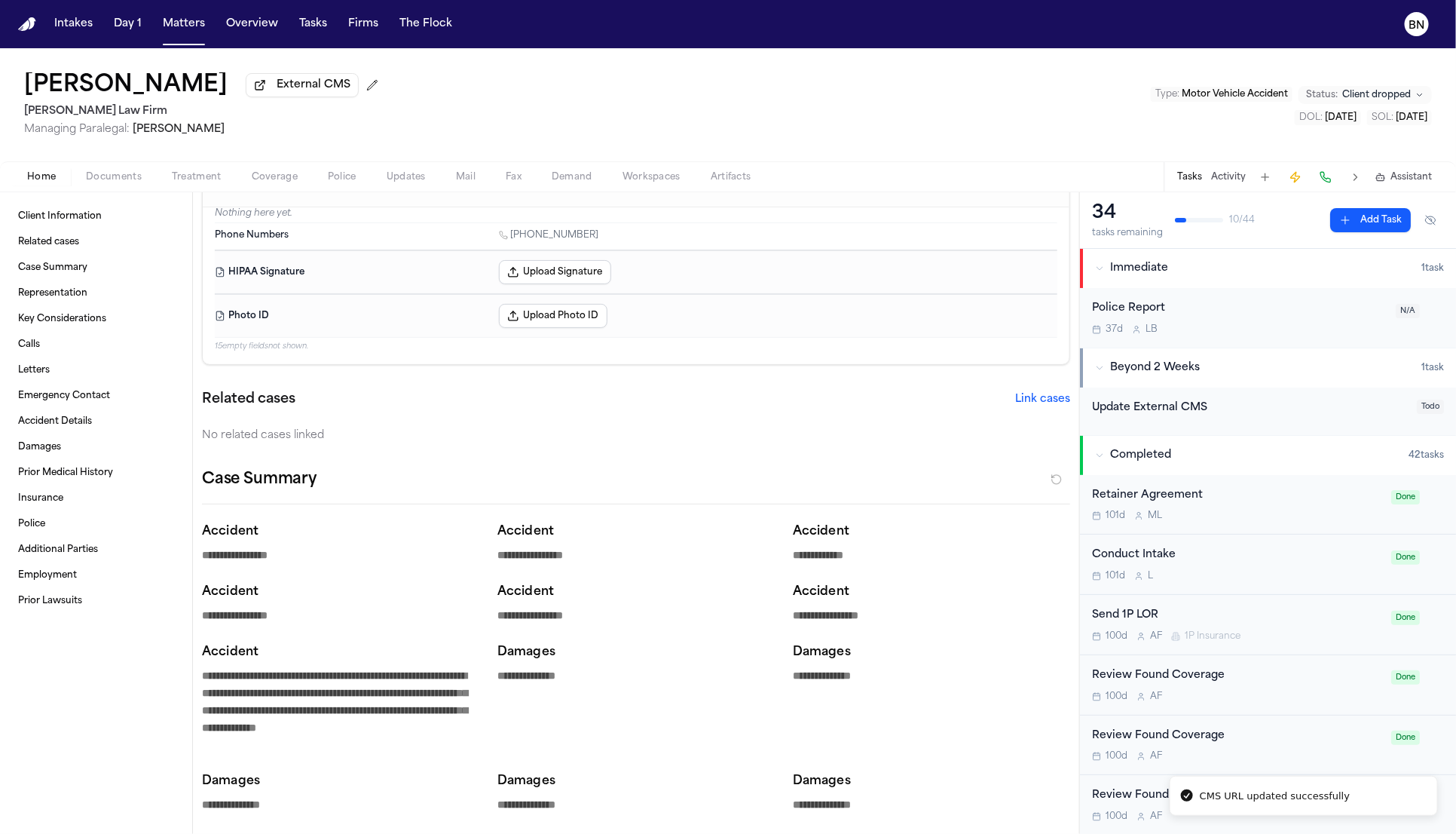
scroll to position [35, 0]
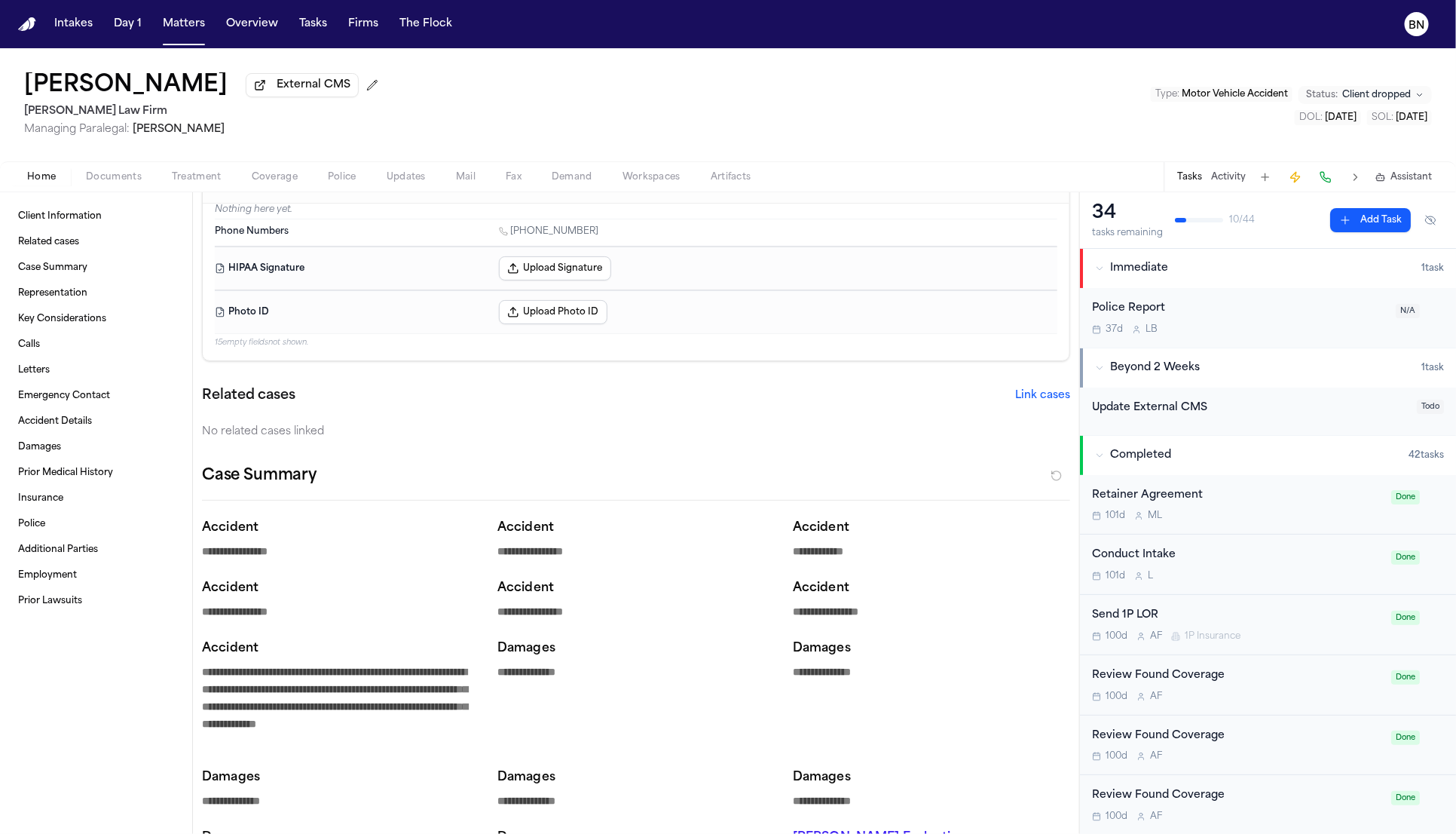
click at [92, 177] on span "Documents" at bounding box center [113, 177] width 56 height 12
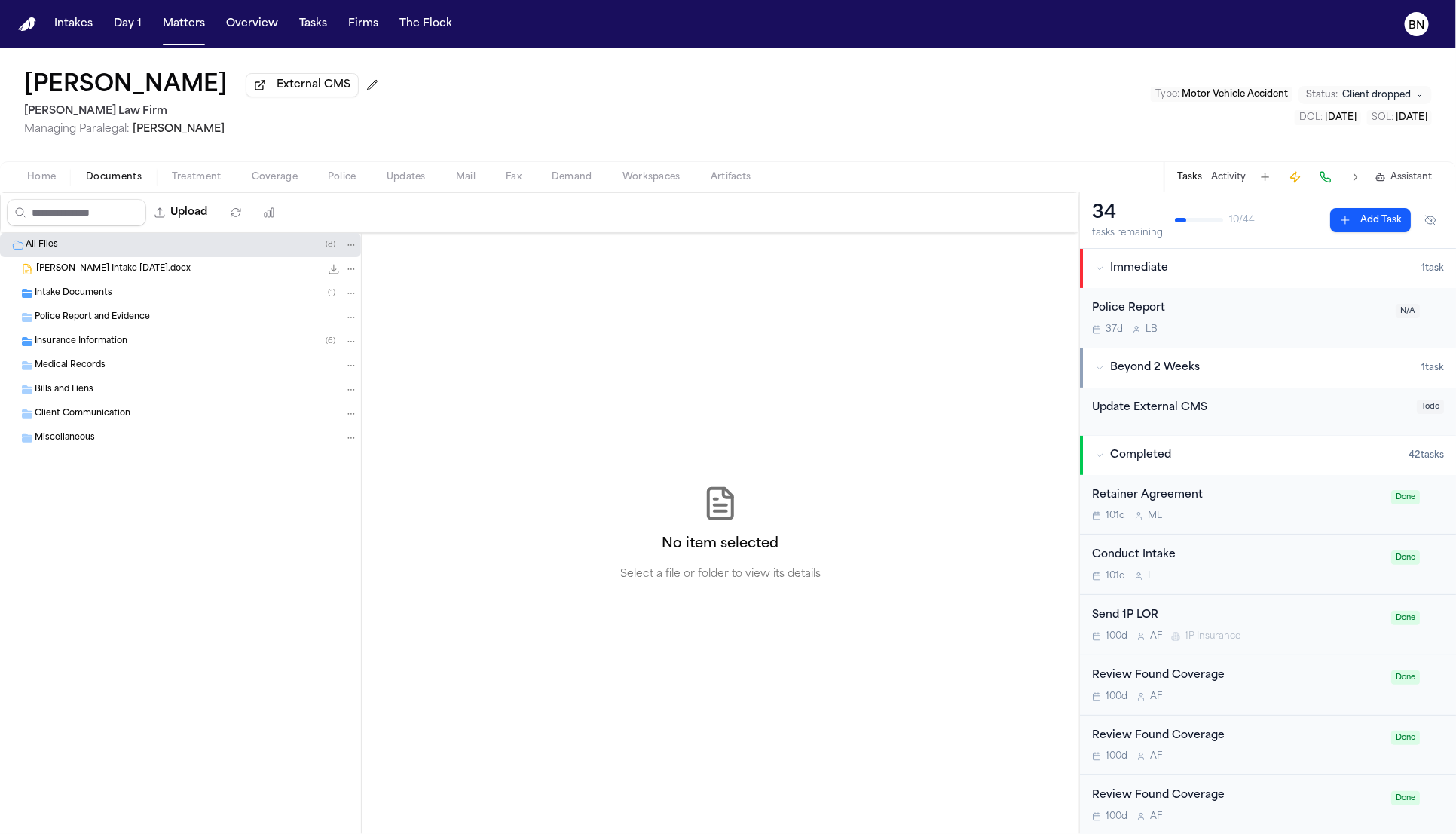
click at [117, 322] on span "Police Report and Evidence" at bounding box center [92, 318] width 116 height 13
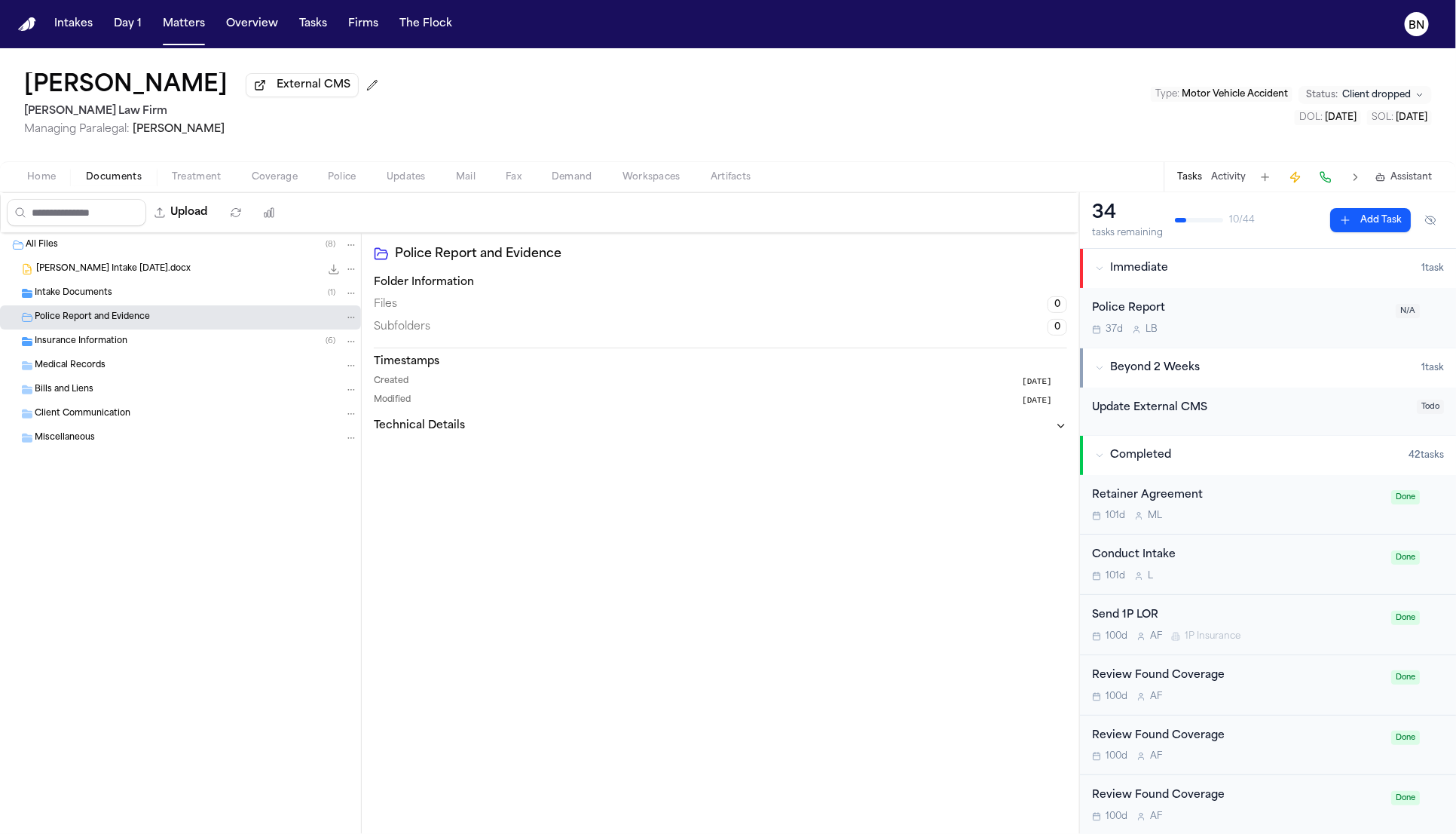
click at [111, 300] on div "Intake Documents ( 1 )" at bounding box center [197, 294] width 324 height 14
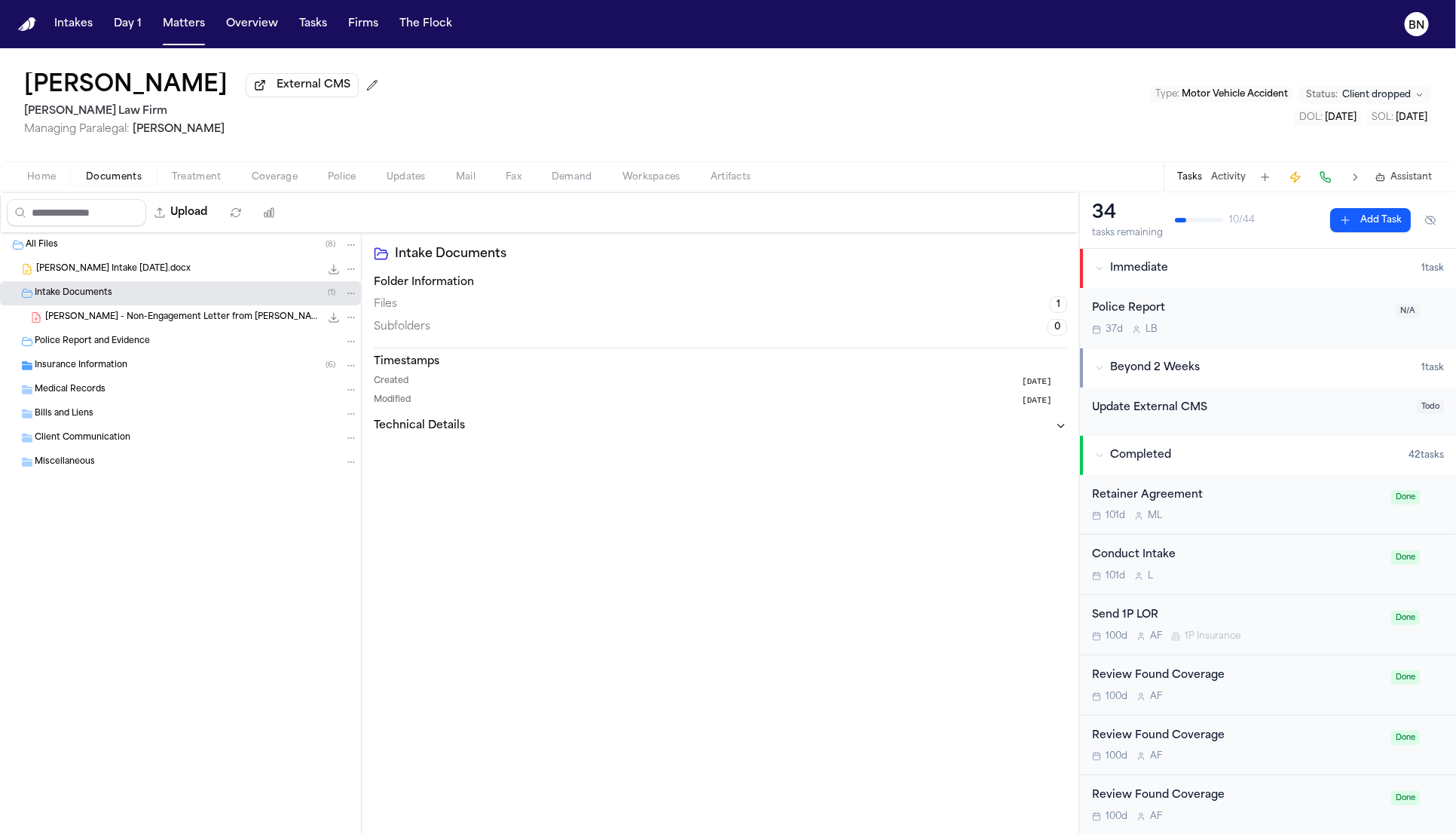
click at [122, 378] on div "Insurance Information ( 6 )" at bounding box center [181, 366] width 361 height 24
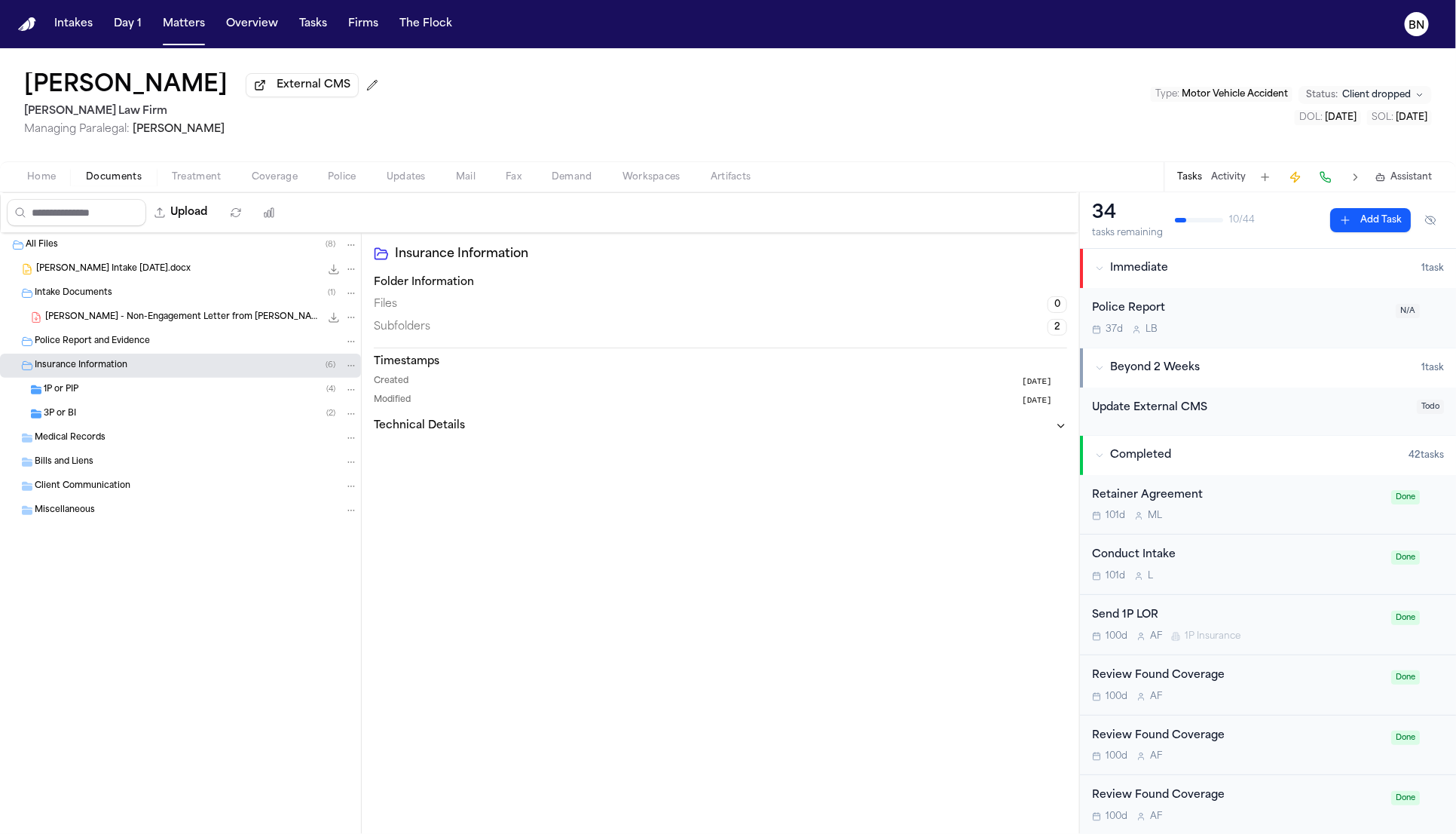
click at [123, 402] on div "1P or PIP ( 4 )" at bounding box center [181, 390] width 361 height 24
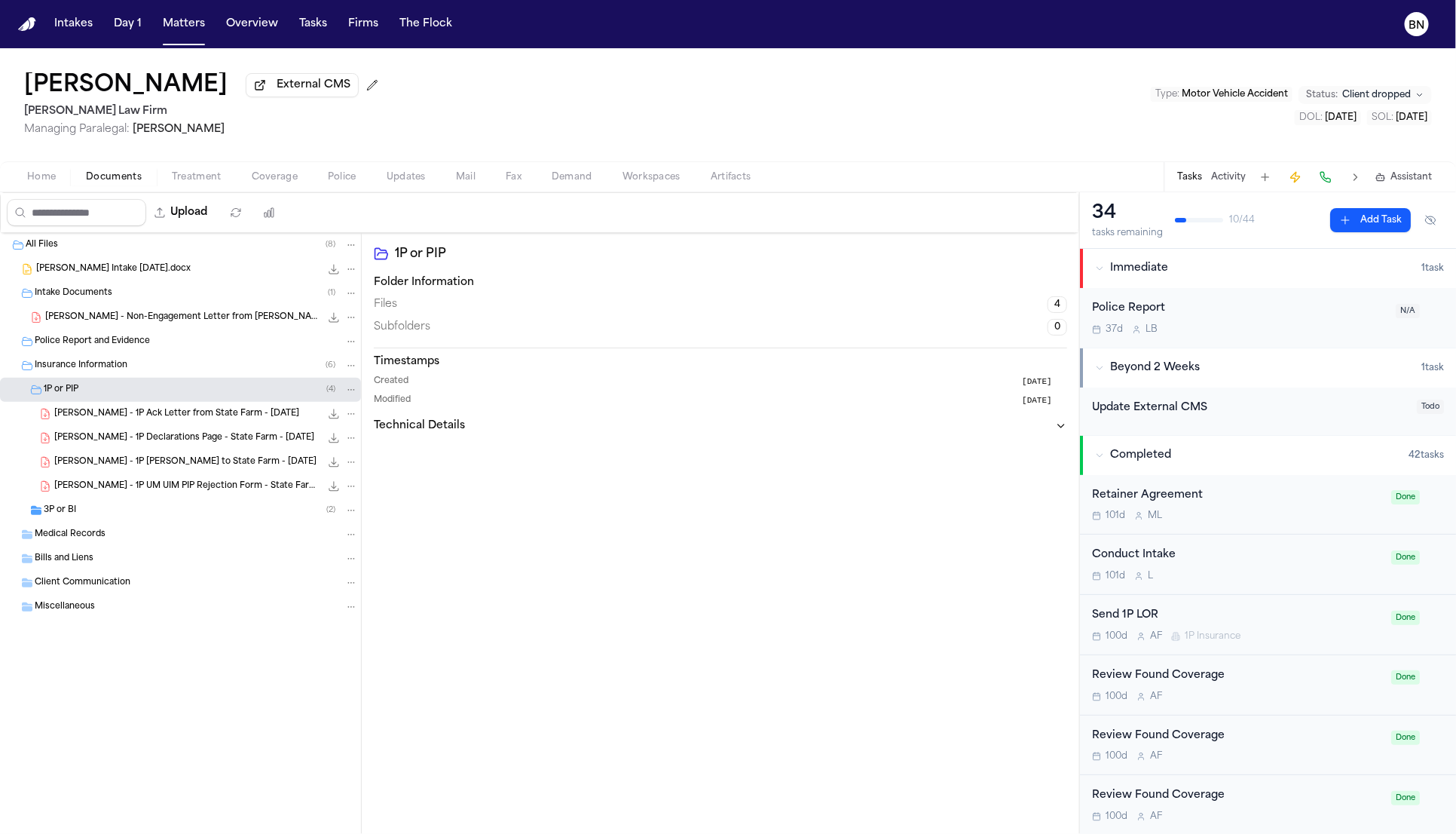
click at [122, 517] on div "3P or BI ( 2 )" at bounding box center [200, 510] width 314 height 14
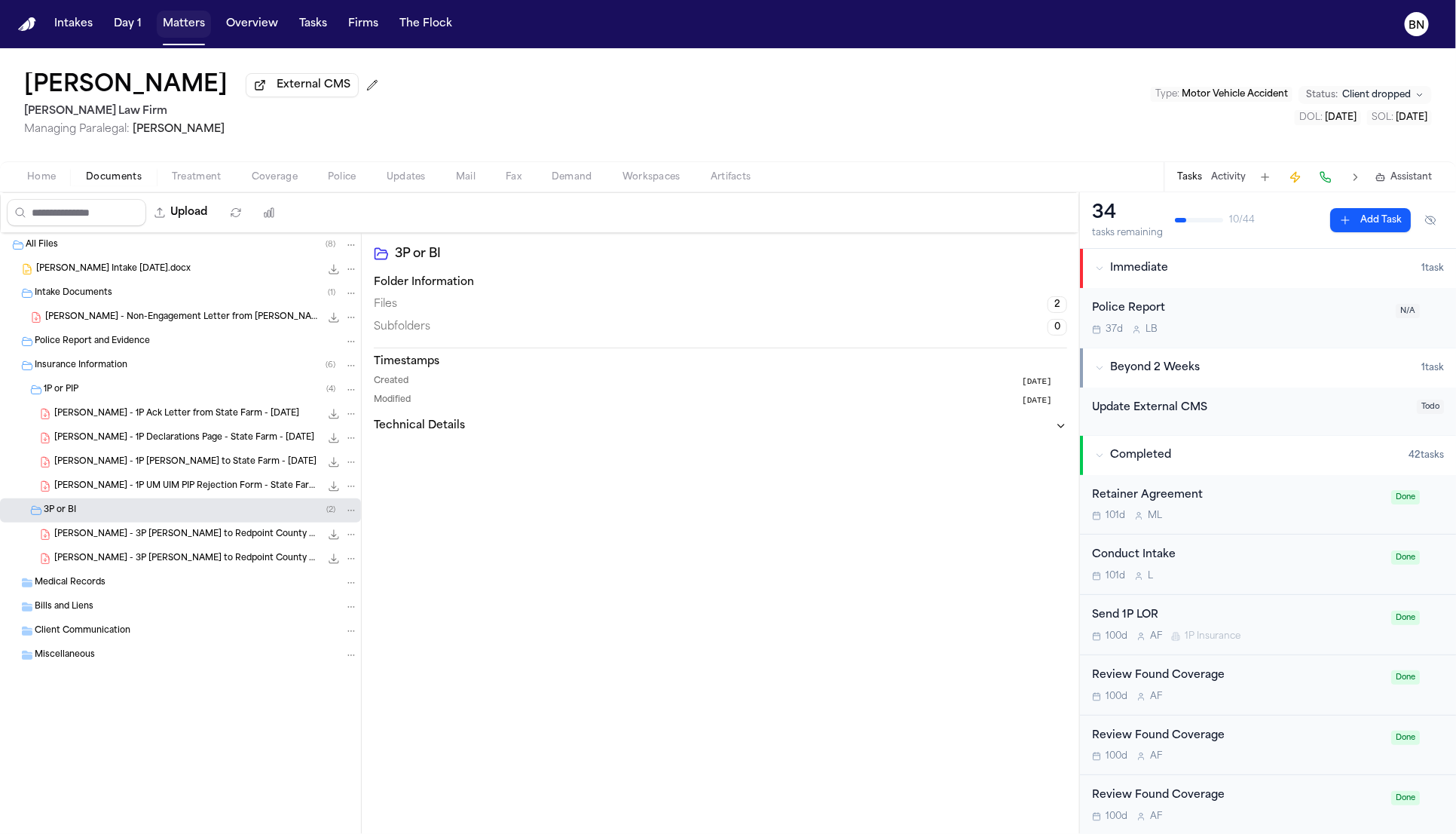
click at [164, 27] on button "Matters" at bounding box center [183, 24] width 54 height 27
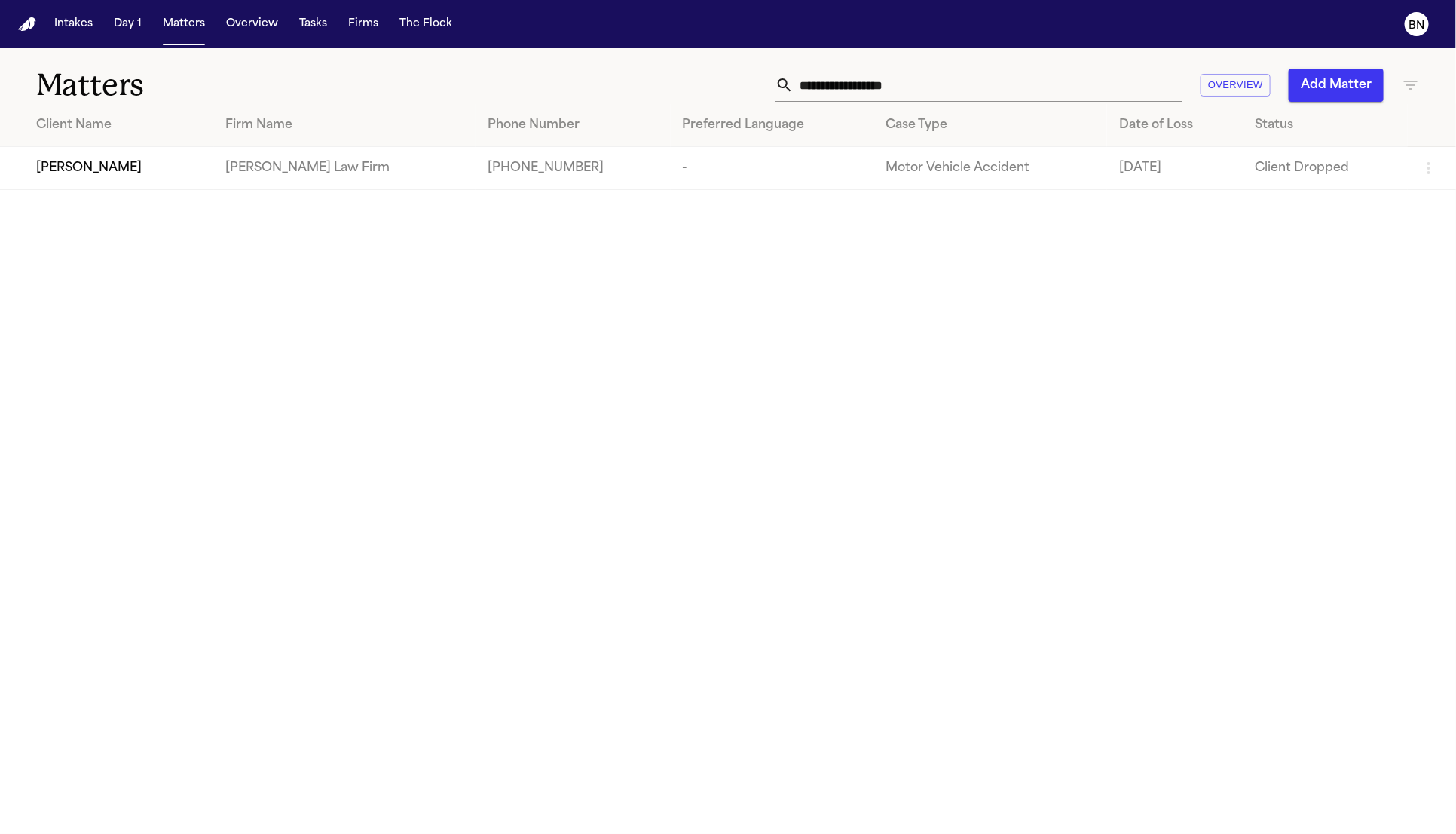
click at [872, 71] on input "**********" at bounding box center [988, 85] width 389 height 33
paste input "text"
click at [190, 166] on div "[PERSON_NAME]" at bounding box center [121, 168] width 170 height 18
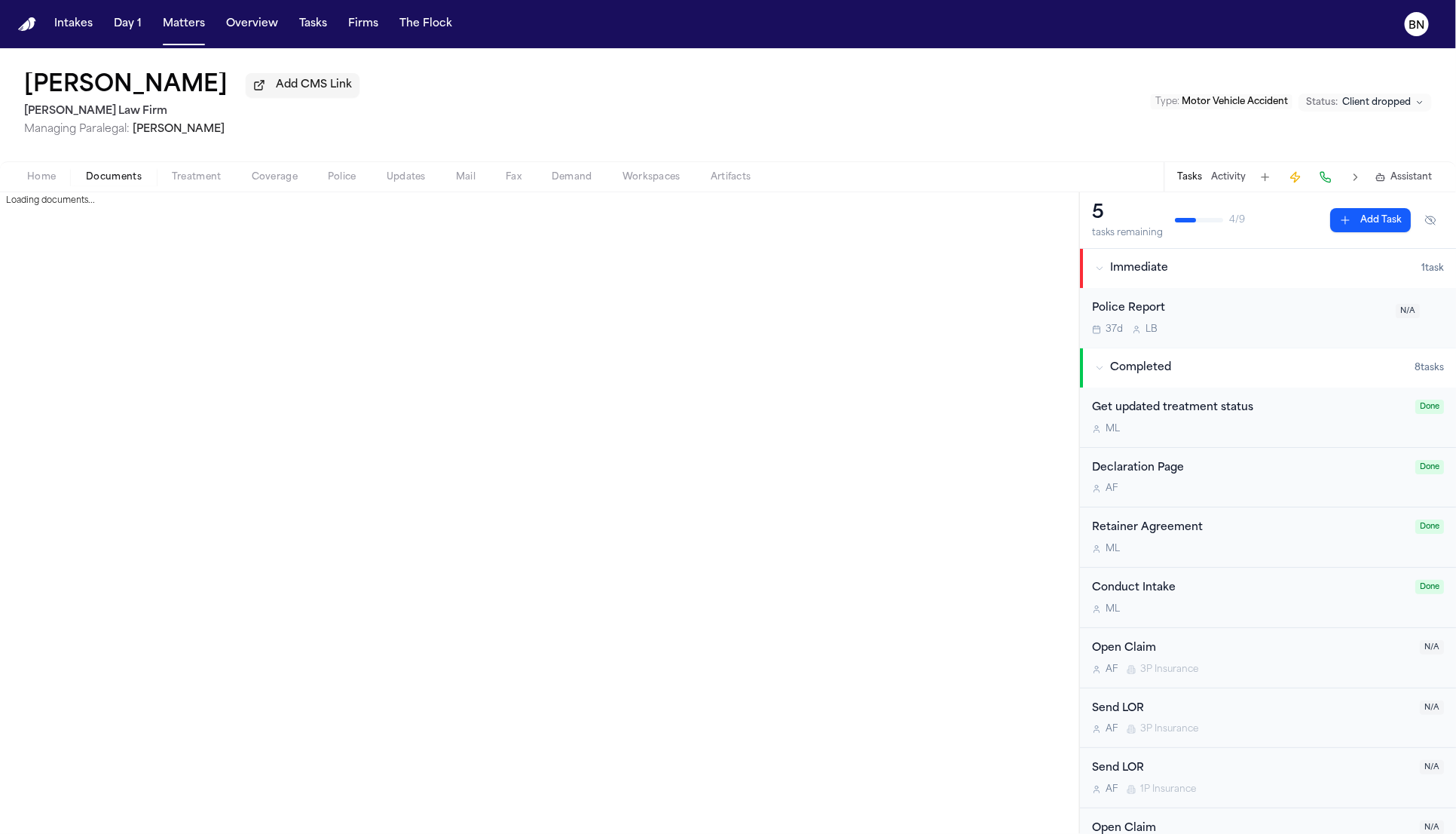
click at [107, 179] on span "Documents" at bounding box center [113, 177] width 56 height 12
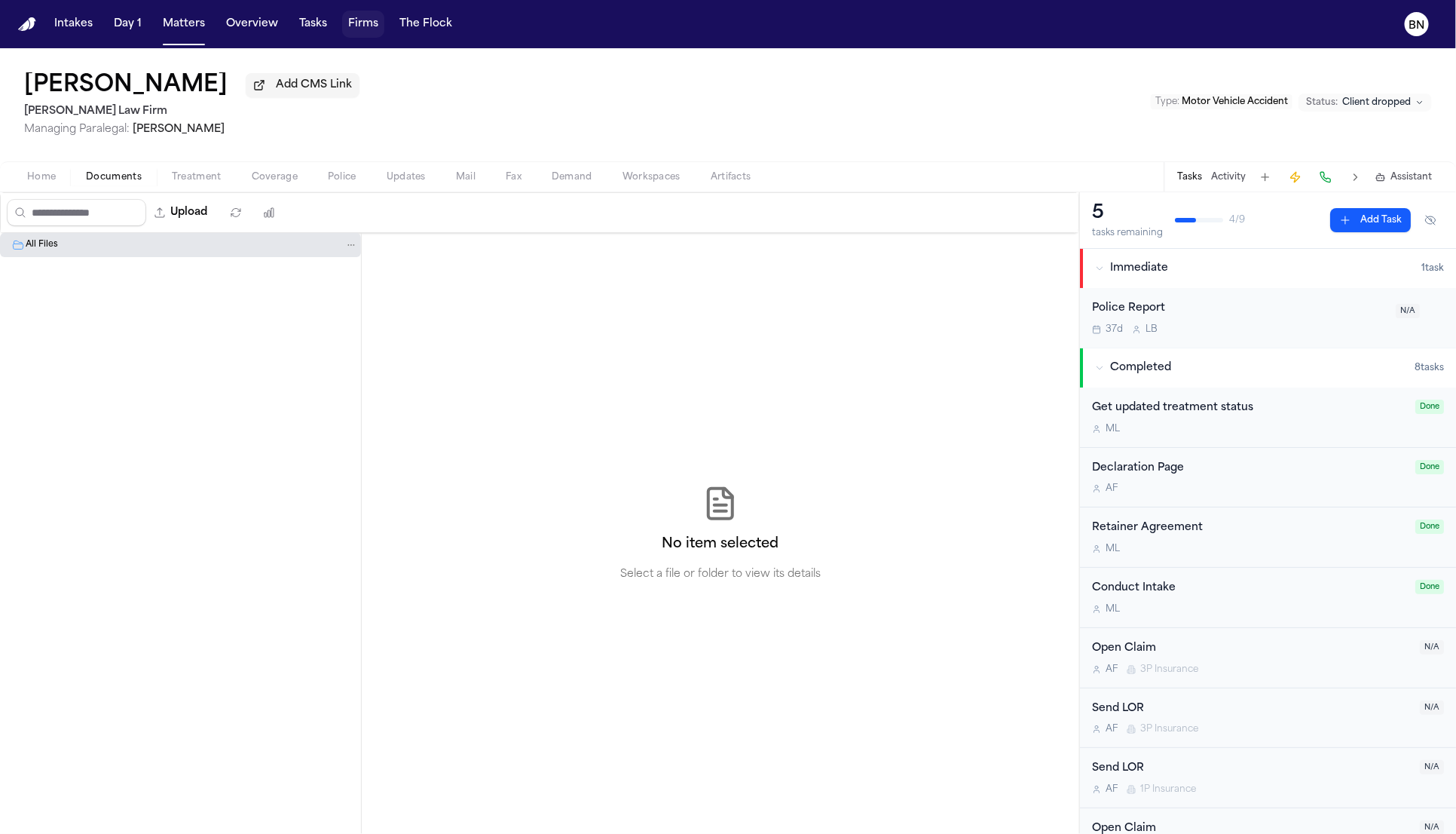
click at [350, 31] on button "Firms" at bounding box center [363, 24] width 42 height 27
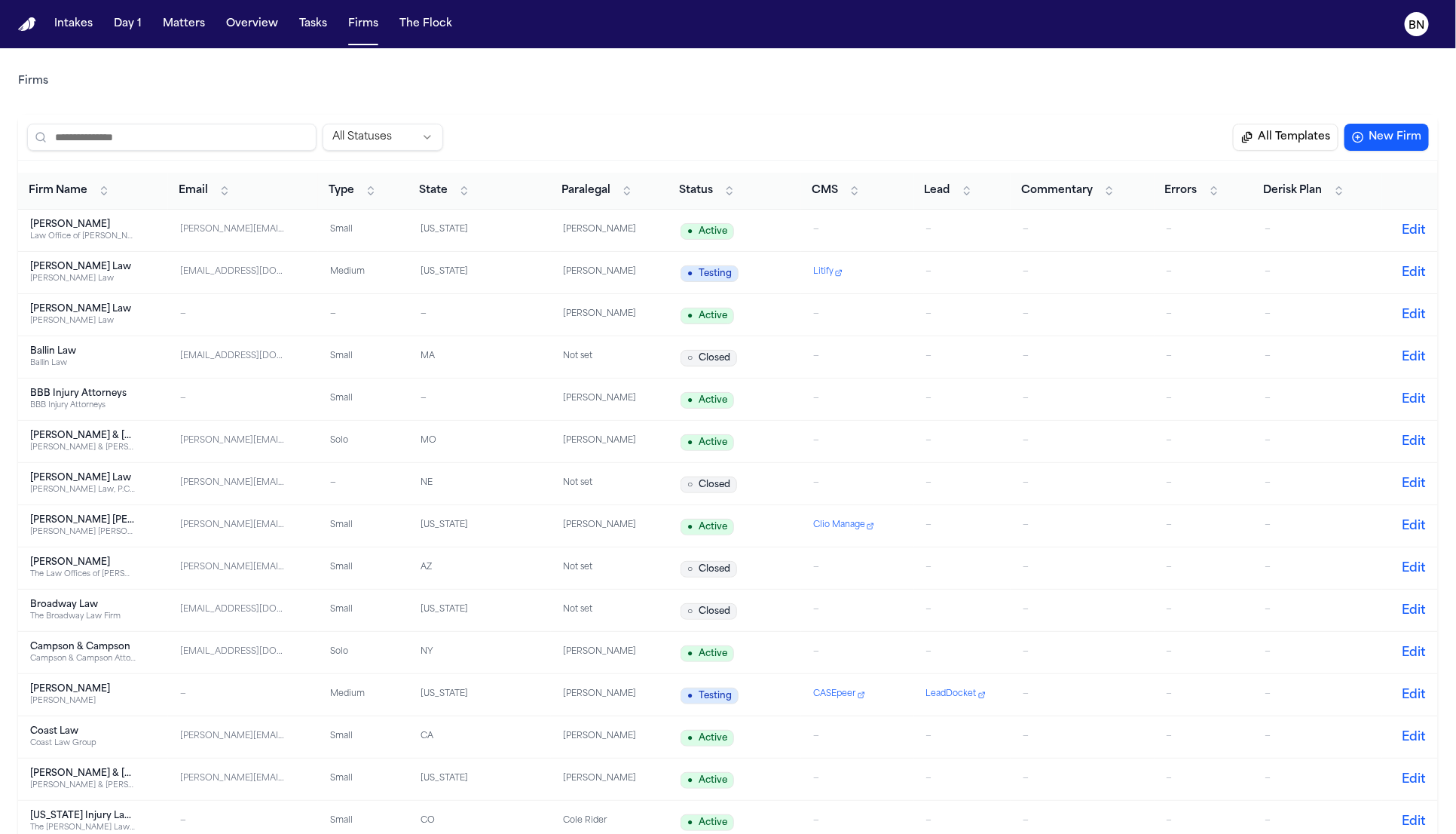
click at [164, 144] on input "search" at bounding box center [172, 137] width 289 height 27
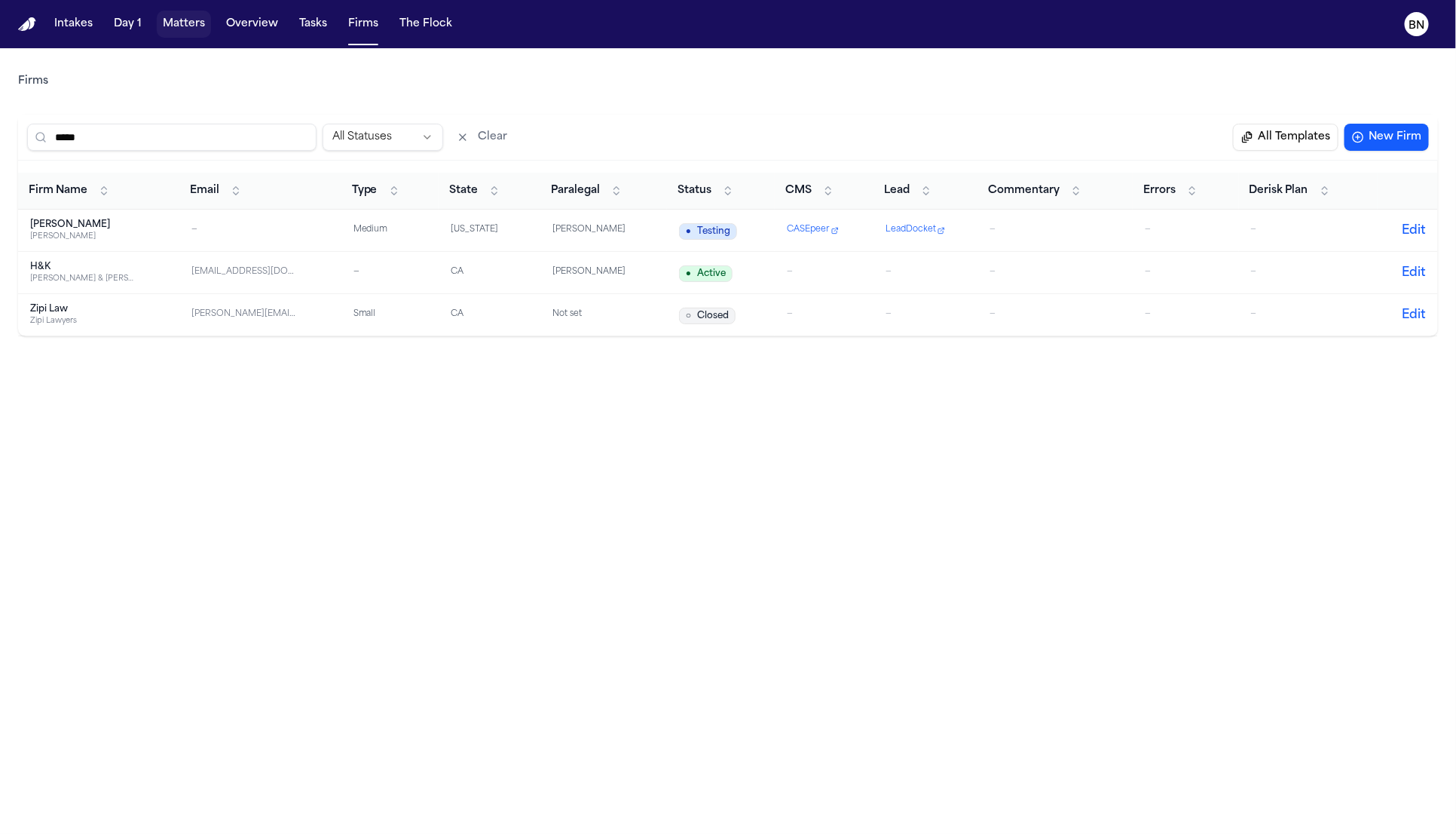
click at [166, 35] on button "Matters" at bounding box center [183, 24] width 54 height 27
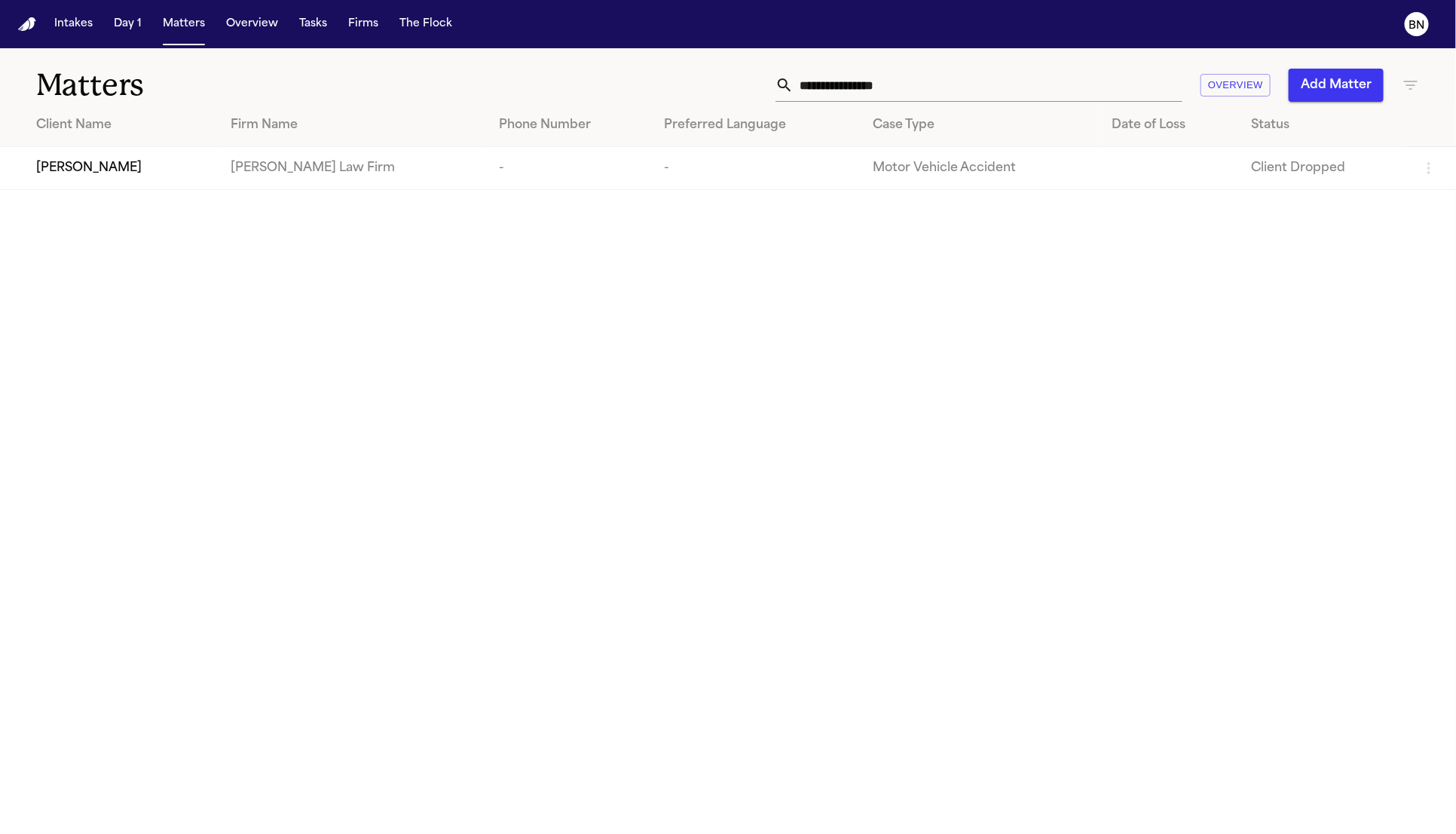
click at [970, 83] on input "**********" at bounding box center [988, 85] width 389 height 33
paste input "text"
click at [100, 176] on span "[PERSON_NAME]" at bounding box center [88, 168] width 105 height 18
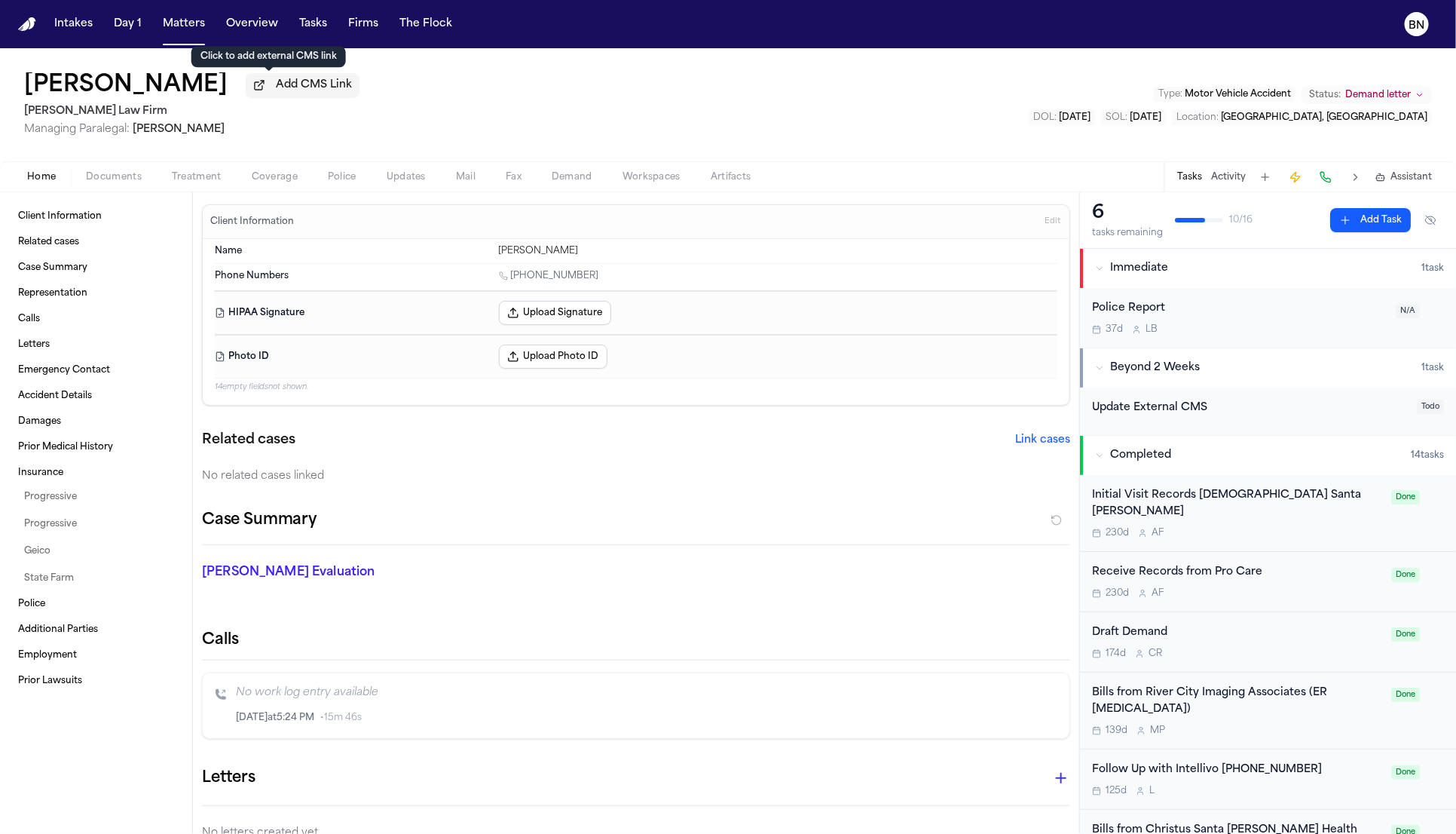
click at [294, 92] on span "Add CMS Link" at bounding box center [313, 86] width 76 height 15
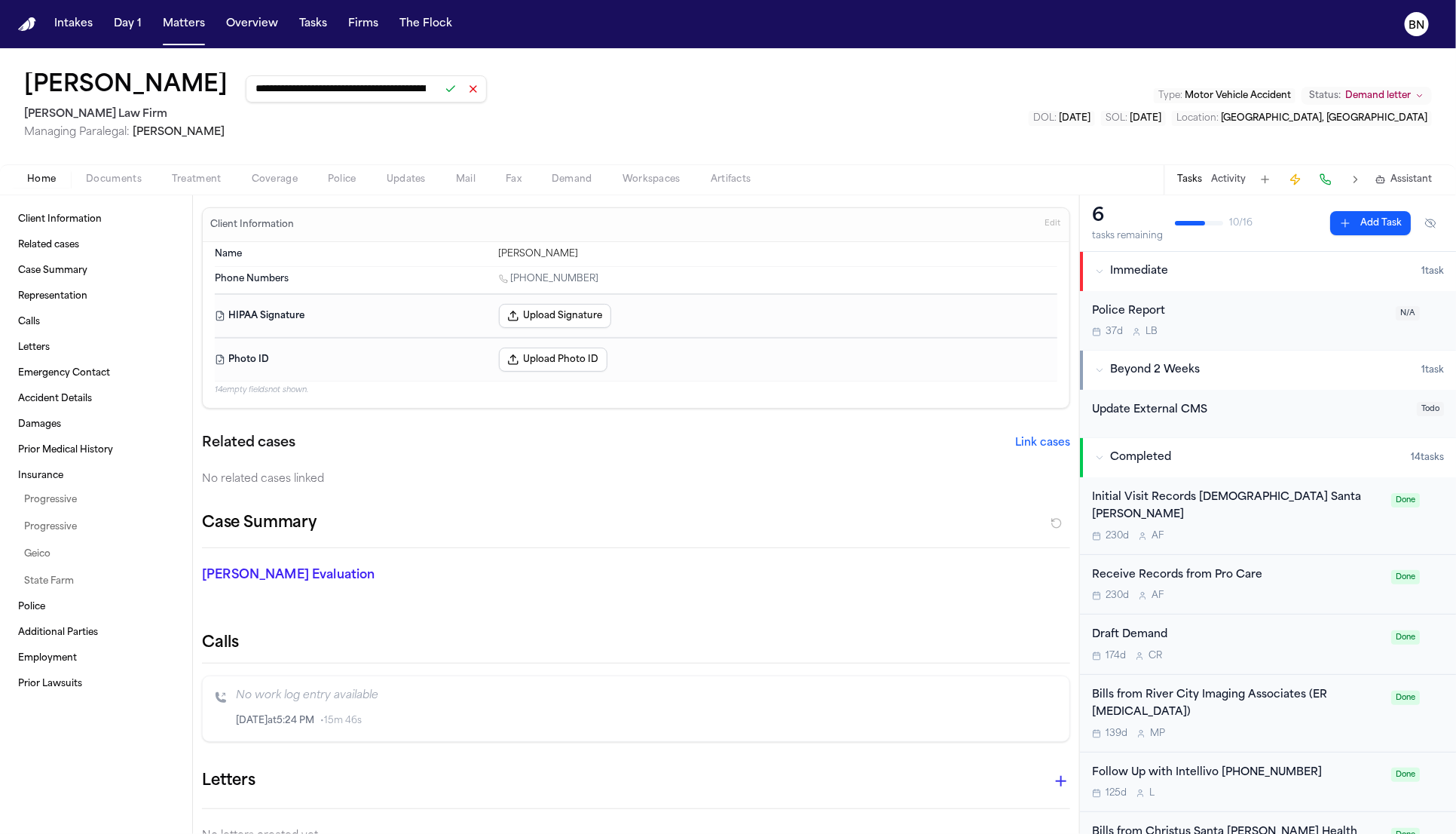
scroll to position [0, 170]
click at [440, 90] on button at bounding box center [450, 89] width 21 height 21
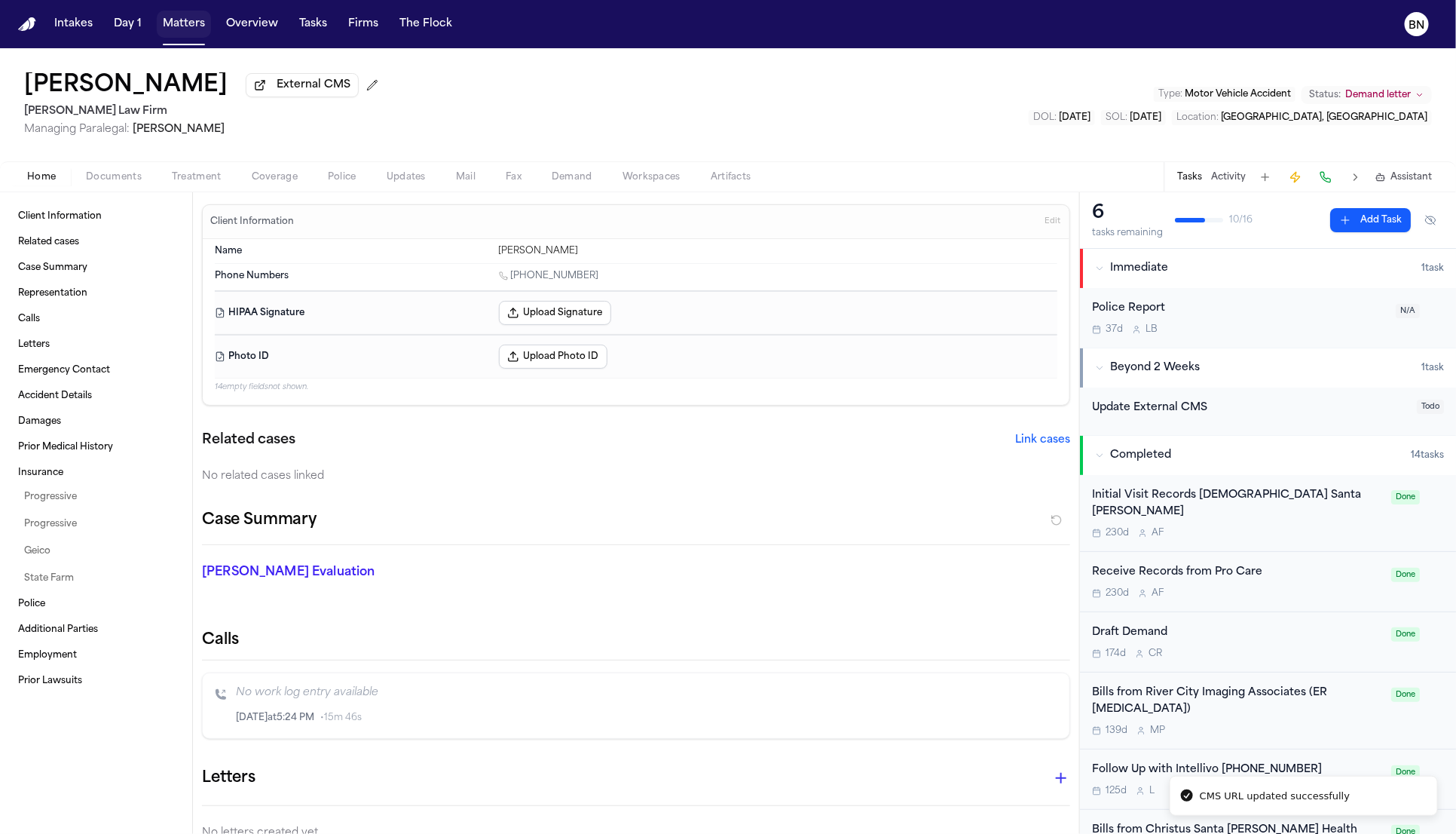
click at [169, 27] on button "Matters" at bounding box center [183, 24] width 54 height 27
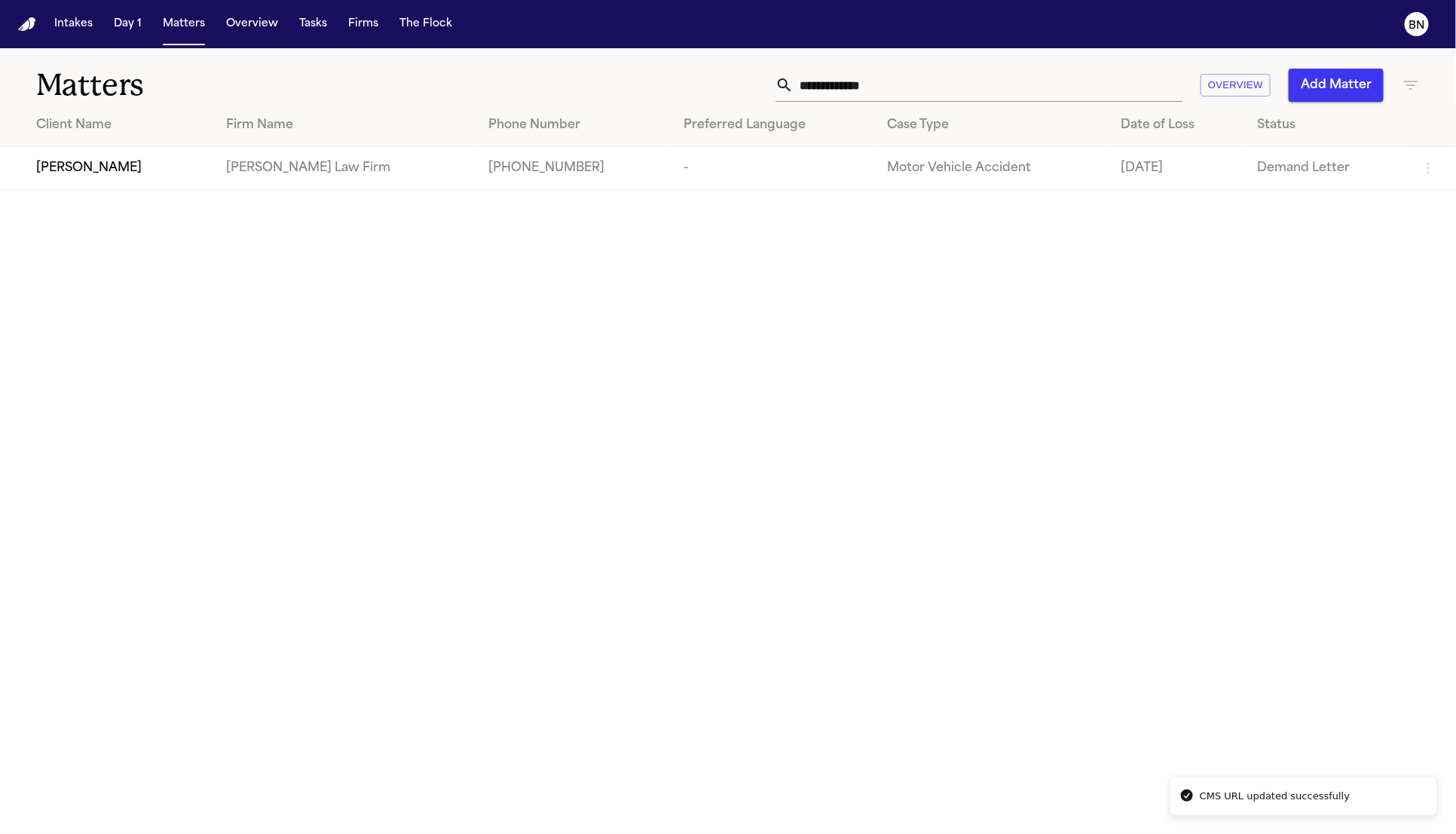
click at [893, 87] on input "**********" at bounding box center [988, 85] width 389 height 33
paste input "text"
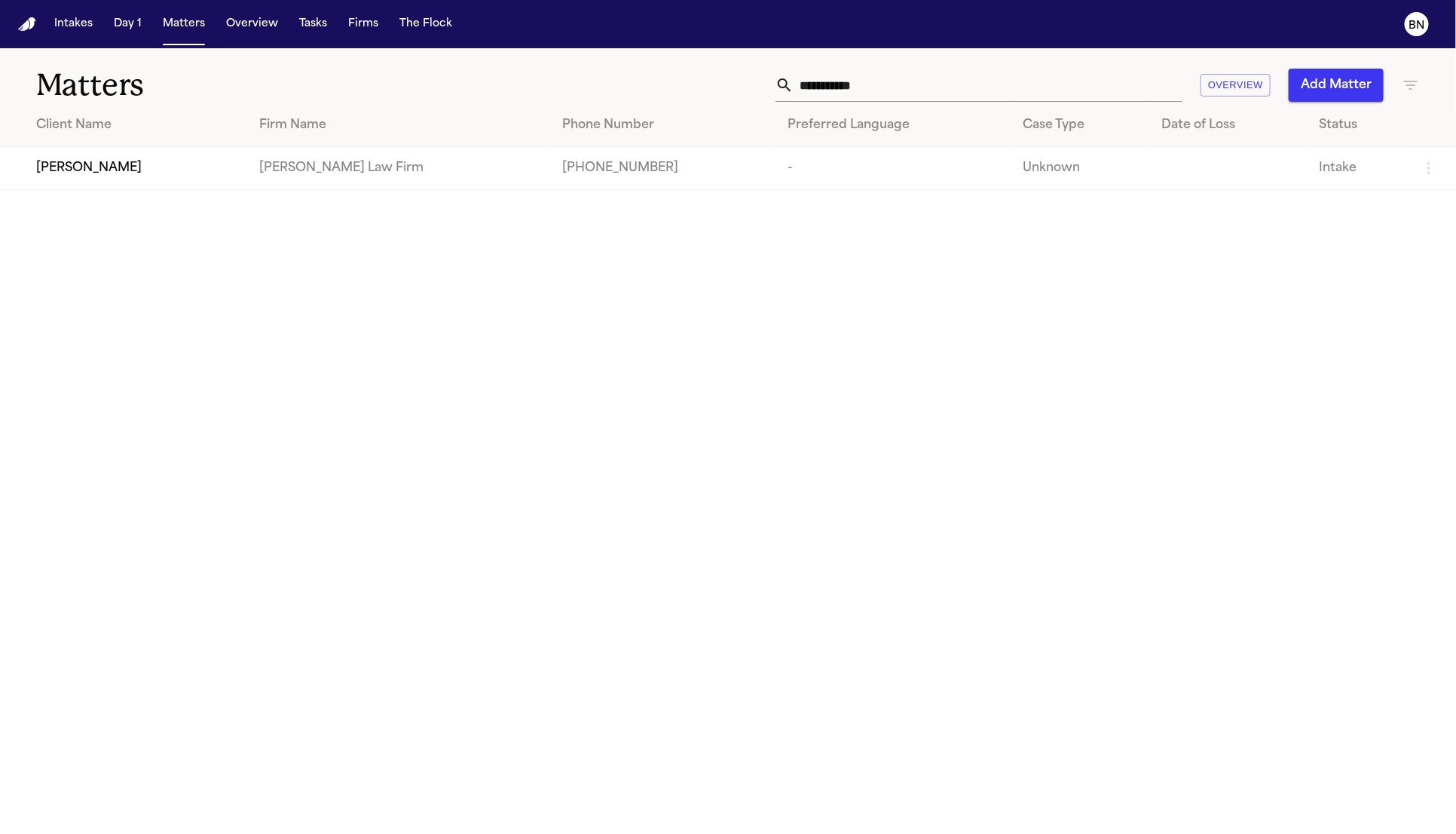
click at [957, 78] on input "**********" at bounding box center [988, 85] width 389 height 33
paste input "text"
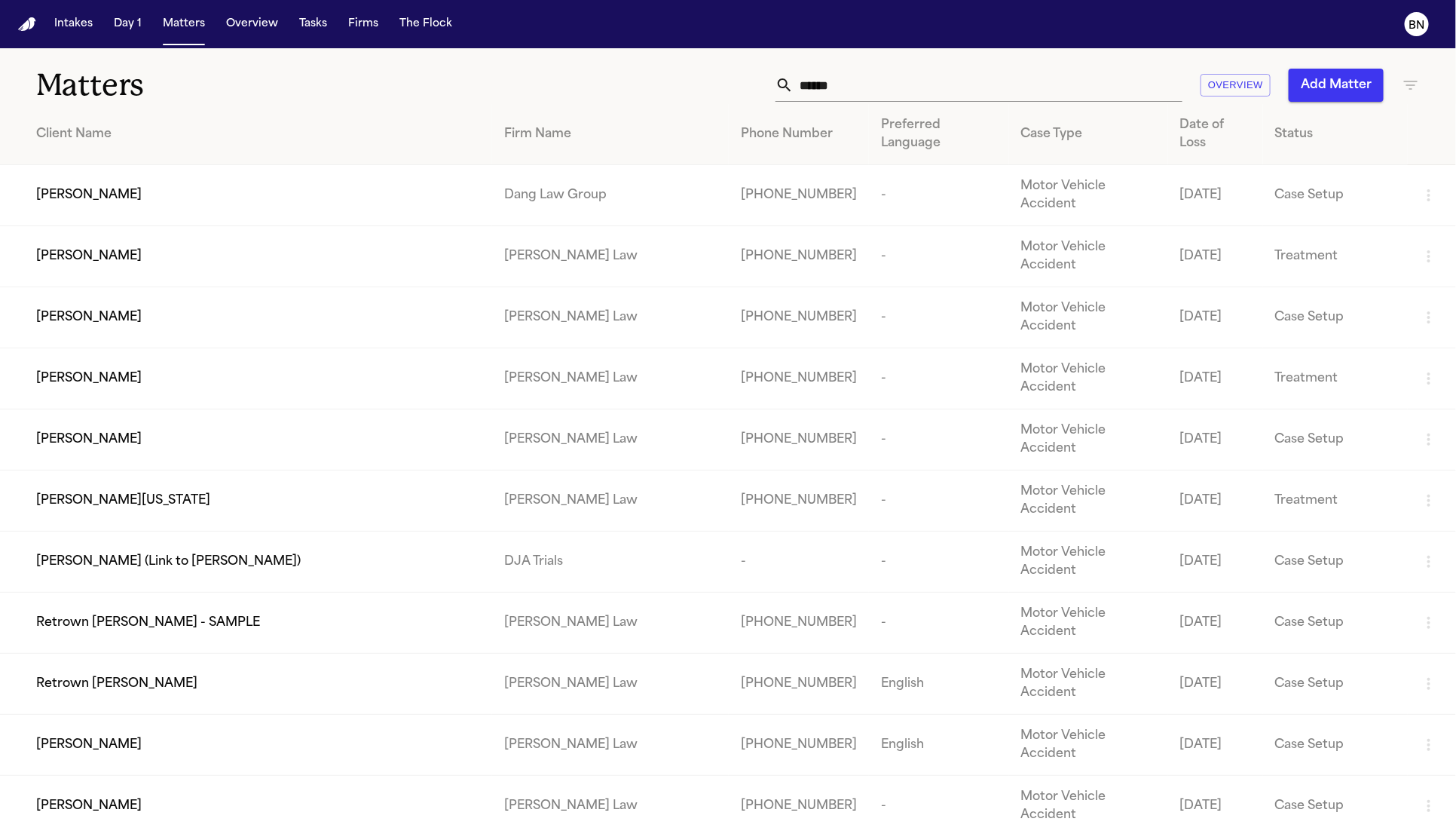
click at [1416, 82] on icon "button" at bounding box center [1411, 85] width 18 height 18
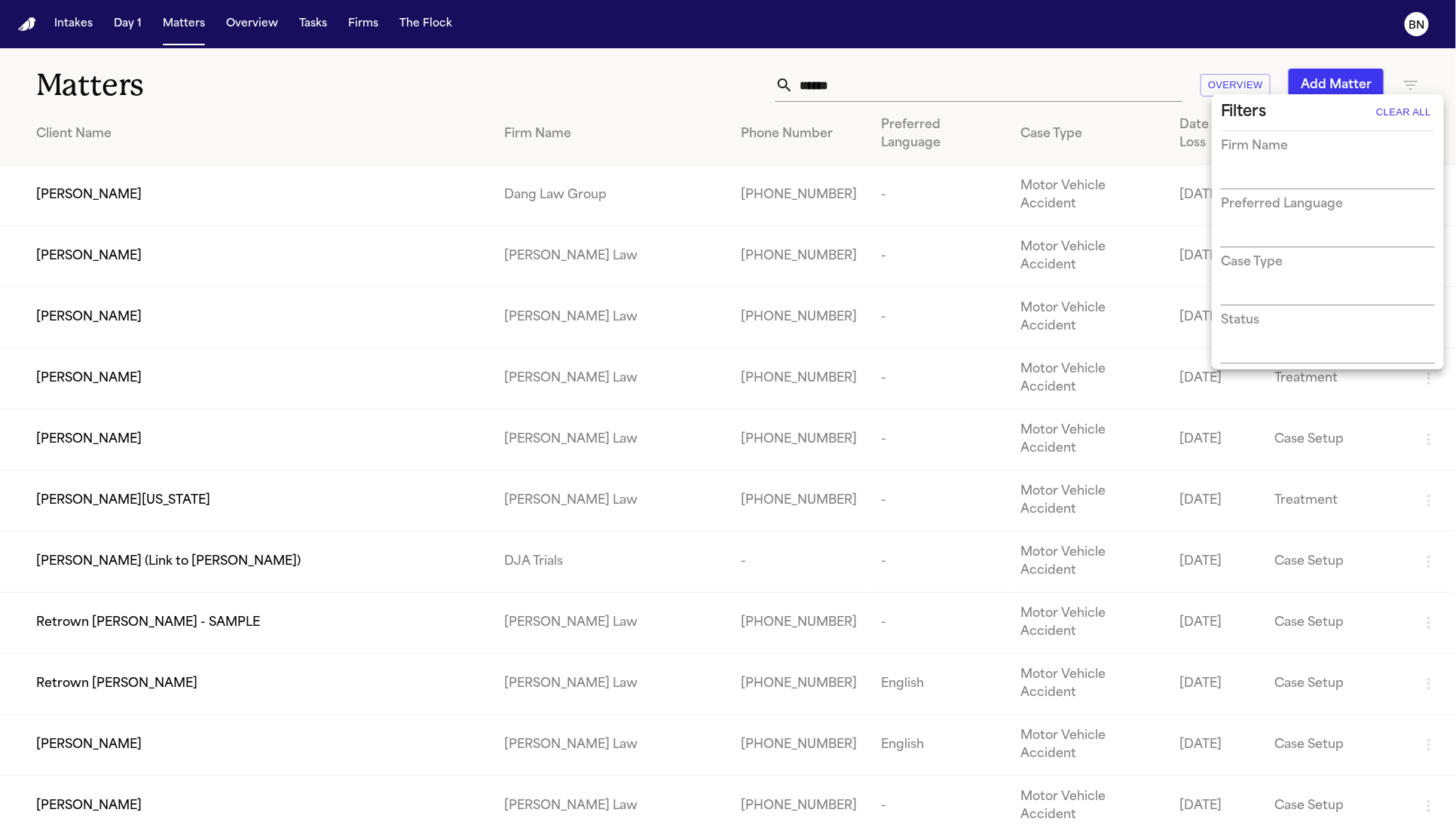
click at [1330, 187] on input "text" at bounding box center [1316, 177] width 192 height 21
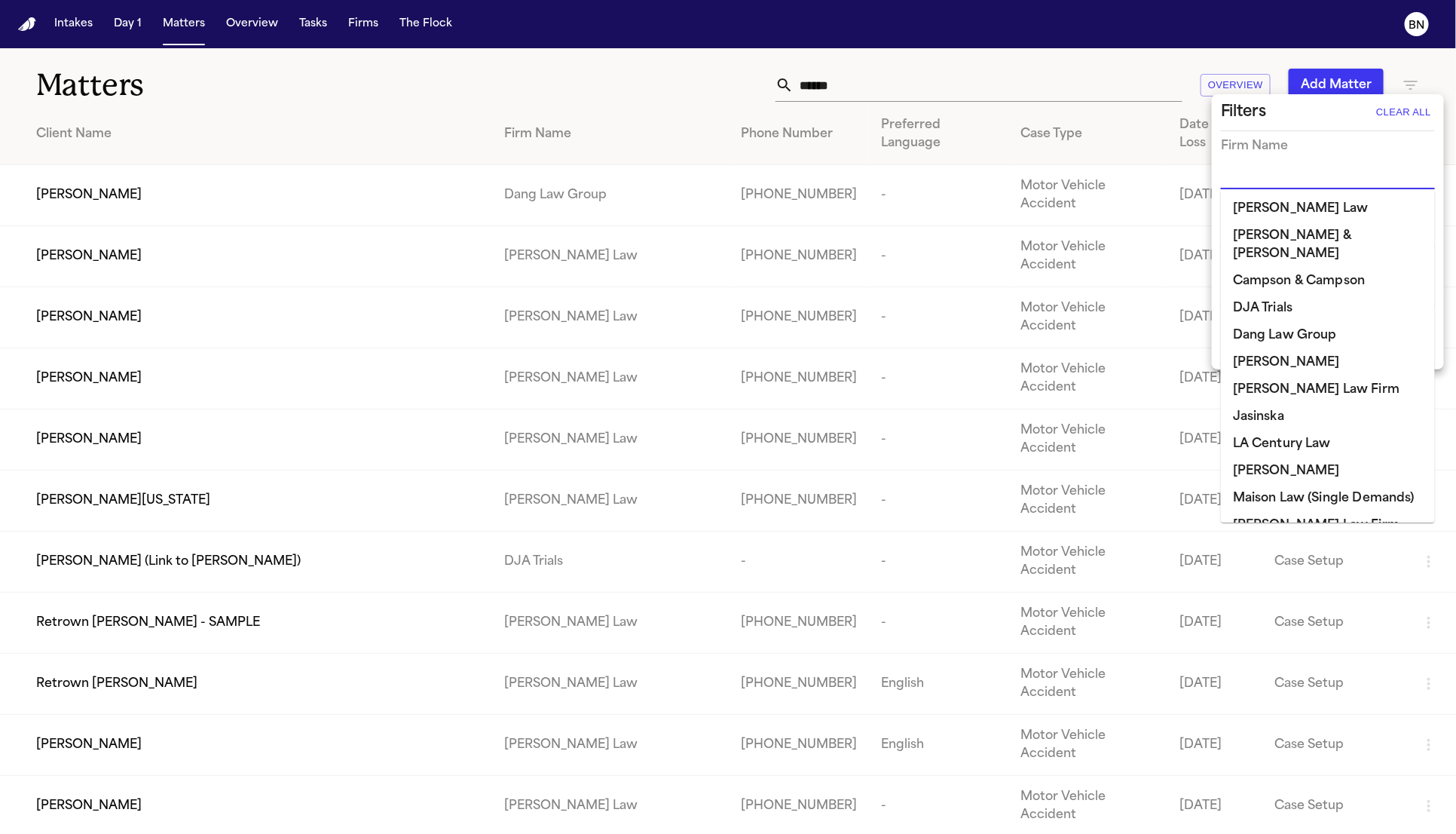
click at [1313, 218] on ul "Angell Law Beck & Beck Campson & Campson DJA Trials Dang Law Group David Lopez …" at bounding box center [1328, 355] width 214 height 333
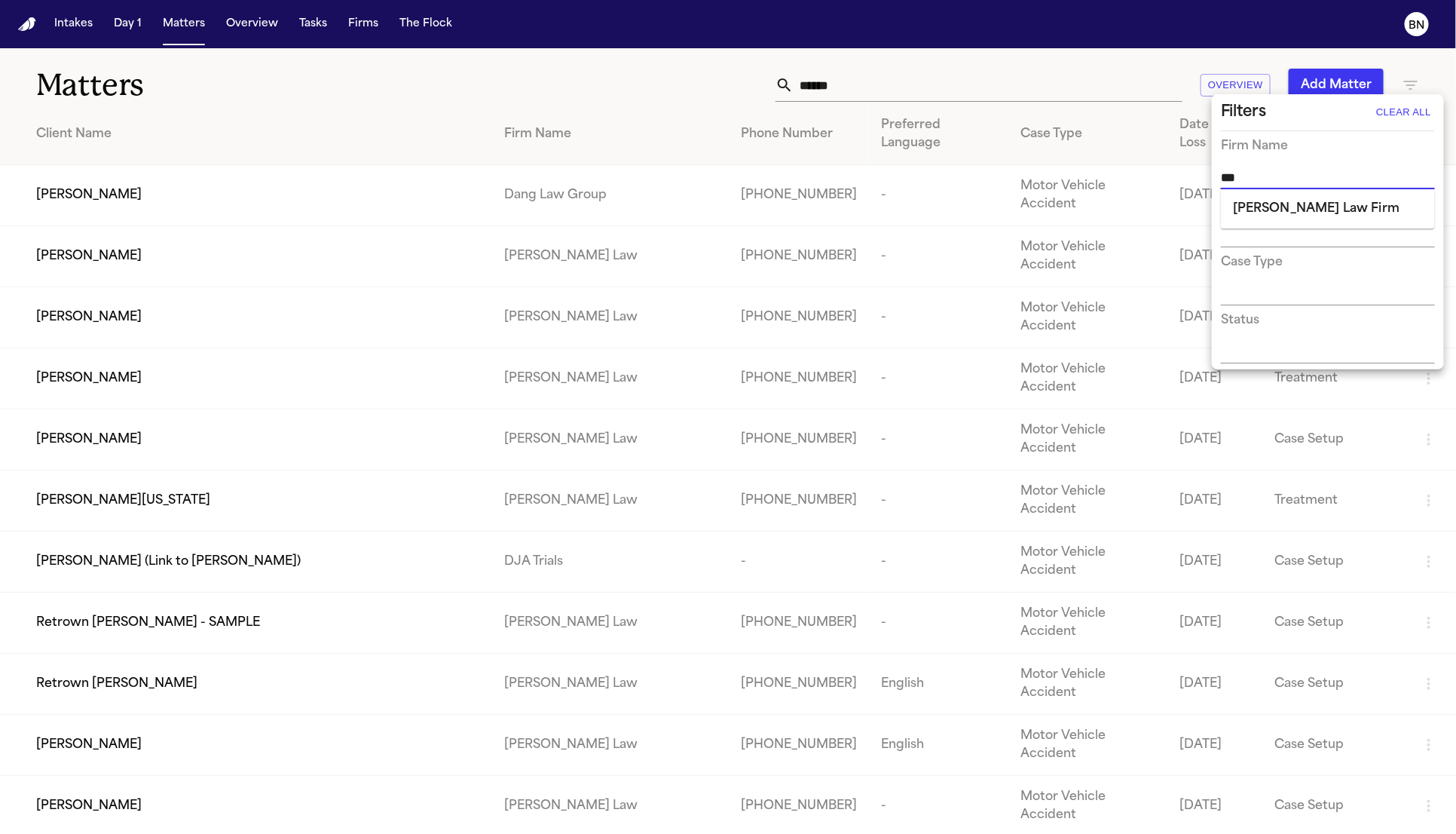
click at [1281, 199] on li "[PERSON_NAME] Law Firm" at bounding box center [1328, 209] width 214 height 27
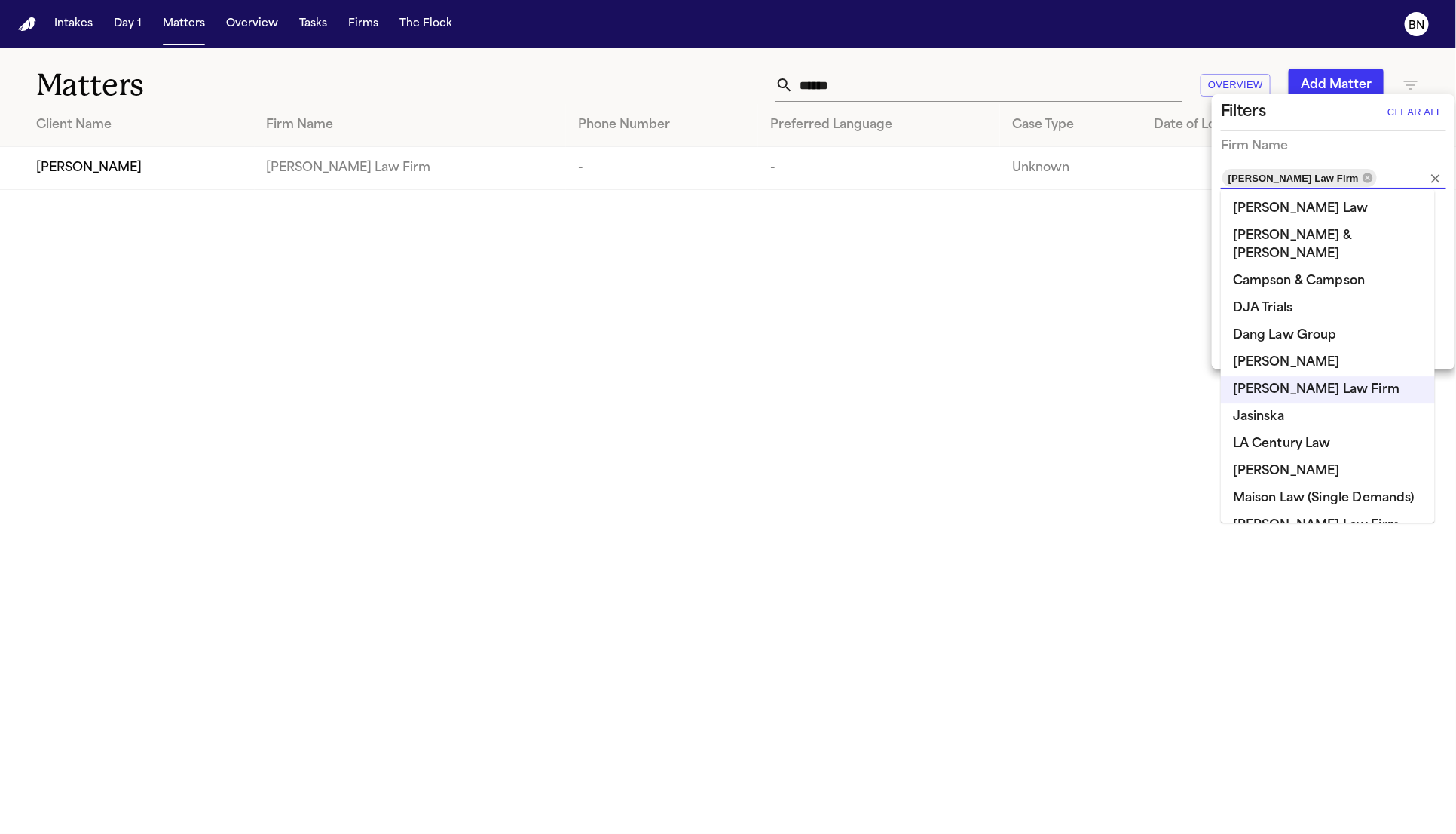
click at [152, 178] on div at bounding box center [728, 417] width 1456 height 834
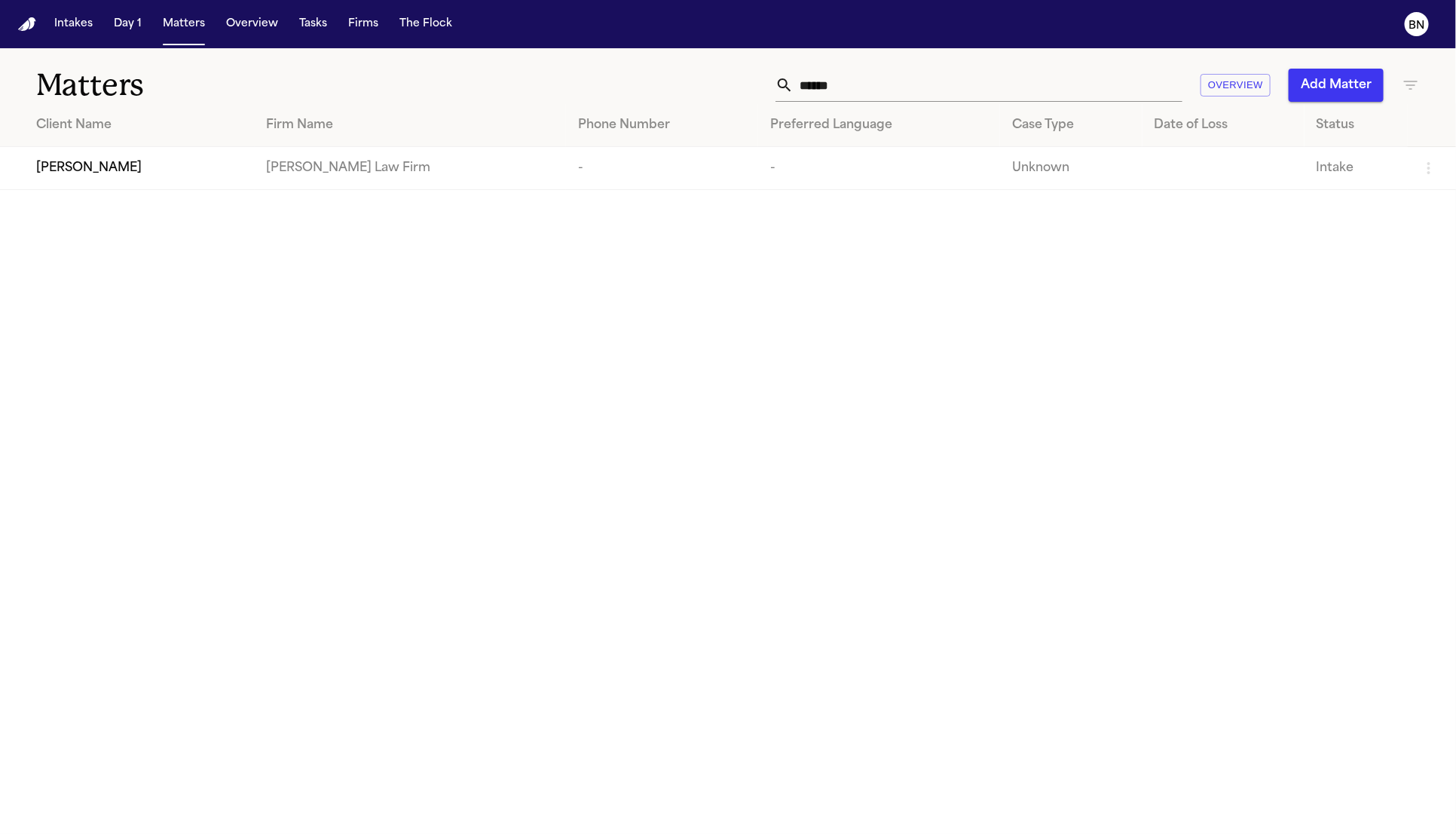
click at [152, 176] on div "[PERSON_NAME]" at bounding box center [139, 168] width 206 height 18
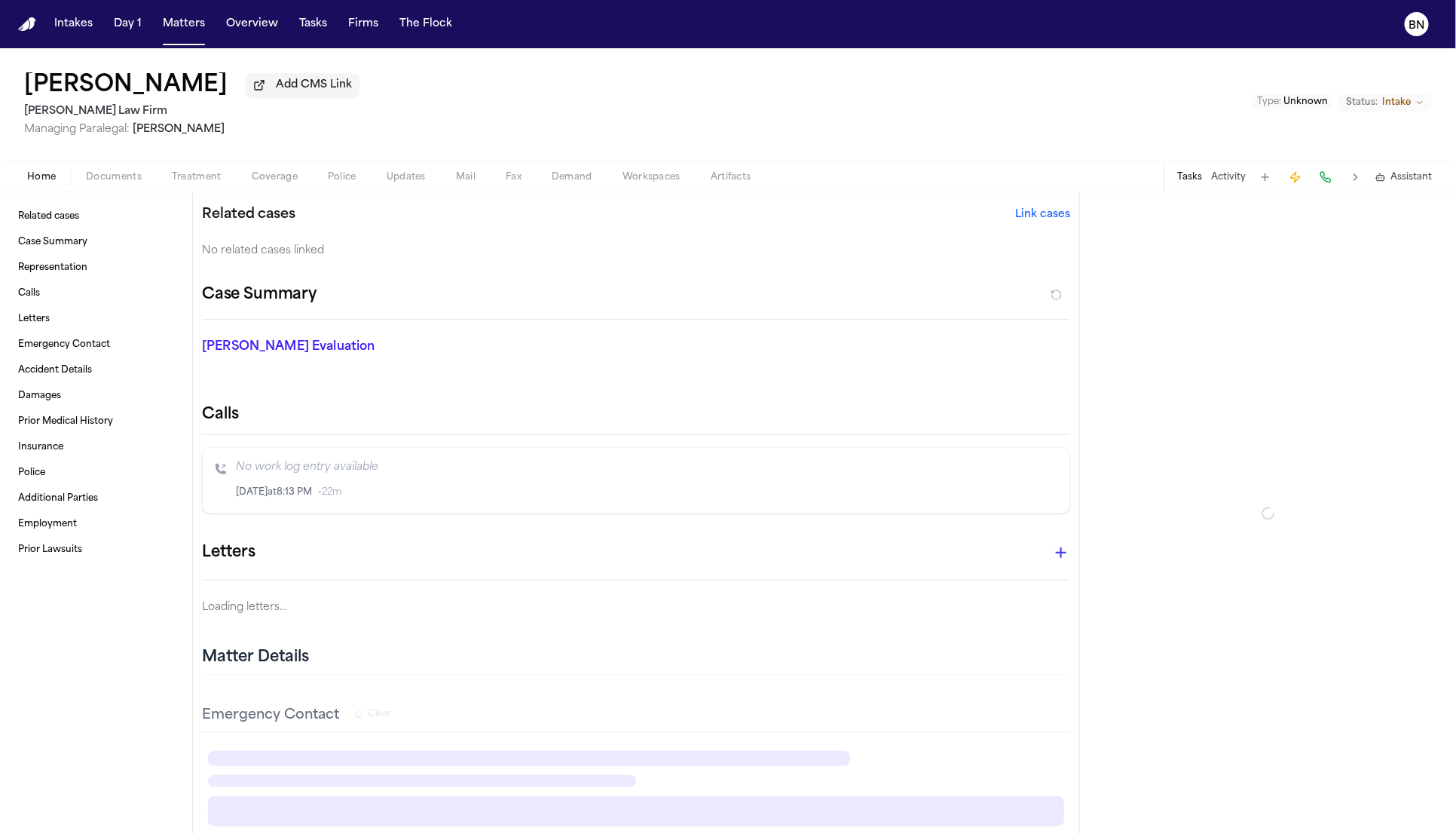
click at [1386, 104] on span "Intake" at bounding box center [1396, 103] width 28 height 12
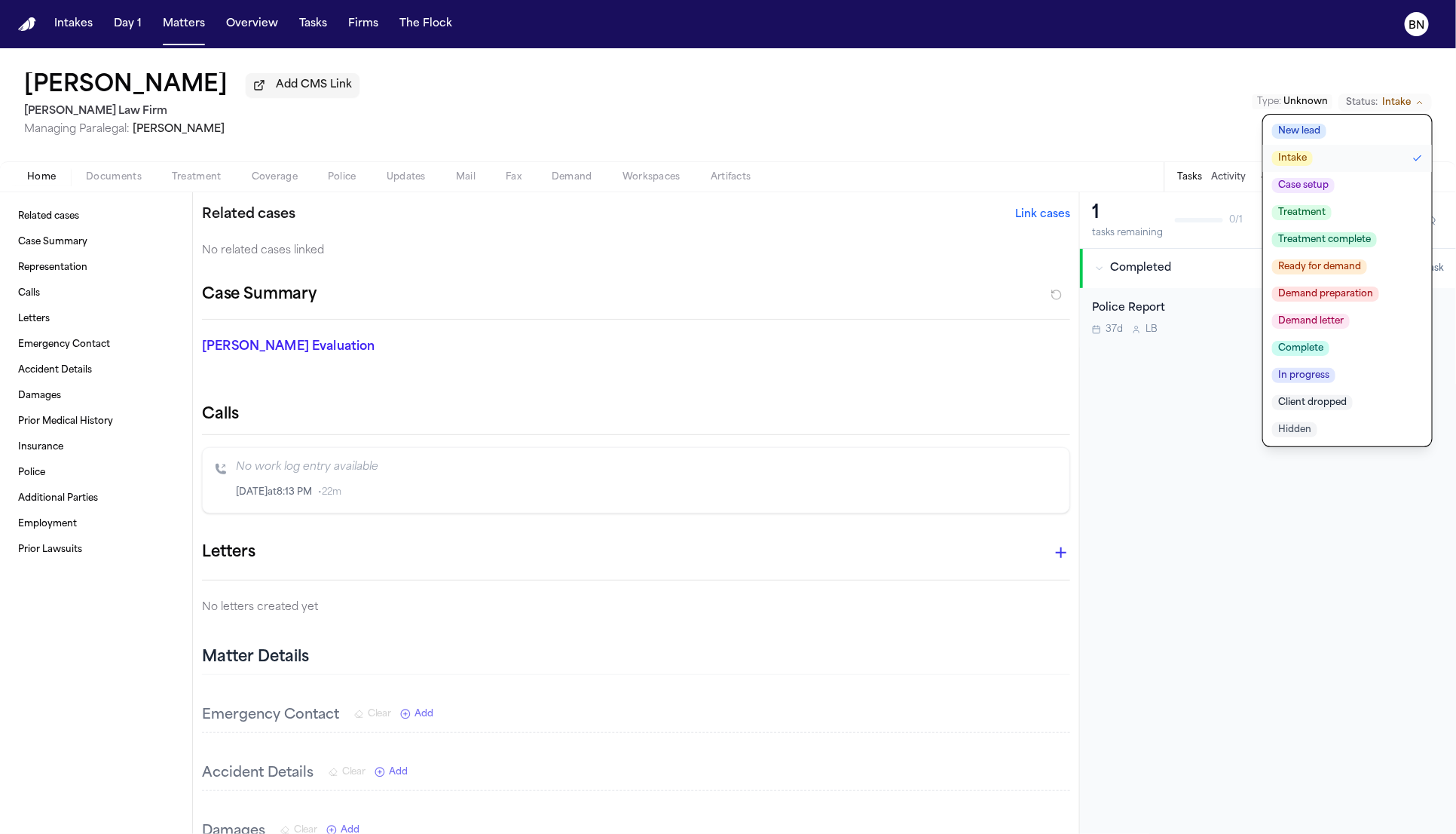
click at [1148, 389] on div "1 tasks remaining 0 / 1 Add Task Completed 1 task Police Report 37d L B N/A" at bounding box center [1268, 513] width 376 height 641
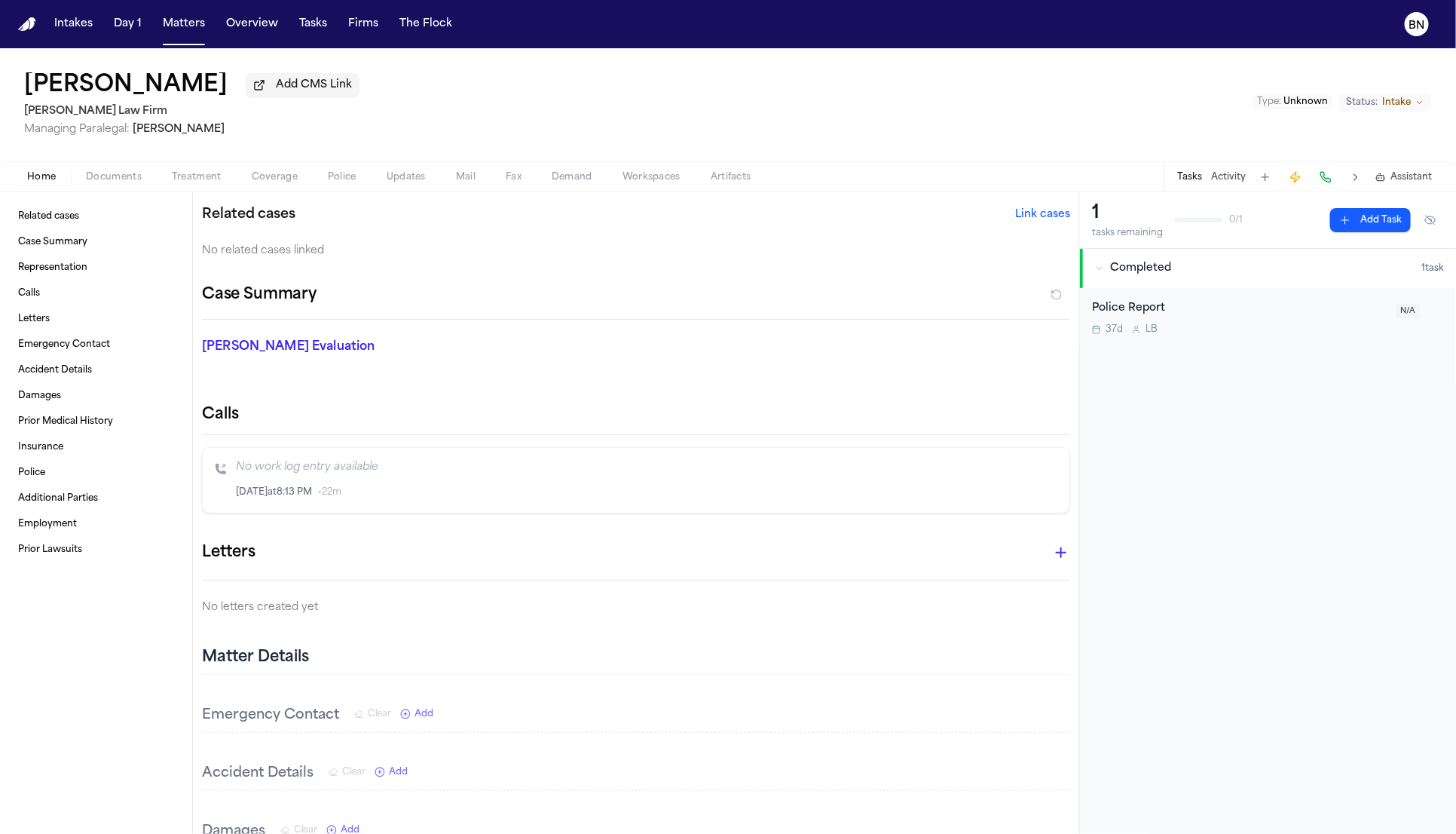
click at [116, 183] on span "Documents" at bounding box center [113, 177] width 56 height 12
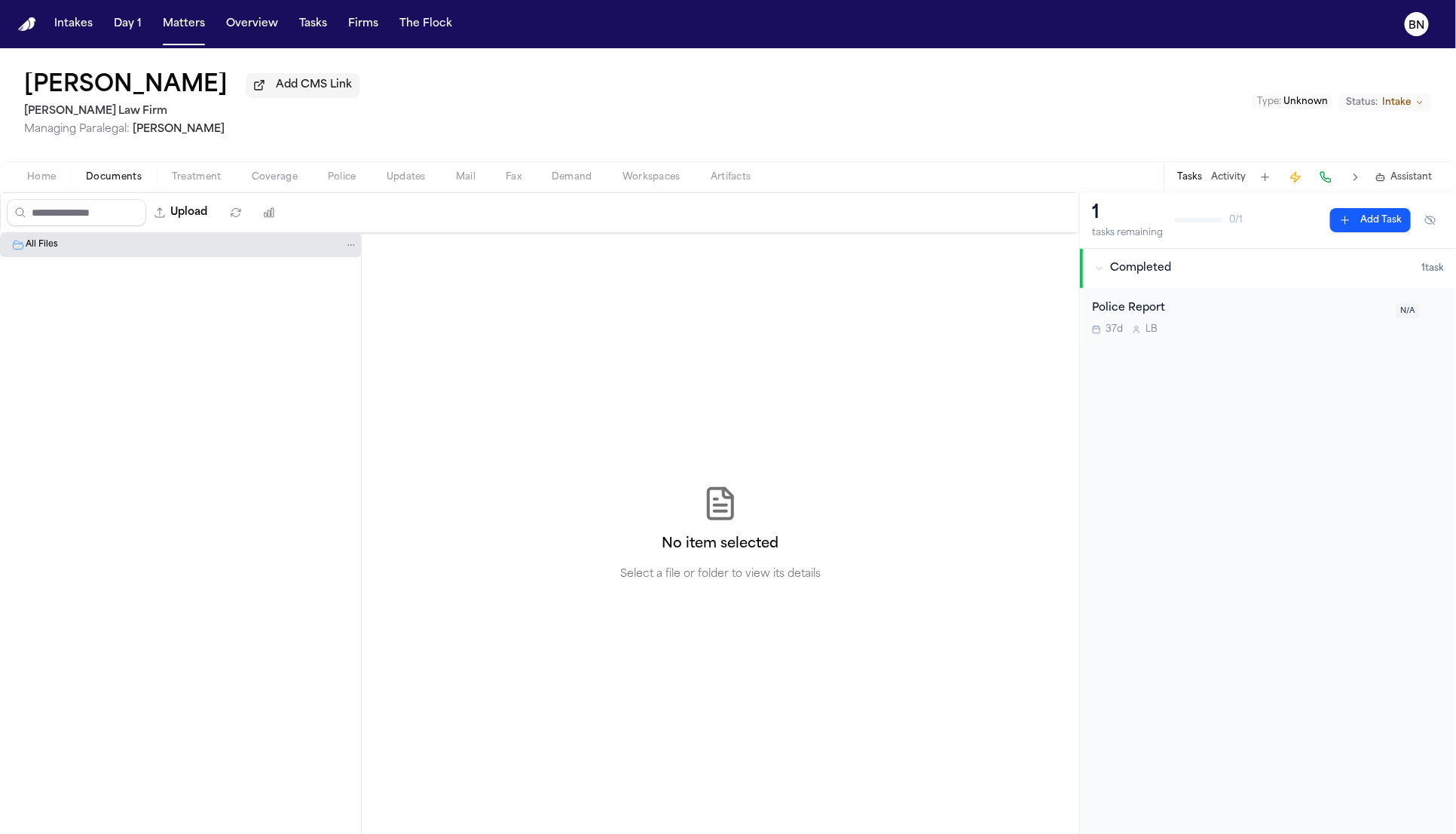
click at [1378, 106] on button "Status: Intake" at bounding box center [1385, 102] width 93 height 18
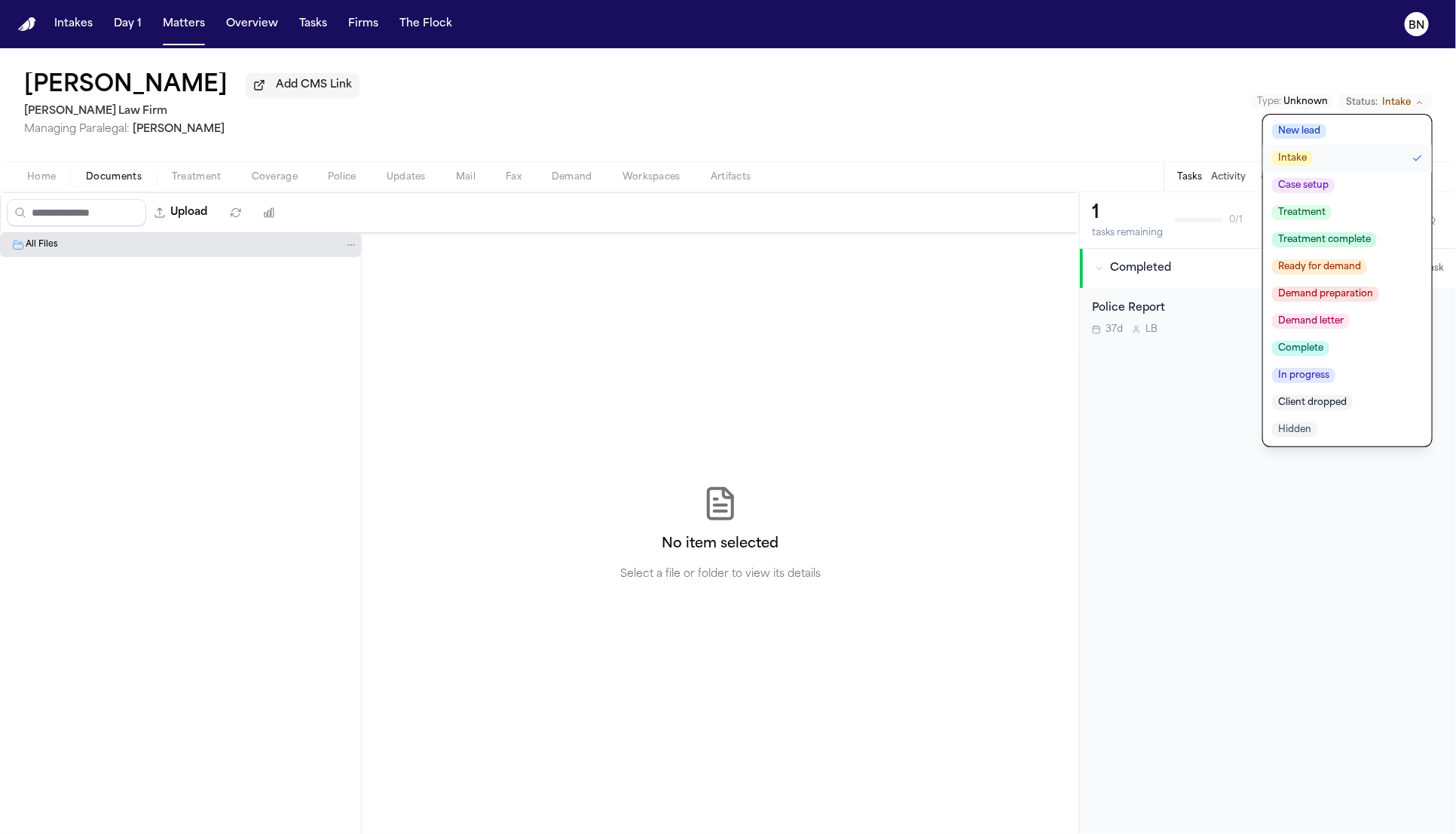
click at [1326, 356] on span "Complete" at bounding box center [1300, 348] width 57 height 15
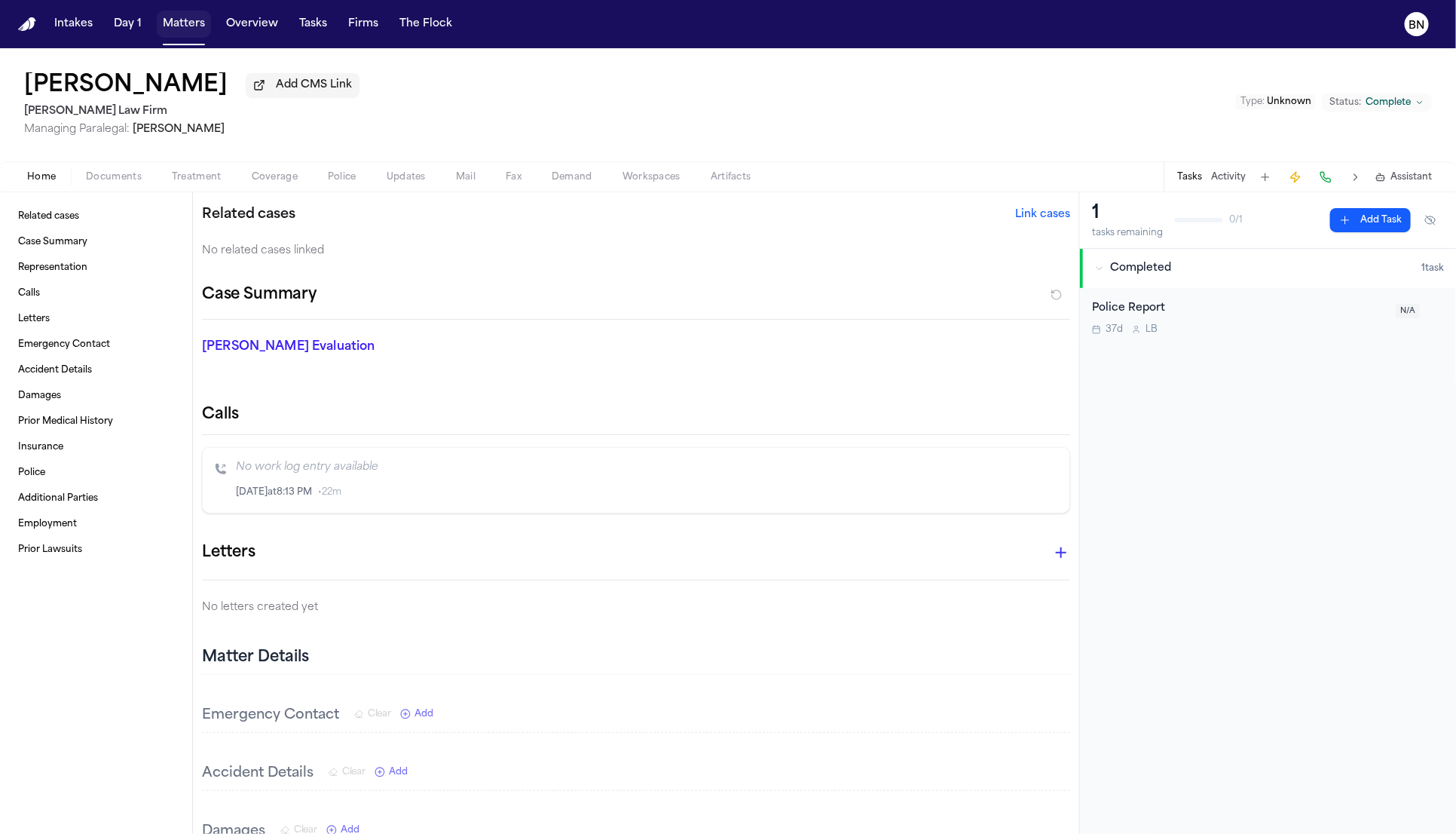
click at [193, 27] on button "Matters" at bounding box center [183, 24] width 54 height 27
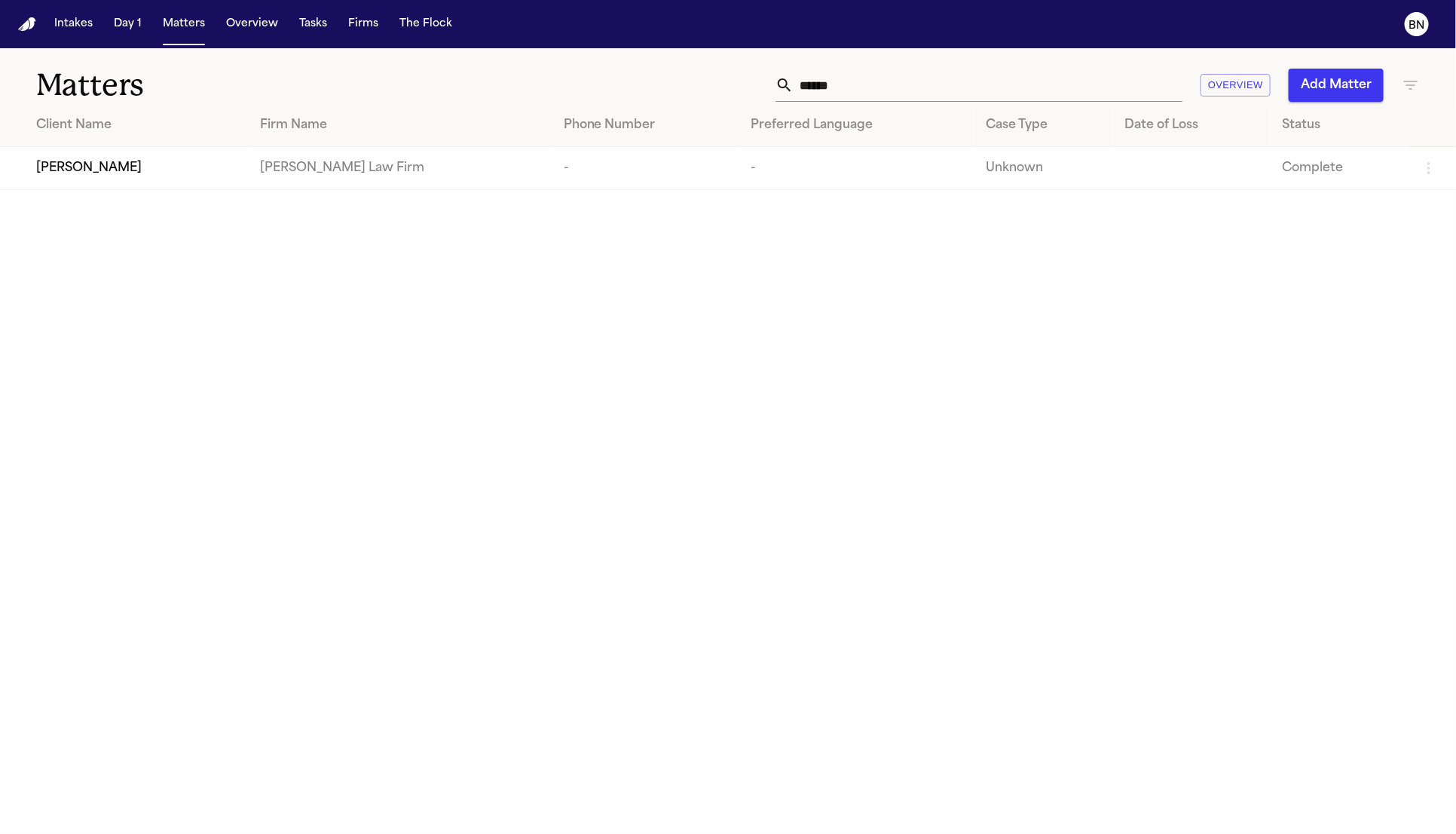
click at [974, 80] on input "******" at bounding box center [988, 85] width 389 height 33
paste input "text"
click at [178, 170] on div "[PERSON_NAME]" at bounding box center [135, 168] width 199 height 18
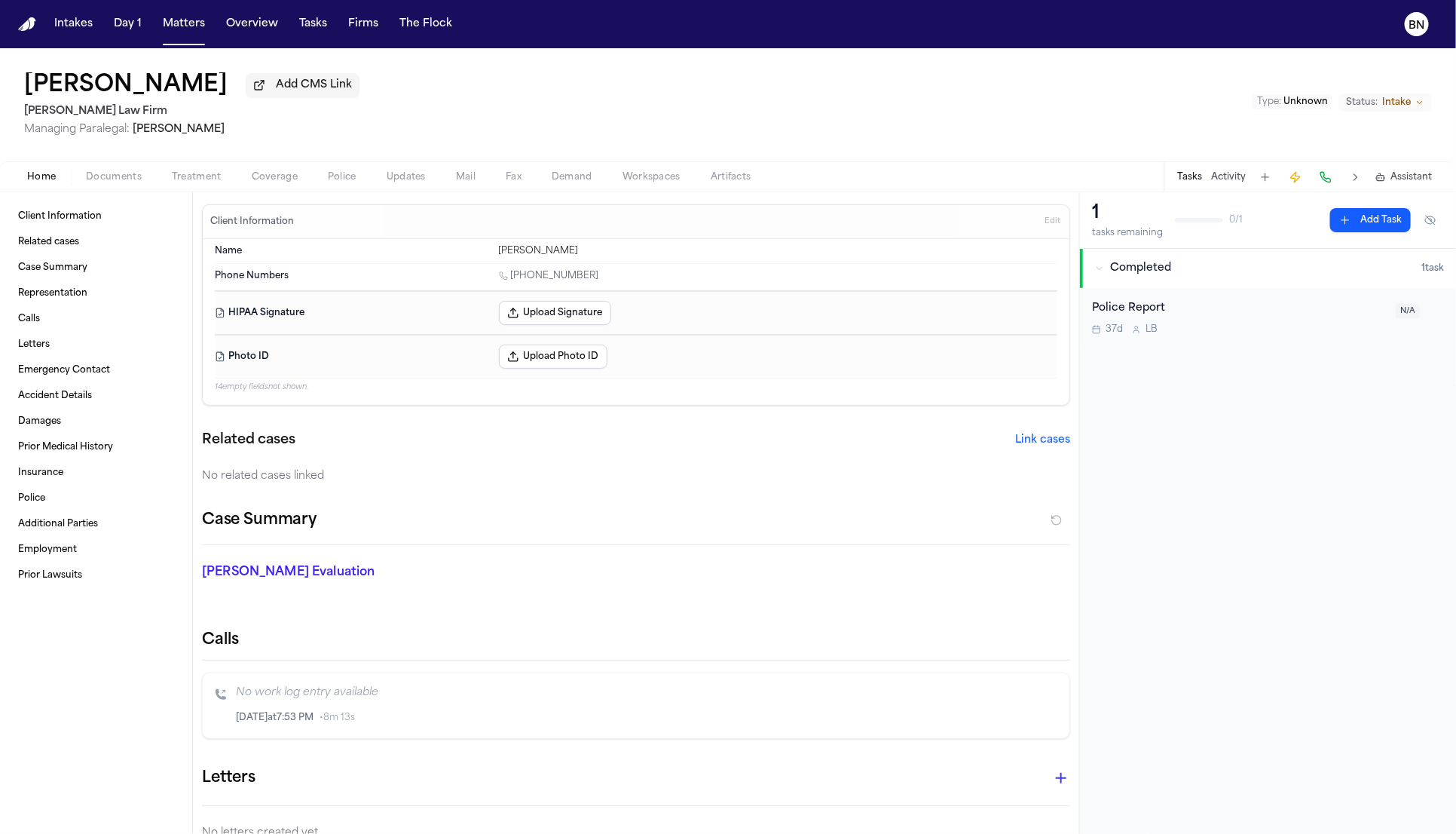
click at [338, 719] on span "• 8m 13s" at bounding box center [336, 718] width 35 height 12
click at [1005, 718] on button "button" at bounding box center [1013, 718] width 16 height 16
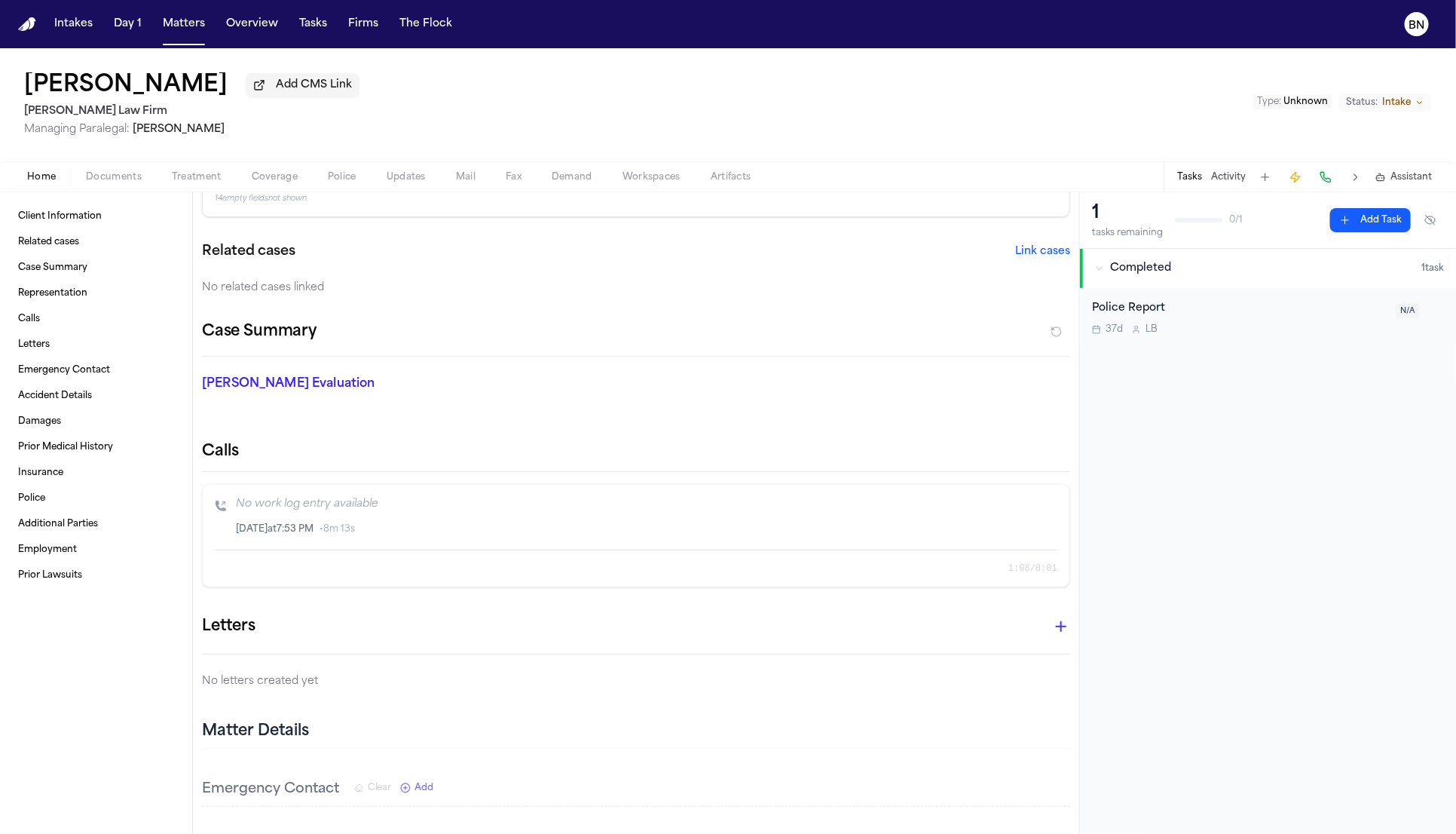
scroll to position [162, 0]
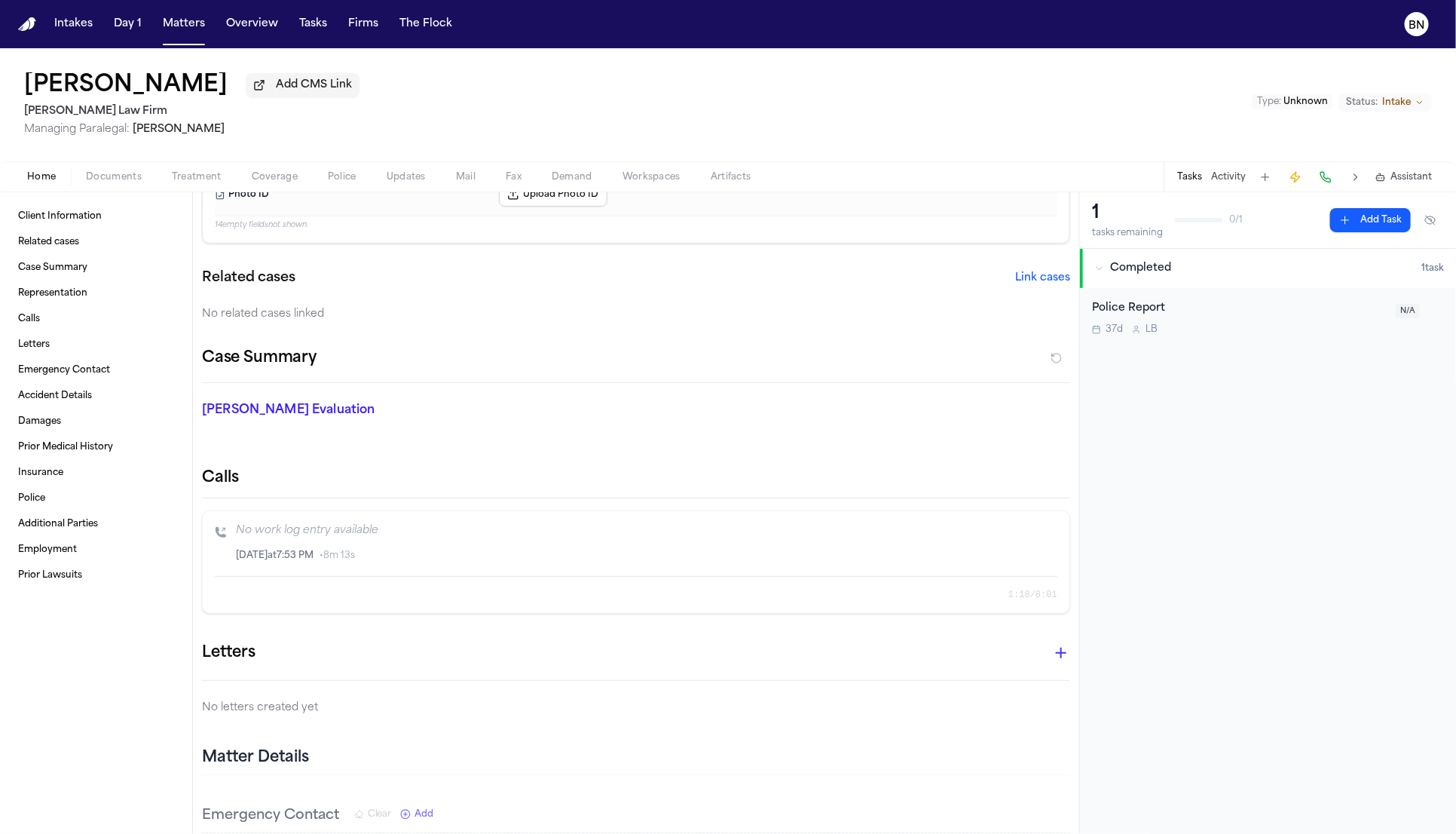
click at [1011, 554] on icon "button" at bounding box center [1013, 556] width 4 height 7
click at [1354, 109] on span "Status:" at bounding box center [1362, 103] width 32 height 12
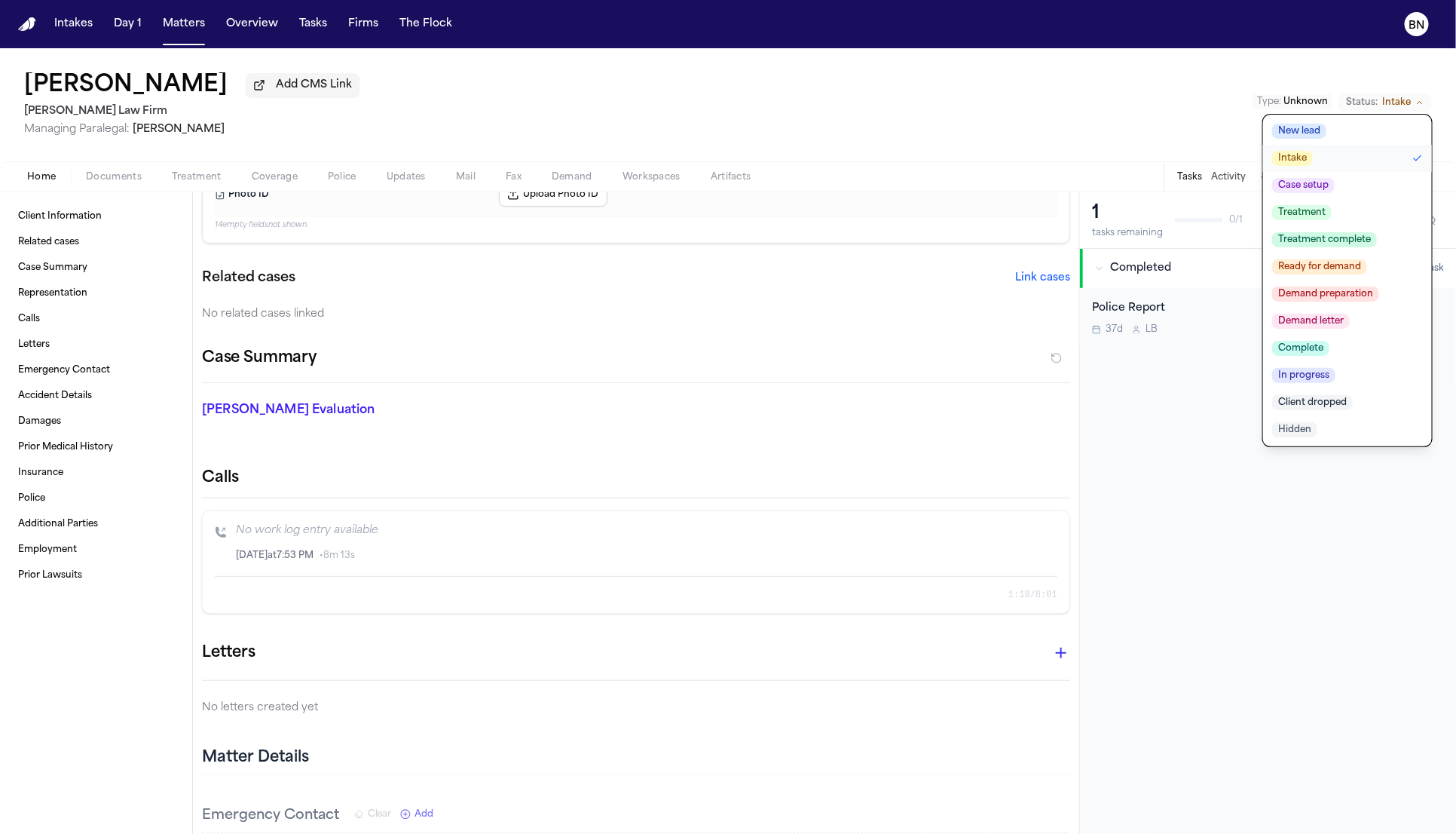
click at [1314, 343] on span "Complete" at bounding box center [1300, 348] width 57 height 15
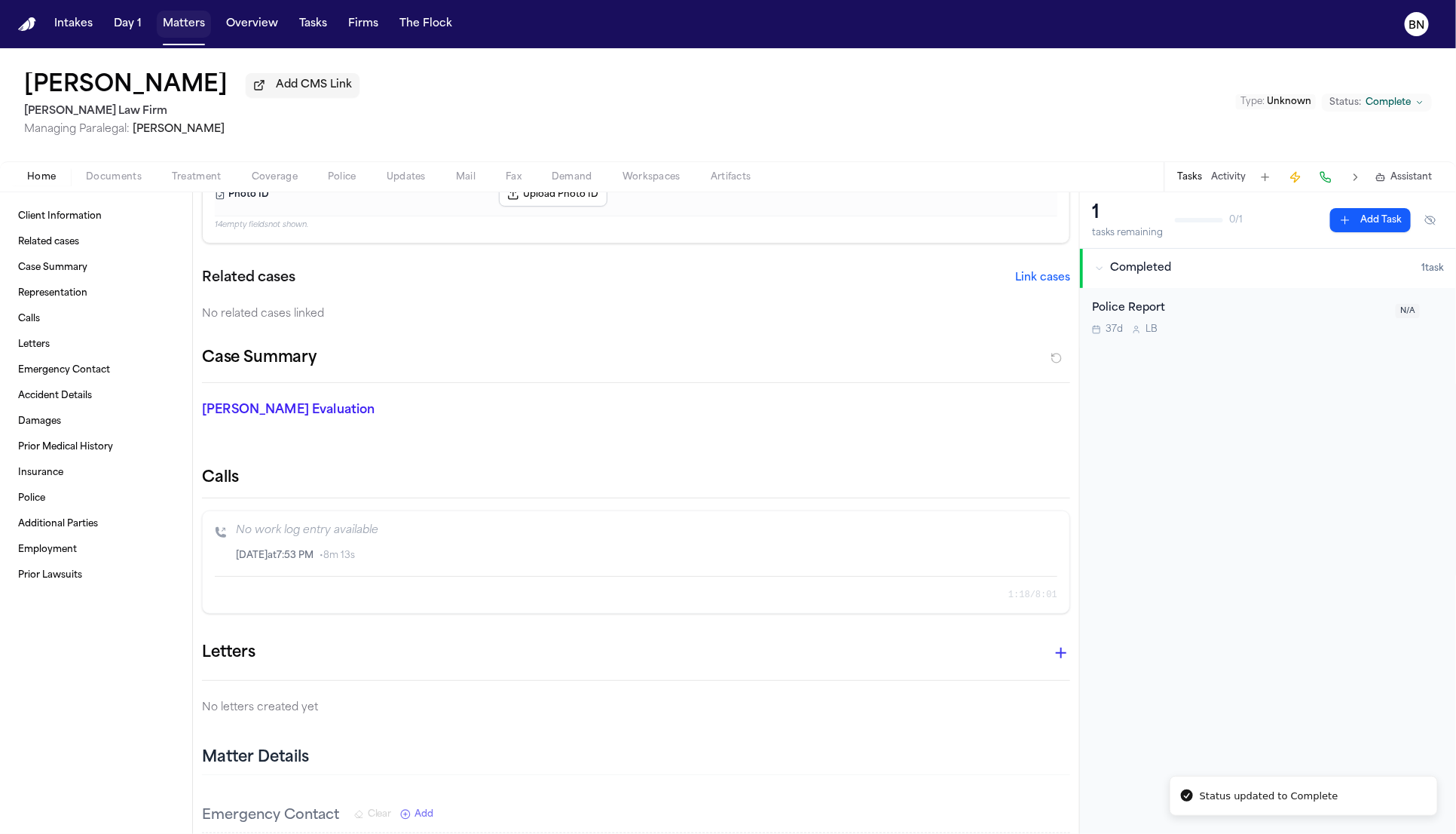
click at [180, 17] on button "Matters" at bounding box center [183, 24] width 54 height 27
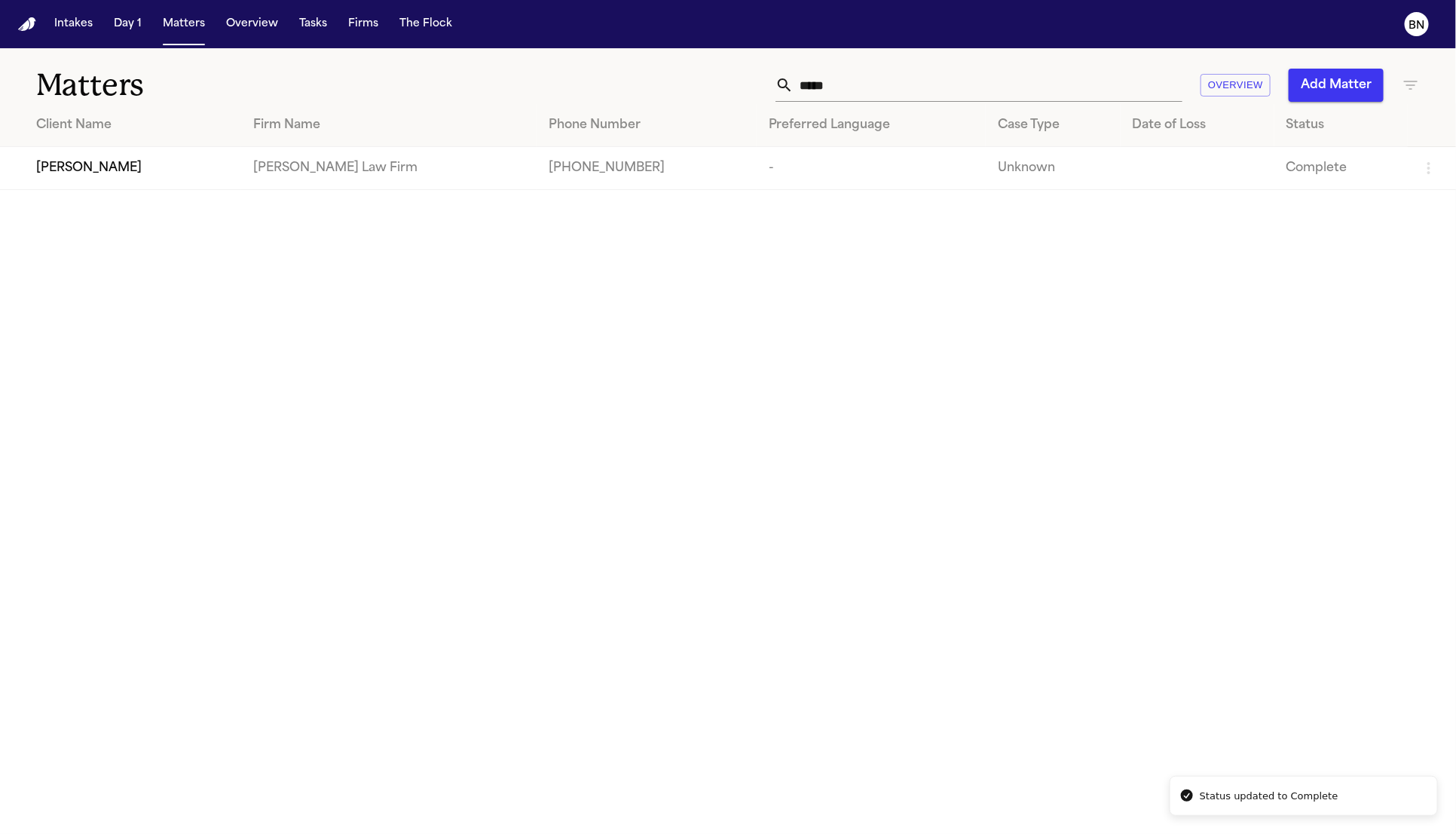
click at [793, 83] on input "*****" at bounding box center [988, 85] width 389 height 33
click at [798, 83] on input "*****" at bounding box center [988, 85] width 389 height 33
paste input "**"
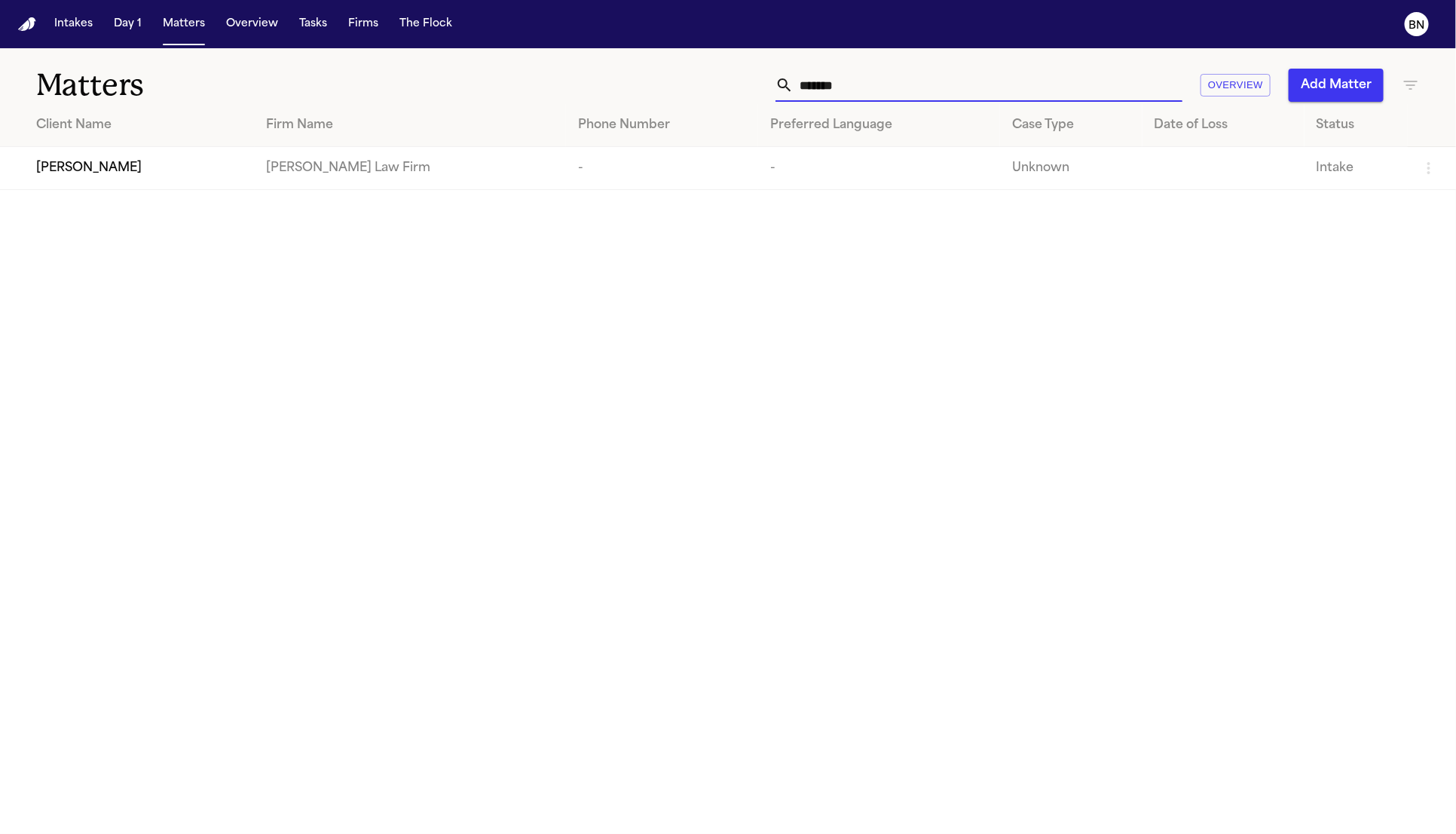
click at [180, 169] on div "[PERSON_NAME]" at bounding box center [139, 168] width 206 height 18
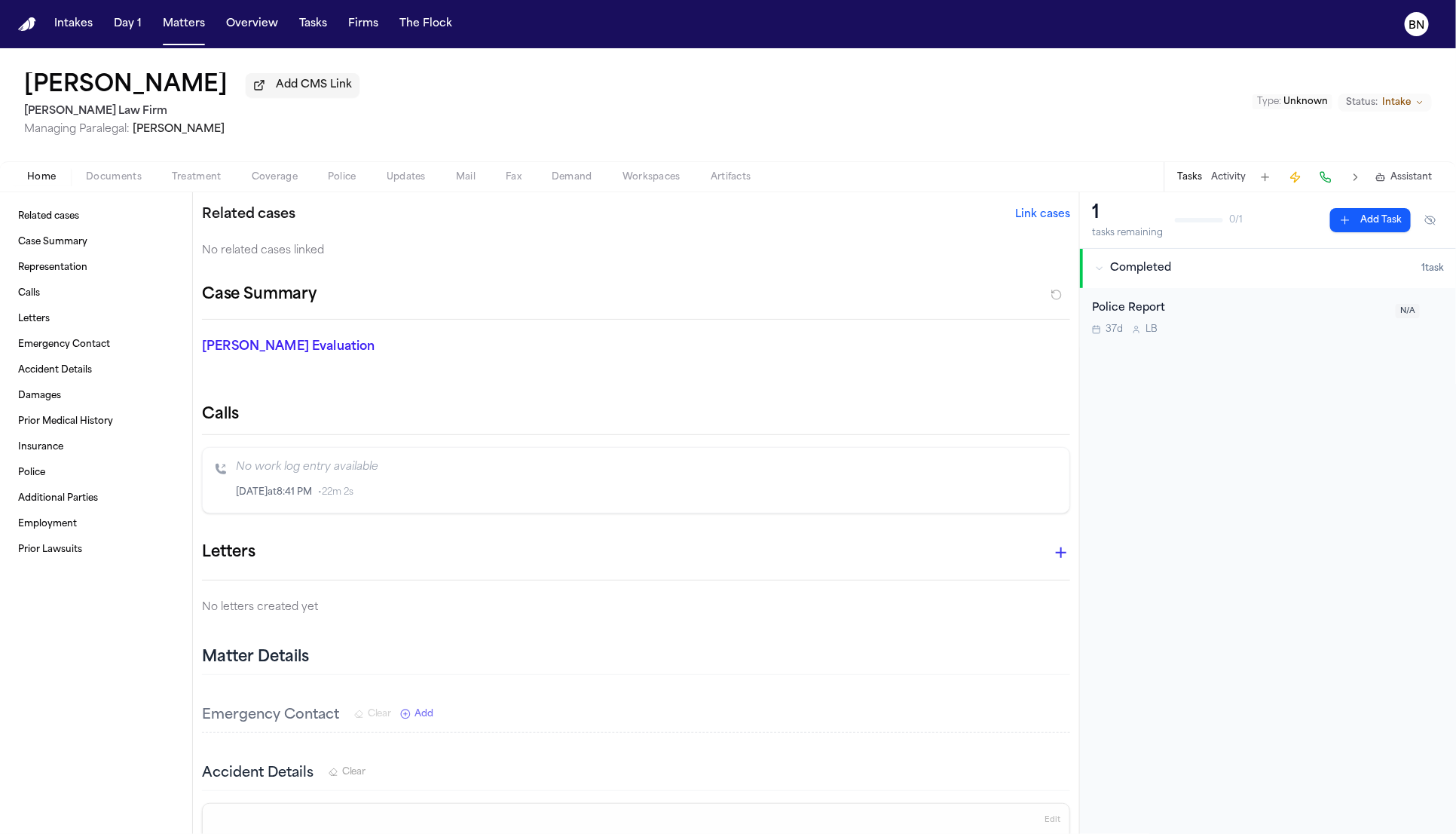
click at [1404, 102] on span "Intake" at bounding box center [1396, 103] width 28 height 12
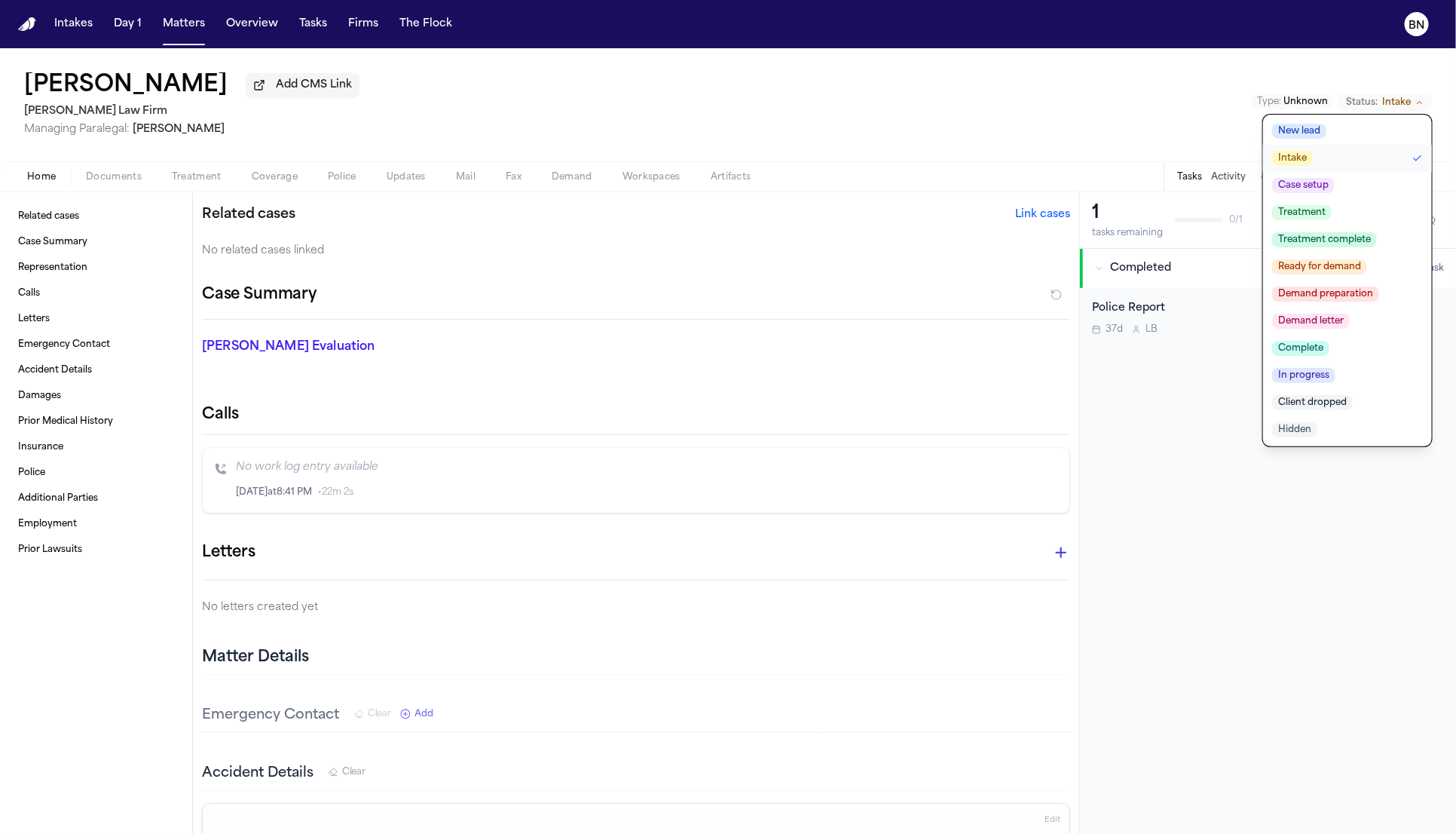
click at [1340, 350] on button "Complete" at bounding box center [1347, 348] width 169 height 27
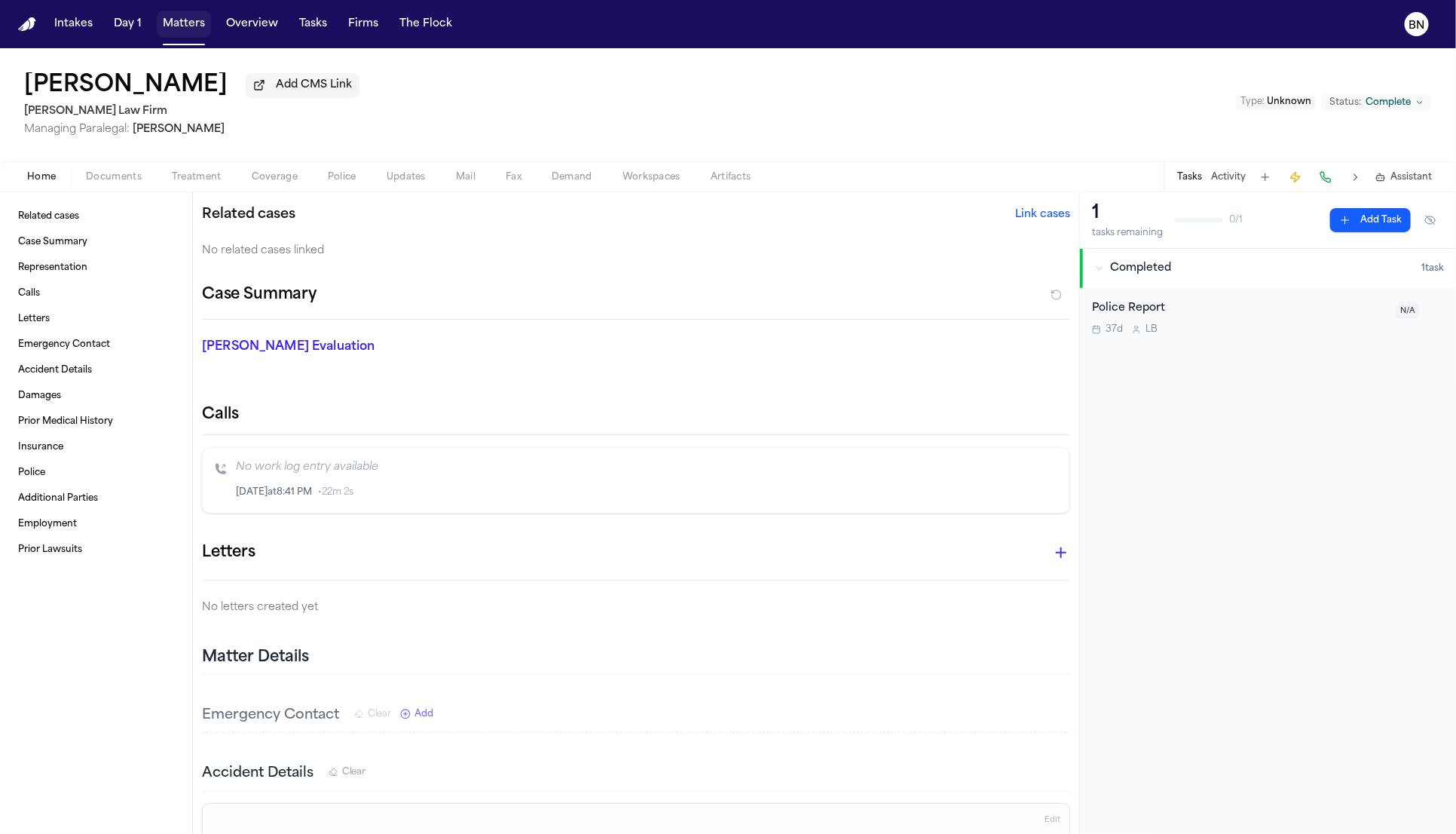
click at [174, 29] on button "Matters" at bounding box center [183, 24] width 54 height 27
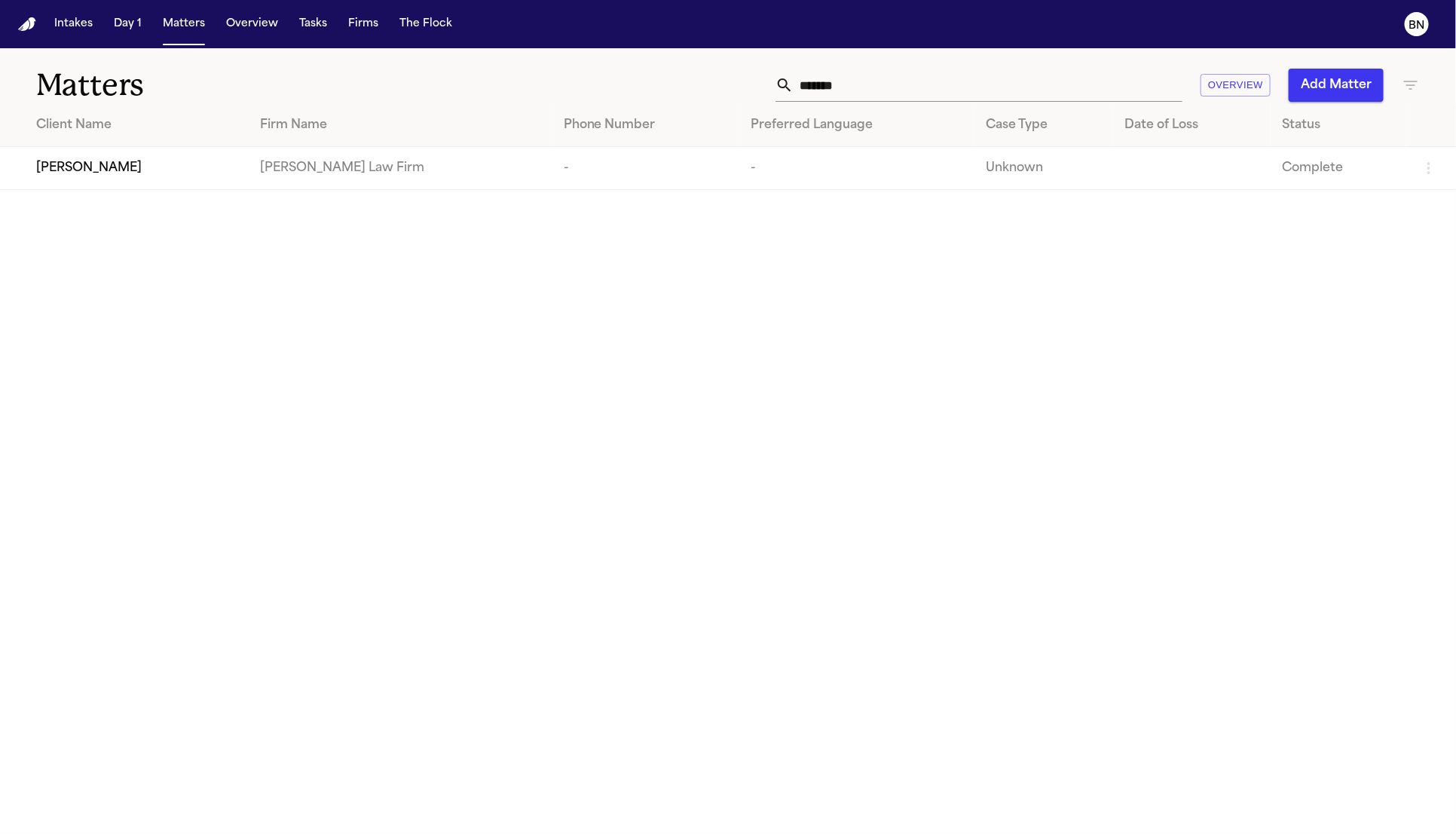
click at [840, 87] on input "*******" at bounding box center [988, 85] width 389 height 33
paste input "***"
click at [180, 179] on td "[PERSON_NAME]" at bounding box center [128, 169] width 255 height 43
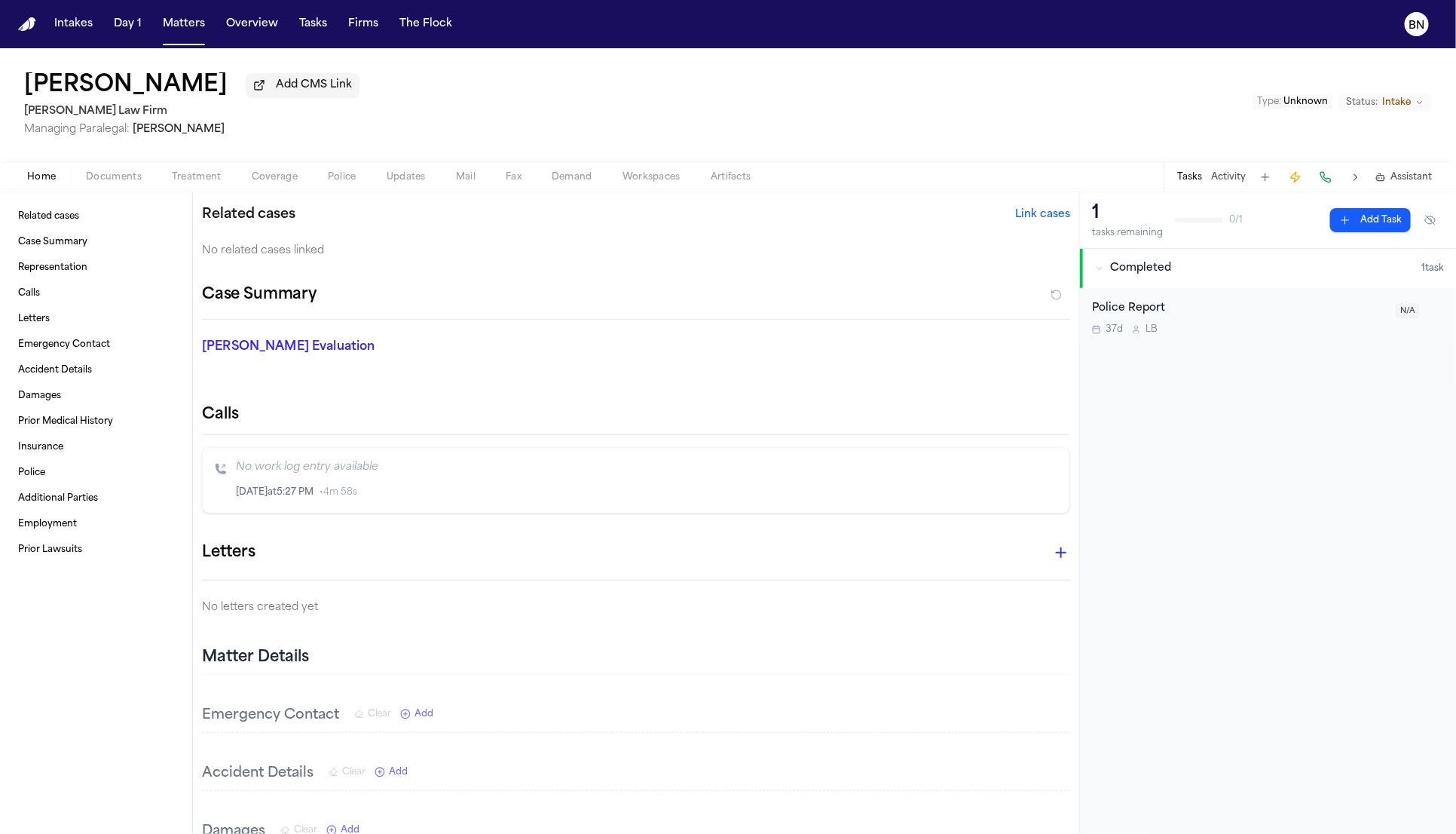
click at [1397, 105] on span "Intake" at bounding box center [1396, 103] width 28 height 12
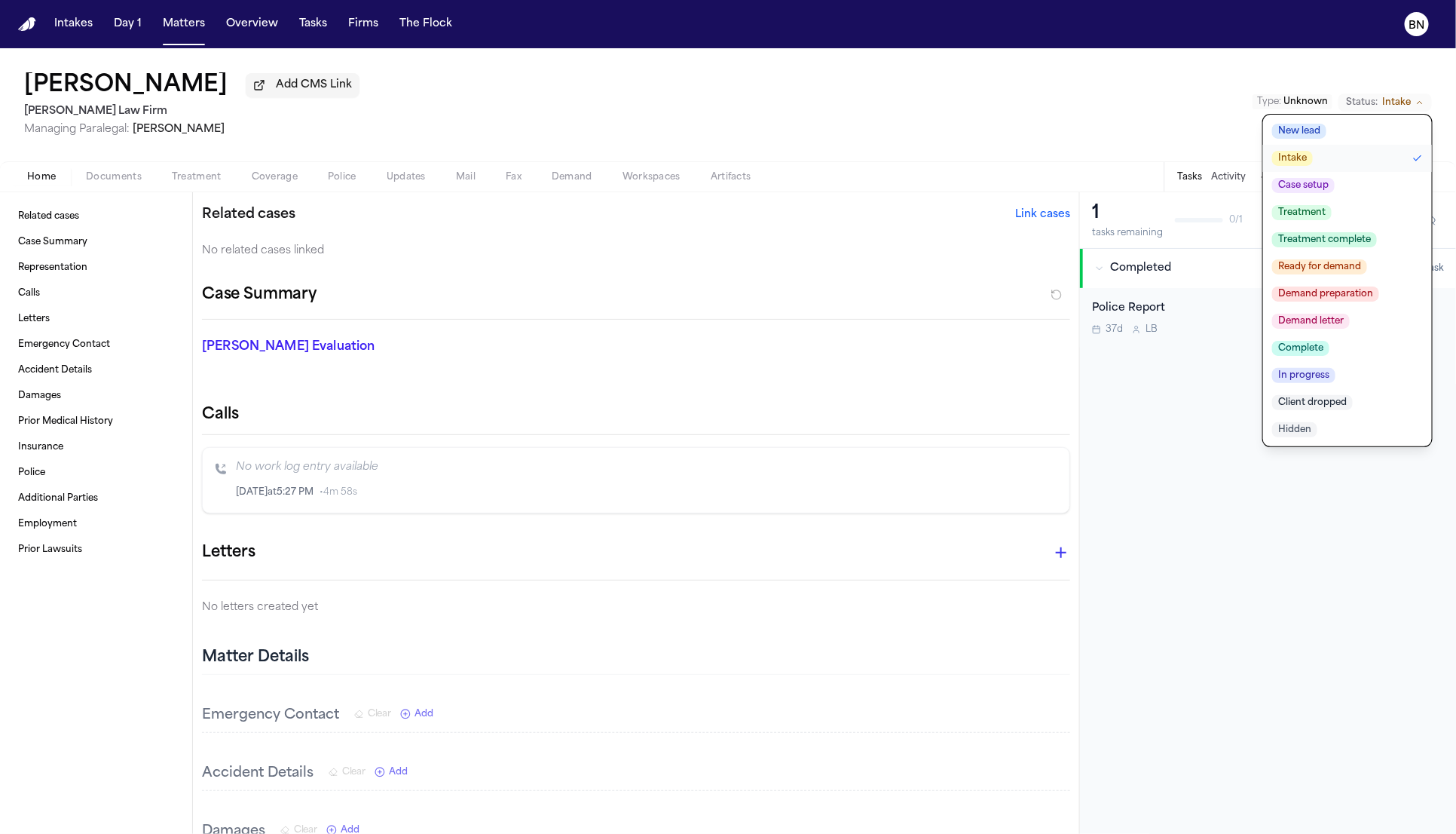
click at [1349, 351] on button "Complete" at bounding box center [1347, 348] width 169 height 27
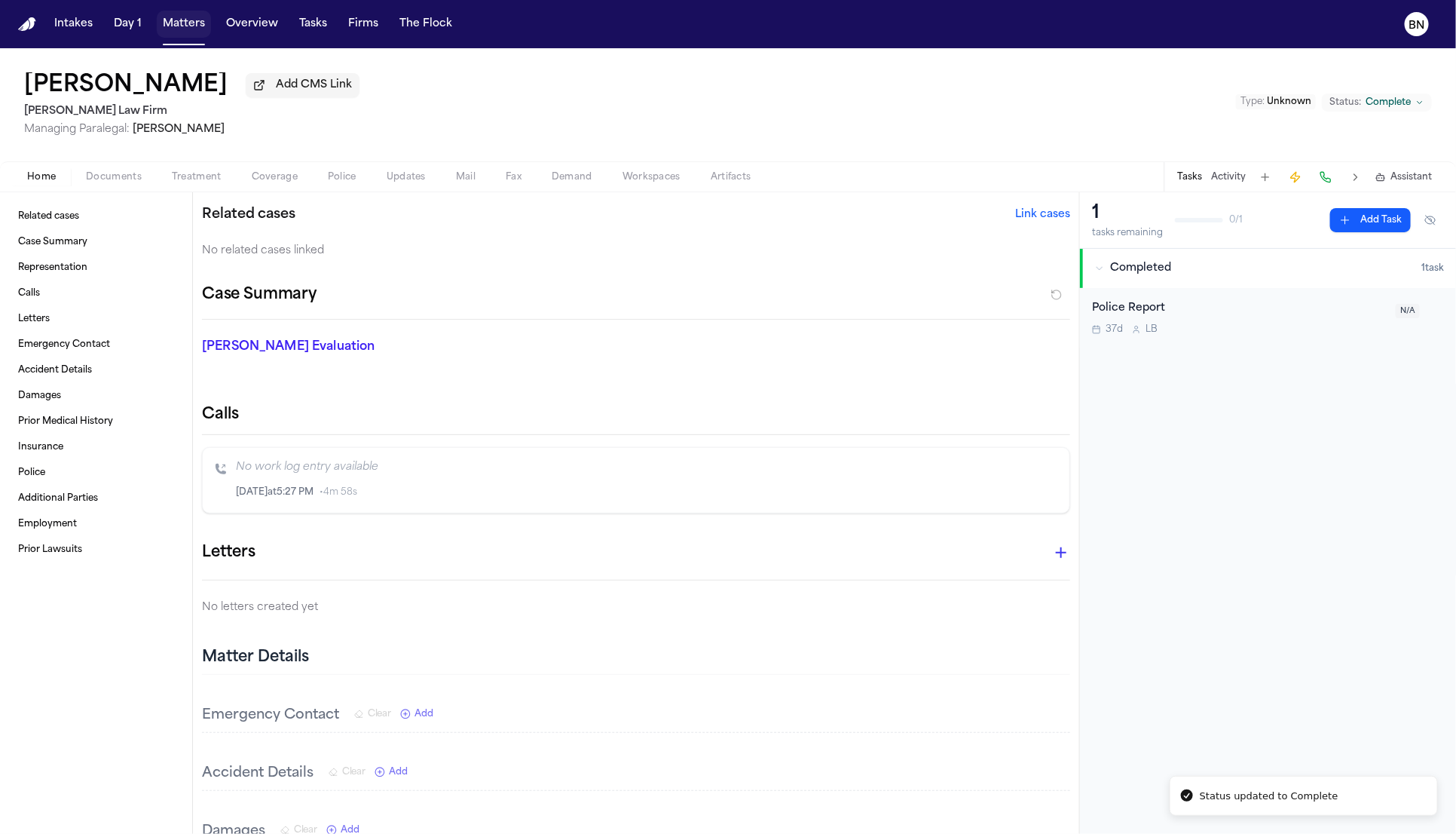
click at [184, 28] on button "Matters" at bounding box center [183, 24] width 54 height 27
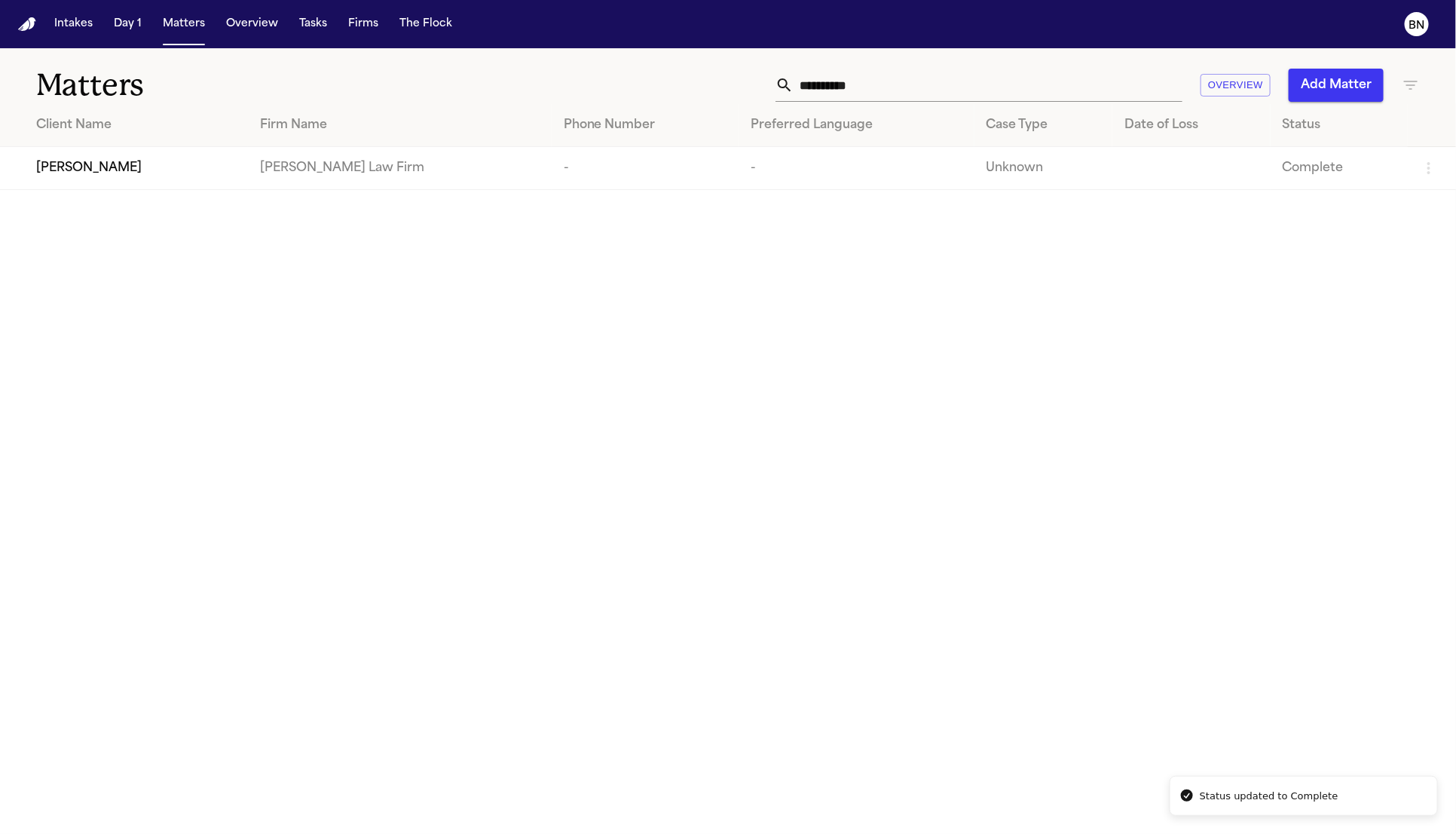
click at [1096, 91] on input "**********" at bounding box center [988, 85] width 389 height 33
paste input "text"
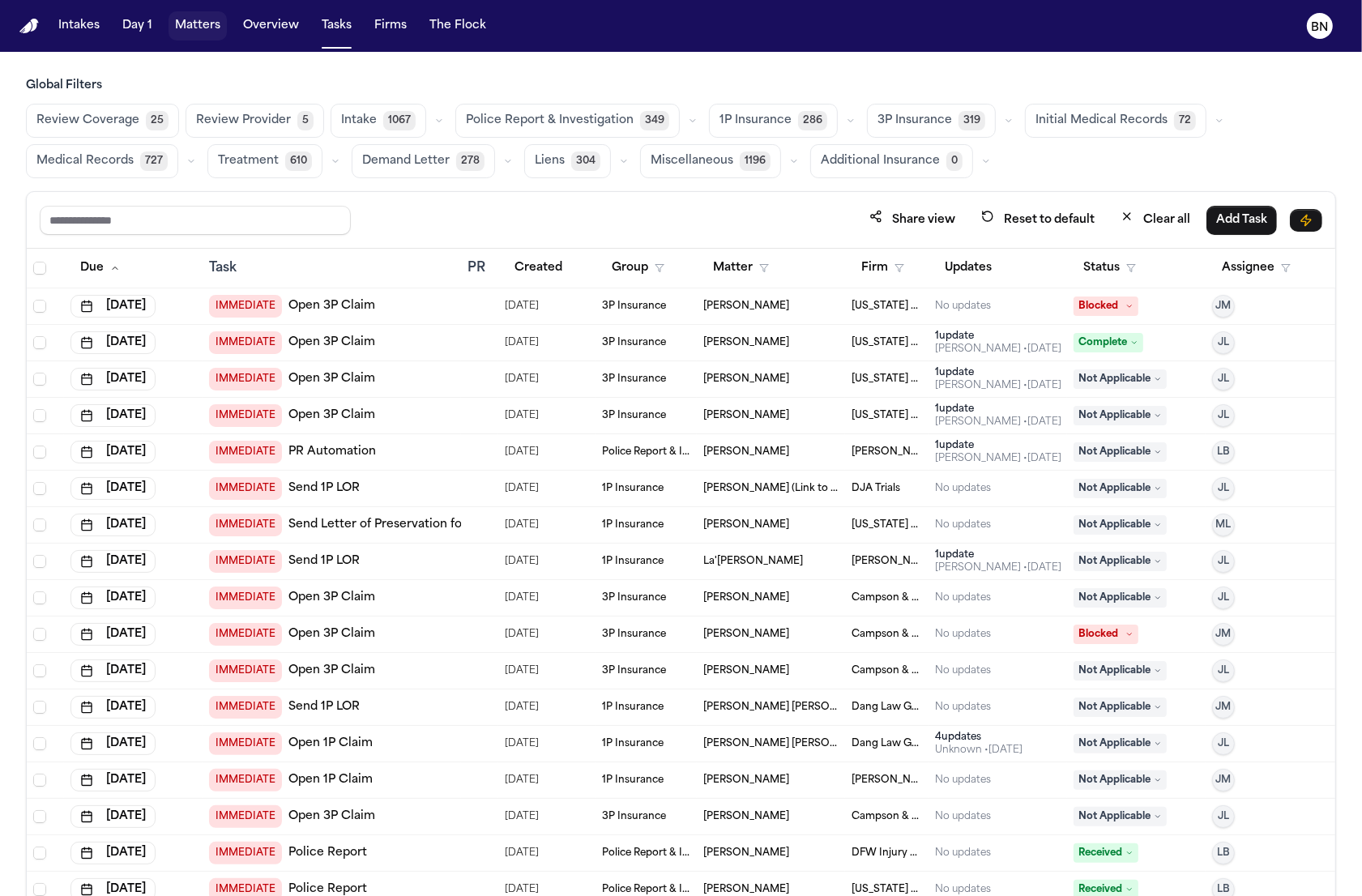
click at [174, 32] on button "Matters" at bounding box center [197, 26] width 58 height 29
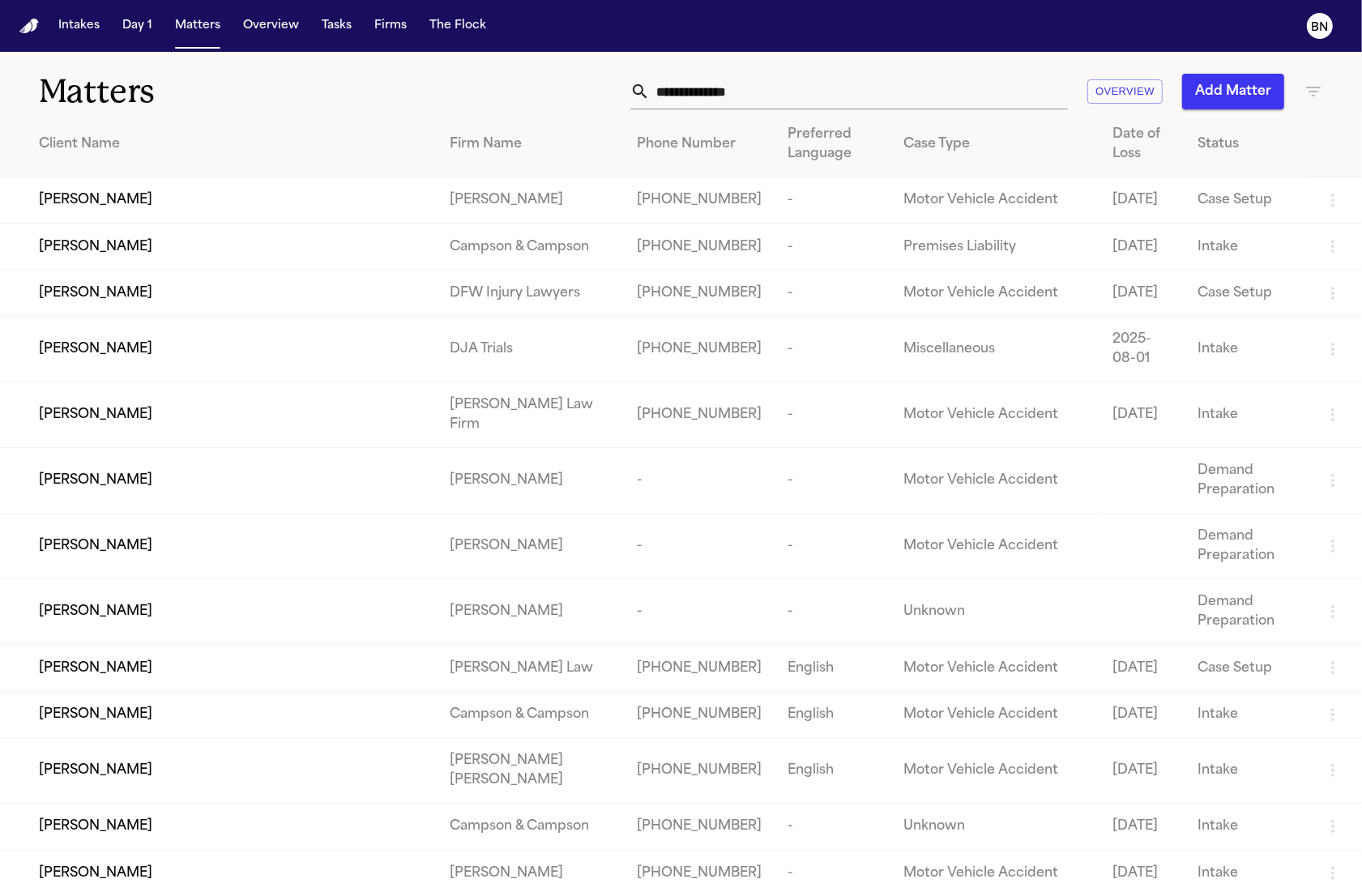
click at [781, 80] on input "text" at bounding box center [859, 91] width 418 height 36
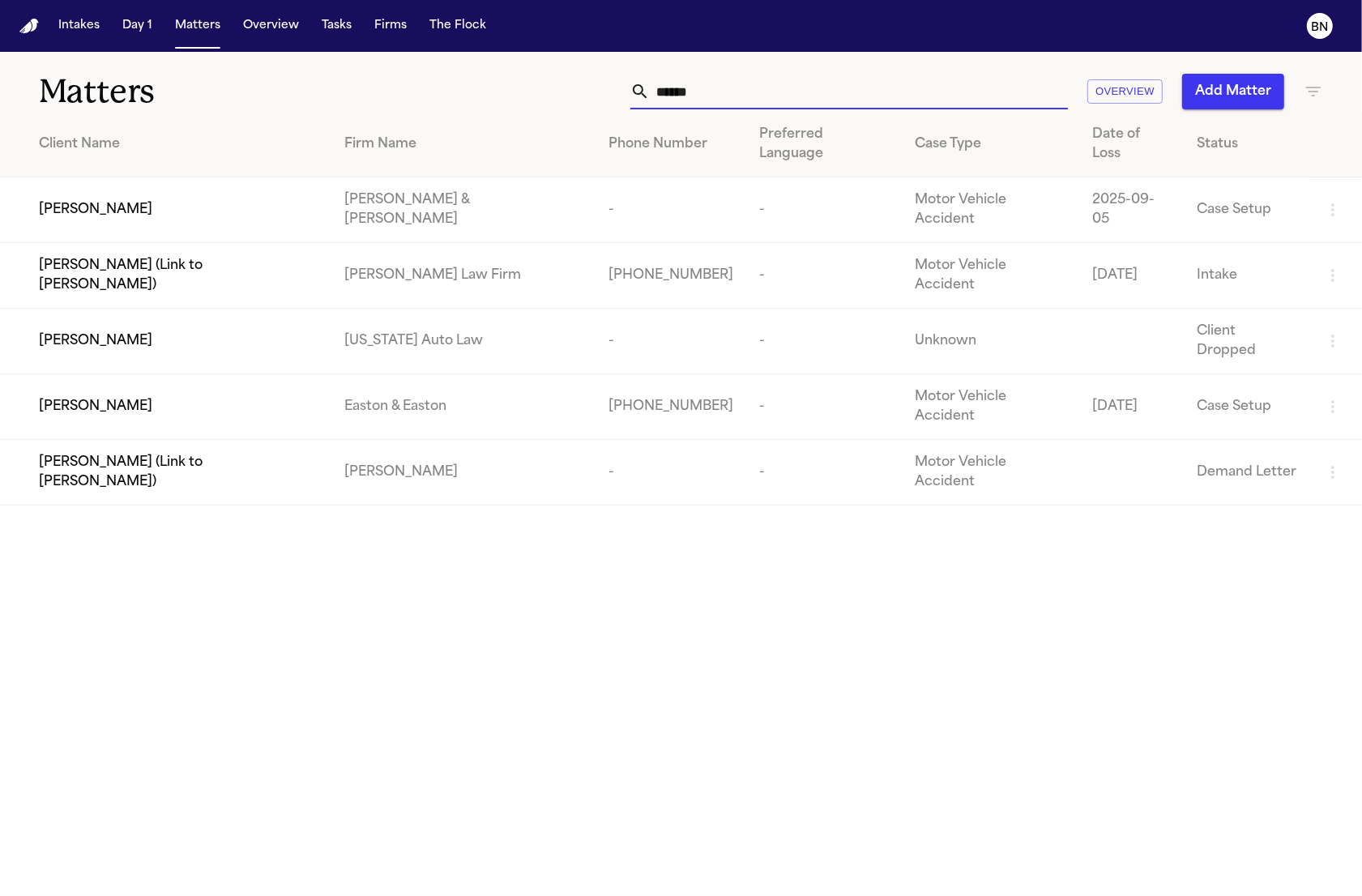
type input "******"
click at [184, 308] on td "[PERSON_NAME]" at bounding box center [166, 340] width 331 height 65
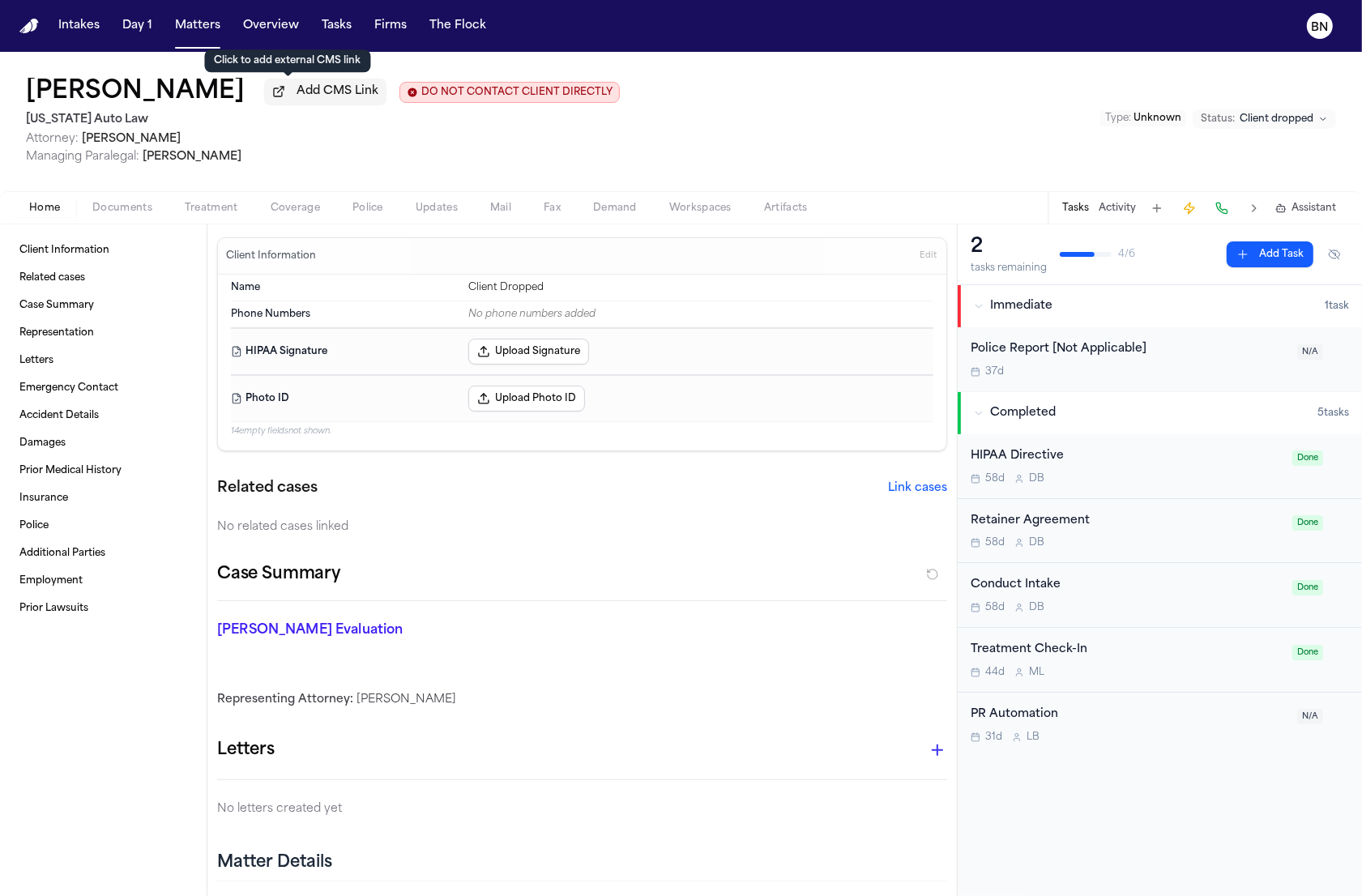
click at [296, 99] on span "Add CMS Link" at bounding box center [337, 92] width 82 height 17
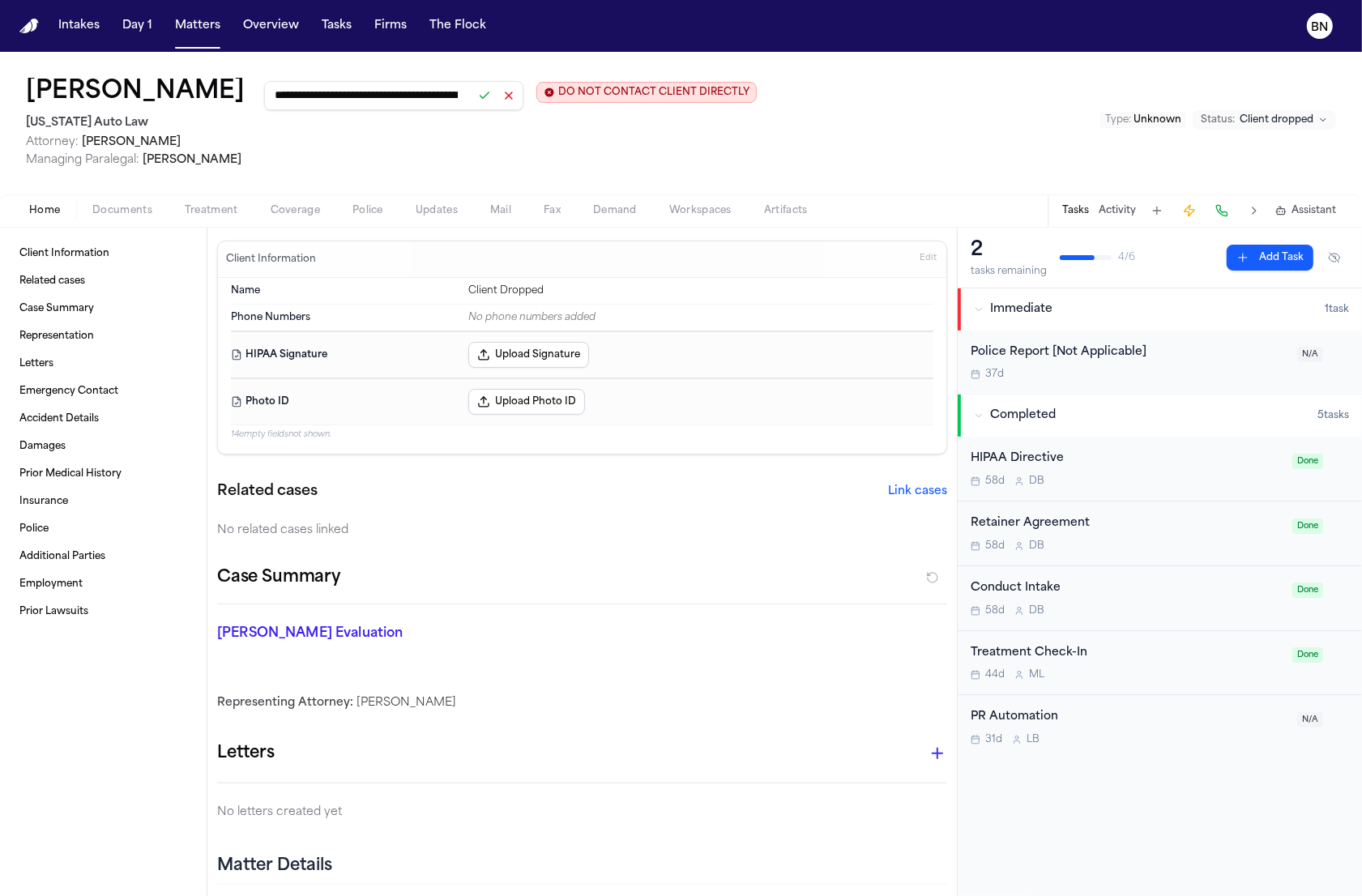
scroll to position [0, 205]
type input "**********"
click at [473, 101] on button at bounding box center [484, 96] width 23 height 23
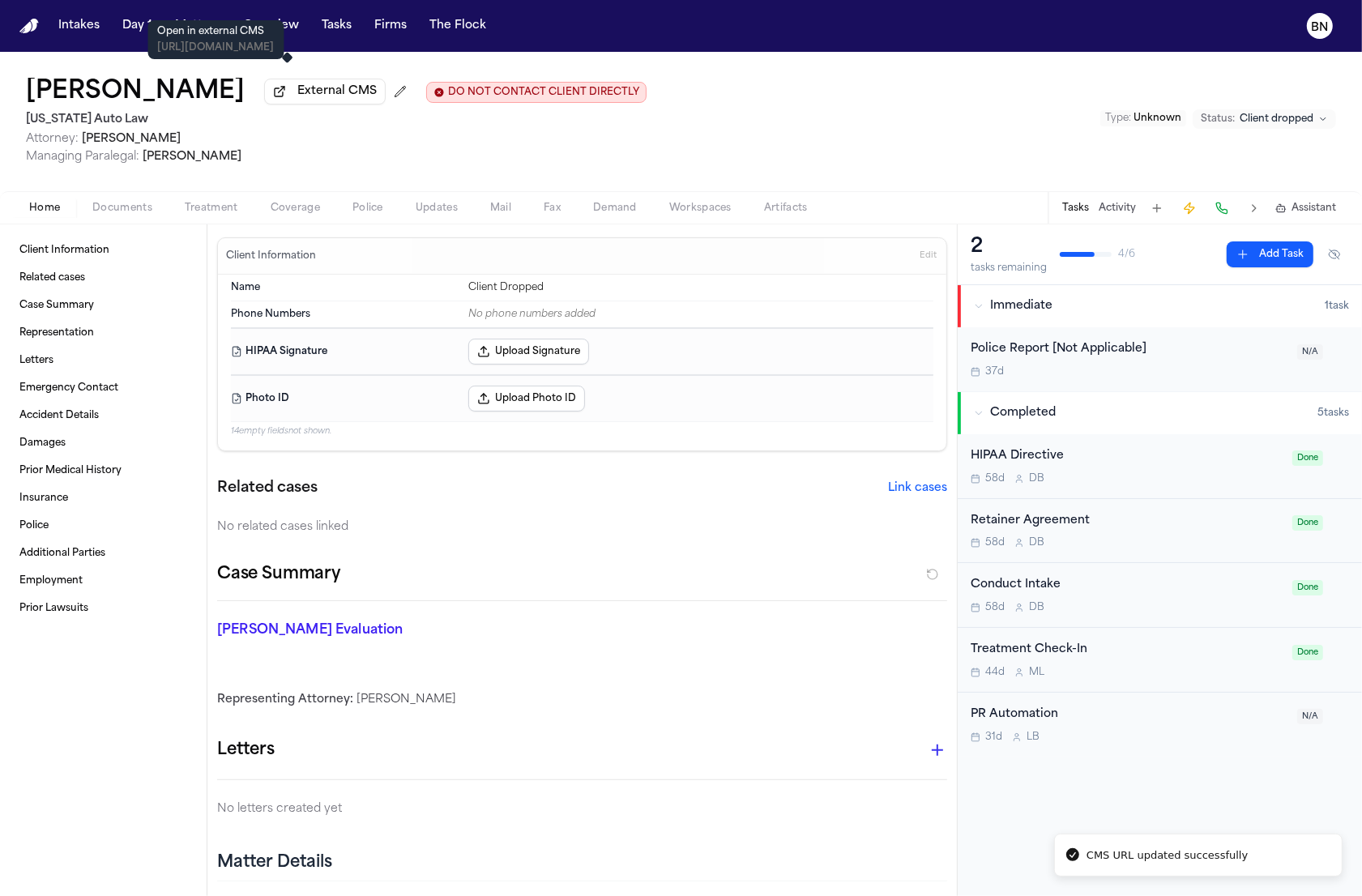
drag, startPoint x: 207, startPoint y: 24, endPoint x: 202, endPoint y: 10, distance: 14.9
click at [207, 25] on p "Open in external CMS" at bounding box center [216, 31] width 117 height 13
click at [200, 20] on button "Matters" at bounding box center [197, 26] width 58 height 29
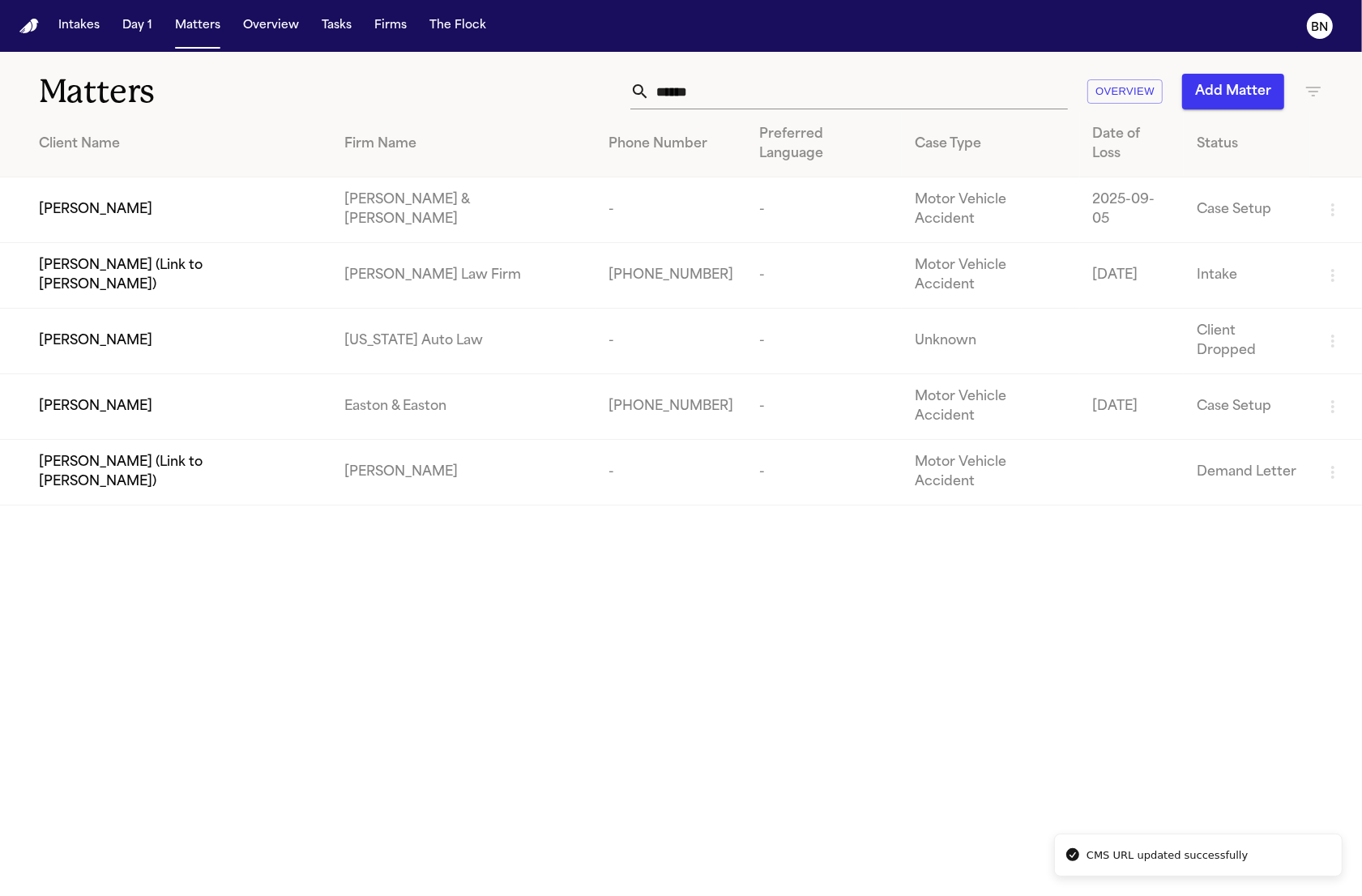
click at [734, 83] on input "******" at bounding box center [859, 91] width 418 height 36
paste input "*****"
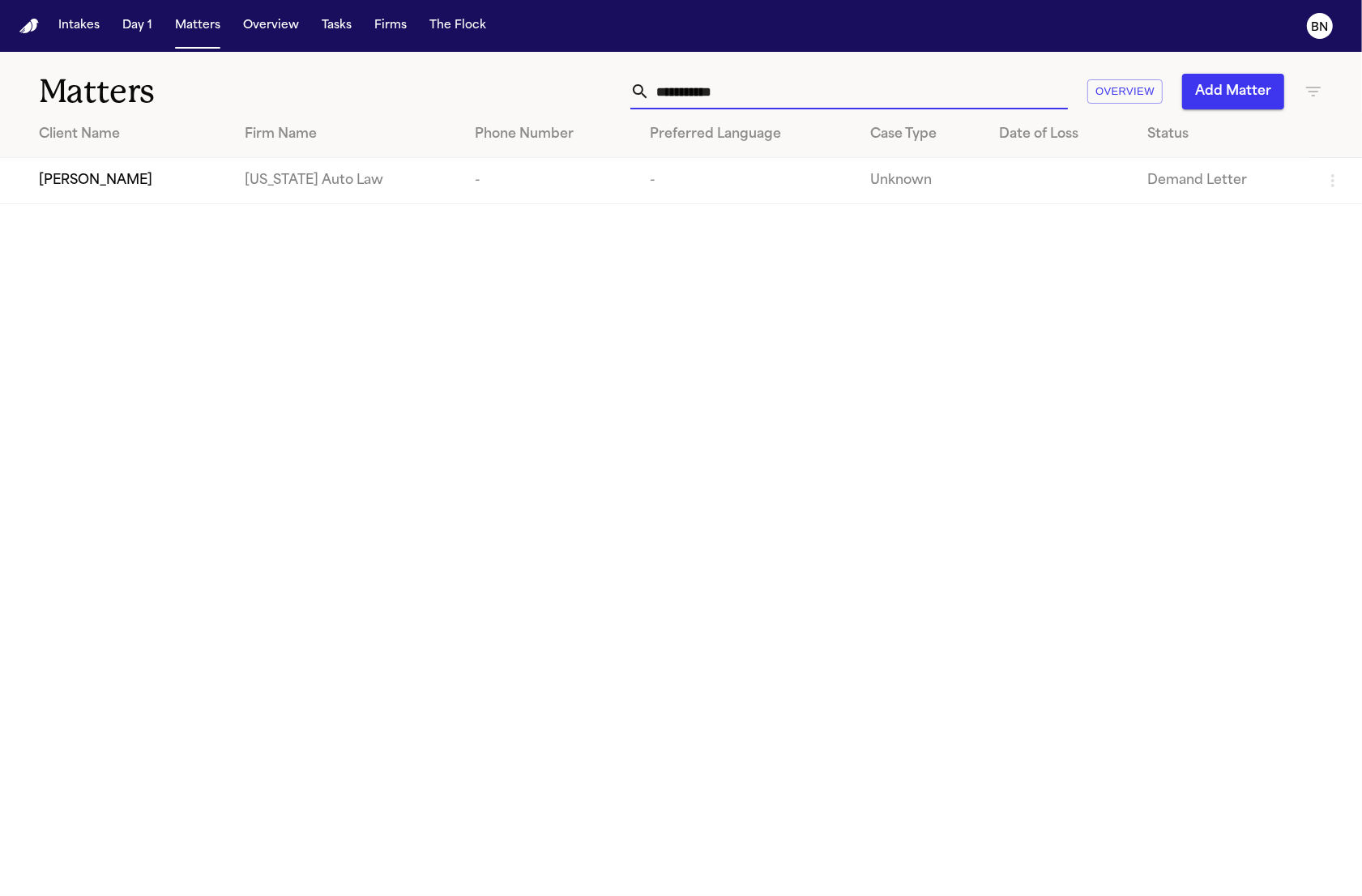
type input "**********"
click at [156, 182] on div "[PERSON_NAME]" at bounding box center [128, 180] width 179 height 19
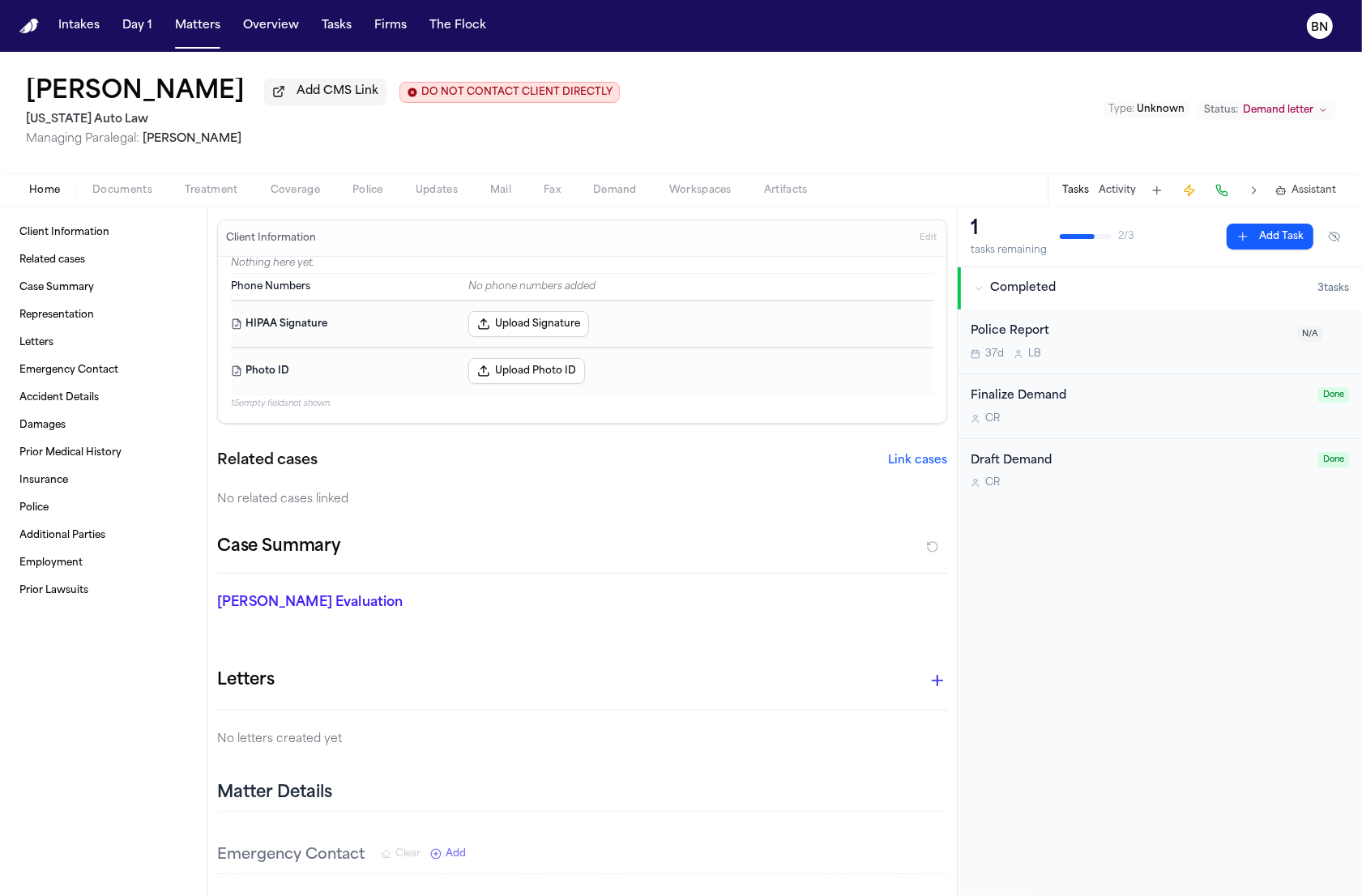
click at [296, 99] on span "Add CMS Link" at bounding box center [337, 92] width 82 height 17
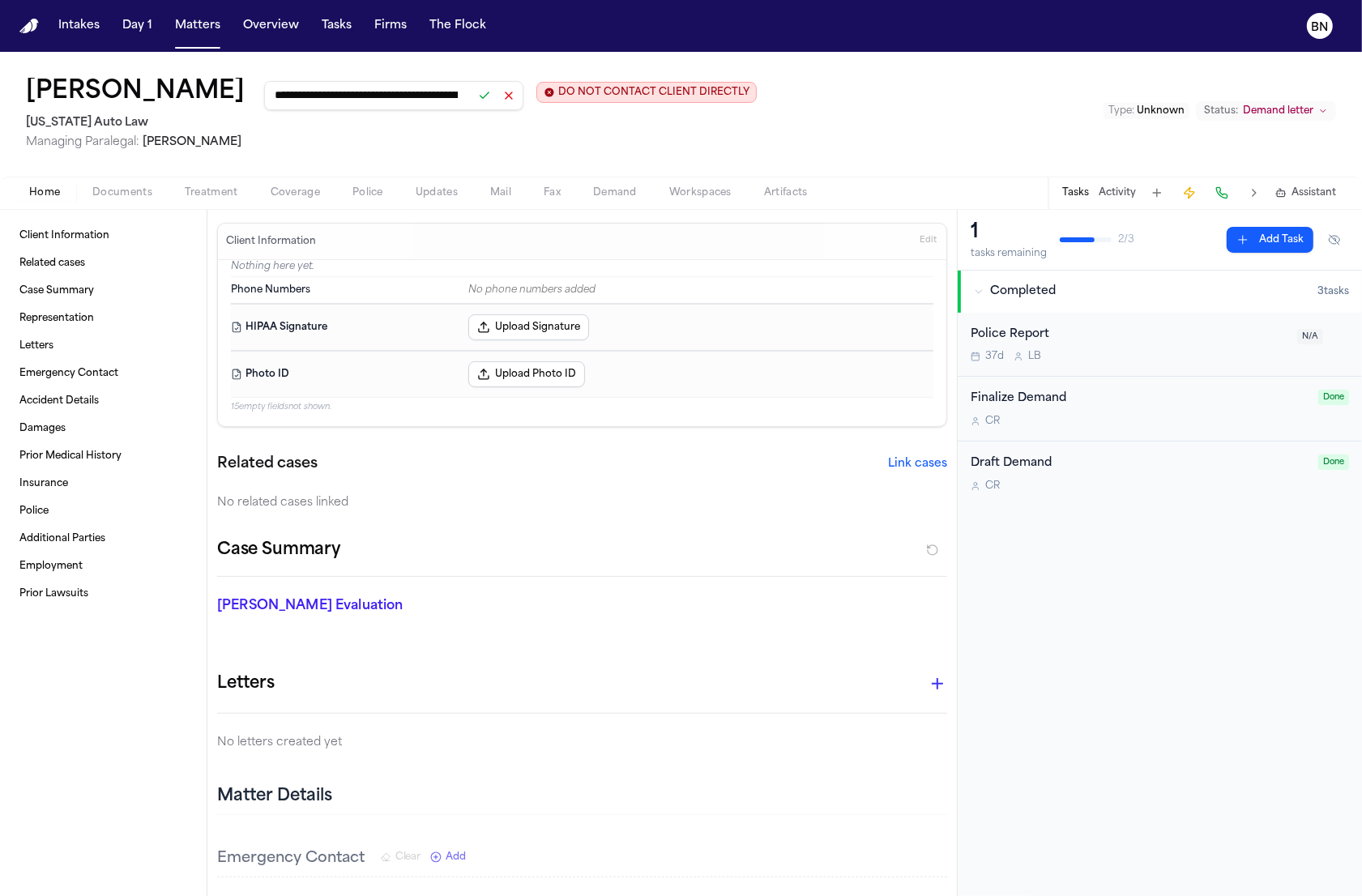
scroll to position [0, 207]
type input "**********"
click at [473, 98] on button at bounding box center [484, 96] width 23 height 23
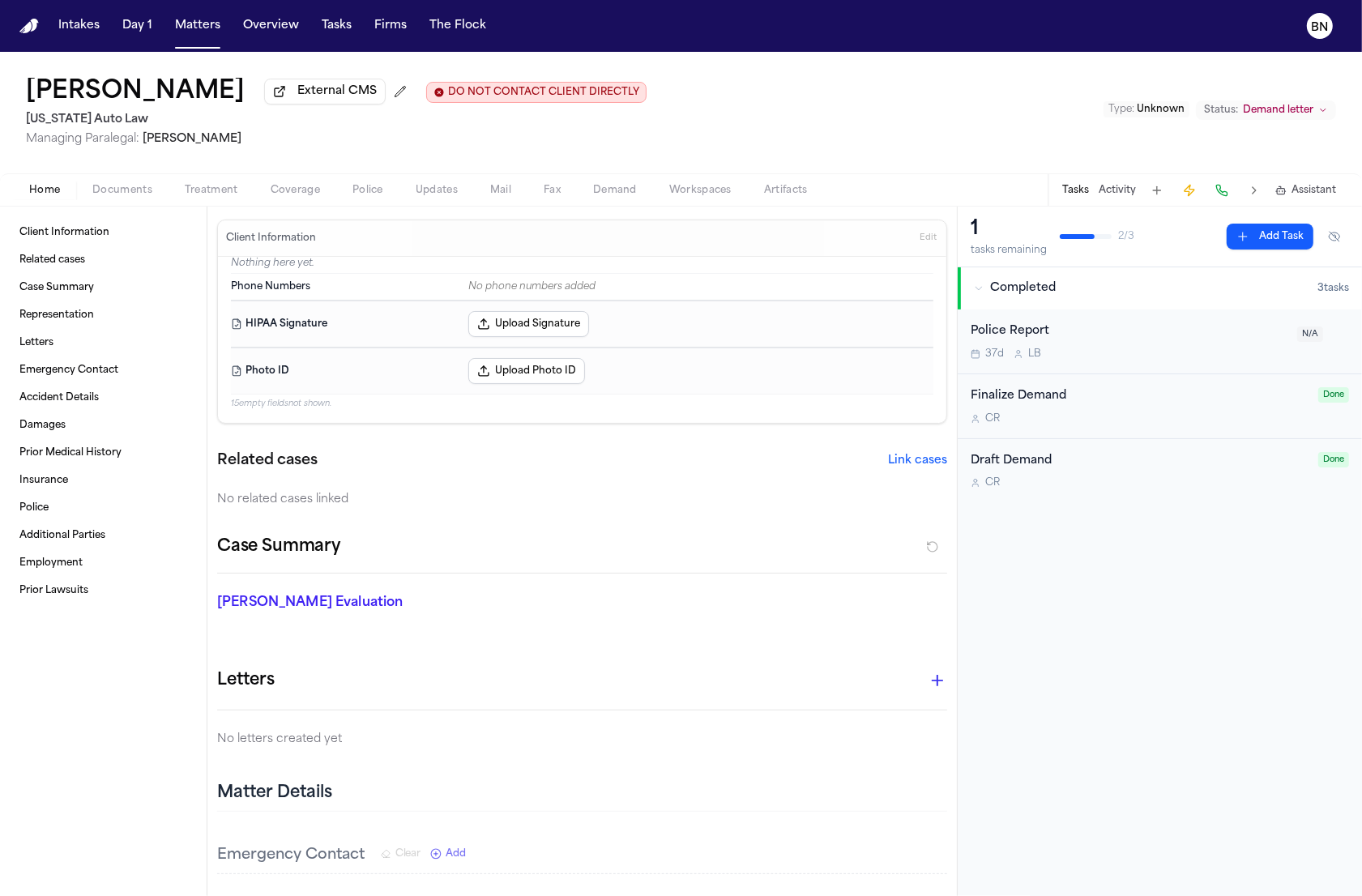
click at [699, 116] on div "[PERSON_NAME] External CMS DO NOT CONTACT CLIENT DIRECTLY DO NOT CONTACT [US_ST…" at bounding box center [681, 112] width 1362 height 121
click at [176, 33] on button "Matters" at bounding box center [197, 26] width 58 height 29
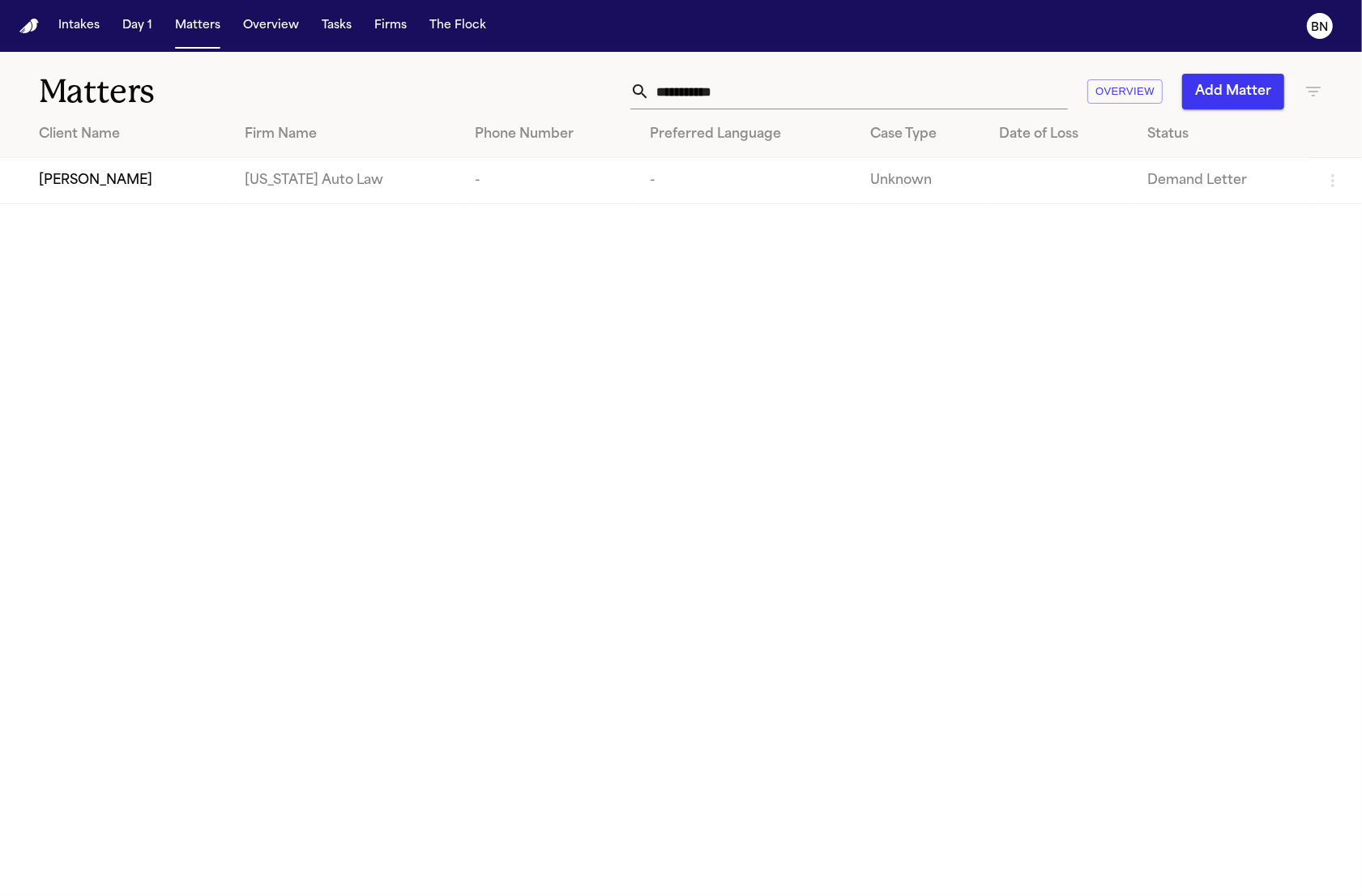
click at [858, 107] on input "**********" at bounding box center [859, 91] width 418 height 36
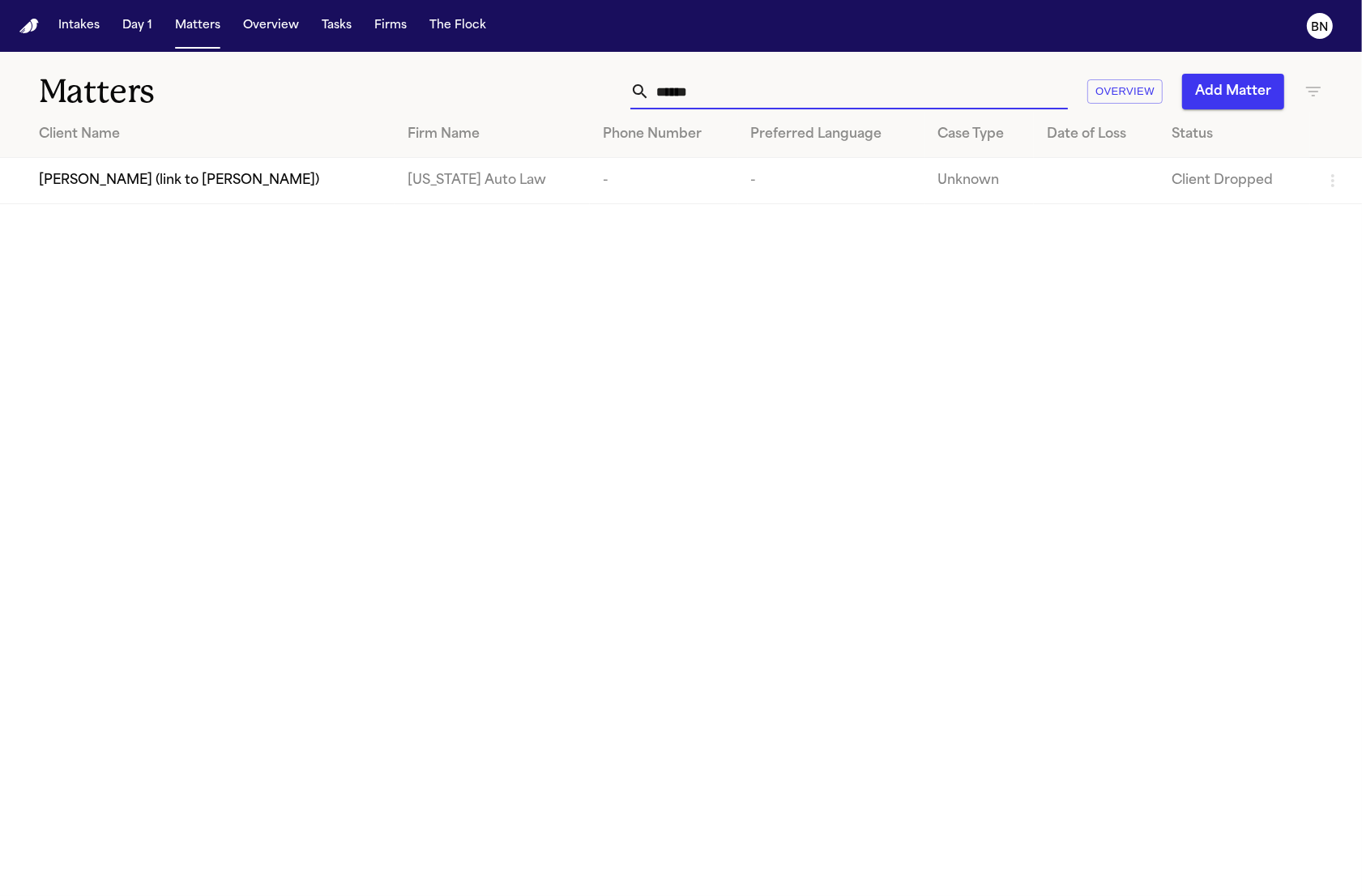
type input "*****"
click at [274, 180] on span "[PERSON_NAME] (link to [PERSON_NAME])" at bounding box center [179, 180] width 281 height 19
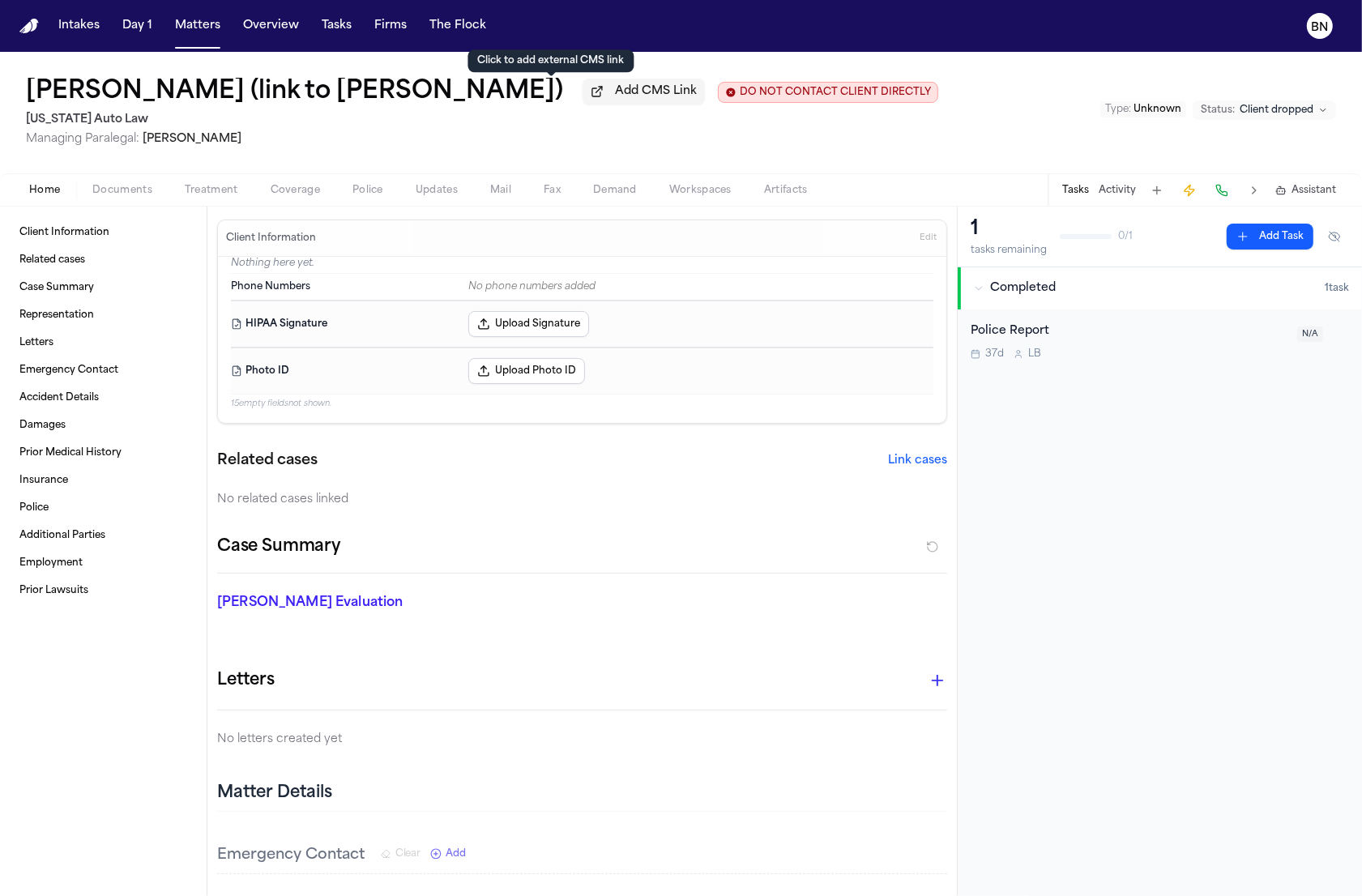
click at [615, 88] on span "Add CMS Link" at bounding box center [655, 92] width 82 height 17
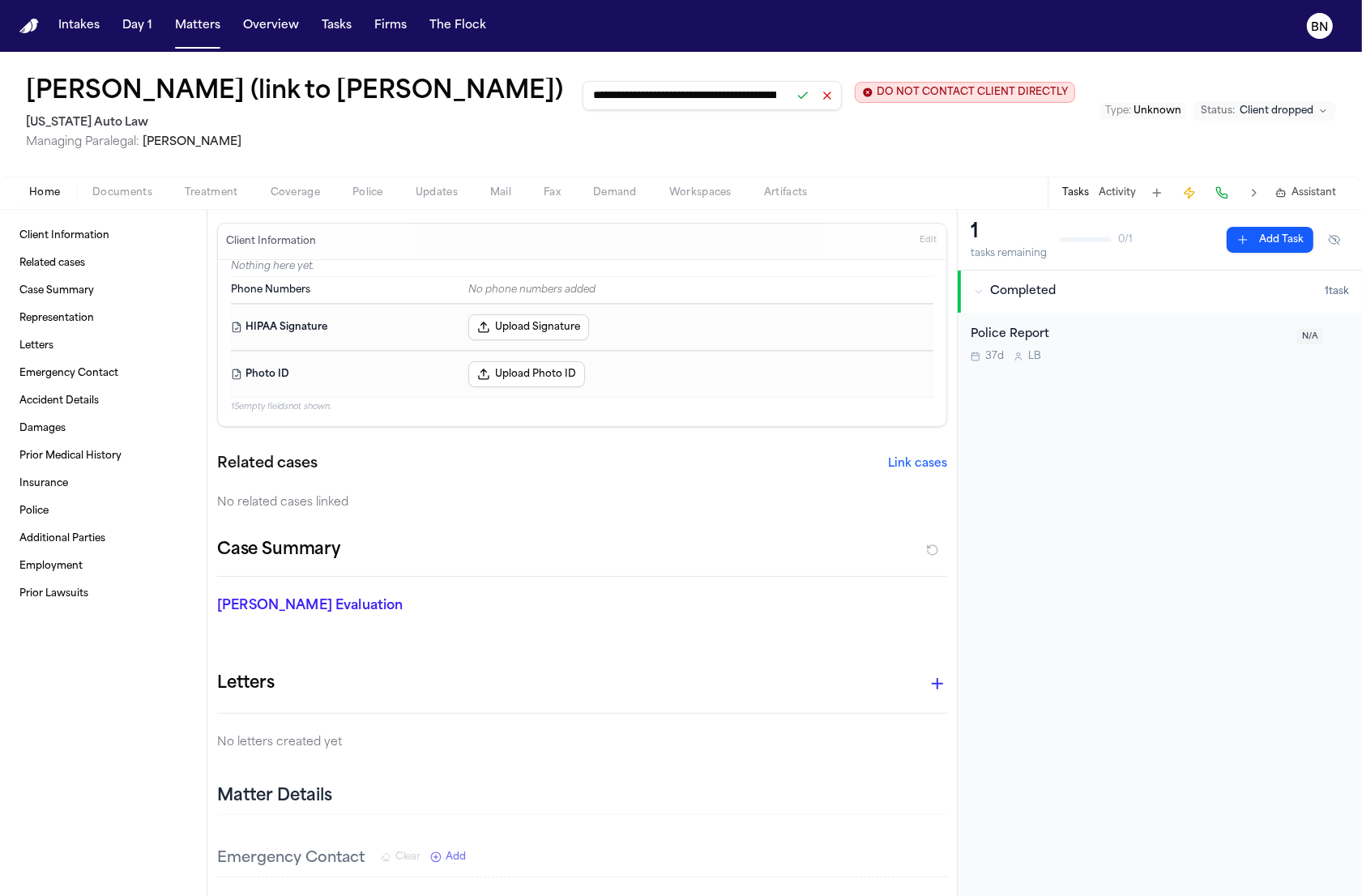
scroll to position [0, 207]
type input "**********"
click at [791, 98] on button at bounding box center [802, 96] width 23 height 23
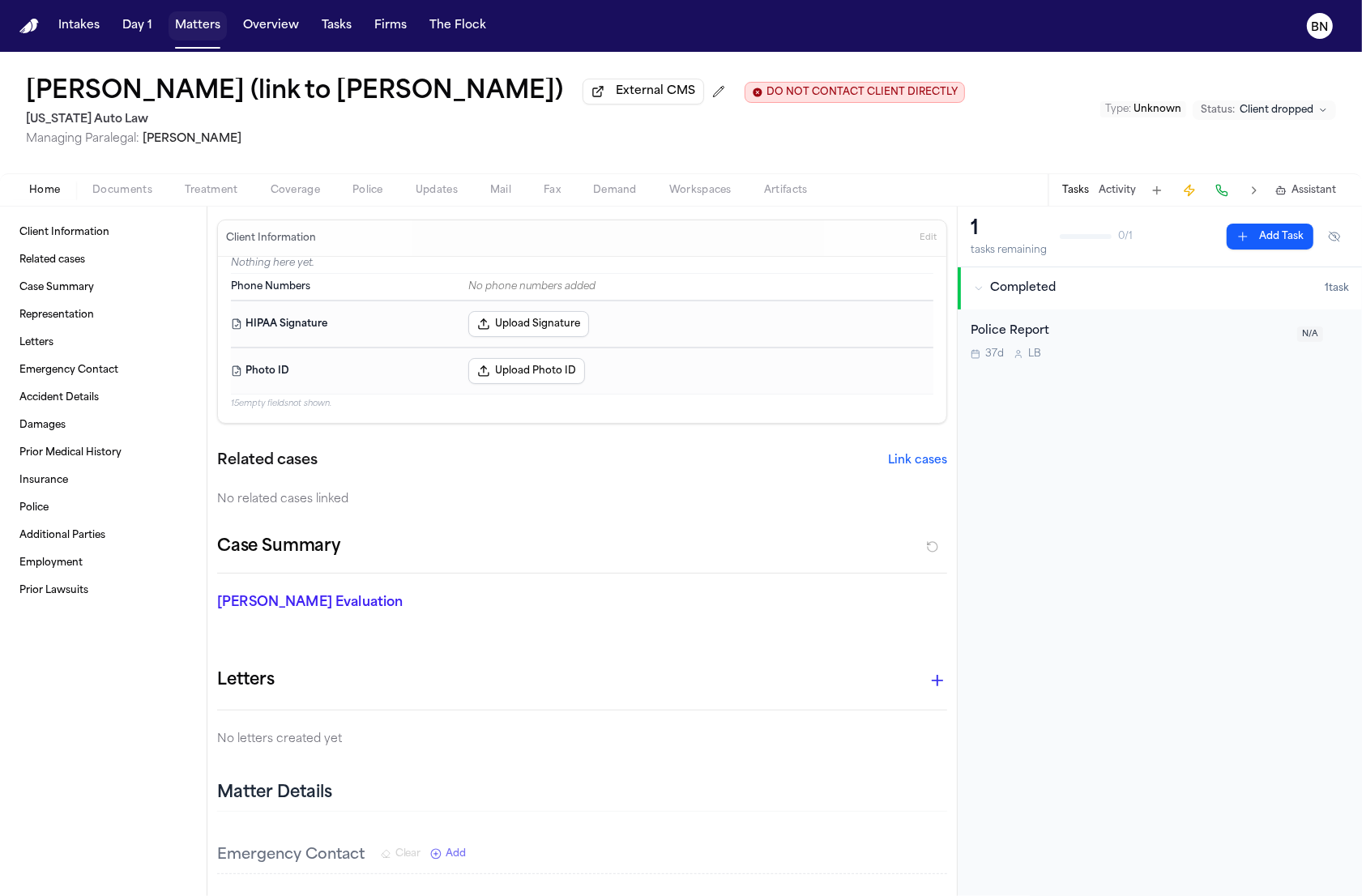
click at [202, 29] on button "Matters" at bounding box center [197, 26] width 58 height 29
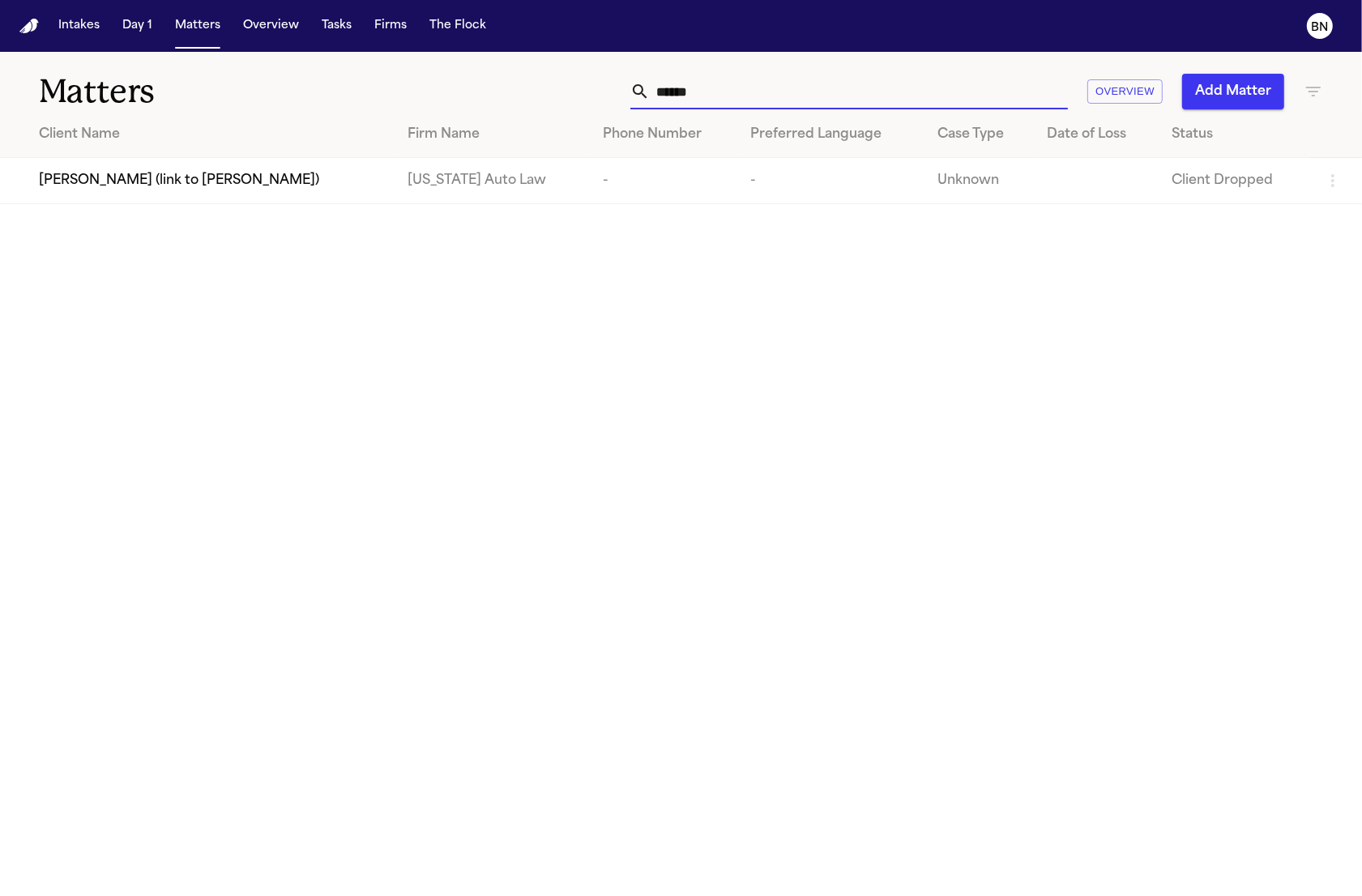
click at [803, 89] on input "*****" at bounding box center [859, 91] width 418 height 36
type input "********"
click at [167, 237] on div "[PERSON_NAME]" at bounding box center [210, 227] width 342 height 19
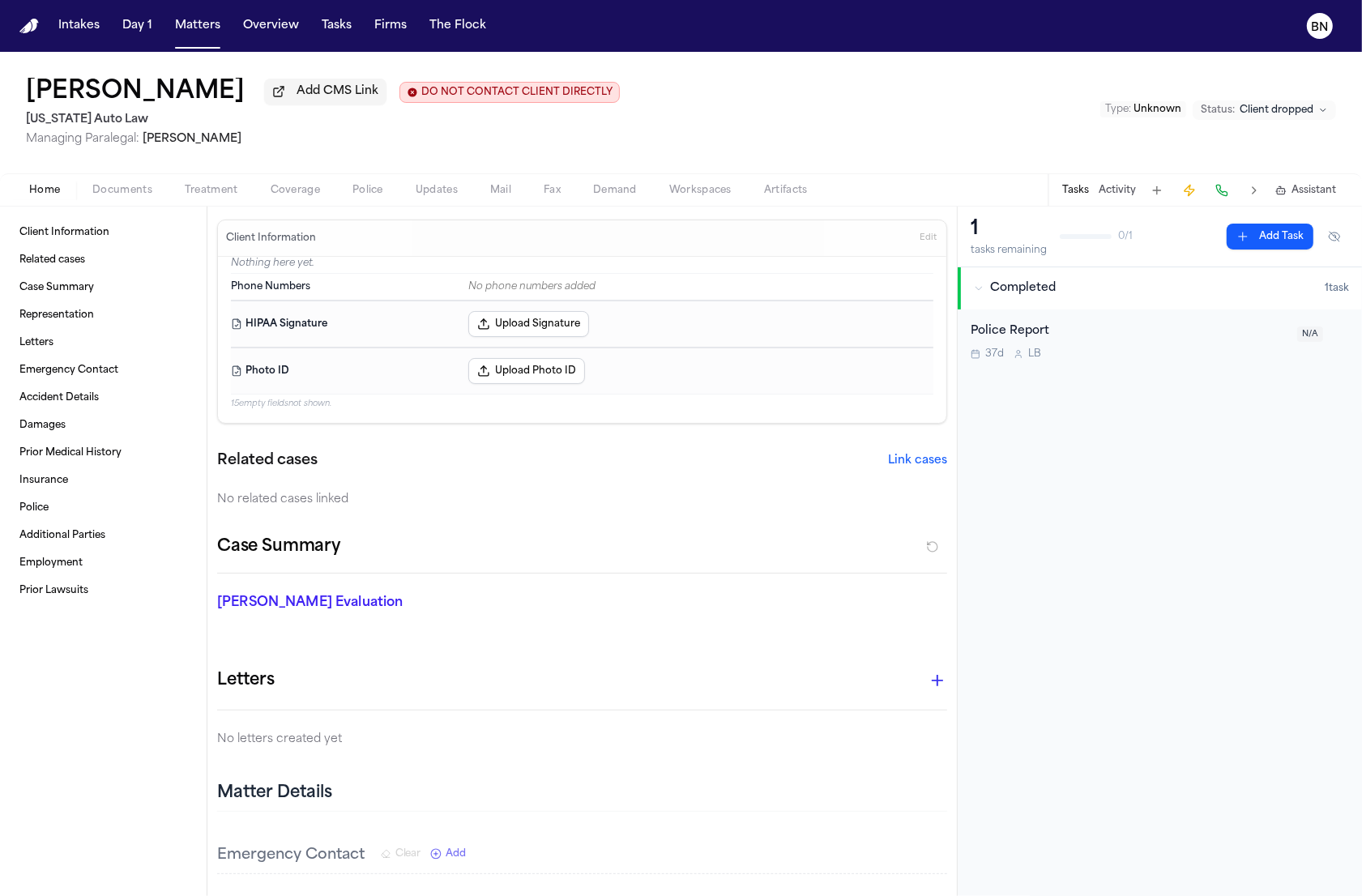
click at [308, 94] on span "Add CMS Link" at bounding box center [337, 92] width 82 height 17
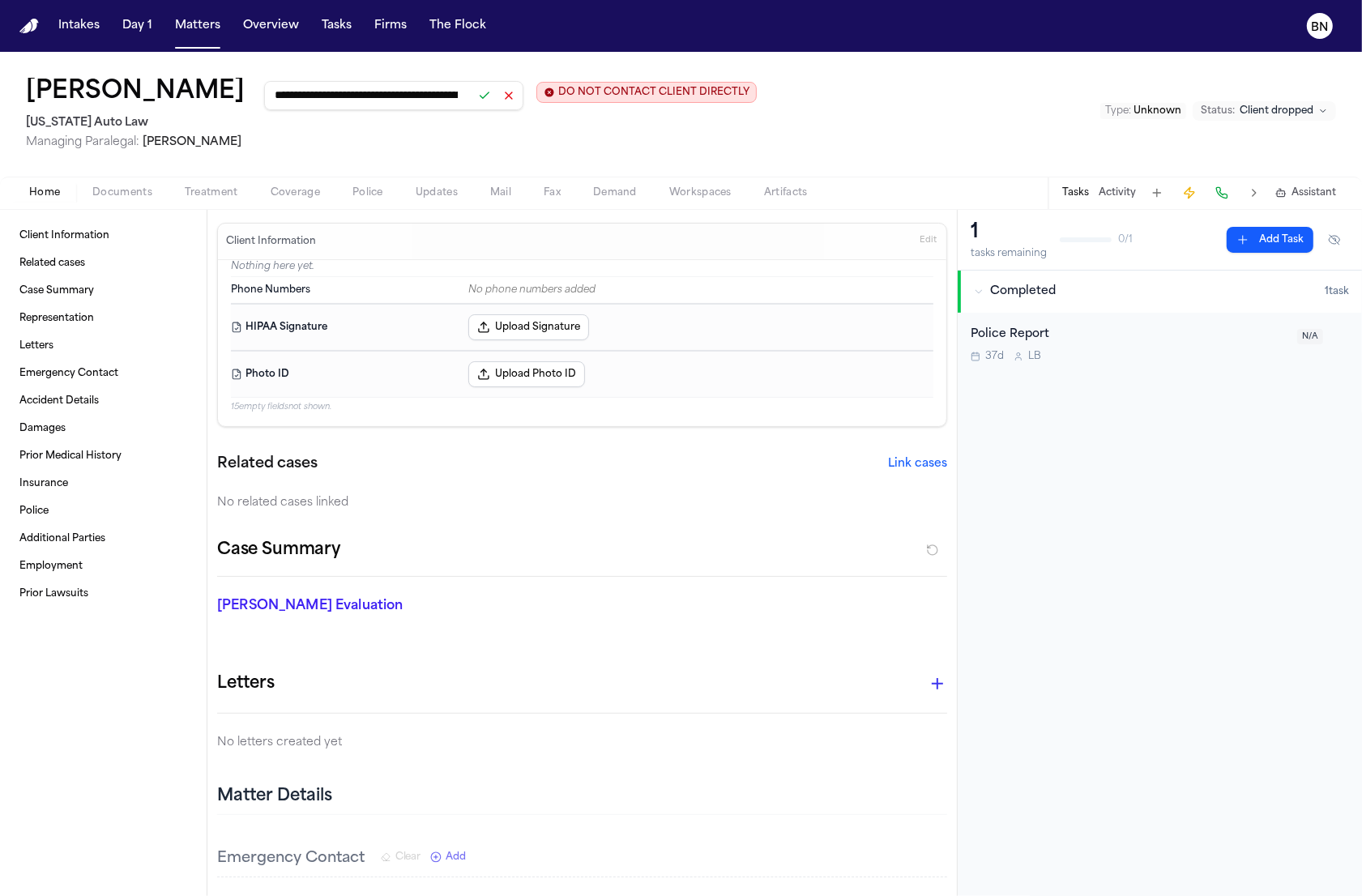
scroll to position [0, 207]
type input "**********"
click at [473, 104] on button at bounding box center [484, 96] width 23 height 23
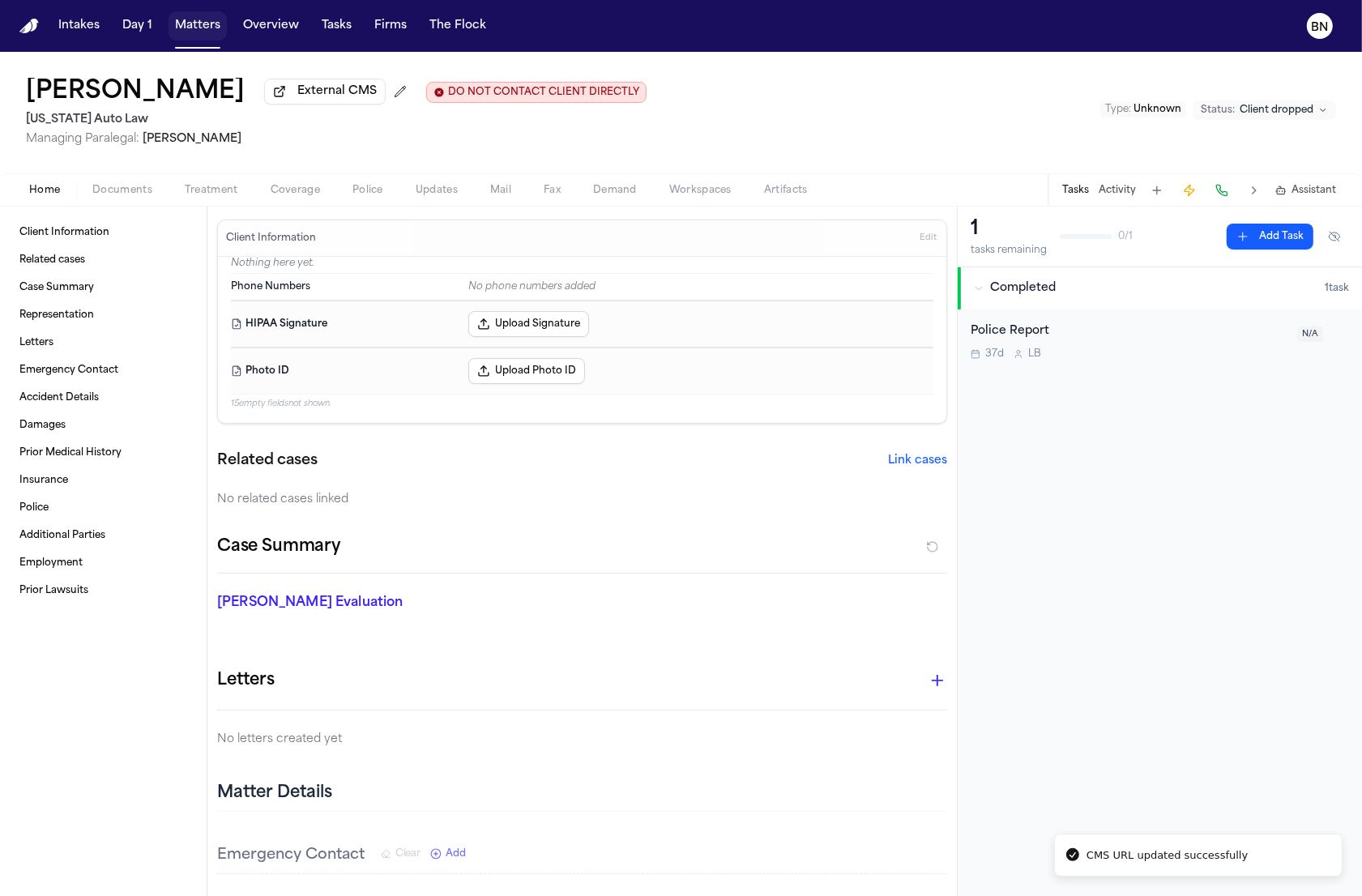
click at [179, 29] on button "Matters" at bounding box center [197, 26] width 58 height 29
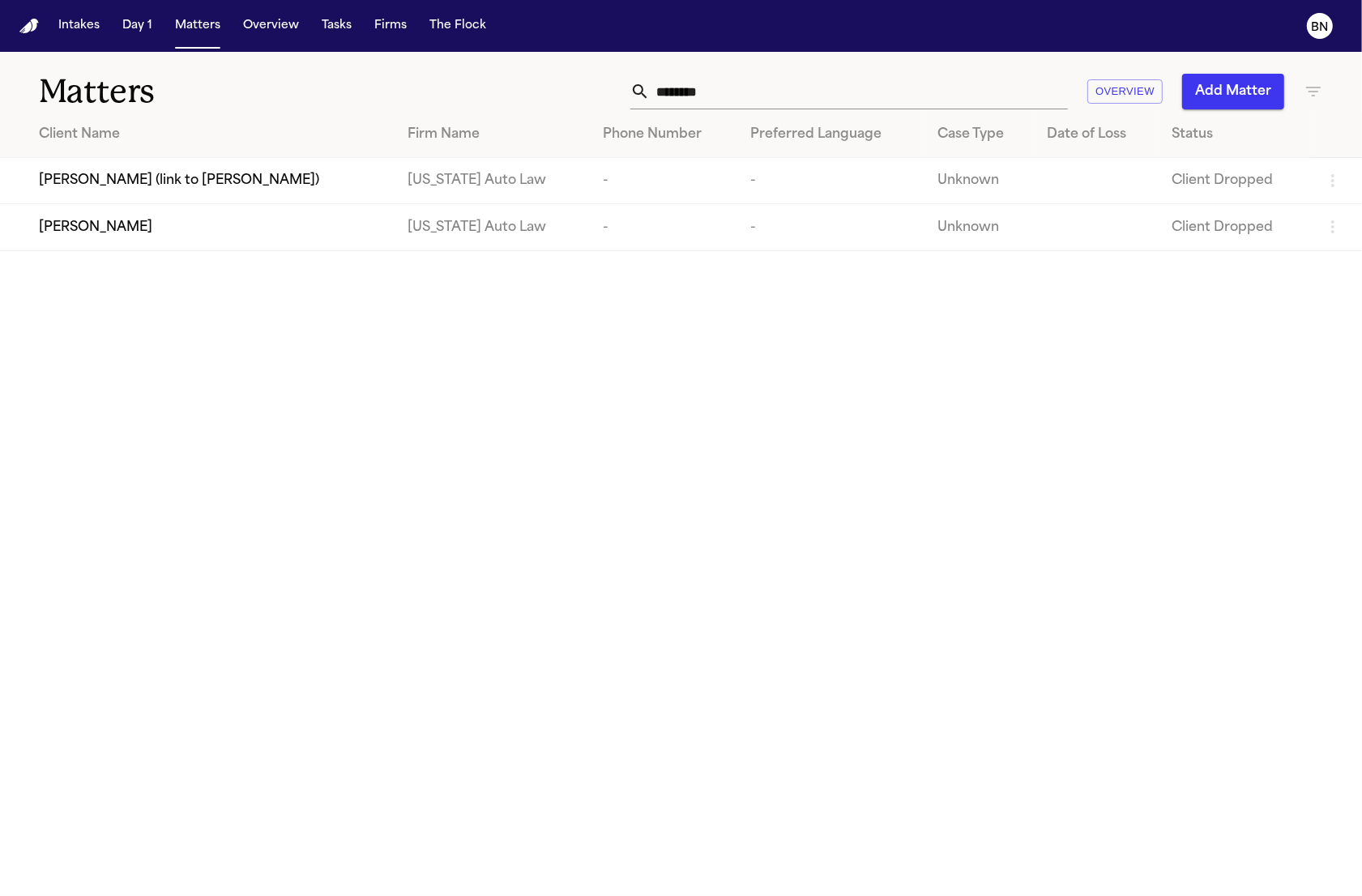
click at [876, 91] on input "********" at bounding box center [859, 91] width 418 height 36
paste input "******"
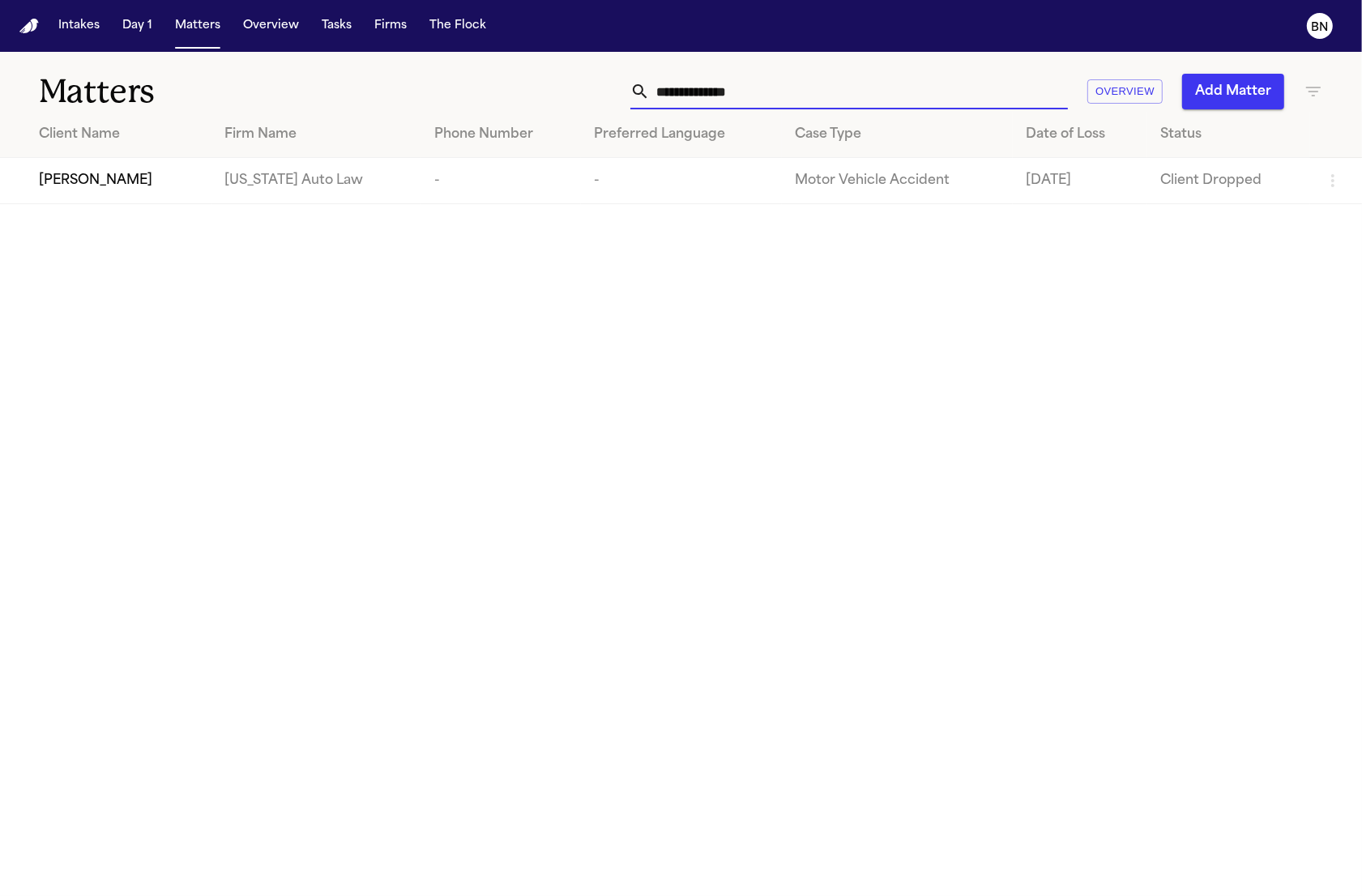
type input "**********"
click at [139, 189] on span "[PERSON_NAME]" at bounding box center [95, 180] width 113 height 19
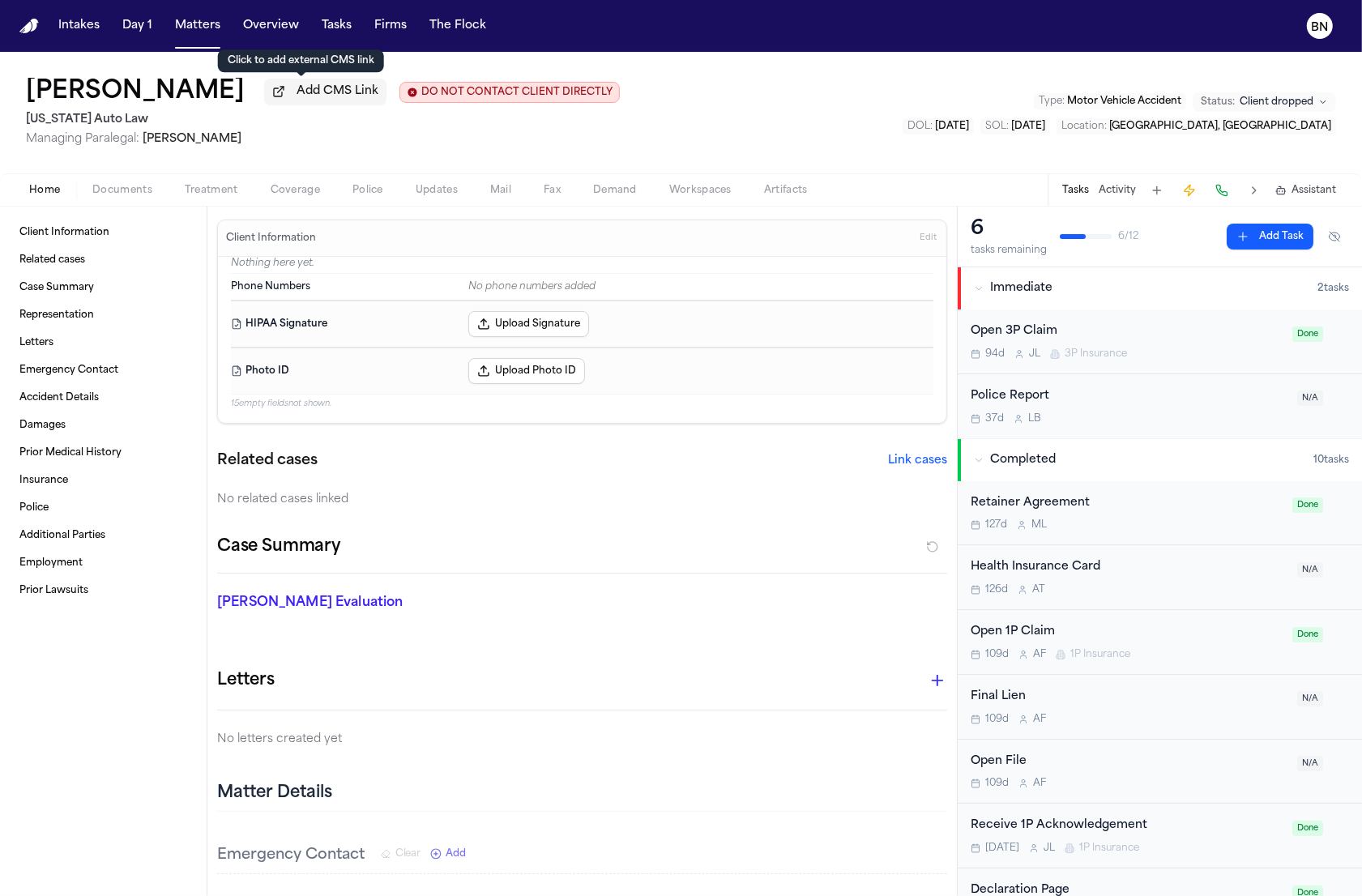
click at [298, 99] on span "Add CMS Link" at bounding box center [337, 92] width 82 height 17
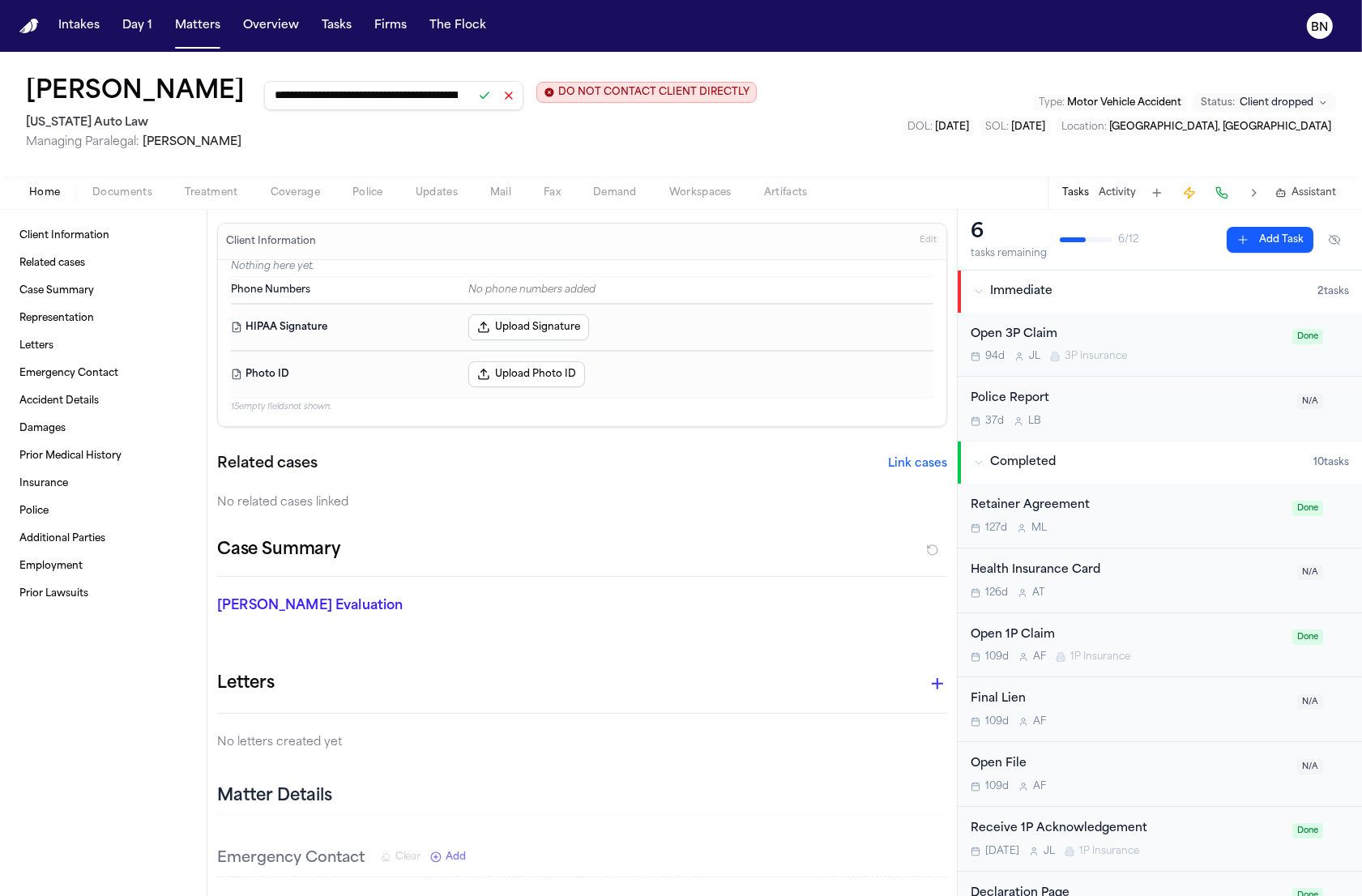
scroll to position [0, 203]
type input "**********"
click at [473, 102] on button at bounding box center [484, 96] width 23 height 23
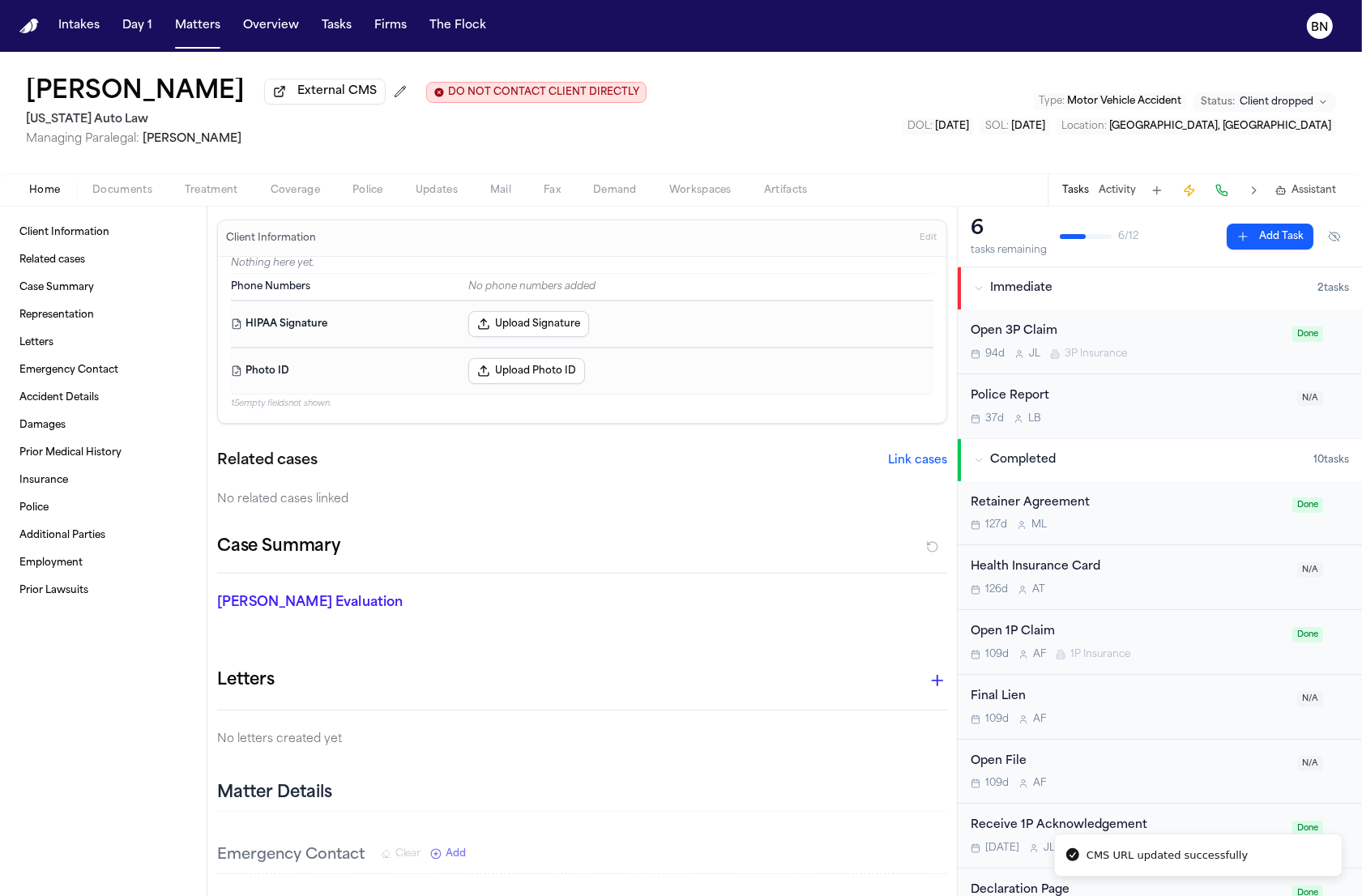
click at [181, 29] on button "Matters" at bounding box center [197, 26] width 58 height 29
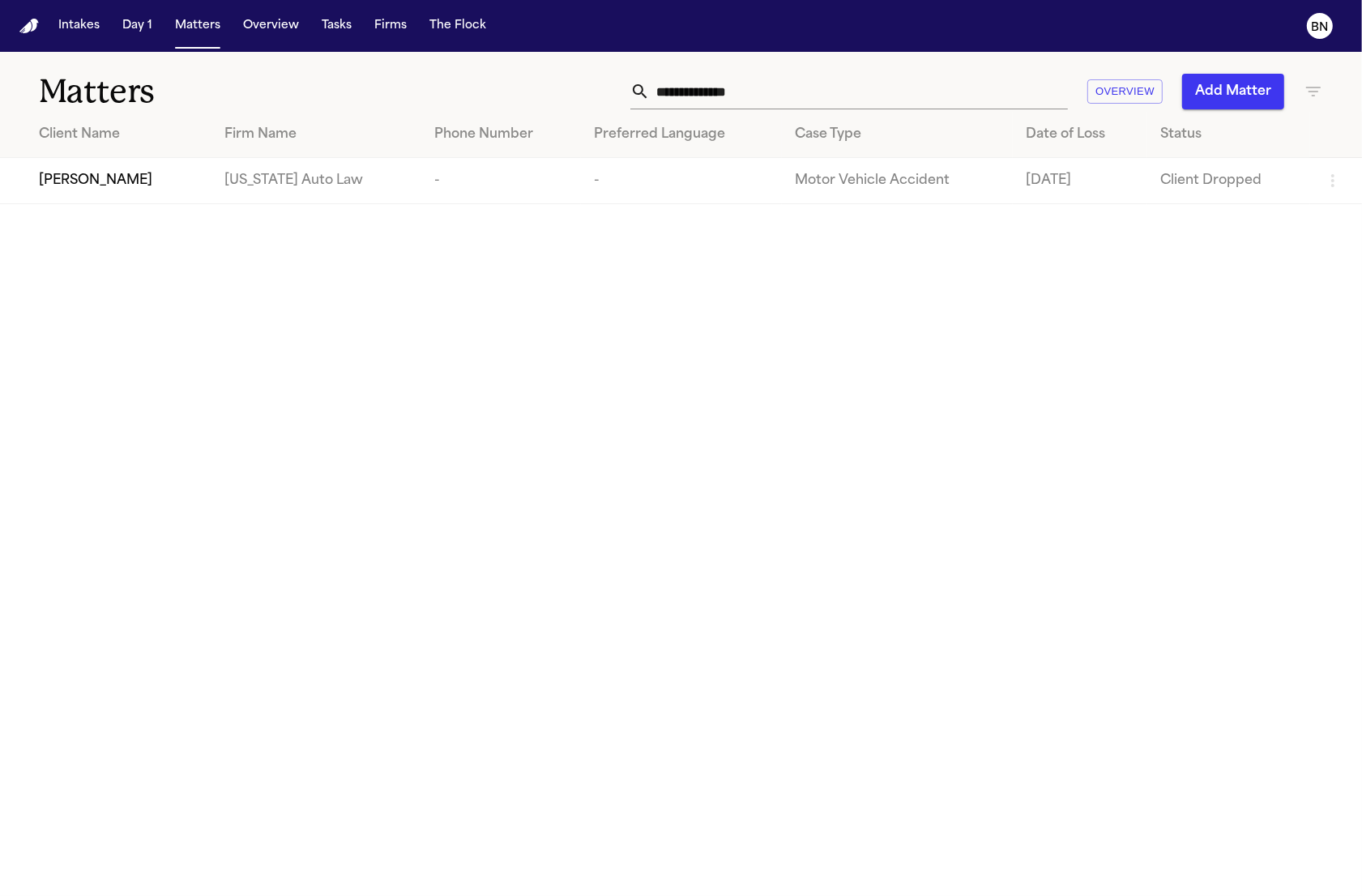
click at [798, 96] on input "**********" at bounding box center [859, 91] width 418 height 36
paste input "text"
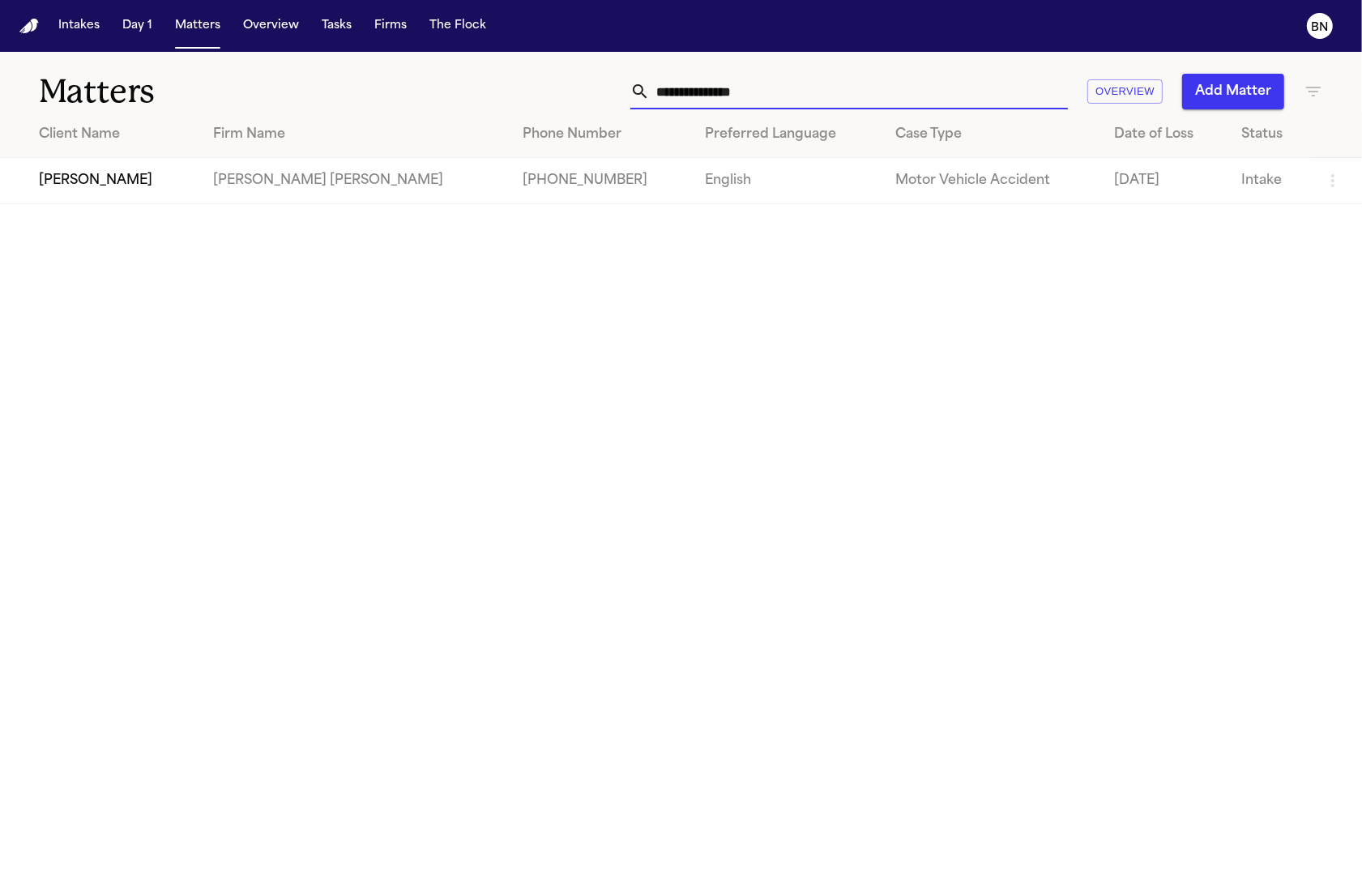
type input "**********"
click at [144, 199] on td "[PERSON_NAME]" at bounding box center [99, 181] width 200 height 46
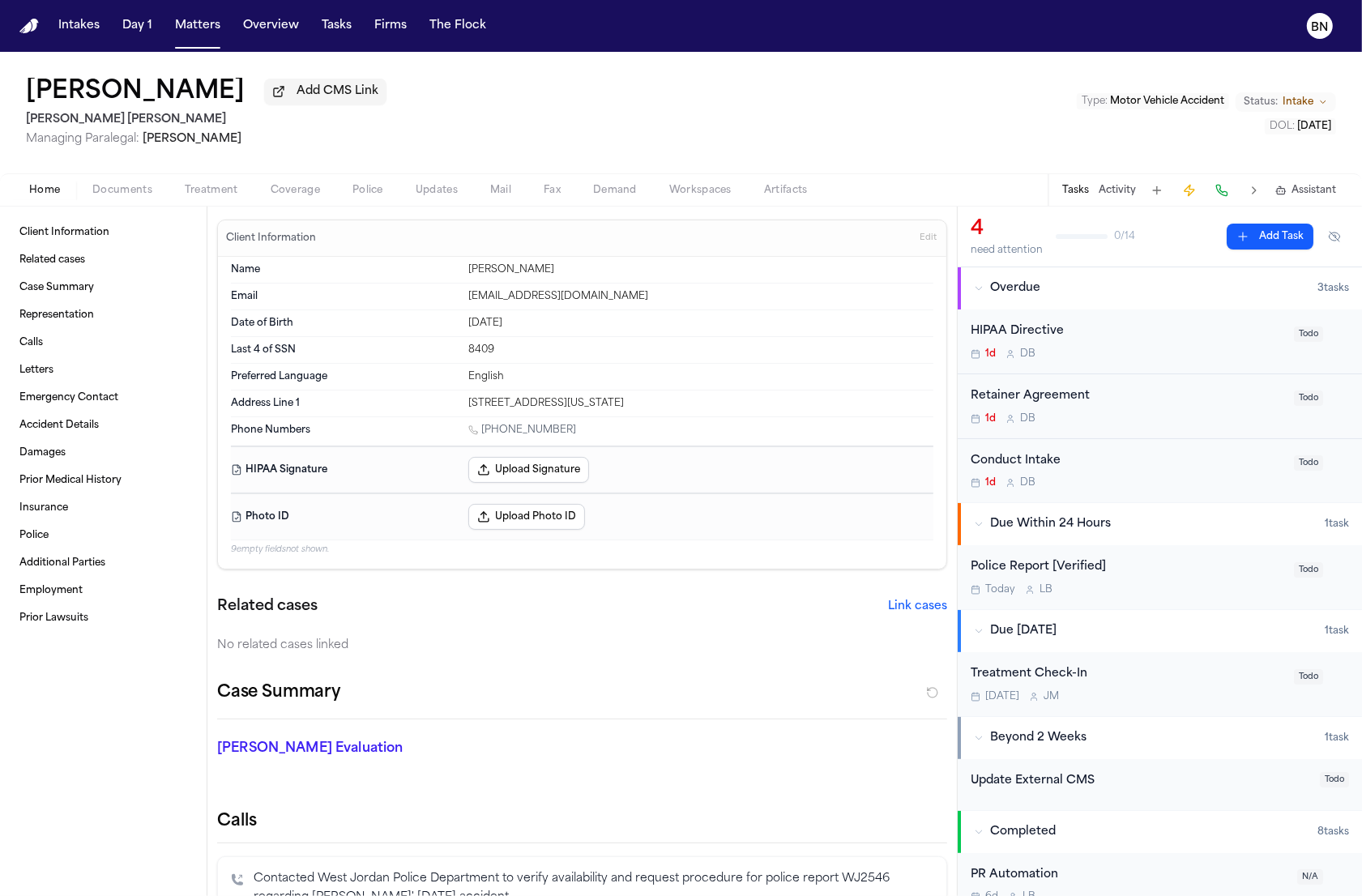
click at [296, 95] on span "Add CMS Link" at bounding box center [337, 92] width 82 height 17
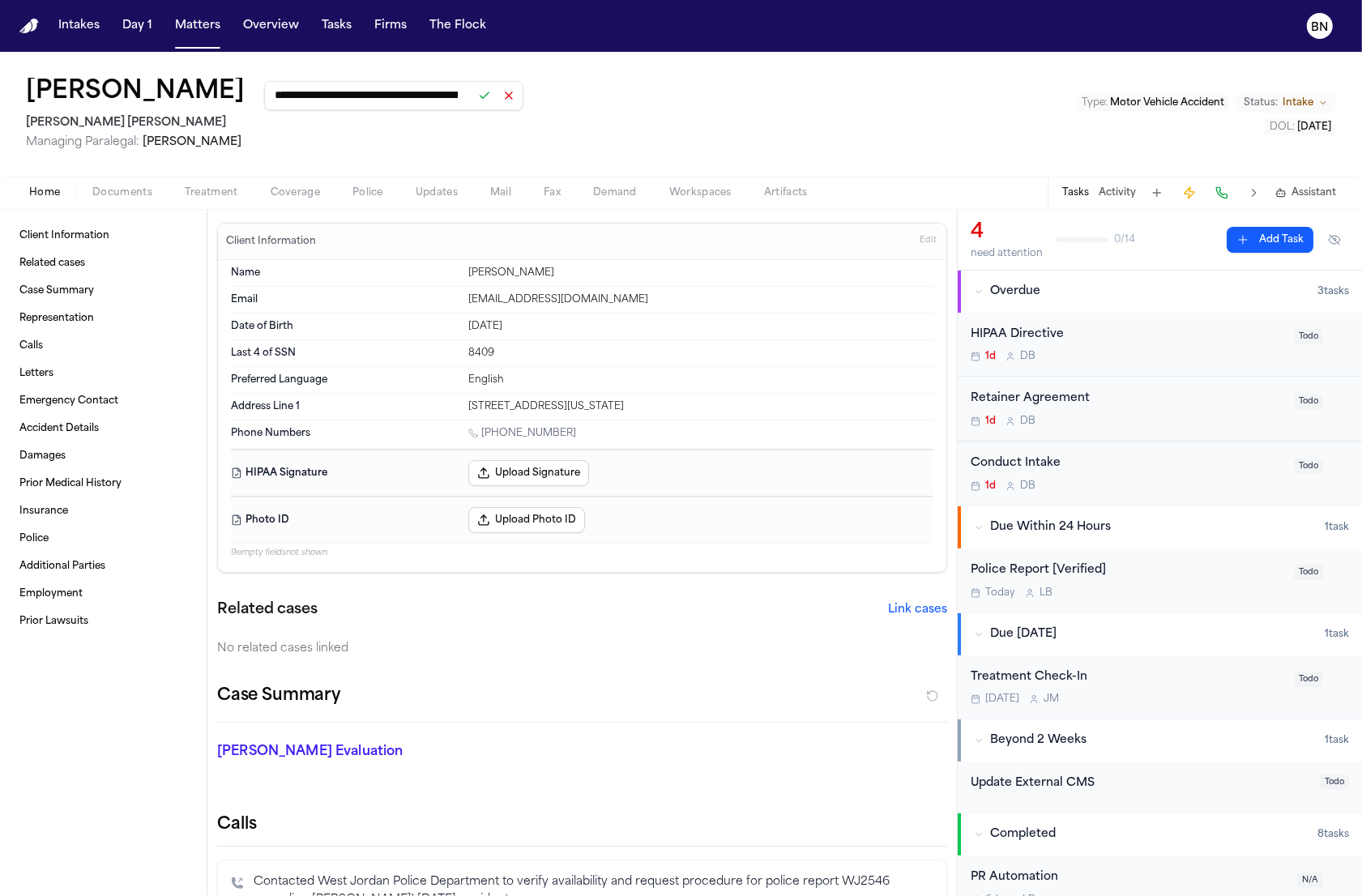
scroll to position [0, 127]
type input "**********"
click at [473, 98] on button at bounding box center [484, 96] width 23 height 23
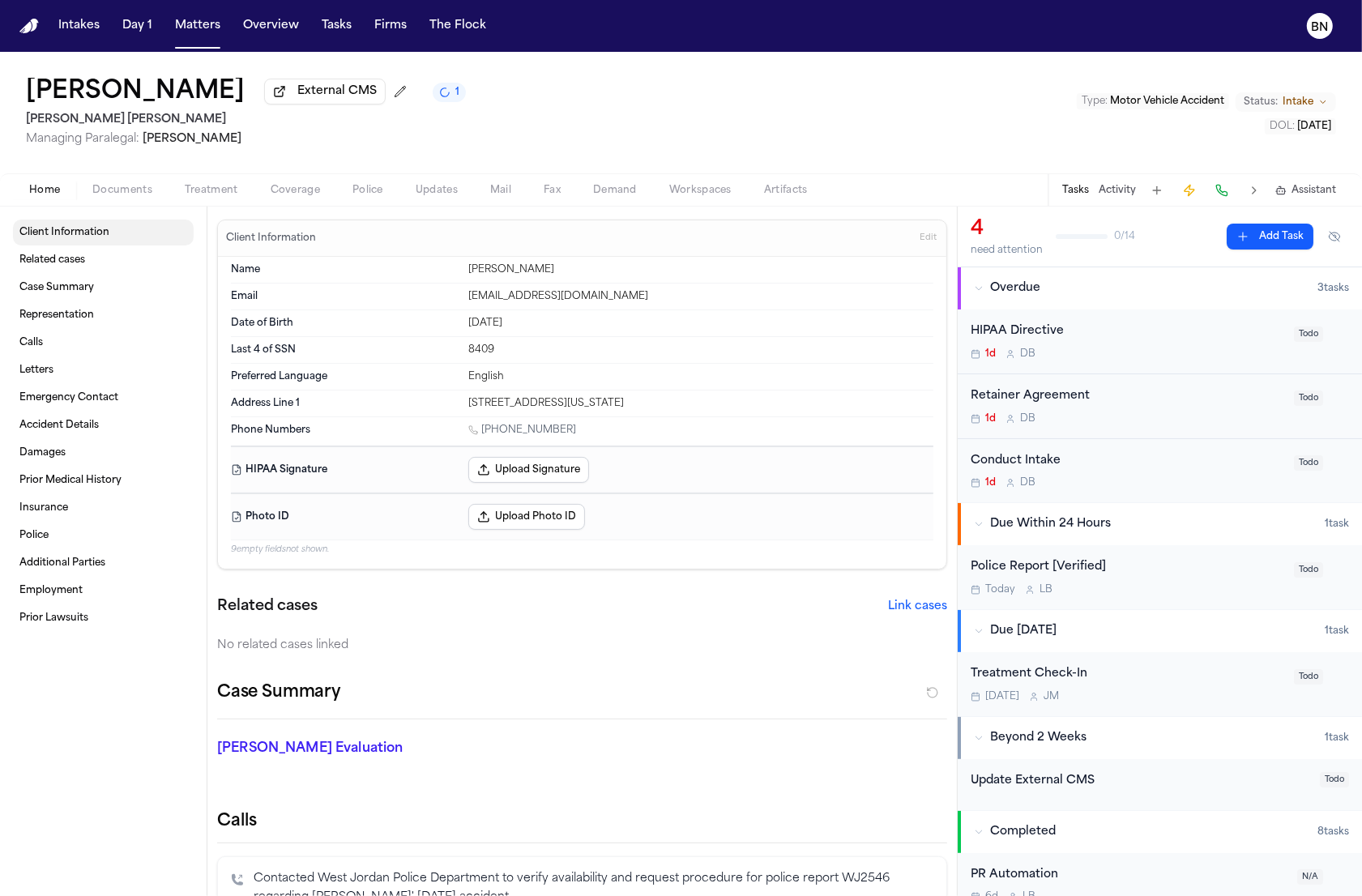
click at [124, 190] on span "Documents" at bounding box center [121, 190] width 60 height 13
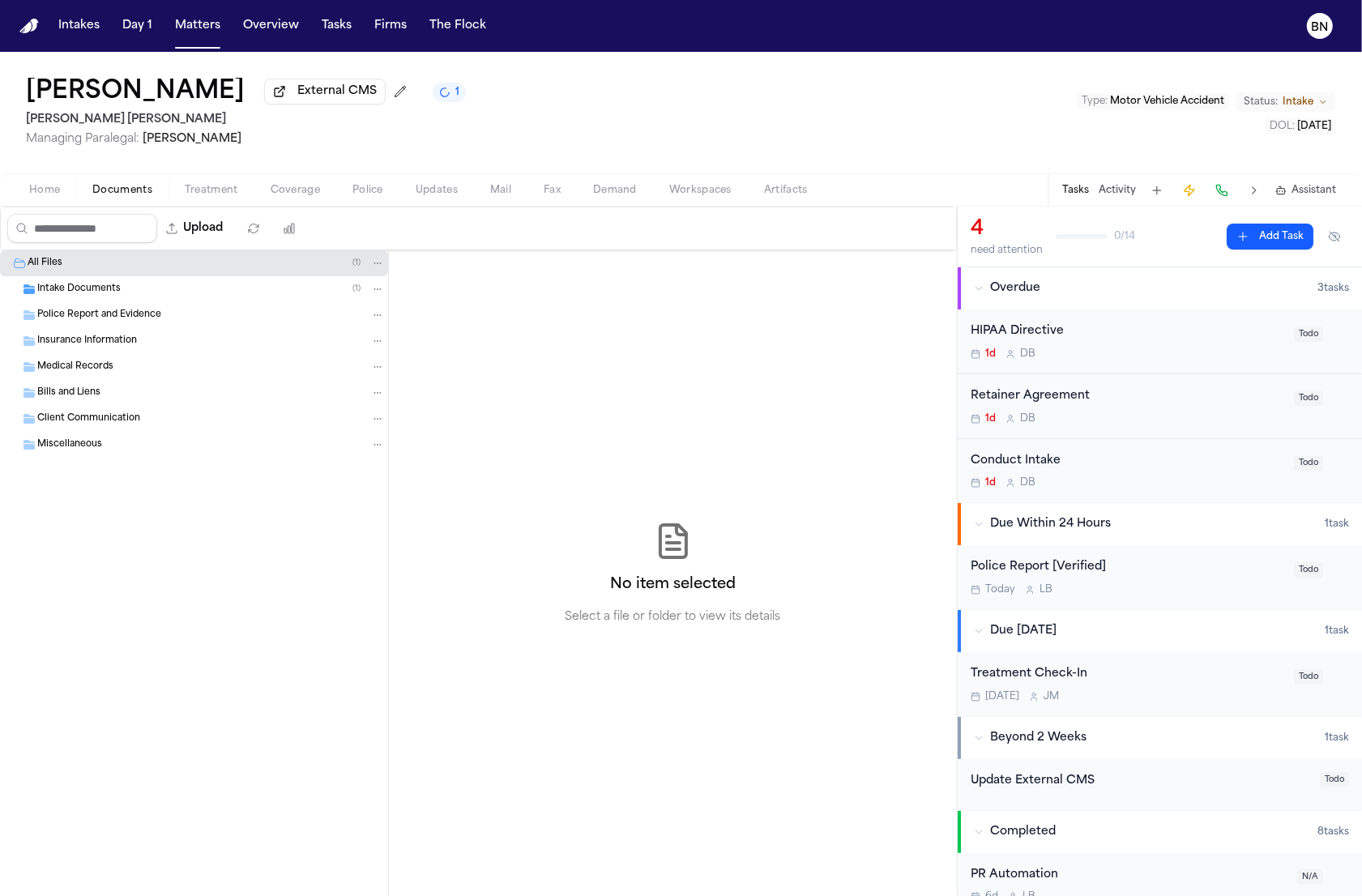
click at [95, 296] on span "Intake Documents" at bounding box center [79, 289] width 84 height 14
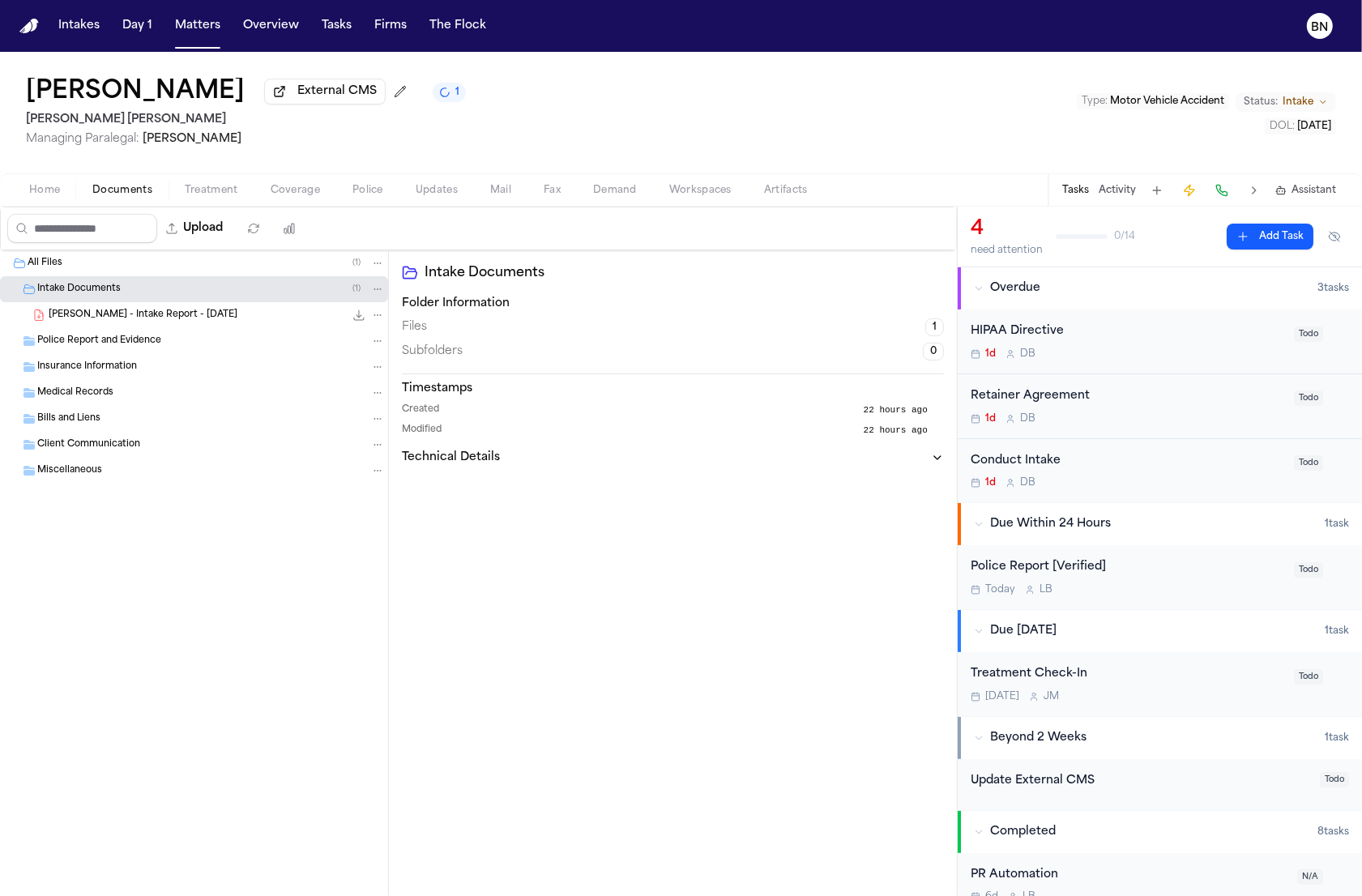
click at [47, 202] on div "Home Documents Treatment Coverage Police Updates Mail Fax Demand Workspaces Art…" at bounding box center [681, 189] width 1362 height 32
click at [48, 197] on span "Home" at bounding box center [44, 190] width 30 height 13
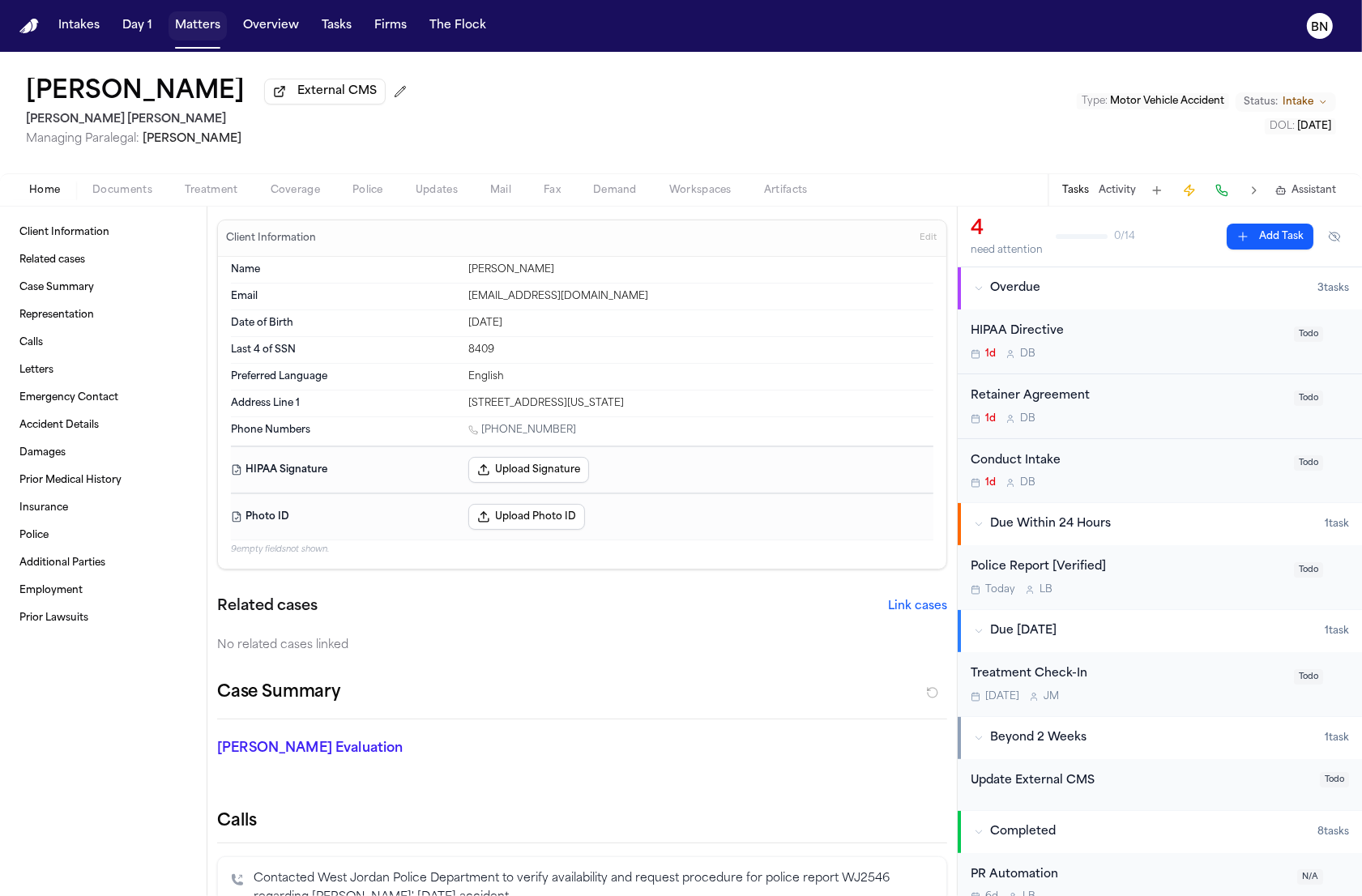
click at [175, 34] on button "Matters" at bounding box center [197, 26] width 58 height 29
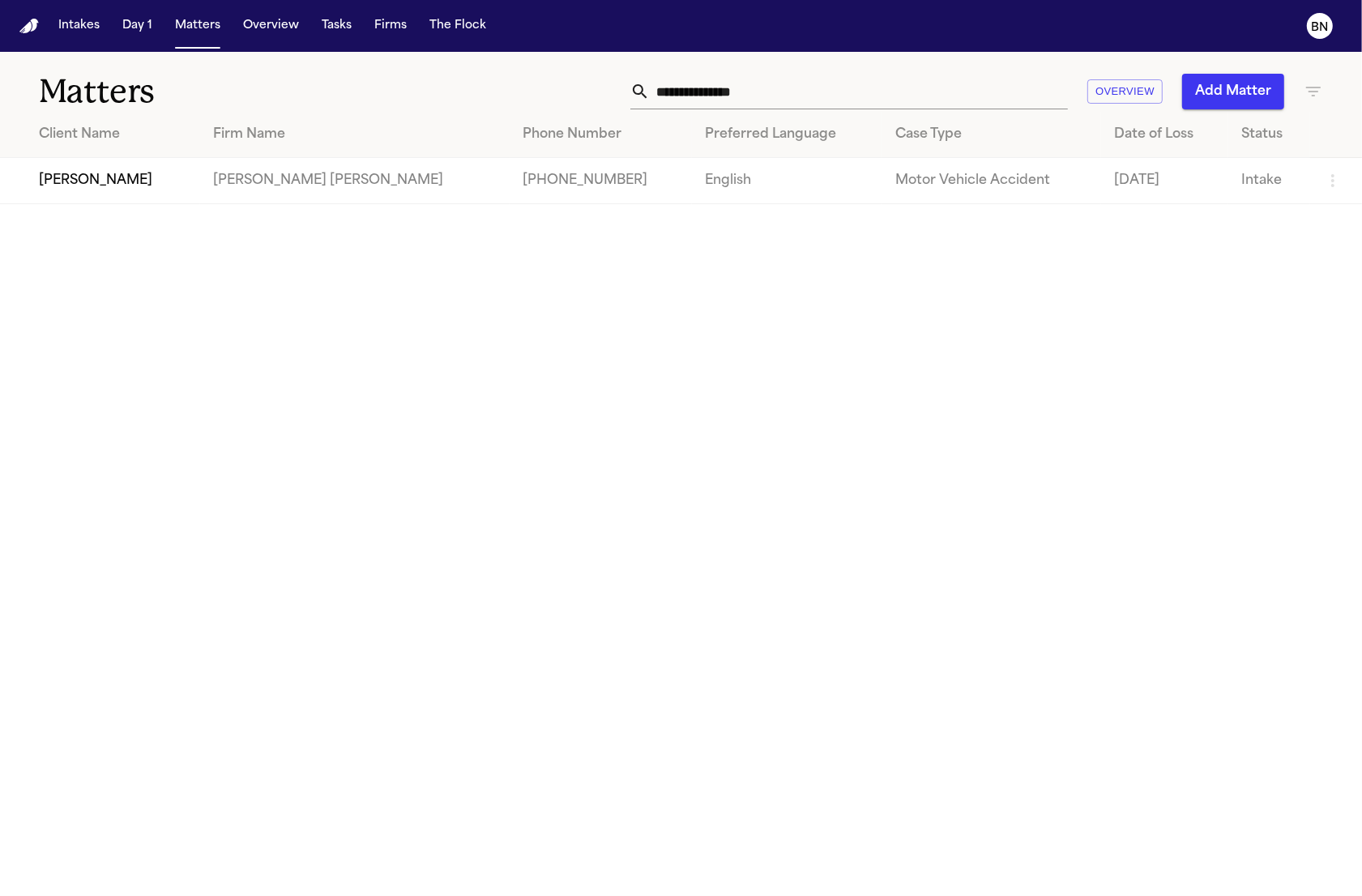
click at [862, 99] on input "**********" at bounding box center [859, 91] width 418 height 36
paste input "text"
type input "**********"
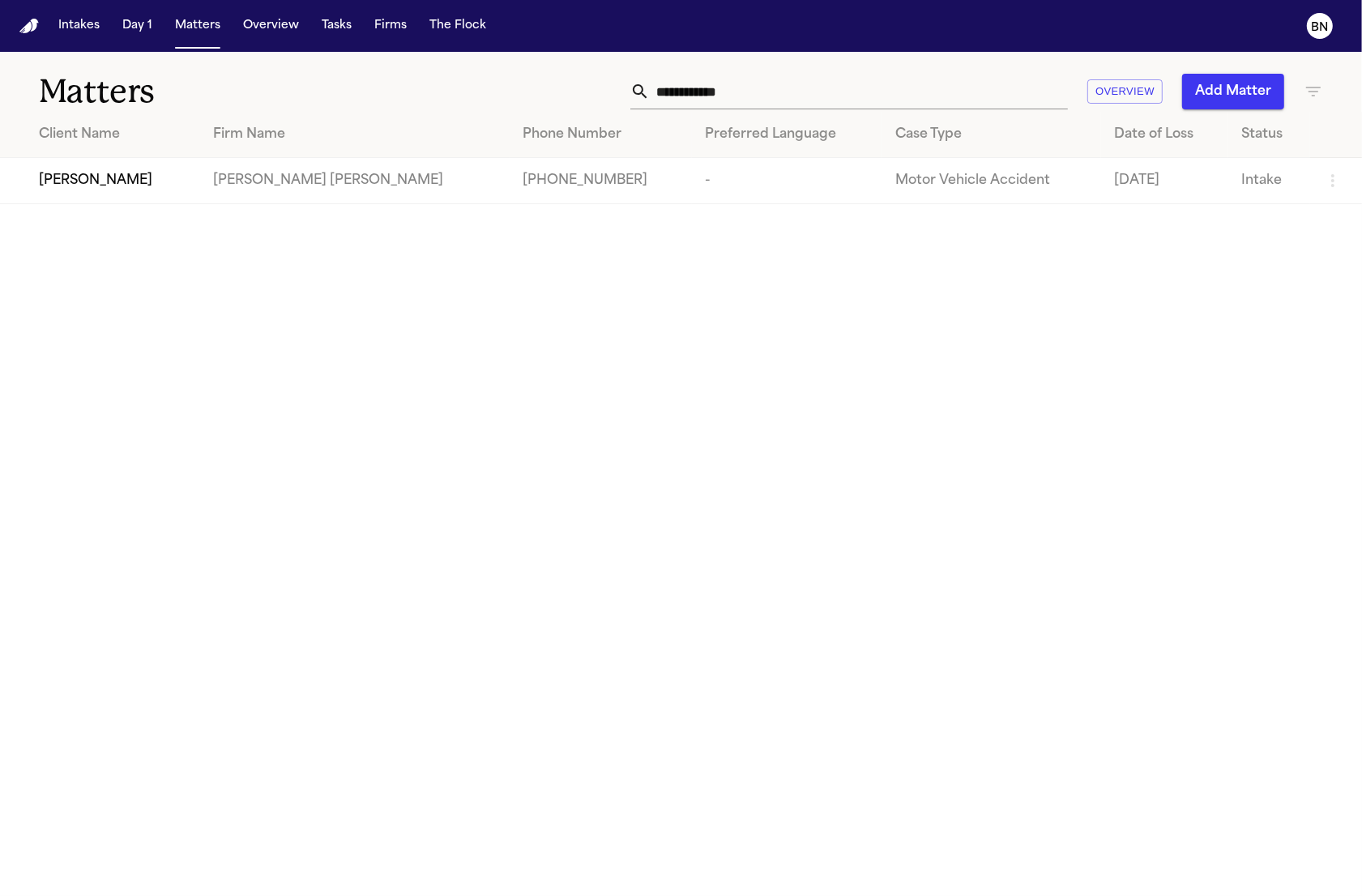
click at [122, 178] on div "Jizrael Cruz" at bounding box center [112, 180] width 148 height 19
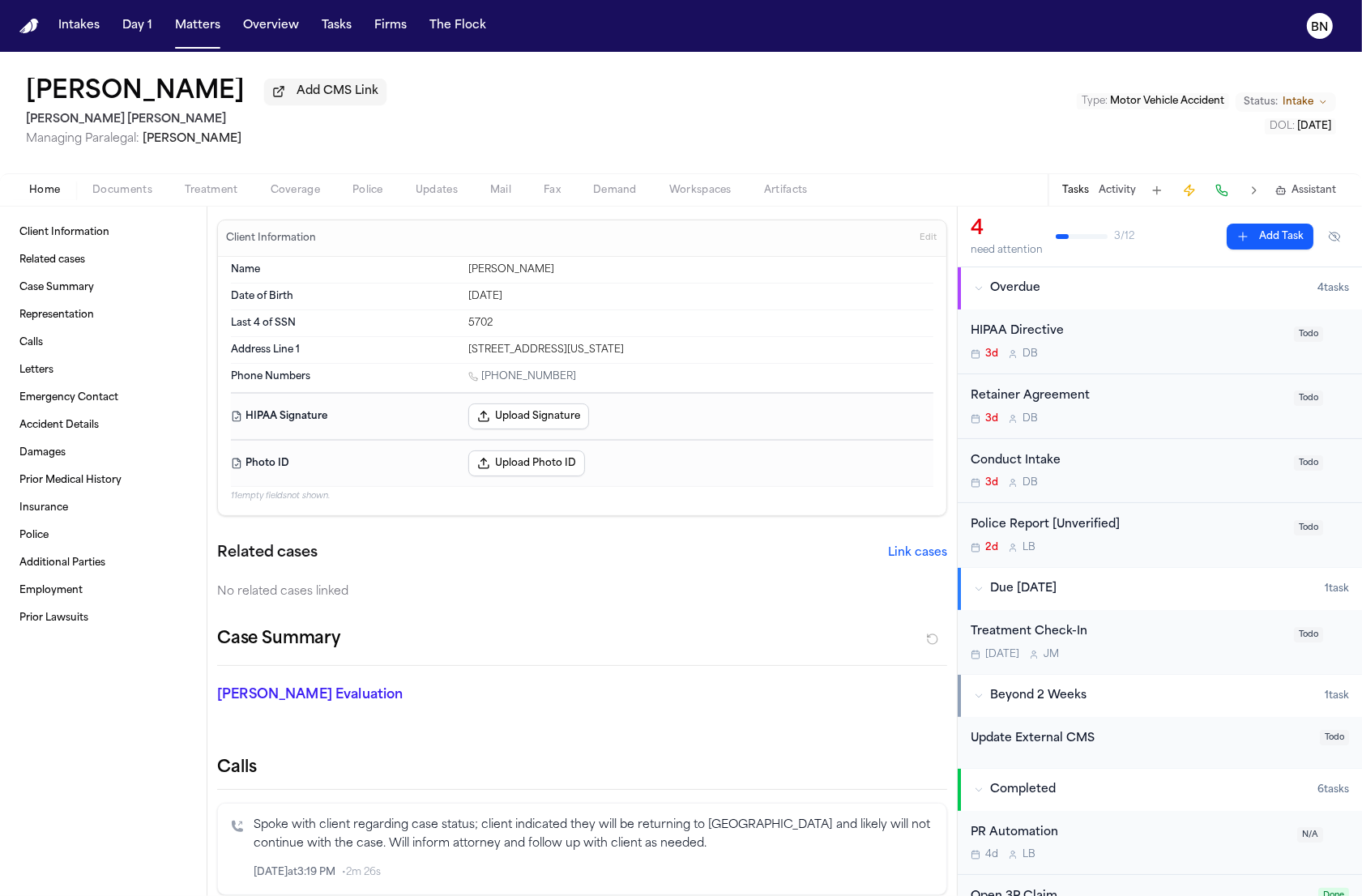
click at [296, 91] on span "Add CMS Link" at bounding box center [337, 92] width 82 height 17
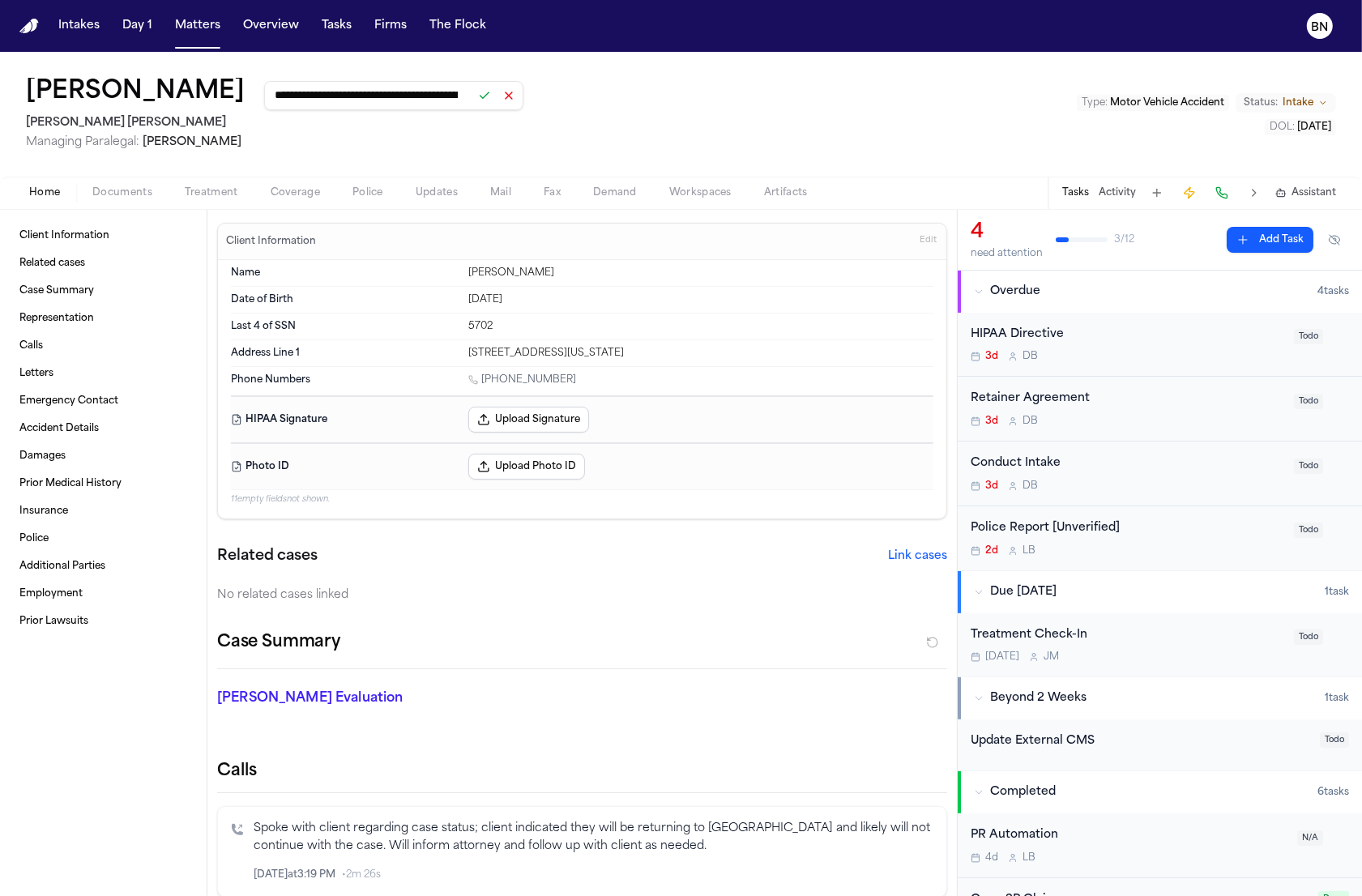
scroll to position [0, 131]
type input "**********"
click at [473, 101] on button at bounding box center [484, 96] width 23 height 23
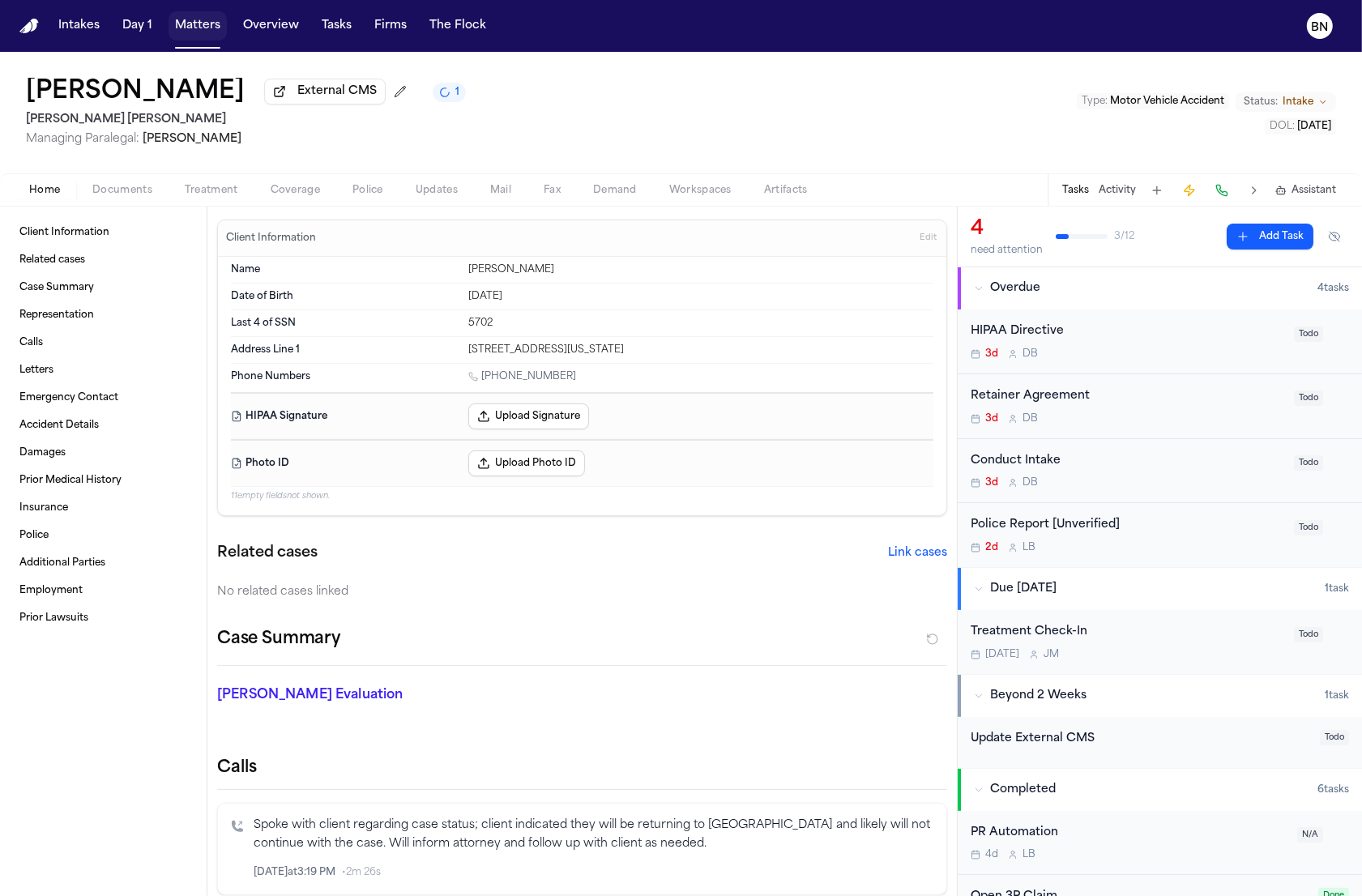
click at [202, 25] on button "Matters" at bounding box center [197, 26] width 58 height 29
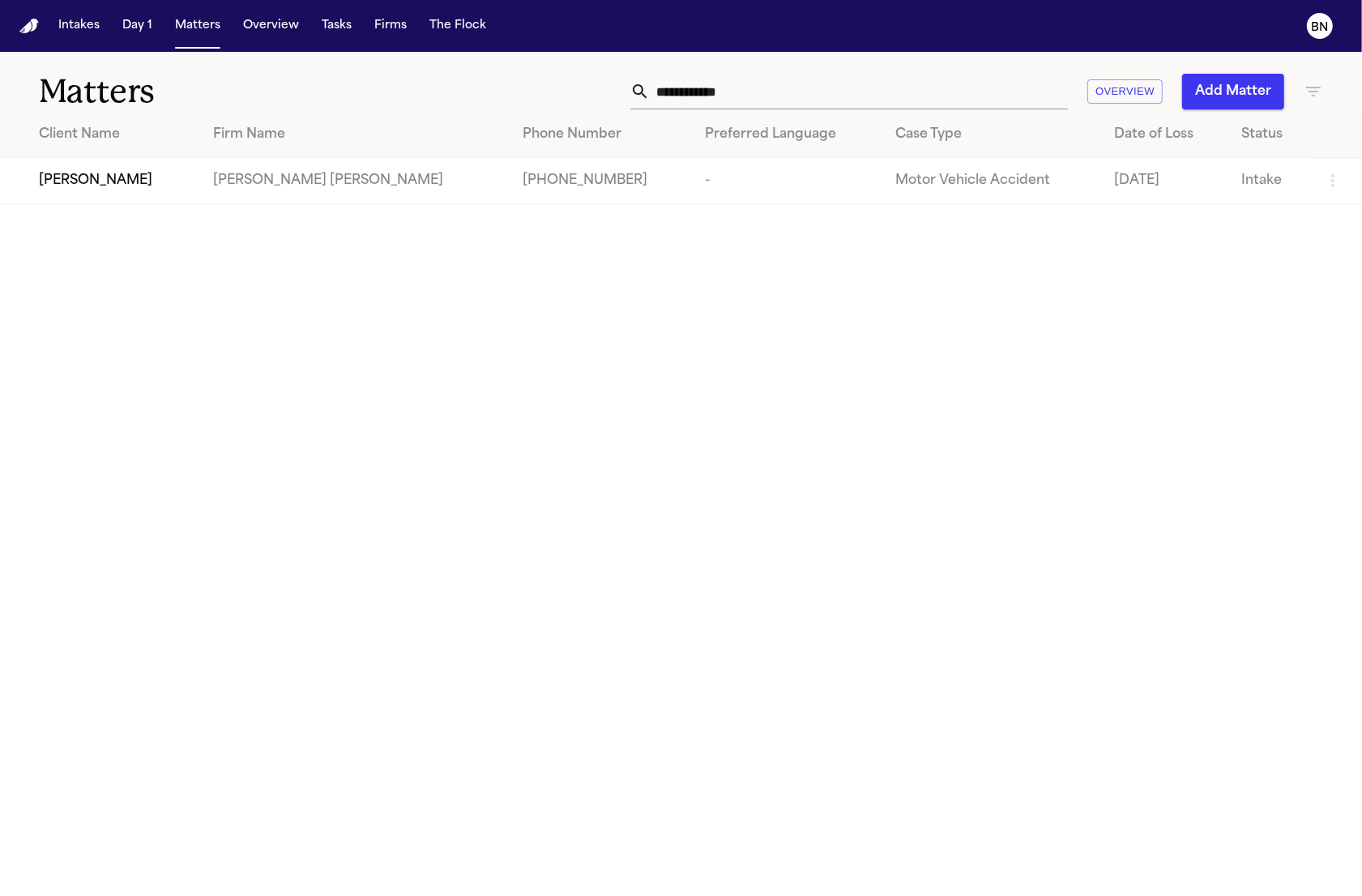
click at [744, 86] on input "**********" at bounding box center [859, 91] width 418 height 36
paste input "***"
type input "**********"
click at [190, 185] on div "Geraldine Sheya" at bounding box center [121, 180] width 167 height 19
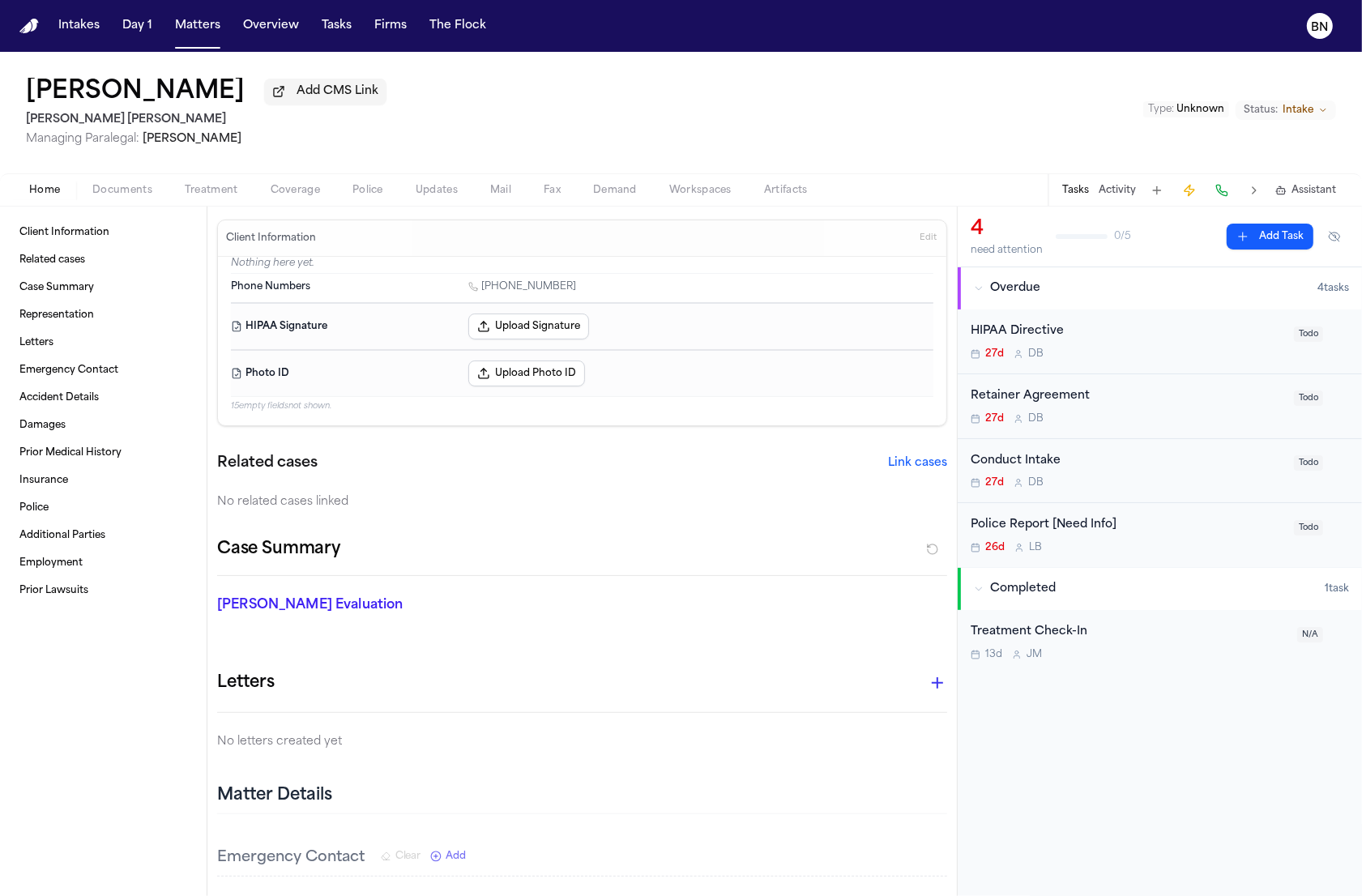
click at [1116, 193] on button "Activity" at bounding box center [1117, 190] width 38 height 13
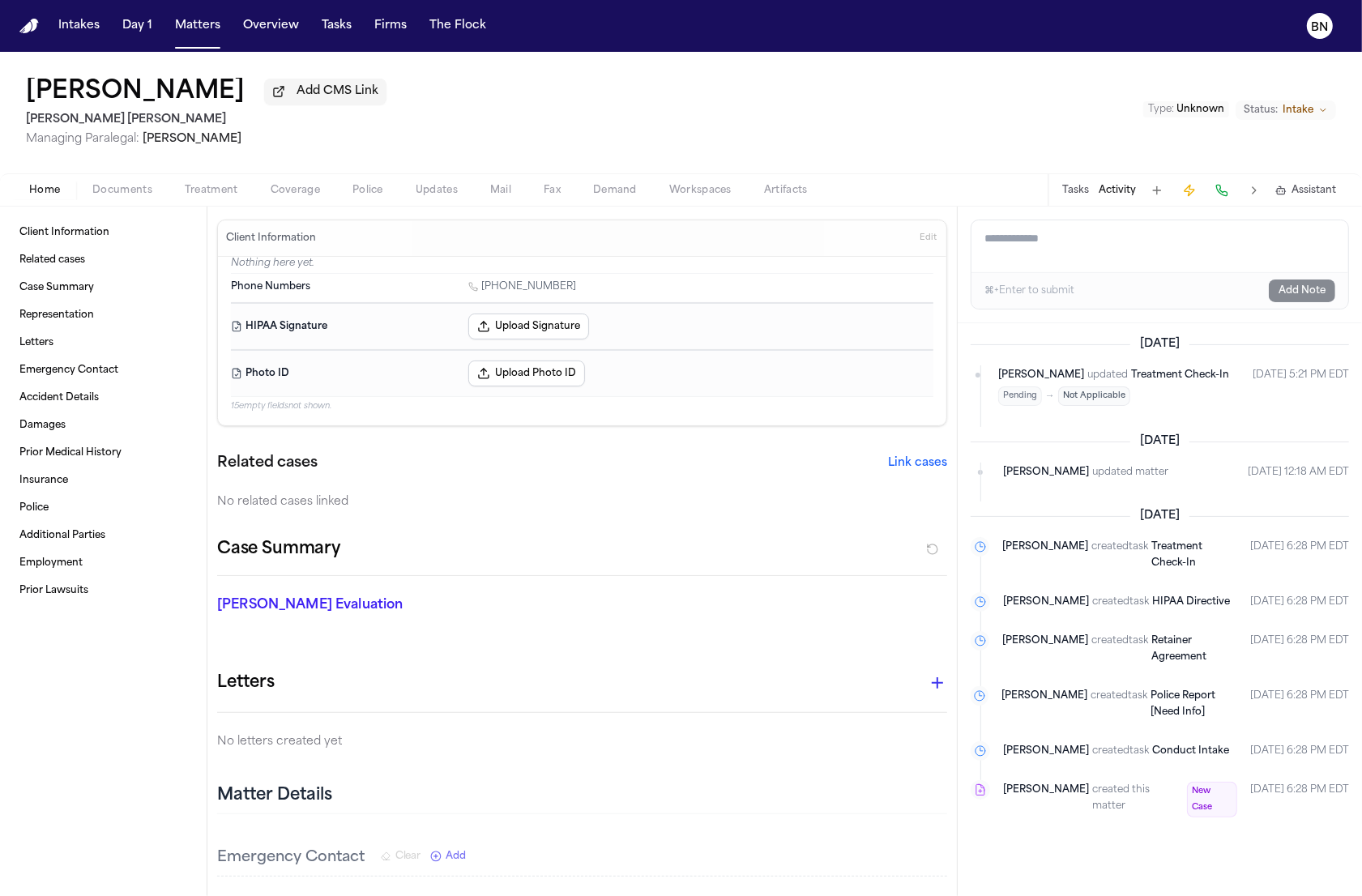
click at [1072, 194] on button "Tasks" at bounding box center [1075, 190] width 27 height 13
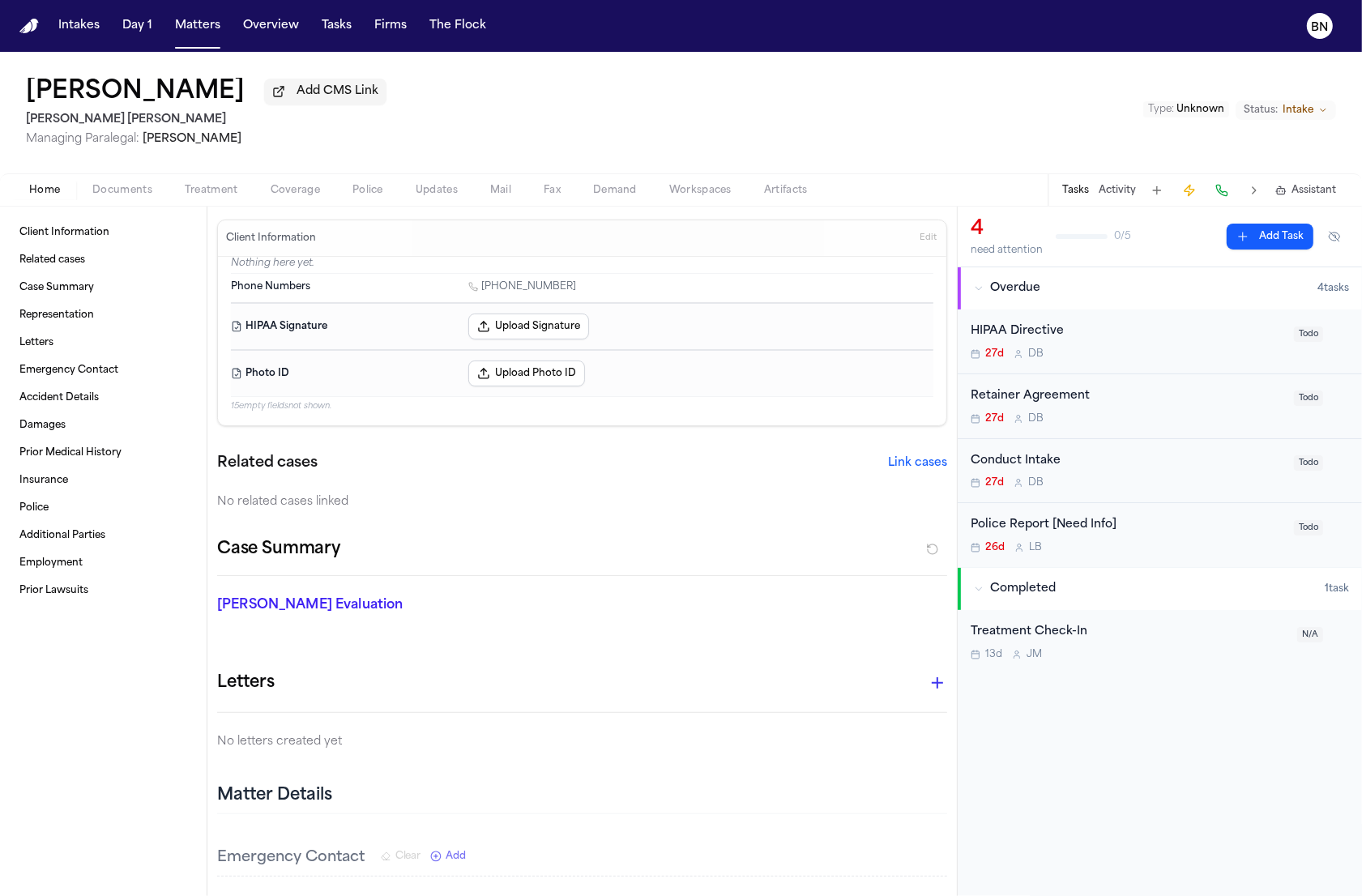
click at [202, 30] on button "Matters" at bounding box center [197, 26] width 58 height 29
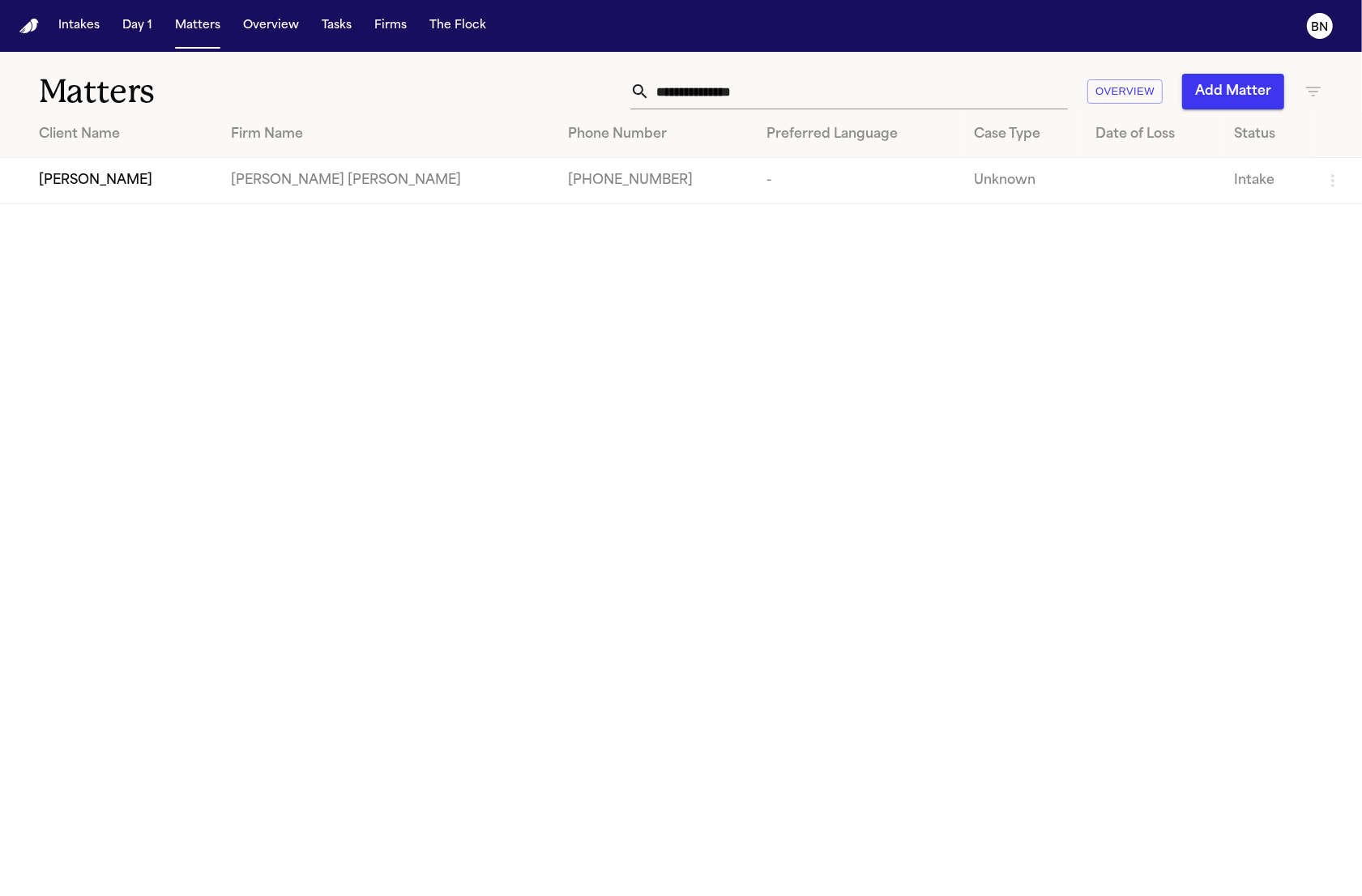
click at [987, 100] on input "**********" at bounding box center [859, 91] width 418 height 36
paste input "text"
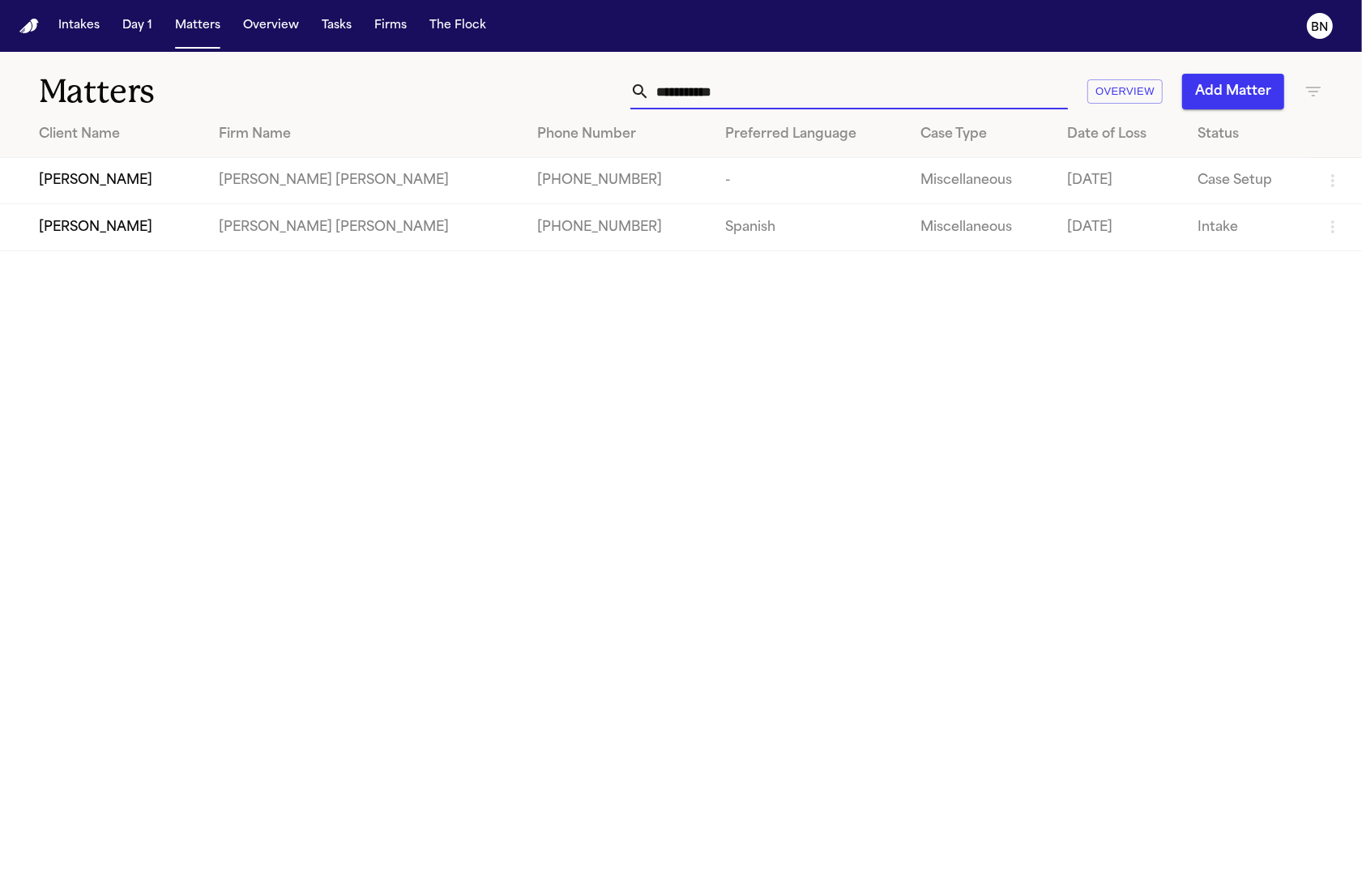
type input "**********"
click at [153, 187] on div "Jose Iregui" at bounding box center [115, 180] width 154 height 19
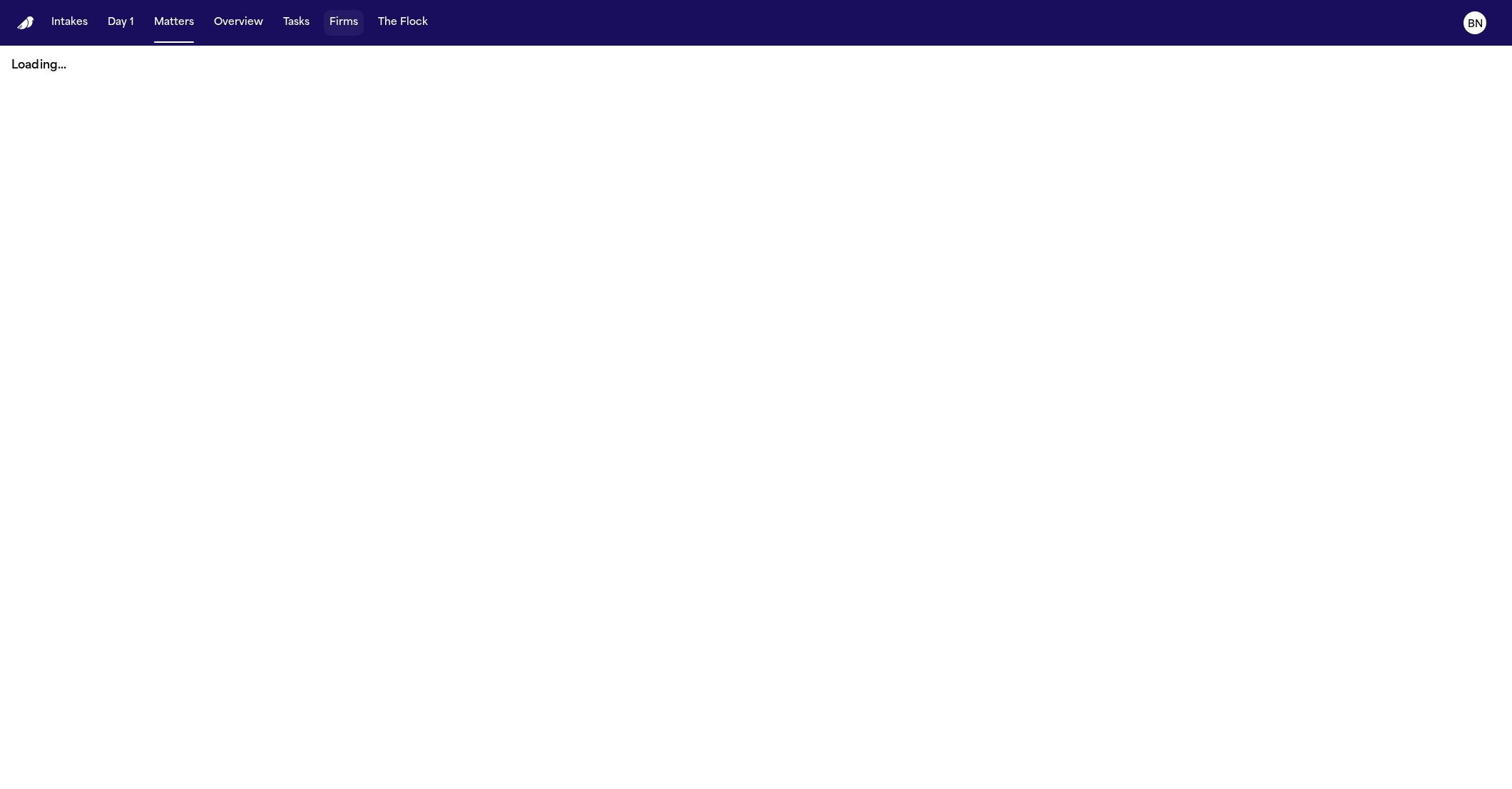
click at [331, 25] on button "Firms" at bounding box center [343, 23] width 40 height 26
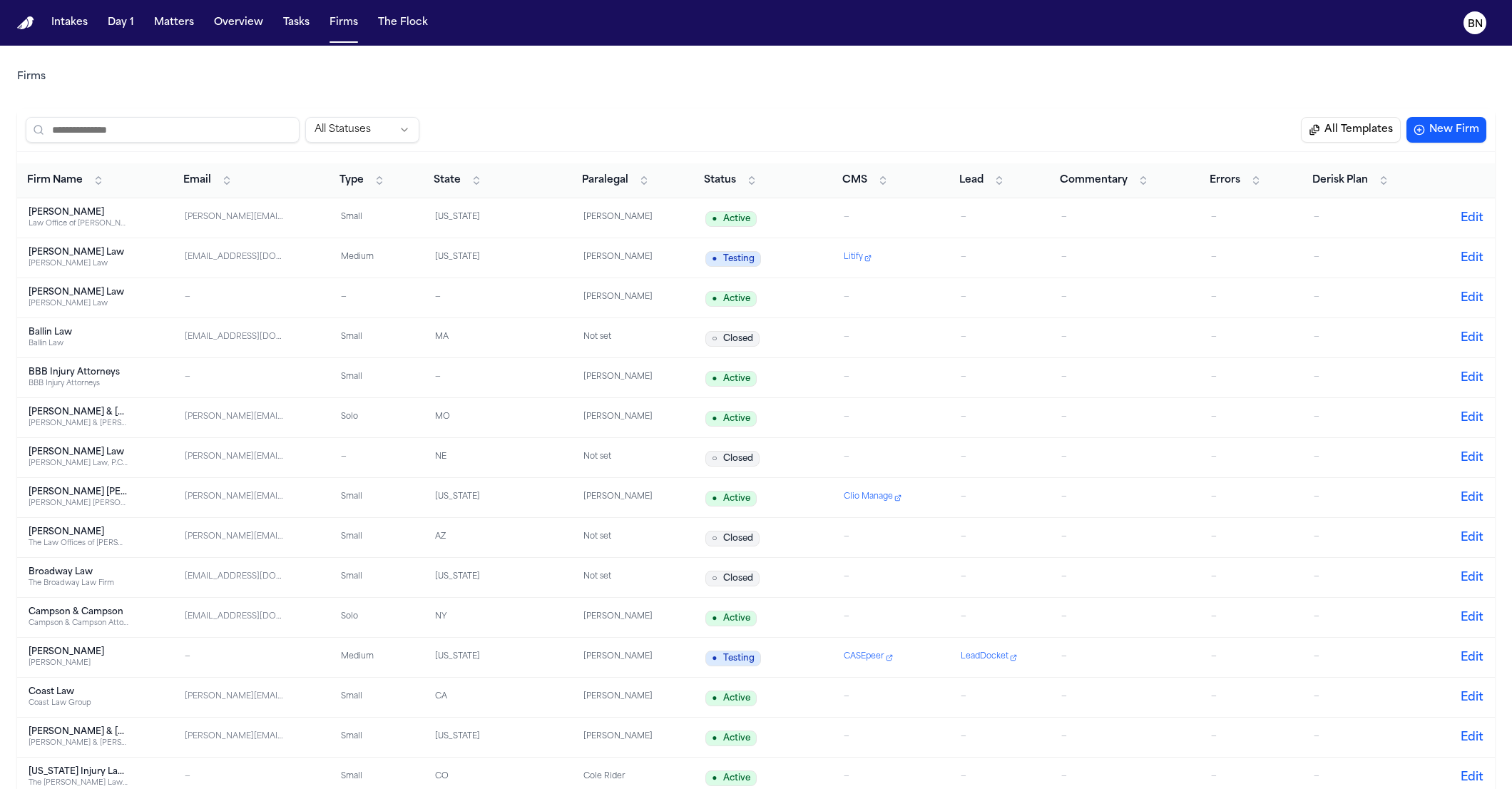
click at [258, 127] on input "search" at bounding box center [163, 130] width 274 height 26
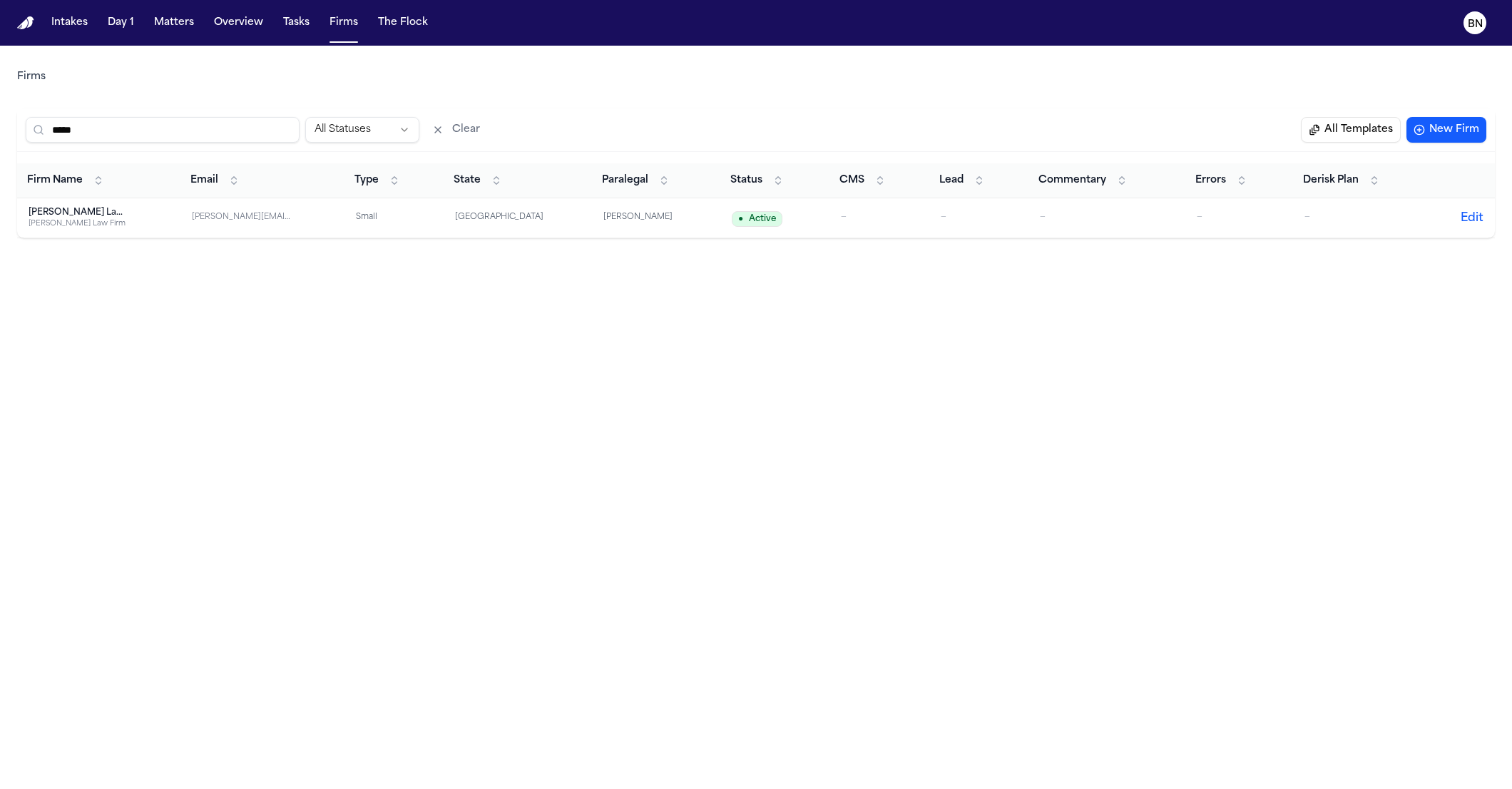
type input "*****"
click at [190, 27] on button "Matters" at bounding box center [173, 23] width 51 height 26
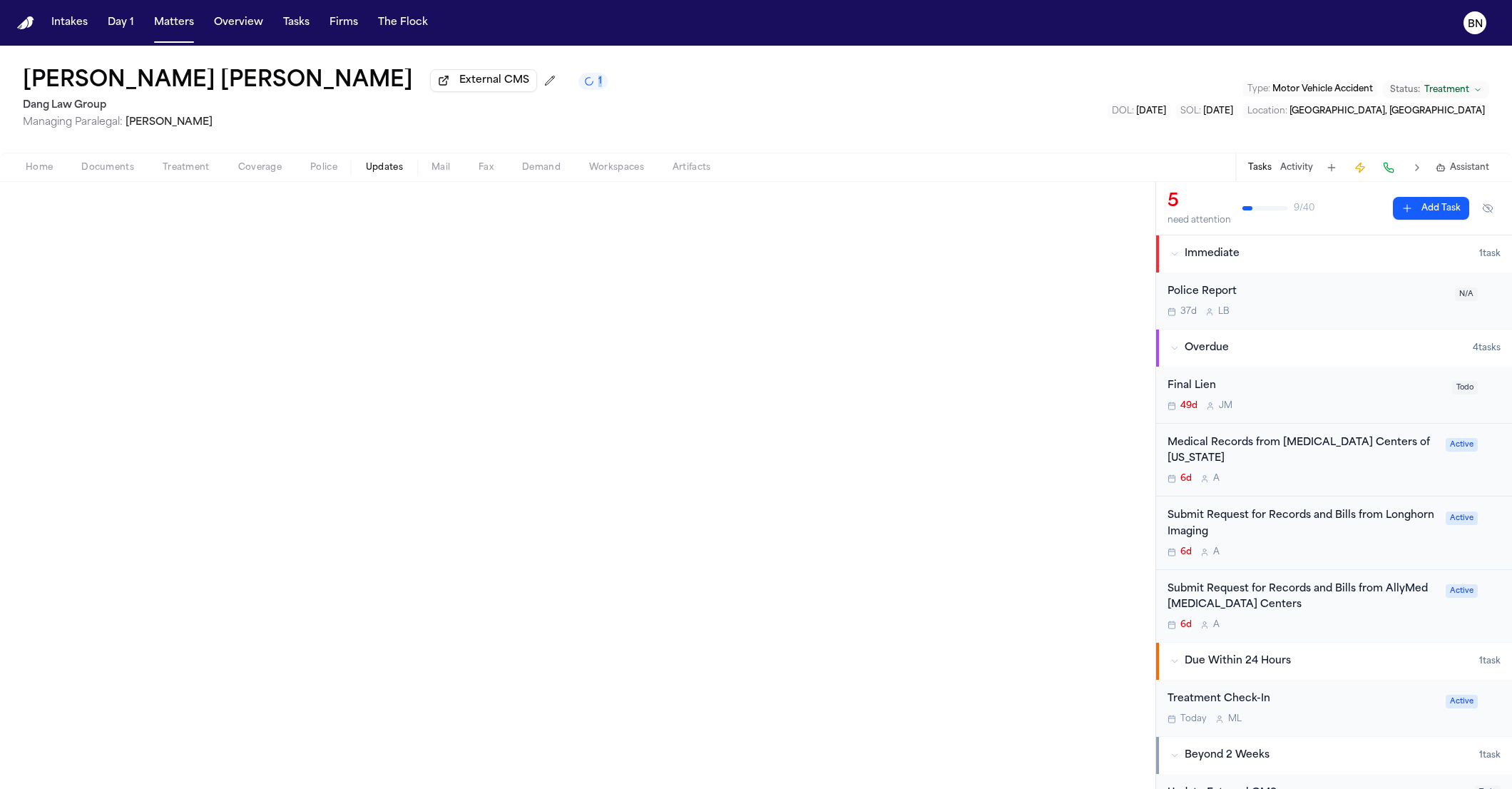
click at [530, 49] on div "[PERSON_NAME] [PERSON_NAME] External CMS 1 Dang Law Group Managing Paralegal: […" at bounding box center [756, 99] width 1512 height 107
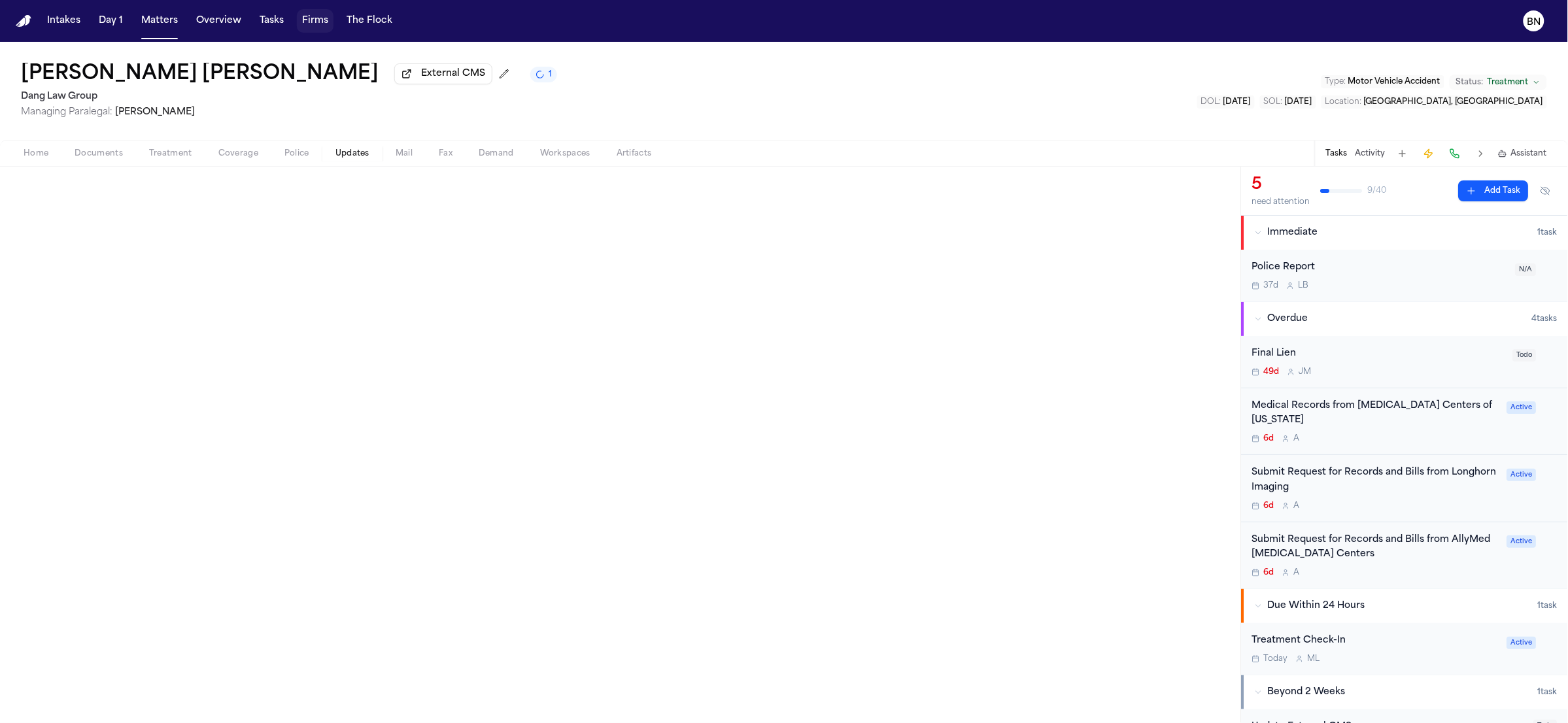
click at [327, 20] on button "Firms" at bounding box center [315, 21] width 36 height 24
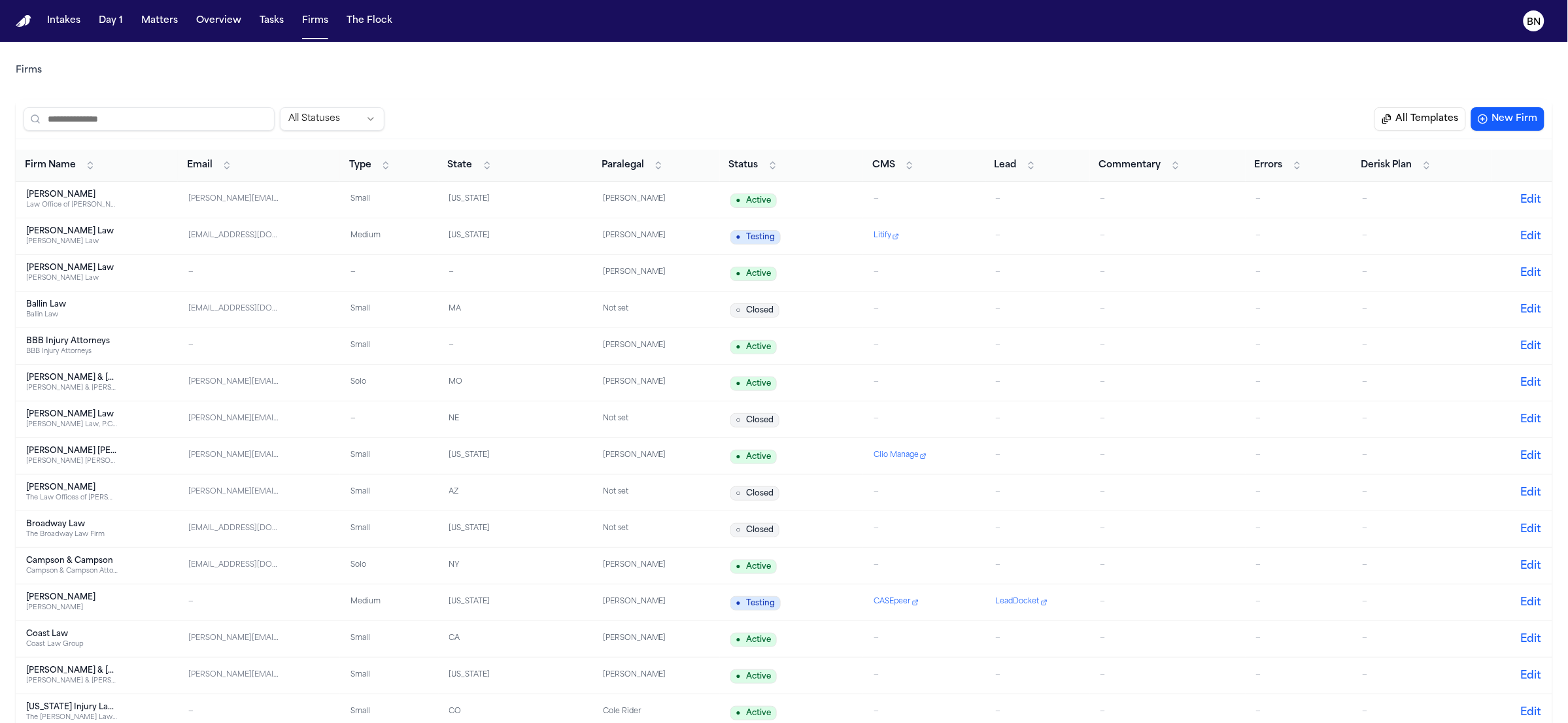
click at [183, 127] on input "search" at bounding box center [149, 119] width 251 height 24
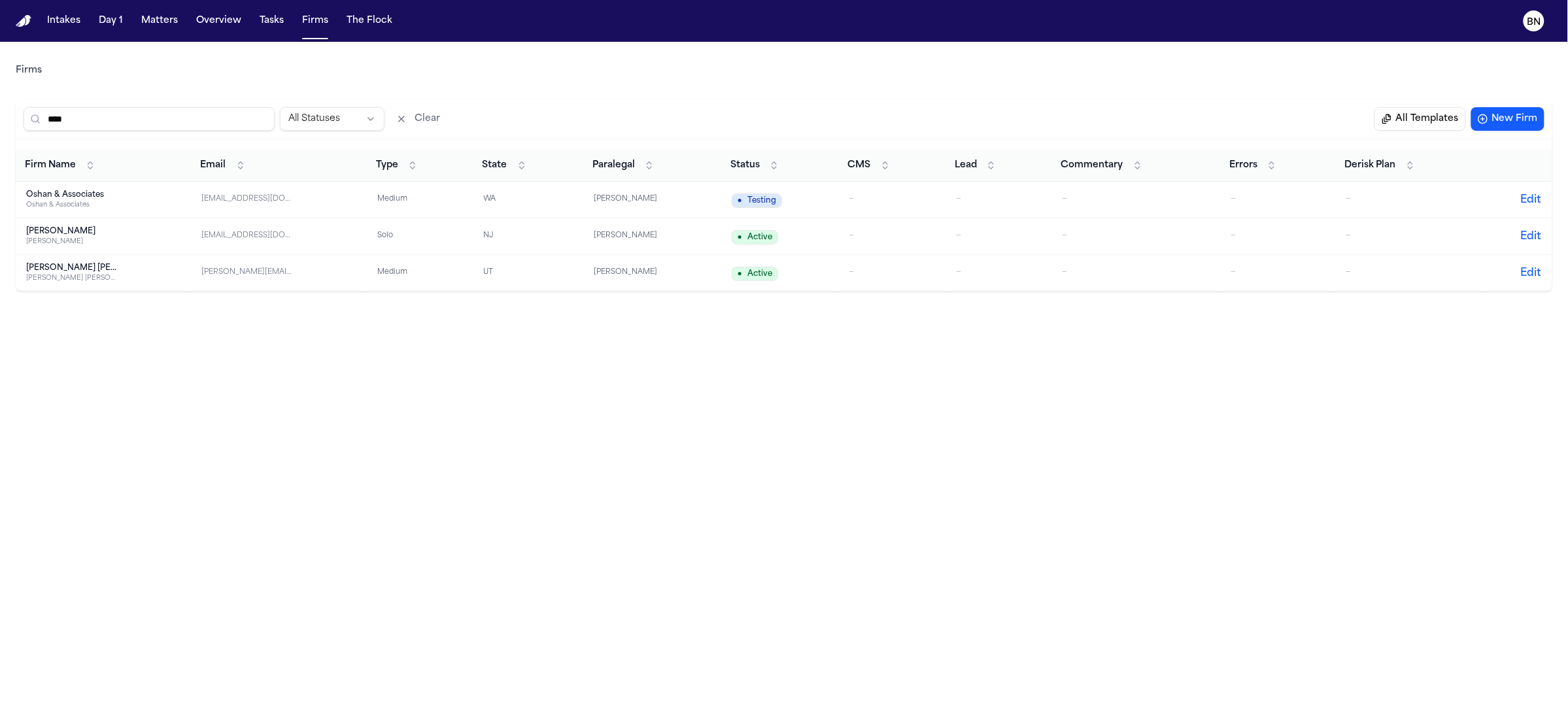
type input "****"
